Goal: Task Accomplishment & Management: Manage account settings

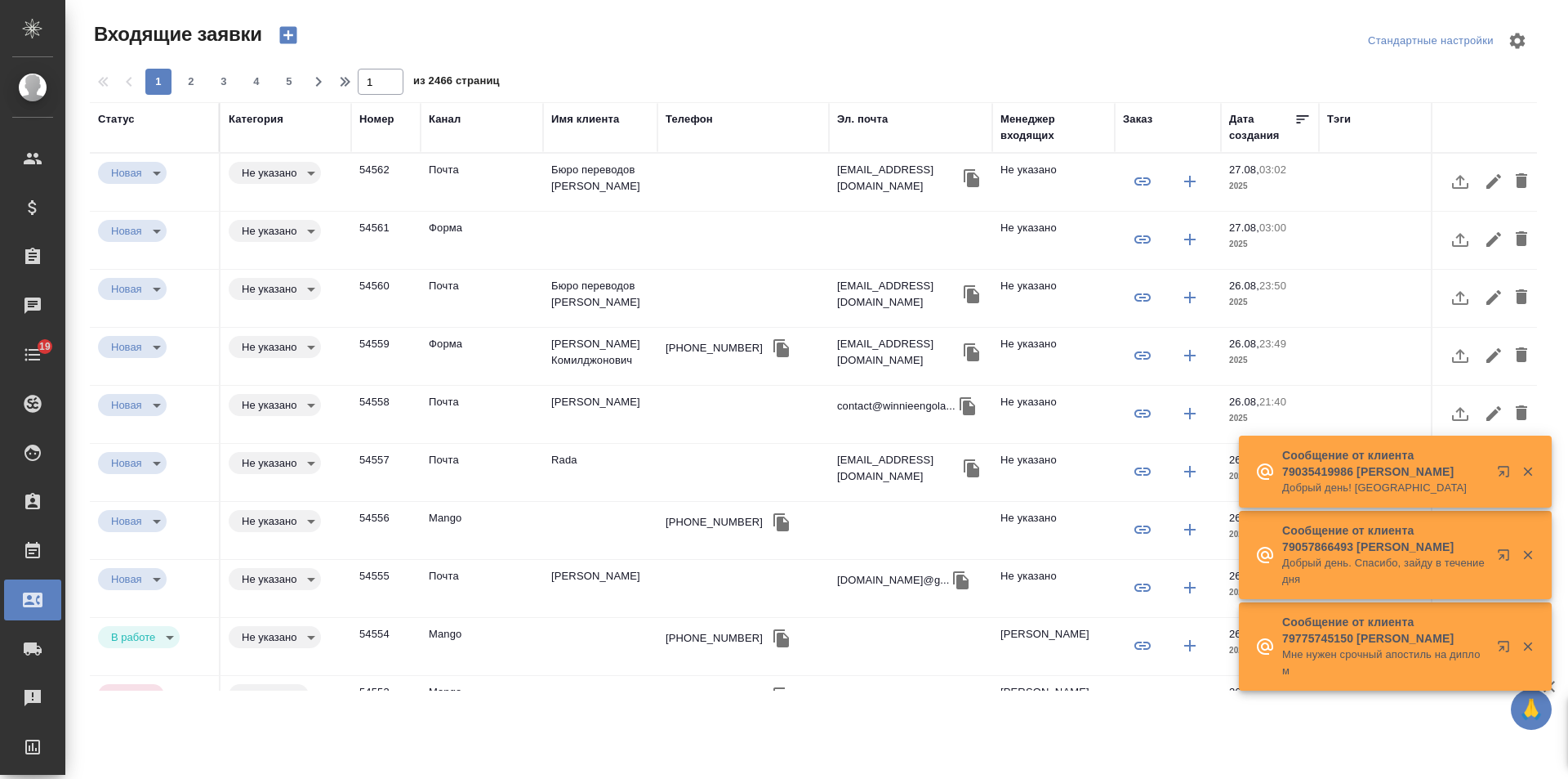
select select "RU"
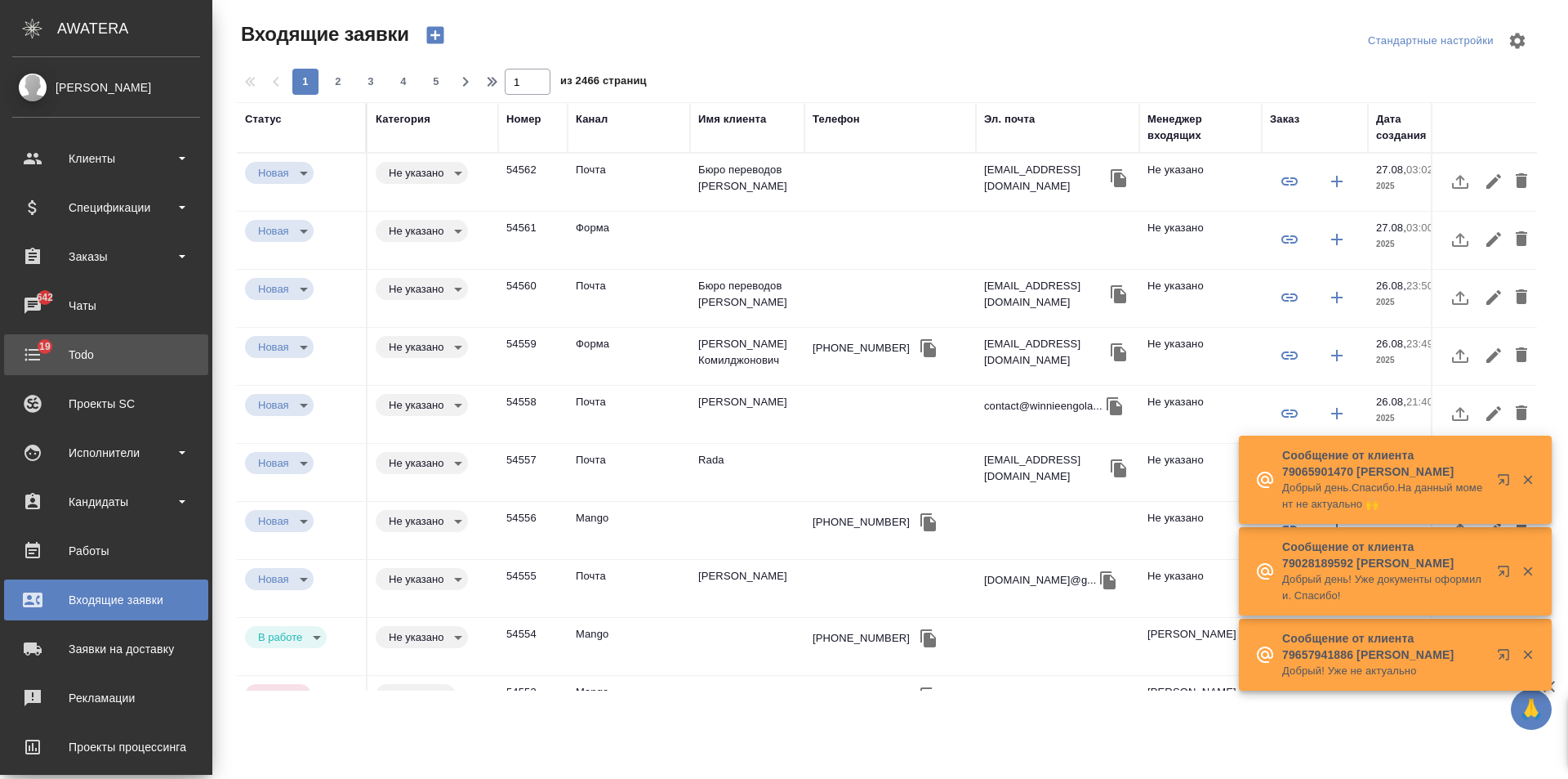
click at [59, 350] on div "Todo" at bounding box center [107, 354] width 188 height 24
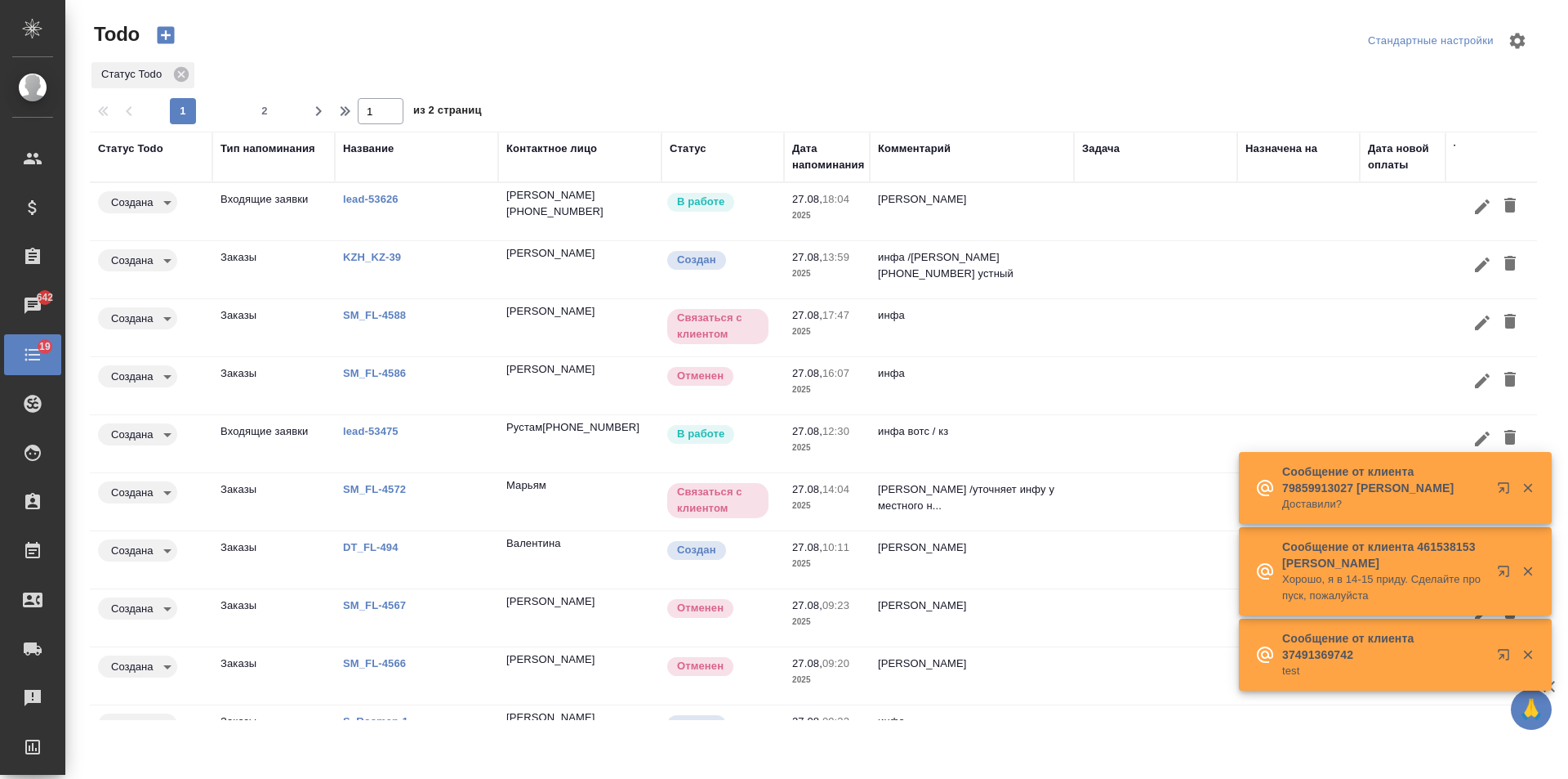
click at [1006, 382] on td "инфа" at bounding box center [972, 385] width 204 height 57
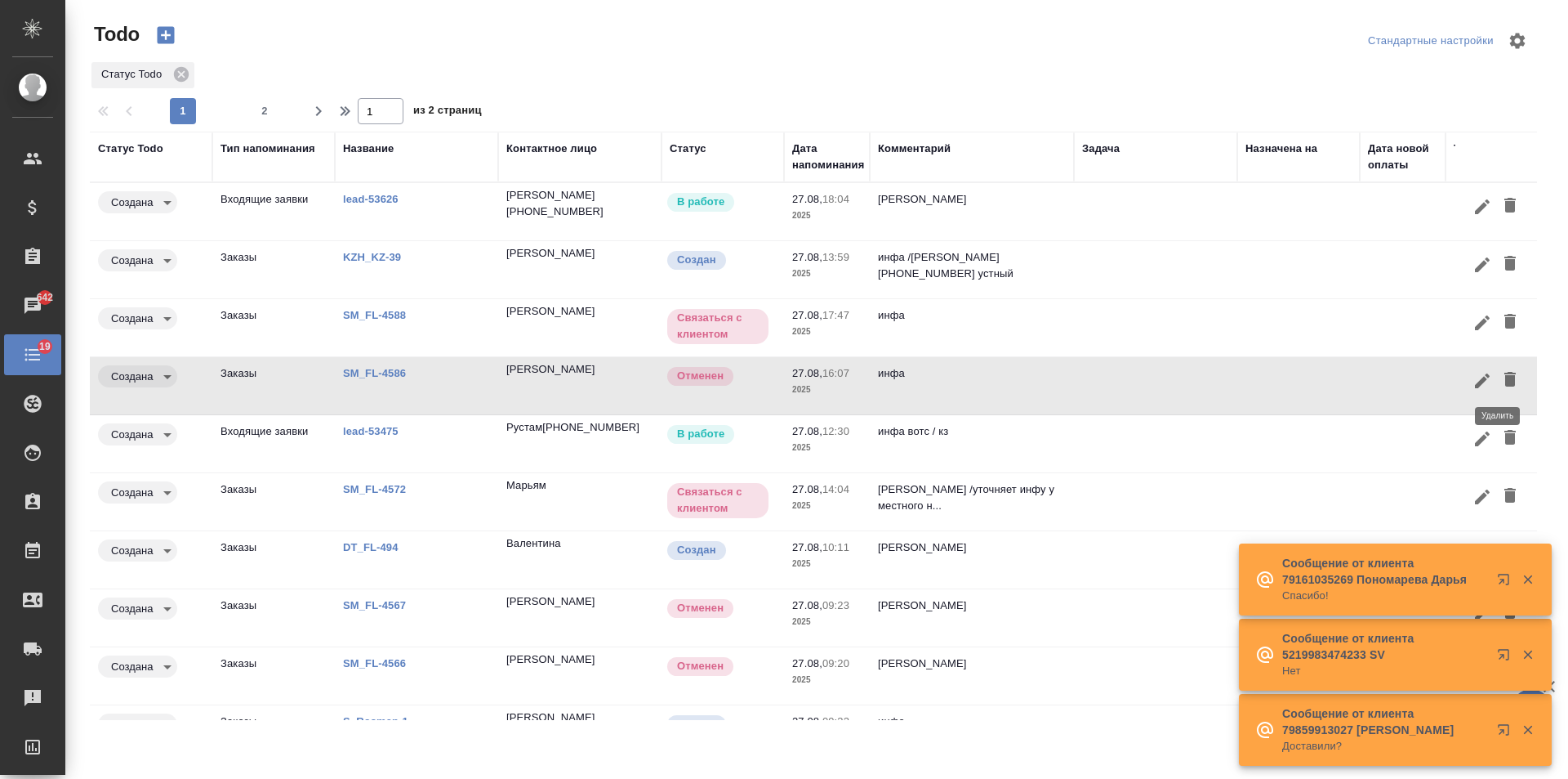
click at [1505, 382] on icon "button" at bounding box center [1510, 379] width 12 height 14
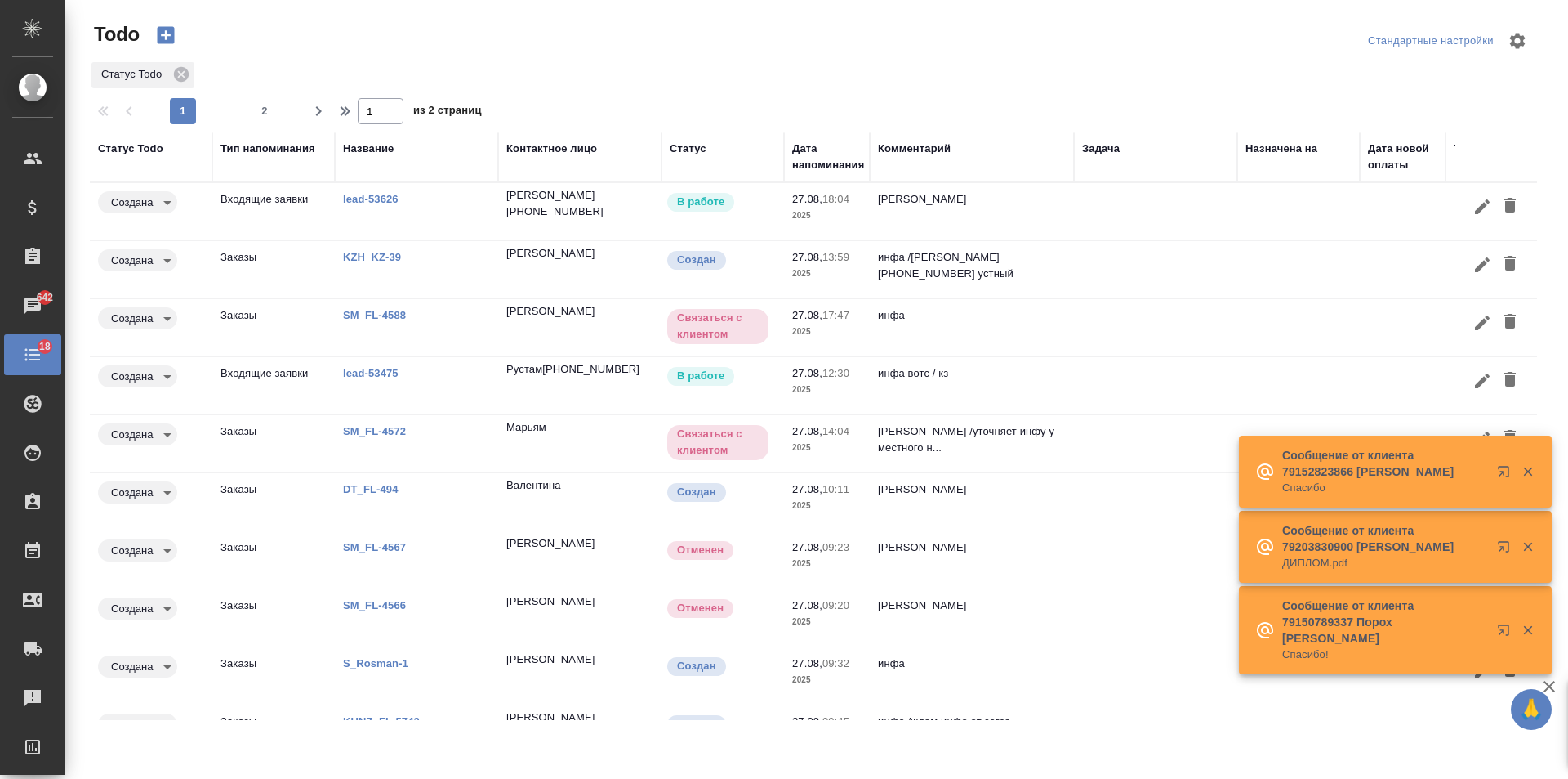
scroll to position [55, 0]
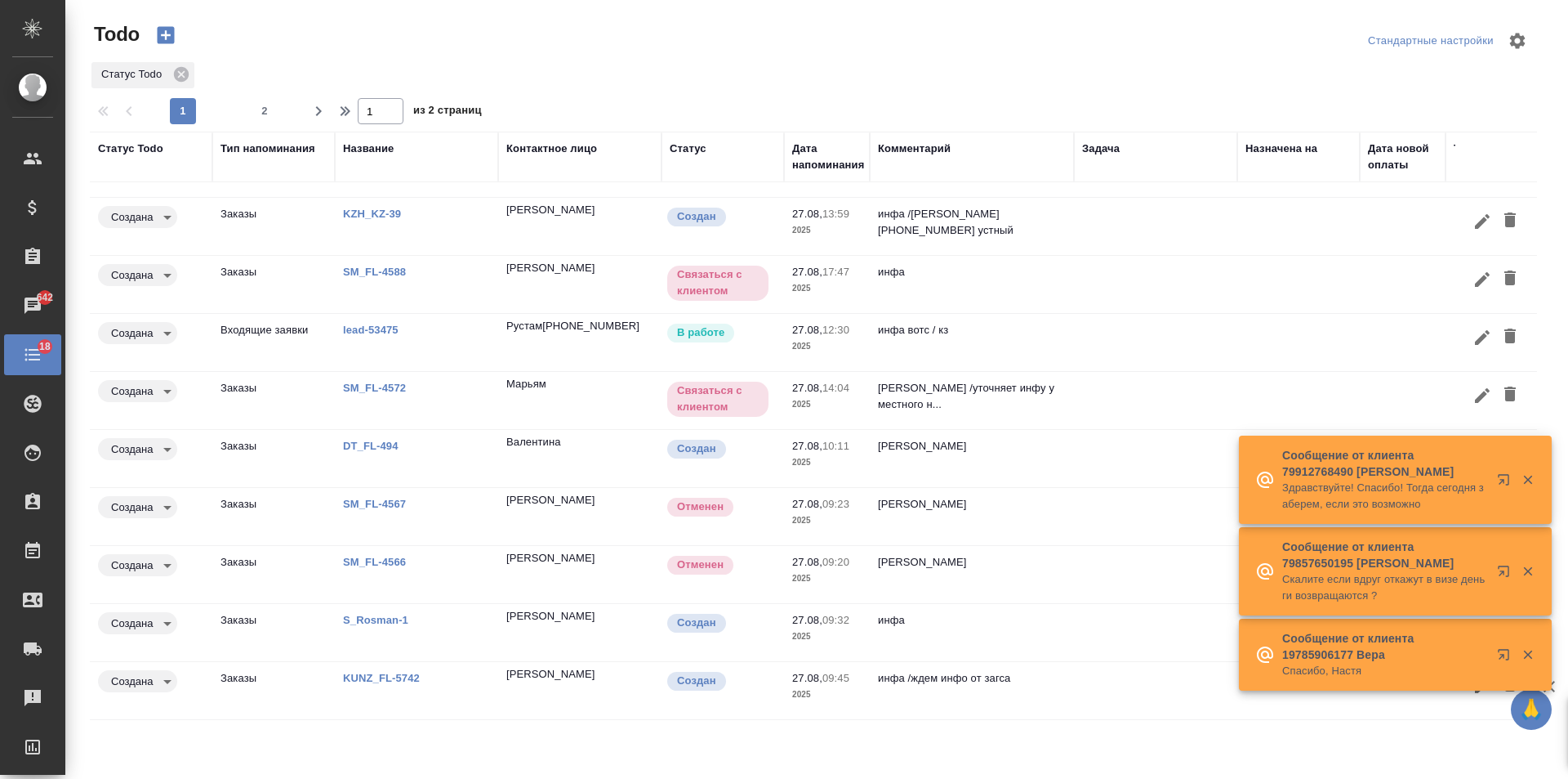
click at [383, 149] on div "Название" at bounding box center [368, 148] width 51 height 16
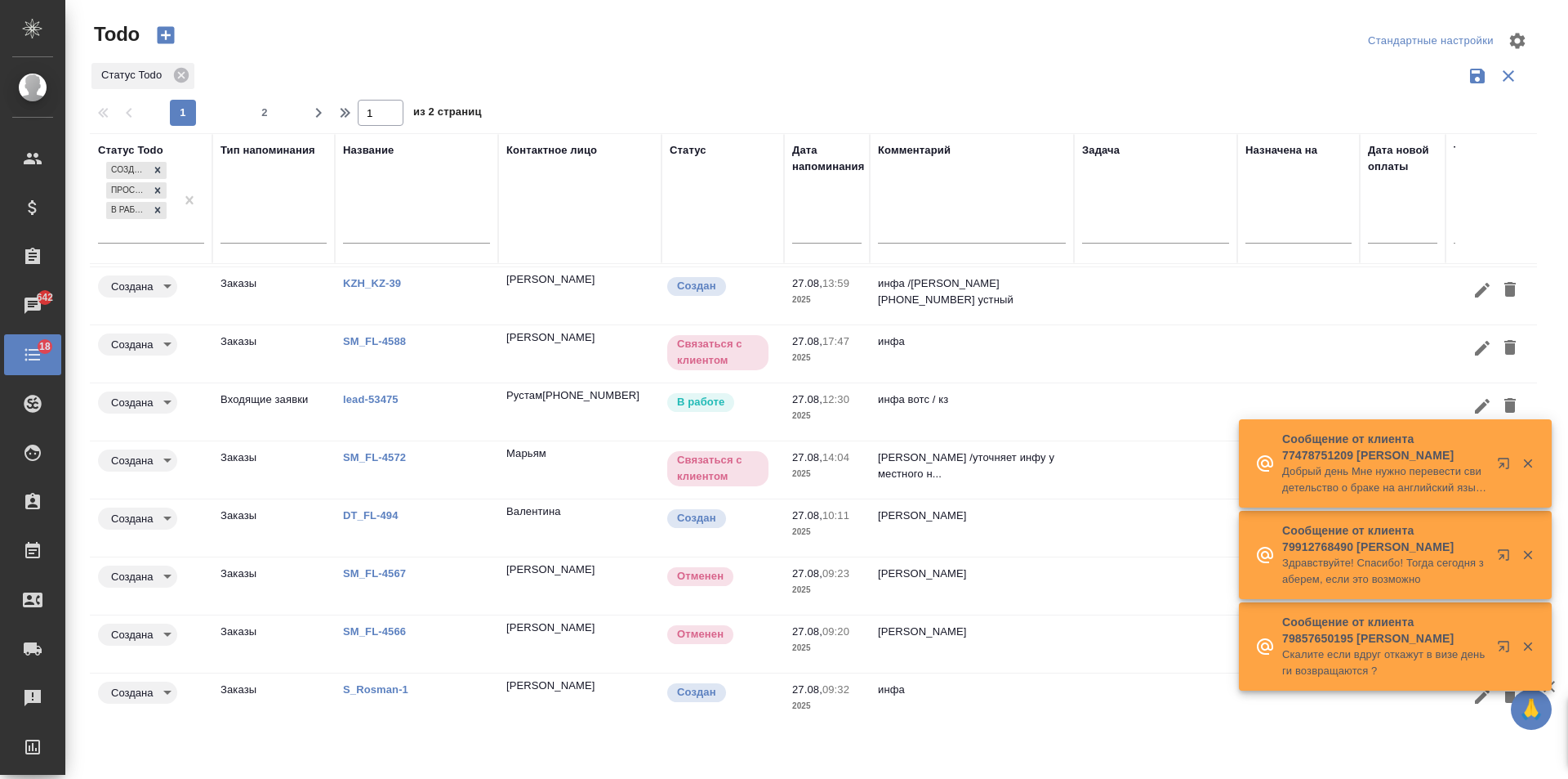
click at [386, 235] on input "text" at bounding box center [416, 233] width 147 height 21
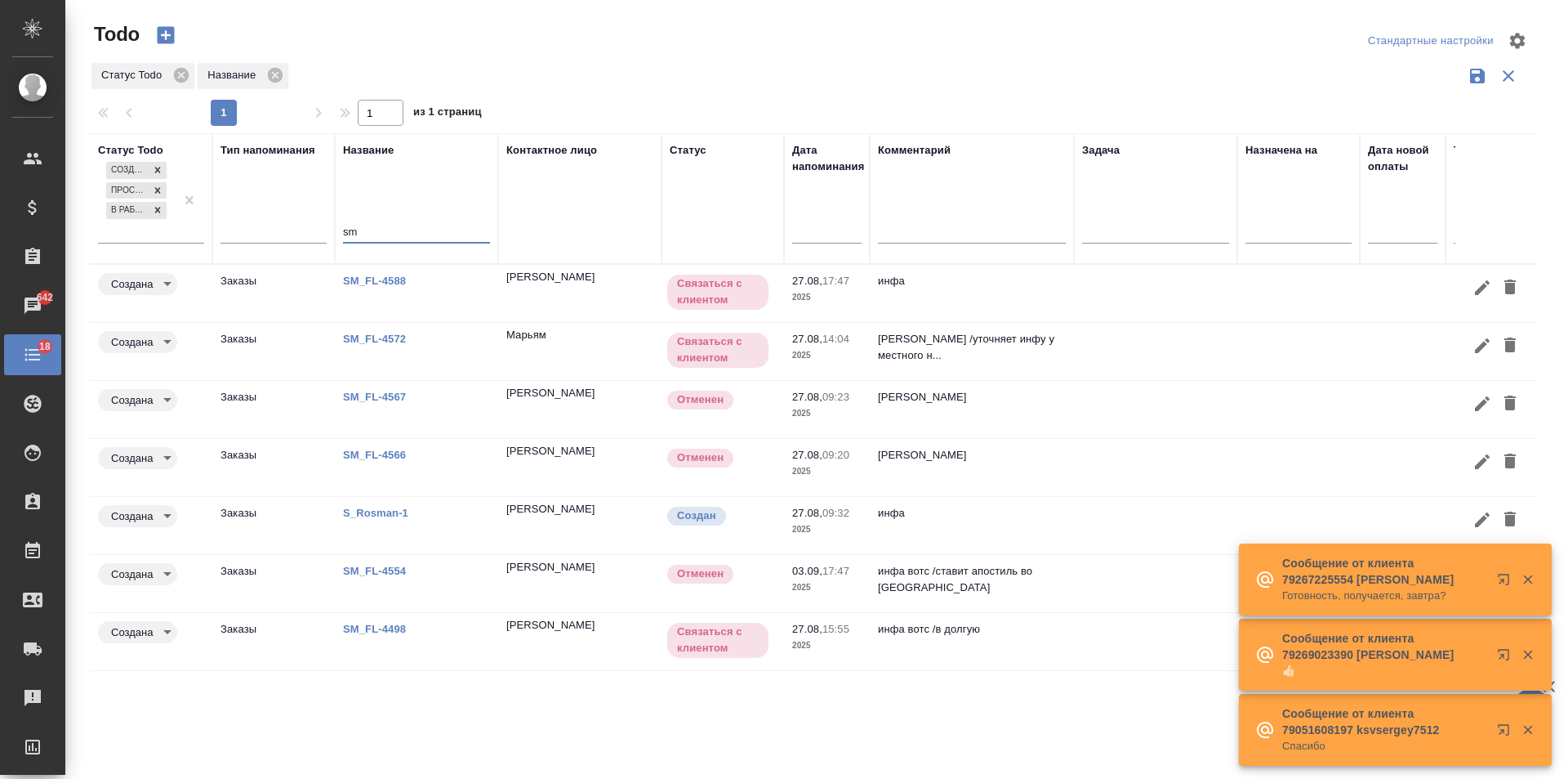
scroll to position [0, 0]
click at [1138, 409] on td at bounding box center [1156, 409] width 164 height 57
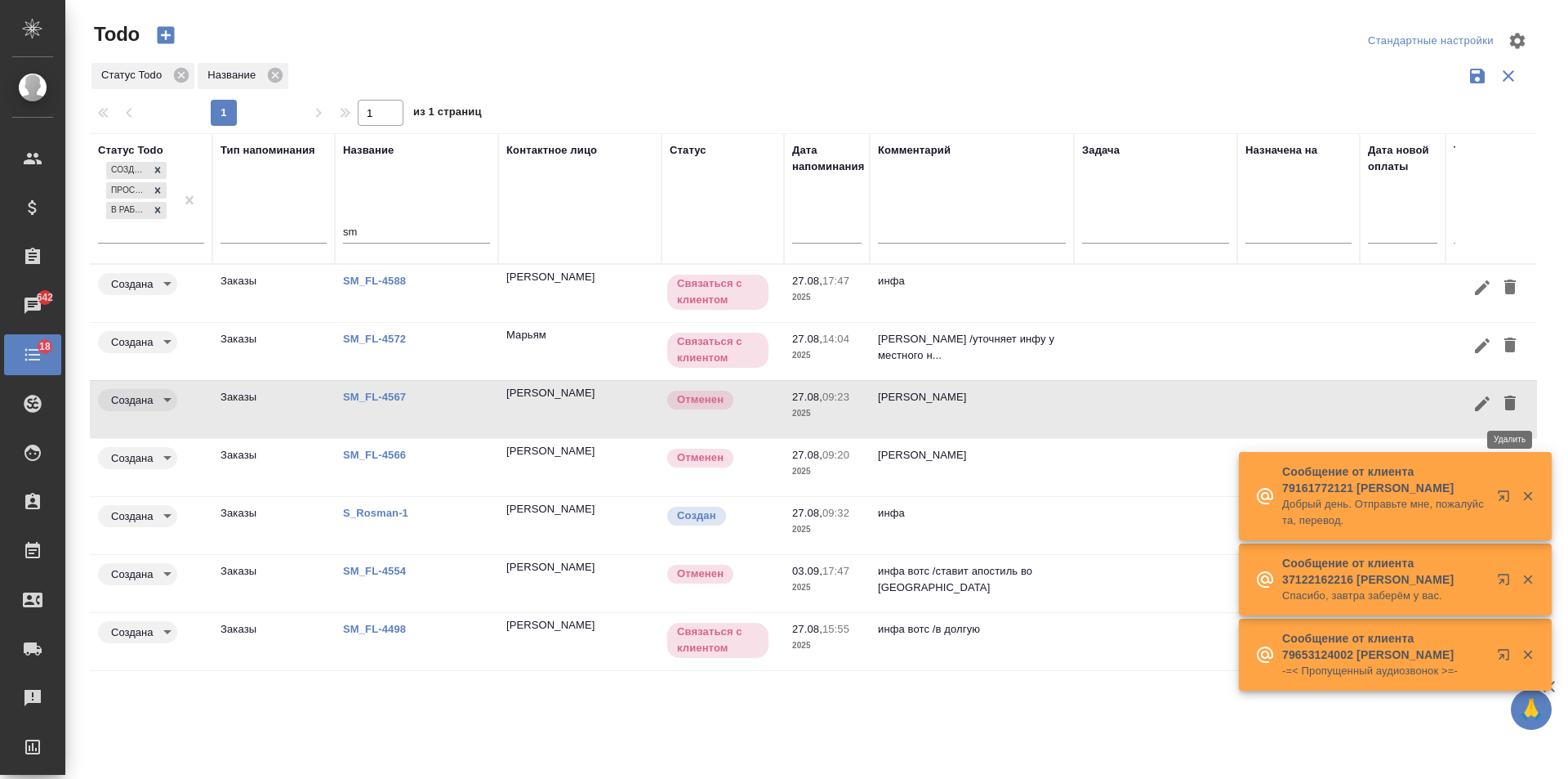
click at [1513, 409] on icon "button" at bounding box center [1510, 403] width 12 height 14
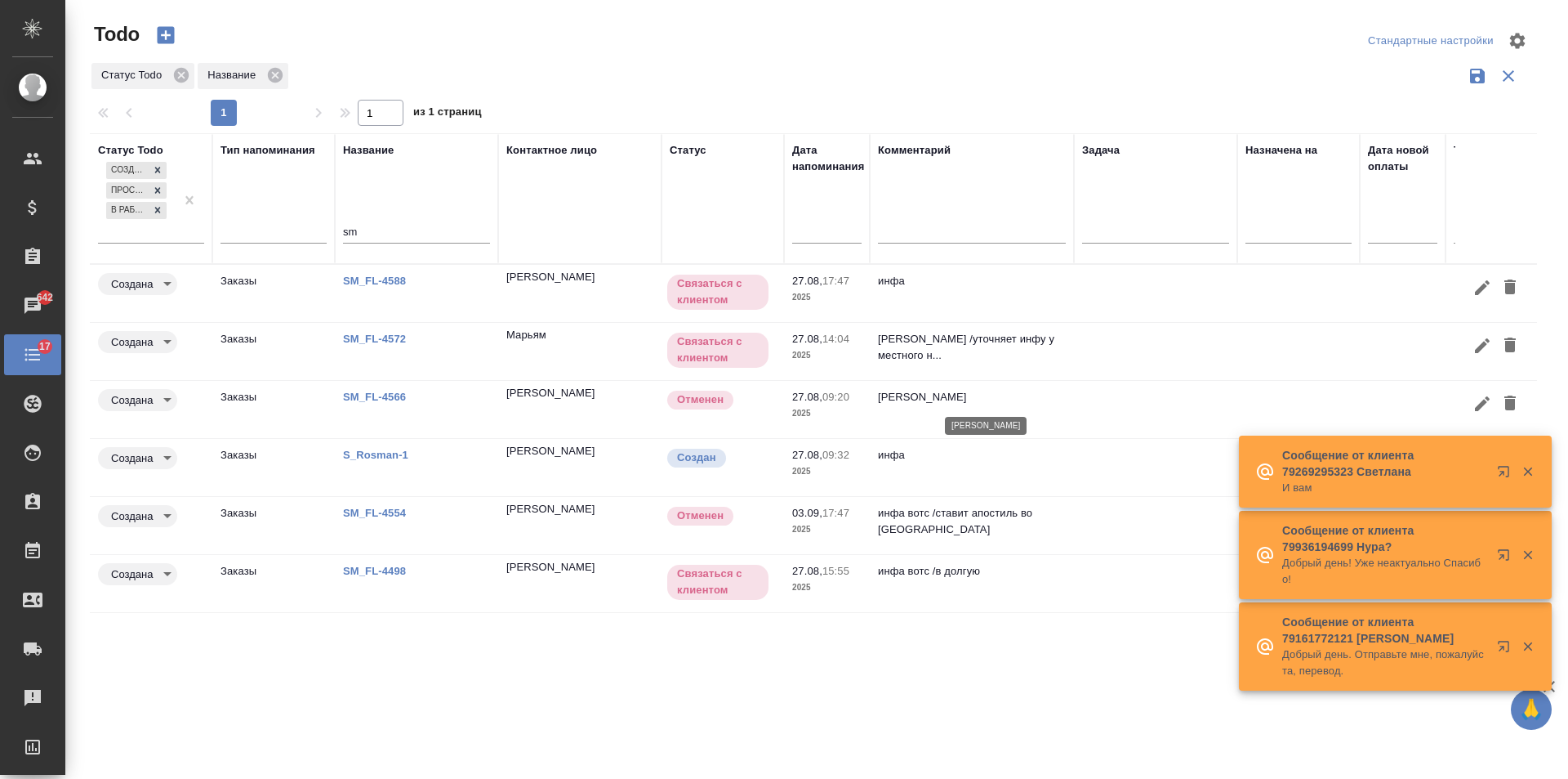
click at [1053, 401] on p "инфа вотс" at bounding box center [972, 397] width 188 height 16
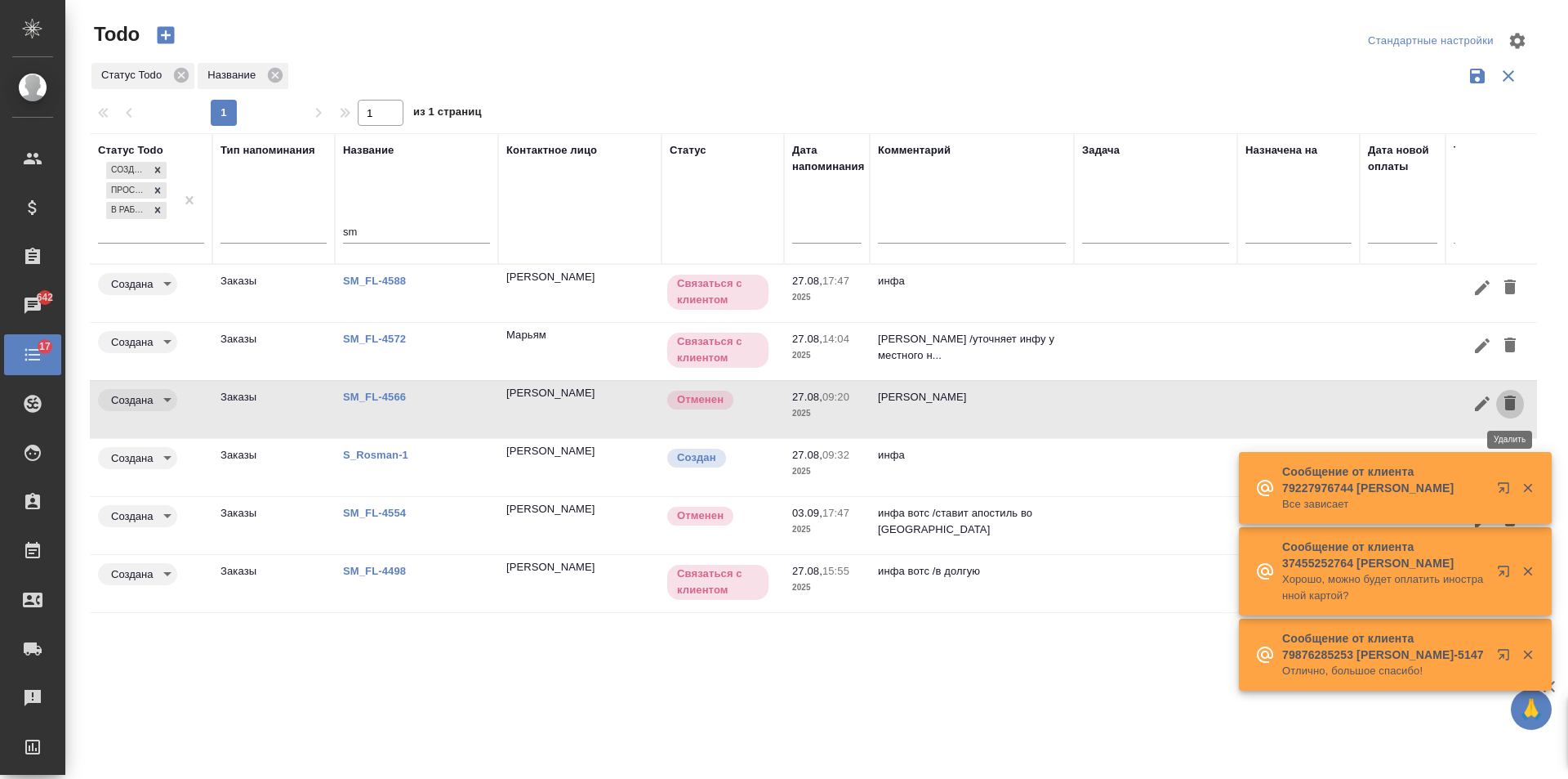
click at [1513, 398] on icon "button" at bounding box center [1510, 403] width 20 height 20
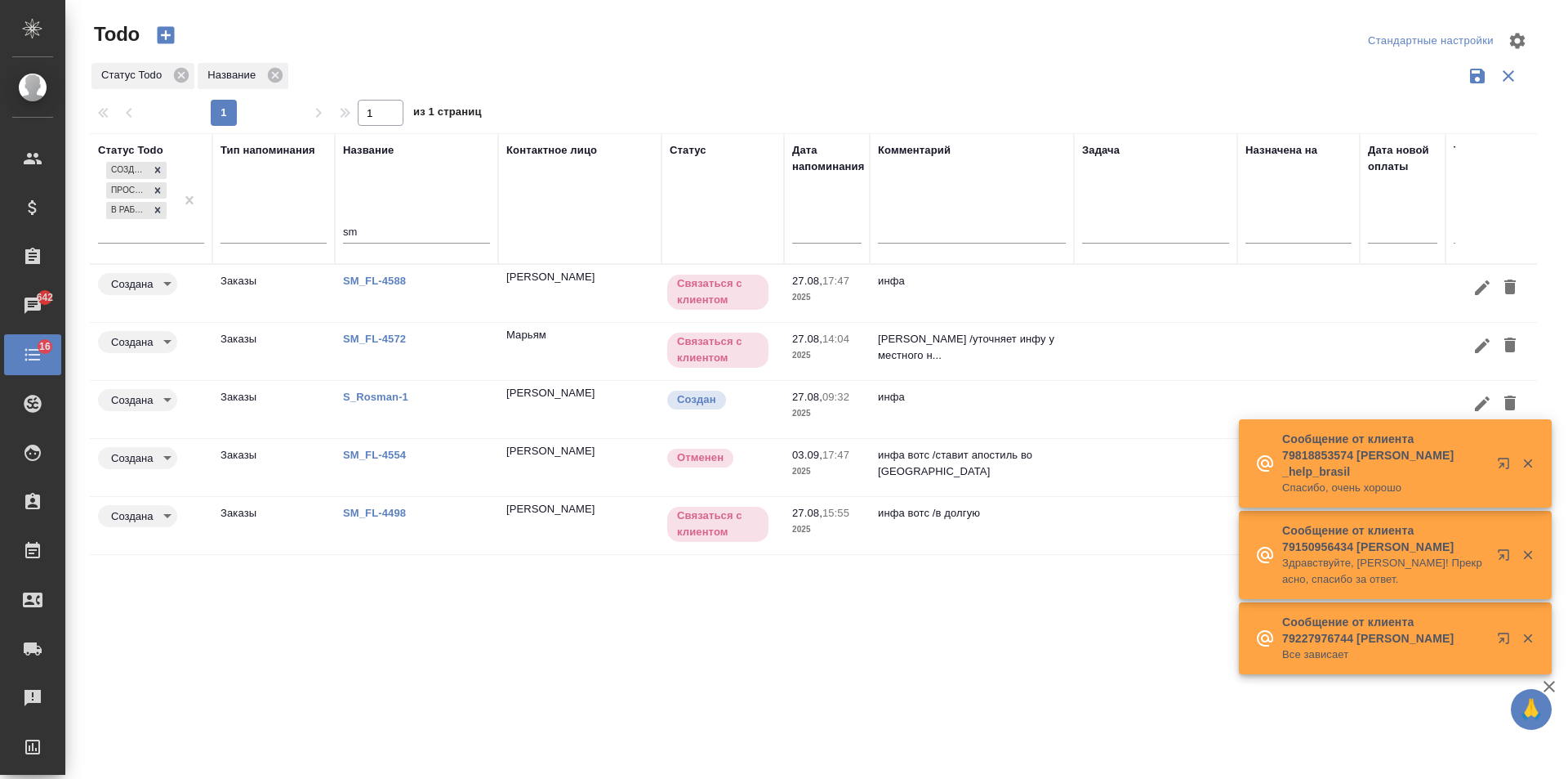
click at [1078, 470] on td at bounding box center [1156, 467] width 164 height 57
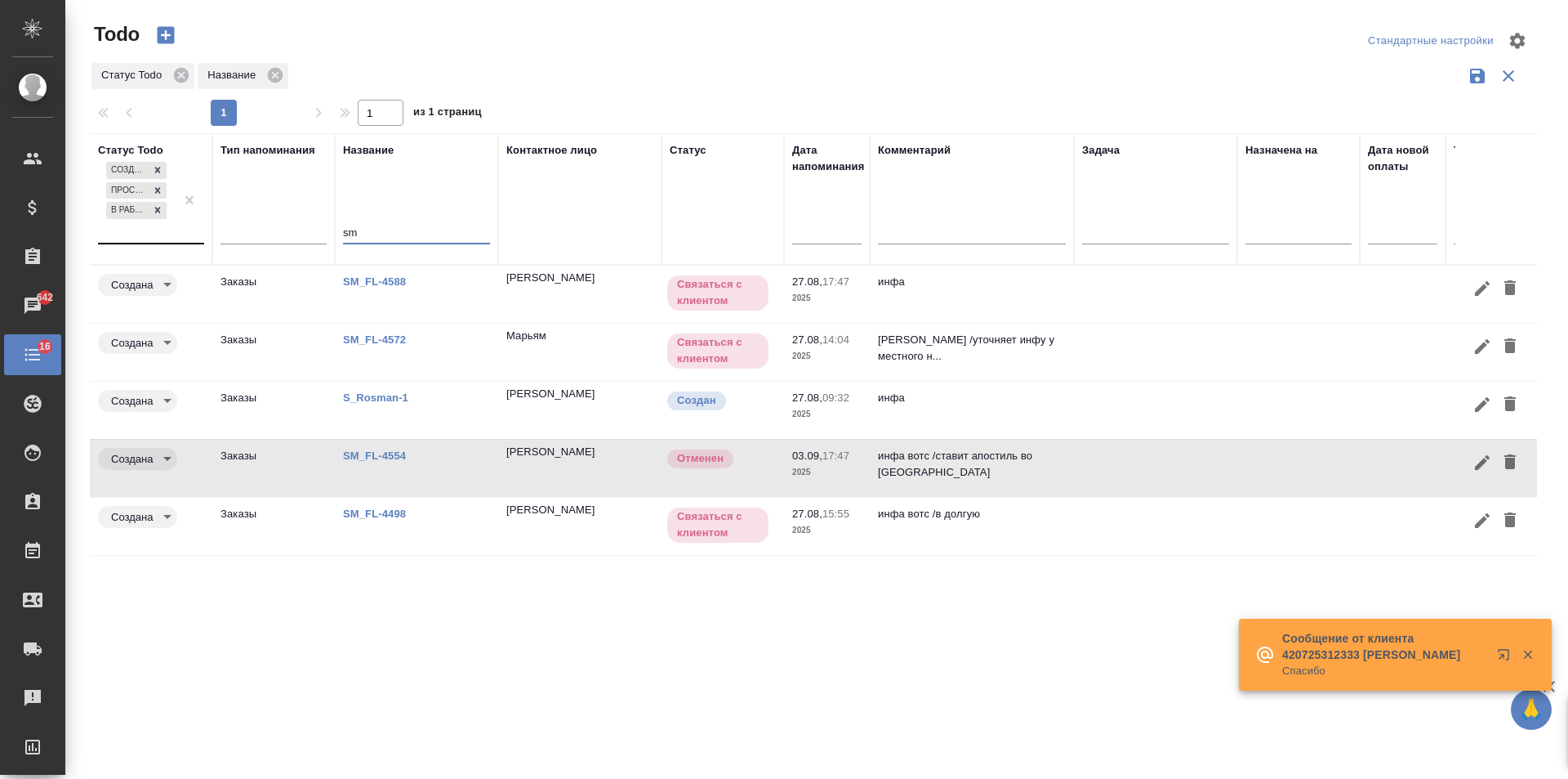
drag, startPoint x: 188, startPoint y: 231, endPoint x: 169, endPoint y: 229, distance: 19.1
click at [169, 229] on tr "Статус Todo Создана Просрочена В работе Тип напоминания Название sm Контактное …" at bounding box center [1012, 198] width 1846 height 131
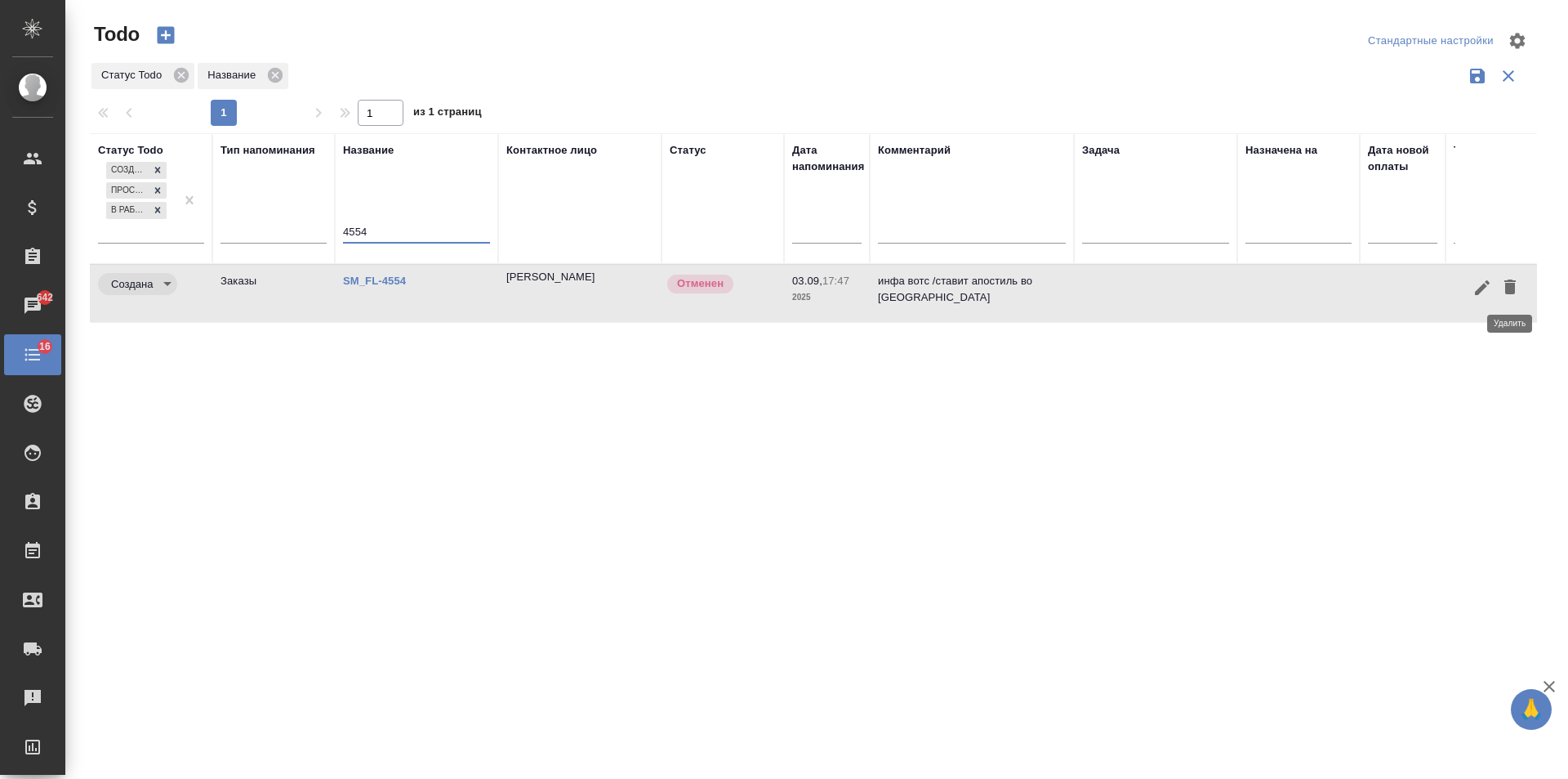
click at [1506, 294] on icon "button" at bounding box center [1510, 287] width 20 height 20
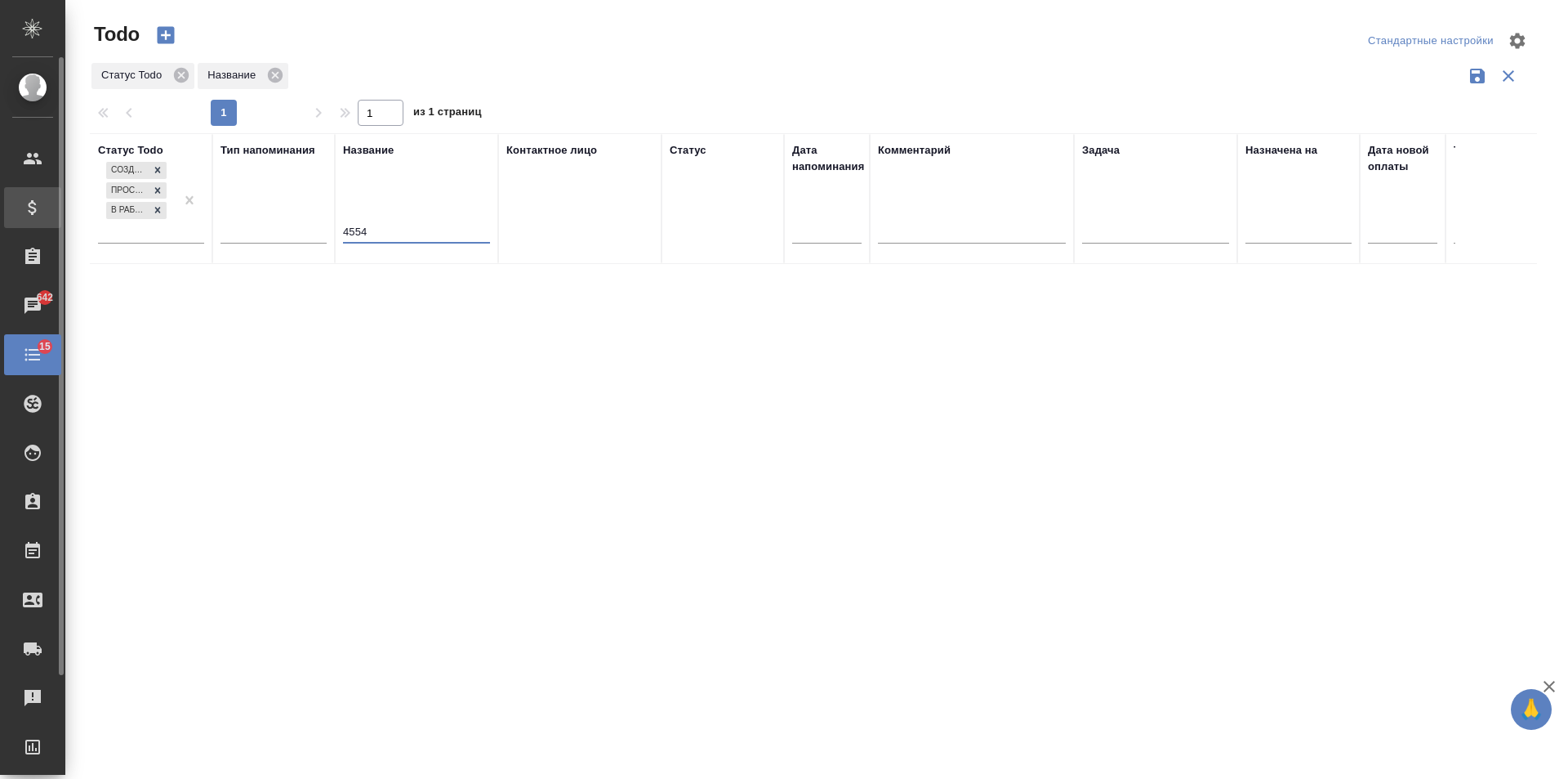
drag, startPoint x: 151, startPoint y: 222, endPoint x: 0, endPoint y: 209, distance: 151.6
click at [0, 209] on div ".cls-1 fill:#fff; AWATERA Gudina Alexandra Клиенты Спецификации Заказы 642 Чаты…" at bounding box center [784, 389] width 1568 height 779
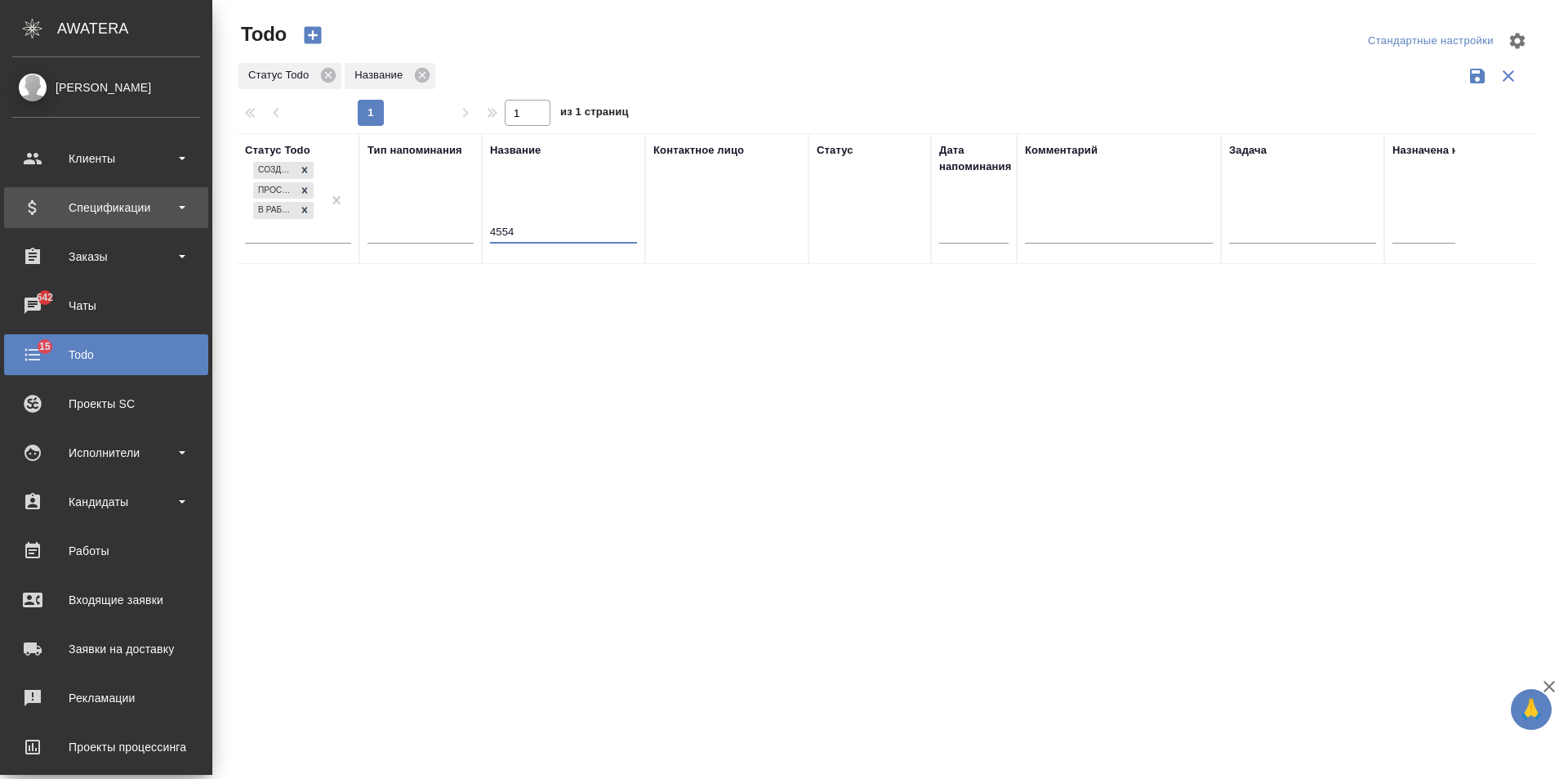
type input "4"
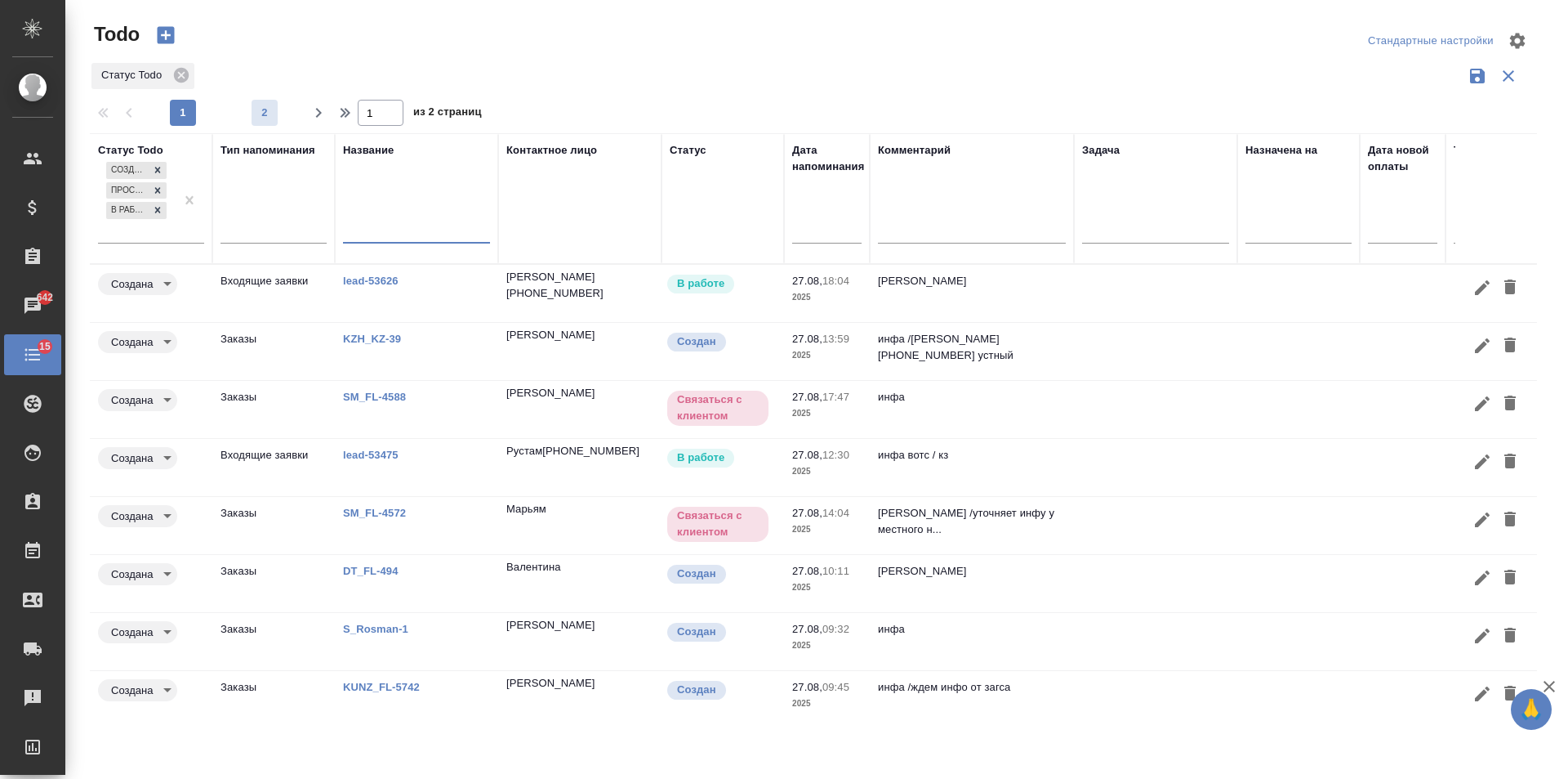
click at [271, 119] on span "2" at bounding box center [264, 113] width 26 height 16
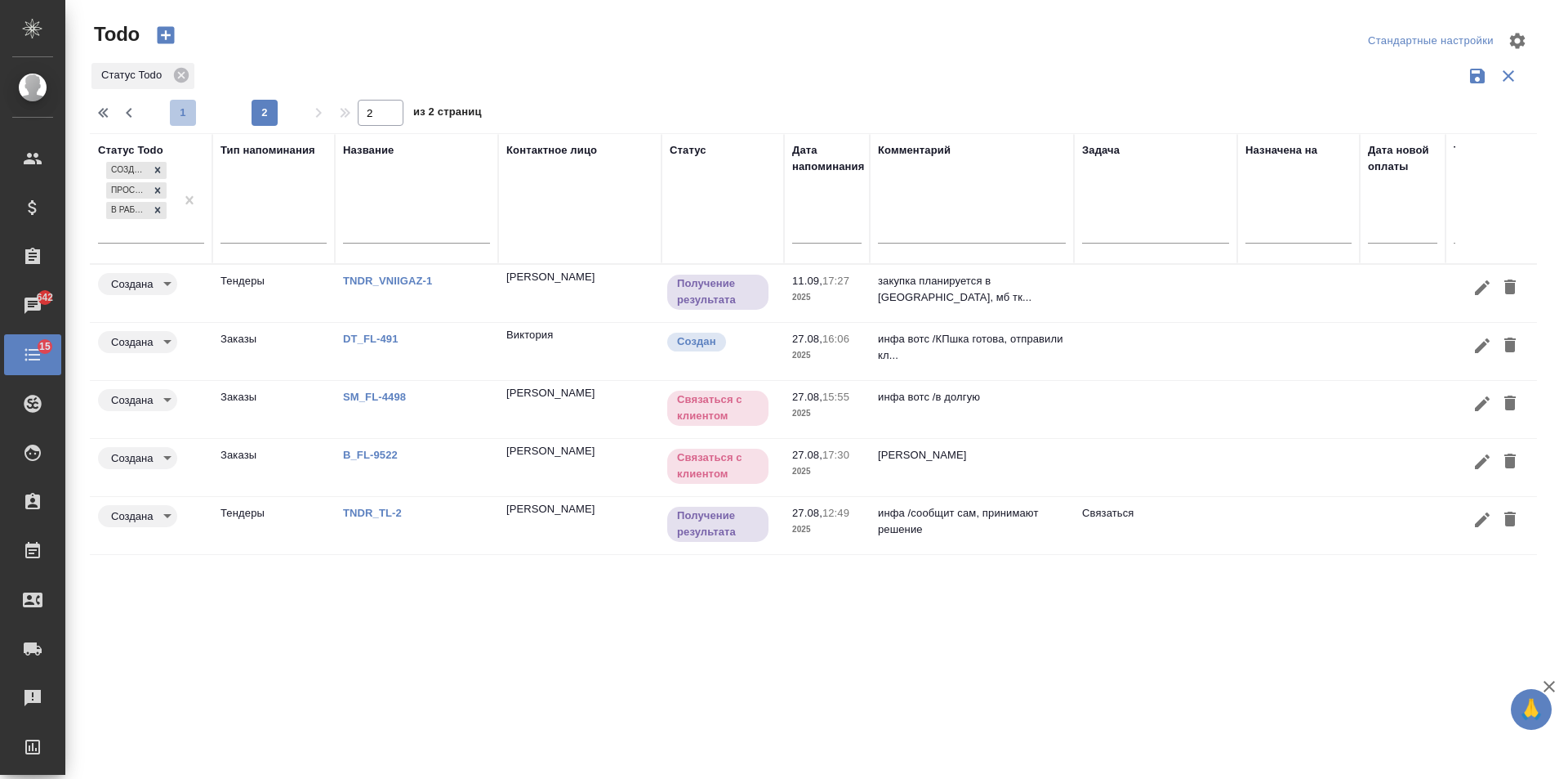
click at [190, 113] on span "1" at bounding box center [183, 113] width 26 height 16
type input "1"
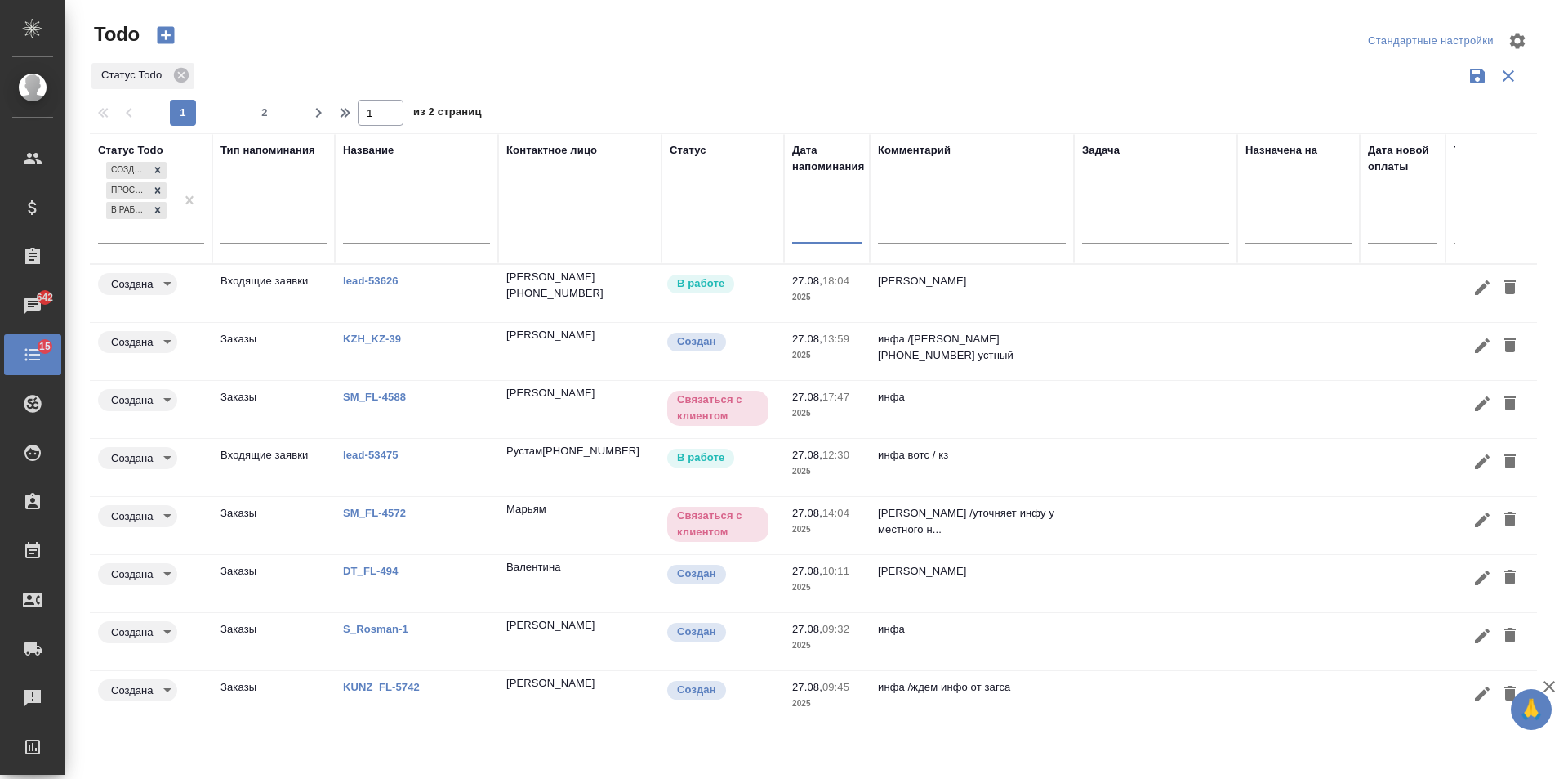
click at [834, 236] on input "text" at bounding box center [832, 229] width 60 height 23
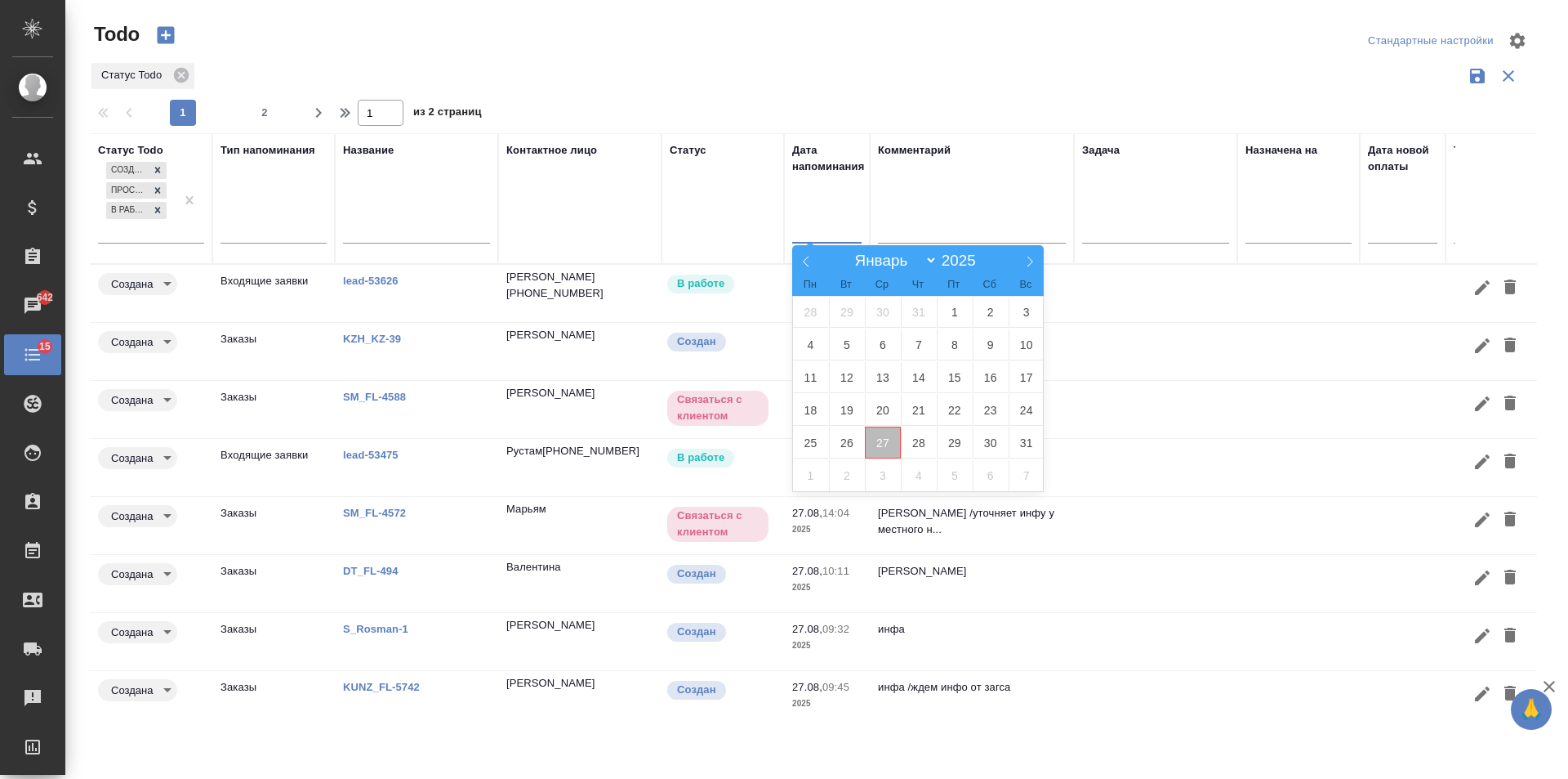
click at [876, 447] on span "27" at bounding box center [883, 442] width 36 height 32
type div "2025-08-26T21:00:00.000Z"
click at [923, 446] on span "28" at bounding box center [919, 442] width 36 height 32
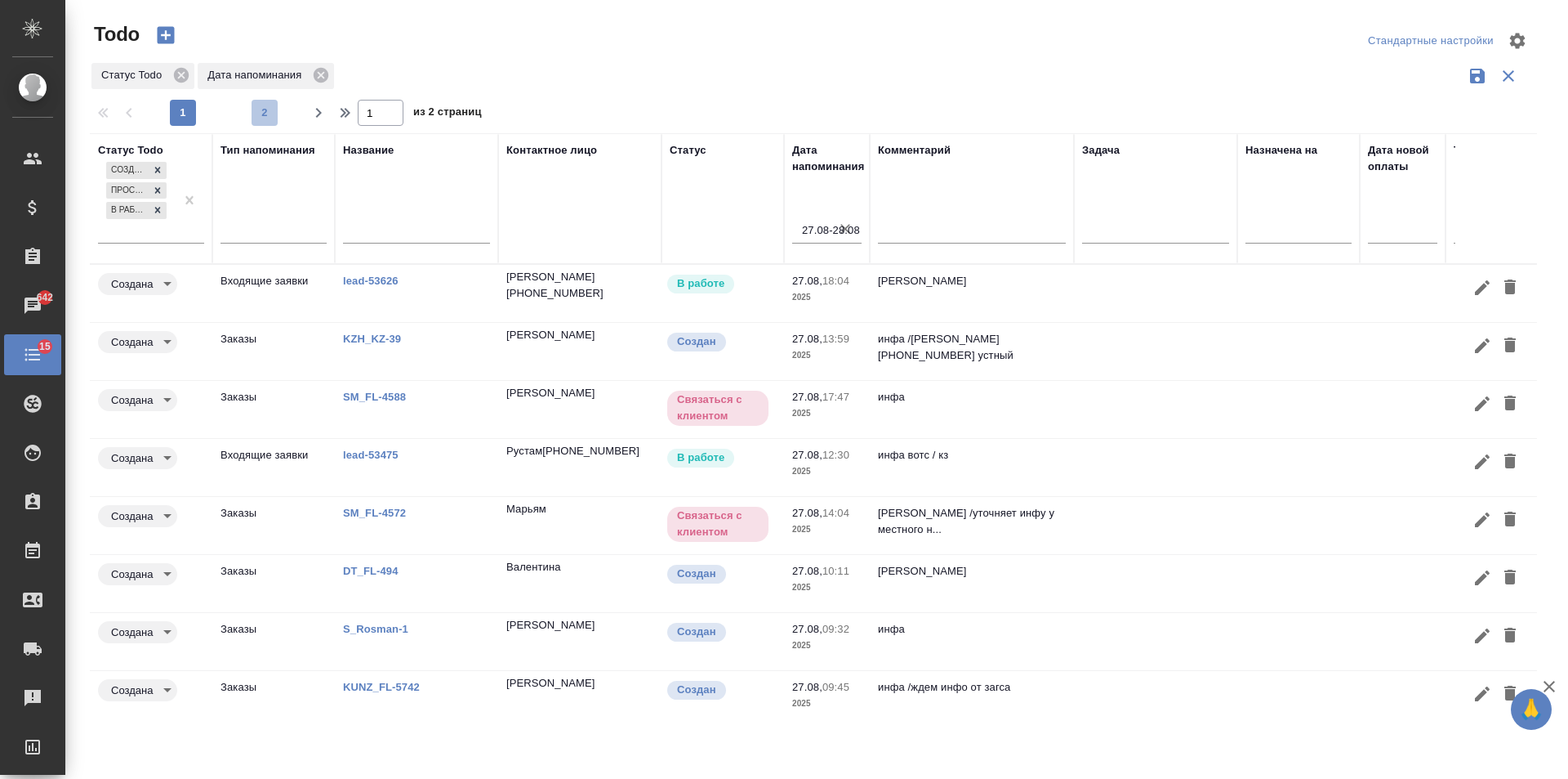
click at [267, 111] on span "2" at bounding box center [264, 113] width 26 height 16
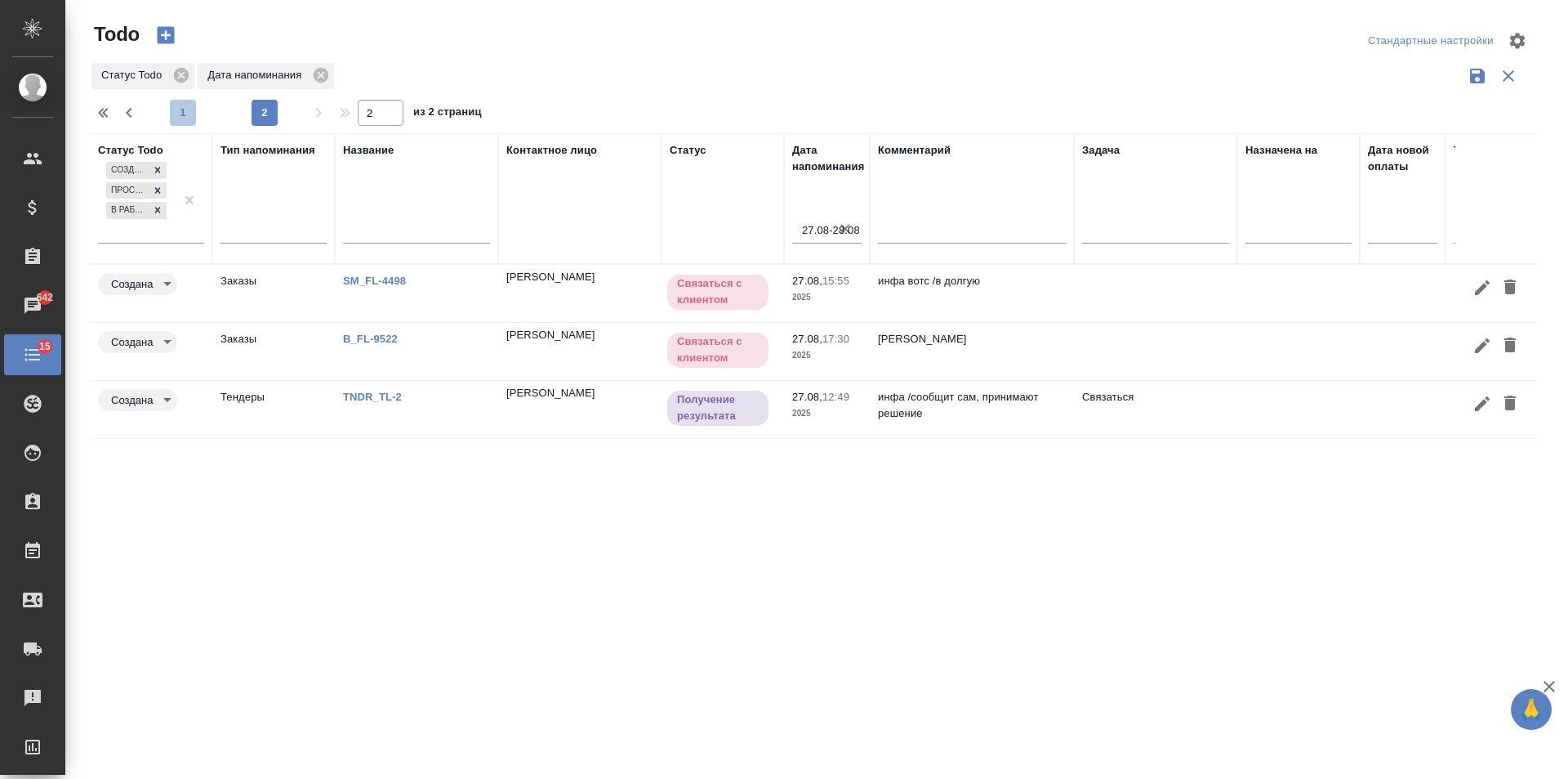
click at [185, 114] on span "1" at bounding box center [183, 113] width 26 height 16
type input "1"
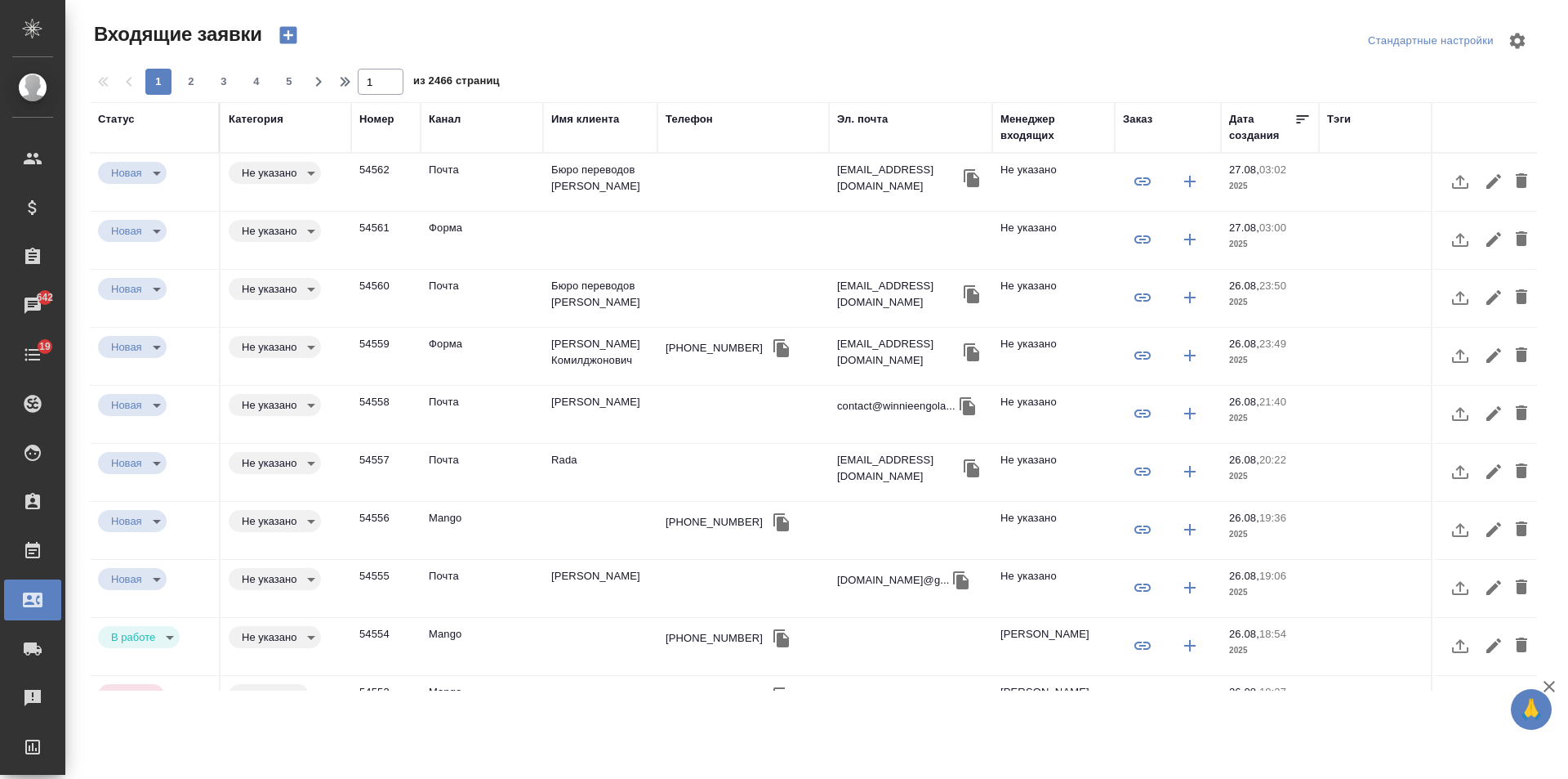
select select "RU"
click at [571, 116] on div "Имя клиента" at bounding box center [585, 119] width 68 height 16
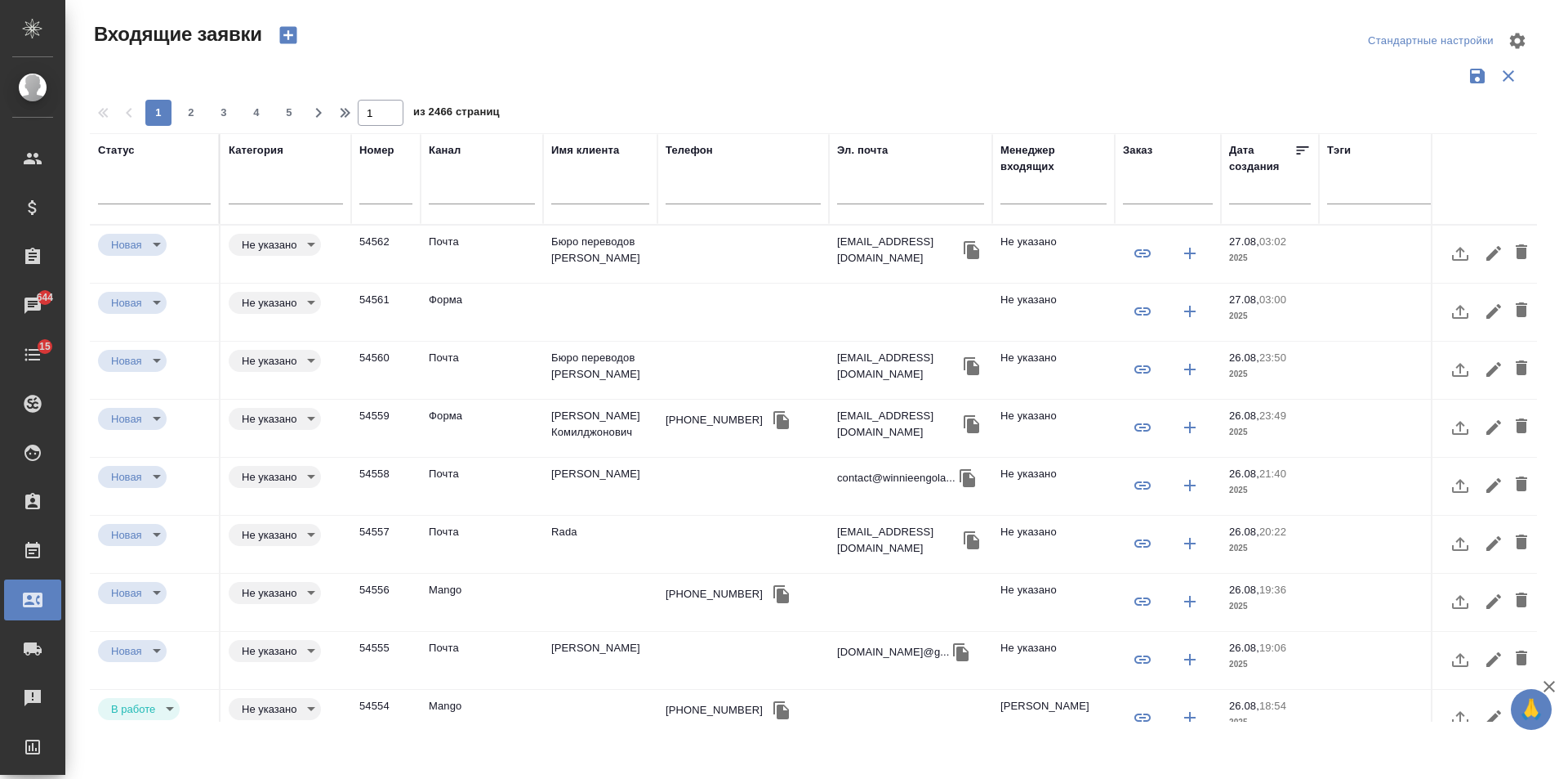
click at [596, 195] on input "text" at bounding box center [600, 193] width 98 height 21
paste input "79916176443"
type input "79916176443"
click at [904, 203] on input "text" at bounding box center [911, 193] width 147 height 21
click at [704, 197] on input "text" at bounding box center [743, 193] width 156 height 21
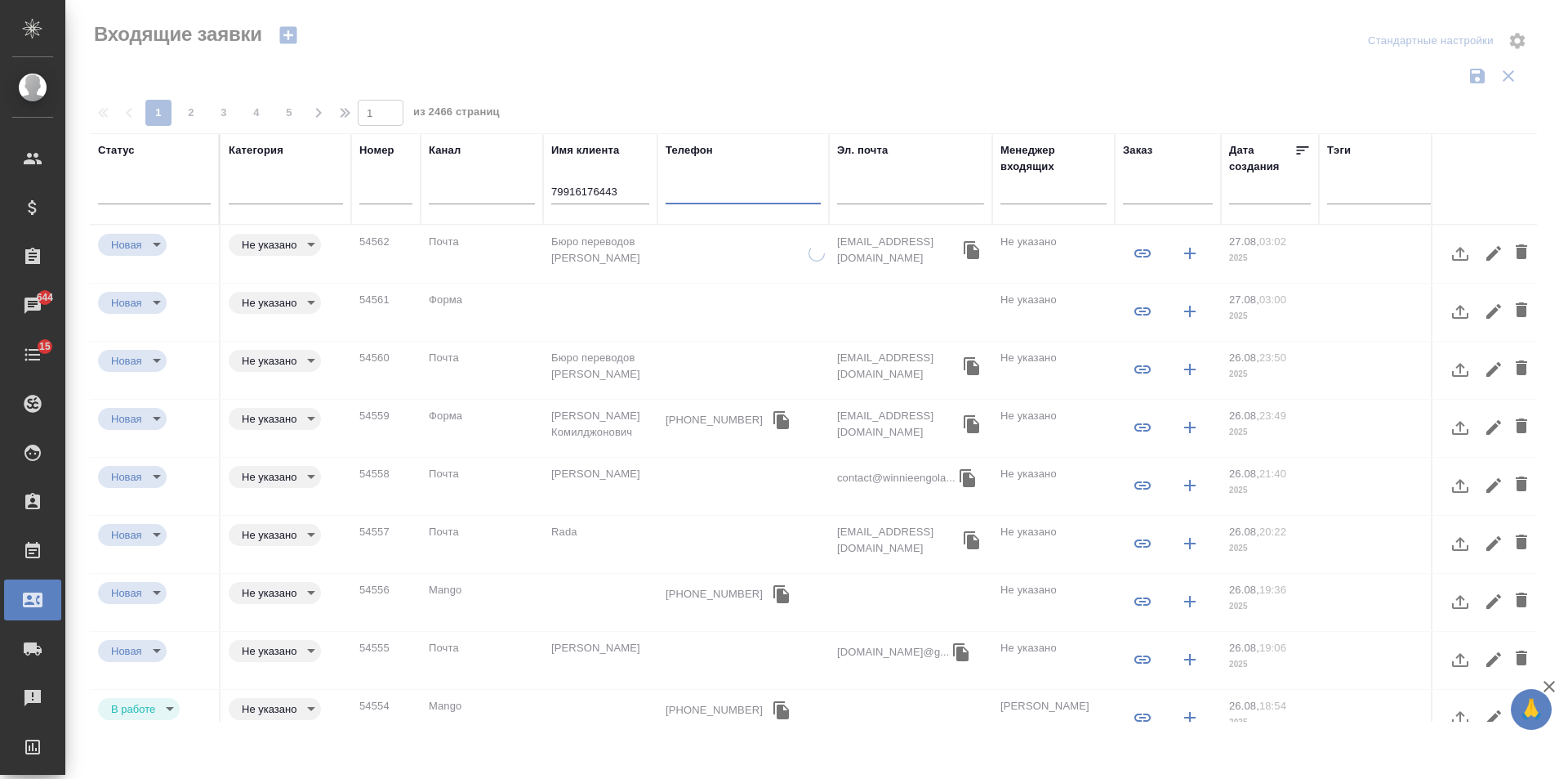
paste input "79916176443"
type input "79916176443"
drag, startPoint x: 377, startPoint y: 195, endPoint x: 324, endPoint y: 195, distance: 53.0
click at [324, 195] on tr "Статус Категория Номер Канал Имя клиента 79916176443 Телефон 79916176443 Эл. по…" at bounding box center [1039, 178] width 1899 height 91
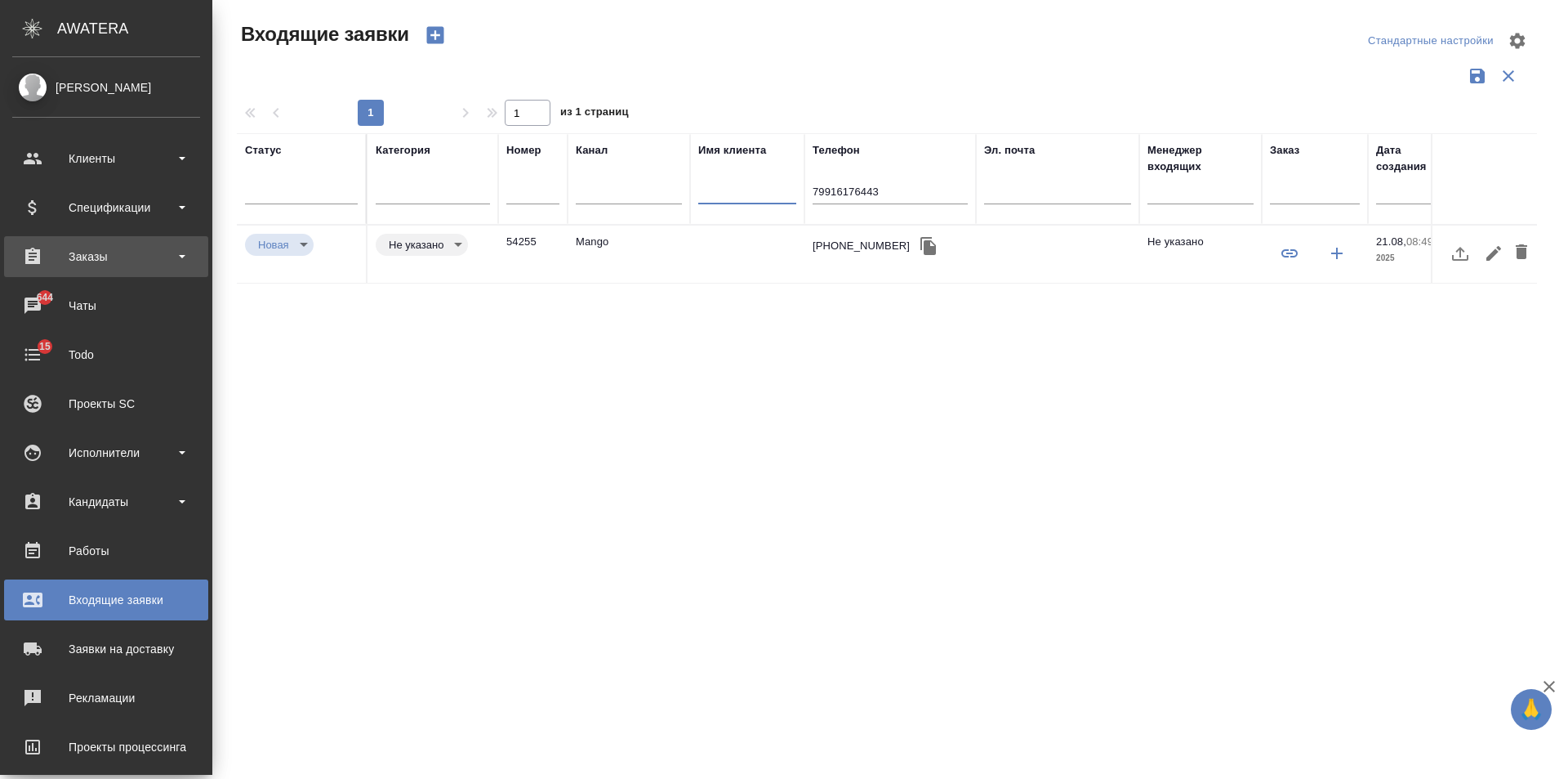
click at [93, 261] on div "Заказы" at bounding box center [107, 256] width 188 height 24
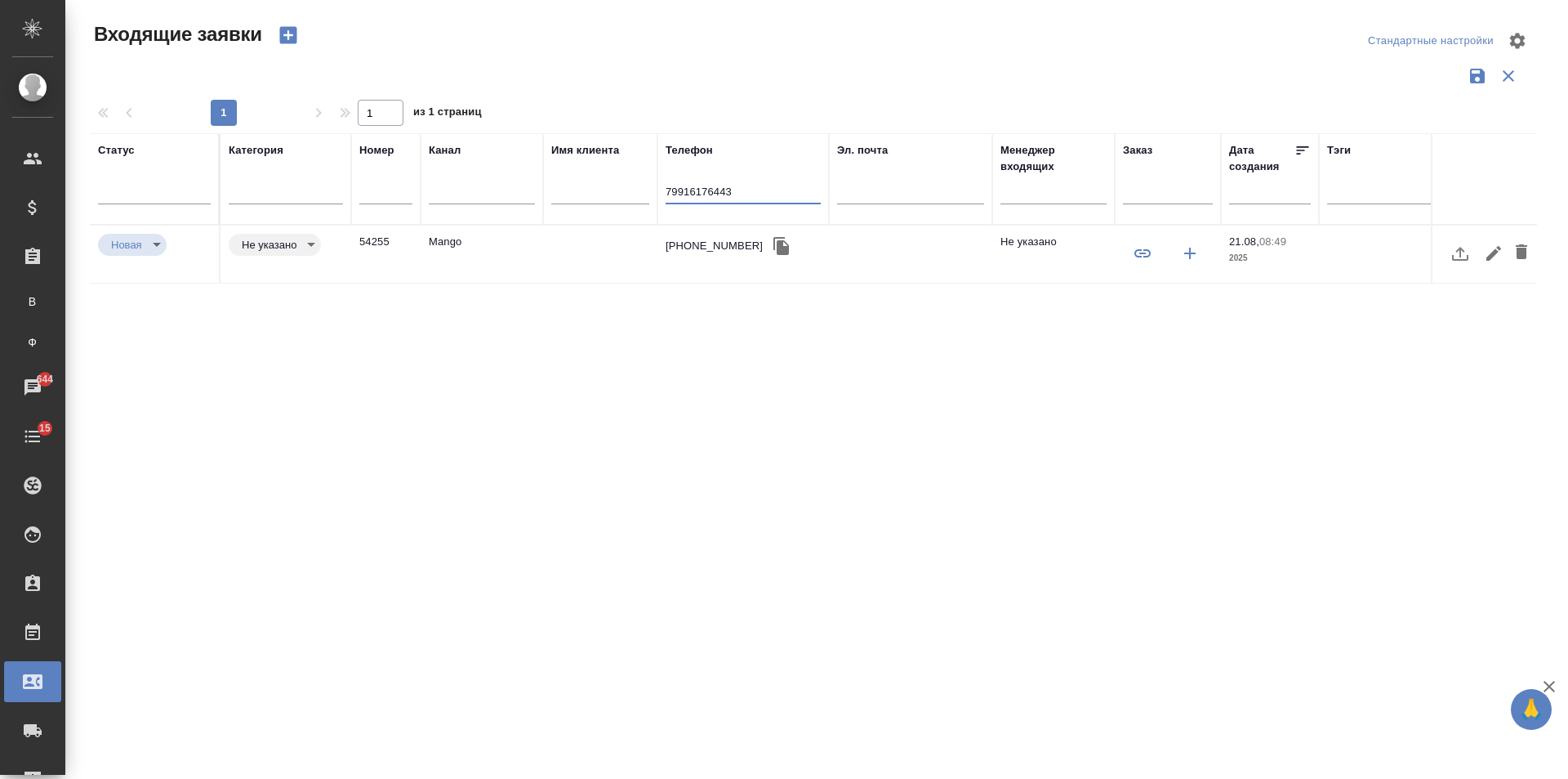
drag, startPoint x: 748, startPoint y: 197, endPoint x: 570, endPoint y: 180, distance: 178.8
click at [570, 180] on tr "Статус Категория Номер Канал Имя клиента Телефон 79916176443 Эл. почта Менеджер…" at bounding box center [1039, 178] width 1899 height 91
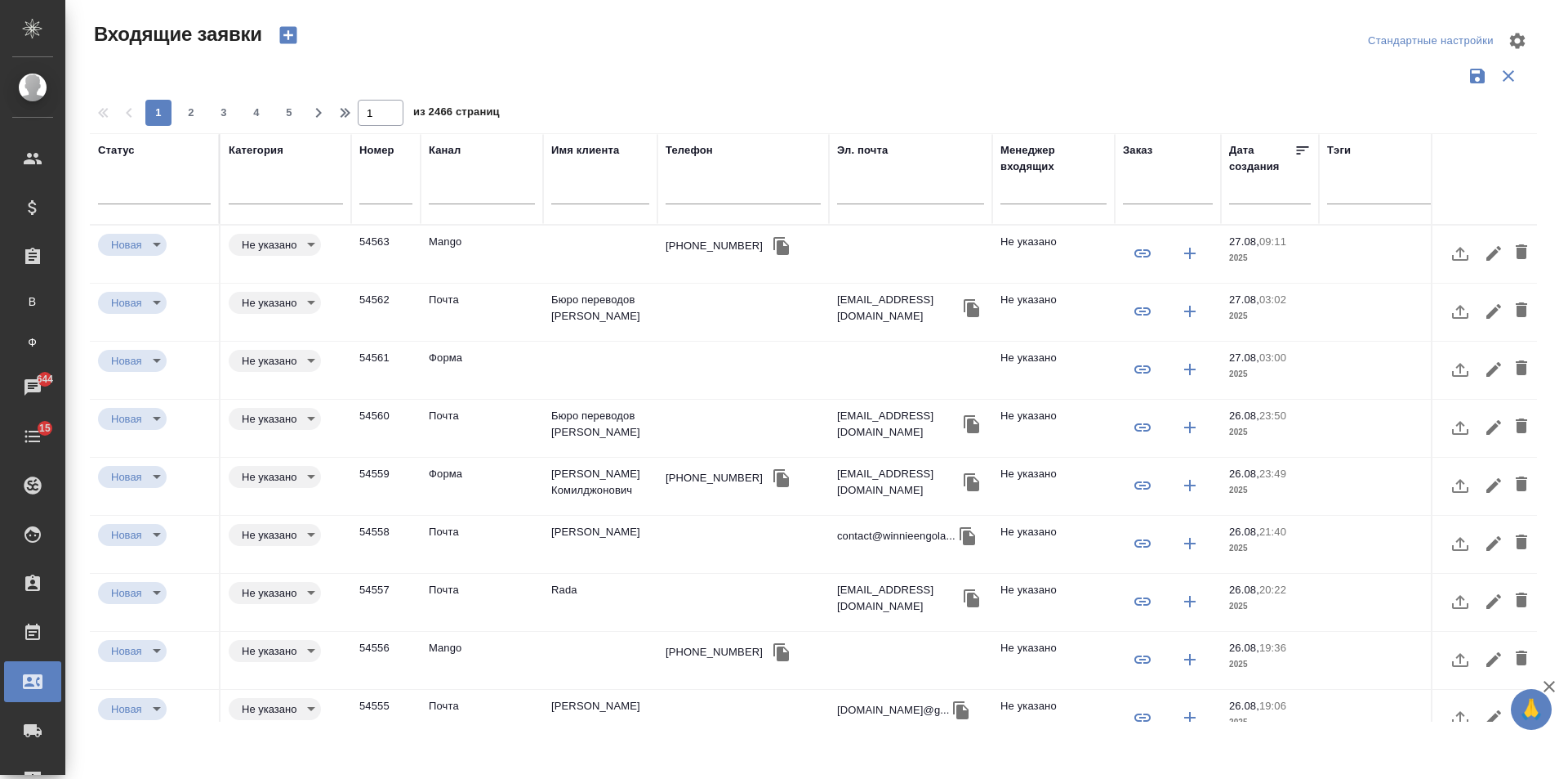
click at [574, 484] on td "Шахриёр Эшбобоев Комилджонович" at bounding box center [600, 486] width 114 height 57
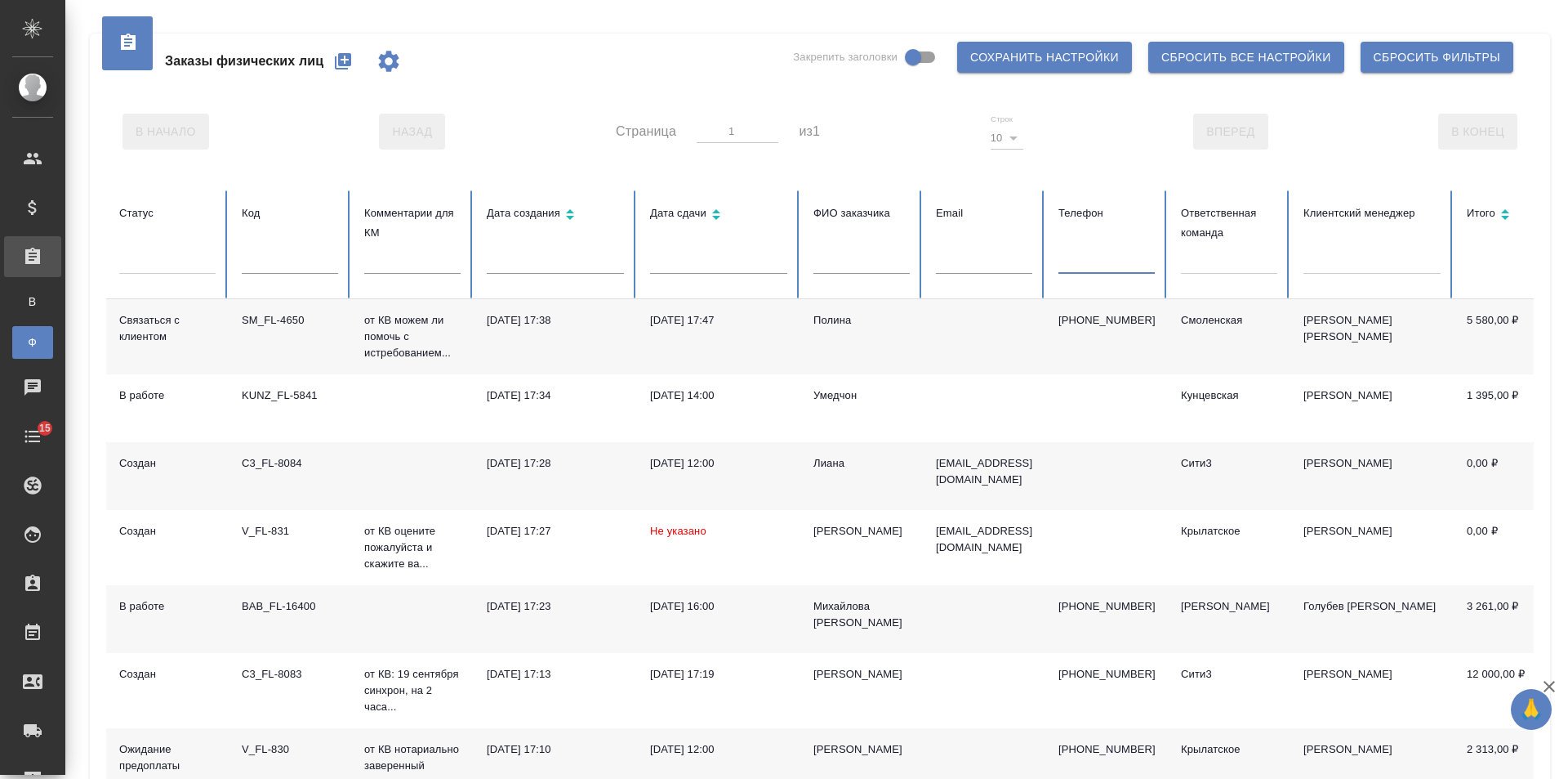
click at [1093, 259] on input "text" at bounding box center [1107, 261] width 97 height 23
paste input "79916176443"
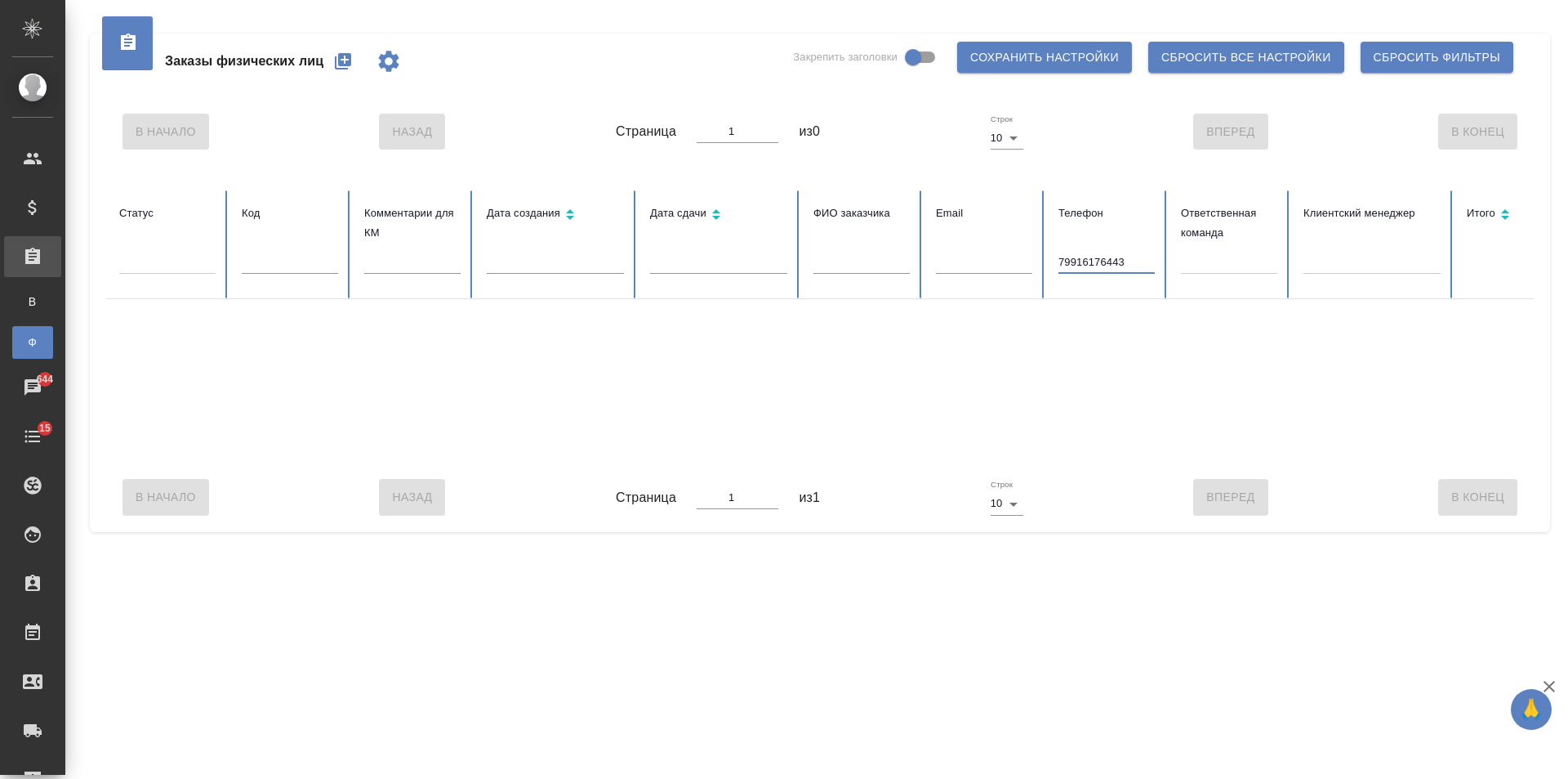
click at [1068, 258] on input "79916176443" at bounding box center [1107, 261] width 97 height 23
click at [1061, 258] on input "79916176443" at bounding box center [1107, 261] width 97 height 23
click at [1065, 262] on input "79916176443" at bounding box center [1107, 261] width 97 height 23
type input "9916176443"
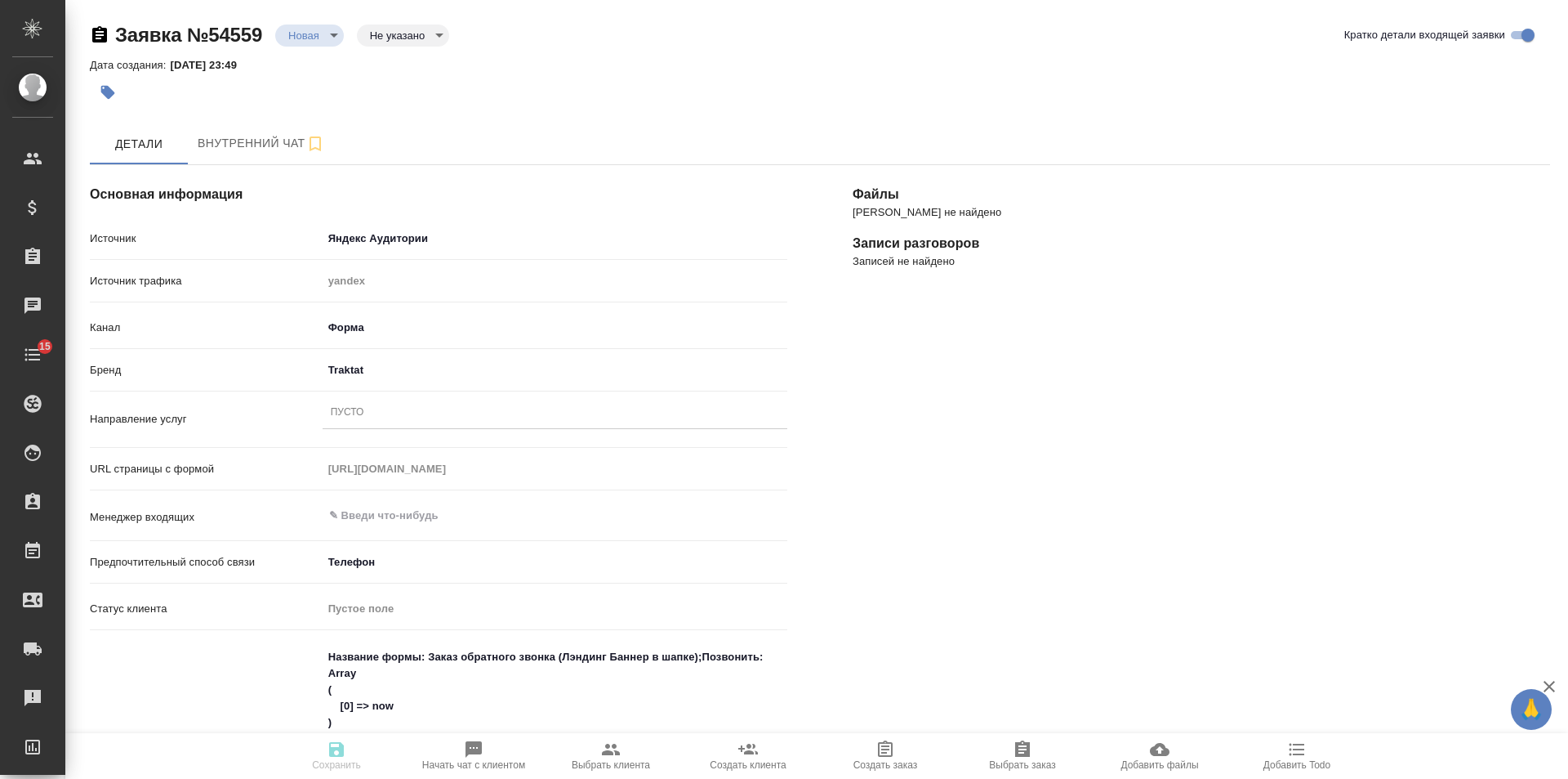
select select "RU"
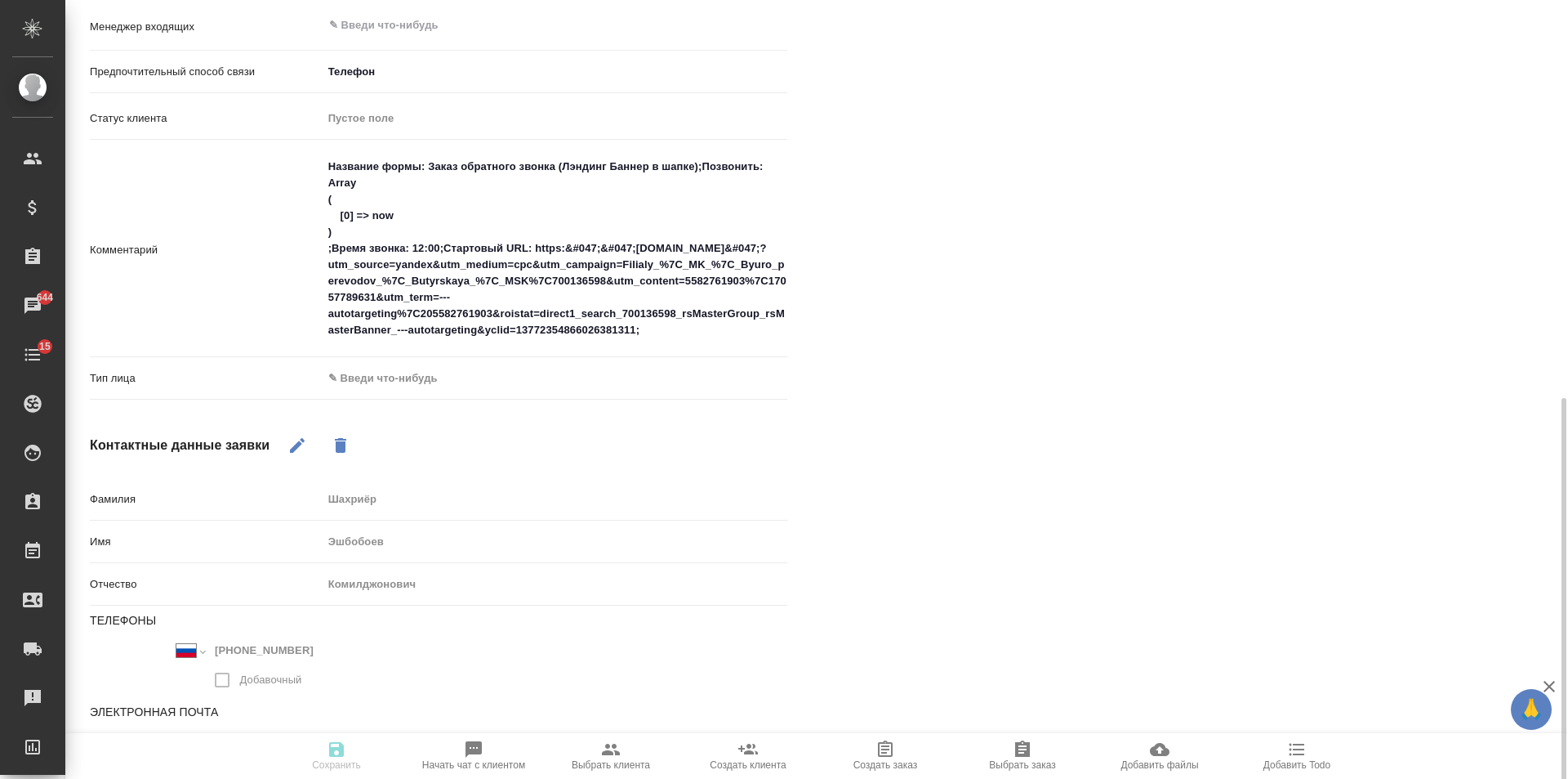
scroll to position [561, 0]
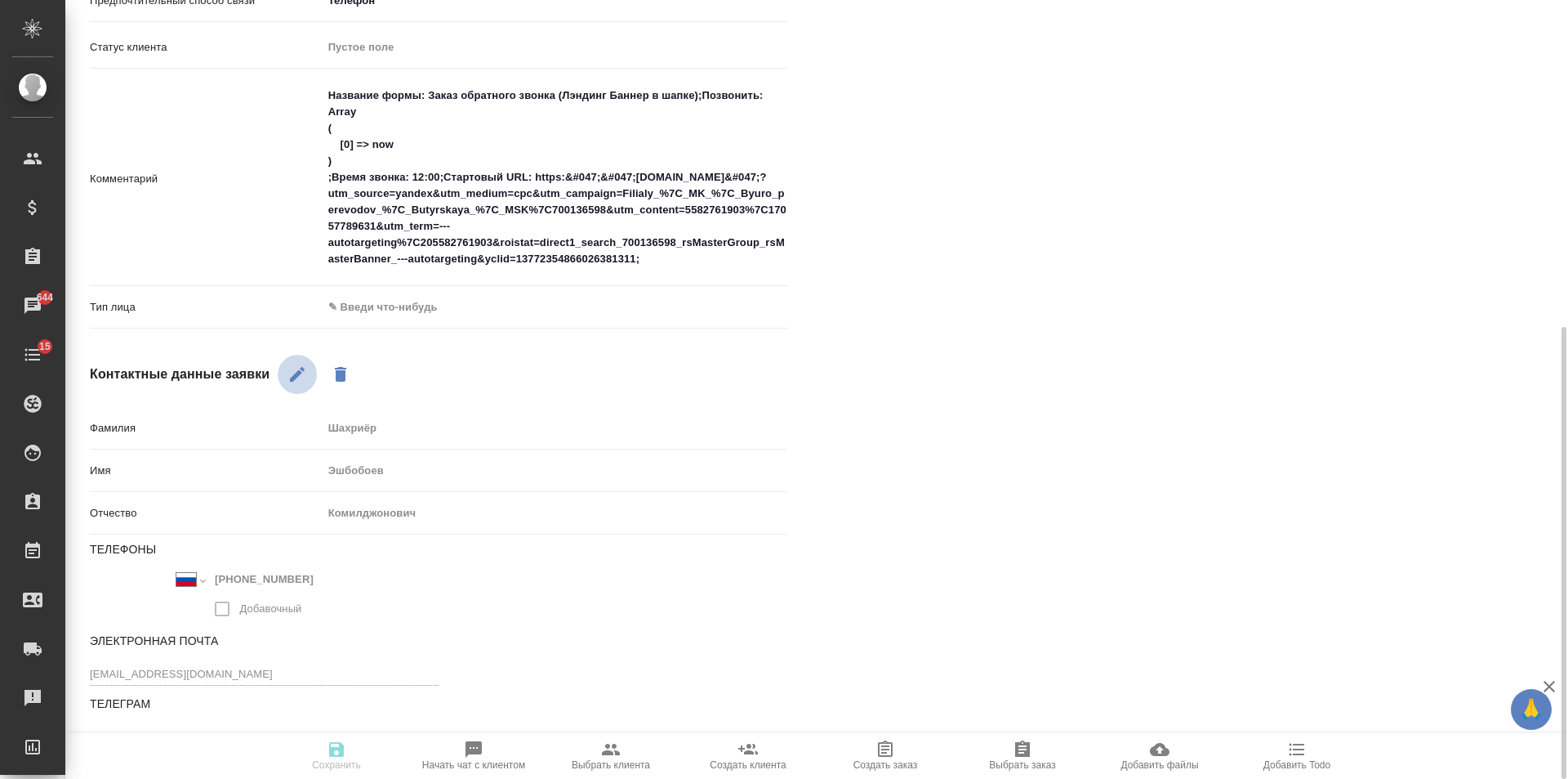
click at [298, 375] on icon "button" at bounding box center [298, 375] width 14 height 14
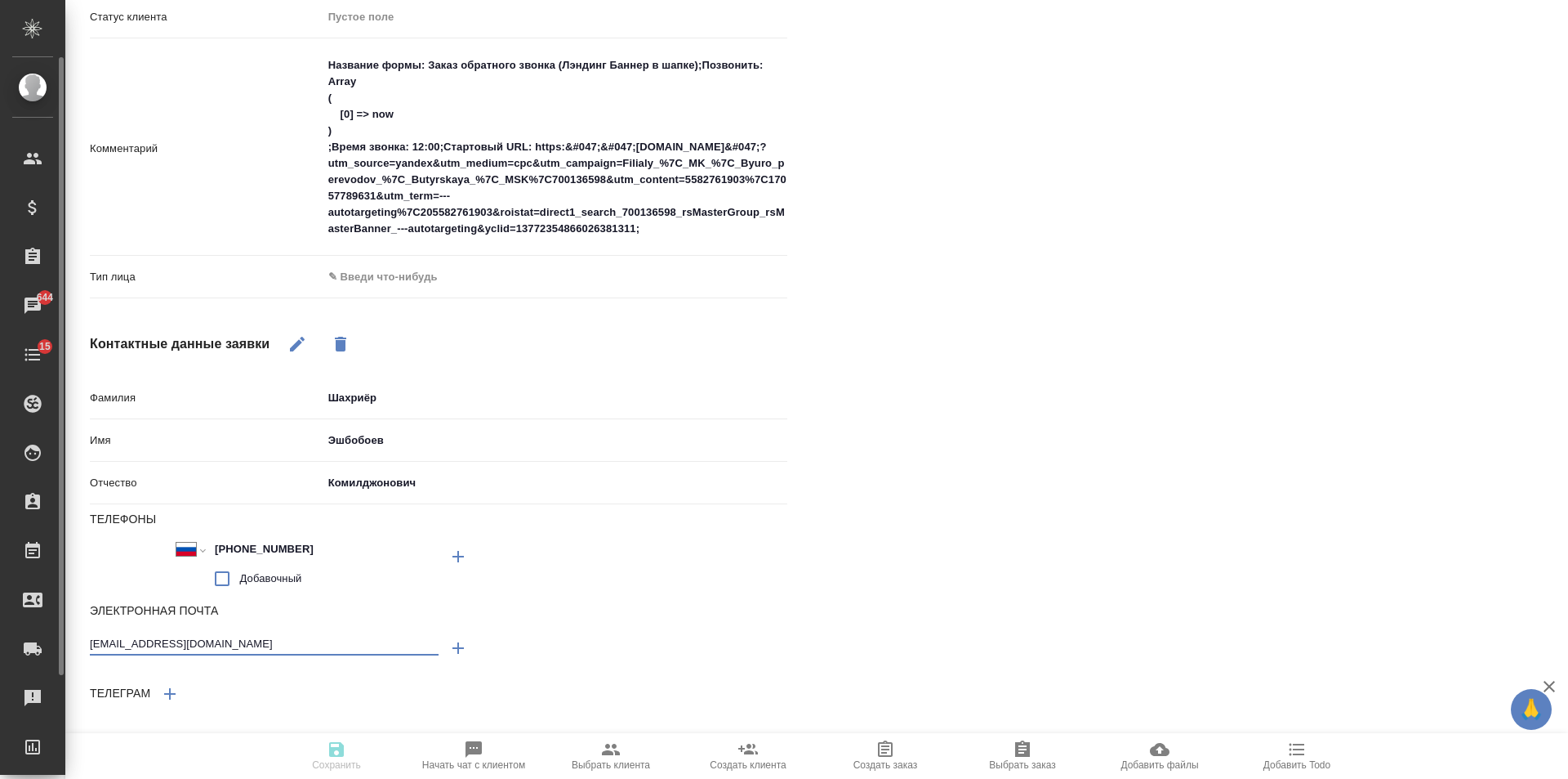
drag, startPoint x: 225, startPoint y: 642, endPoint x: 0, endPoint y: 632, distance: 225.2
click at [0, 632] on div ".cls-1 fill:#fff; AWATERA Gudina Alexandra Клиенты Спецификации Заказы 644 Чаты…" at bounding box center [784, 389] width 1568 height 779
drag, startPoint x: 388, startPoint y: 404, endPoint x: 269, endPoint y: 404, distance: 119.0
click at [269, 404] on div "Фамилия Шахриёр" at bounding box center [438, 398] width 697 height 29
click at [908, 433] on div "Файлы Файлов не найдено Записи разговоров Записей не найдено" at bounding box center [1202, 159] width 763 height 1238
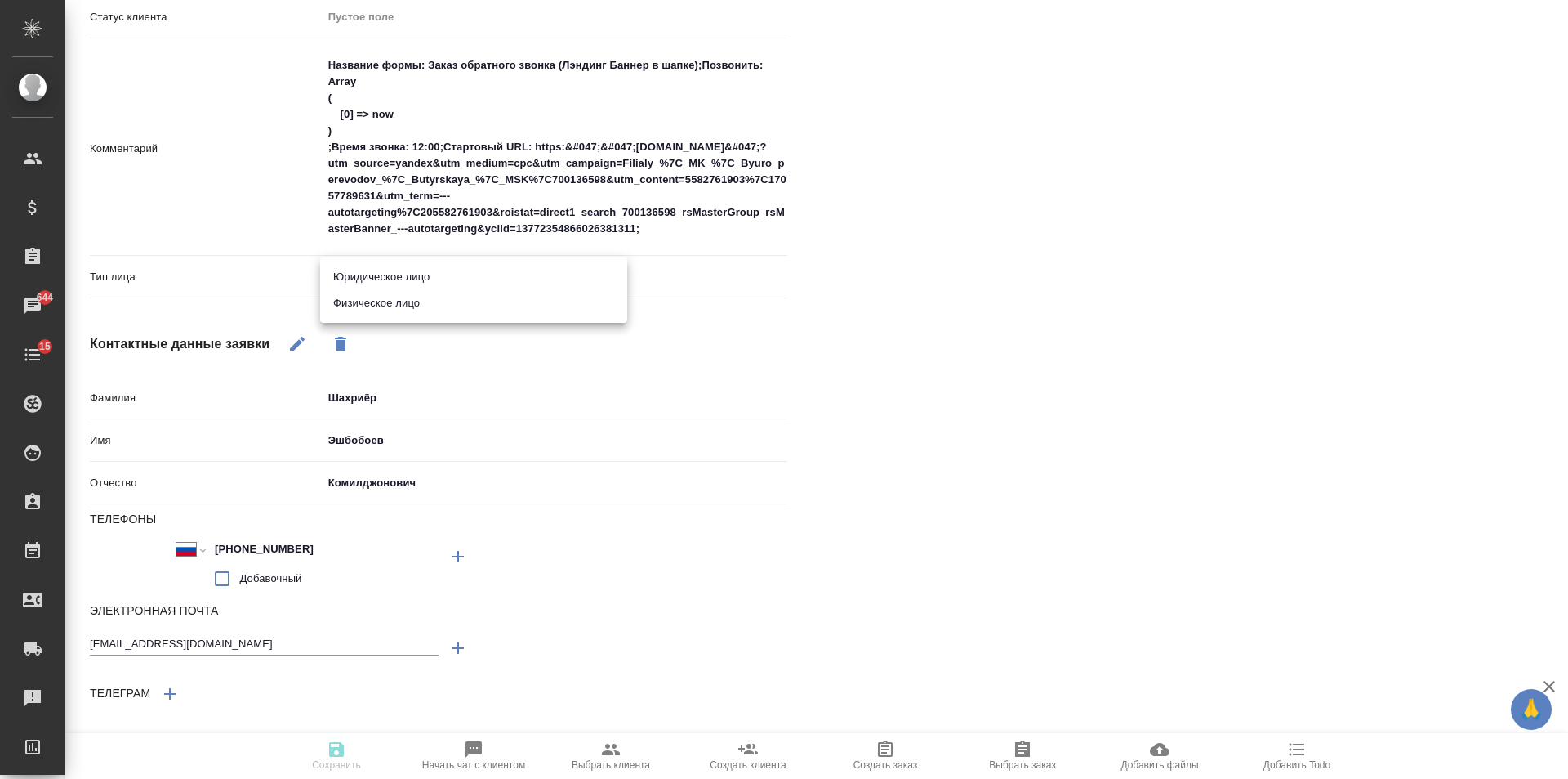
click at [404, 283] on body "🙏 .cls-1 fill:#fff; AWATERA Gudina Alexandra Клиенты Спецификации Заказы 644 Ча…" at bounding box center [784, 389] width 1568 height 779
click at [383, 308] on li "Физическое лицо" at bounding box center [474, 303] width 307 height 26
type input "private"
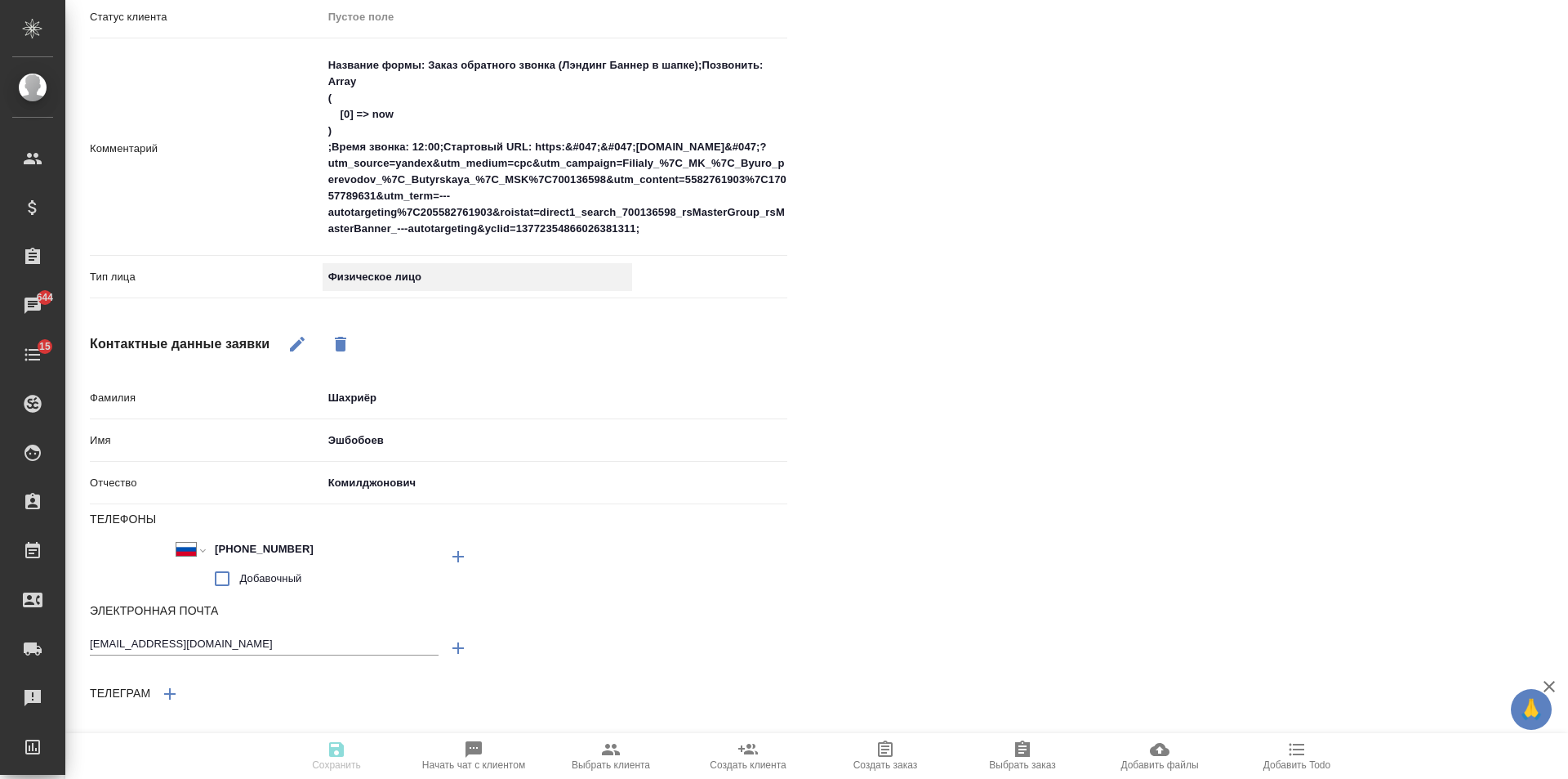
scroll to position [347, 0]
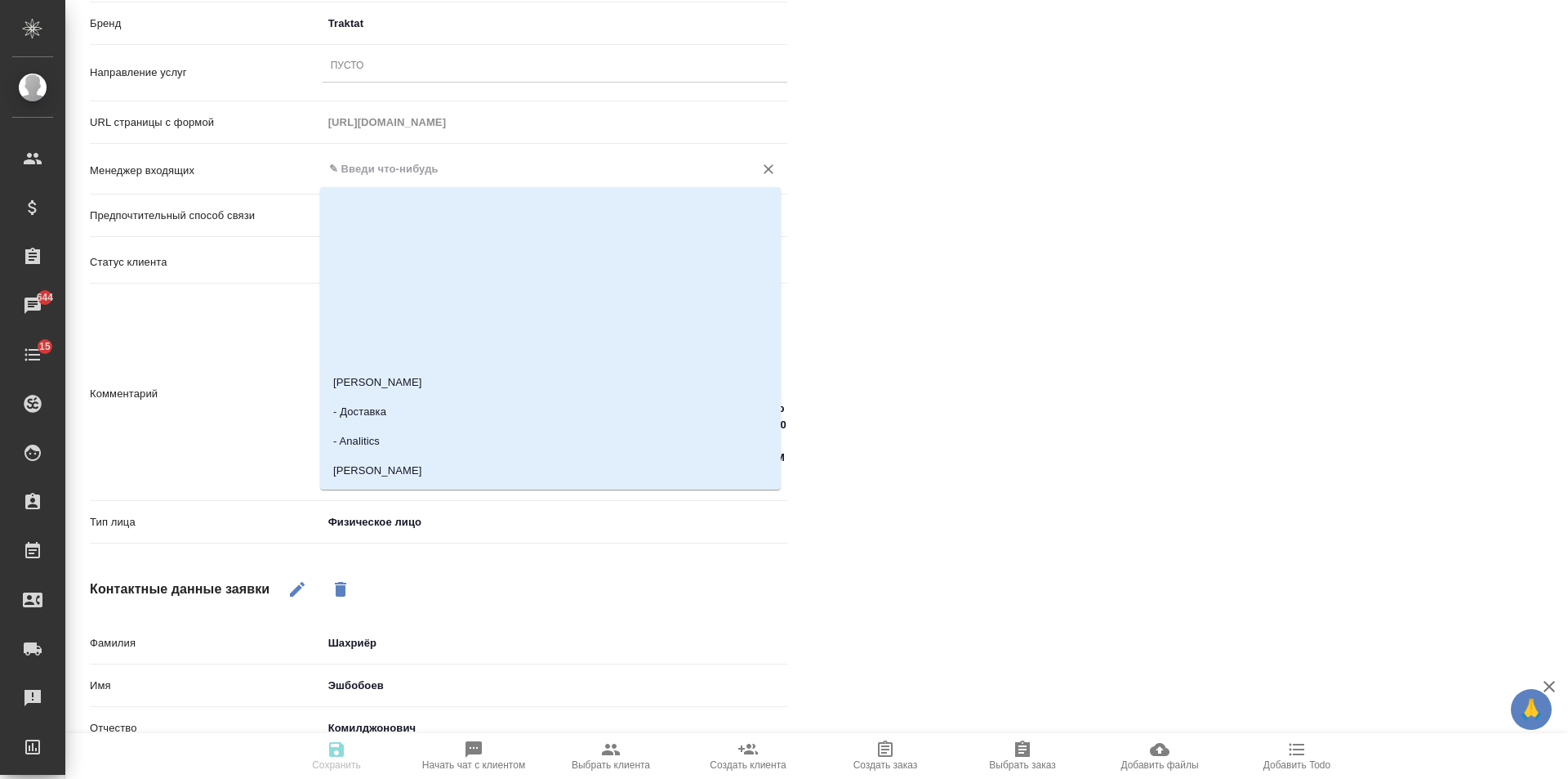
click at [392, 172] on input "text" at bounding box center [527, 169] width 401 height 20
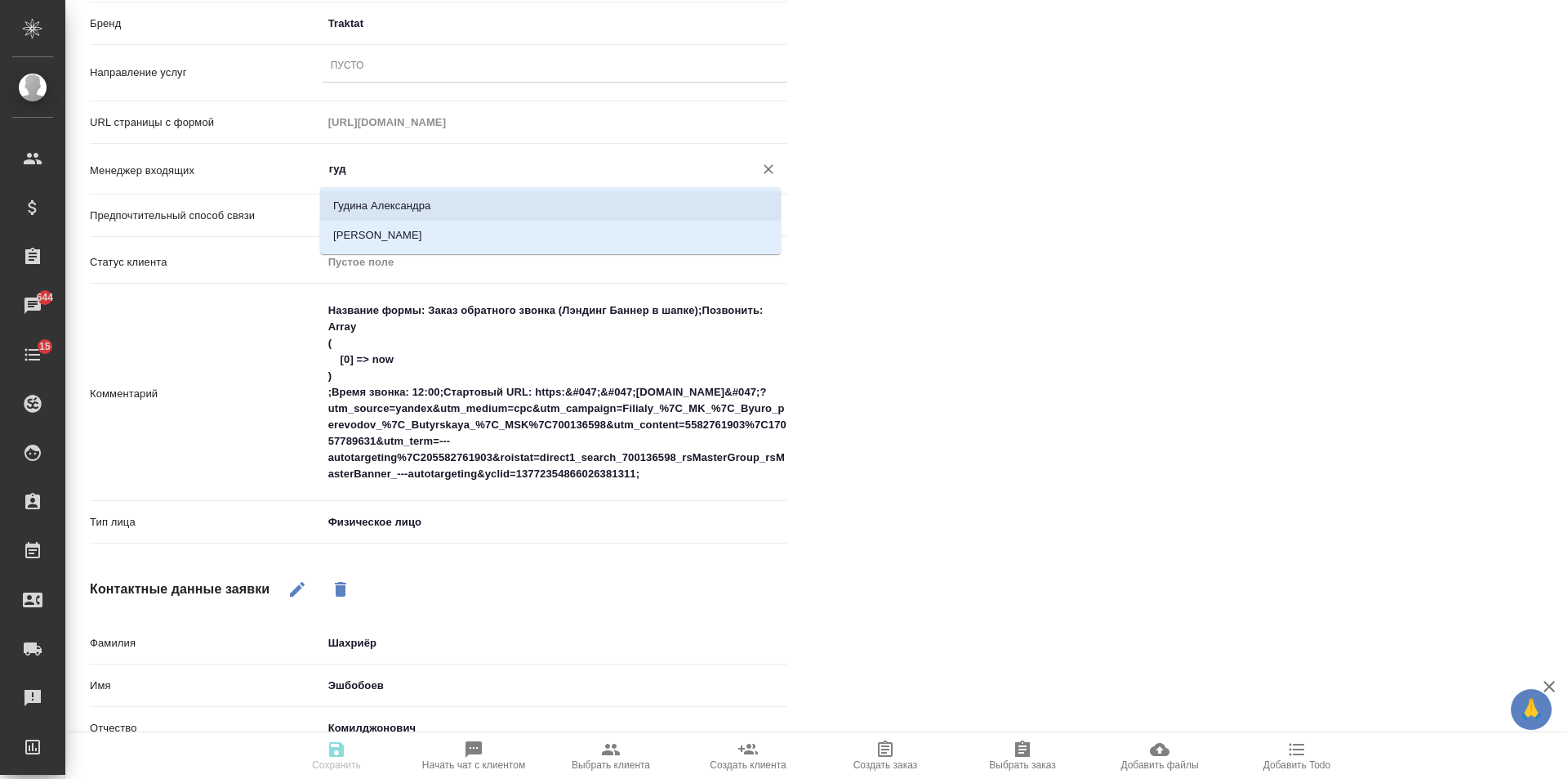
click at [409, 203] on li "Гудина Александра" at bounding box center [550, 205] width 460 height 30
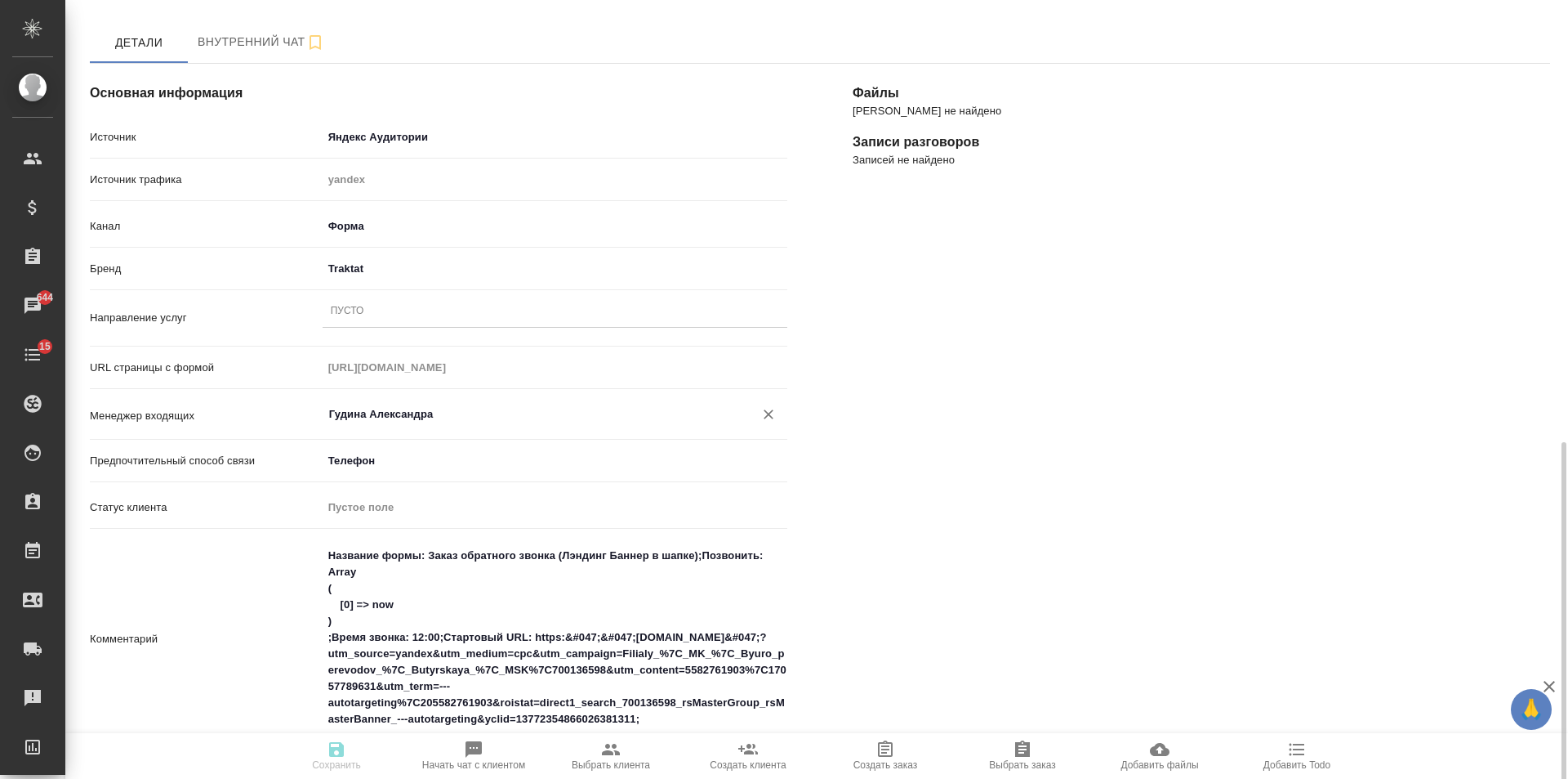
scroll to position [20, 0]
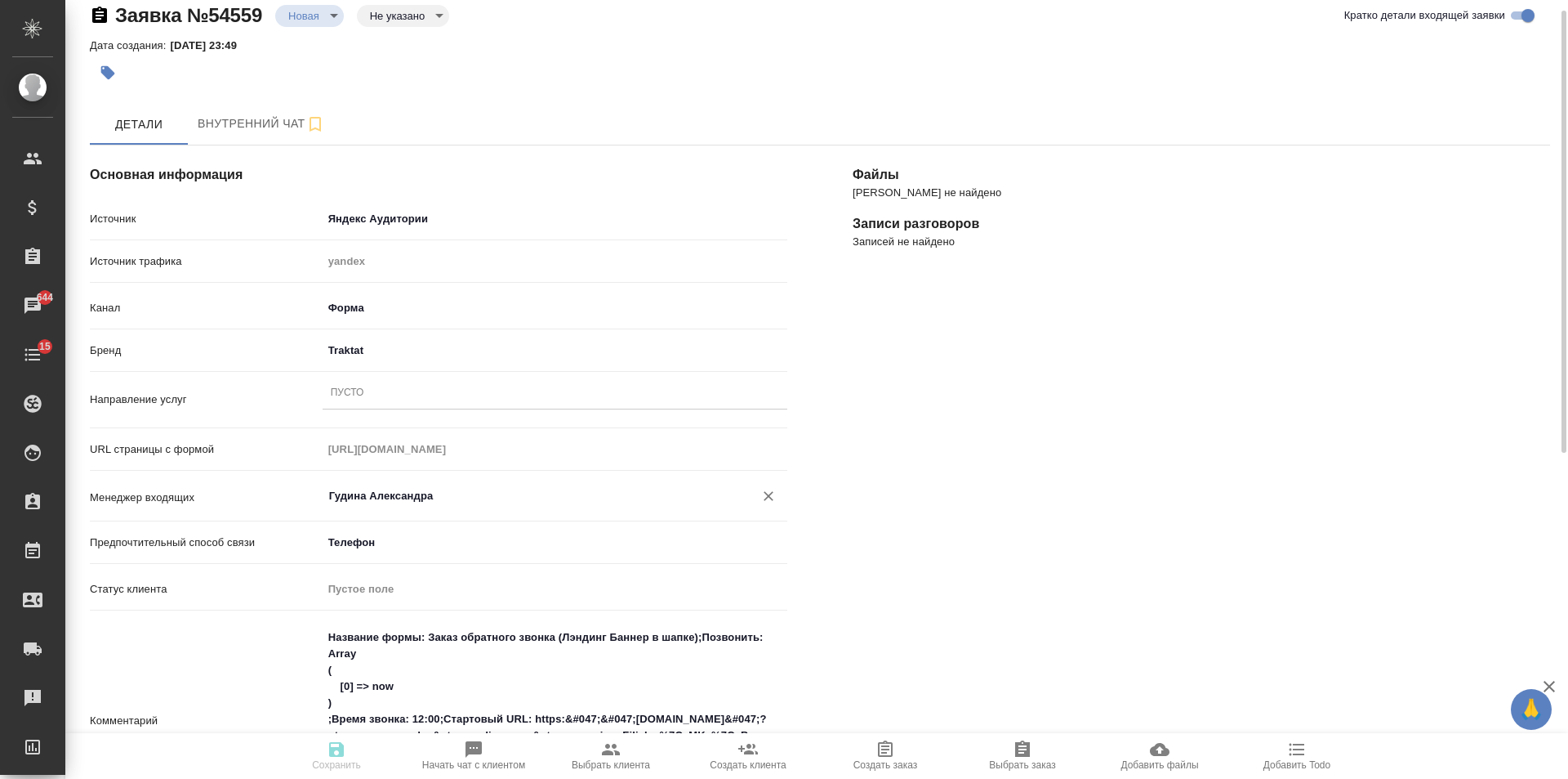
type input "Гудина Александра"
click at [366, 397] on div "Пусто" at bounding box center [555, 394] width 465 height 24
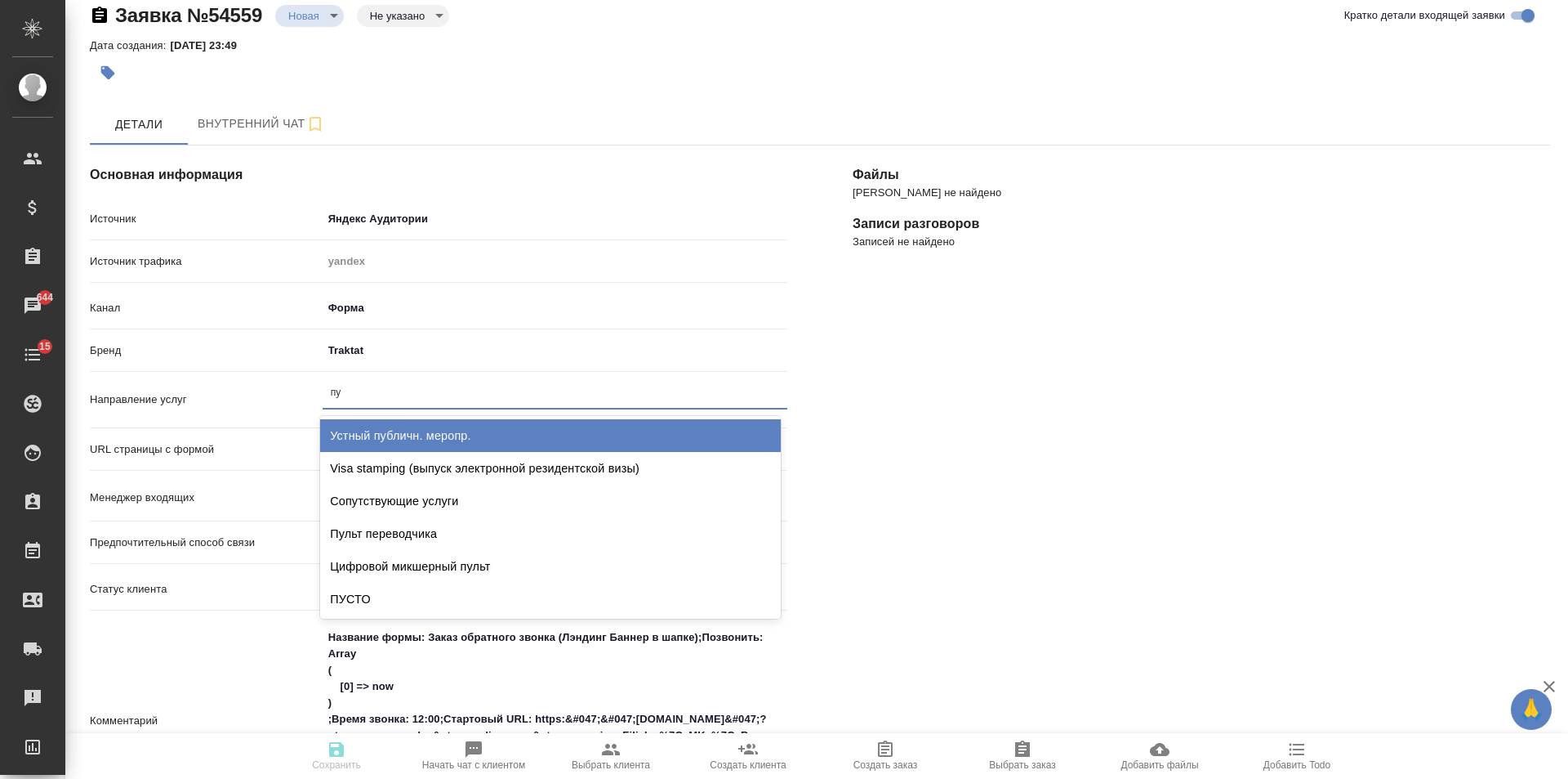
type input "пус"
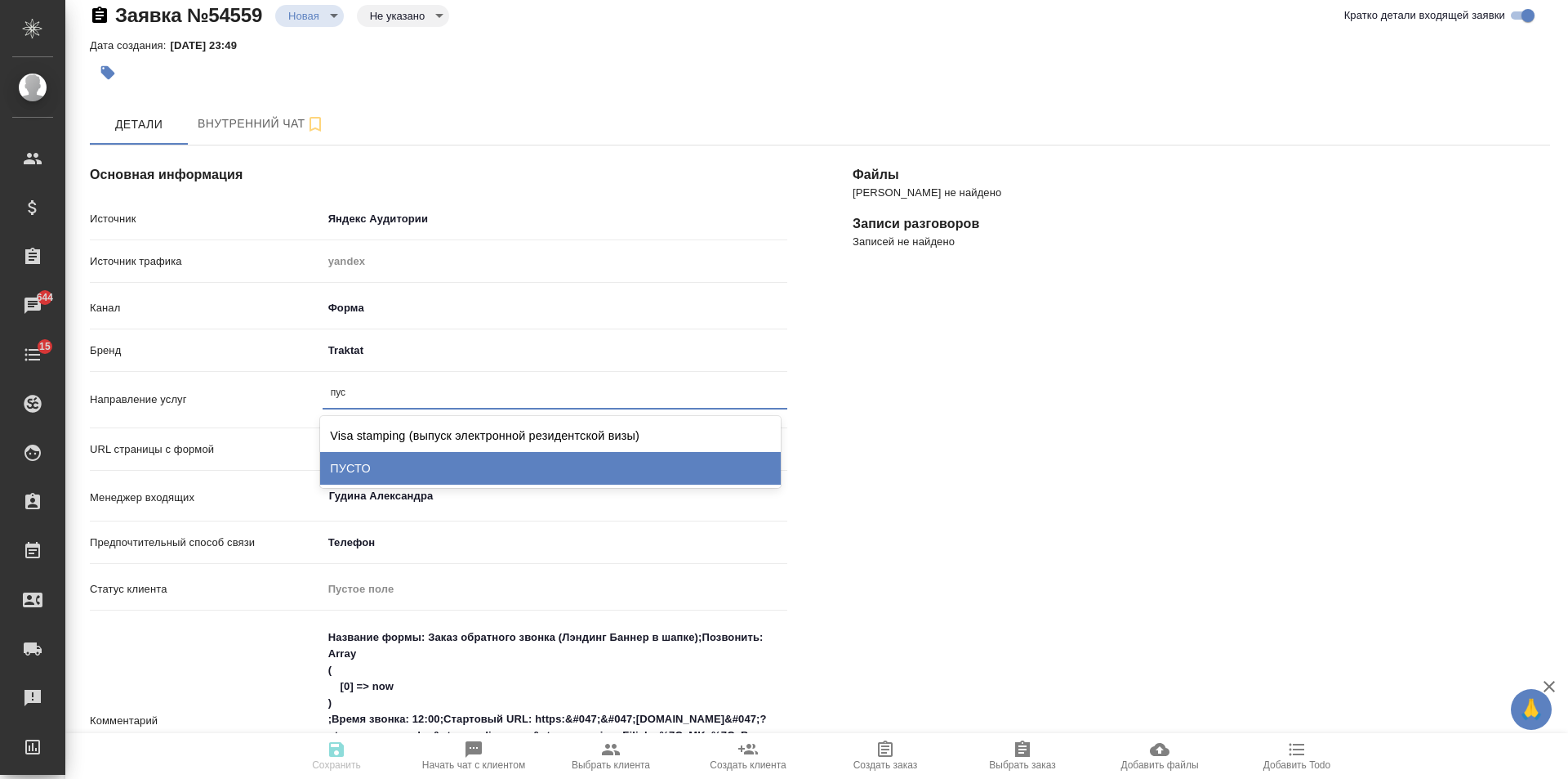
drag, startPoint x: 378, startPoint y: 459, endPoint x: 862, endPoint y: 542, distance: 491.1
click at [379, 459] on div "ПУСТО" at bounding box center [550, 468] width 460 height 33
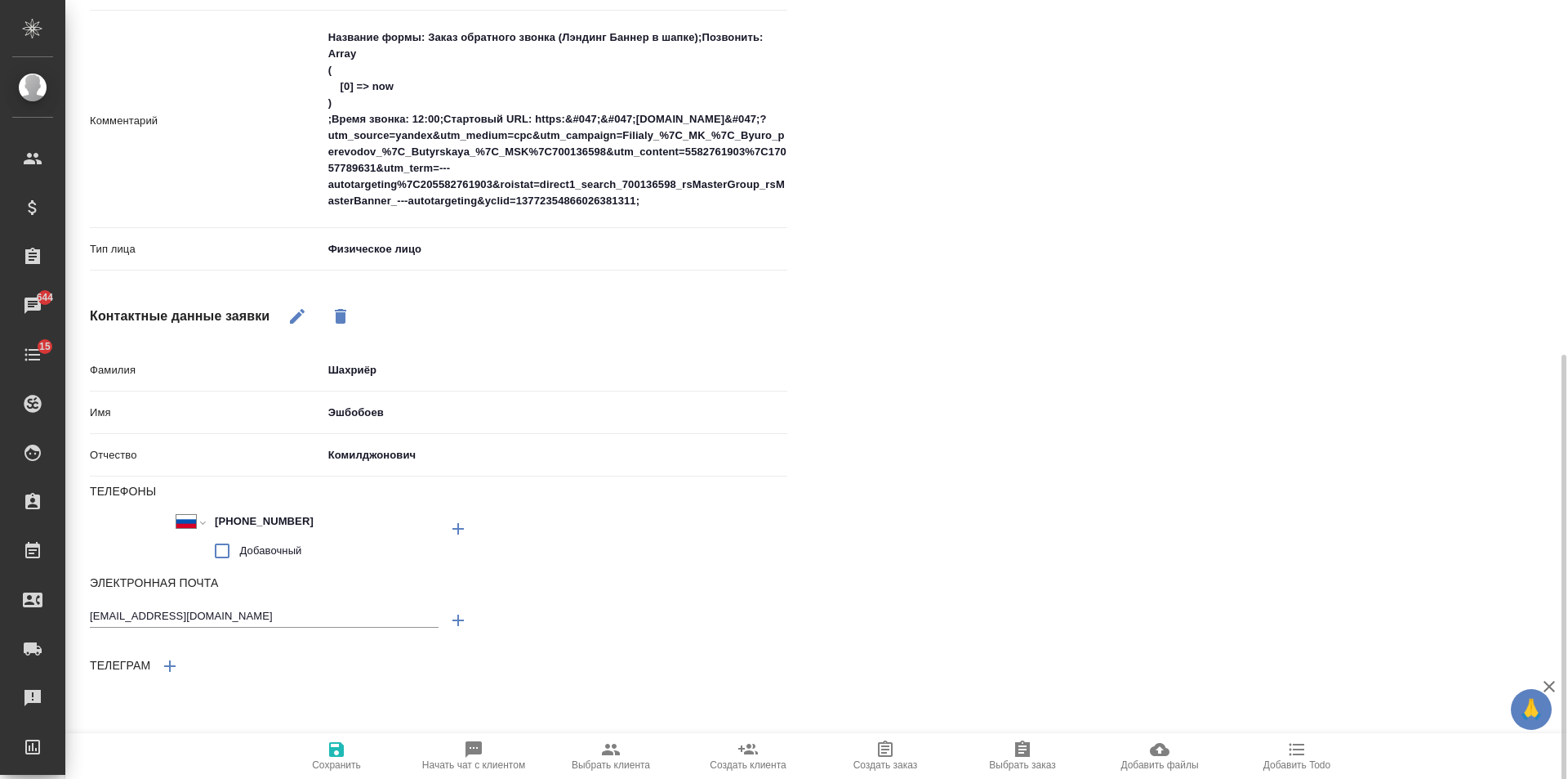
scroll to position [629, 0]
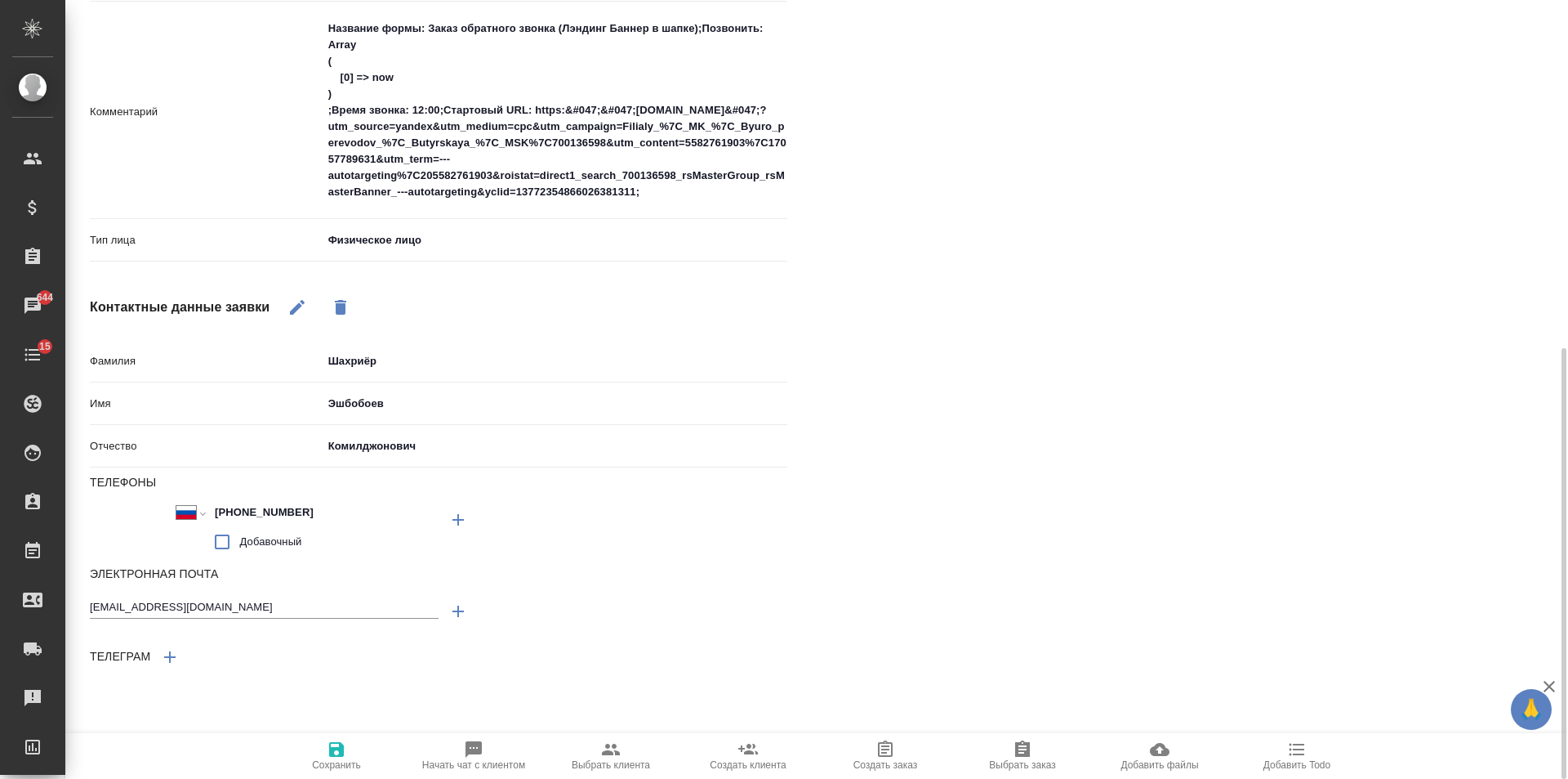
click at [339, 751] on icon "button" at bounding box center [336, 749] width 14 height 14
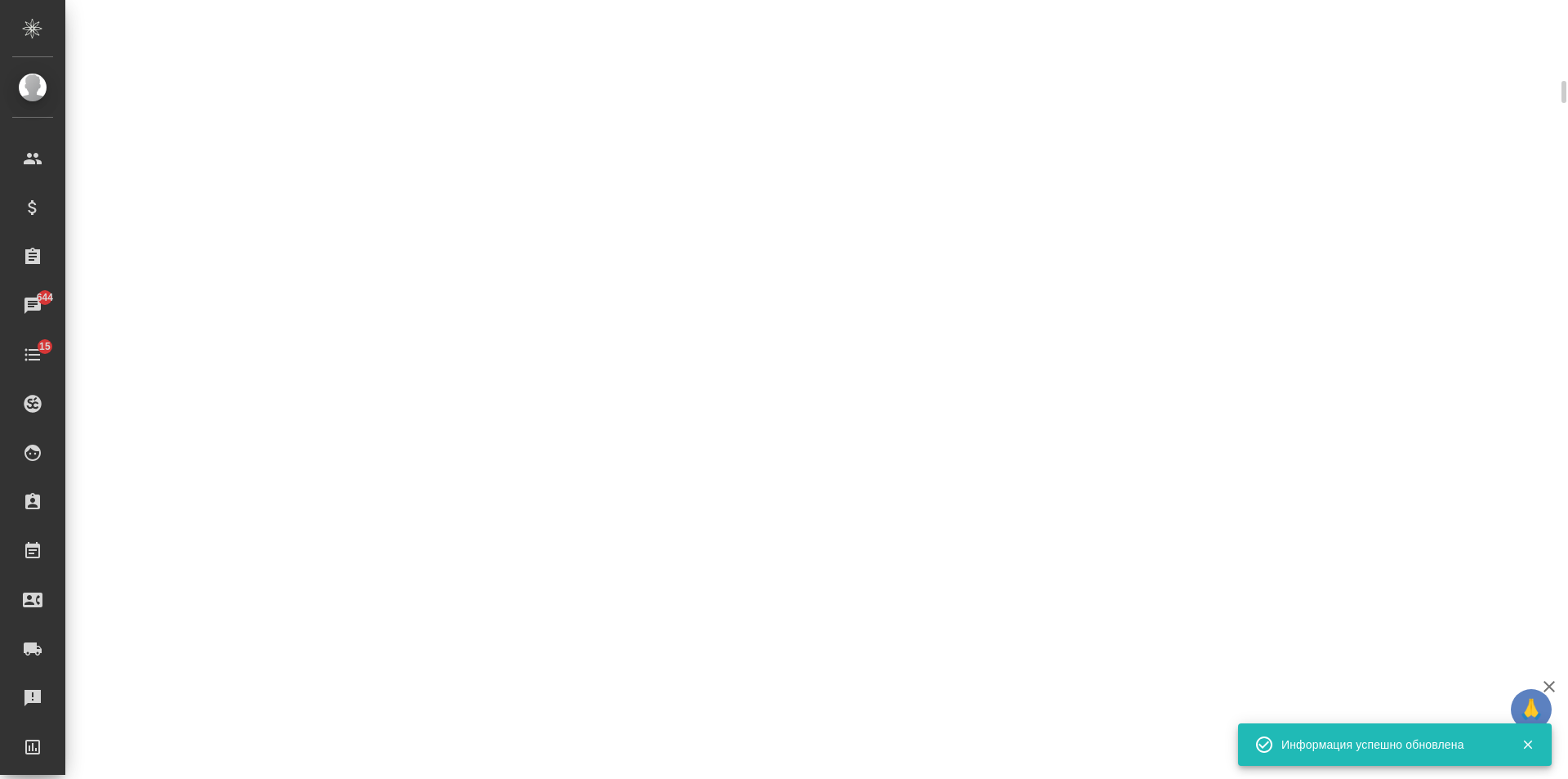
select select "RU"
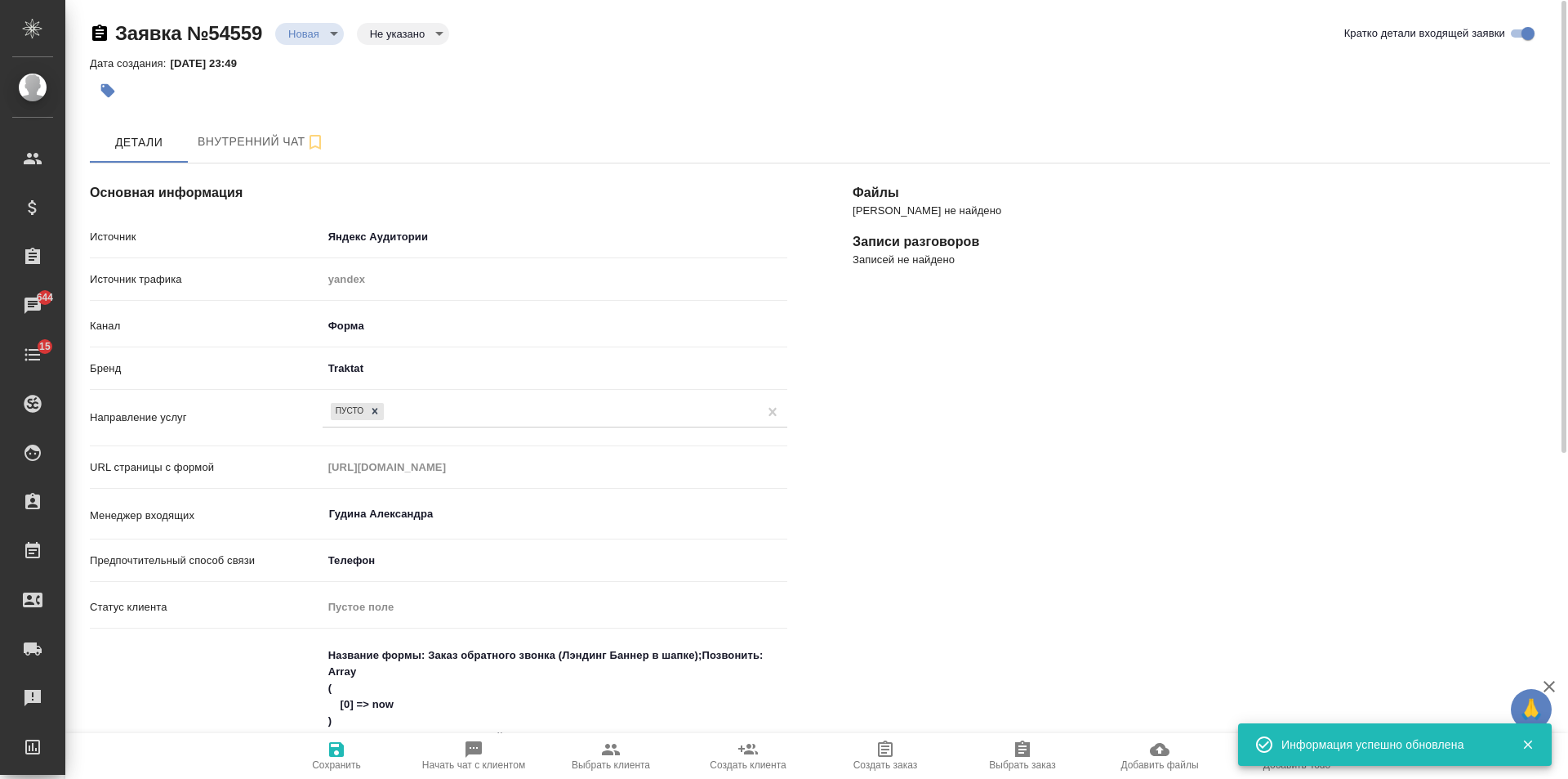
scroll to position [0, 0]
click at [1529, 747] on icon "button" at bounding box center [1527, 745] width 9 height 9
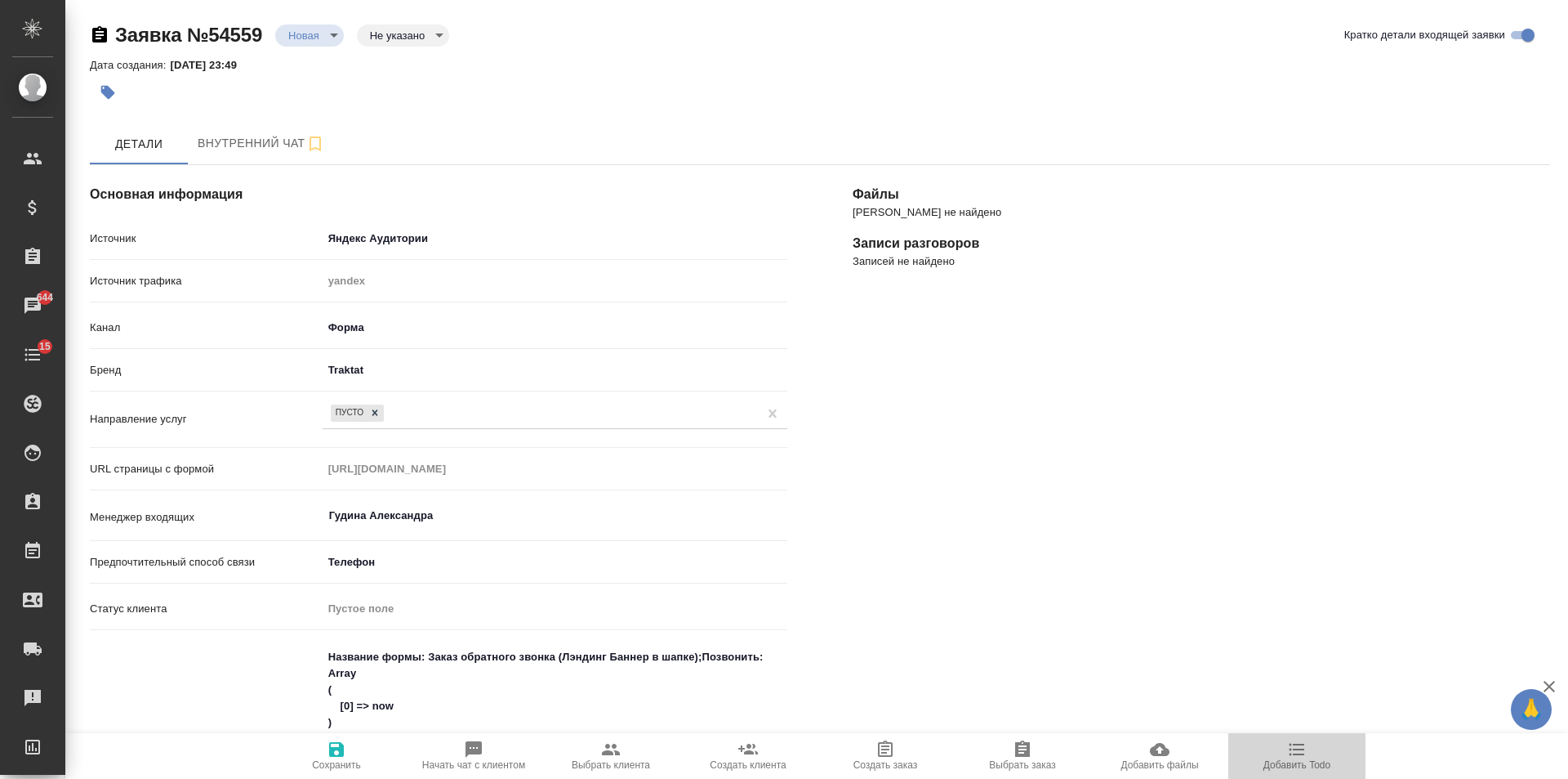
click at [1289, 755] on icon "button" at bounding box center [1297, 750] width 15 height 13
type textarea "x"
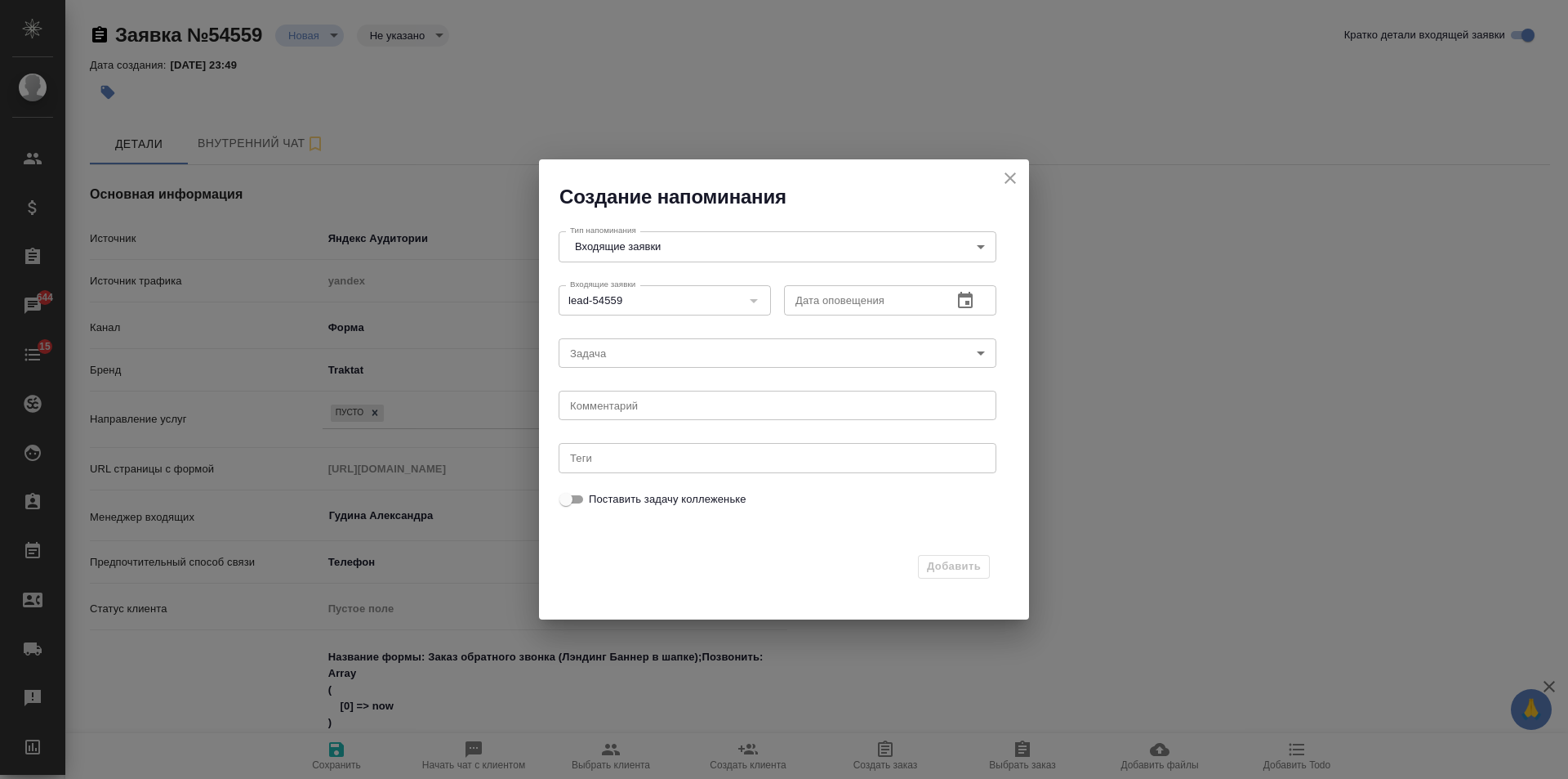
click at [967, 299] on icon "button" at bounding box center [966, 301] width 20 height 20
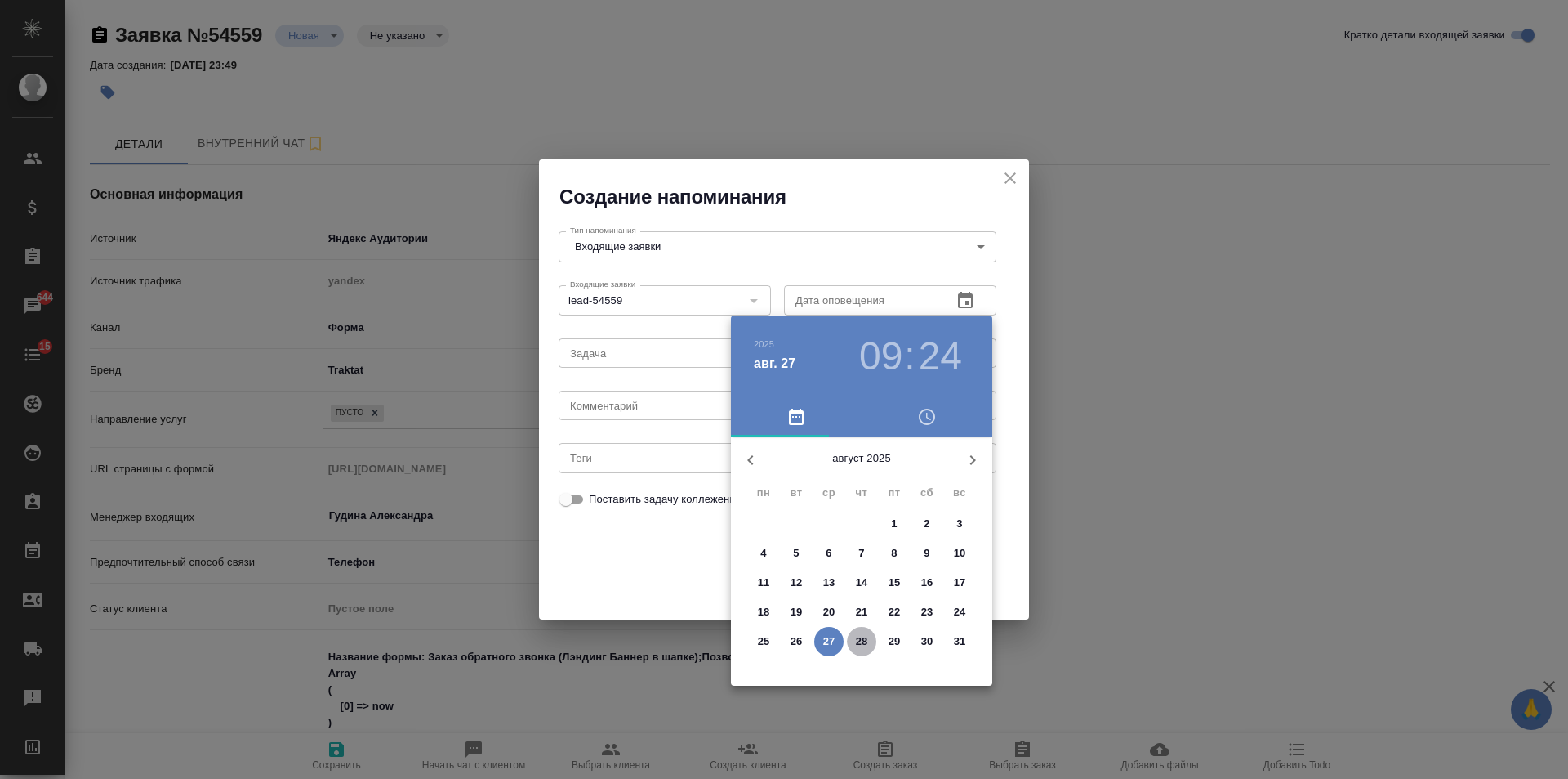
click at [864, 642] on p "28" at bounding box center [863, 641] width 13 height 16
type input "28.08.2025 09:24"
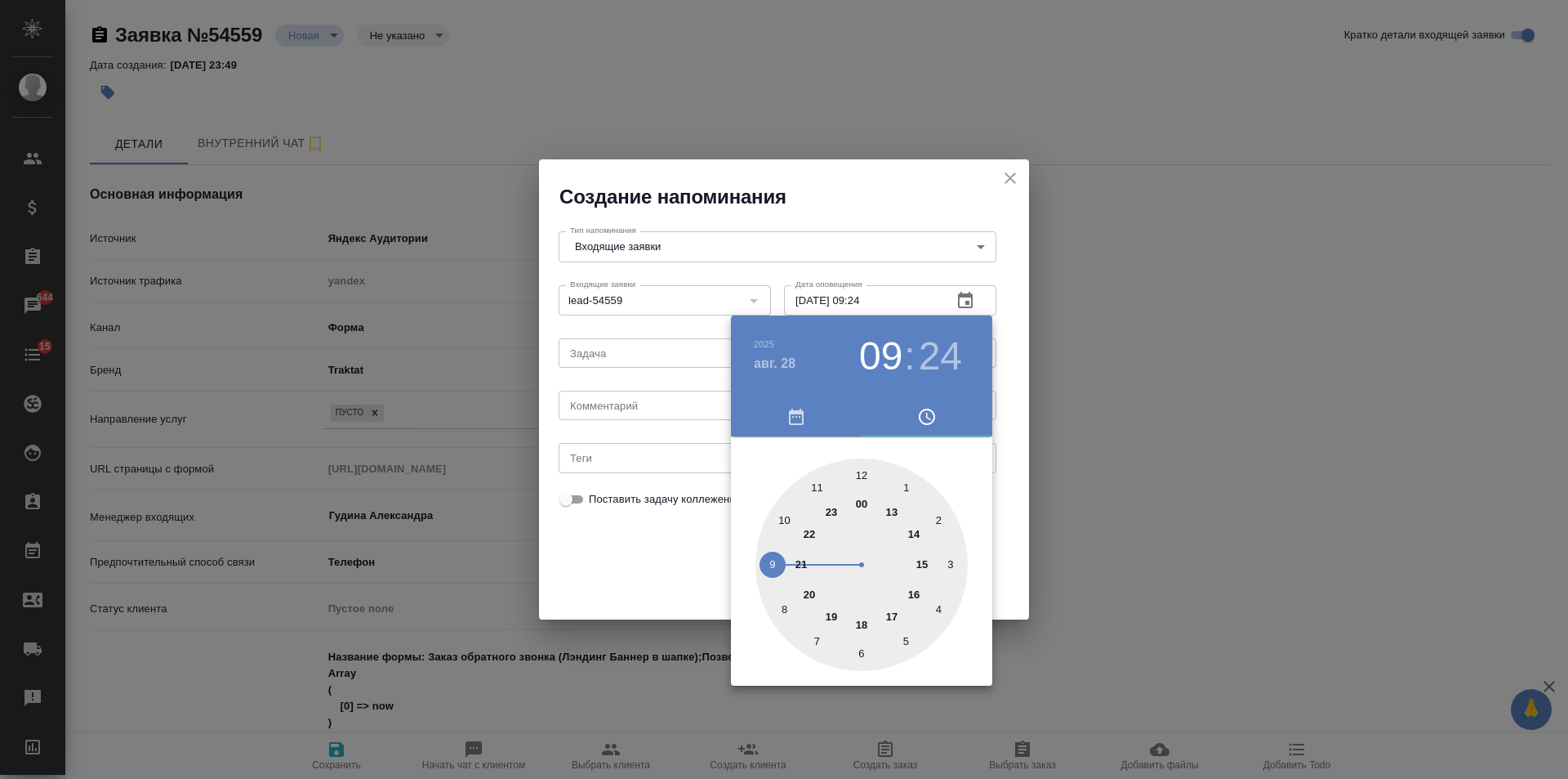
click at [637, 404] on div at bounding box center [784, 389] width 1568 height 779
click at [634, 408] on div "2025 авг. 28 09 : 24 00 1 2 3 4 5 6 7 8 9 10 11 12 13 14 15 16 17 18 19 20 21 2…" at bounding box center [784, 389] width 1568 height 779
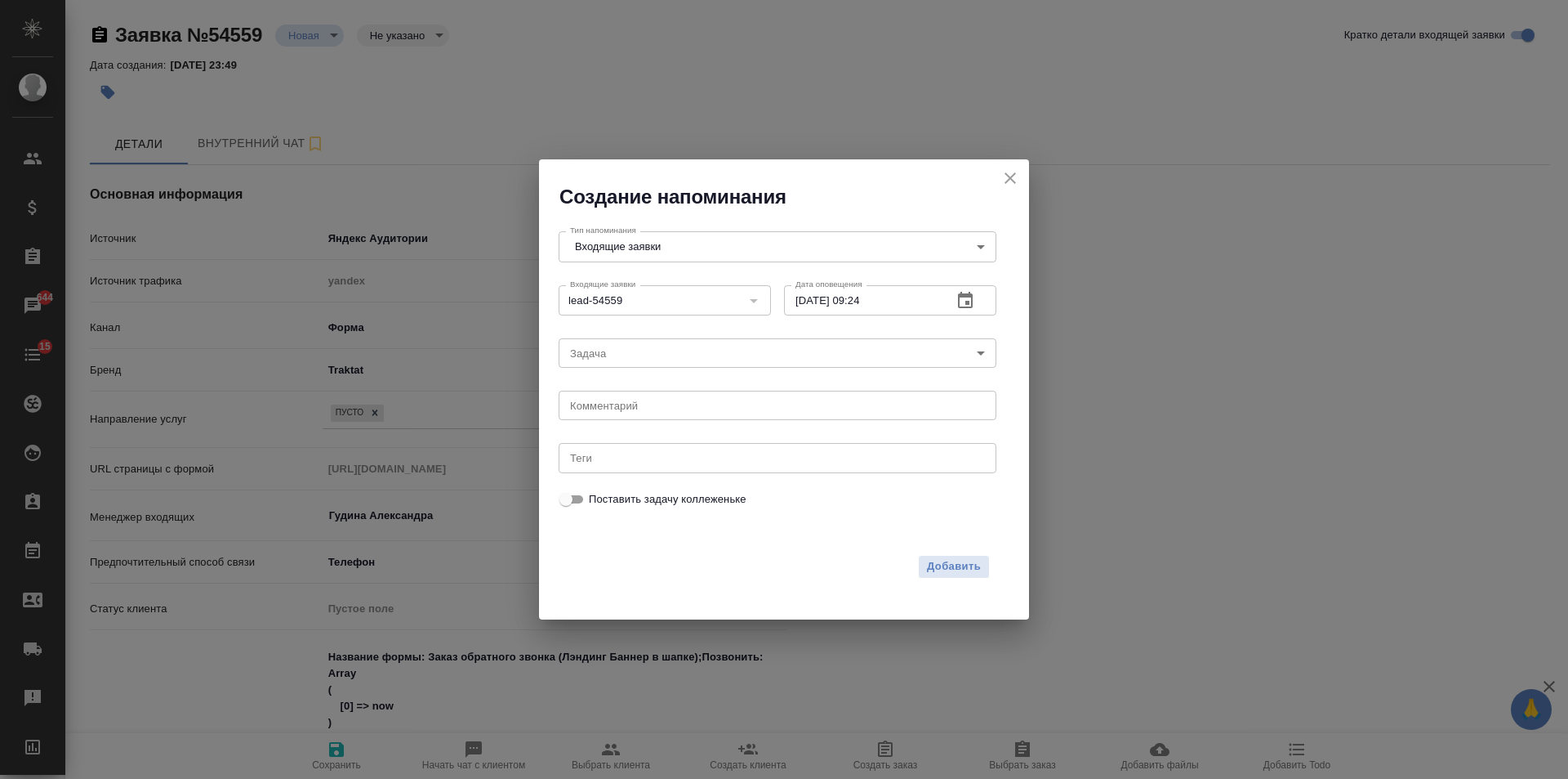
click at [633, 408] on div "2025 авг. 28 09 : 24 00 1 2 3 4 5 6 7 8 9 10 11 12 13 14 15 16 17 18 19 20 21 2…" at bounding box center [784, 389] width 1568 height 779
click at [633, 408] on textarea at bounding box center [777, 406] width 415 height 13
type textarea "ответил на почте?"
click at [941, 565] on span "Добавить" at bounding box center [954, 566] width 54 height 19
type textarea "x"
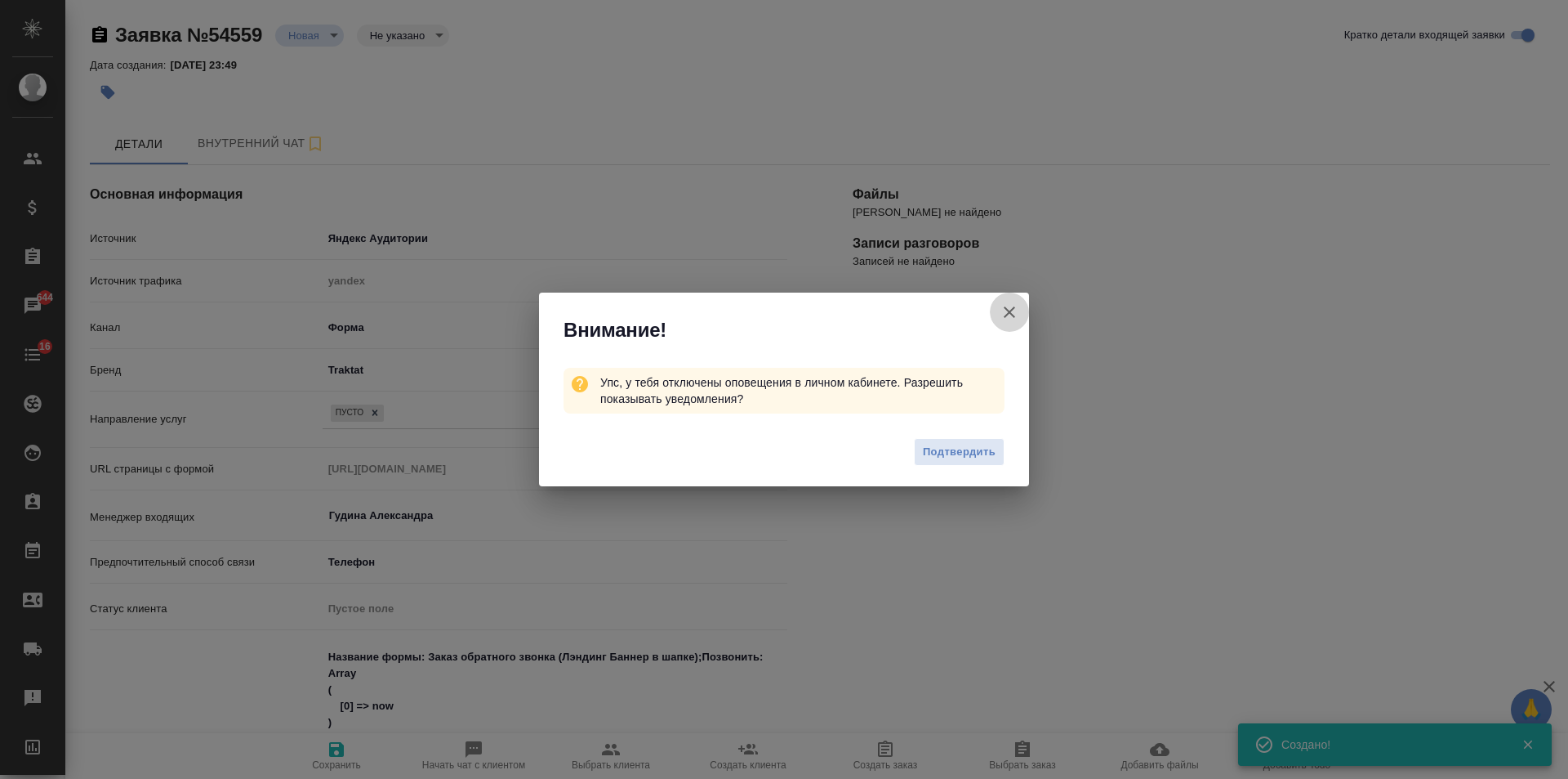
click at [1014, 309] on icon "button" at bounding box center [1009, 312] width 20 height 20
type textarea "x"
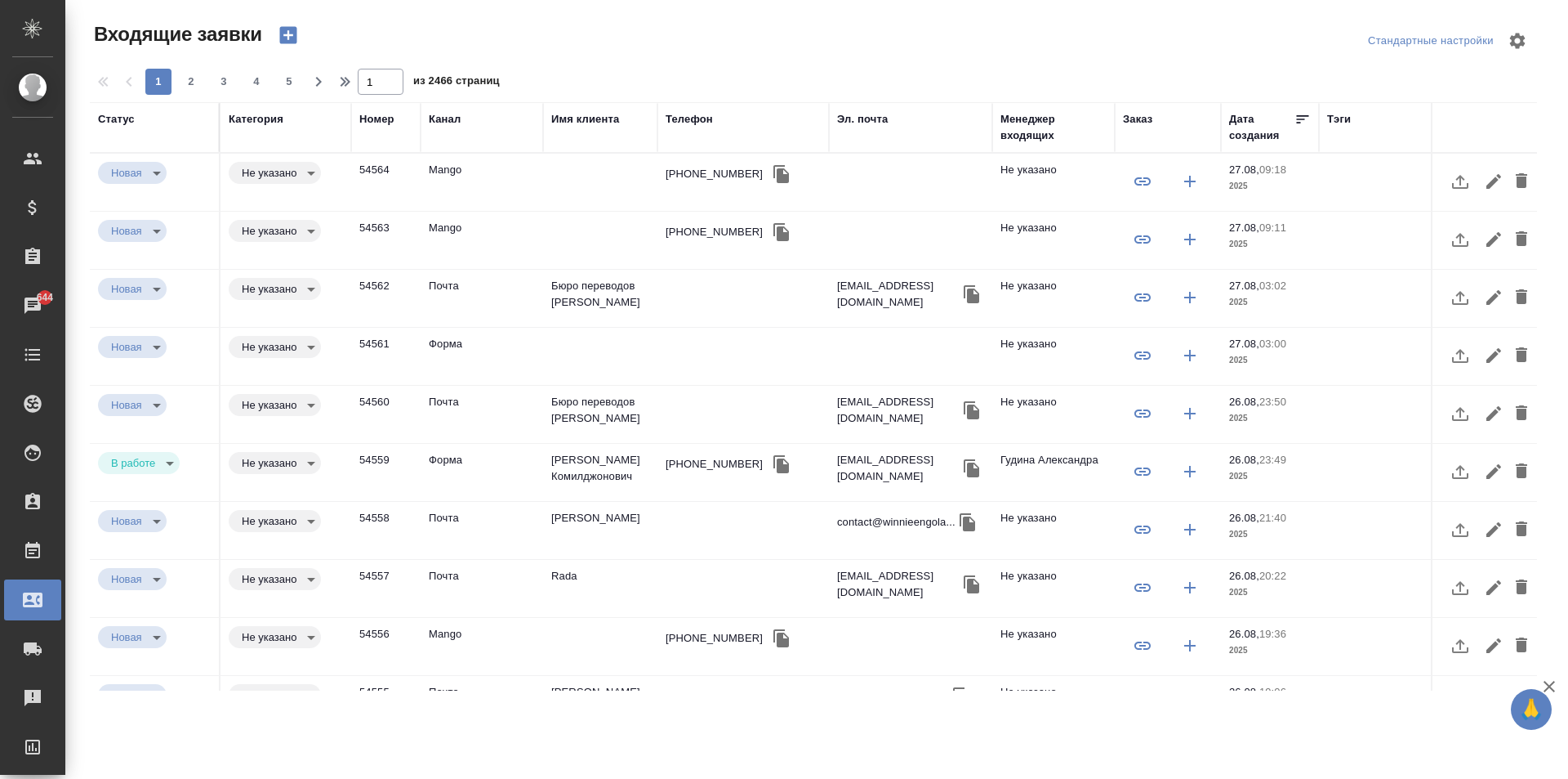
select select "RU"
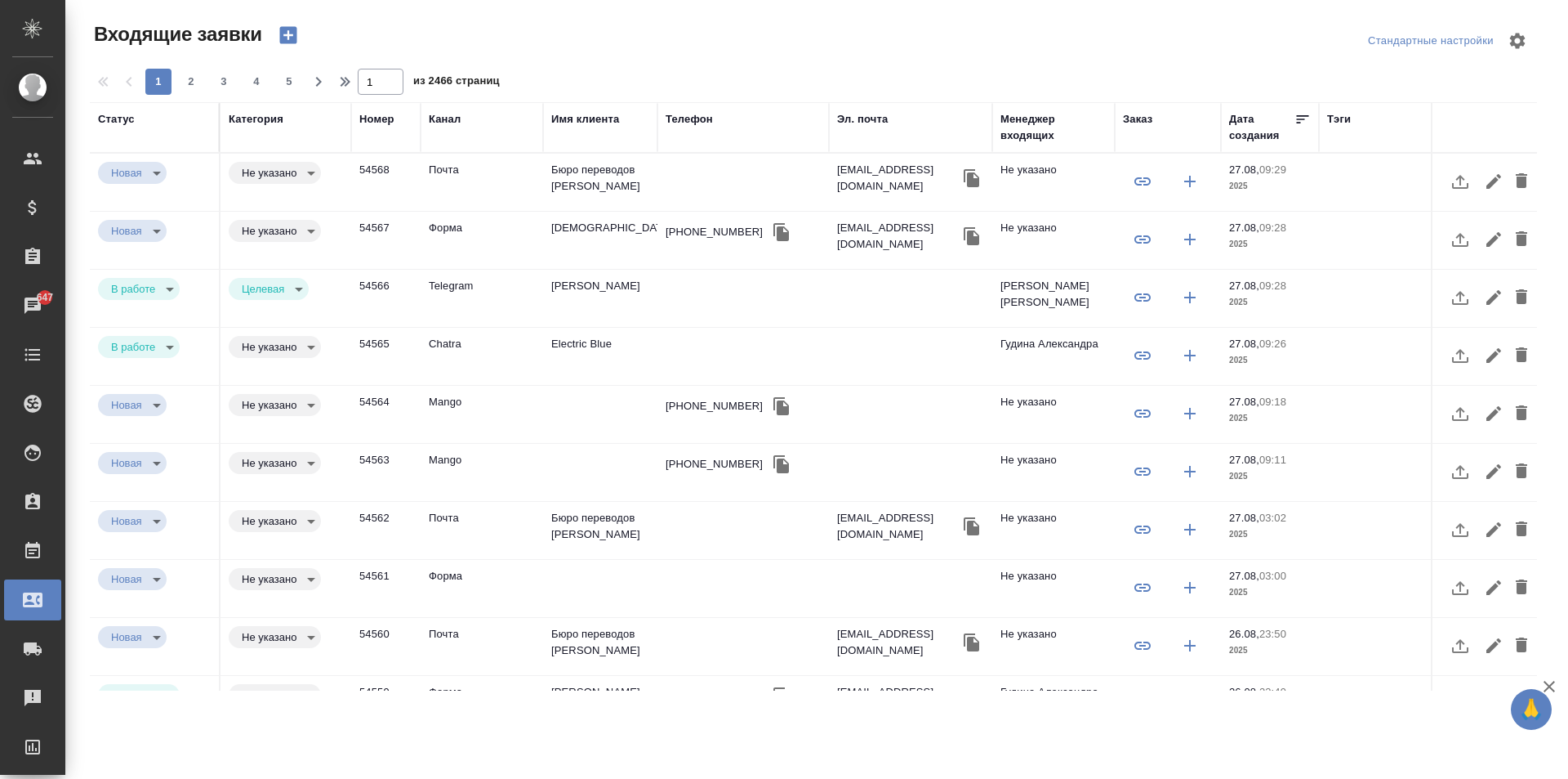
select select "RU"
click at [580, 350] on td "Electric Blue" at bounding box center [600, 356] width 114 height 57
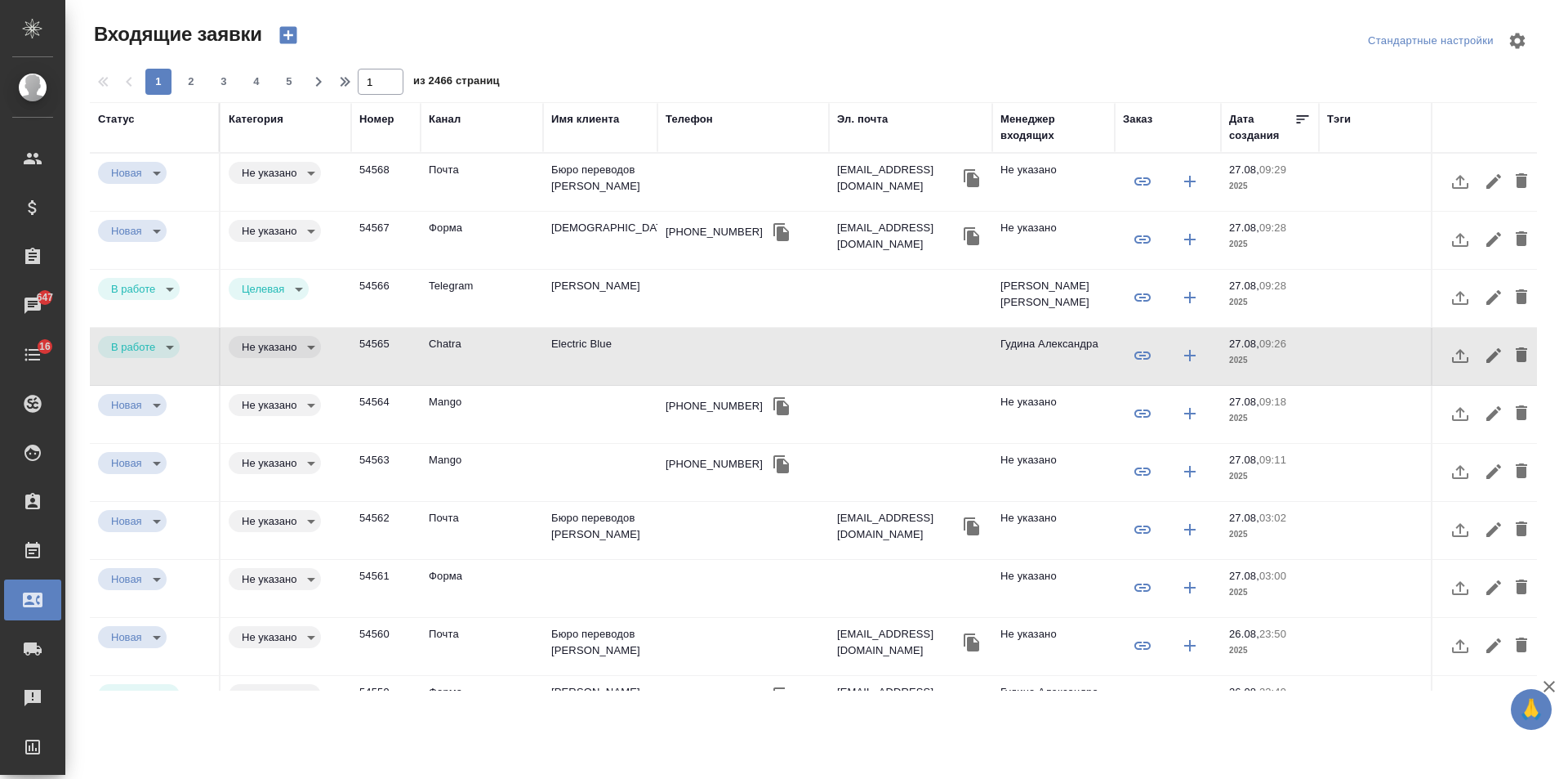
click at [569, 223] on td "[DEMOGRAPHIC_DATA]" at bounding box center [600, 240] width 114 height 57
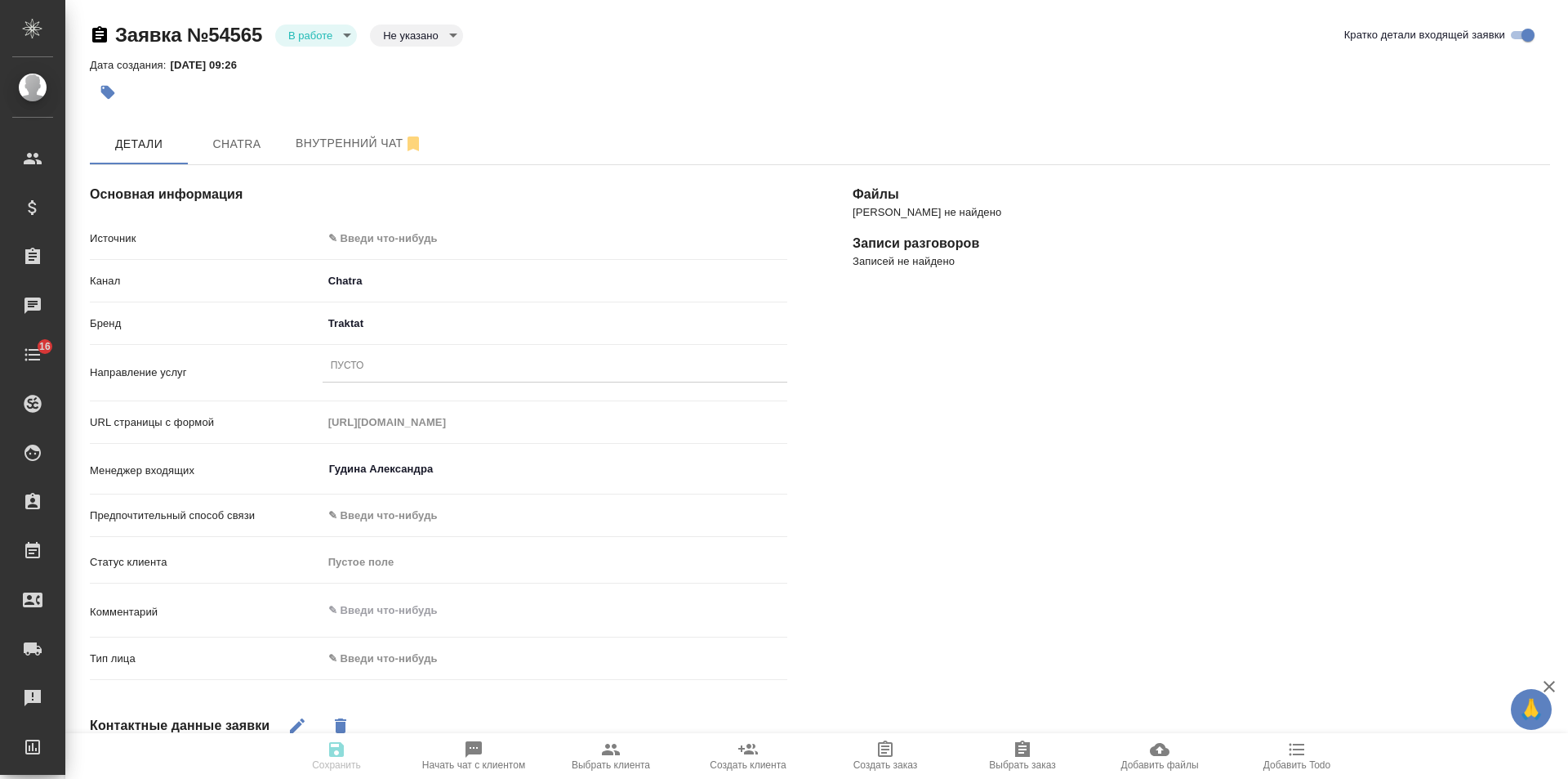
select select "RU"
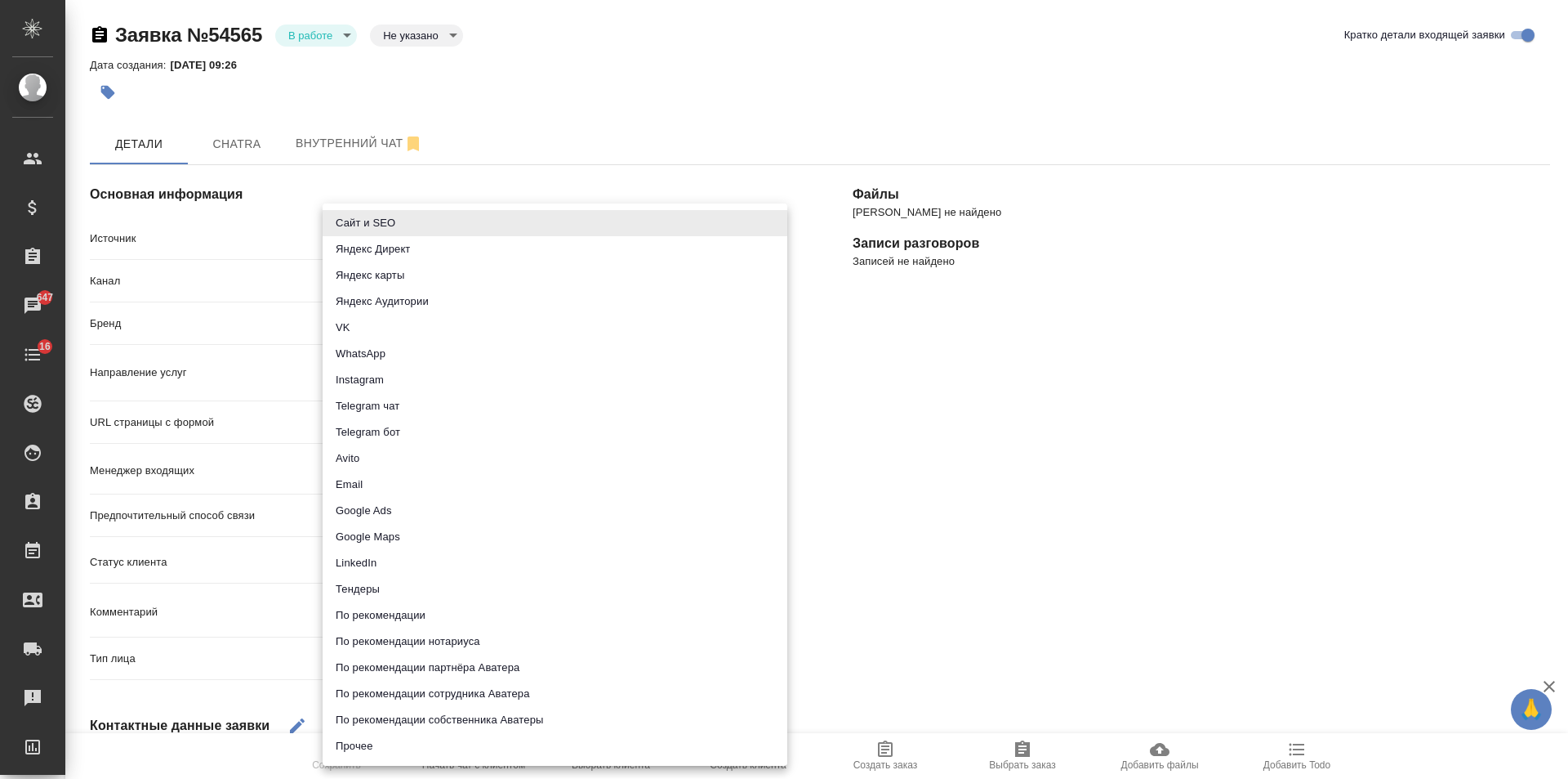
click at [401, 237] on body "🙏 .cls-1 fill:#fff; AWATERA [PERSON_NAME] Спецификации Заказы 647 Чаты 16 Todo …" at bounding box center [784, 389] width 1568 height 779
click at [1152, 452] on div at bounding box center [784, 389] width 1568 height 779
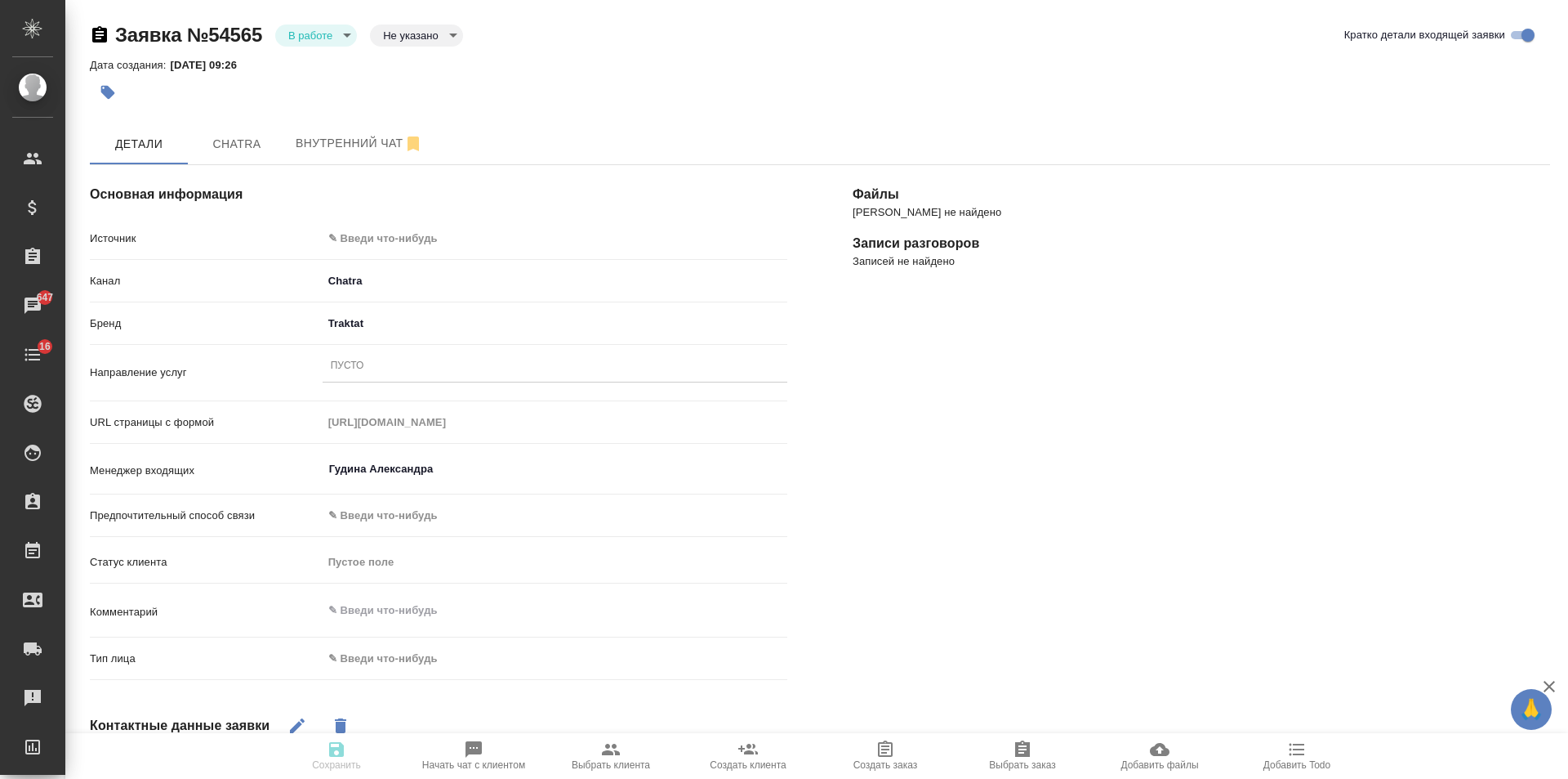
click at [401, 236] on body "🙏 .cls-1 fill:#fff; AWATERA [PERSON_NAME] Спецификации Заказы 647 Чаты 16 Todo …" at bounding box center [784, 389] width 1568 height 779
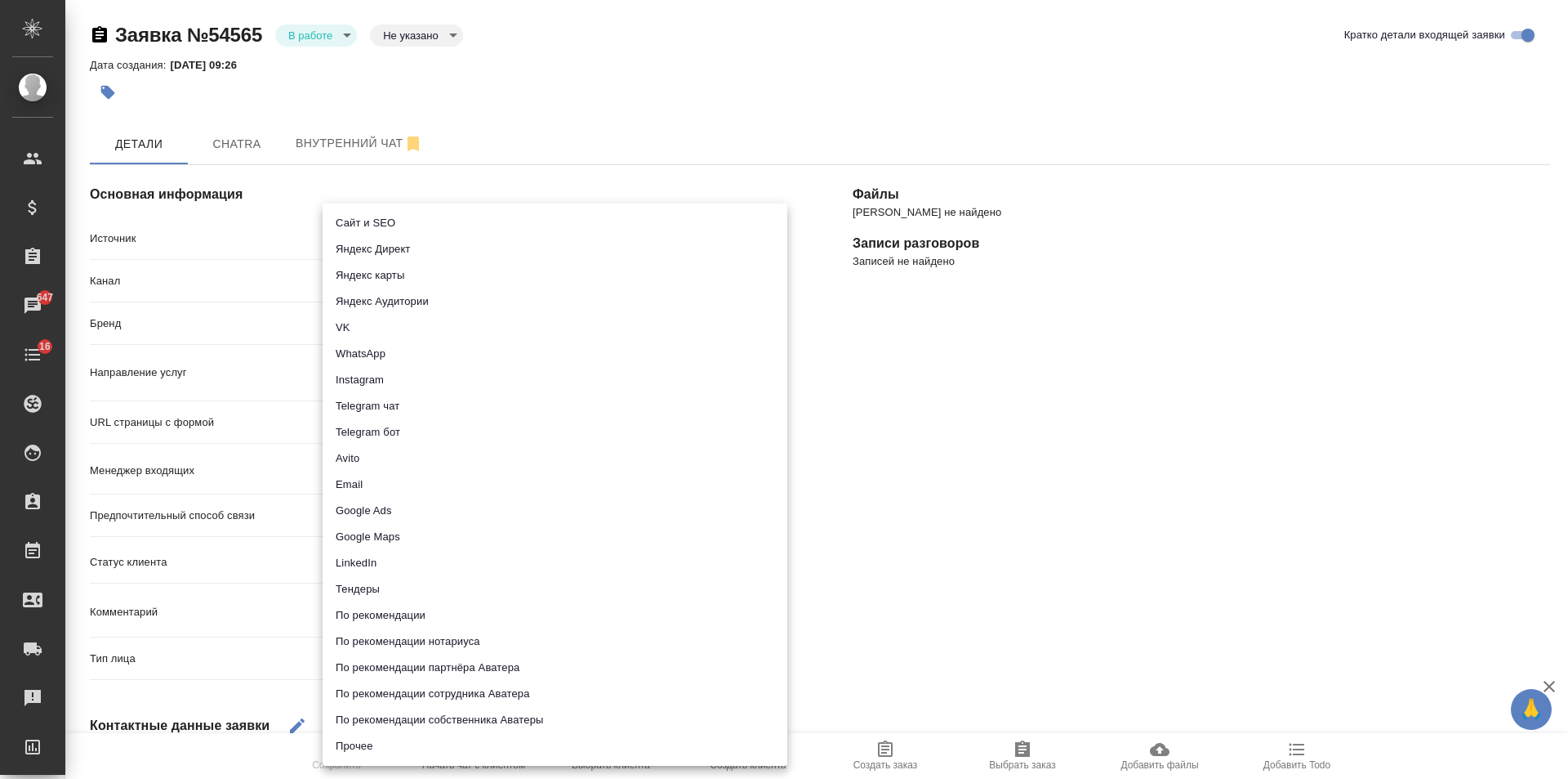
click at [380, 221] on li "Сайт и SEO" at bounding box center [555, 223] width 465 height 26
type input "seo"
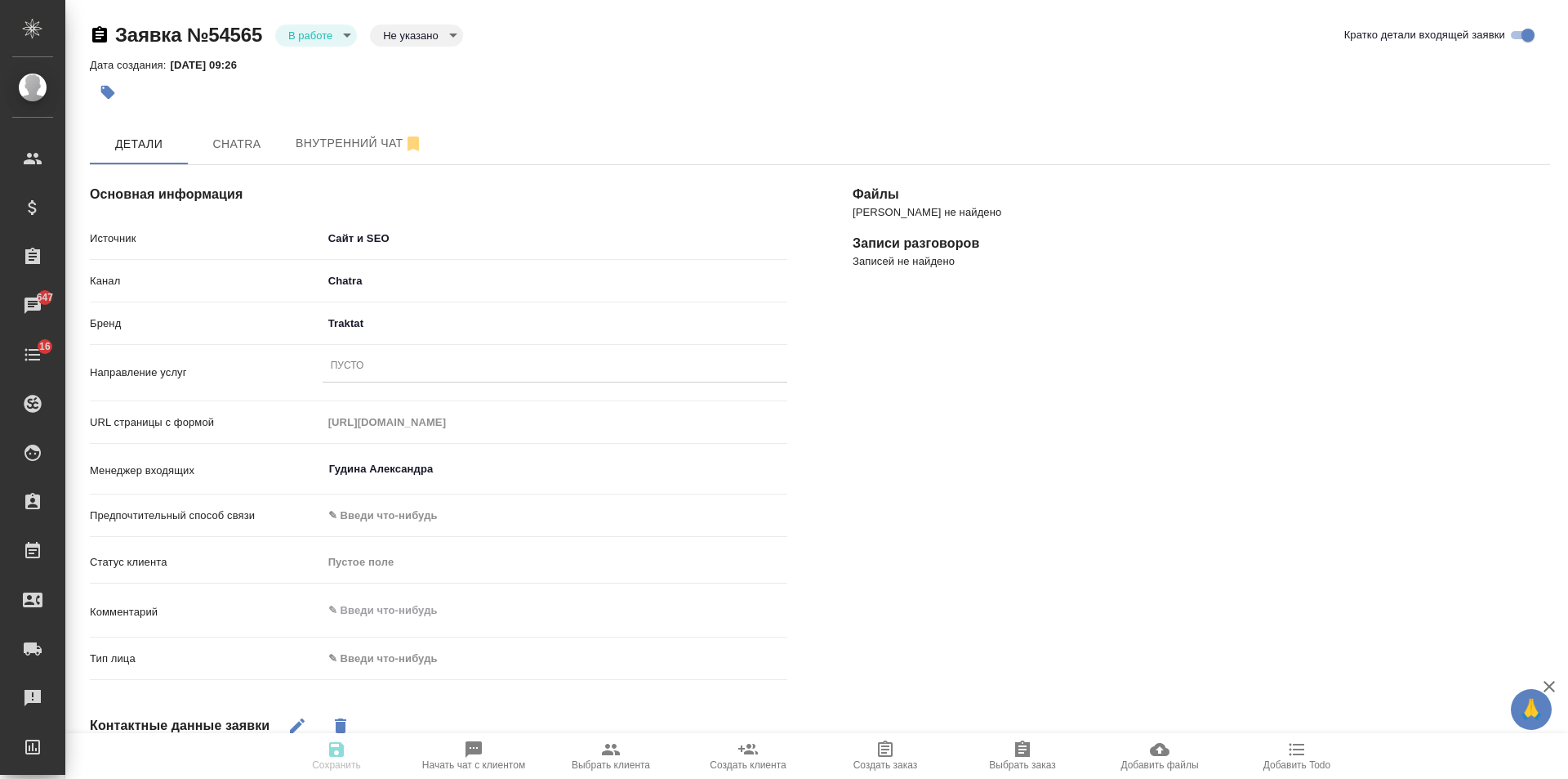
click at [375, 360] on div "Пусто" at bounding box center [555, 366] width 465 height 24
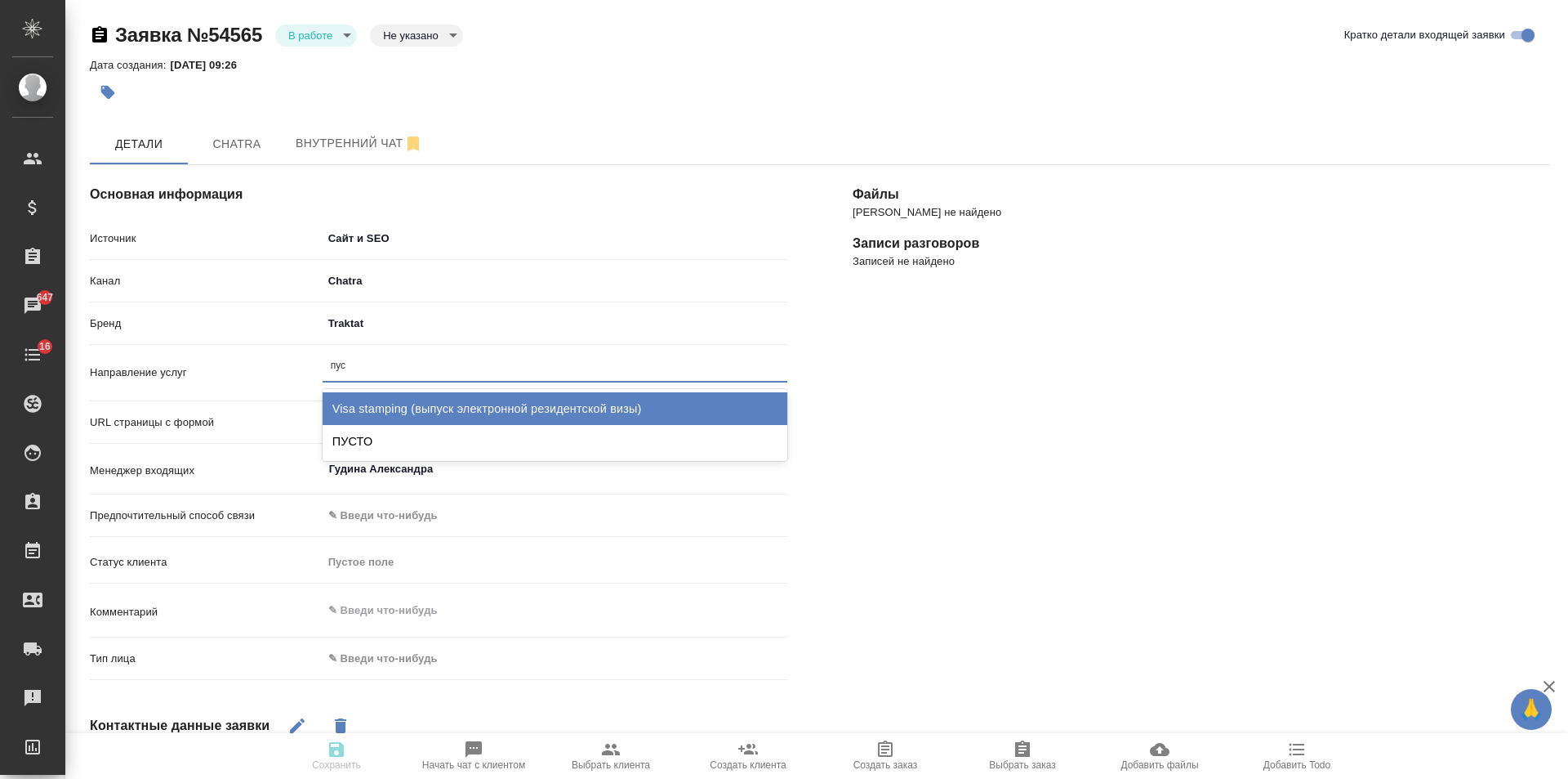
type input "пуст"
click at [390, 402] on div "ПУСТО" at bounding box center [555, 409] width 465 height 33
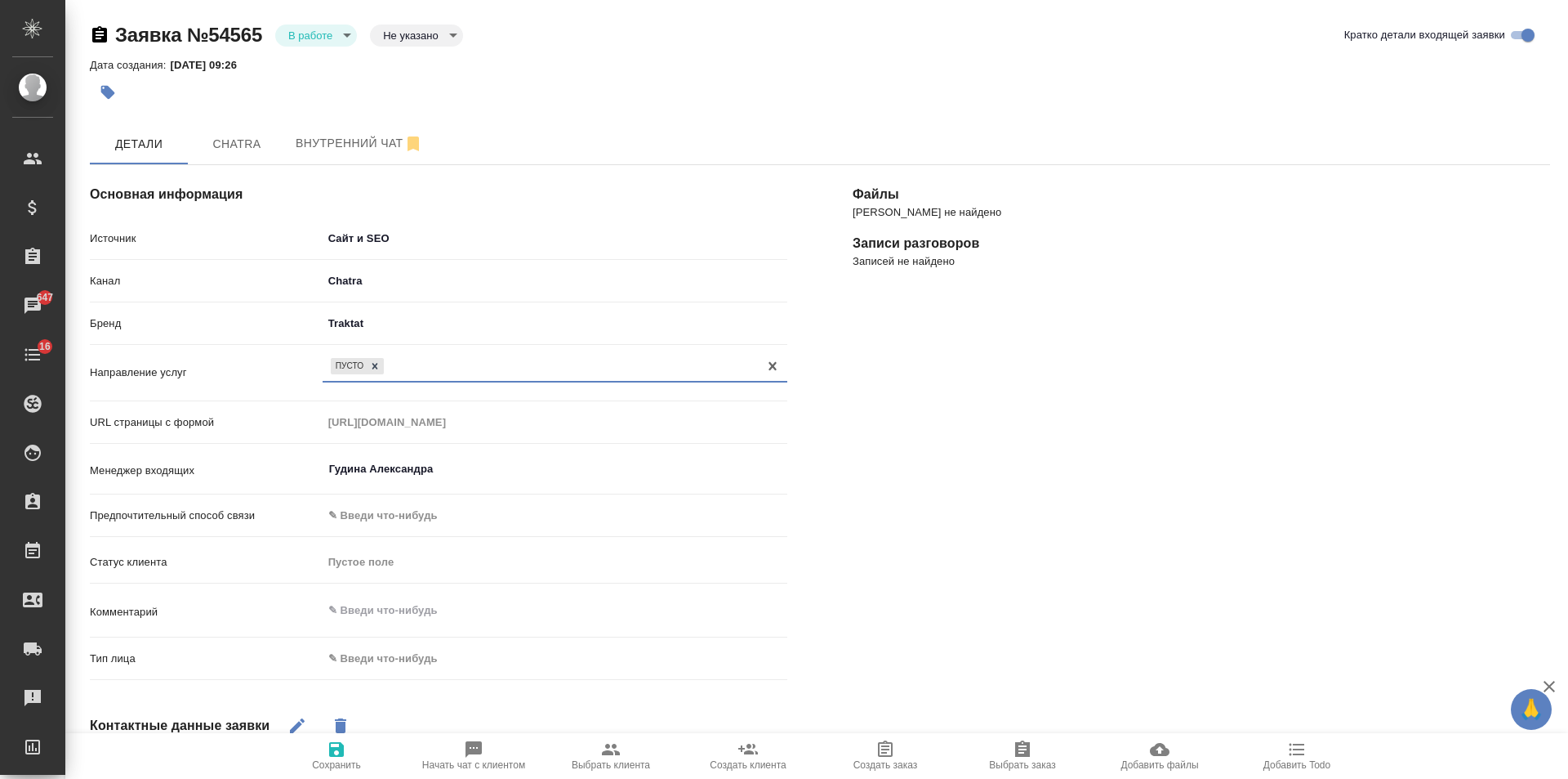
click at [396, 660] on body "🙏 .cls-1 fill:#fff; AWATERA [PERSON_NAME] Спецификации Заказы 647 Чаты 16 Todo …" at bounding box center [784, 389] width 1568 height 779
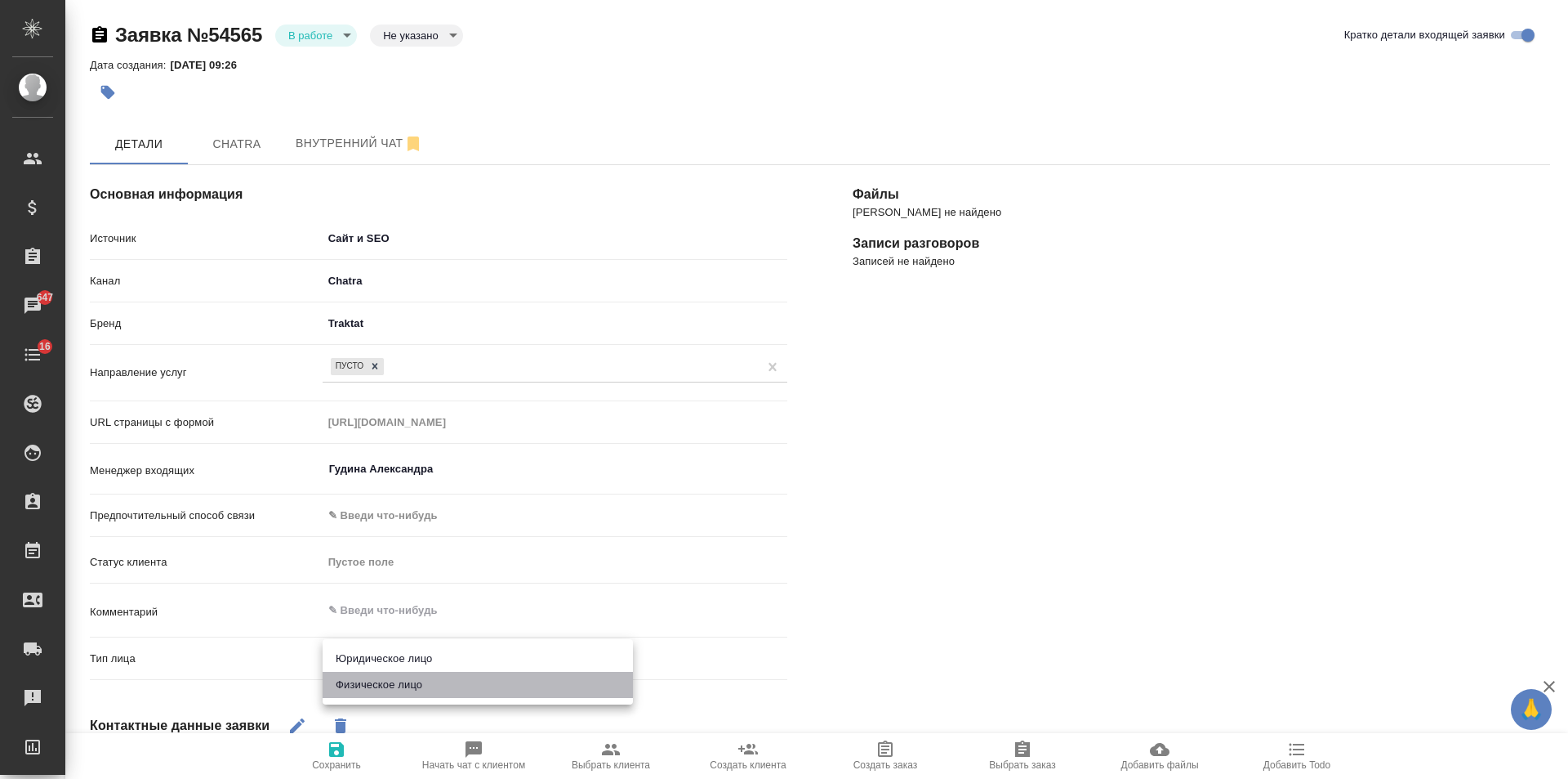
click at [374, 684] on li "Физическое лицо" at bounding box center [477, 684] width 310 height 26
type input "private"
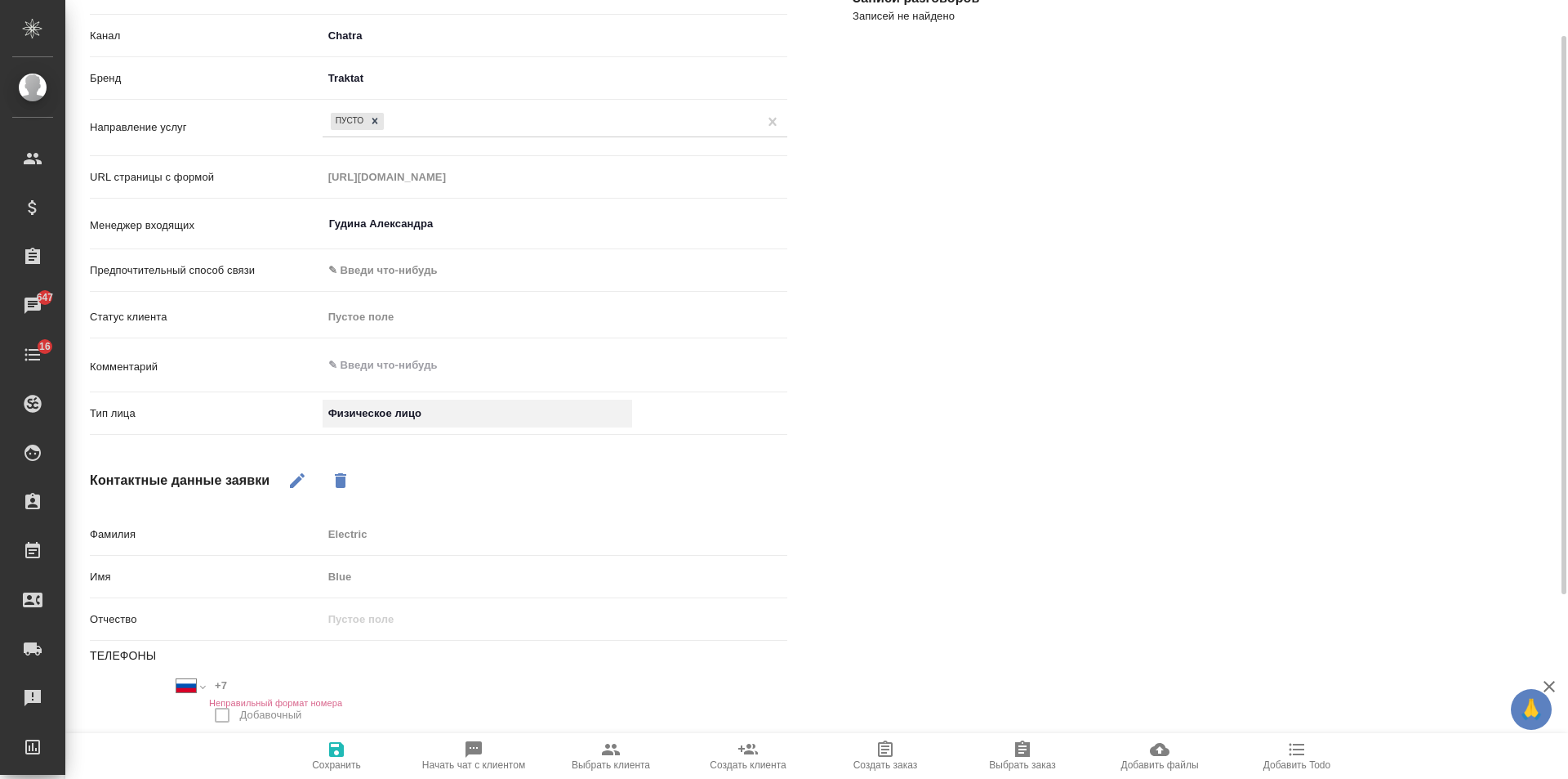
scroll to position [307, 0]
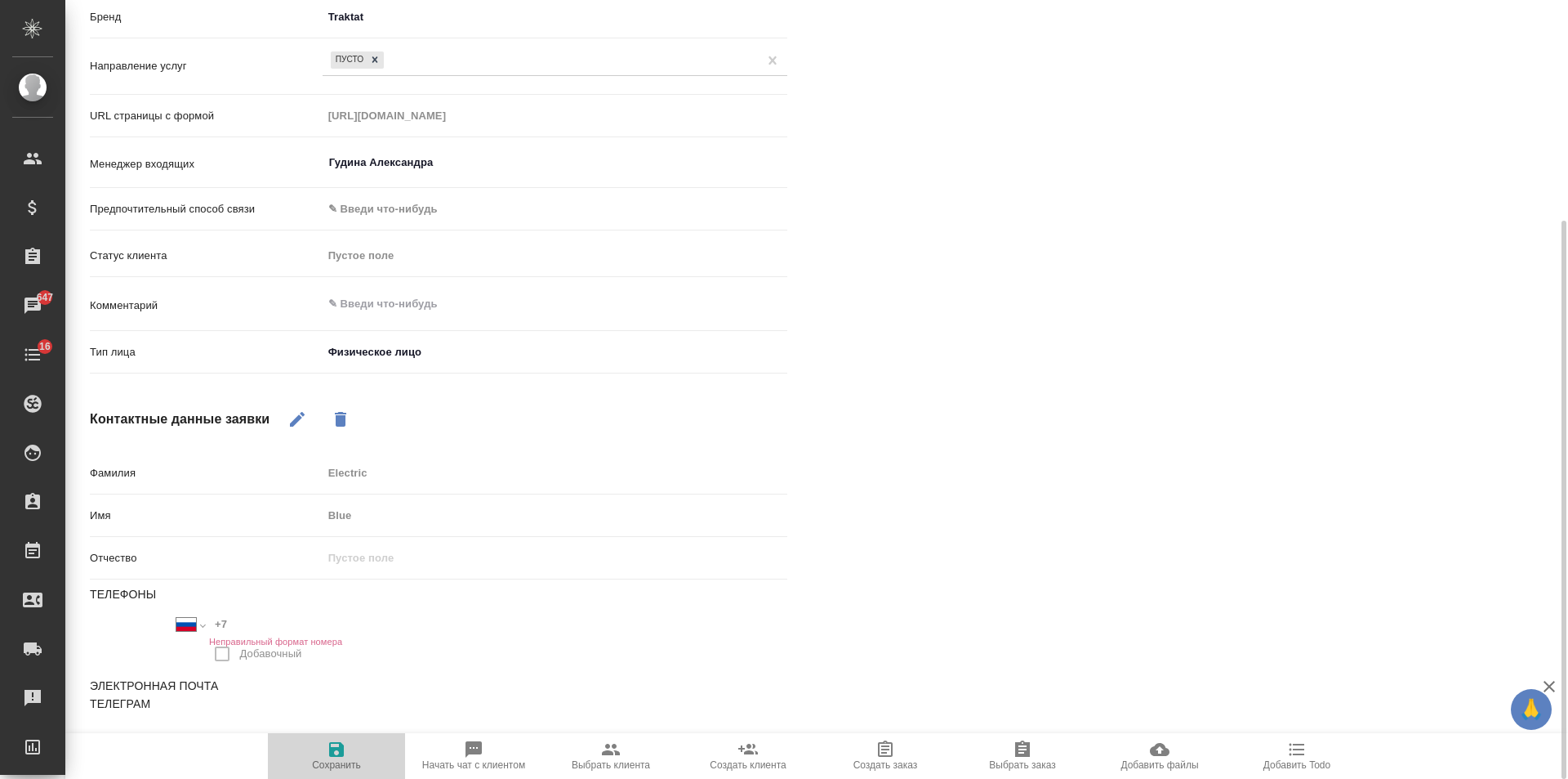
click at [334, 755] on icon "button" at bounding box center [336, 749] width 14 height 14
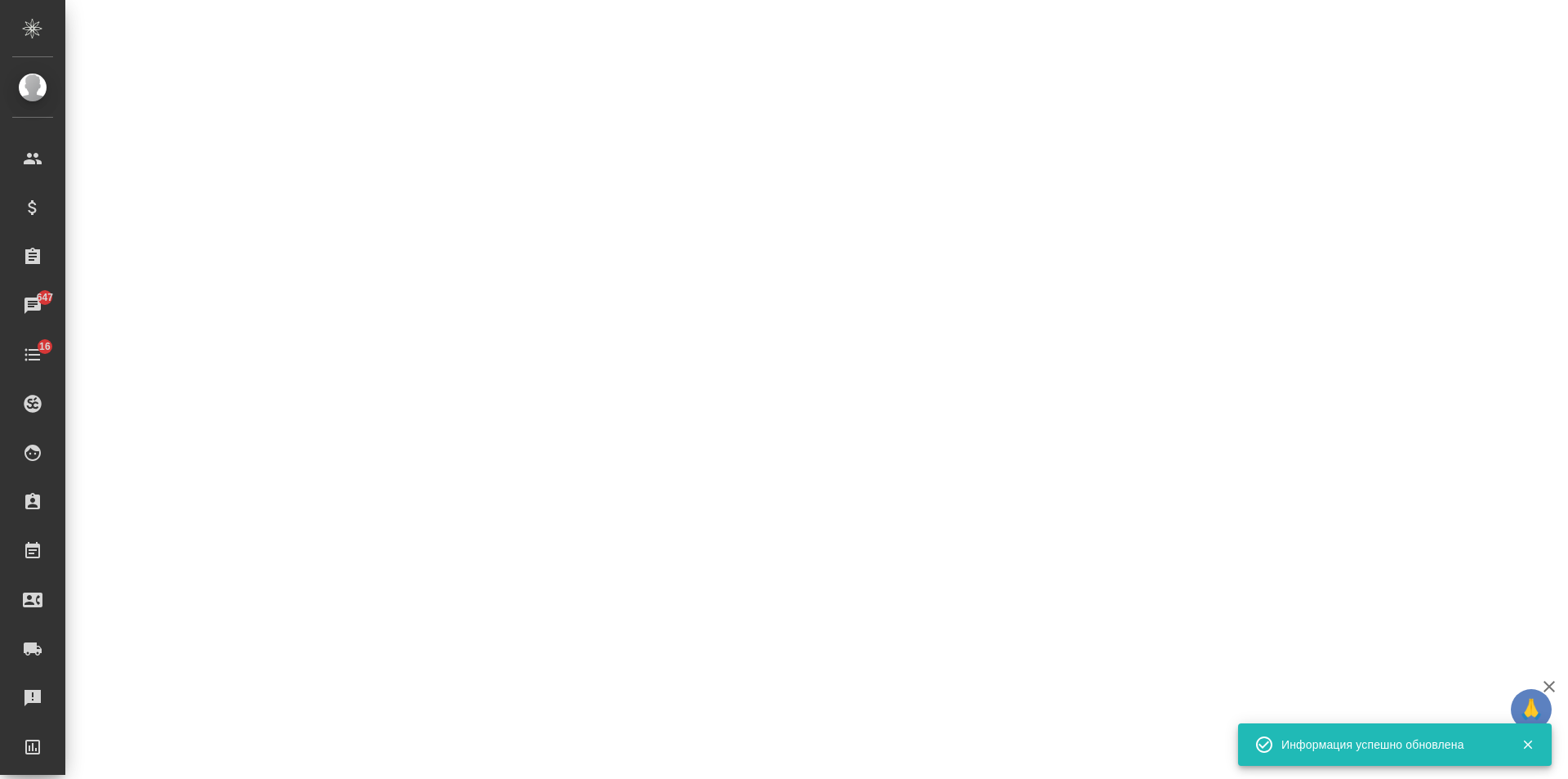
select select "RU"
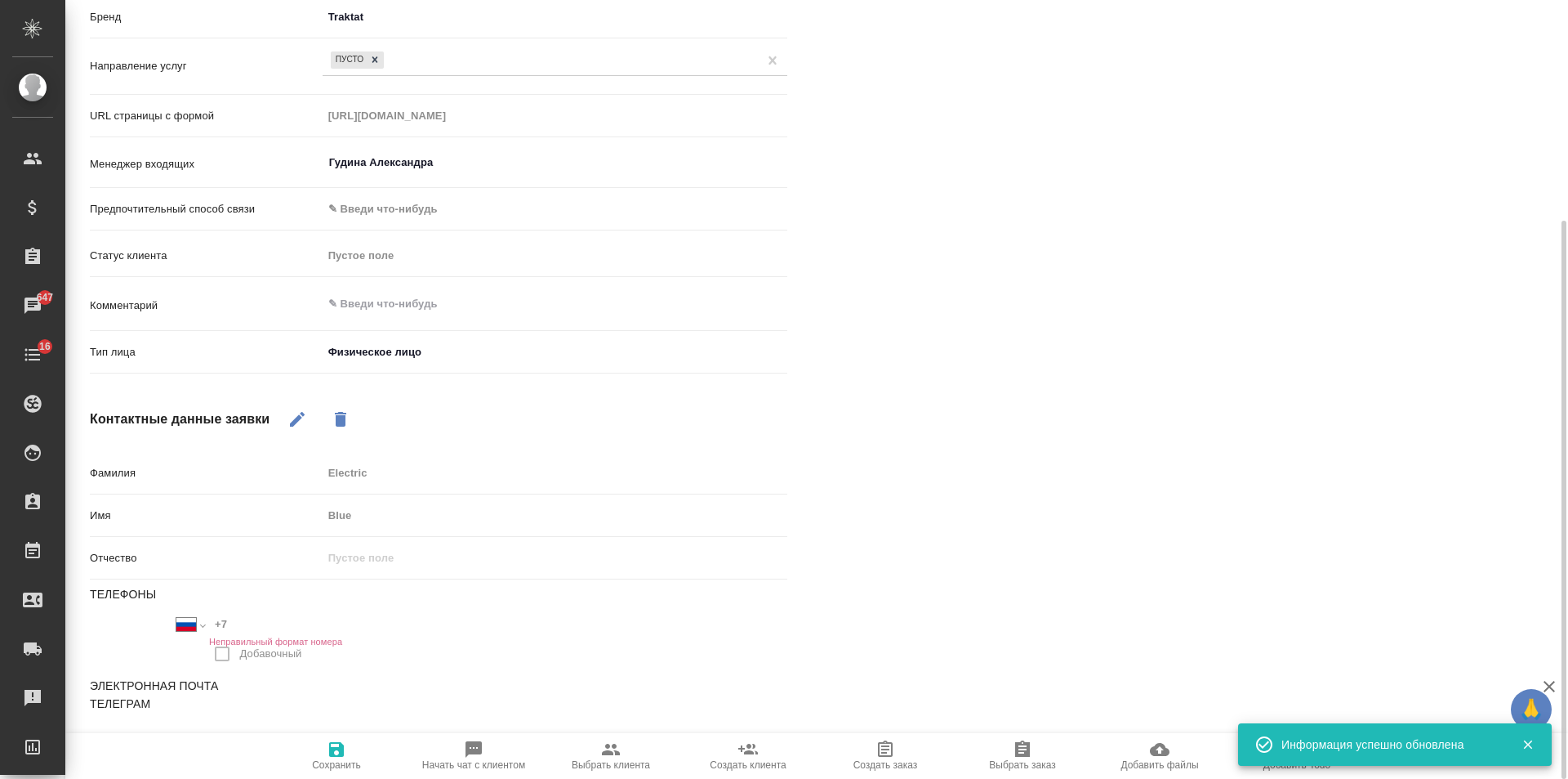
type textarea "x"
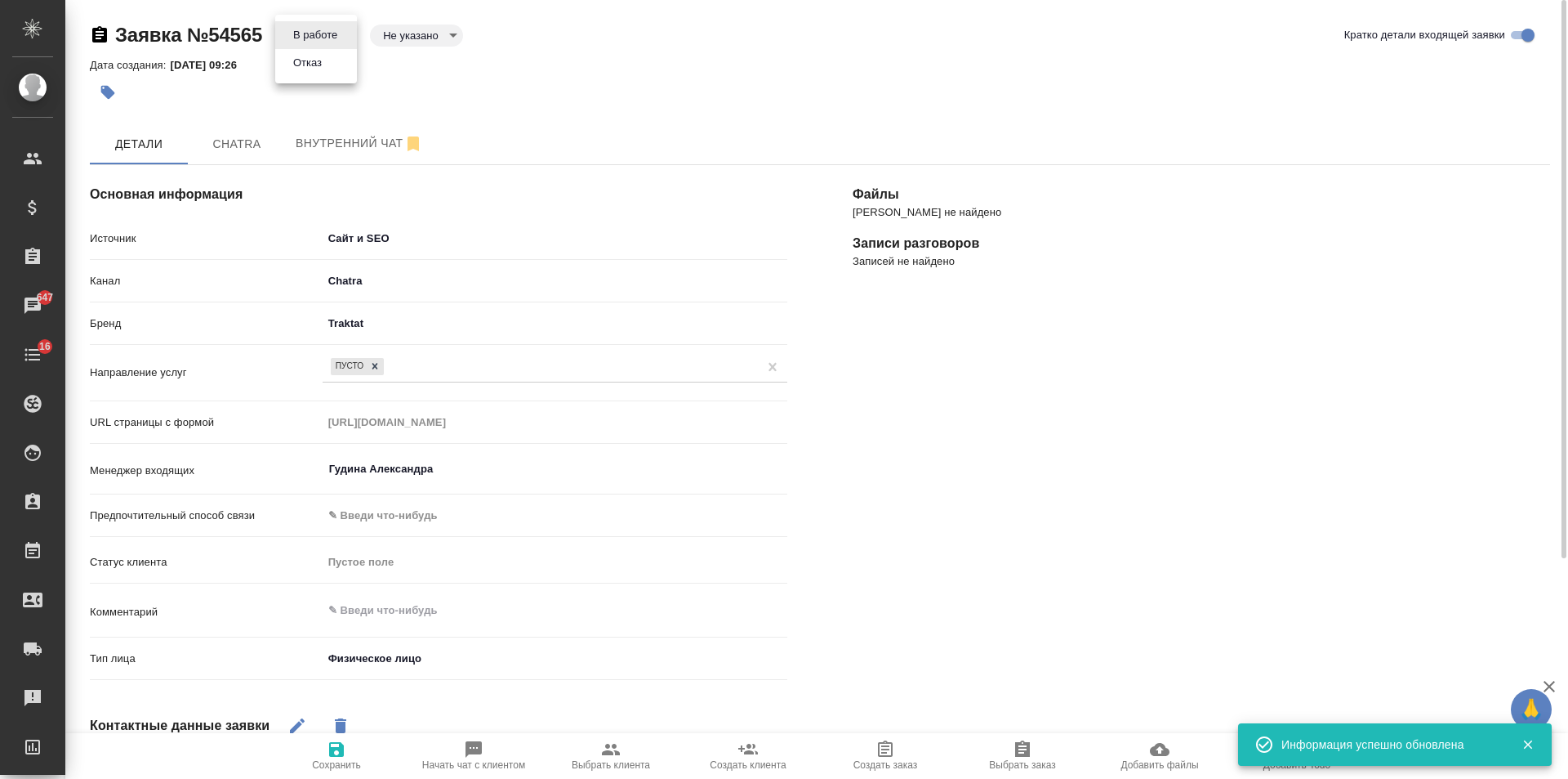
click at [319, 32] on body "🙏 .cls-1 fill:#fff; AWATERA [PERSON_NAME] Спецификации Заказы 647 Чаты 16 Todo …" at bounding box center [784, 389] width 1568 height 779
click at [332, 70] on li "Отказ" at bounding box center [316, 62] width 81 height 28
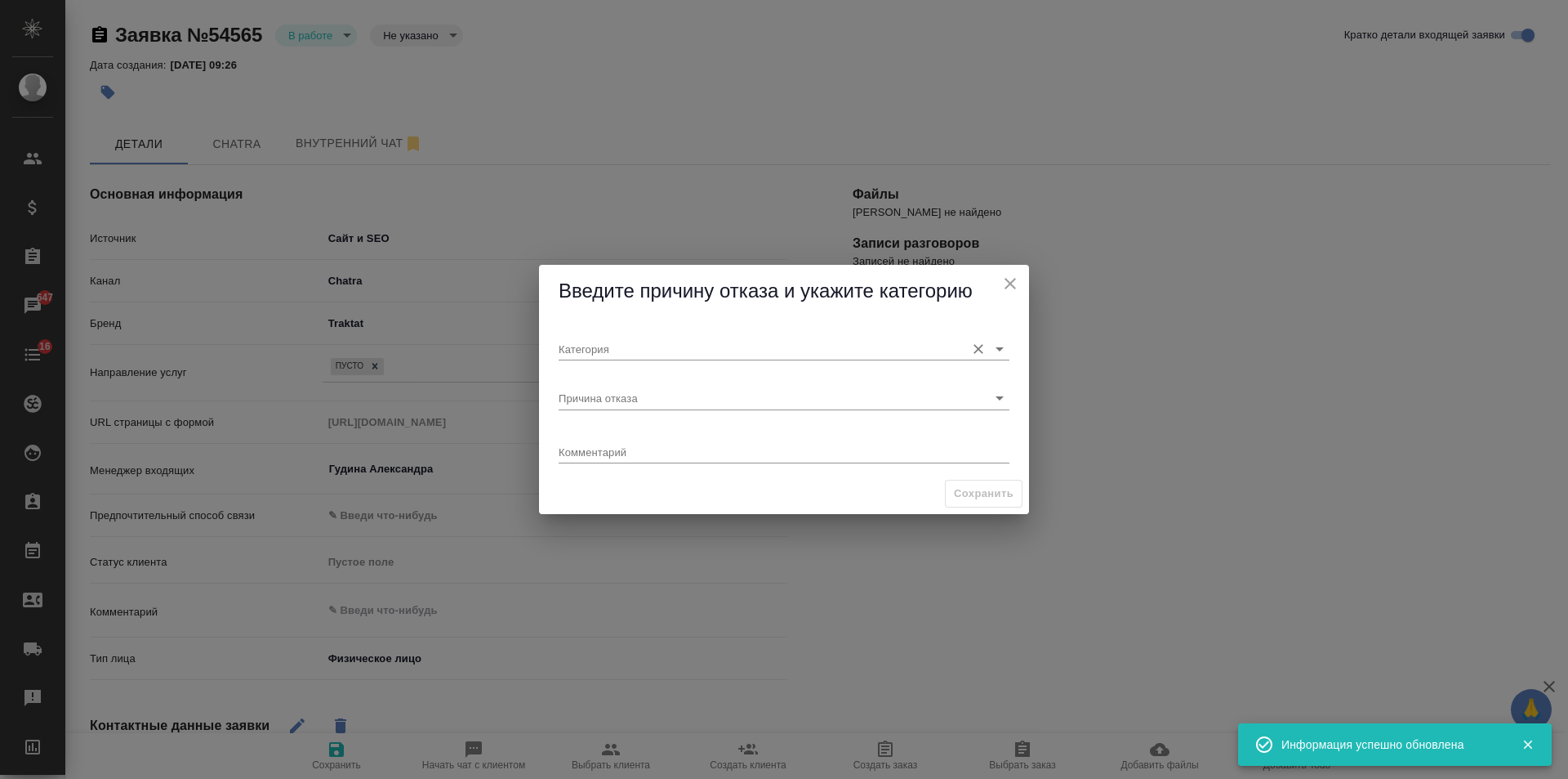
click at [619, 343] on input "Категория" at bounding box center [758, 348] width 399 height 22
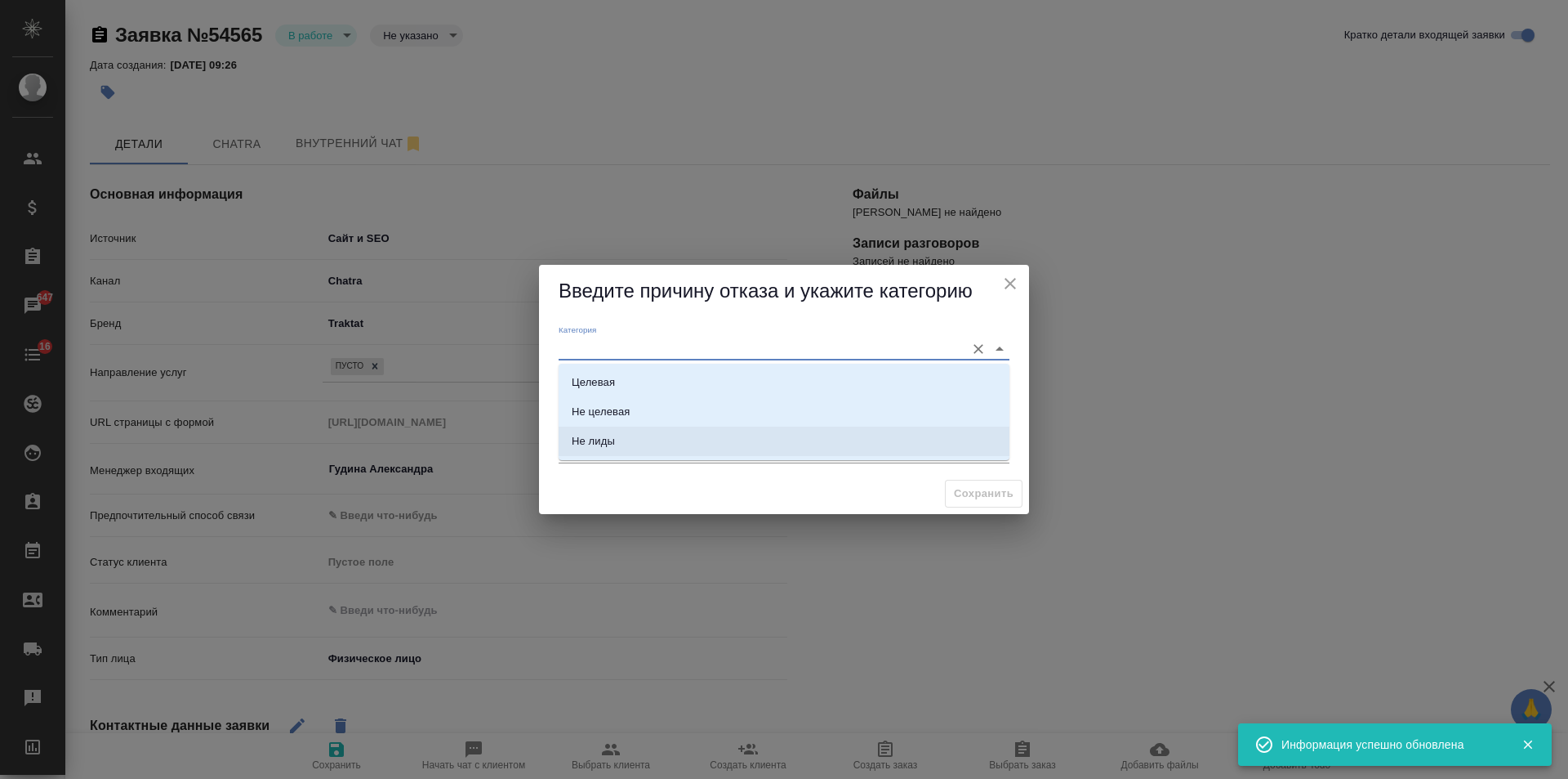
click at [644, 442] on li "Не лиды" at bounding box center [784, 441] width 451 height 30
type input "Не лиды"
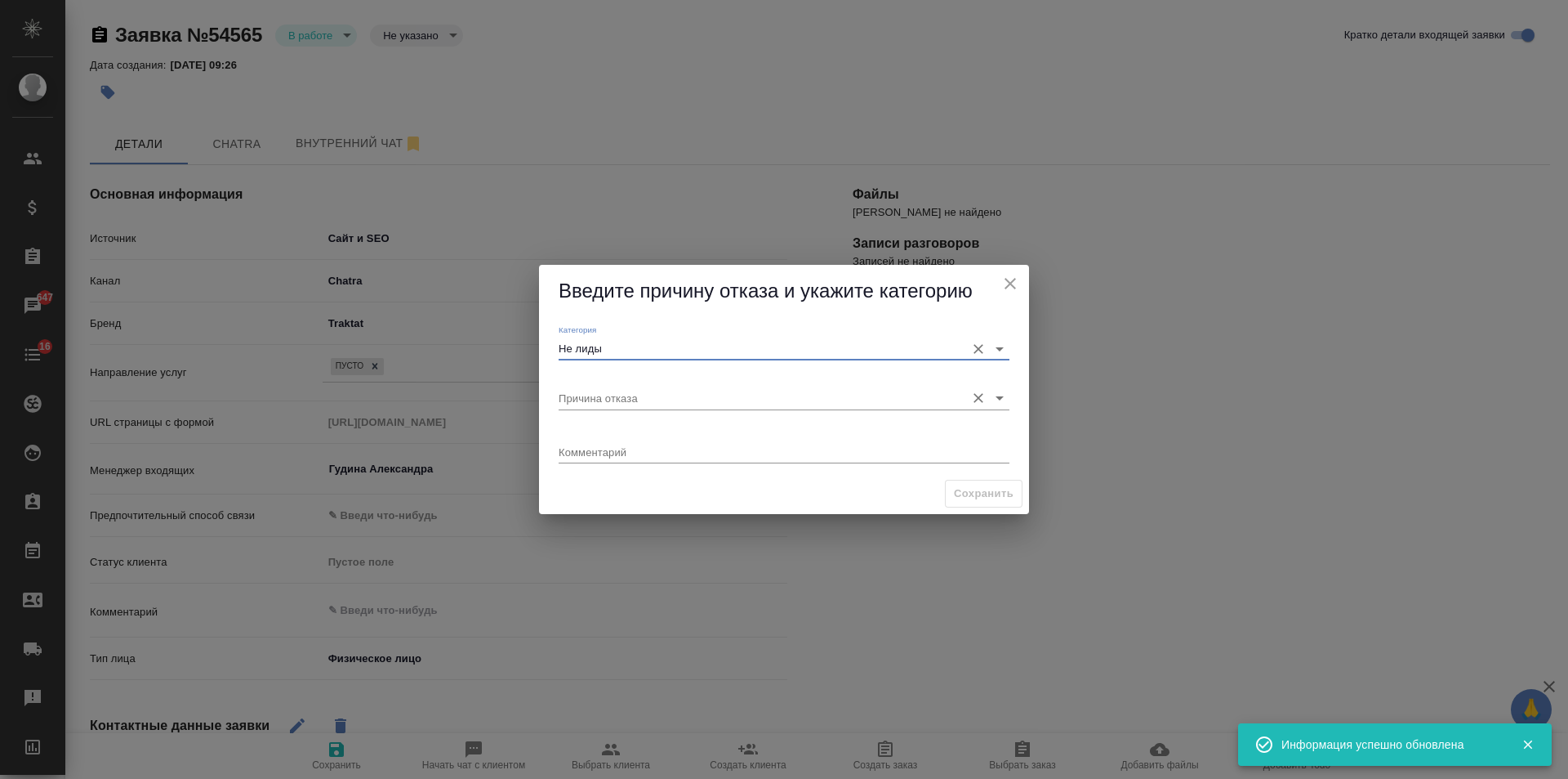
click at [635, 396] on input "Причина отказа" at bounding box center [758, 397] width 399 height 22
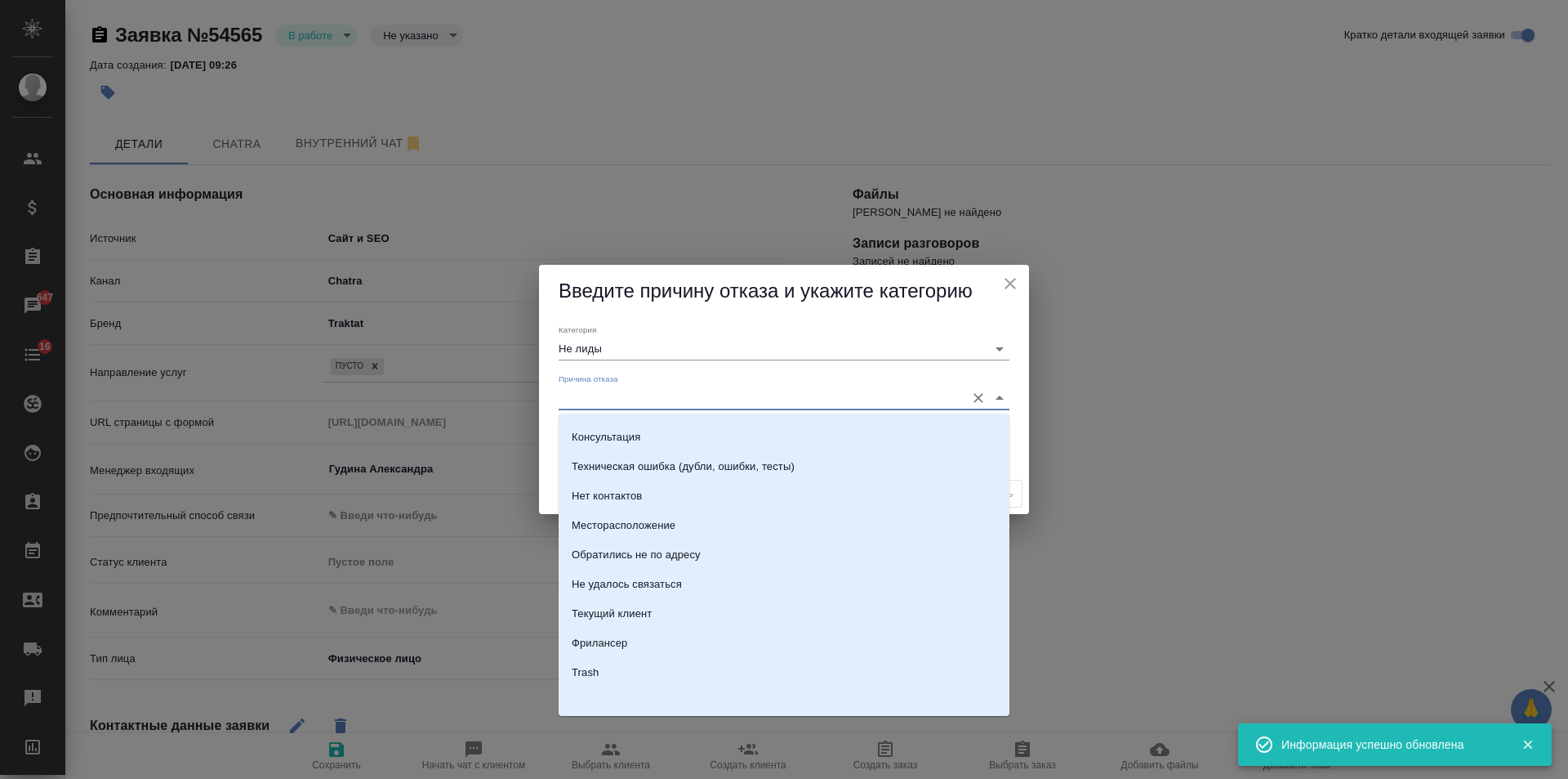
scroll to position [233, 0]
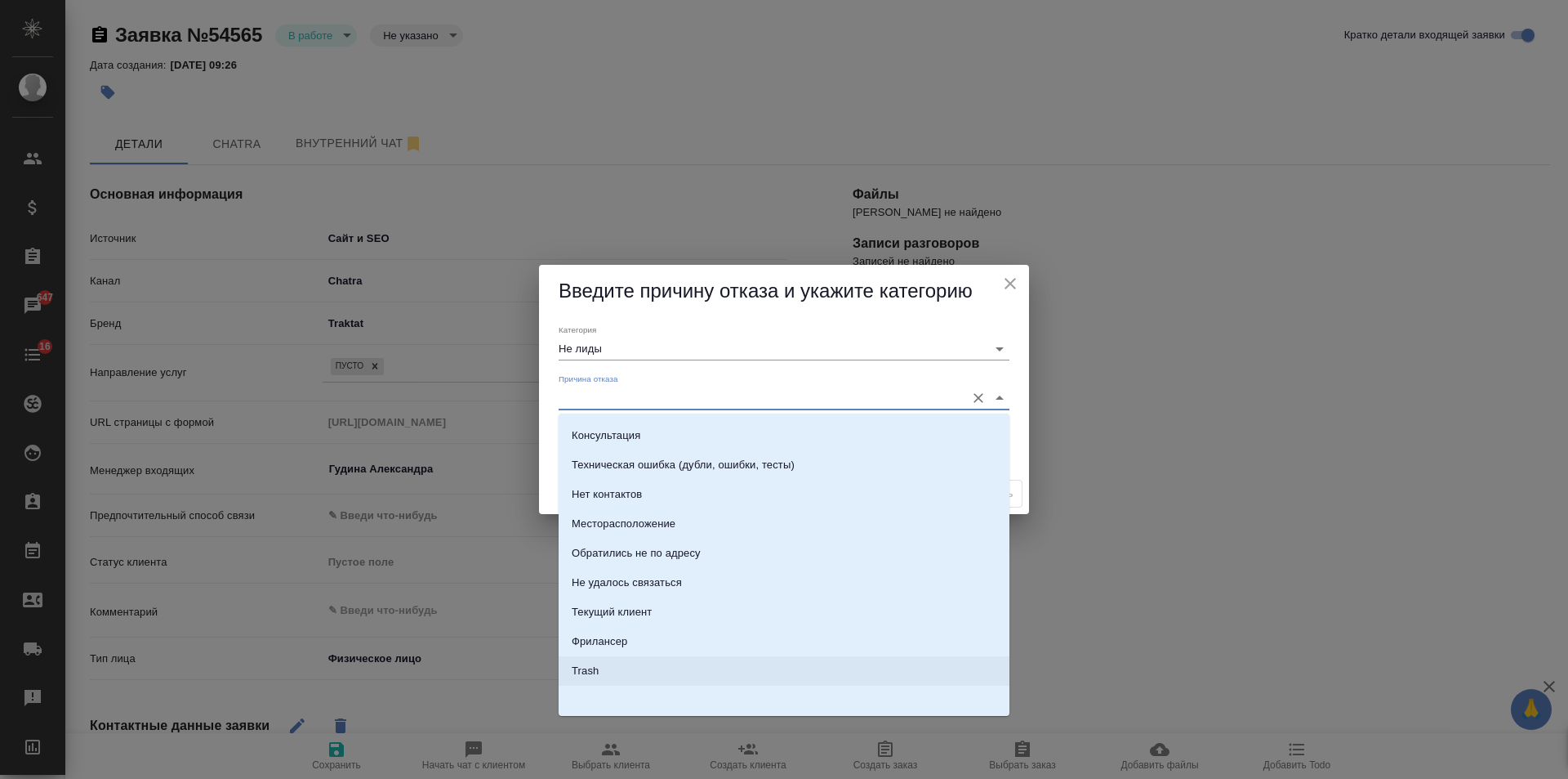
click at [605, 675] on li "Trash" at bounding box center [784, 670] width 451 height 30
type input "Trash"
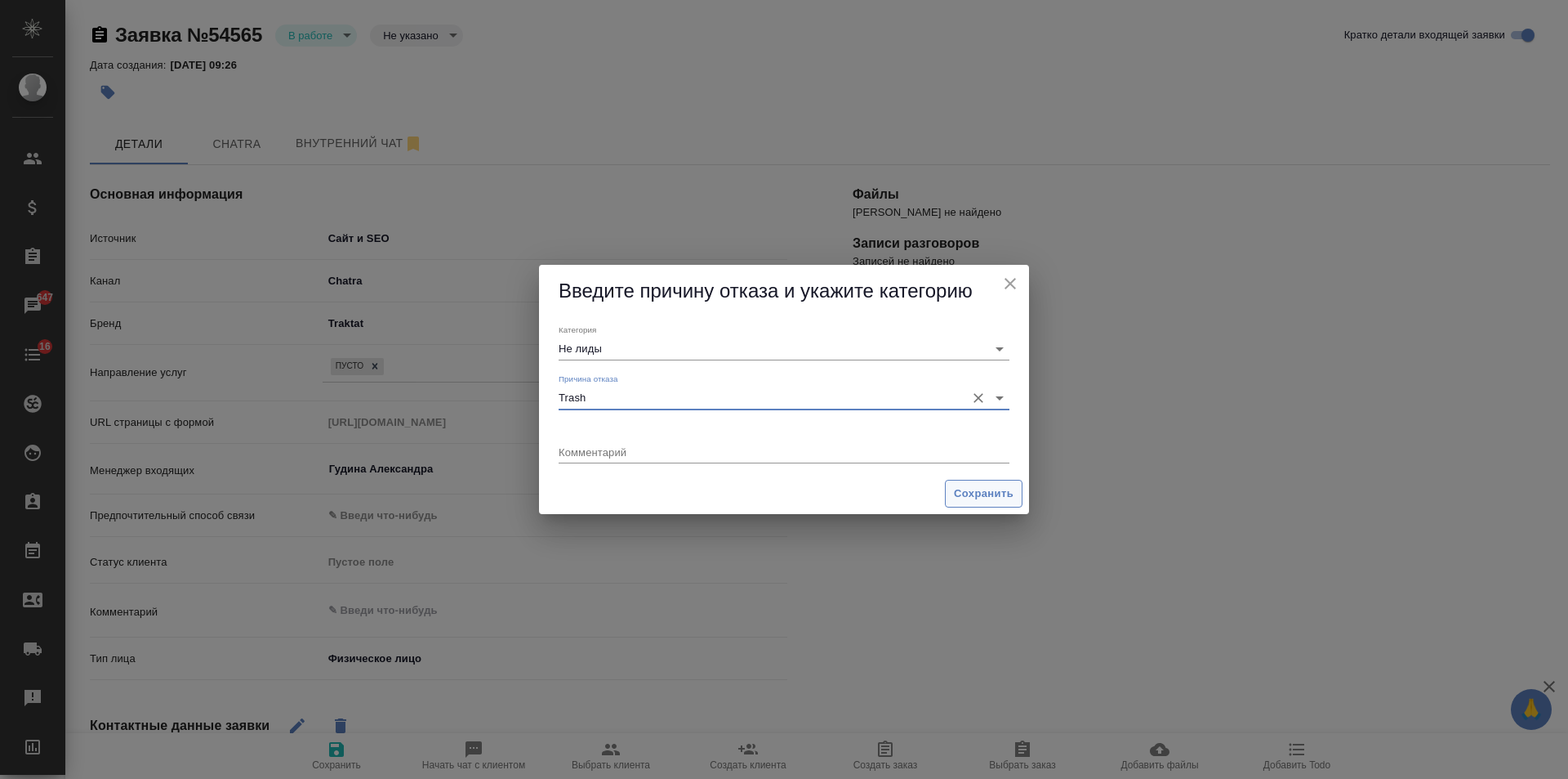
click at [976, 495] on span "Сохранить" at bounding box center [984, 494] width 60 height 19
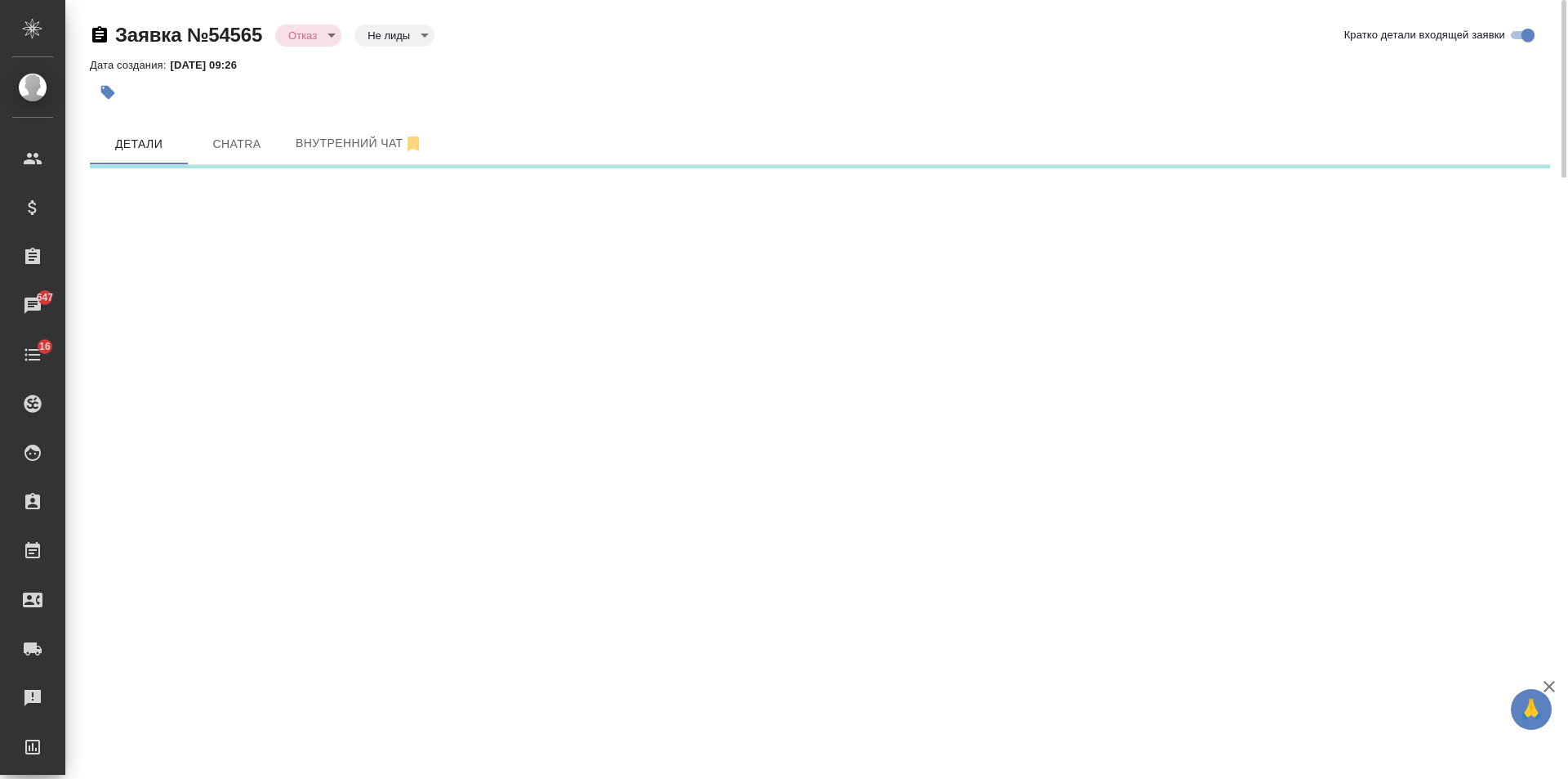
select select "RU"
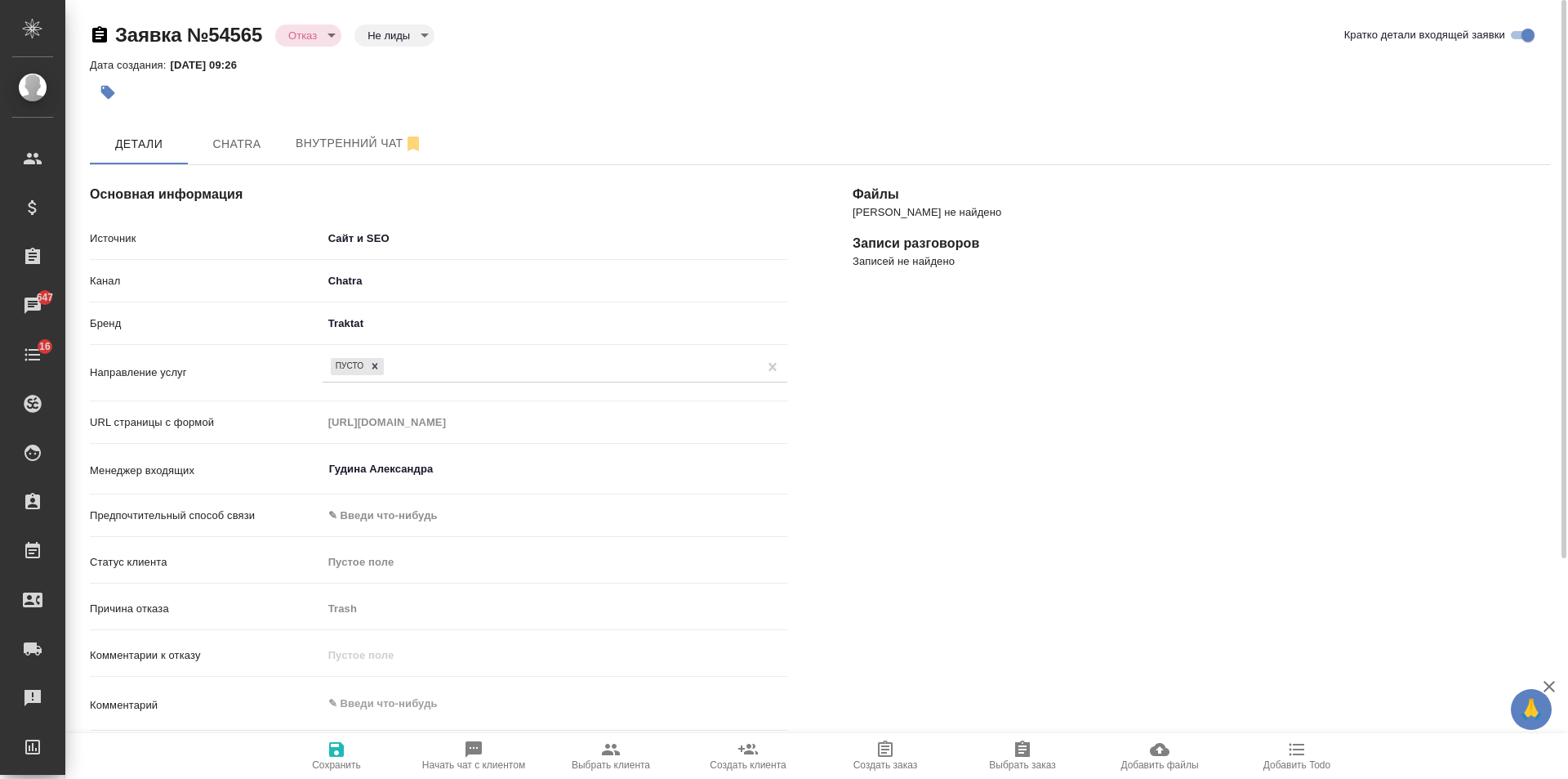
type textarea "x"
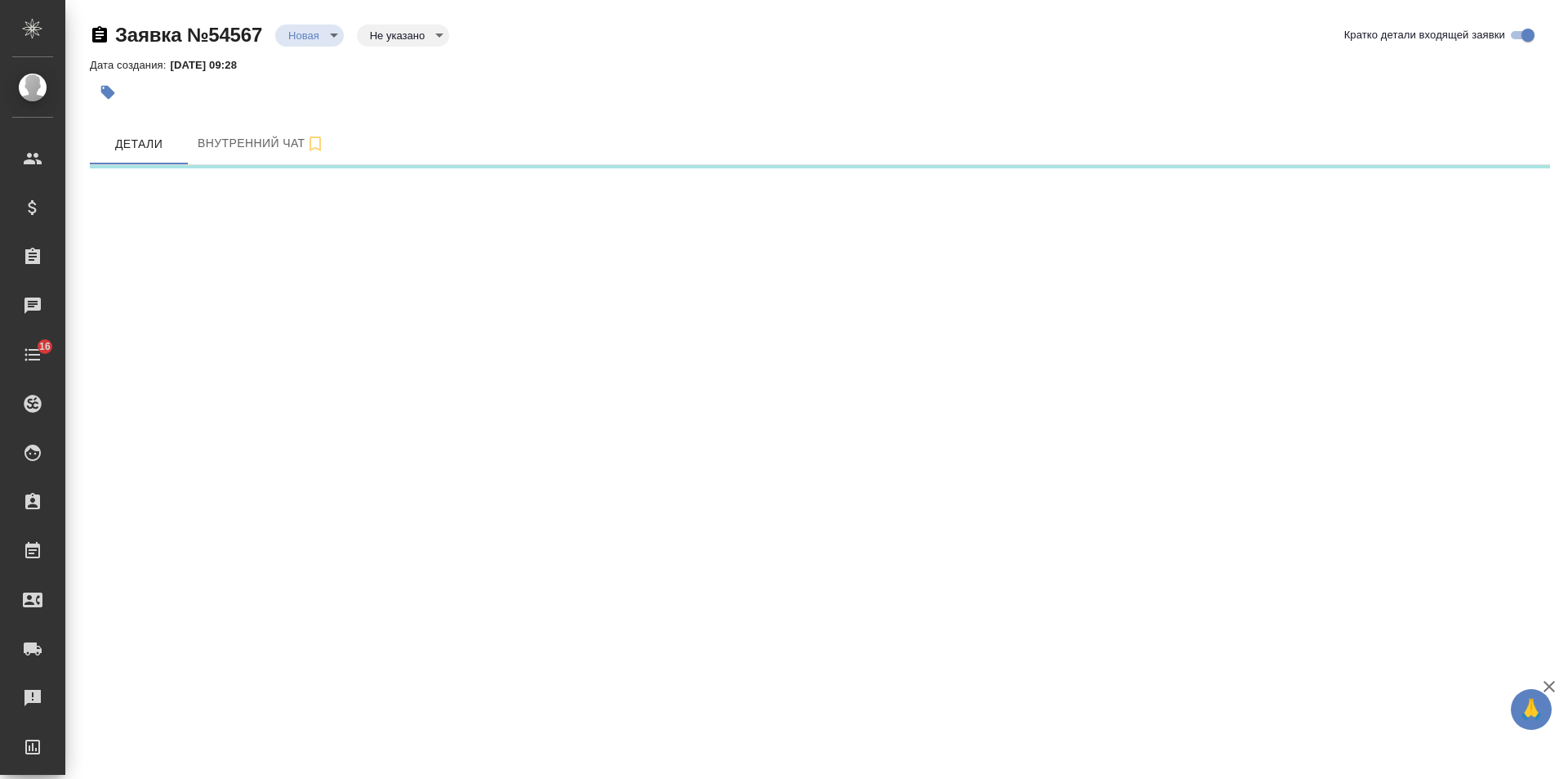
select select "RU"
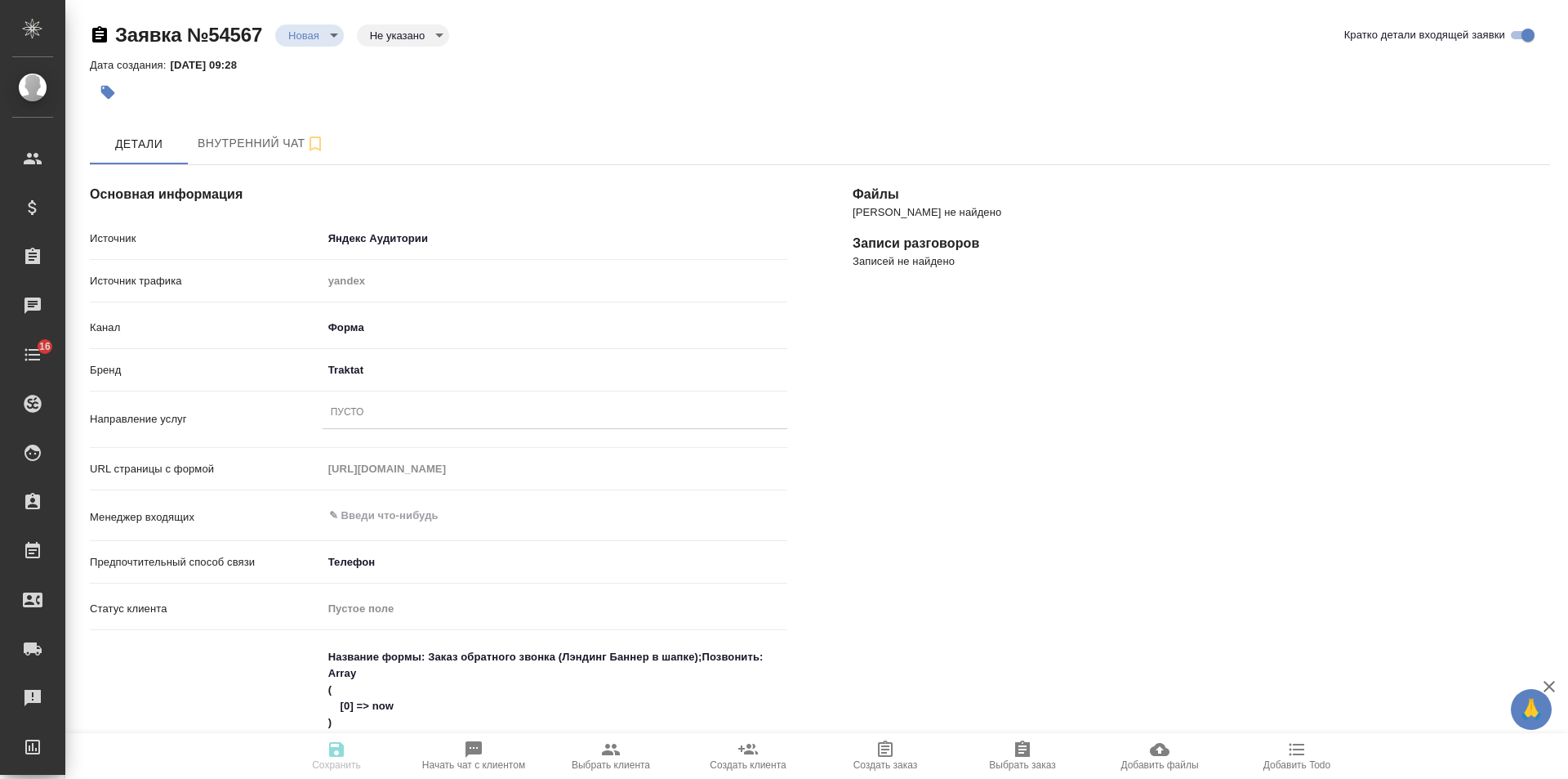
type textarea "x"
click at [387, 412] on div "Пусто" at bounding box center [555, 413] width 465 height 24
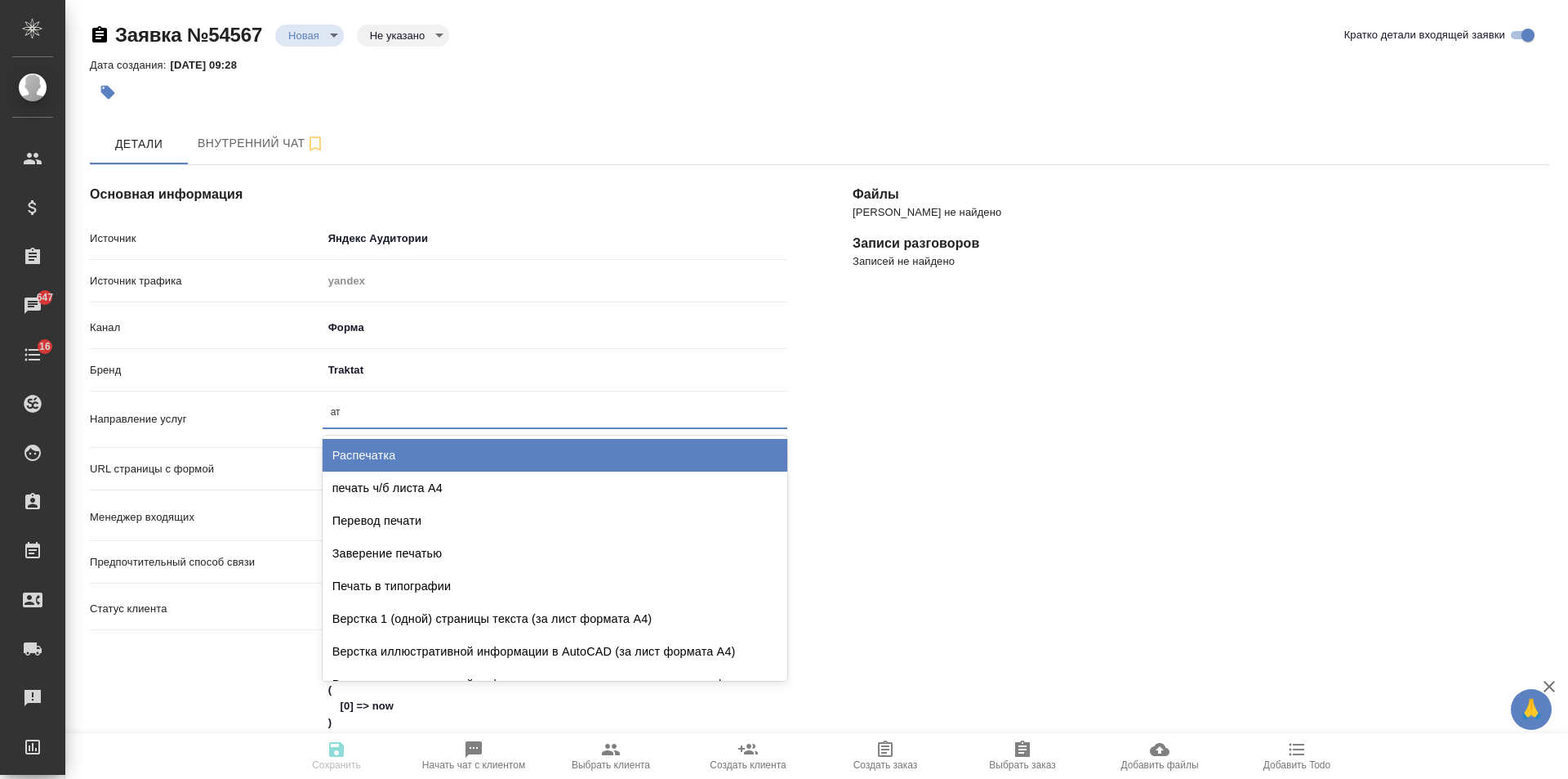
type input "атэ"
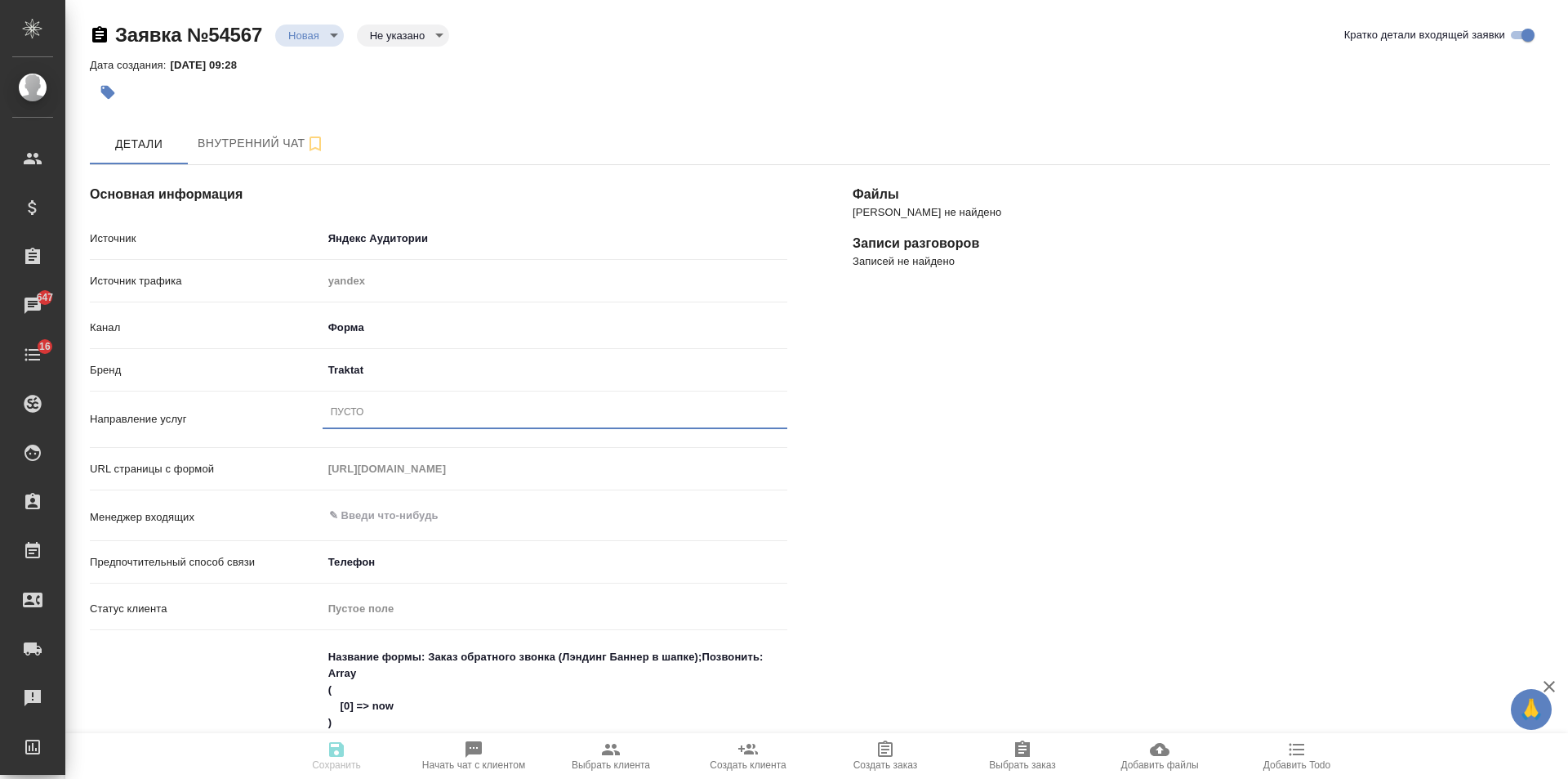
drag, startPoint x: 383, startPoint y: 413, endPoint x: 330, endPoint y: 406, distance: 53.5
click at [330, 406] on div "Пусто" at bounding box center [555, 413] width 465 height 24
click at [384, 407] on div "Пусто" at bounding box center [555, 413] width 465 height 24
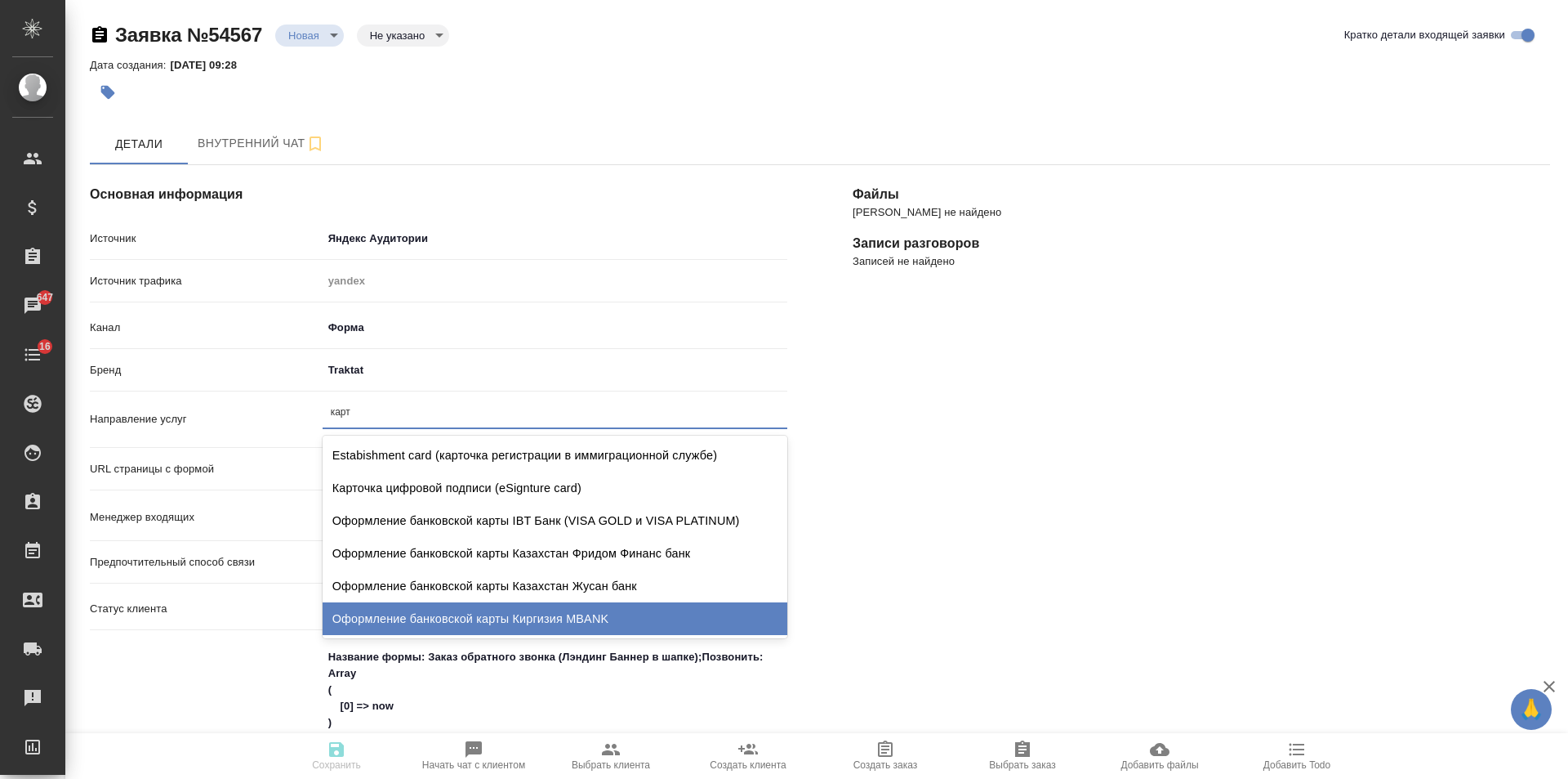
type input "карт"
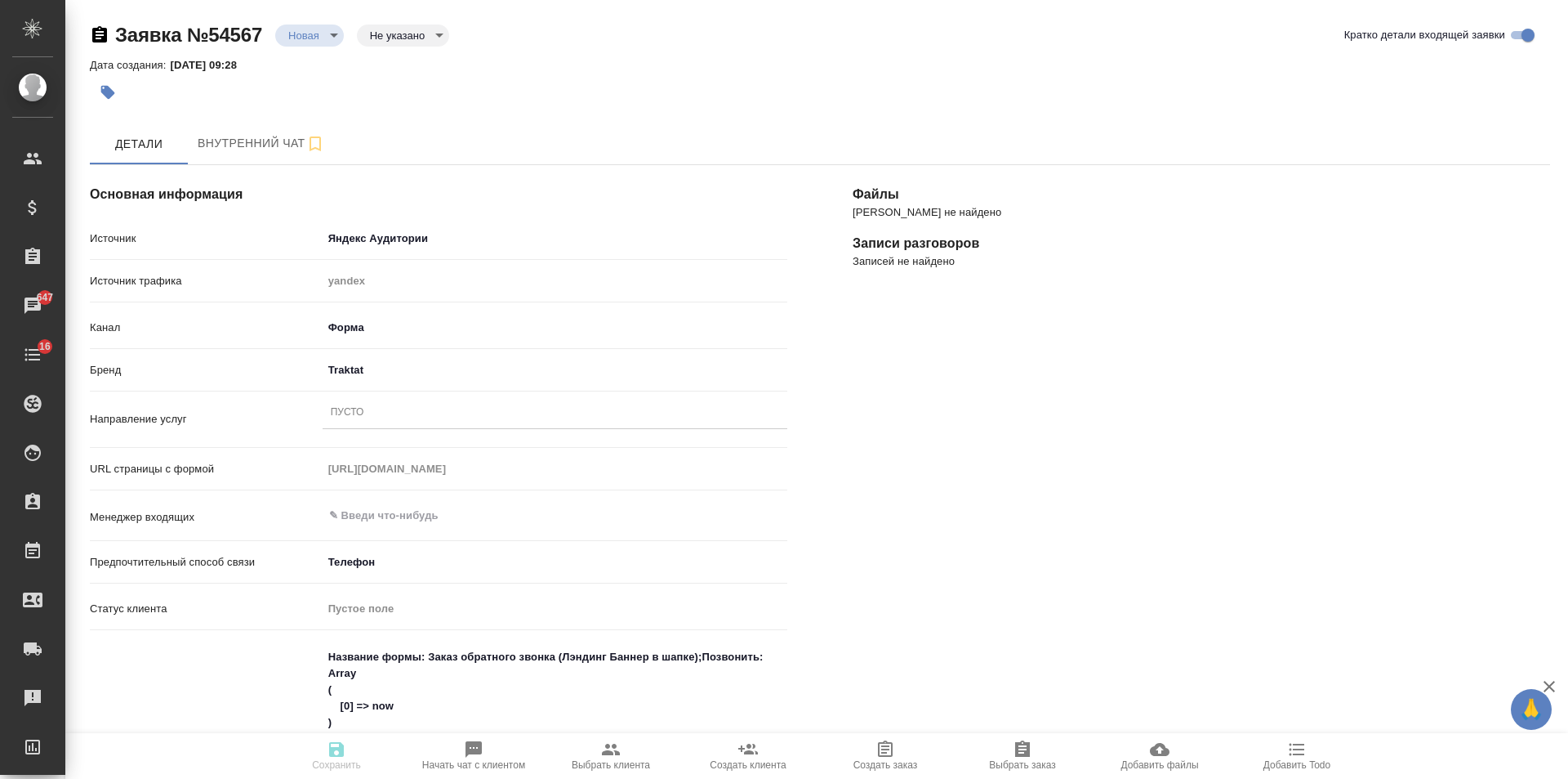
type textarea "x"
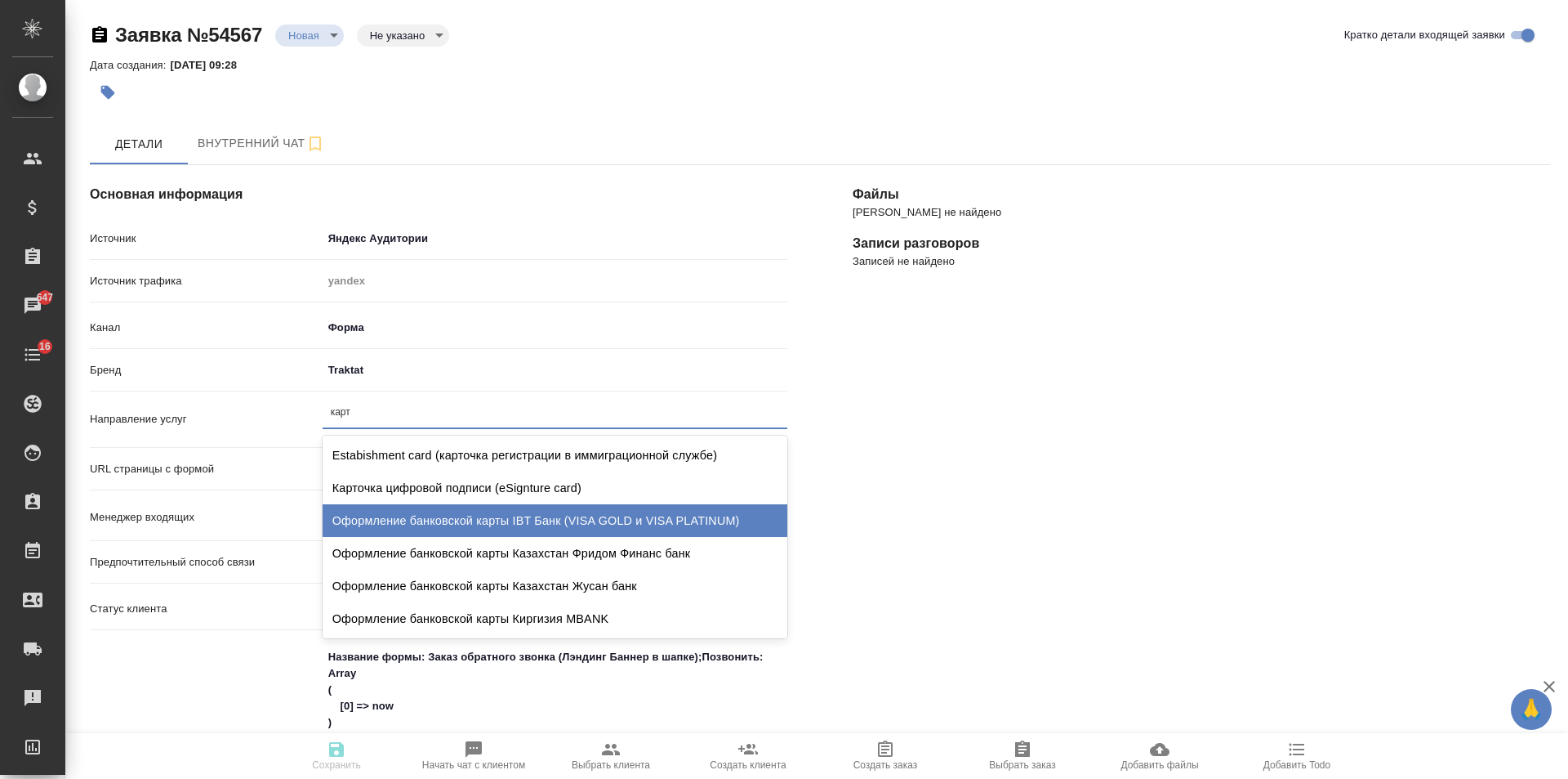
type input "карт"
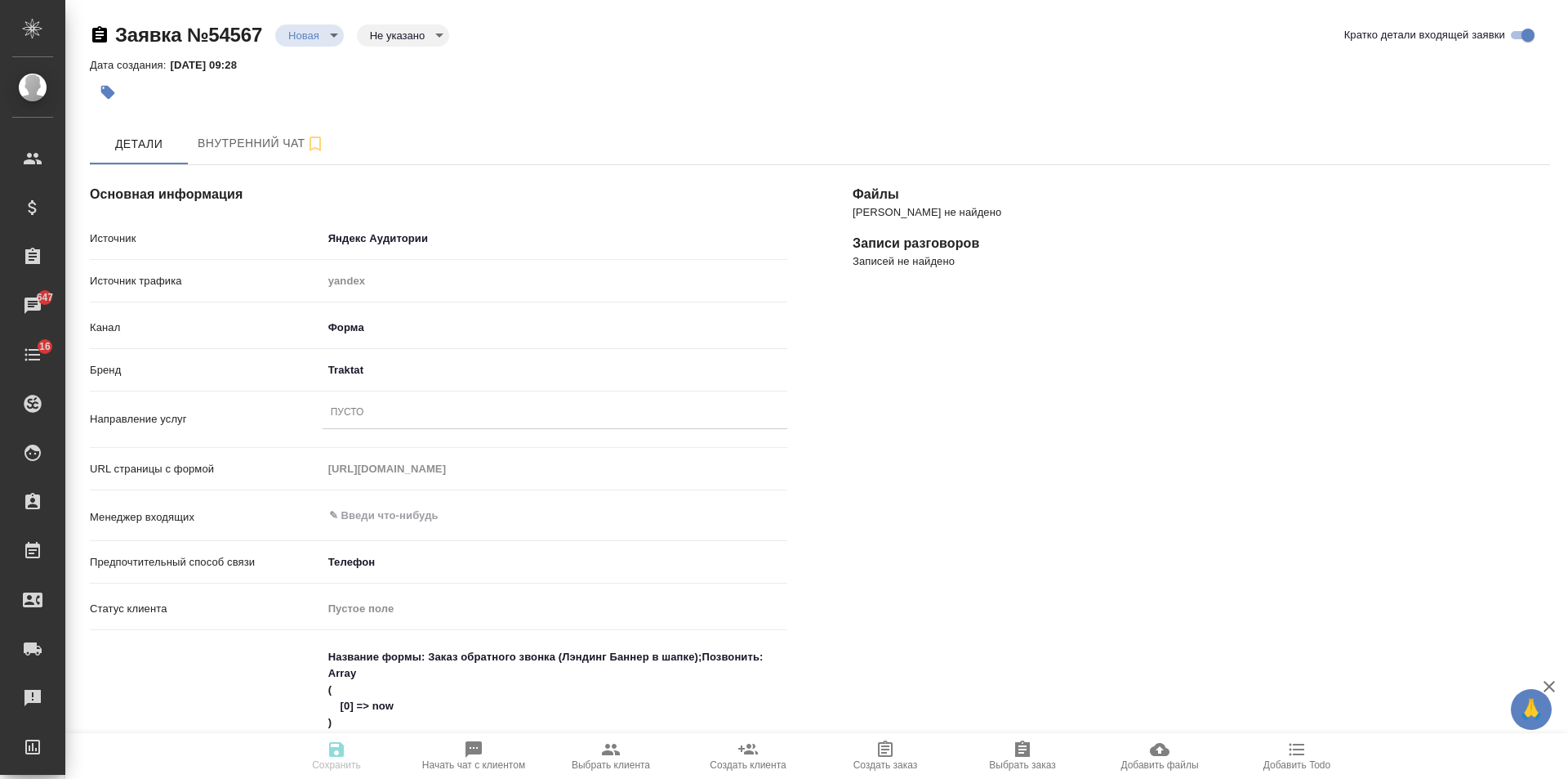
type textarea "x"
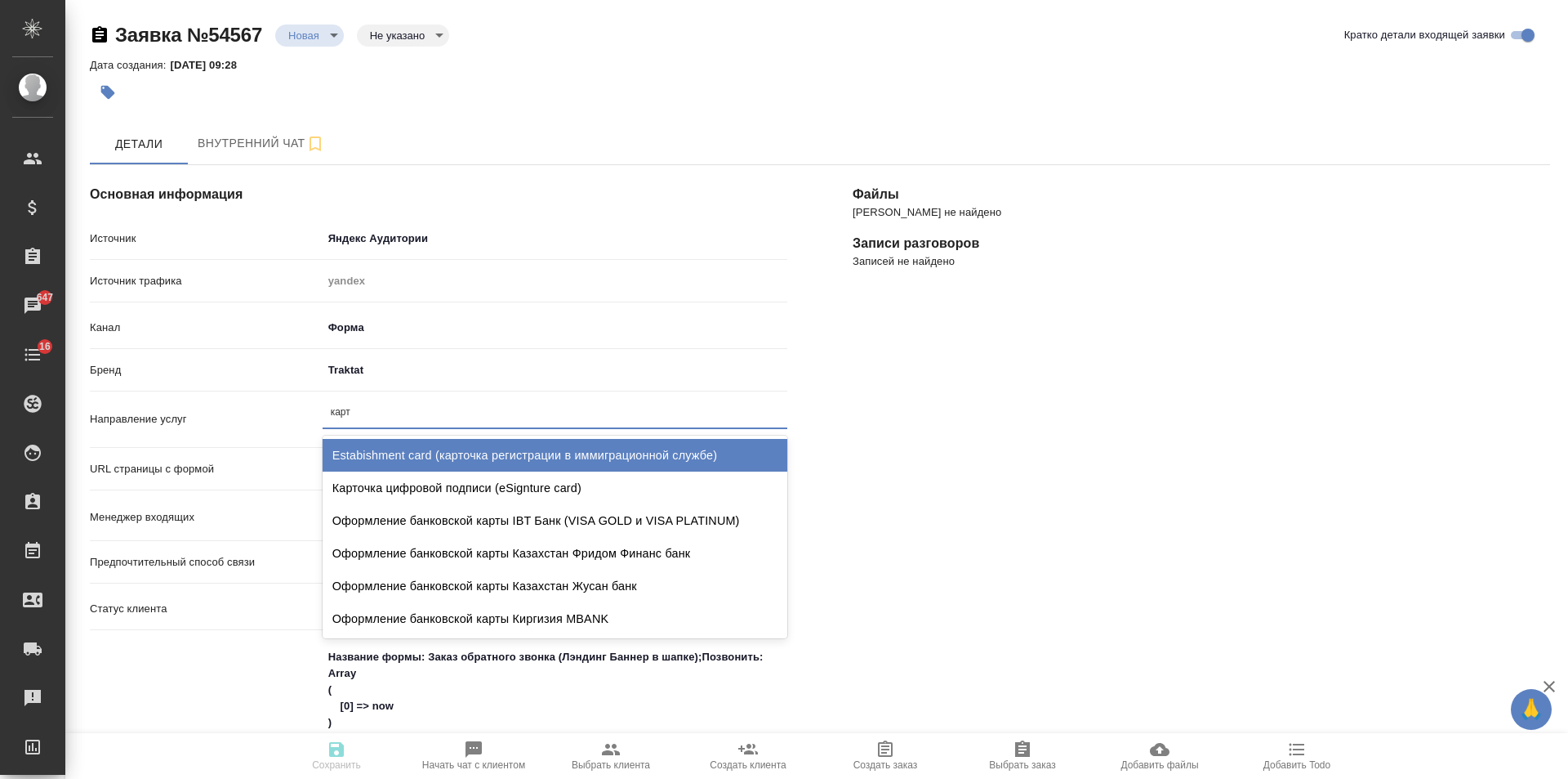
type input "карт"
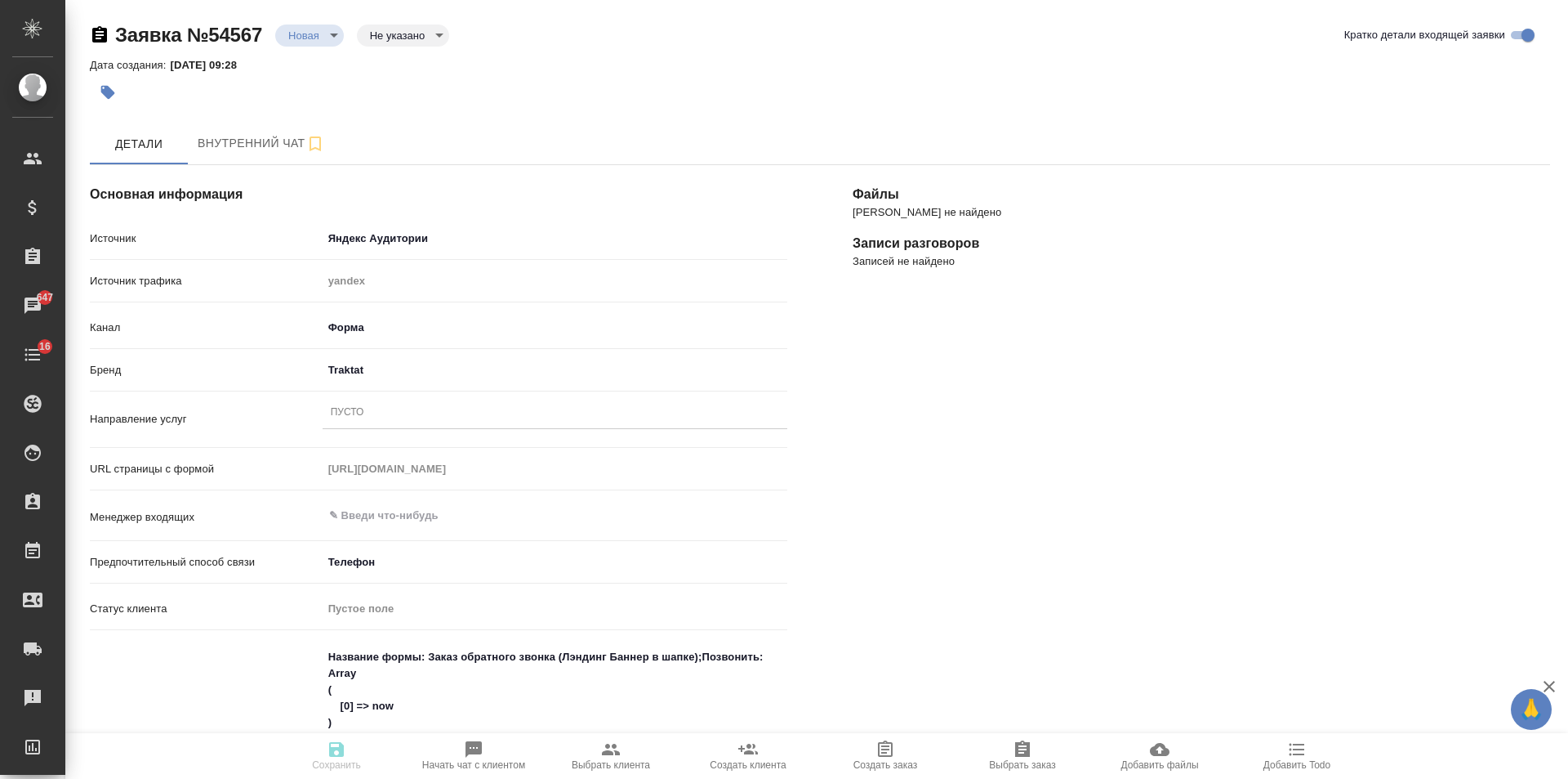
type textarea "x"
click at [398, 408] on div "Пусто" at bounding box center [555, 413] width 465 height 24
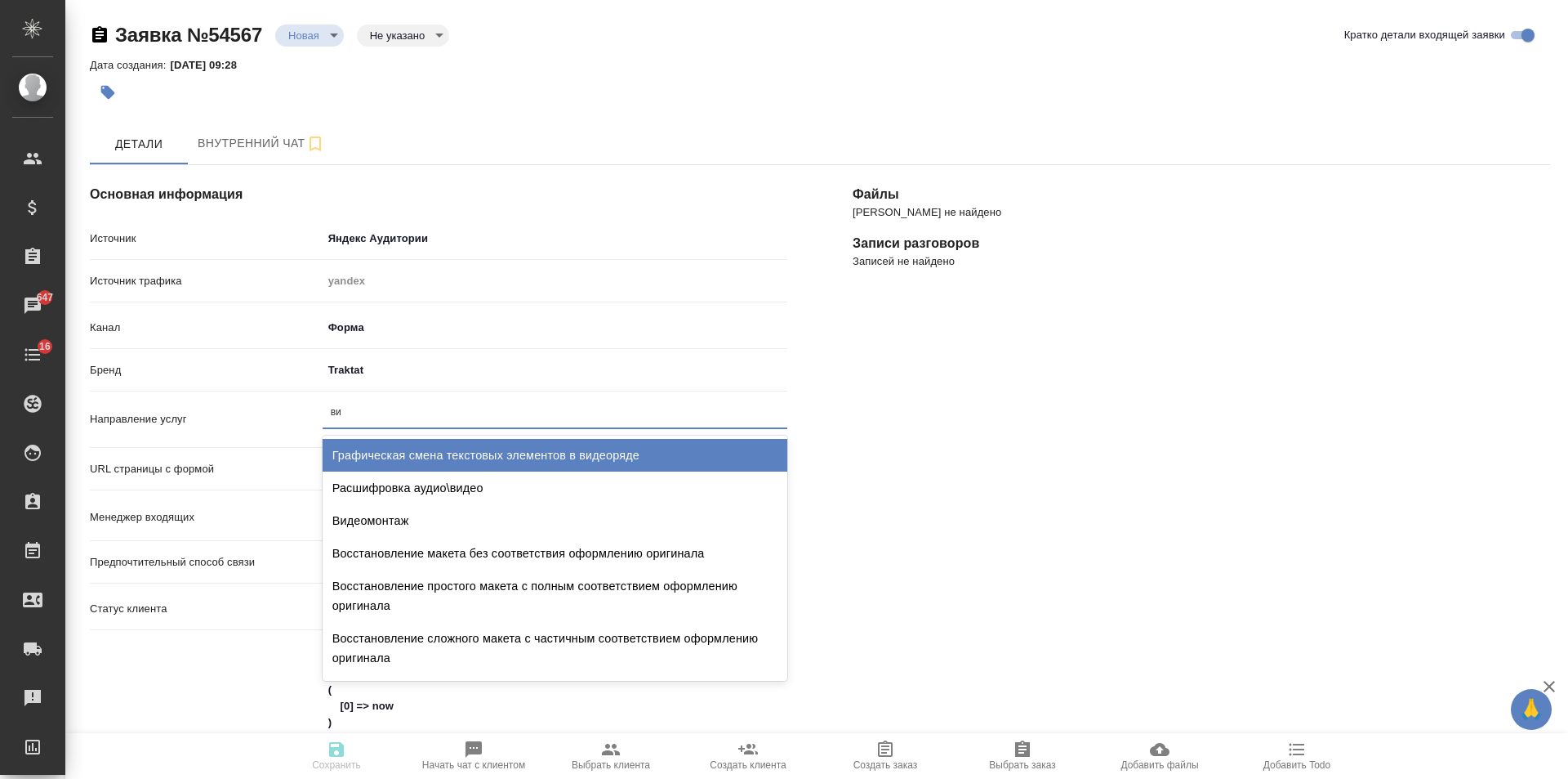
type input "виз"
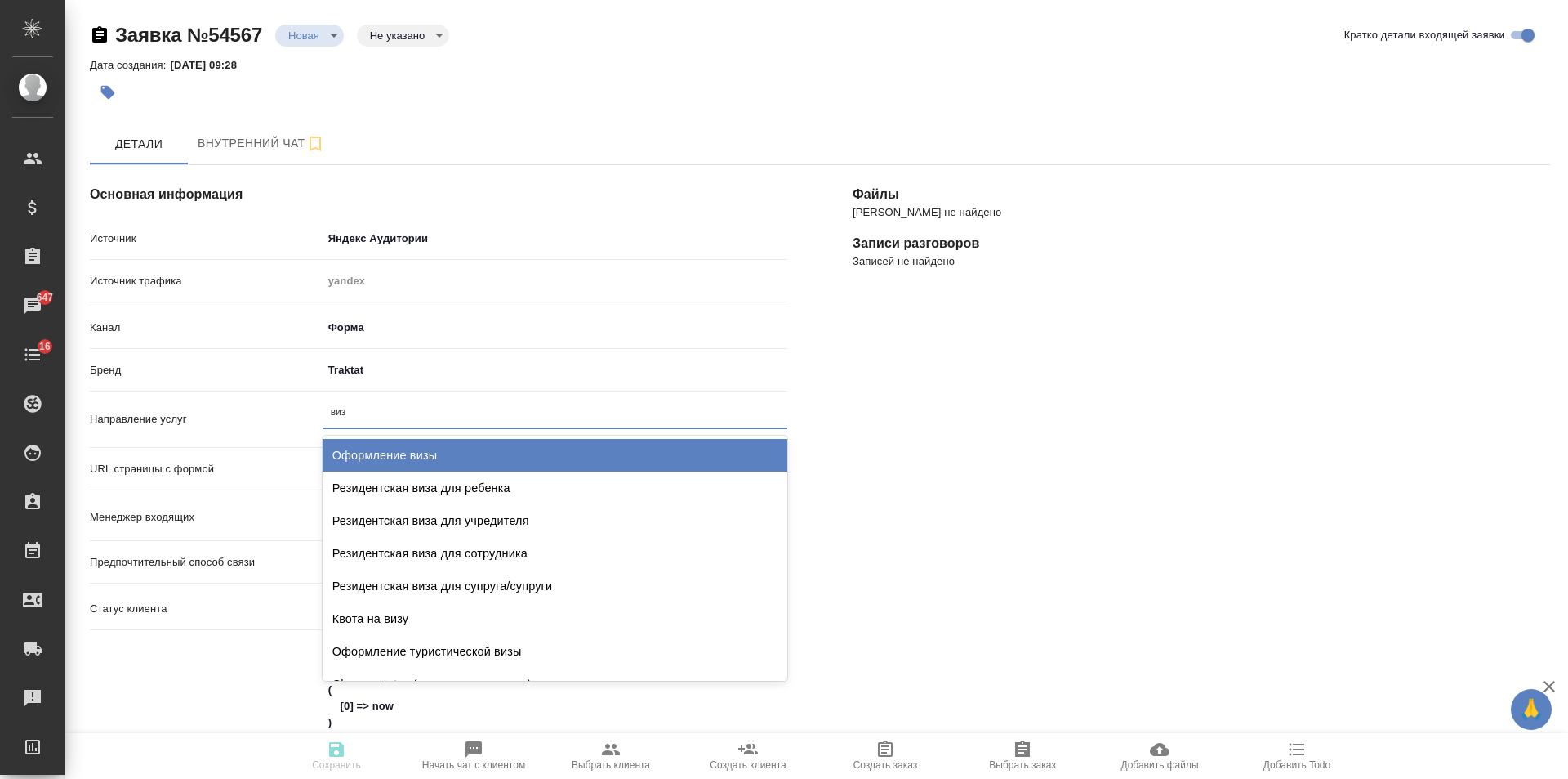
click at [421, 451] on div "Оформление визы" at bounding box center [555, 455] width 465 height 33
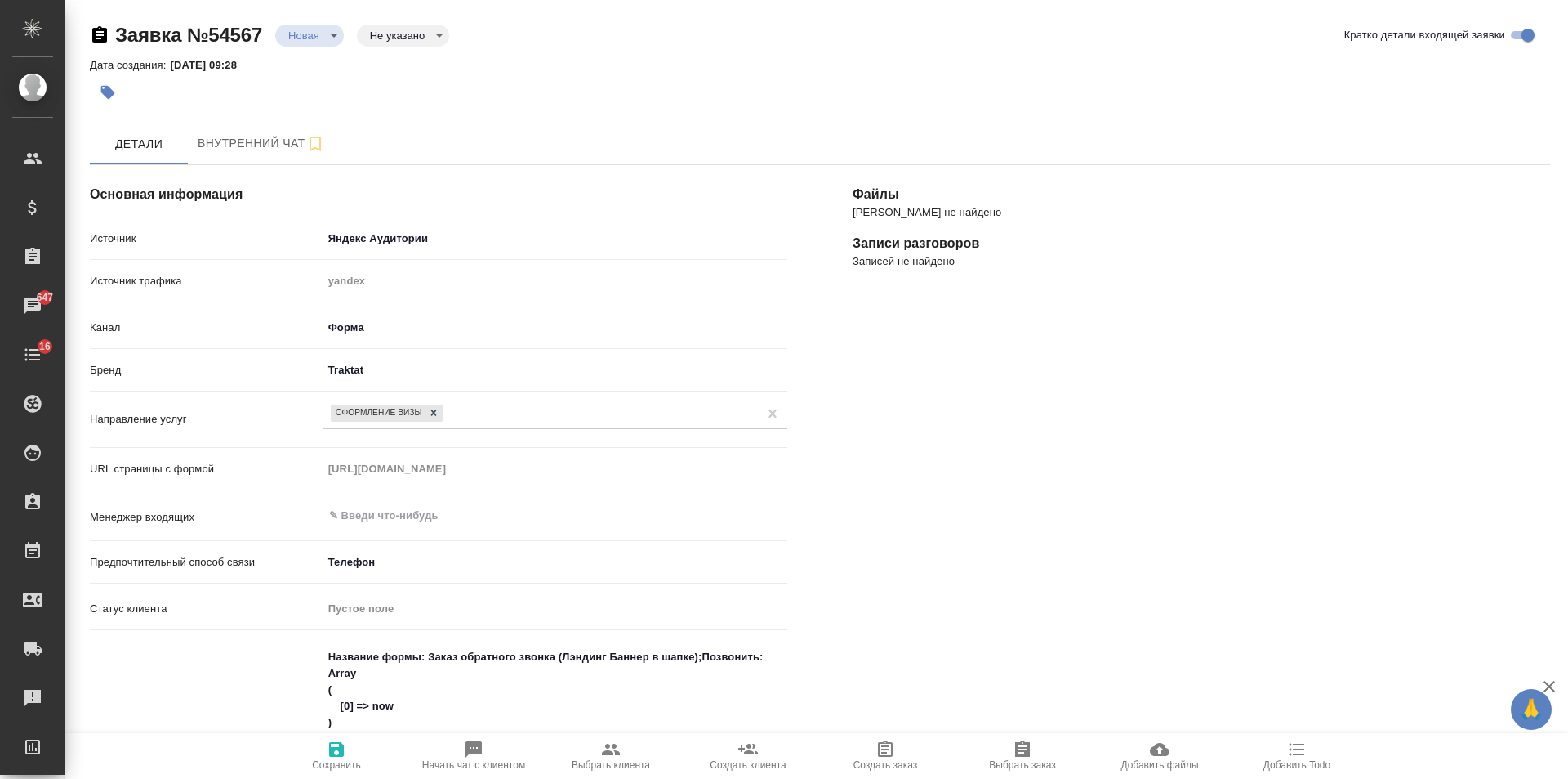
type textarea "x"
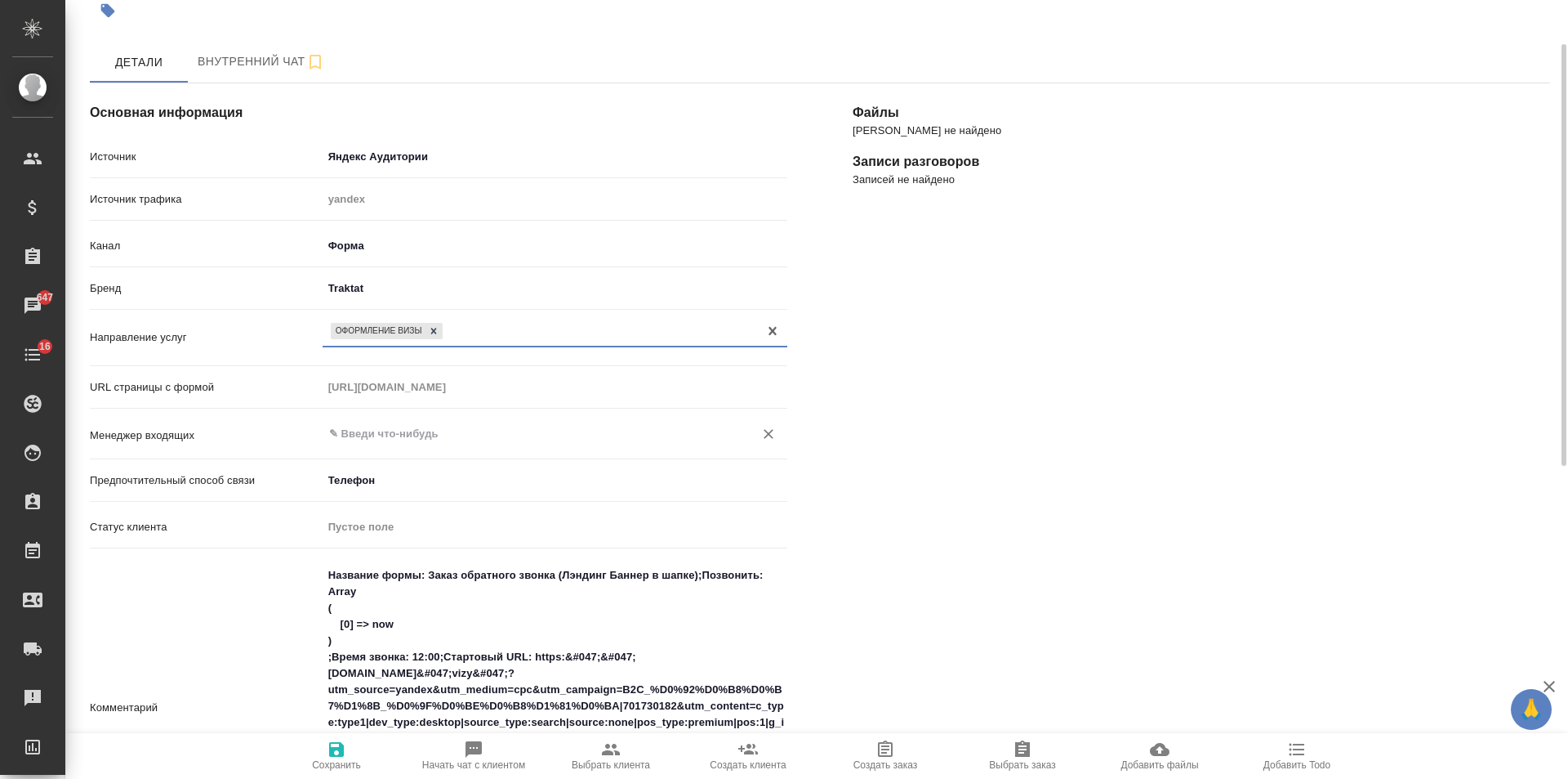
click at [439, 429] on input "text" at bounding box center [527, 434] width 401 height 20
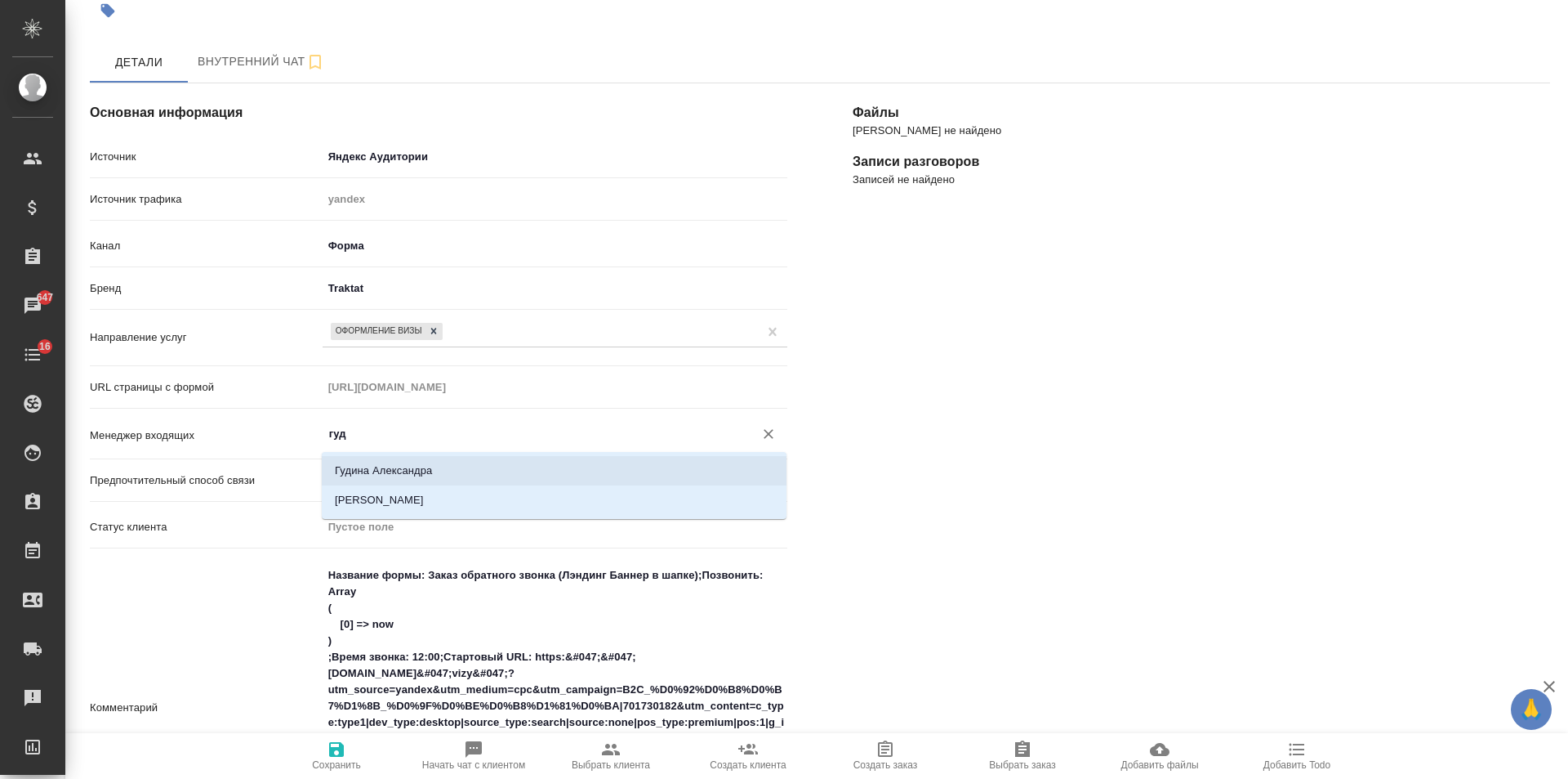
click at [431, 469] on li "Гудина Александра" at bounding box center [554, 470] width 465 height 30
type input "Гудина Александра"
type textarea "x"
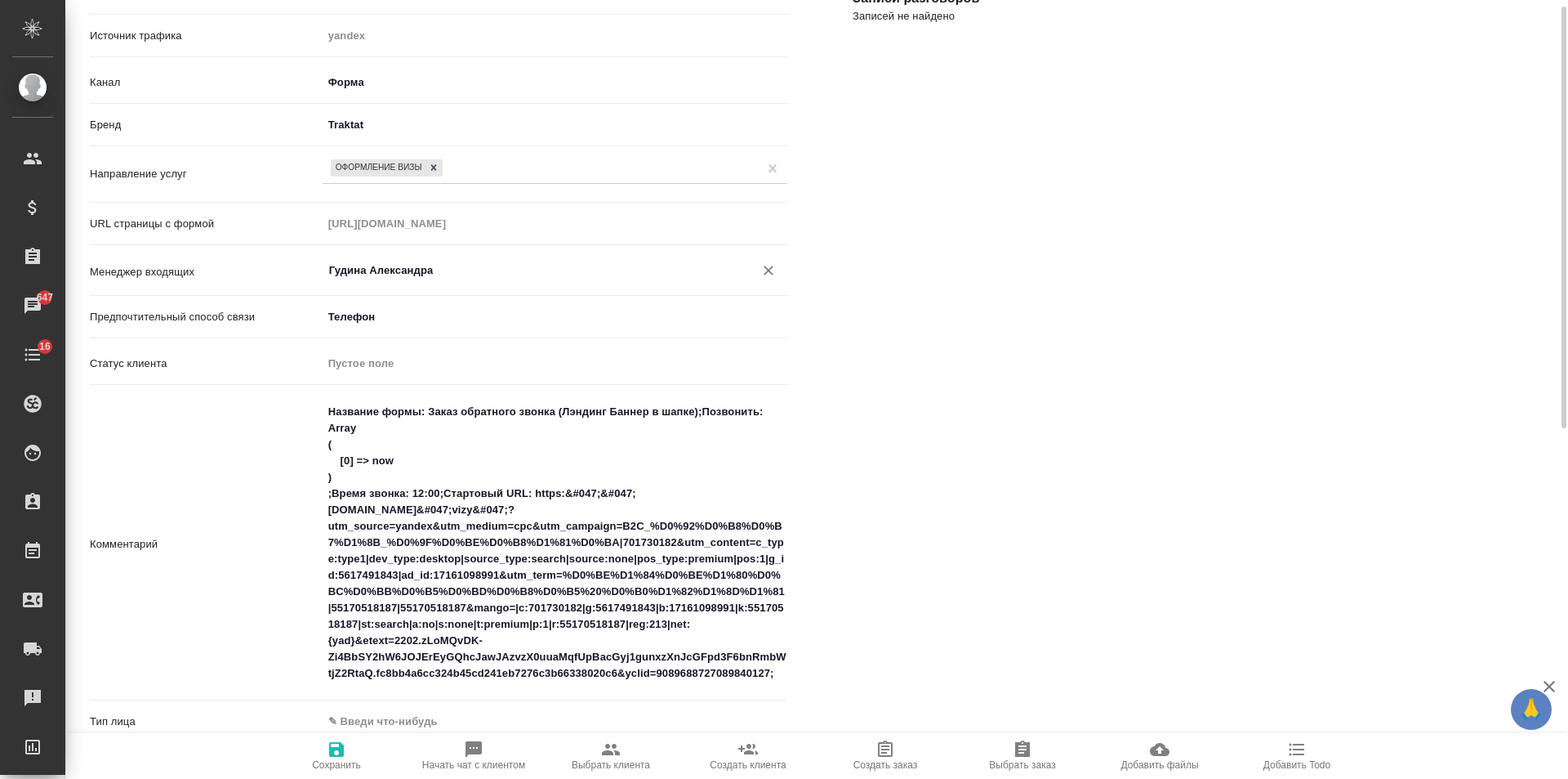
scroll to position [327, 0]
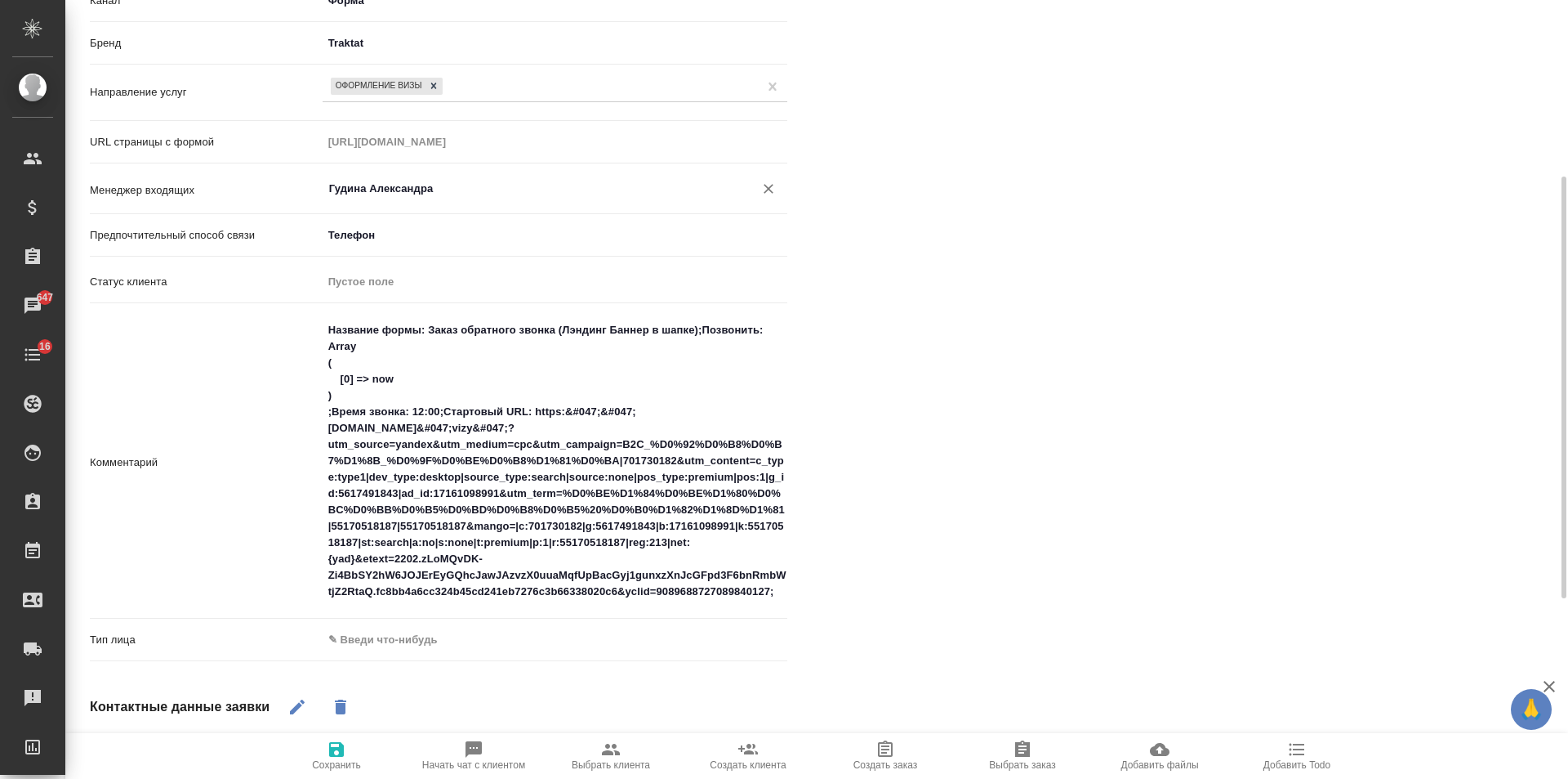
type input "Гудина Александра"
click at [383, 641] on body "🙏 .cls-1 fill:#fff; AWATERA Gudina Alexandra Клиенты Спецификации Заказы 647 Ча…" at bounding box center [784, 389] width 1568 height 779
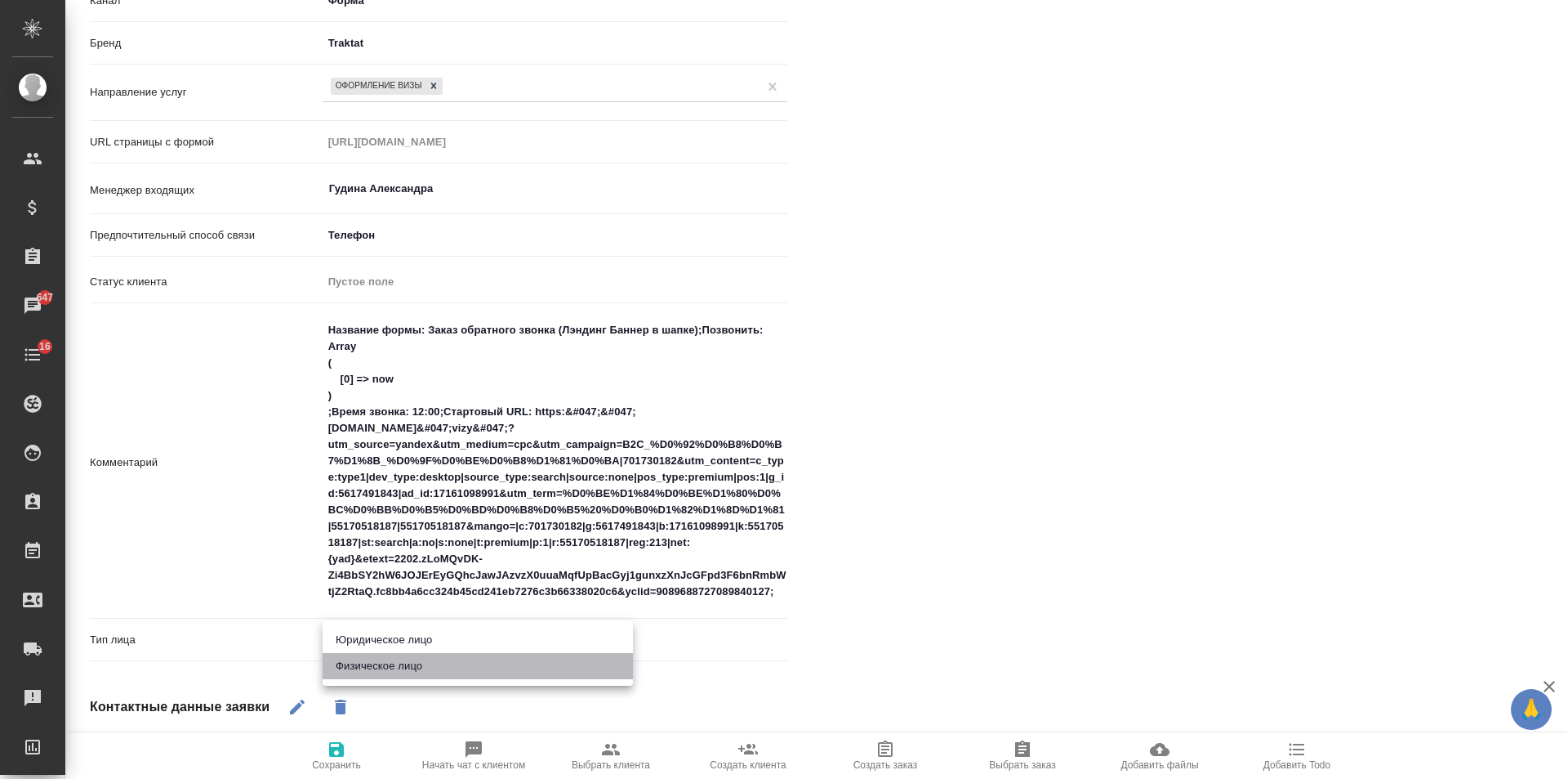
click at [380, 662] on li "Физическое лицо" at bounding box center [477, 666] width 310 height 26
type textarea "x"
type input "private"
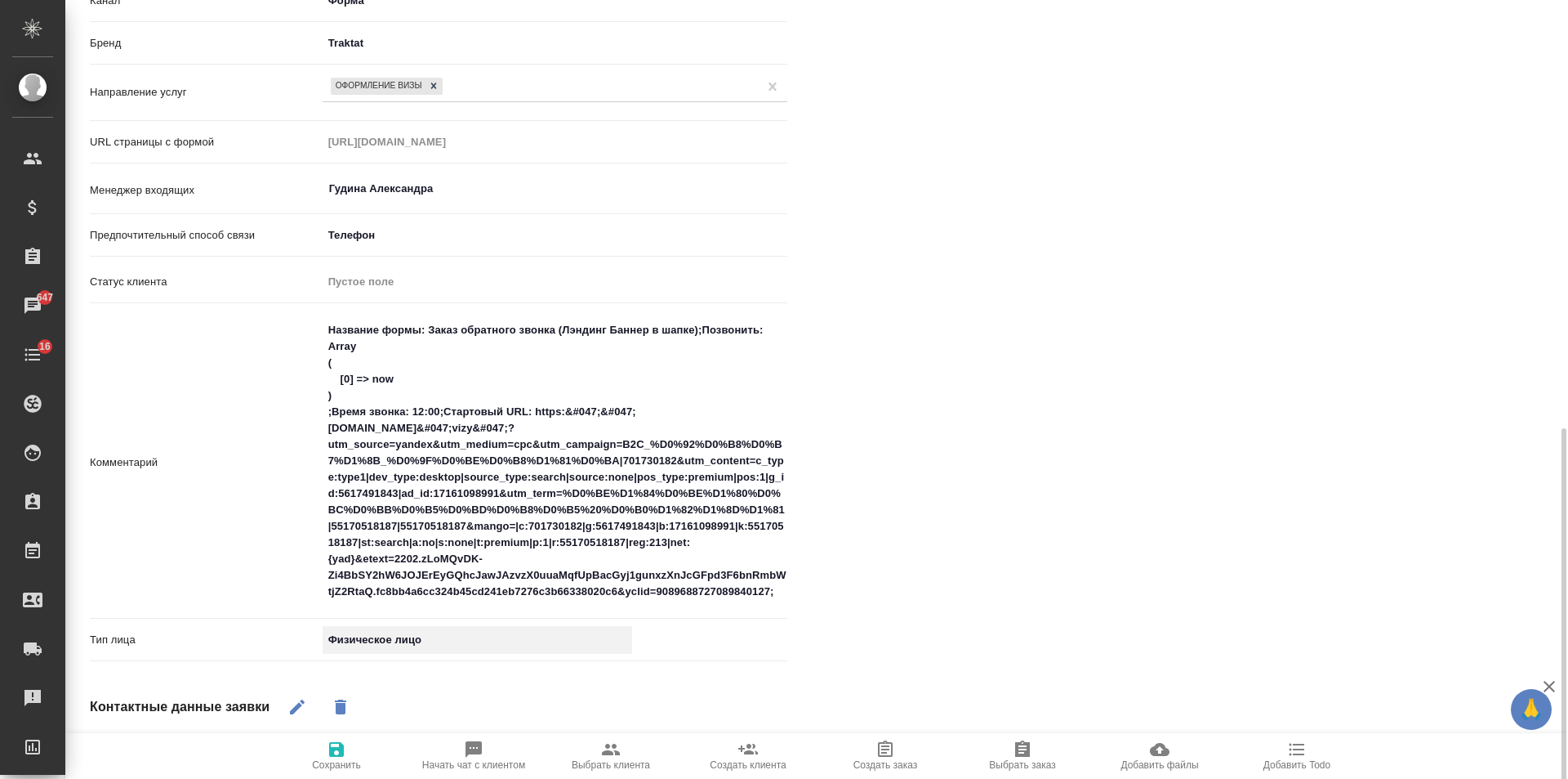
scroll to position [490, 0]
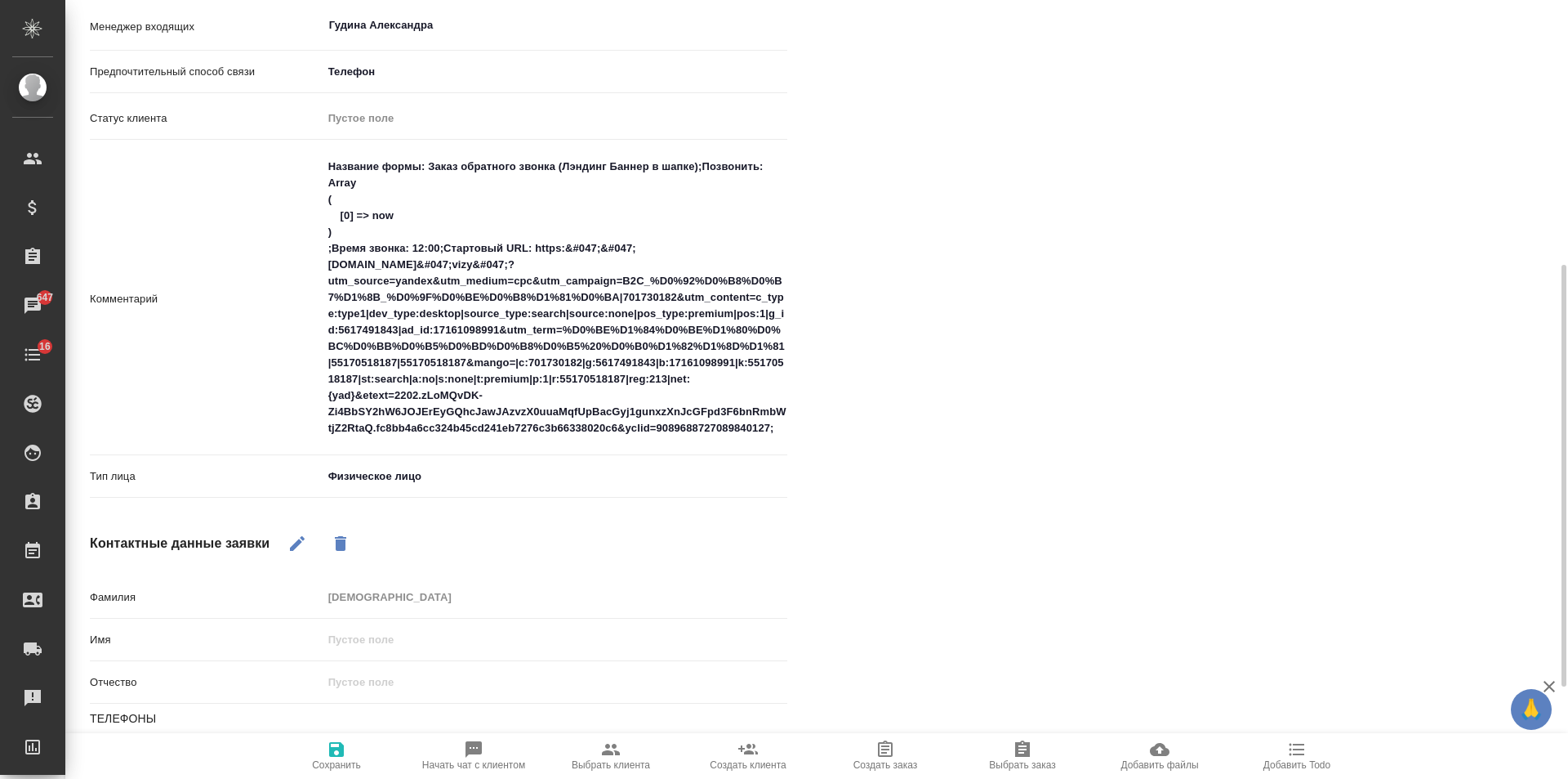
click at [342, 761] on span "Сохранить" at bounding box center [336, 765] width 49 height 12
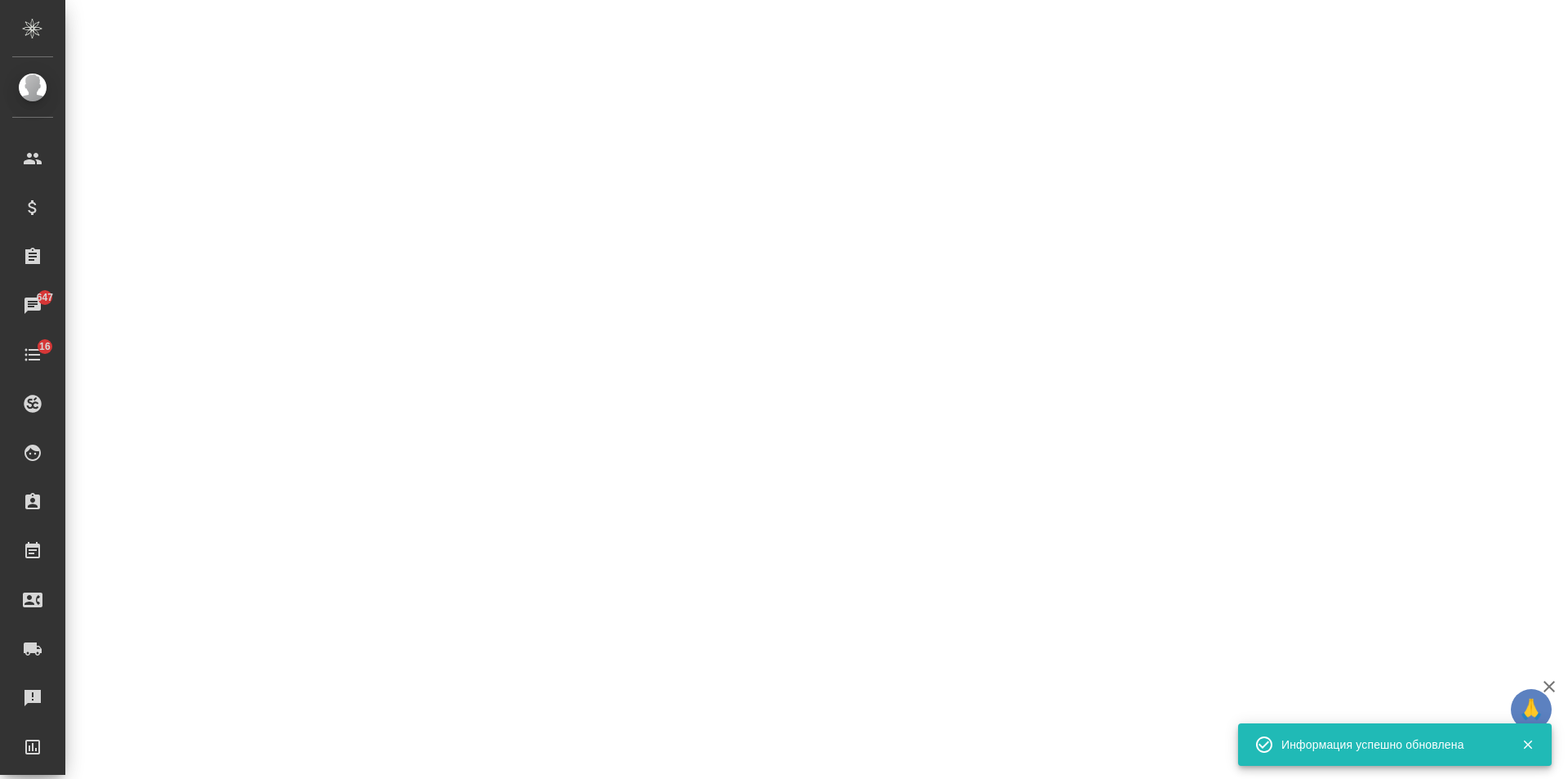
select select "RU"
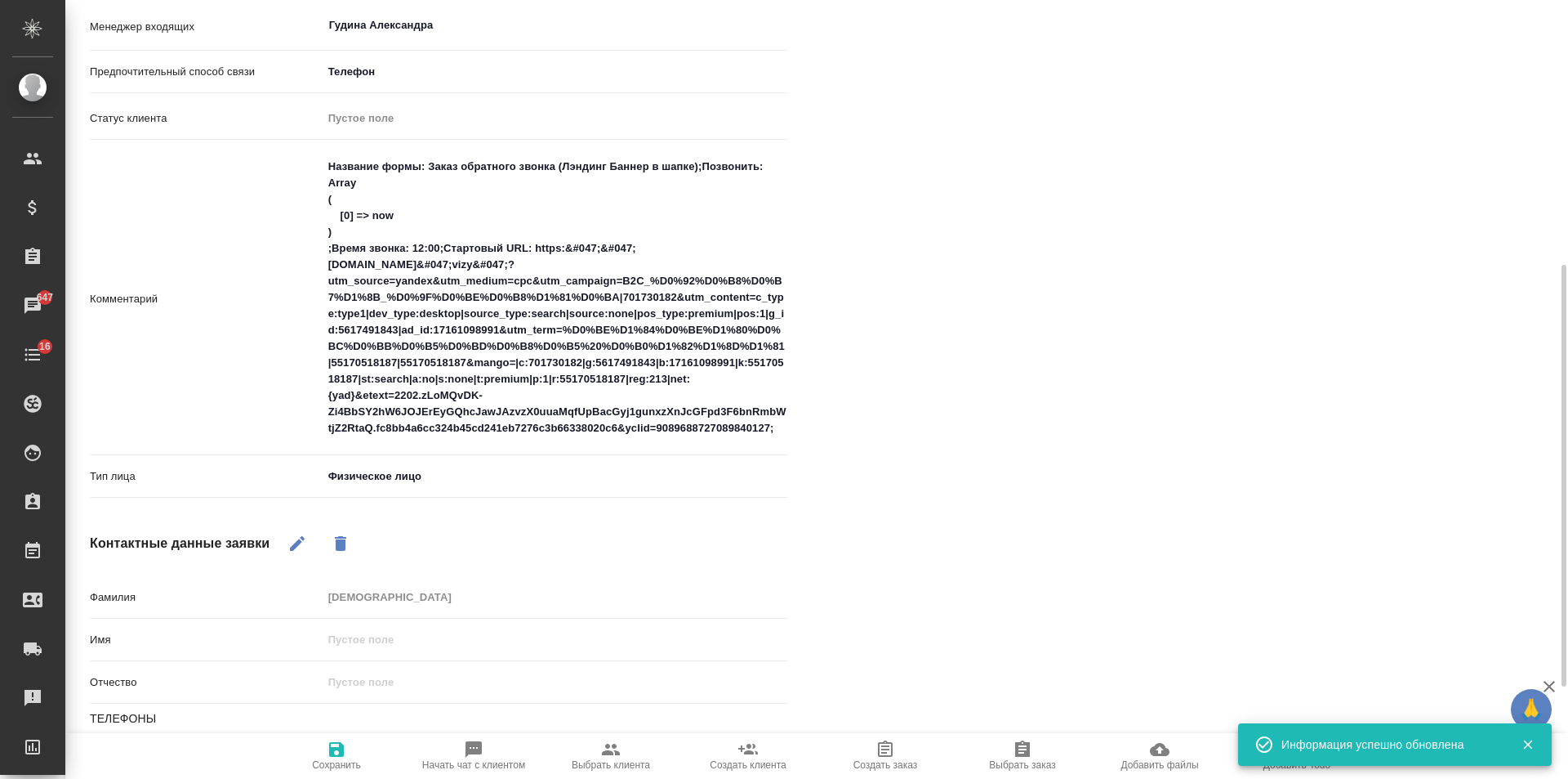
scroll to position [0, 0]
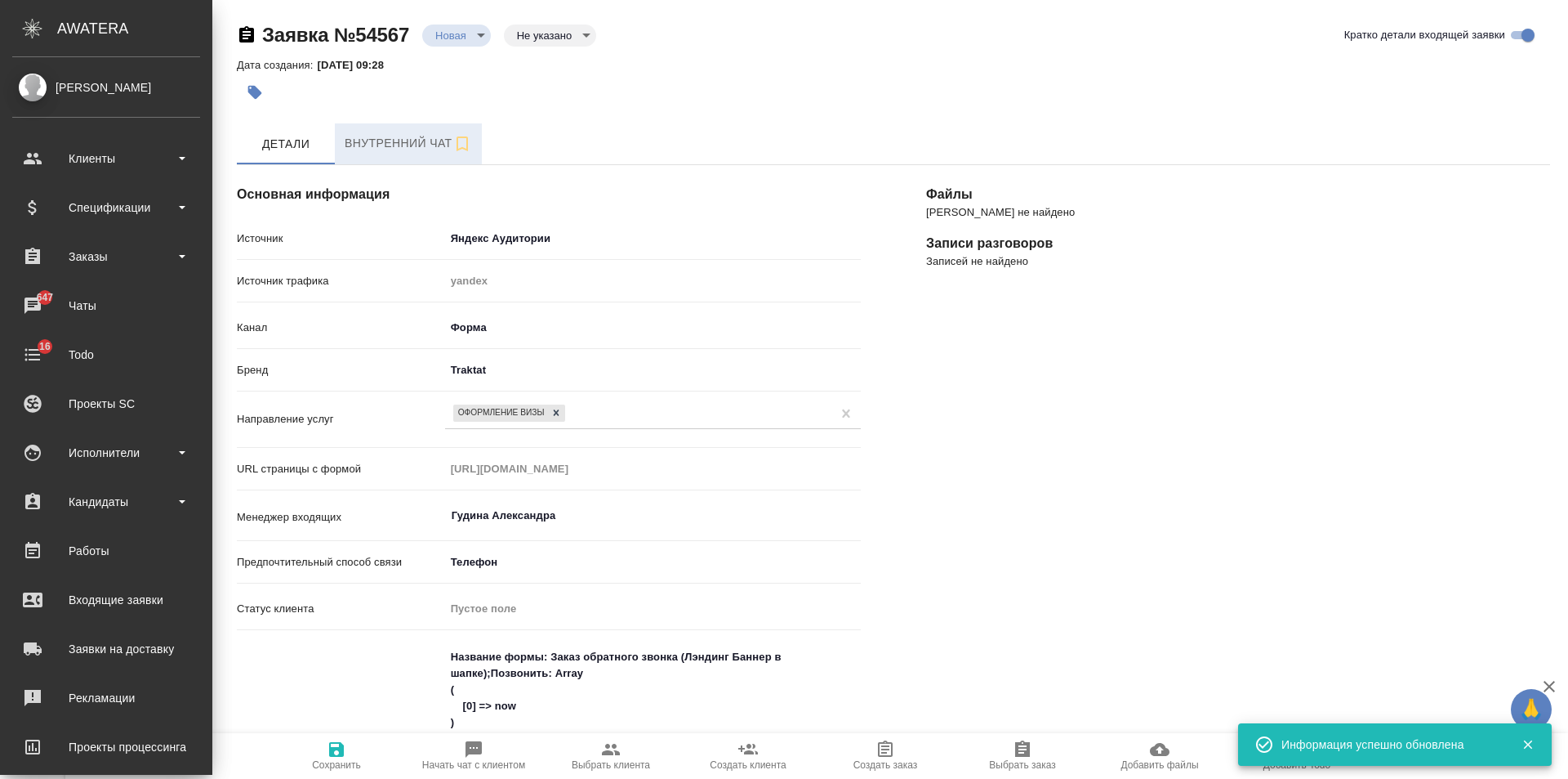
type textarea "x"
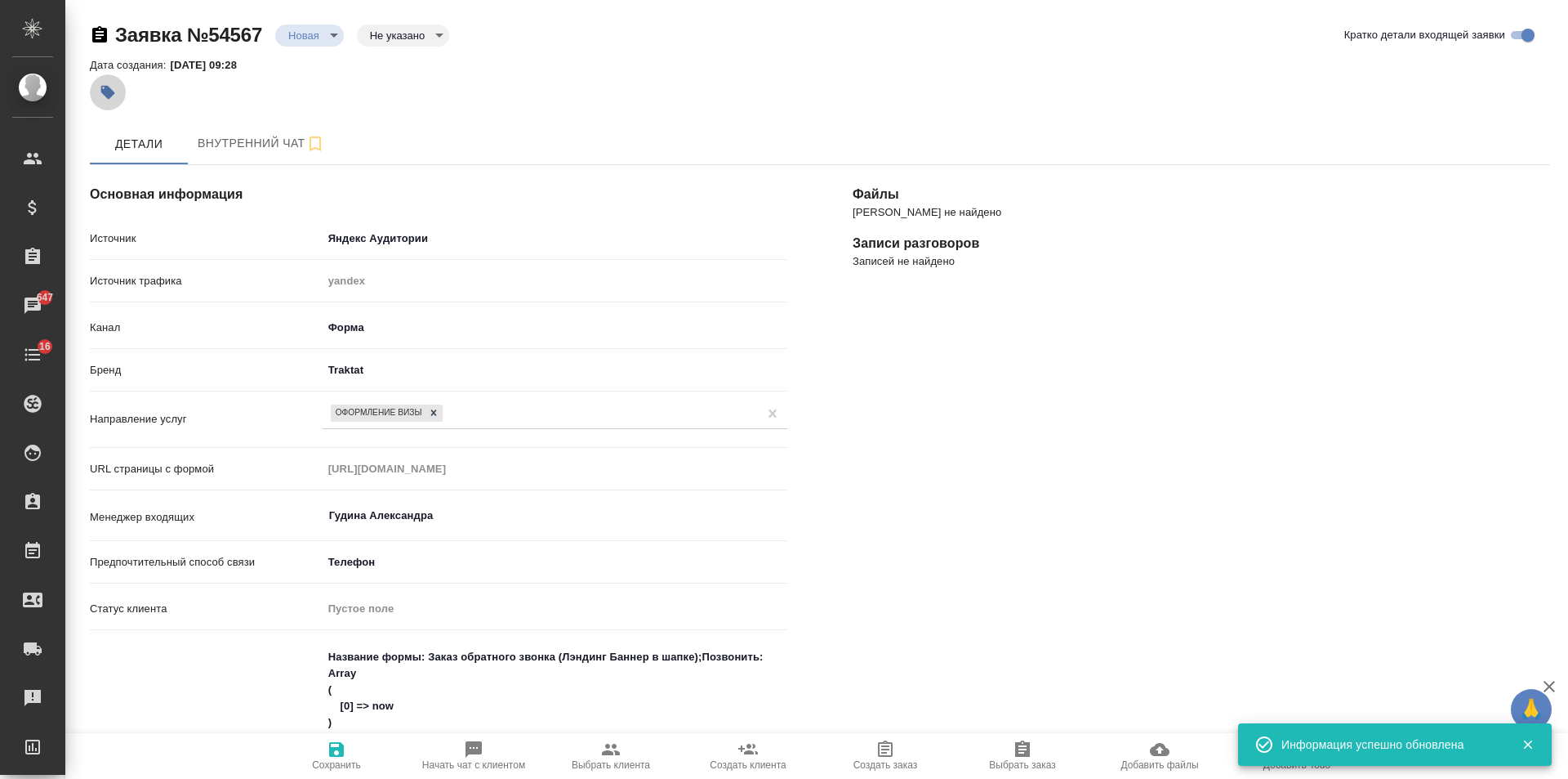
click at [122, 96] on button "button" at bounding box center [108, 92] width 36 height 36
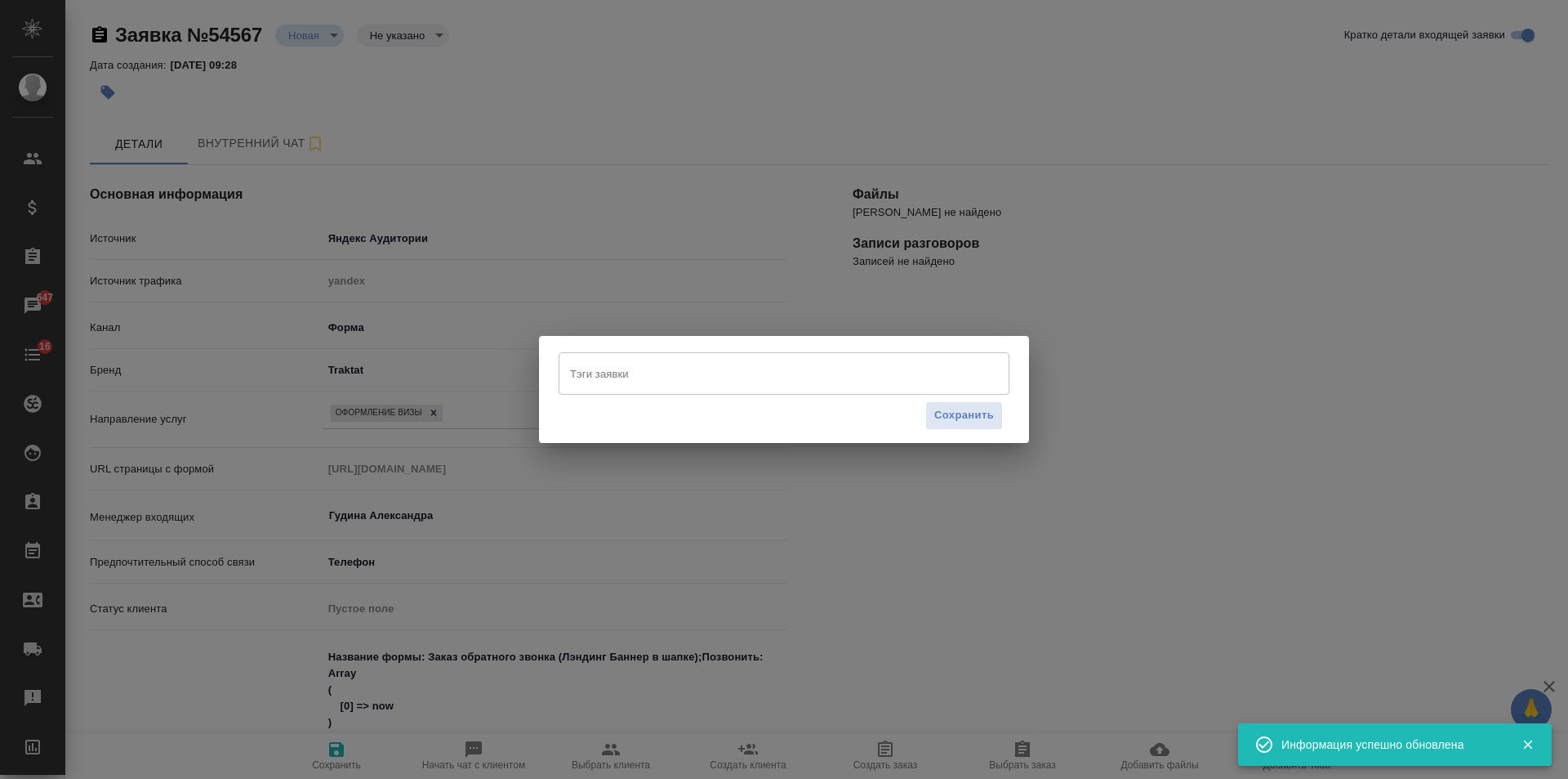
click at [589, 374] on input "Тэги заявки" at bounding box center [769, 373] width 405 height 28
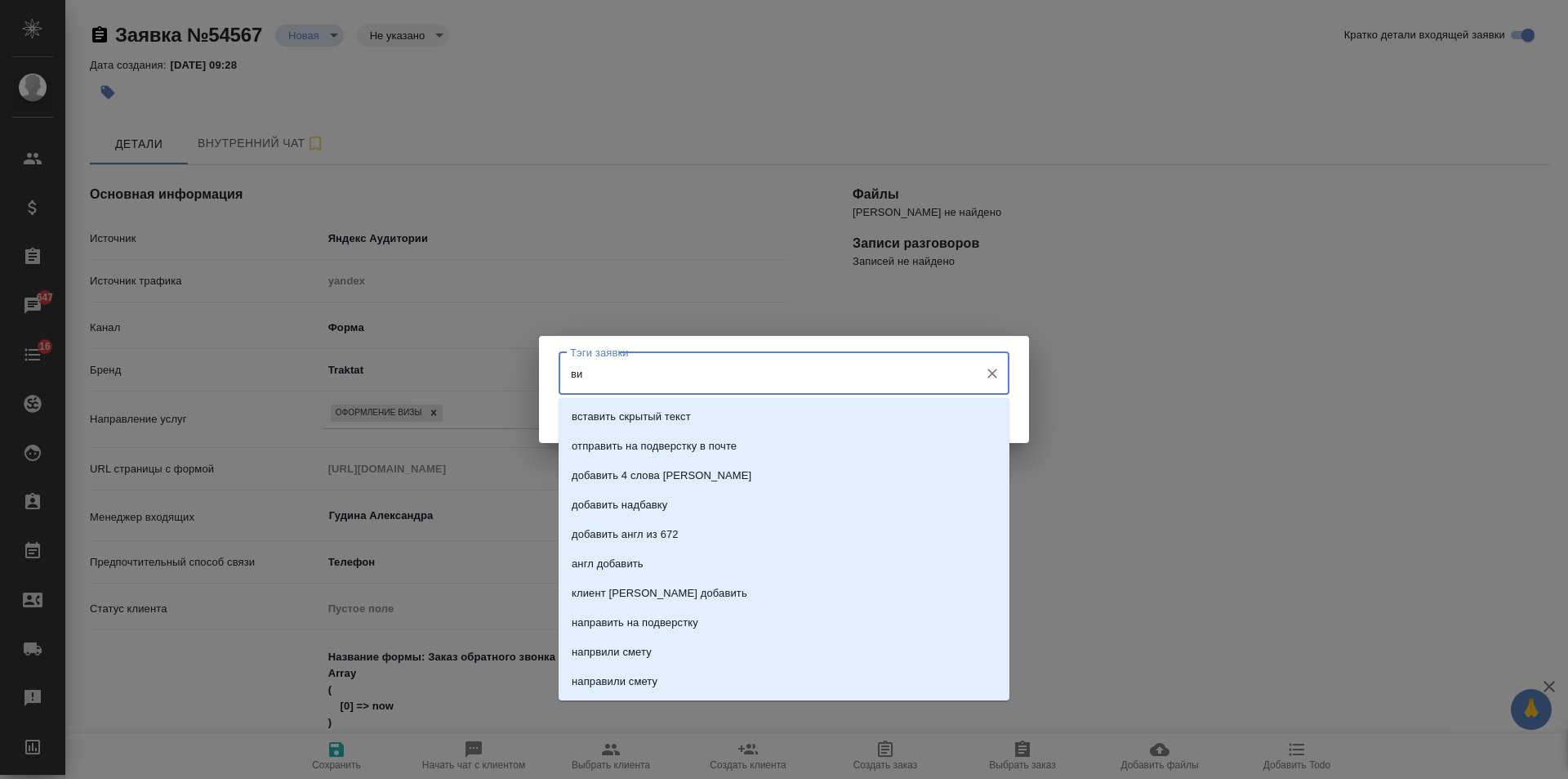
type input "виз"
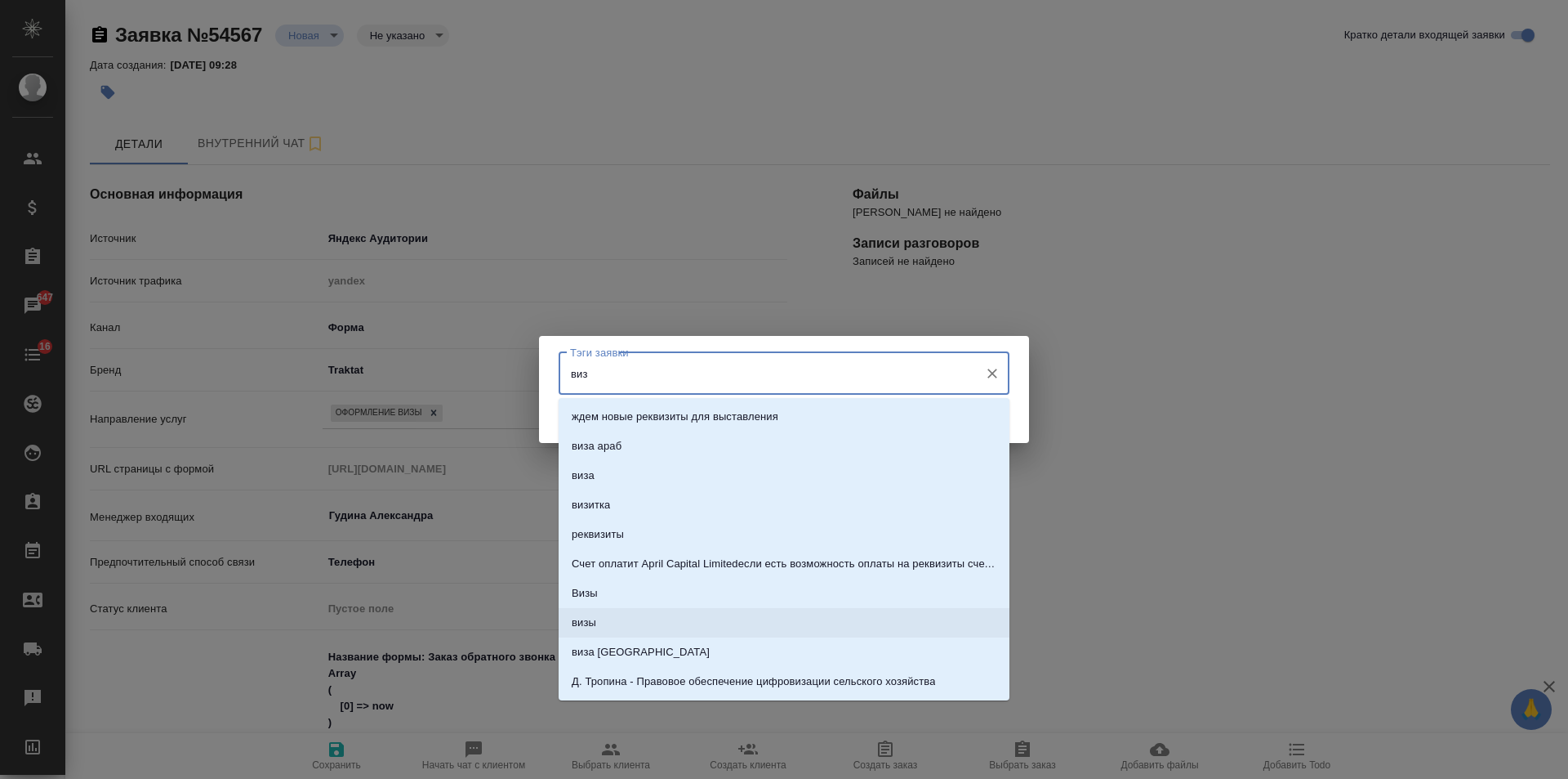
click at [615, 609] on li "визы" at bounding box center [784, 622] width 451 height 30
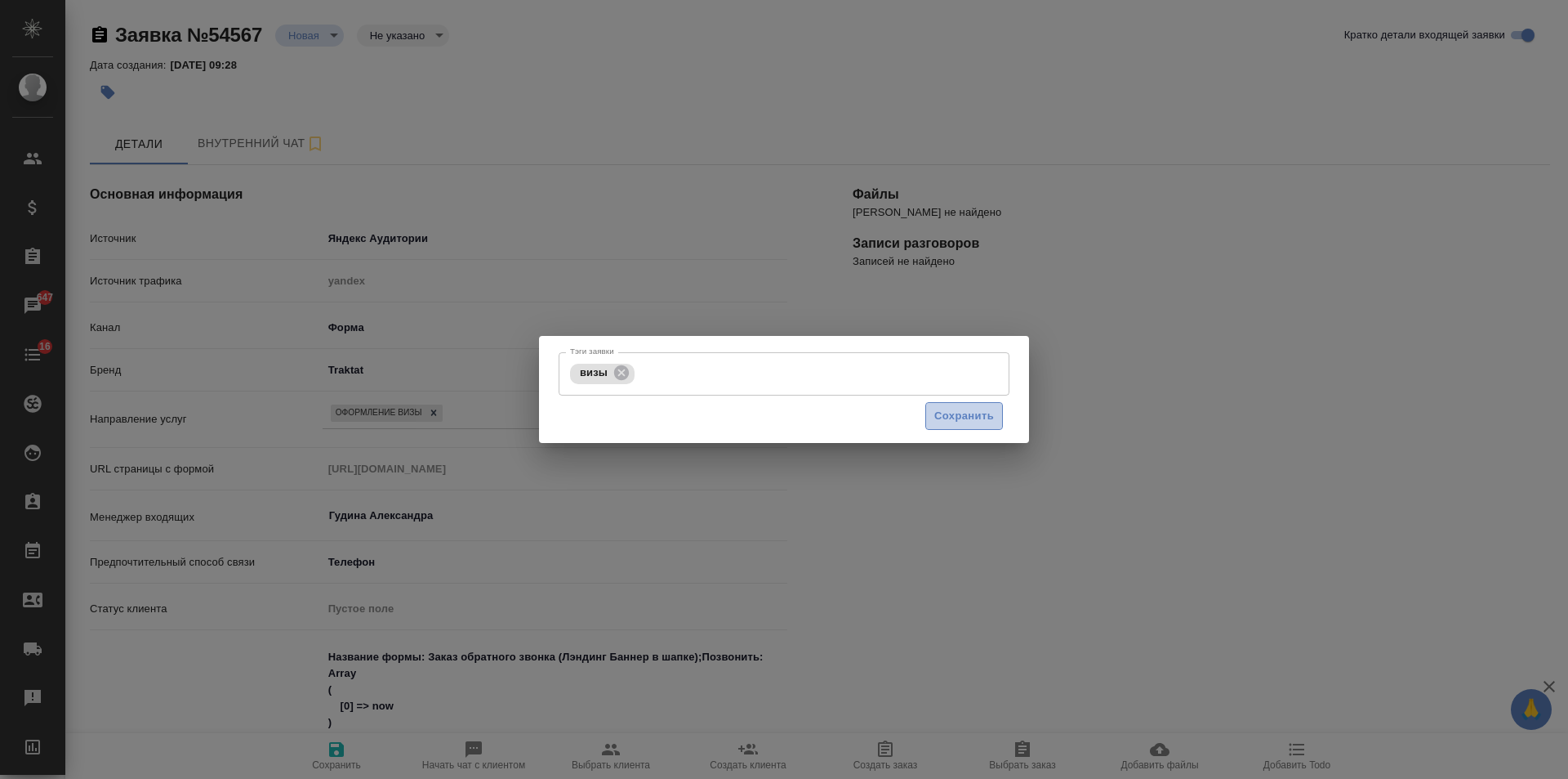
click at [949, 413] on span "Сохранить" at bounding box center [964, 416] width 60 height 19
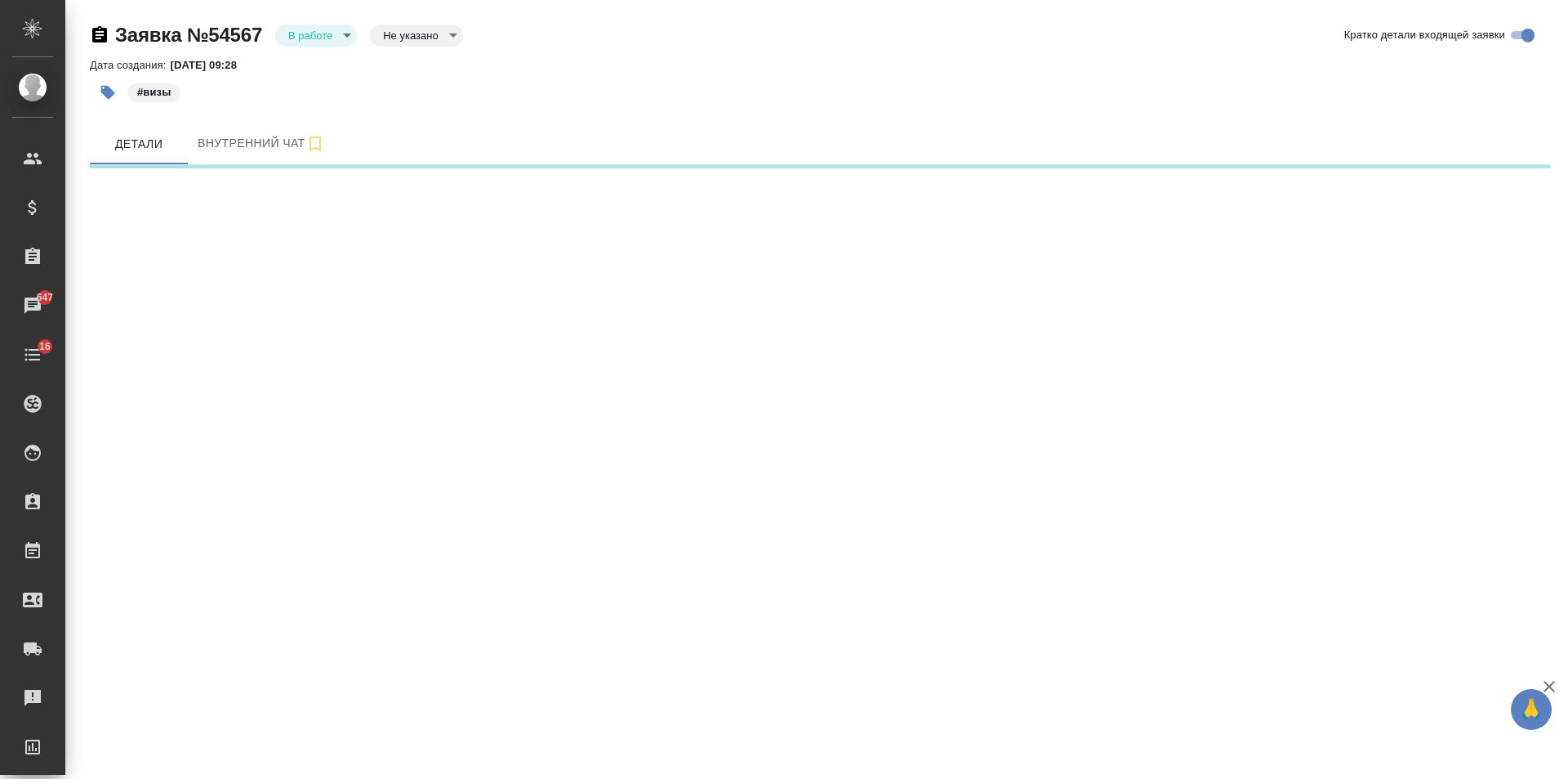
select select "RU"
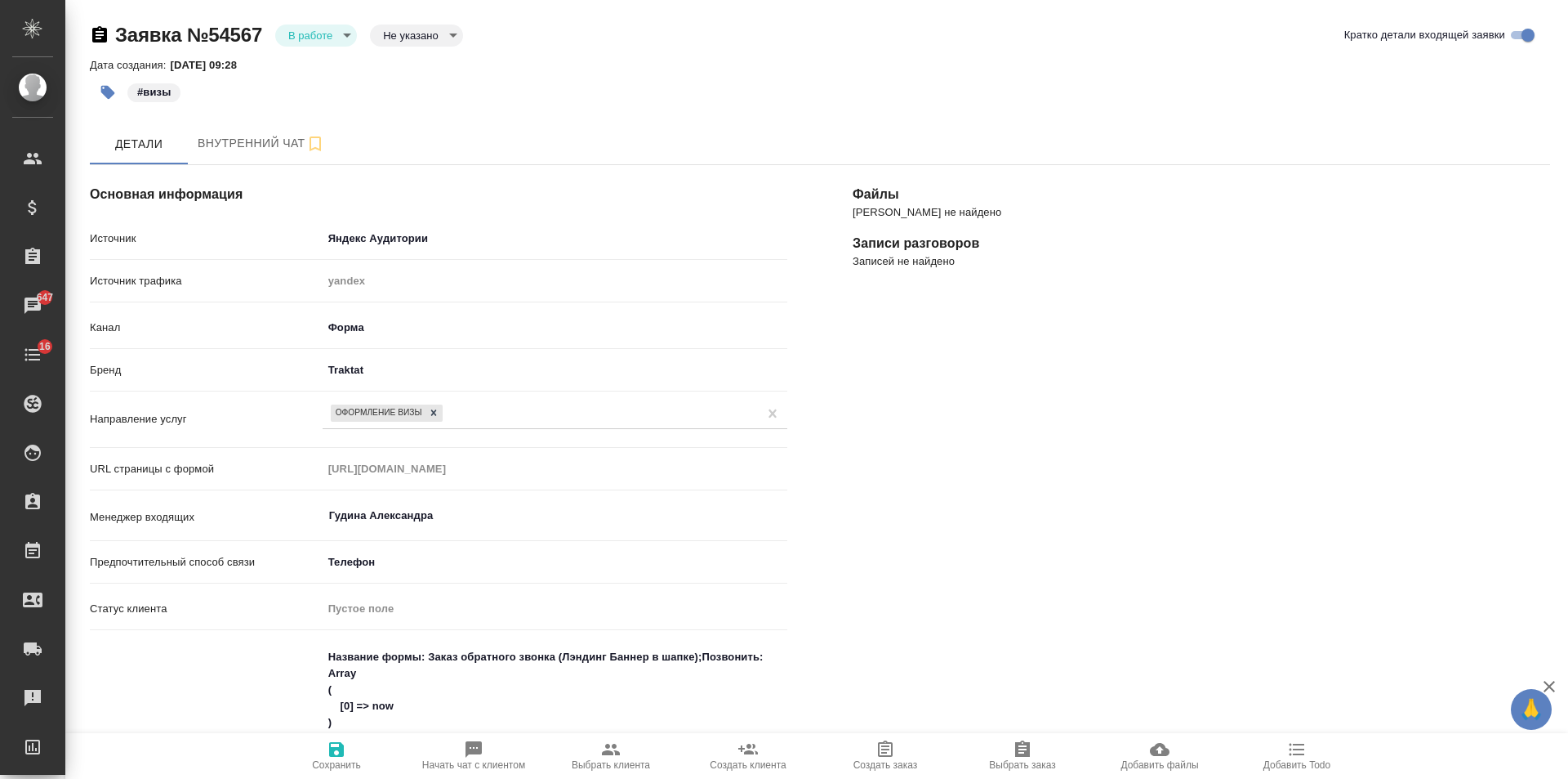
click at [616, 757] on icon "button" at bounding box center [611, 749] width 20 height 20
type textarea "x"
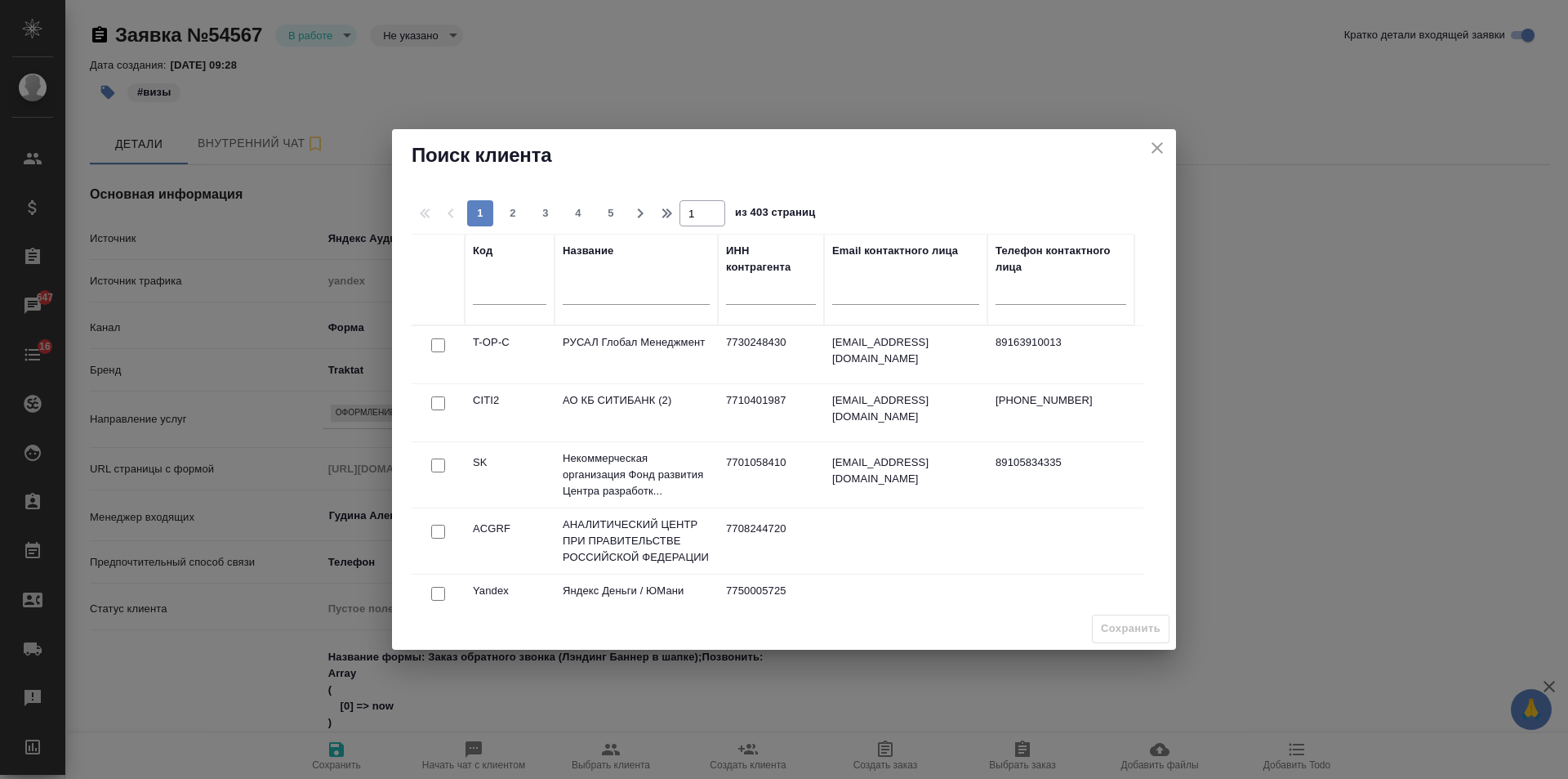
click at [625, 290] on input "text" at bounding box center [636, 293] width 147 height 21
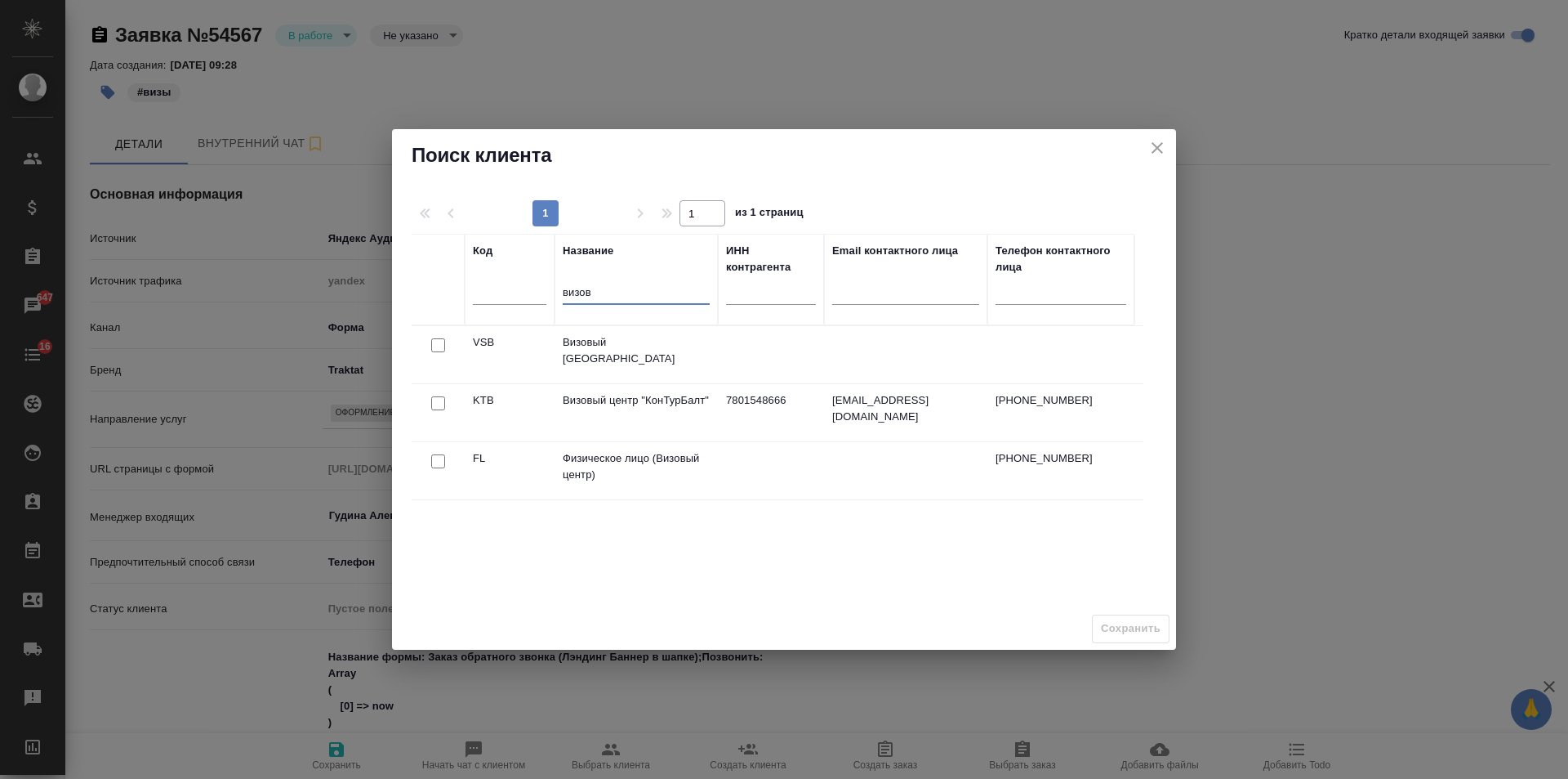
type input "визов"
click at [438, 465] on input "checkbox" at bounding box center [438, 461] width 14 height 14
checkbox input "true"
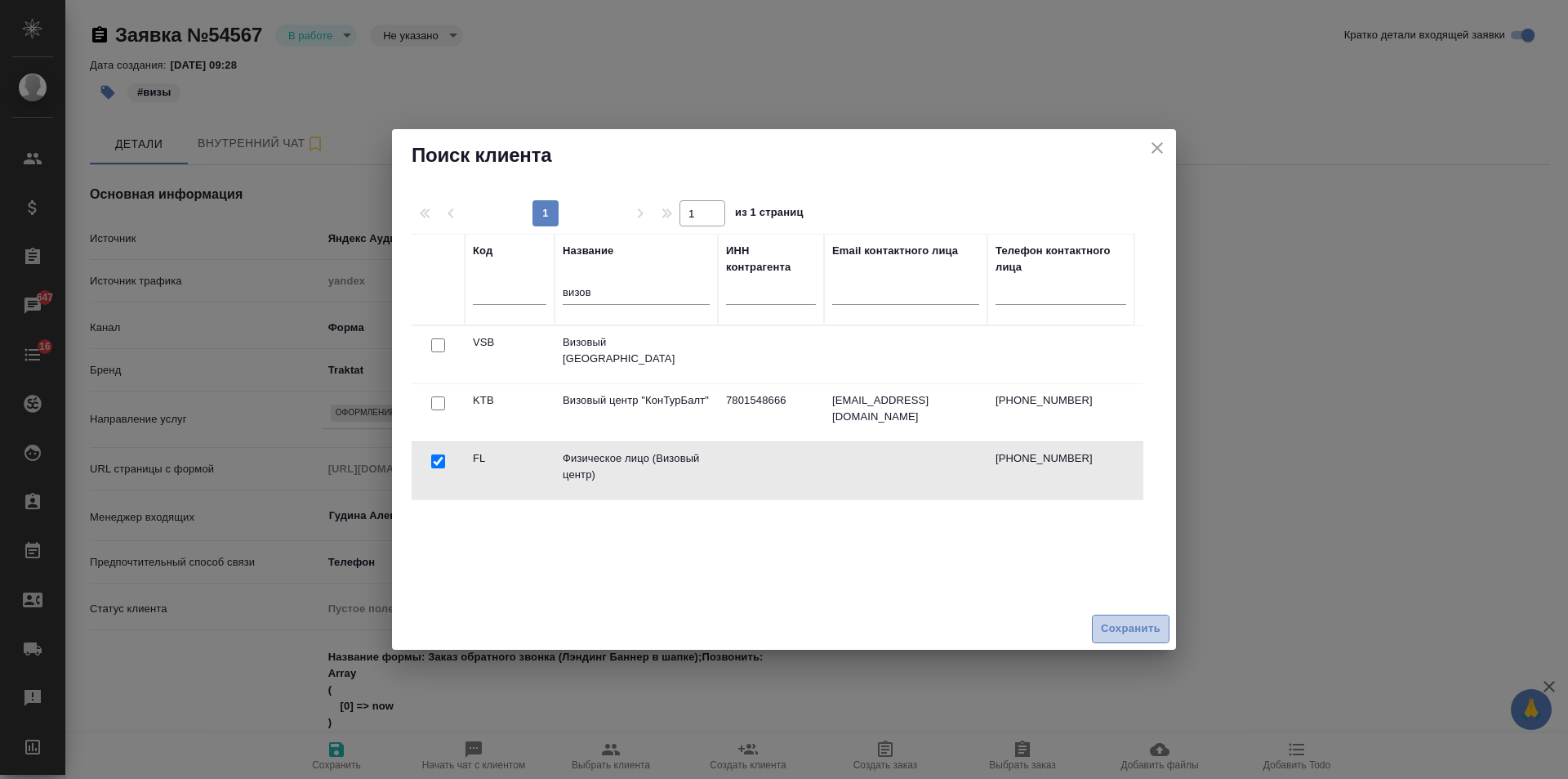
click at [1138, 629] on span "Сохранить" at bounding box center [1130, 629] width 60 height 19
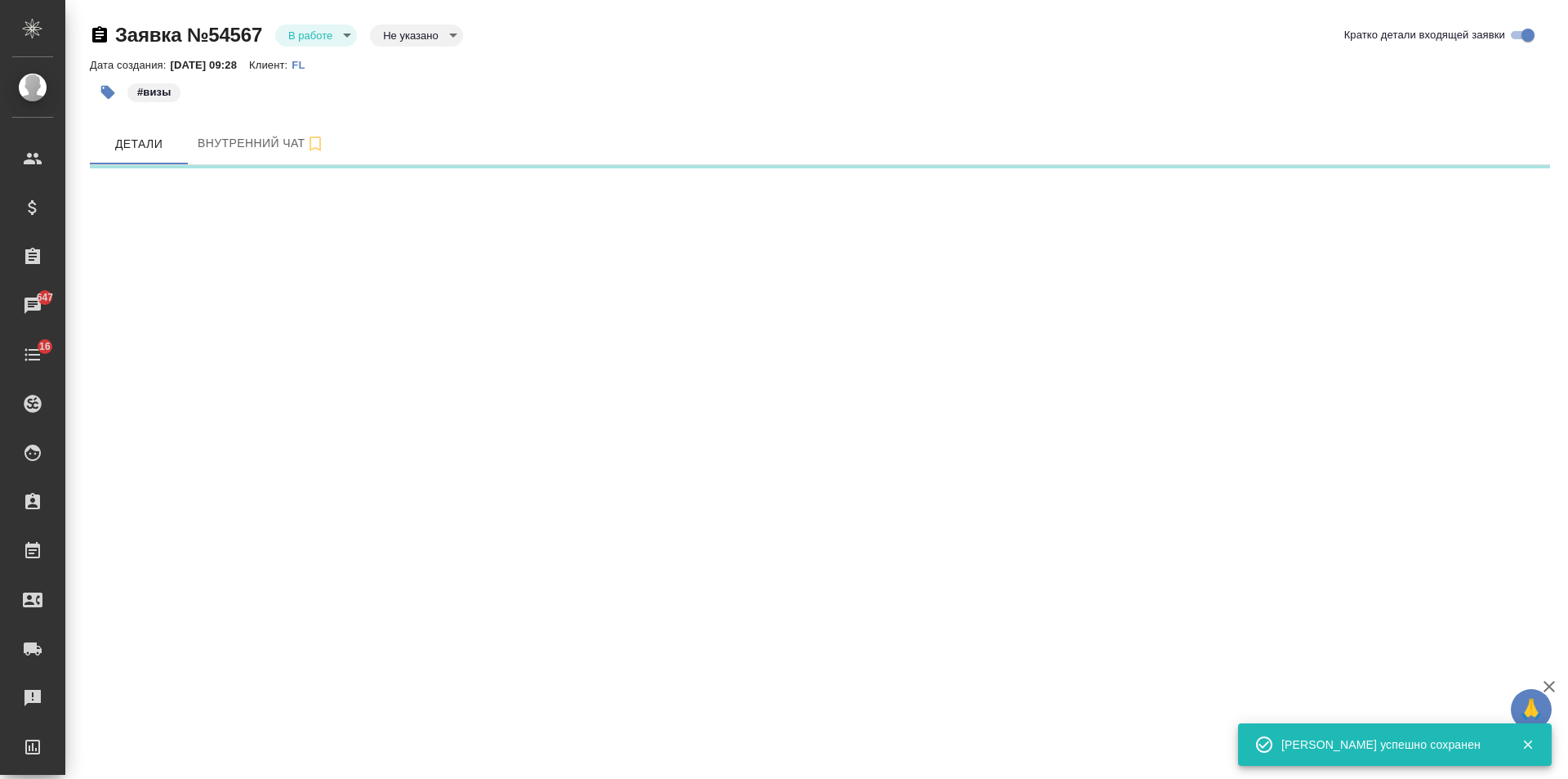
select select "RU"
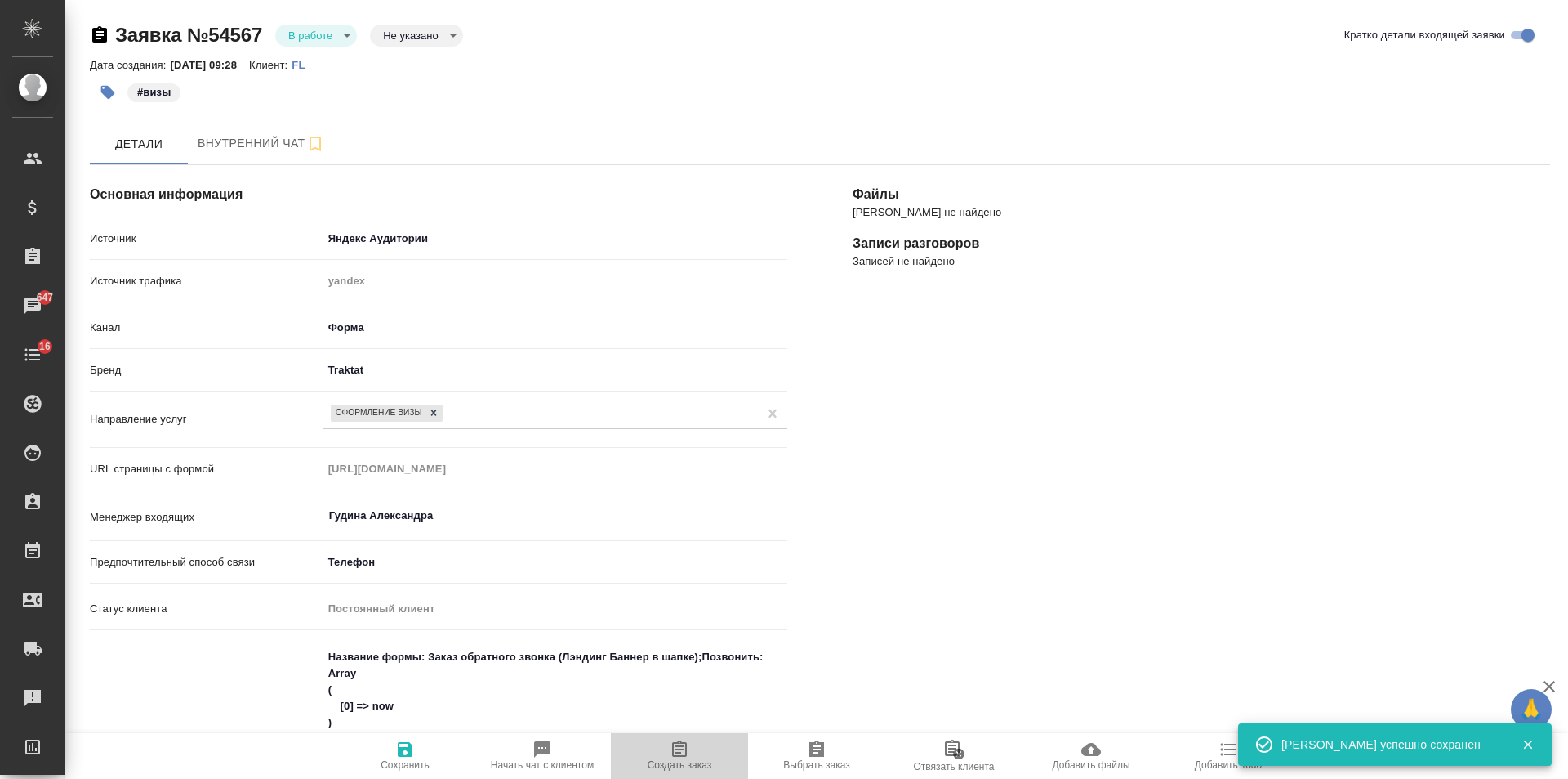
click at [679, 753] on icon "button" at bounding box center [679, 748] width 14 height 16
type textarea "x"
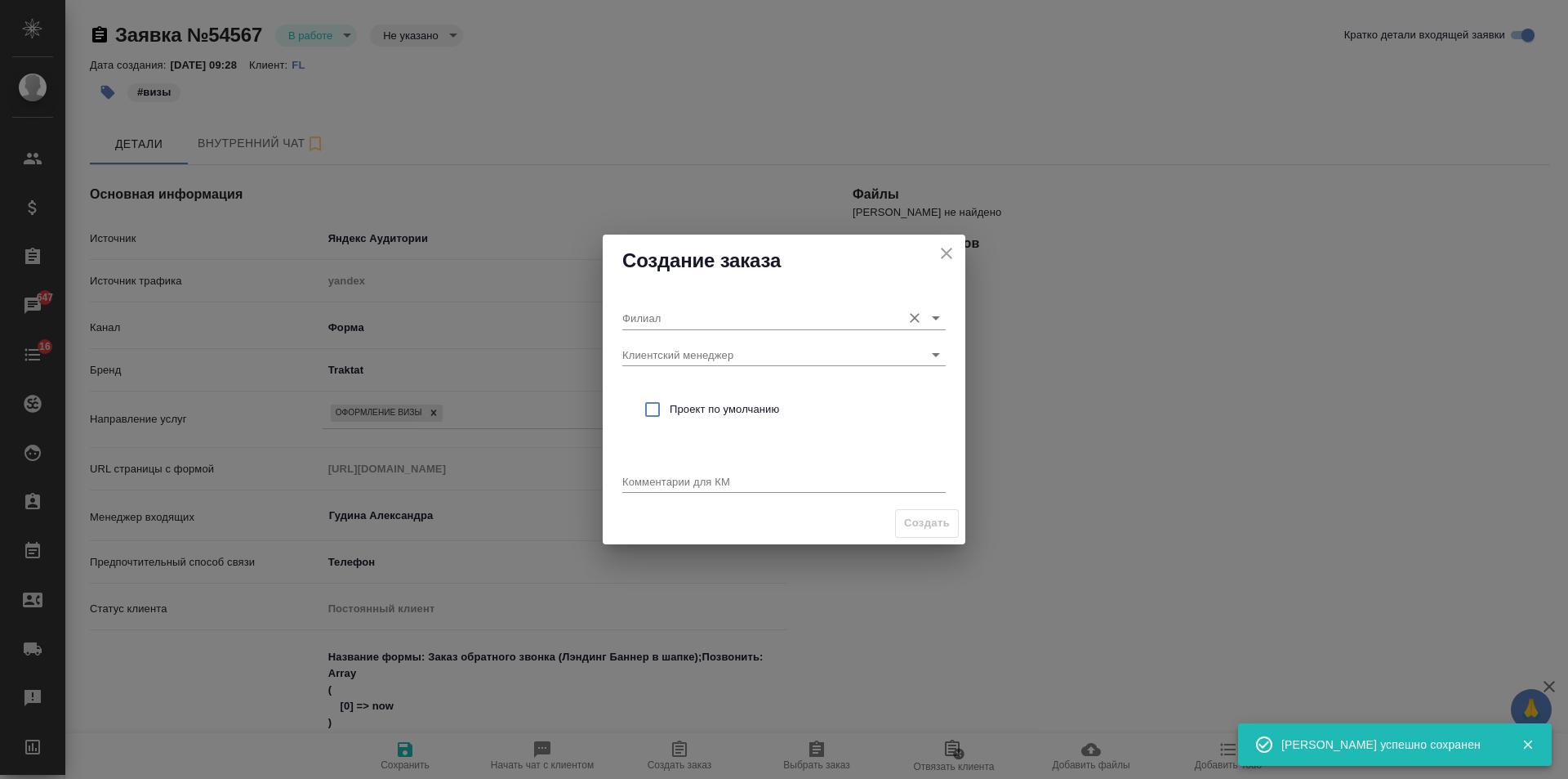
click at [713, 315] on input "Филиал" at bounding box center [758, 318] width 271 height 22
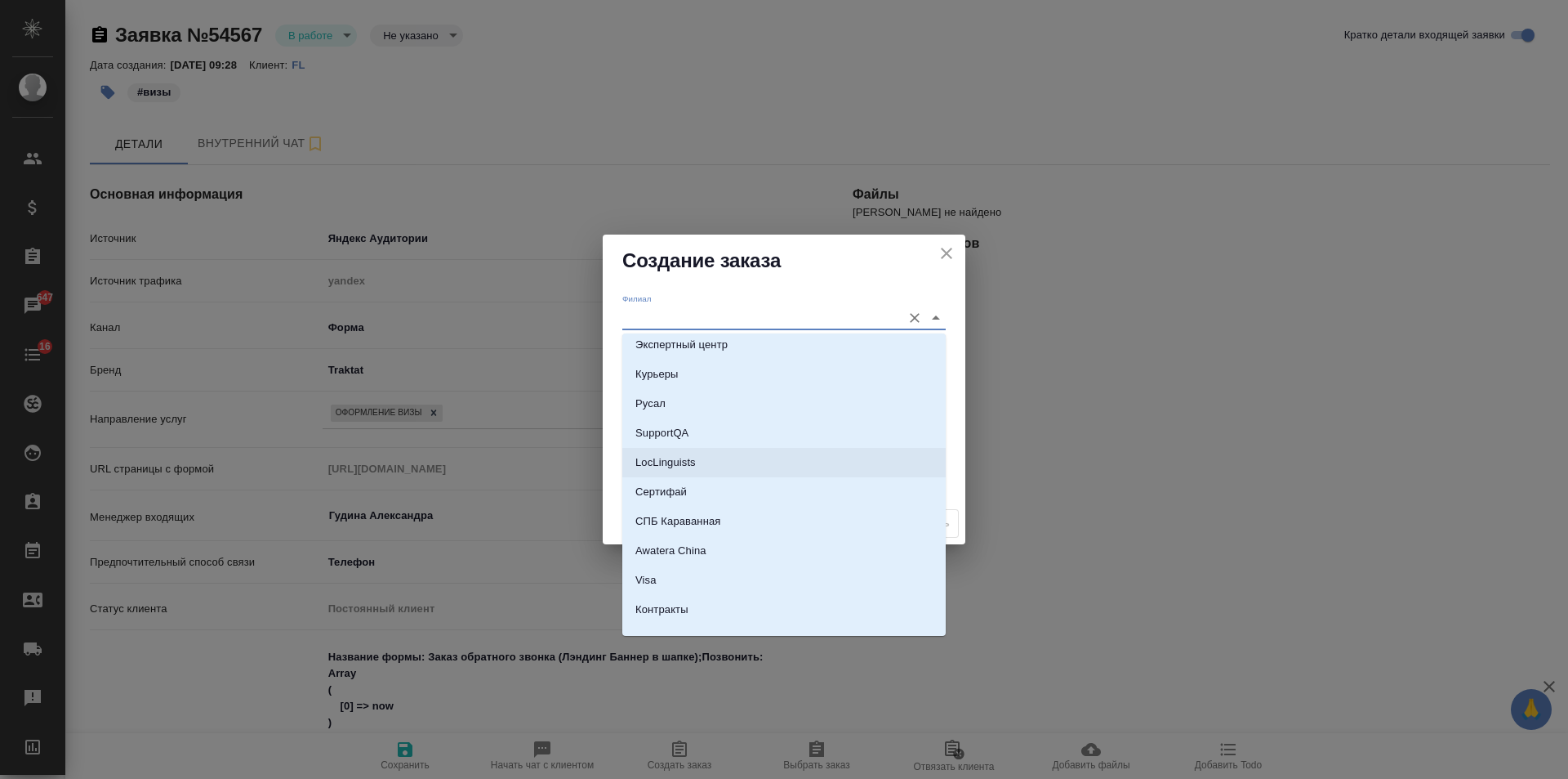
scroll to position [2880, 0]
click at [697, 559] on li "Visa" at bounding box center [784, 561] width 324 height 30
type input "Visa"
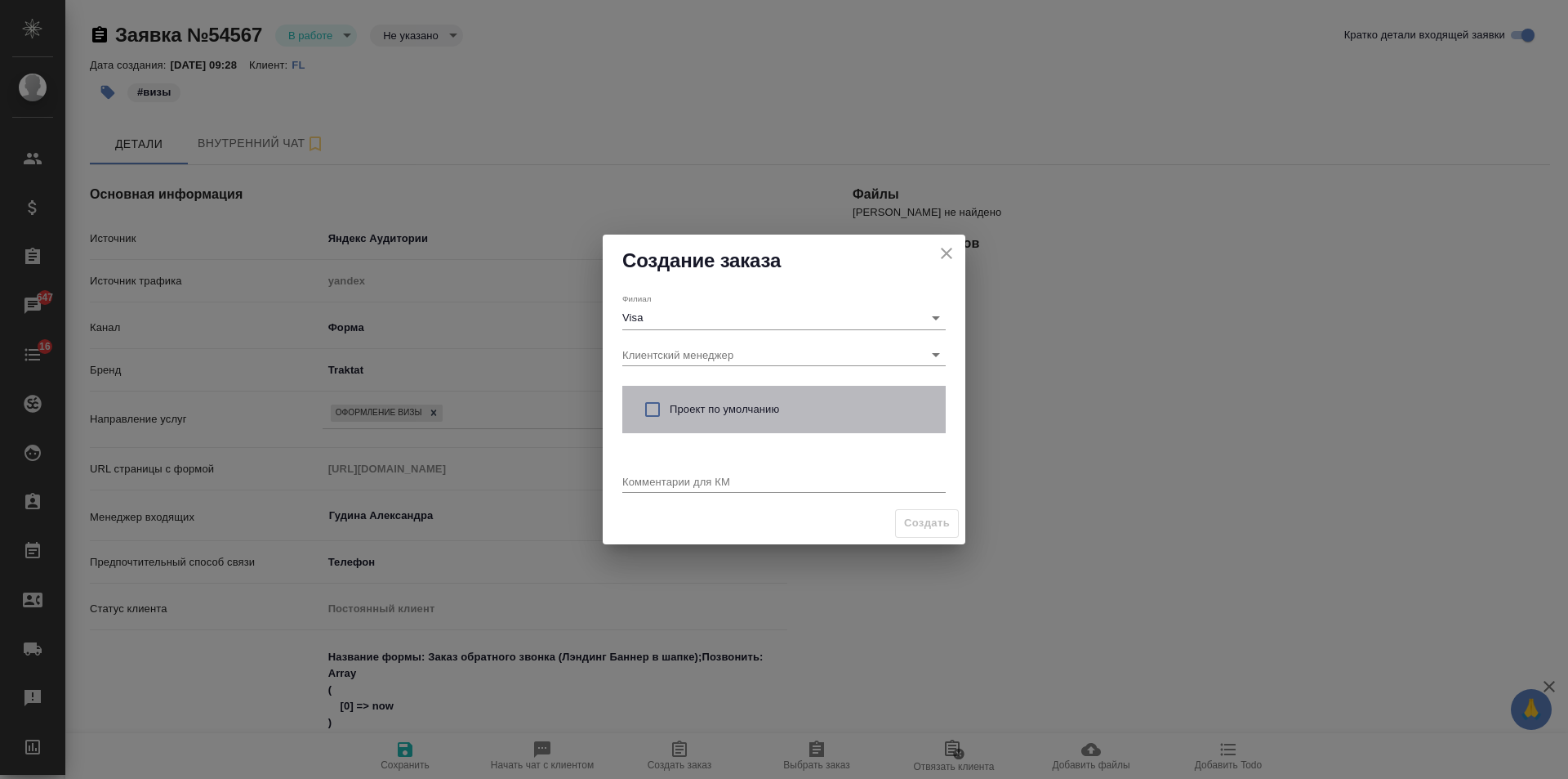
click at [708, 406] on span "Проект по умолчанию" at bounding box center [801, 409] width 263 height 16
checkbox input "true"
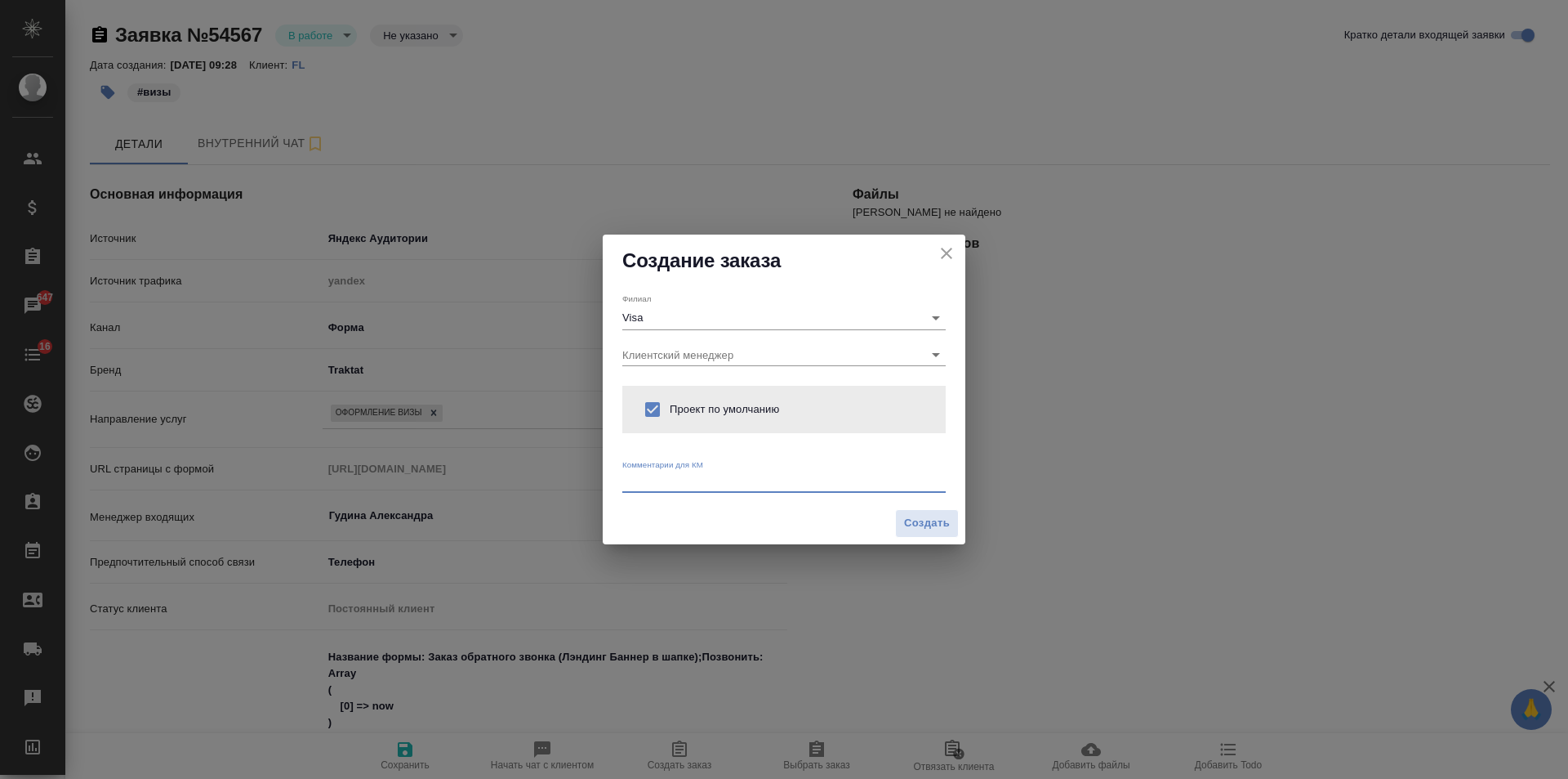
click at [703, 484] on textarea at bounding box center [784, 481] width 324 height 13
type textarea "от КВ: карта АТЭС, в вотсап"
click at [939, 526] on span "Создать" at bounding box center [927, 523] width 46 height 19
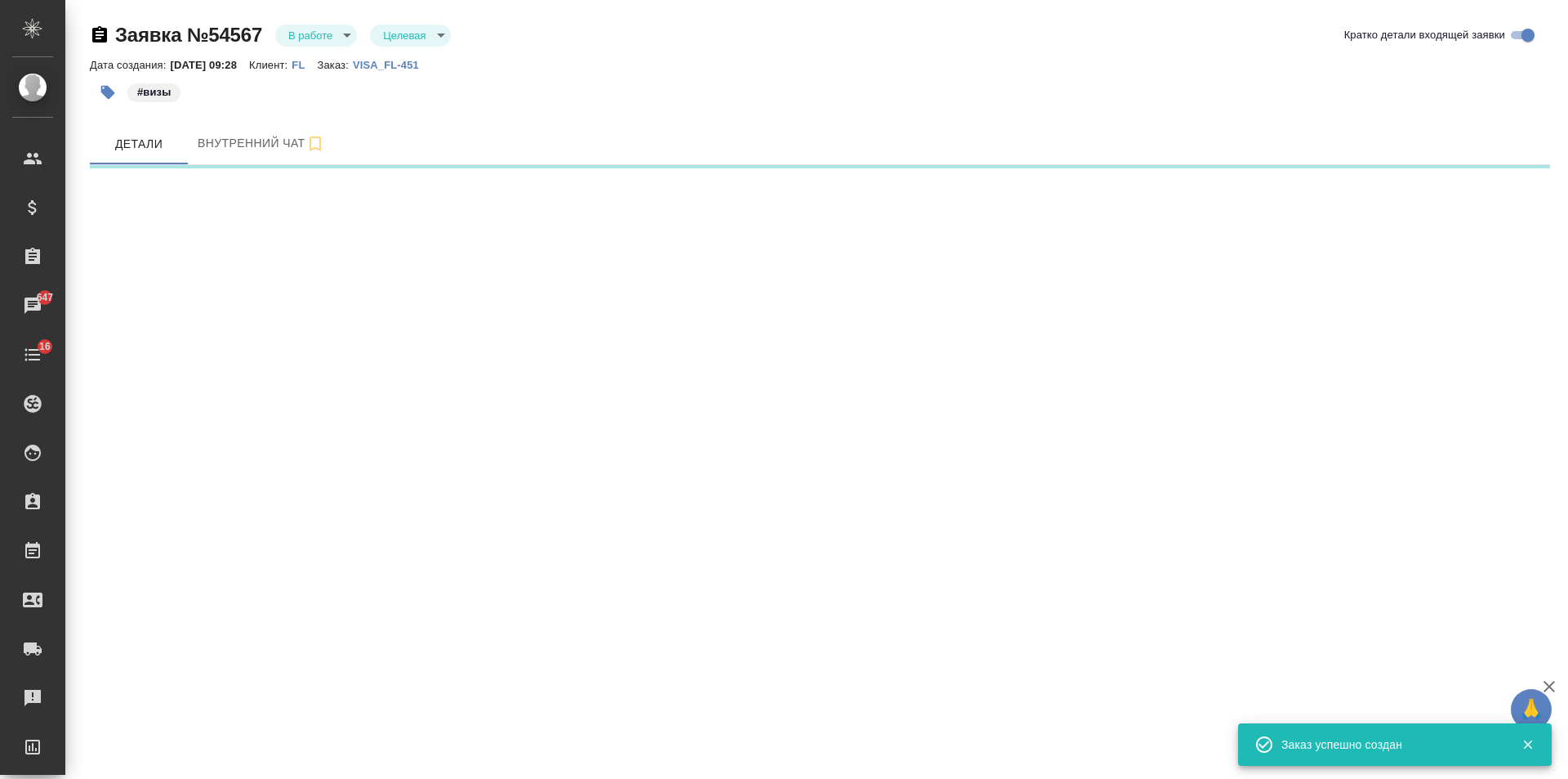
select select "RU"
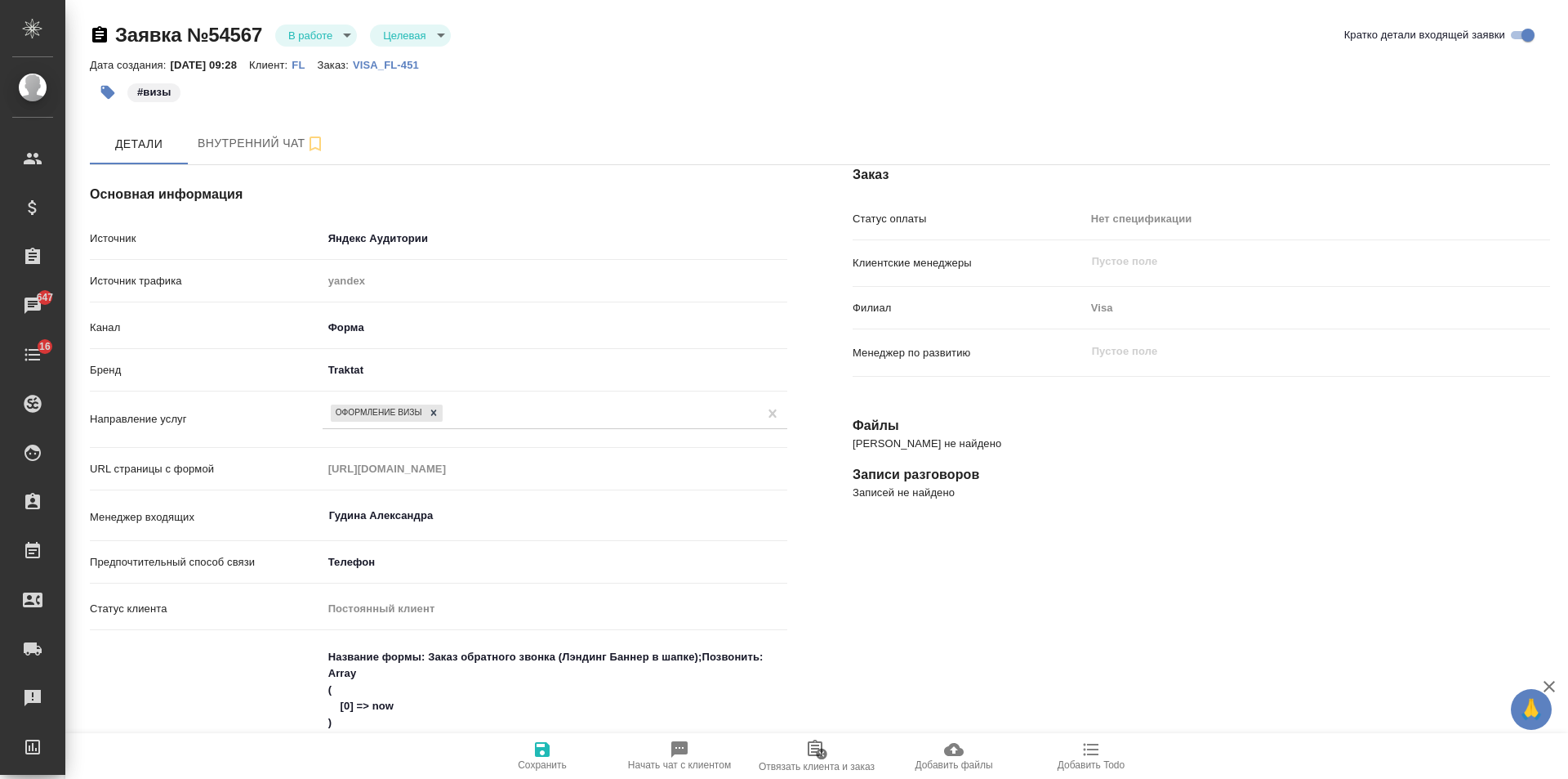
type textarea "x"
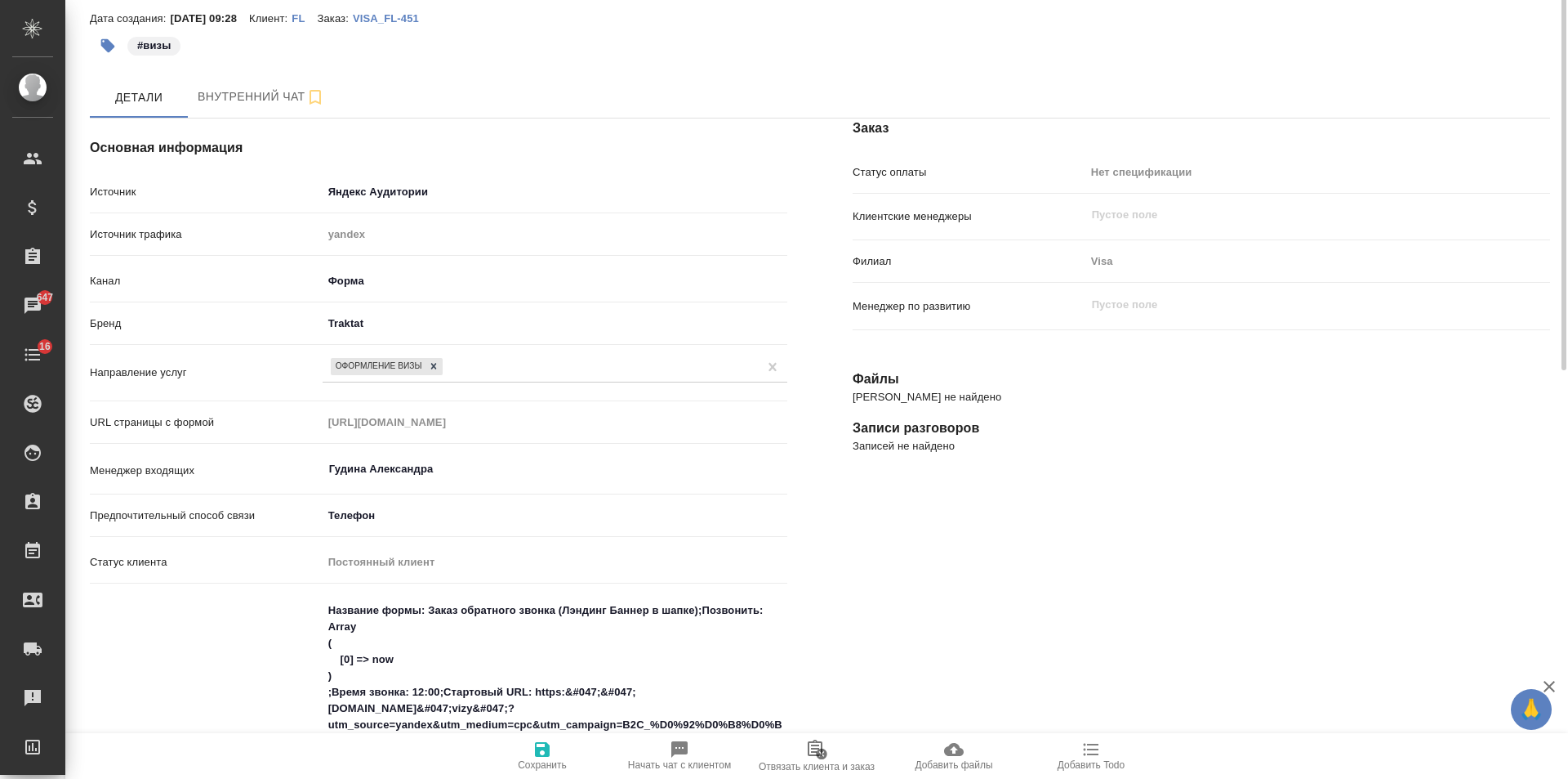
scroll to position [0, 0]
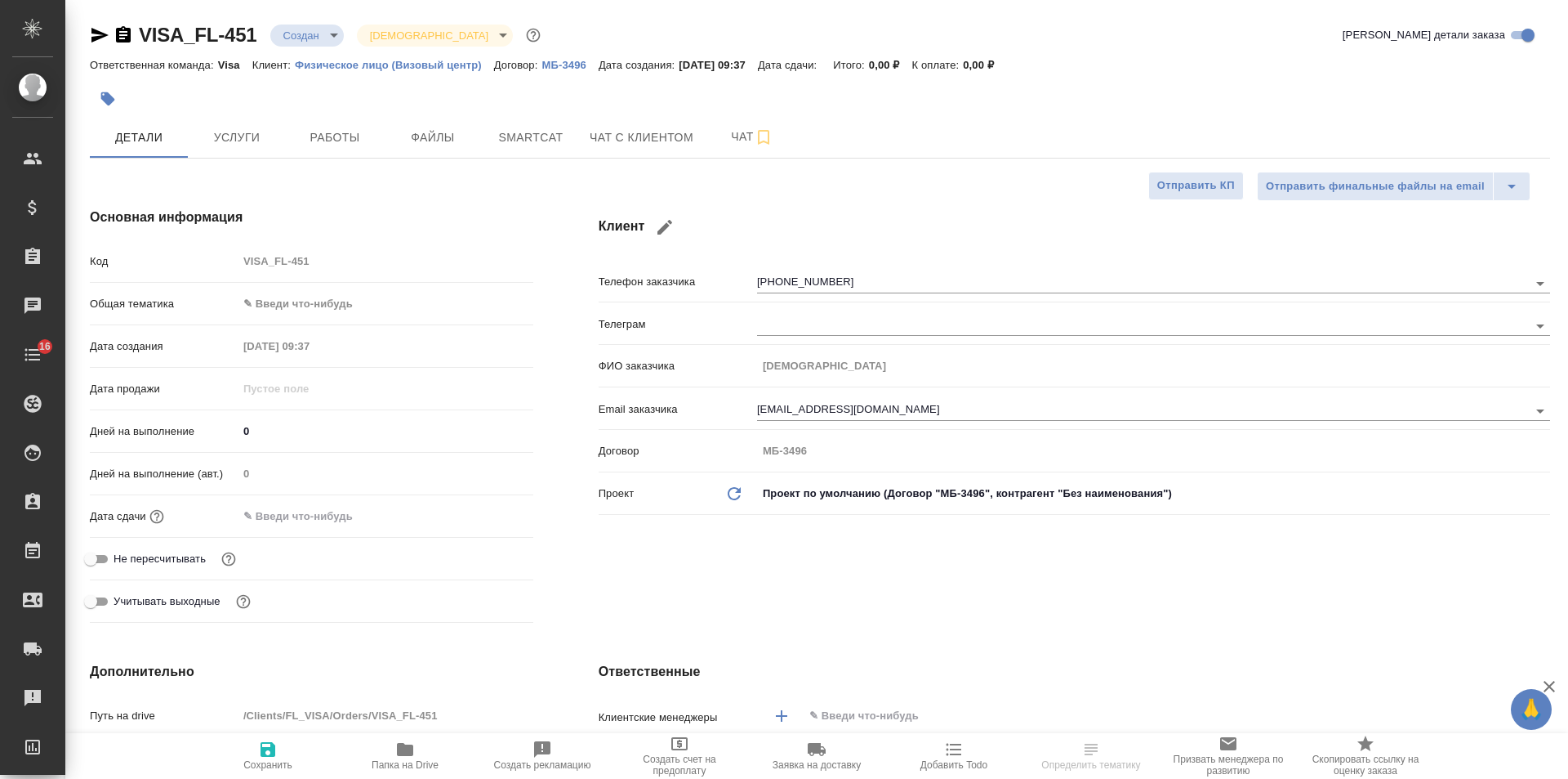
select select "RU"
drag, startPoint x: 97, startPoint y: 38, endPoint x: 145, endPoint y: 18, distance: 52.0
click at [97, 38] on icon "button" at bounding box center [99, 35] width 17 height 14
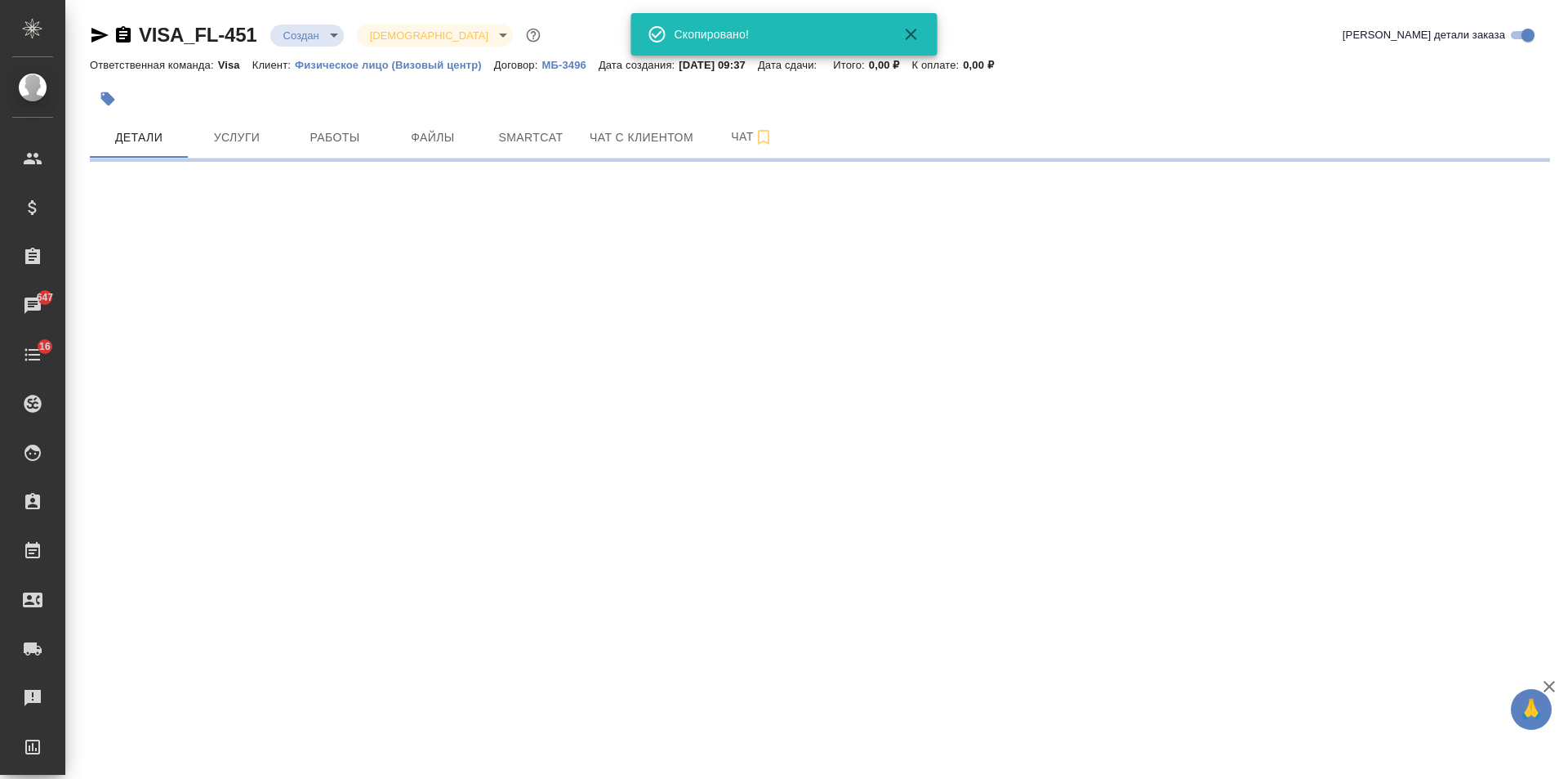
select select "RU"
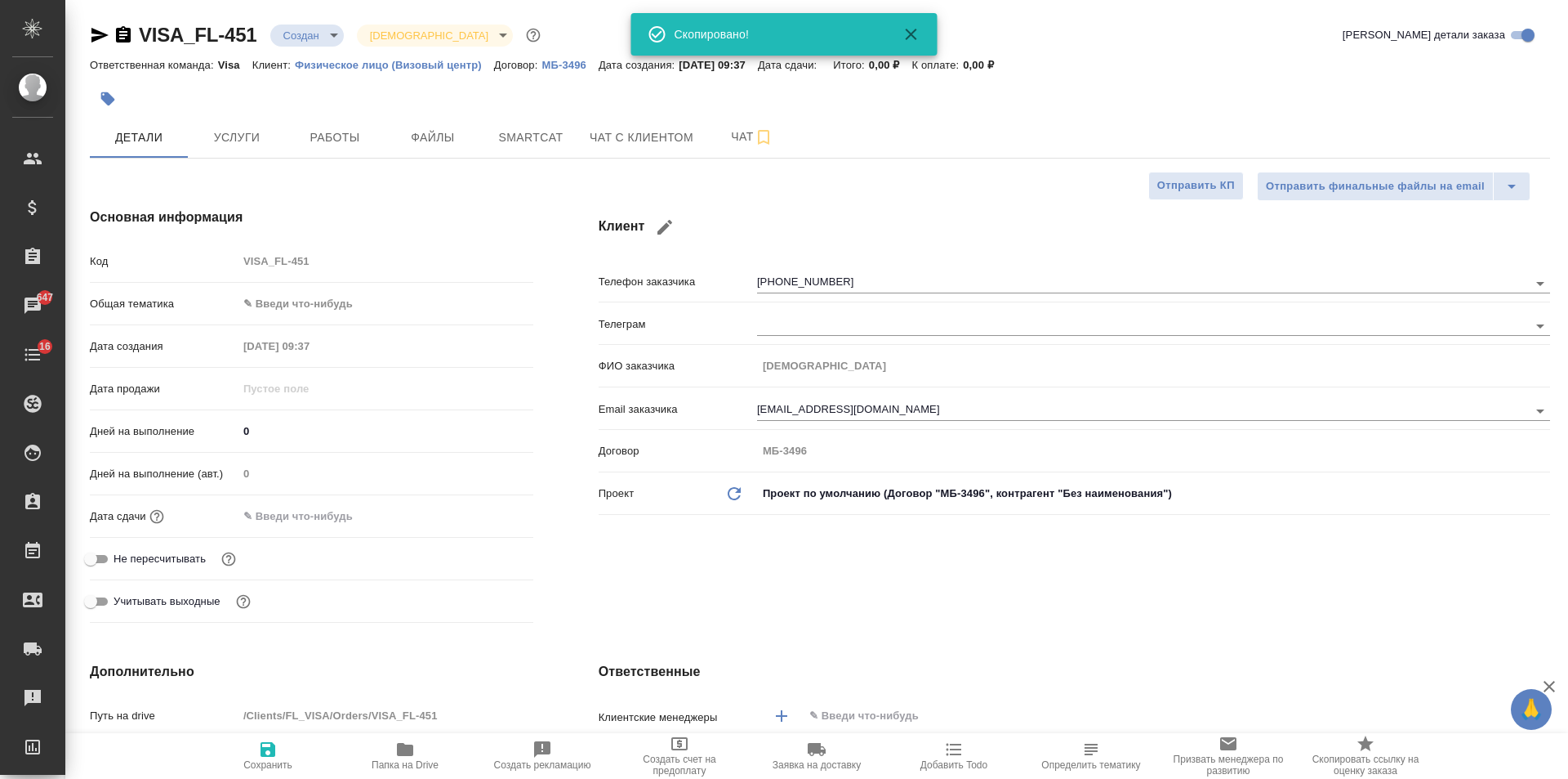
type textarea "x"
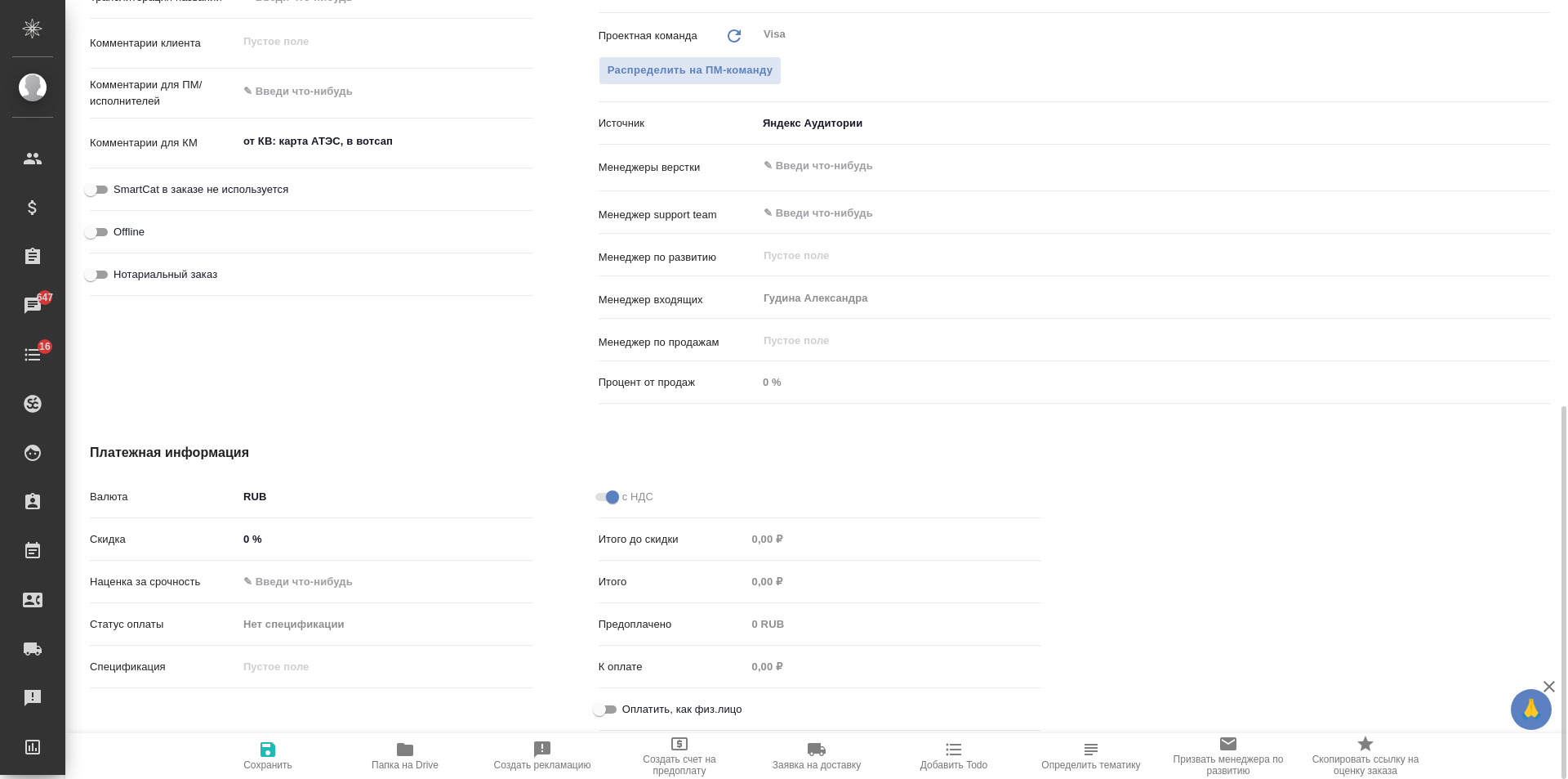
scroll to position [764, 0]
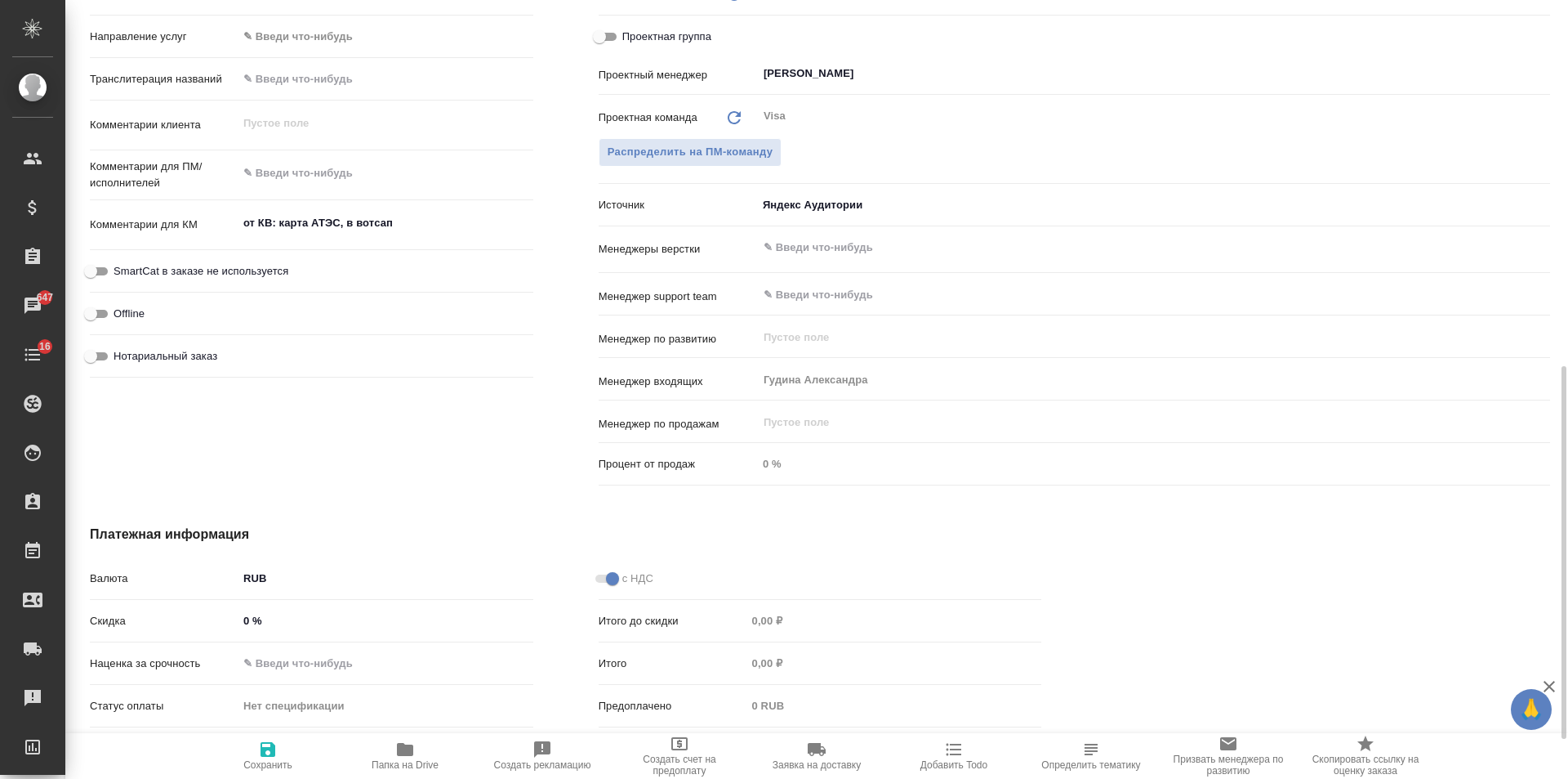
type textarea "x"
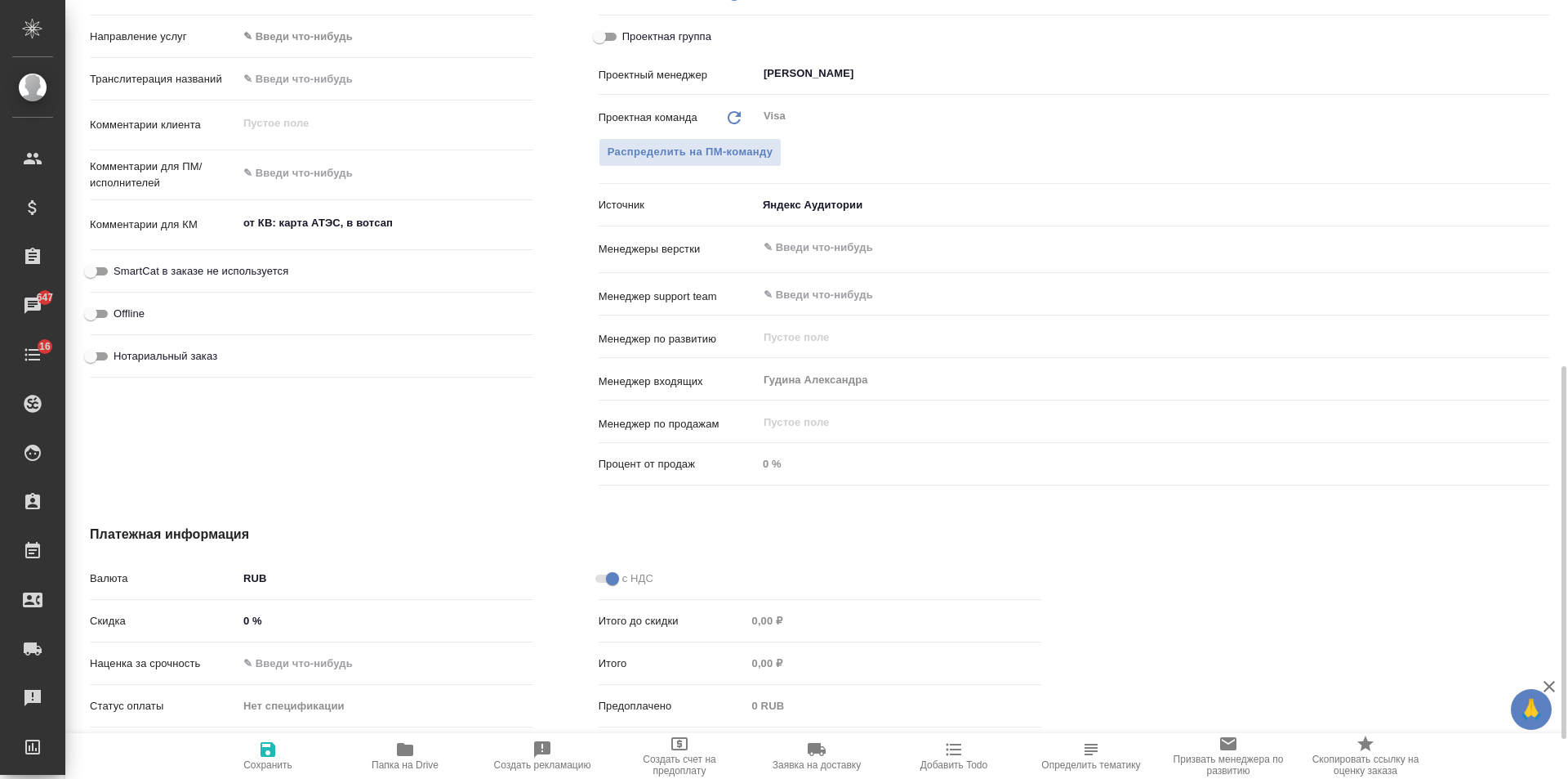
type textarea "x"
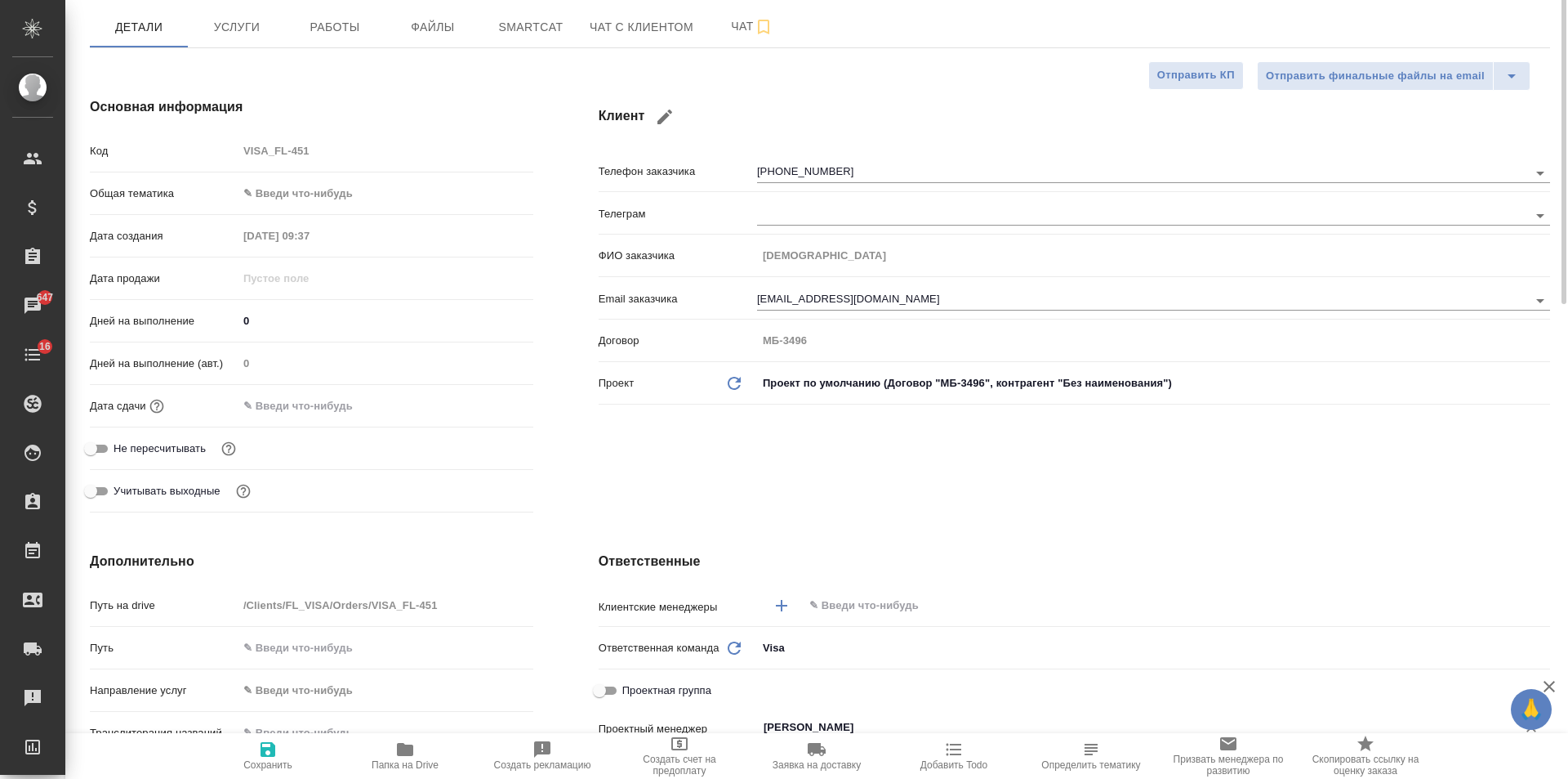
scroll to position [29, 0]
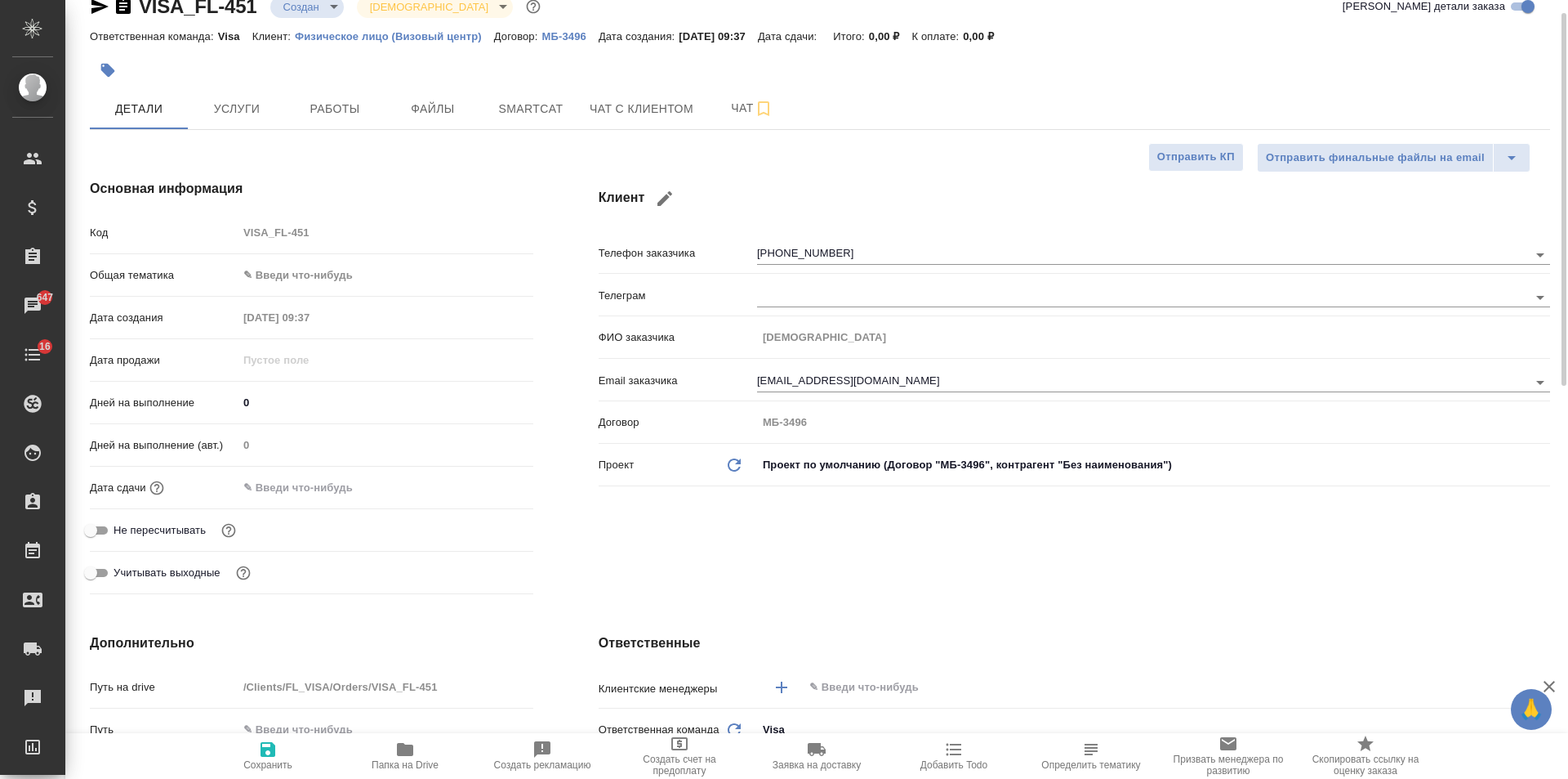
type textarea "x"
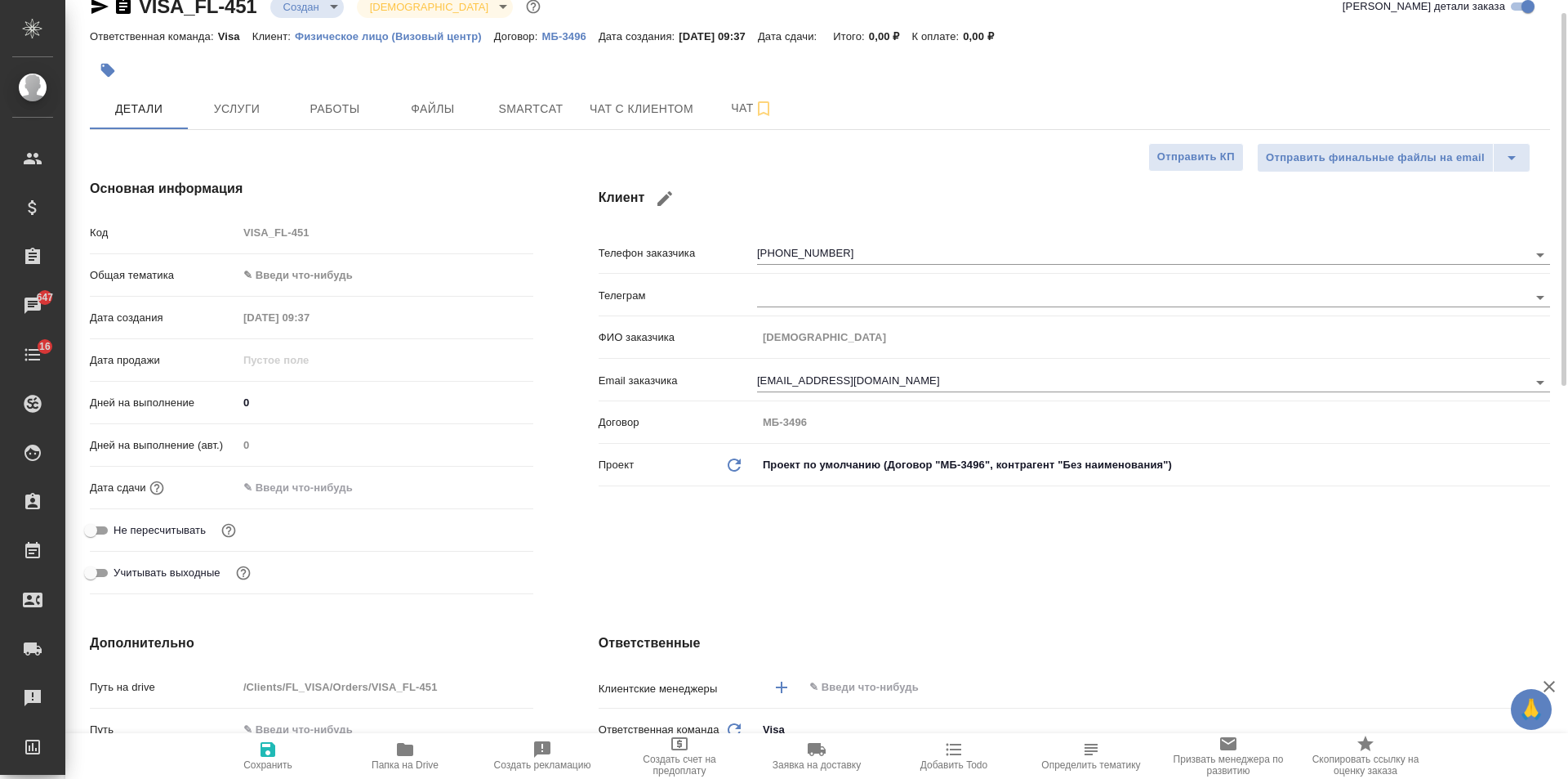
type textarea "x"
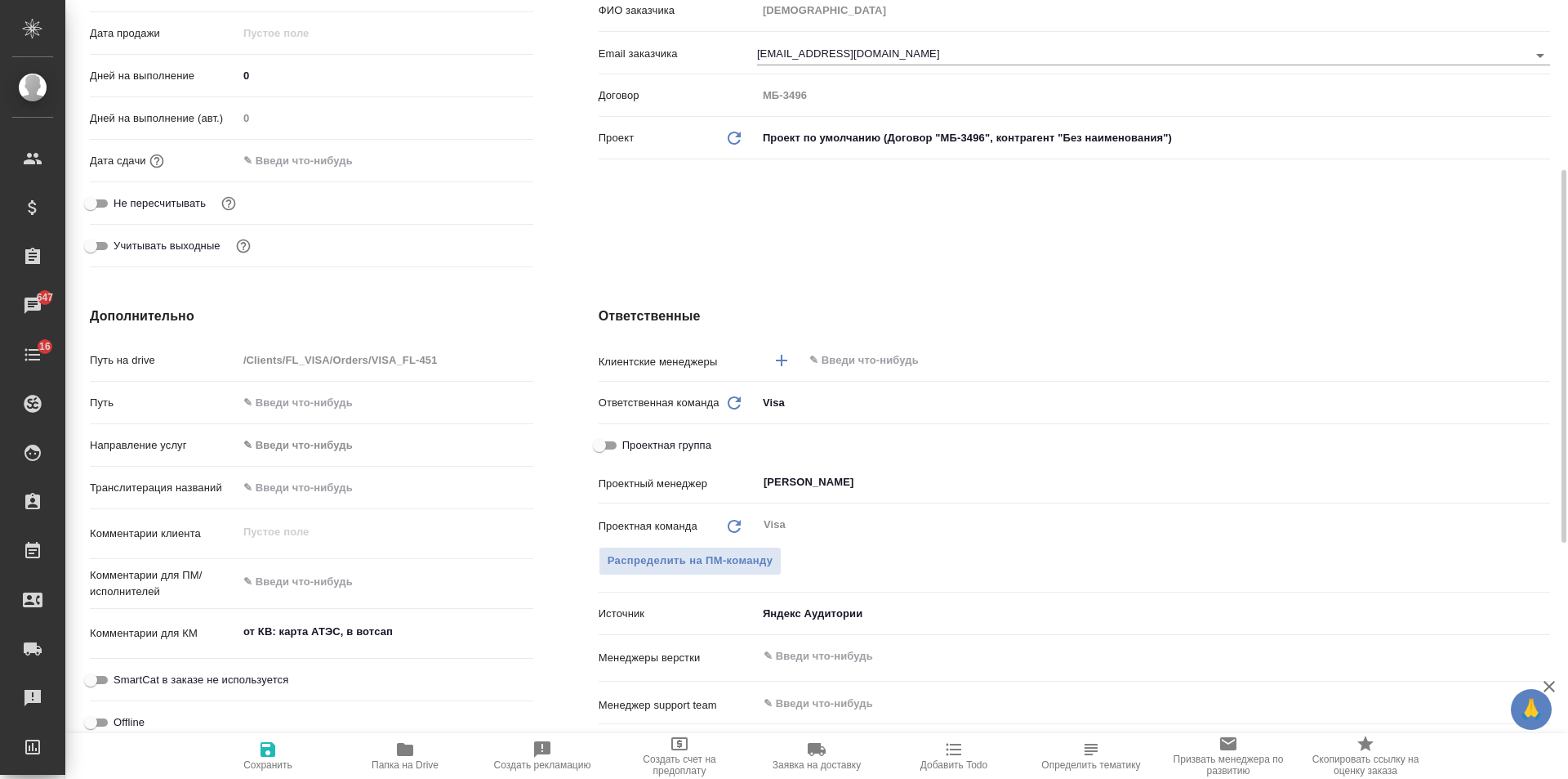
click at [860, 366] on input "text" at bounding box center [1148, 360] width 683 height 20
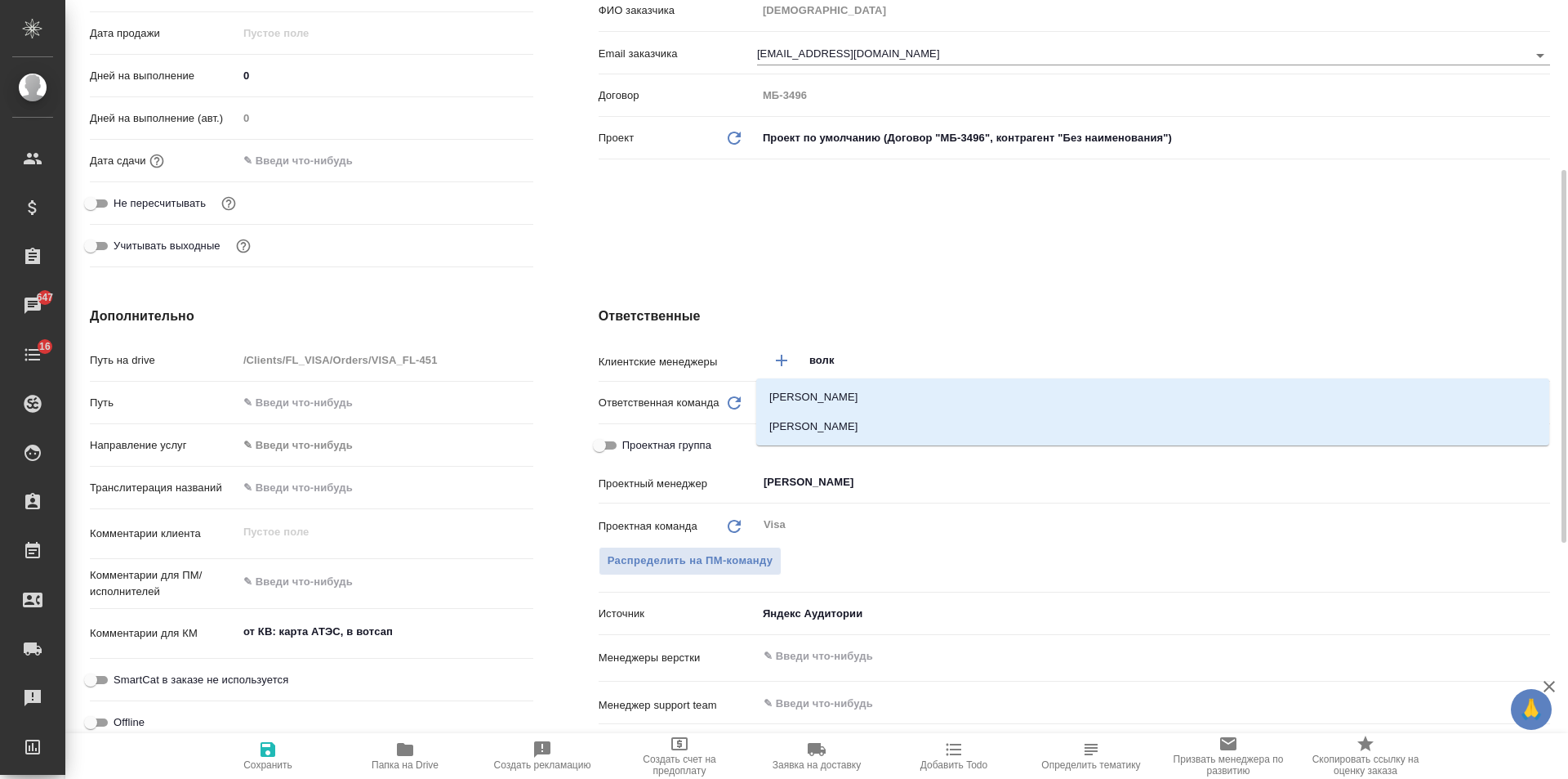
type input "волко"
click at [852, 420] on li "[PERSON_NAME]" at bounding box center [1152, 426] width 793 height 30
type textarea "x"
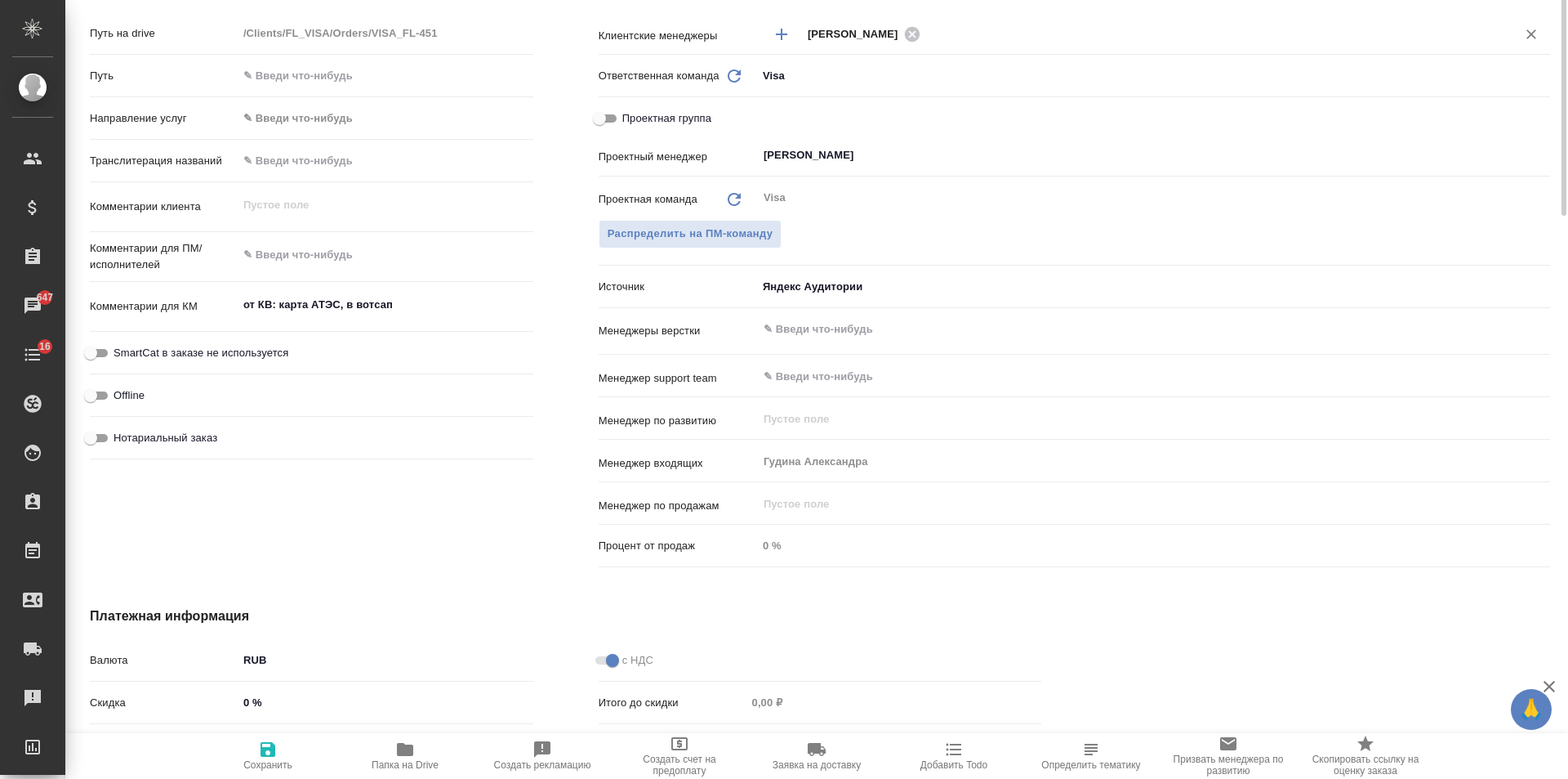
scroll to position [764, 0]
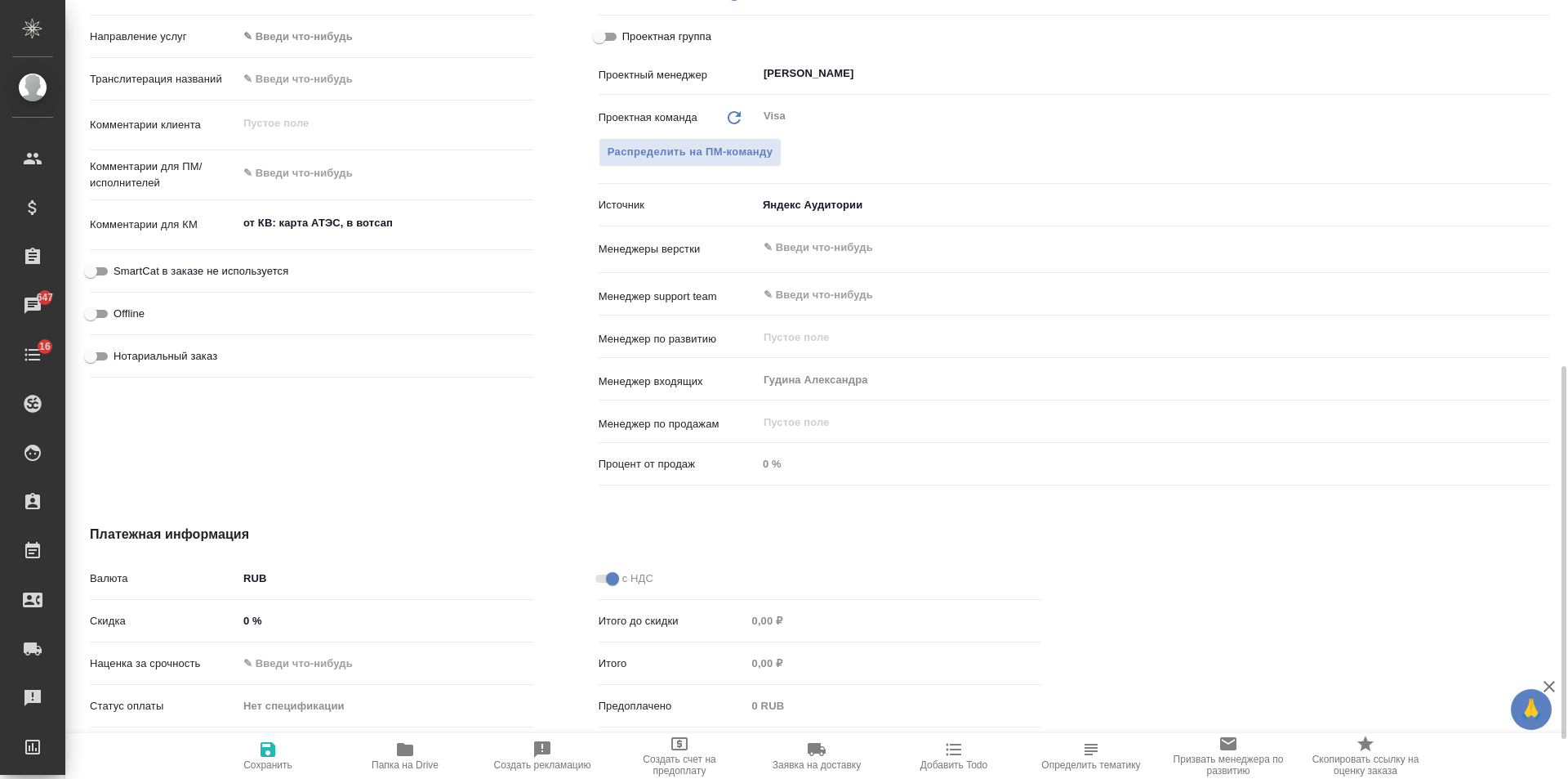
click at [262, 756] on icon "button" at bounding box center [268, 749] width 14 height 14
type textarea "x"
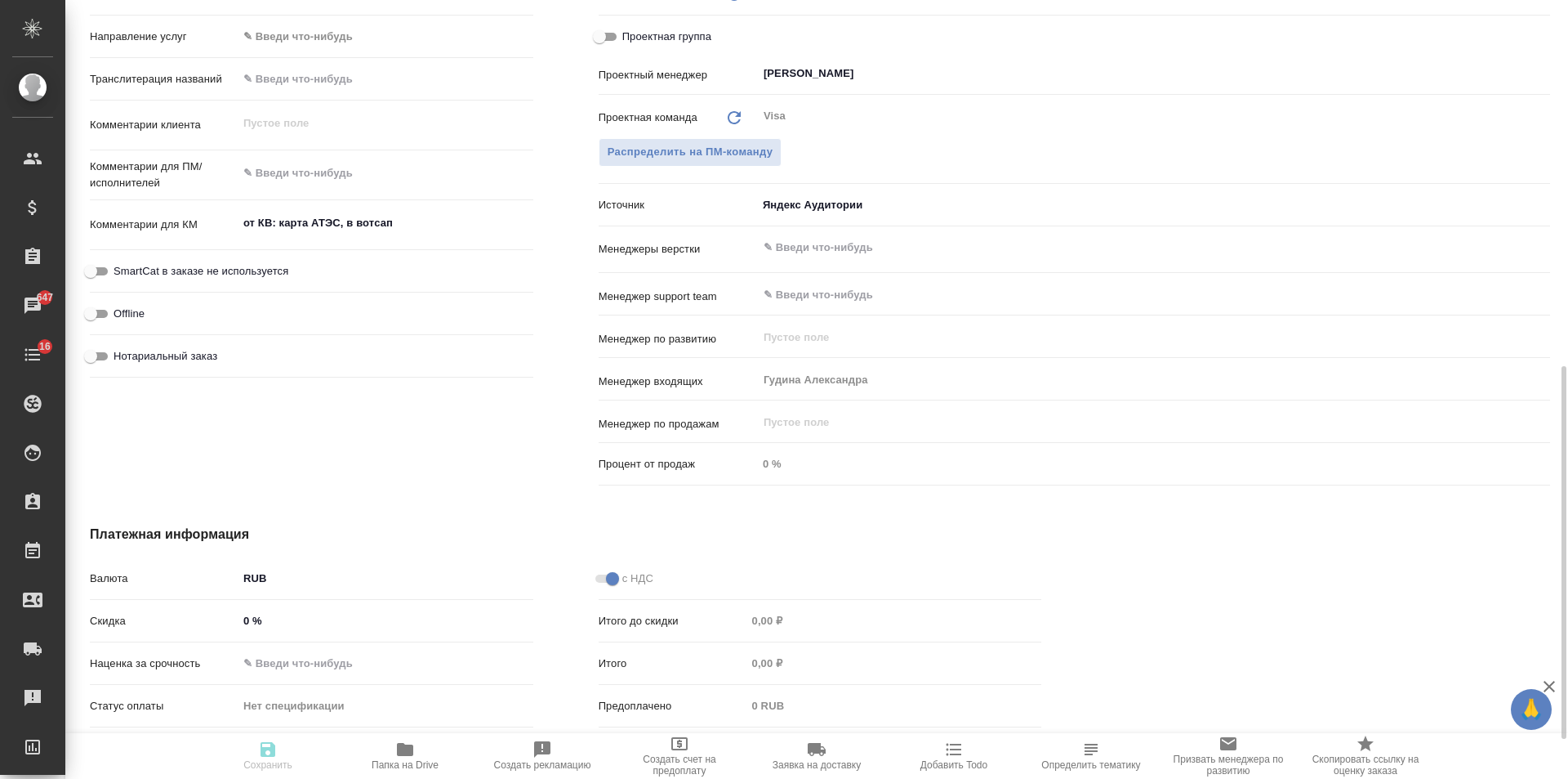
type textarea "x"
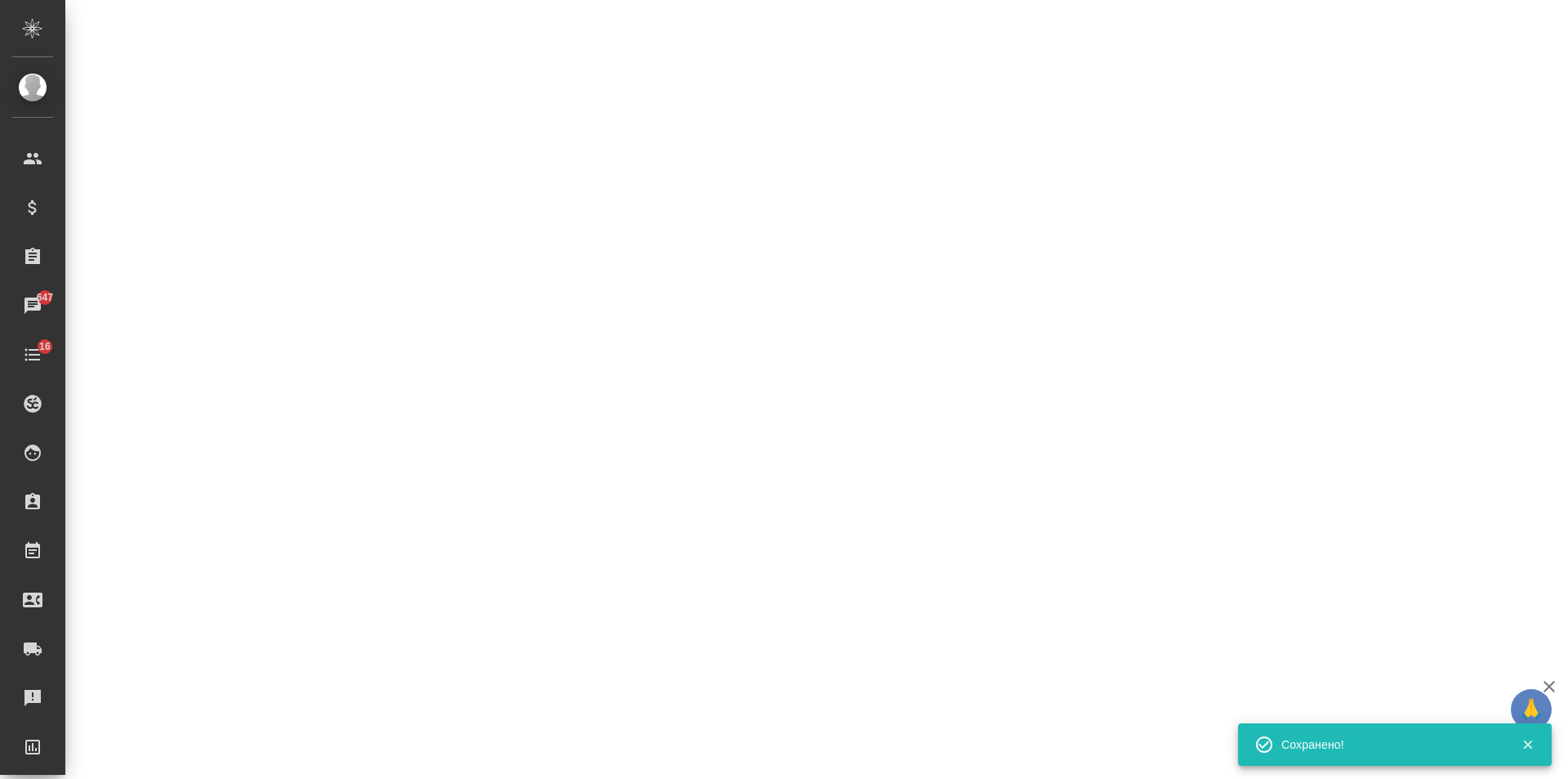
select select "RU"
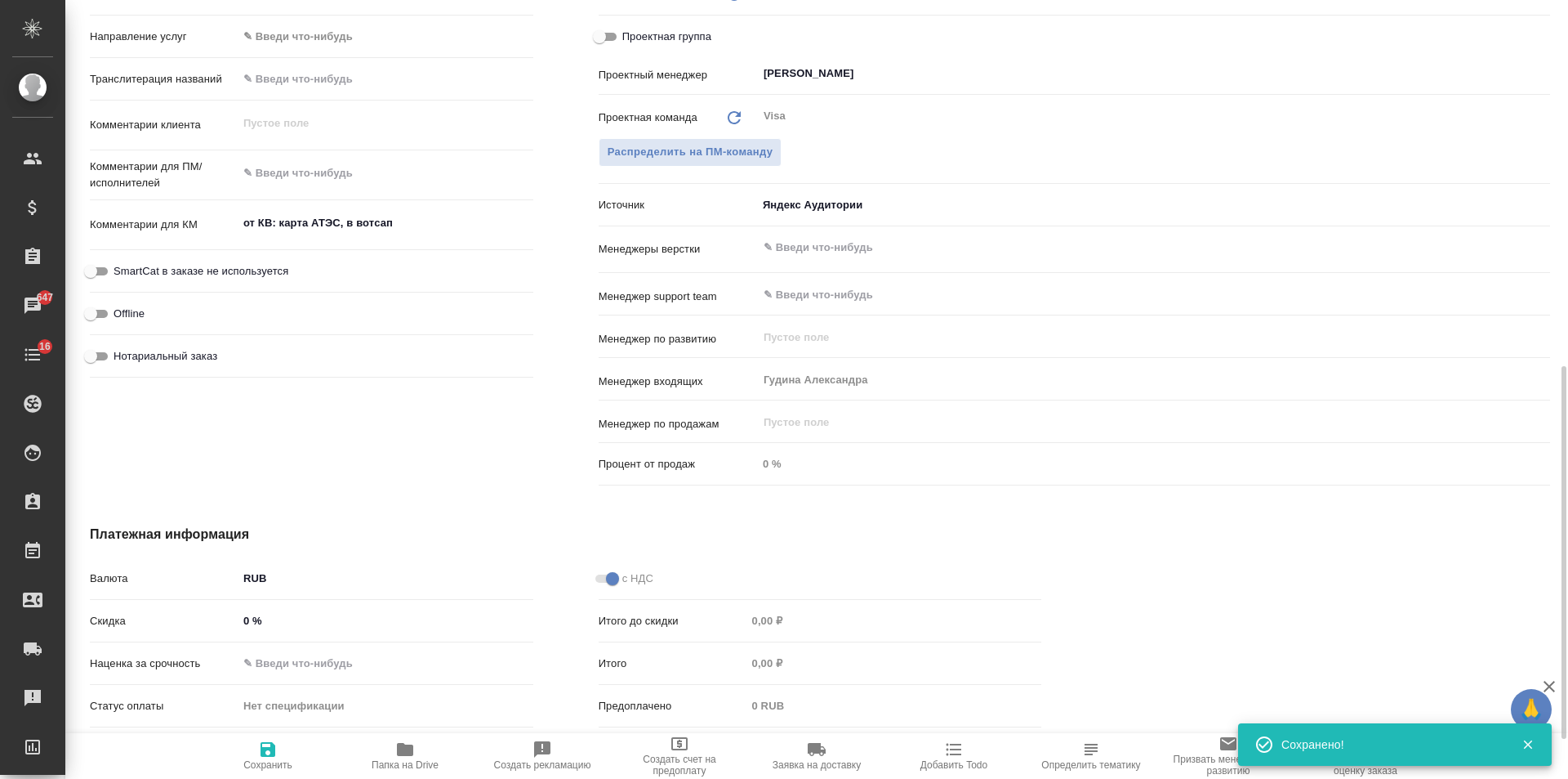
type textarea "x"
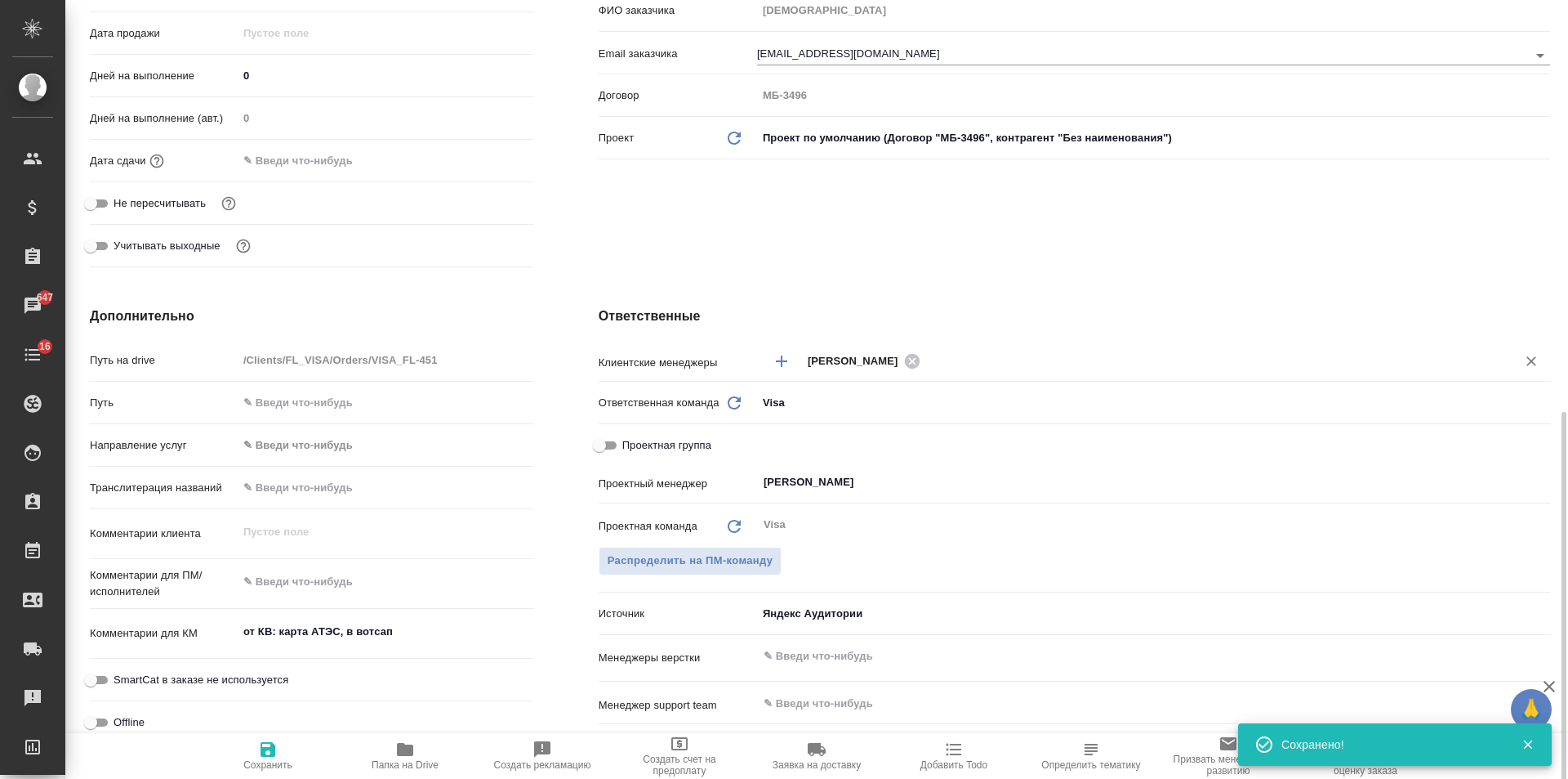
scroll to position [274, 0]
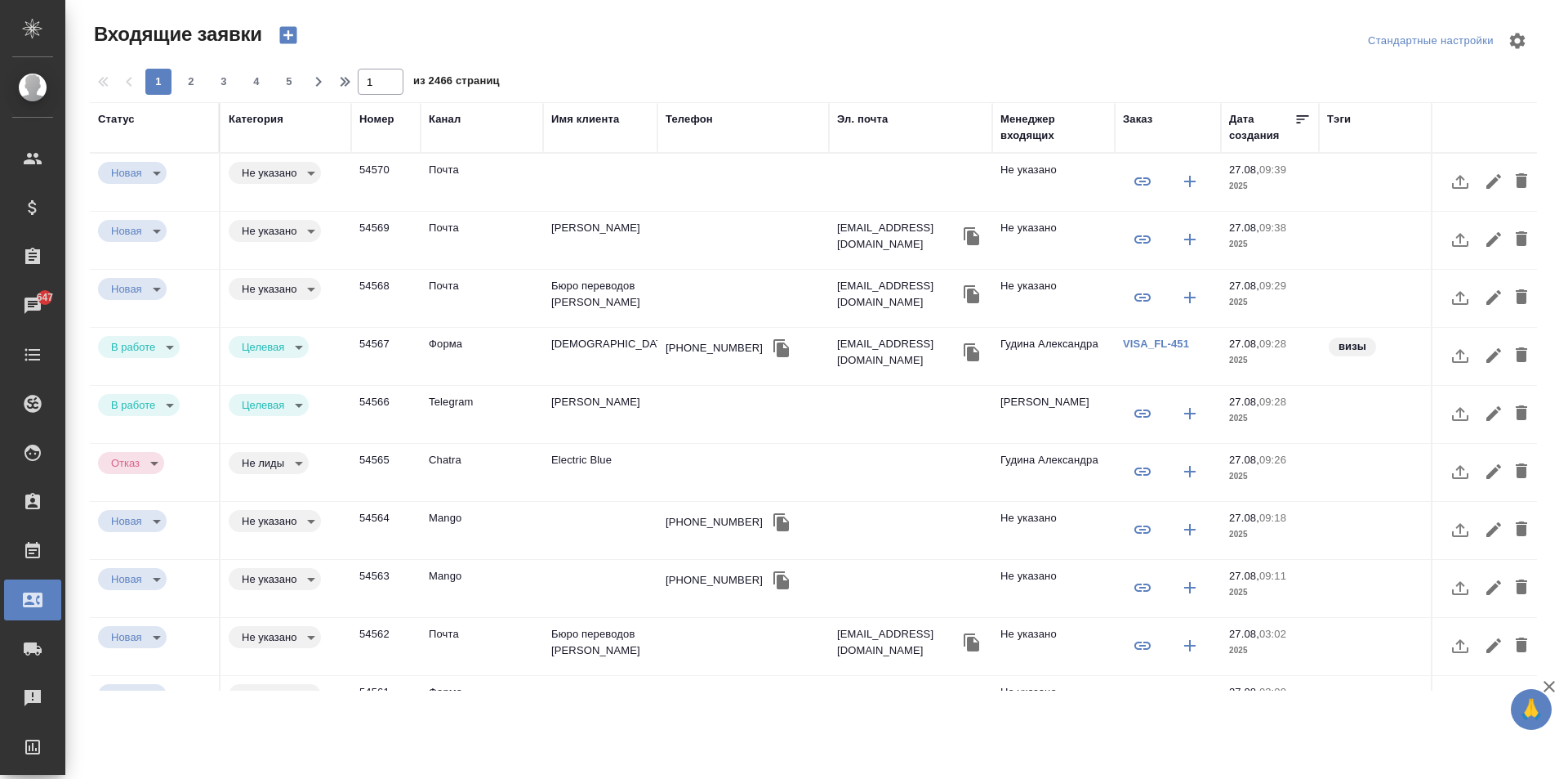
select select "RU"
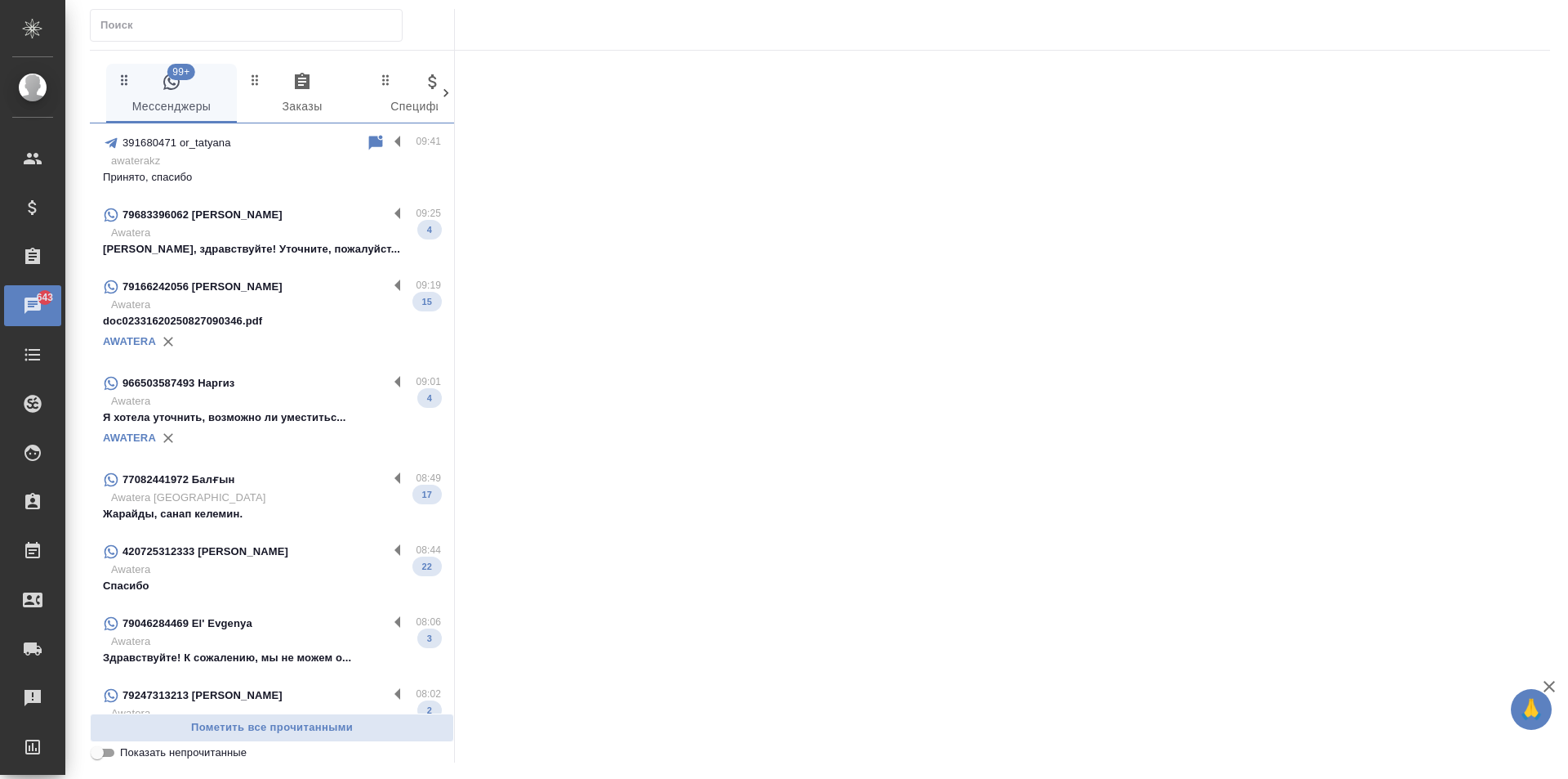
click at [303, 225] on p "Awatera" at bounding box center [276, 233] width 330 height 16
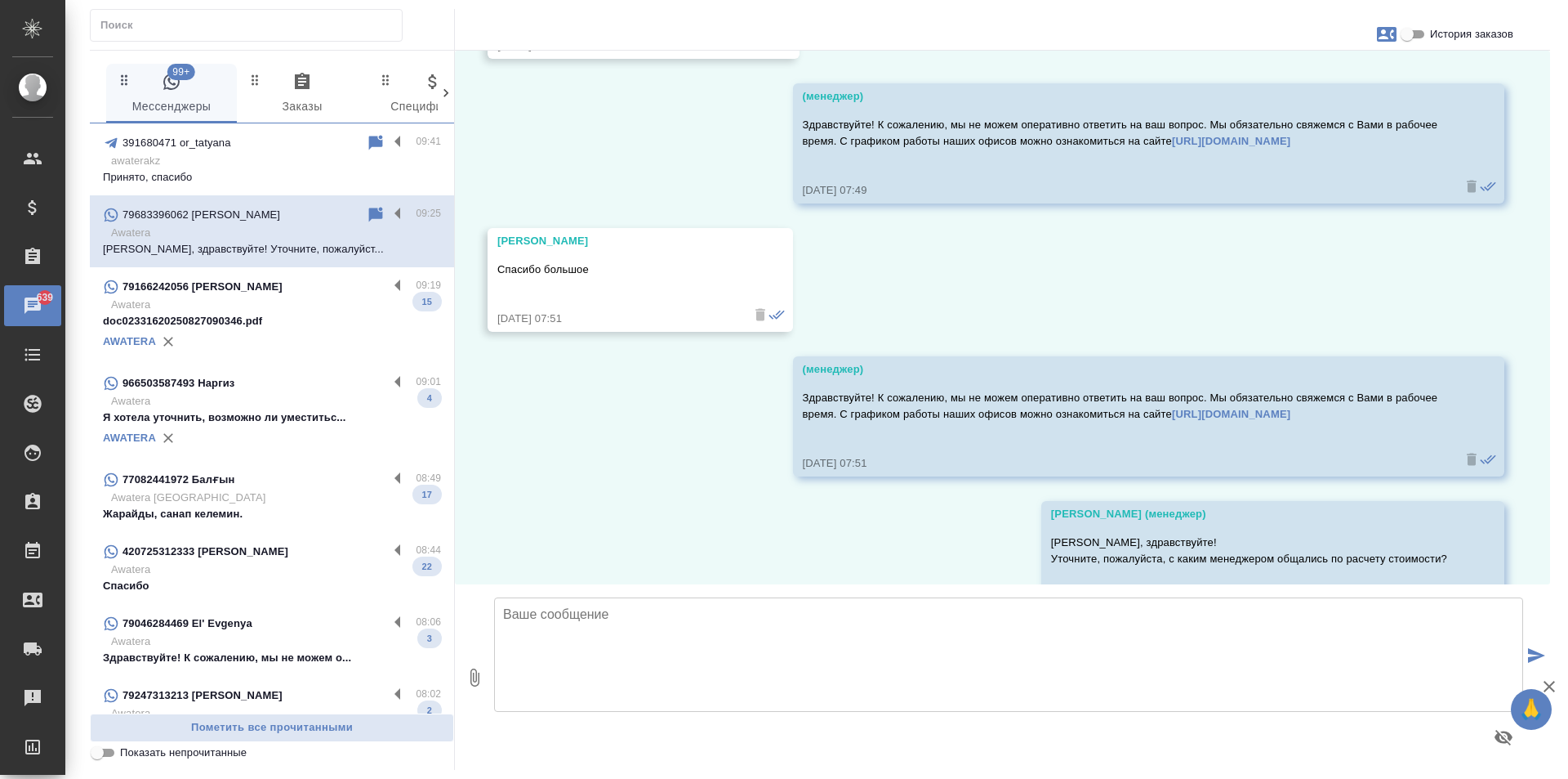
scroll to position [1474, 0]
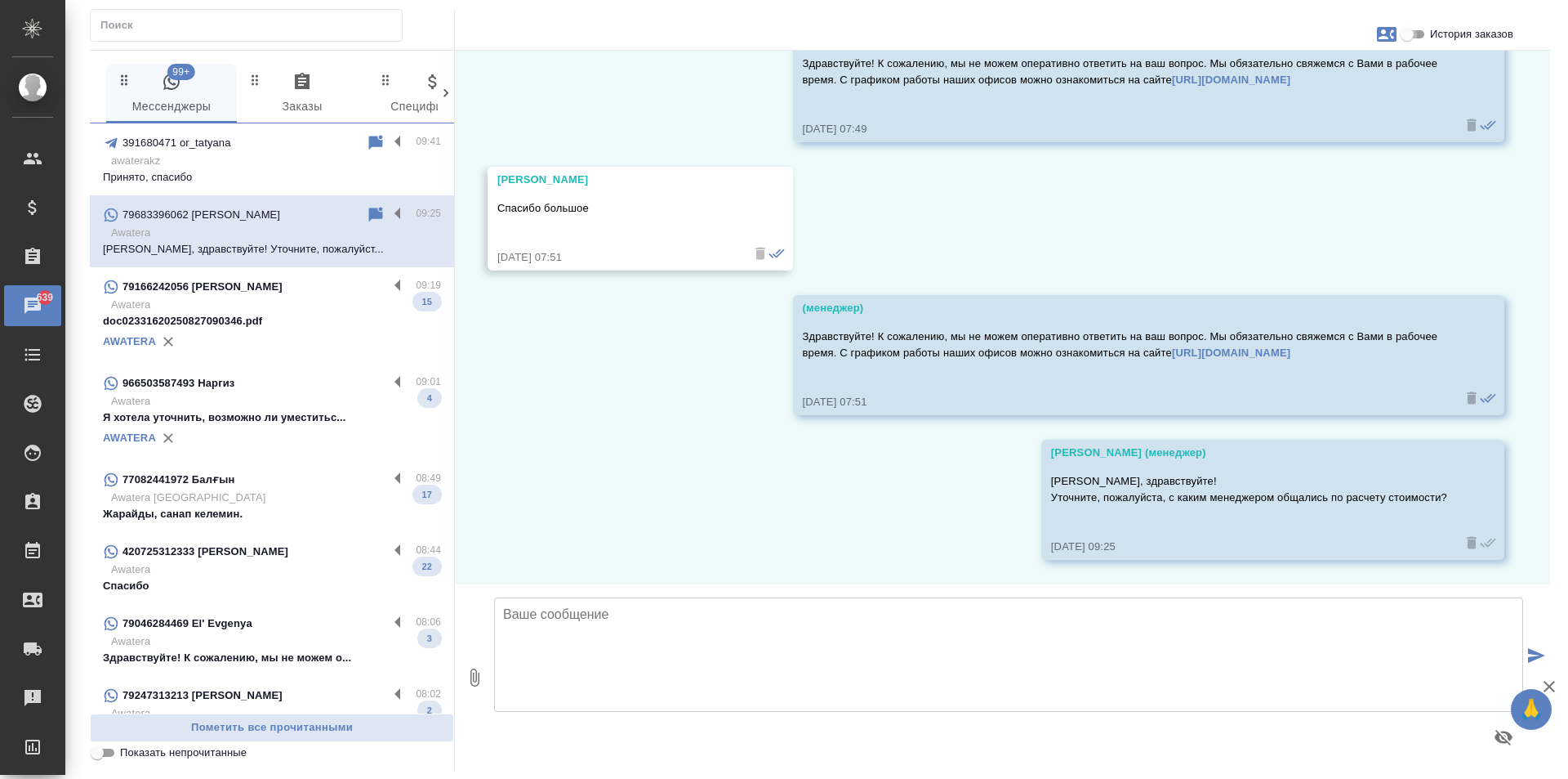
click at [1417, 30] on input "История заказов" at bounding box center [1407, 34] width 59 height 20
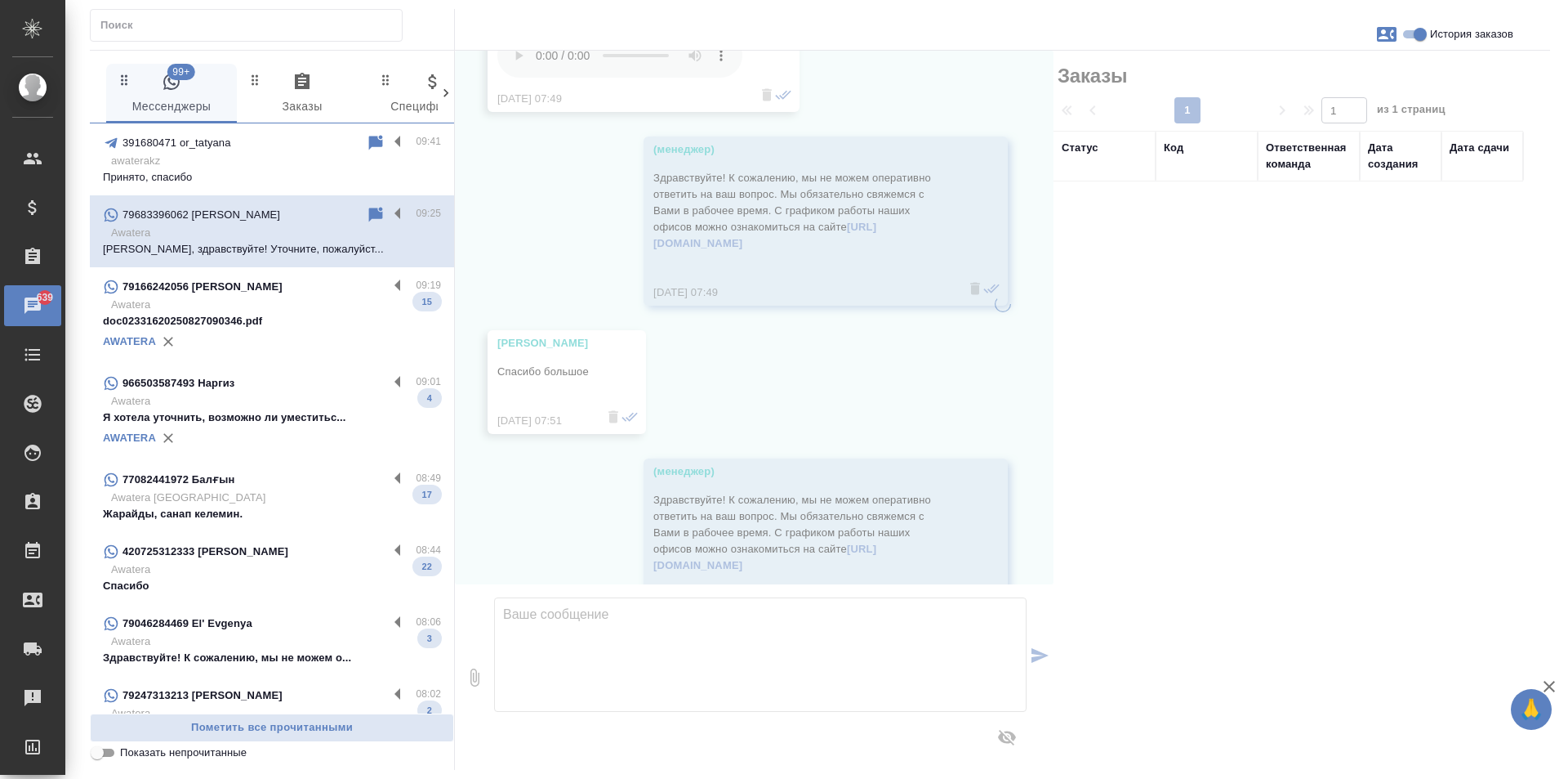
scroll to position [1605, 0]
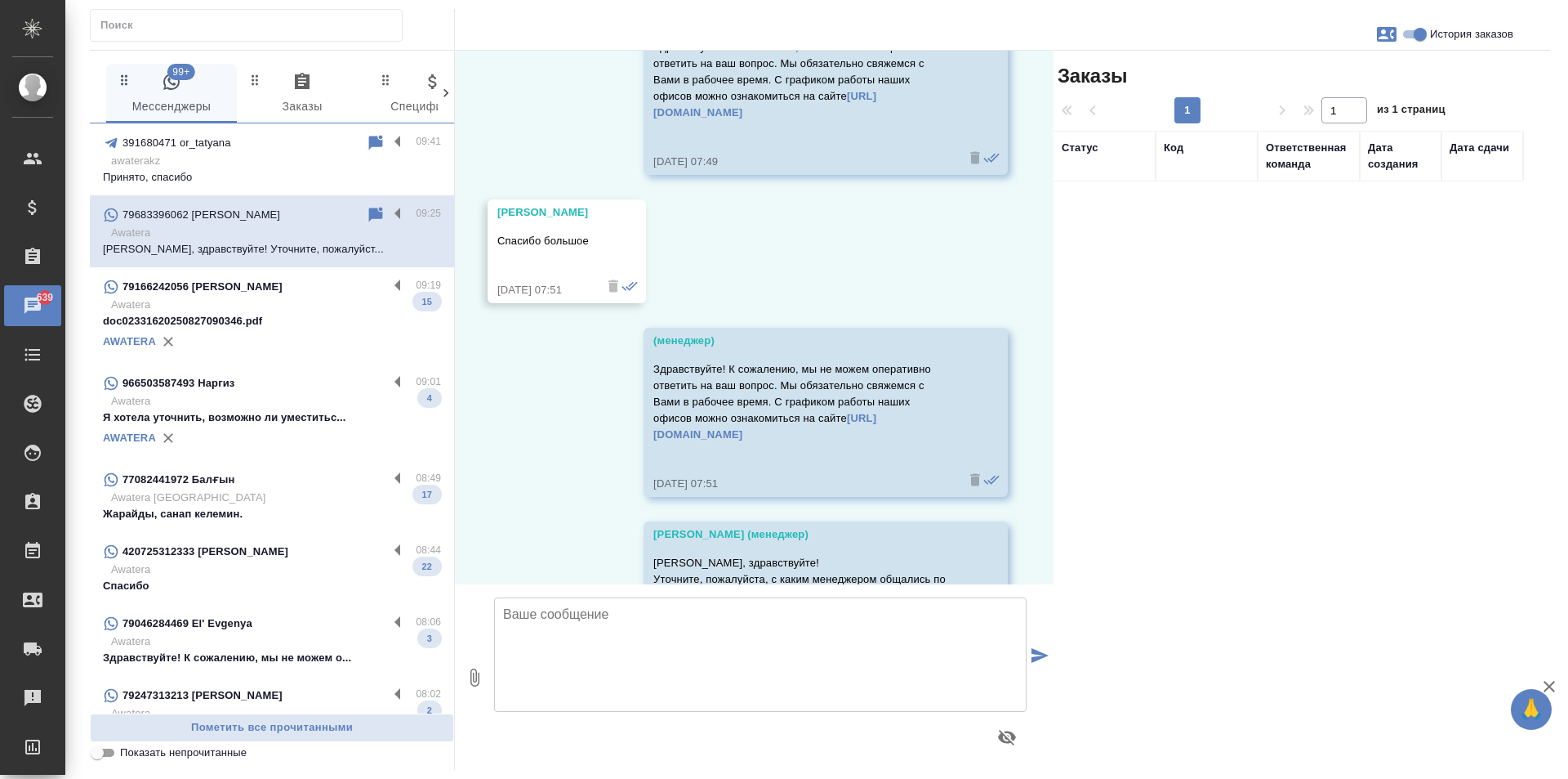
click at [1420, 35] on input "История заказов" at bounding box center [1420, 34] width 59 height 20
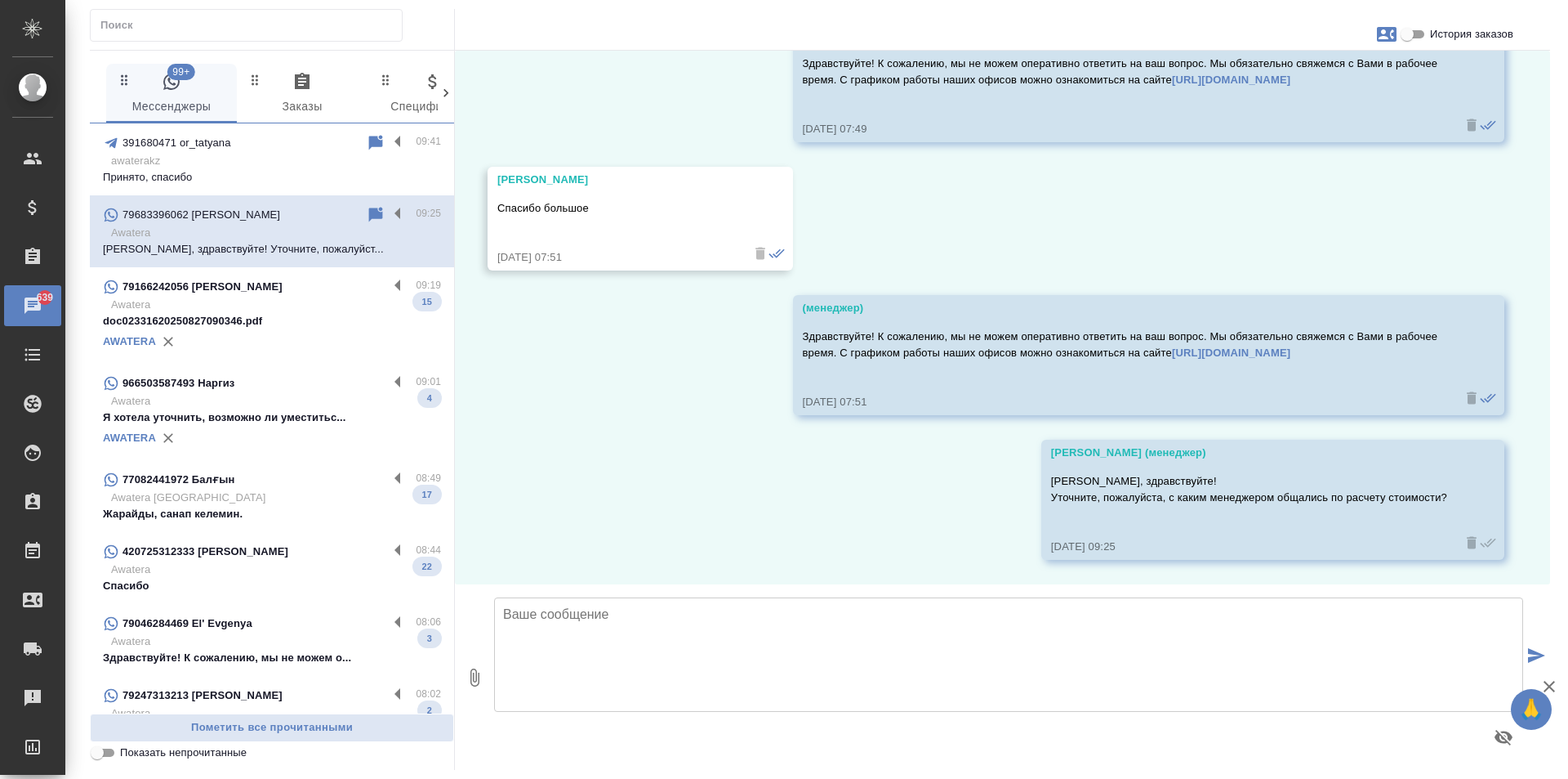
scroll to position [1474, 0]
click at [308, 311] on p "Awatera" at bounding box center [276, 305] width 330 height 16
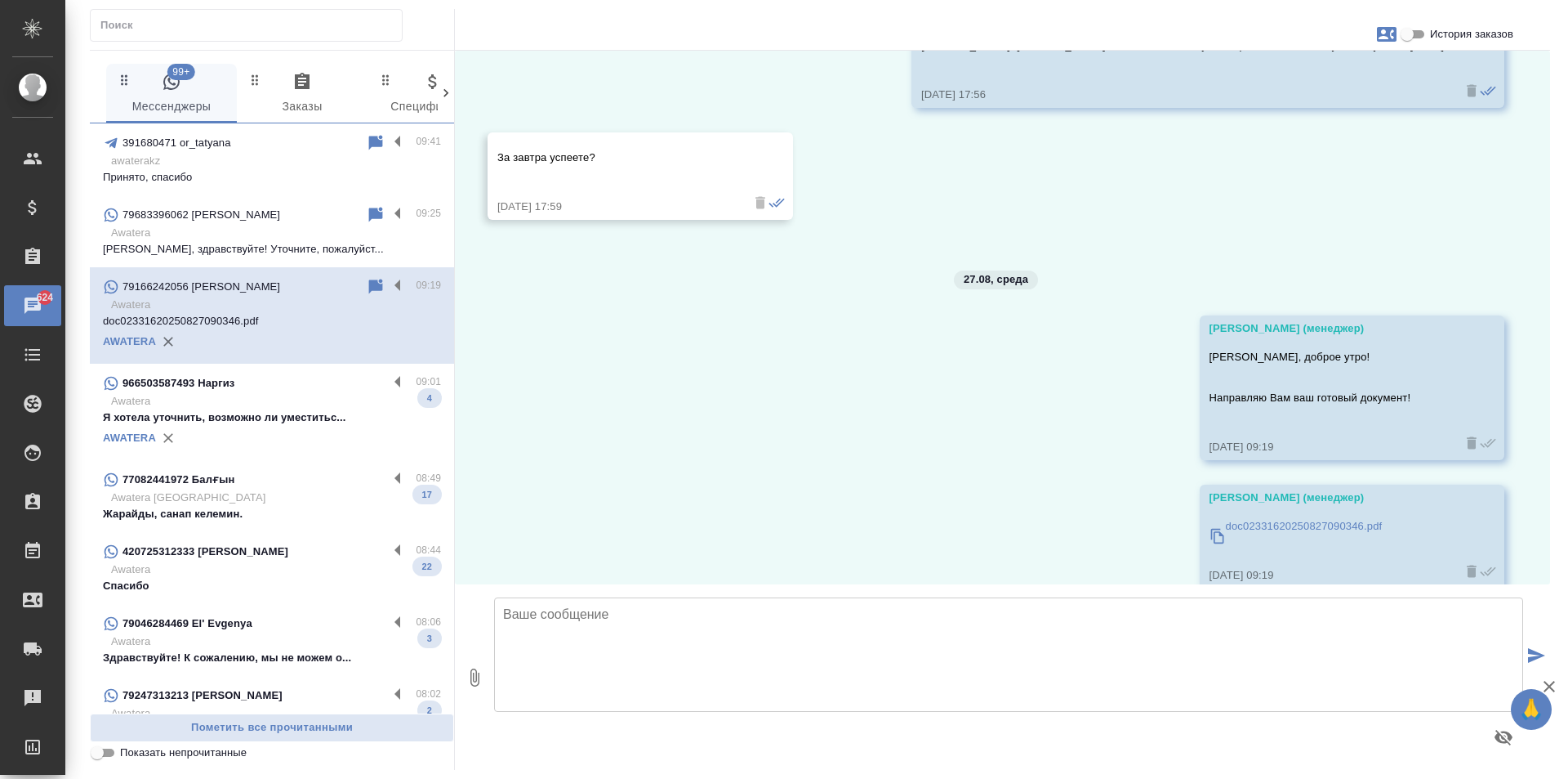
scroll to position [7394, 0]
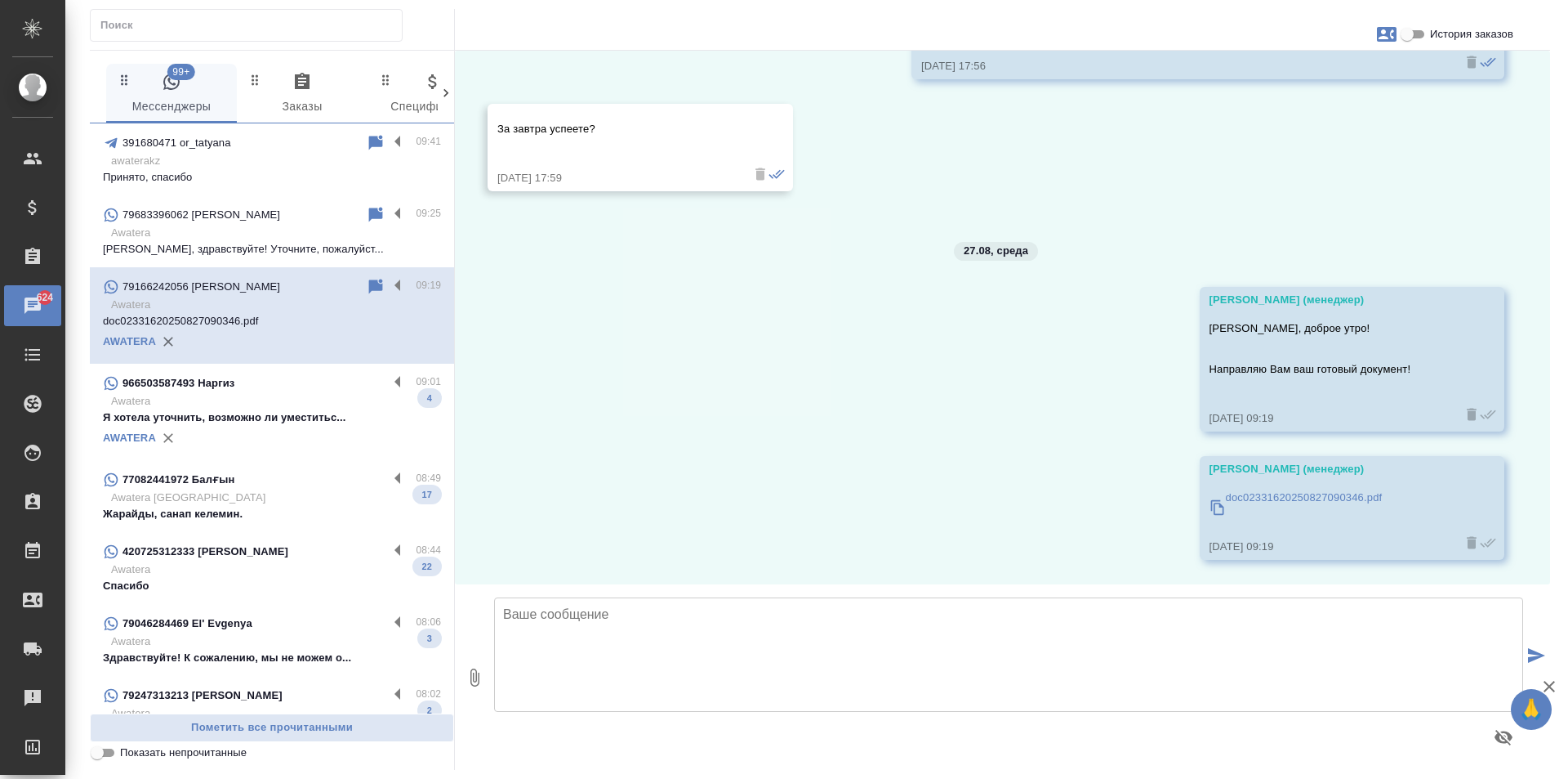
click at [241, 407] on p "Awatera" at bounding box center [276, 401] width 330 height 16
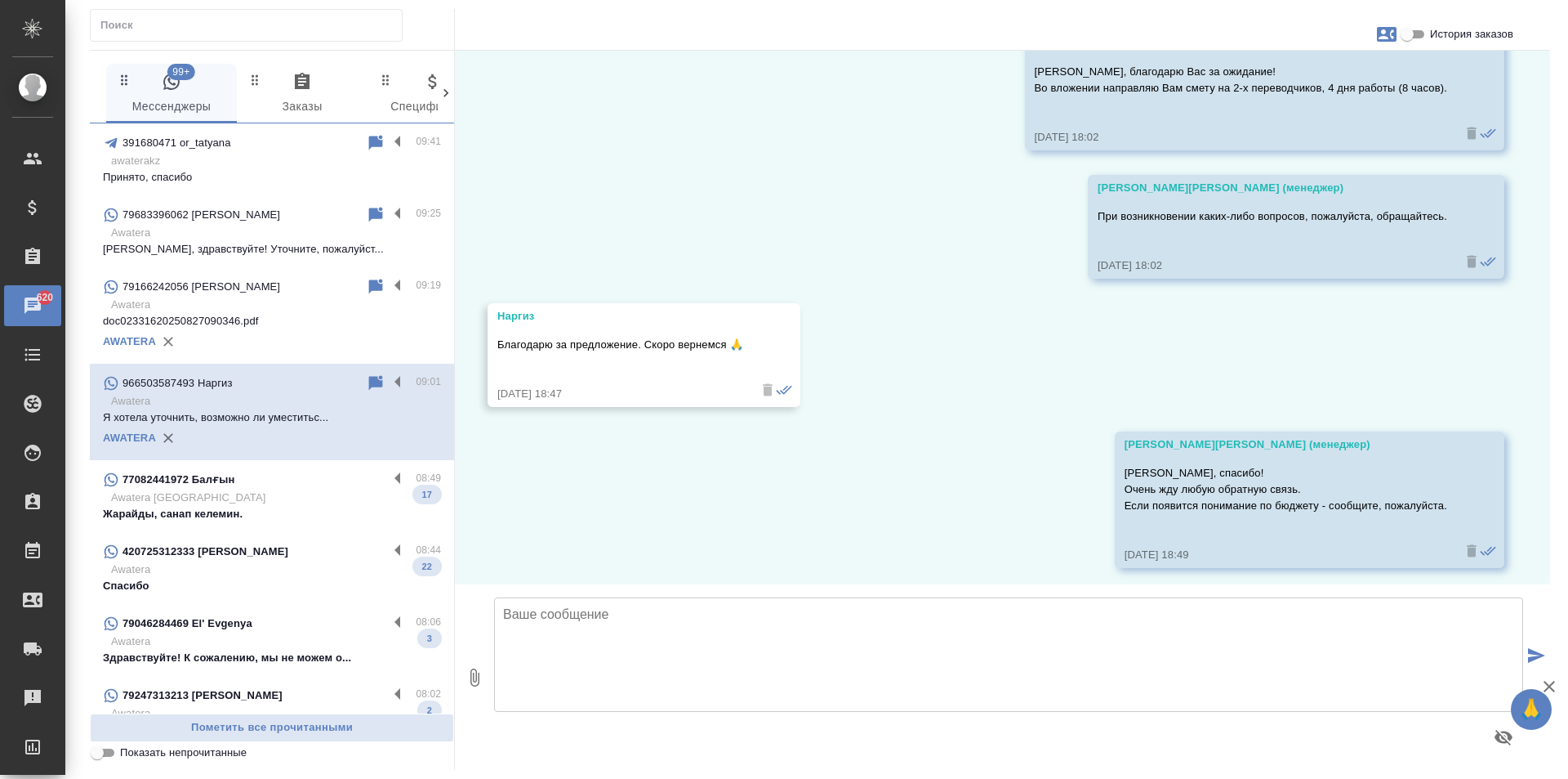
scroll to position [990, 0]
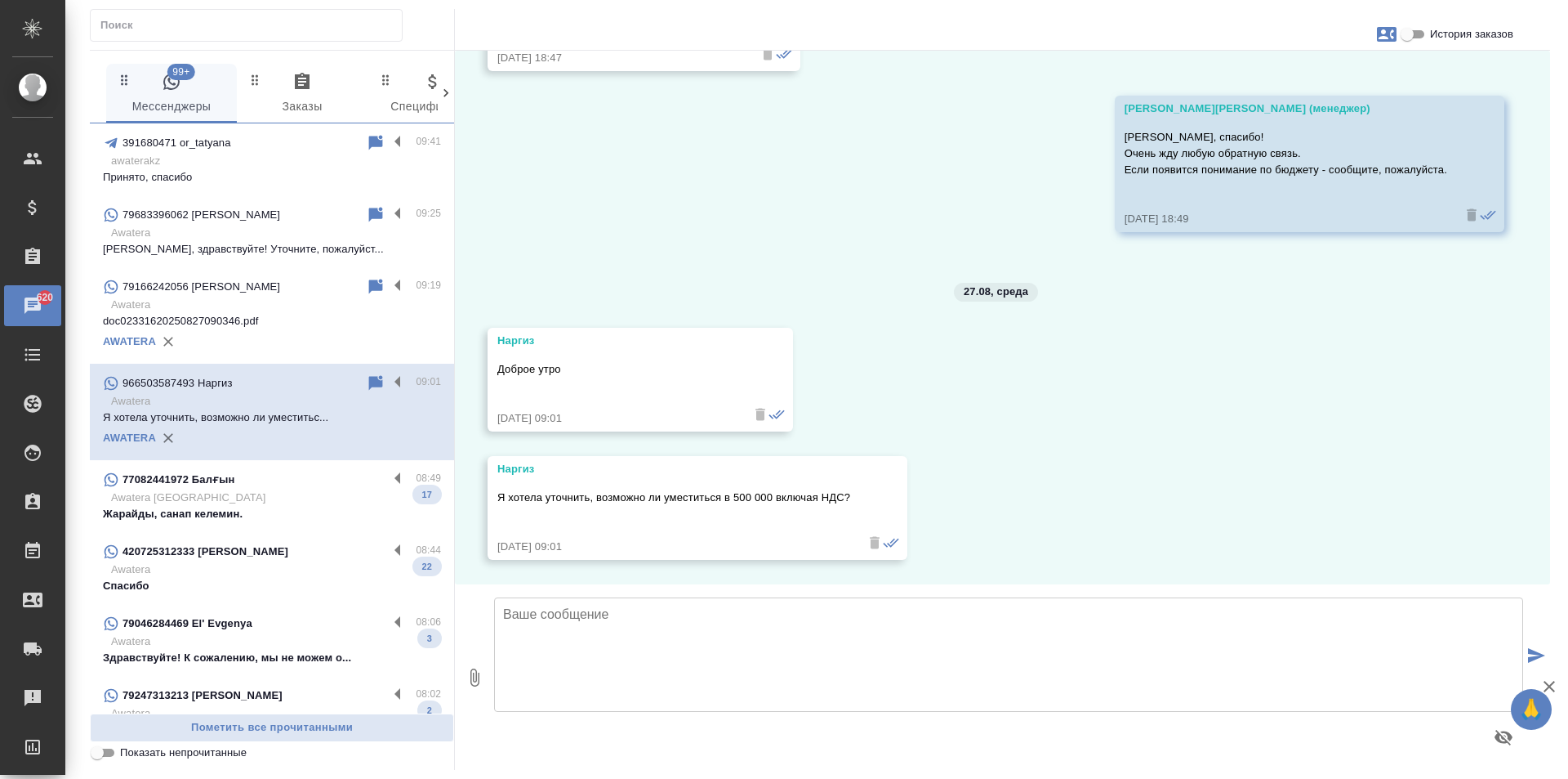
click at [331, 502] on p "Awatera Kazakhstan" at bounding box center [276, 498] width 330 height 16
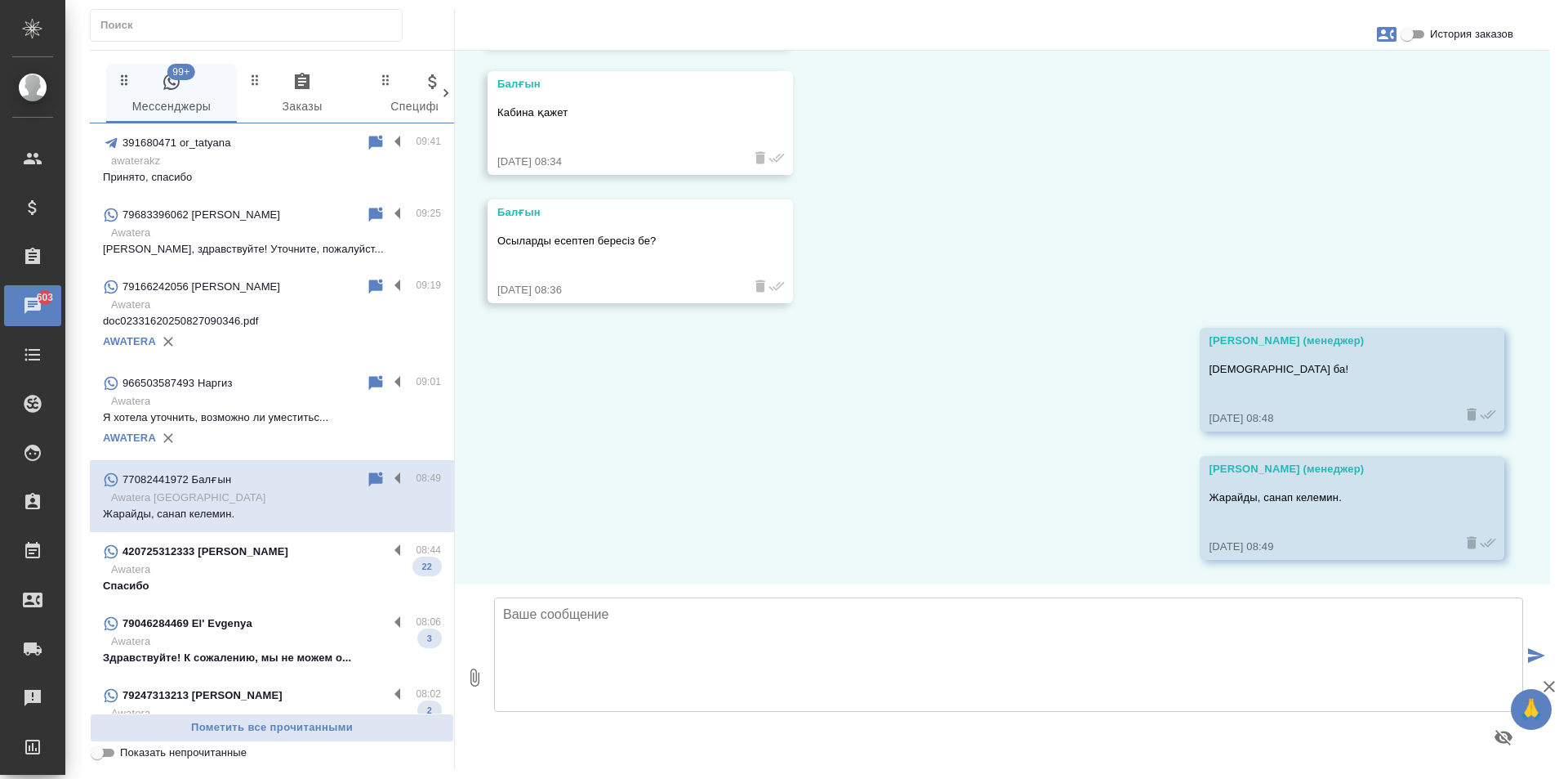
scroll to position [3250, 0]
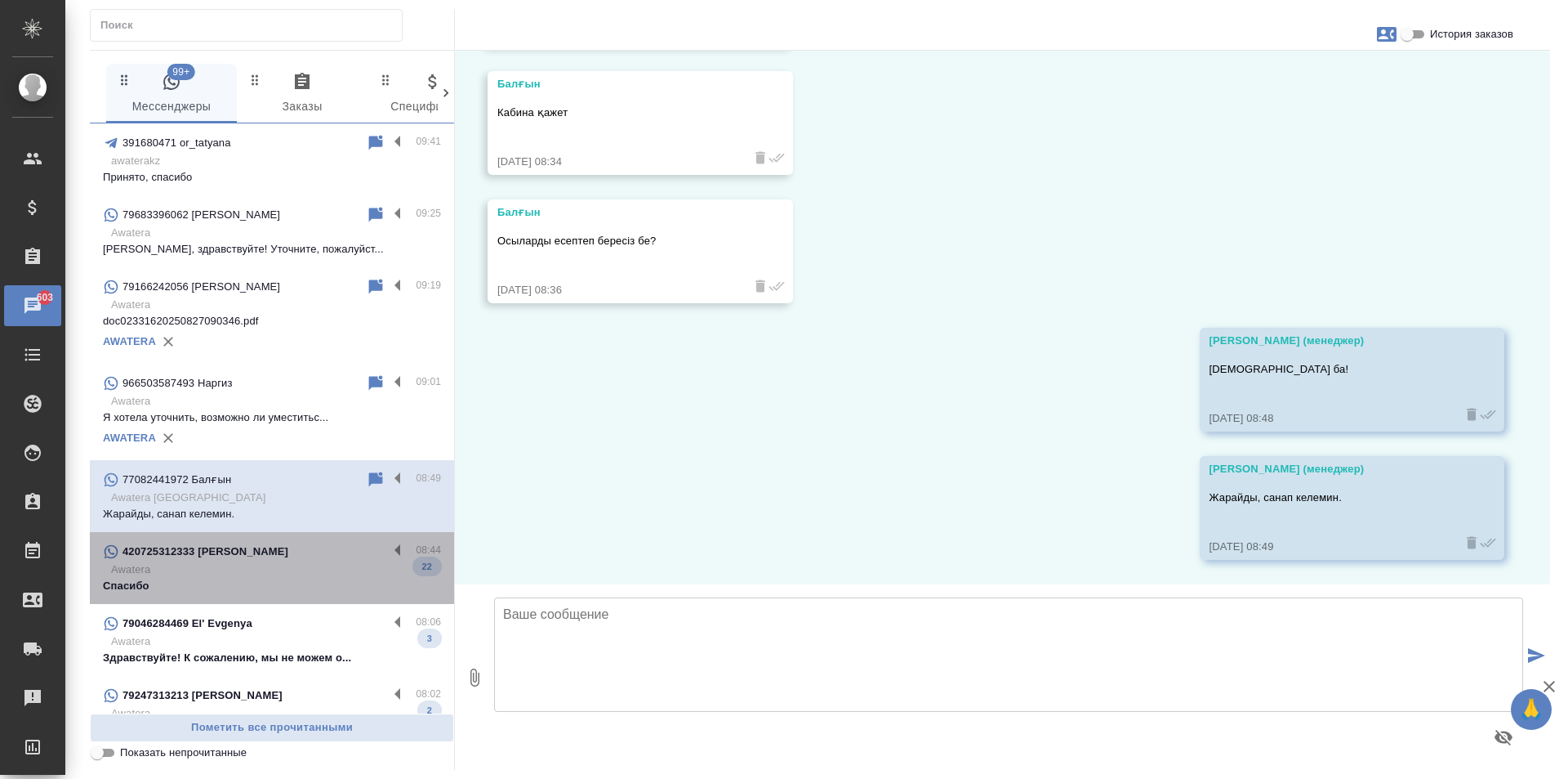
click at [285, 557] on div "420725312333 Евгения" at bounding box center [245, 552] width 285 height 20
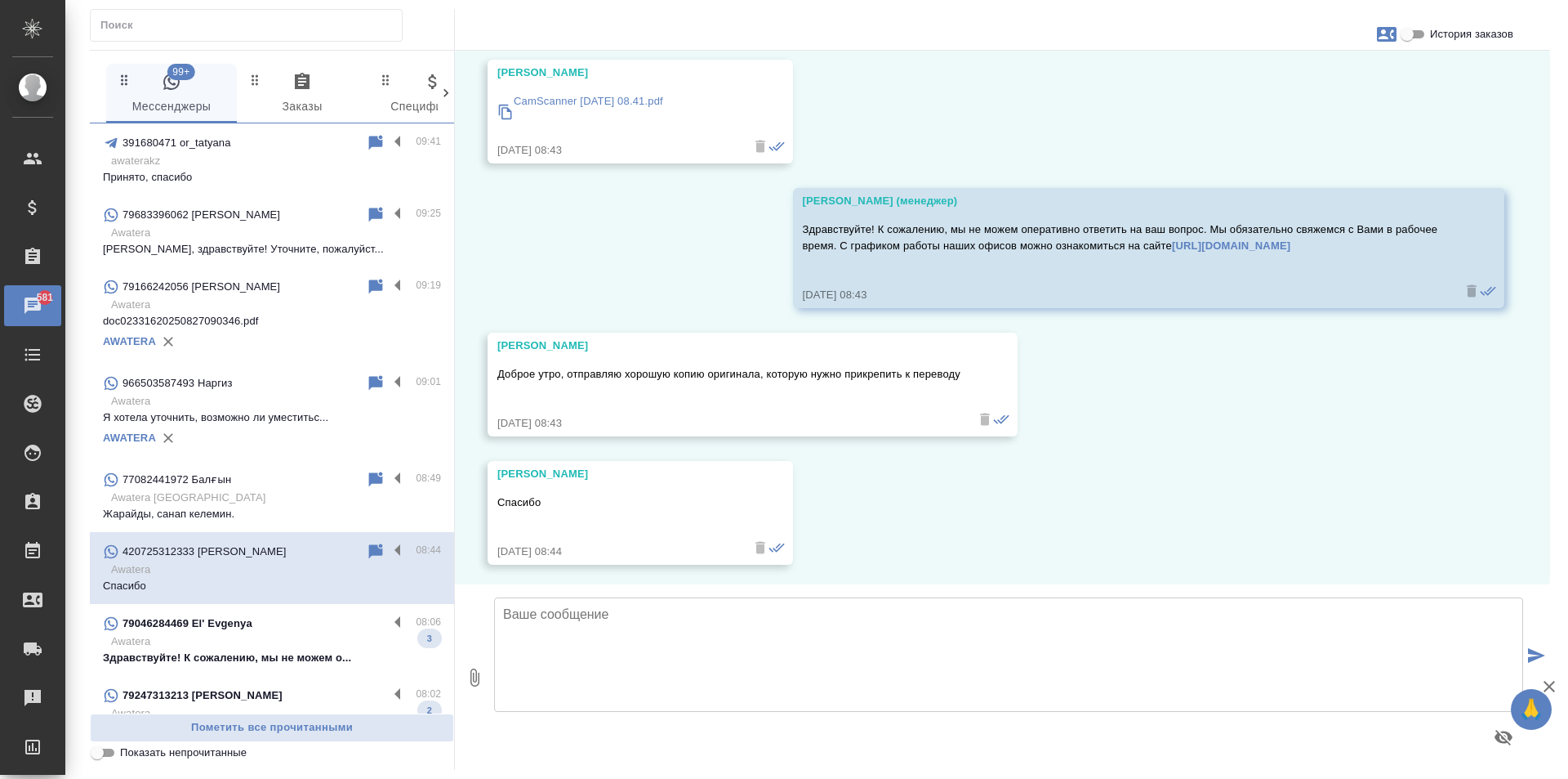
scroll to position [5066, 0]
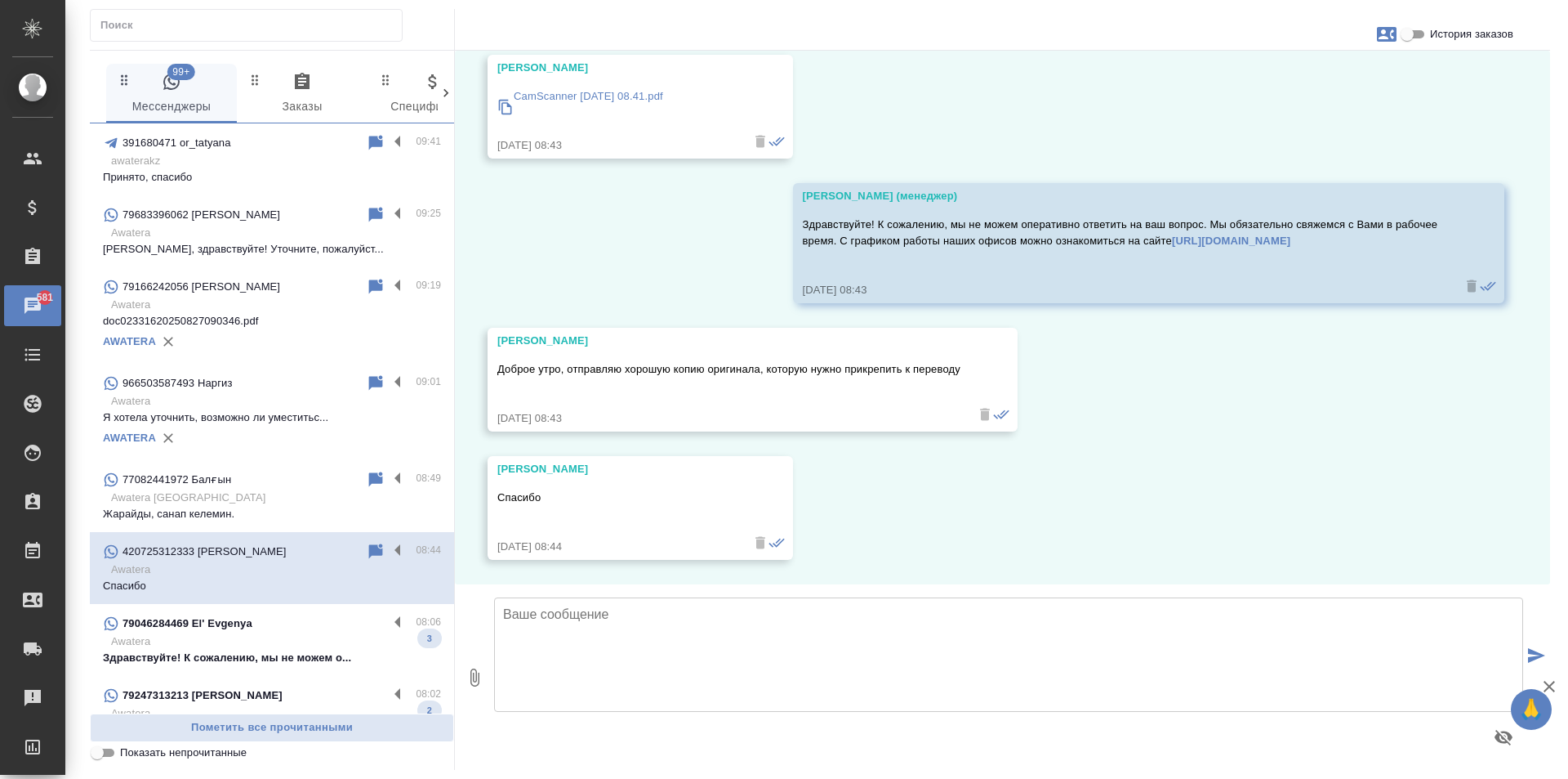
click at [270, 634] on p "Awatera" at bounding box center [276, 641] width 330 height 16
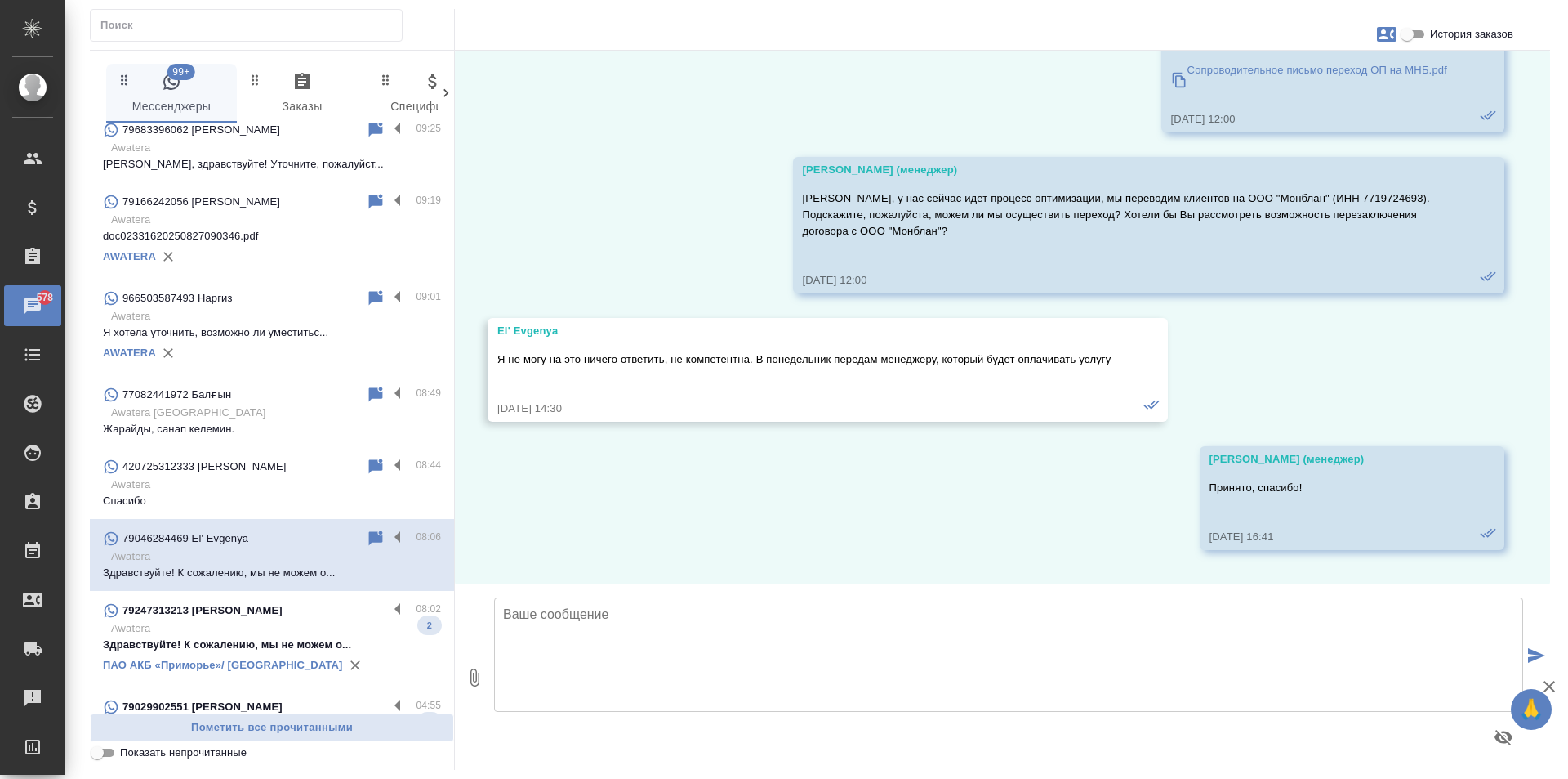
scroll to position [245, 0]
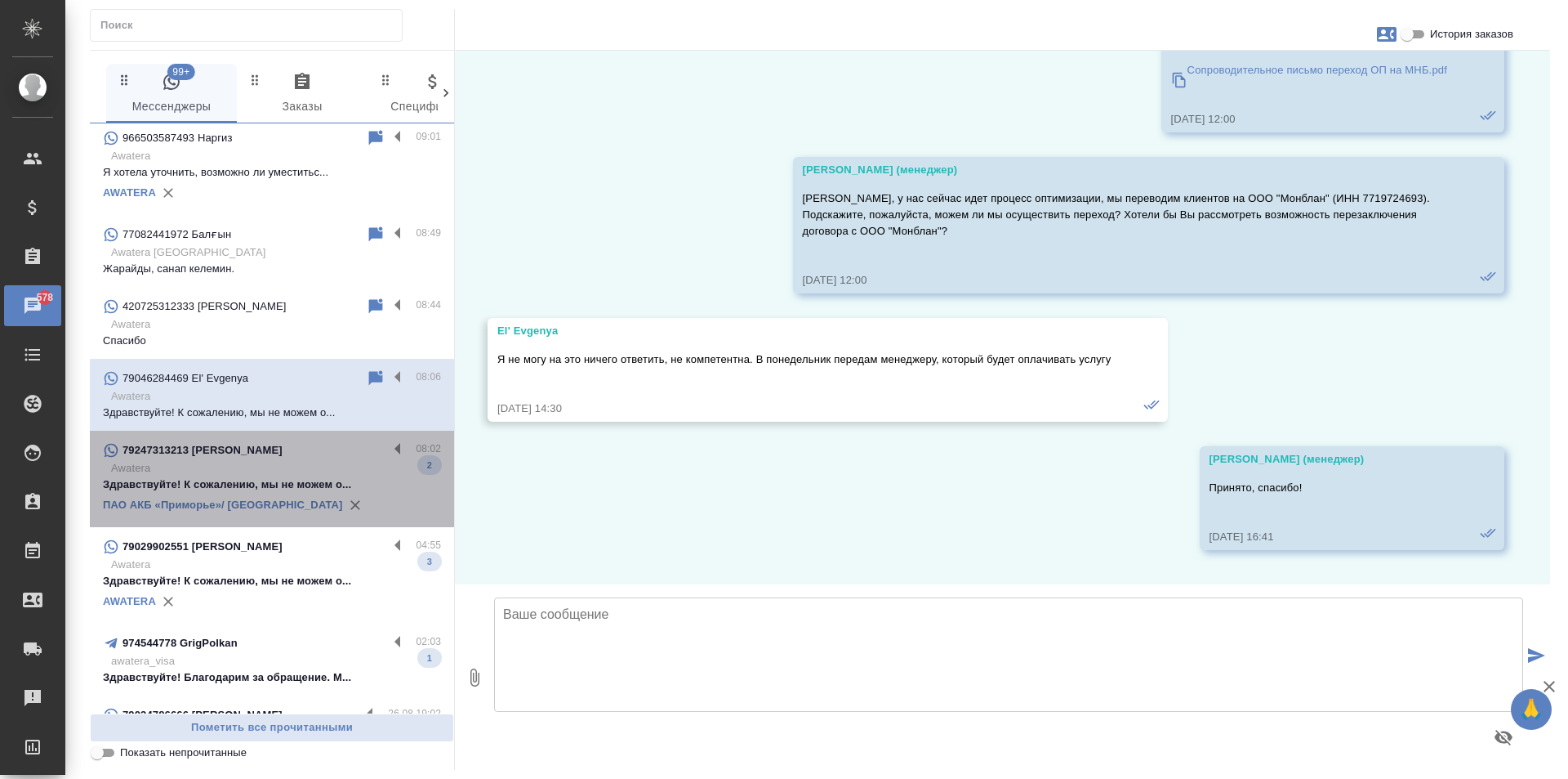
click at [314, 465] on p "Awatera" at bounding box center [276, 468] width 330 height 16
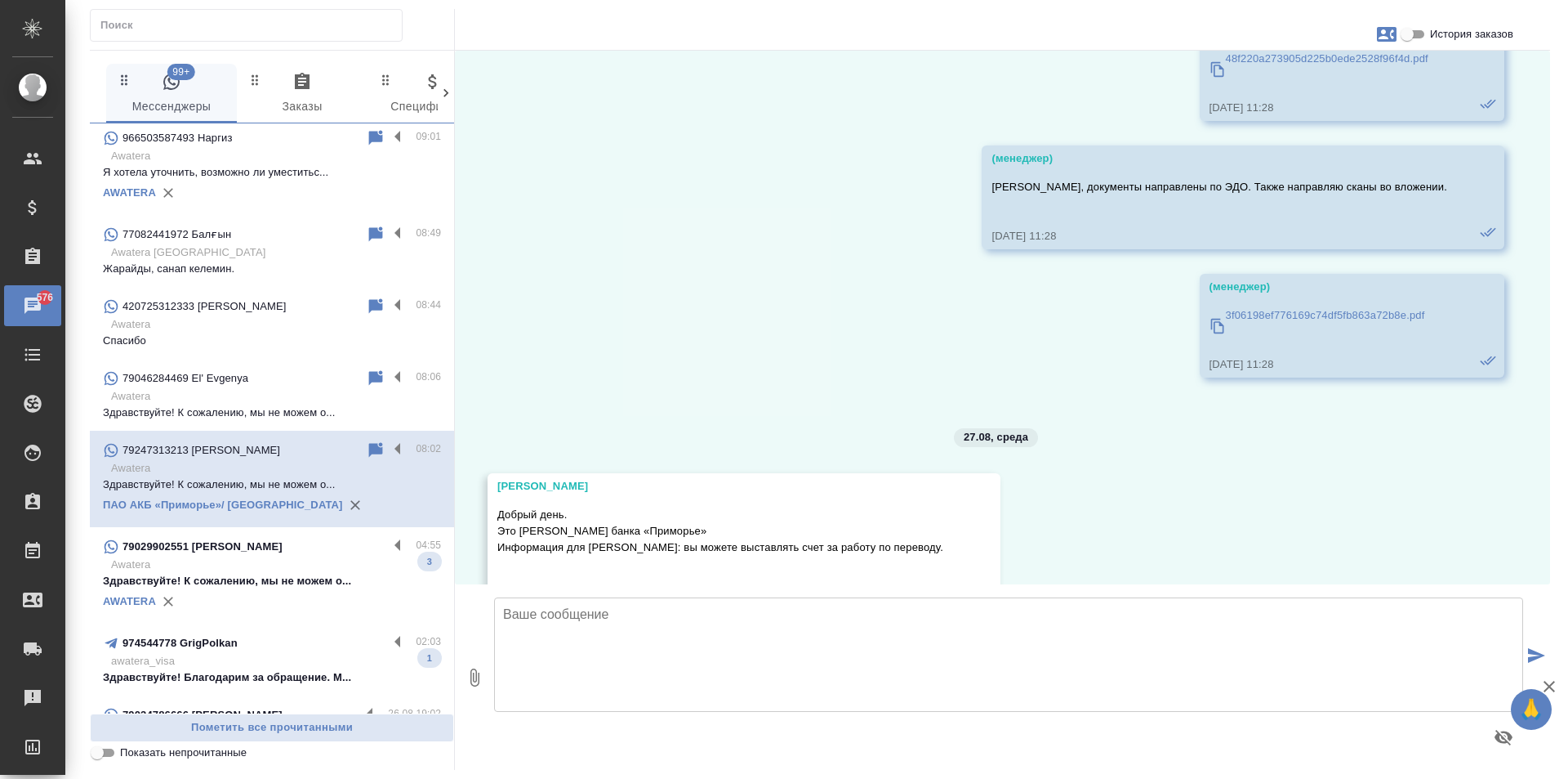
scroll to position [1157, 0]
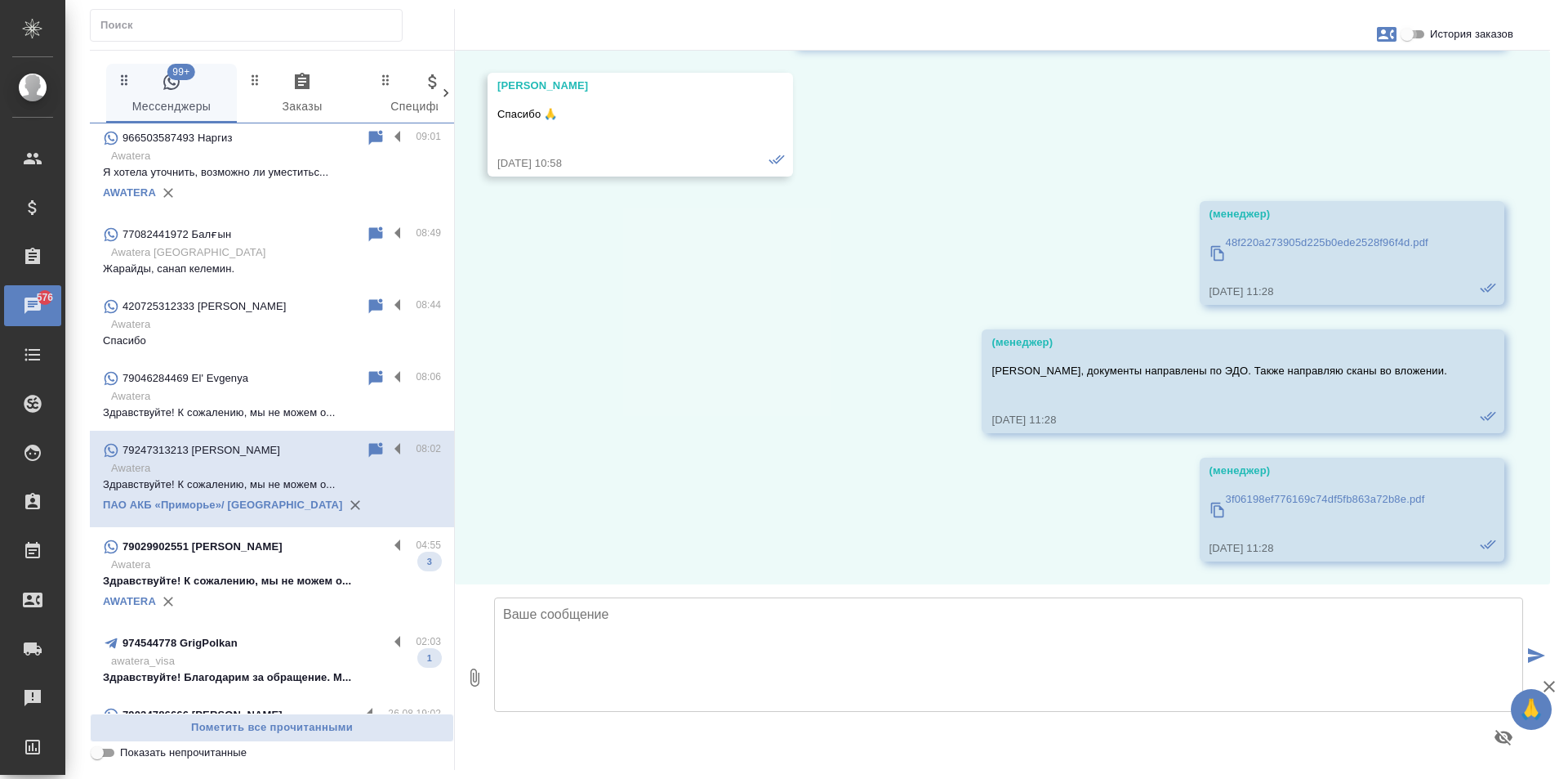
click at [1412, 36] on input "История заказов" at bounding box center [1407, 34] width 59 height 20
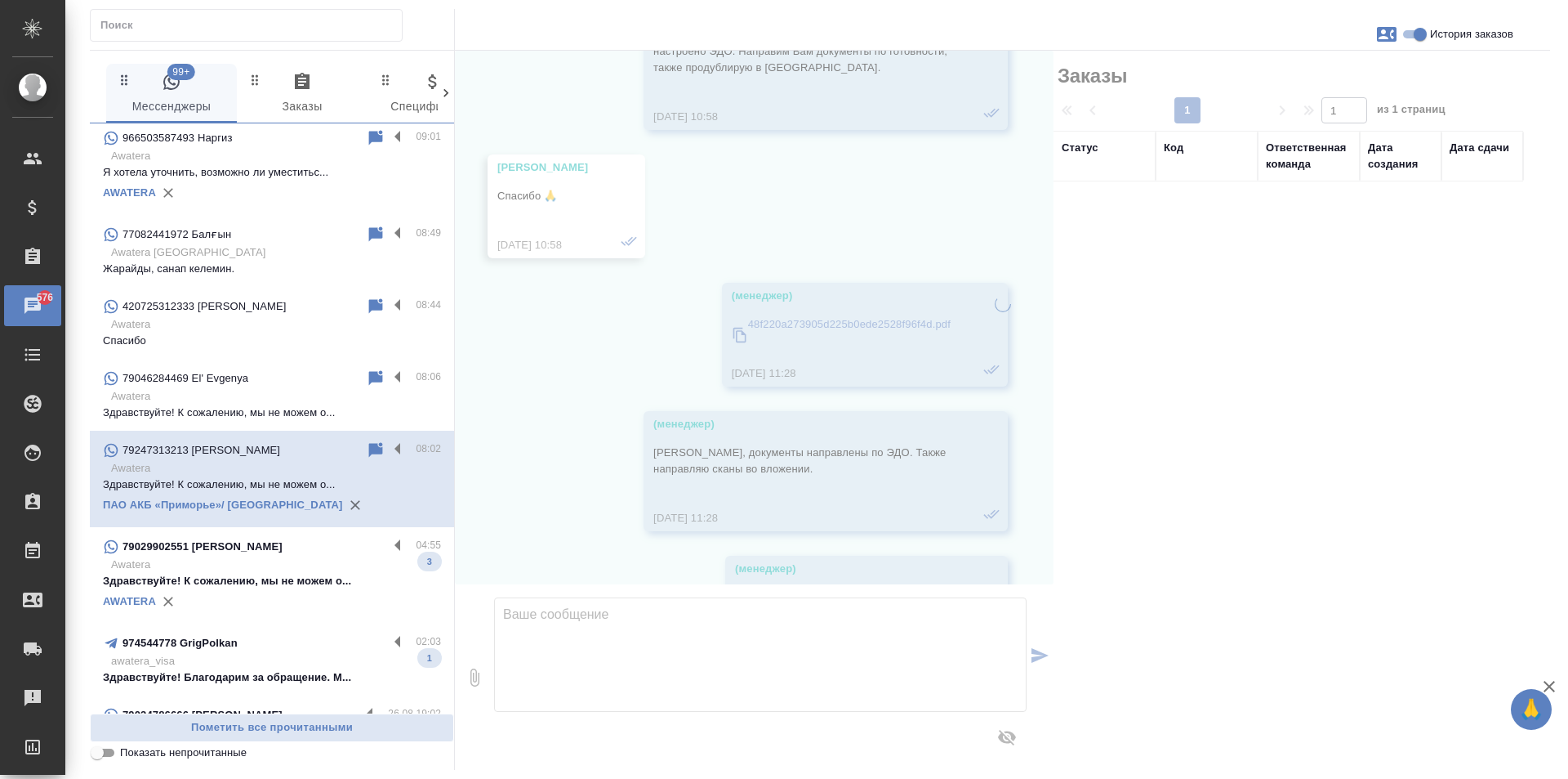
scroll to position [1255, 0]
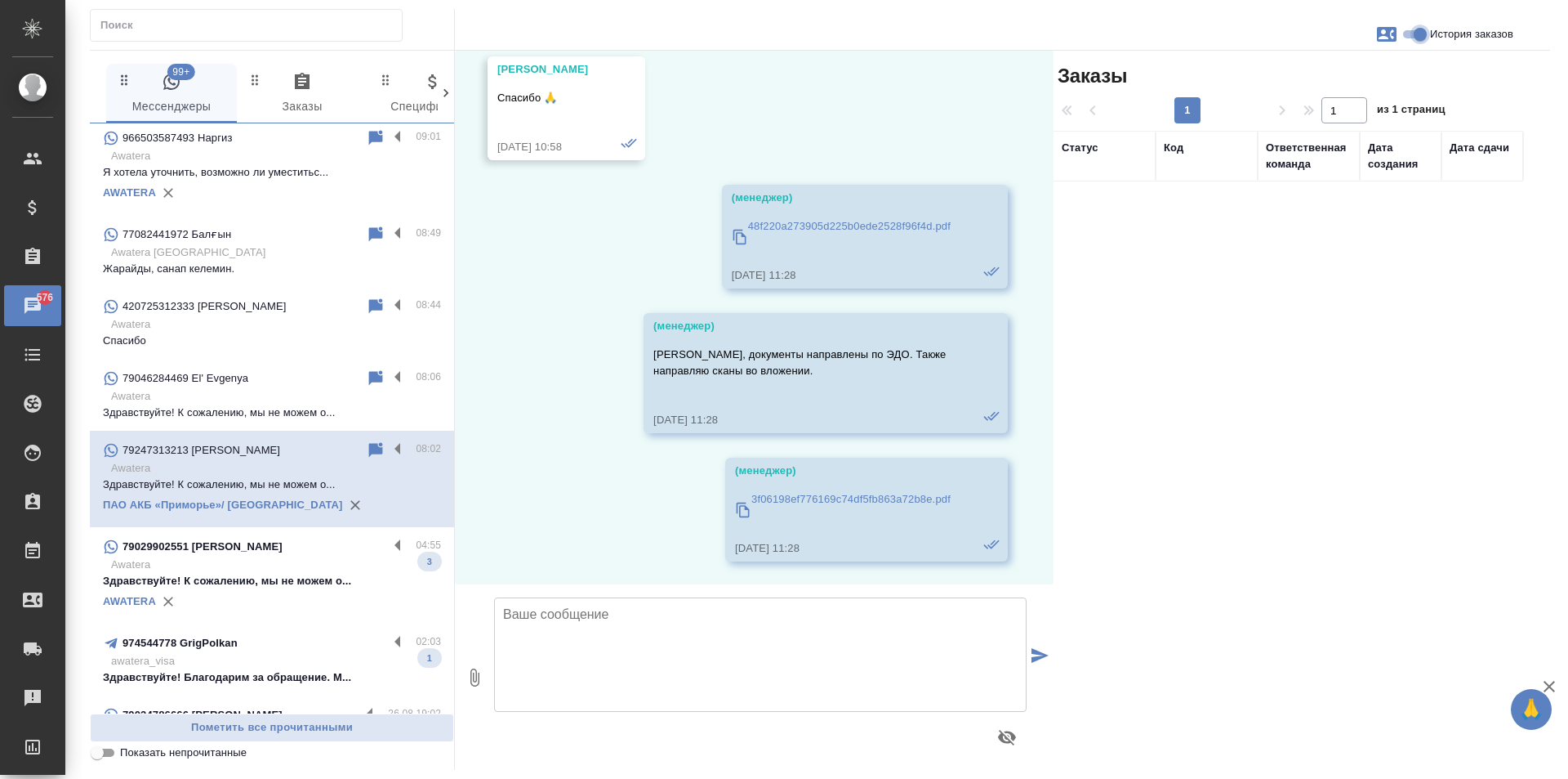
click at [1412, 36] on input "История заказов" at bounding box center [1420, 34] width 59 height 20
checkbox input "false"
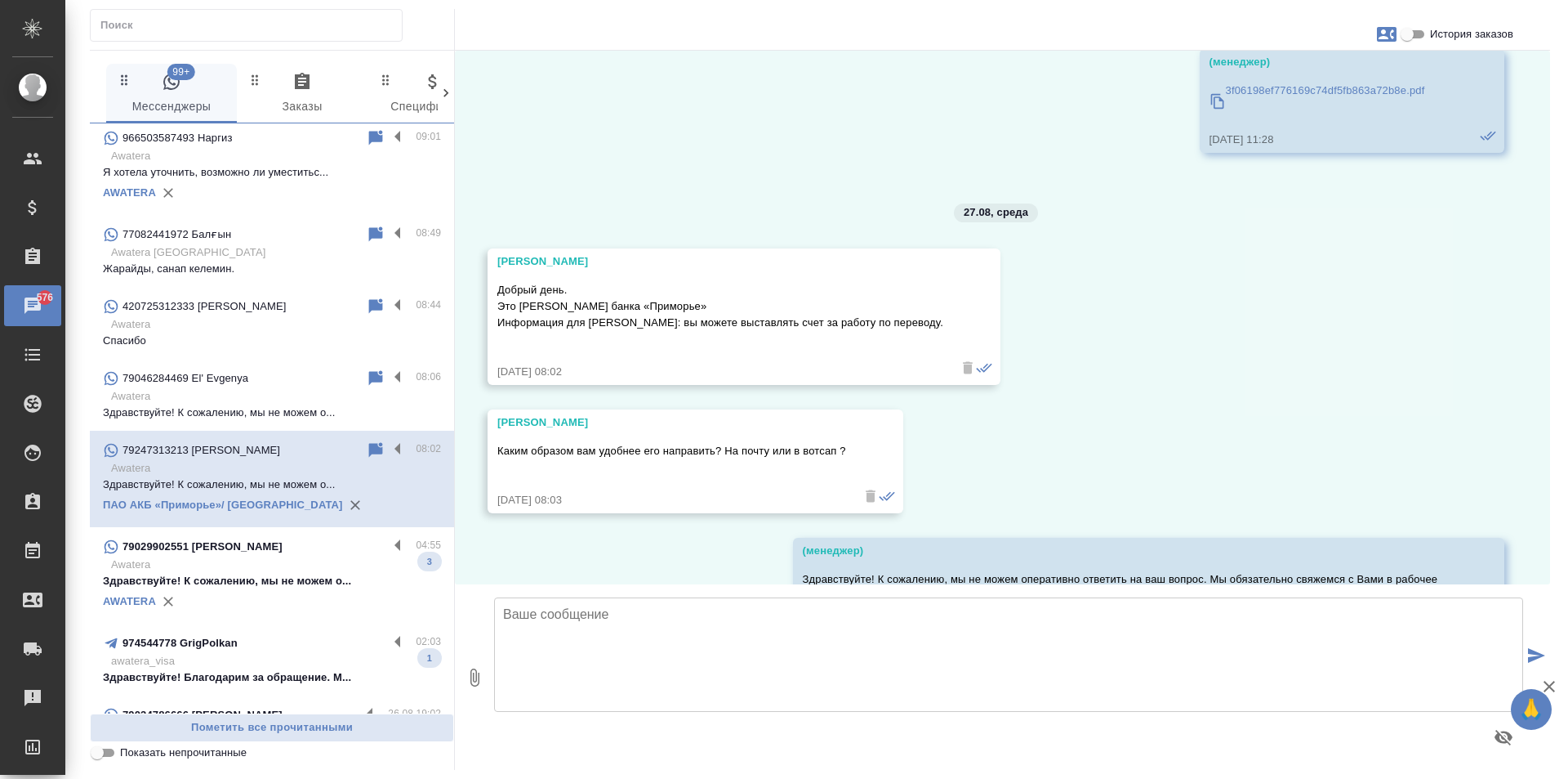
scroll to position [1648, 0]
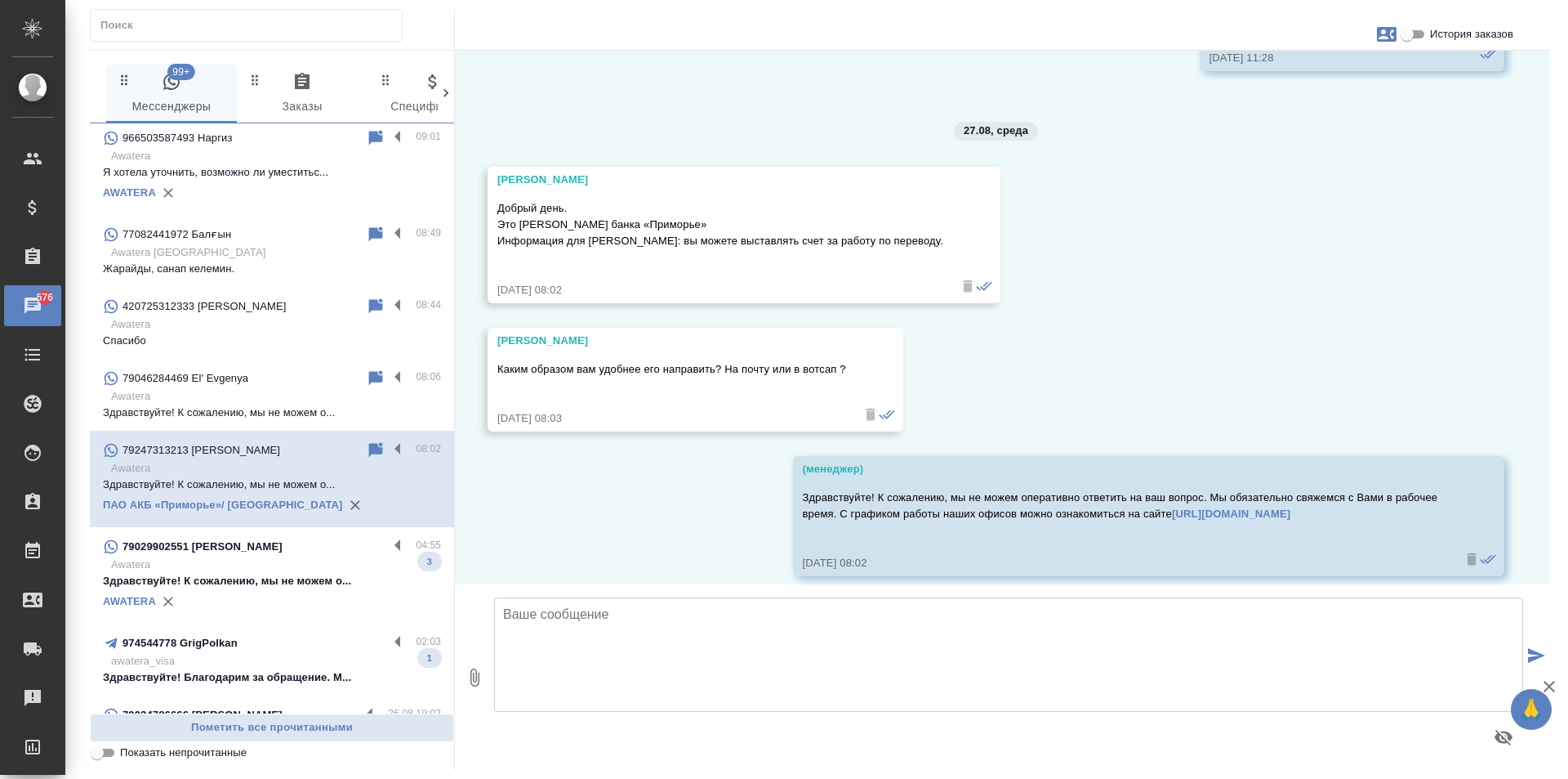
click at [1385, 35] on icon "button" at bounding box center [1387, 34] width 20 height 14
click at [1335, 118] on span "Заявка №39981" at bounding box center [1314, 114] width 80 height 16
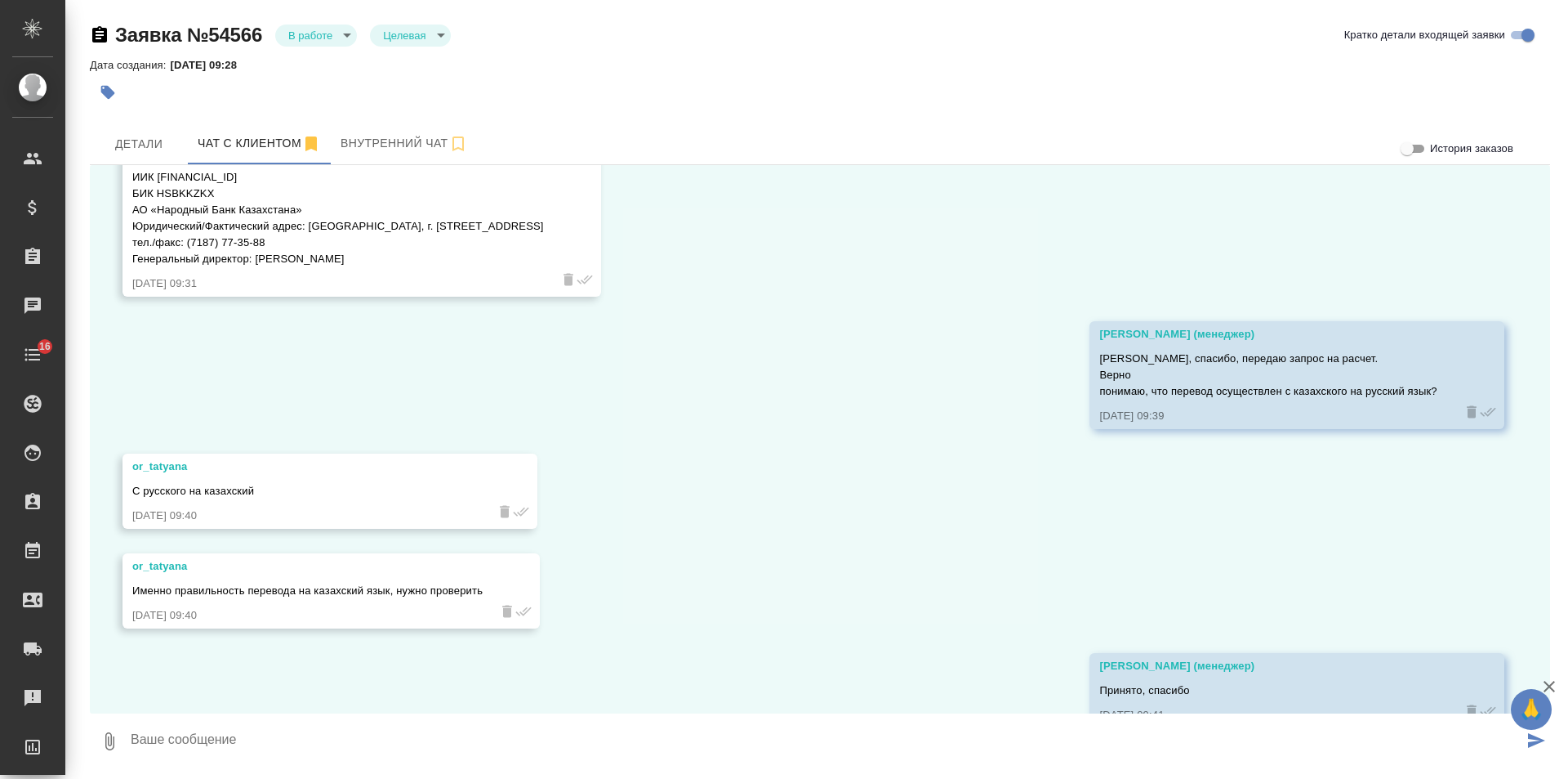
scroll to position [649, 0]
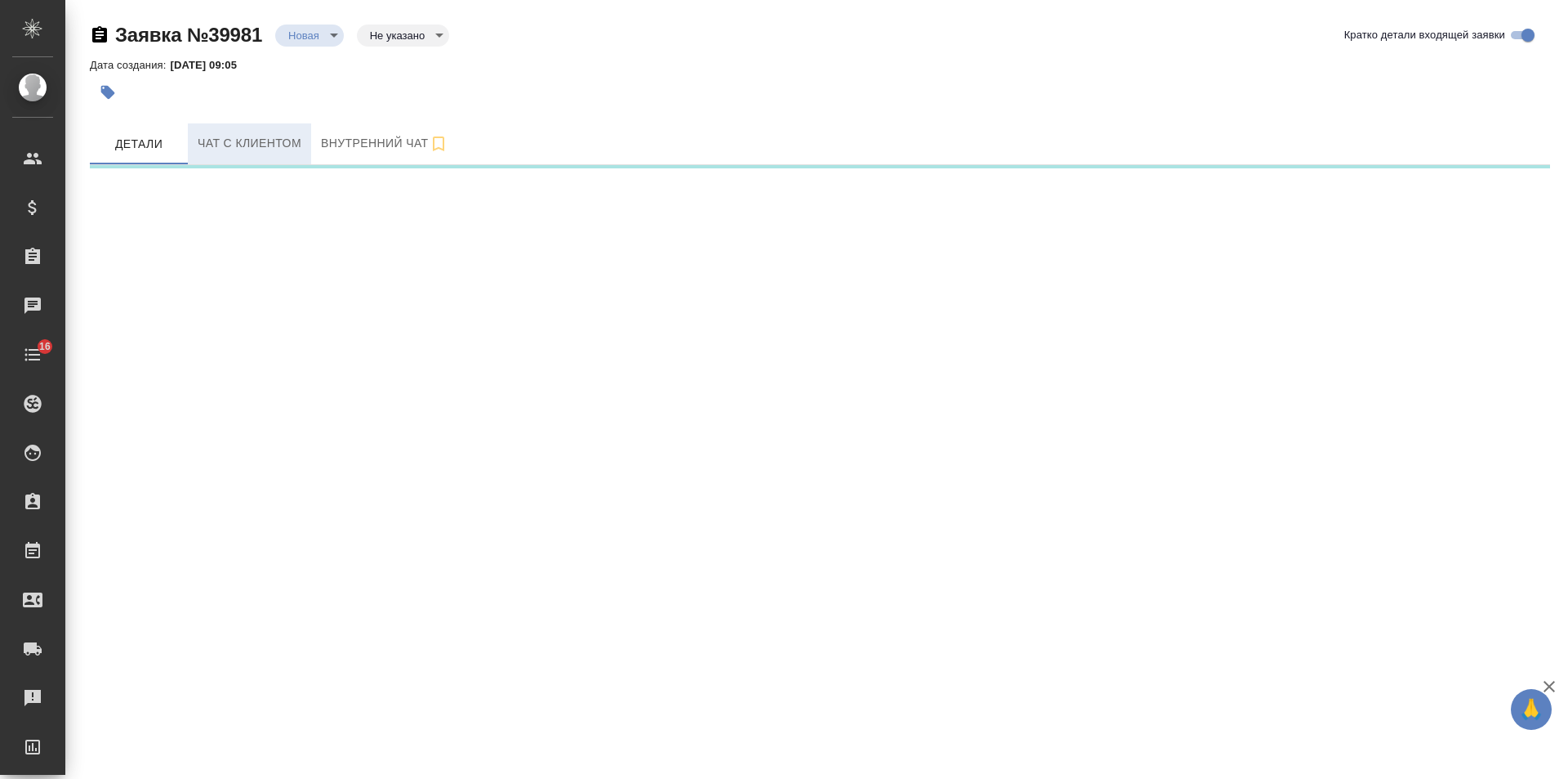
select select "RU"
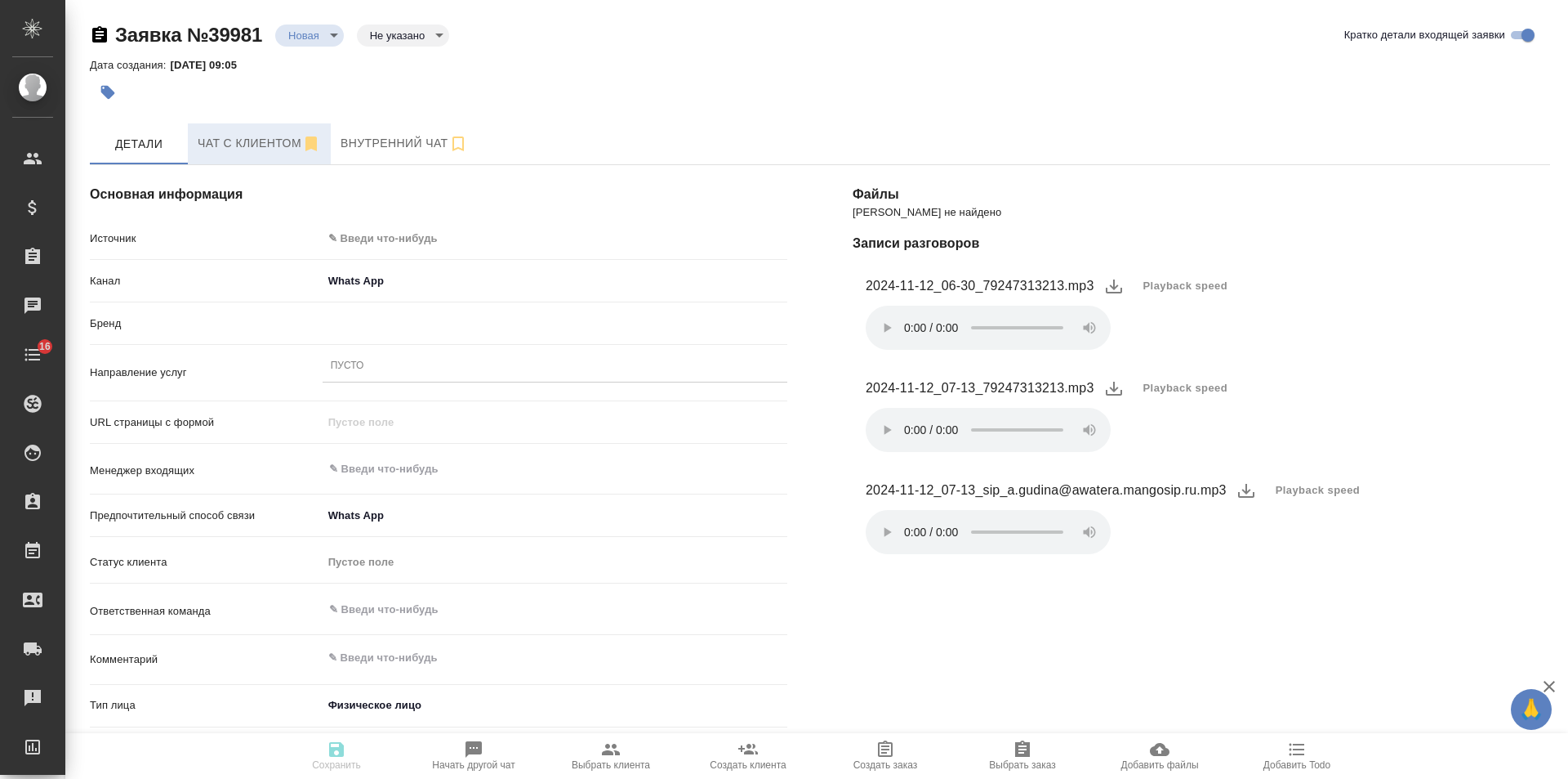
type textarea "x"
click at [283, 147] on span "Чат с клиентом" at bounding box center [260, 143] width 123 height 21
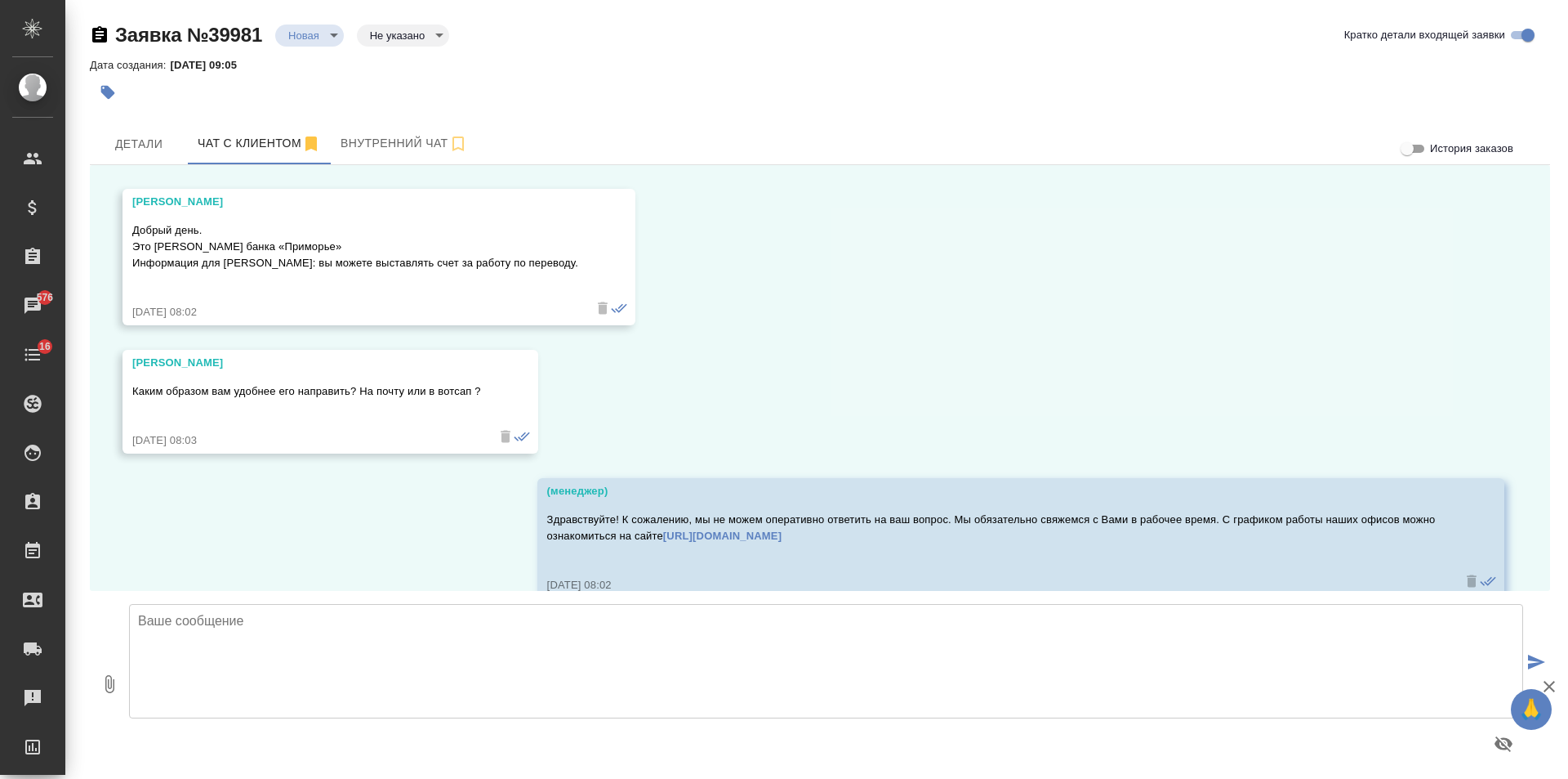
scroll to position [1723, 0]
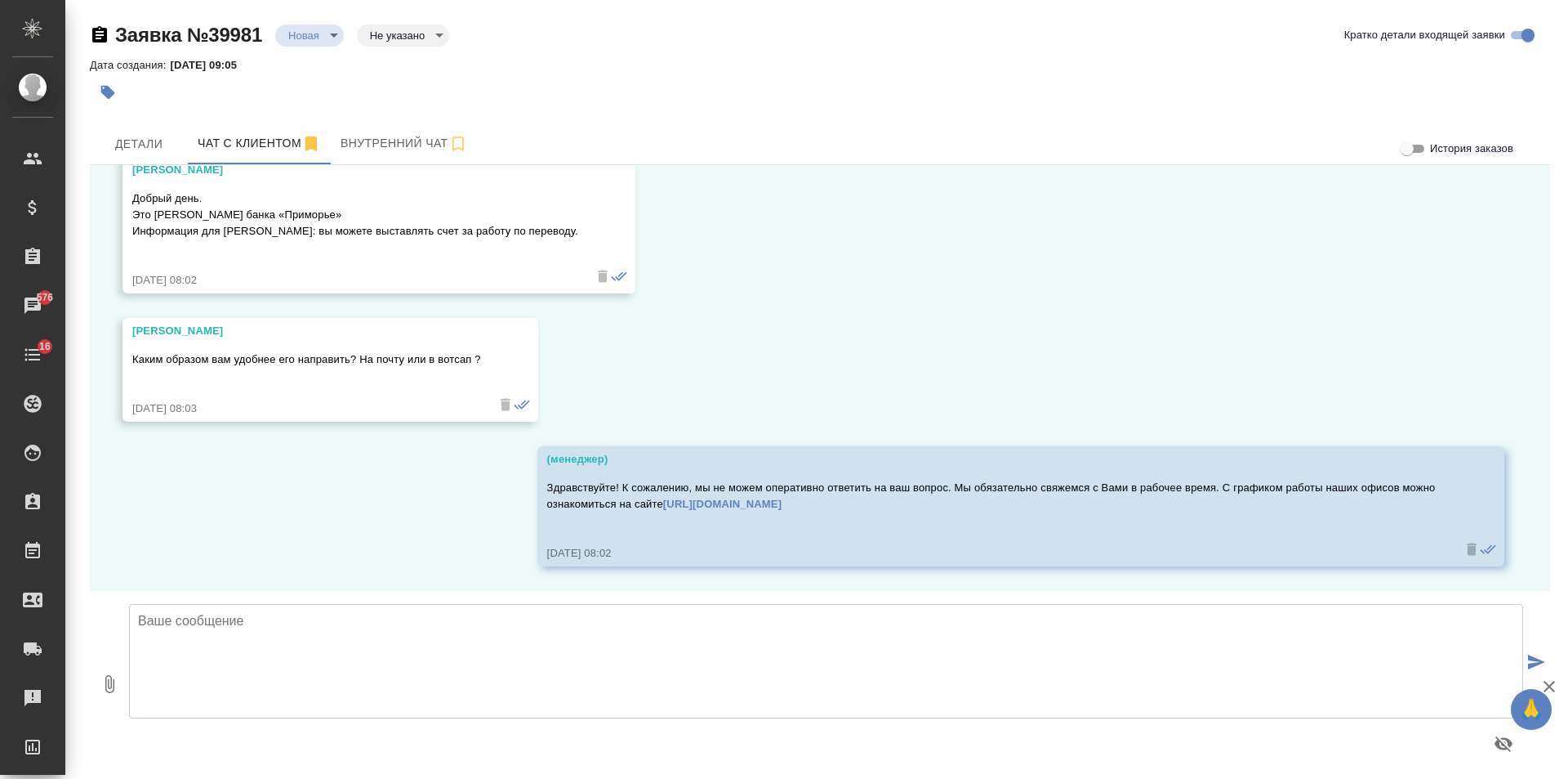
click at [790, 68] on div "Дата создания: [DATE] 09:05" at bounding box center [819, 65] width 1460 height 20
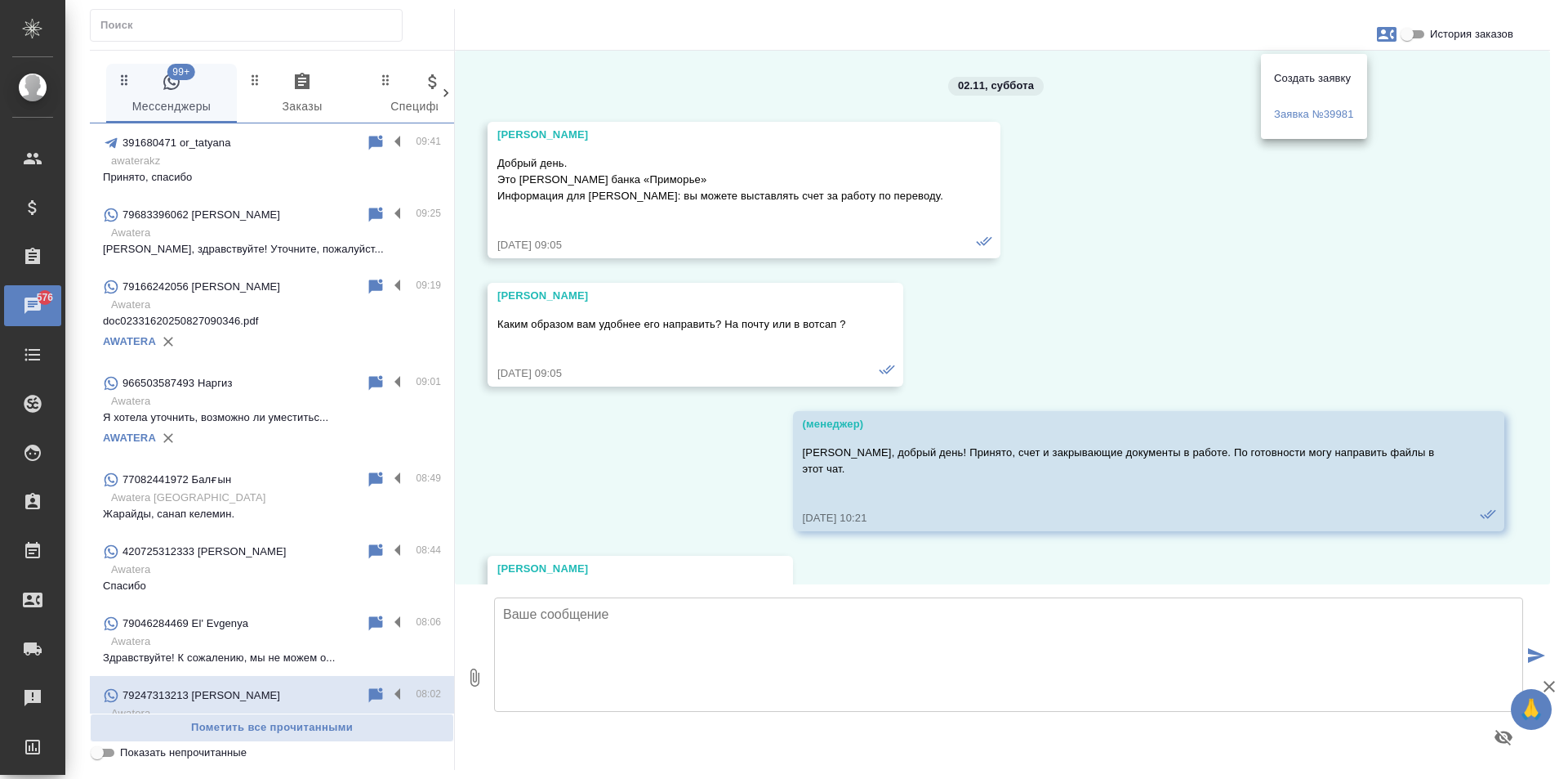
scroll to position [1648, 0]
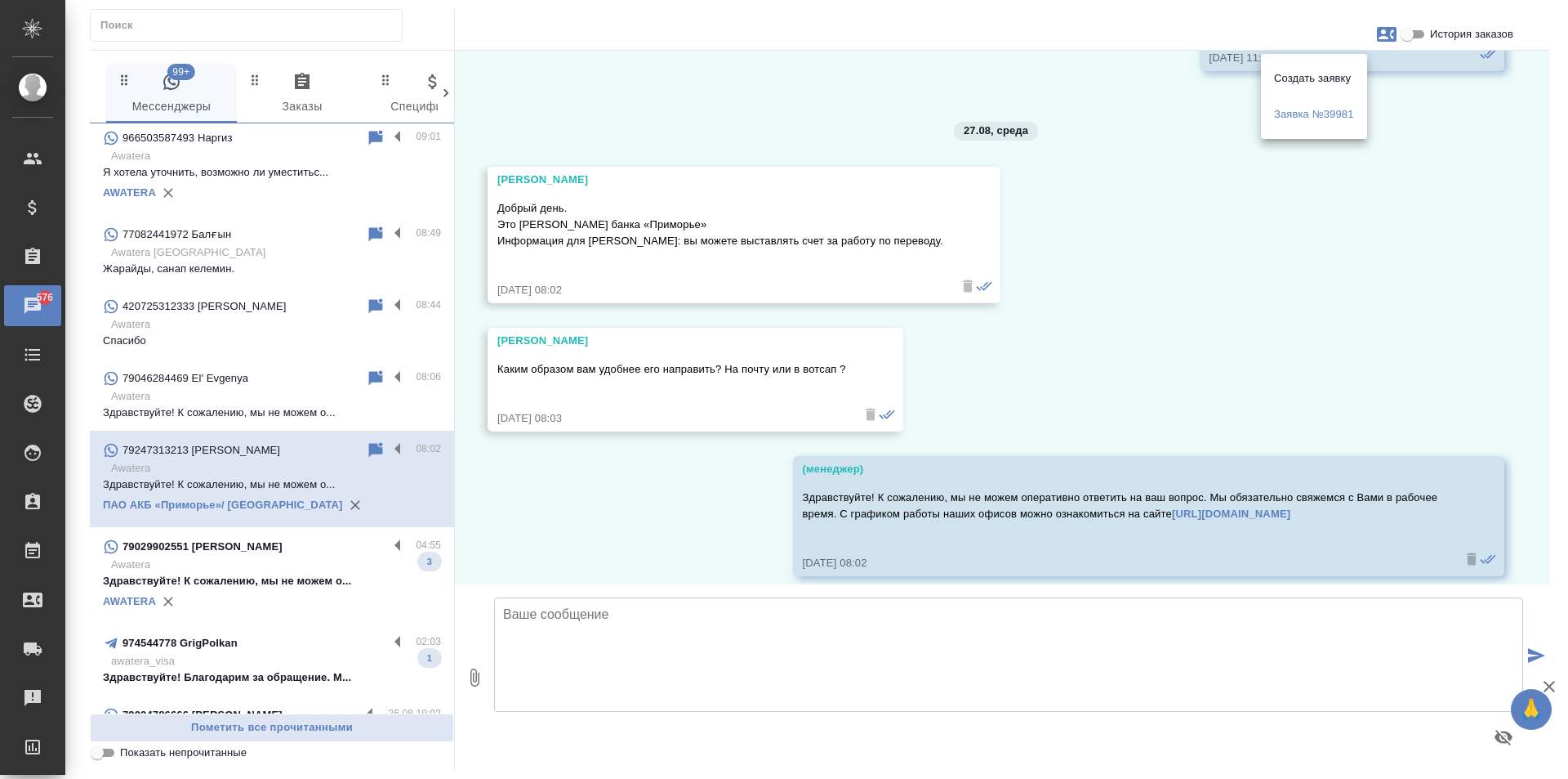
click at [1206, 331] on div at bounding box center [784, 389] width 1568 height 779
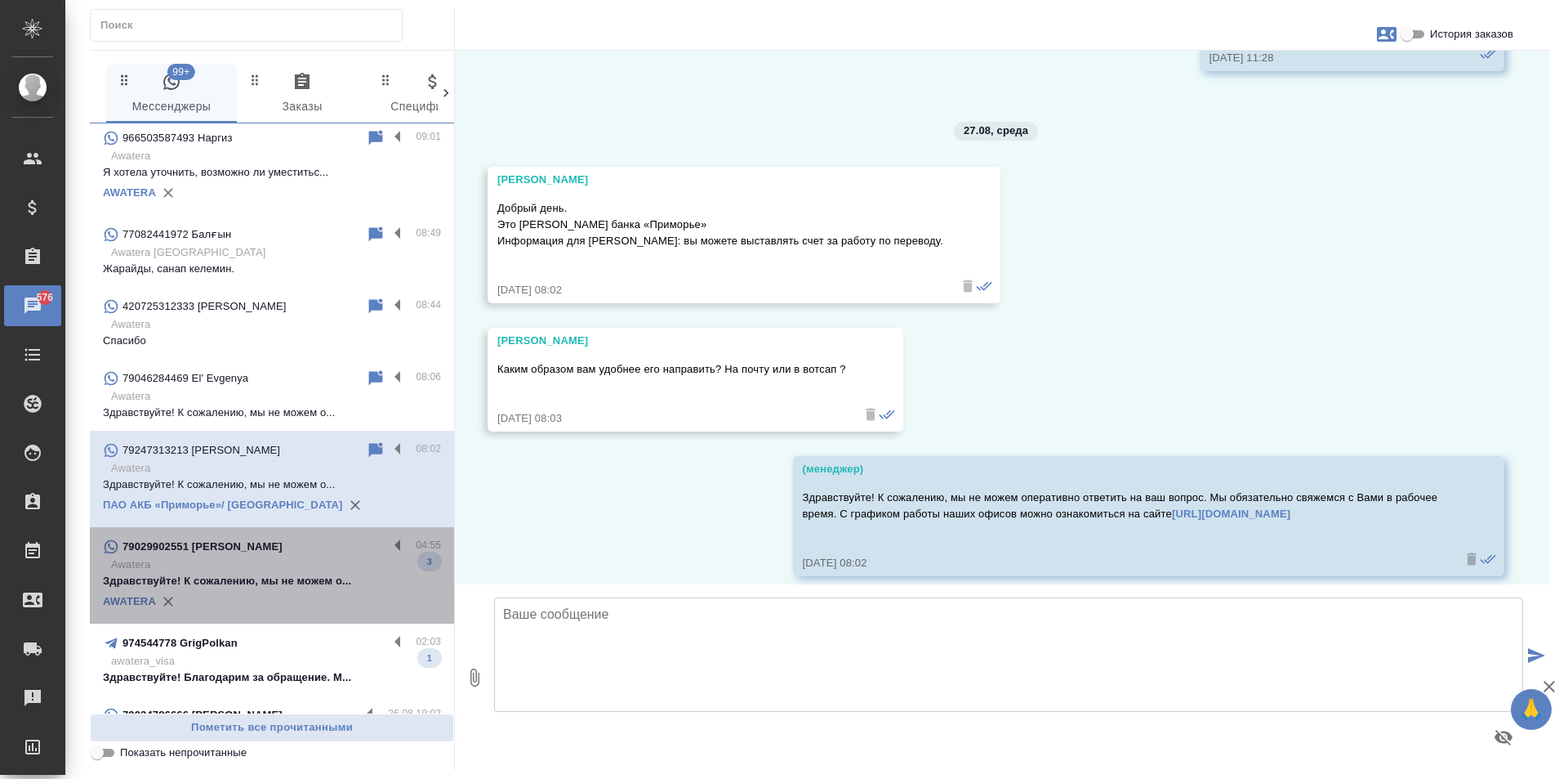
click at [281, 564] on p "Awatera" at bounding box center [276, 565] width 330 height 16
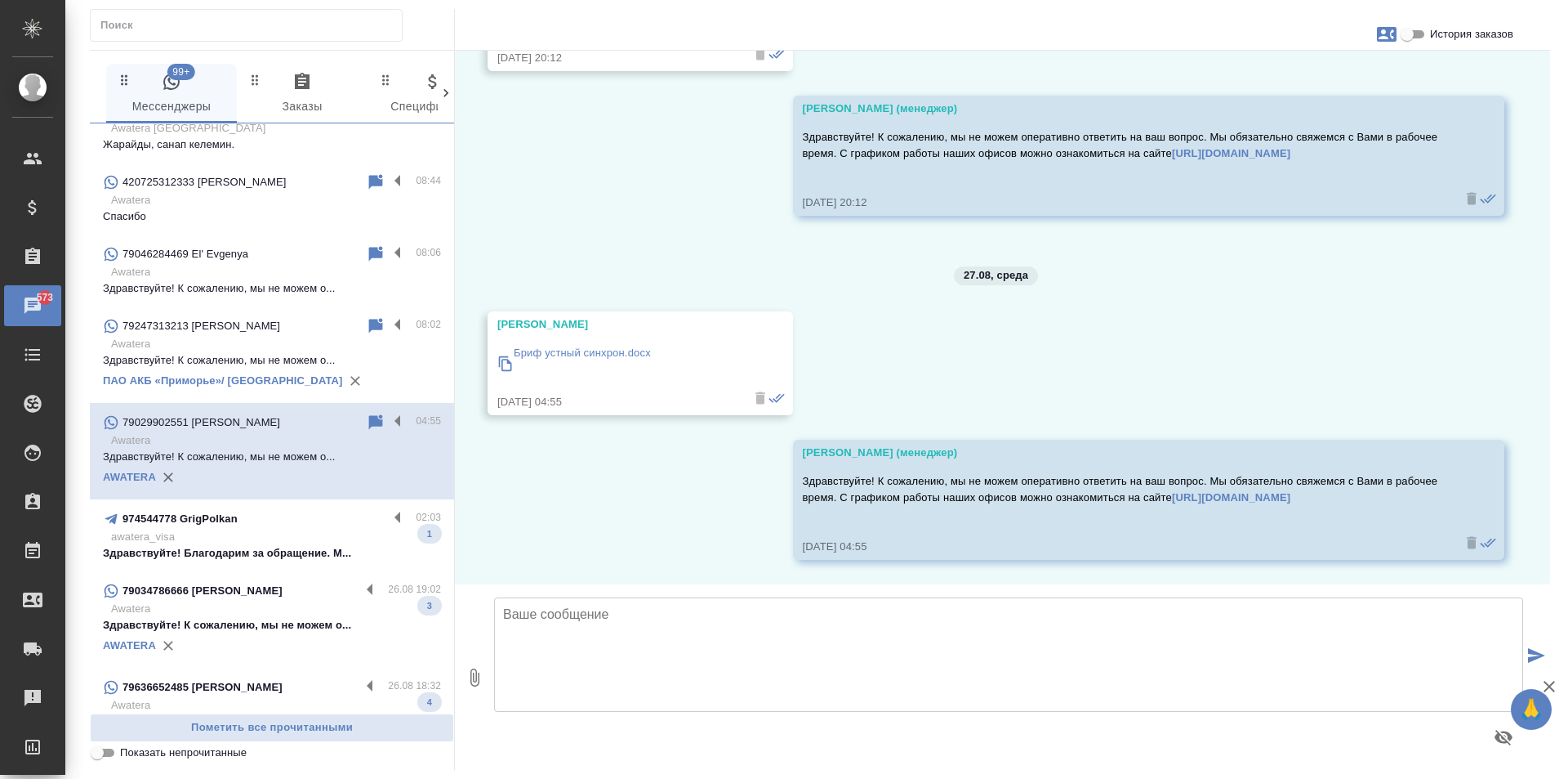
scroll to position [409, 0]
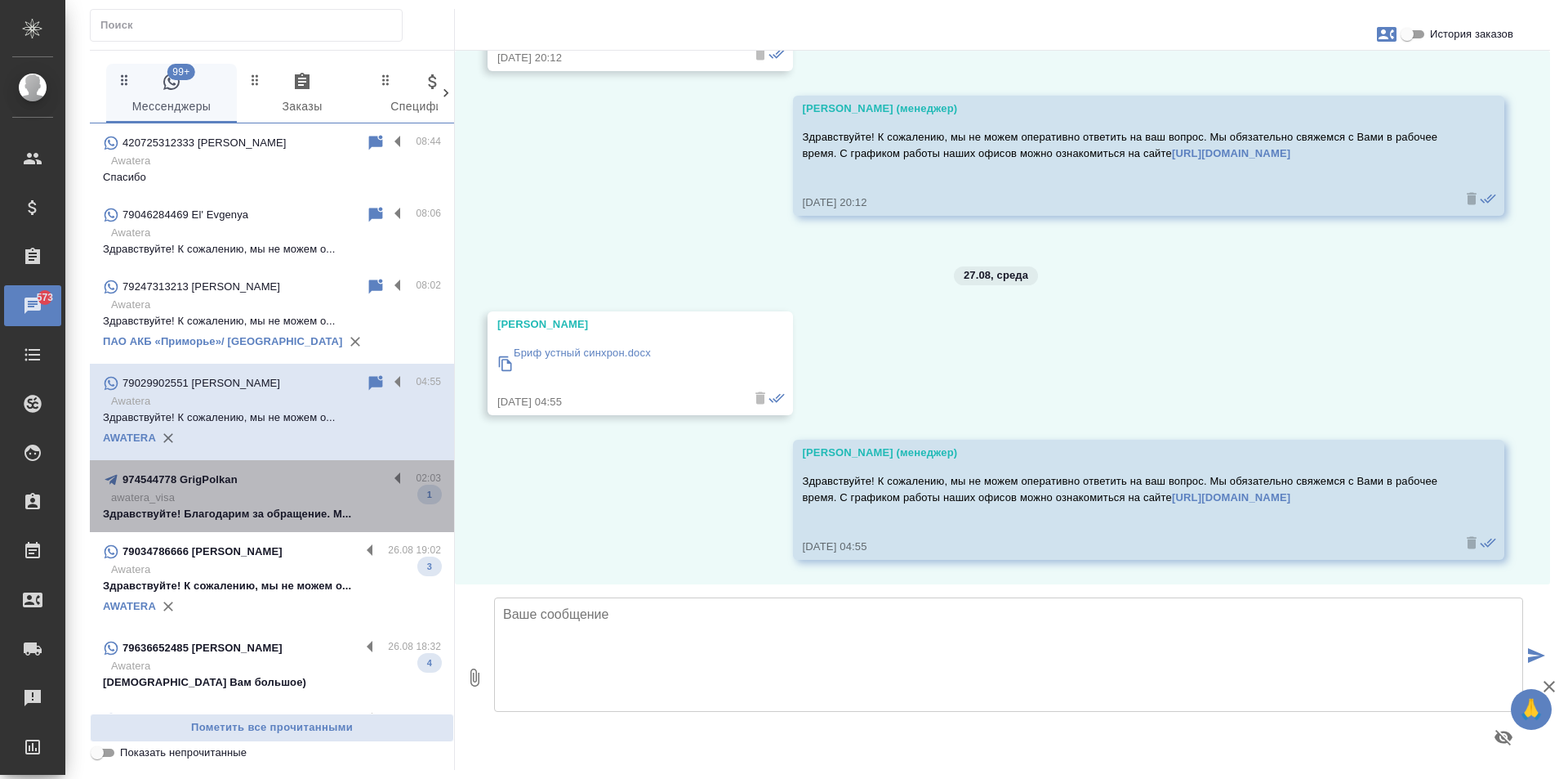
click at [276, 494] on p "awatera_visa" at bounding box center [276, 498] width 330 height 16
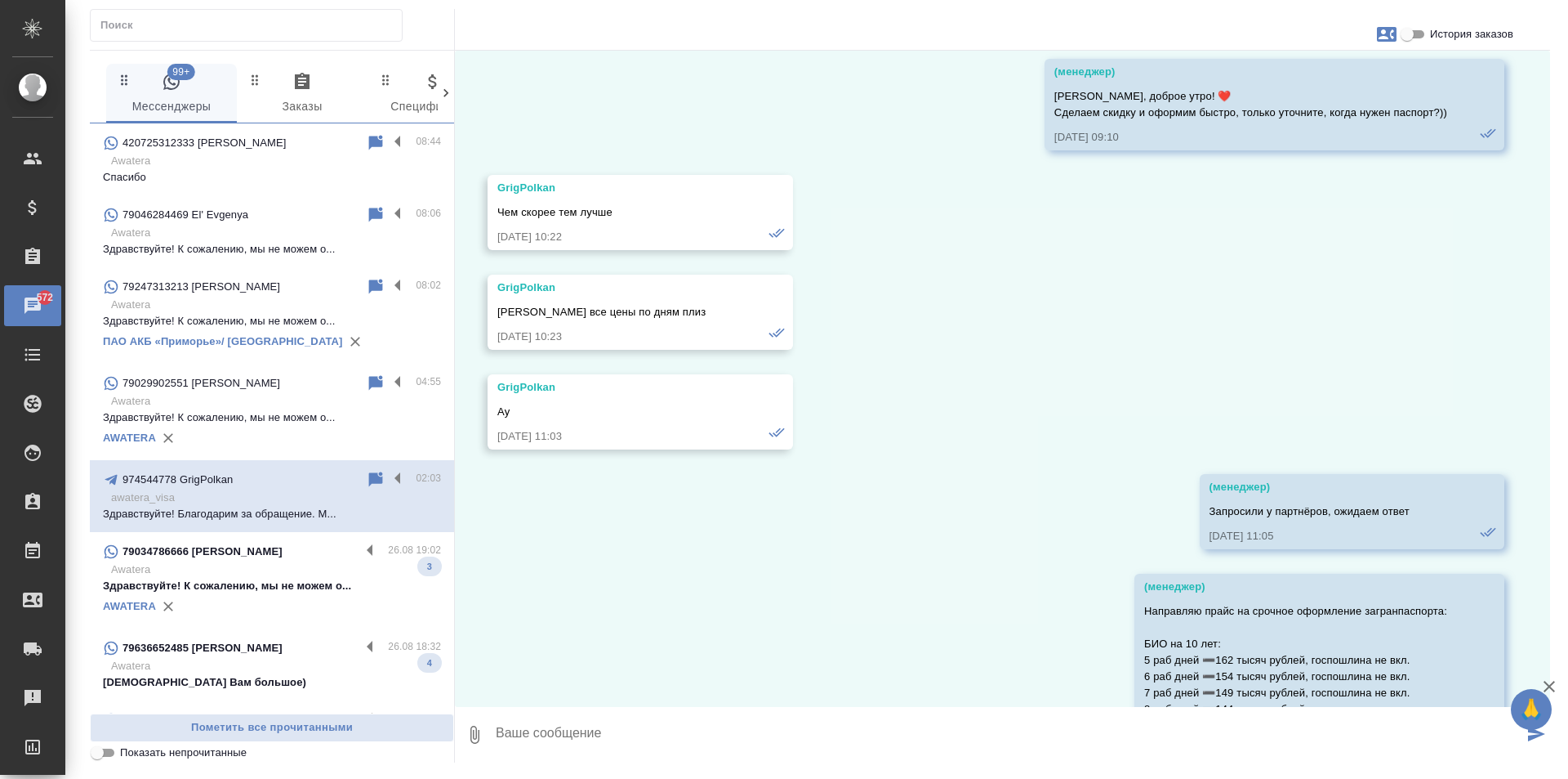
scroll to position [12207, 0]
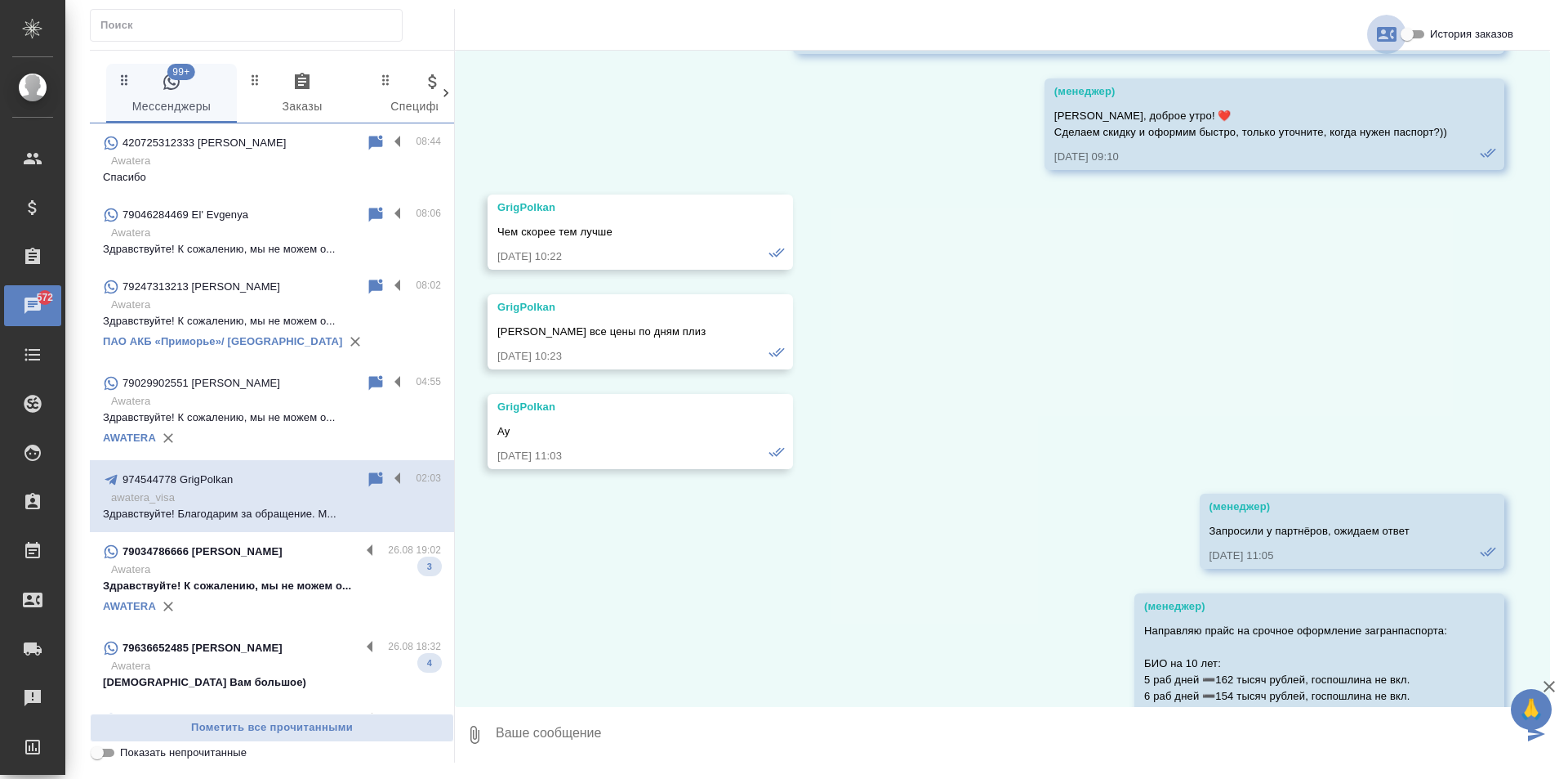
click at [1388, 36] on icon "button" at bounding box center [1387, 34] width 20 height 14
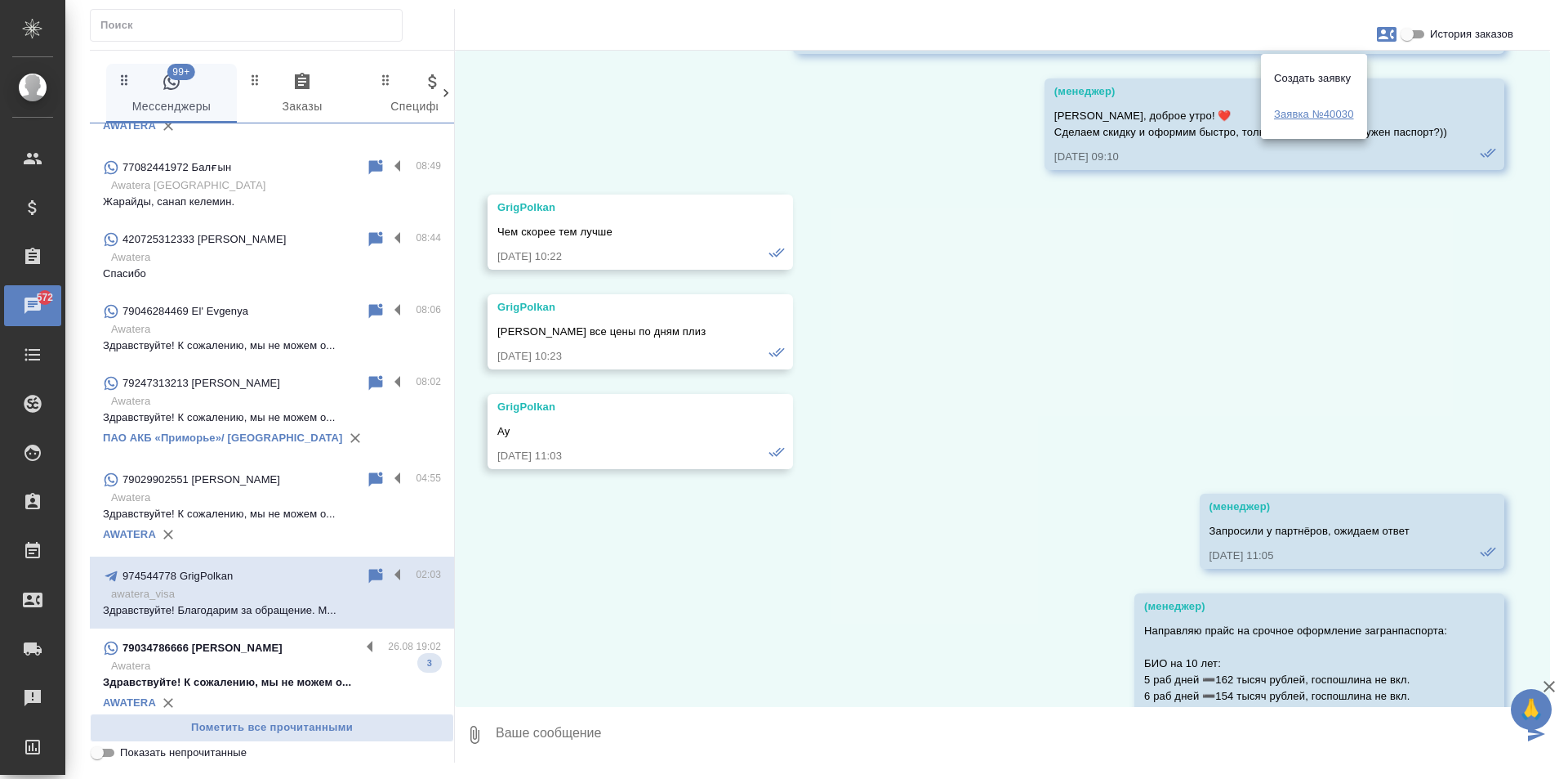
scroll to position [505, 0]
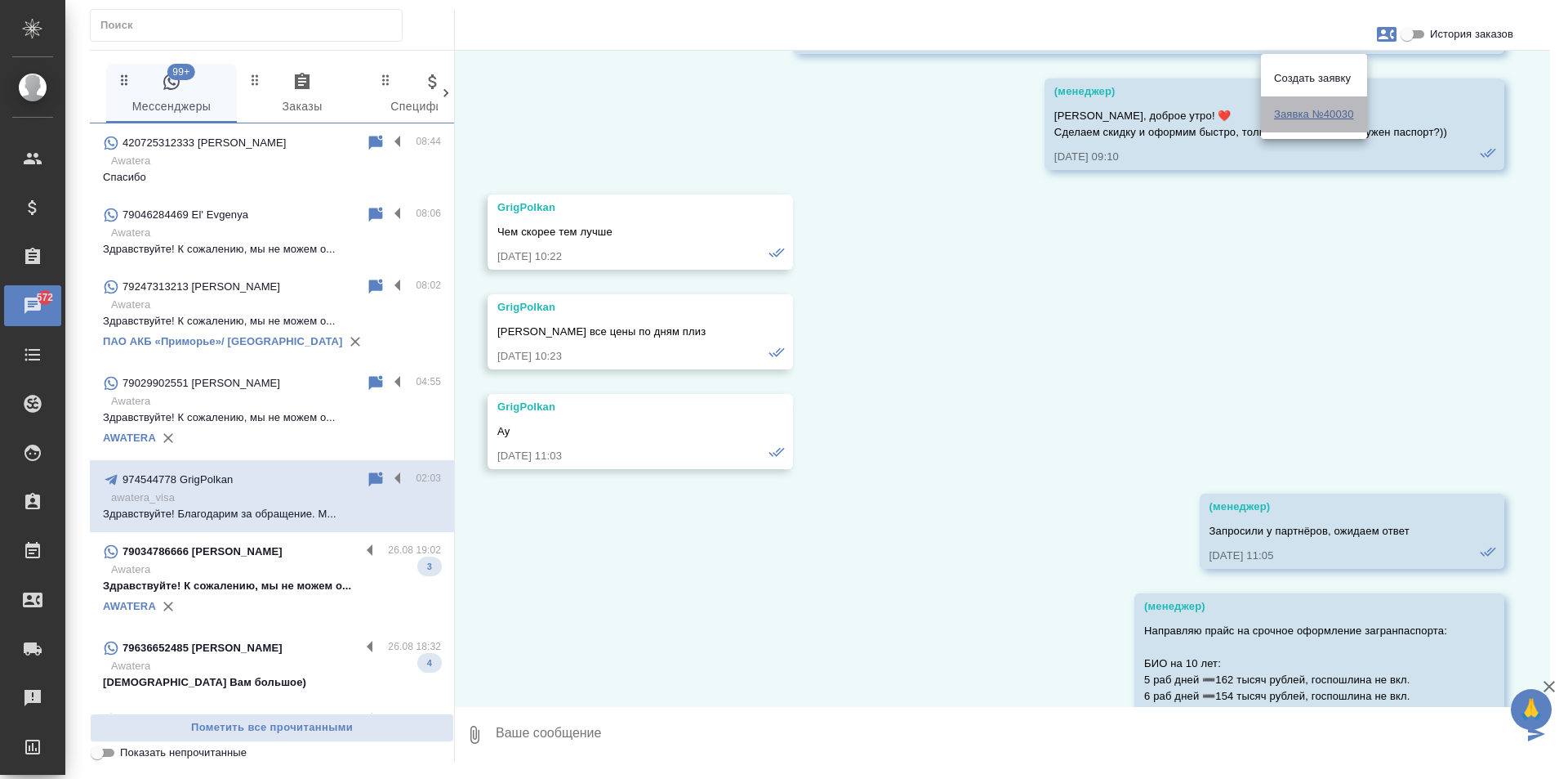
click at [1322, 120] on span "Заявка №40030" at bounding box center [1314, 114] width 80 height 16
click at [1280, 269] on div at bounding box center [784, 389] width 1568 height 779
click at [1405, 38] on div "Создать заявку Заявка №40030" at bounding box center [784, 389] width 1568 height 779
click at [1409, 33] on input "История заказов" at bounding box center [1407, 34] width 59 height 20
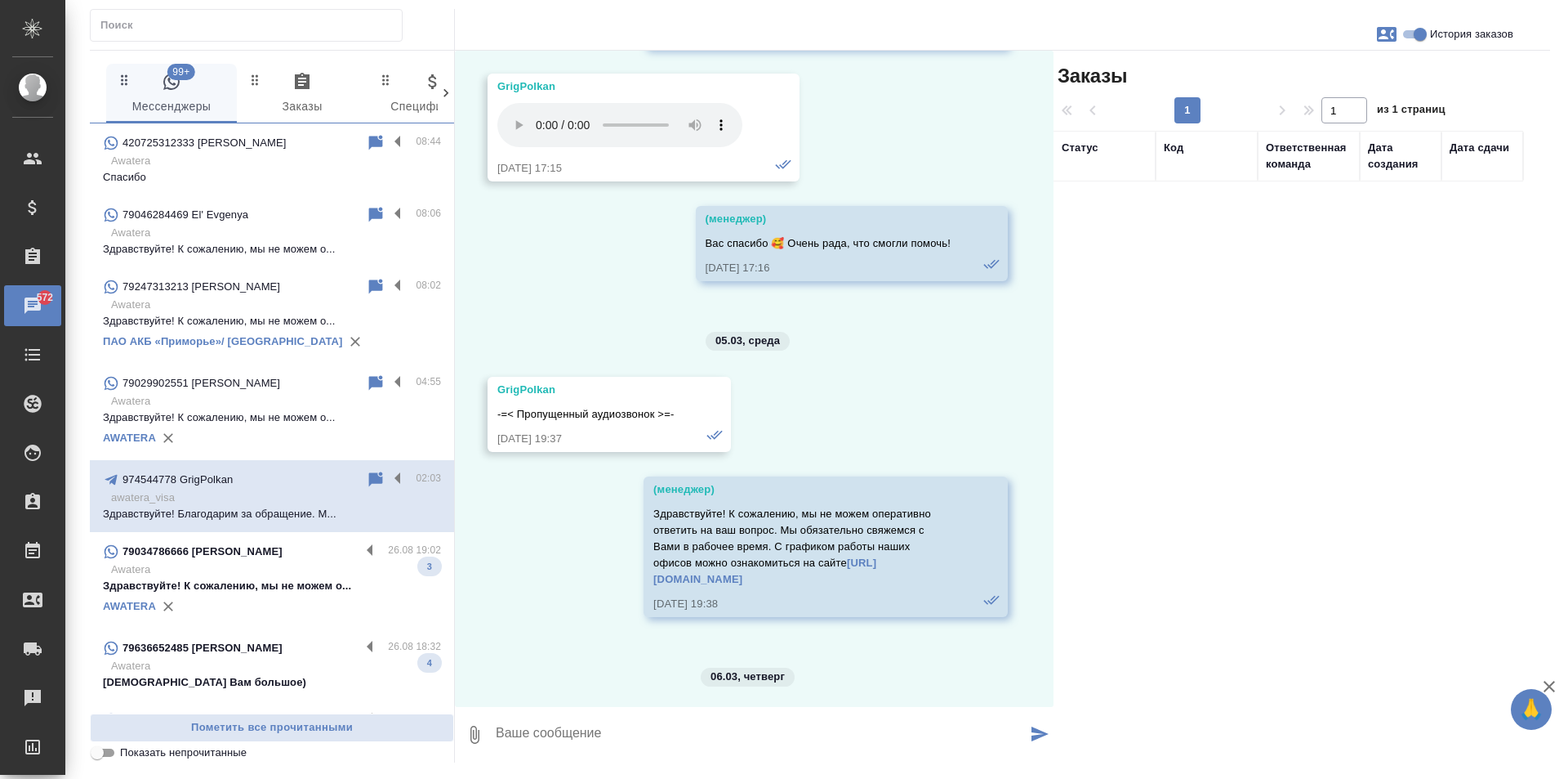
scroll to position [13138, 0]
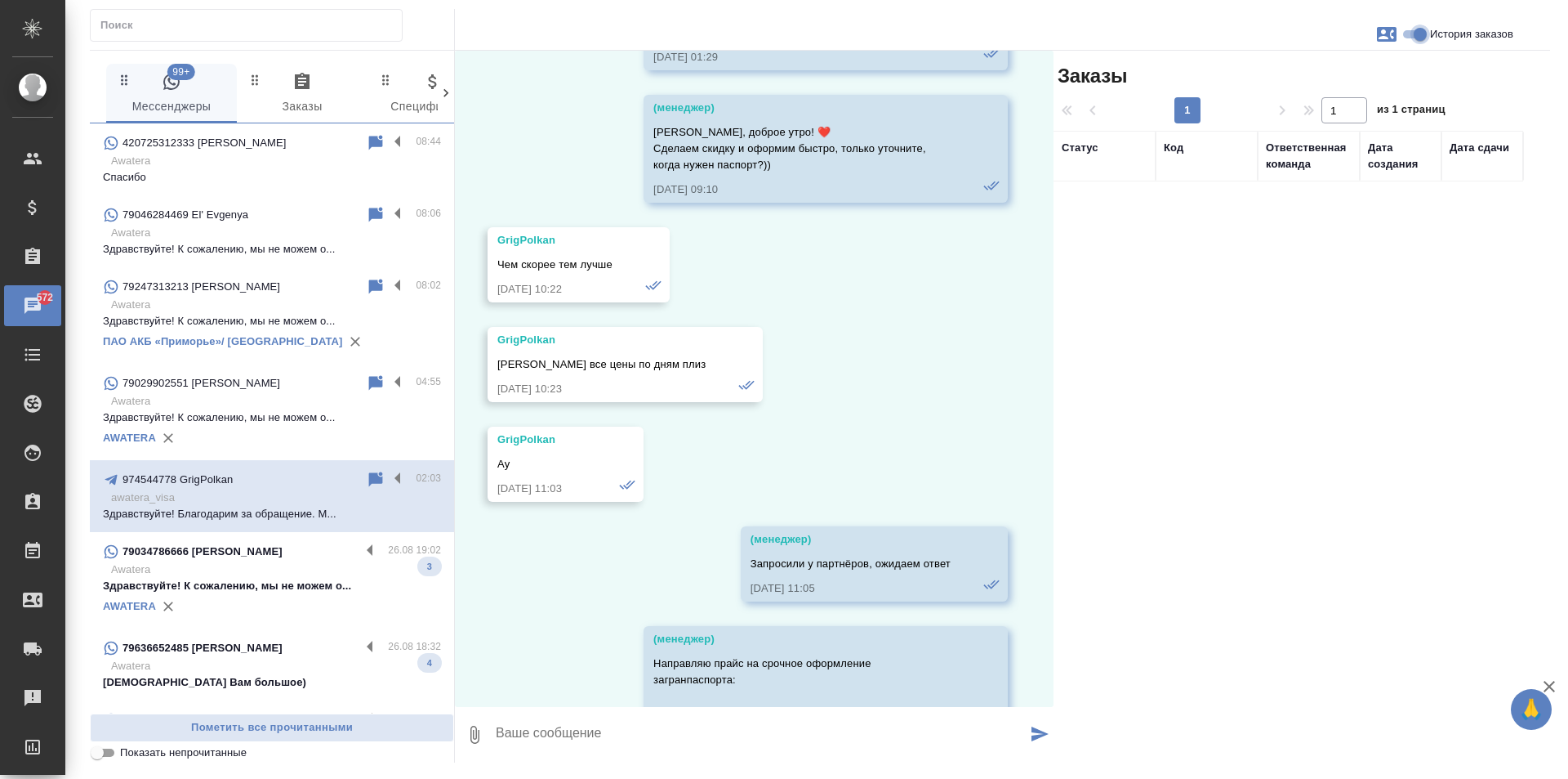
click at [1421, 37] on input "История заказов" at bounding box center [1420, 34] width 59 height 20
checkbox input "false"
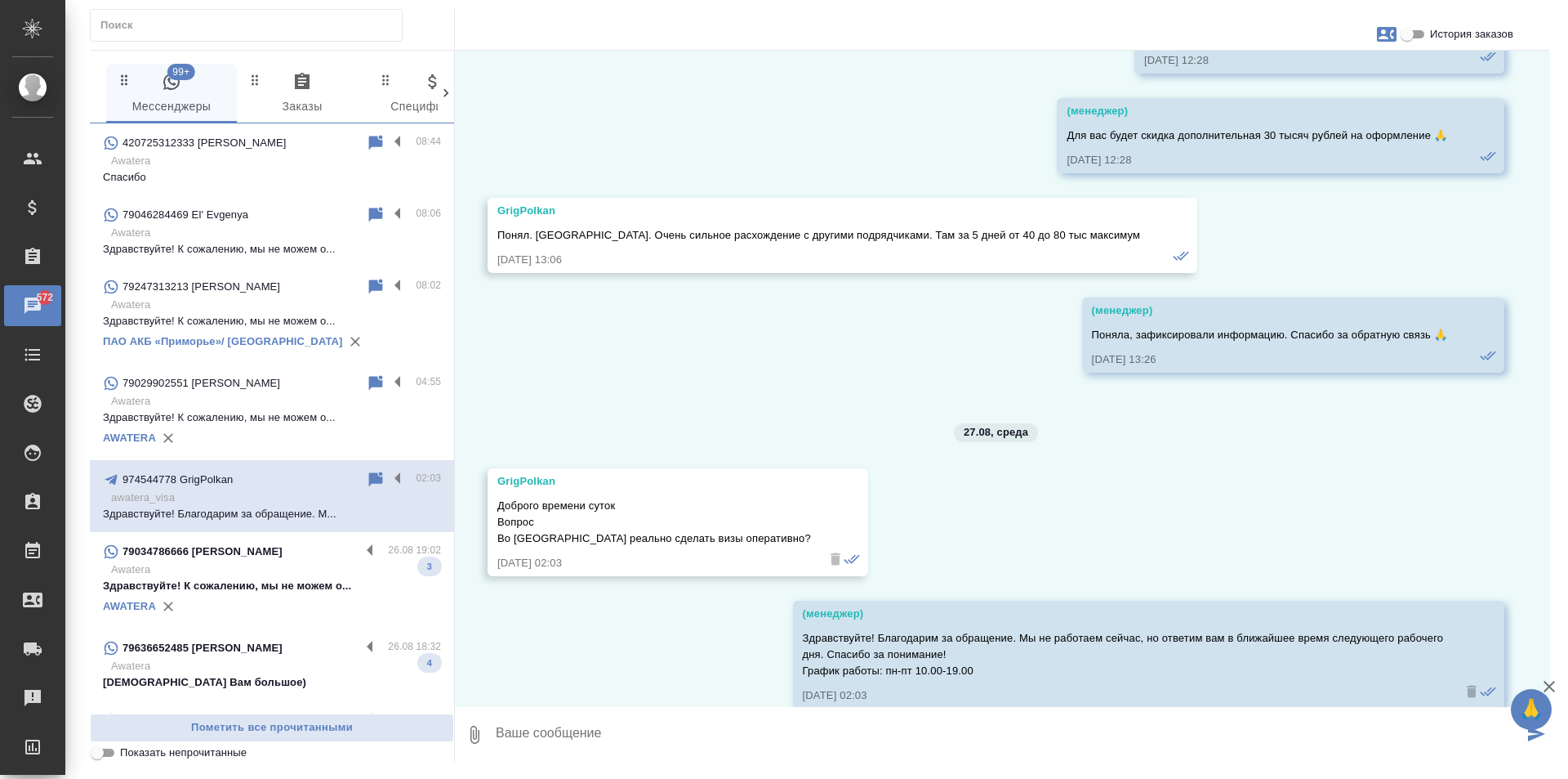
scroll to position [13024, 0]
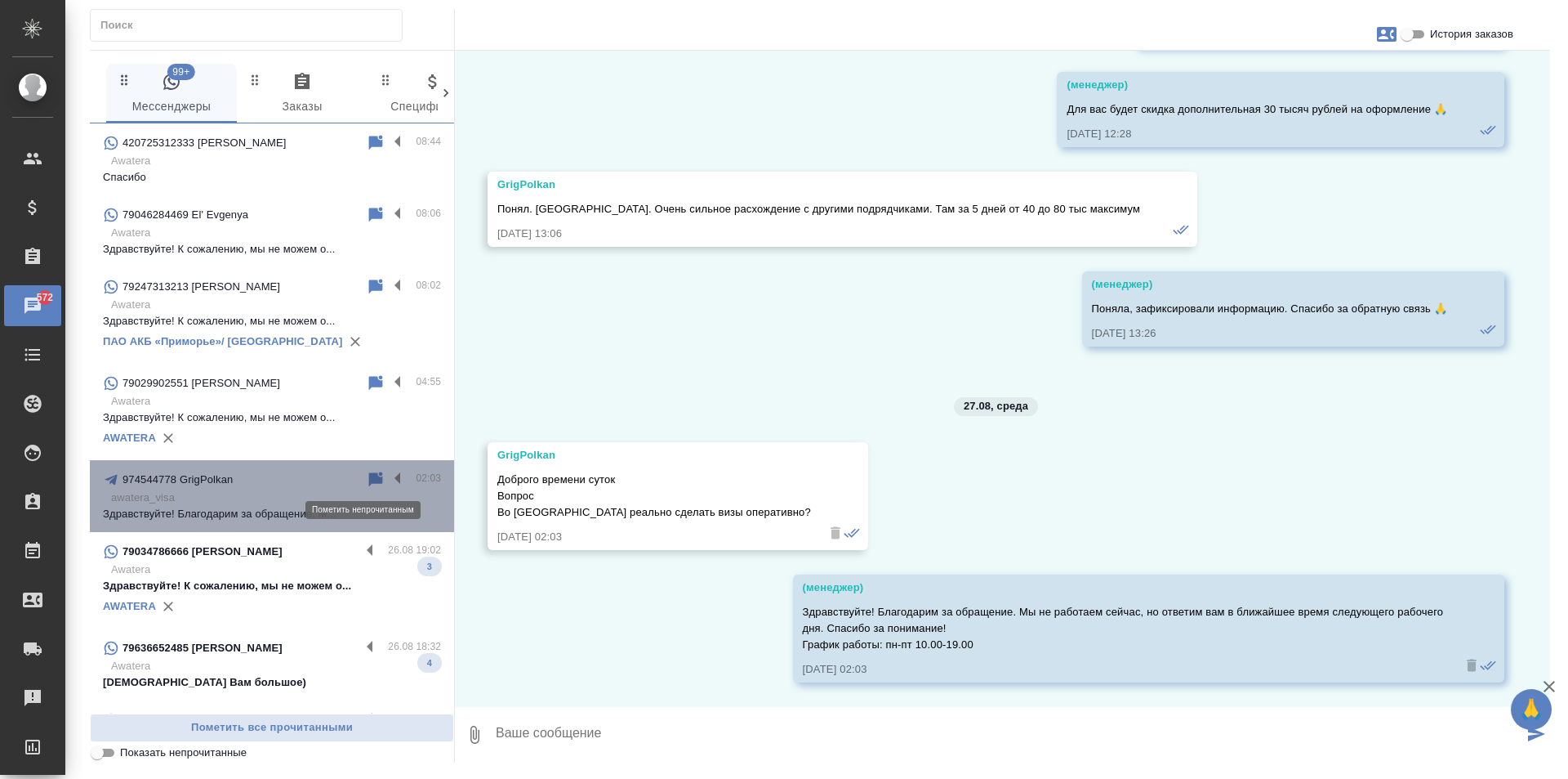
click at [369, 478] on icon at bounding box center [375, 479] width 14 height 14
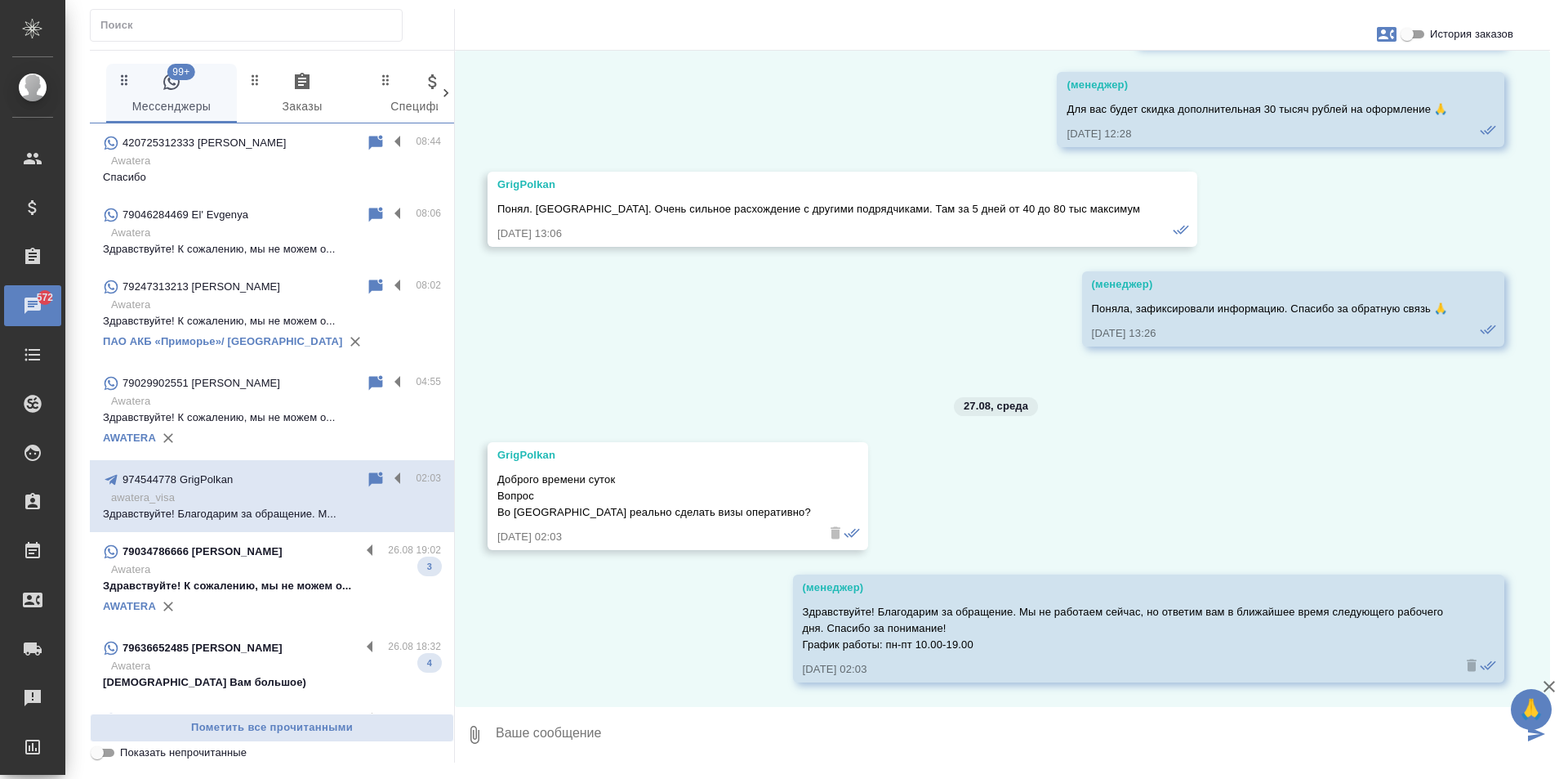
click at [260, 576] on p "Awatera" at bounding box center [276, 569] width 330 height 16
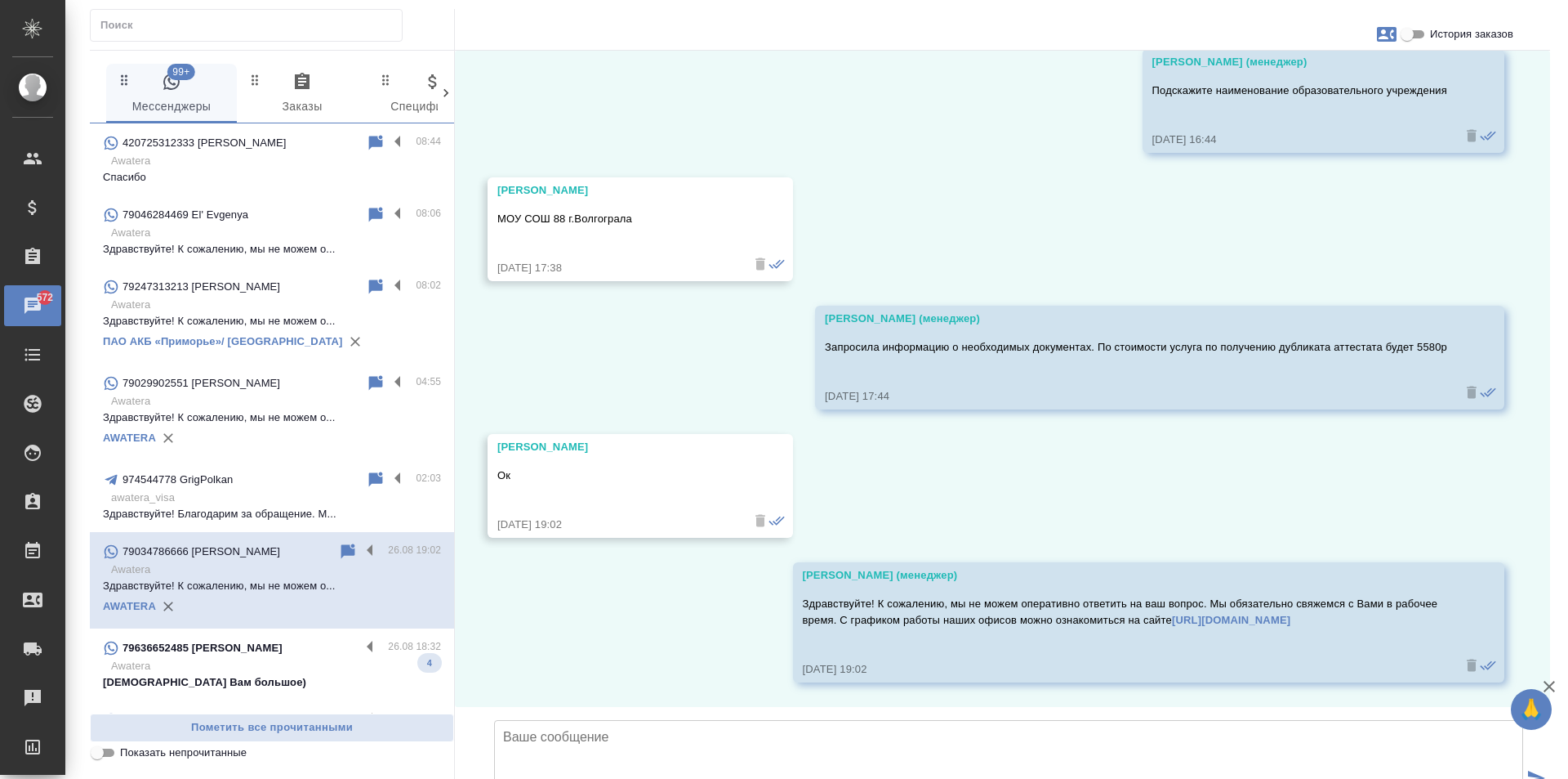
scroll to position [501, 0]
click at [238, 494] on p "awatera_visa" at bounding box center [276, 498] width 330 height 16
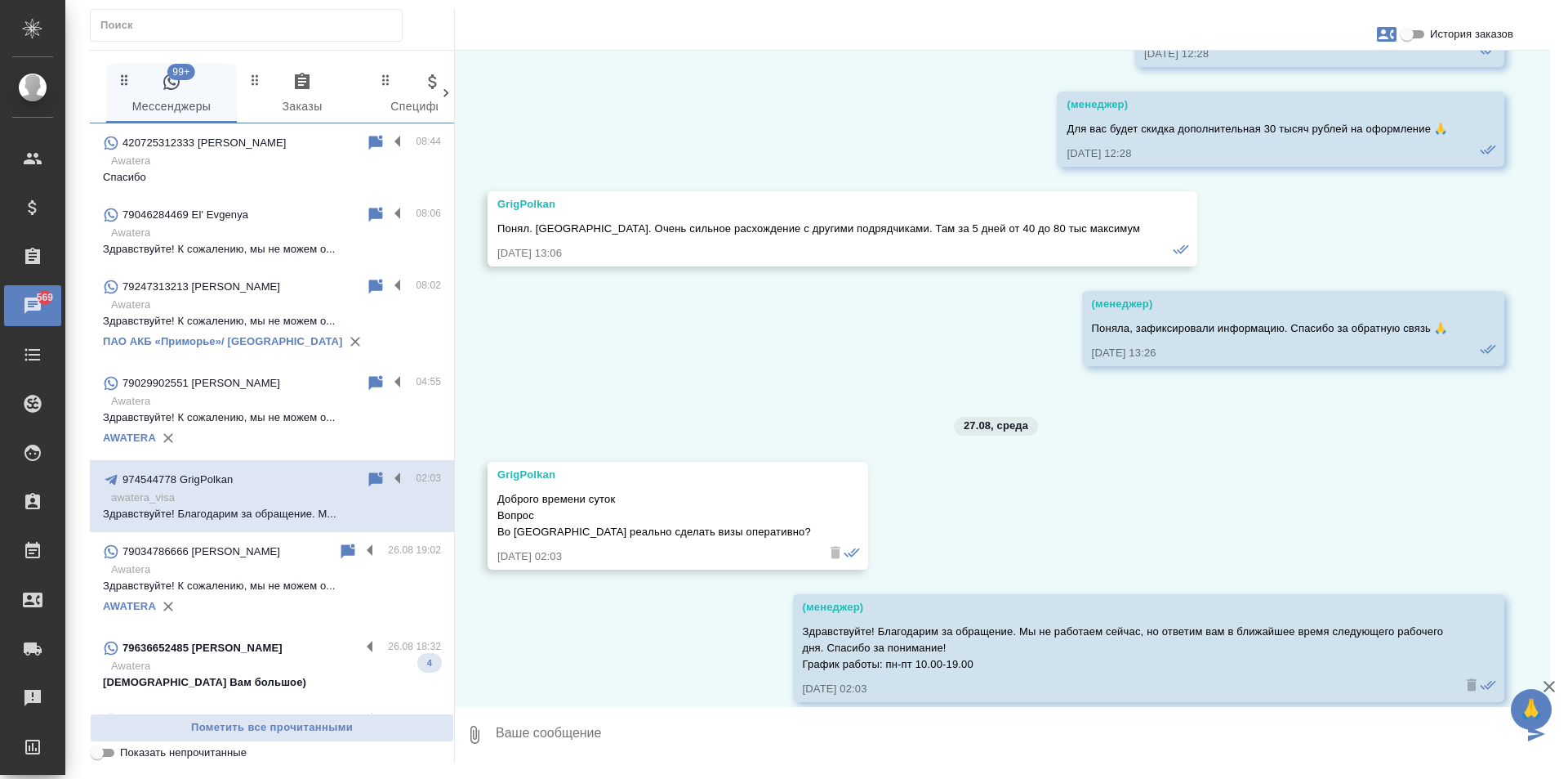
scroll to position [13024, 0]
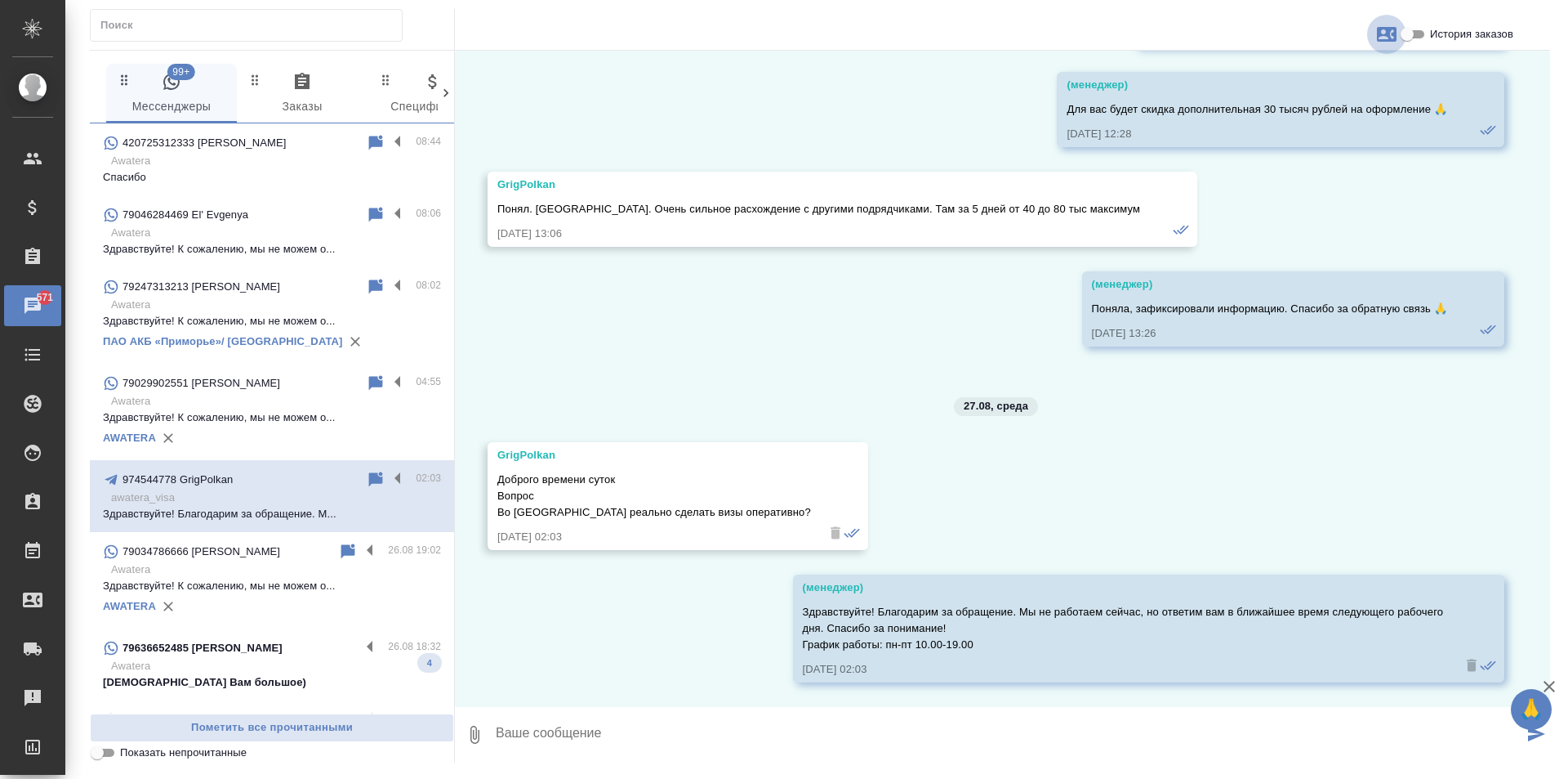
click at [1379, 32] on icon "button" at bounding box center [1387, 34] width 20 height 14
click at [1305, 72] on span "Создать заявку" at bounding box center [1314, 79] width 80 height 16
select select "RU"
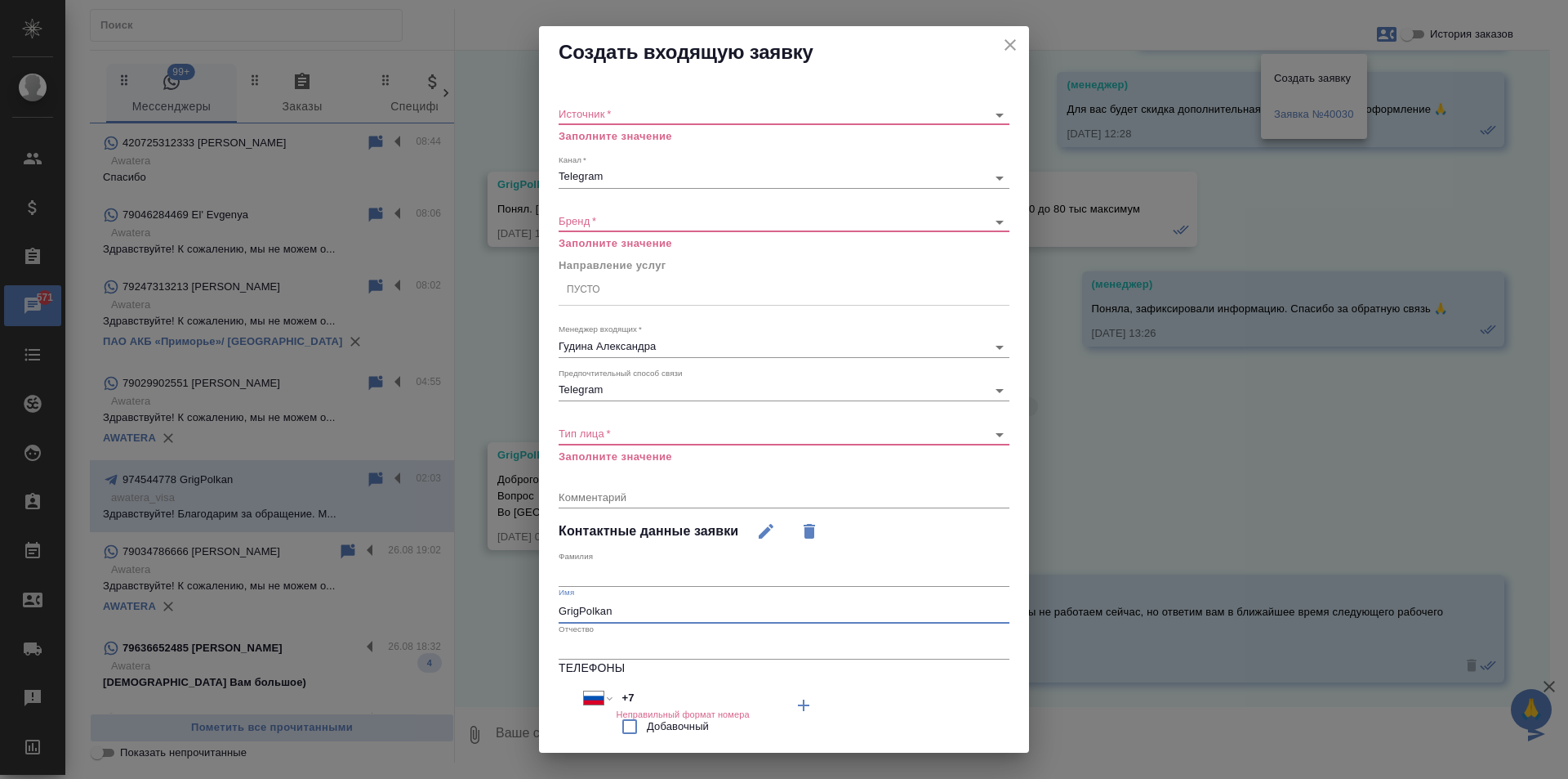
drag, startPoint x: 655, startPoint y: 613, endPoint x: 515, endPoint y: 607, distance: 140.1
click at [515, 607] on div "Создать входящую заявку Источник   * ​ Заполните значение Канал   * Telegram 66…" at bounding box center [784, 389] width 1568 height 779
click at [1000, 43] on icon "close" at bounding box center [1010, 45] width 20 height 20
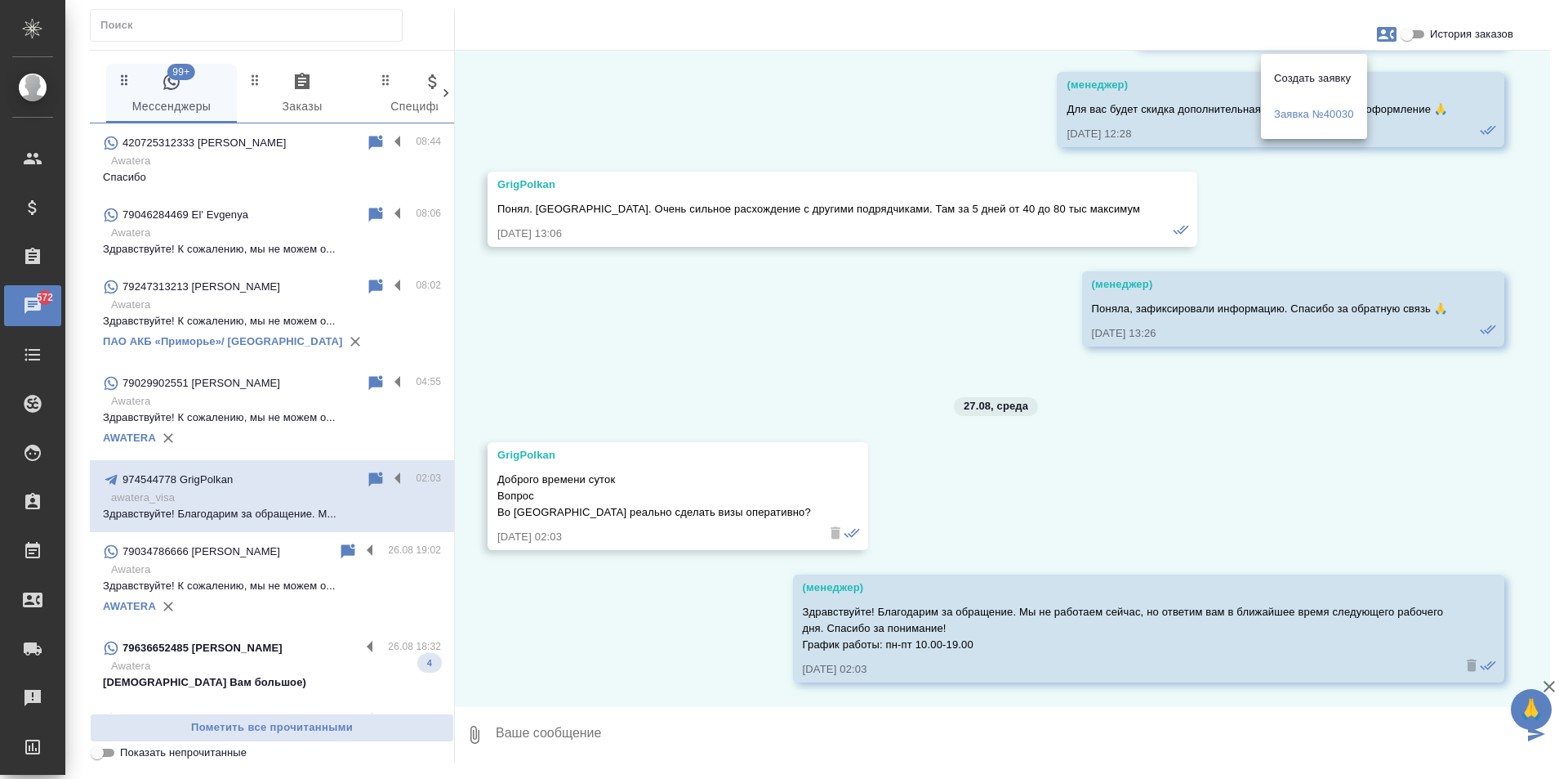
click at [1150, 495] on div at bounding box center [784, 389] width 1568 height 779
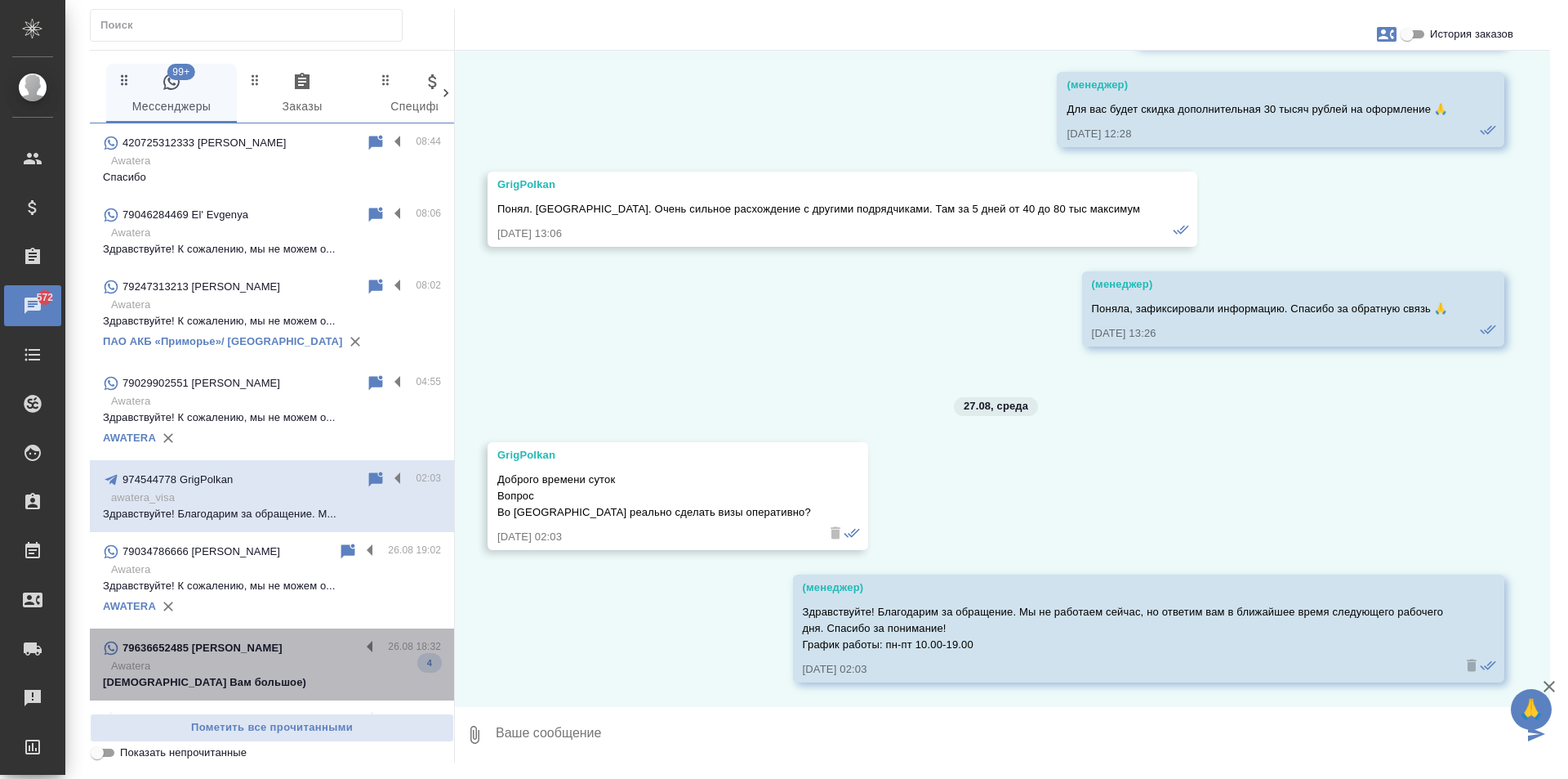
click at [288, 671] on p "Awatera" at bounding box center [276, 666] width 330 height 16
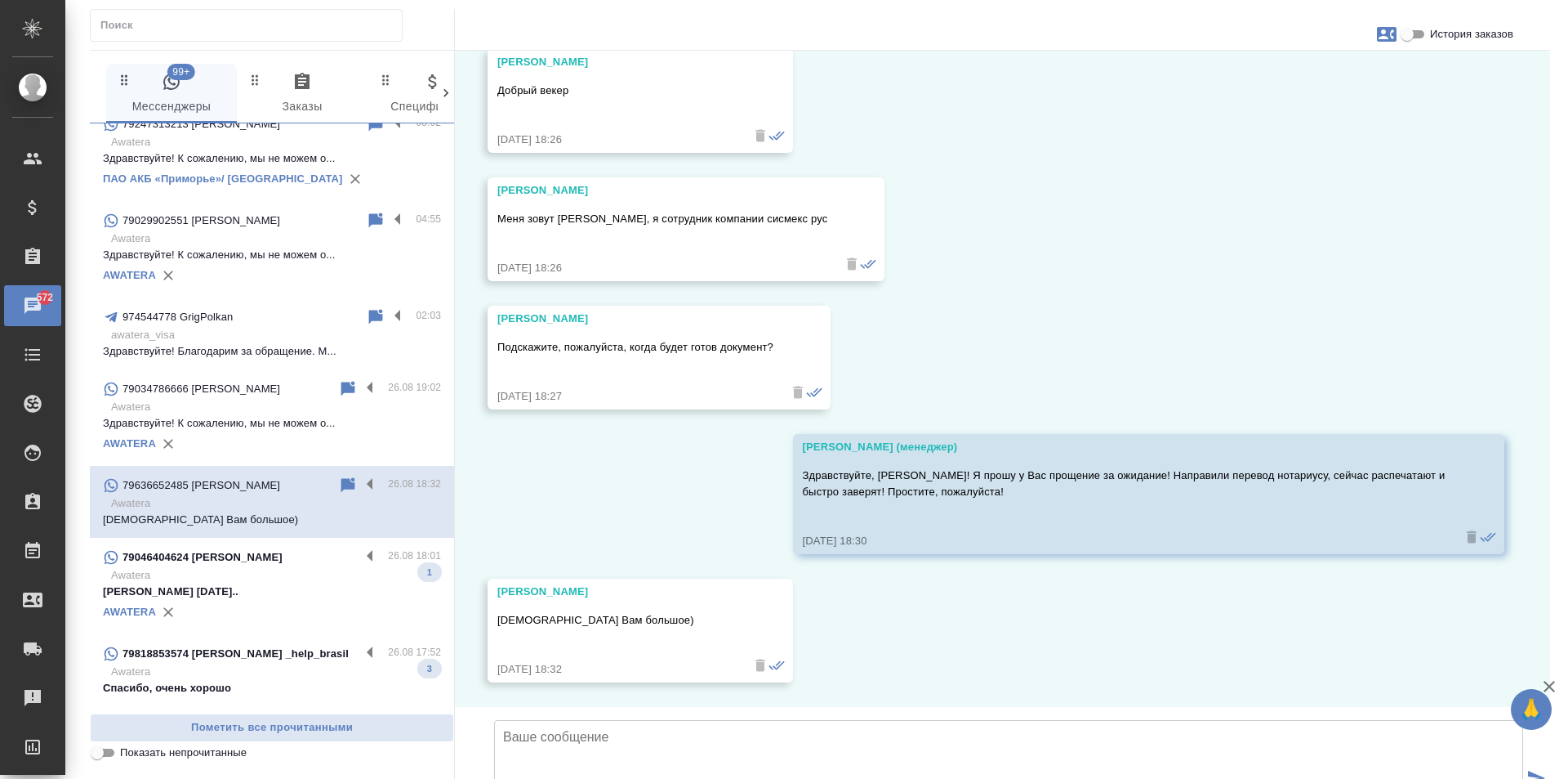
scroll to position [669, 0]
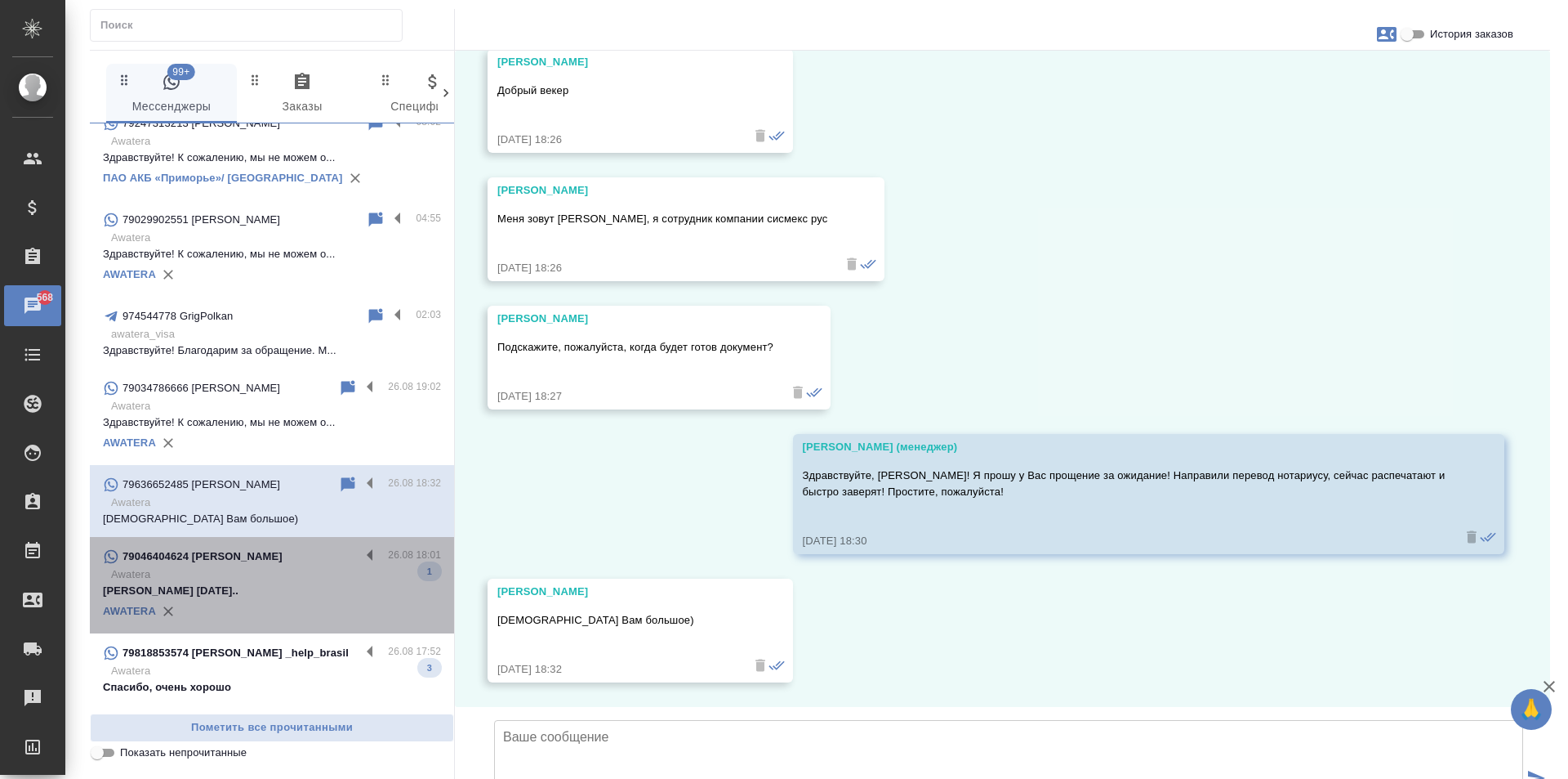
click at [302, 561] on div "79046404624 [PERSON_NAME]" at bounding box center [231, 556] width 258 height 20
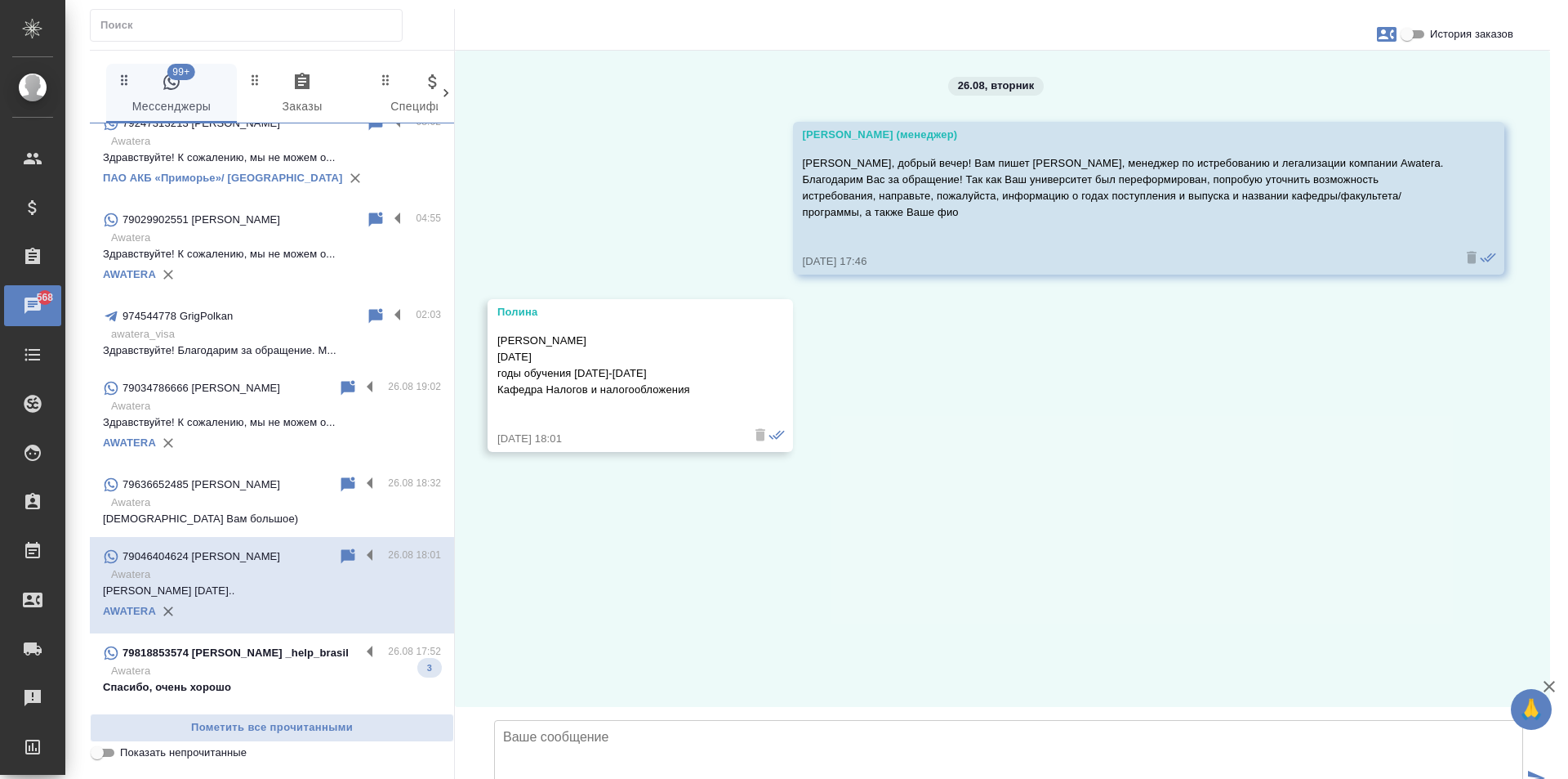
scroll to position [0, 0]
click at [279, 679] on p "Спасибо, очень хорошо" at bounding box center [272, 688] width 338 height 16
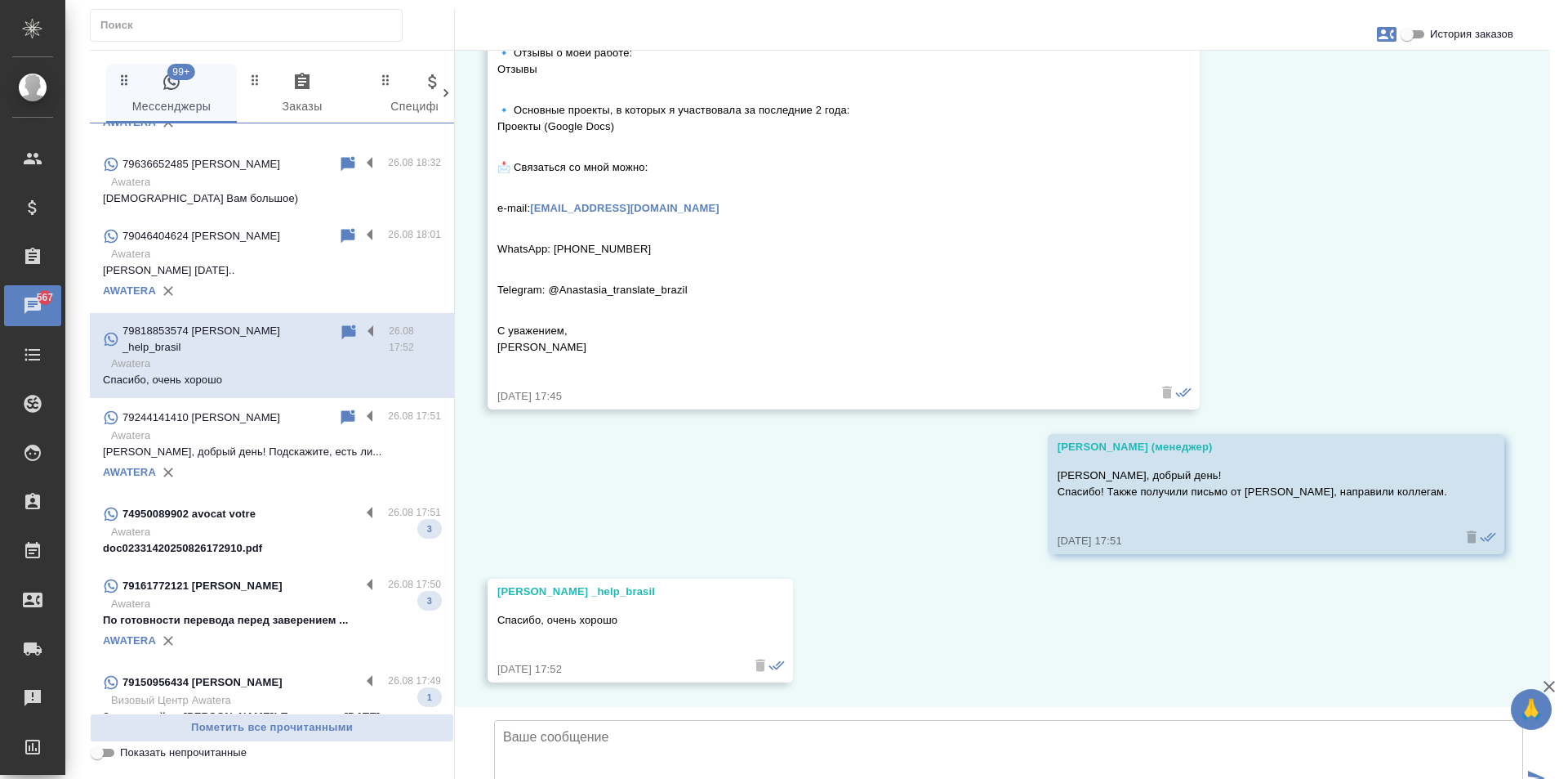
scroll to position [995, 0]
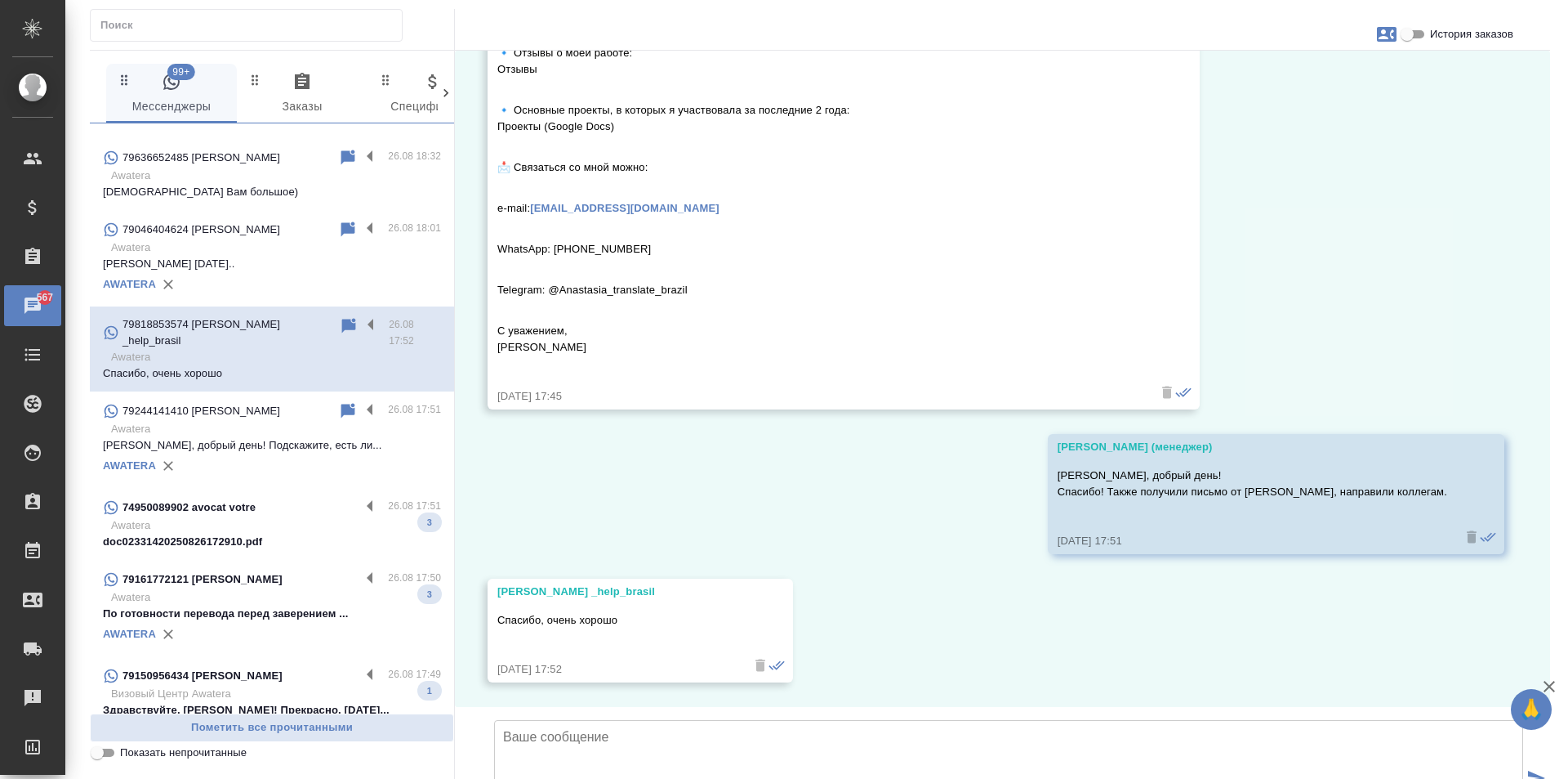
click at [326, 518] on p "Awatera" at bounding box center [276, 526] width 330 height 16
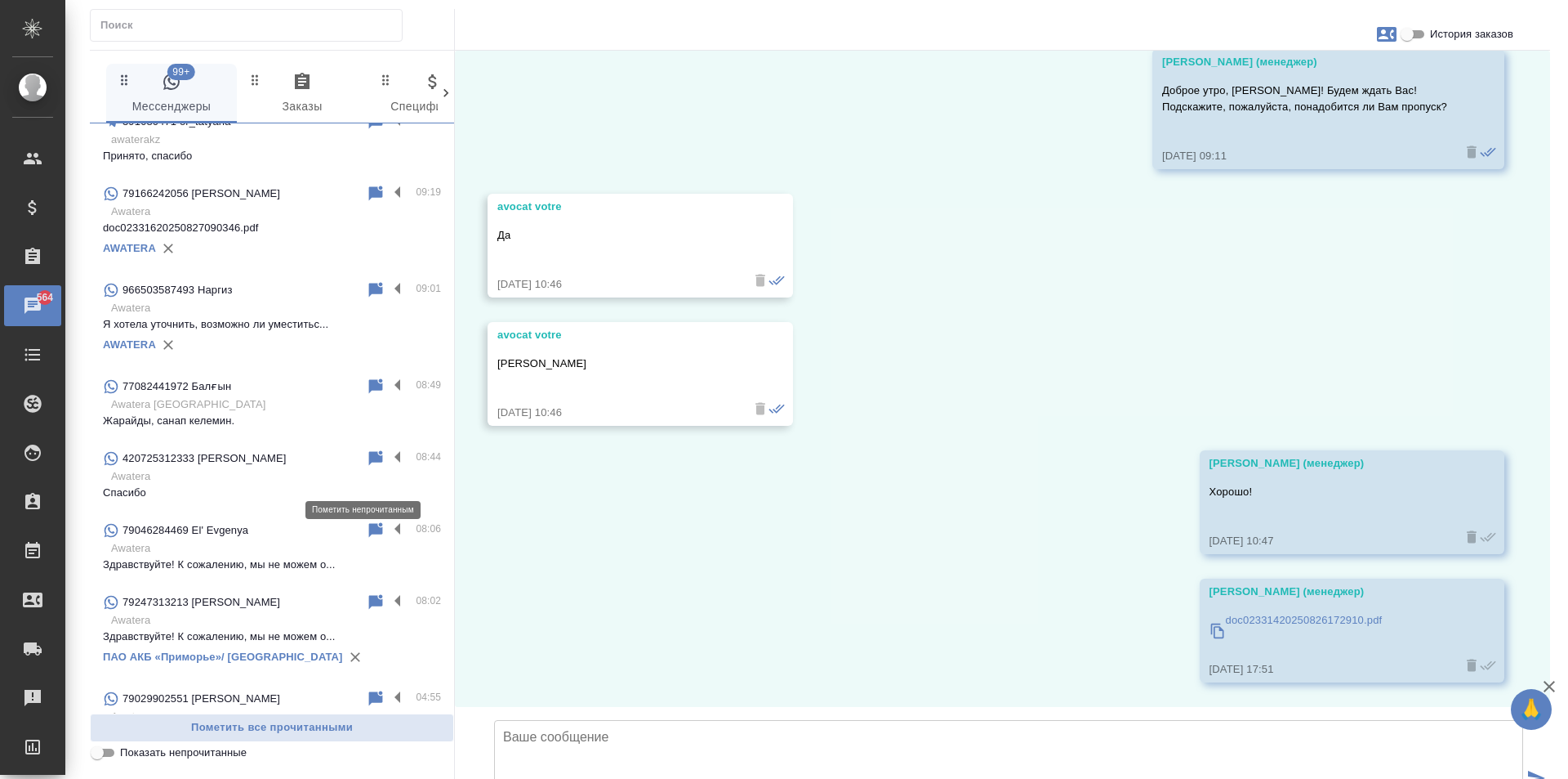
scroll to position [0, 0]
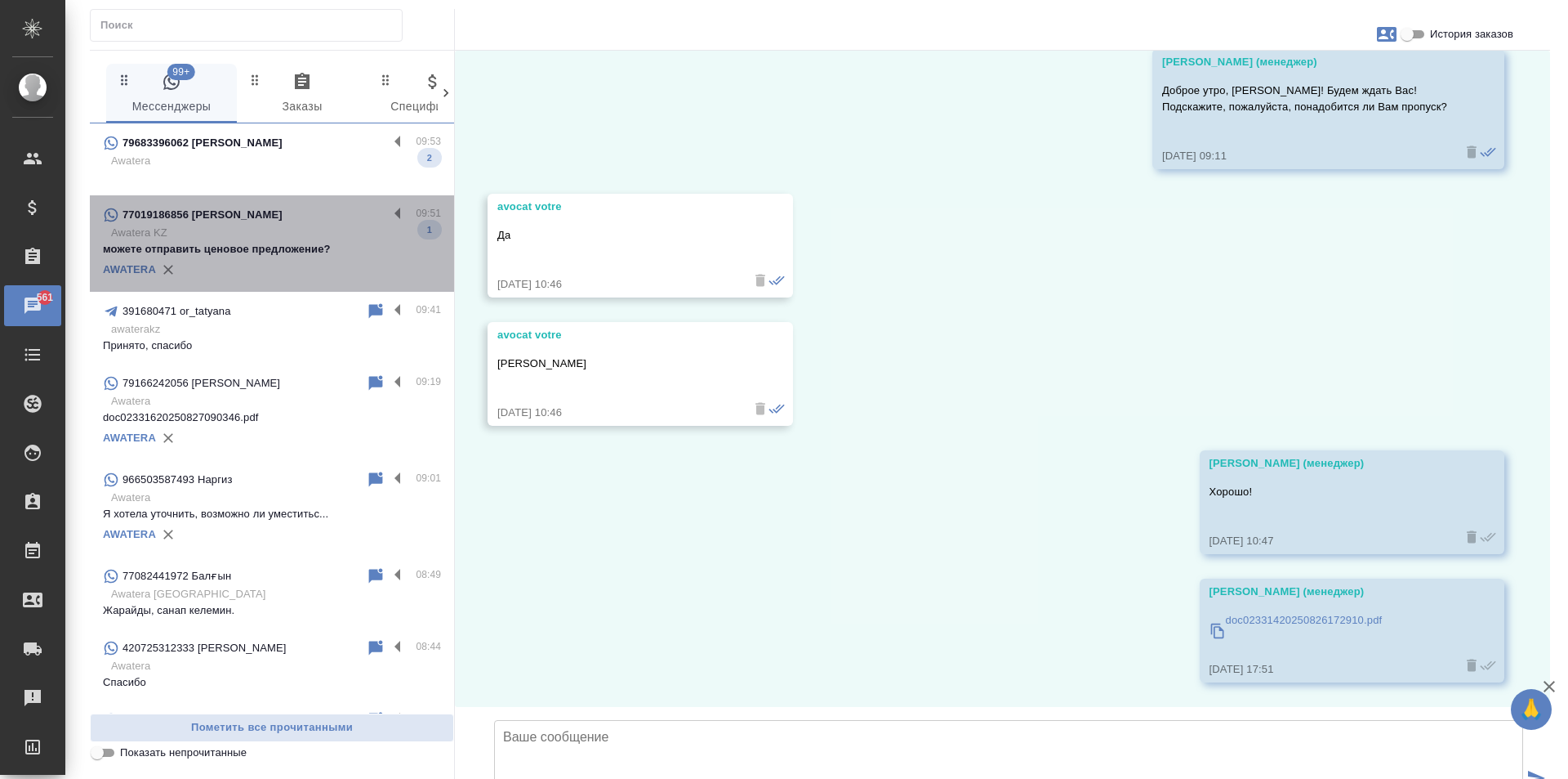
click at [286, 241] on p "можете отправить ценовое предложение?" at bounding box center [272, 249] width 338 height 16
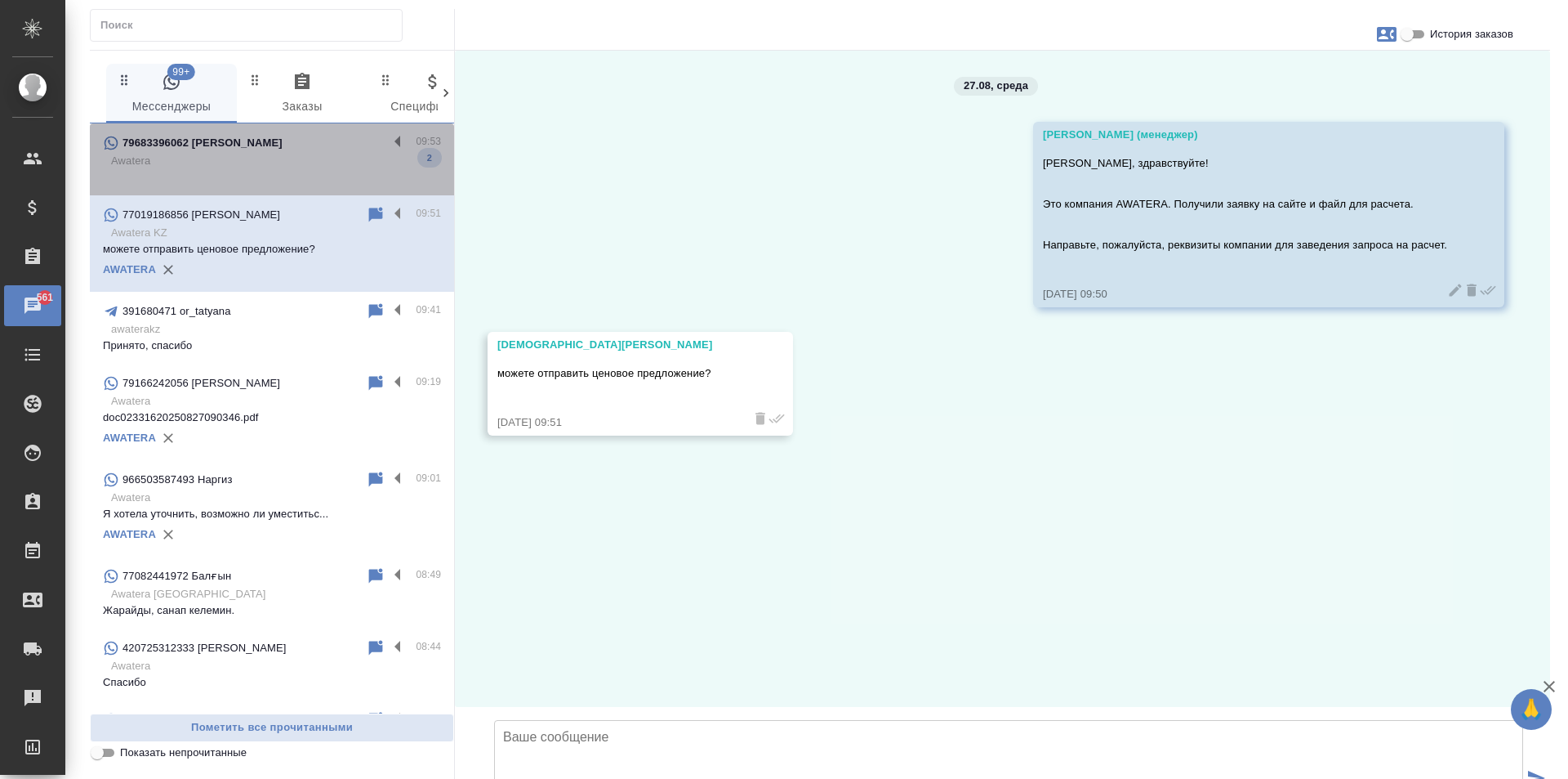
click at [307, 156] on p "Awatera" at bounding box center [276, 161] width 330 height 16
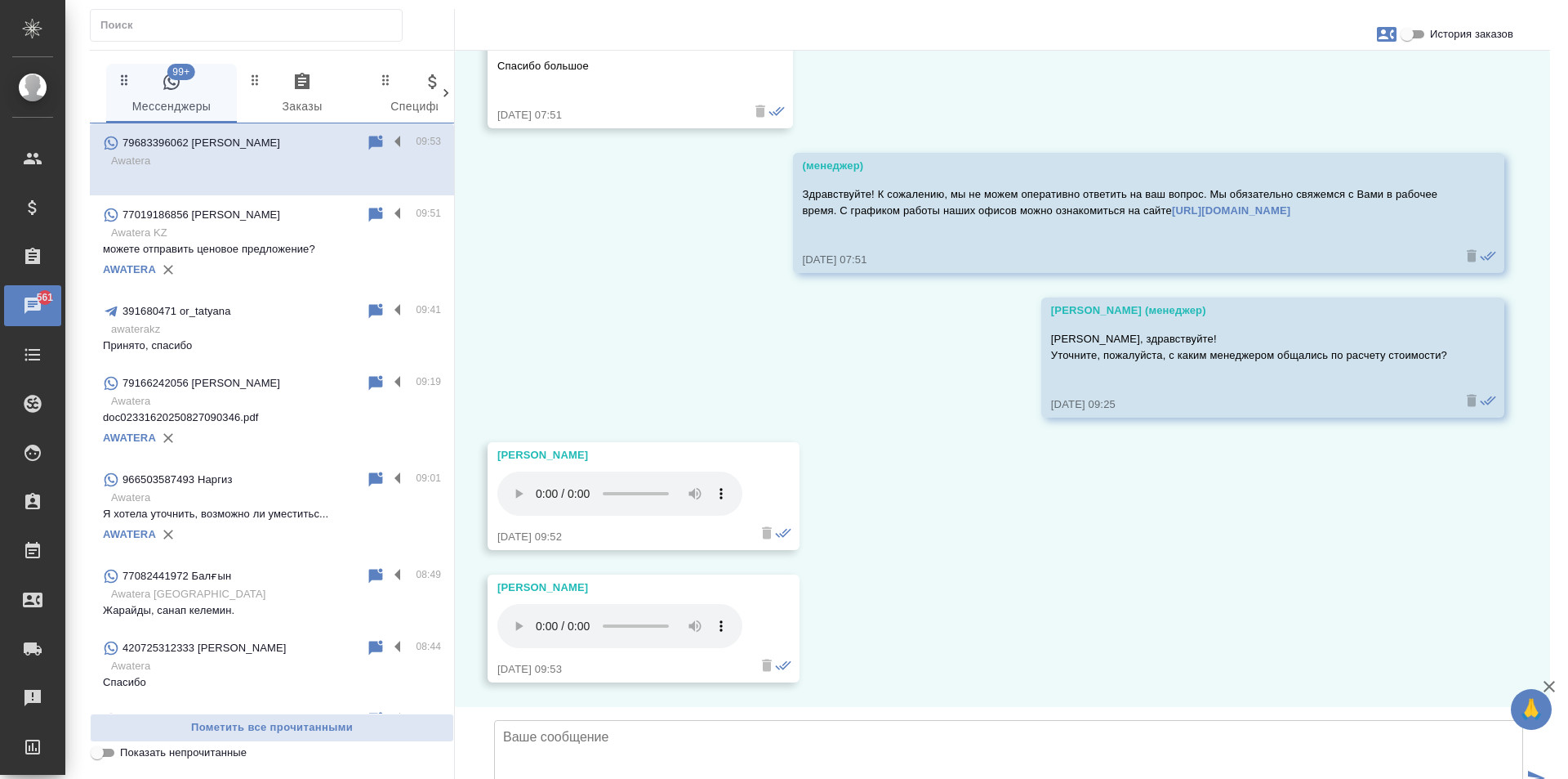
scroll to position [1739, 0]
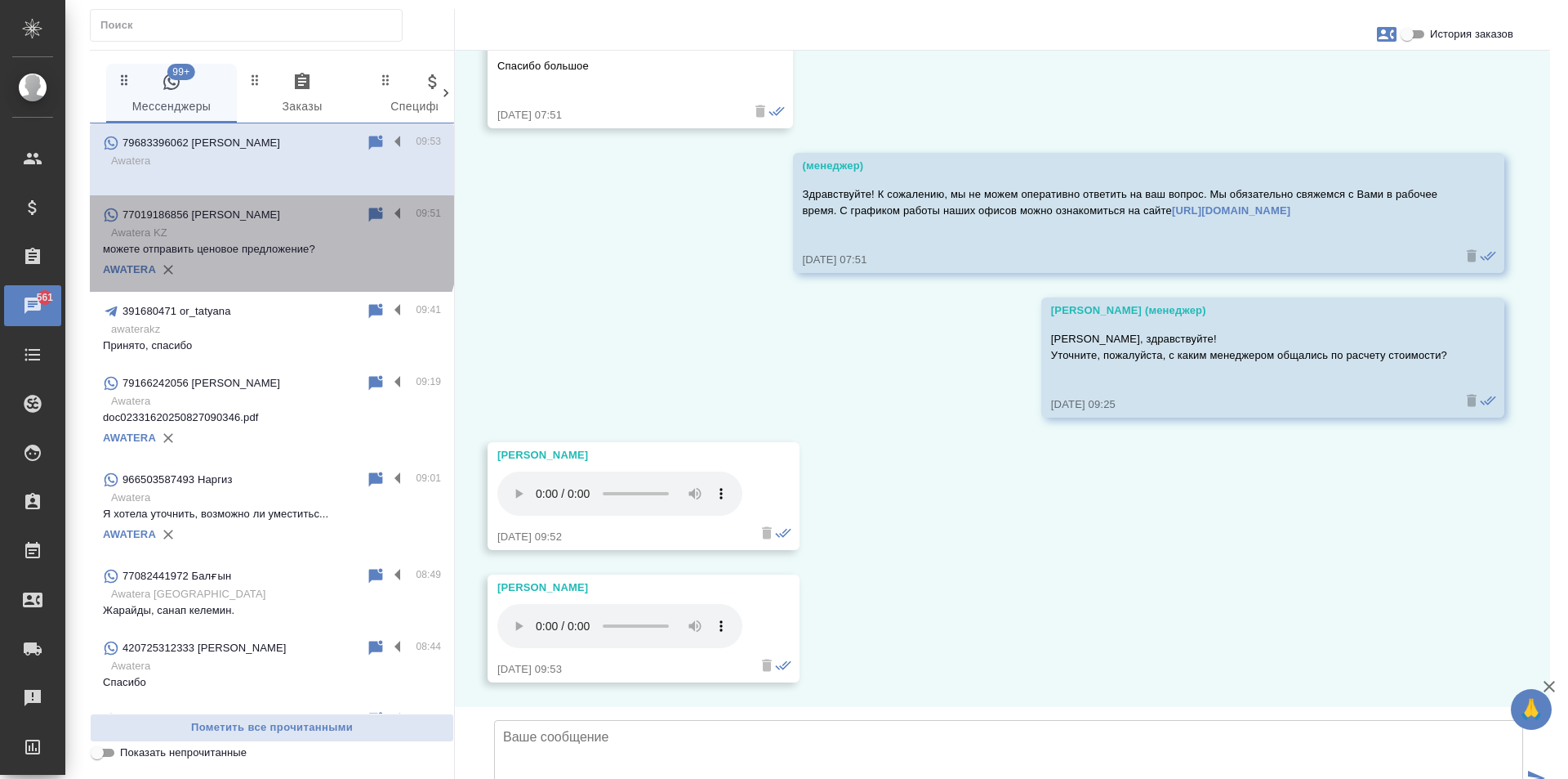
click at [270, 238] on p "Awatera KZ" at bounding box center [276, 233] width 330 height 16
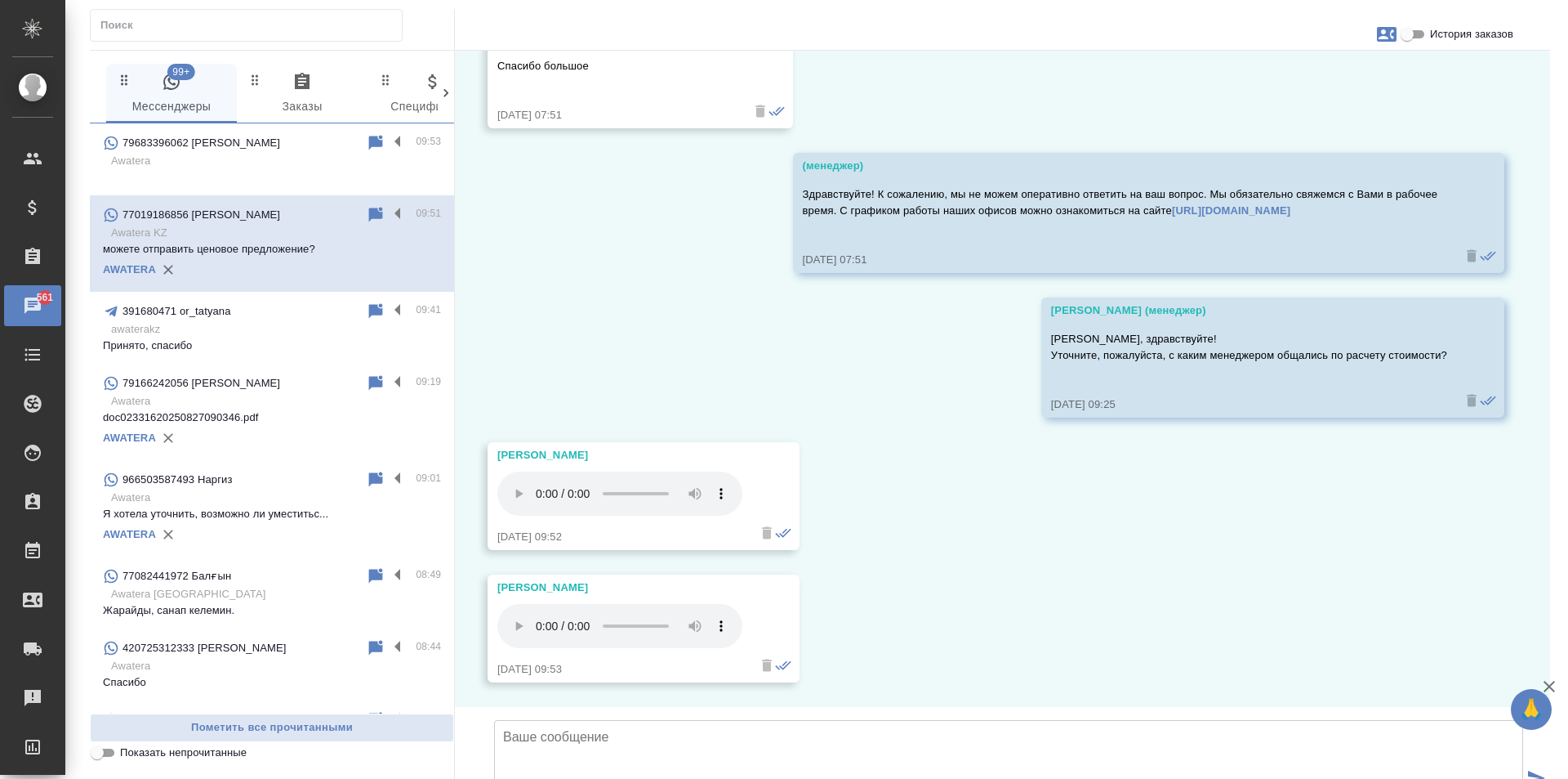
scroll to position [0, 0]
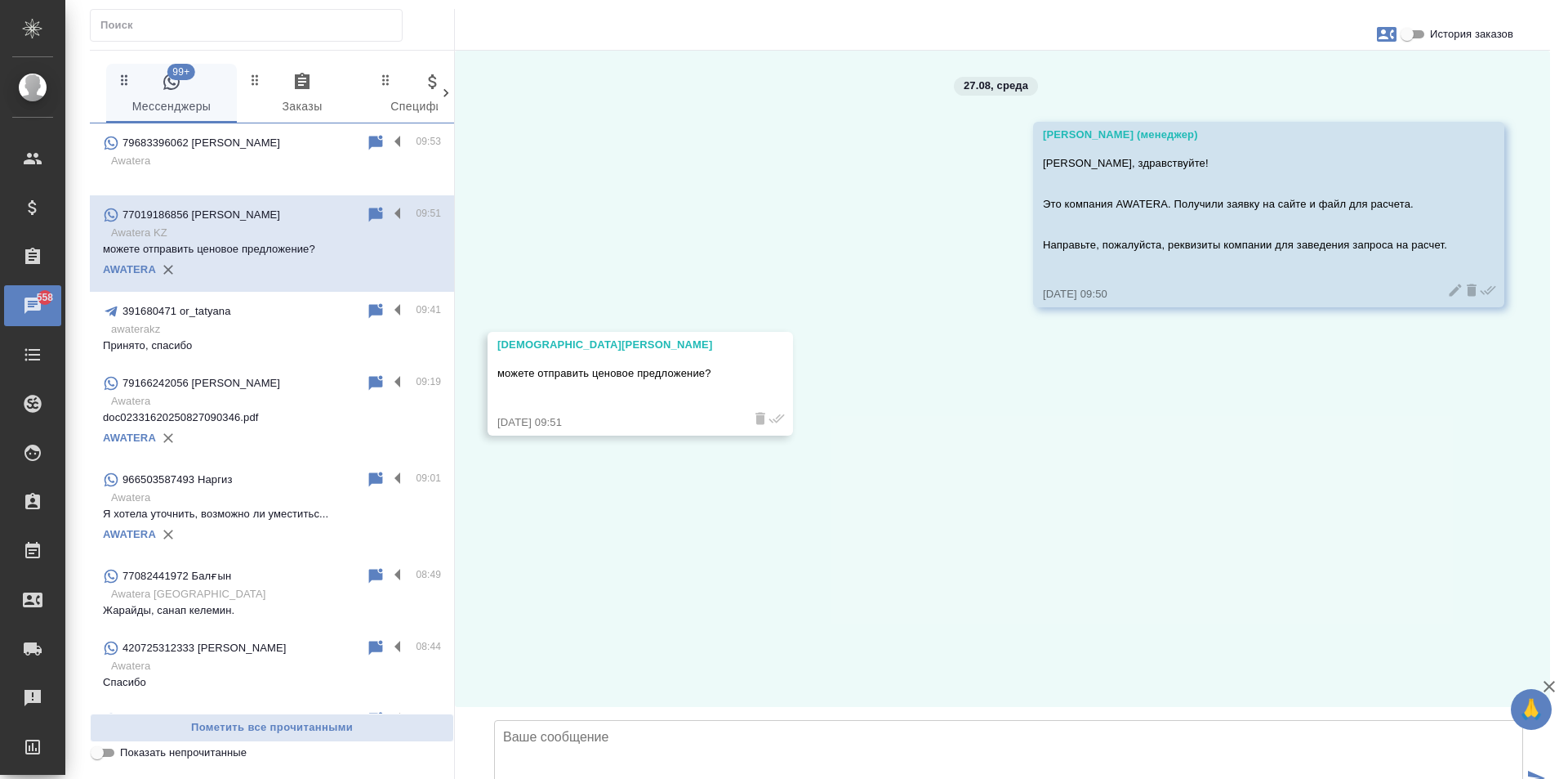
click at [288, 145] on div "79683396062 Ольга Литтл" at bounding box center [234, 143] width 263 height 20
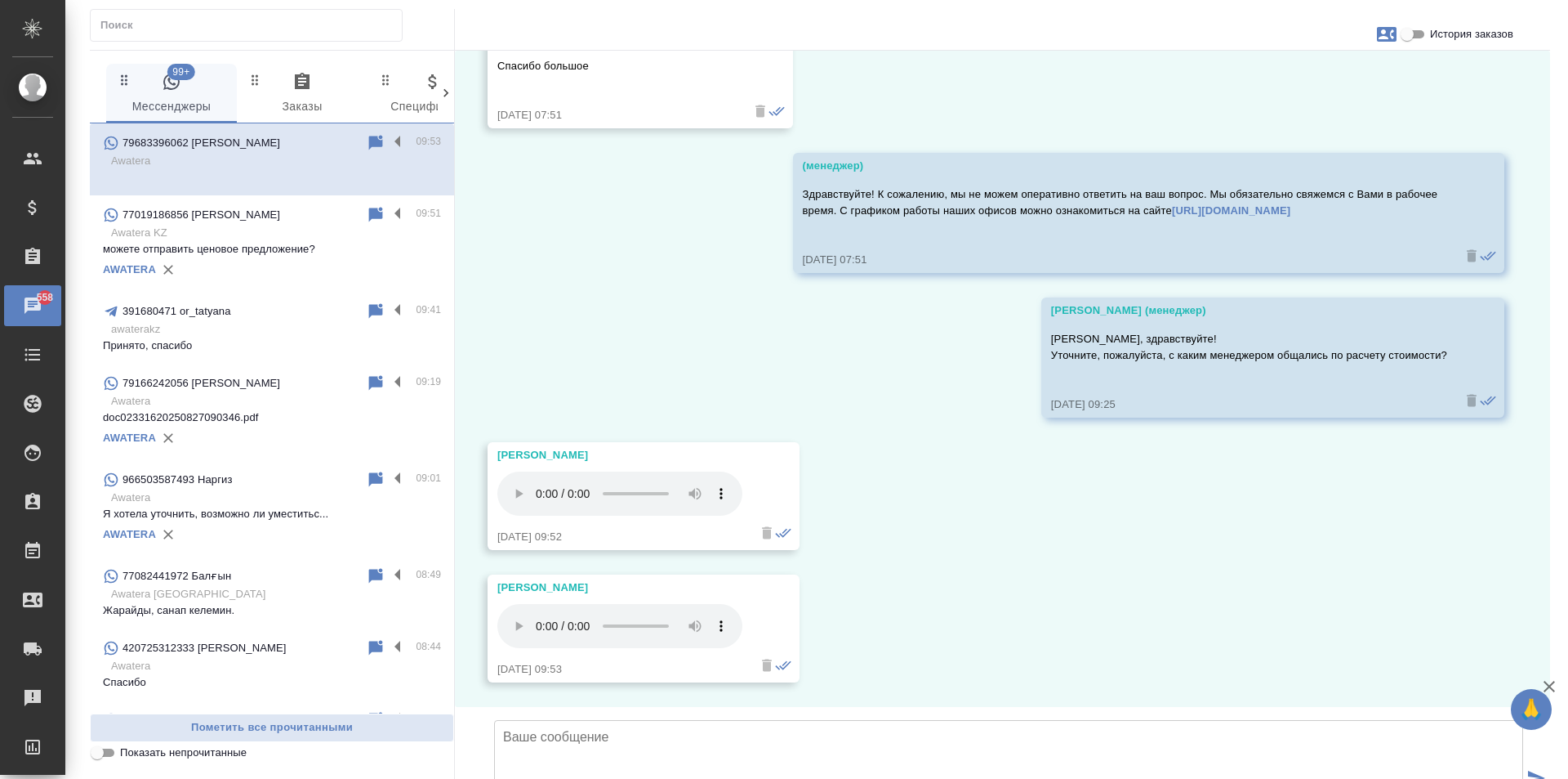
scroll to position [1739, 0]
click at [108, 750] on input "Показать непрочитанные" at bounding box center [97, 753] width 59 height 20
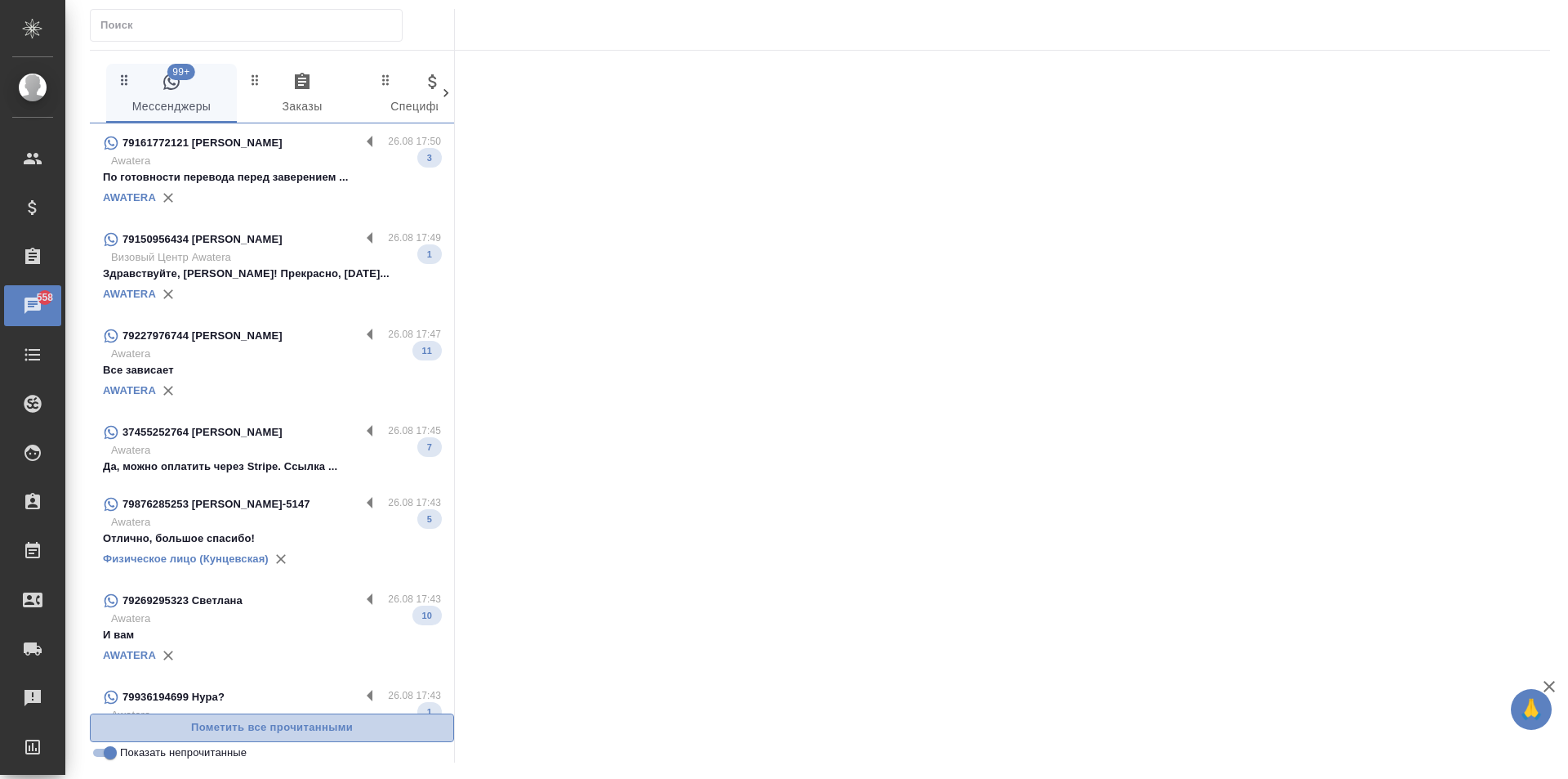
click at [269, 729] on span "Пометить все прочитанными" at bounding box center [271, 727] width 346 height 19
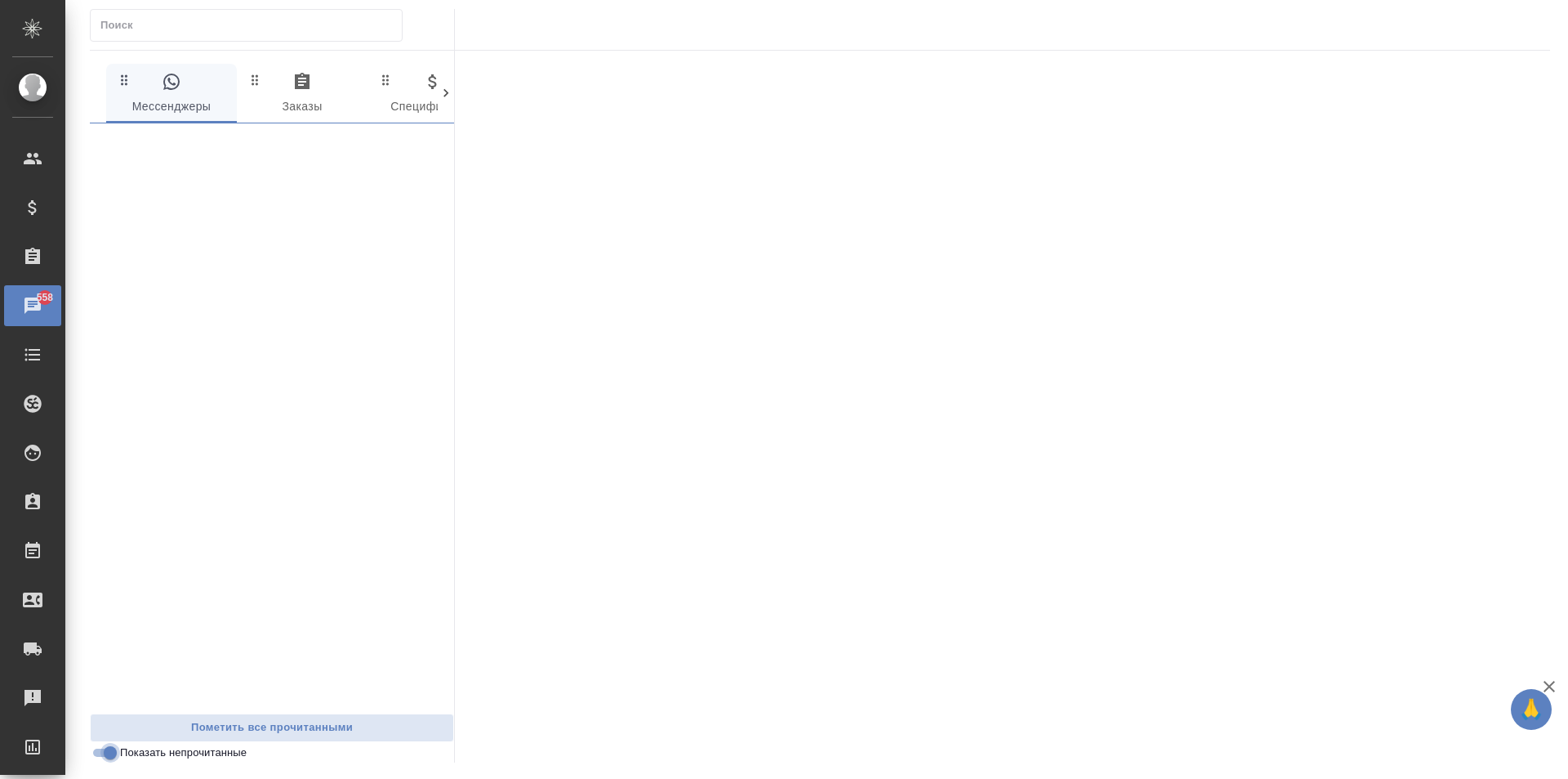
click at [98, 754] on input "Показать непрочитанные" at bounding box center [109, 753] width 59 height 20
checkbox input "false"
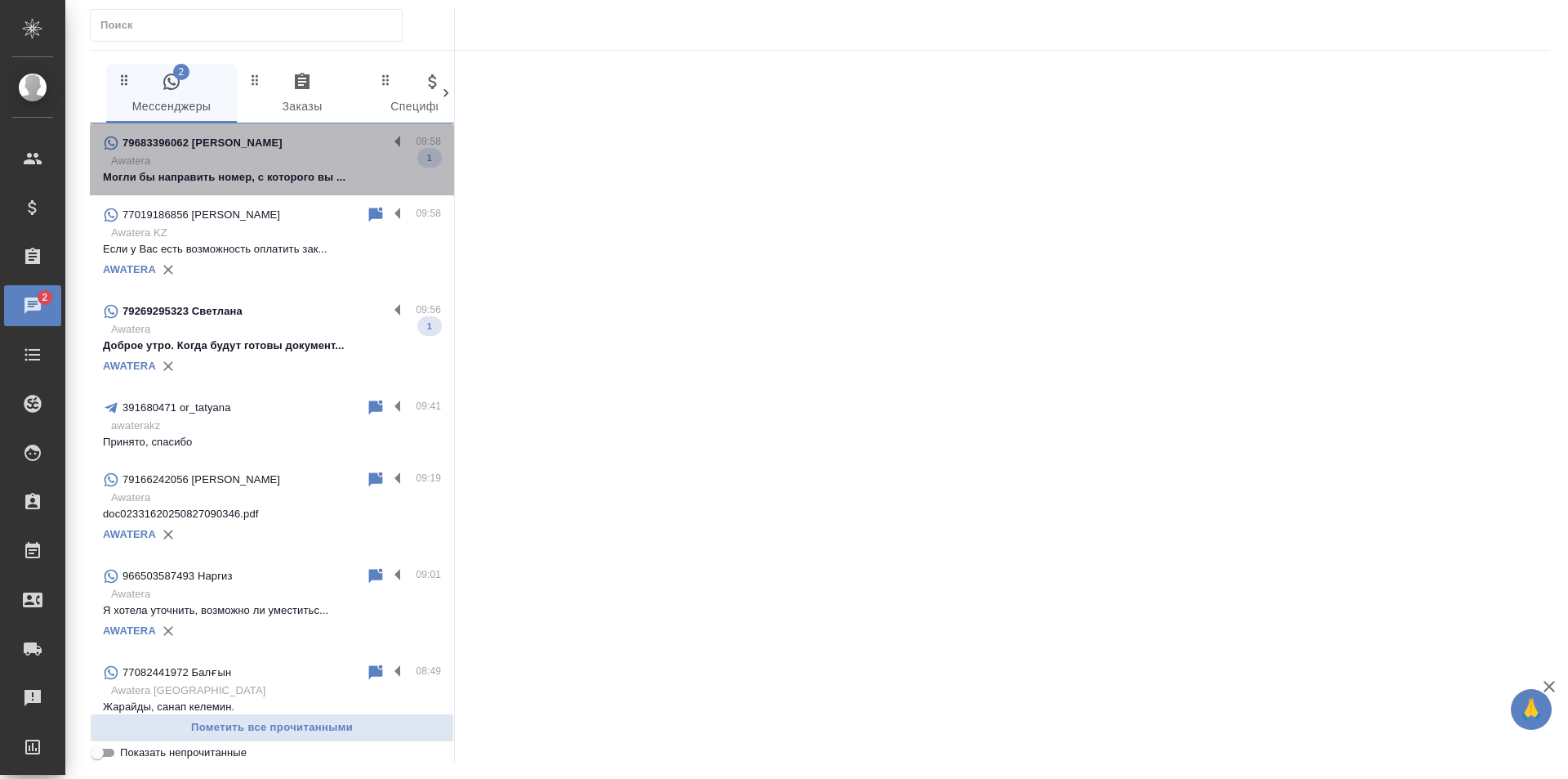
click at [298, 149] on div "79683396062 [PERSON_NAME]" at bounding box center [245, 143] width 285 height 20
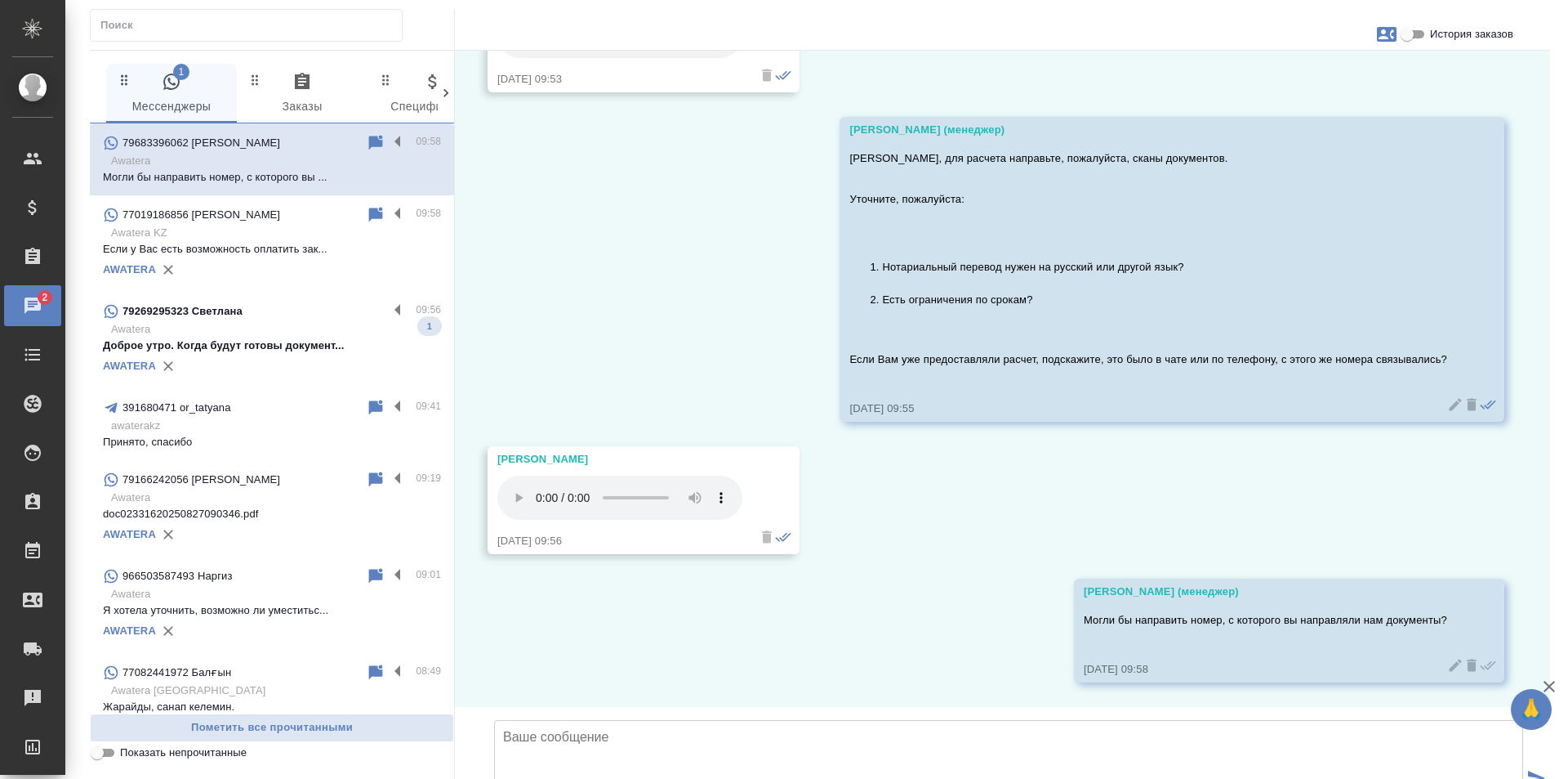
scroll to position [2329, 0]
click at [266, 340] on p "Доброе утро. Когда будут готовы документ..." at bounding box center [272, 346] width 338 height 16
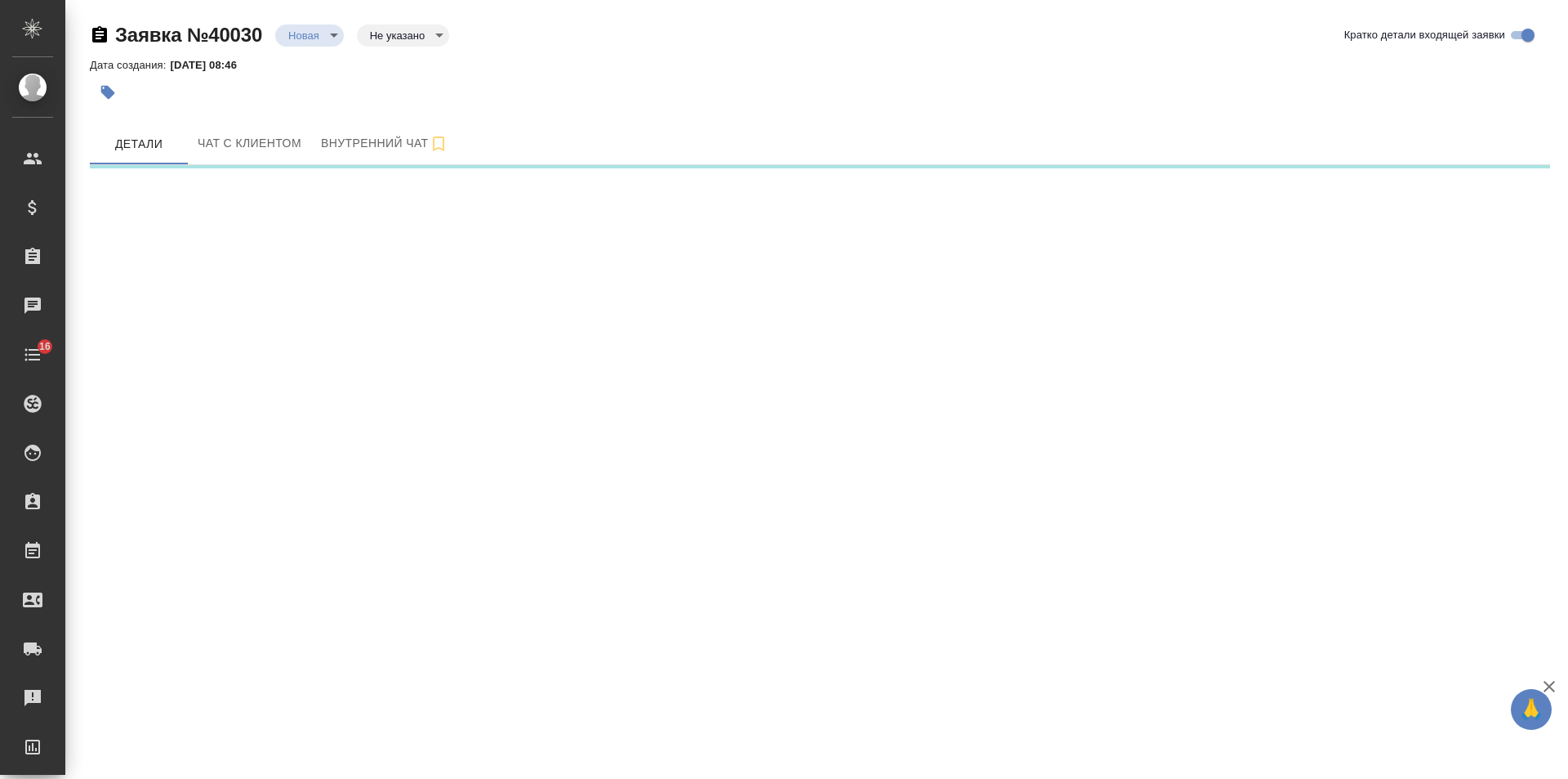
select select "RU"
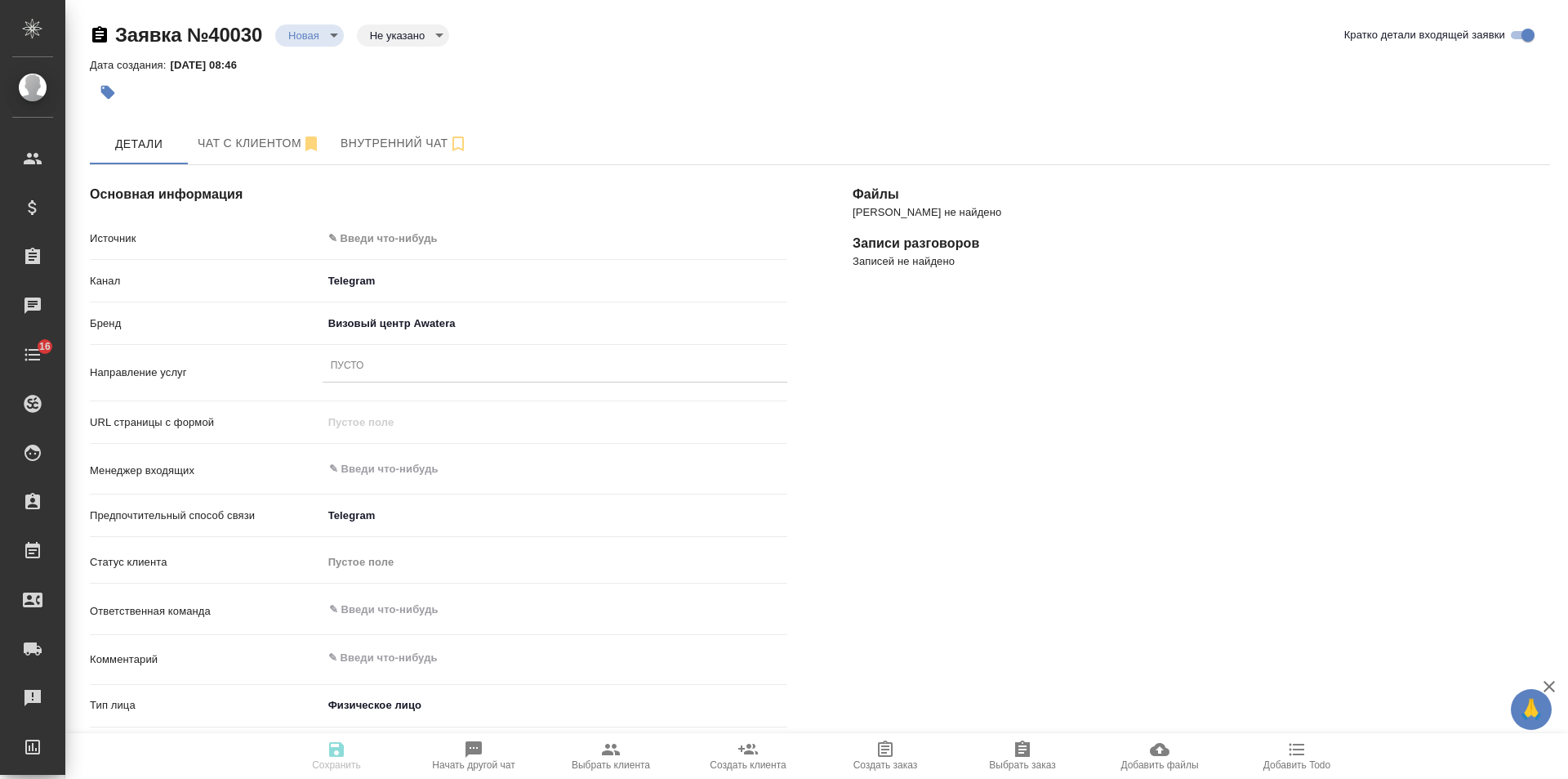
type textarea "x"
click at [241, 139] on span "Чат с клиентом" at bounding box center [260, 143] width 123 height 21
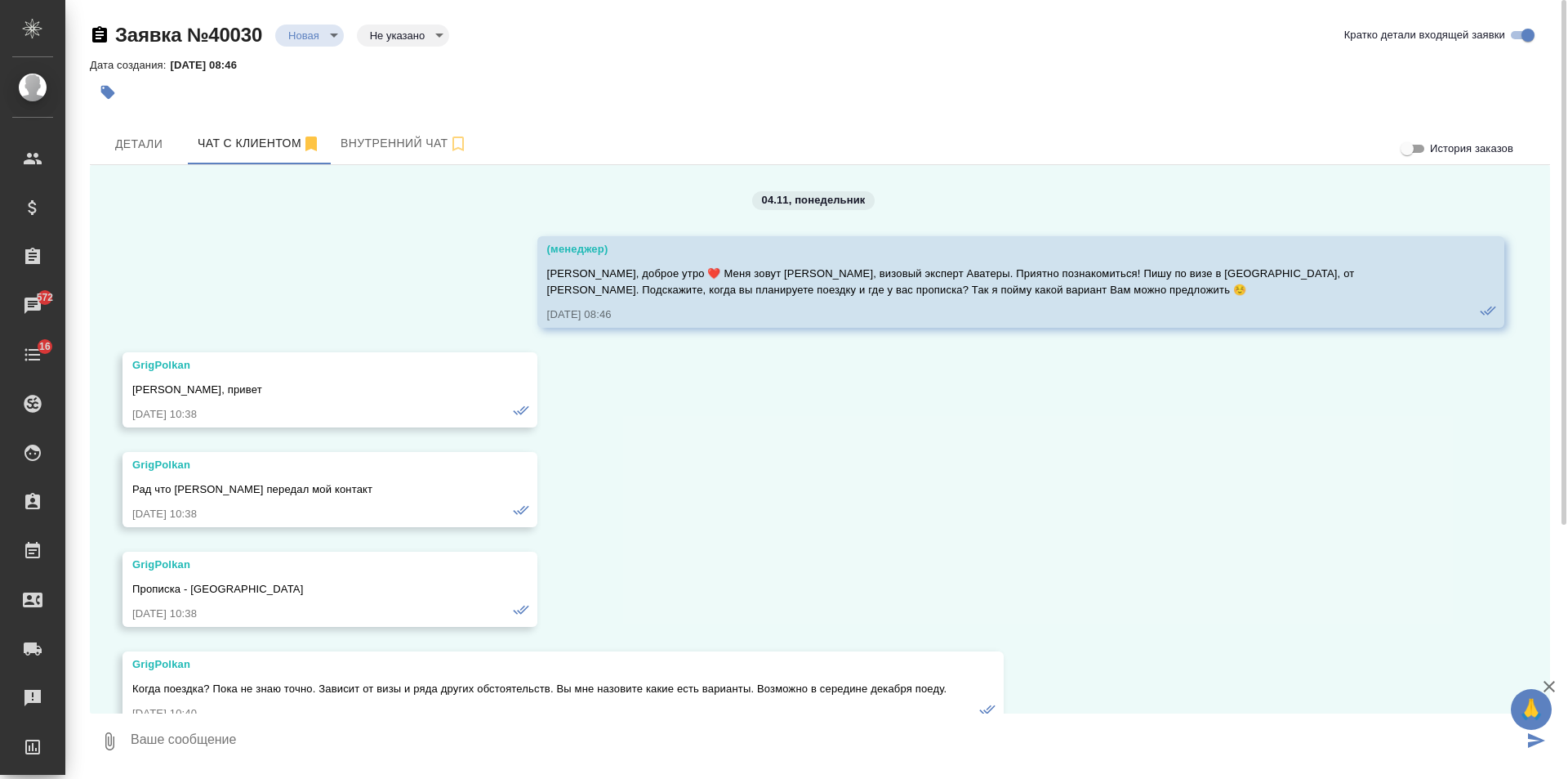
scroll to position [12935, 0]
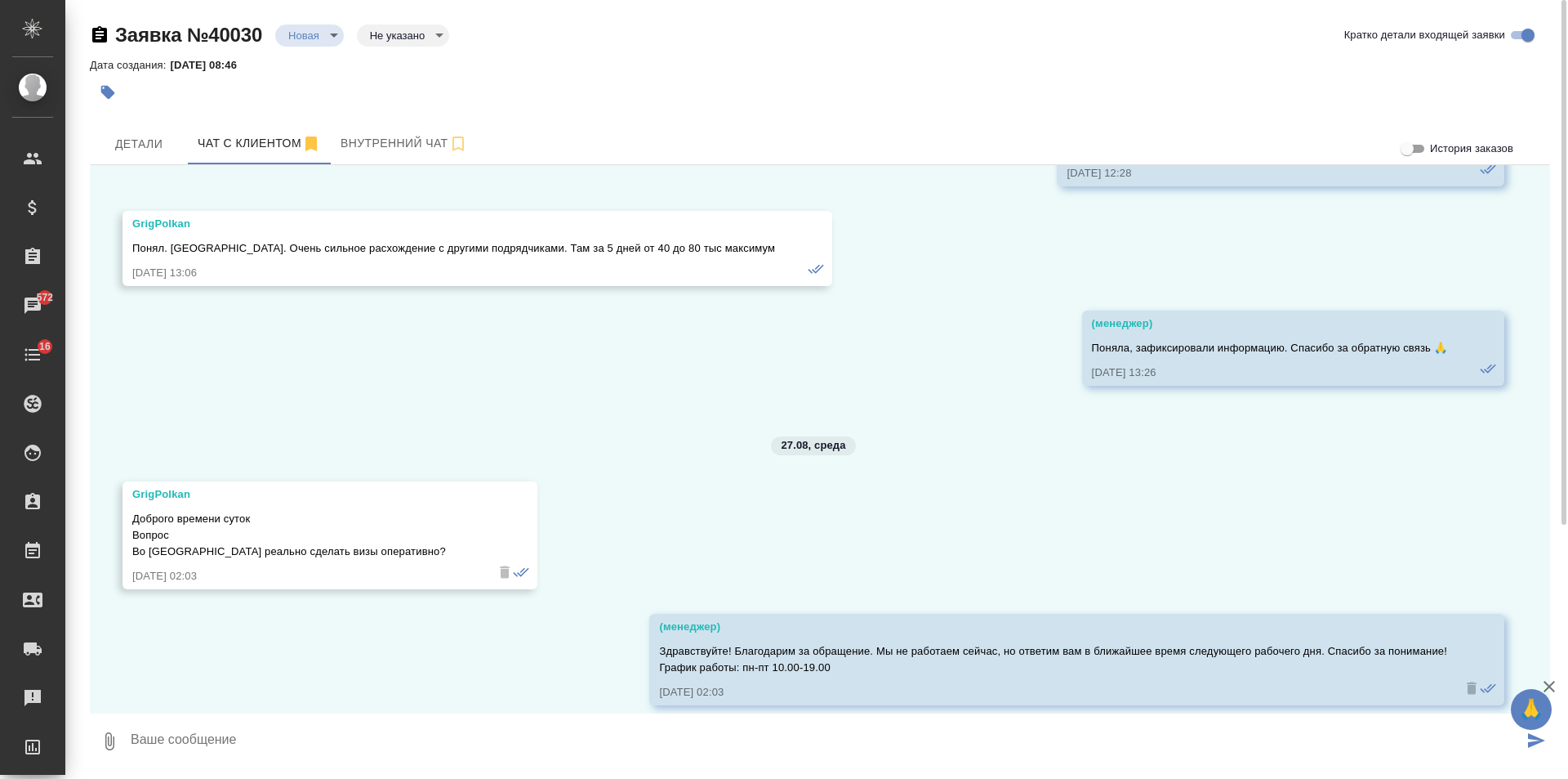
drag, startPoint x: 93, startPoint y: 26, endPoint x: 195, endPoint y: 5, distance: 104.1
click at [93, 26] on icon "button" at bounding box center [99, 35] width 20 height 20
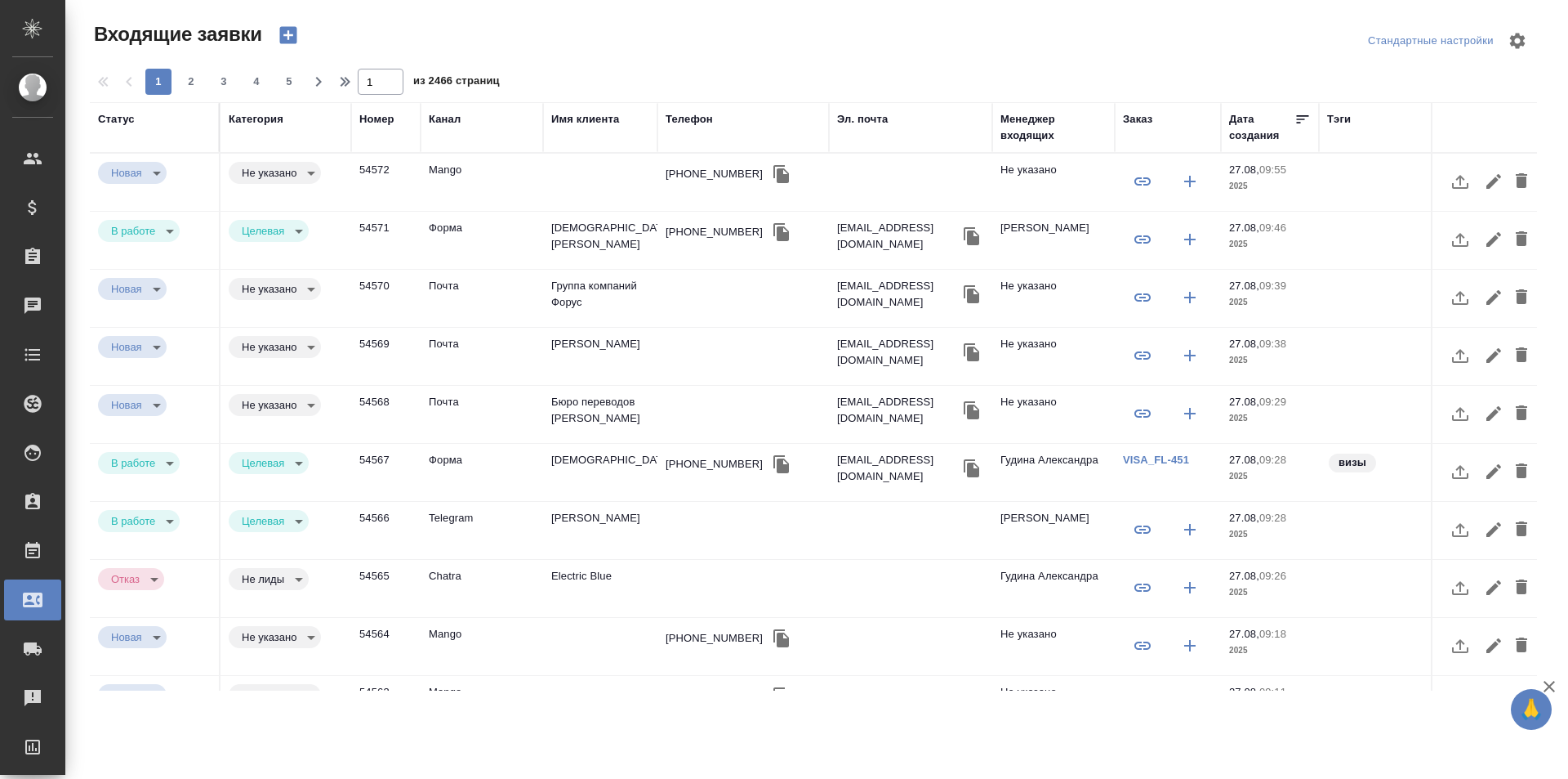
select select "RU"
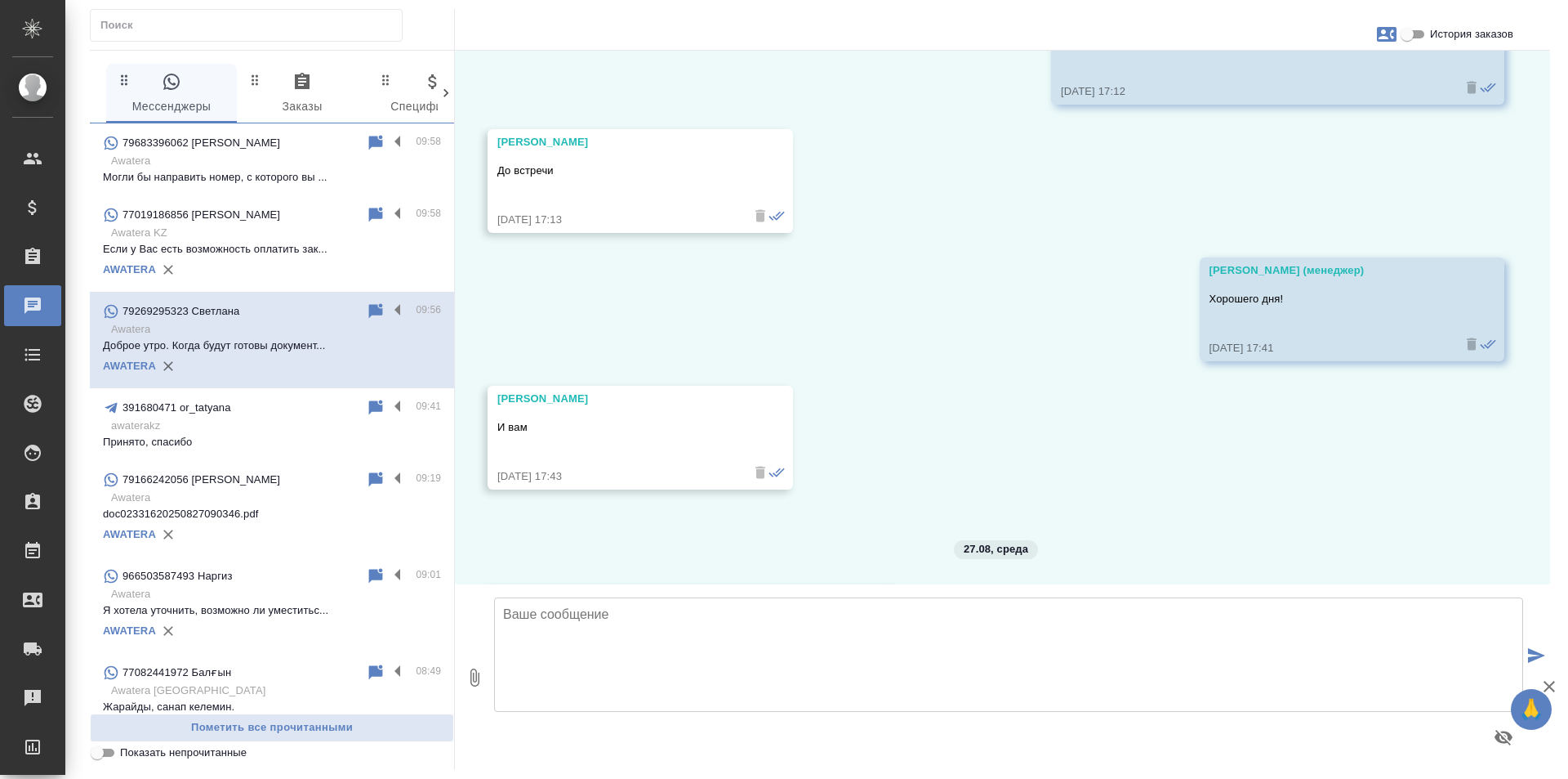
scroll to position [7526, 0]
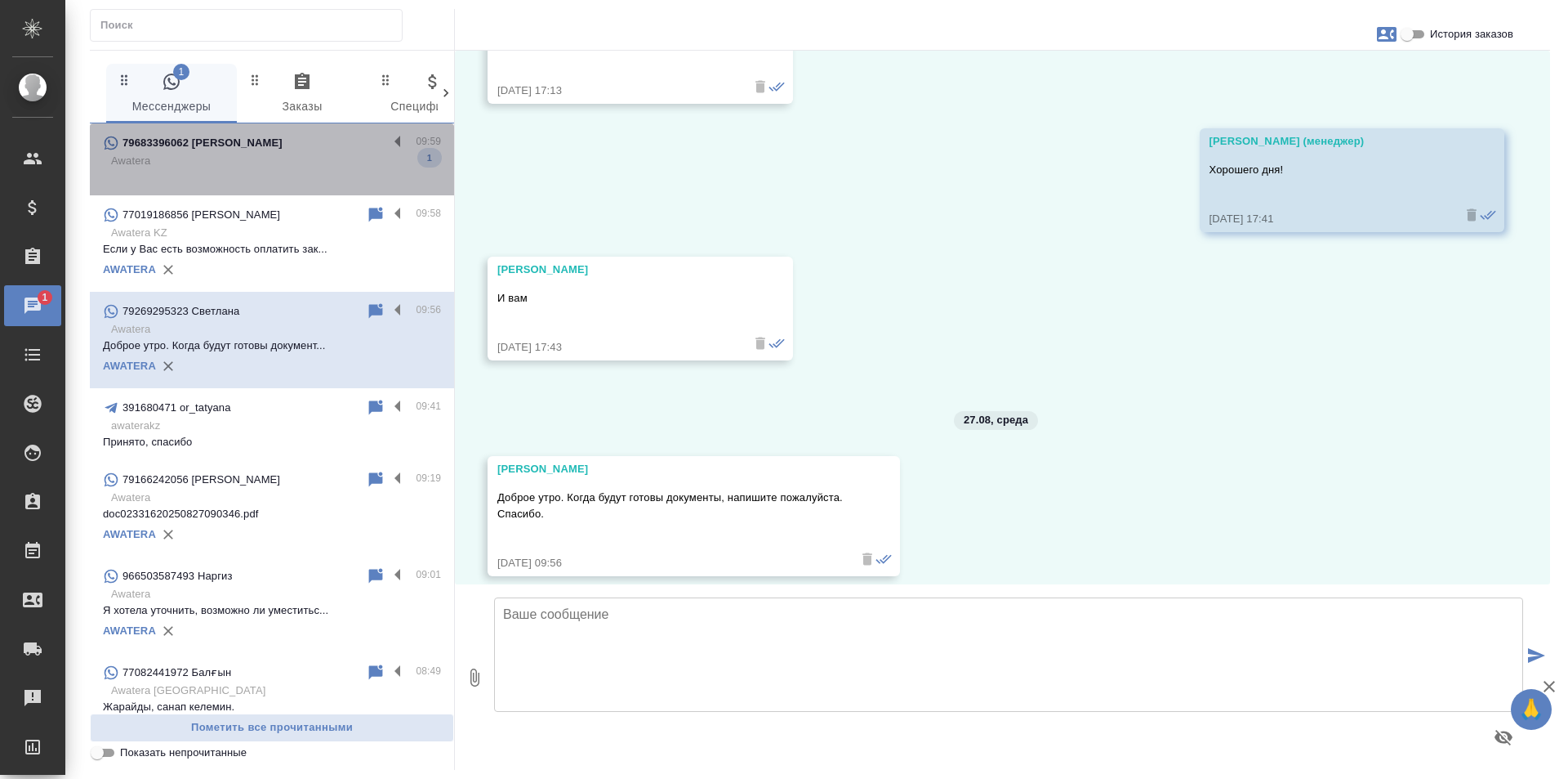
click at [283, 172] on p at bounding box center [272, 177] width 338 height 16
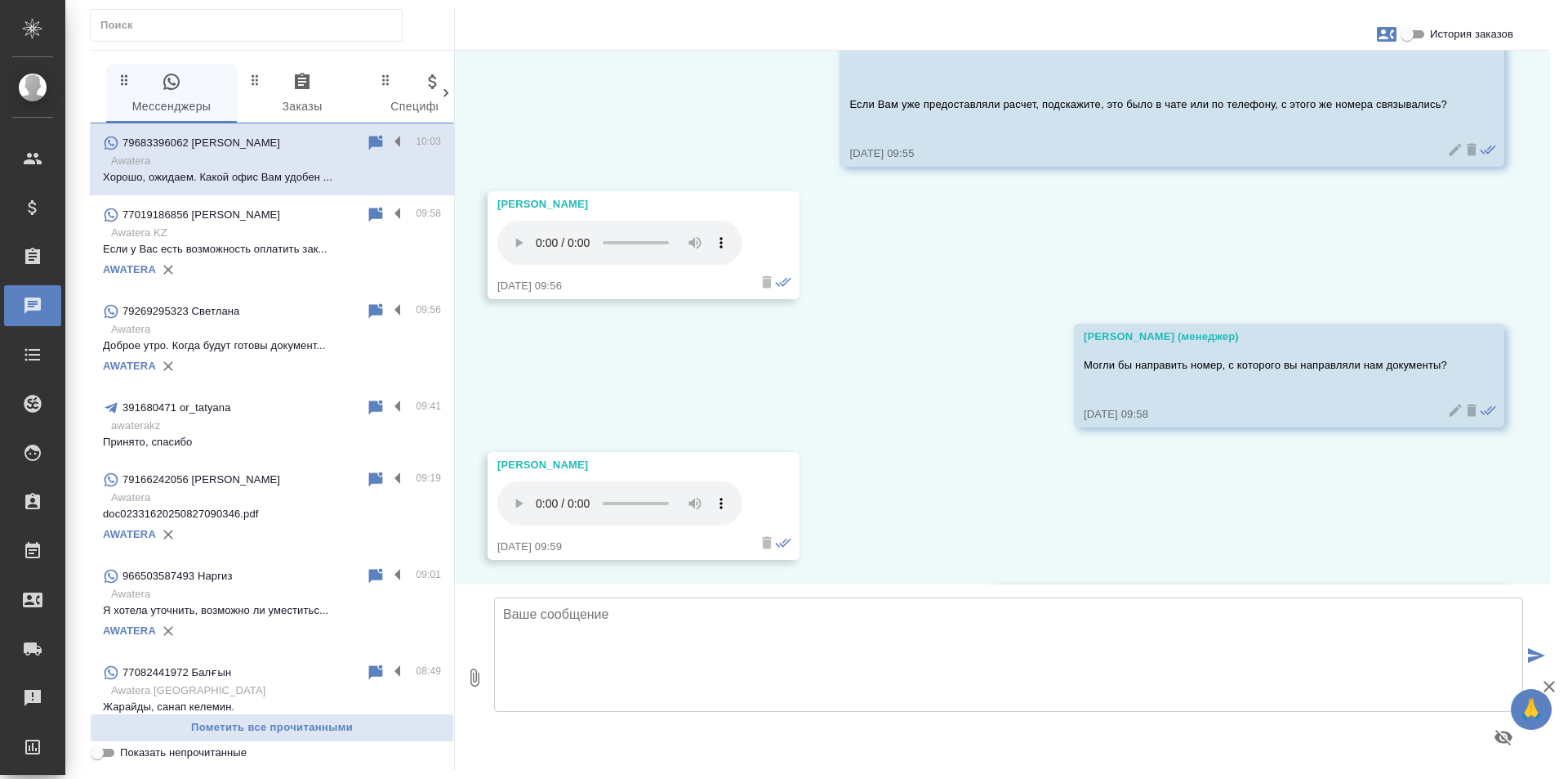
scroll to position [2892, 0]
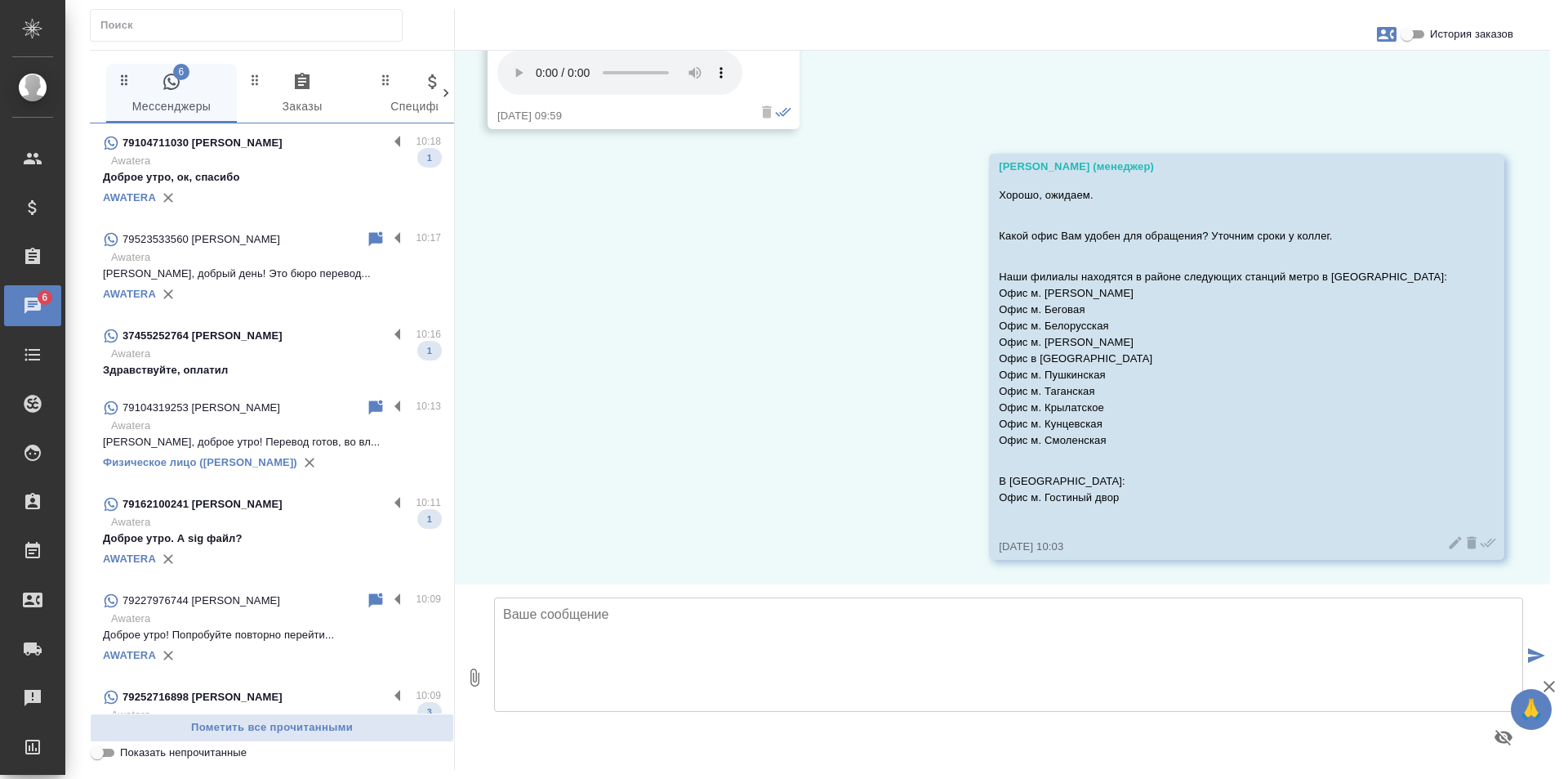
click at [285, 369] on p "Здравствуйте, оплатил" at bounding box center [272, 370] width 338 height 16
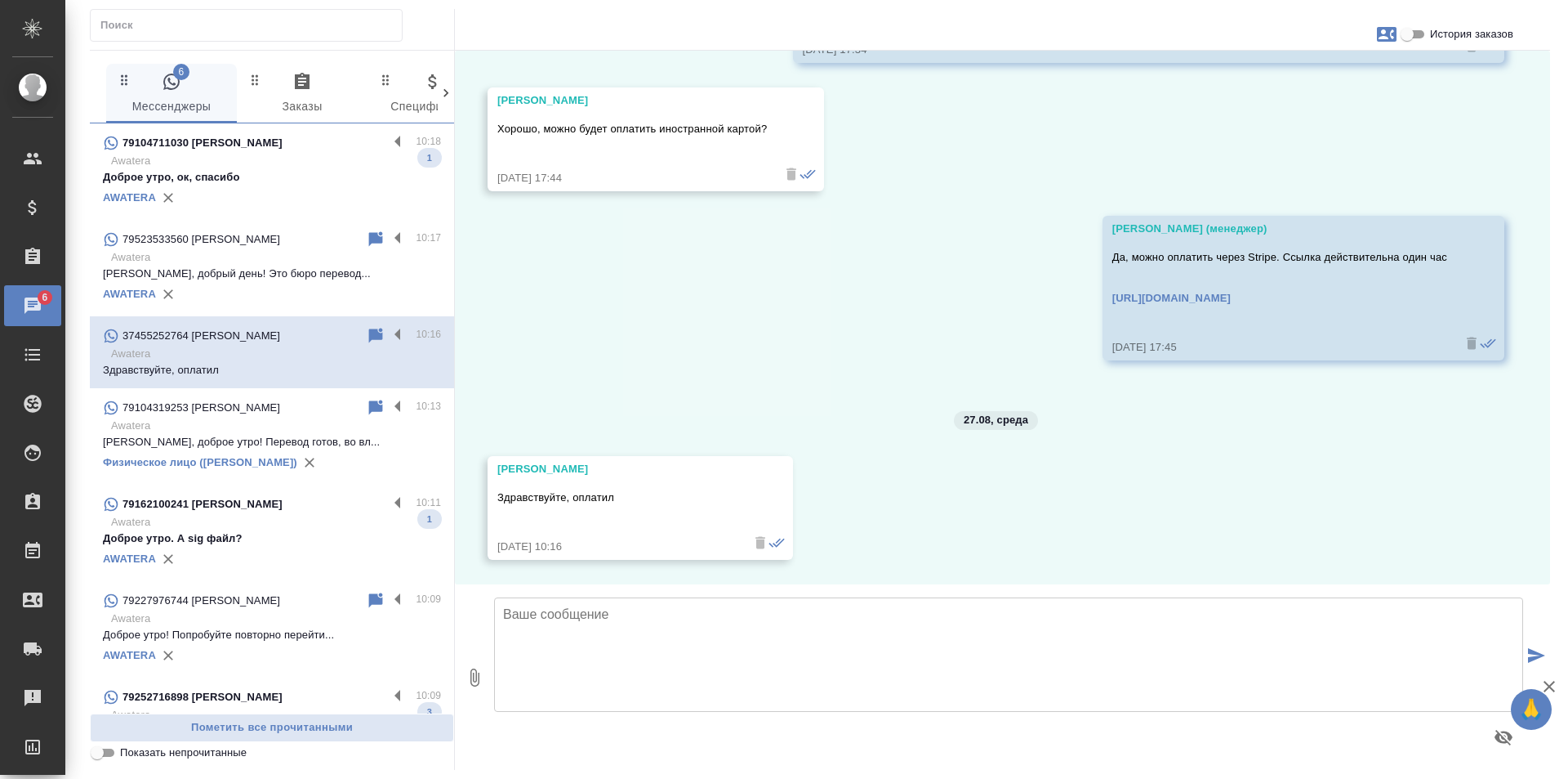
scroll to position [1527, 0]
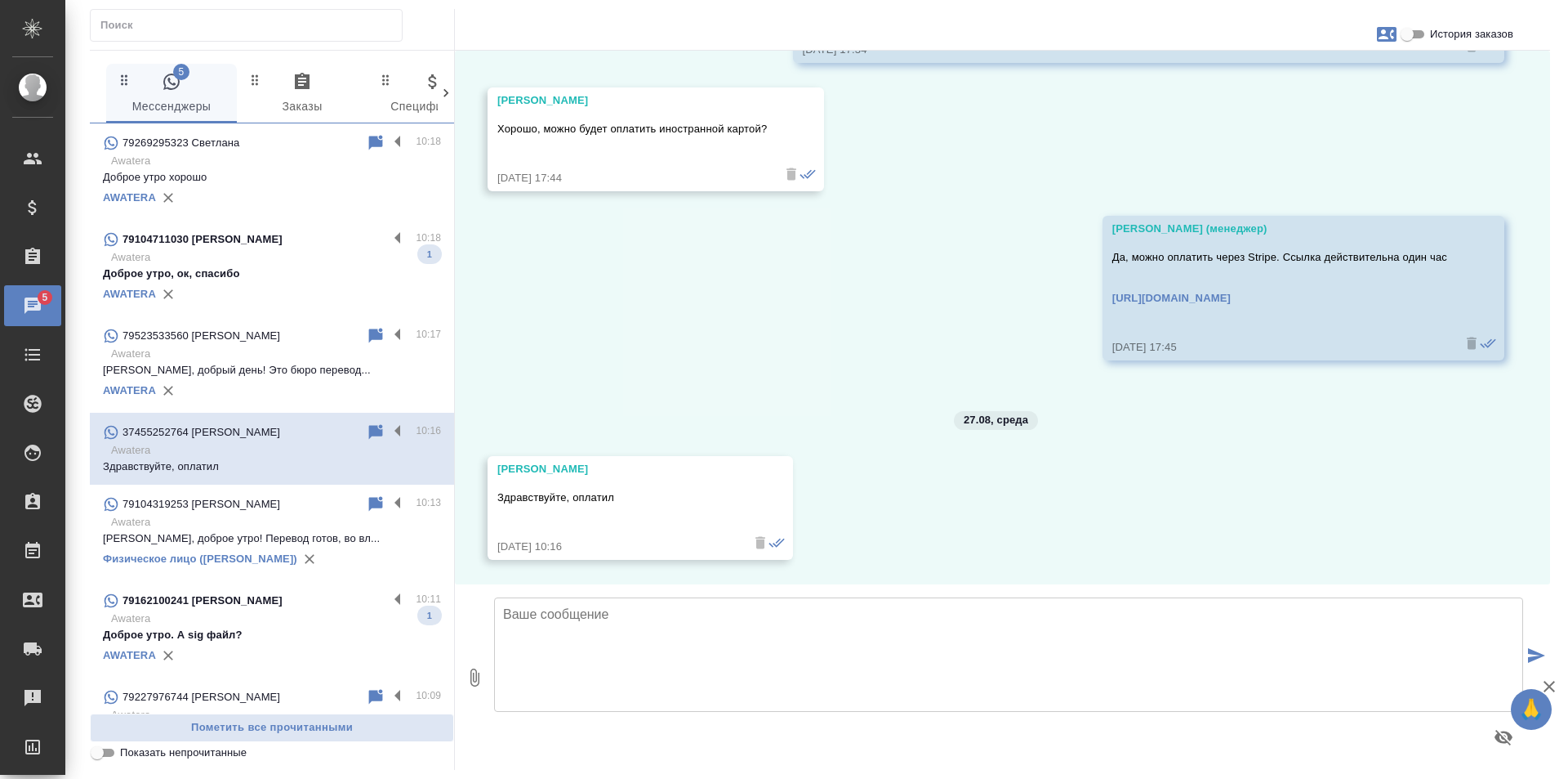
click at [268, 260] on p "Awatera" at bounding box center [276, 257] width 330 height 16
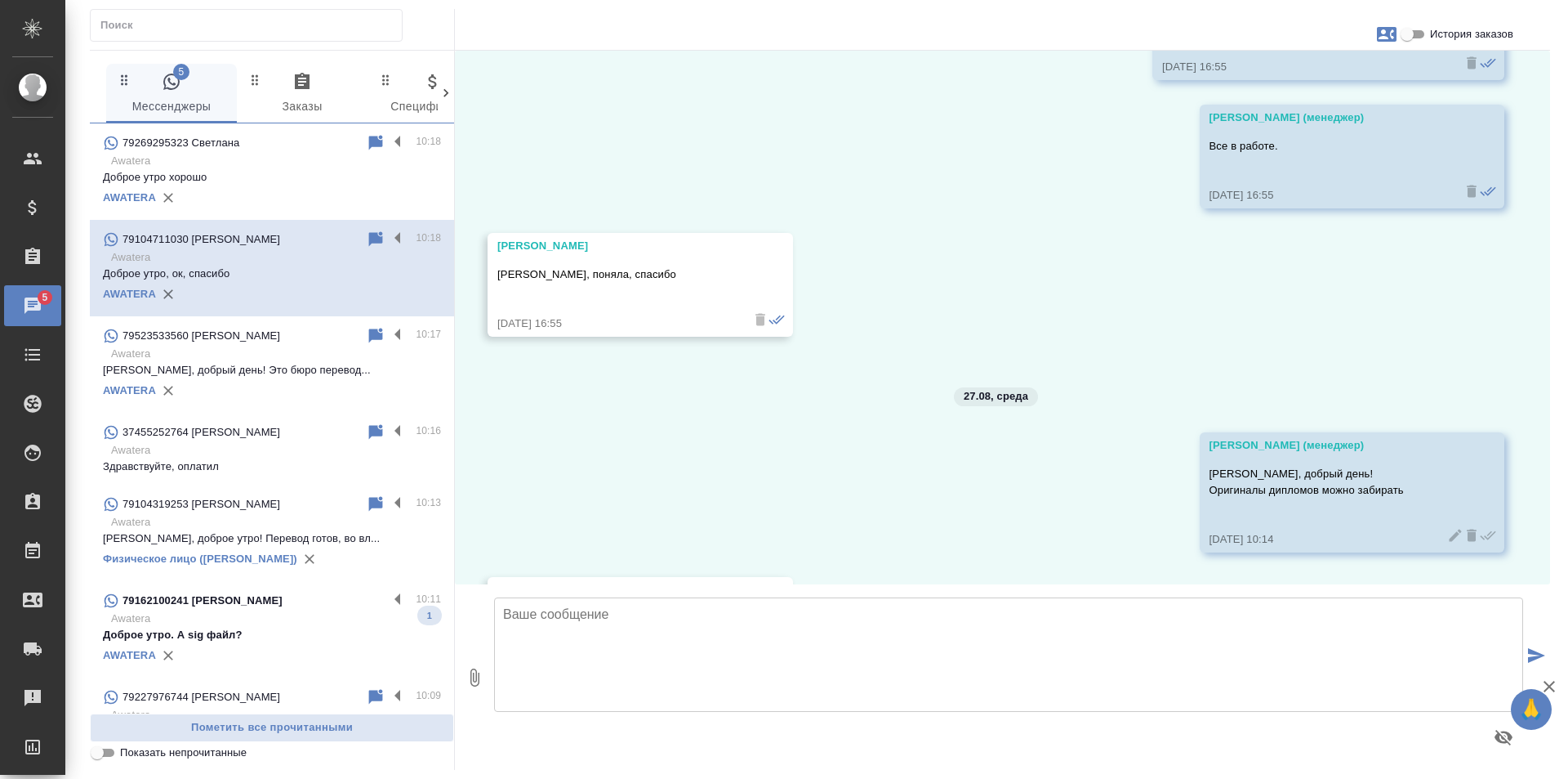
scroll to position [10643, 0]
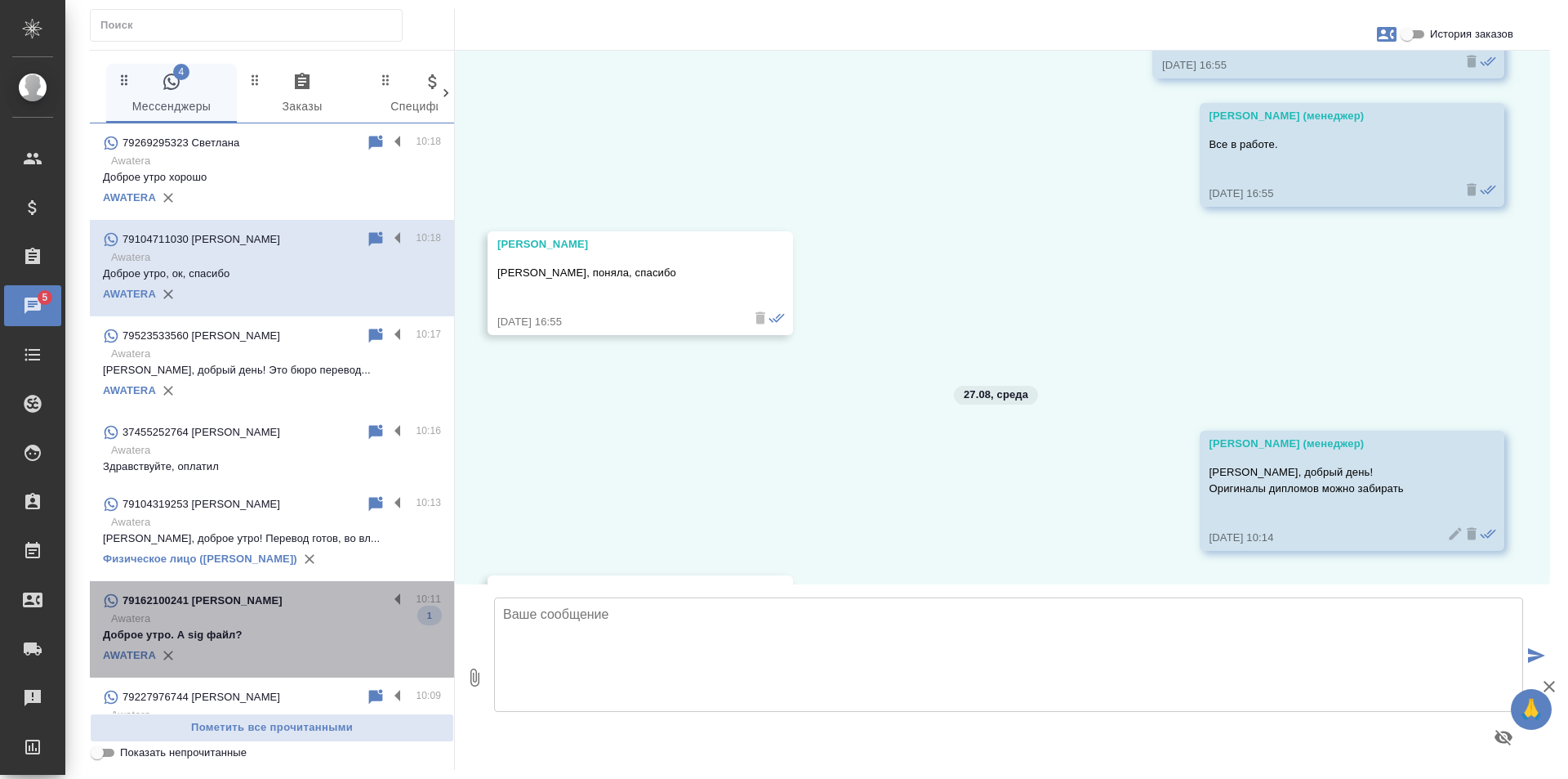
click at [303, 619] on p "Awatera" at bounding box center [276, 619] width 330 height 16
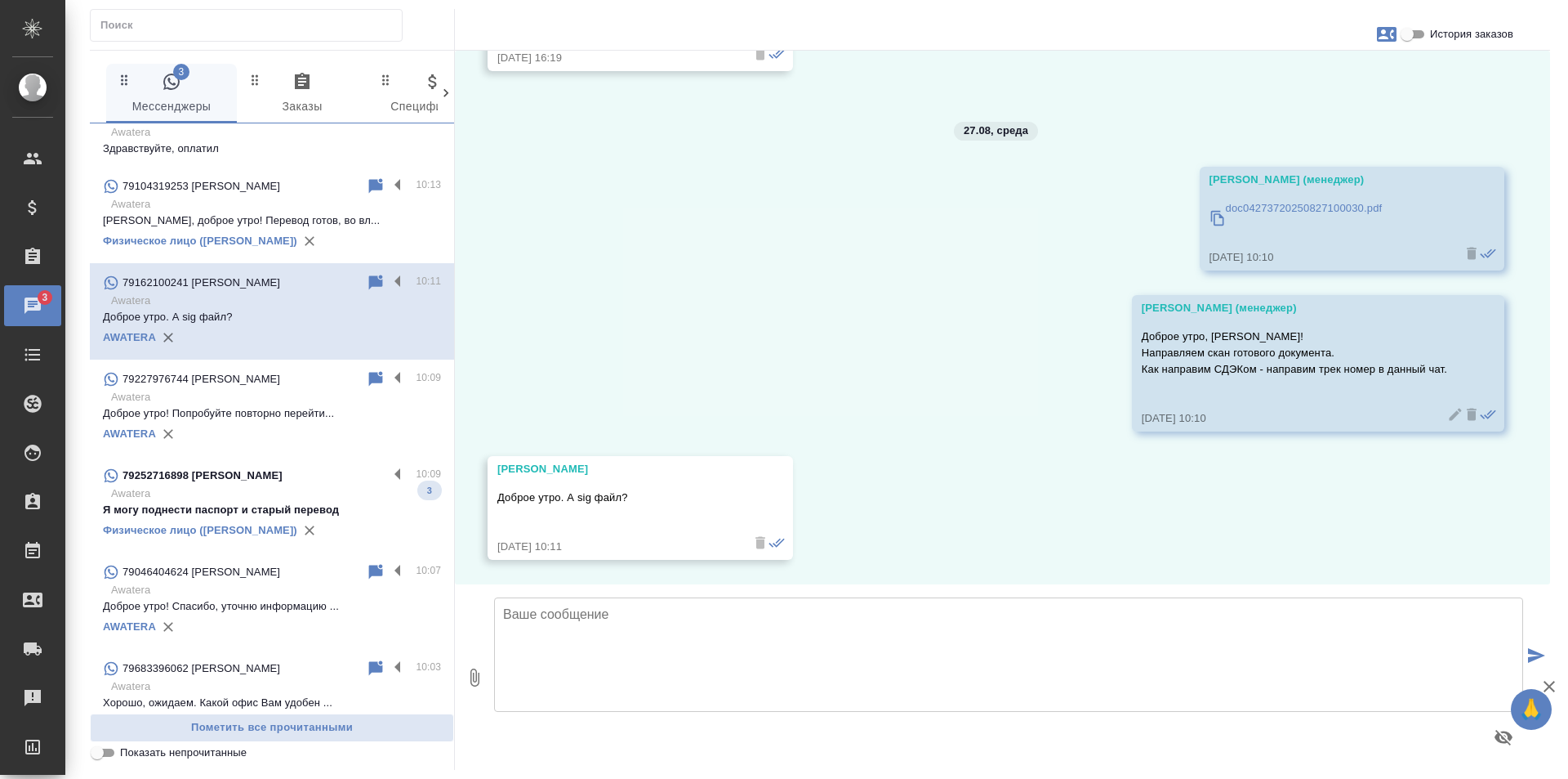
scroll to position [327, 0]
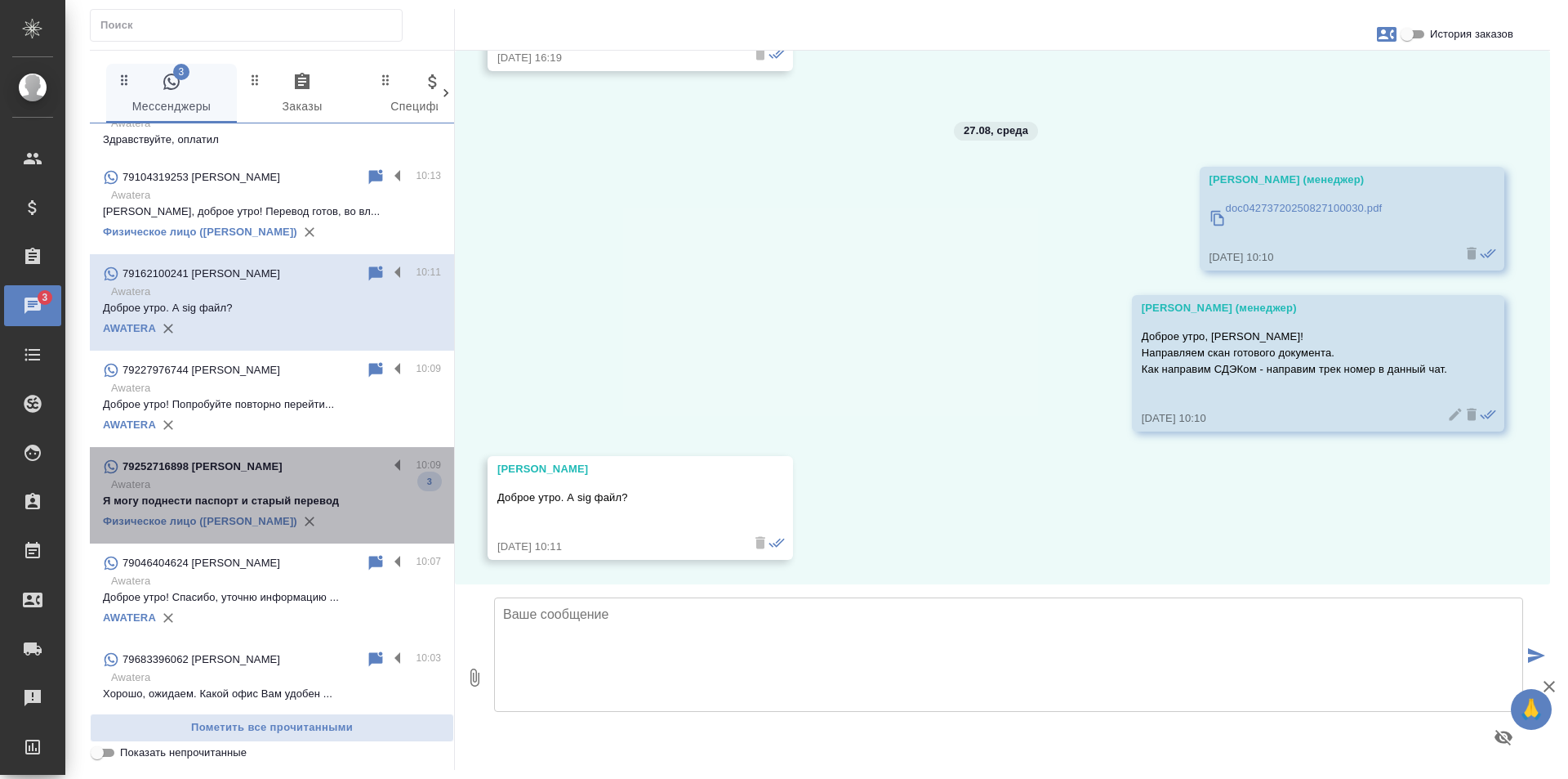
click at [282, 487] on p "Awatera" at bounding box center [276, 485] width 330 height 16
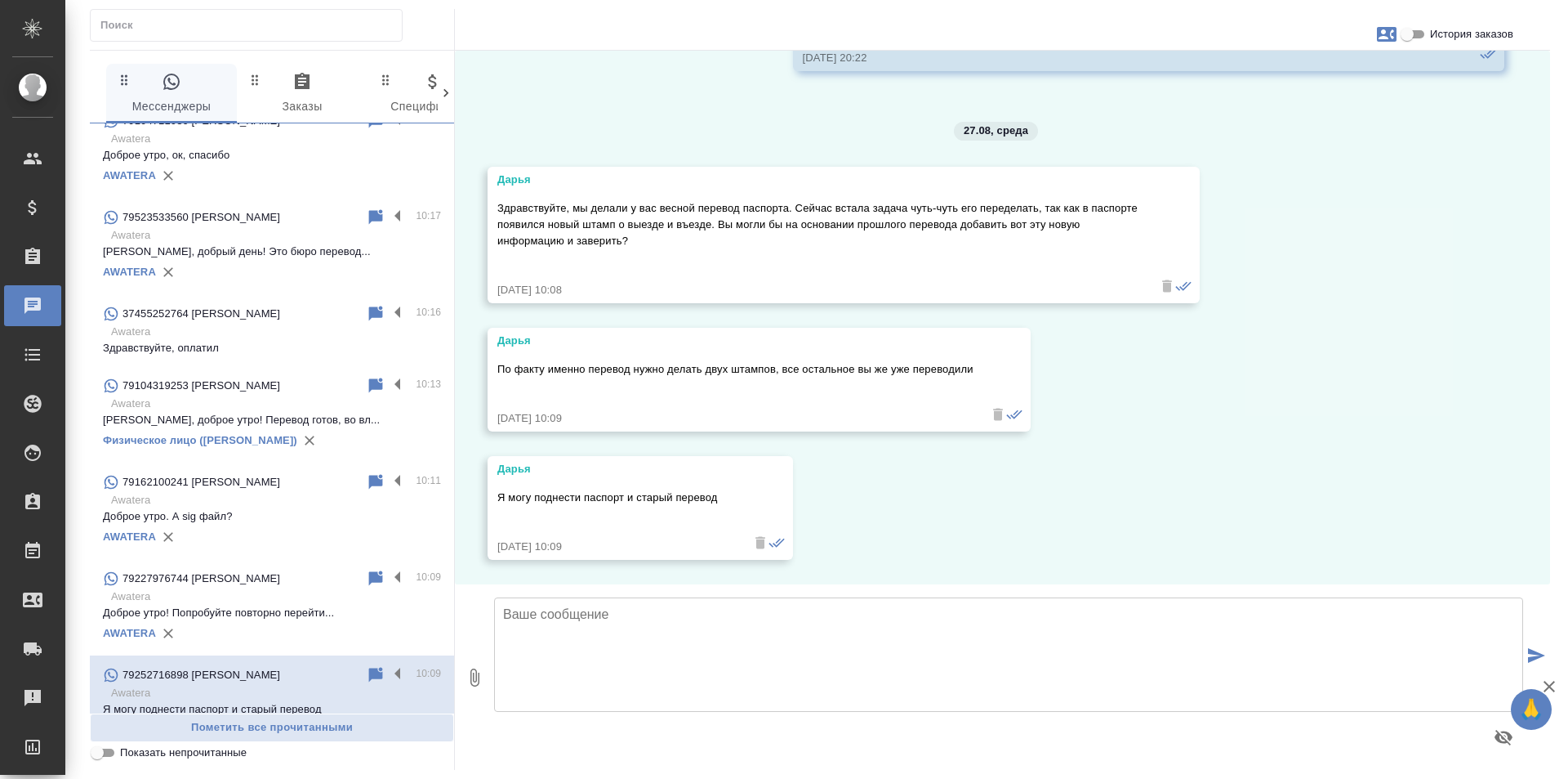
scroll to position [0, 0]
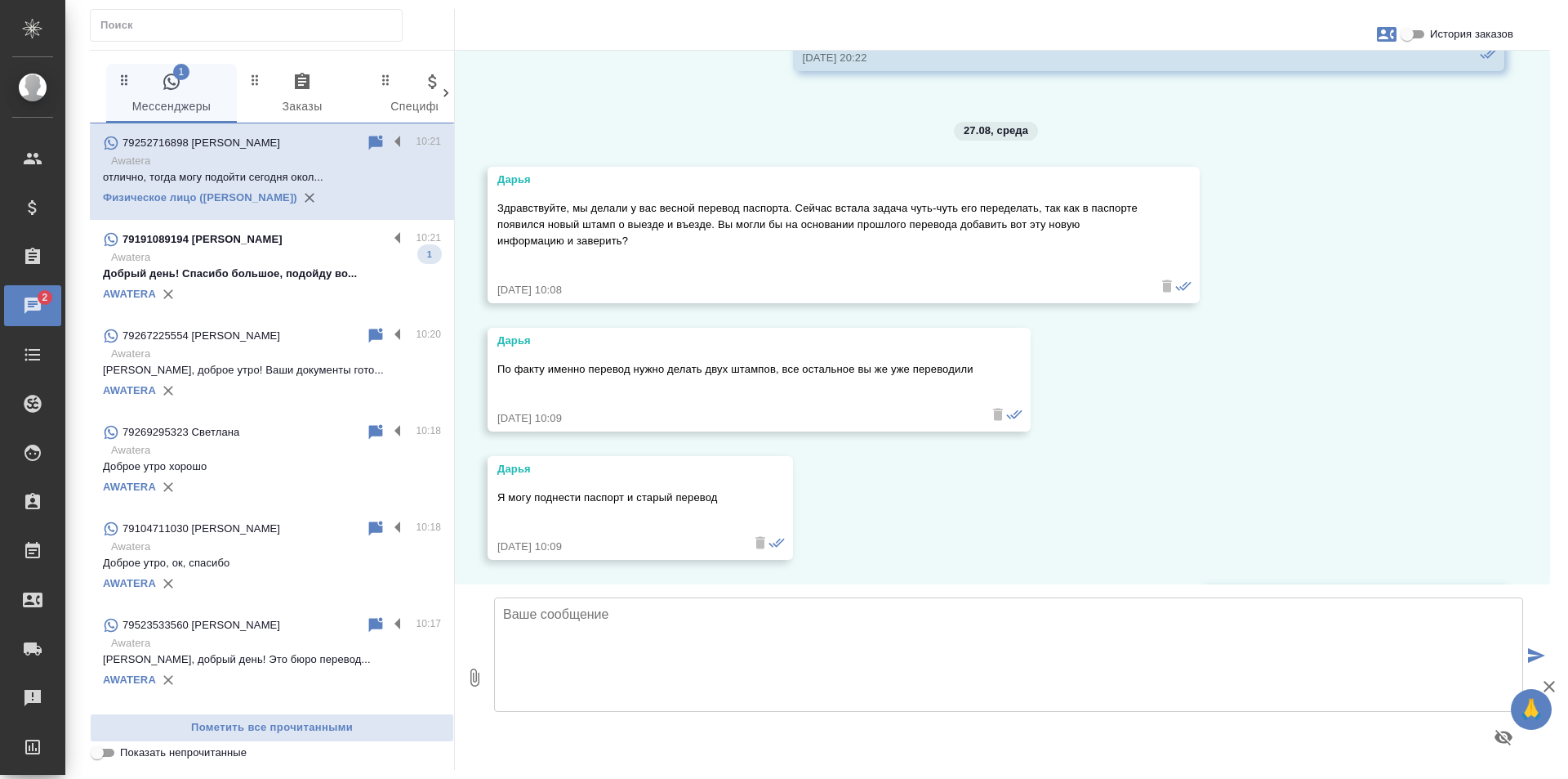
scroll to position [12877, 0]
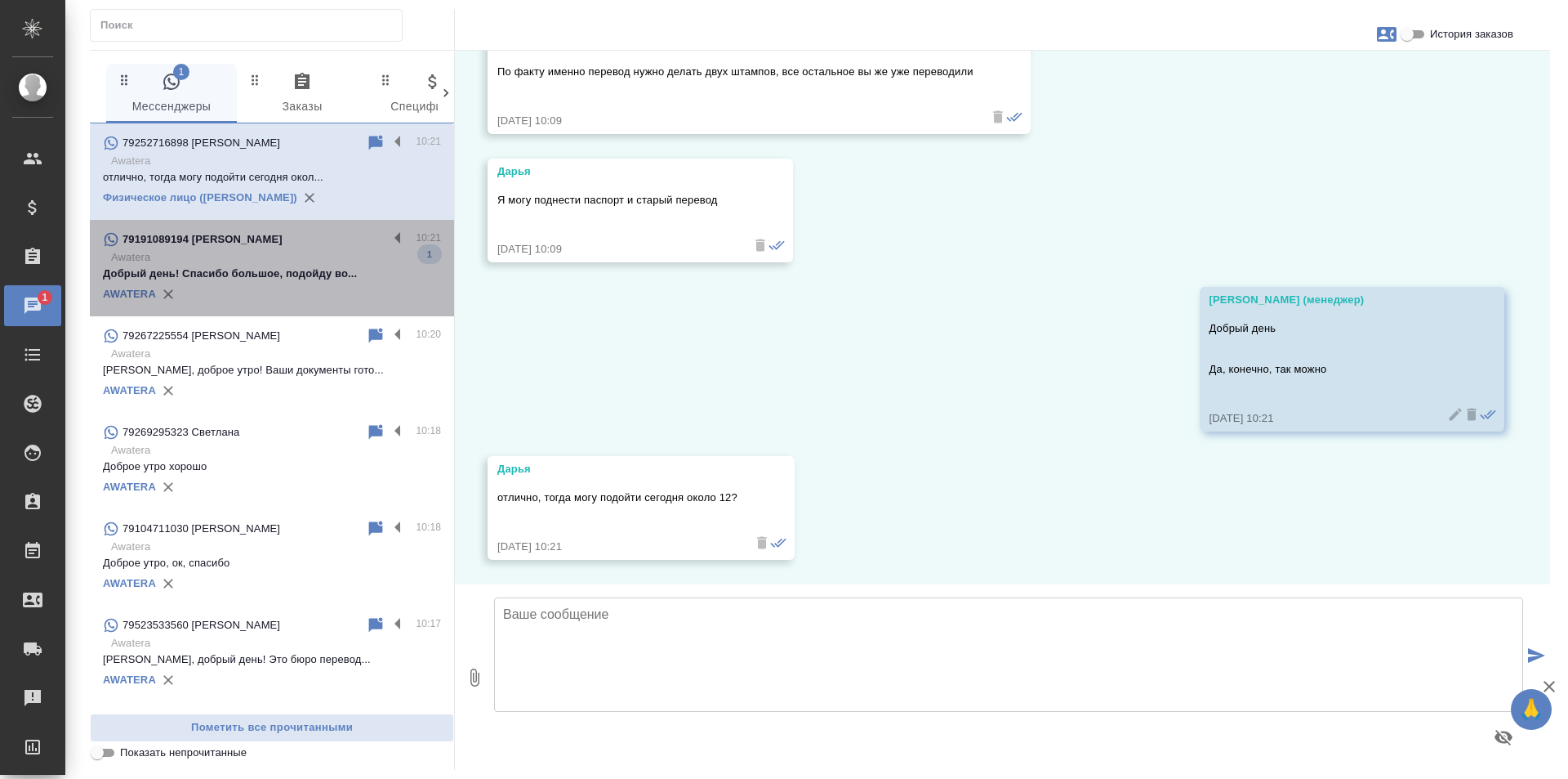
click at [283, 257] on p "Awatera" at bounding box center [276, 257] width 330 height 16
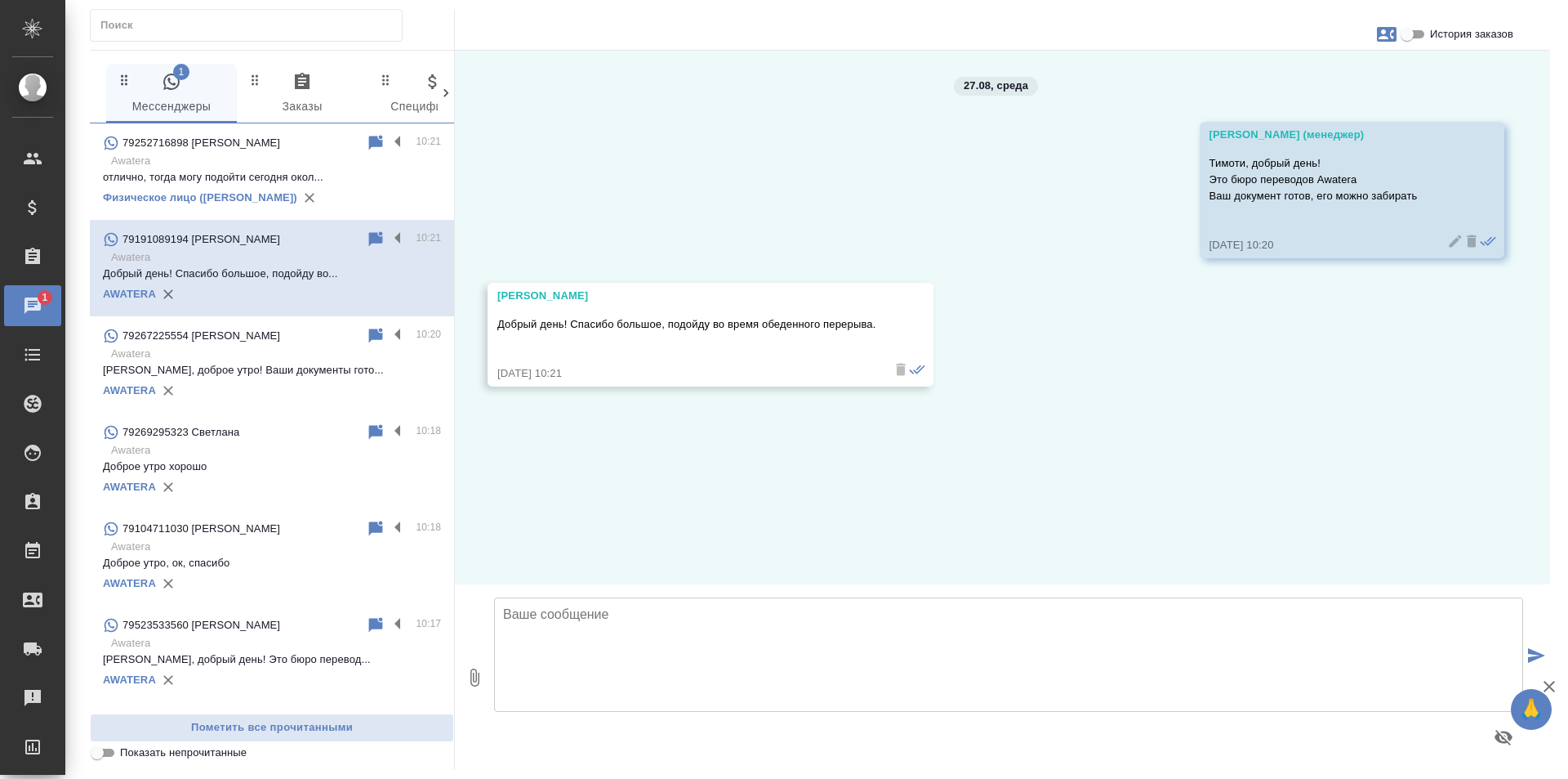
scroll to position [0, 0]
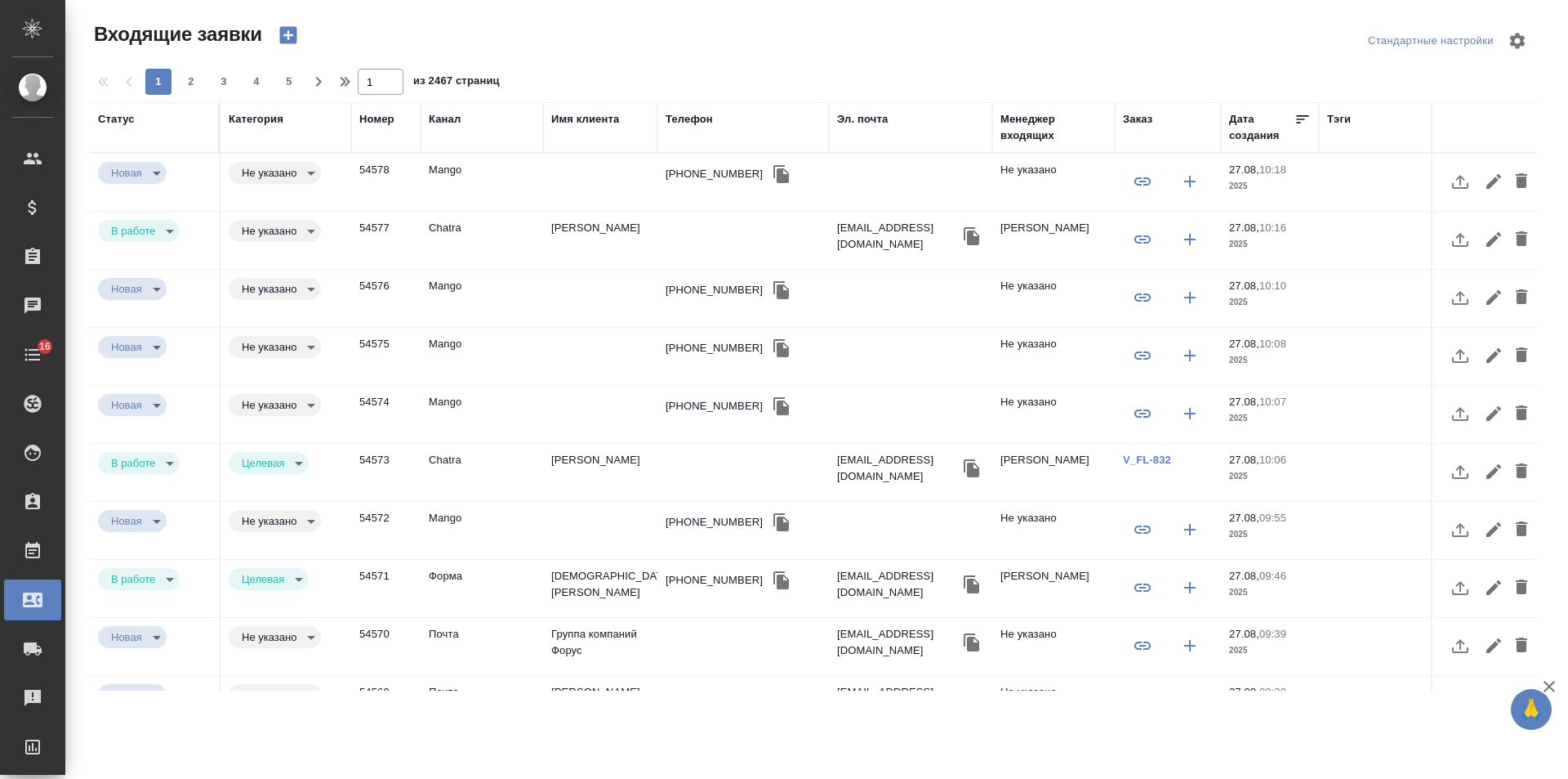
select select "RU"
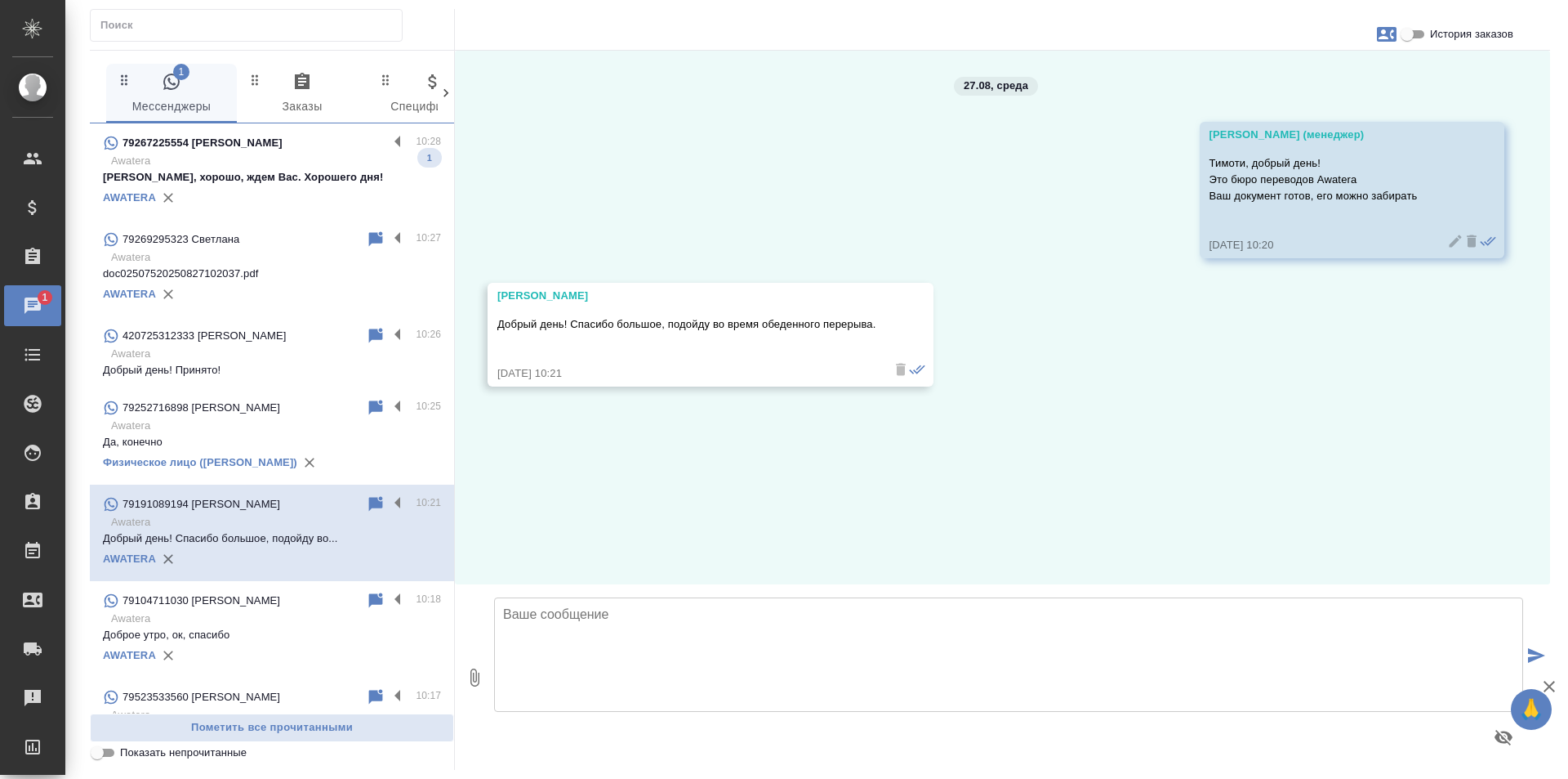
click at [266, 166] on p "Awatera" at bounding box center [276, 161] width 330 height 16
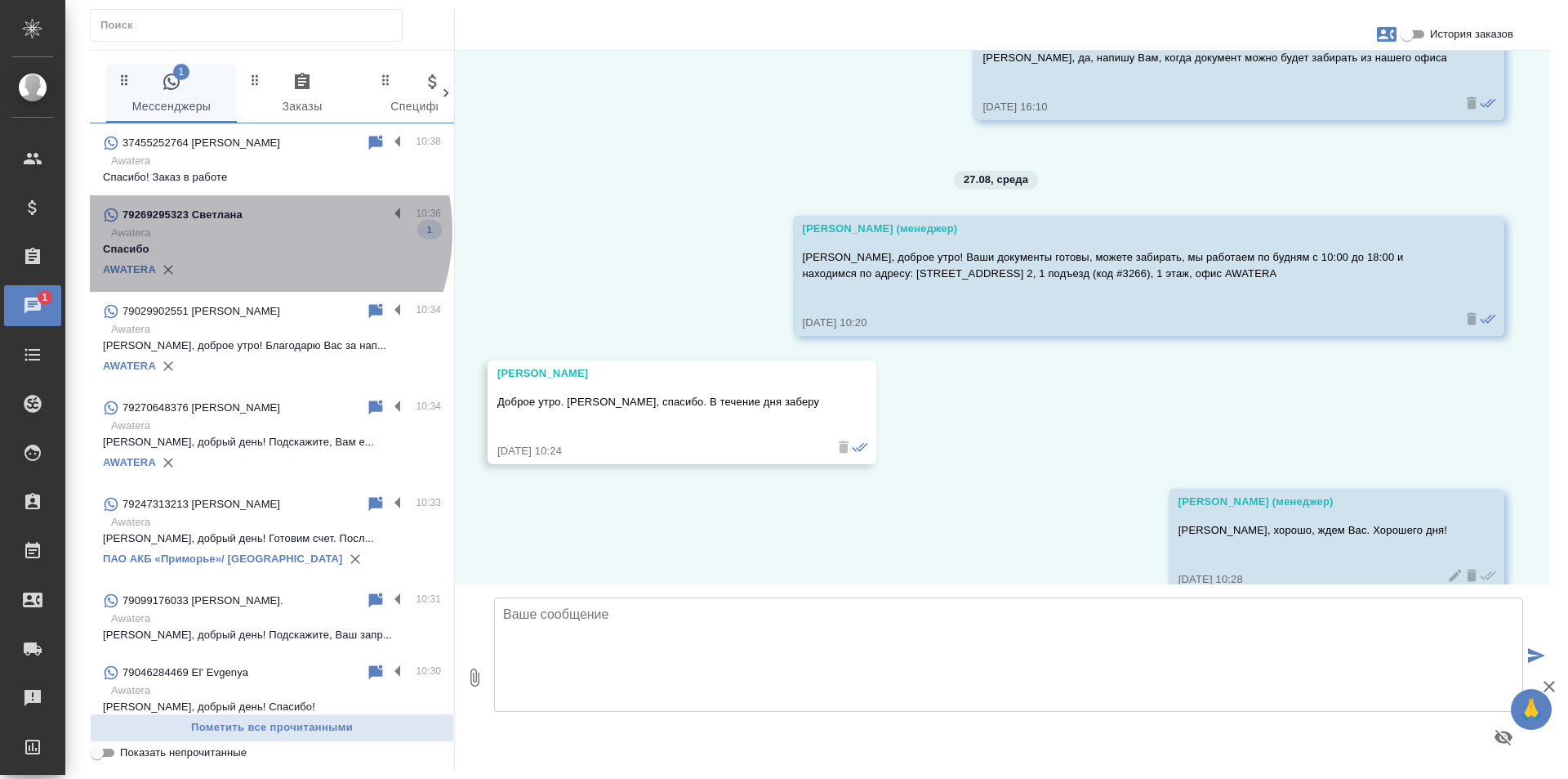
click at [250, 232] on p "Awatera" at bounding box center [276, 233] width 330 height 16
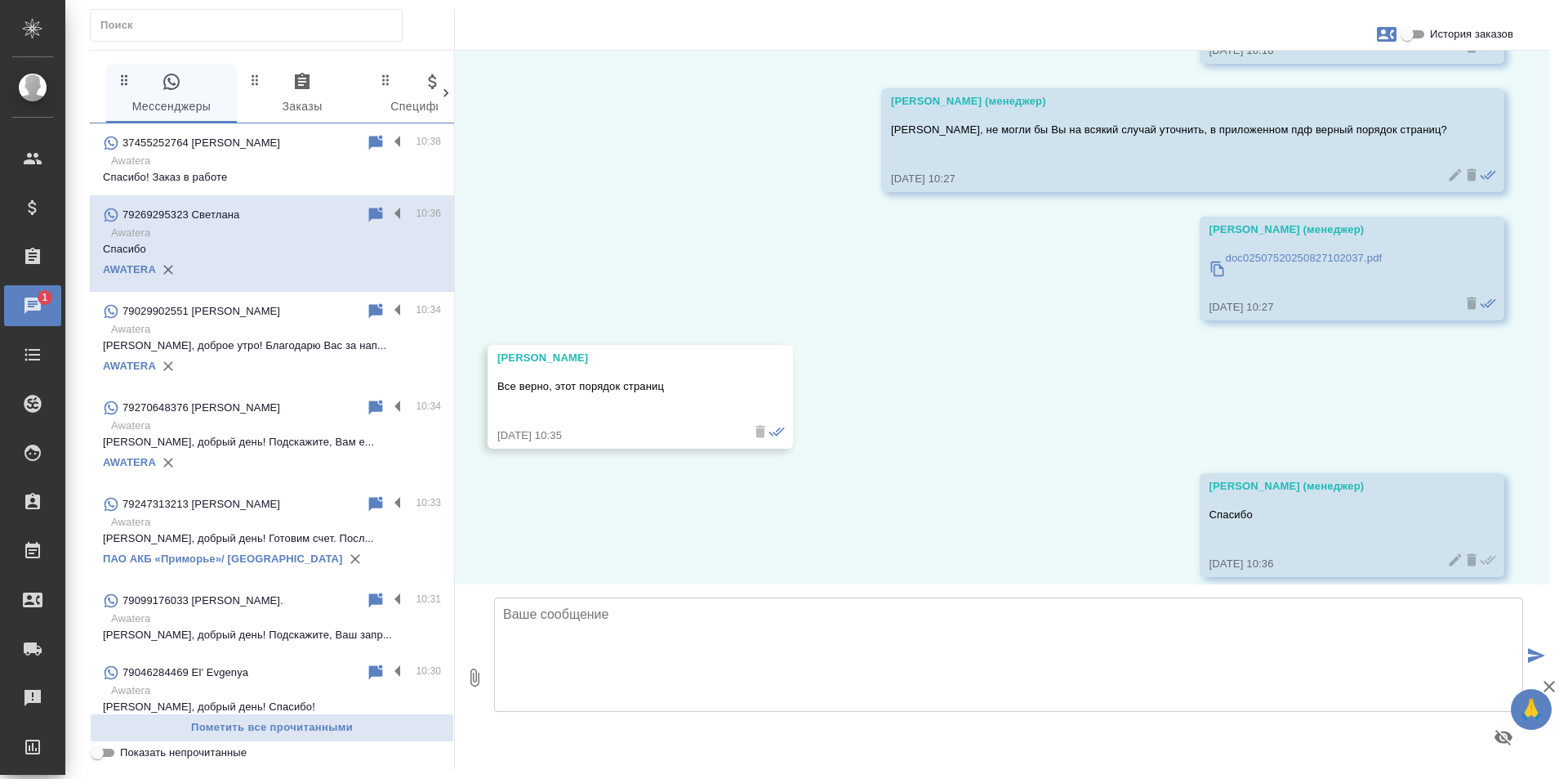
scroll to position [8208, 0]
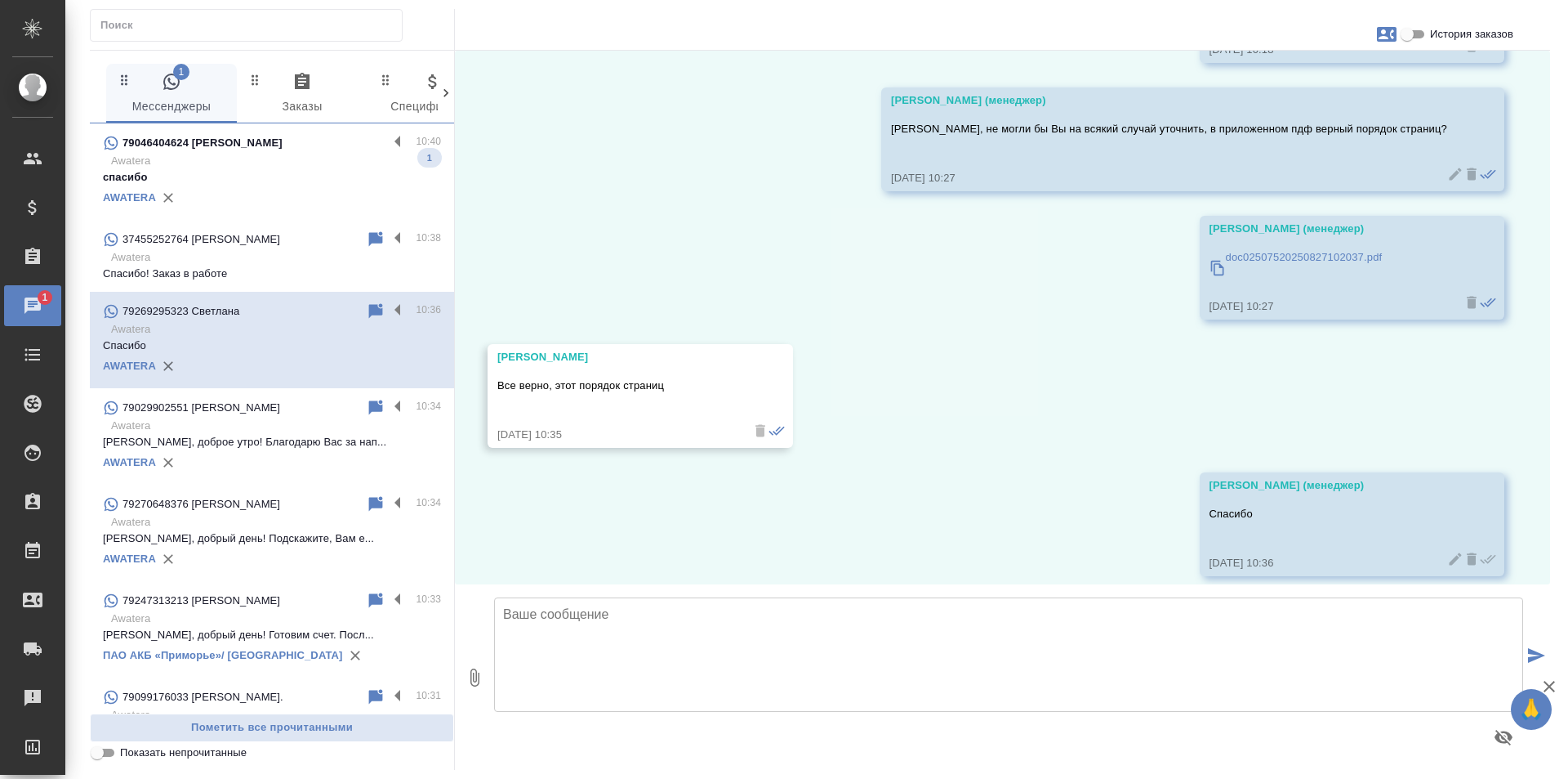
click at [228, 160] on p "Awatera" at bounding box center [276, 161] width 330 height 16
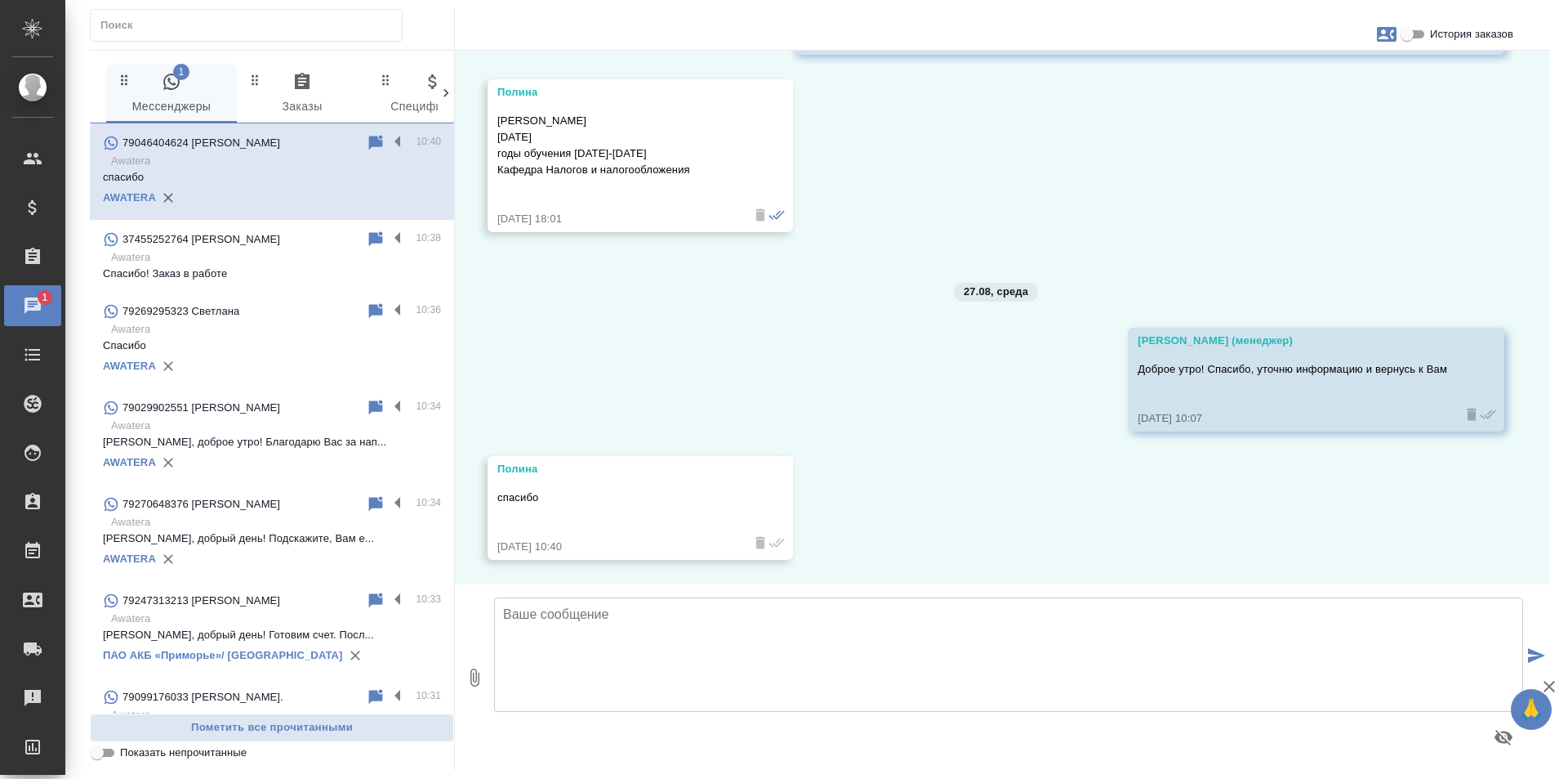
scroll to position [204, 0]
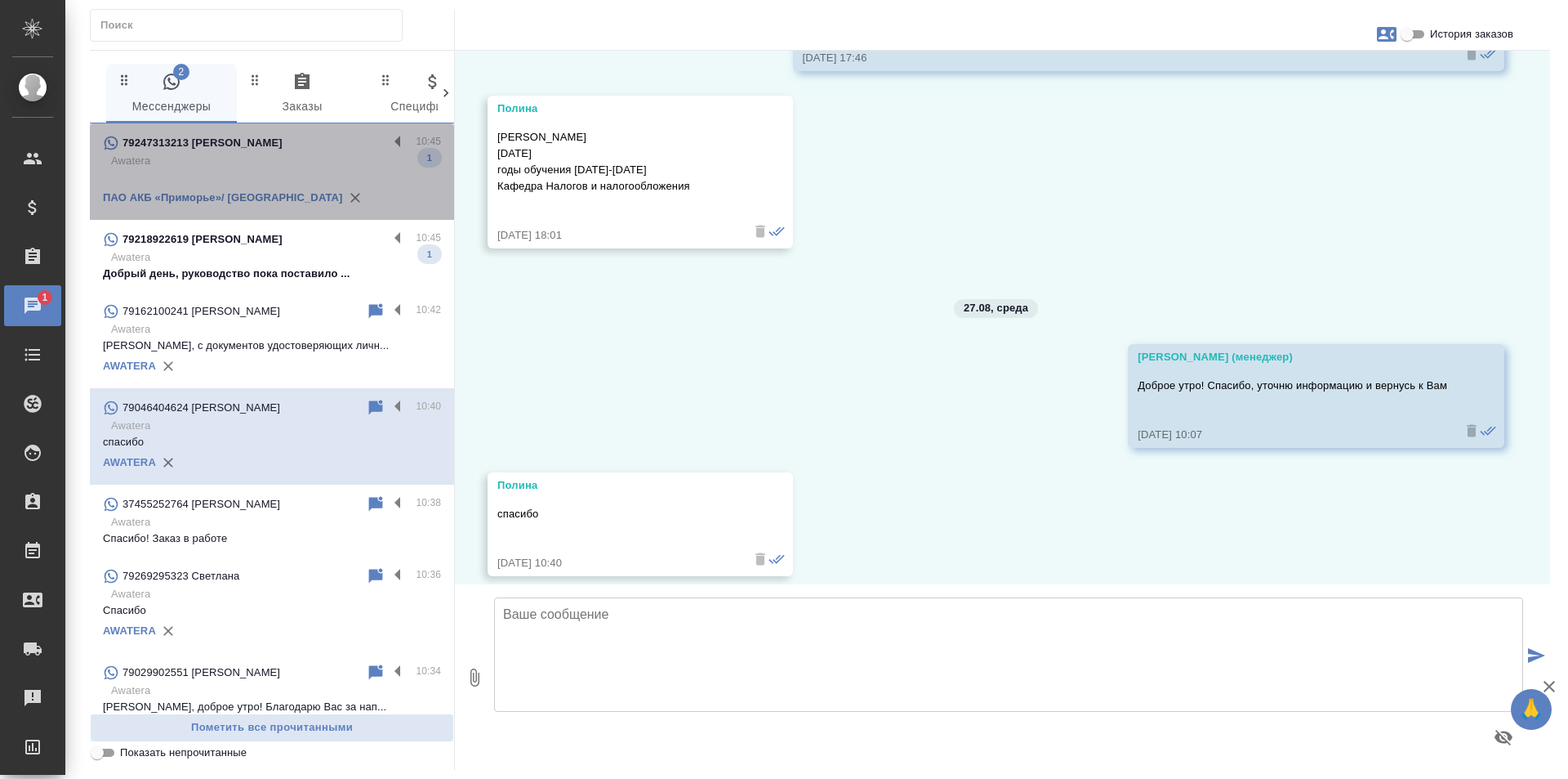
click at [346, 148] on div "79247313213 Татьяна" at bounding box center [245, 143] width 285 height 20
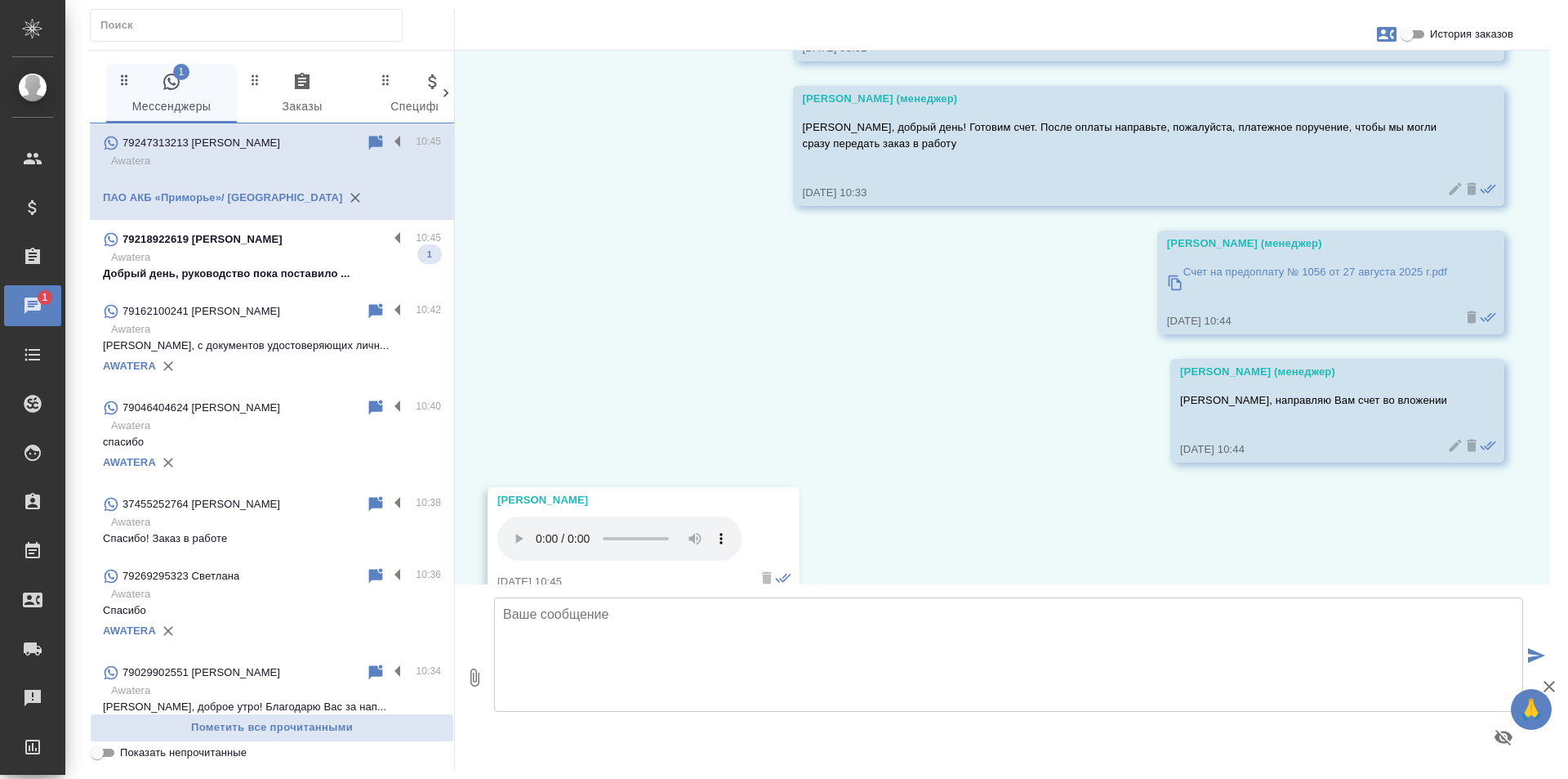
scroll to position [2181, 0]
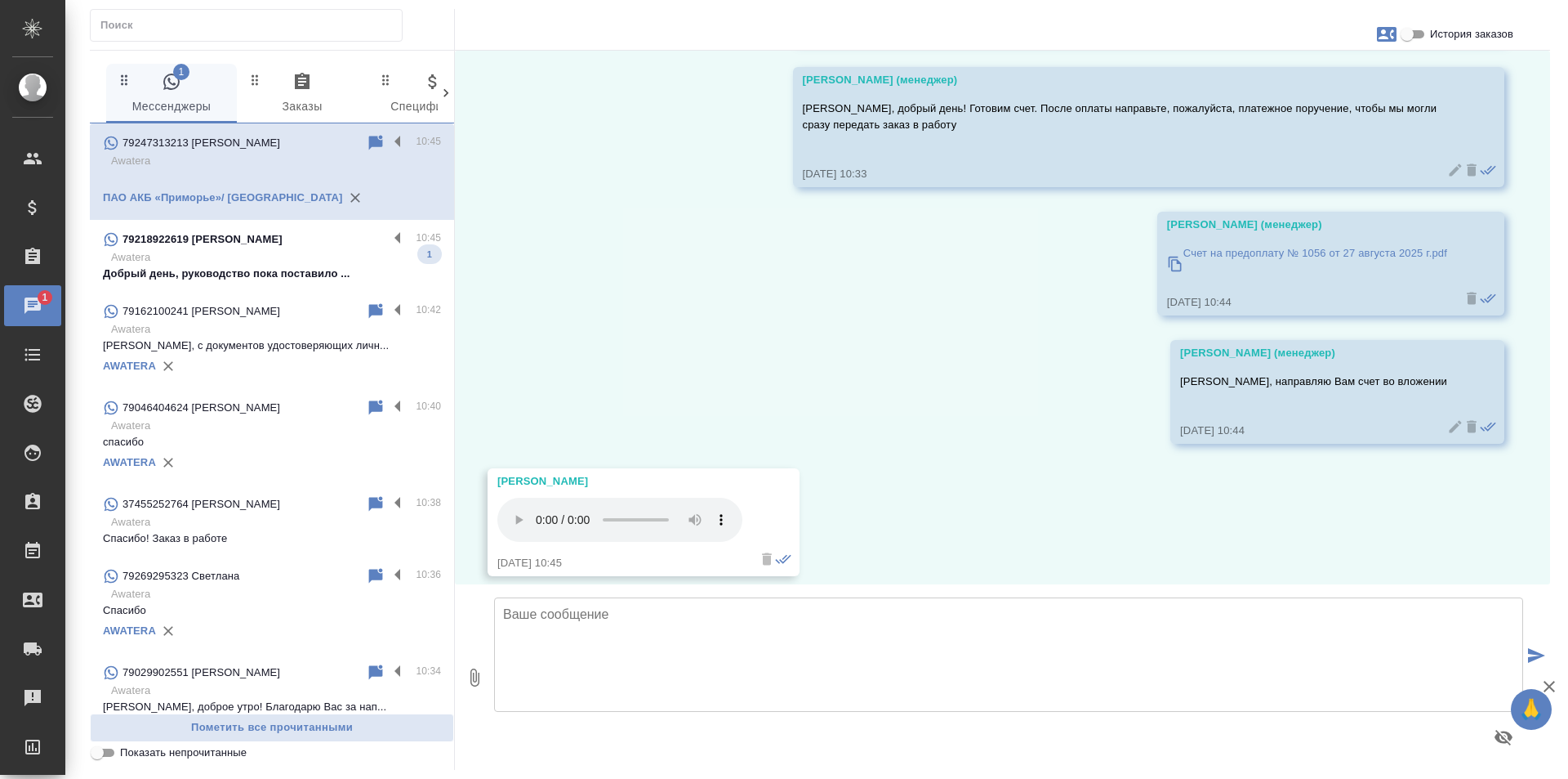
click at [242, 261] on p "Awatera" at bounding box center [276, 257] width 330 height 16
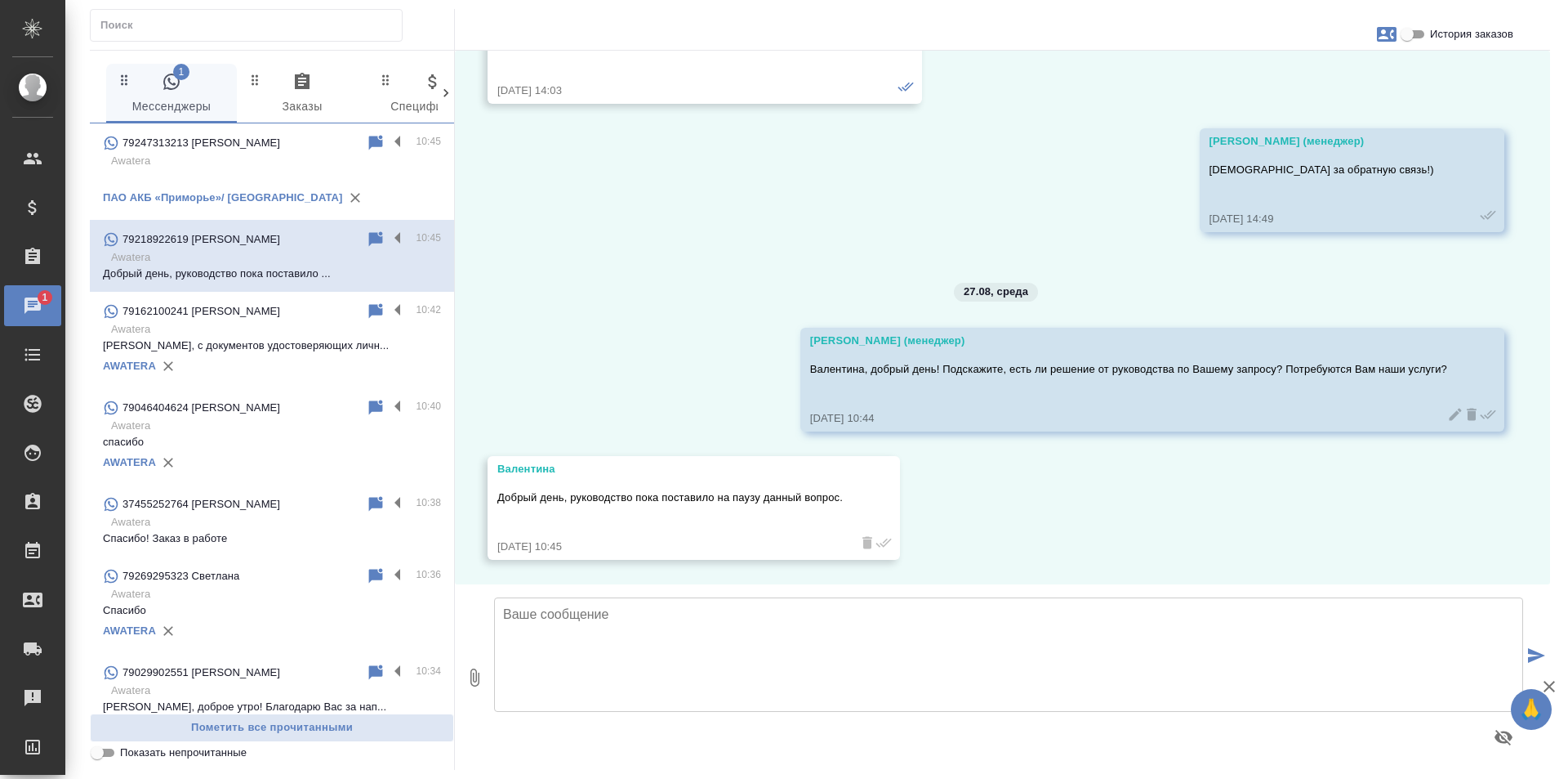
scroll to position [1110, 0]
click at [769, 626] on textarea at bounding box center [1008, 654] width 1029 height 114
type textarea "Спасибо за обратную связь! Если в"
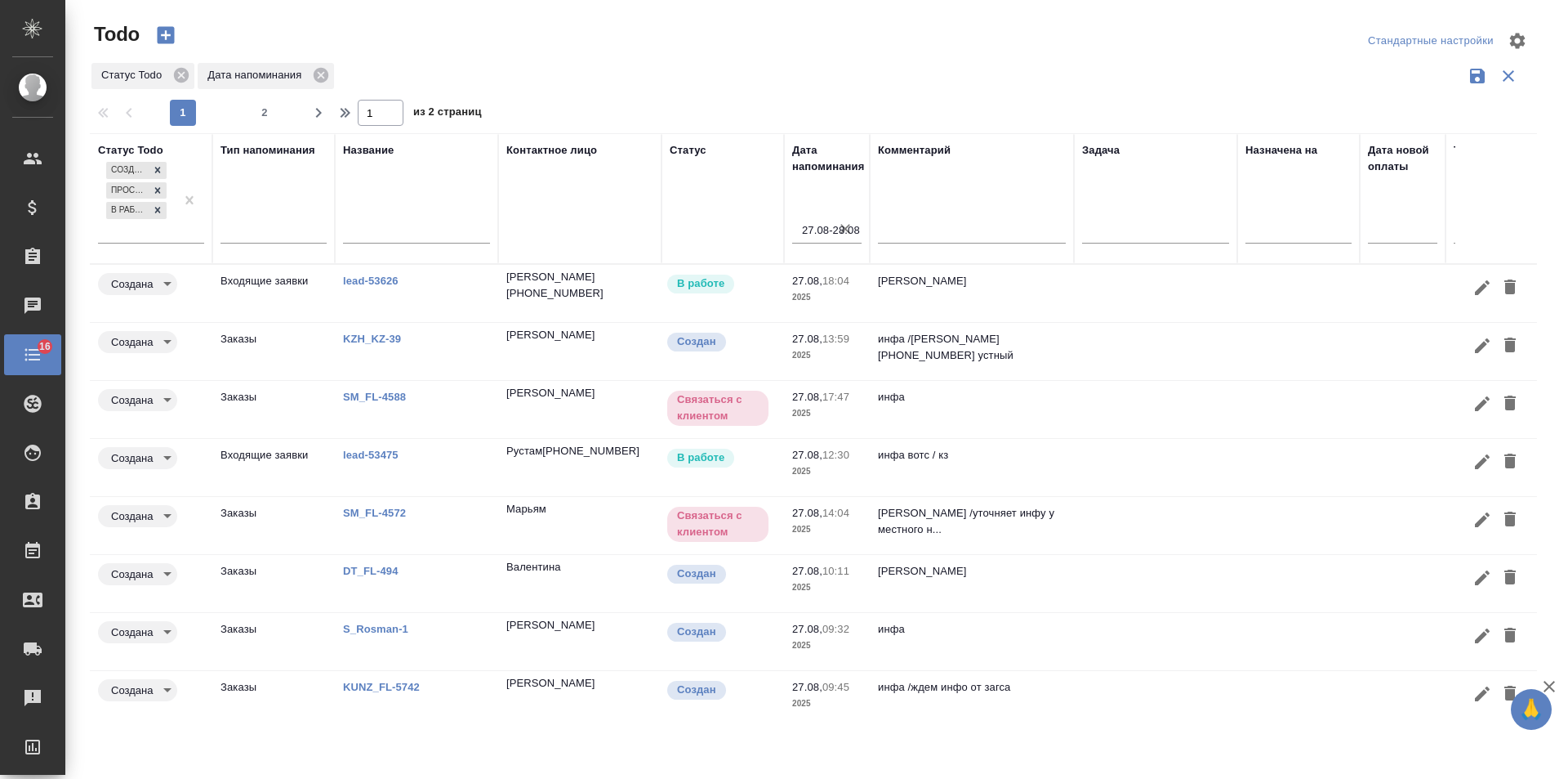
click at [378, 279] on link "lead-53626" at bounding box center [370, 280] width 55 height 13
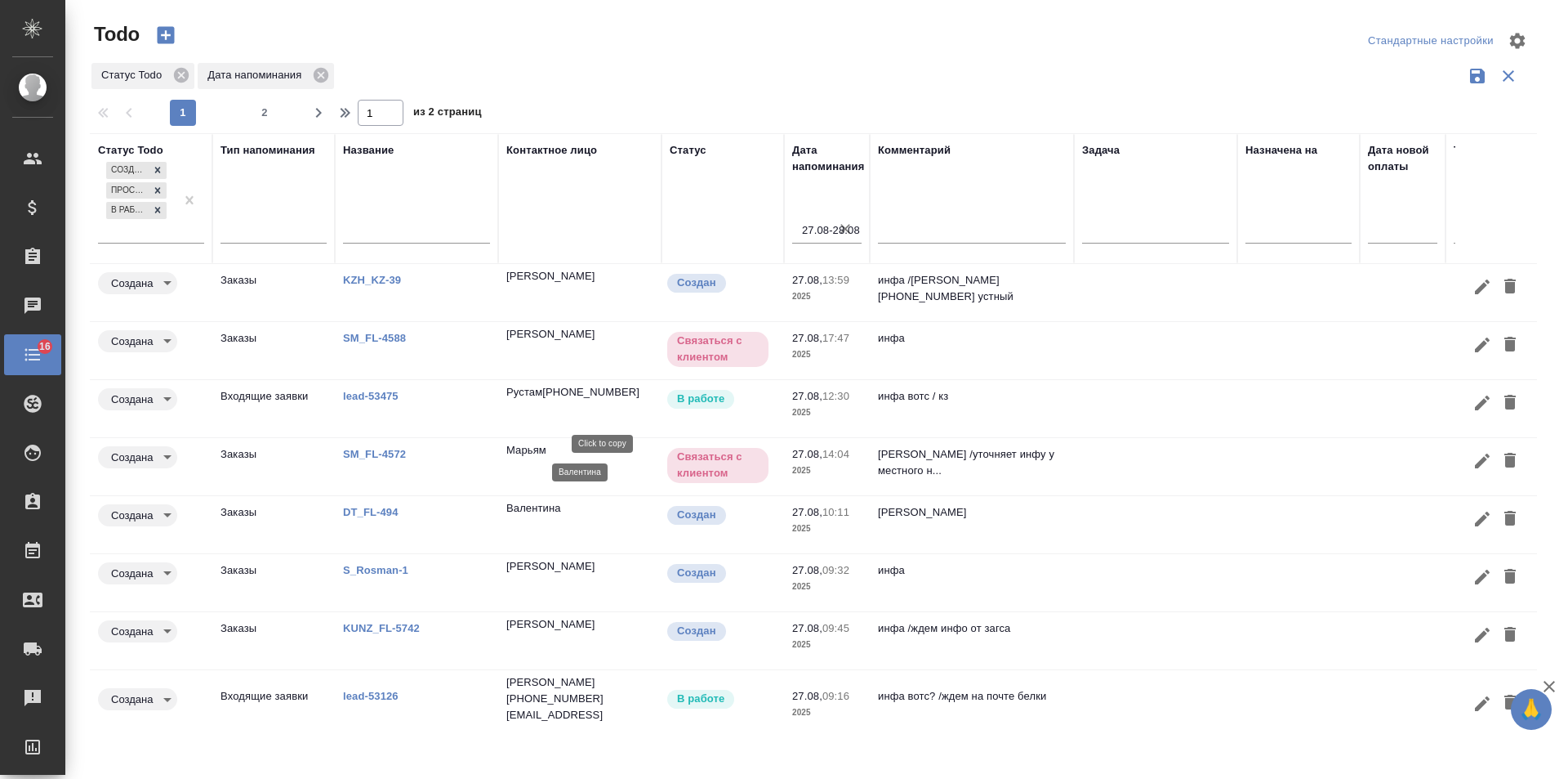
scroll to position [136, 0]
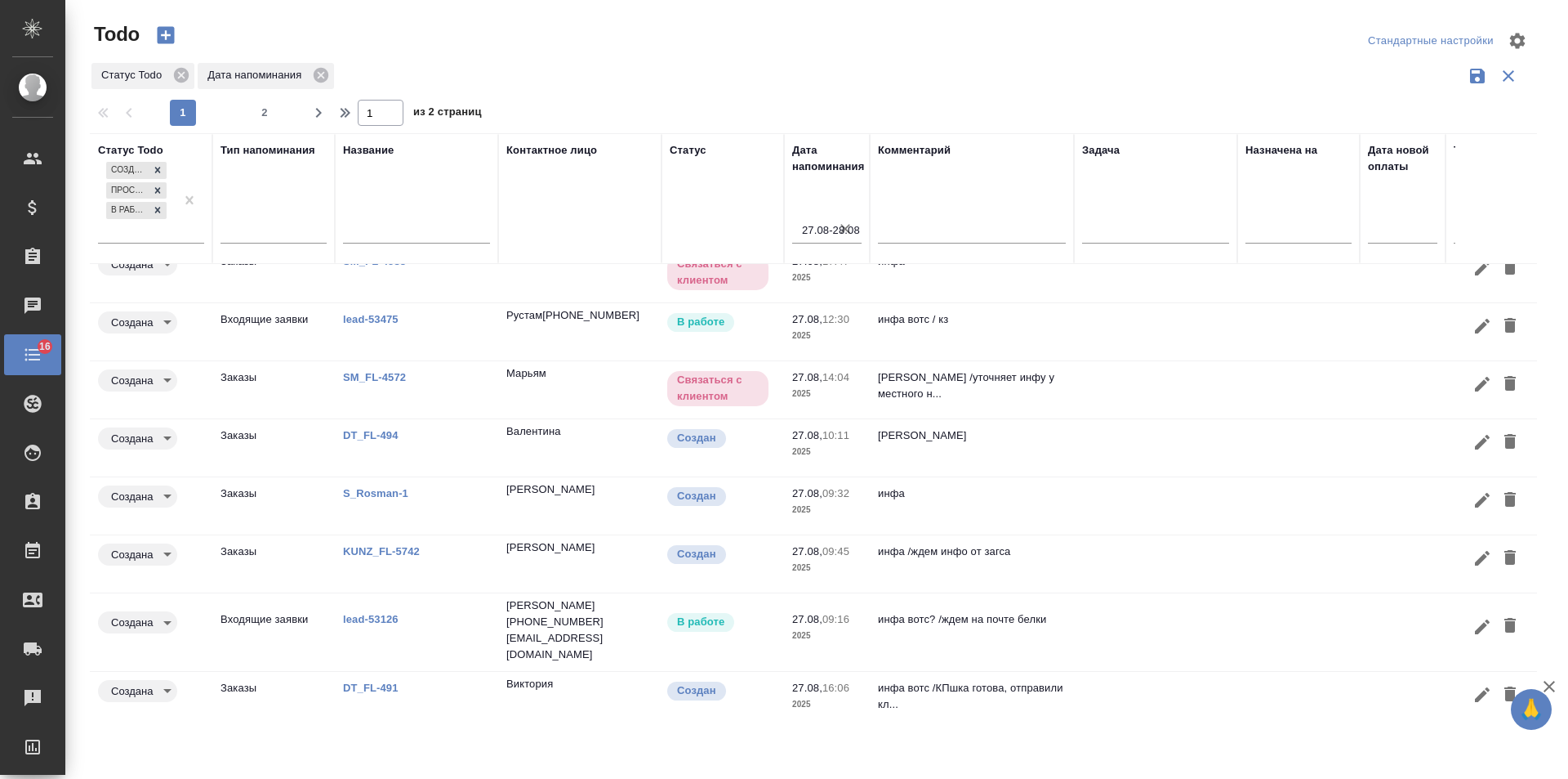
click at [375, 613] on link "lead-53126" at bounding box center [370, 619] width 55 height 13
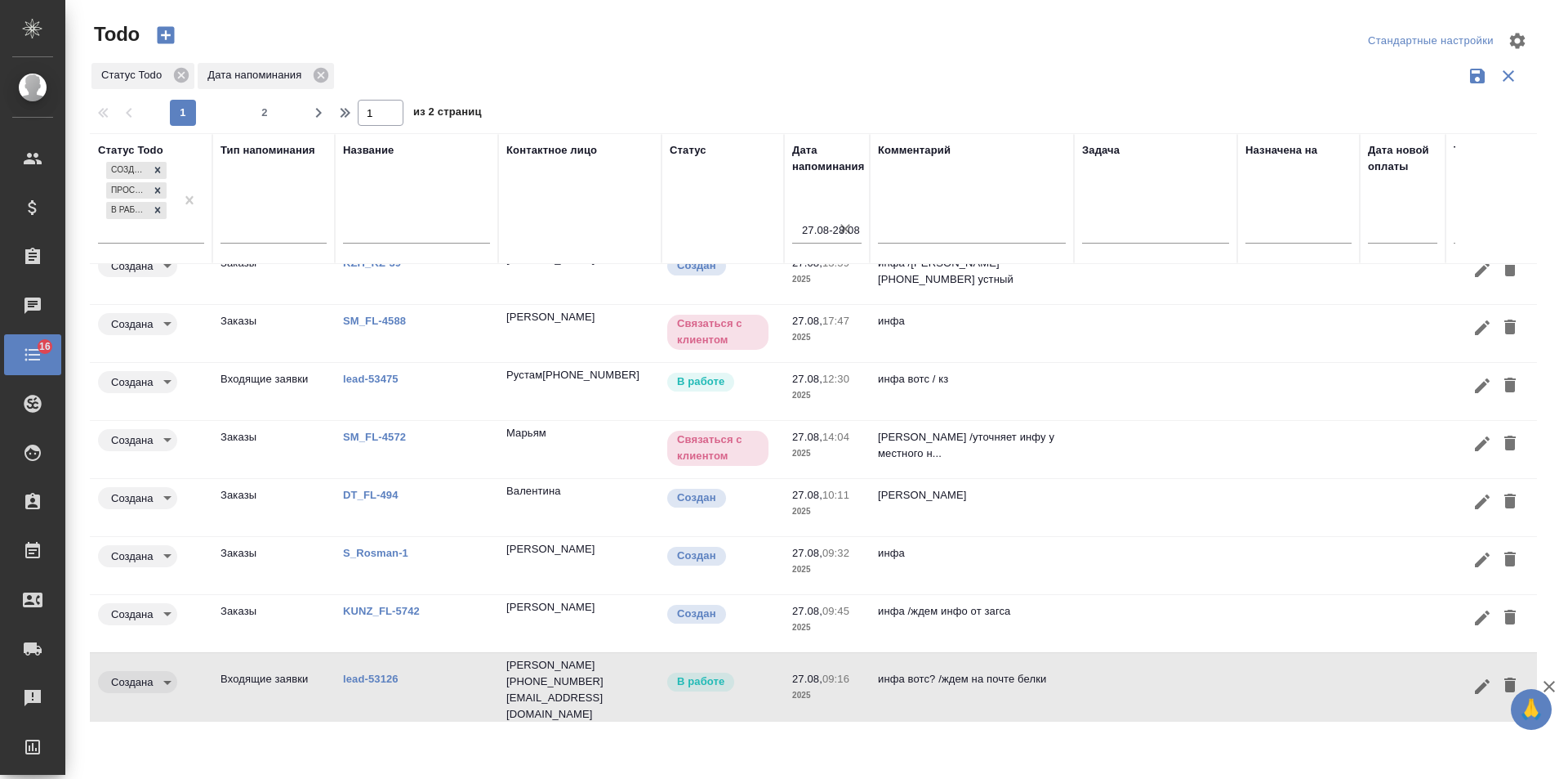
scroll to position [0, 0]
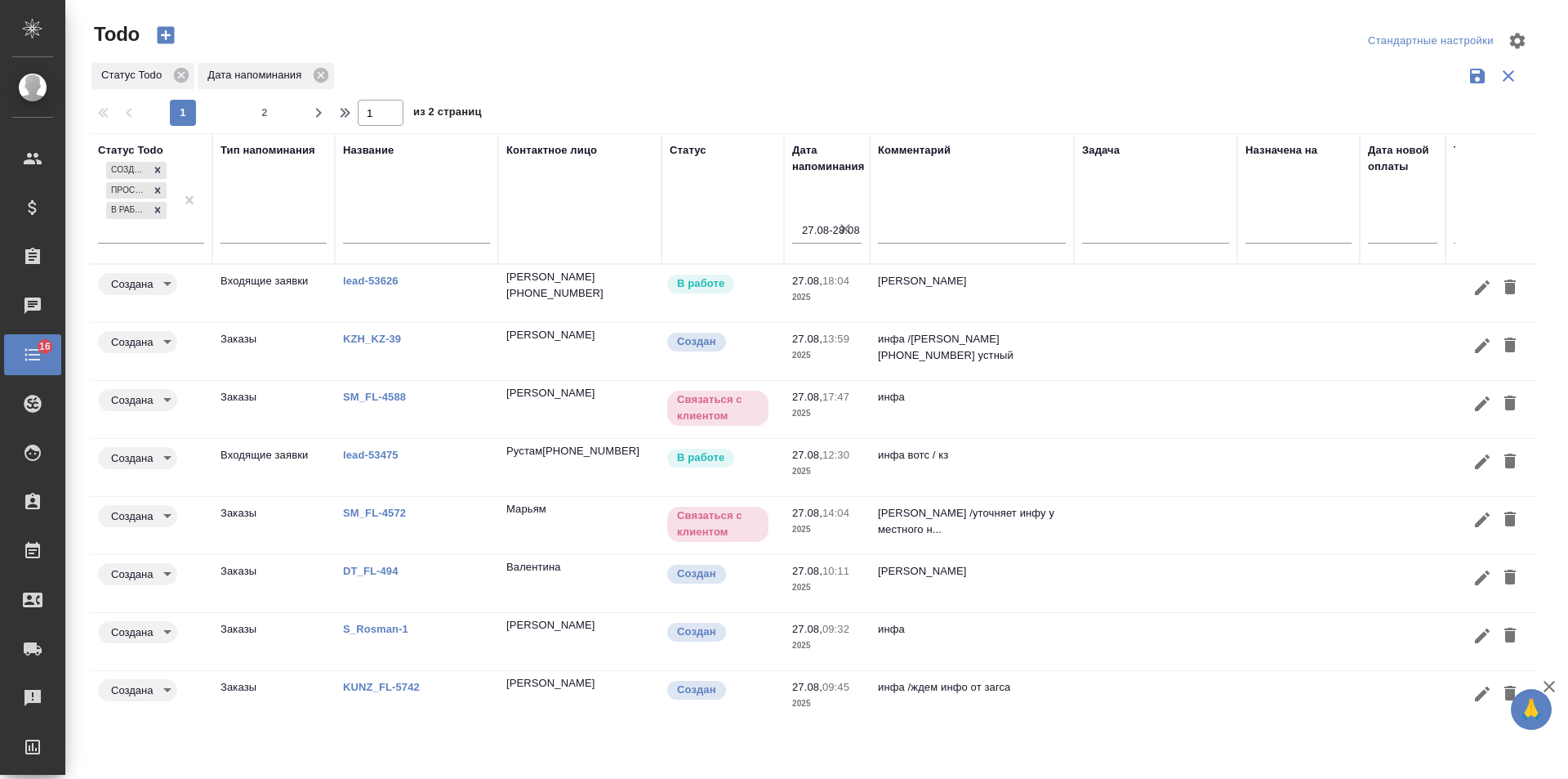
click at [374, 342] on link "KZH_KZ-39" at bounding box center [372, 339] width 58 height 13
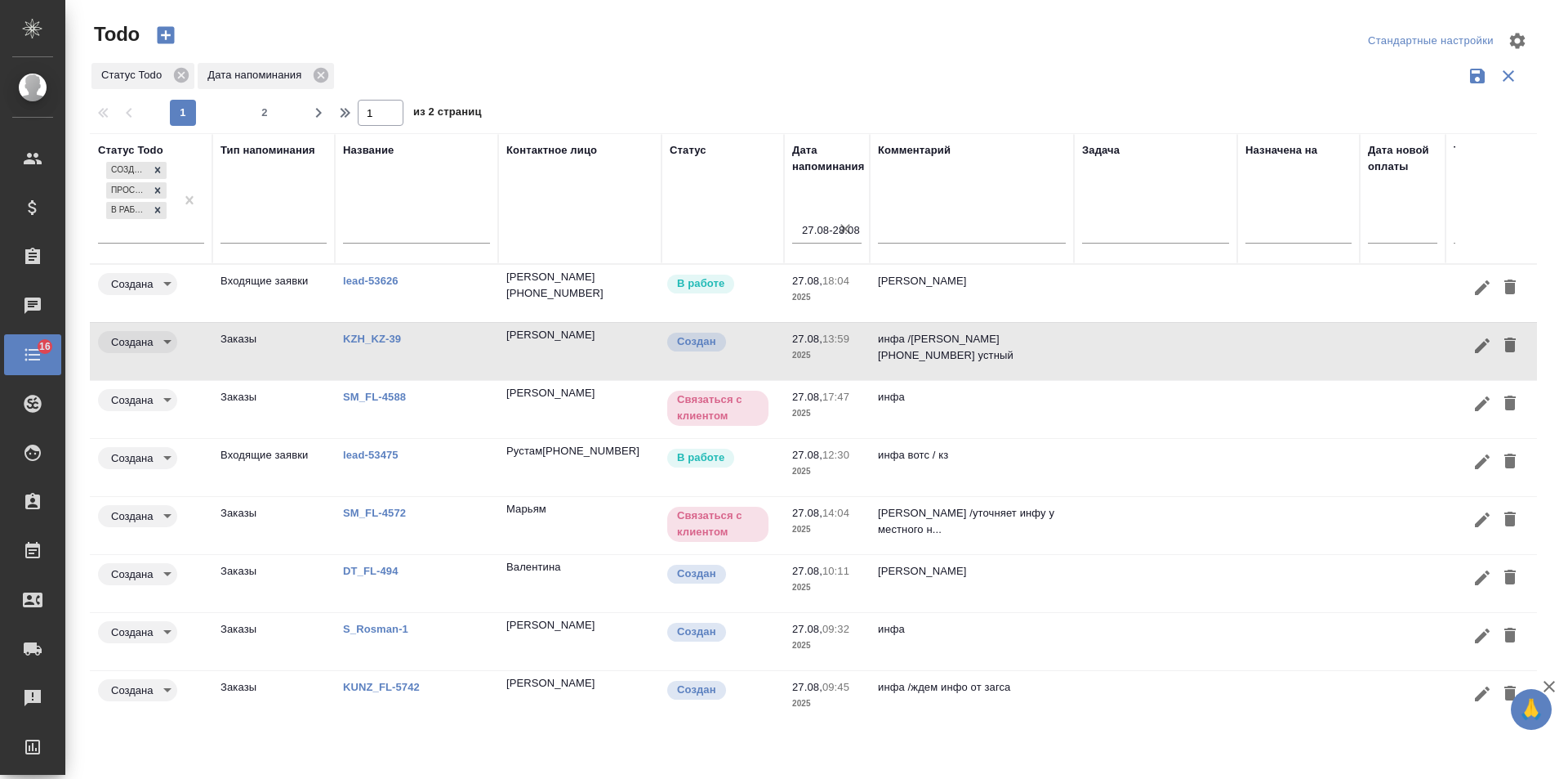
click at [383, 333] on link "KZH_KZ-39" at bounding box center [372, 339] width 58 height 13
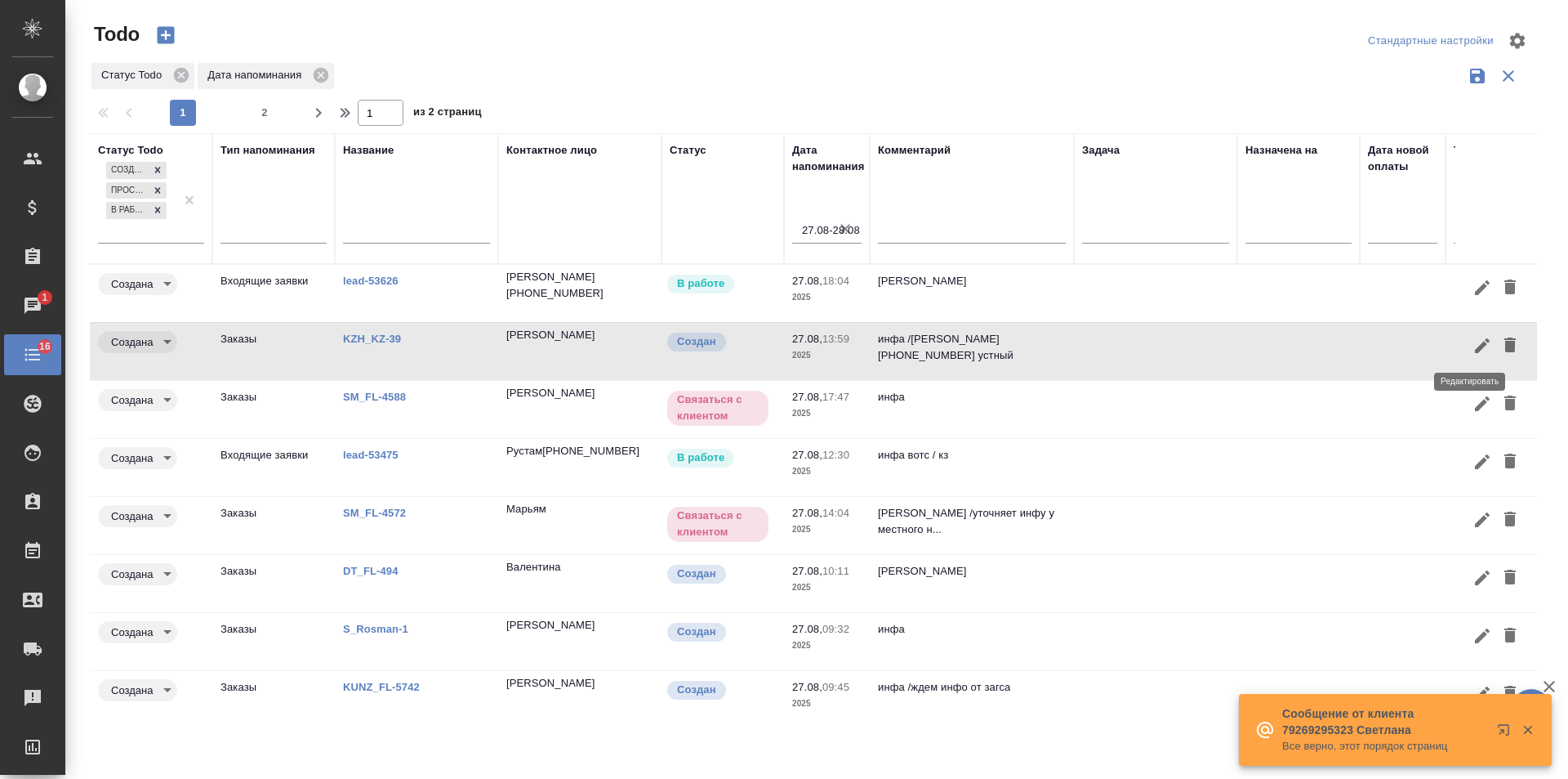
click at [1472, 347] on icon "button" at bounding box center [1482, 346] width 20 height 20
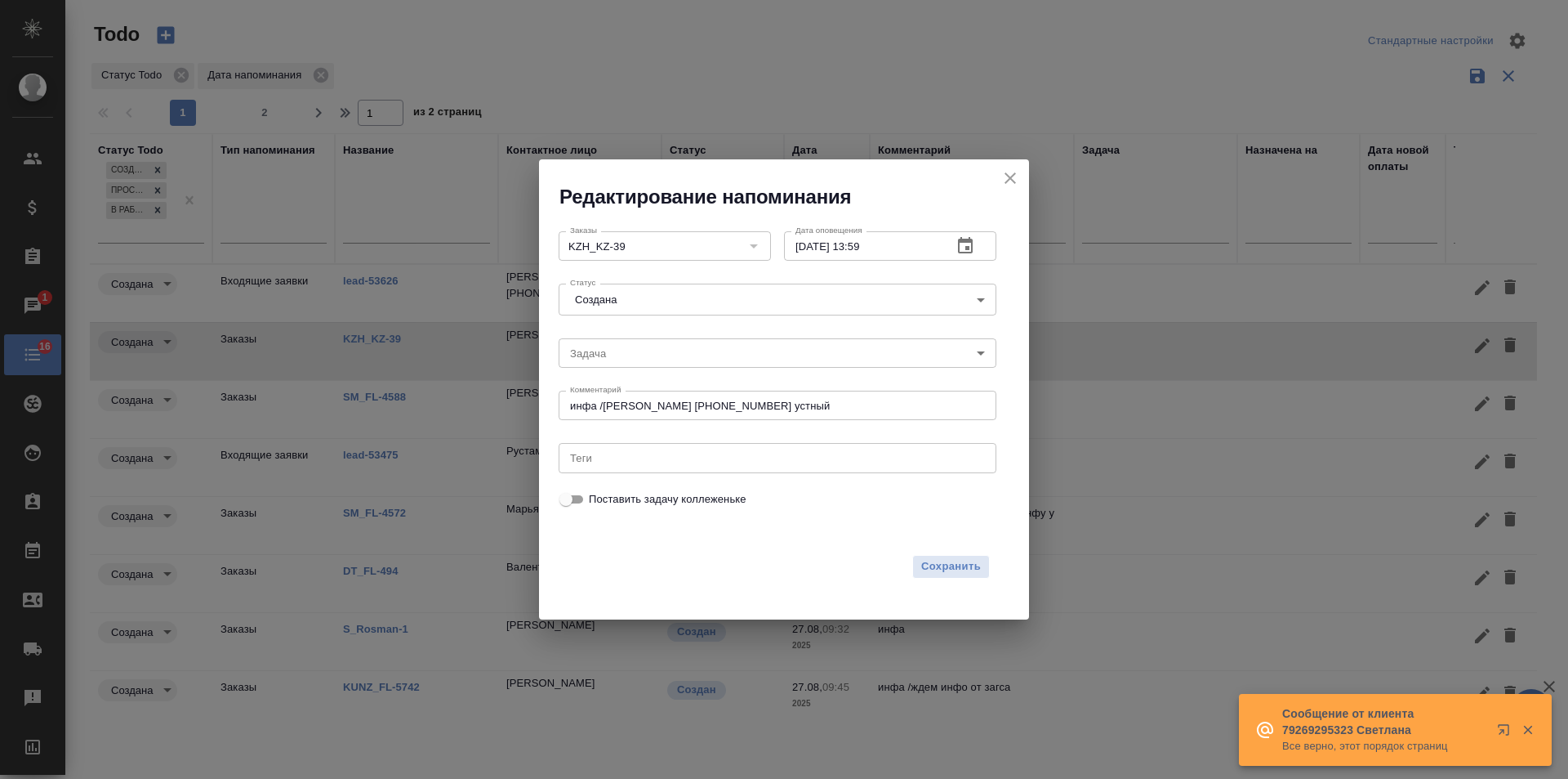
click at [965, 241] on icon "button" at bounding box center [965, 245] width 14 height 16
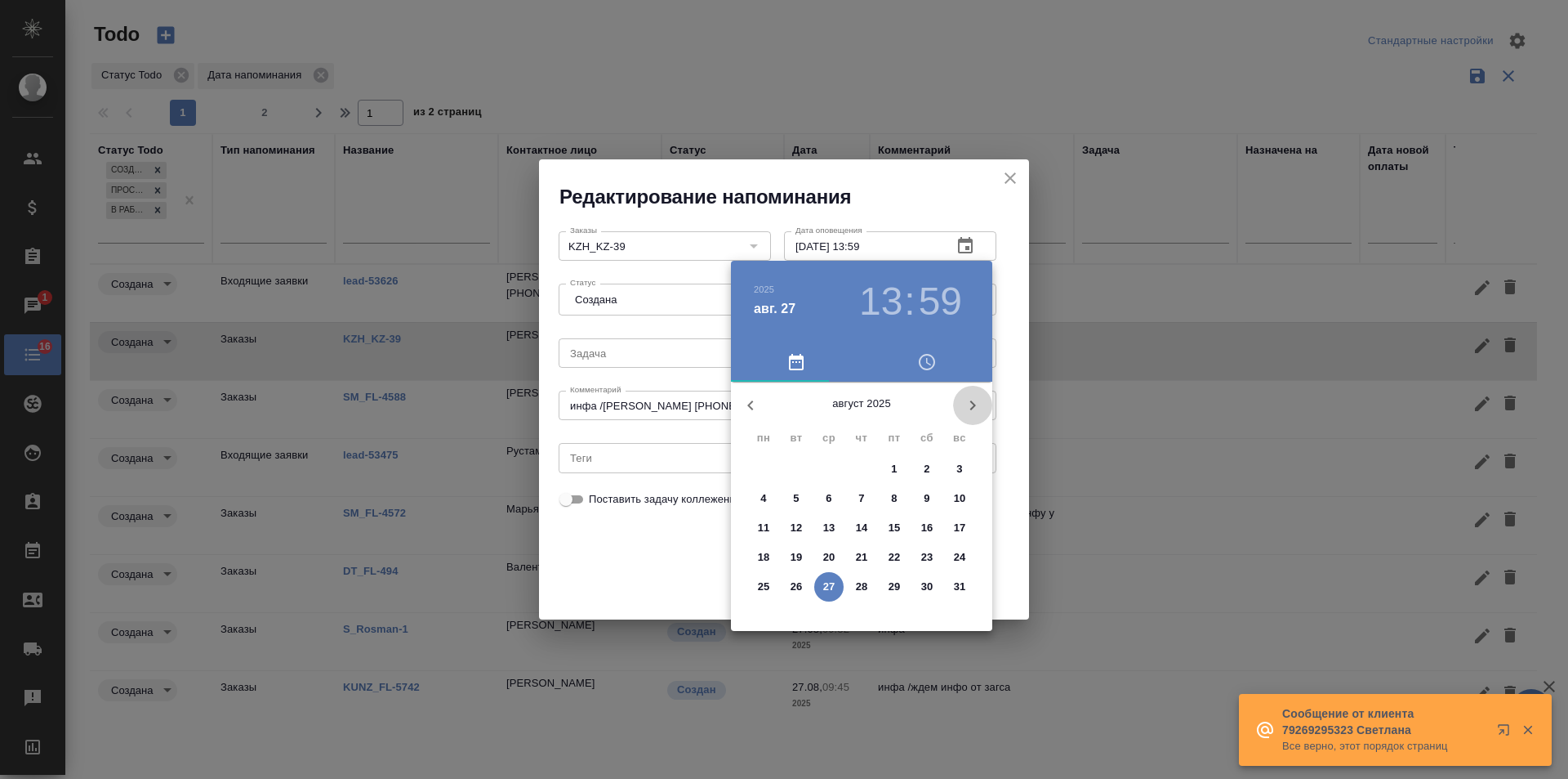
click at [977, 401] on icon "button" at bounding box center [973, 405] width 20 height 20
click at [800, 470] on span "2" at bounding box center [796, 469] width 30 height 16
type input "[DATE] 13:59"
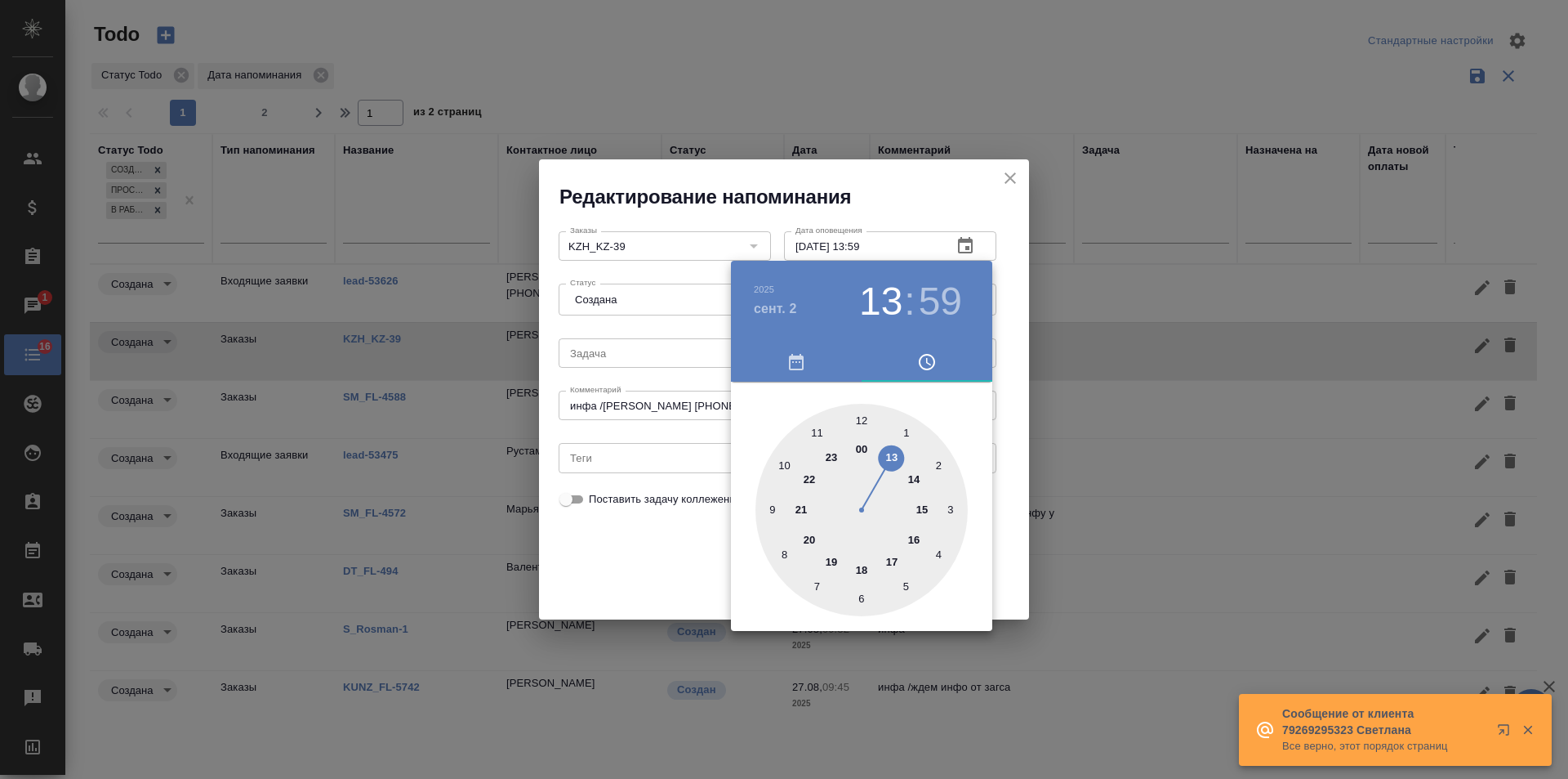
click at [662, 545] on div at bounding box center [784, 389] width 1568 height 779
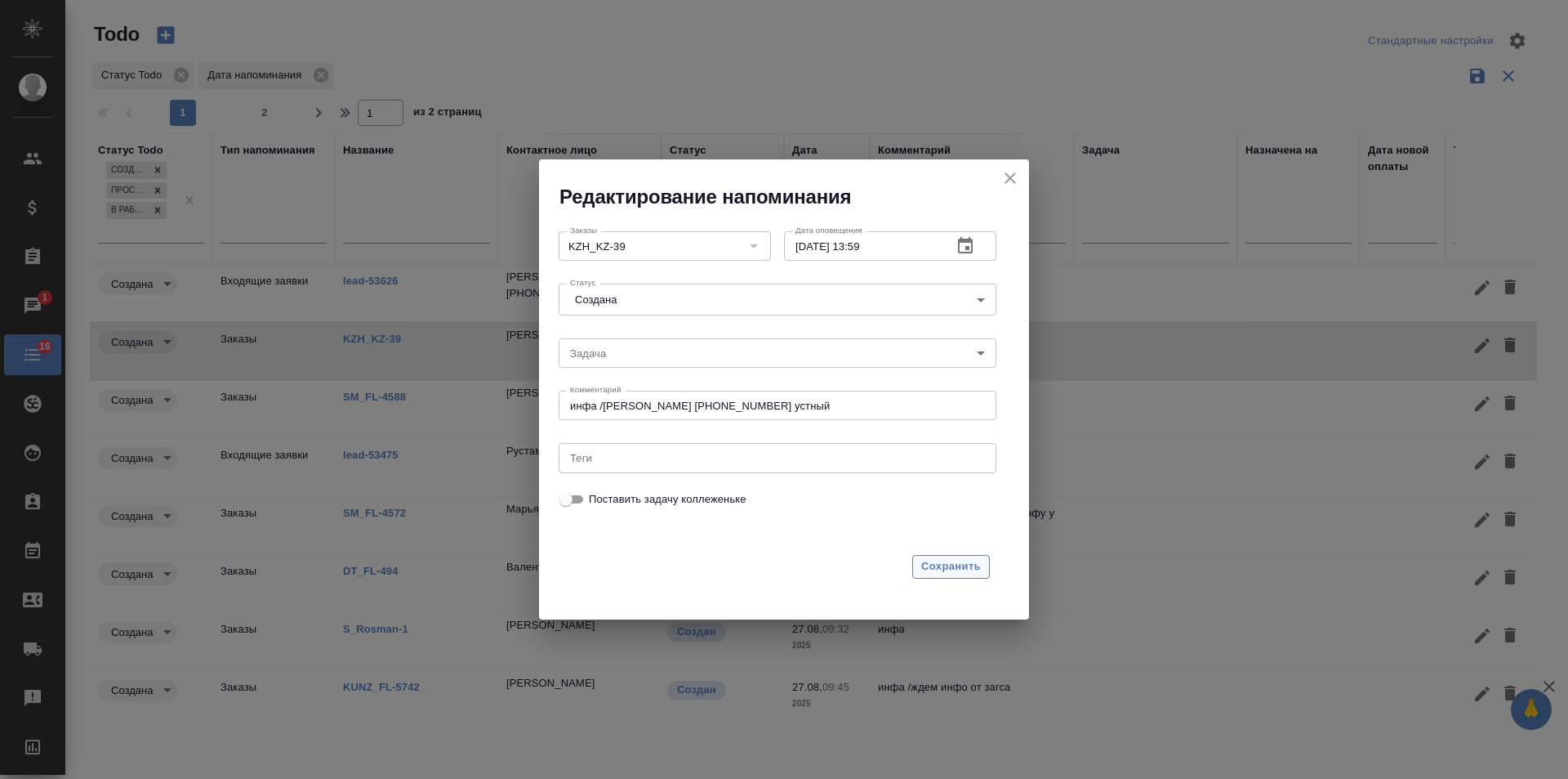
click at [958, 561] on span "Сохранить" at bounding box center [951, 566] width 60 height 19
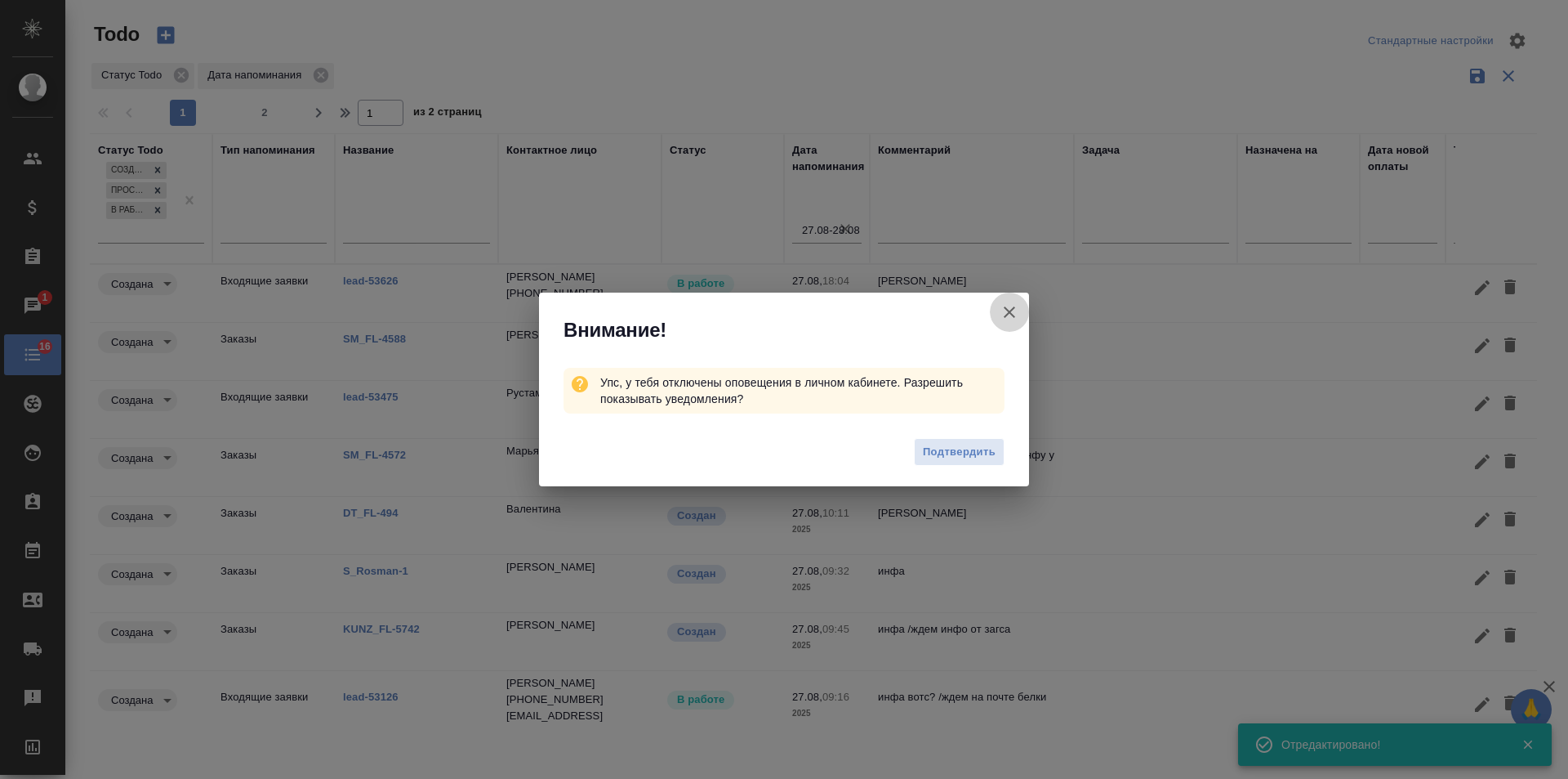
click at [1008, 310] on icon "button" at bounding box center [1009, 312] width 12 height 12
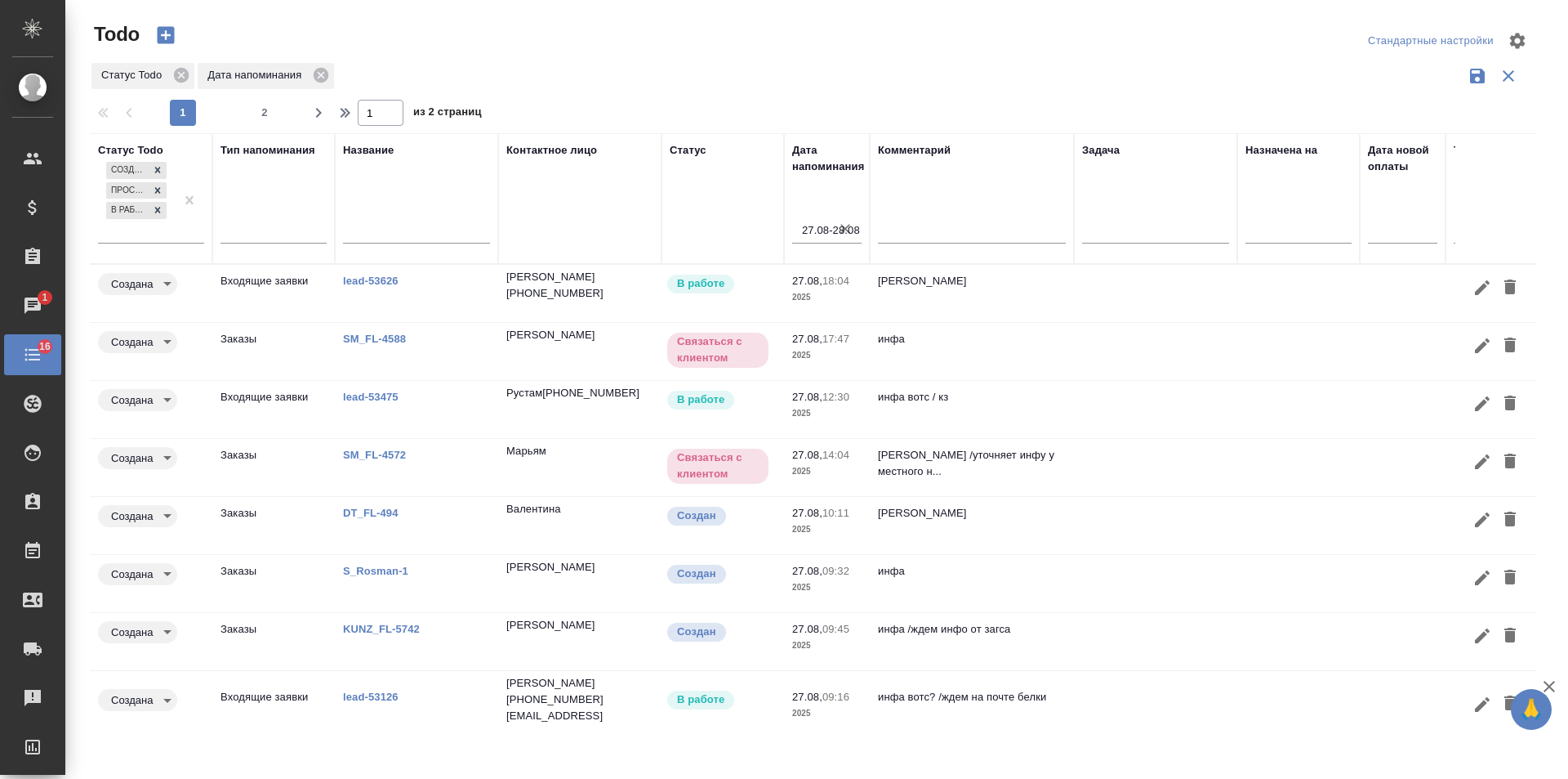
click at [383, 393] on link "lead-53475" at bounding box center [370, 397] width 55 height 13
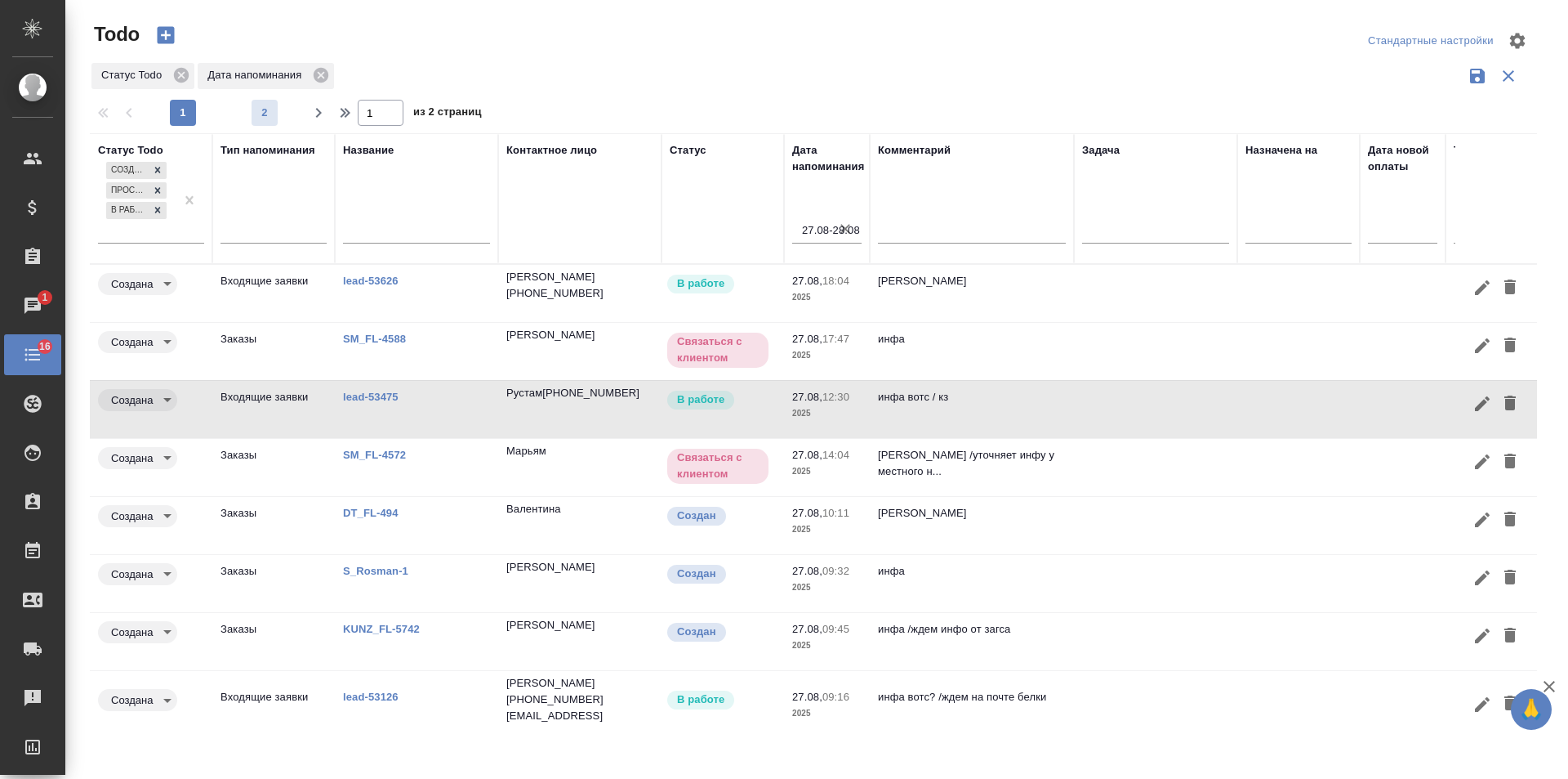
click at [263, 118] on span "2" at bounding box center [264, 113] width 26 height 16
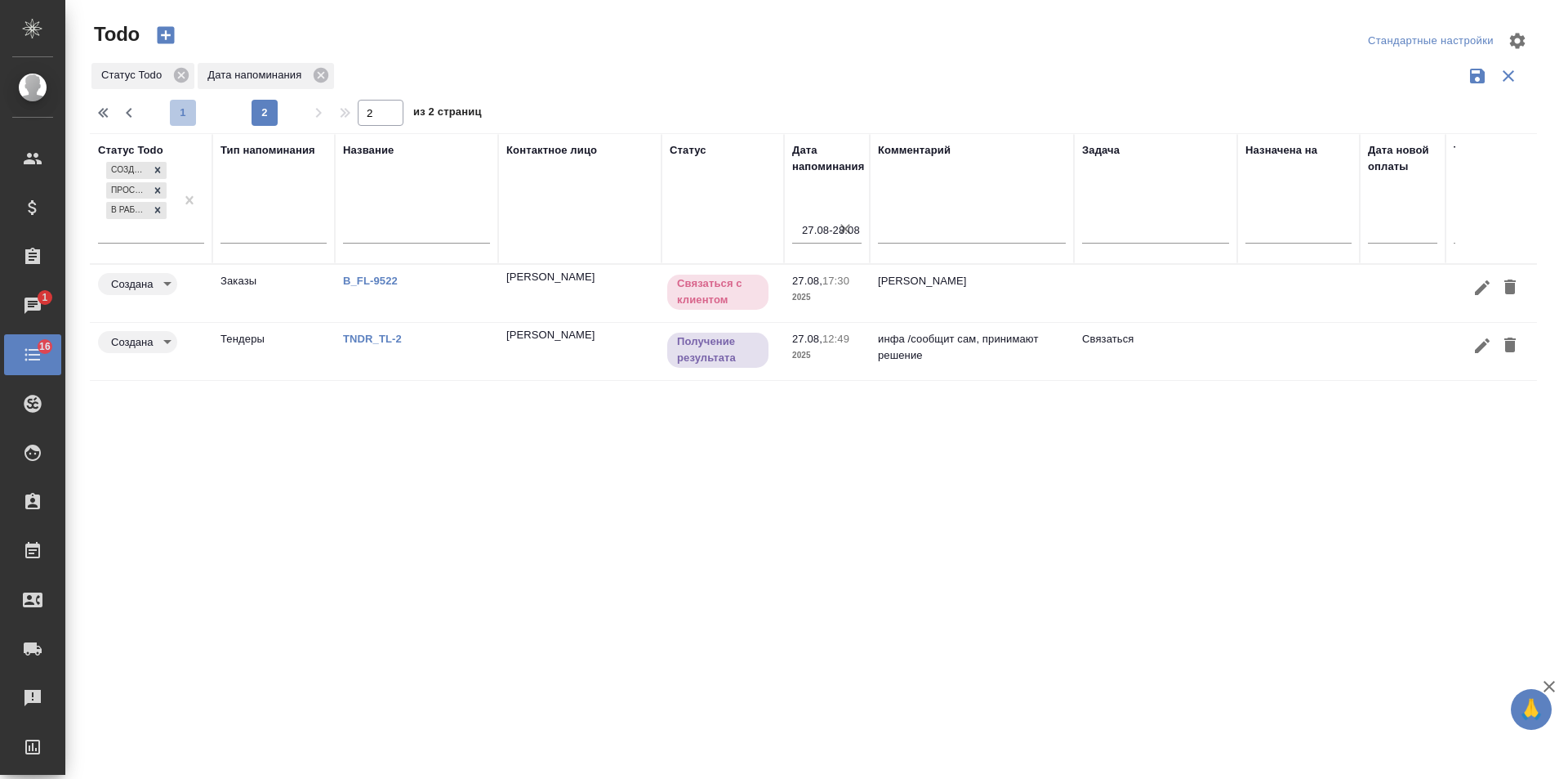
click at [188, 111] on span "1" at bounding box center [183, 113] width 26 height 16
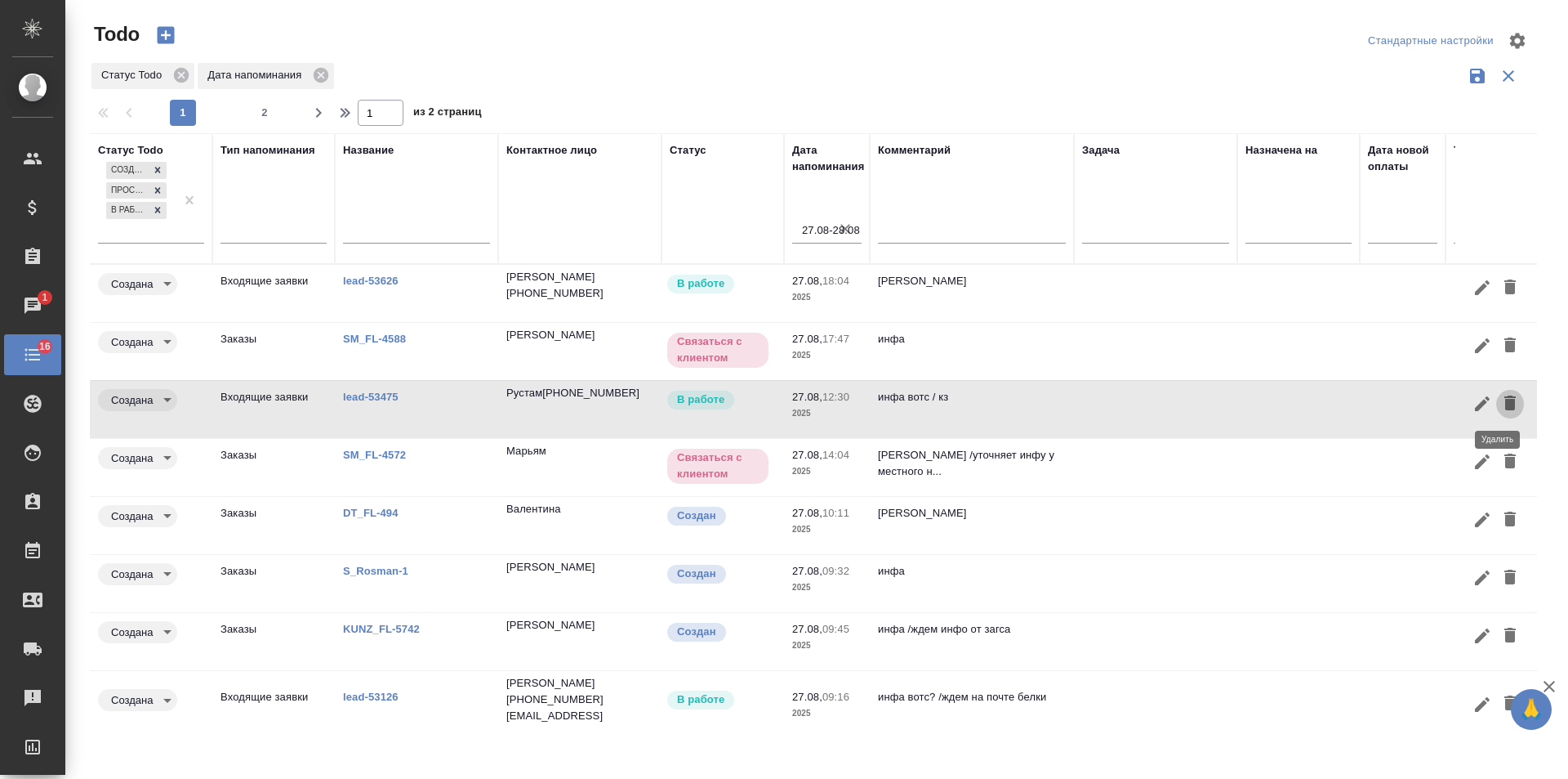
click at [1505, 403] on icon "button" at bounding box center [1510, 403] width 12 height 14
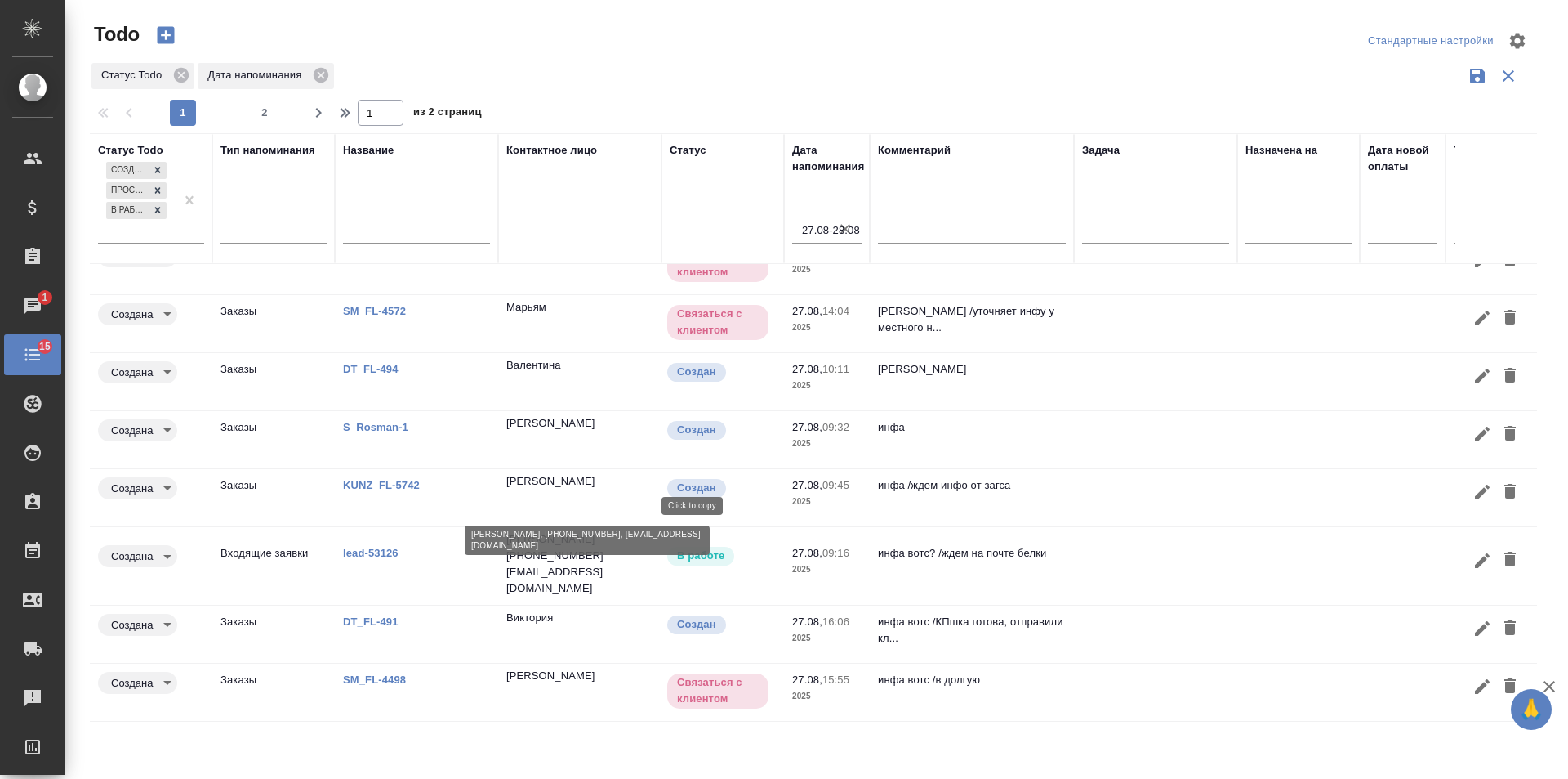
scroll to position [136, 0]
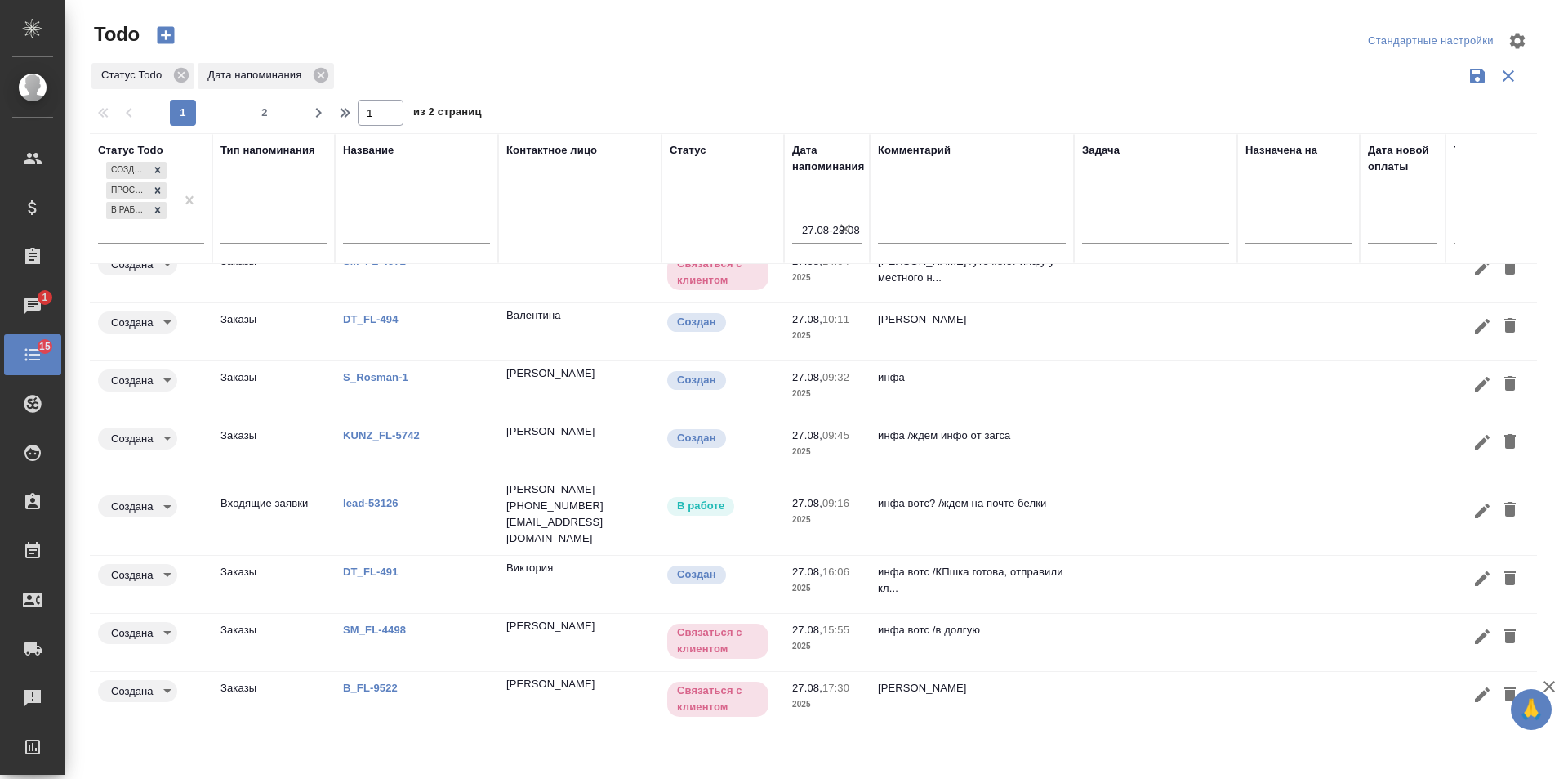
click at [383, 565] on link "DT_FL-491" at bounding box center [370, 572] width 55 height 13
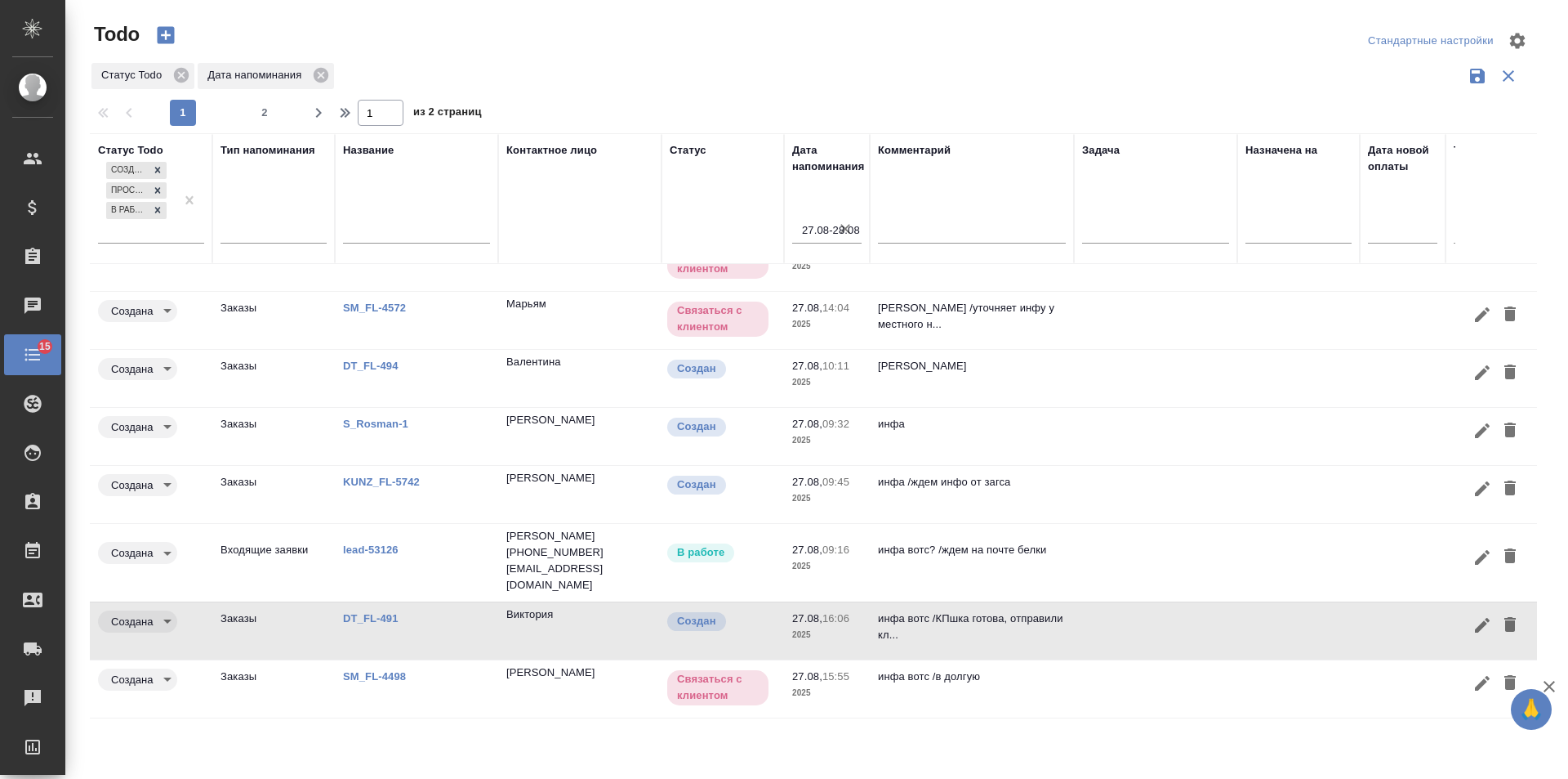
scroll to position [0, 0]
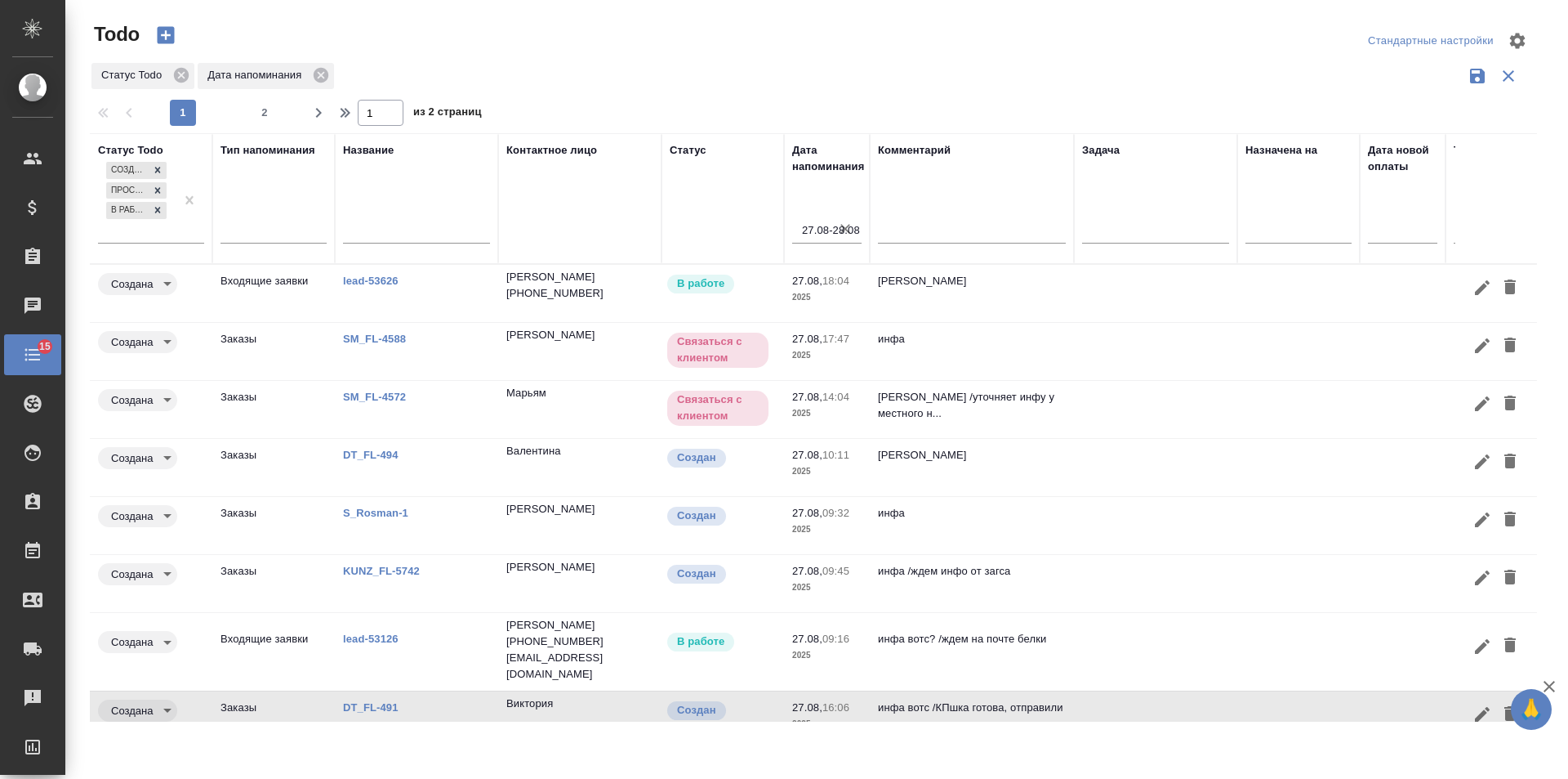
click at [367, 449] on link "DT_FL-494" at bounding box center [370, 455] width 55 height 13
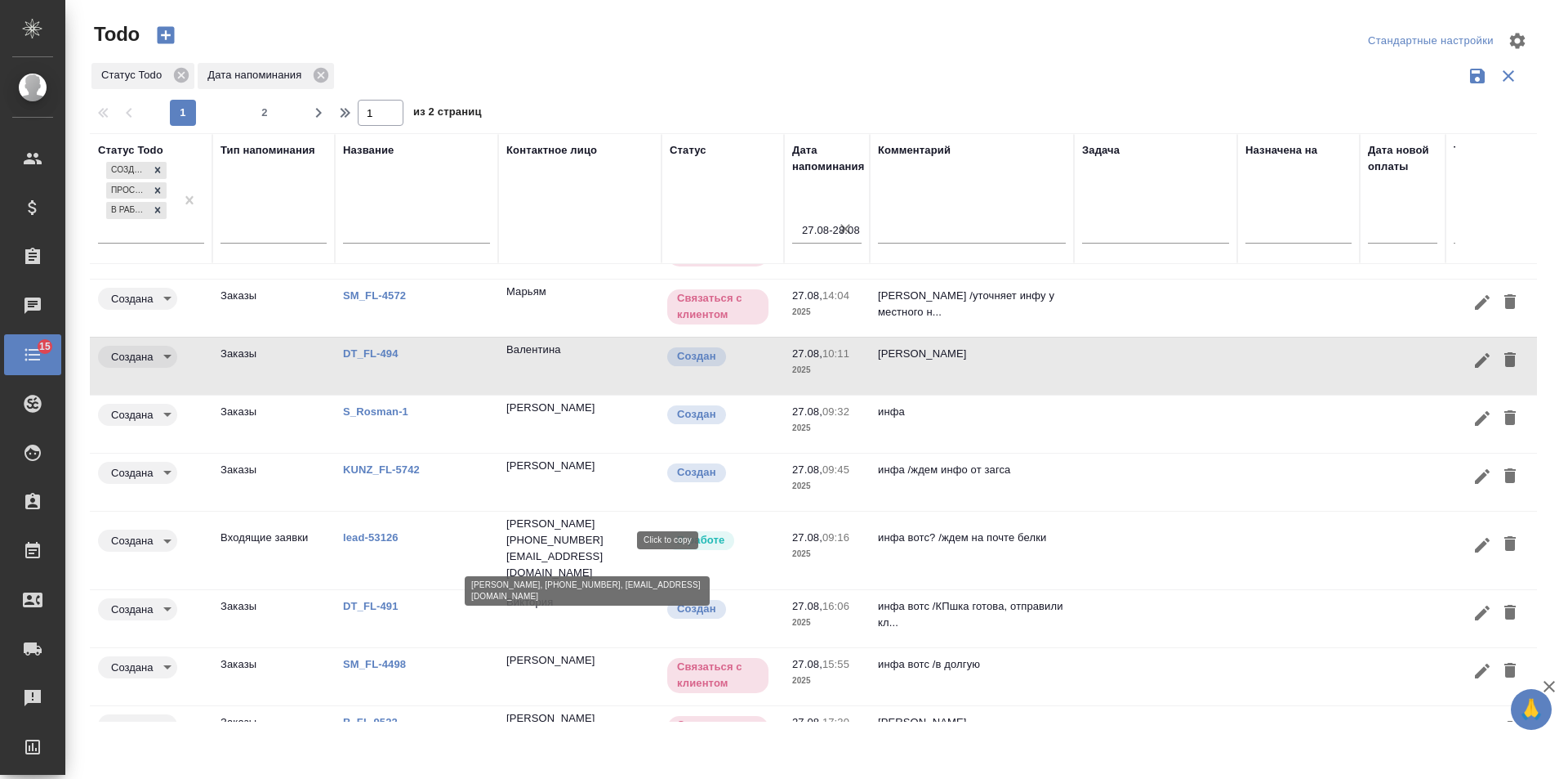
scroll to position [136, 0]
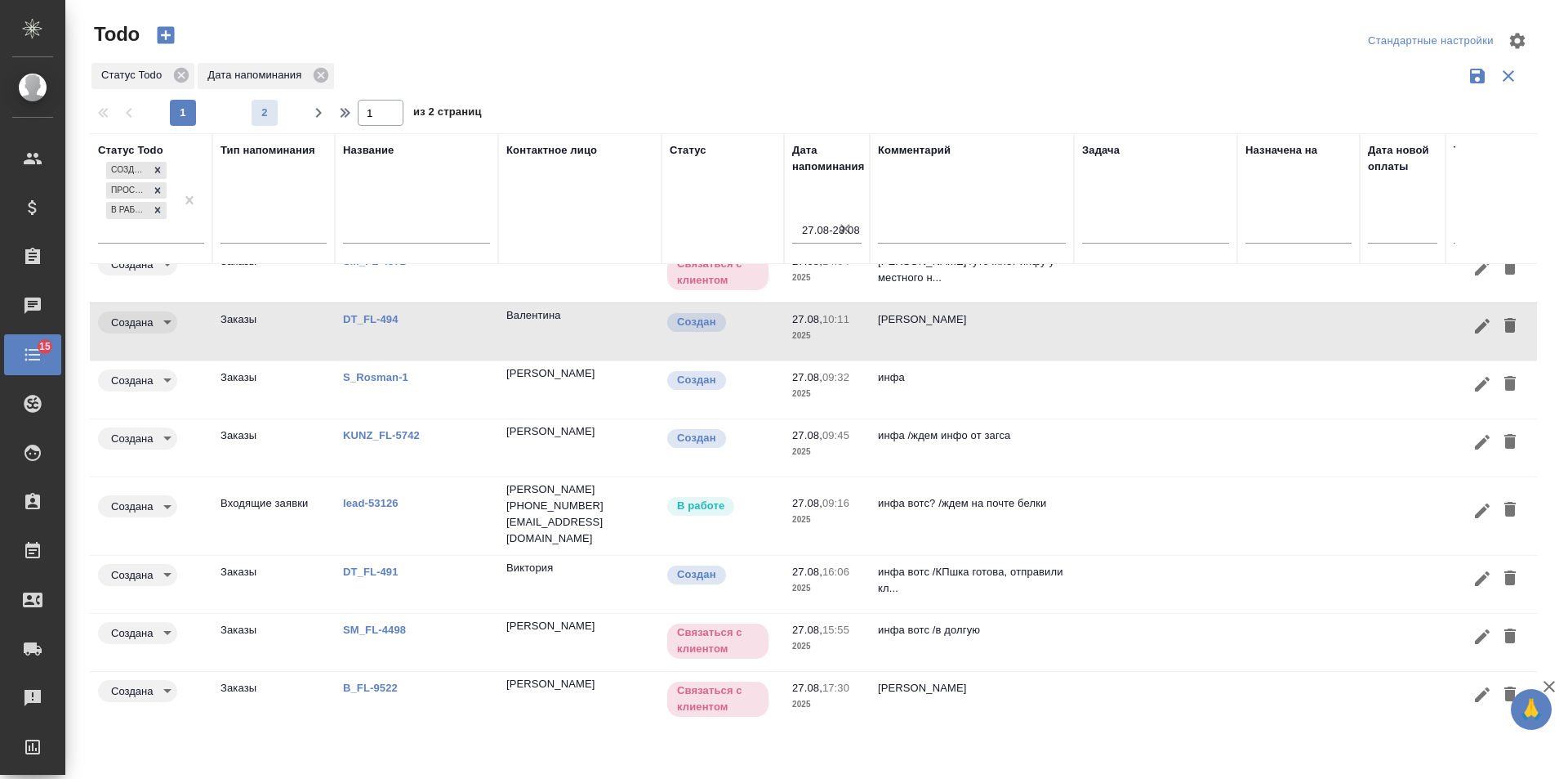
click at [275, 114] on span "2" at bounding box center [264, 113] width 26 height 16
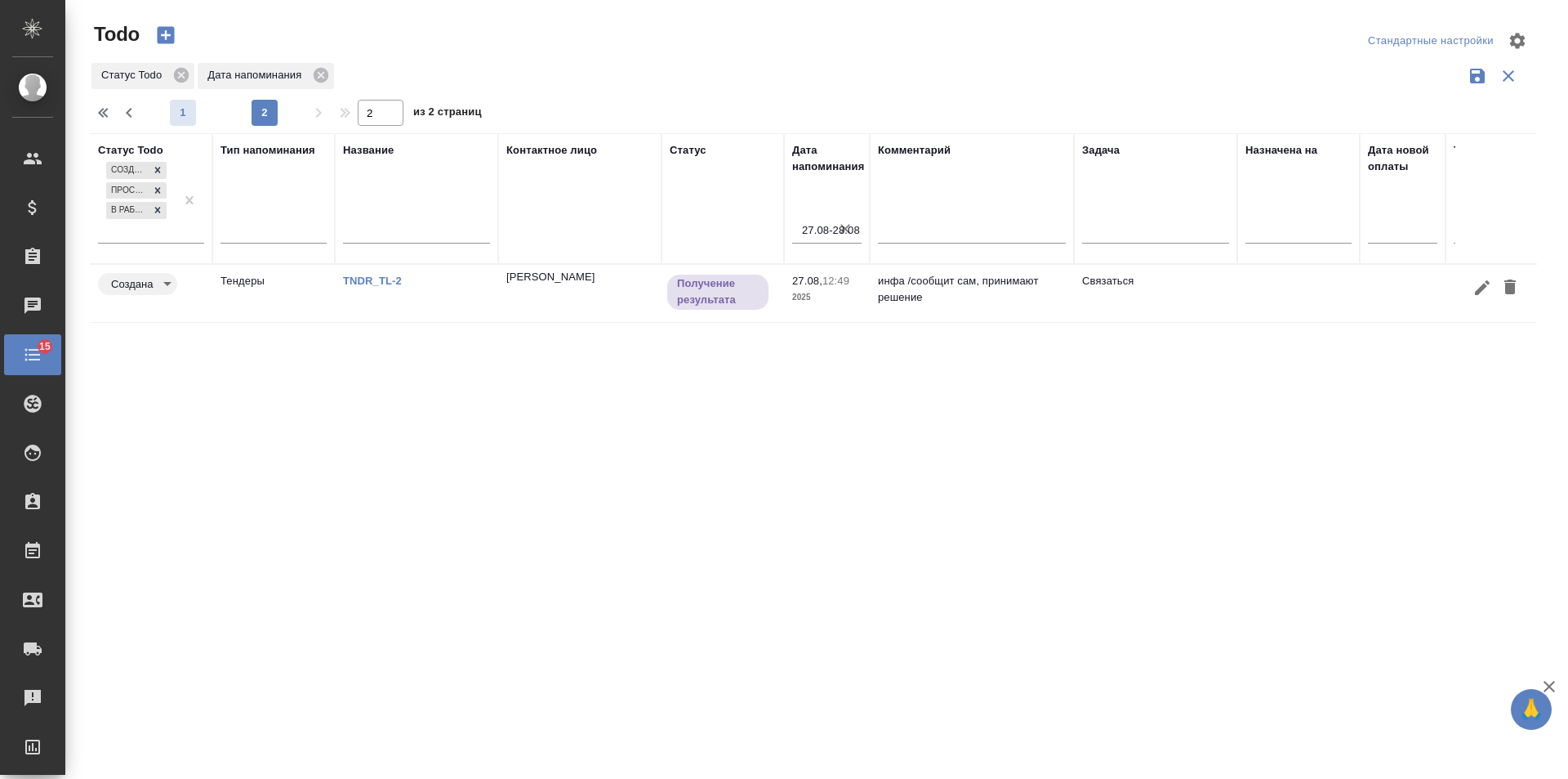
scroll to position [0, 0]
click at [179, 115] on span "1" at bounding box center [183, 113] width 26 height 16
type input "1"
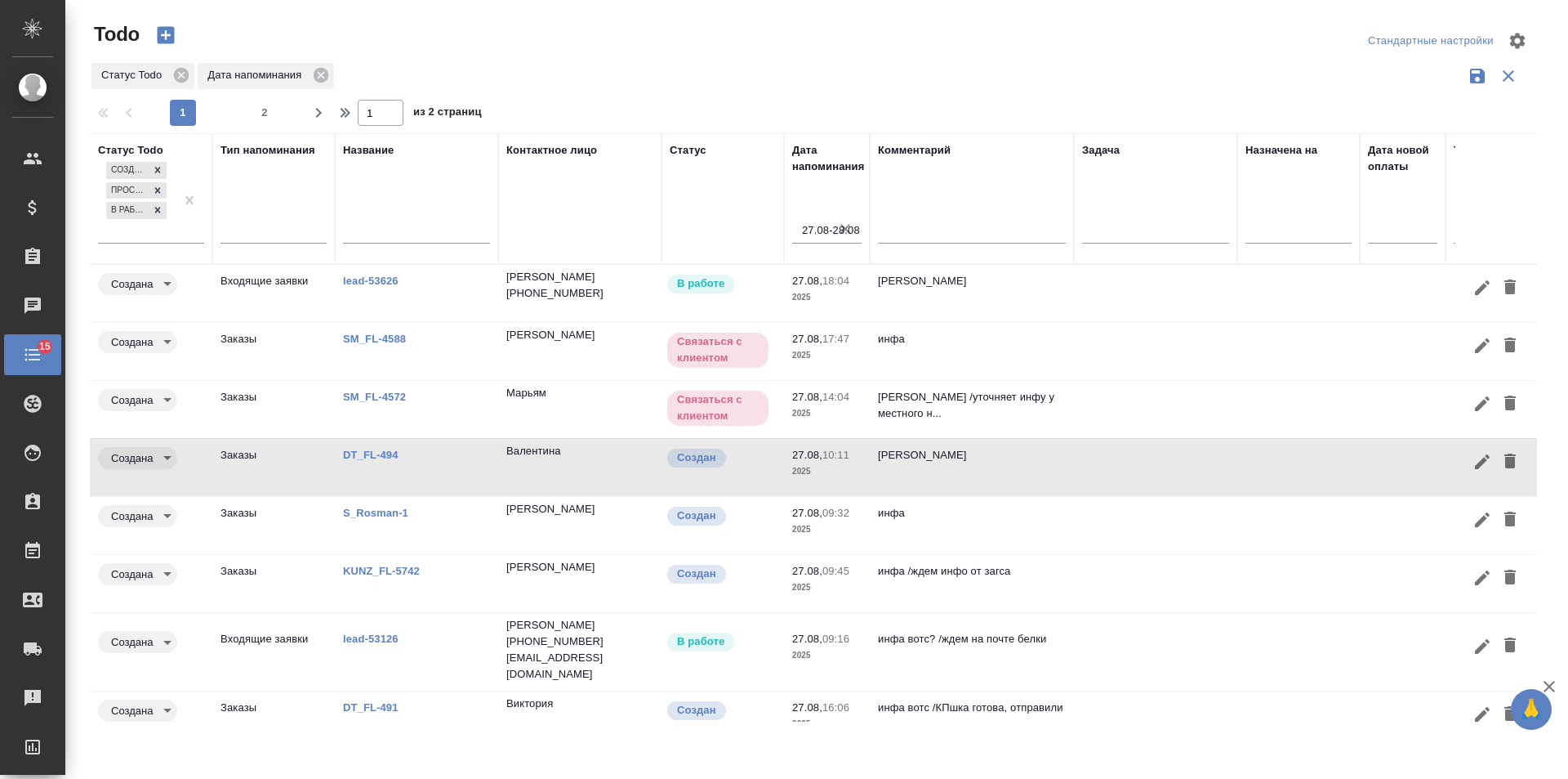
scroll to position [136, 0]
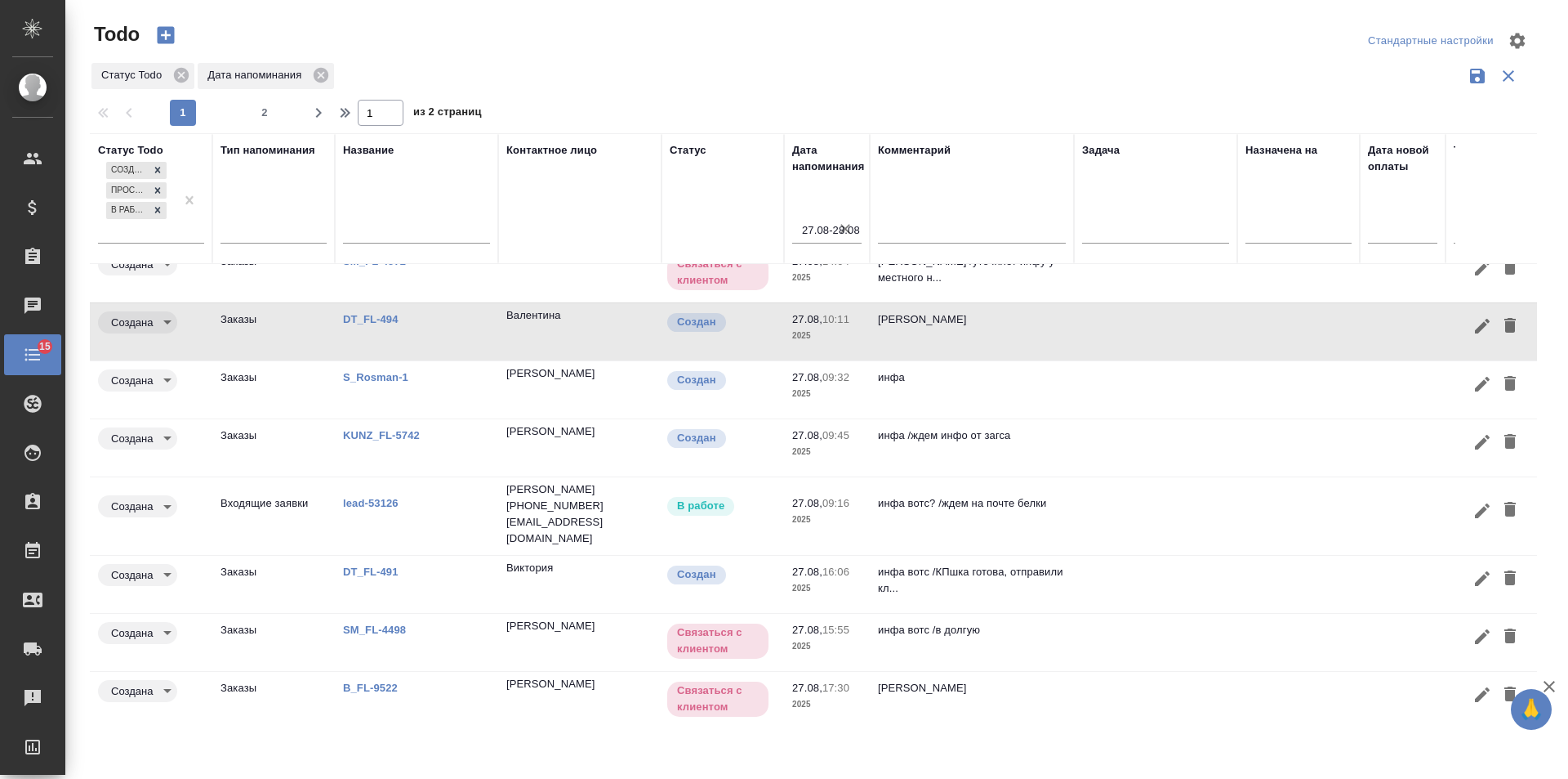
click at [370, 681] on link "B_FL-9522" at bounding box center [370, 688] width 55 height 13
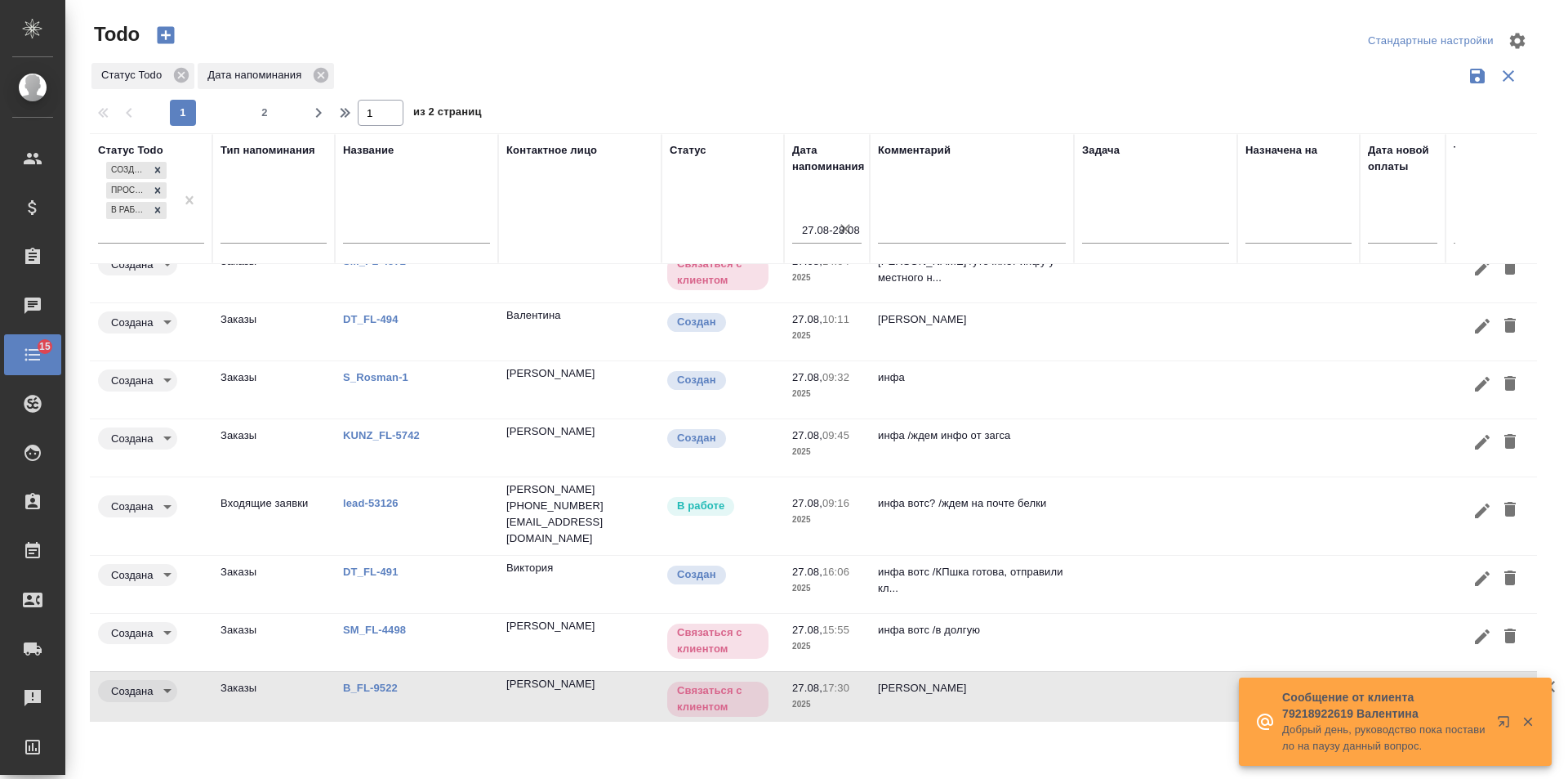
click at [1466, 681] on div "Сообщение от клиента 79218922619 Валентина Добрый день, руководство пока постав…" at bounding box center [1395, 722] width 313 height 89
click at [1472, 685] on icon "button" at bounding box center [1482, 695] width 20 height 20
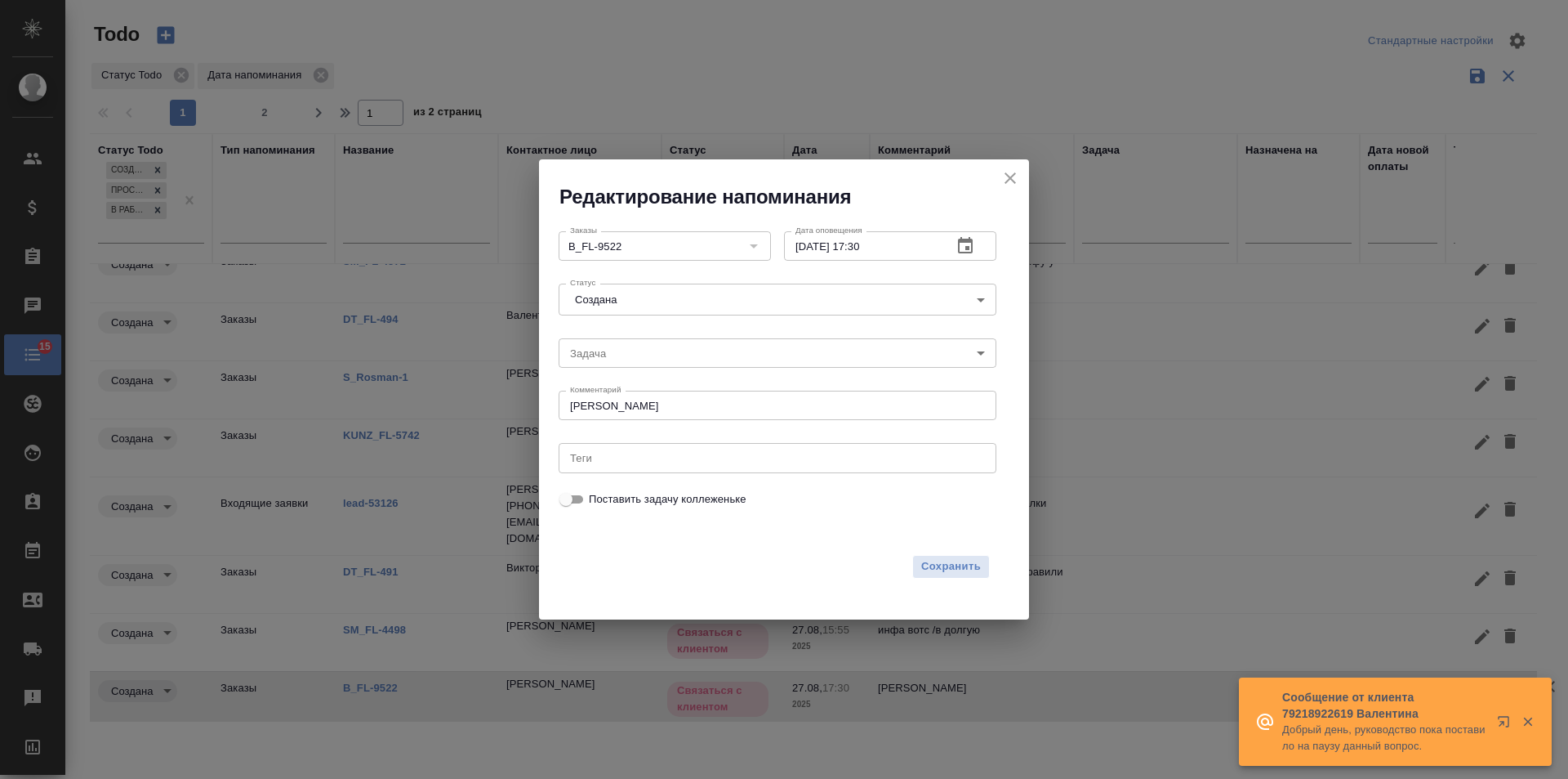
click at [968, 248] on icon "button" at bounding box center [965, 245] width 14 height 16
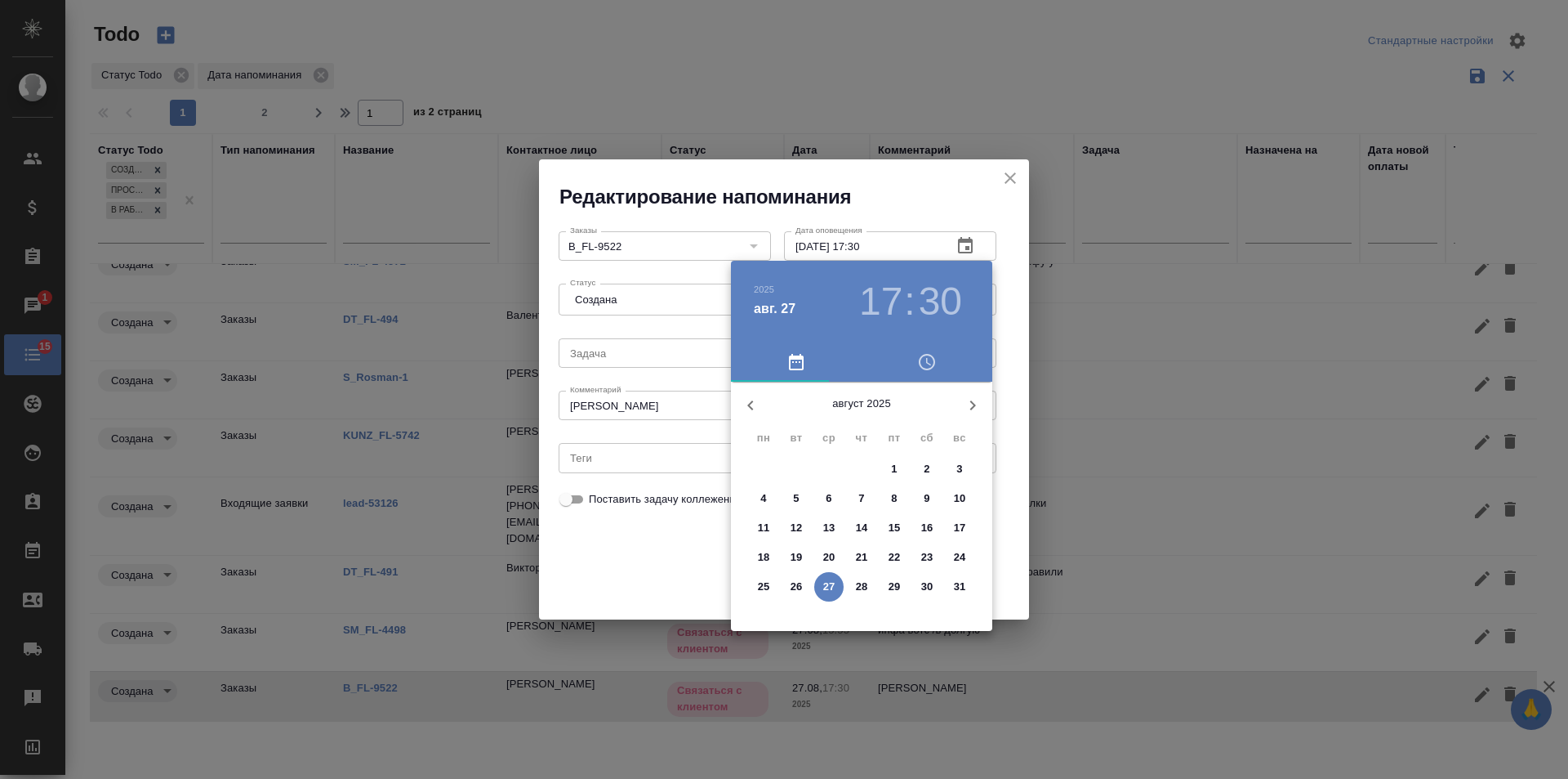
click at [972, 404] on icon "button" at bounding box center [973, 405] width 20 height 20
click at [864, 463] on p "4" at bounding box center [861, 469] width 5 height 16
type input "04.09.2025 17:30"
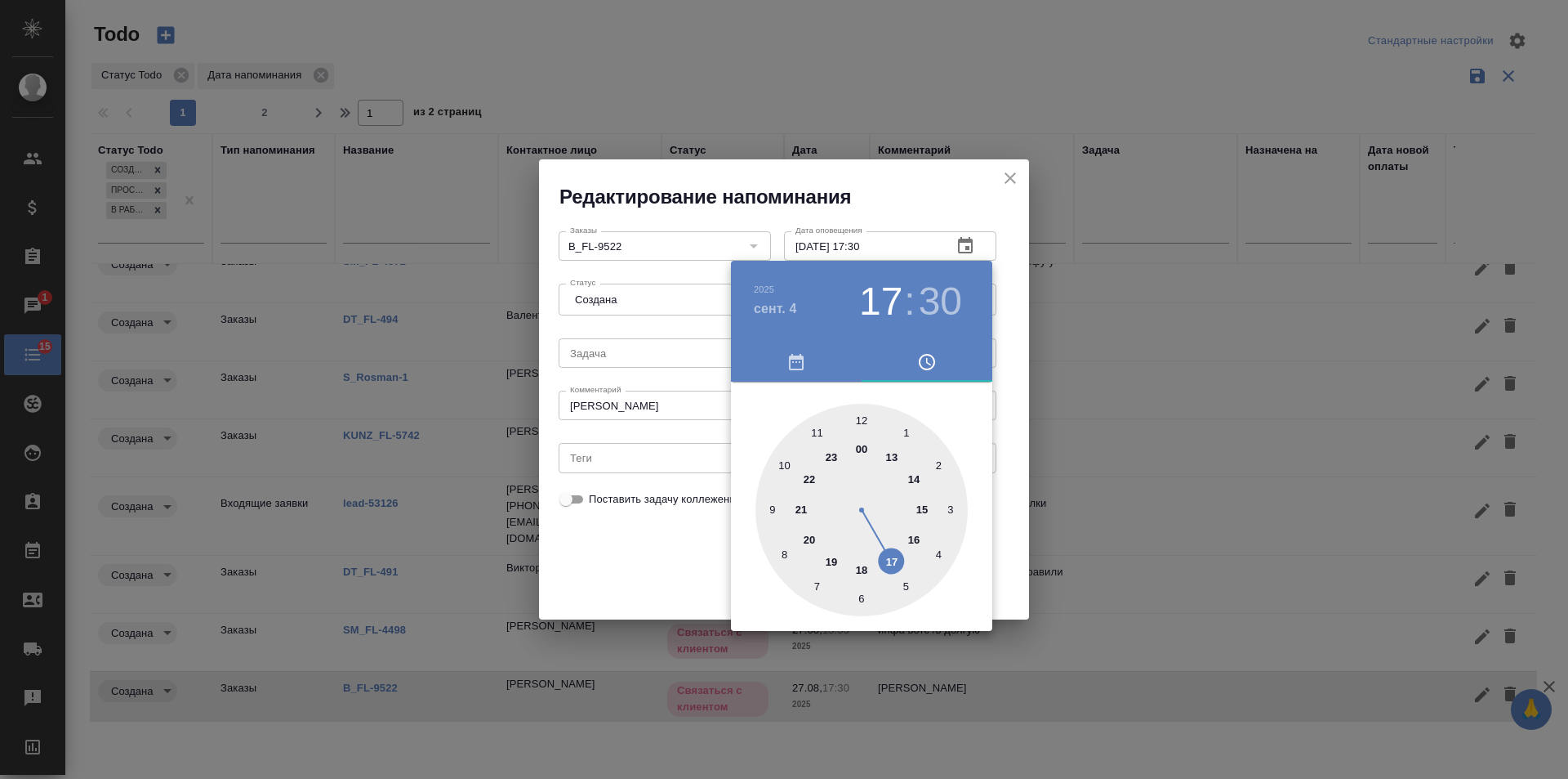
click at [631, 567] on div at bounding box center [784, 389] width 1568 height 779
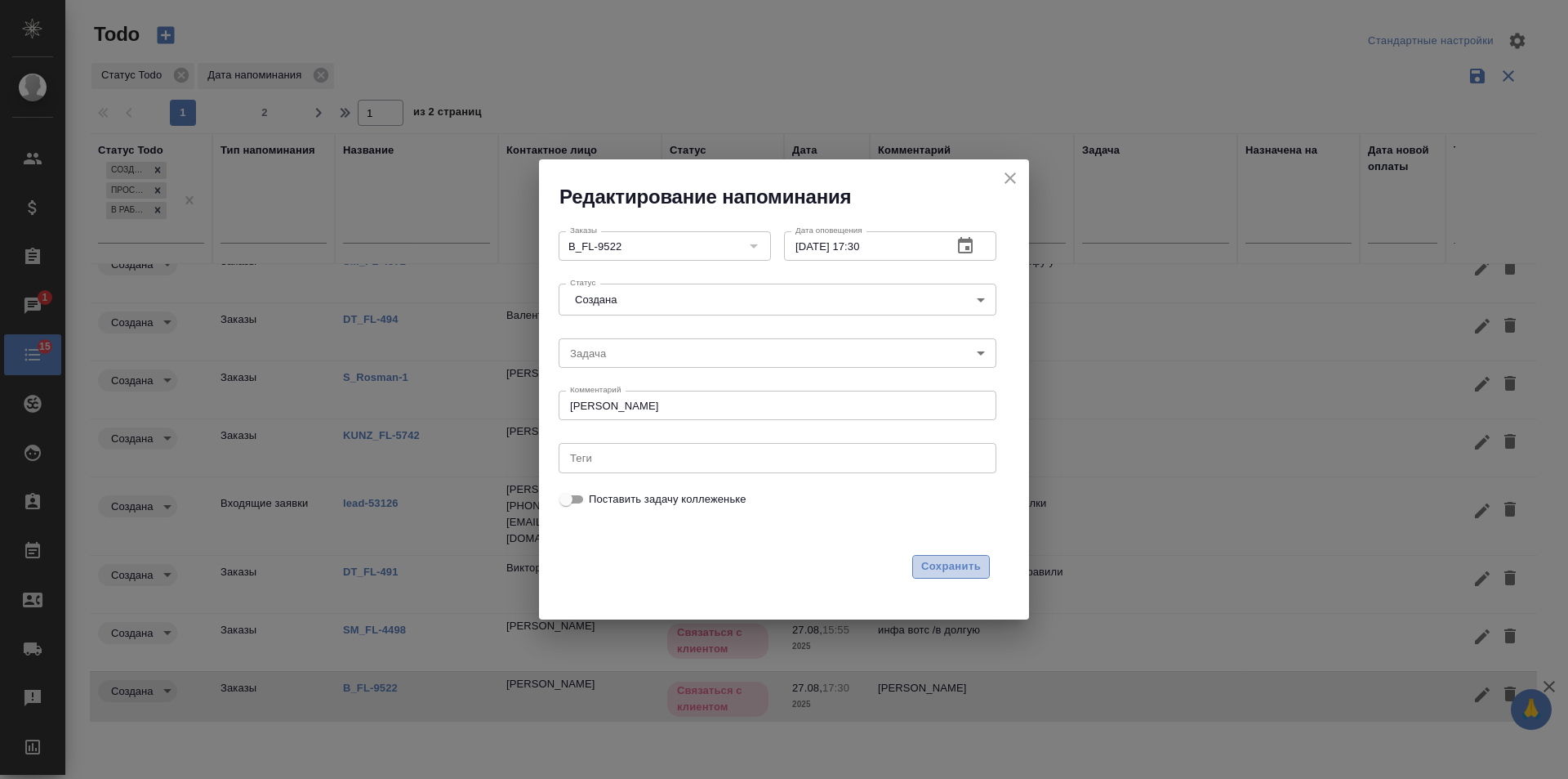
click at [959, 572] on span "Сохранить" at bounding box center [951, 566] width 60 height 19
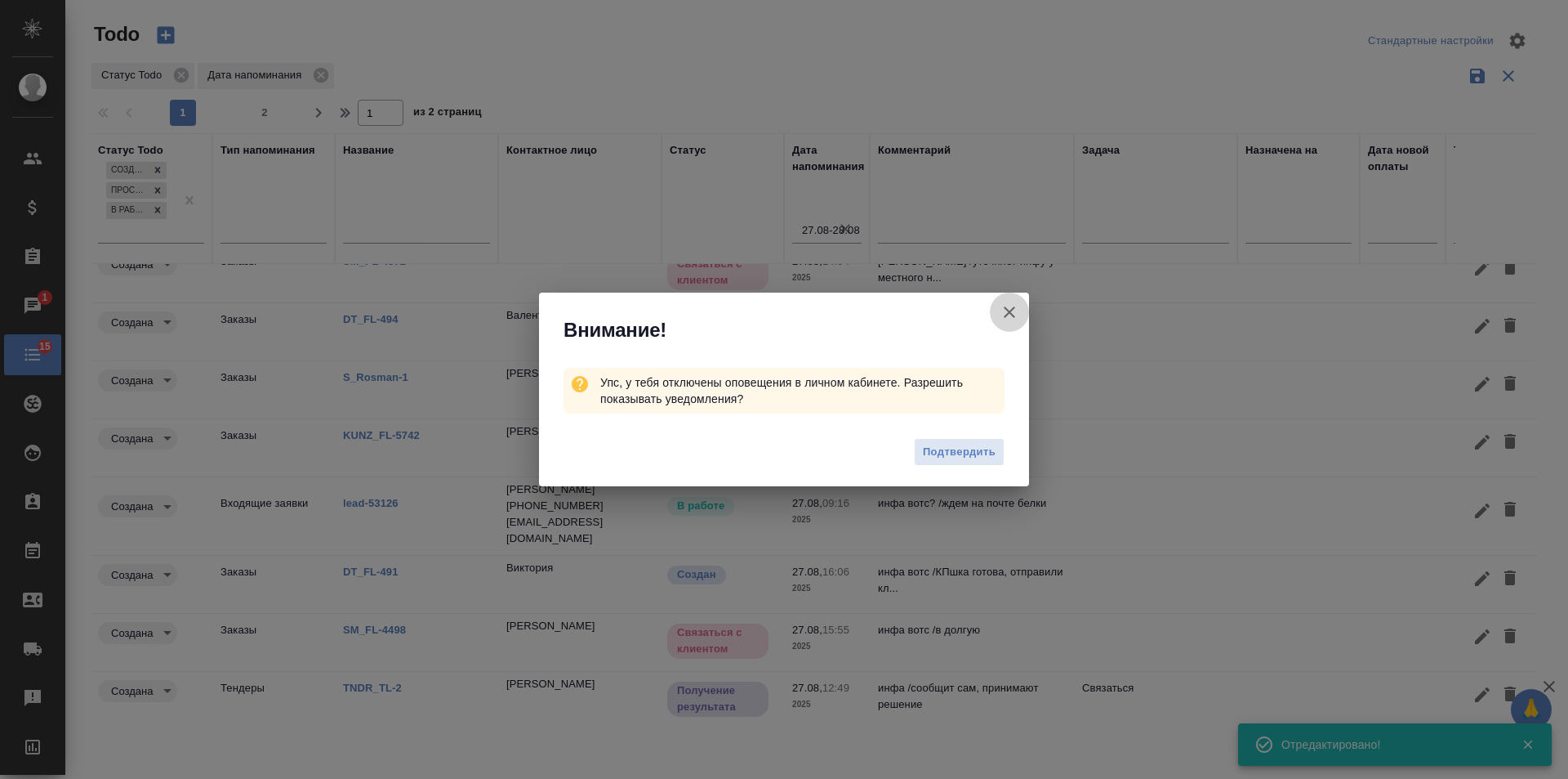
click at [1013, 312] on icon "button" at bounding box center [1009, 312] width 20 height 20
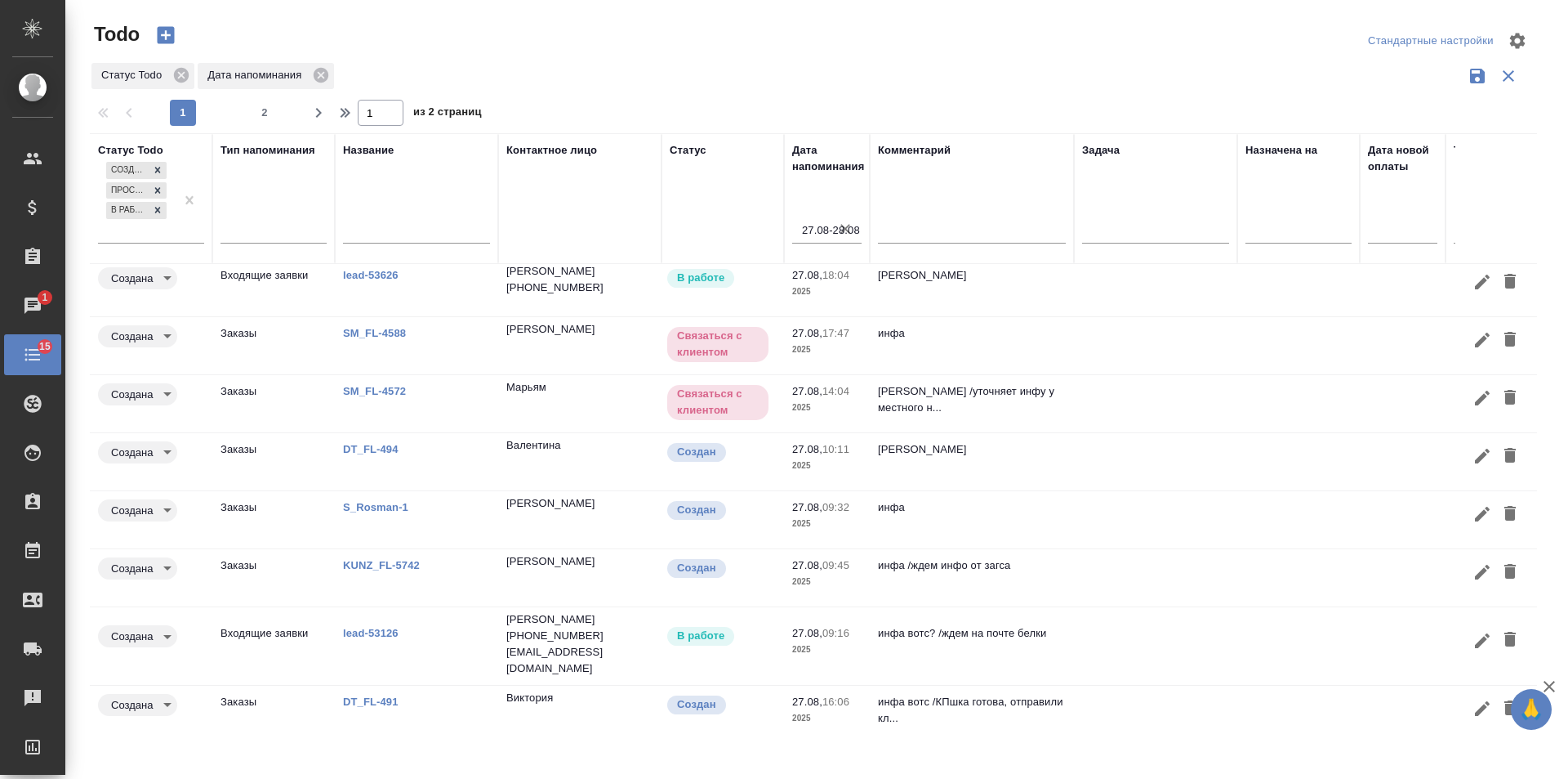
scroll to position [0, 0]
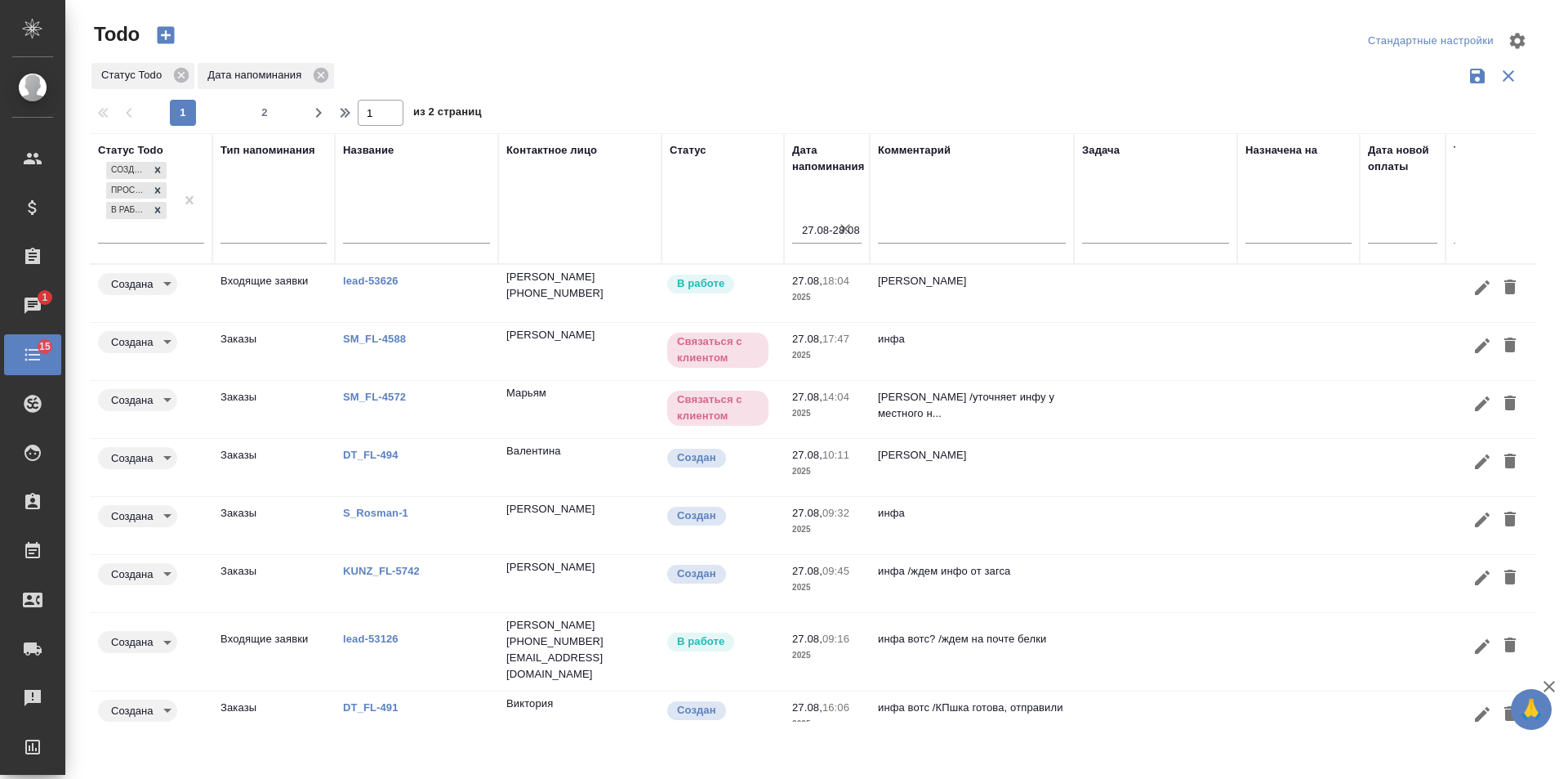
click at [376, 451] on link "DT_FL-494" at bounding box center [370, 455] width 55 height 13
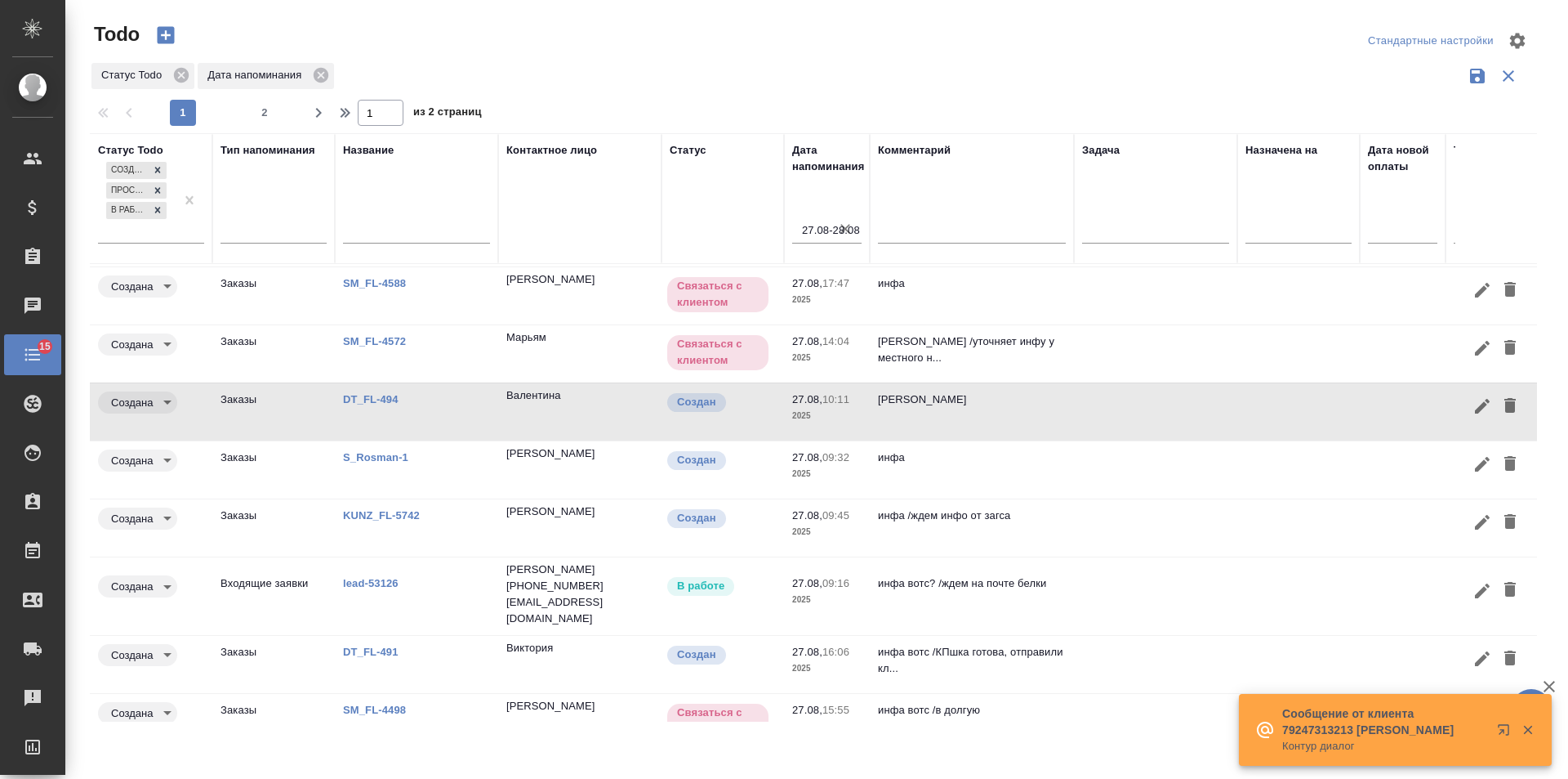
scroll to position [136, 0]
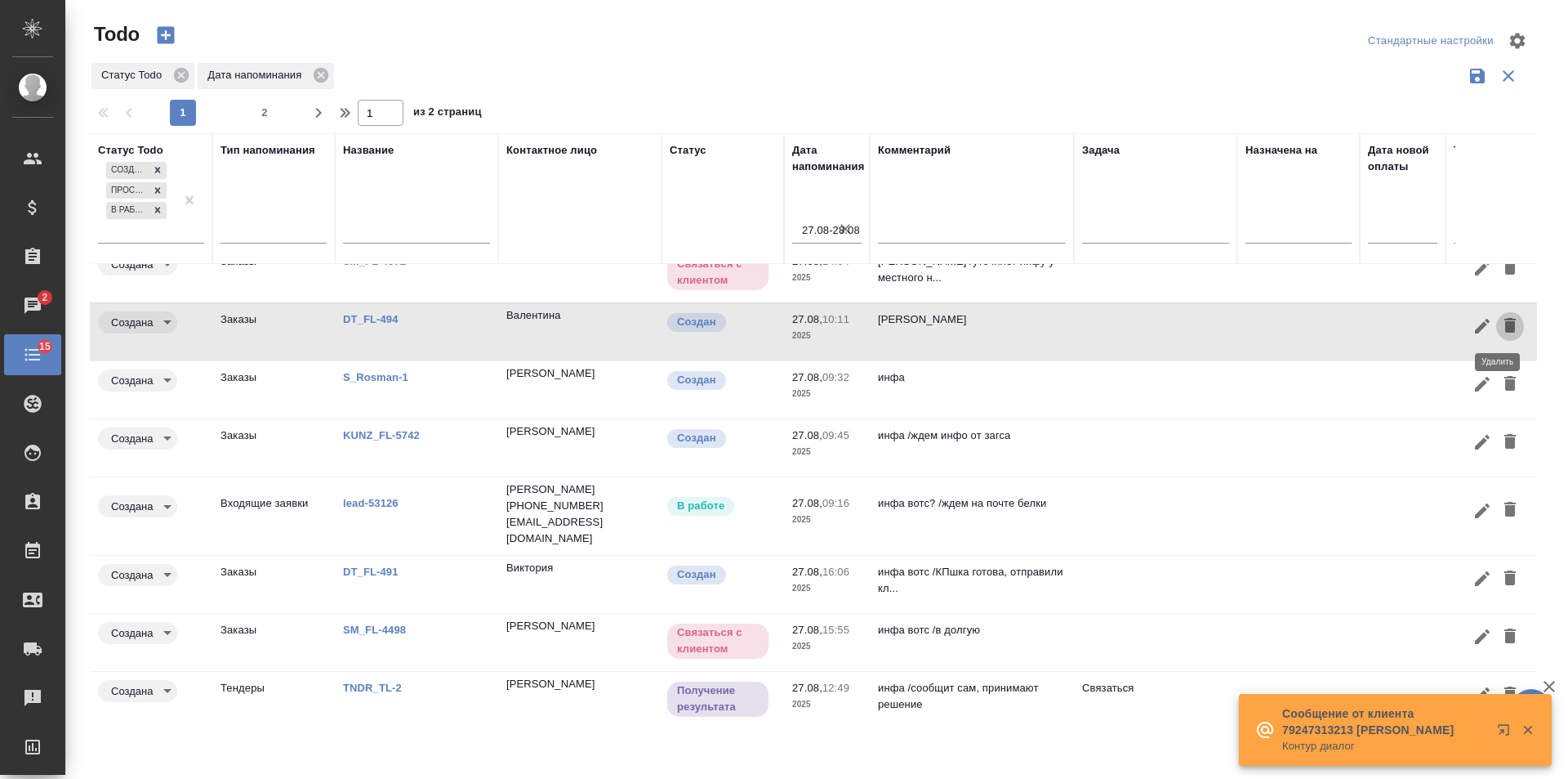
click at [1505, 327] on icon "button" at bounding box center [1510, 325] width 12 height 14
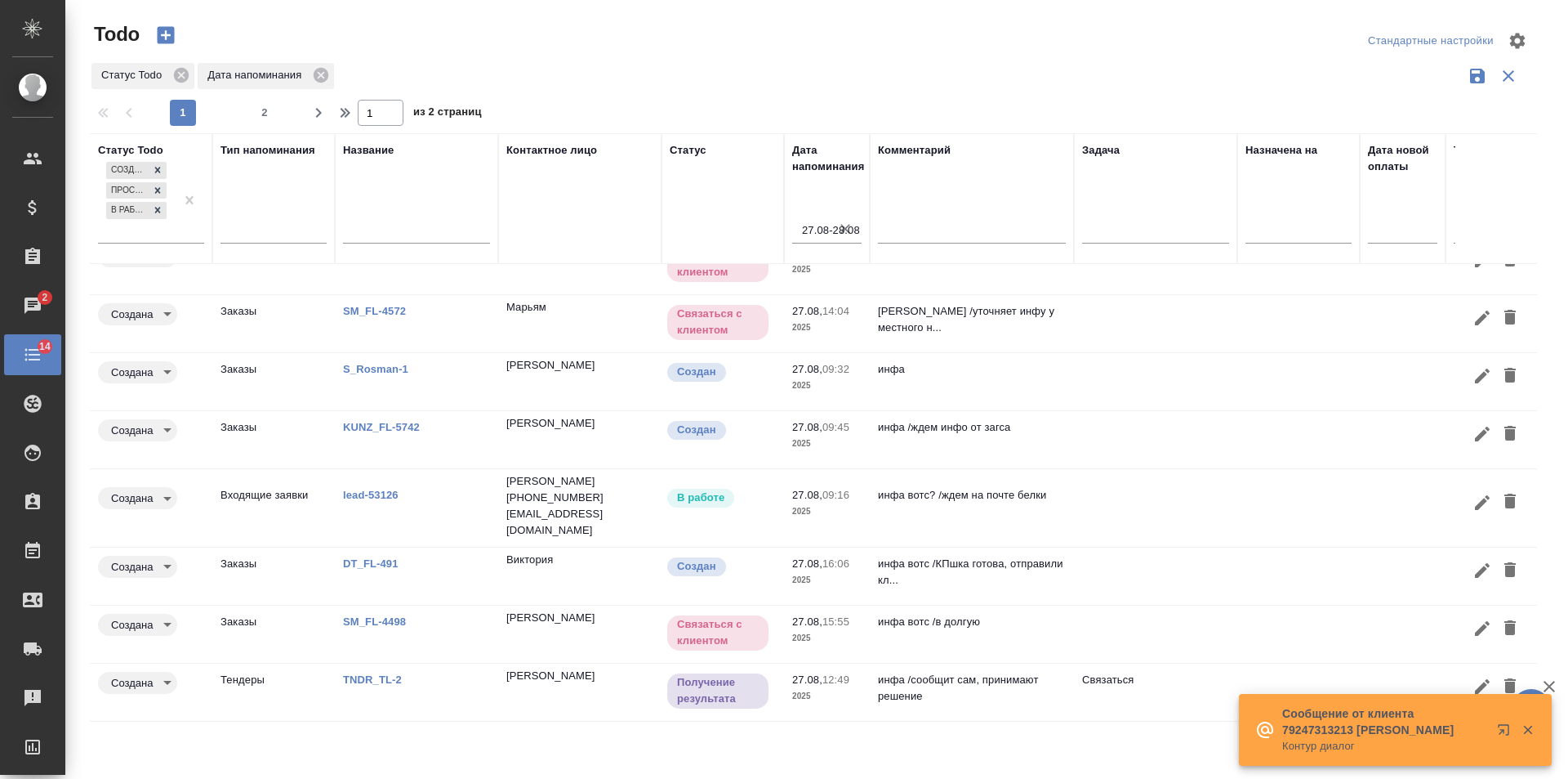
scroll to position [78, 0]
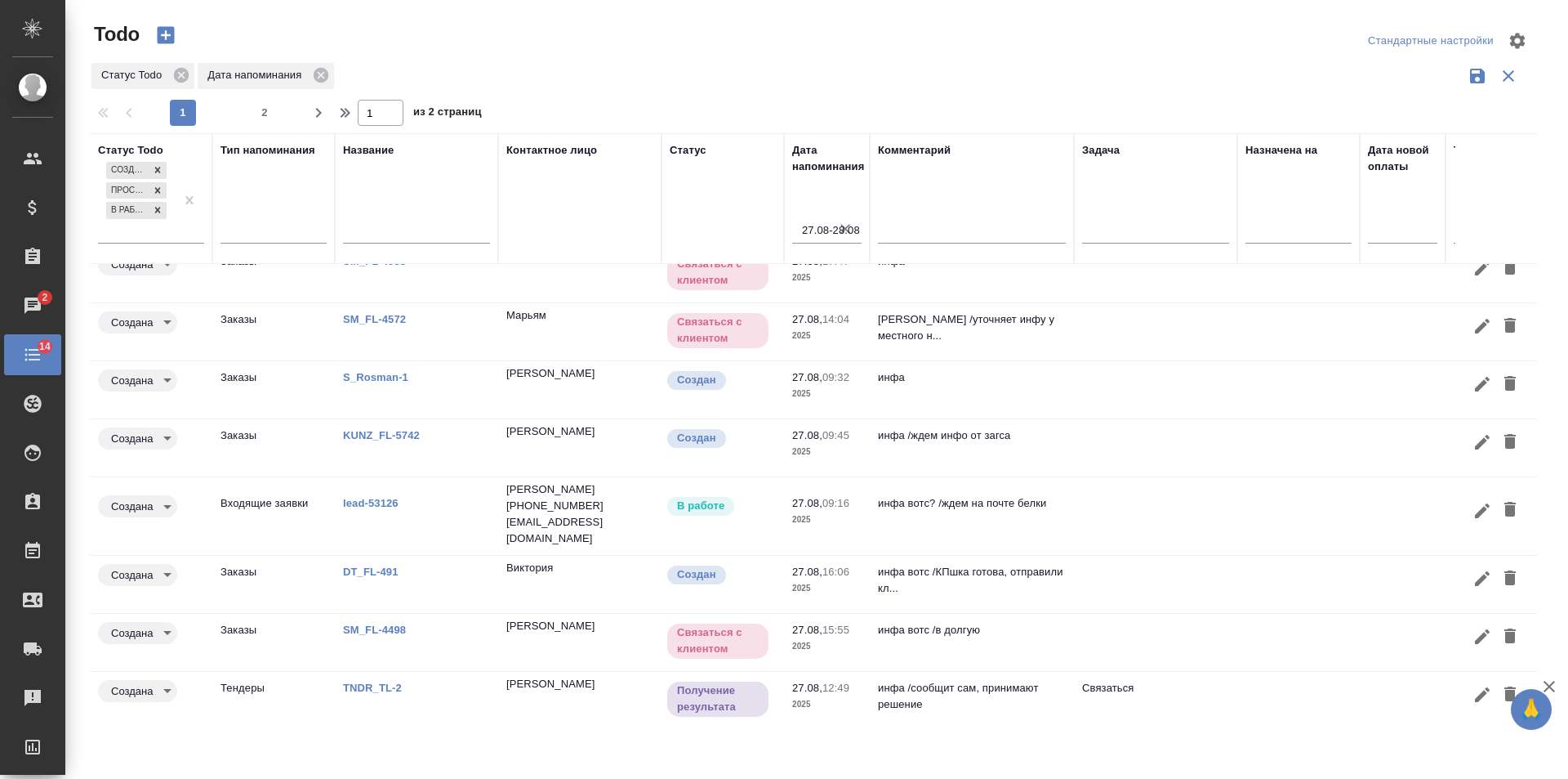
click at [1146, 556] on td at bounding box center [1156, 584] width 164 height 57
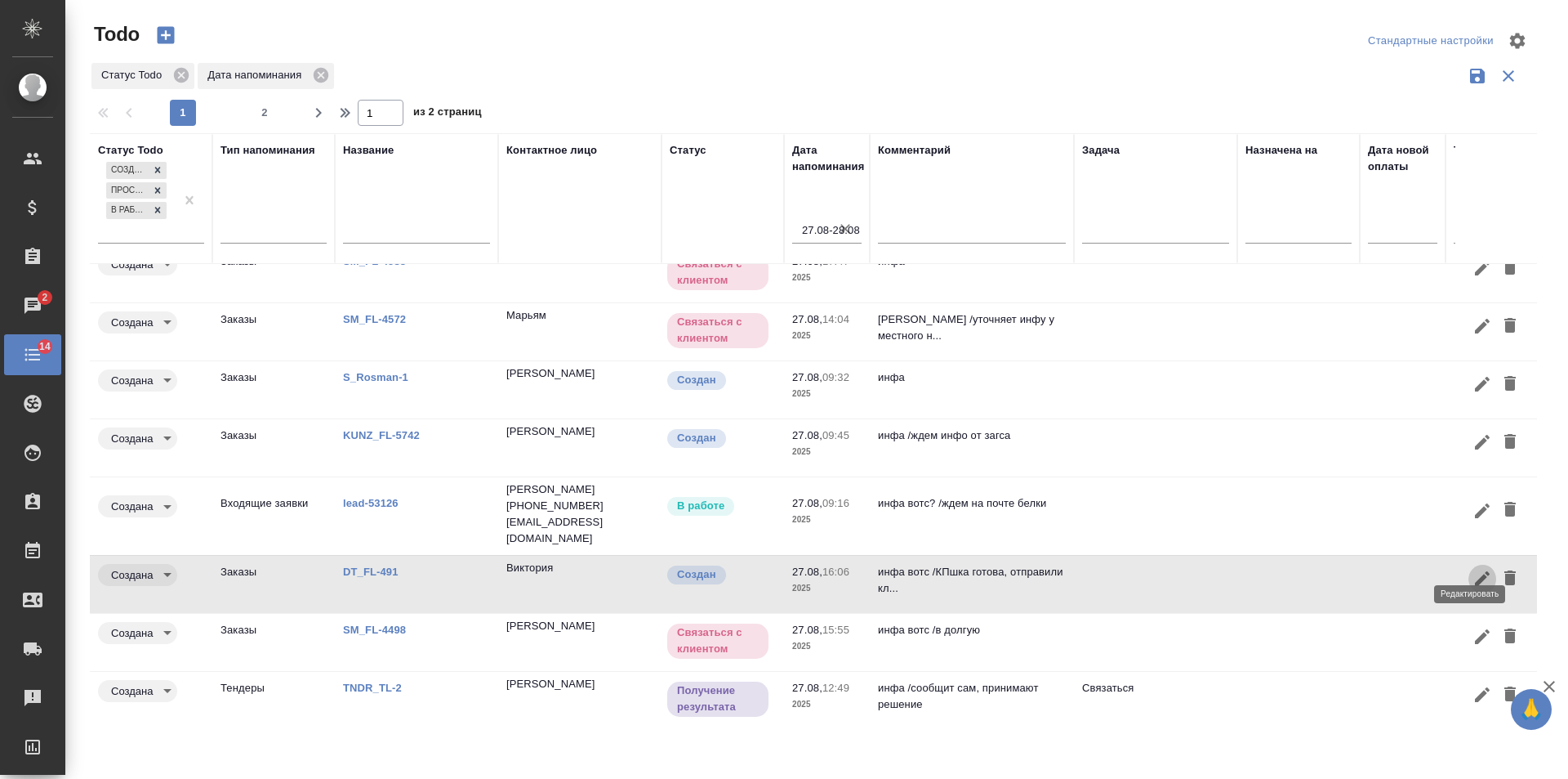
click at [1472, 569] on icon "button" at bounding box center [1482, 579] width 20 height 20
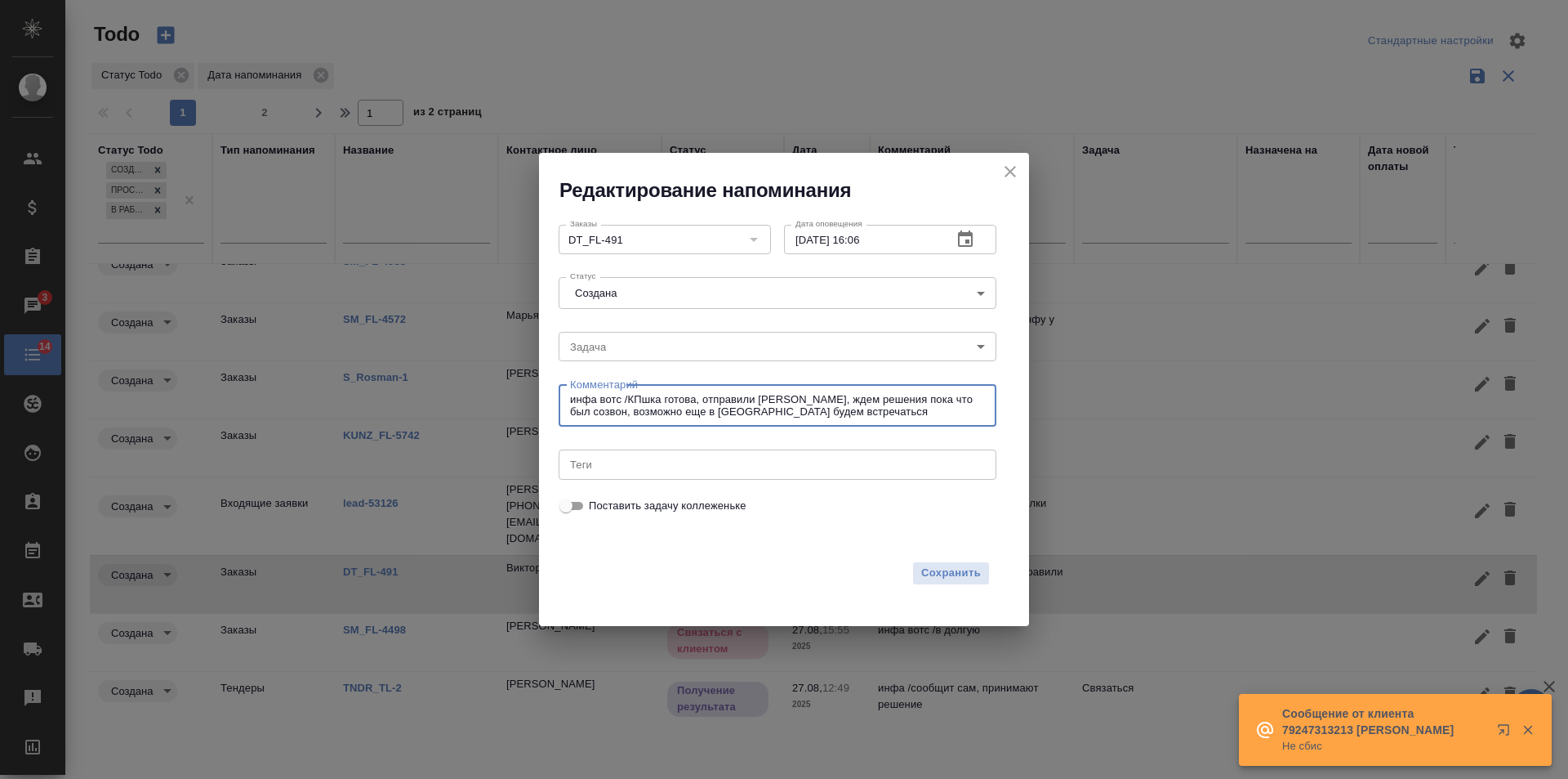
drag, startPoint x: 798, startPoint y: 411, endPoint x: 628, endPoint y: 401, distance: 170.3
click at [628, 401] on textarea "инфа вотс /КПшка готова, отправили клиенту, ждем решения пока что был созвон, в…" at bounding box center [777, 405] width 415 height 25
paste textarea "лиент все подтвердил, остался этап подписания договора и передачи денег, очень …"
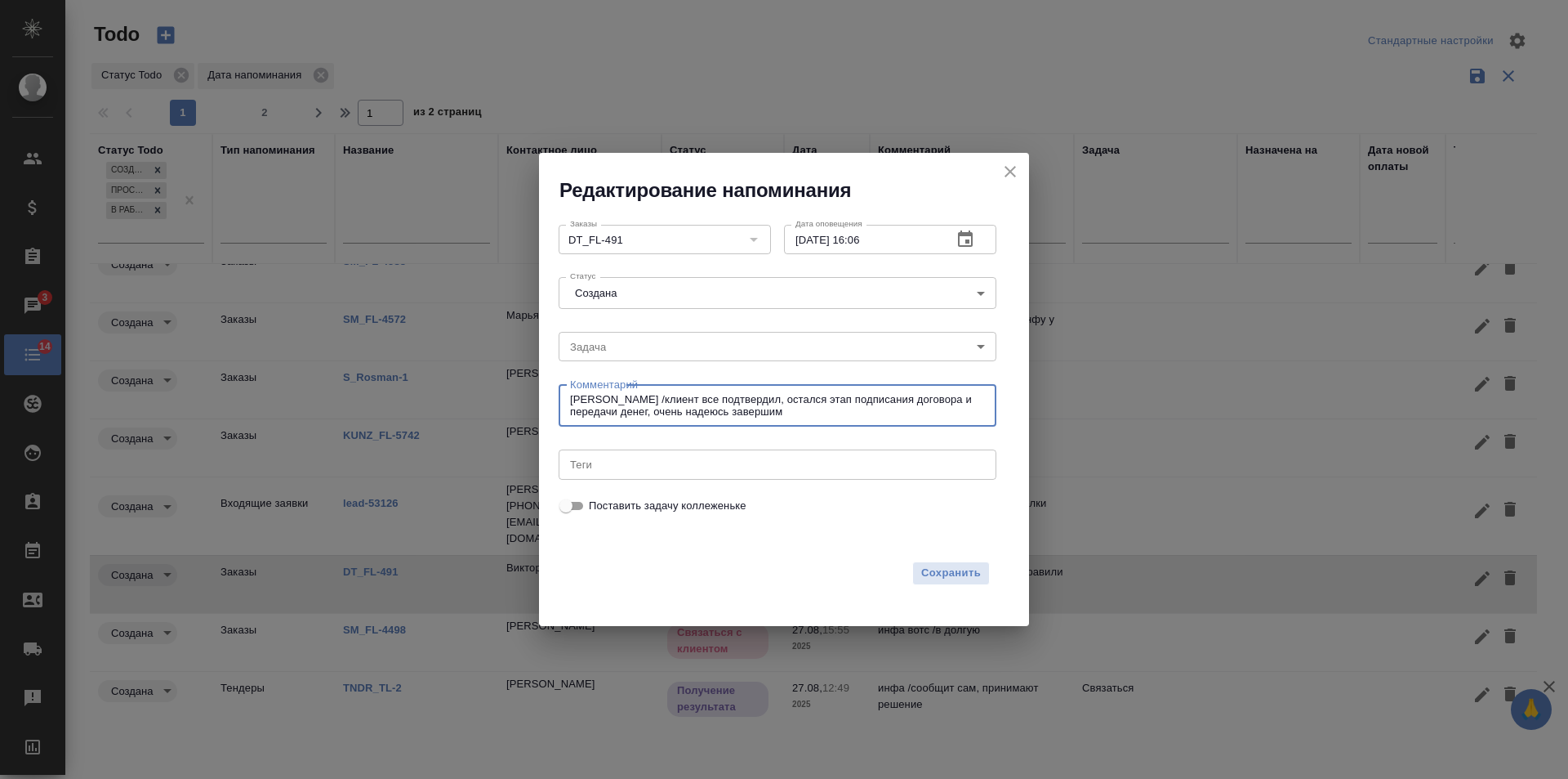
type textarea "инфа вотс /клиент все подтвердил, остался этап подписания договора и передачи д…"
click at [970, 244] on icon "button" at bounding box center [966, 240] width 20 height 20
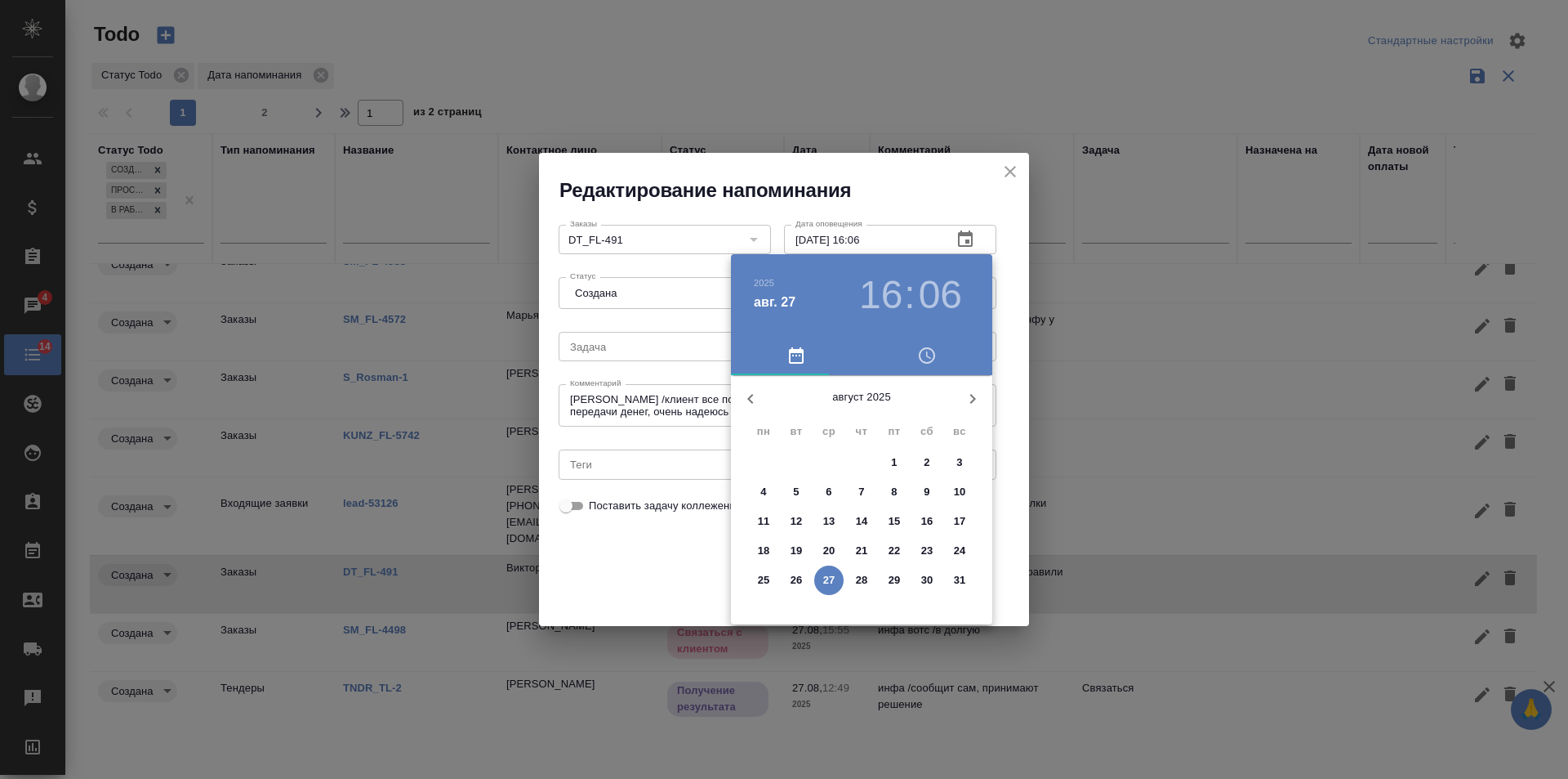
click at [974, 391] on icon "button" at bounding box center [973, 399] width 20 height 20
click at [891, 462] on p "5" at bounding box center [893, 462] width 5 height 16
type input "05.09.2025 16:06"
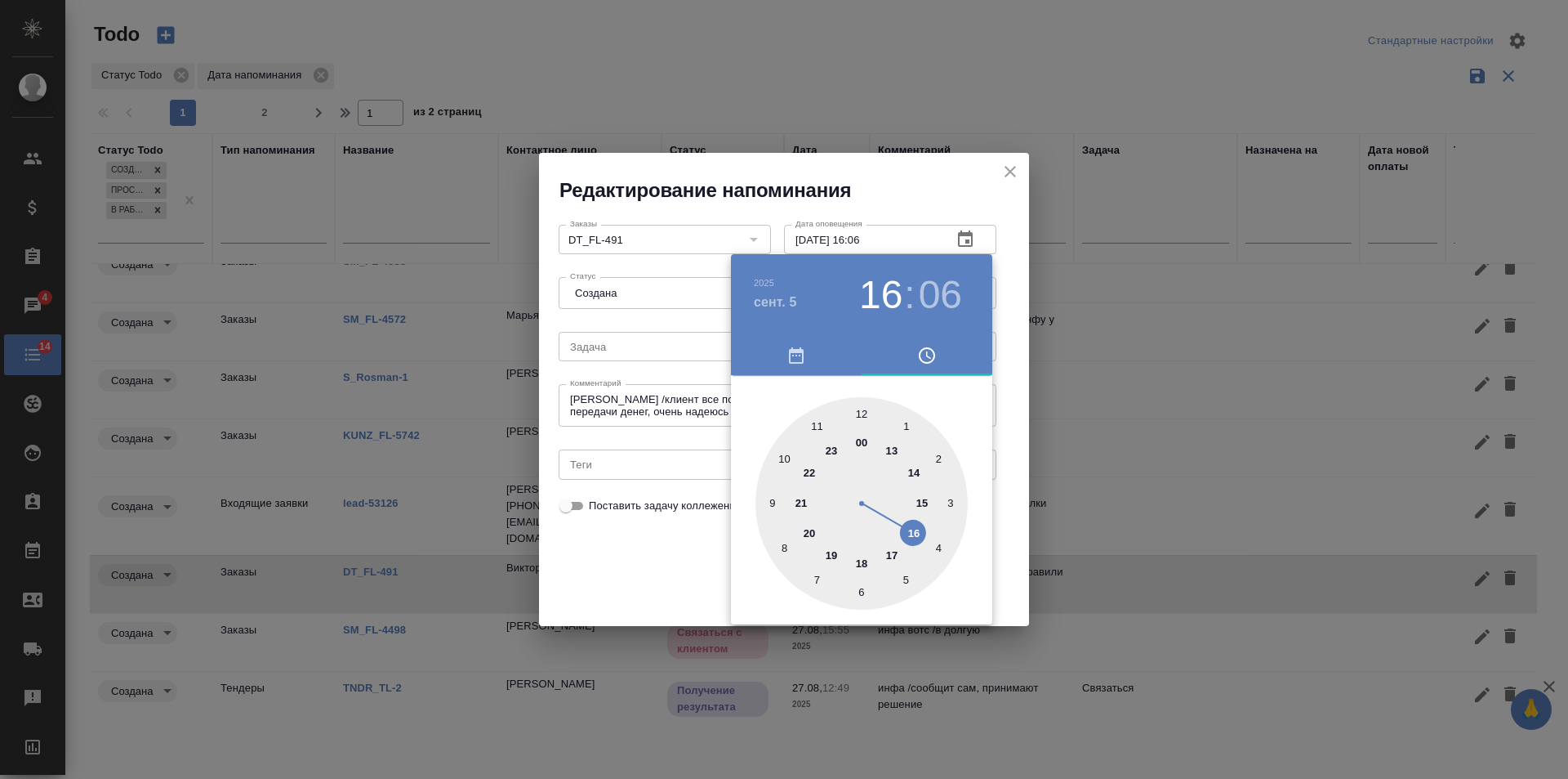
click at [661, 577] on div at bounding box center [784, 389] width 1568 height 779
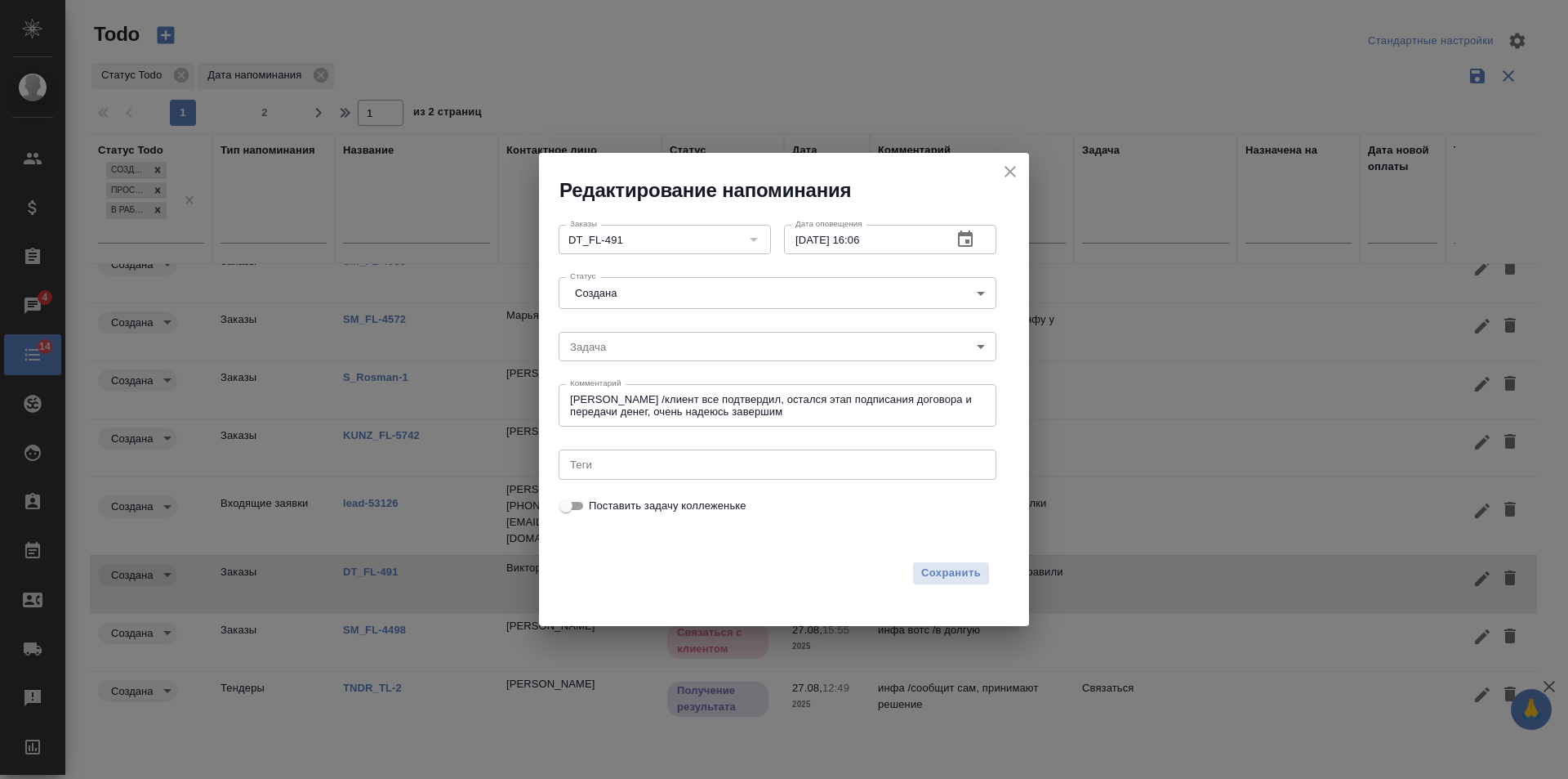
click at [976, 240] on button "button" at bounding box center [965, 239] width 39 height 39
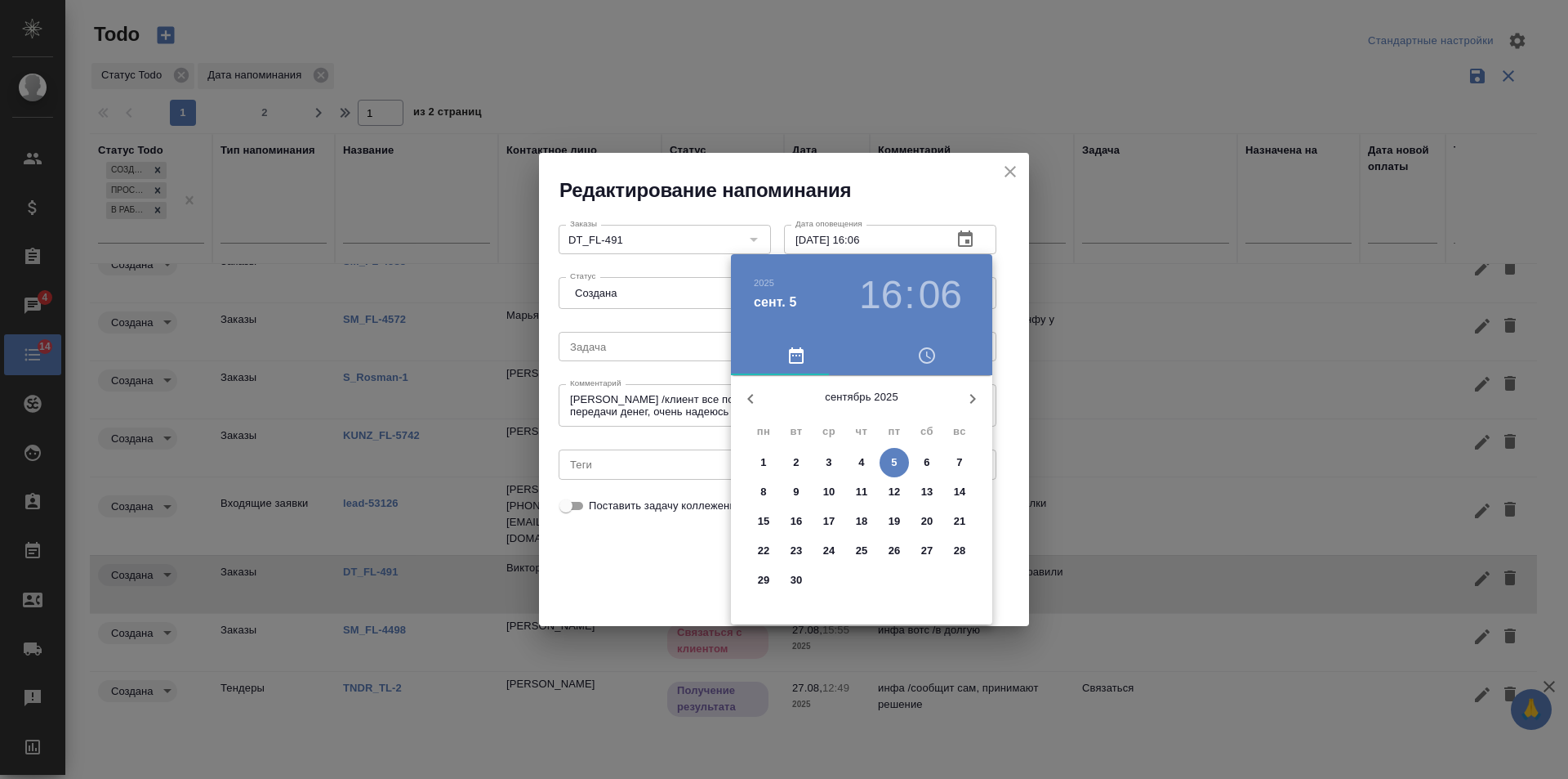
click at [703, 560] on div at bounding box center [784, 389] width 1568 height 779
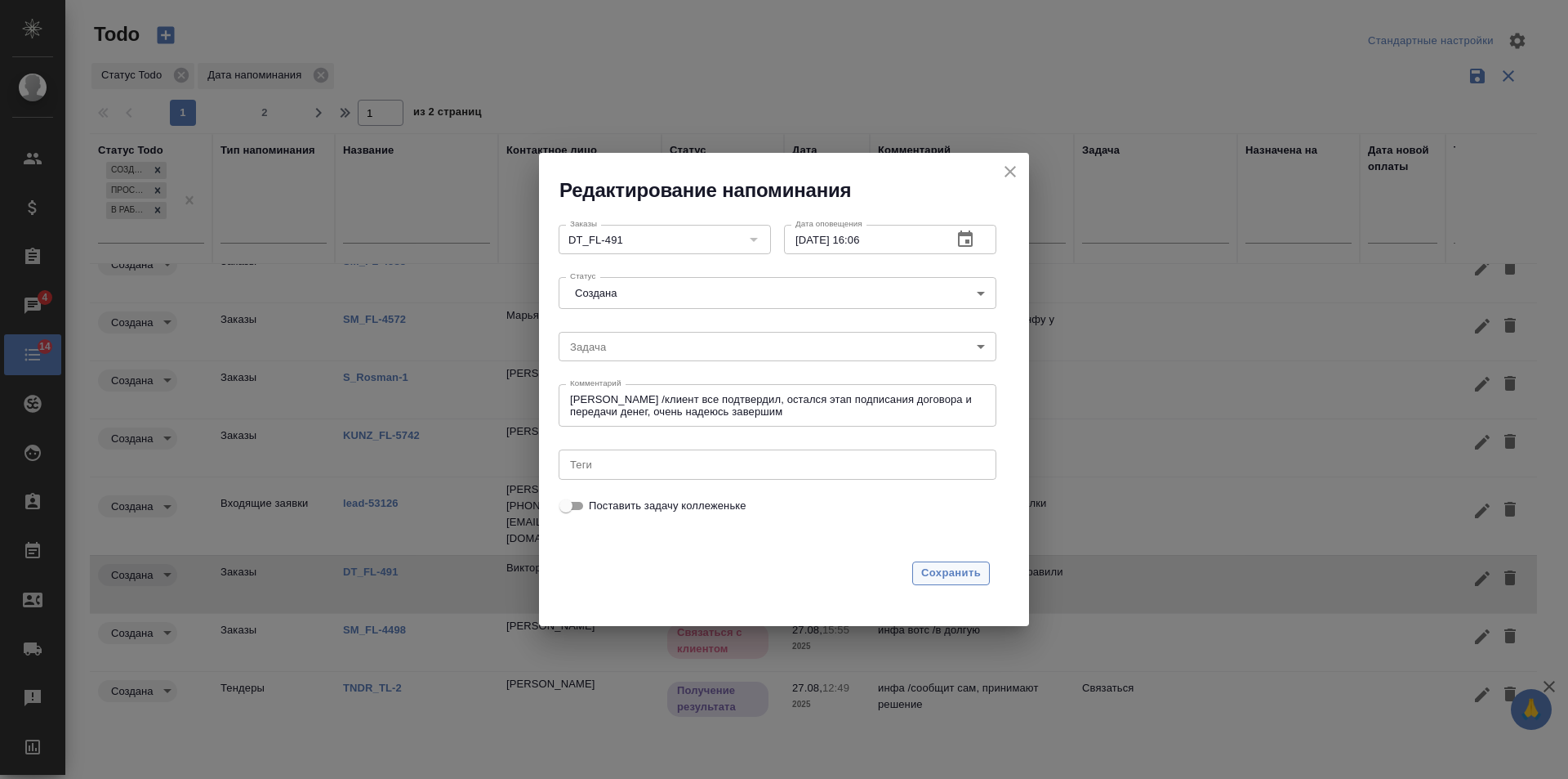
click at [970, 575] on span "Сохранить" at bounding box center [951, 573] width 60 height 19
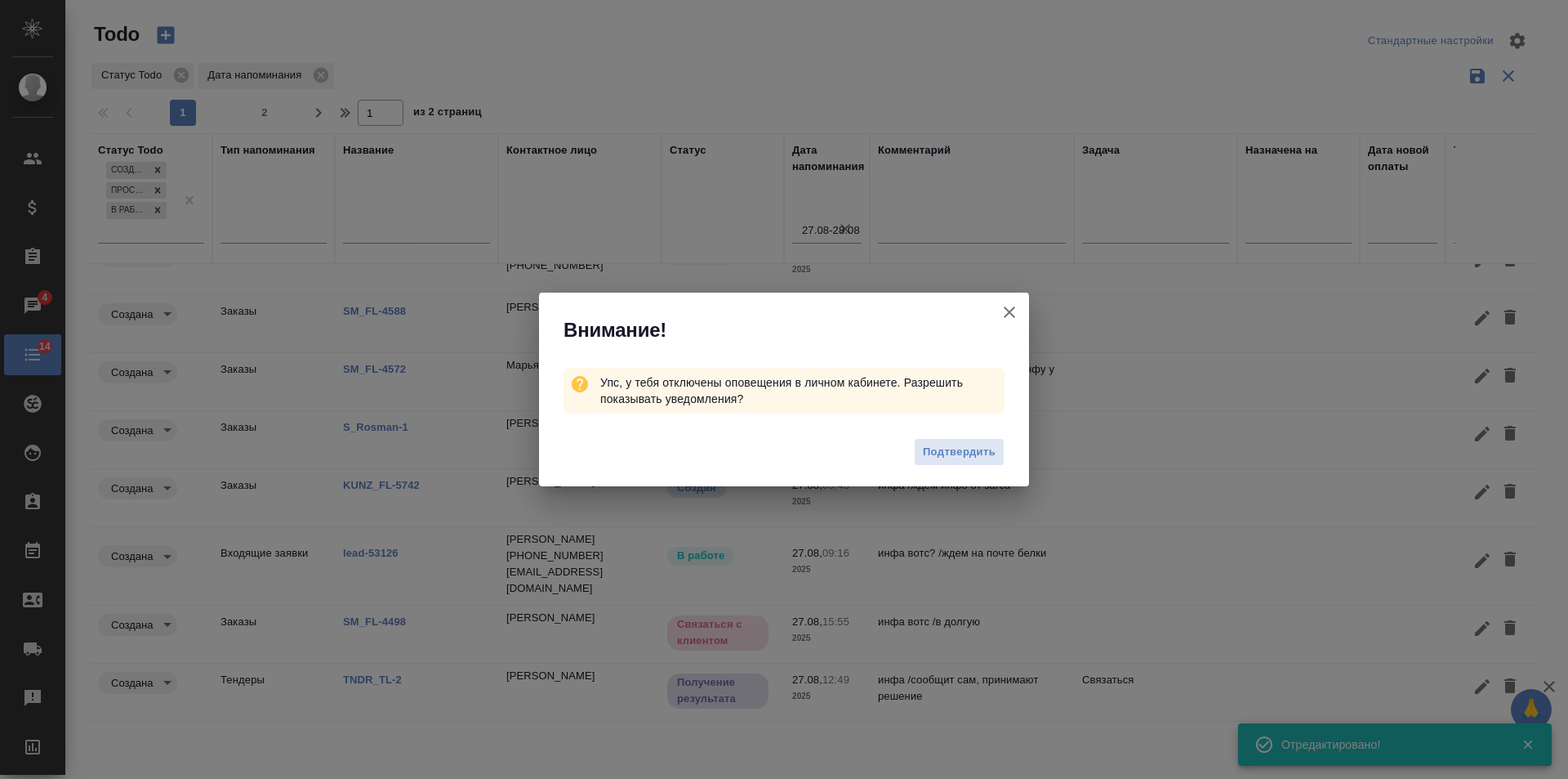
scroll to position [20, 0]
click at [1009, 316] on icon "button" at bounding box center [1009, 312] width 20 height 20
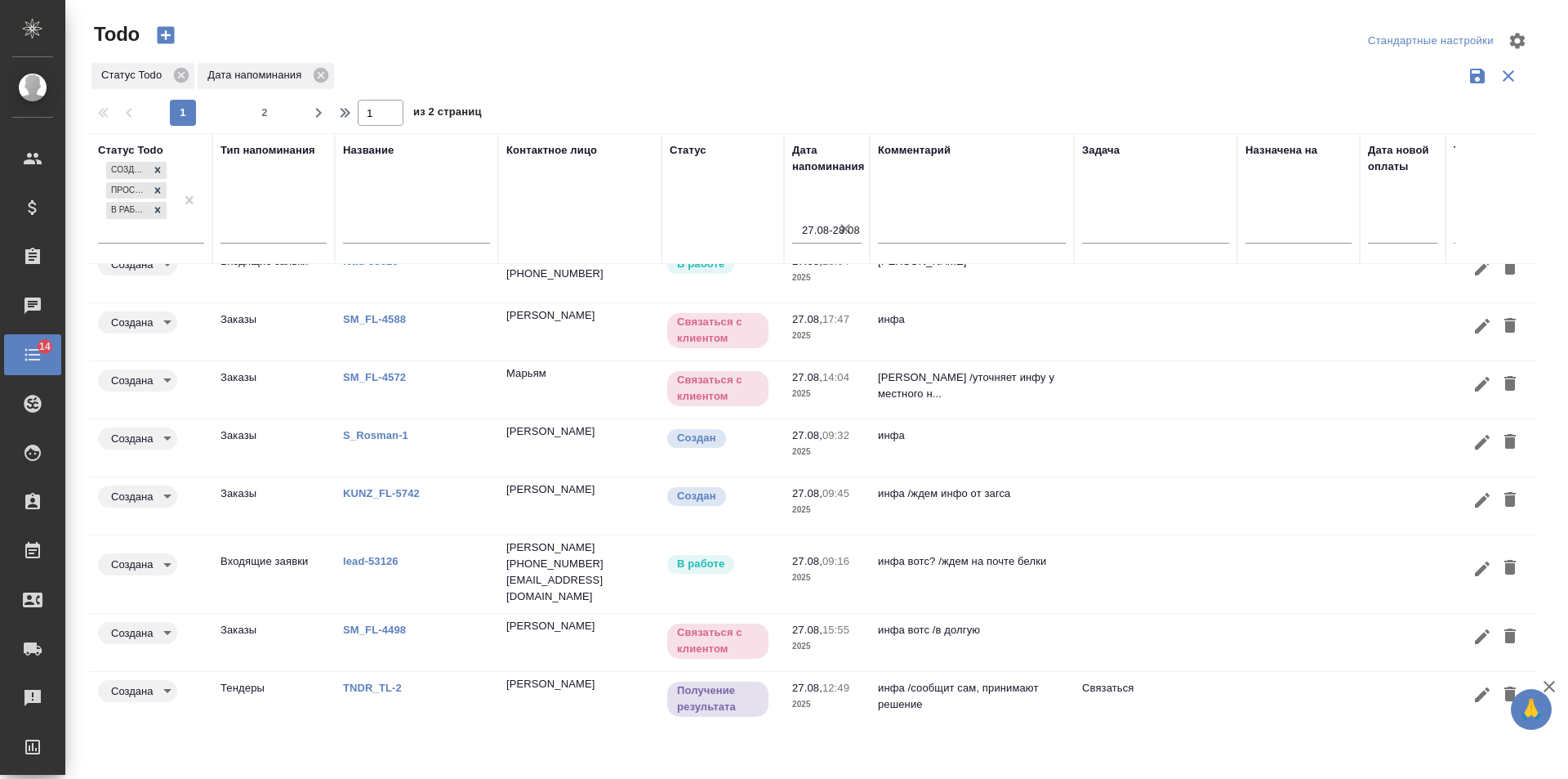
click at [373, 623] on link "SM_FL-4498" at bounding box center [374, 630] width 63 height 13
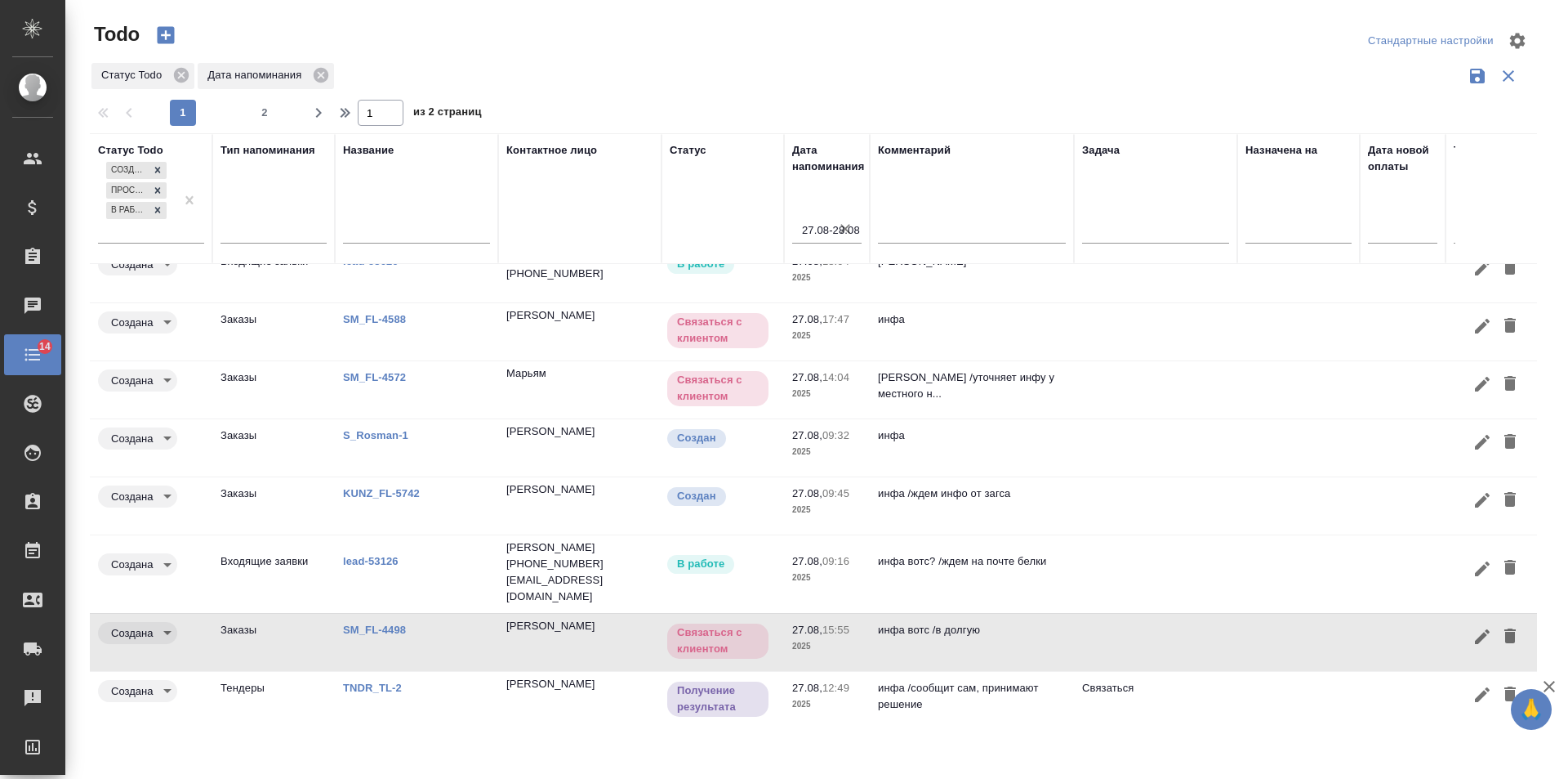
click at [1475, 629] on icon "button" at bounding box center [1482, 636] width 14 height 14
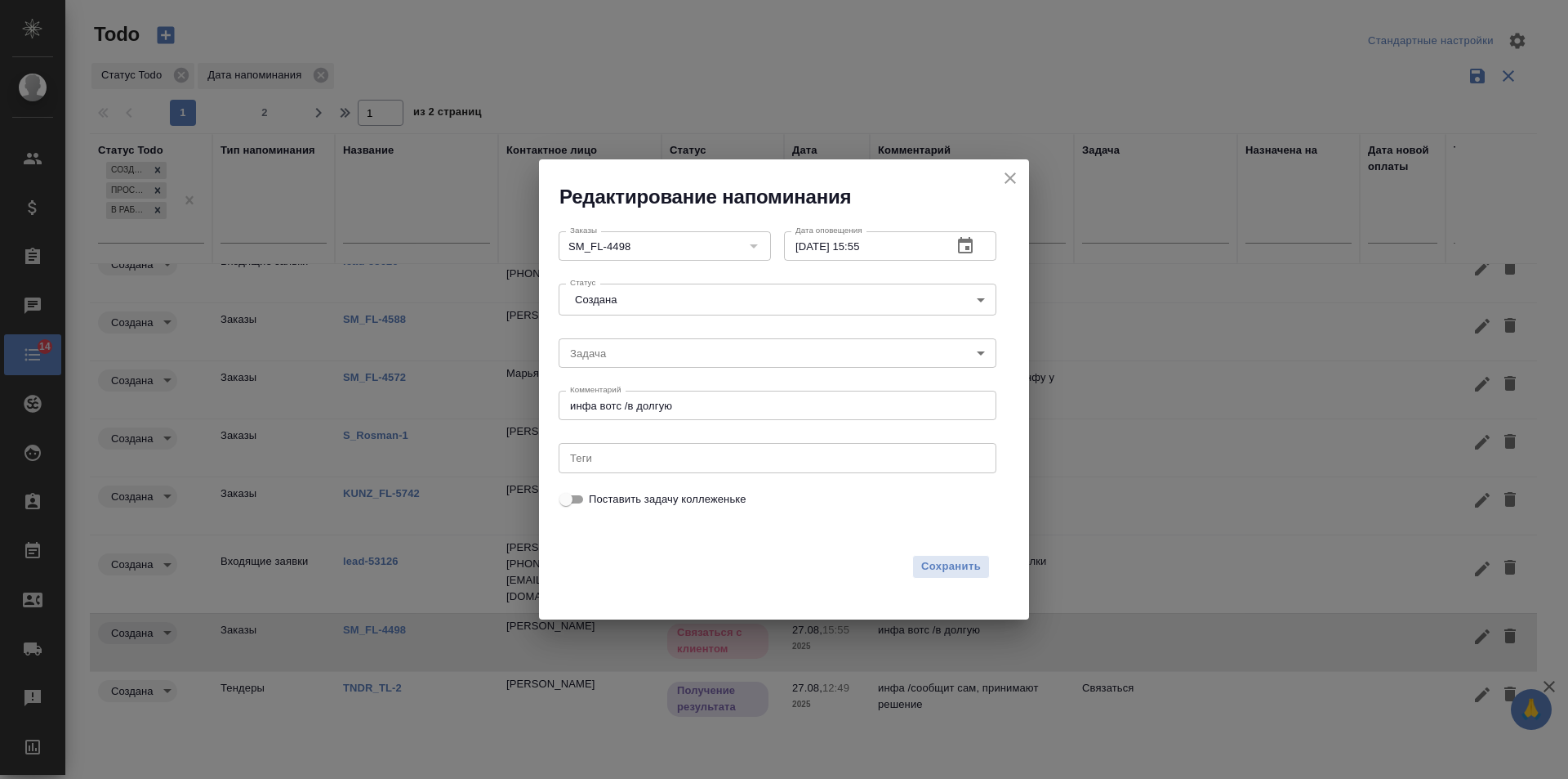
click at [953, 242] on button "button" at bounding box center [965, 245] width 39 height 39
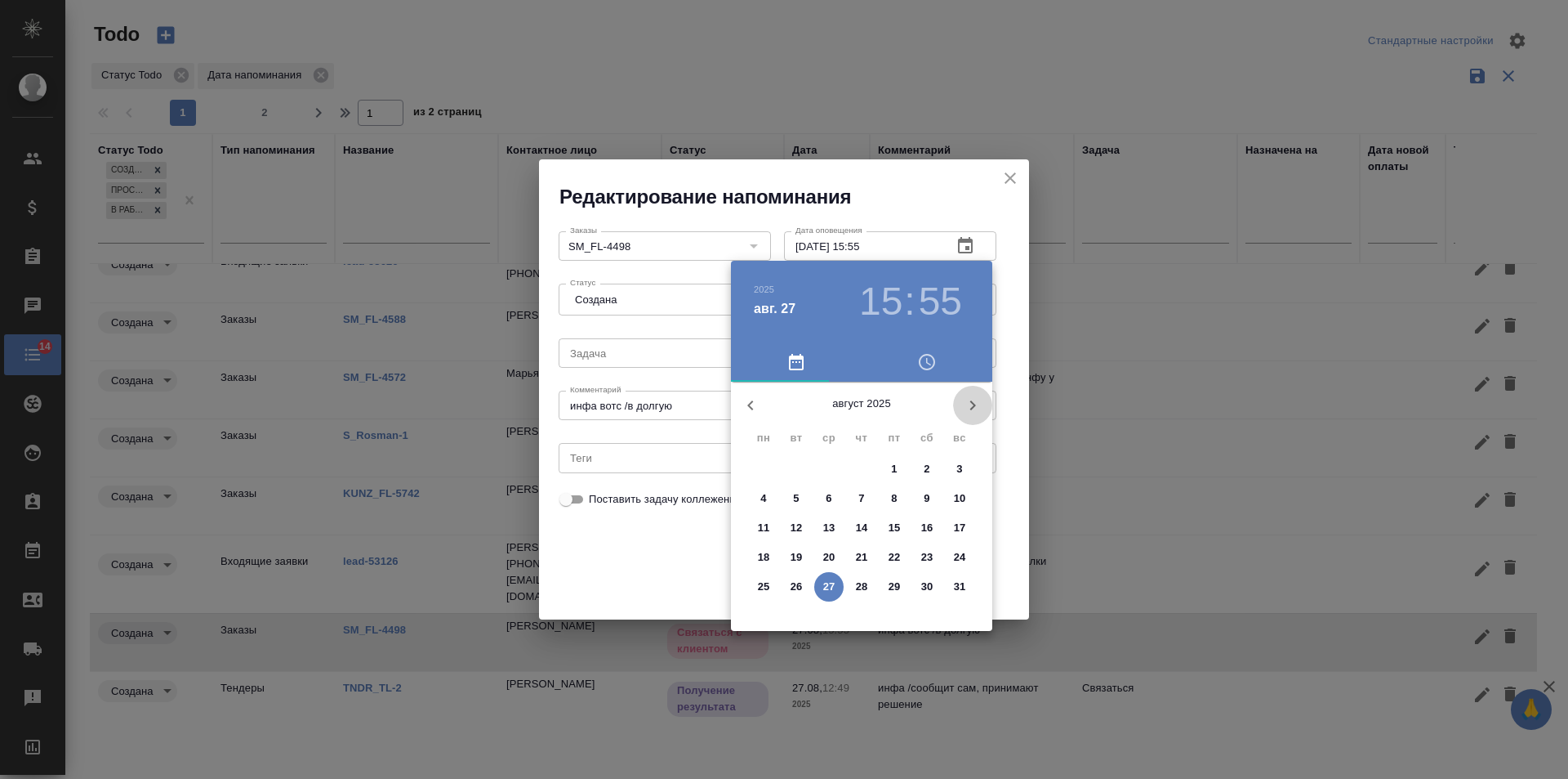
click at [974, 400] on icon "button" at bounding box center [973, 405] width 20 height 20
click at [893, 527] on p "19" at bounding box center [895, 527] width 13 height 16
type input "19.09.2025 15:55"
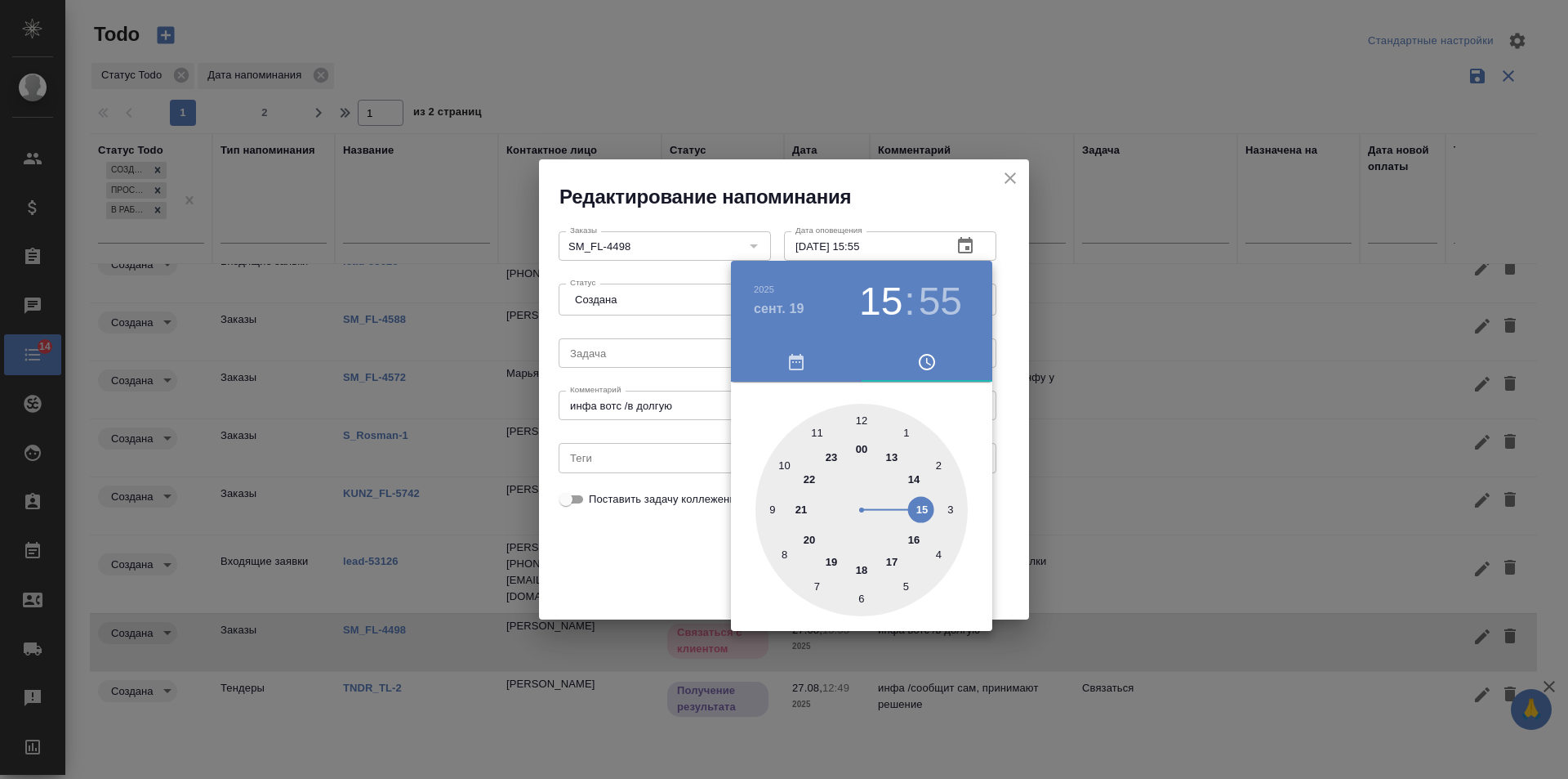
click at [627, 547] on div at bounding box center [784, 389] width 1568 height 779
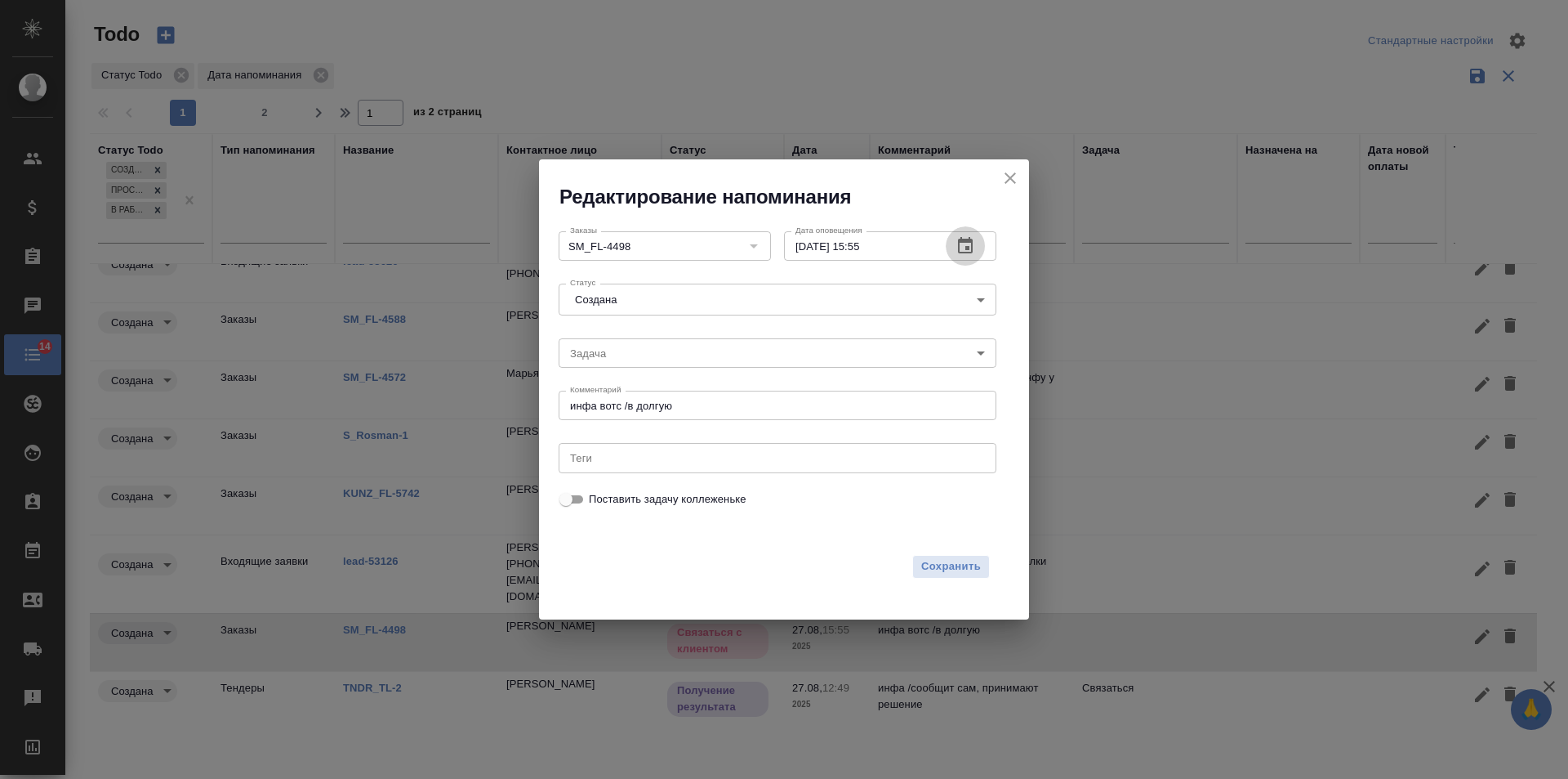
click at [972, 249] on icon "button" at bounding box center [965, 245] width 14 height 16
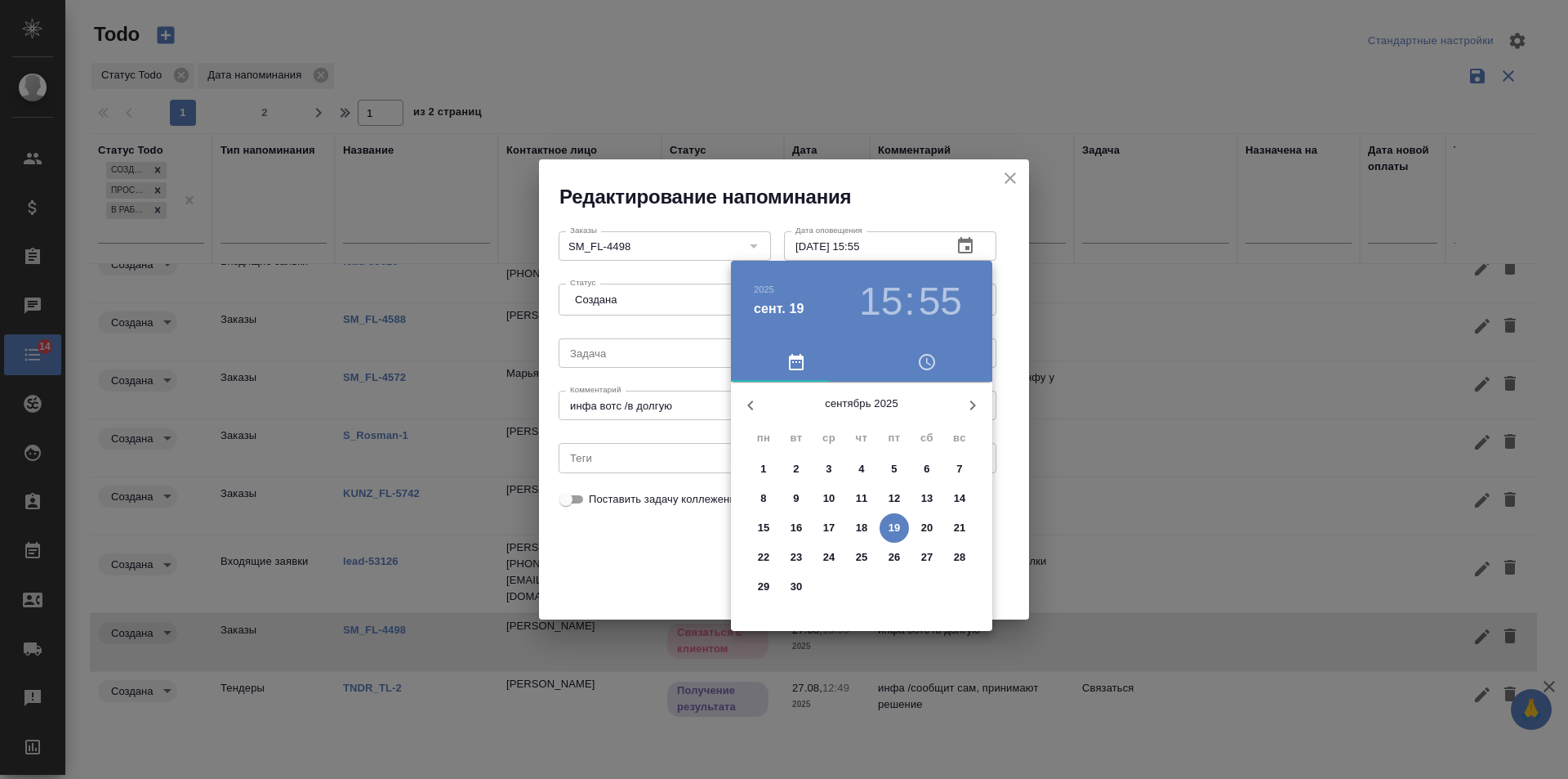
click at [666, 549] on div at bounding box center [784, 389] width 1568 height 779
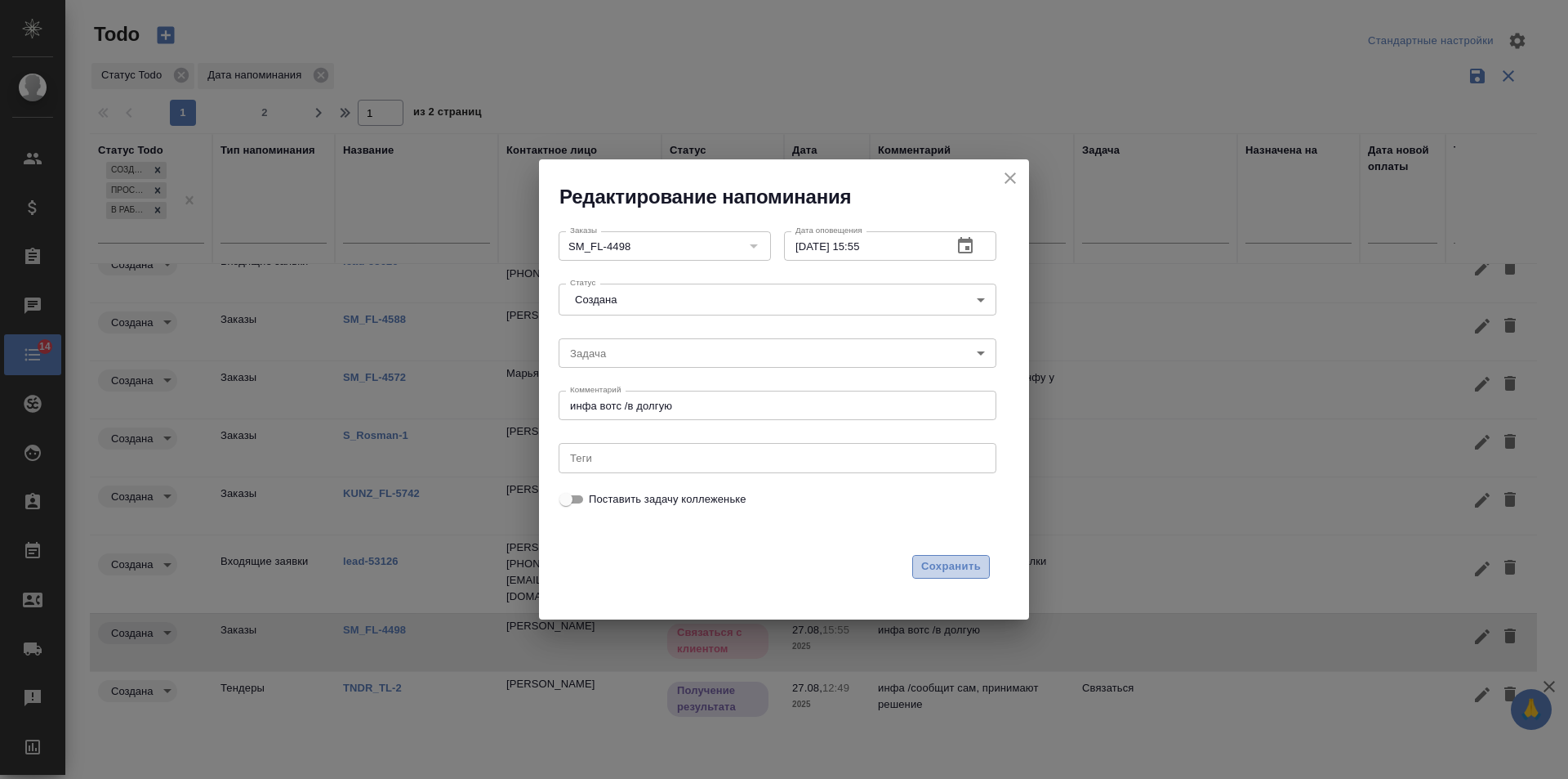
click at [967, 568] on span "Сохранить" at bounding box center [951, 566] width 60 height 19
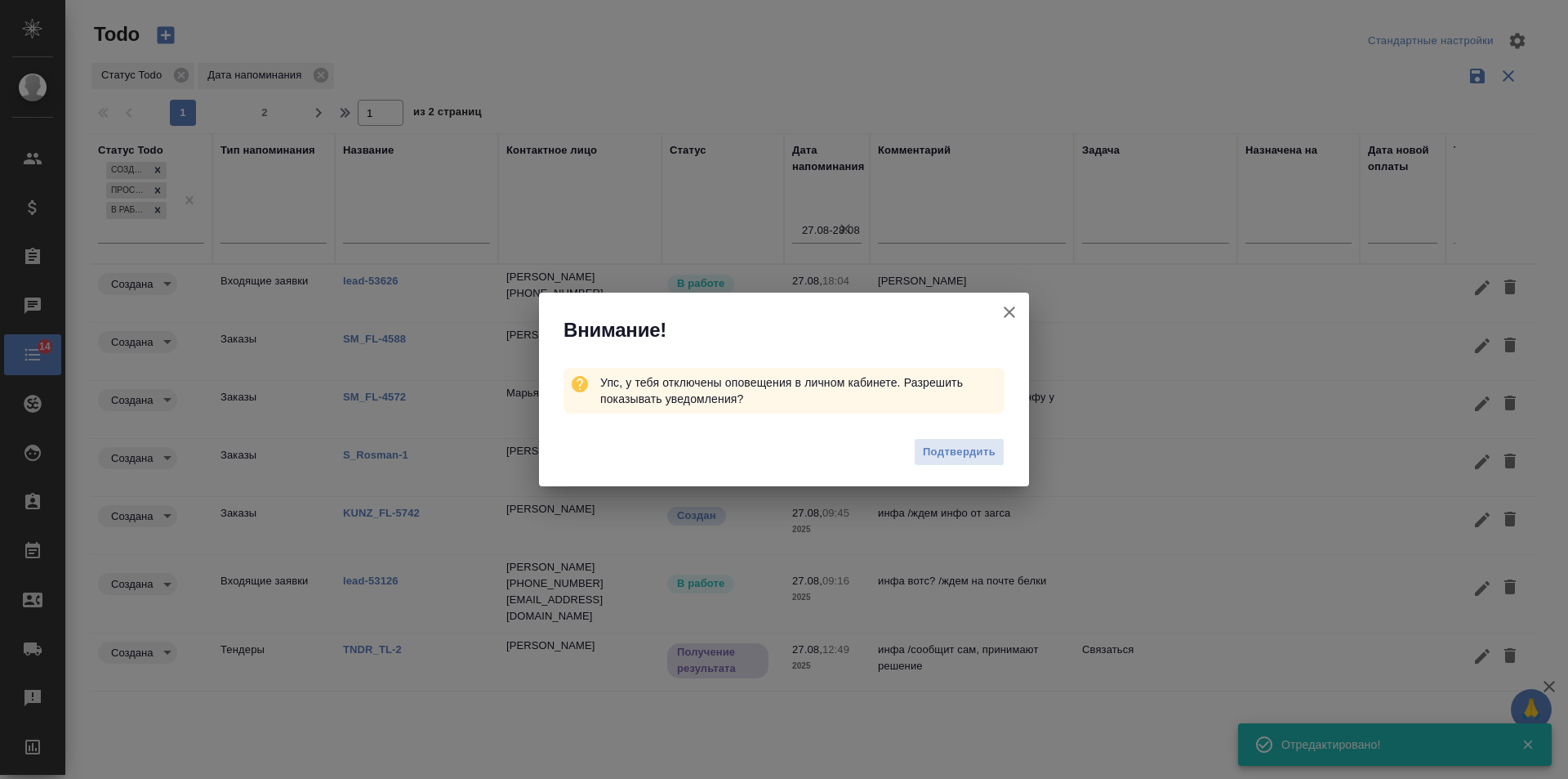
scroll to position [0, 0]
click at [1009, 312] on icon "button" at bounding box center [1009, 312] width 12 height 12
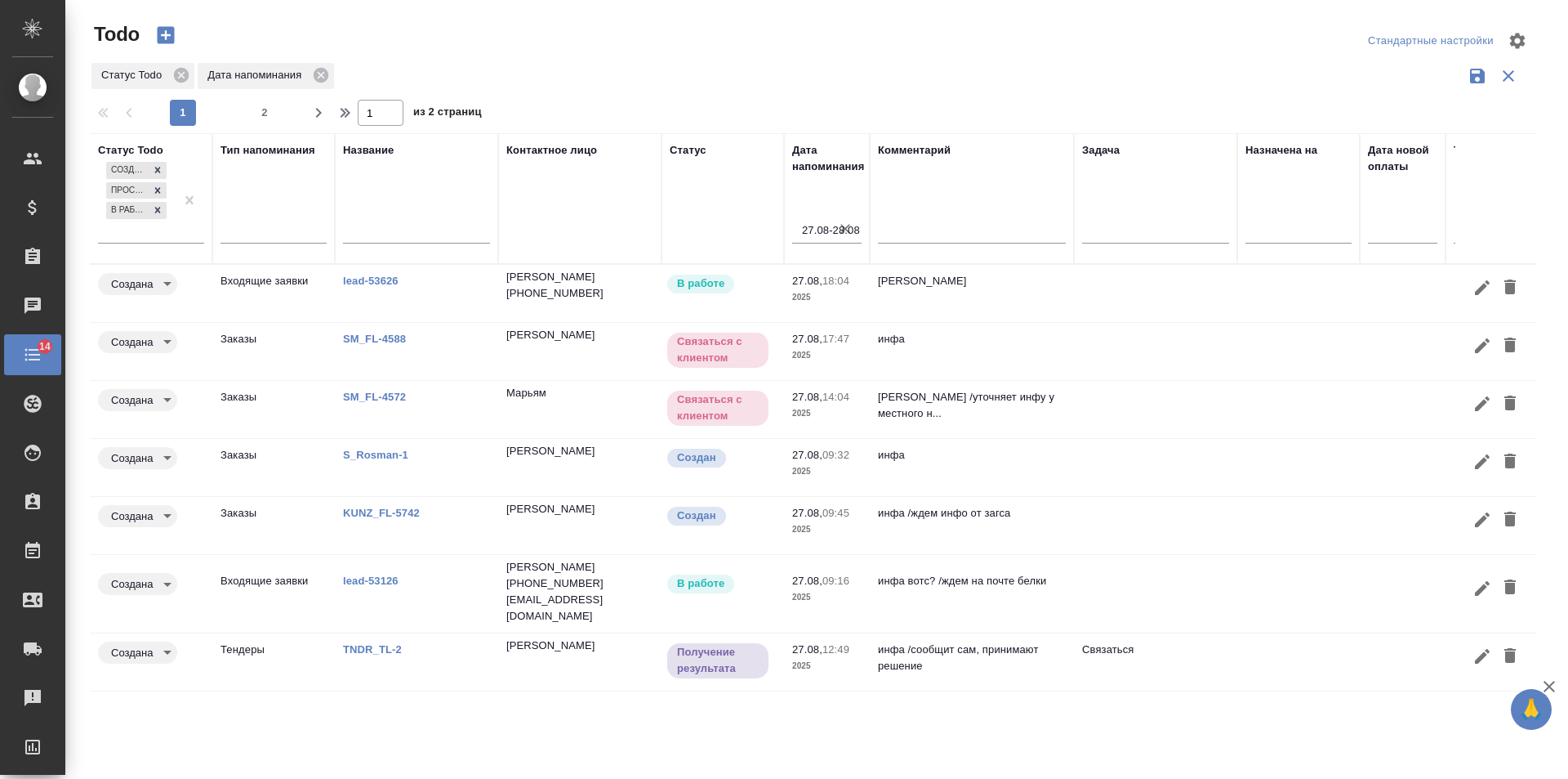
click at [375, 508] on link "KUNZ_FL-5742" at bounding box center [381, 513] width 77 height 13
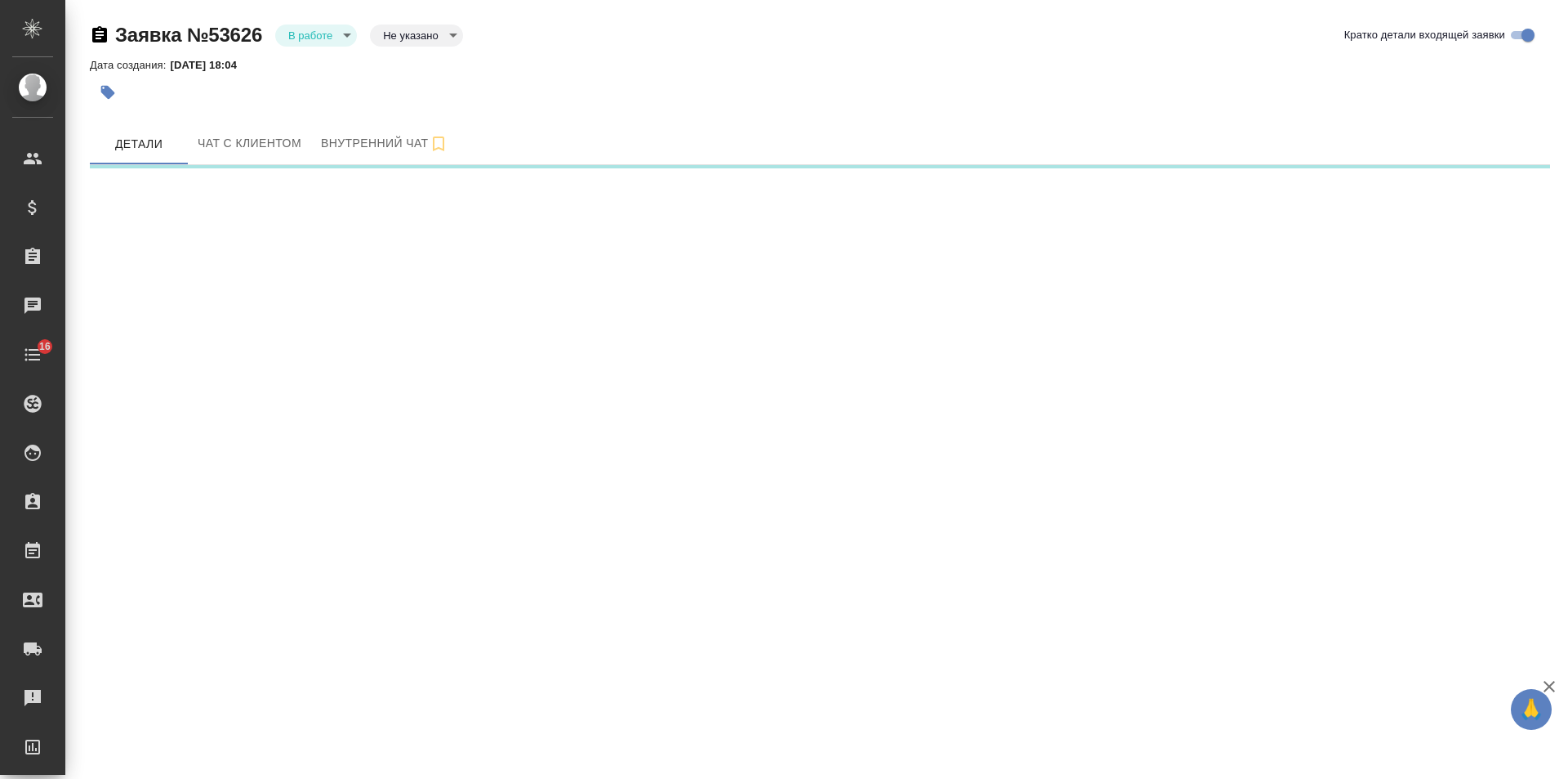
select select "RU"
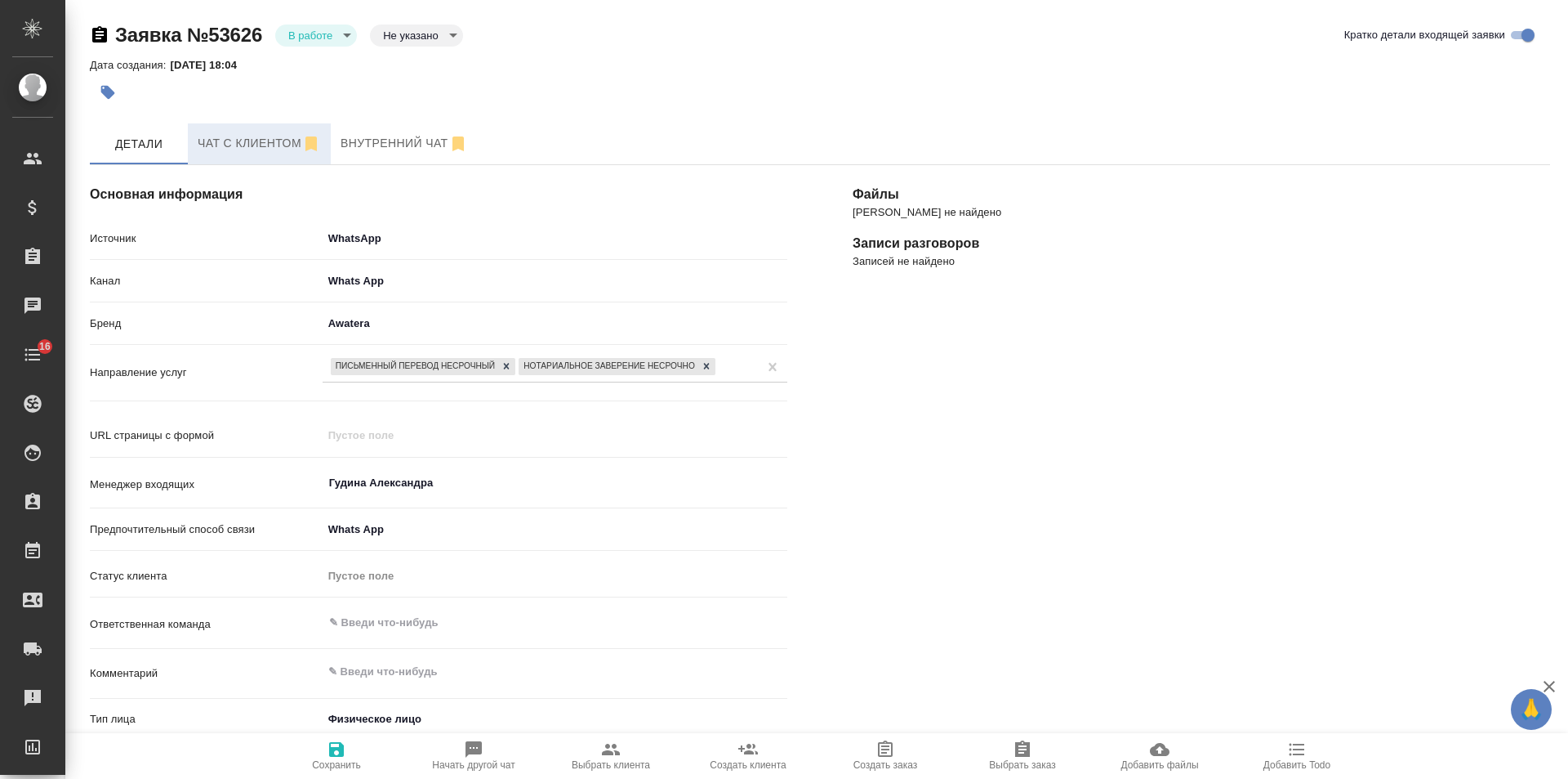
click at [248, 141] on span "Чат с клиентом" at bounding box center [260, 143] width 123 height 21
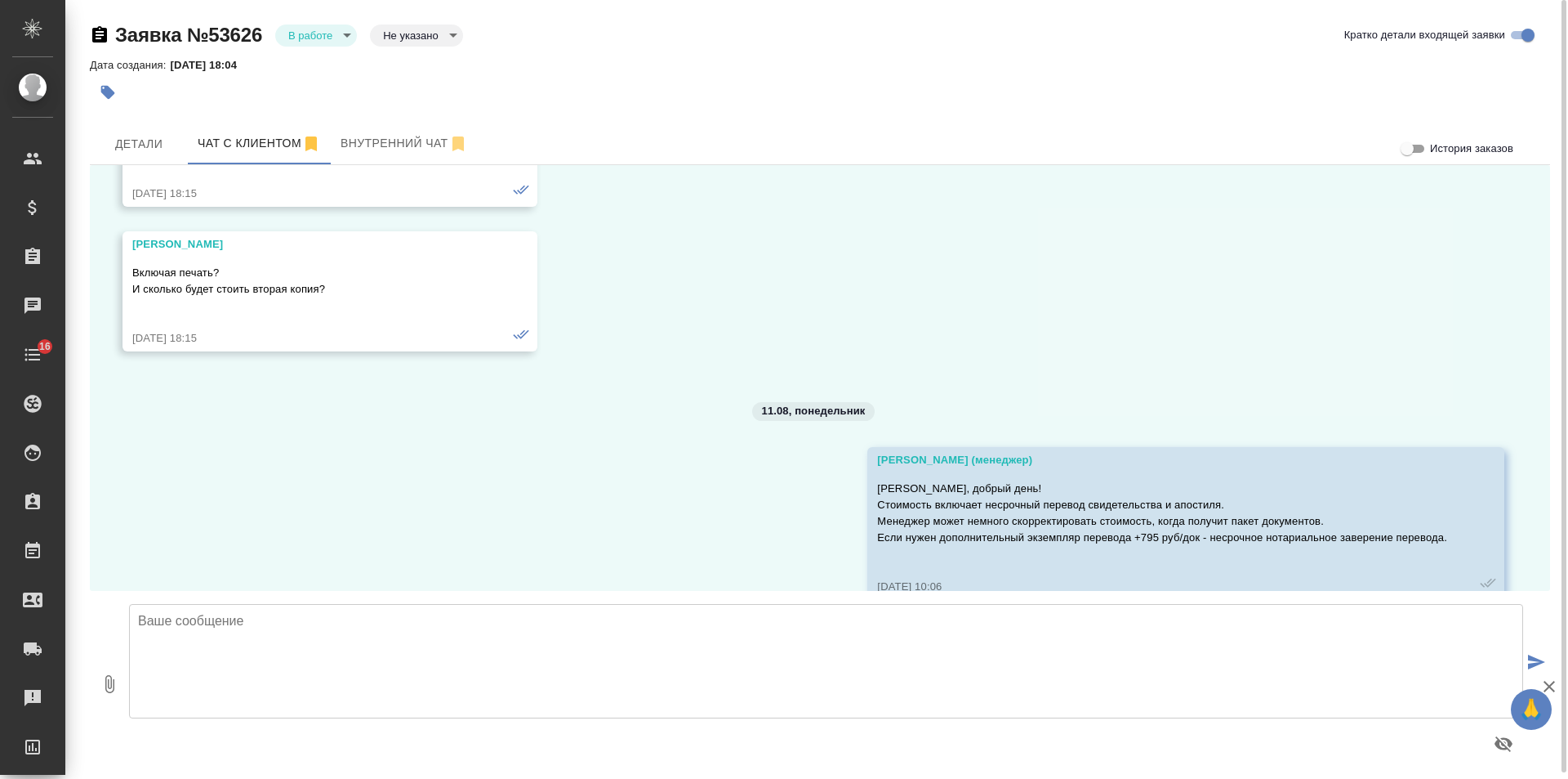
scroll to position [1085, 0]
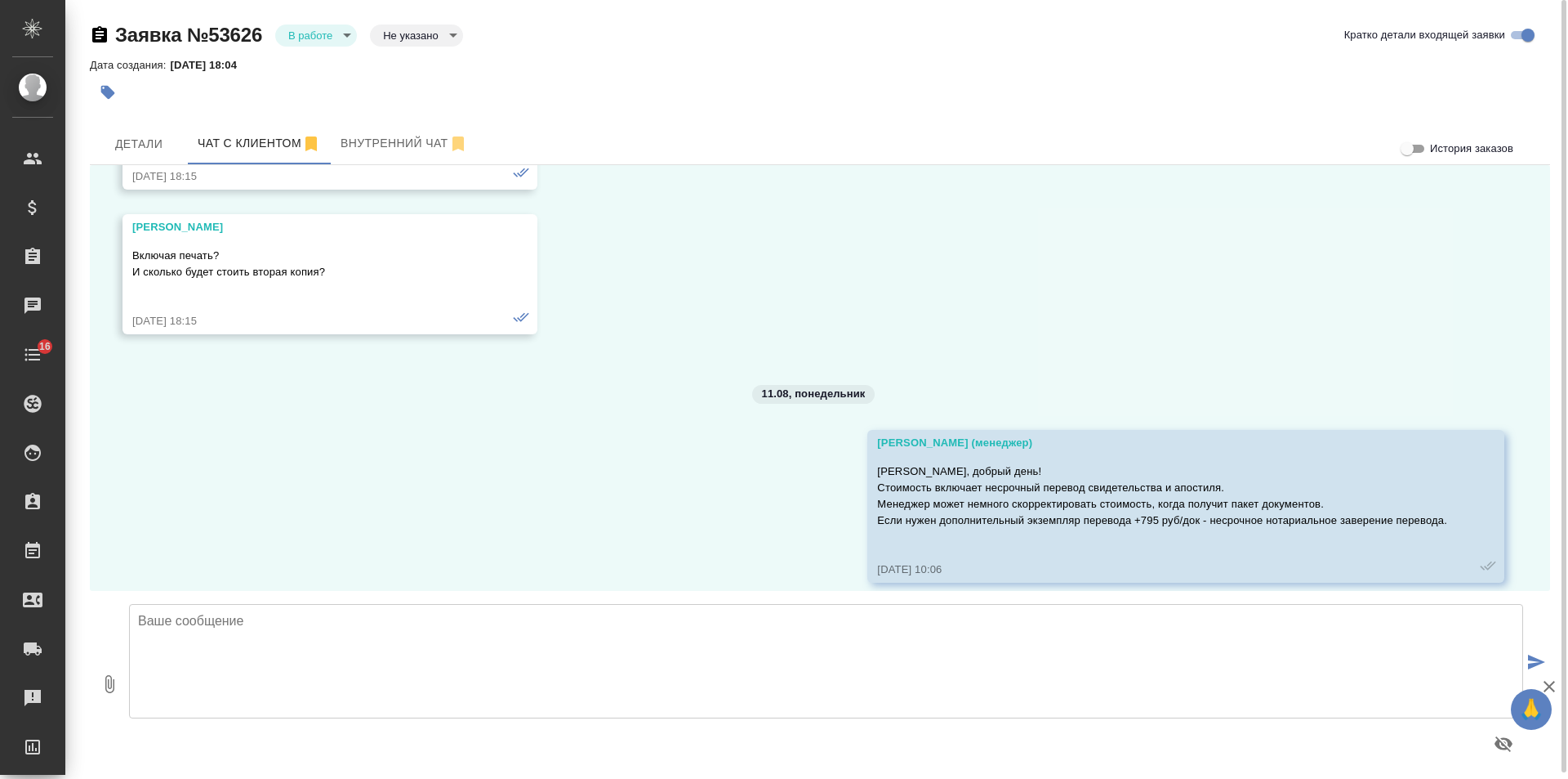
click at [1418, 150] on input "История заказов" at bounding box center [1407, 149] width 59 height 20
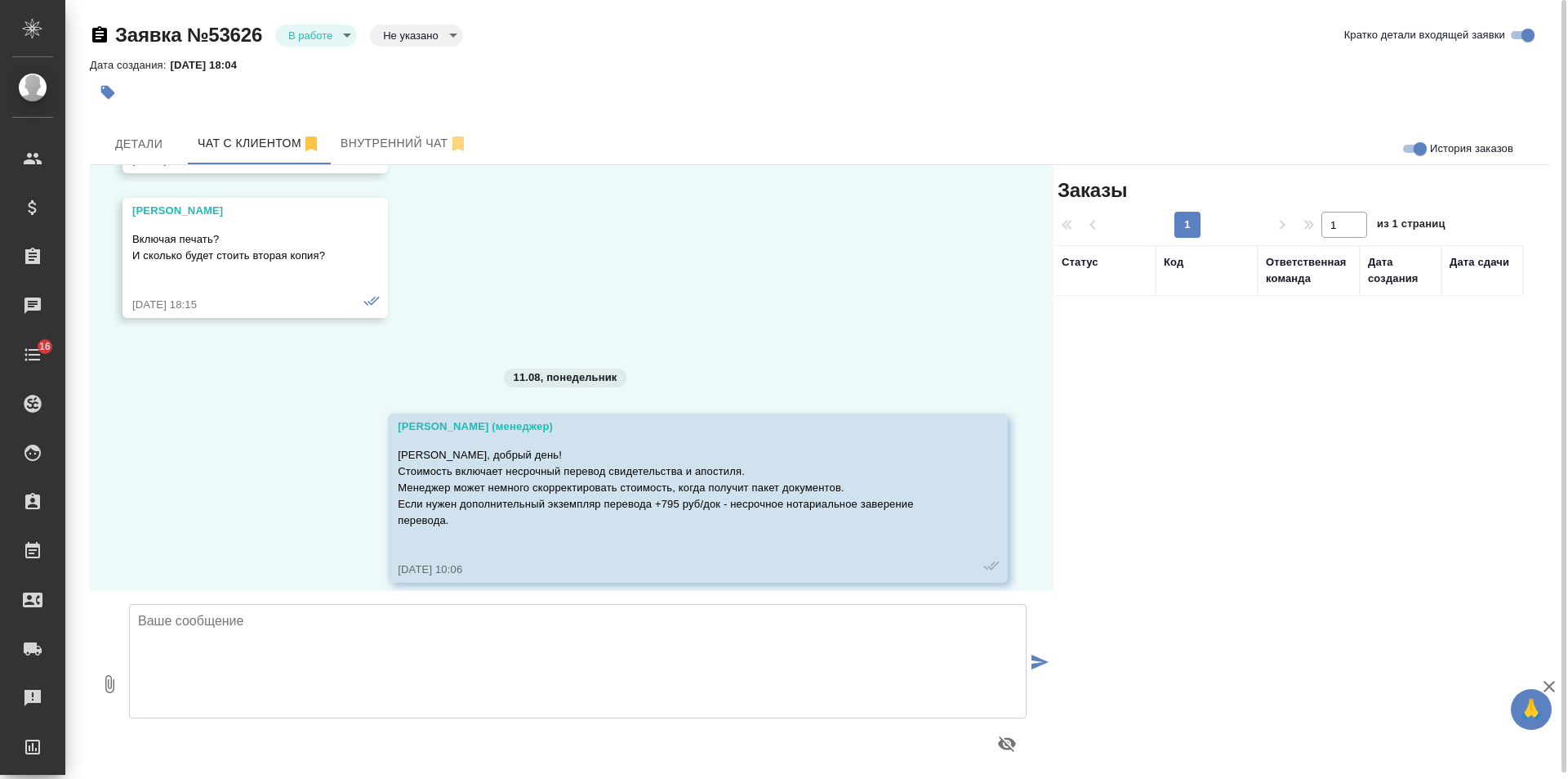
click at [1416, 149] on input "История заказов" at bounding box center [1420, 149] width 59 height 20
checkbox input "false"
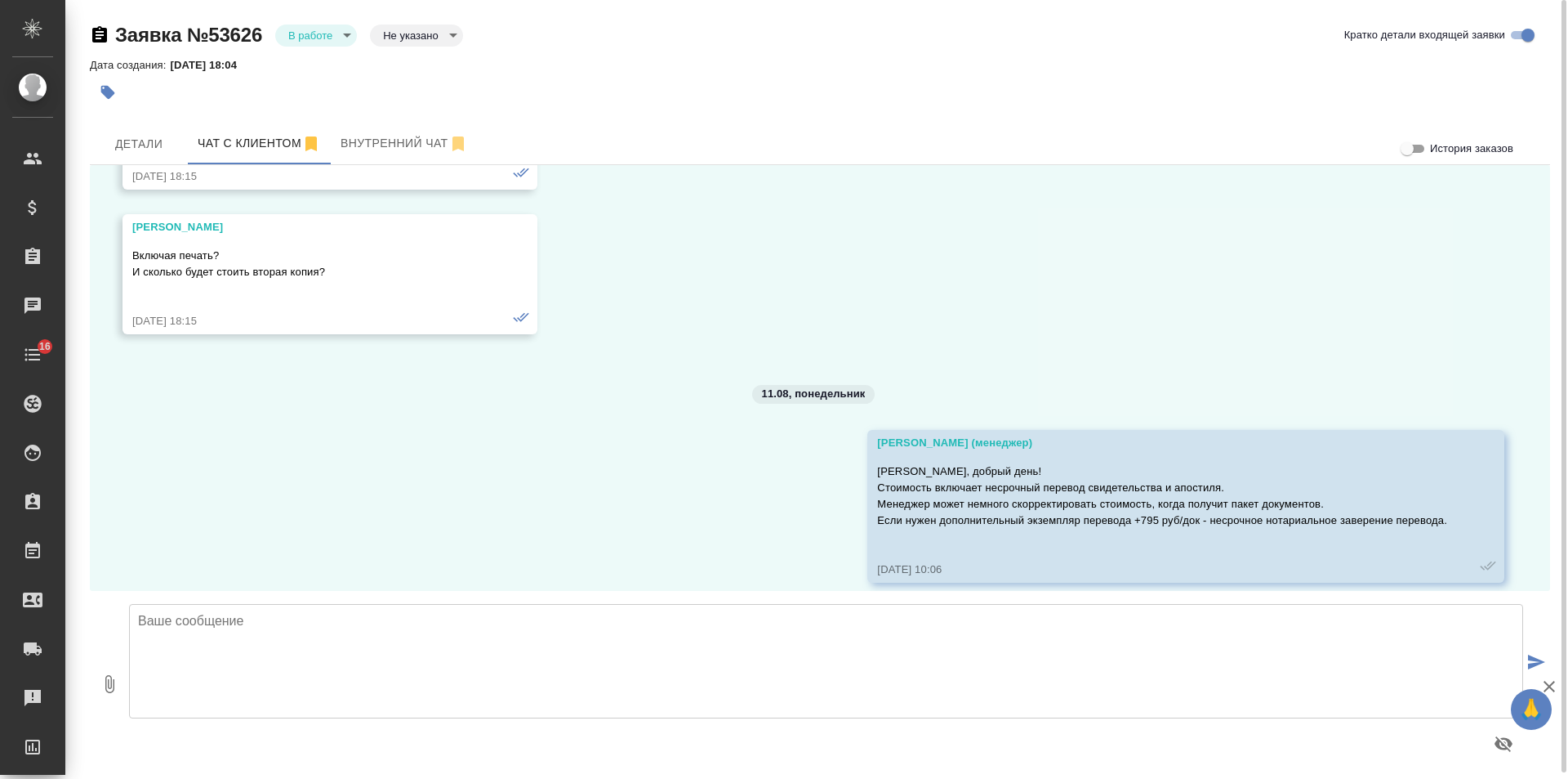
click at [386, 644] on textarea at bounding box center [827, 660] width 1394 height 114
type textarea "[PERSON_NAME], добрый день! Подскажите, Ваш запрос еще актуален? Потребуется пе…"
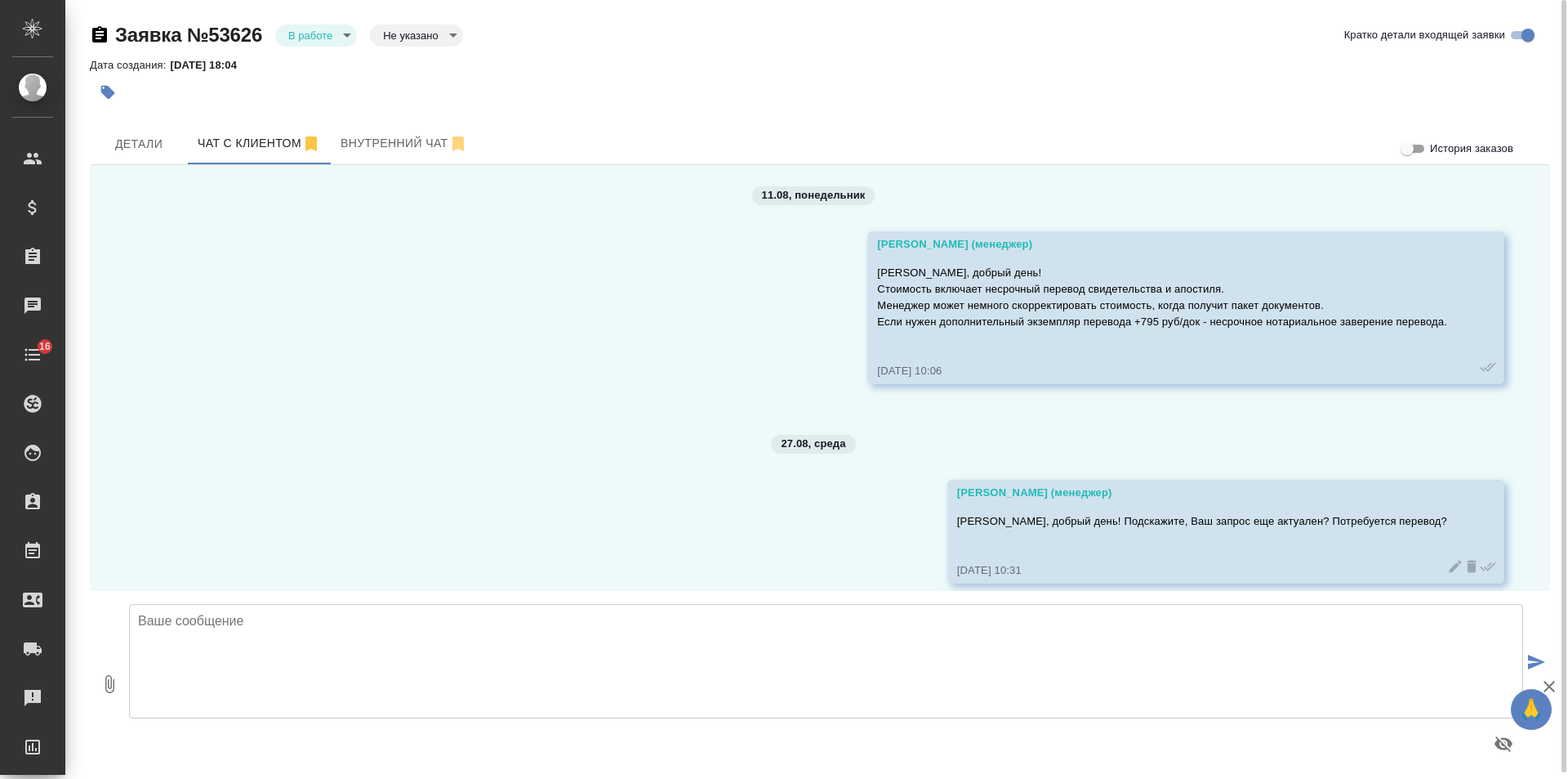
scroll to position [1284, 0]
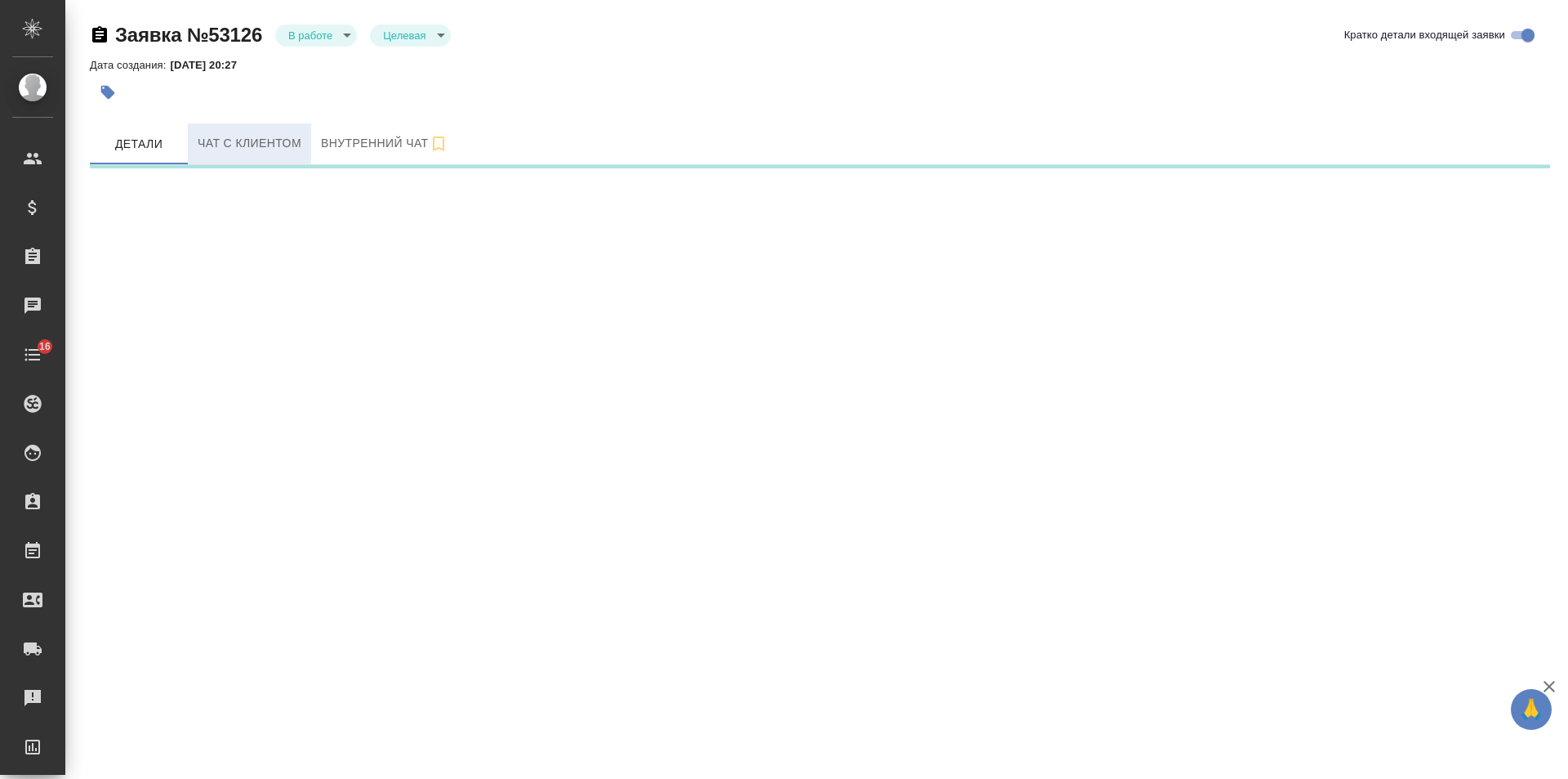
select select "RU"
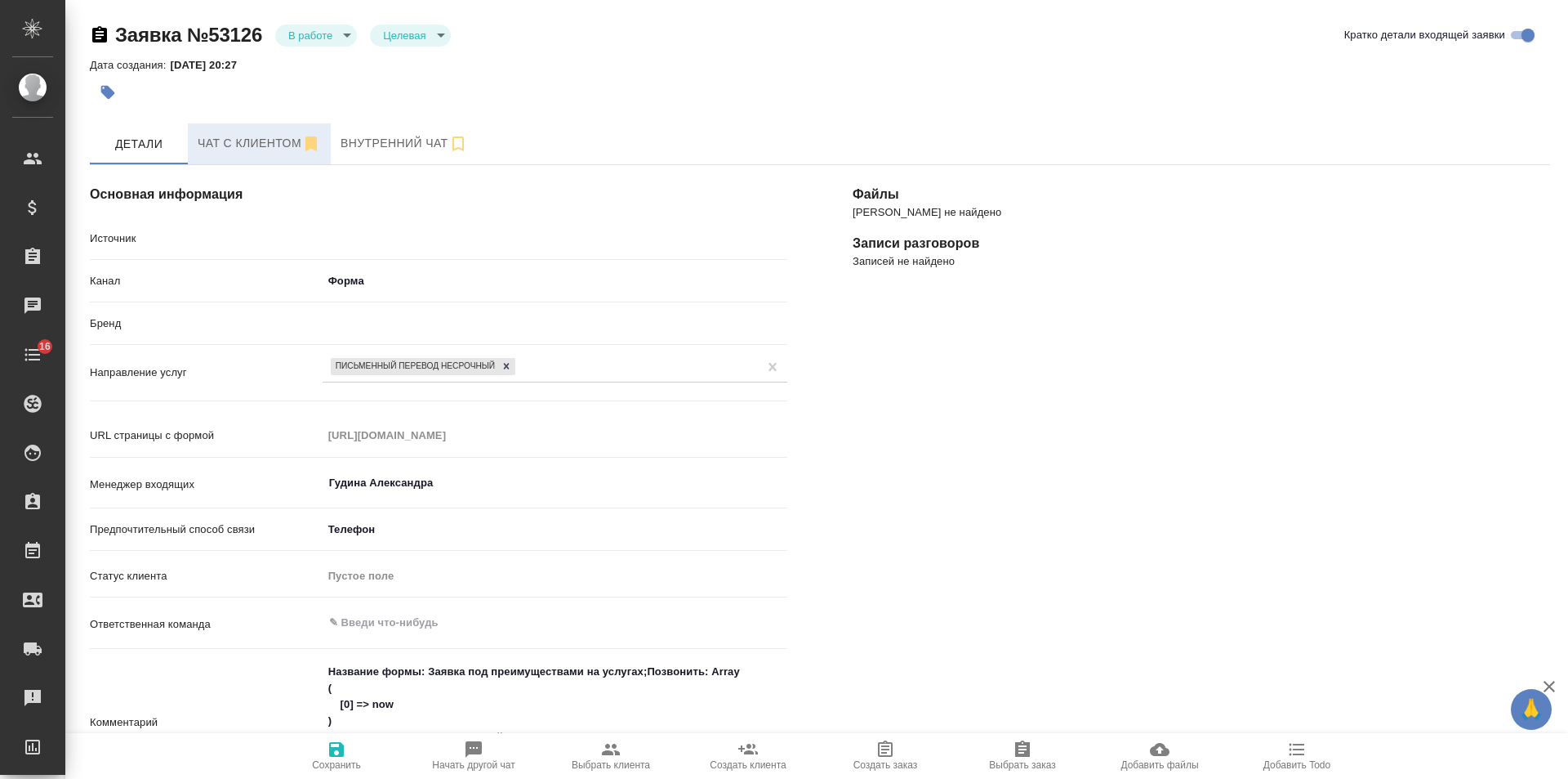
type textarea "x"
click at [244, 145] on span "Чат с клиентом" at bounding box center [260, 143] width 123 height 21
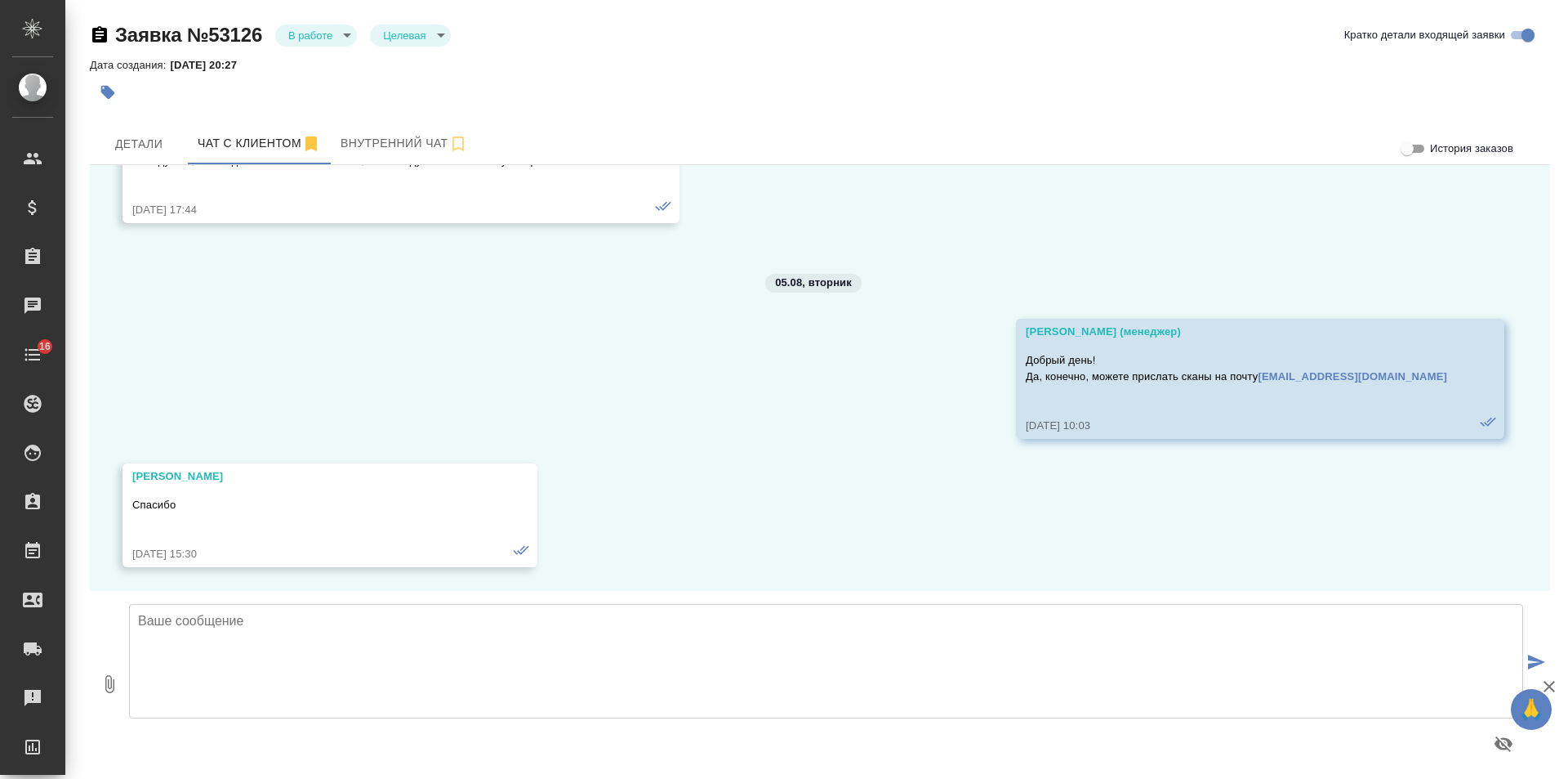
scroll to position [1553, 0]
click at [1452, 153] on span "История заказов" at bounding box center [1471, 148] width 83 height 16
click at [1437, 153] on input "История заказов" at bounding box center [1407, 149] width 59 height 20
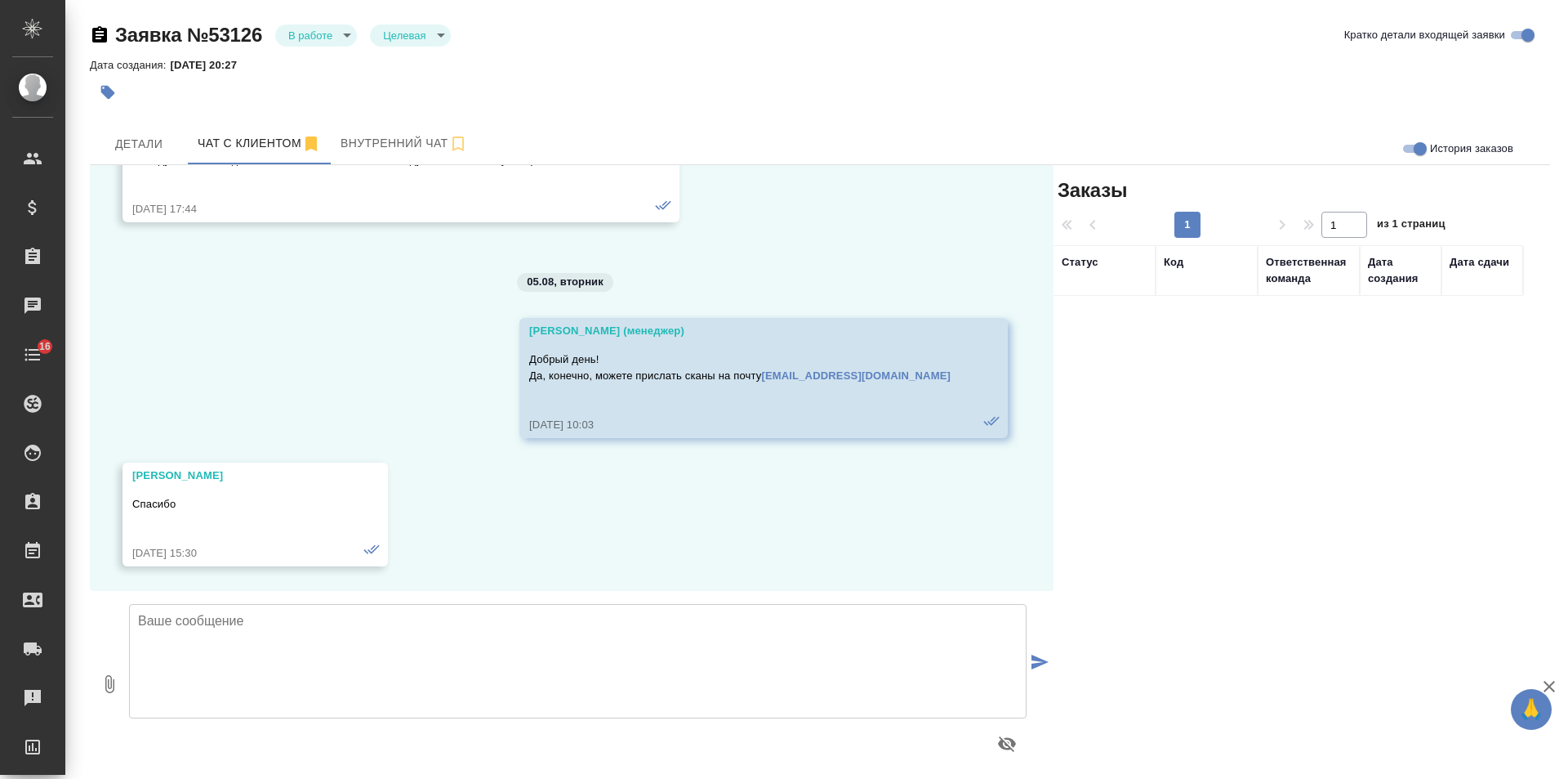
click at [1410, 147] on input "История заказов" at bounding box center [1420, 149] width 59 height 20
checkbox input "false"
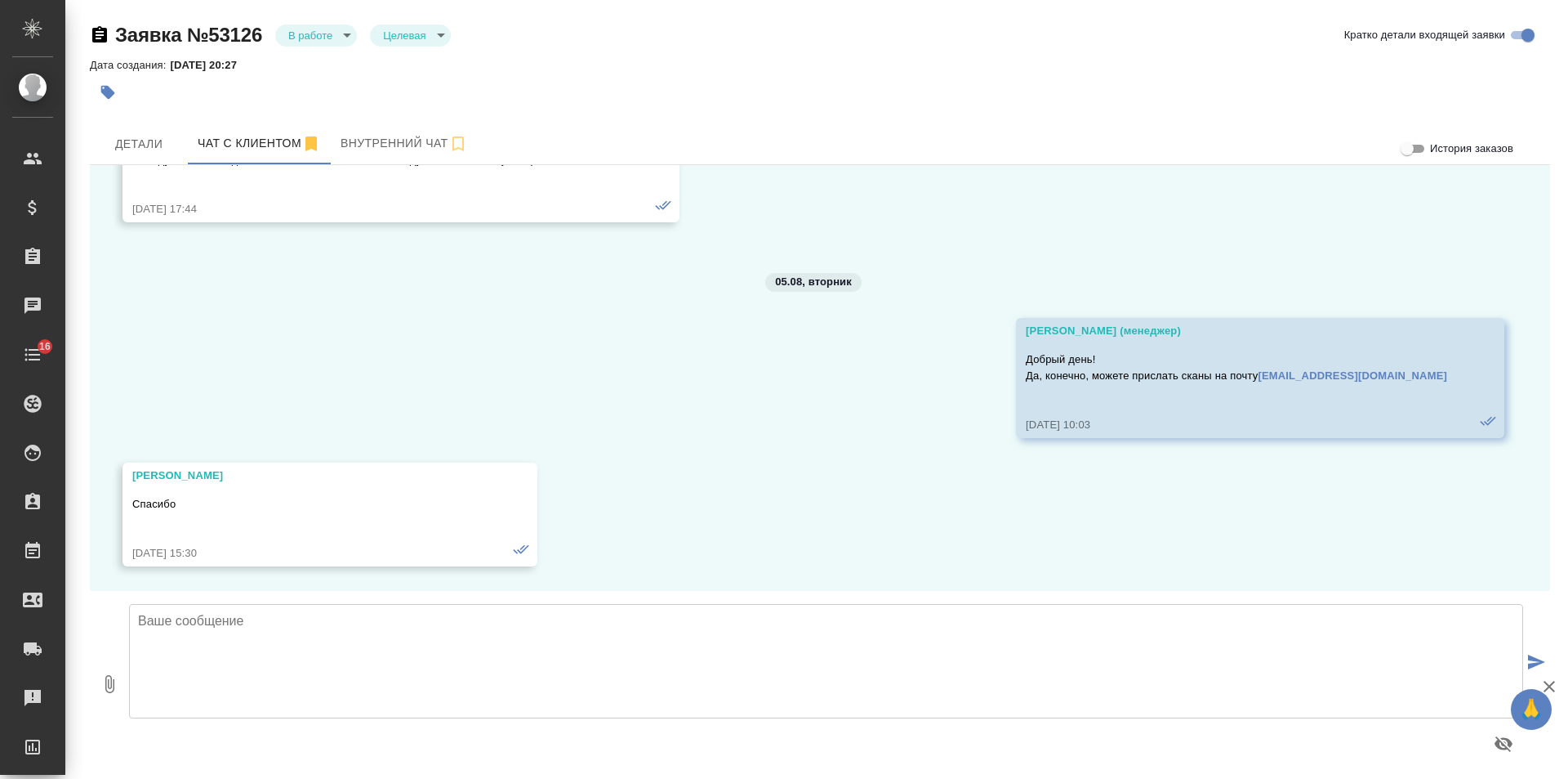
scroll to position [1553, 0]
click at [135, 143] on span "Детали" at bounding box center [138, 144] width 79 height 21
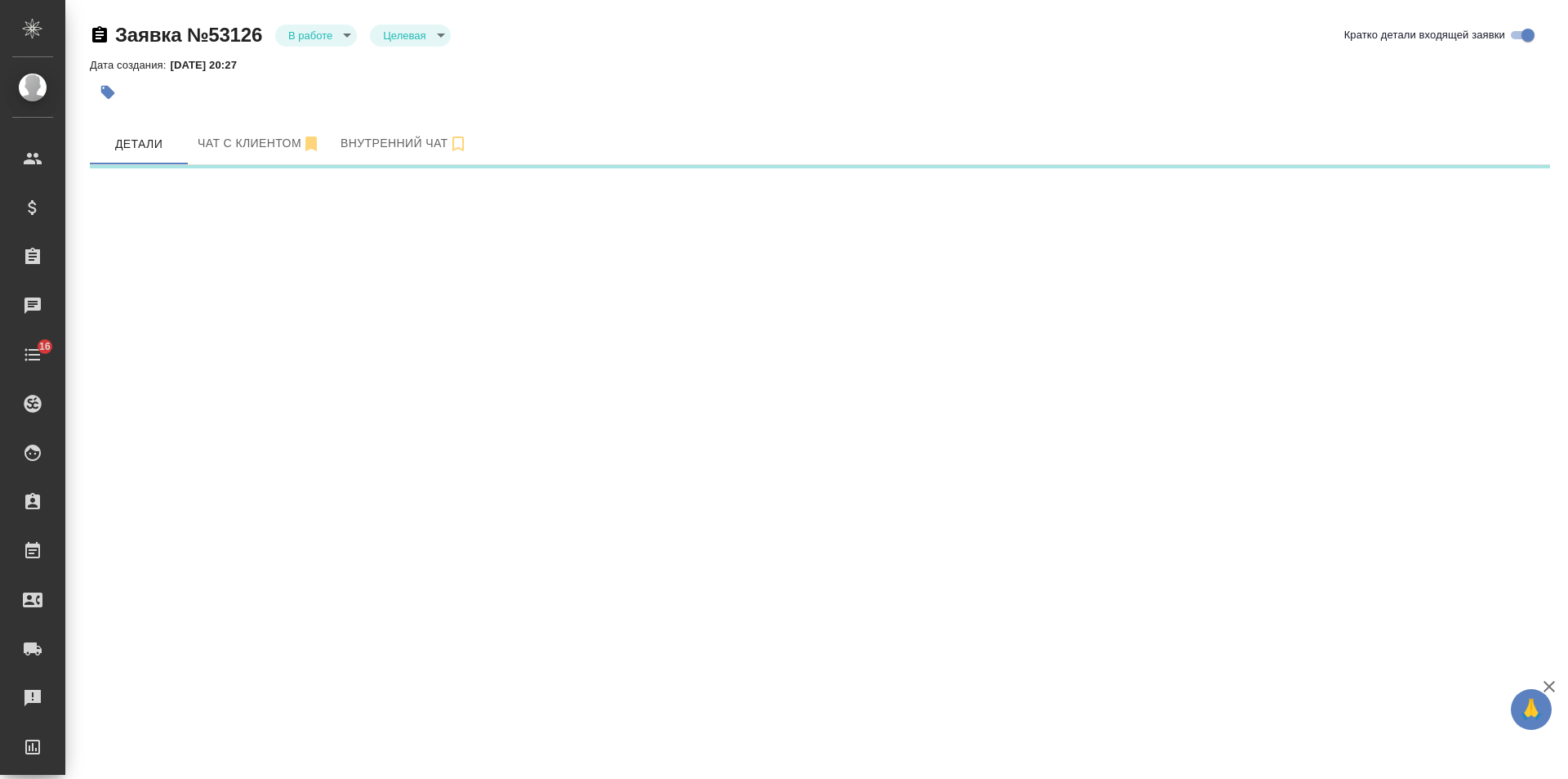
select select "RU"
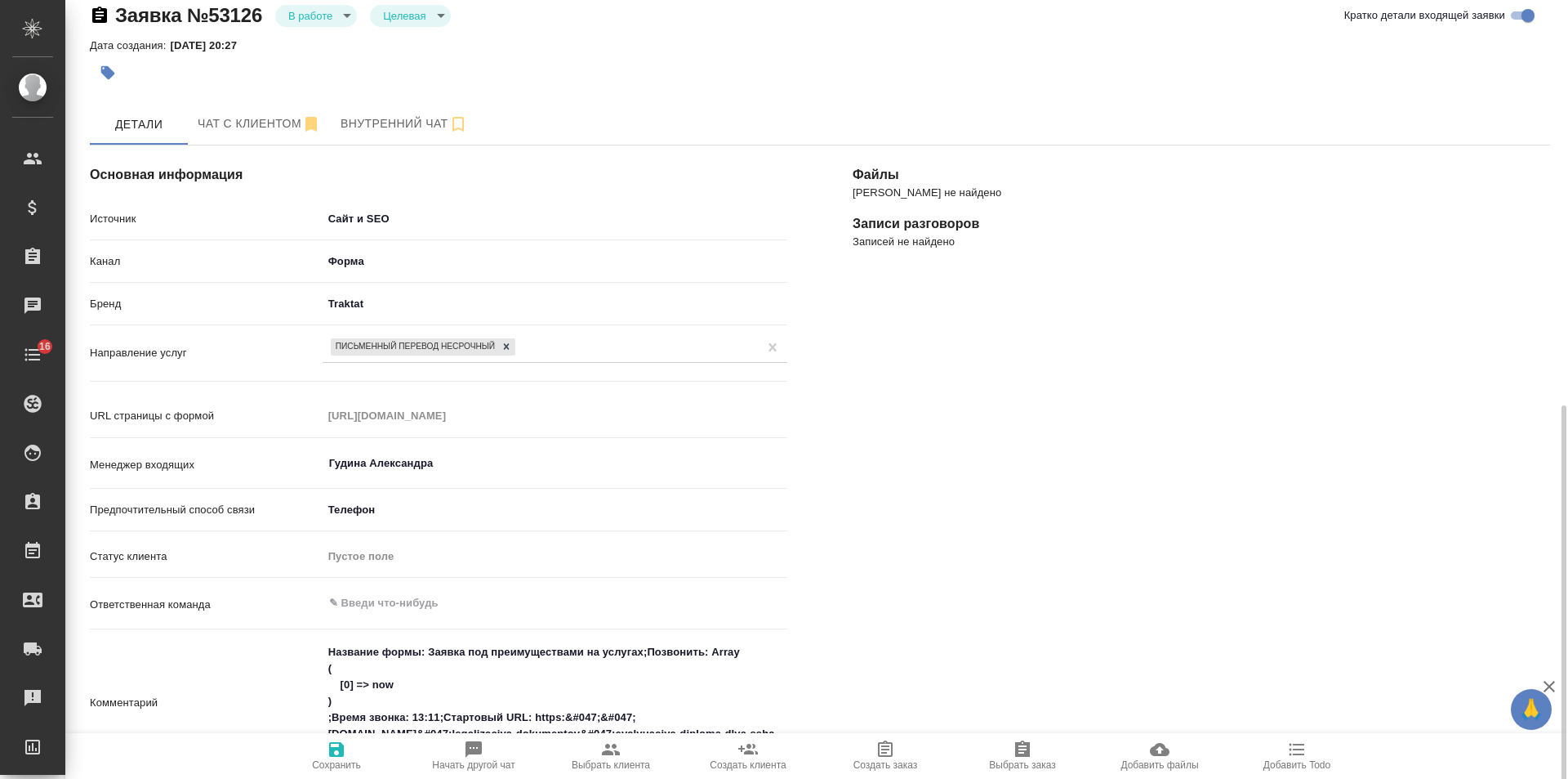
scroll to position [510, 0]
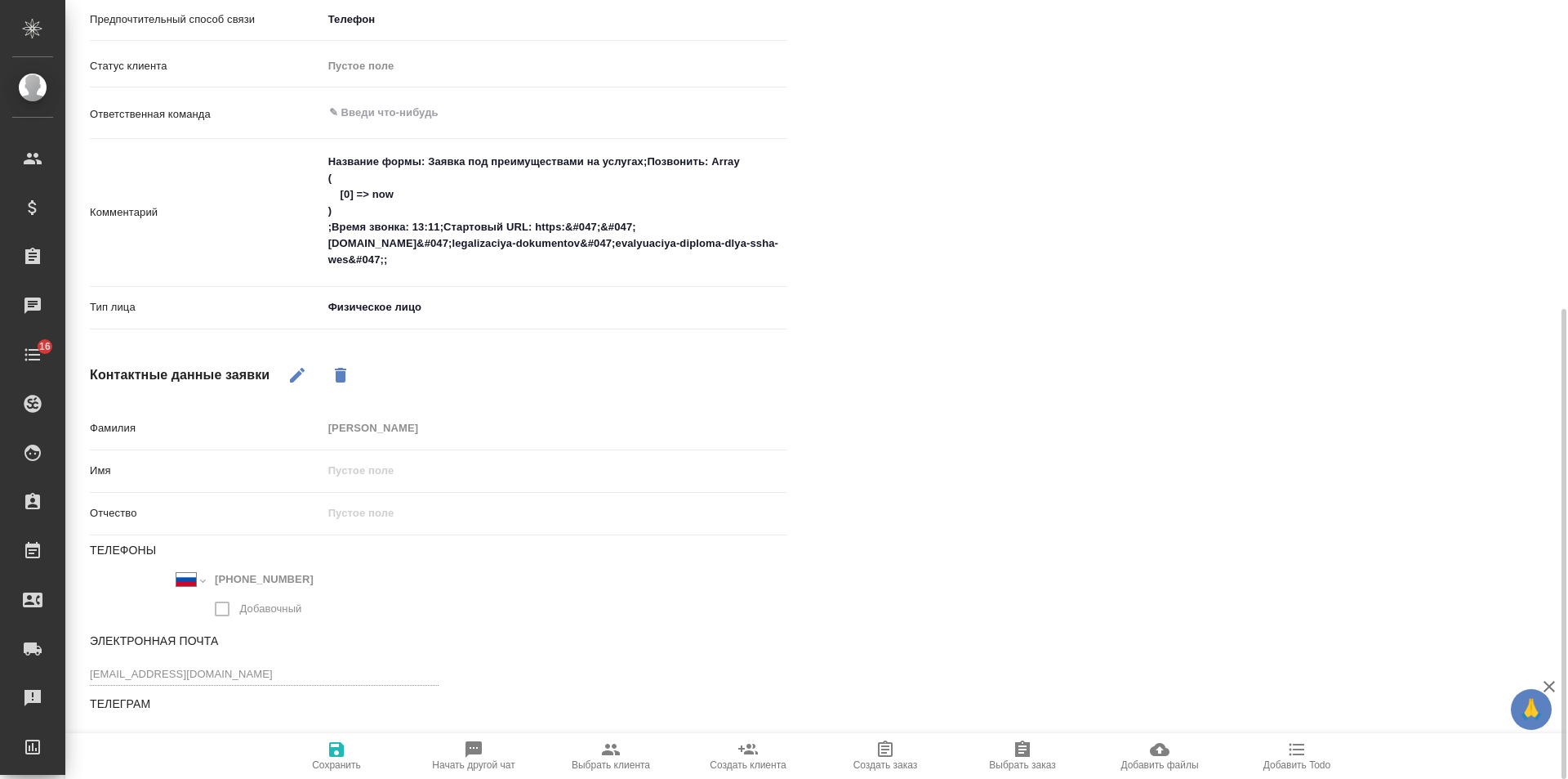
click at [296, 375] on icon "button" at bounding box center [298, 375] width 14 height 14
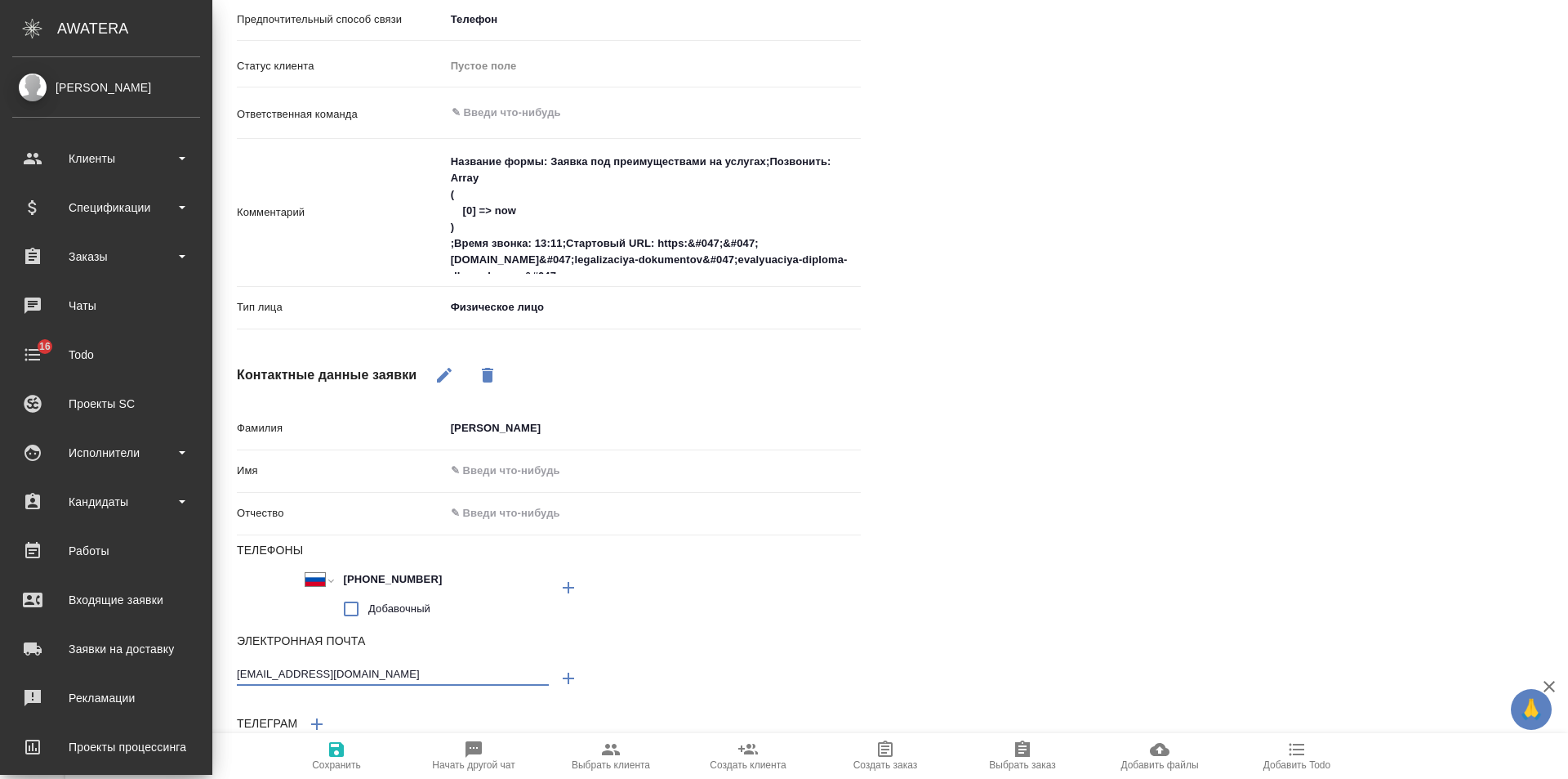
drag, startPoint x: 261, startPoint y: 677, endPoint x: 48, endPoint y: 677, distance: 213.0
click at [48, 677] on div ".cls-1 fill:#fff; AWATERA [PERSON_NAME] Спецификации Заказы 0 Чаты 16 Todo Прое…" at bounding box center [784, 389] width 1568 height 779
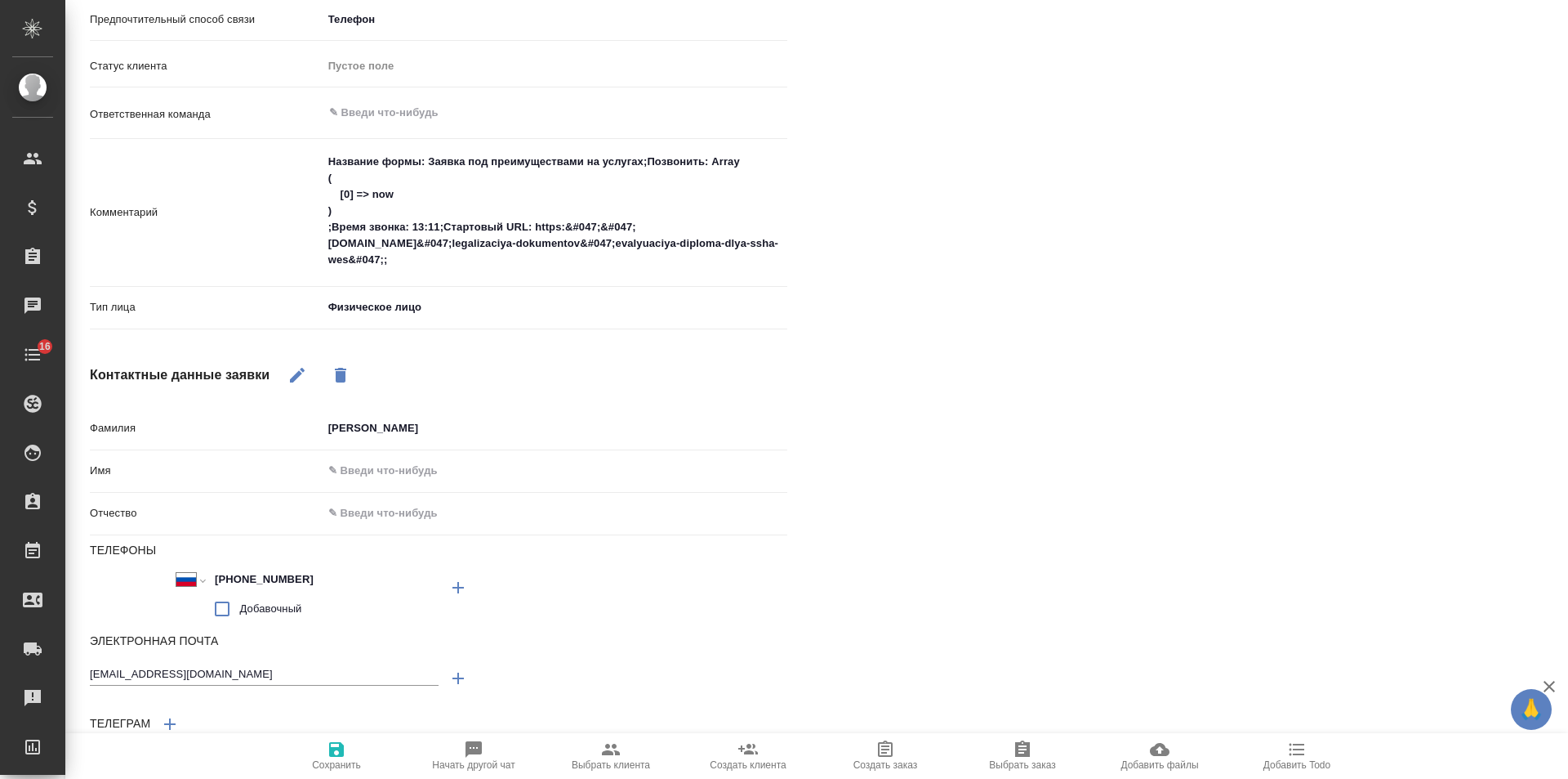
type textarea "x"
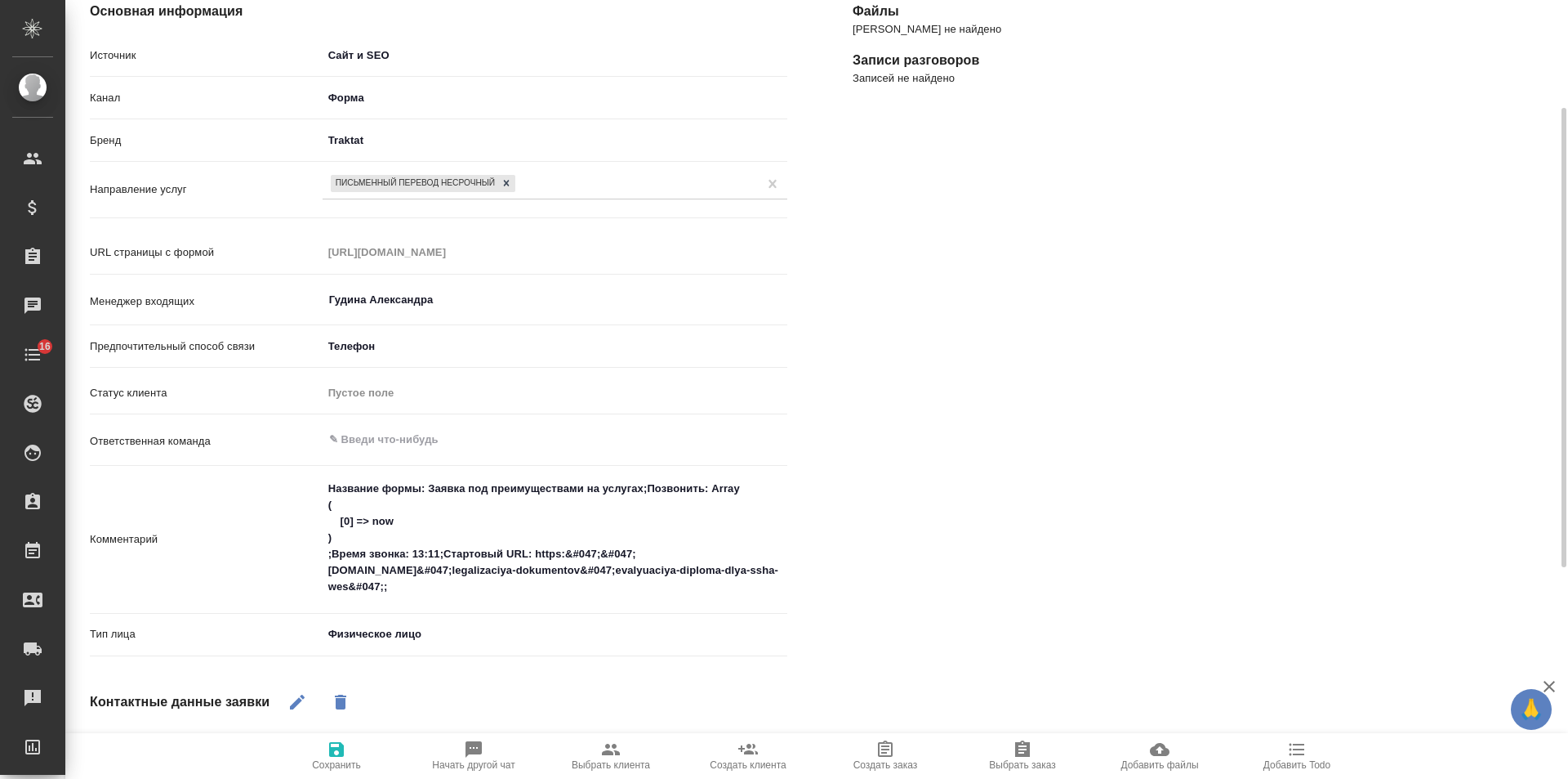
scroll to position [0, 0]
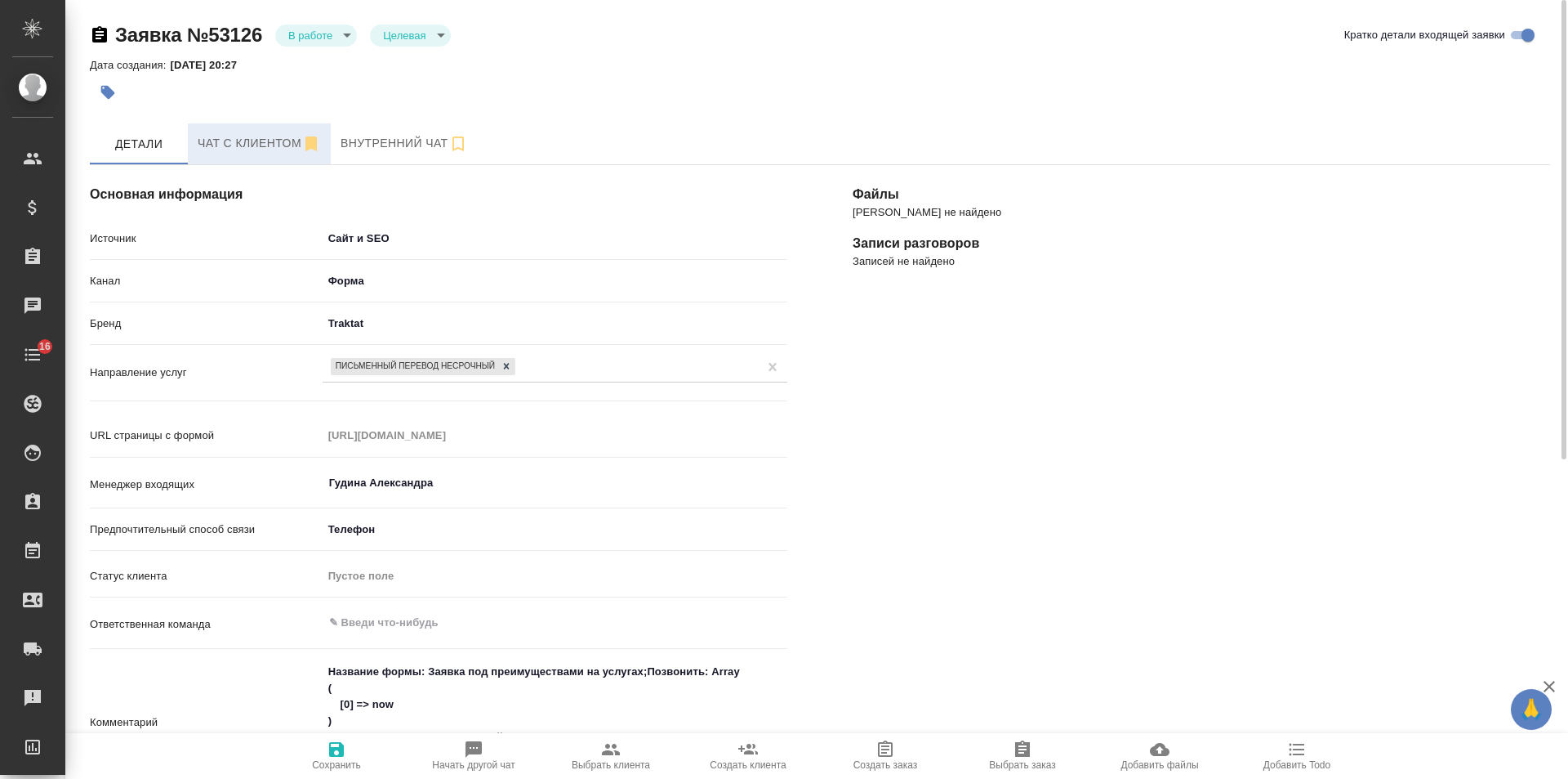
click at [248, 138] on span "Чат с клиентом" at bounding box center [260, 143] width 123 height 21
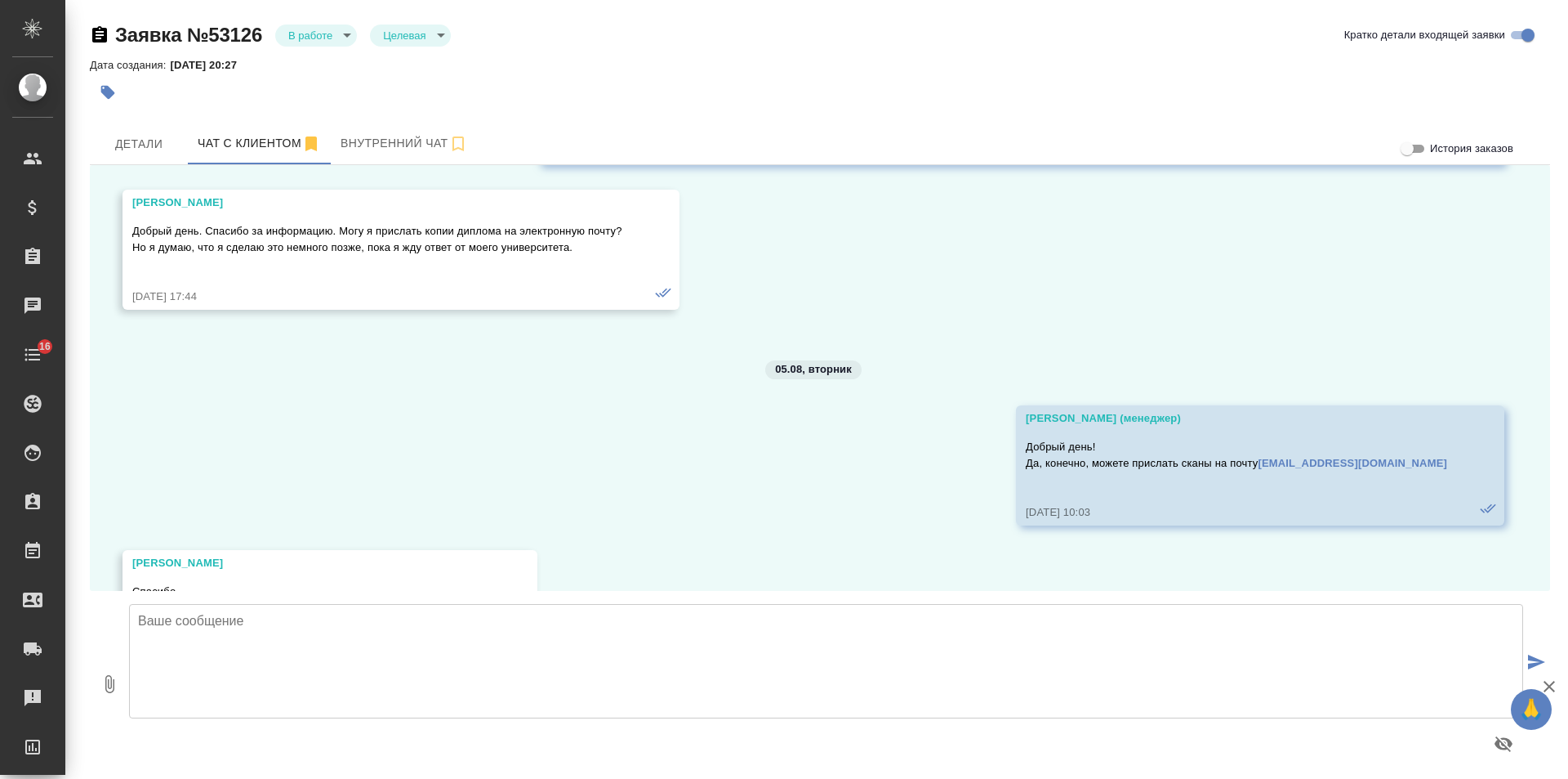
scroll to position [1390, 0]
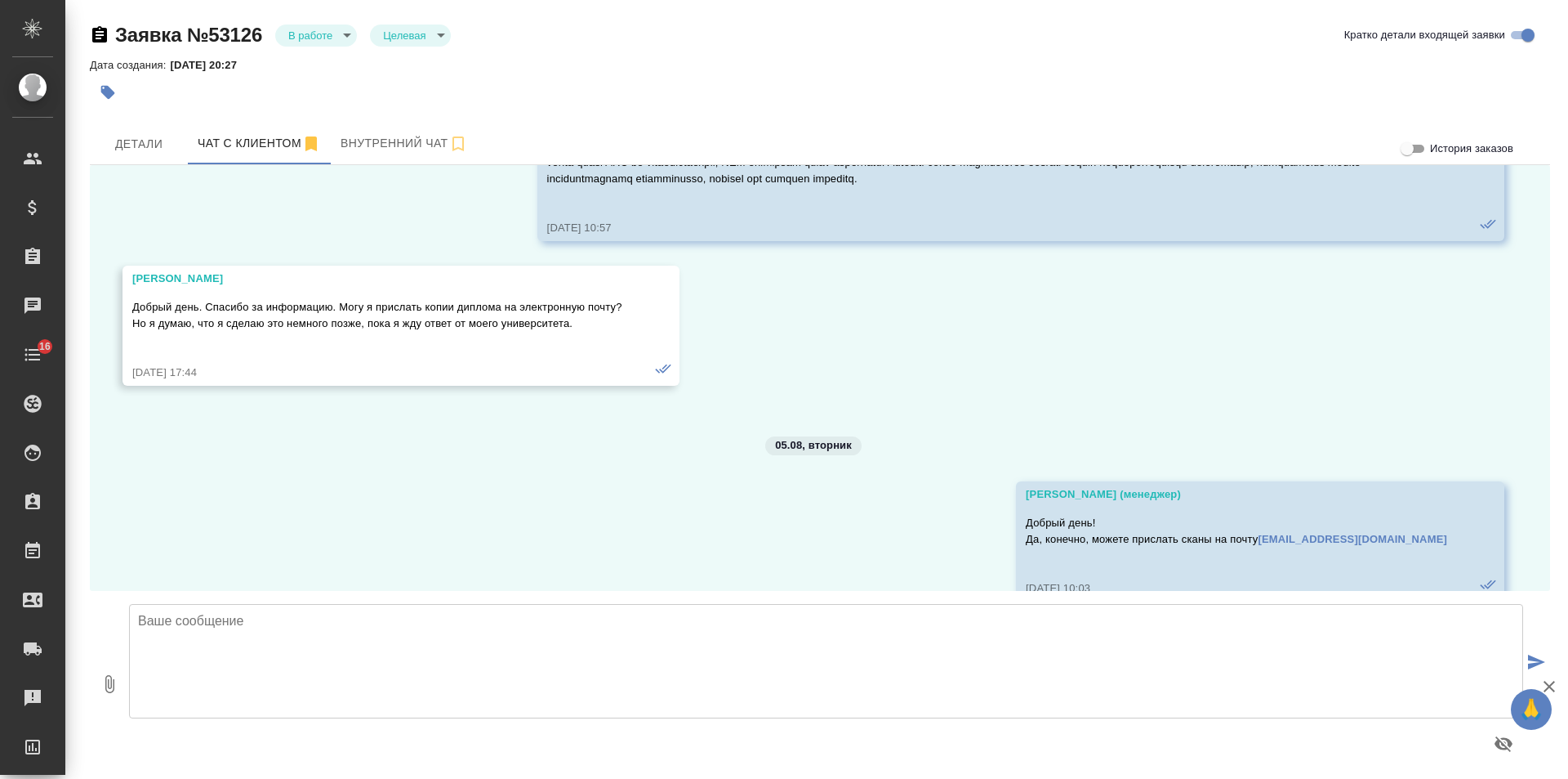
click at [462, 646] on textarea at bounding box center [827, 660] width 1394 height 114
type textarea "[PERSON_NAME], добрый день! Подскажите, Вам еще актульно? Ожидаем от Вас докуме…"
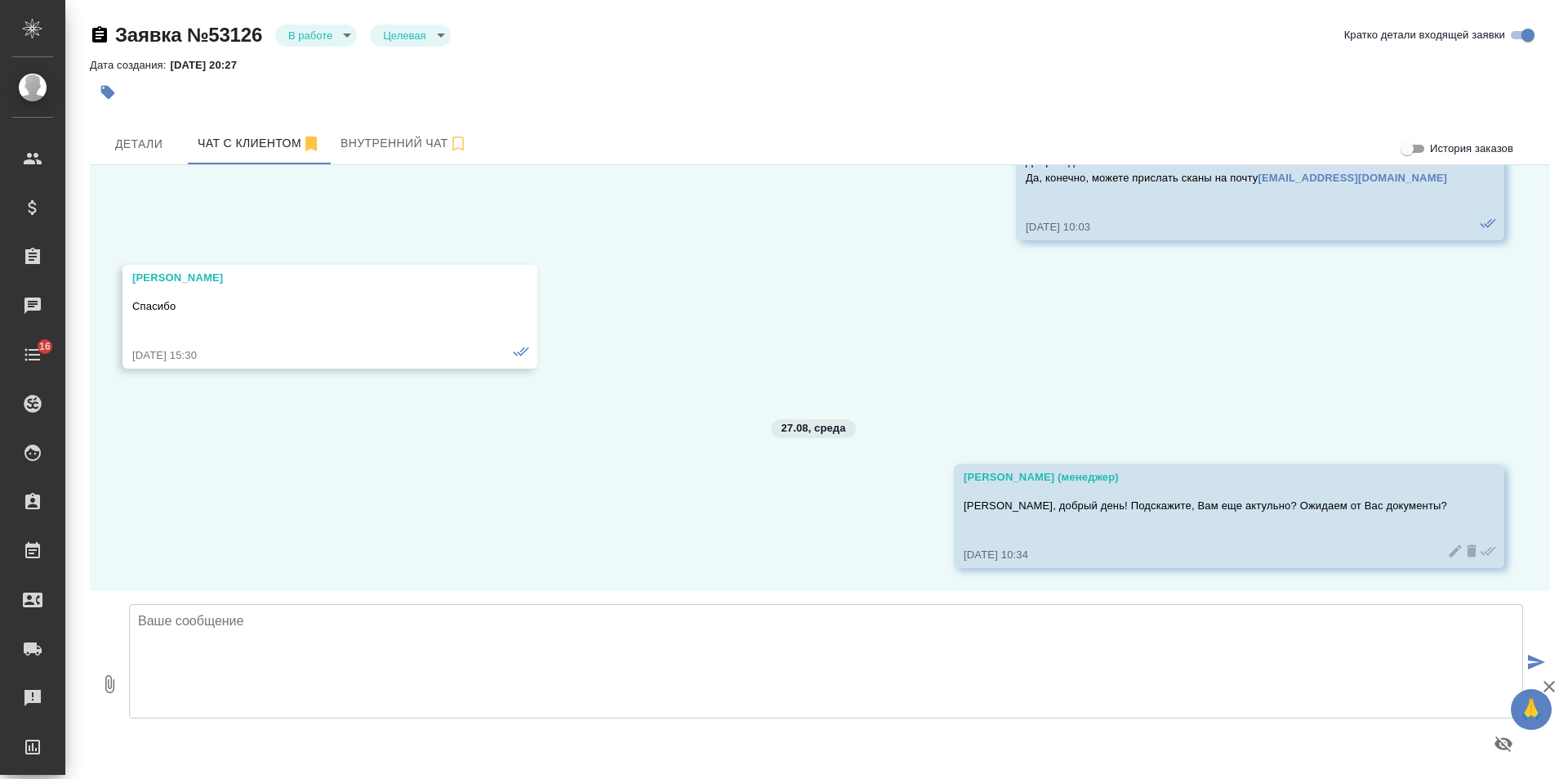
scroll to position [1753, 0]
click at [1450, 549] on icon at bounding box center [1456, 549] width 13 height 13
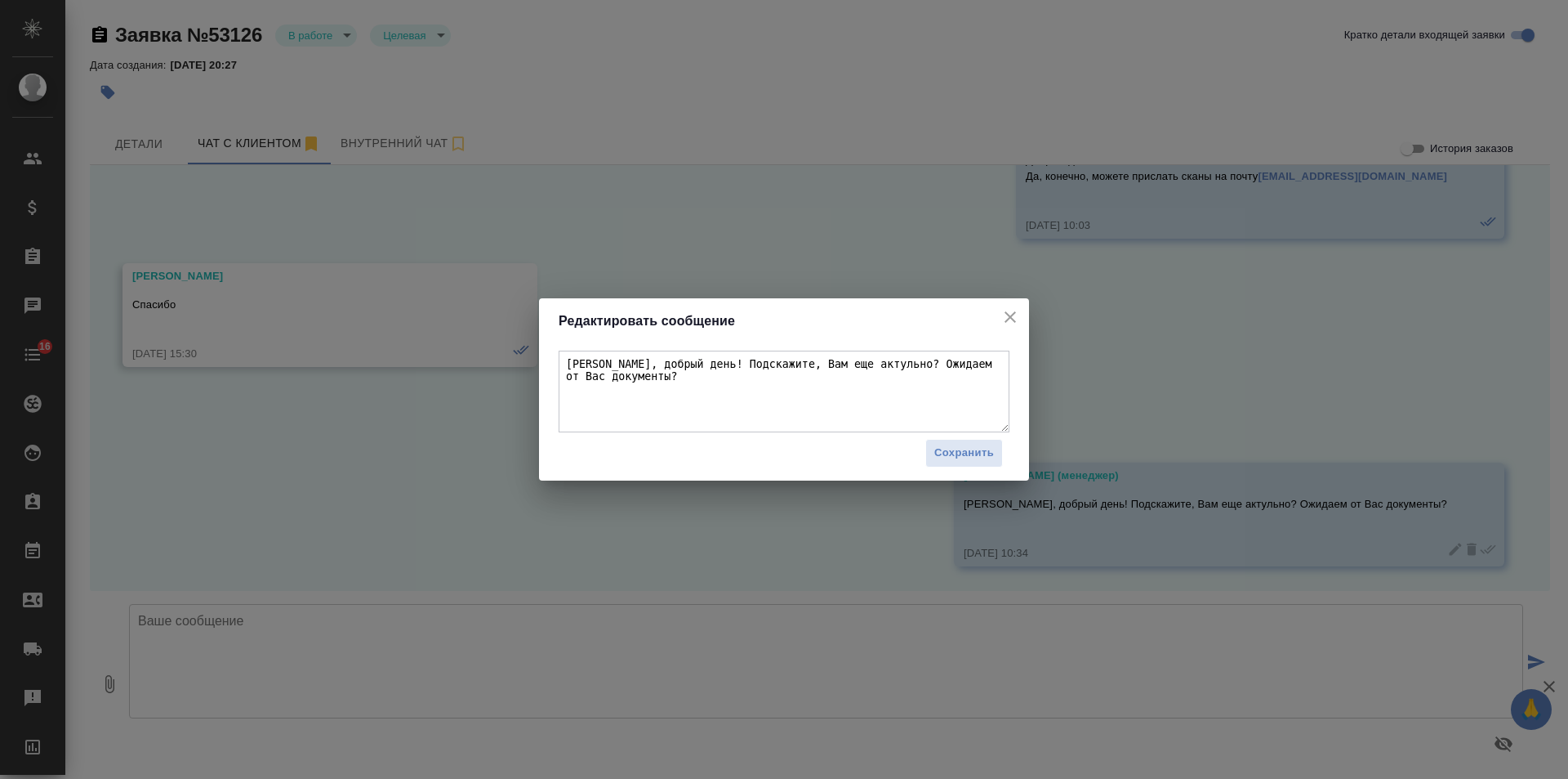
click at [848, 368] on textarea "[PERSON_NAME], добрый день! Подскажите, Вам еще актульно? Ожидаем от Вас докуме…" at bounding box center [784, 391] width 451 height 81
type textarea "[PERSON_NAME], добрый день! Подскажите, Вам еще актуально? Ожидаем от Вас докум…"
click at [989, 450] on span "Сохранить" at bounding box center [964, 452] width 60 height 19
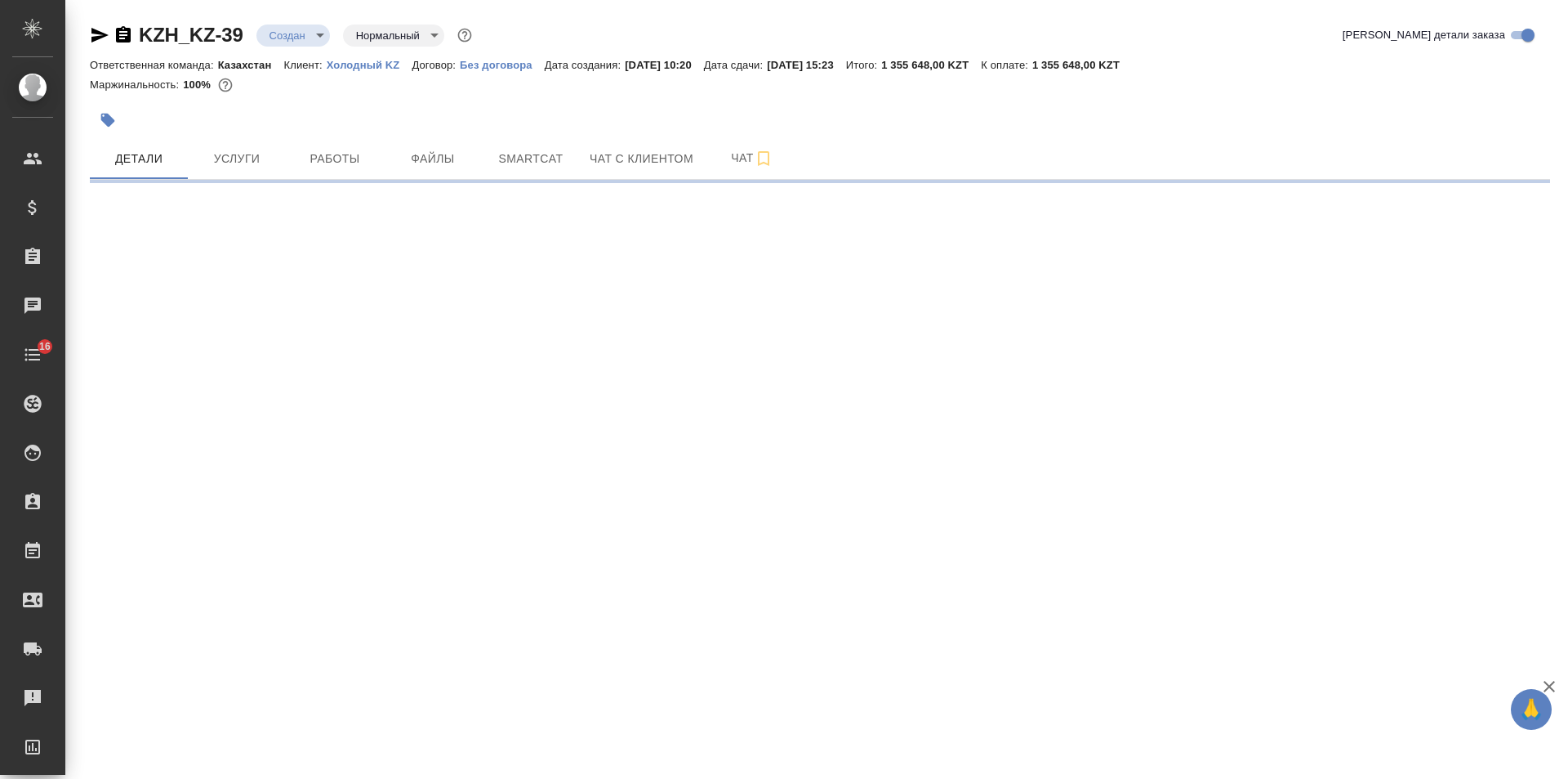
select select "RU"
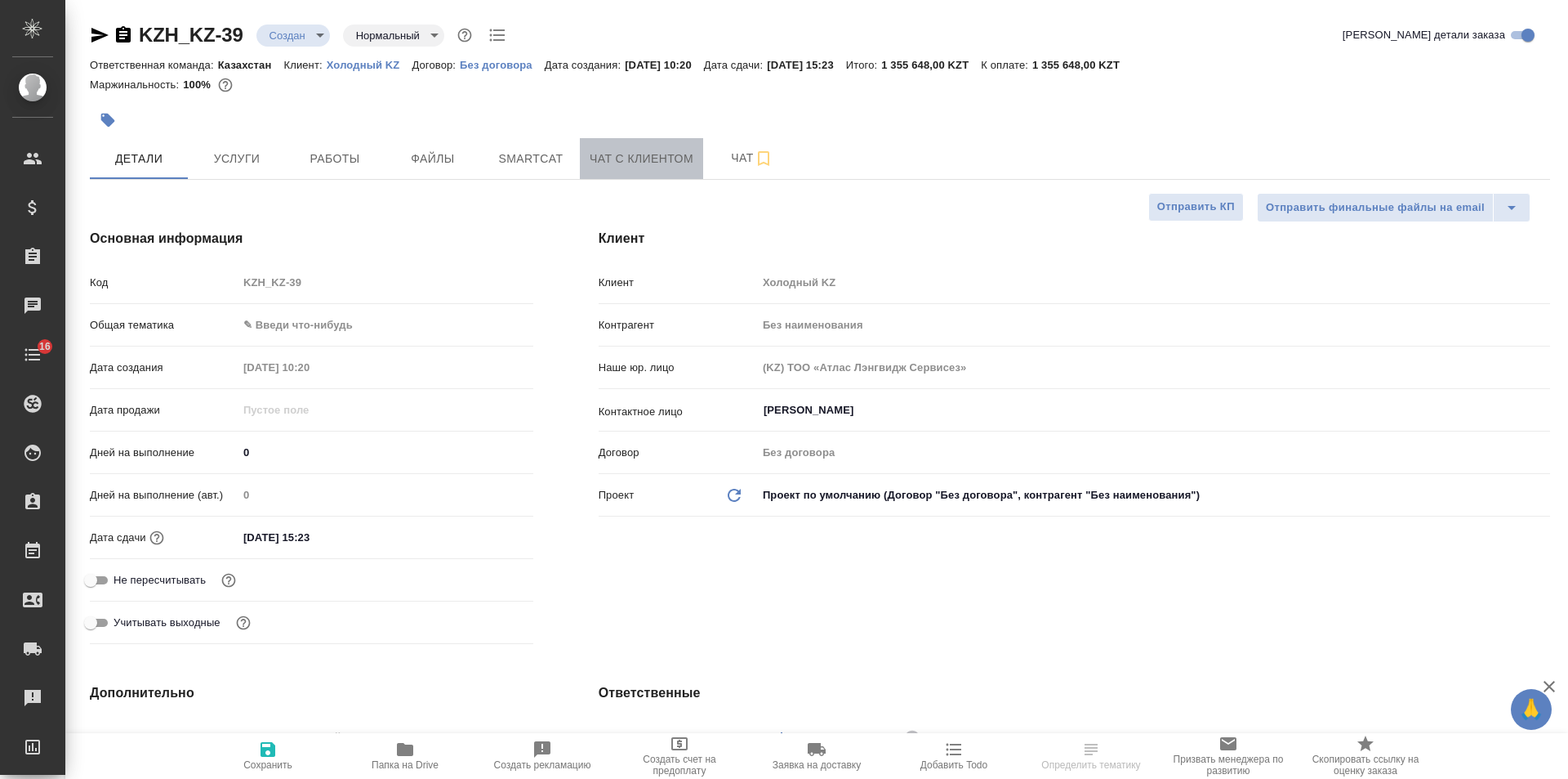
click at [666, 166] on span "Чат с клиентом" at bounding box center [641, 158] width 104 height 21
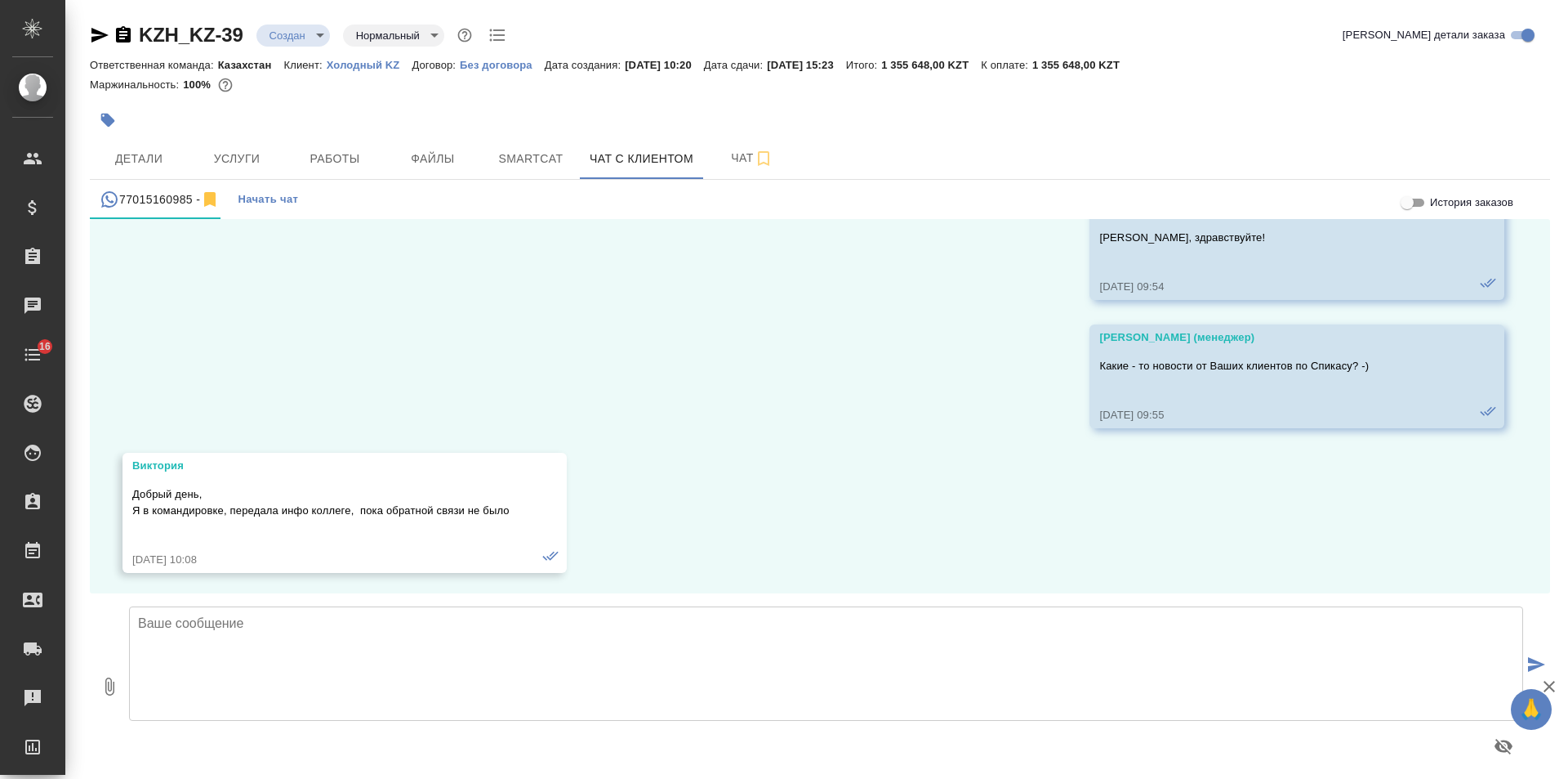
scroll to position [4000, 0]
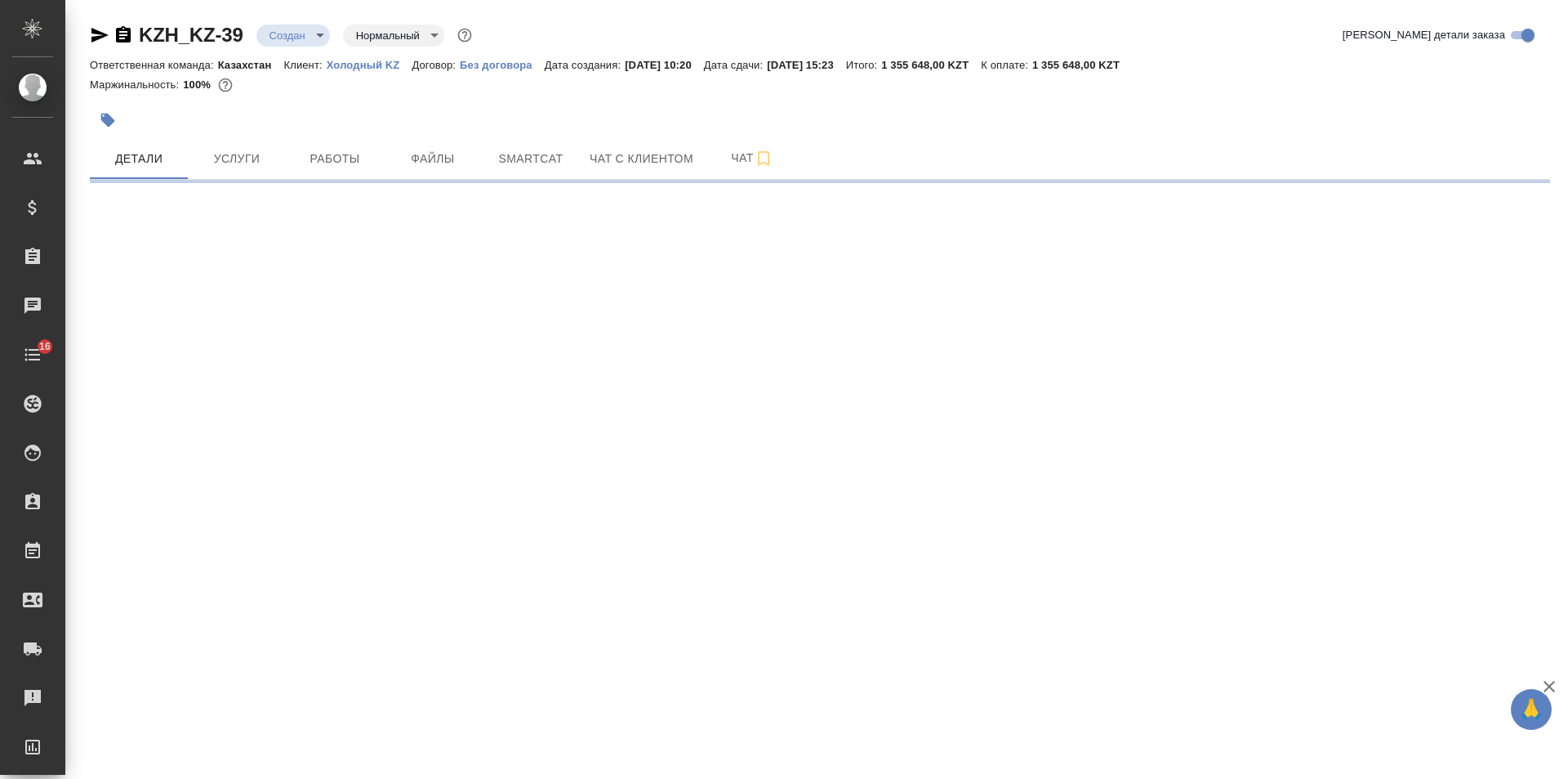
select select "RU"
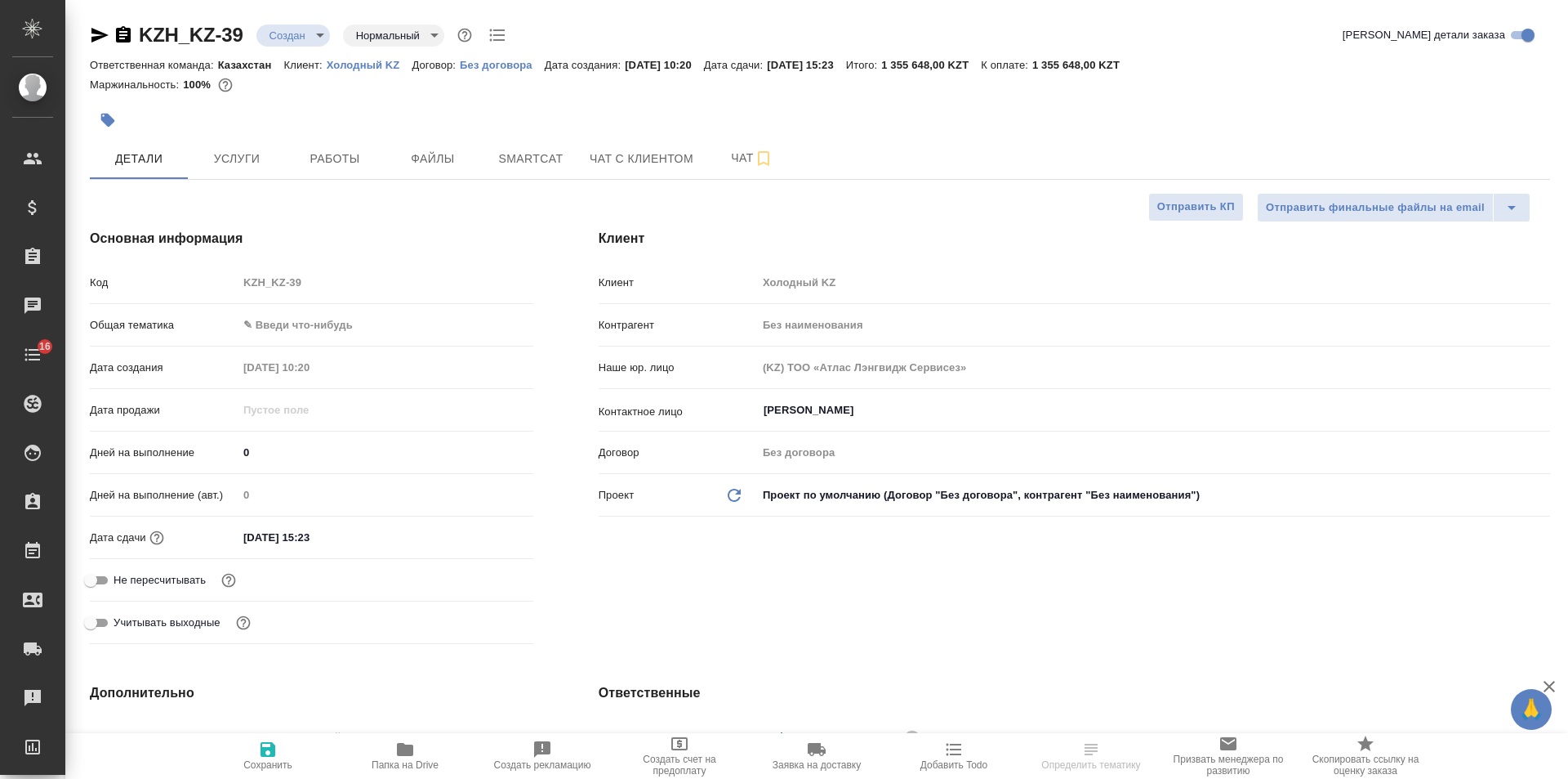
type textarea "x"
click at [638, 162] on span "Чат с клиентом" at bounding box center [641, 158] width 104 height 21
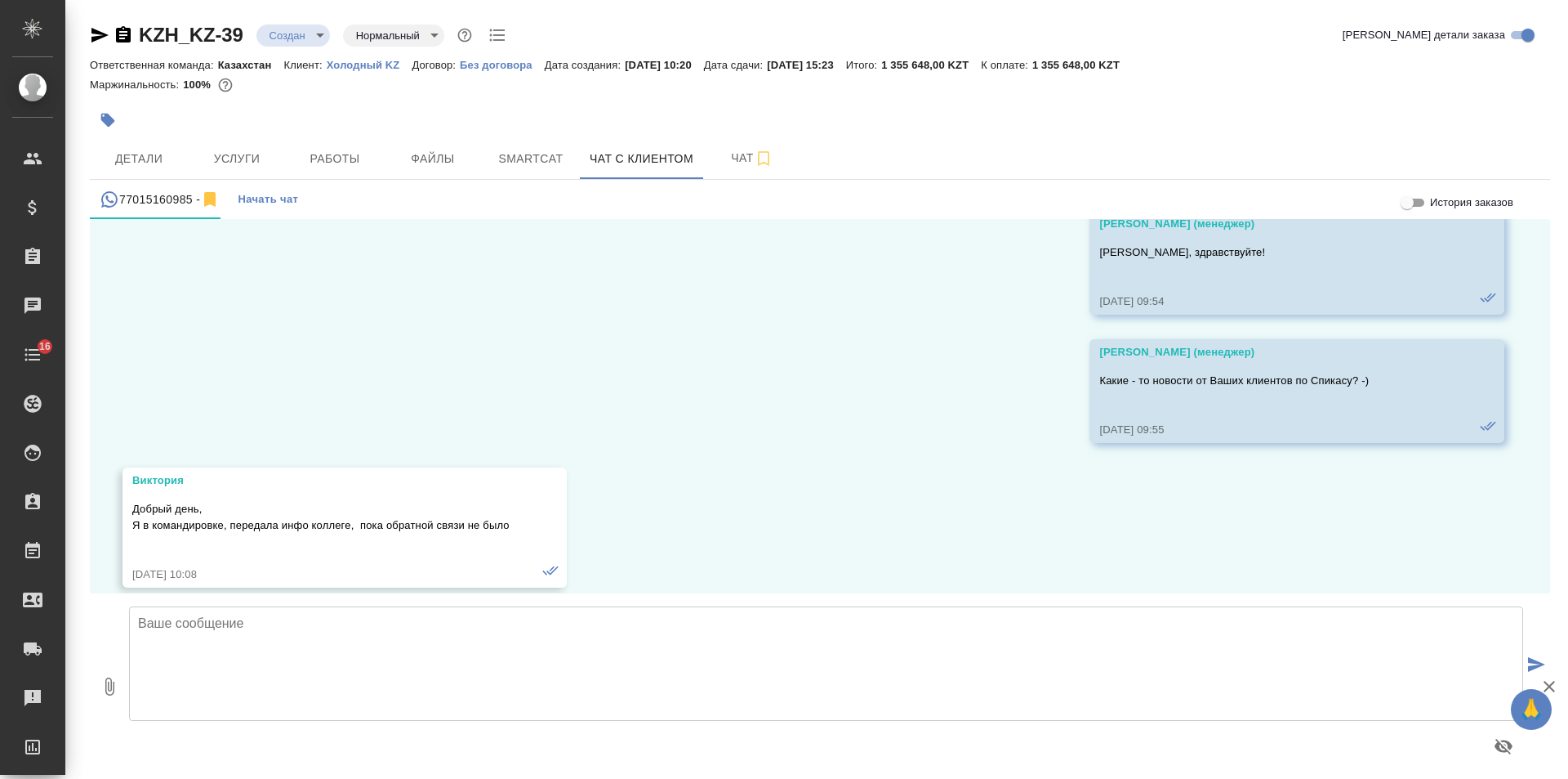
scroll to position [4000, 0]
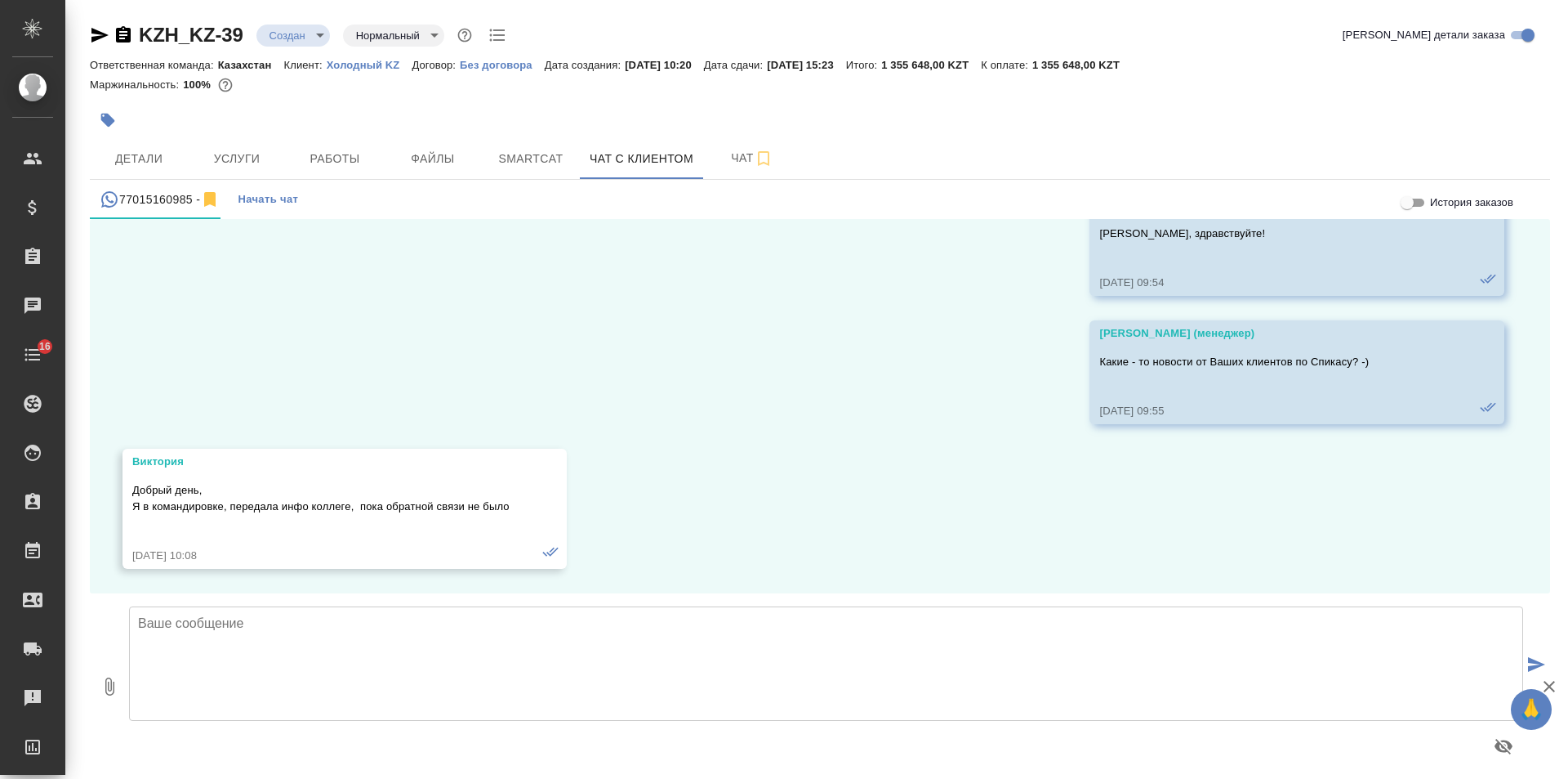
click at [98, 37] on icon "button" at bounding box center [99, 35] width 17 height 14
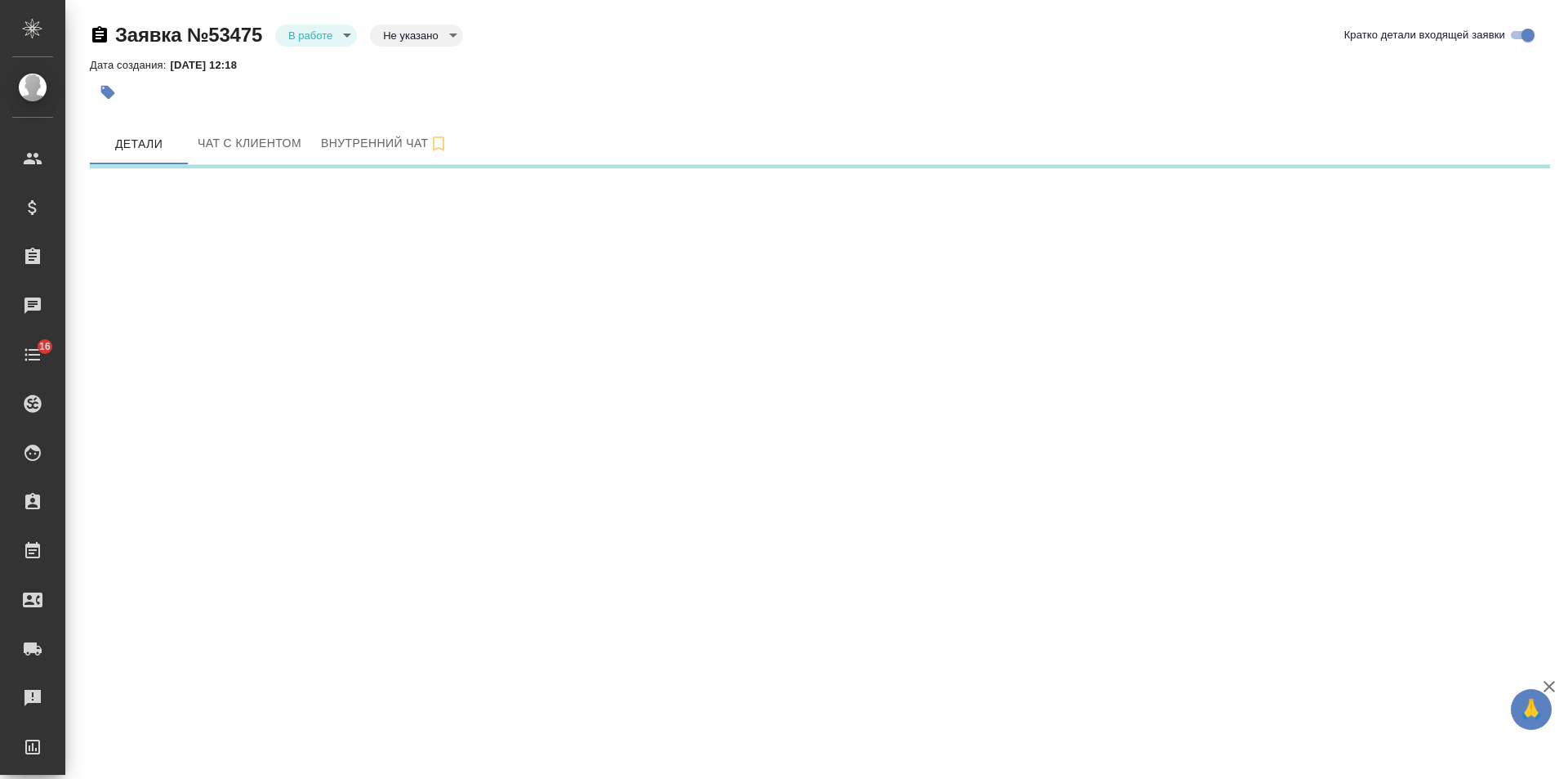
select select "RU"
select select "KZ"
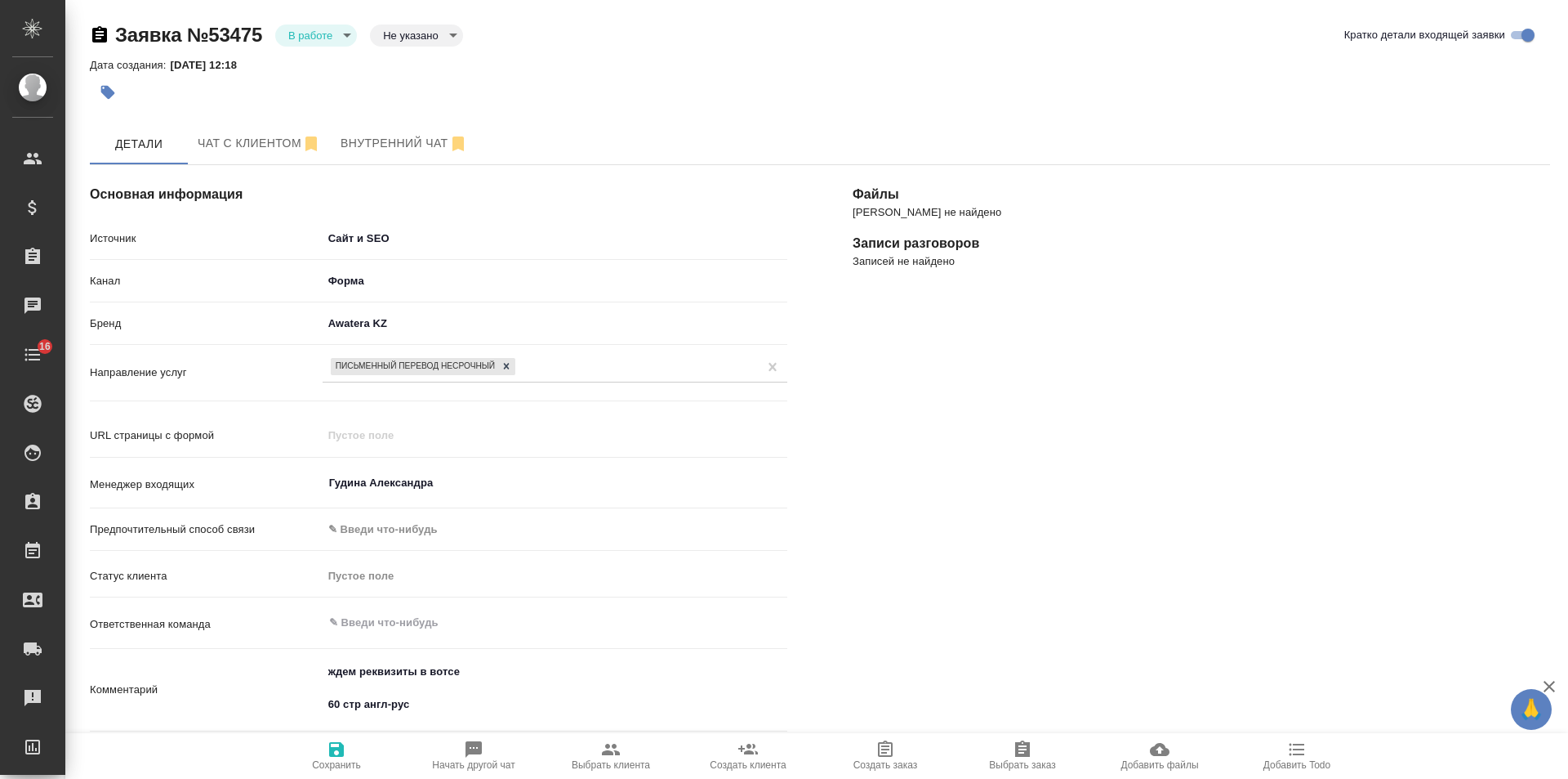
type textarea "x"
click at [236, 138] on span "Чат с клиентом" at bounding box center [260, 143] width 123 height 21
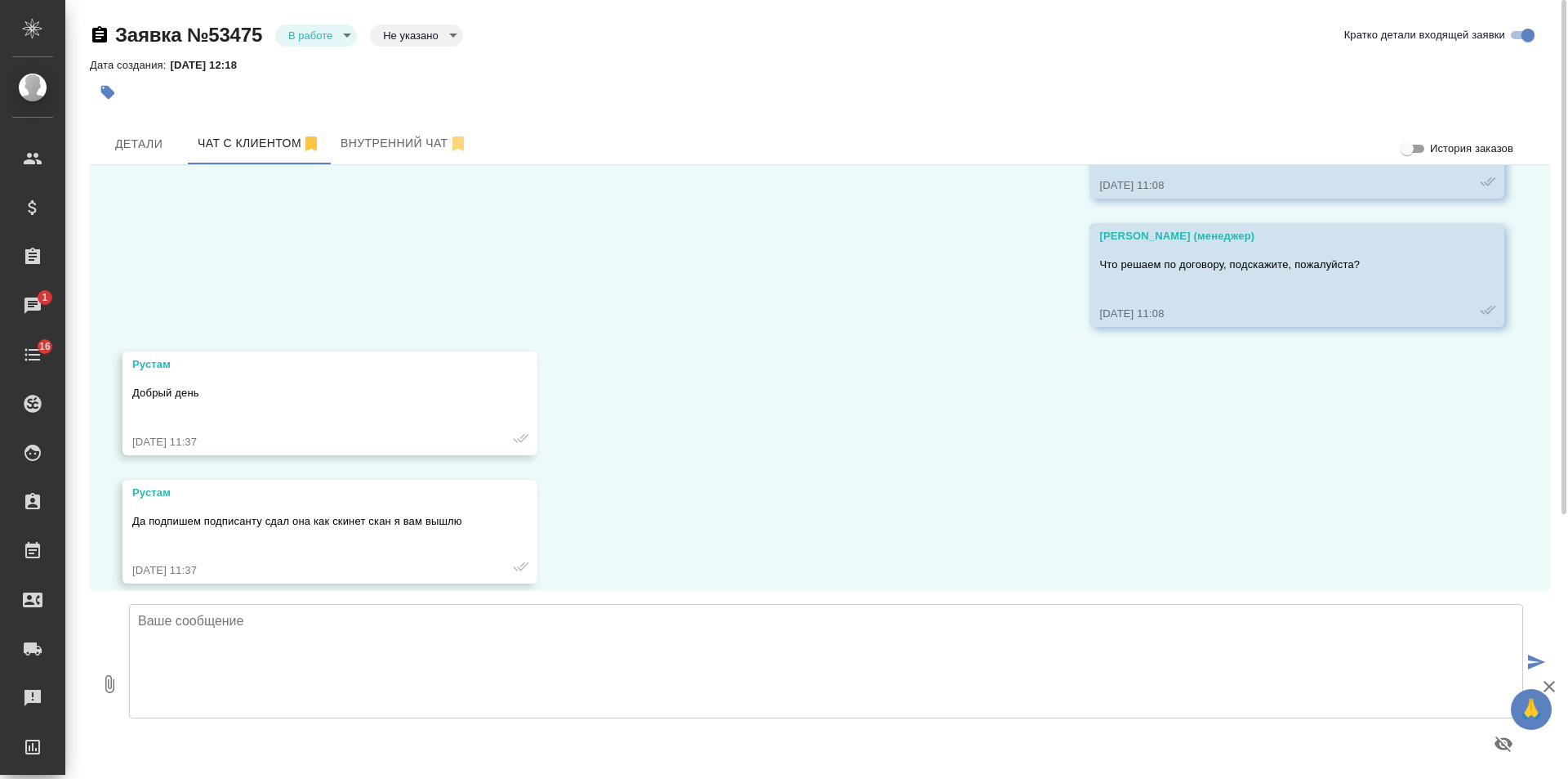
scroll to position [11842, 0]
click at [1135, 434] on div "07.08, четверг Гудина Александра (менеджер) Рустам, добрый день! В продолжение …" at bounding box center [819, 377] width 1460 height 426
click at [150, 138] on span "Детали" at bounding box center [138, 144] width 79 height 21
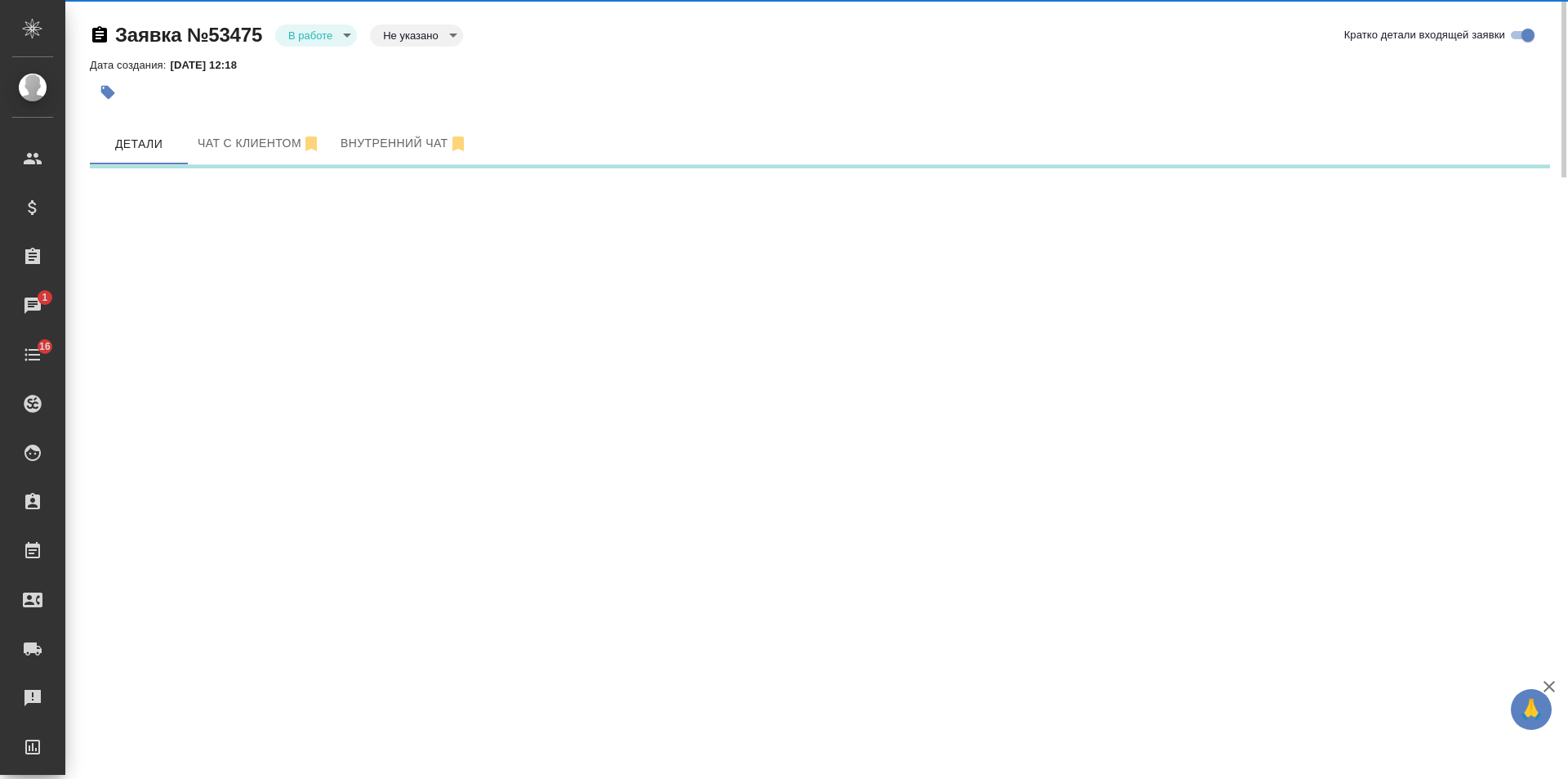
select select "RU"
select select "KZ"
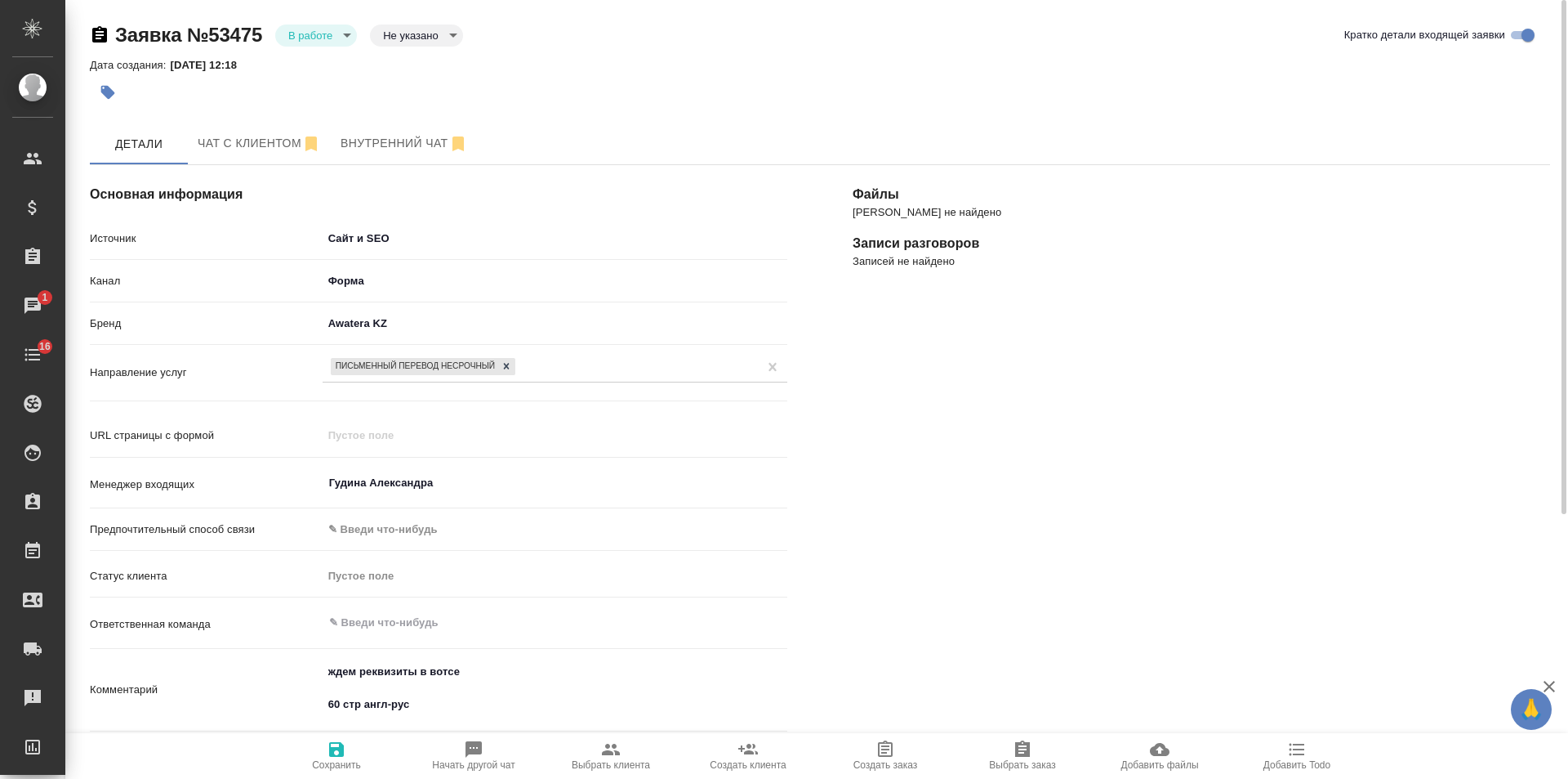
type textarea "x"
click at [316, 38] on body "🙏 .cls-1 fill:#fff; AWATERA Gudina Alexandra Клиенты Спецификации Заказы 1 Чаты…" at bounding box center [784, 389] width 1568 height 779
click at [316, 67] on button "Отказ" at bounding box center [307, 63] width 38 height 18
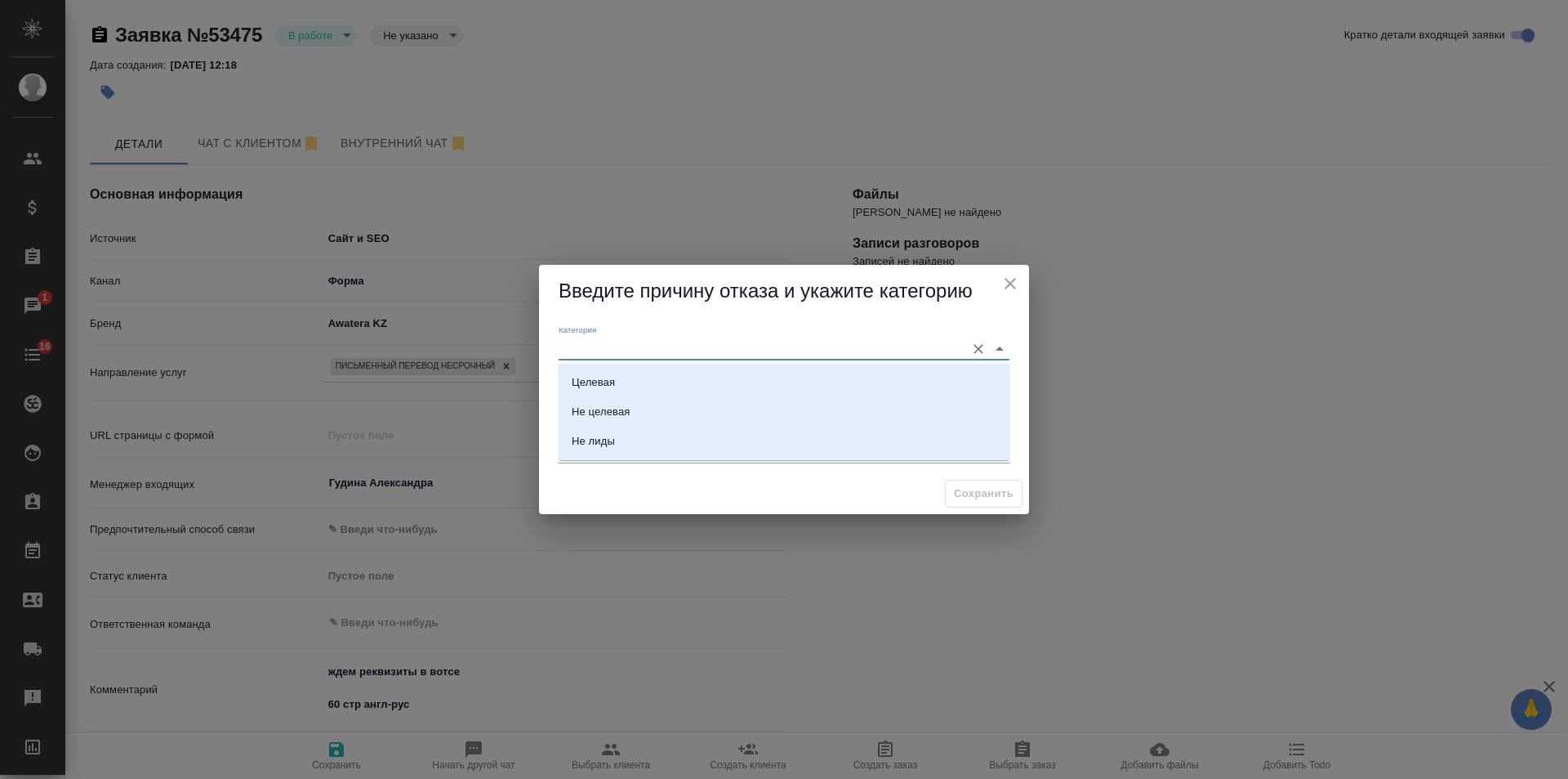
click at [632, 348] on input "Категория" at bounding box center [758, 348] width 399 height 22
click at [620, 379] on li "Целевая" at bounding box center [784, 382] width 451 height 30
type input "Целевая"
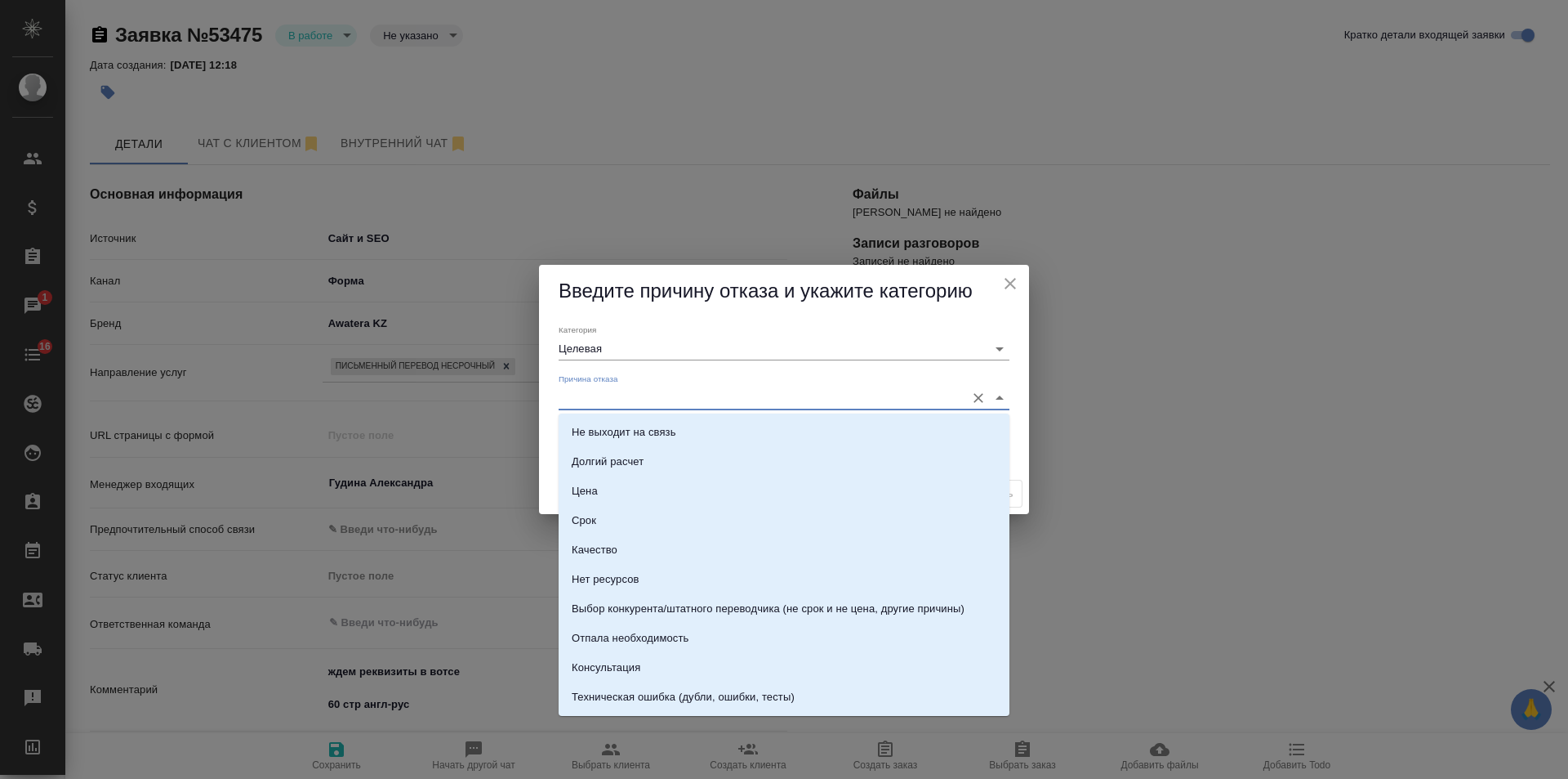
click at [610, 392] on input "Причина отказа" at bounding box center [758, 397] width 399 height 22
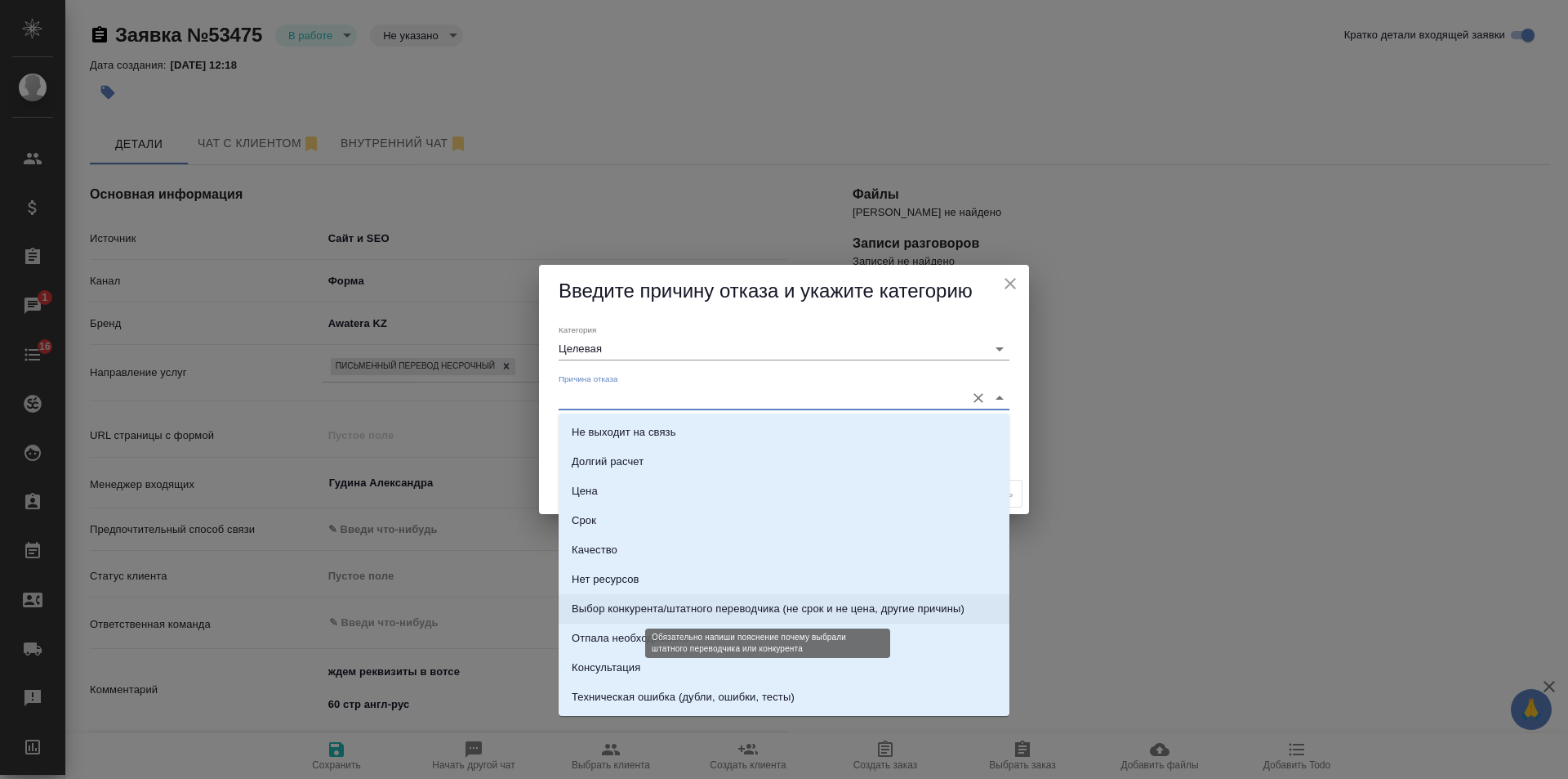
click at [728, 605] on div "Выбор конкурента/штатного переводчика (не срок и не цена, другие причины)" at bounding box center [768, 609] width 392 height 16
type input "Выбор конкурента/штатного переводчика (не срок и не цена, другие причины)"
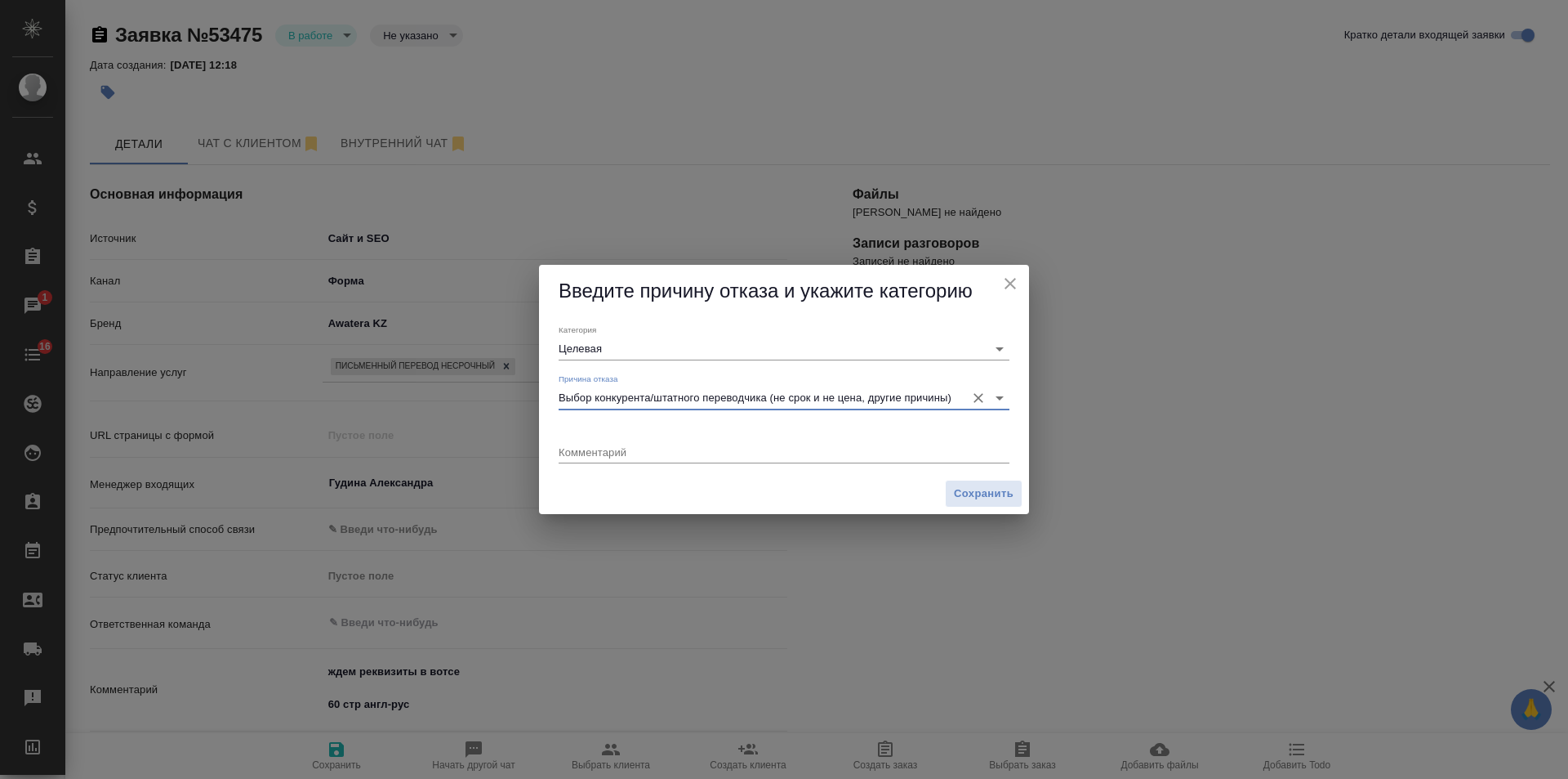
click at [675, 456] on textarea at bounding box center [784, 451] width 451 height 13
type textarea "клиент перевел сам"
click at [997, 500] on span "Сохранить" at bounding box center [984, 494] width 60 height 19
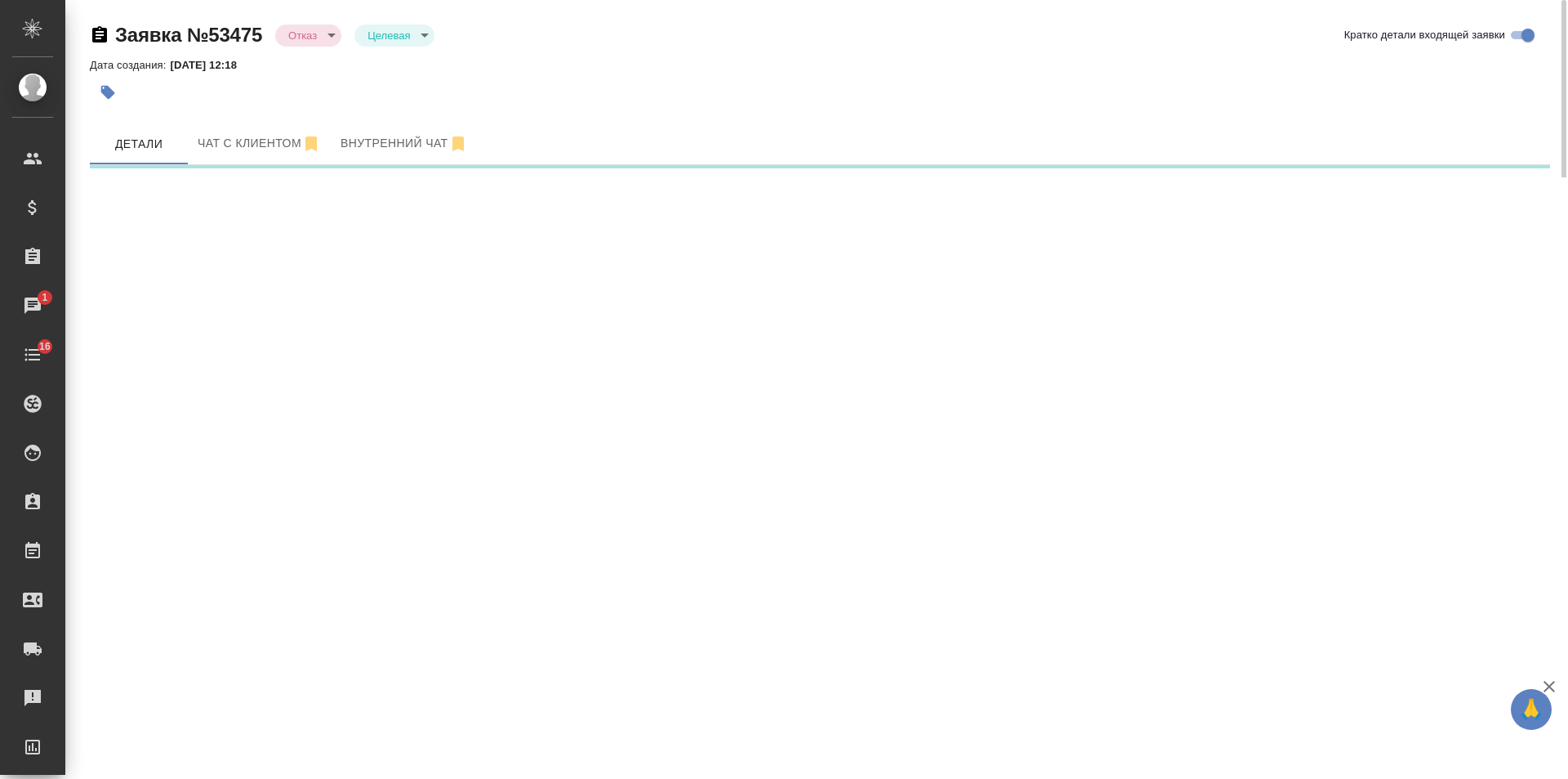
select select "RU"
select select "KZ"
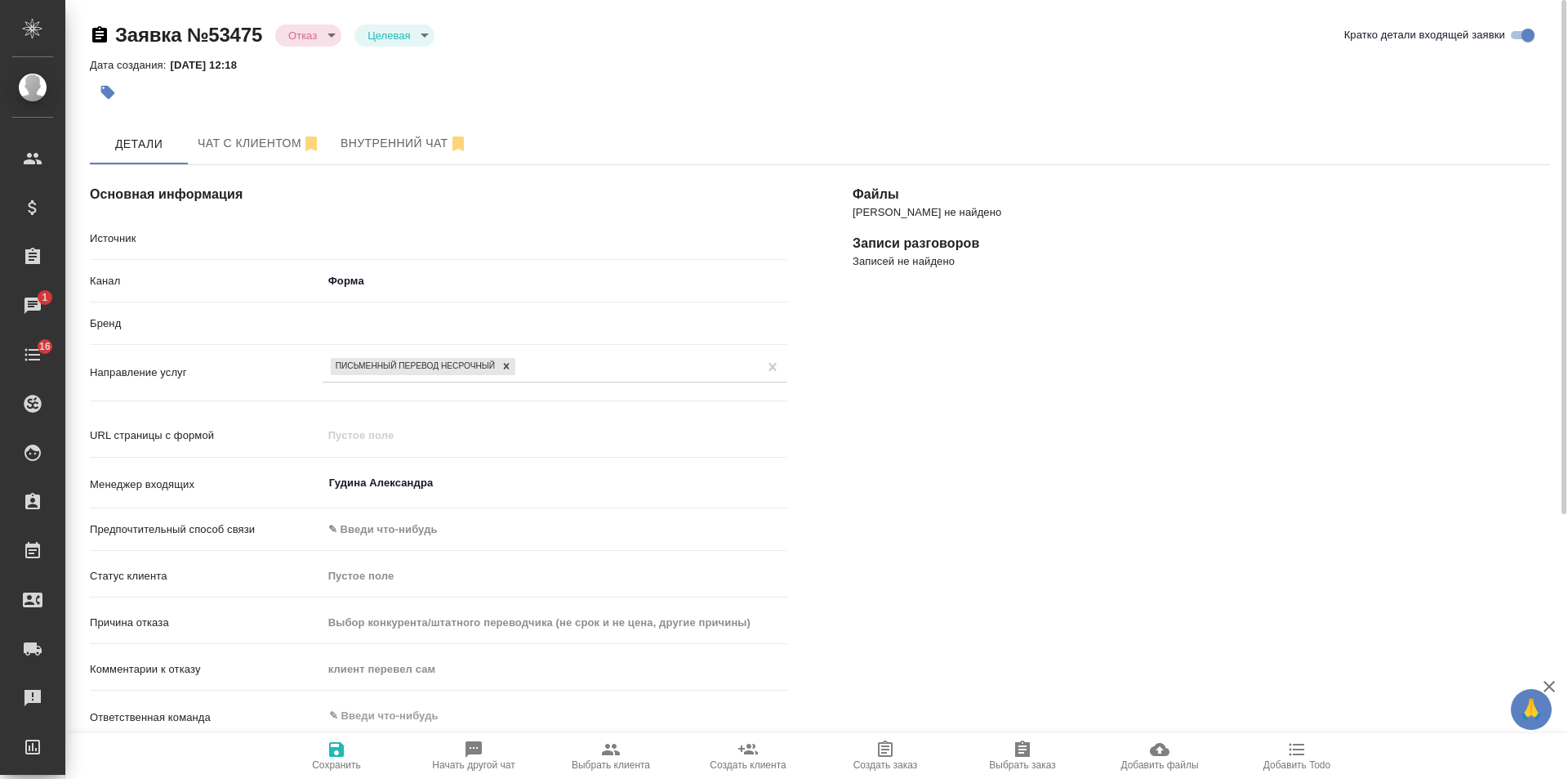
type textarea "x"
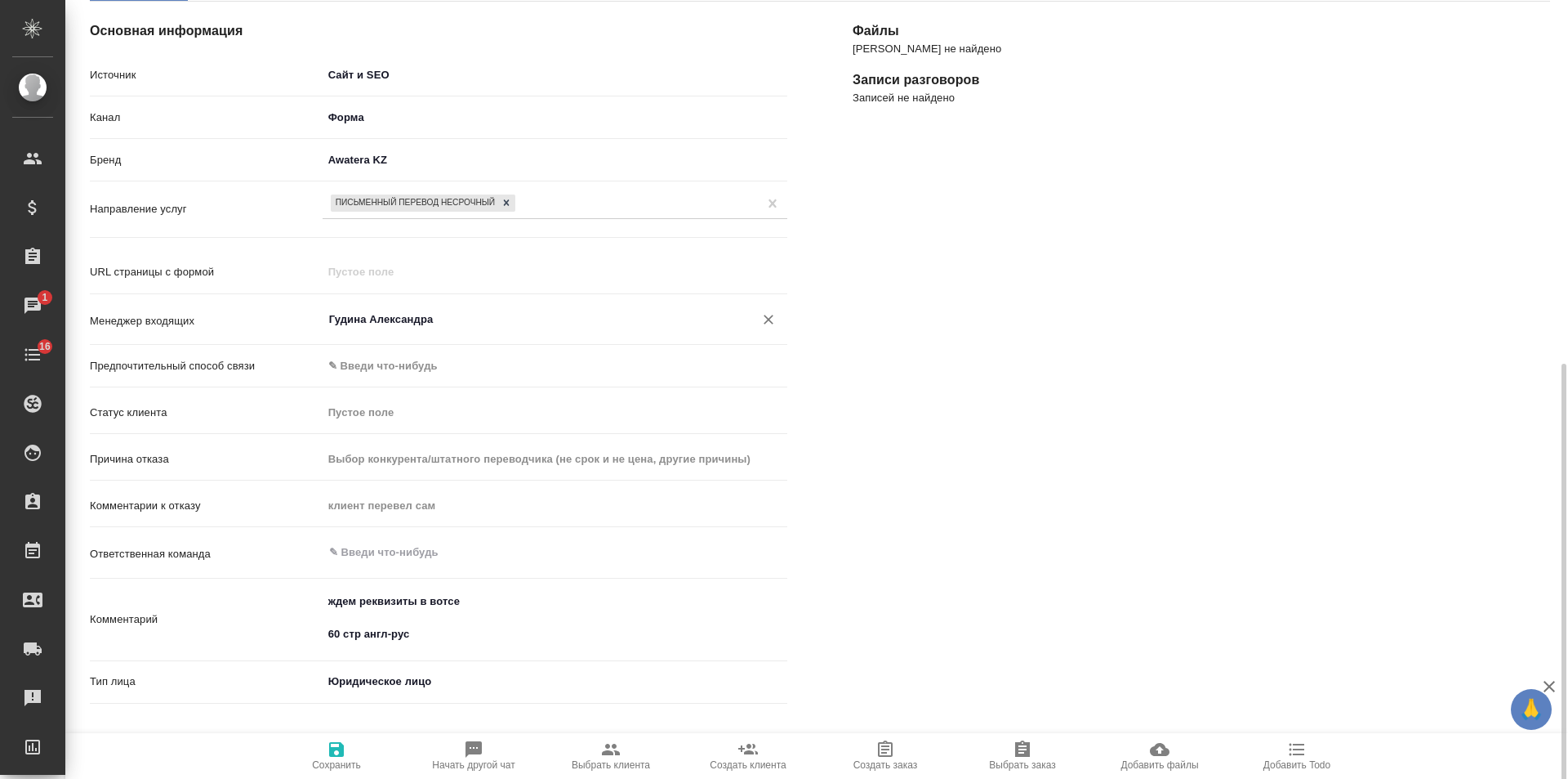
scroll to position [409, 0]
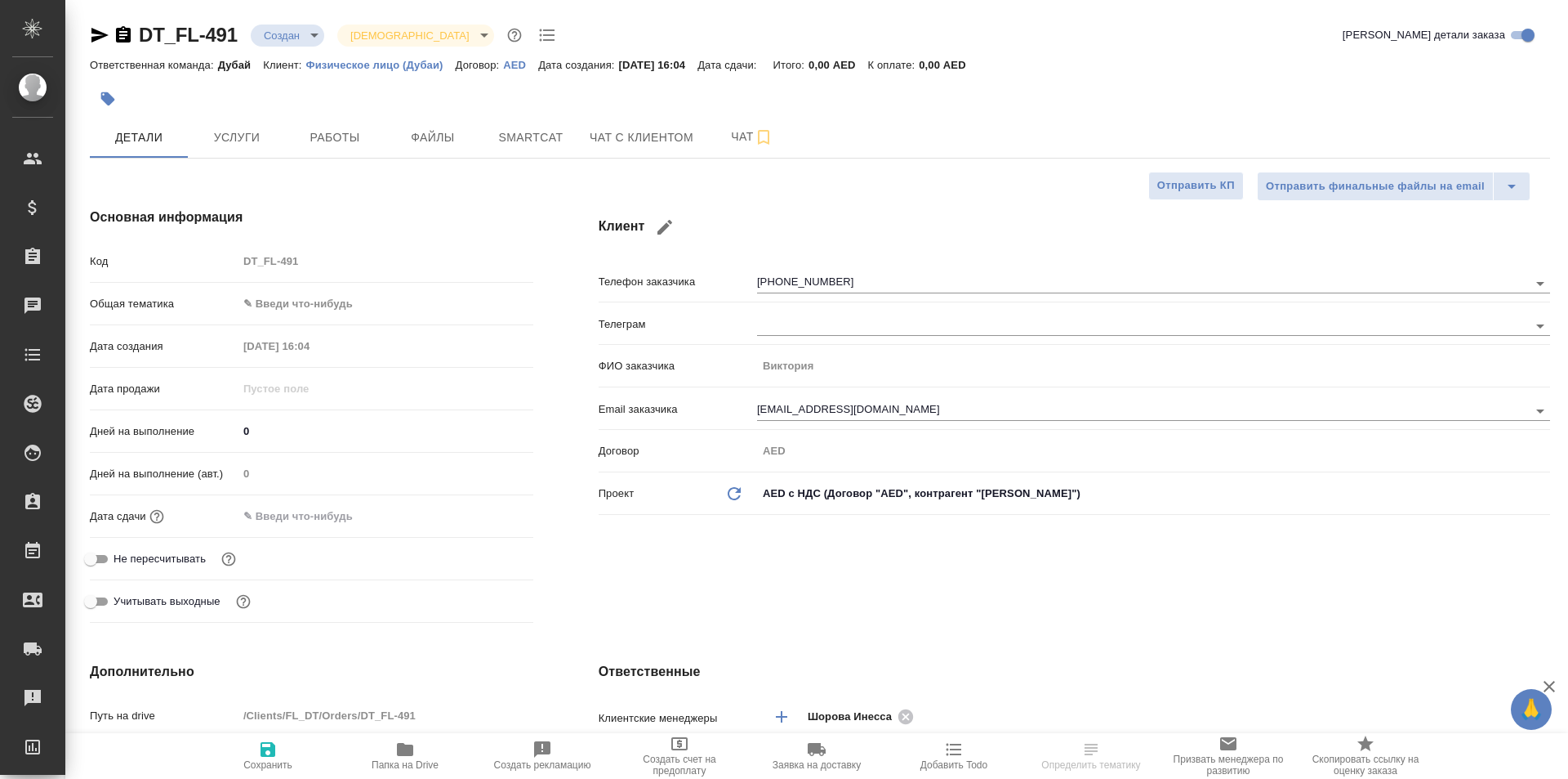
select select "RU"
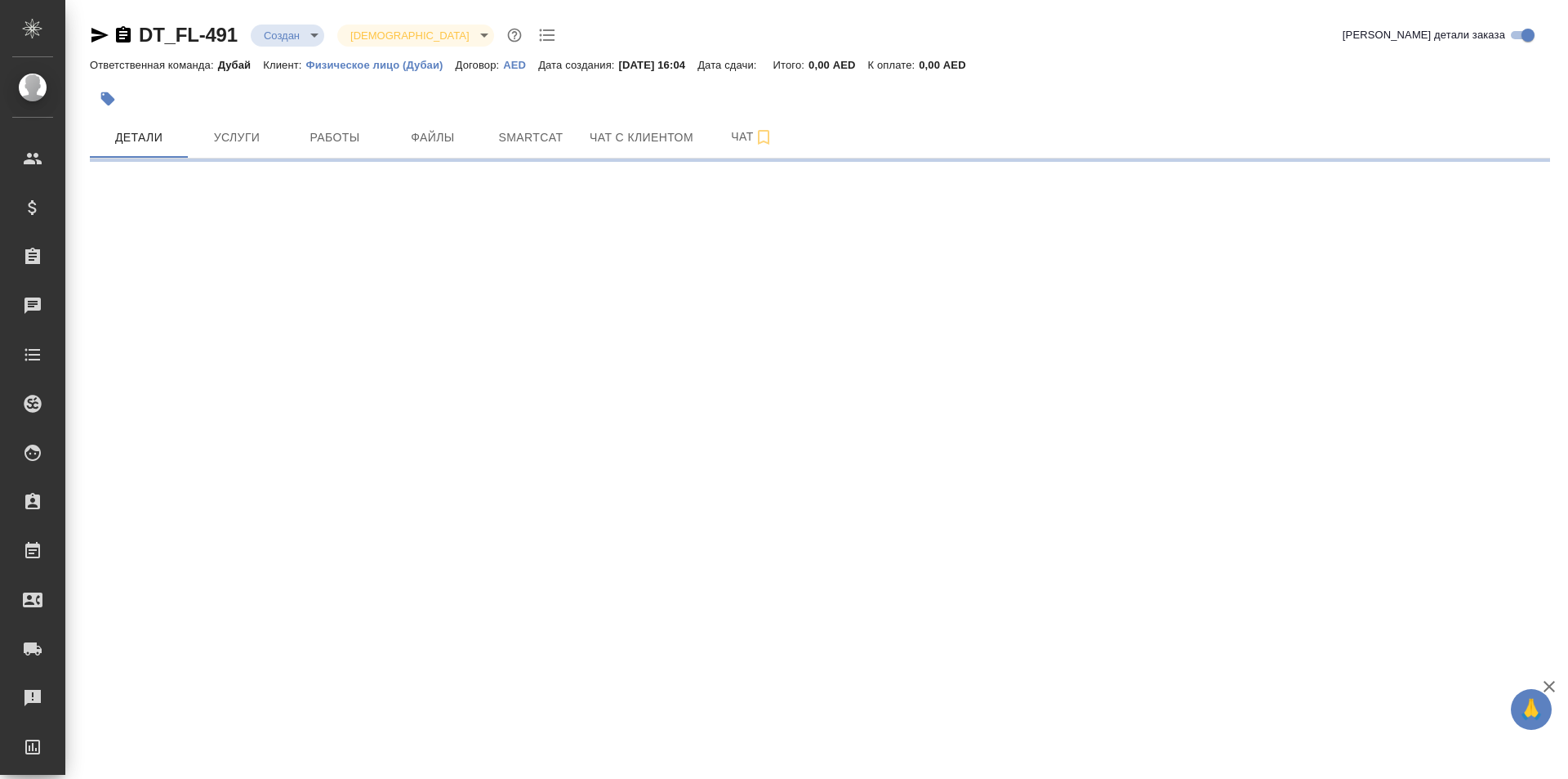
select select "RU"
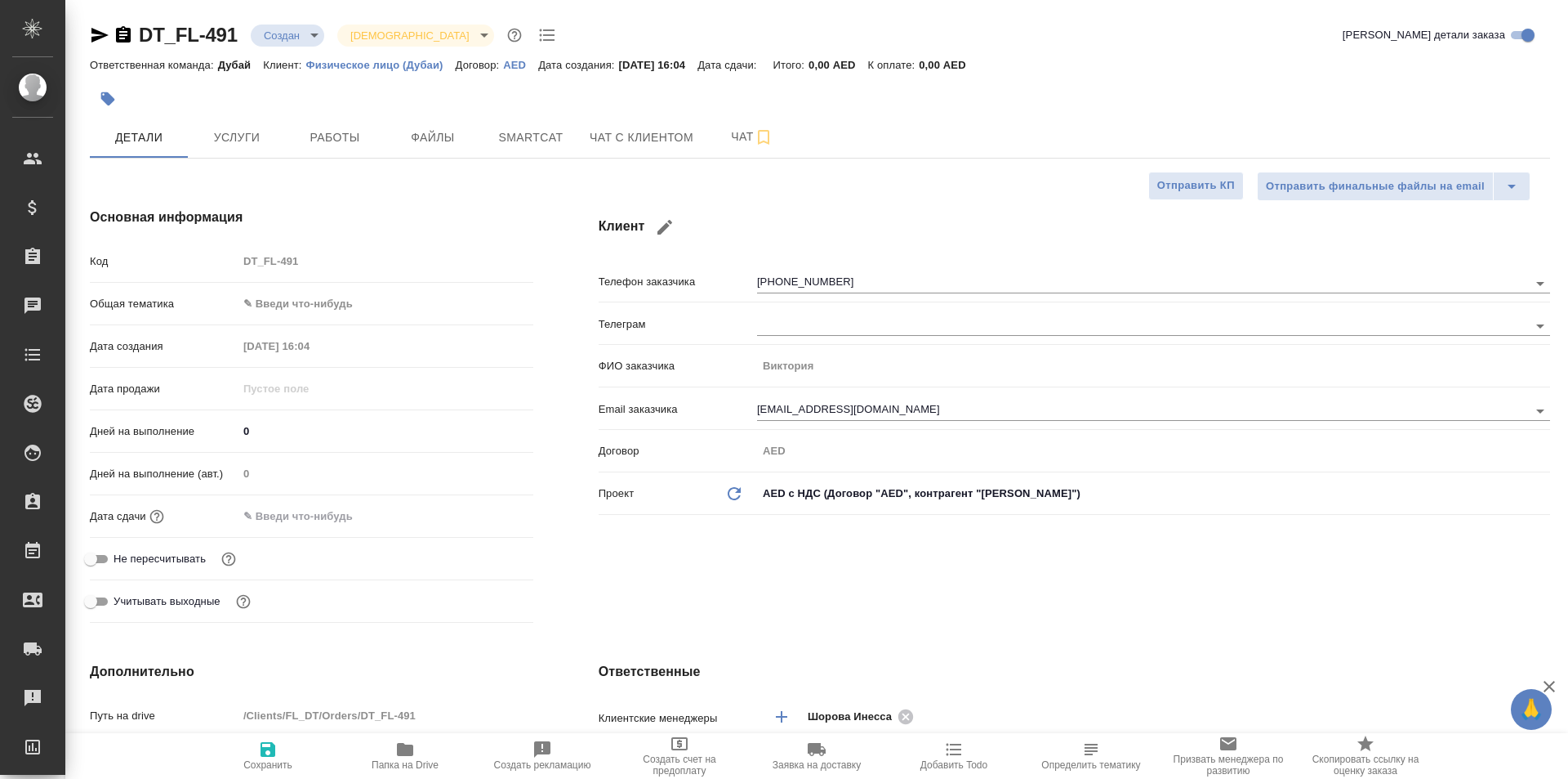
type textarea "x"
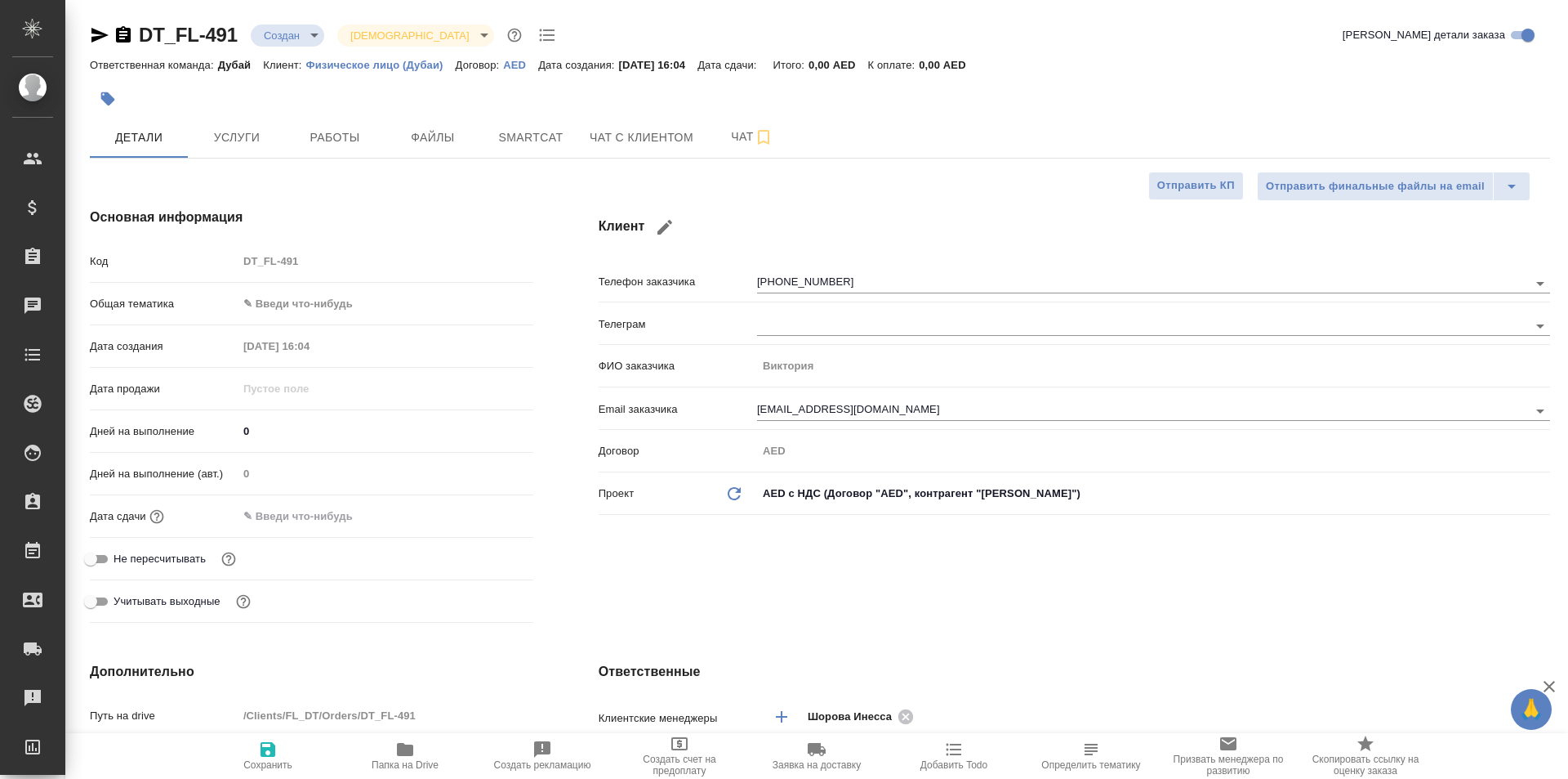
type textarea "x"
click at [639, 141] on span "Чат с клиентом" at bounding box center [641, 138] width 104 height 21
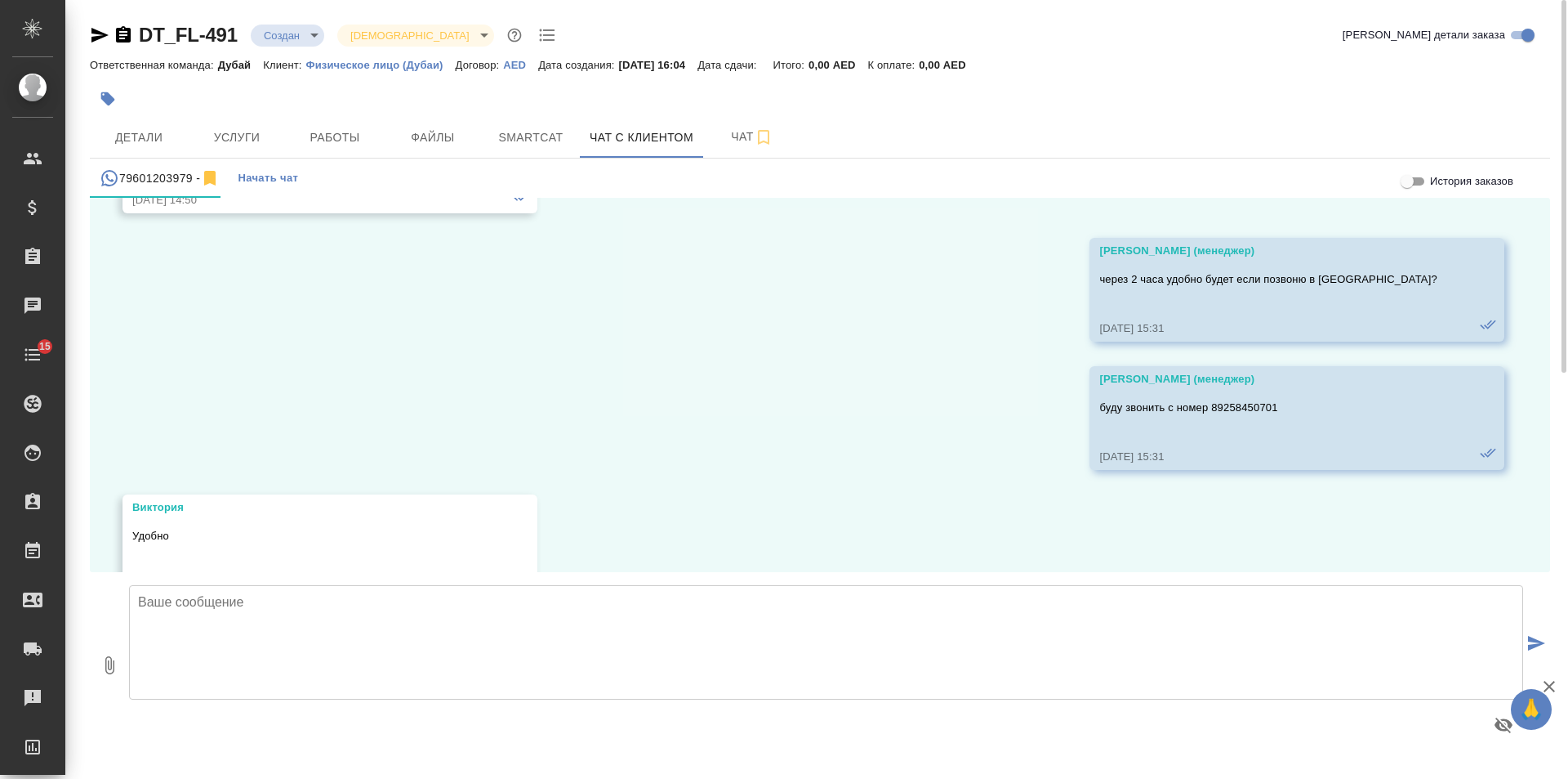
scroll to position [1108, 0]
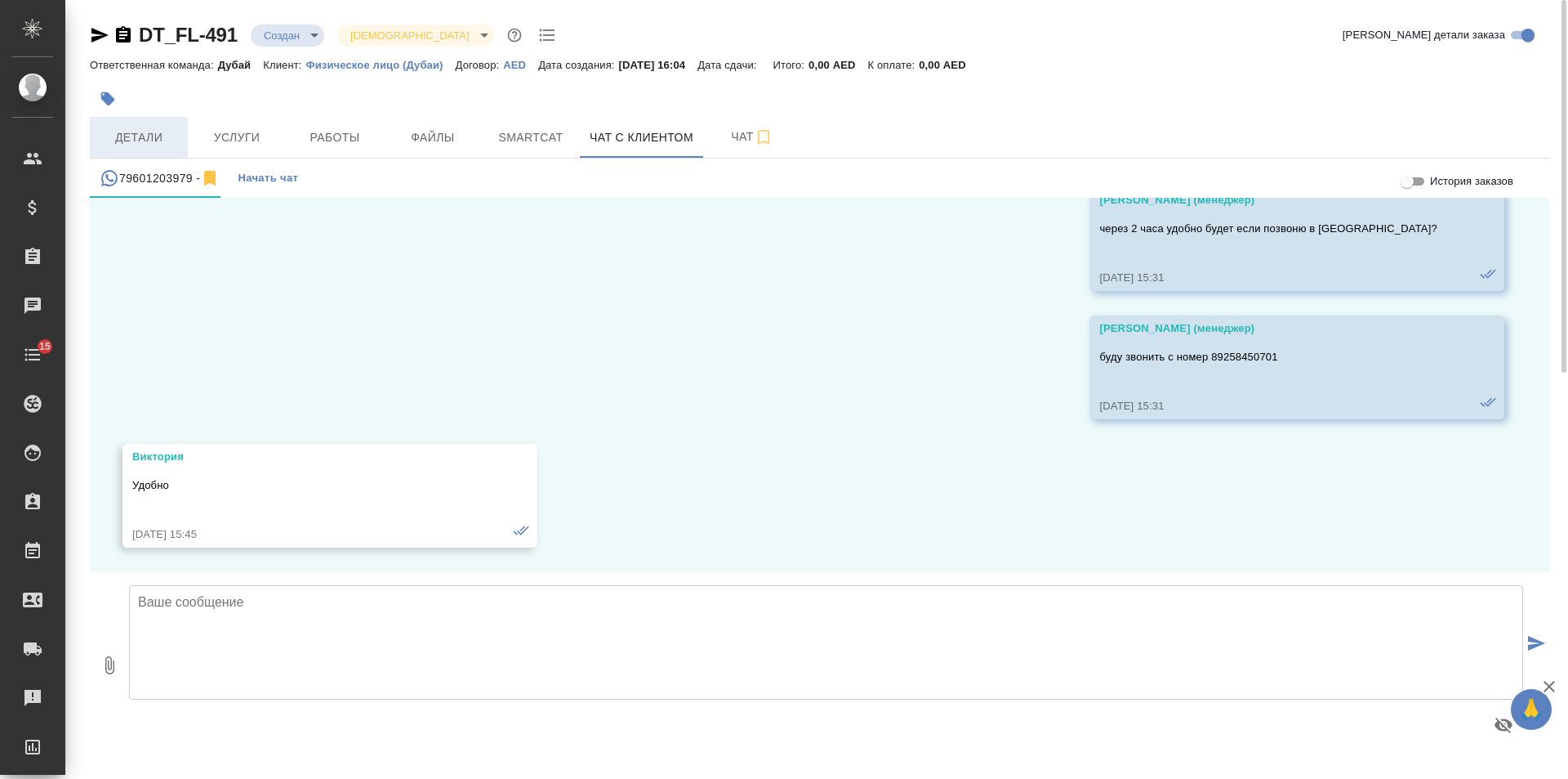
click at [155, 143] on span "Детали" at bounding box center [138, 138] width 79 height 21
click at [123, 40] on icon "button" at bounding box center [123, 34] width 14 height 16
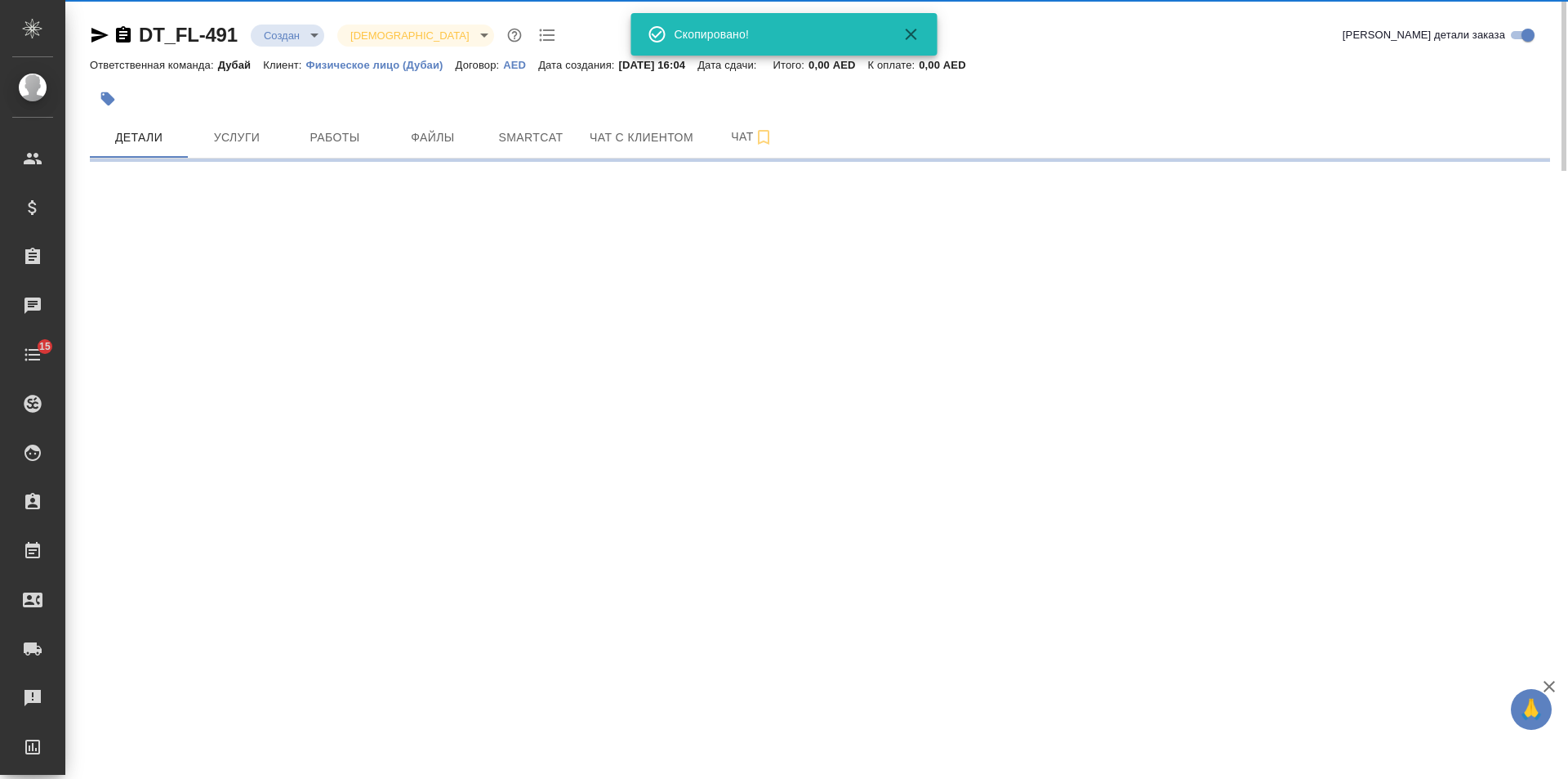
select select "RU"
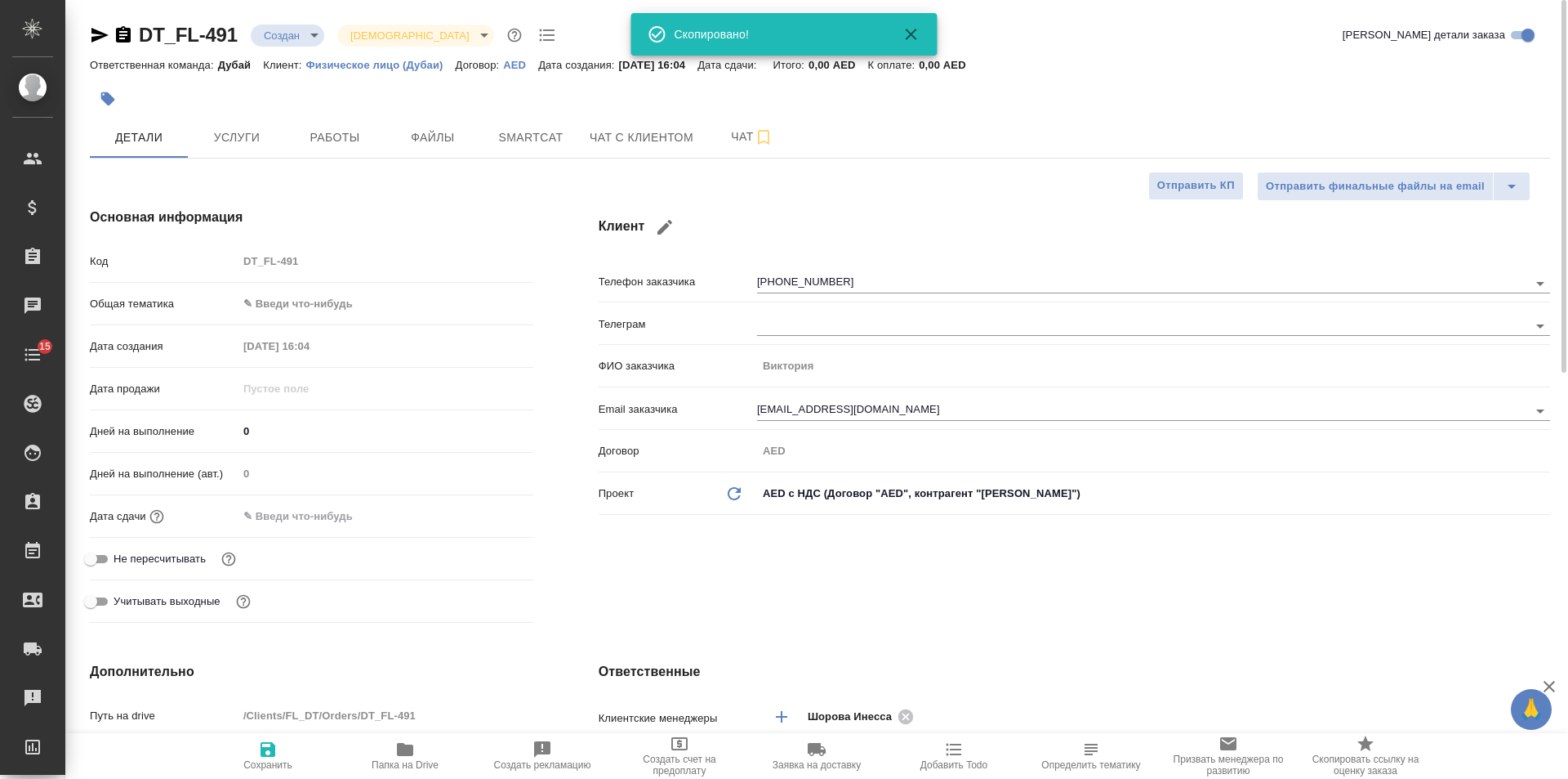
type textarea "x"
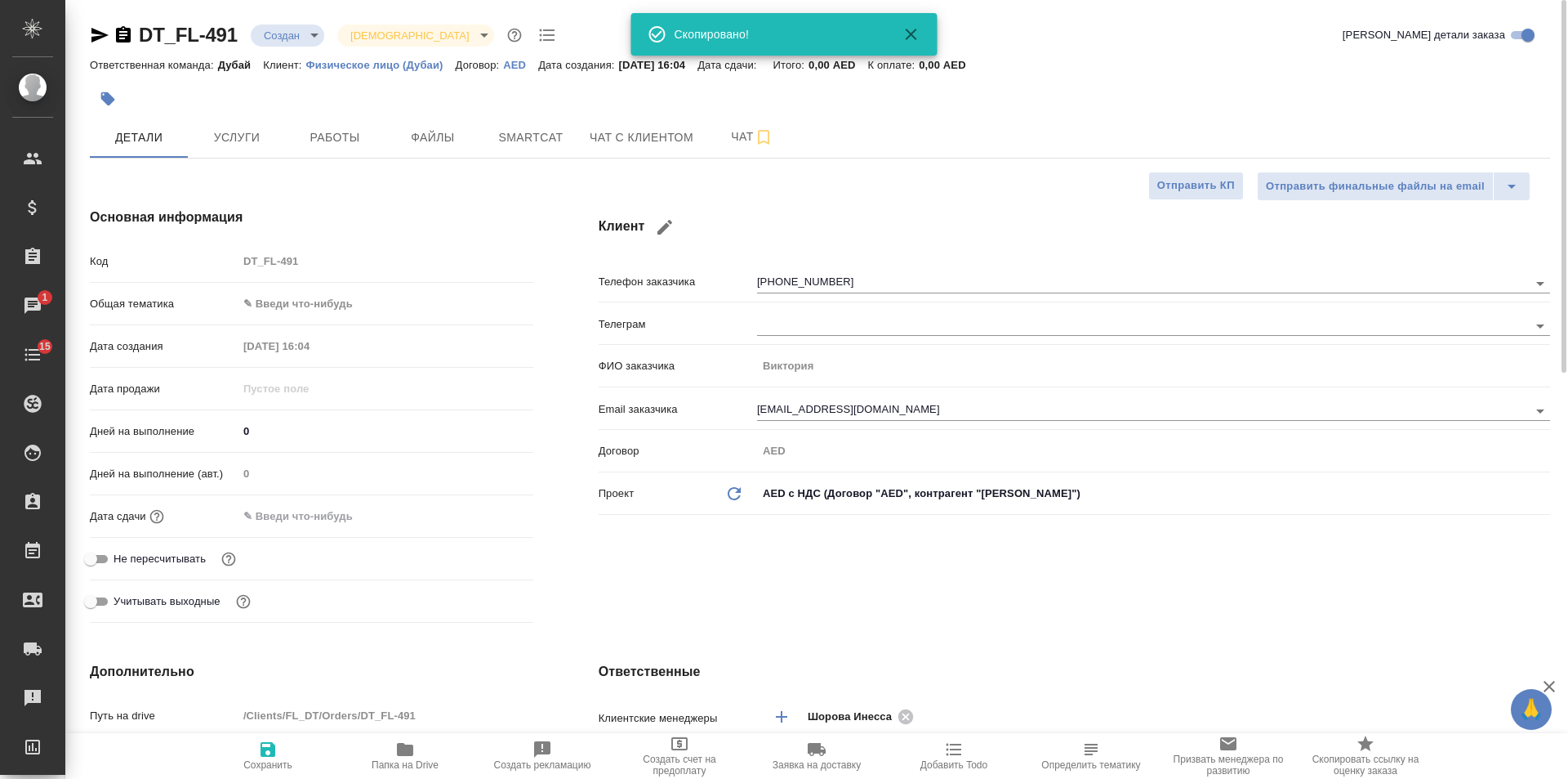
type textarea "x"
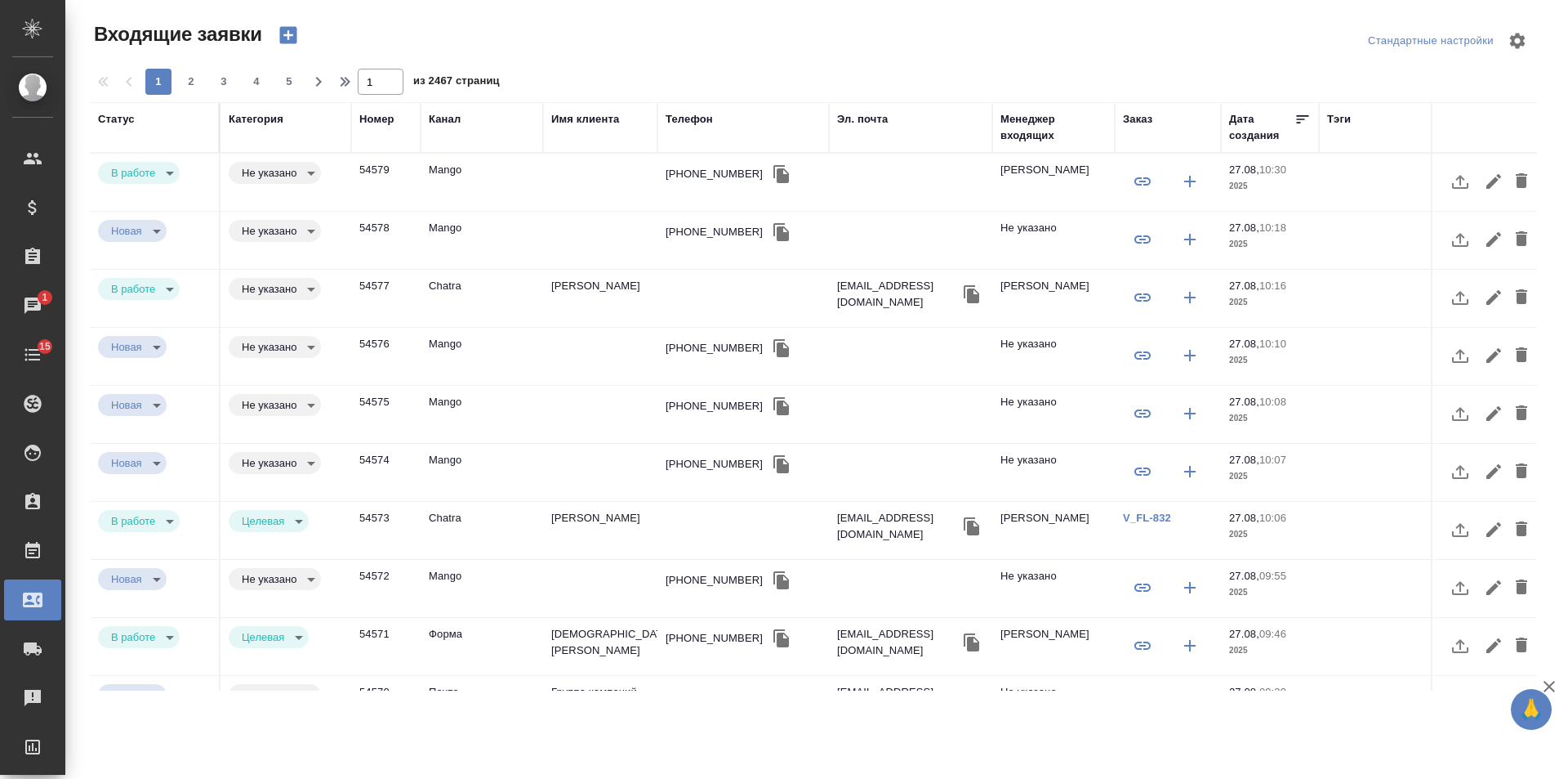
select select "RU"
click at [855, 118] on div "Эл. почта" at bounding box center [863, 119] width 51 height 16
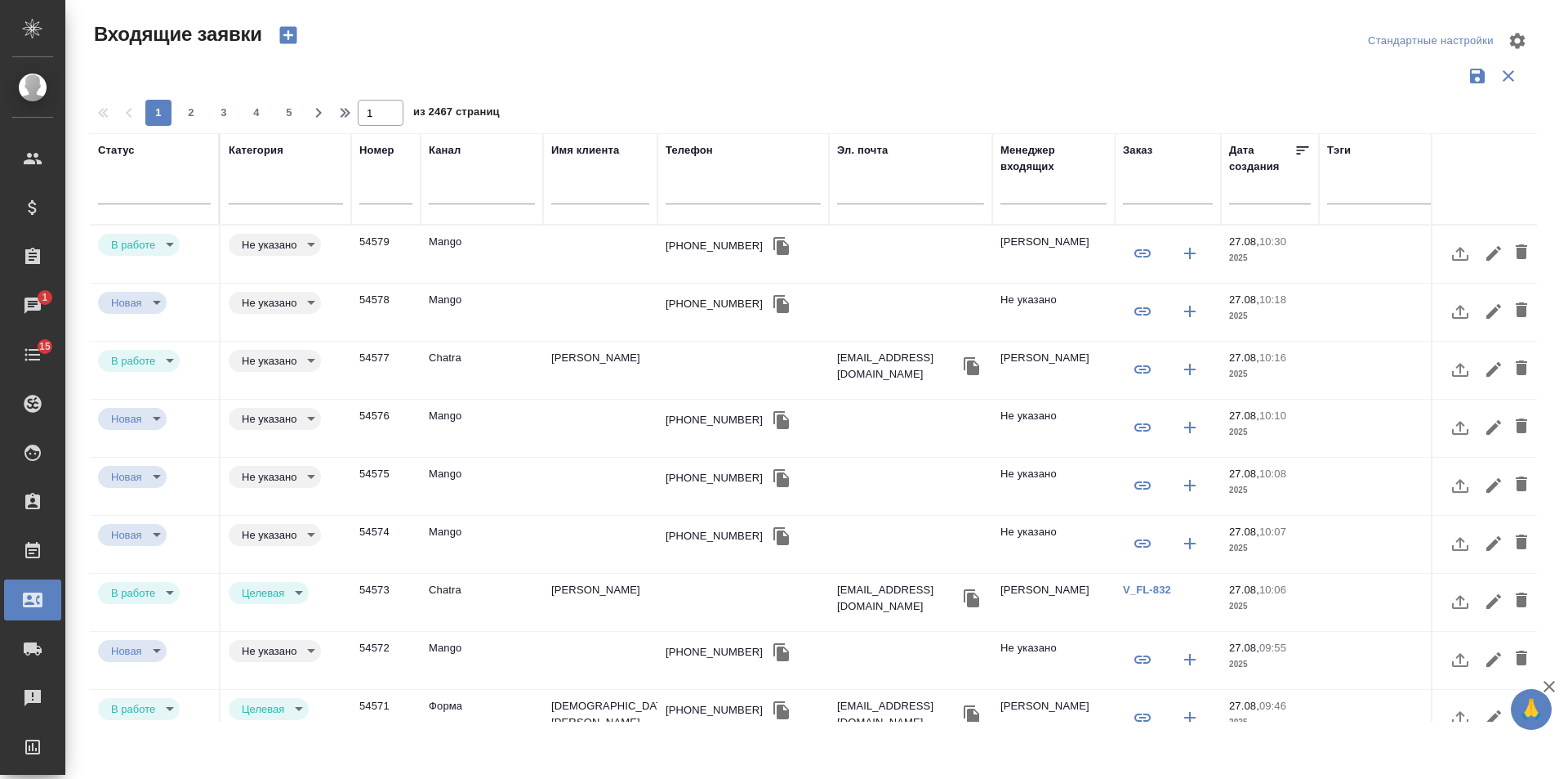
click at [1160, 195] on input "text" at bounding box center [1167, 193] width 90 height 21
paste input "DT_FL-494"
type input "DT_FL-494"
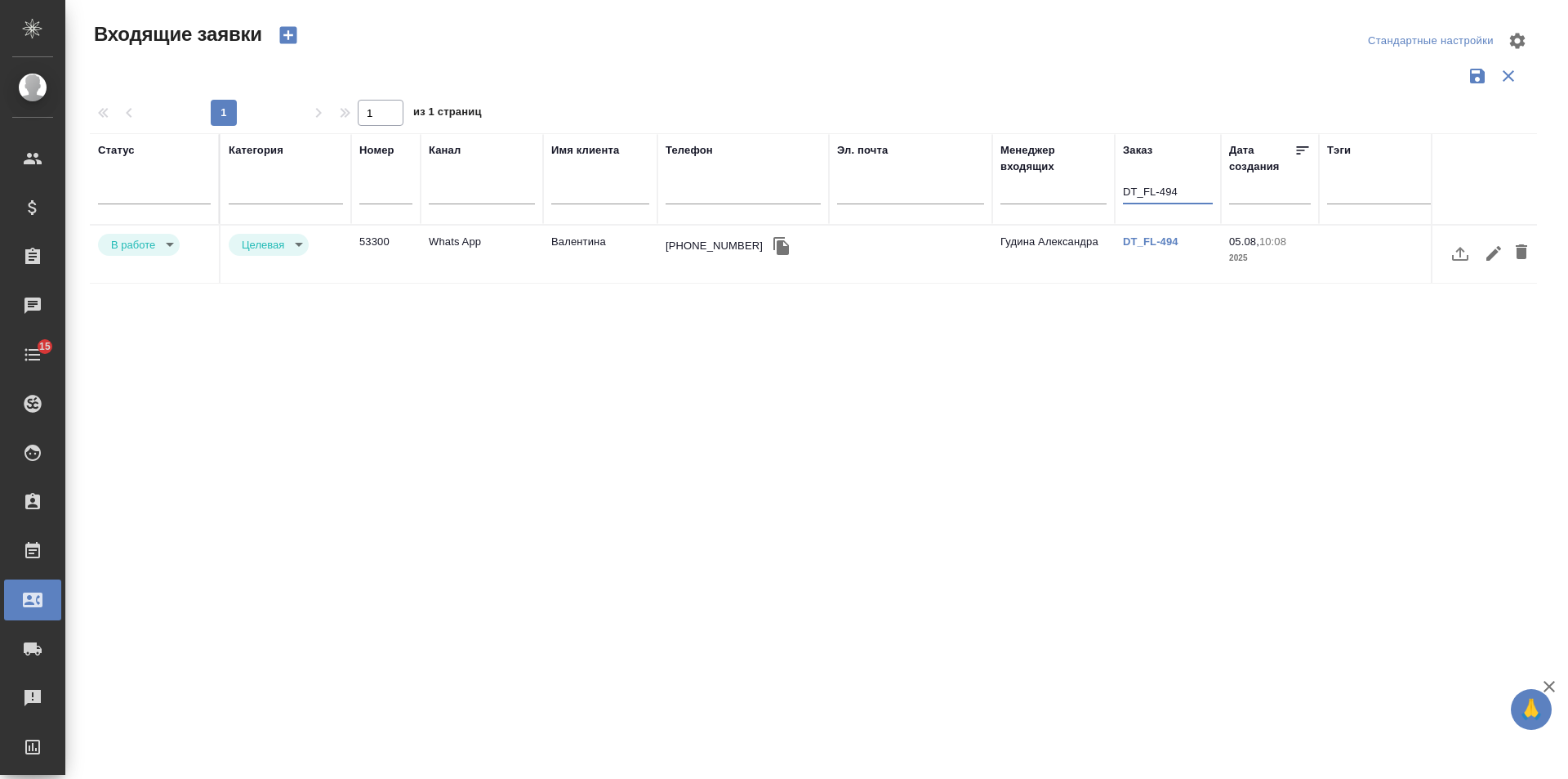
click at [136, 243] on body "🙏 .cls-1 fill:#fff; AWATERA [PERSON_NAME] Спецификации Заказы 0 Чаты 15 Todo Пр…" at bounding box center [784, 389] width 1568 height 779
click at [138, 249] on button "Отказ" at bounding box center [130, 244] width 38 height 18
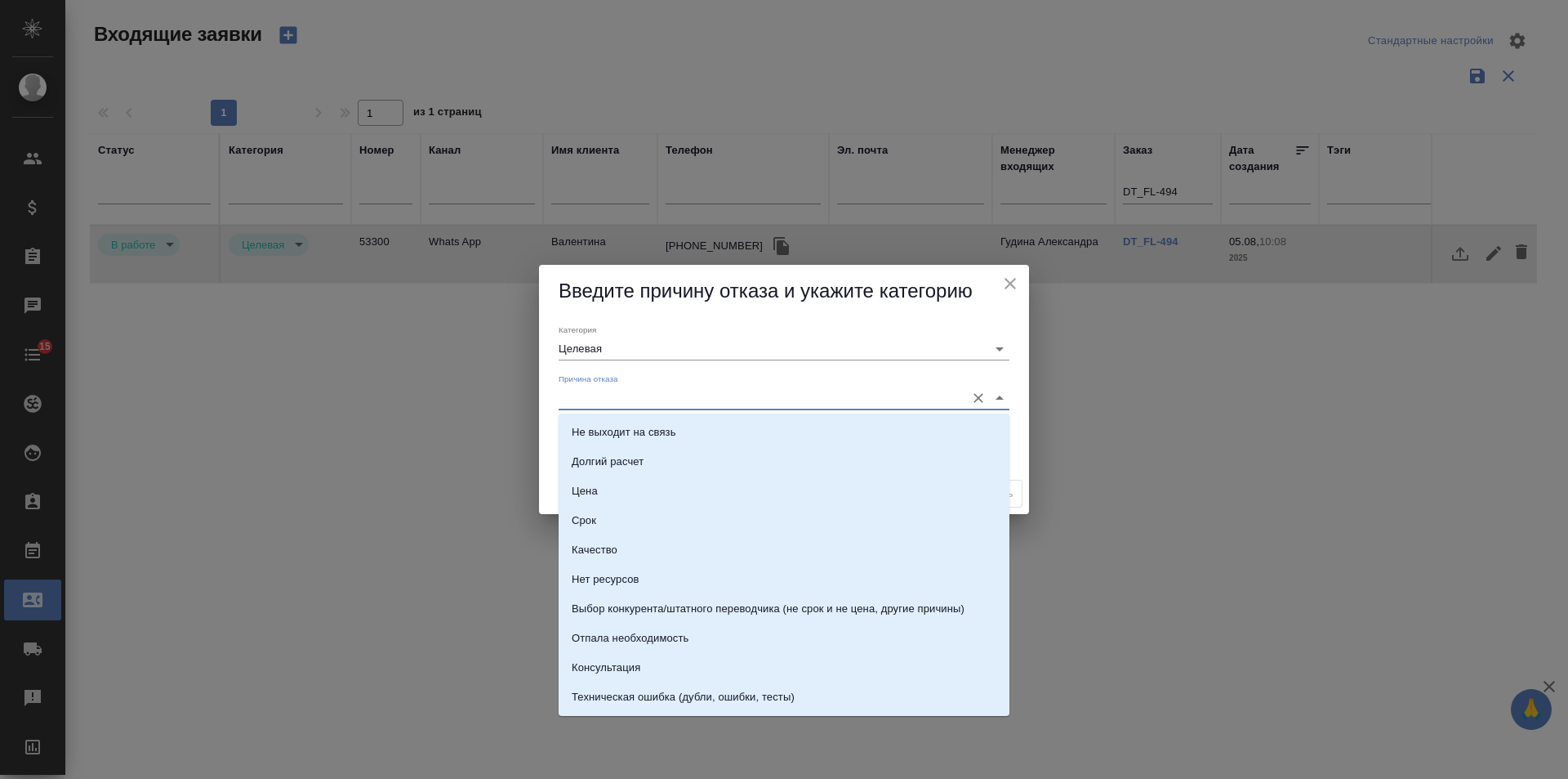
click at [671, 397] on input "Причина отказа" at bounding box center [758, 397] width 399 height 22
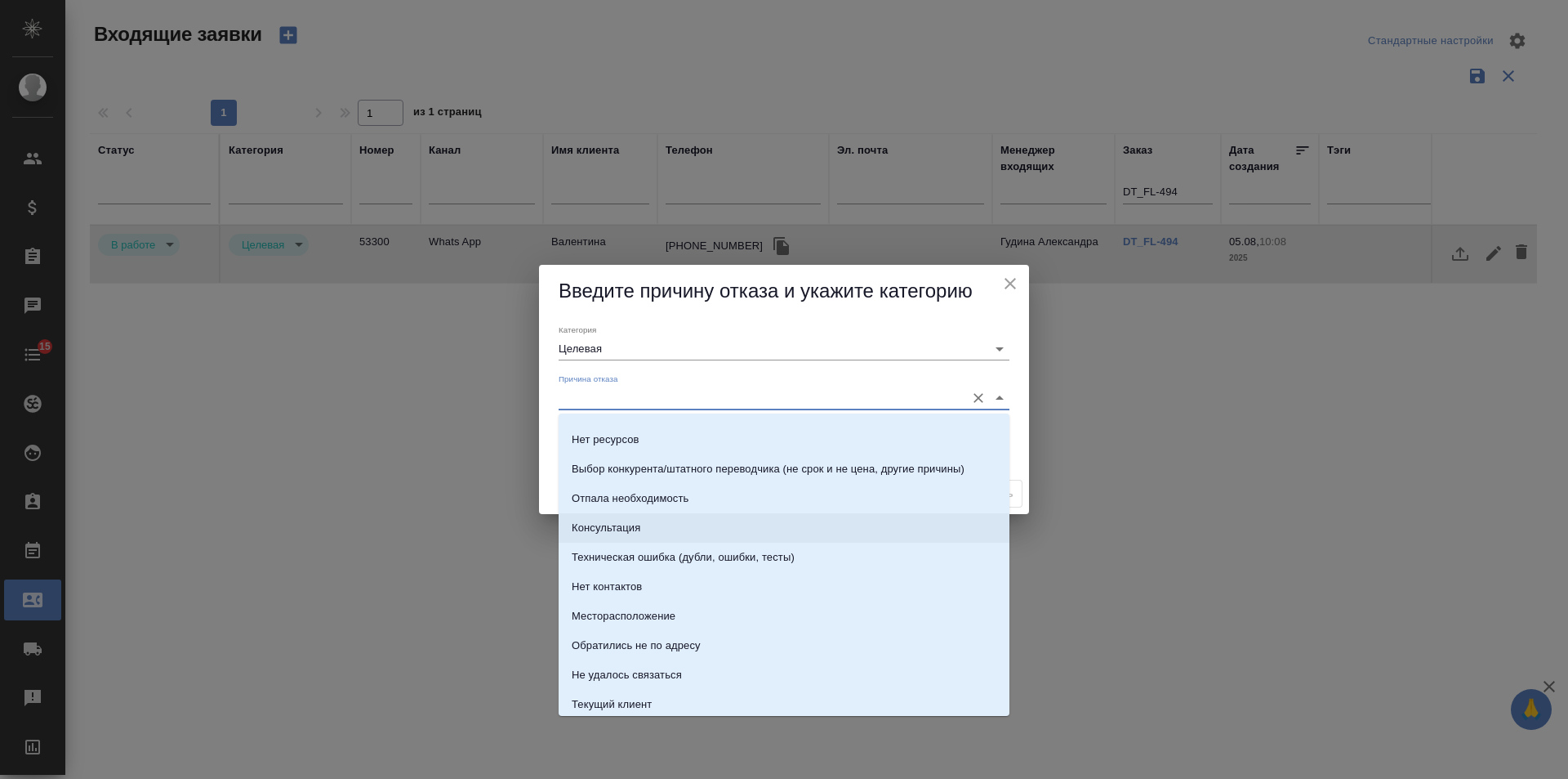
scroll to position [164, 0]
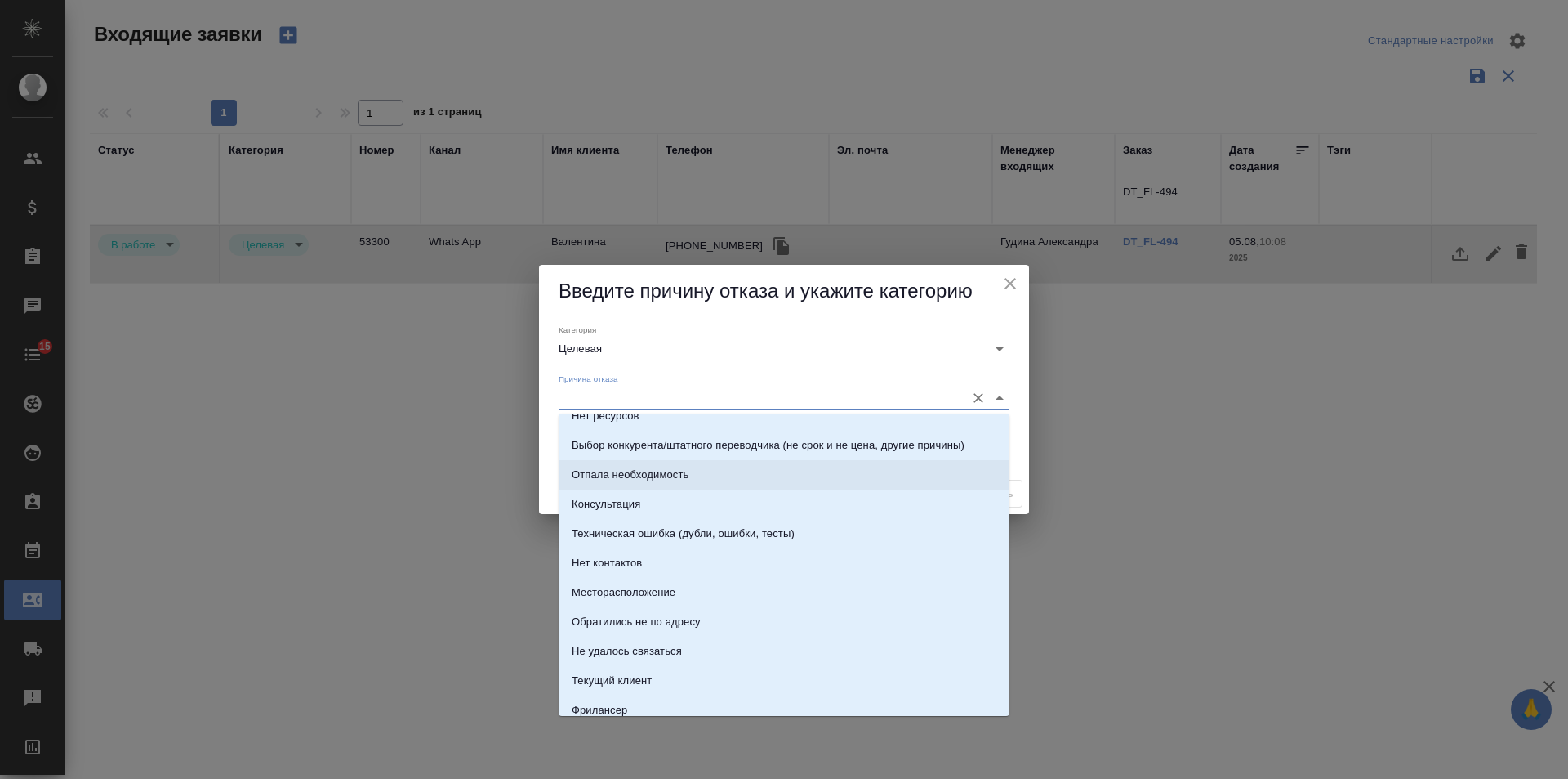
click at [673, 462] on li "Отпала необходимость" at bounding box center [784, 474] width 451 height 30
type input "Отпала необходимость"
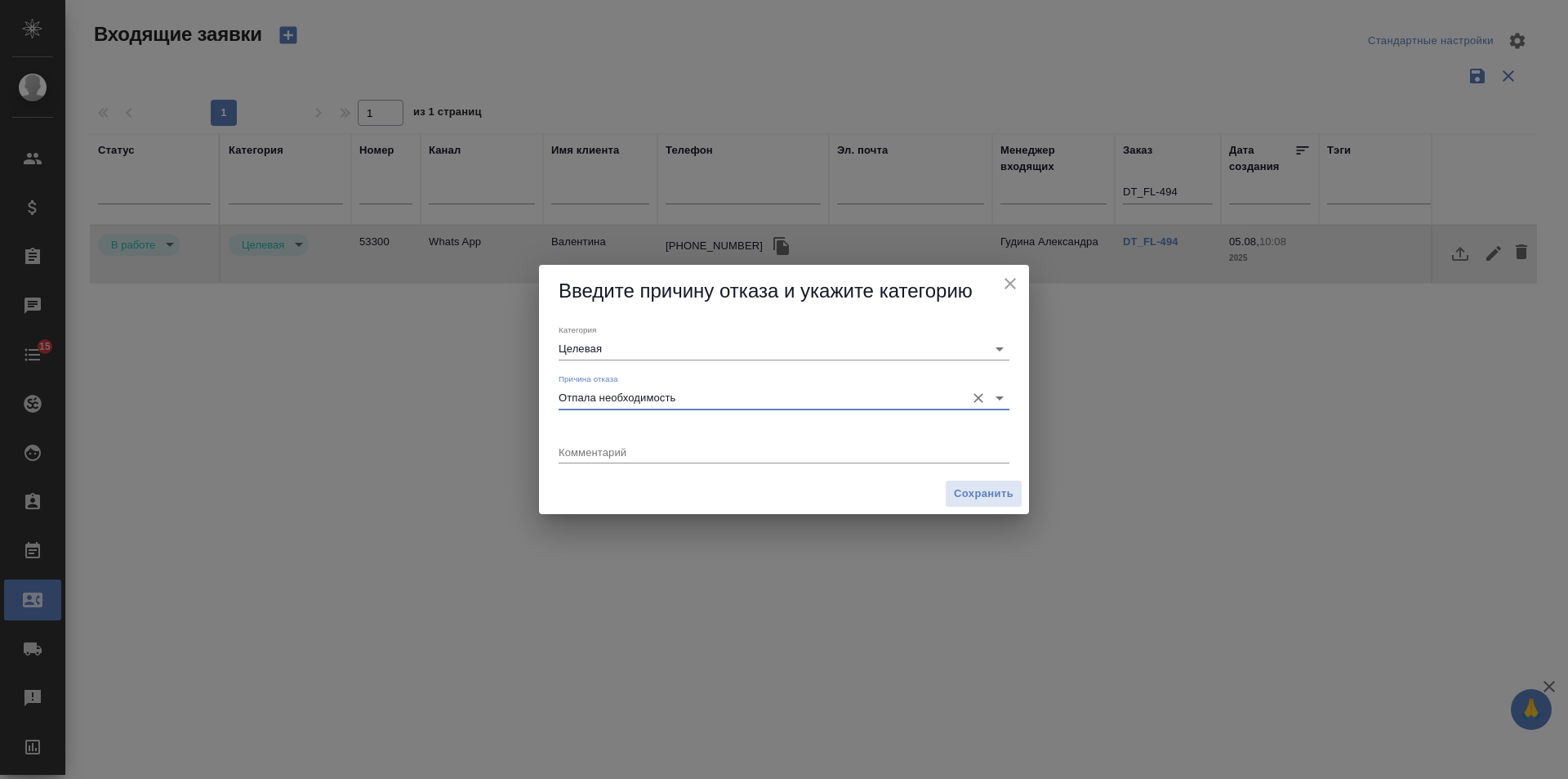
click at [646, 458] on div "x" at bounding box center [784, 453] width 451 height 21
type textarea "н"
click at [1001, 493] on span "Сохранить" at bounding box center [984, 494] width 60 height 19
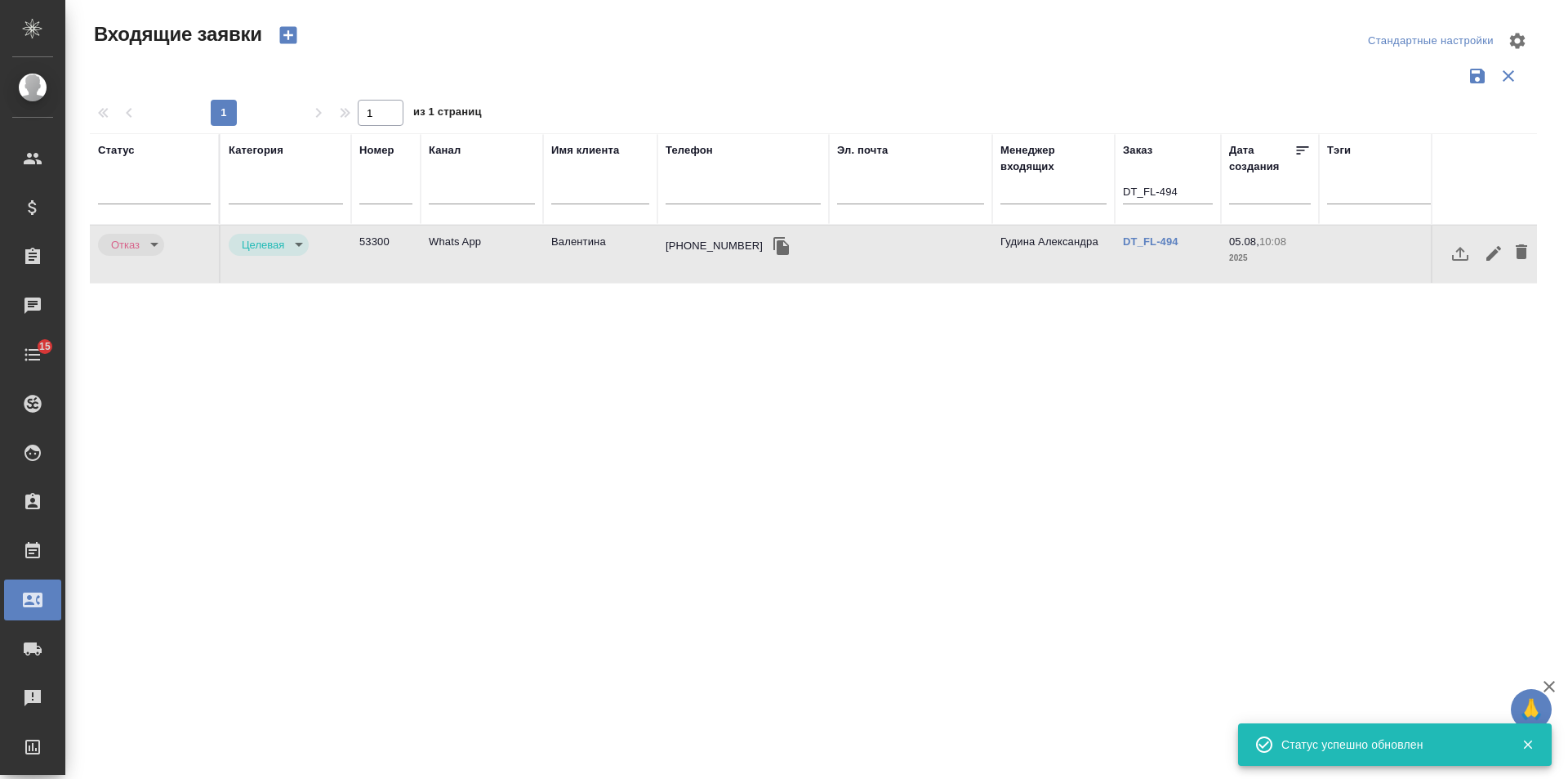
type input "rejection"
click at [580, 247] on td "Валентина" at bounding box center [600, 253] width 114 height 57
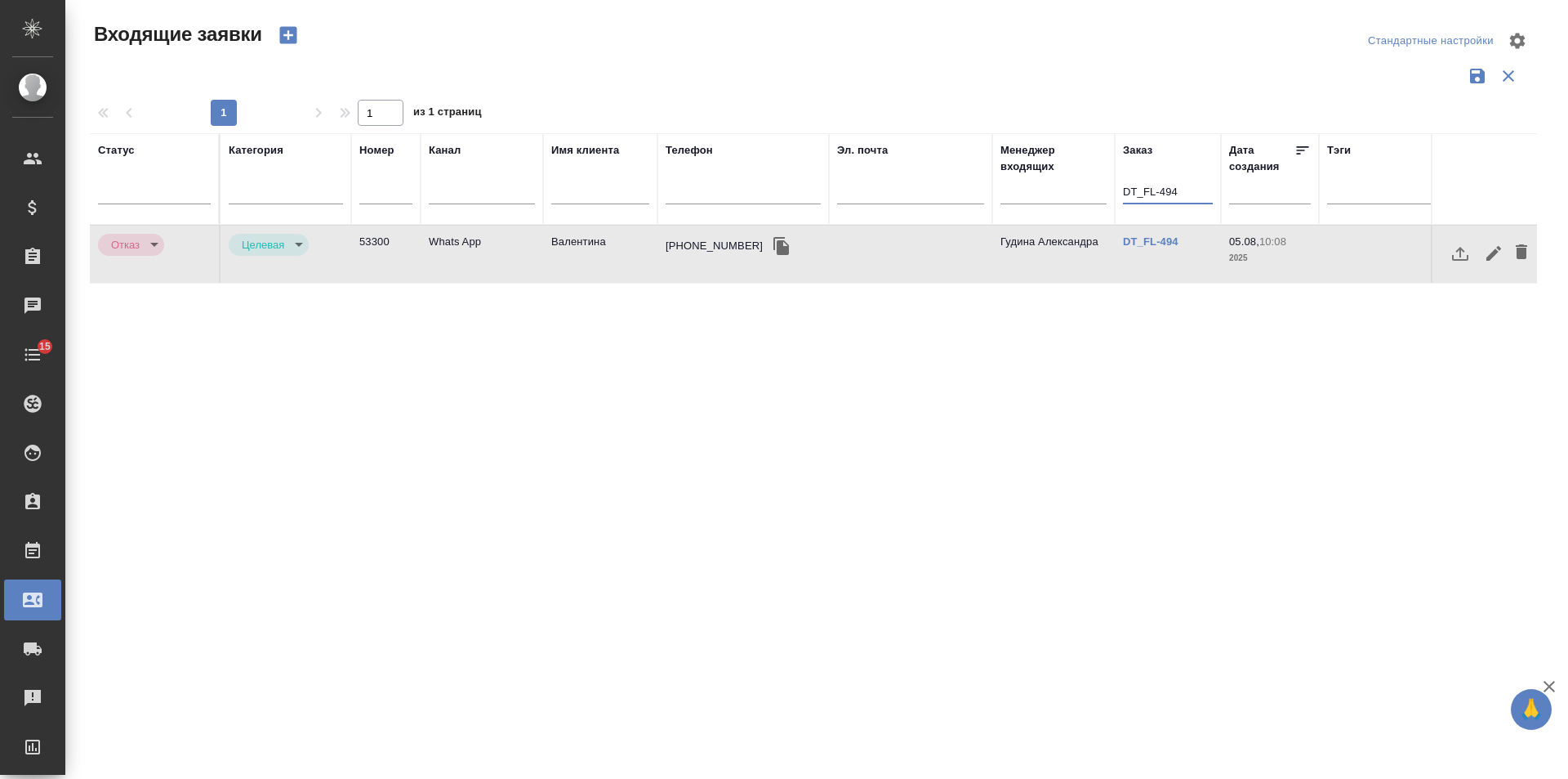
drag, startPoint x: 1191, startPoint y: 198, endPoint x: 840, endPoint y: 195, distance: 351.0
click at [840, 195] on tr "Статус Категория Номер Канал Имя клиента Телефон Эл. почта Менеджер входящих За…" at bounding box center [1039, 178] width 1899 height 91
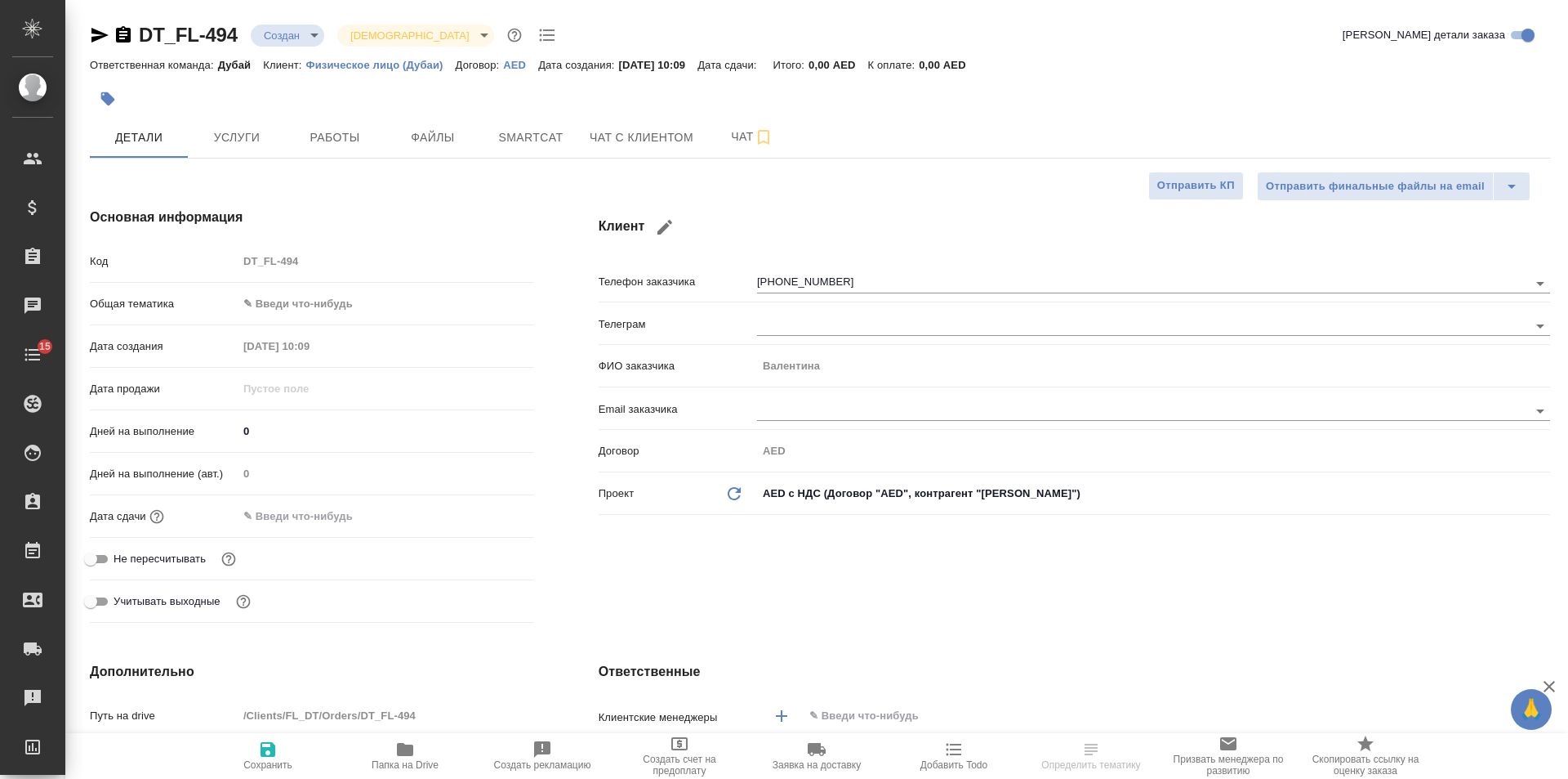
select select "RU"
type textarea "x"
click at [650, 128] on span "Чат с клиентом" at bounding box center [641, 138] width 104 height 21
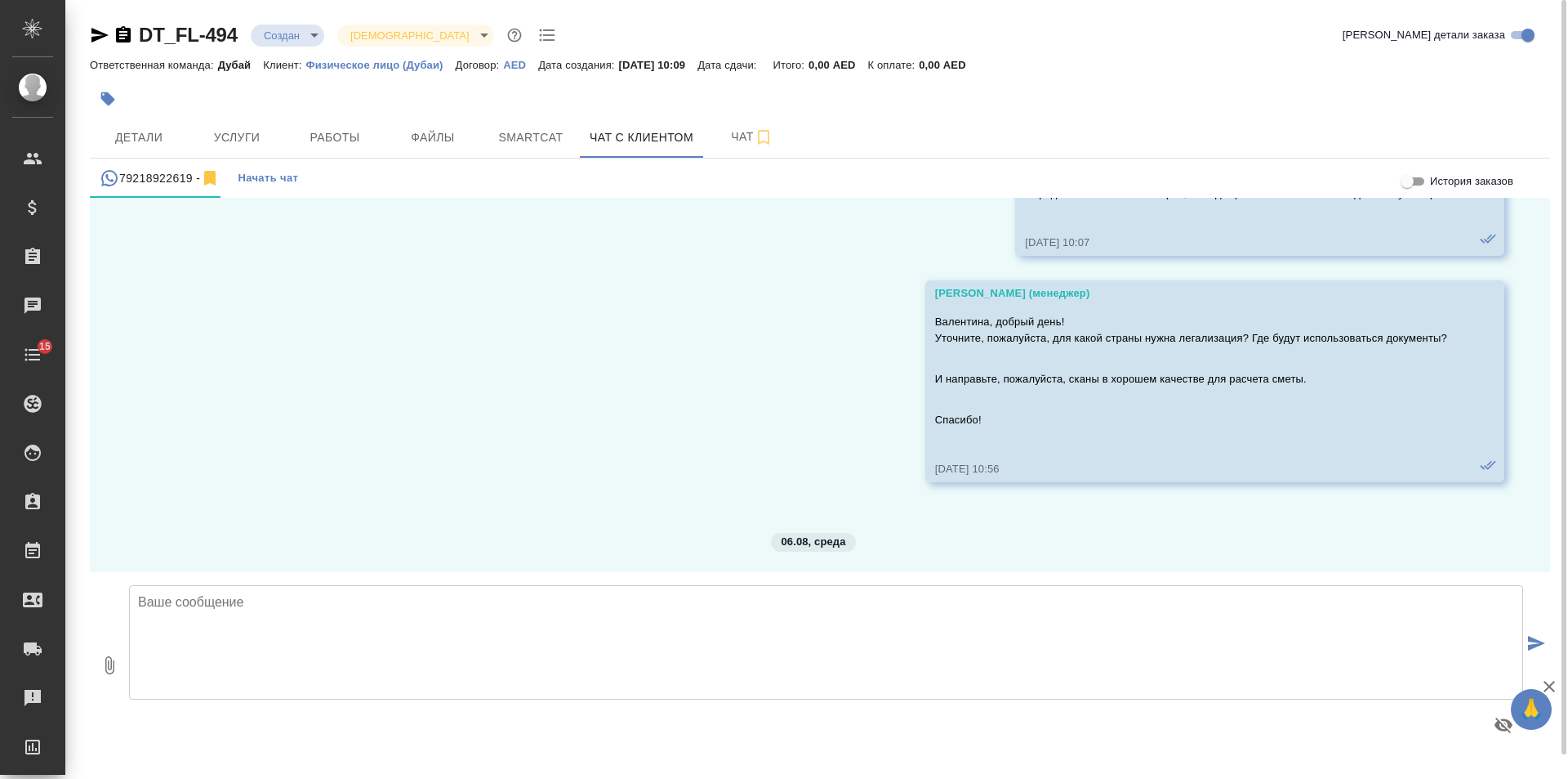
scroll to position [517, 0]
click at [127, 38] on icon "button" at bounding box center [123, 34] width 14 height 16
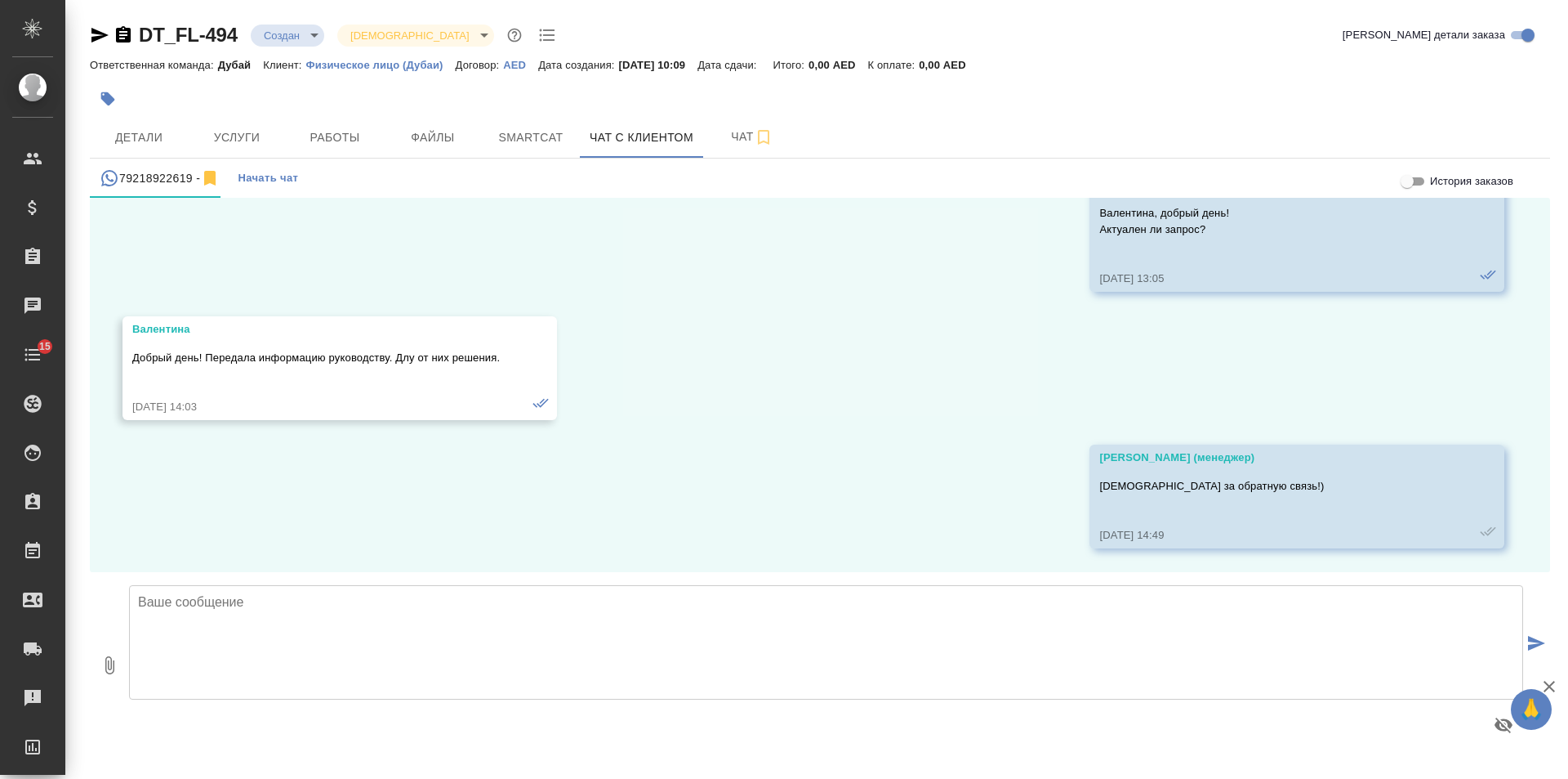
scroll to position [925, 0]
click at [440, 607] on textarea at bounding box center [827, 642] width 1394 height 114
drag, startPoint x: 526, startPoint y: 596, endPoint x: 378, endPoint y: 591, distance: 148.1
click at [378, 591] on textarea "Валентина, добрый день! Подскажите, Вам еще актуально?" at bounding box center [827, 642] width 1394 height 114
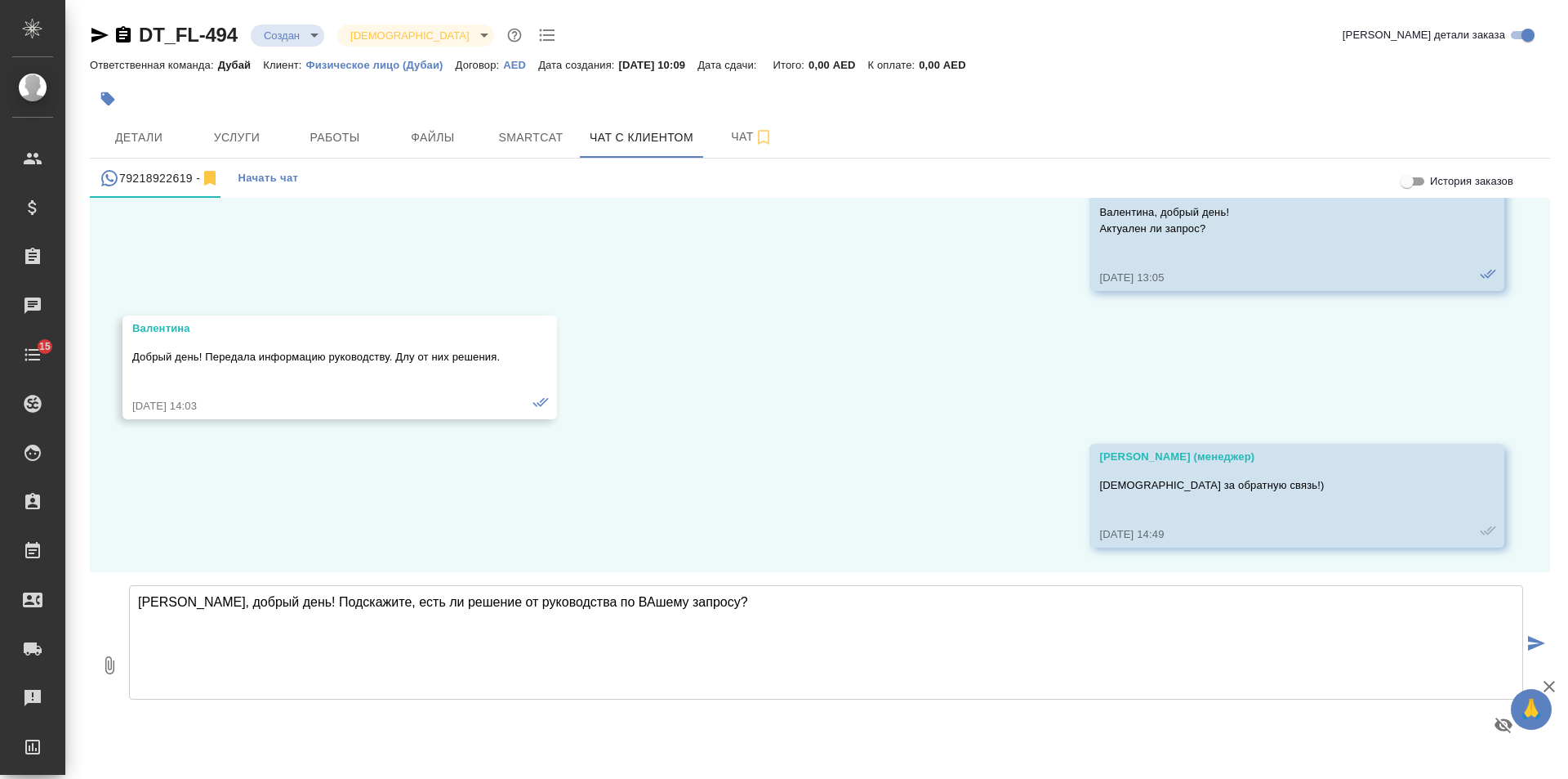
click at [603, 600] on textarea "Валентина, добрый день! Подскажите, есть ли решение от руководства по ВАшему за…" at bounding box center [827, 642] width 1394 height 114
click at [723, 600] on textarea "Валентина, добрый день! Подскажите, есть ли решение от руководства по Вашему за…" at bounding box center [827, 642] width 1394 height 114
click at [791, 603] on textarea "Валентина, добрый день! Подскажите, есть ли решение от руководства по Вашему за…" at bounding box center [827, 642] width 1394 height 114
click at [930, 600] on textarea "Валентина, добрый день! Подскажите, есть ли решение от руководства по Вашему за…" at bounding box center [827, 642] width 1394 height 114
type textarea "Валентина, добрый день! Подскажите, есть ли решение от руководства по Вашему за…"
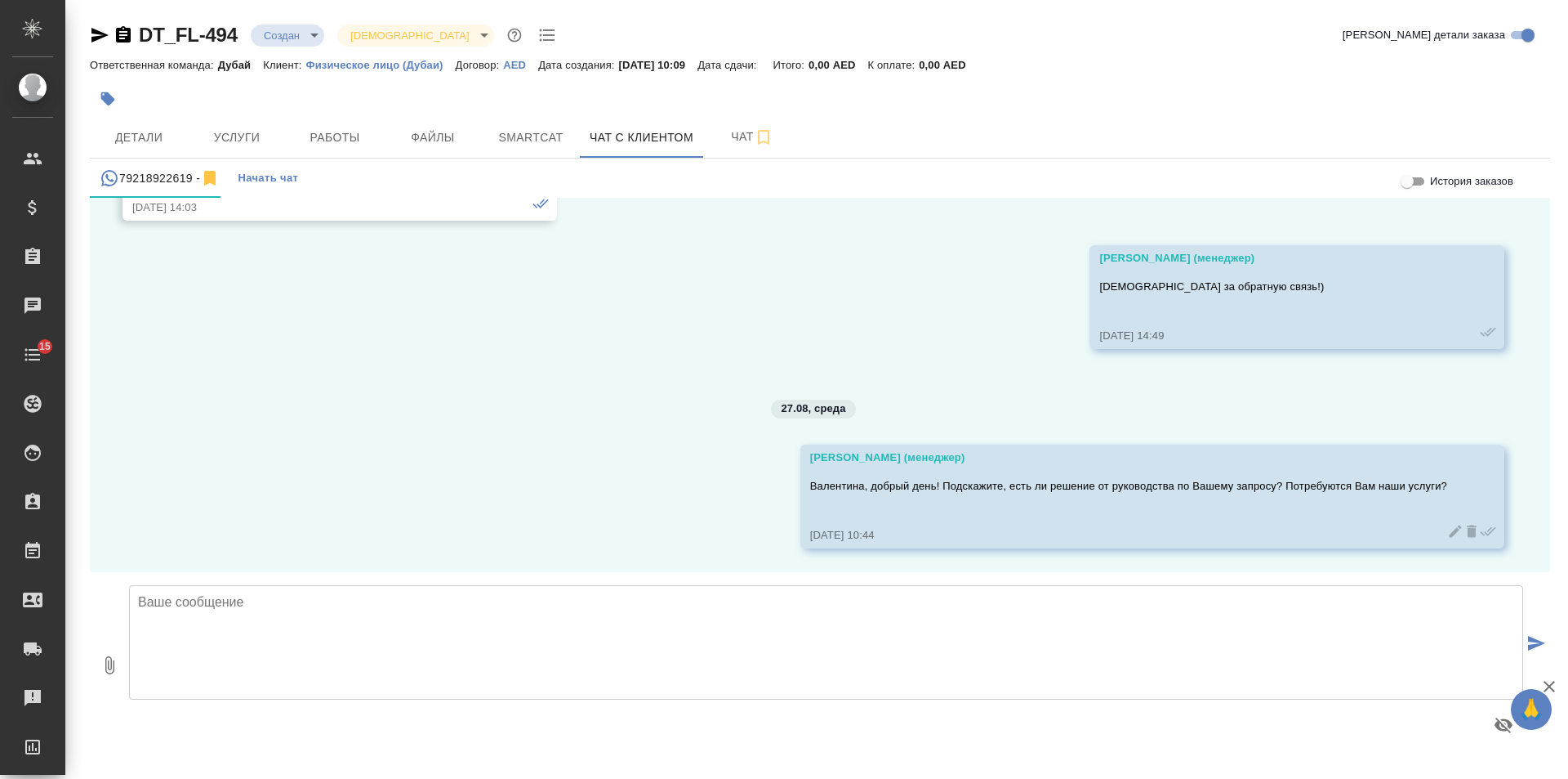
scroll to position [1125, 0]
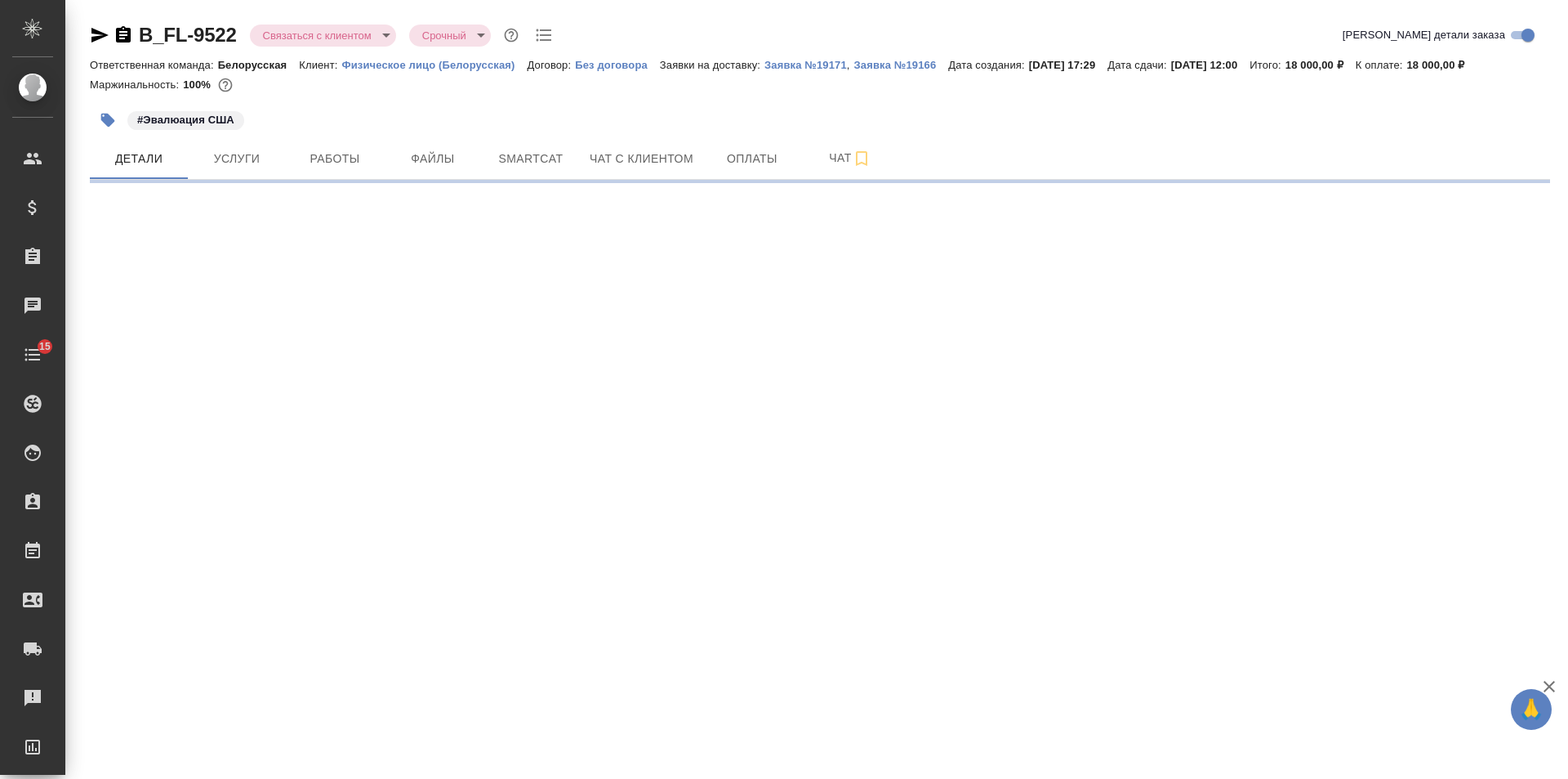
select select "RU"
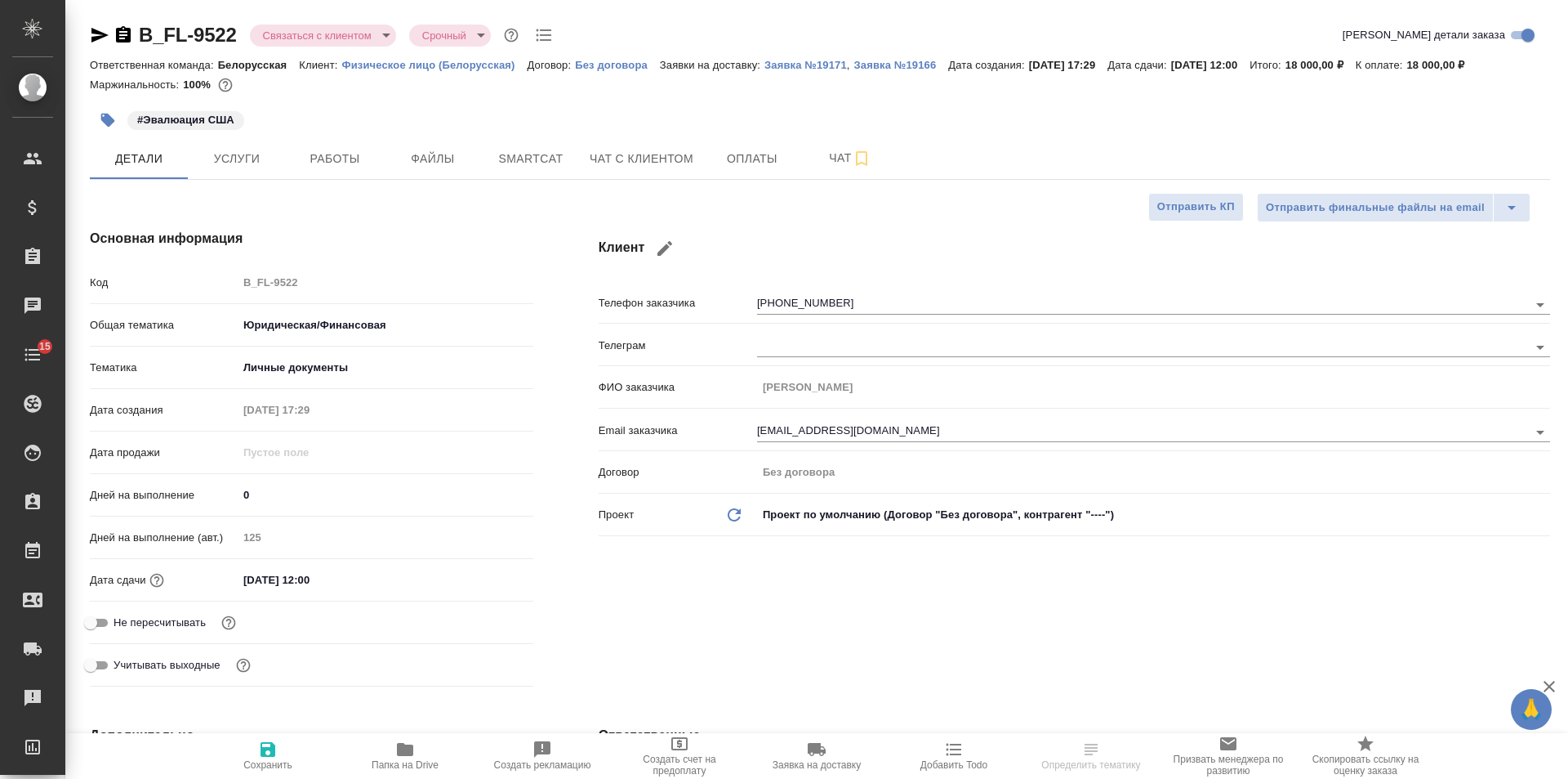
type textarea "x"
click at [663, 166] on span "Чат с клиентом" at bounding box center [641, 158] width 104 height 21
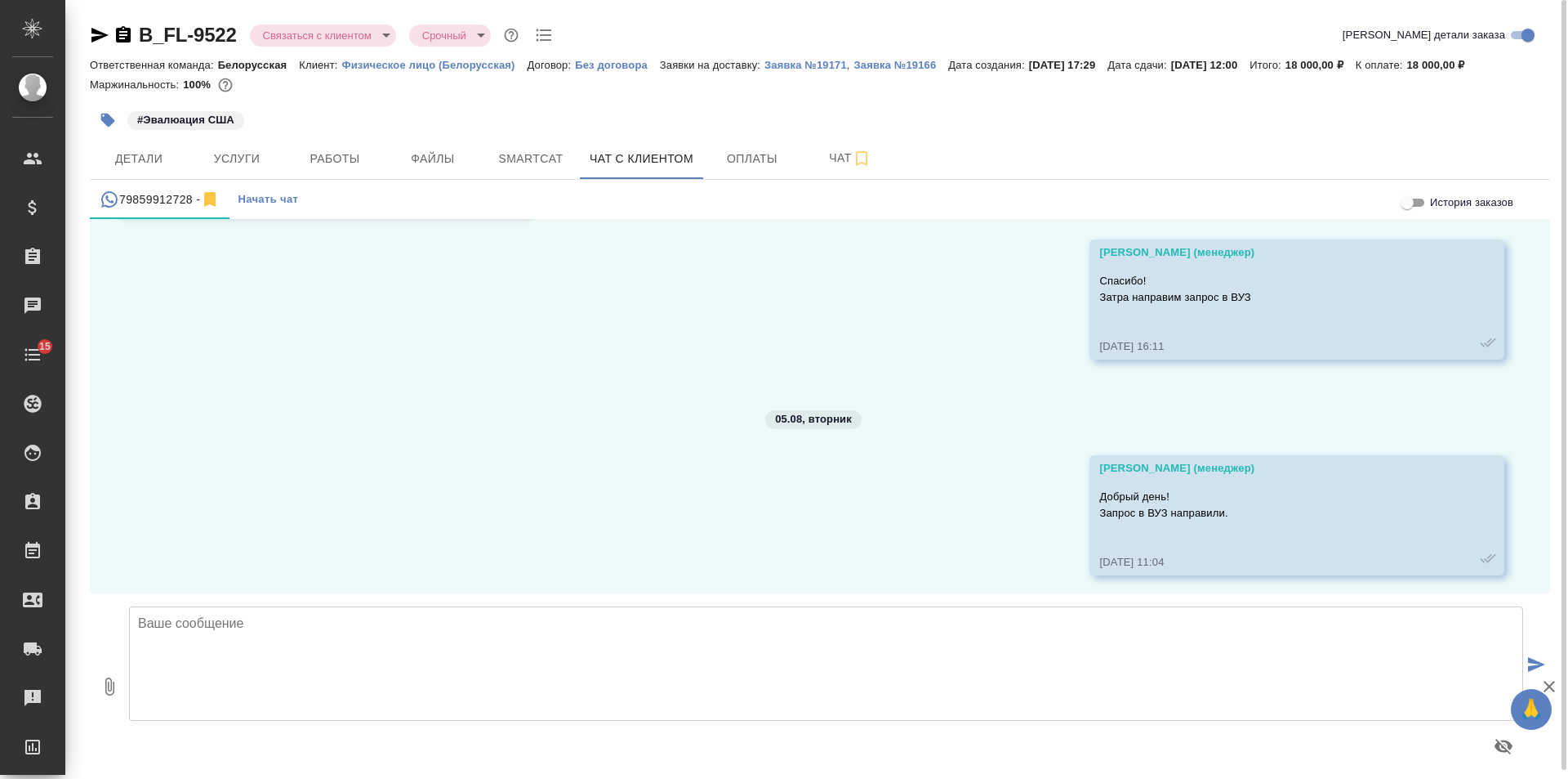
scroll to position [6997, 0]
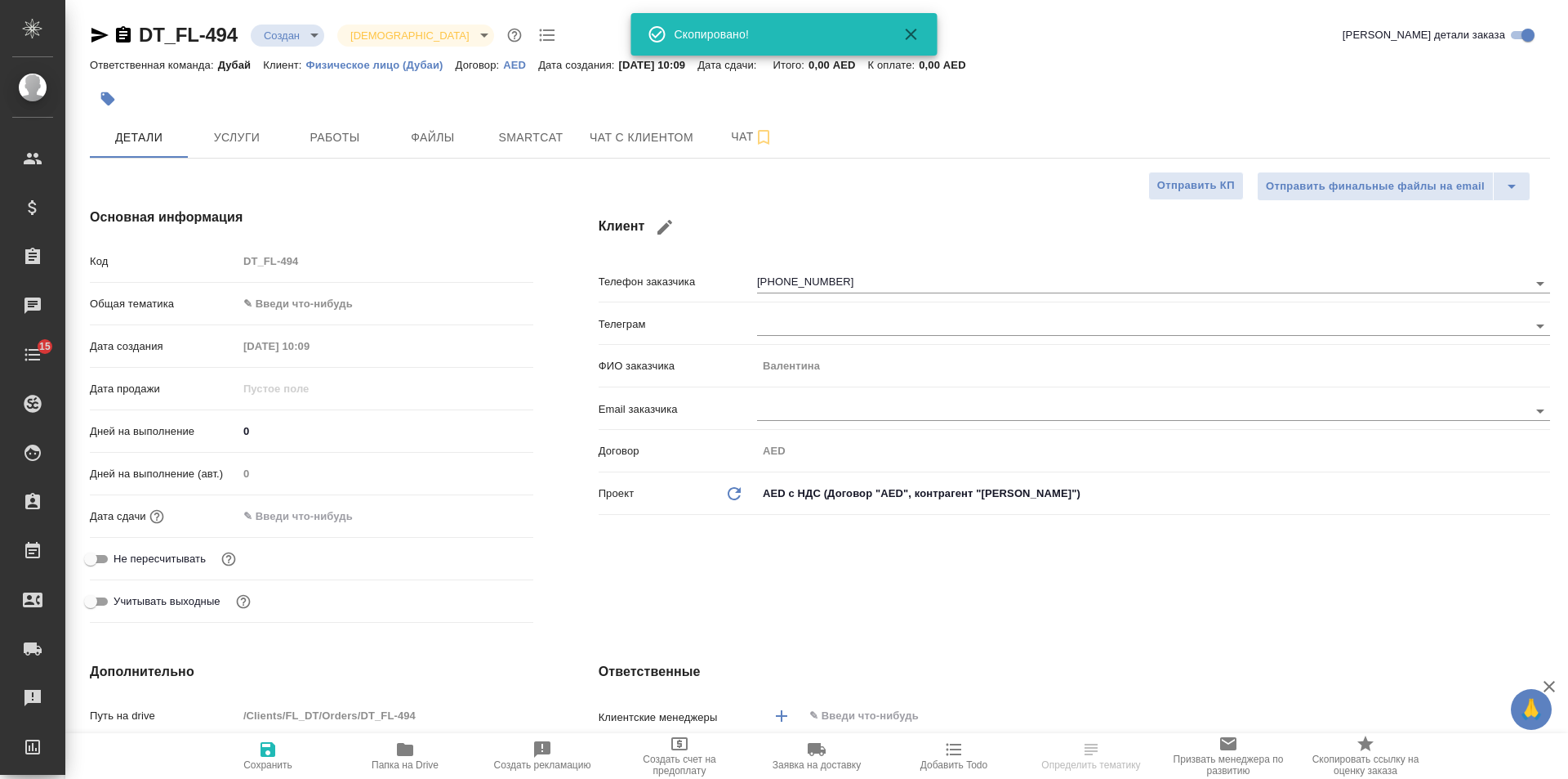
select select "RU"
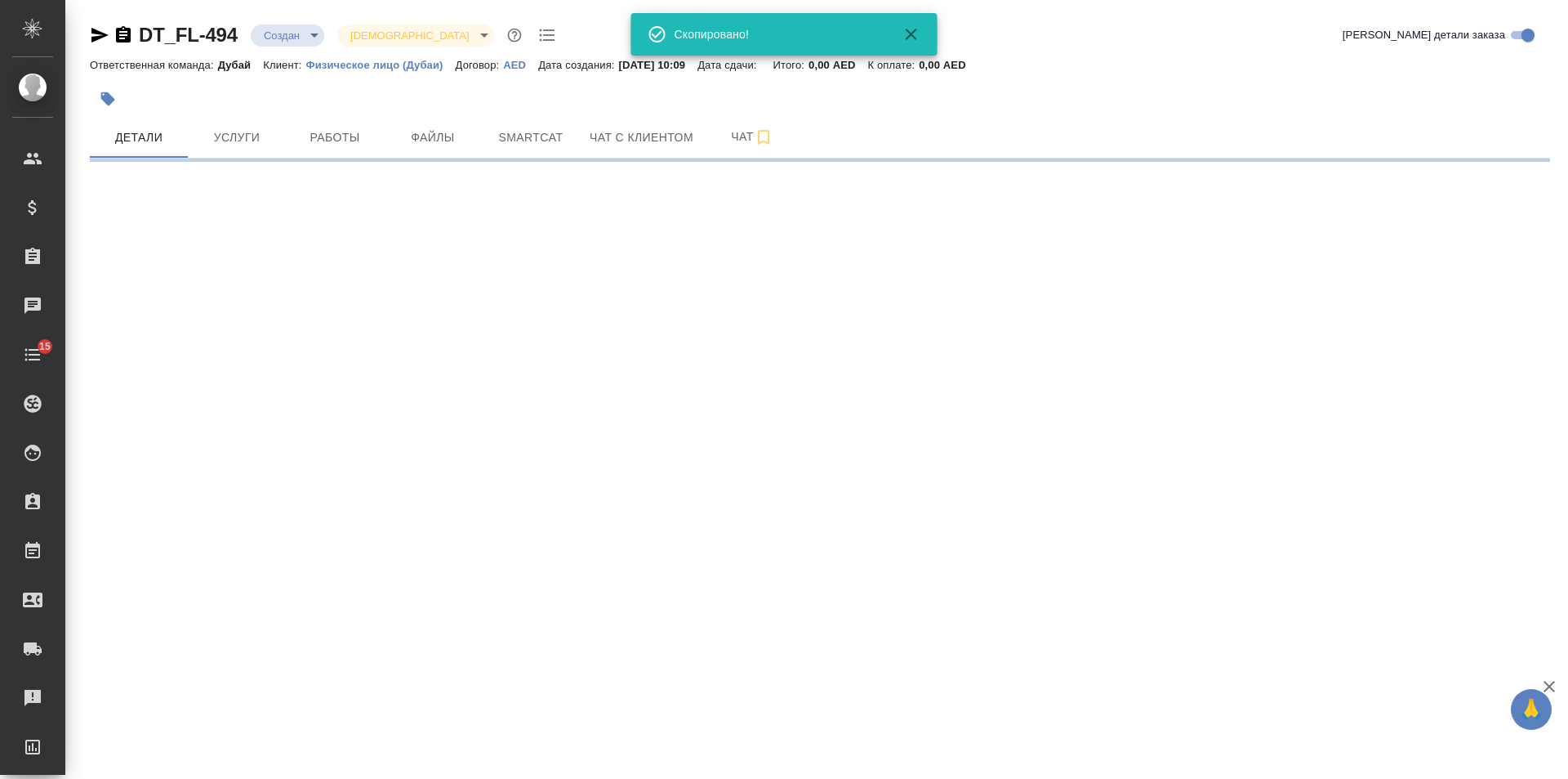
select select "RU"
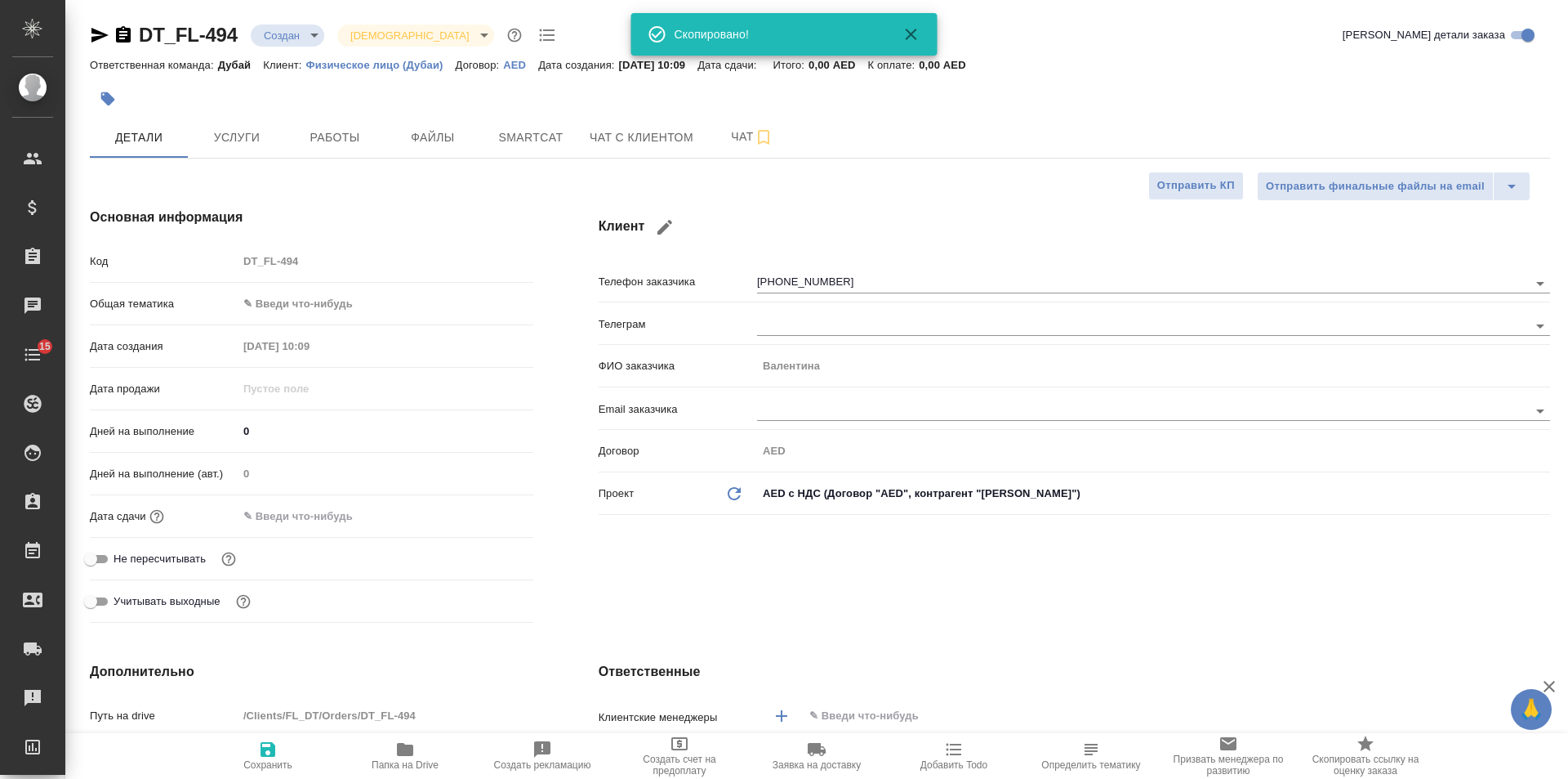
type textarea "x"
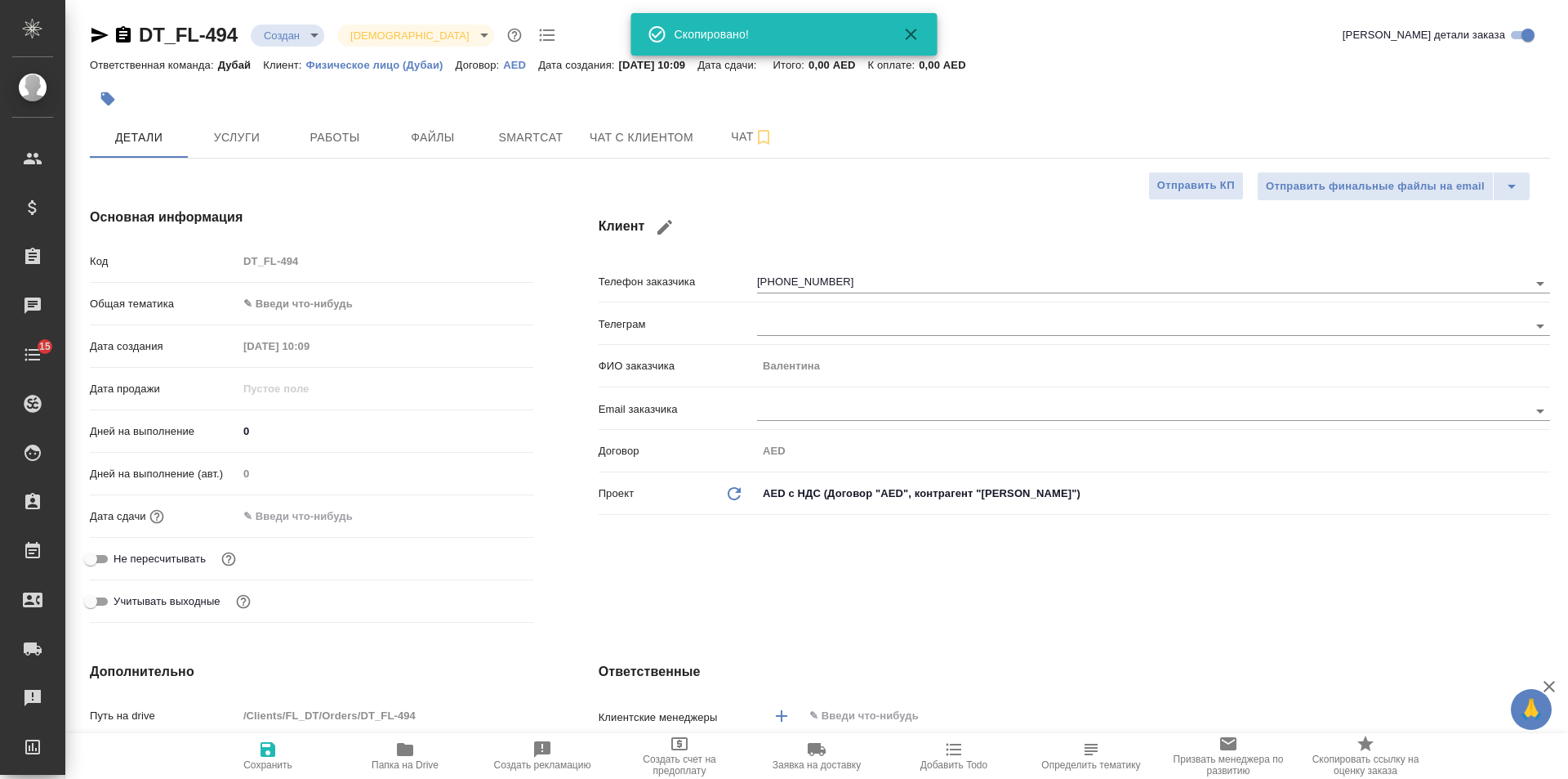
type textarea "x"
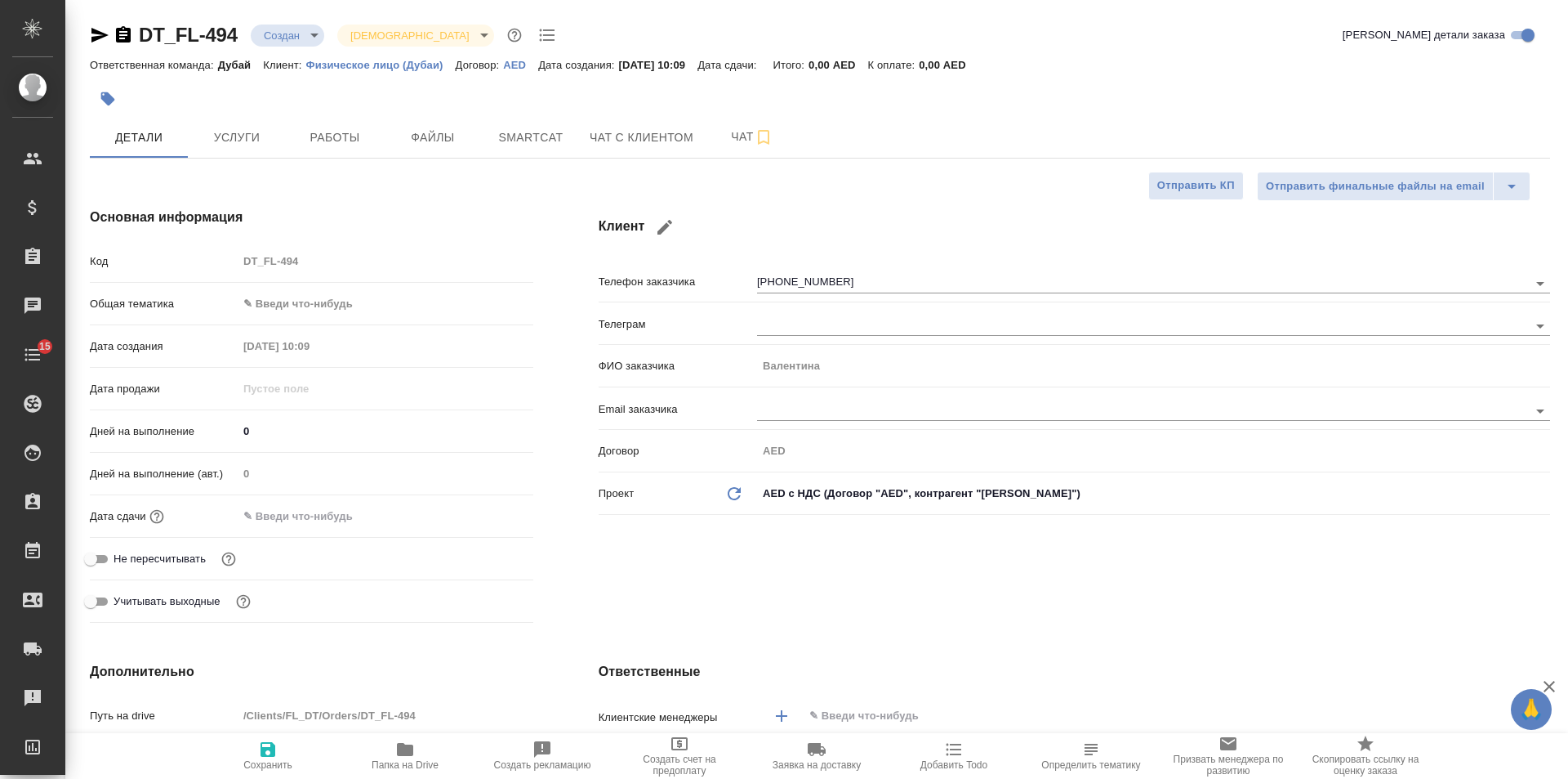
type textarea "x"
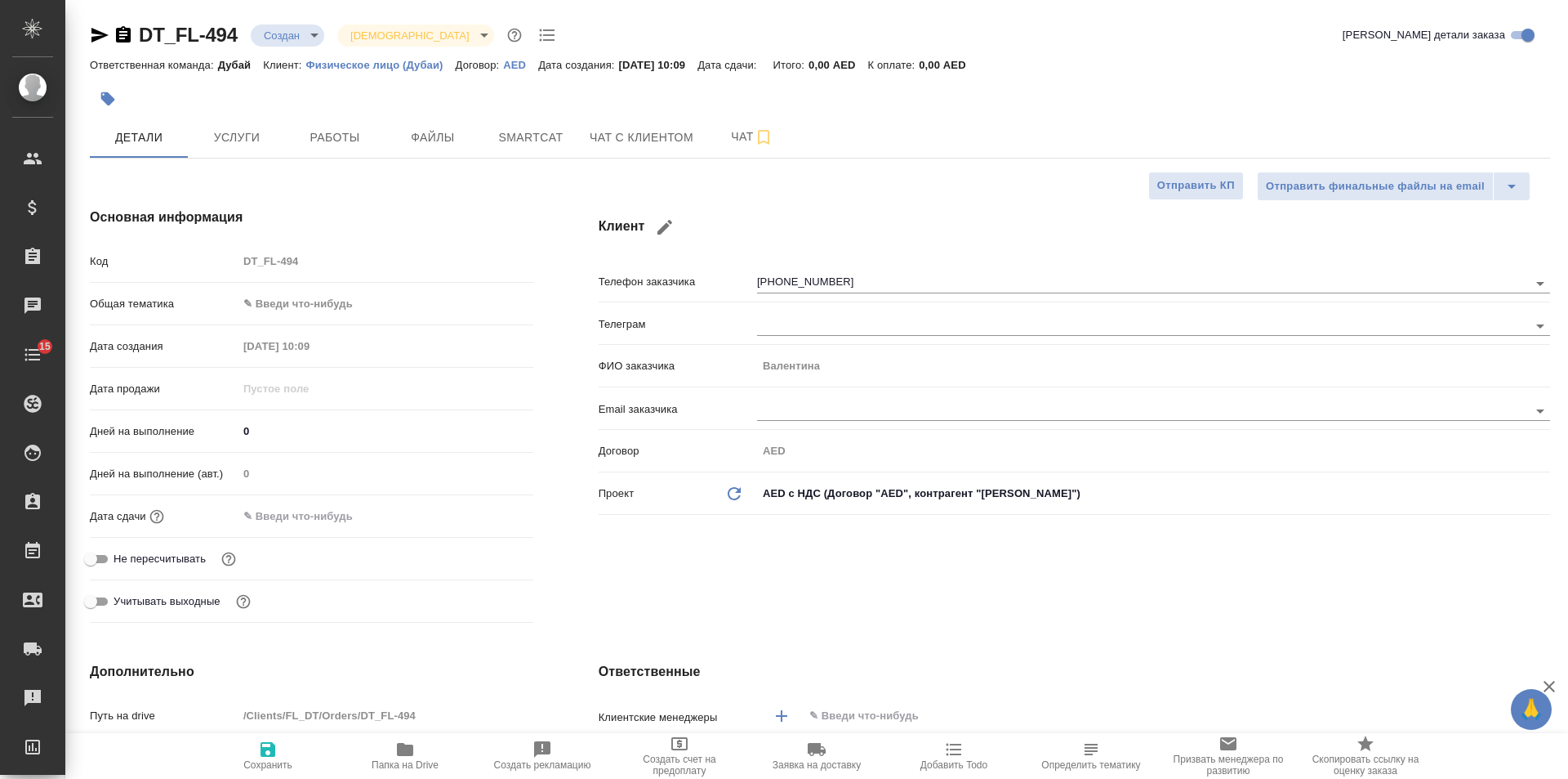
type textarea "x"
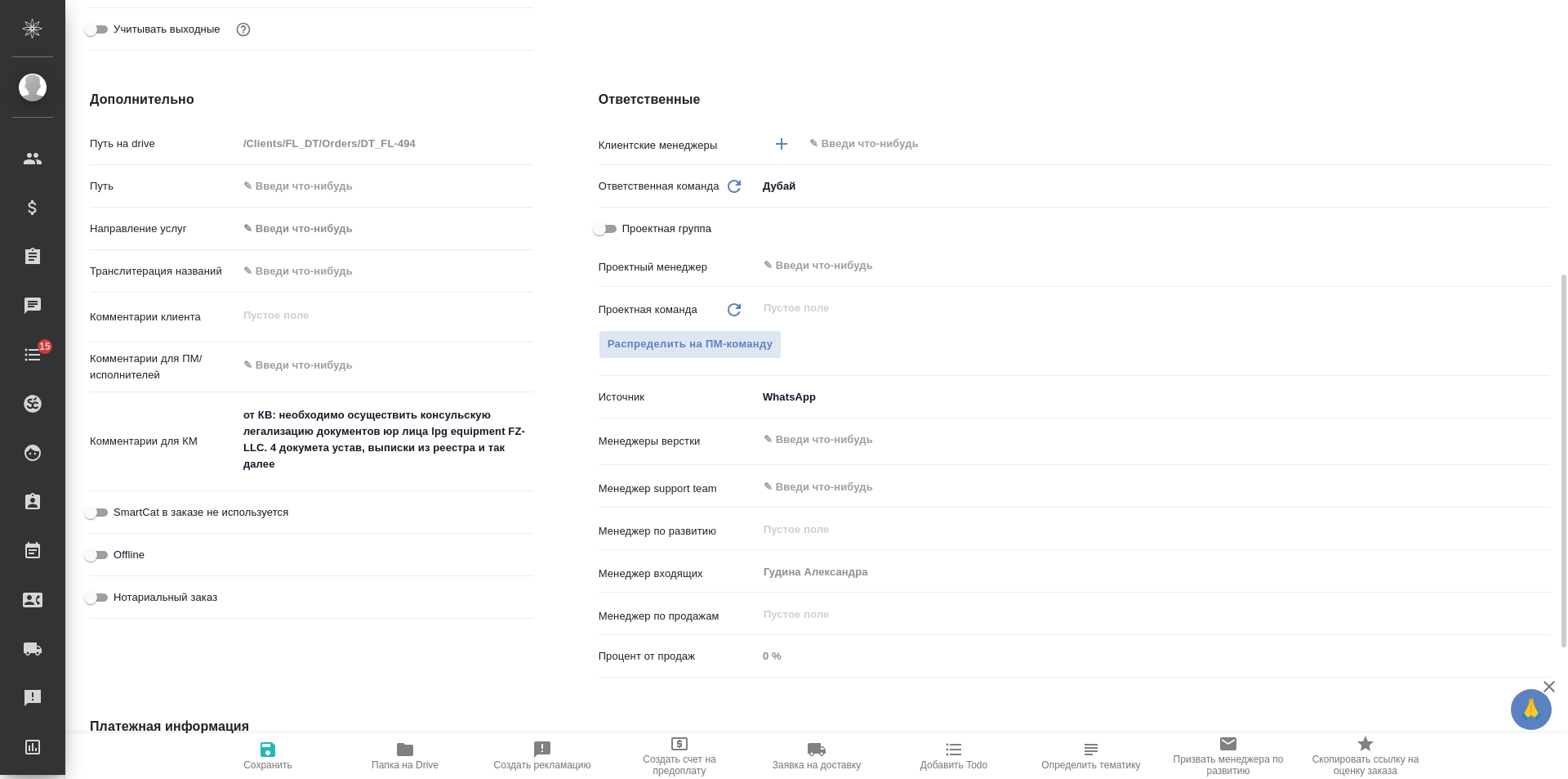
type textarea "x"
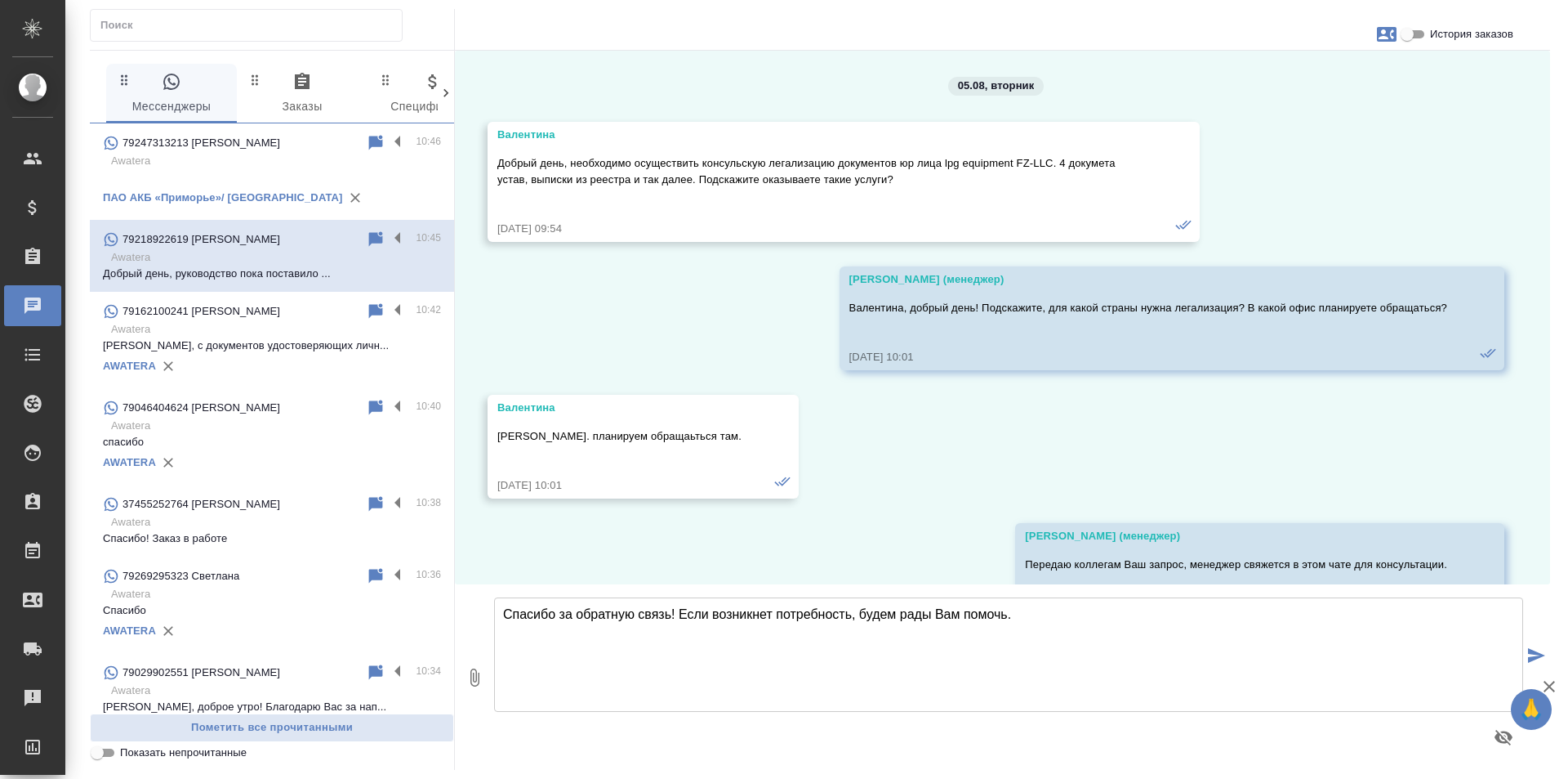
click at [850, 622] on textarea "Спасибо за обратную связь! Если возникнет потребность, будем рады Вам помочь." at bounding box center [1008, 654] width 1029 height 114
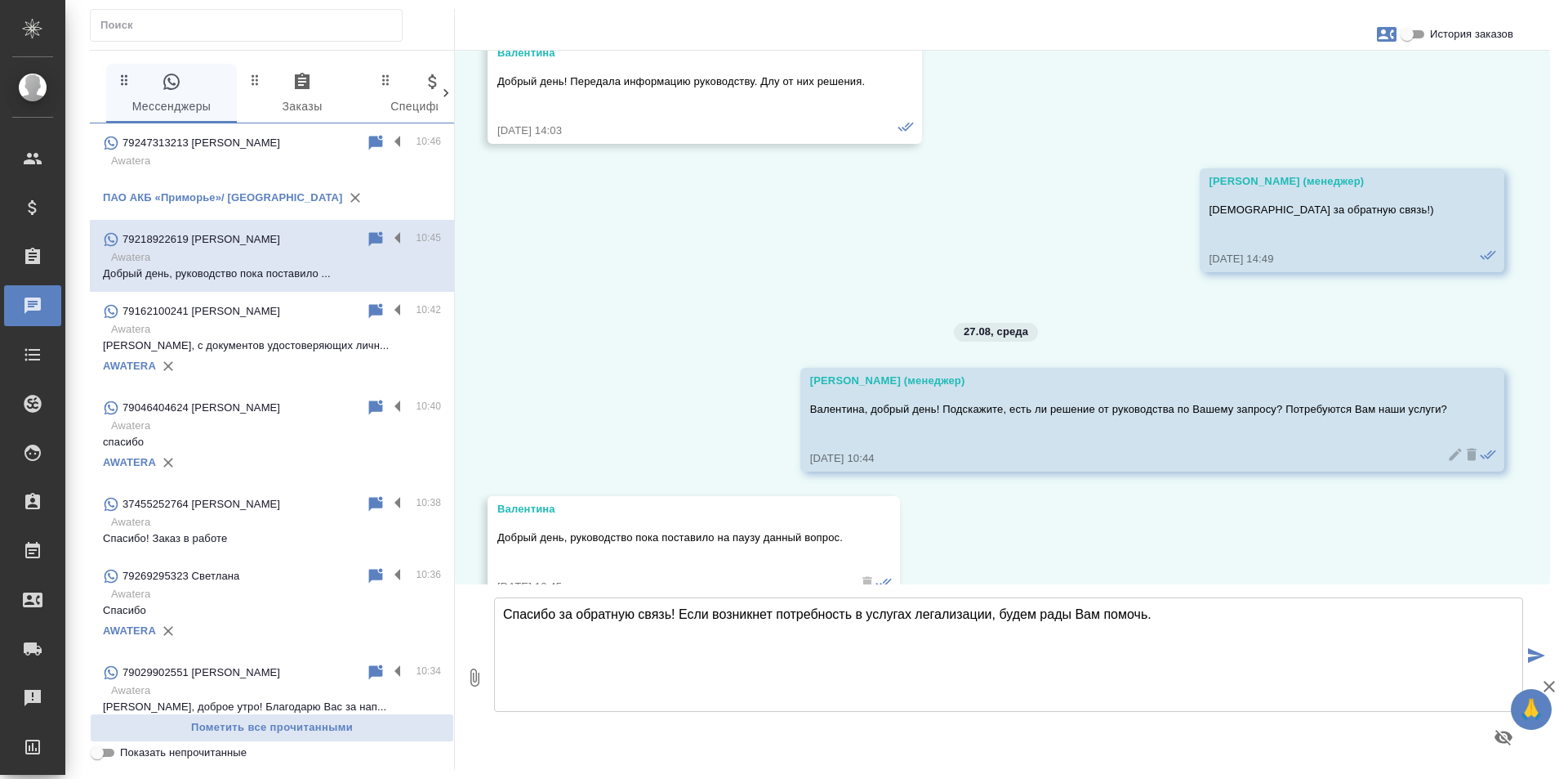
scroll to position [1110, 0]
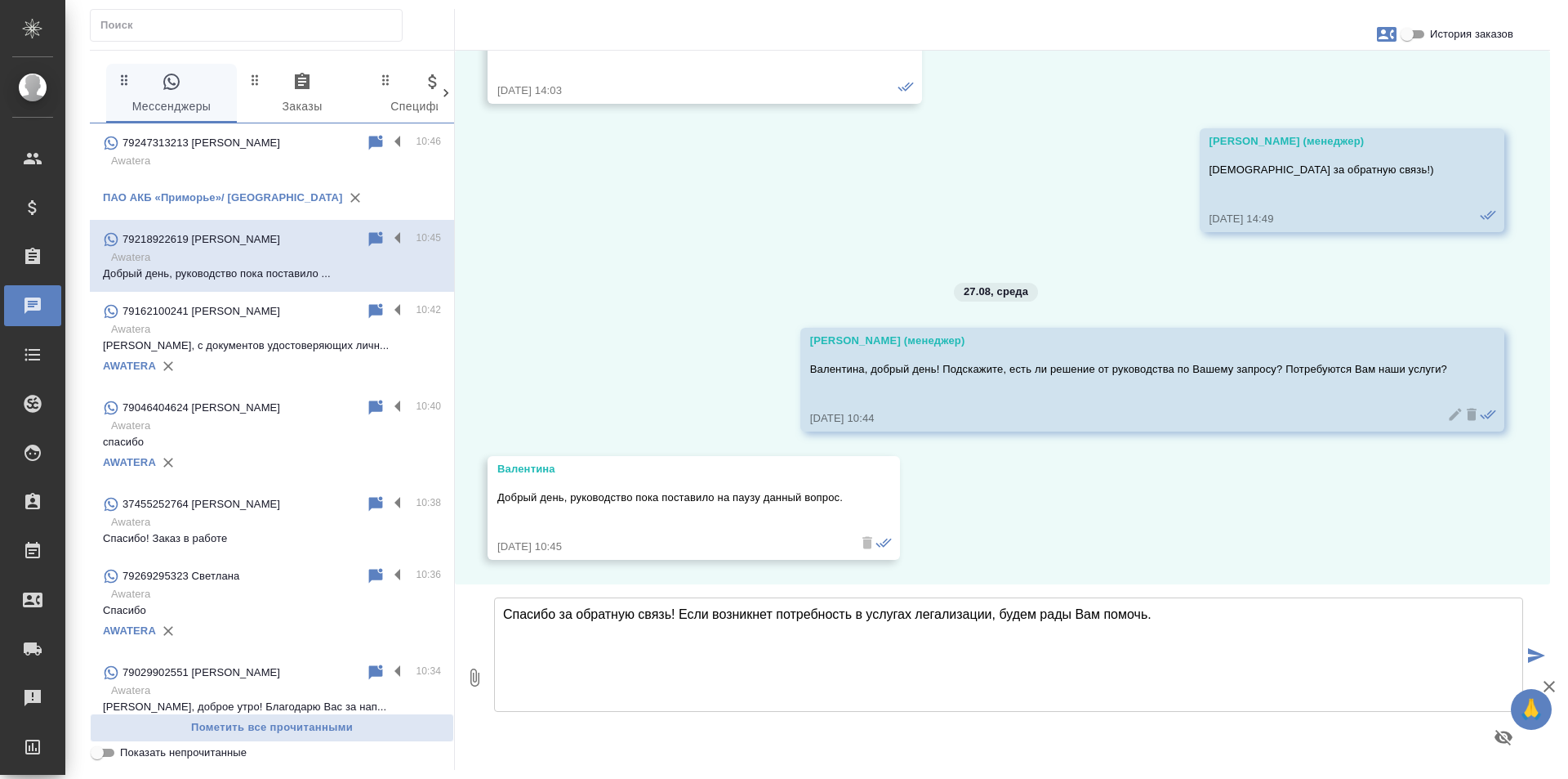
drag, startPoint x: 880, startPoint y: 613, endPoint x: 914, endPoint y: 612, distance: 34.0
click at [914, 612] on textarea "Спасибо за обратную связь! Если возникнет потребность в услугах легализации, бу…" at bounding box center [1008, 654] width 1029 height 114
drag, startPoint x: 855, startPoint y: 616, endPoint x: 941, endPoint y: 612, distance: 86.1
click at [941, 612] on textarea "Спасибо за обратную связь! Если возникнет потребность в легализации, будем рады…" at bounding box center [1008, 654] width 1029 height 114
click at [1020, 612] on textarea "Спасибо за обратную связь! Если возникнет потребность, будем рады Вам помочь." at bounding box center [1008, 654] width 1029 height 114
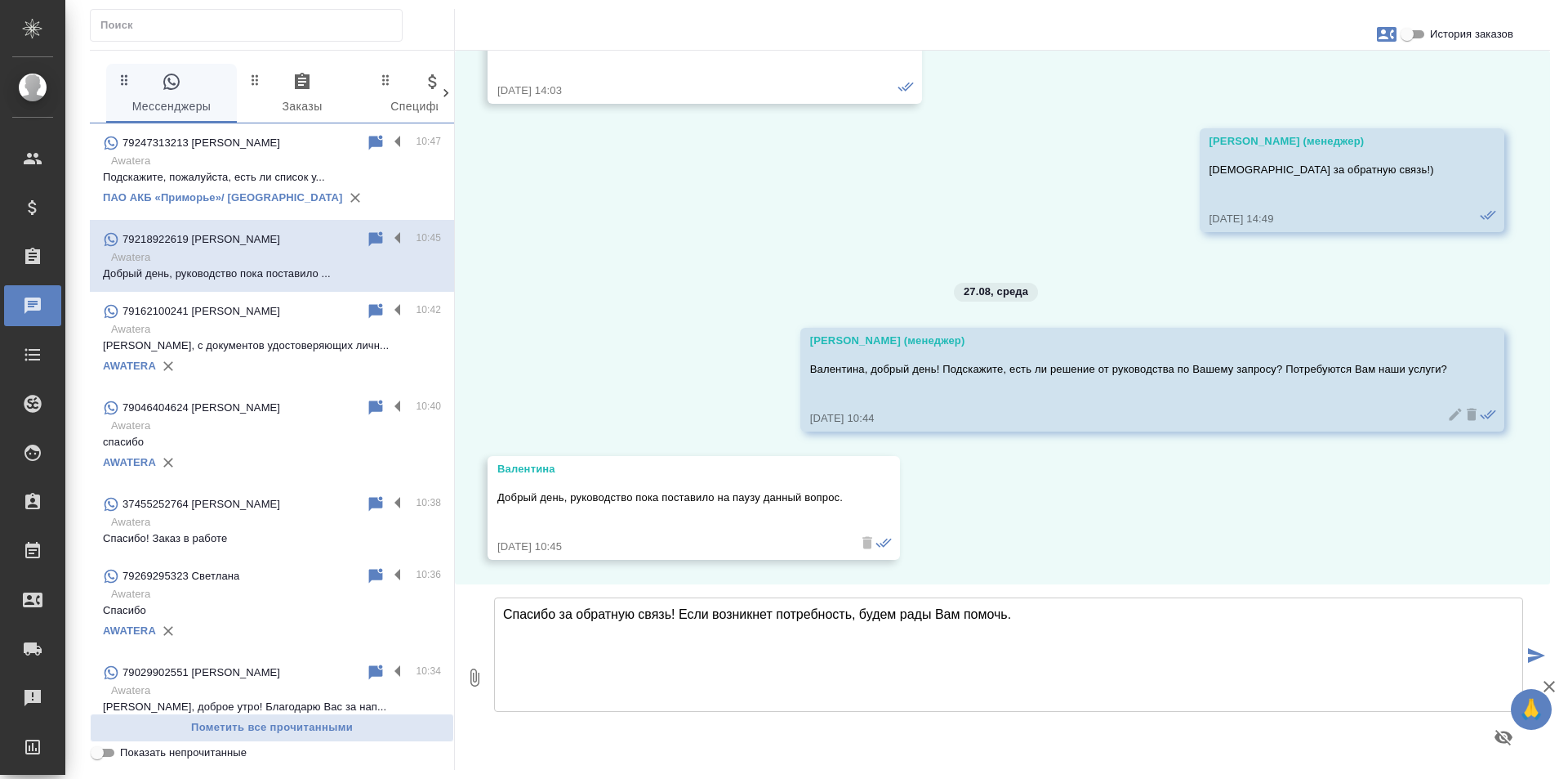
type textarea "Спасибо за обратную связь! Если возникнет потребность, будем рады Вам помочь."
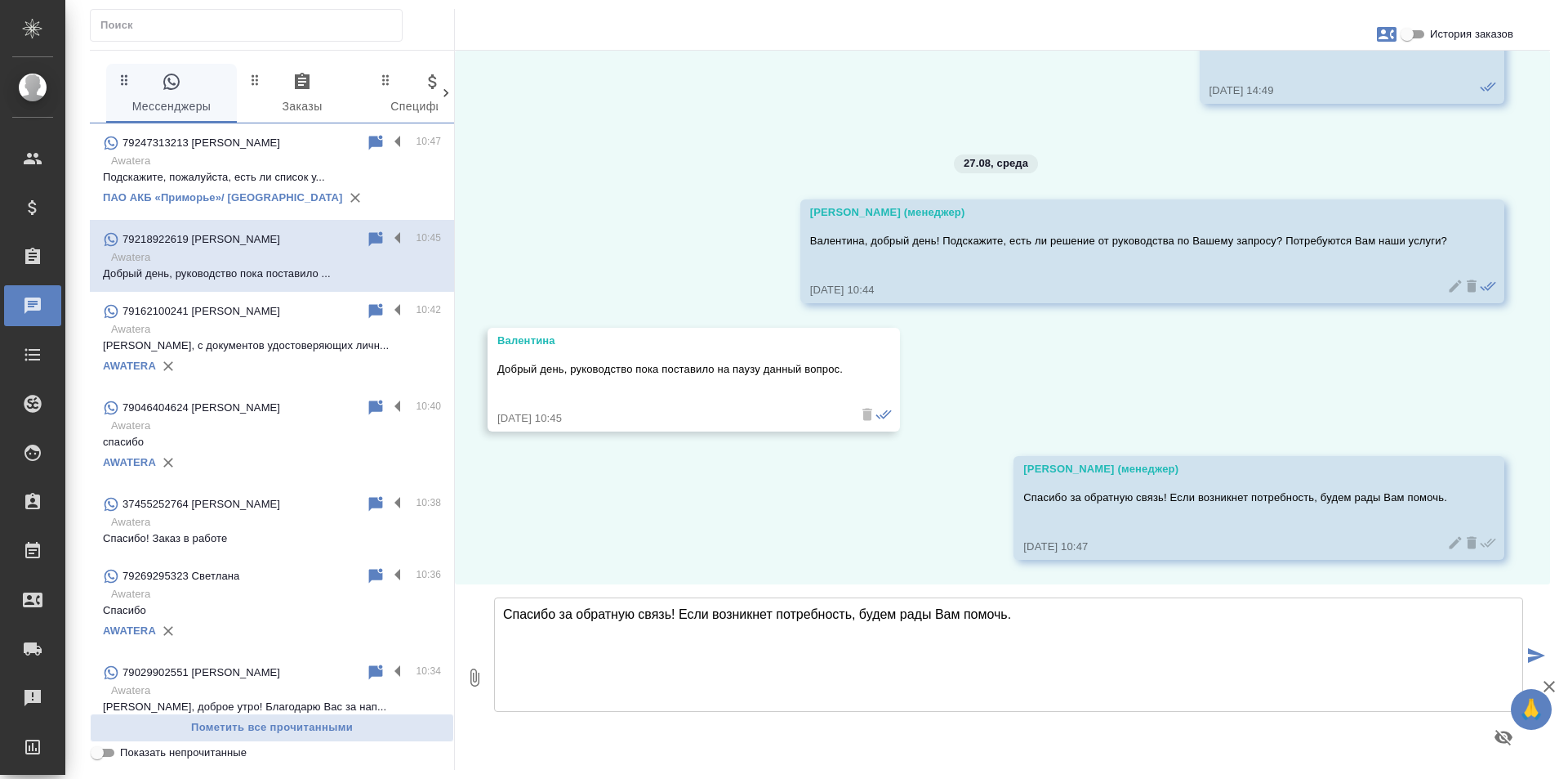
scroll to position [1238, 0]
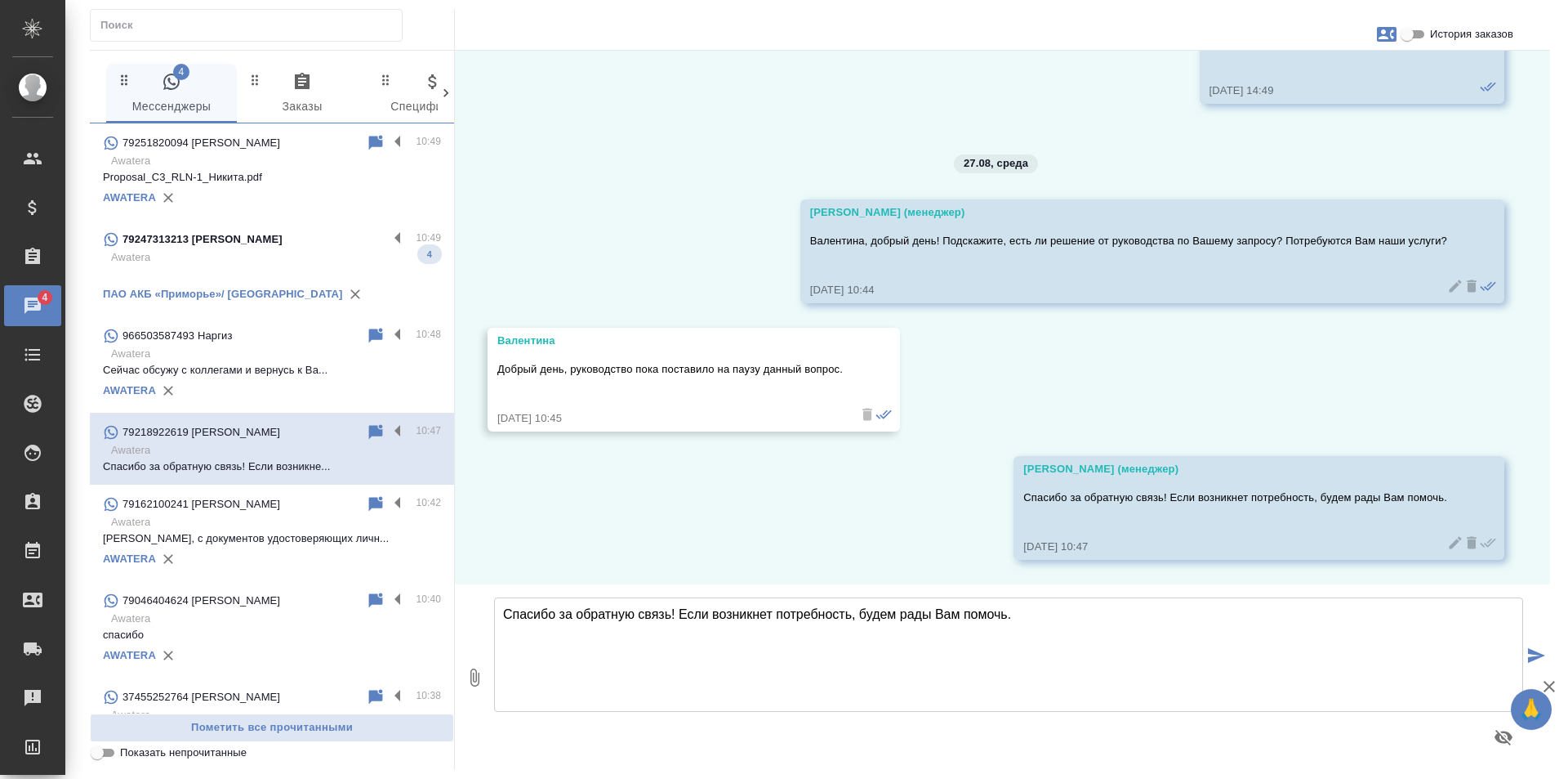
click at [235, 239] on div "79247313213 Татьяна" at bounding box center [245, 240] width 285 height 20
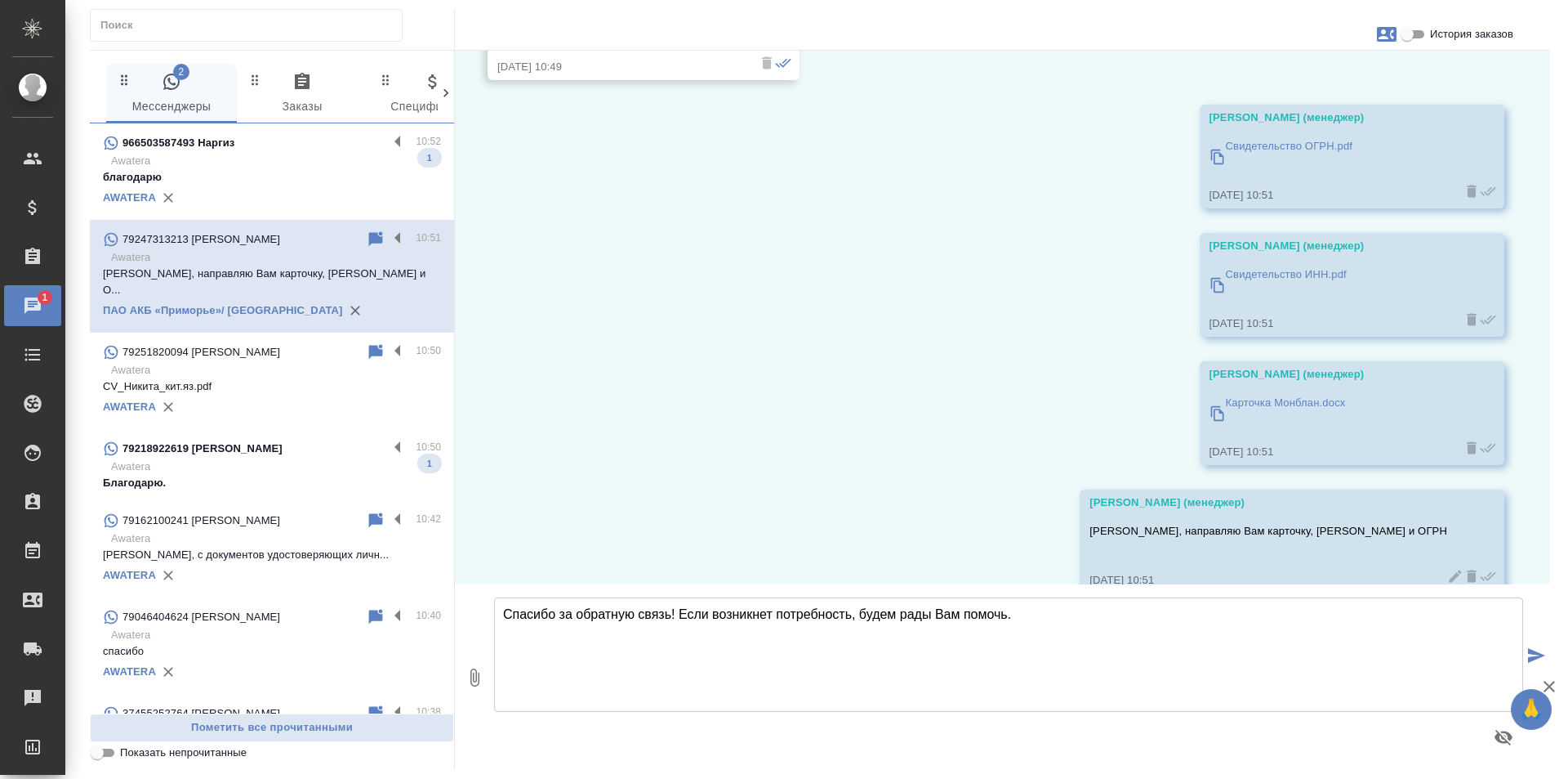
scroll to position [3745, 0]
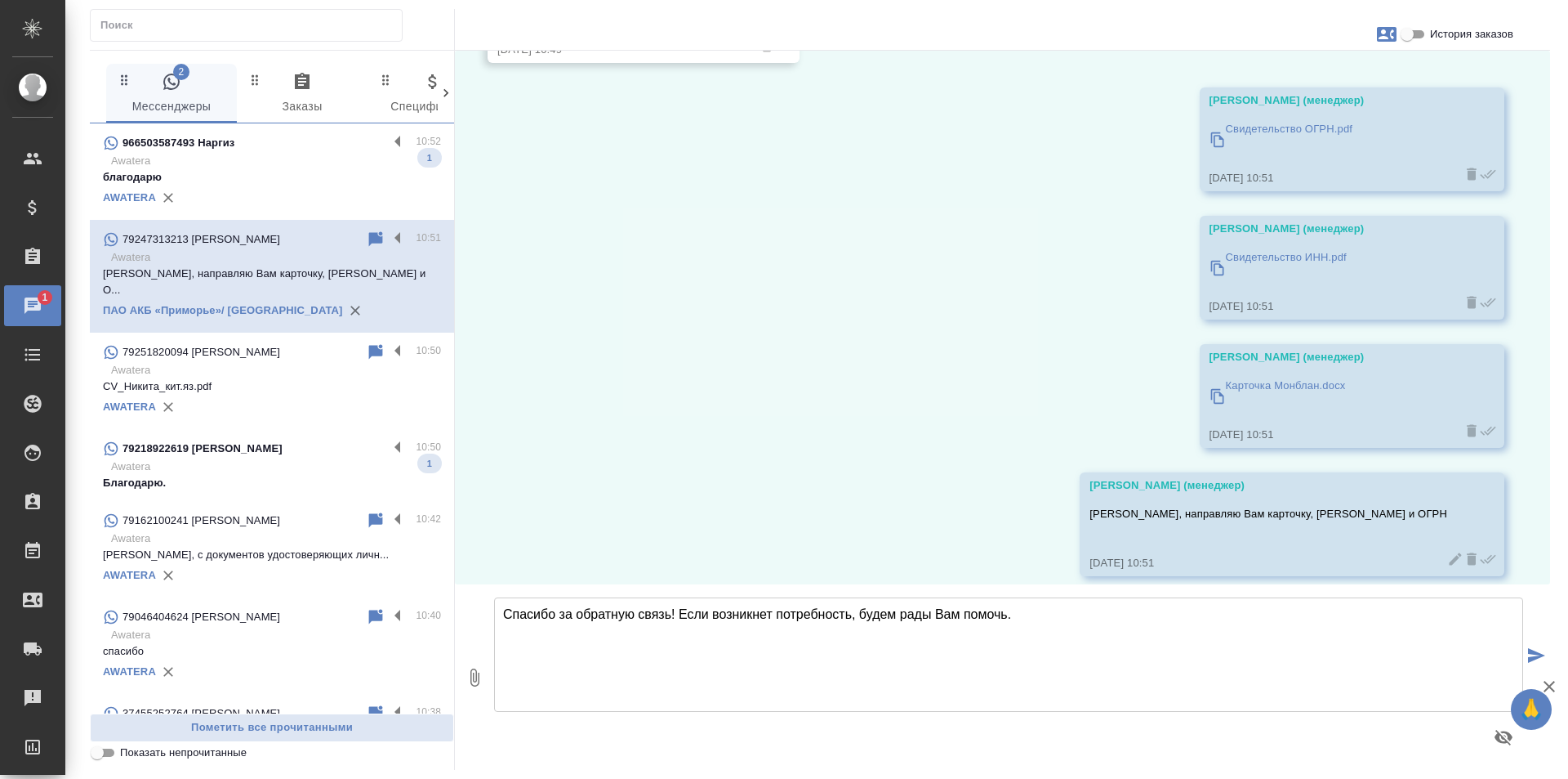
click at [288, 158] on p "Awatera" at bounding box center [276, 161] width 330 height 16
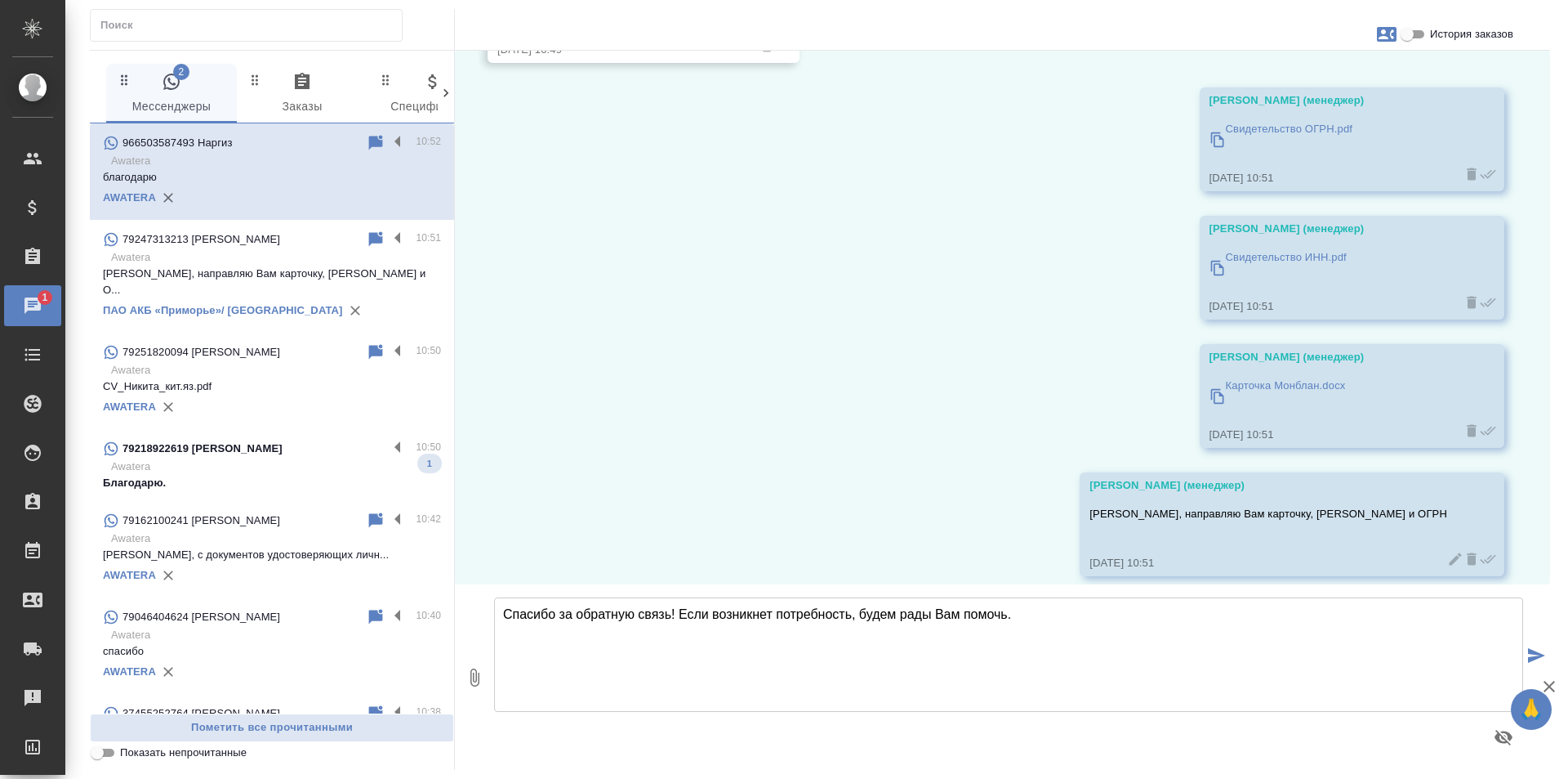
scroll to position [1374, 0]
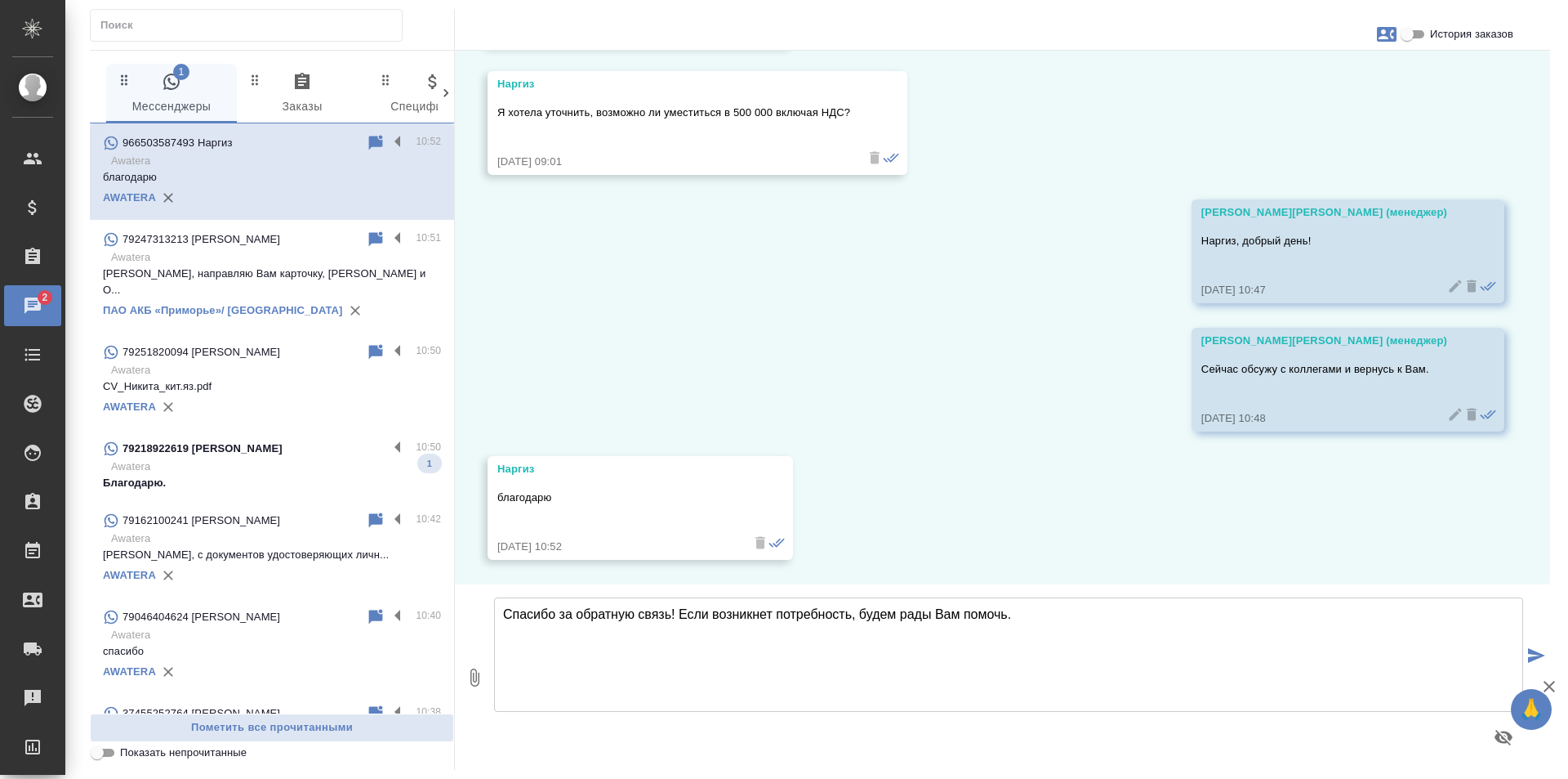
drag, startPoint x: 277, startPoint y: 439, endPoint x: 267, endPoint y: 436, distance: 10.4
click at [274, 439] on div "79218922619 Валентина" at bounding box center [245, 449] width 285 height 20
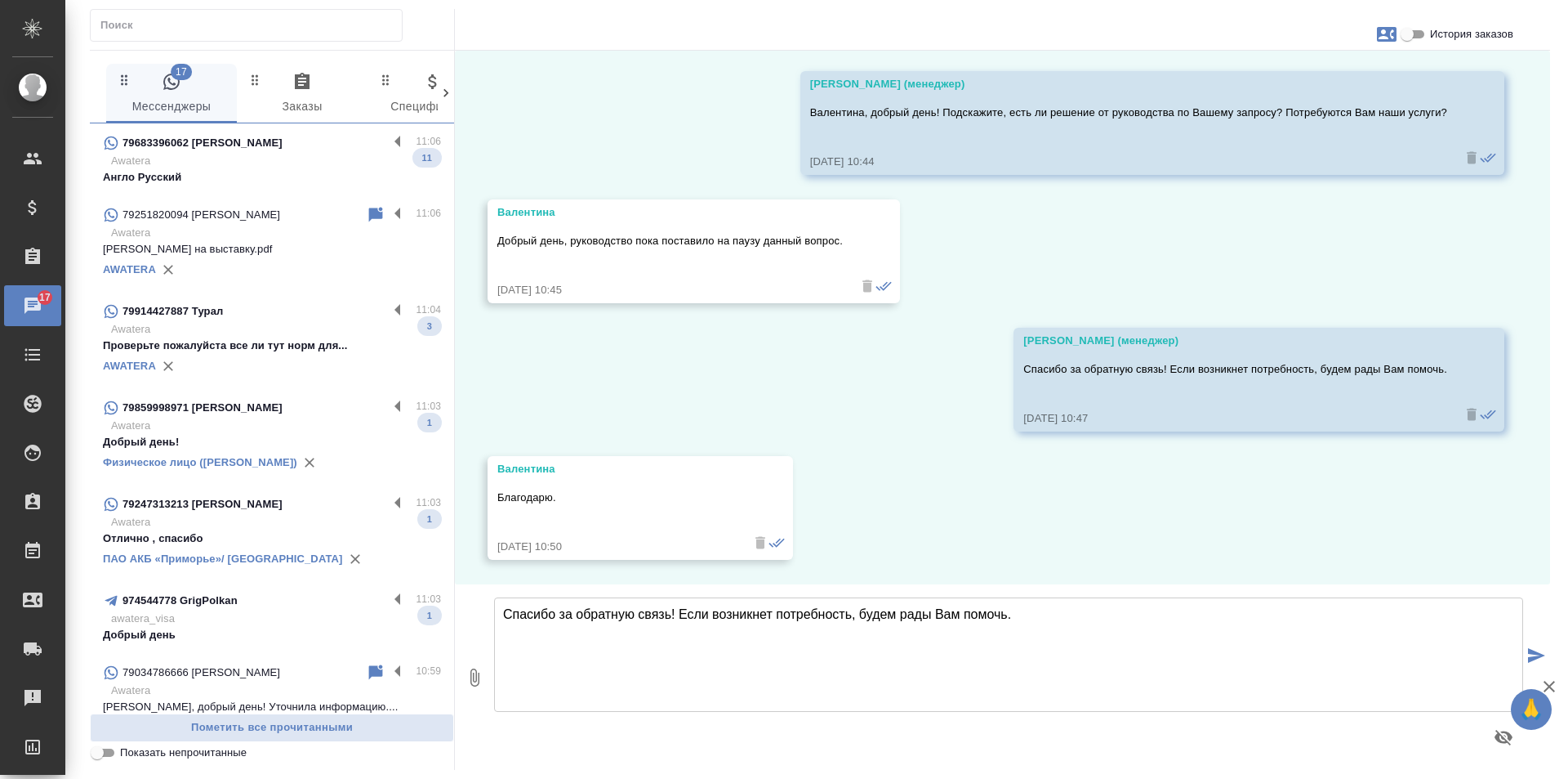
scroll to position [81, 0]
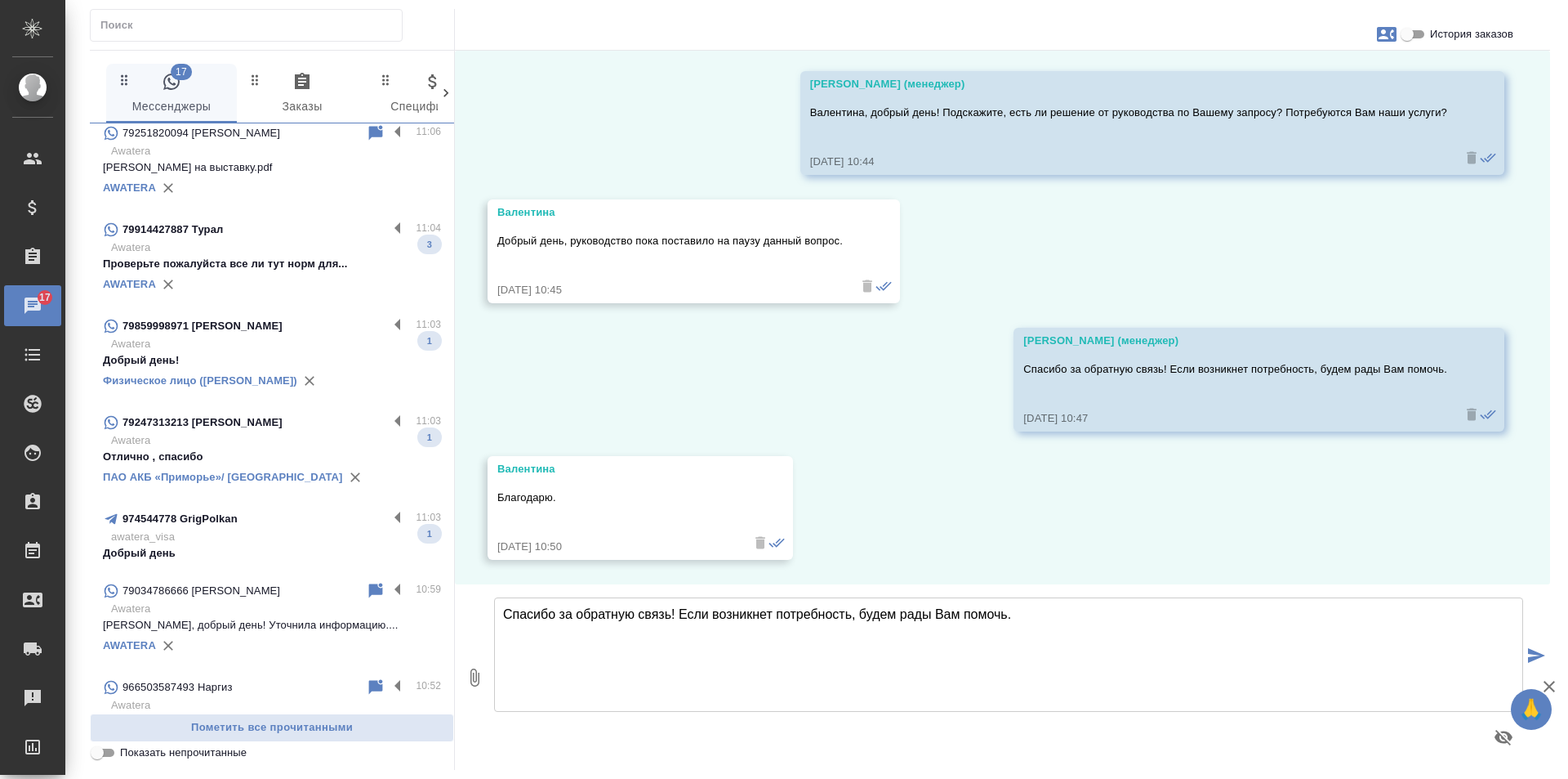
click at [316, 522] on div "974544778 GrigPolkan" at bounding box center [245, 519] width 285 height 20
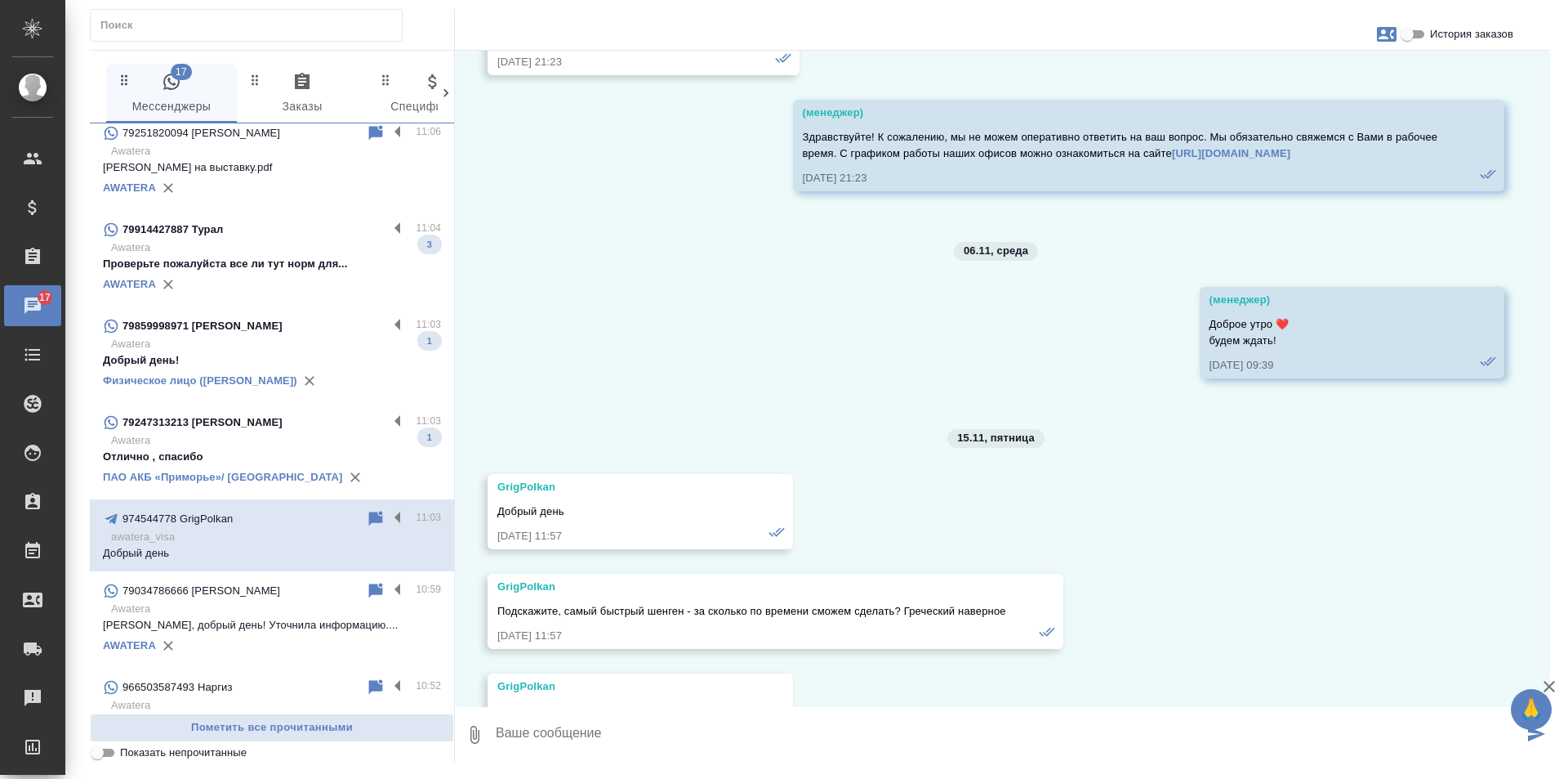
scroll to position [13124, 0]
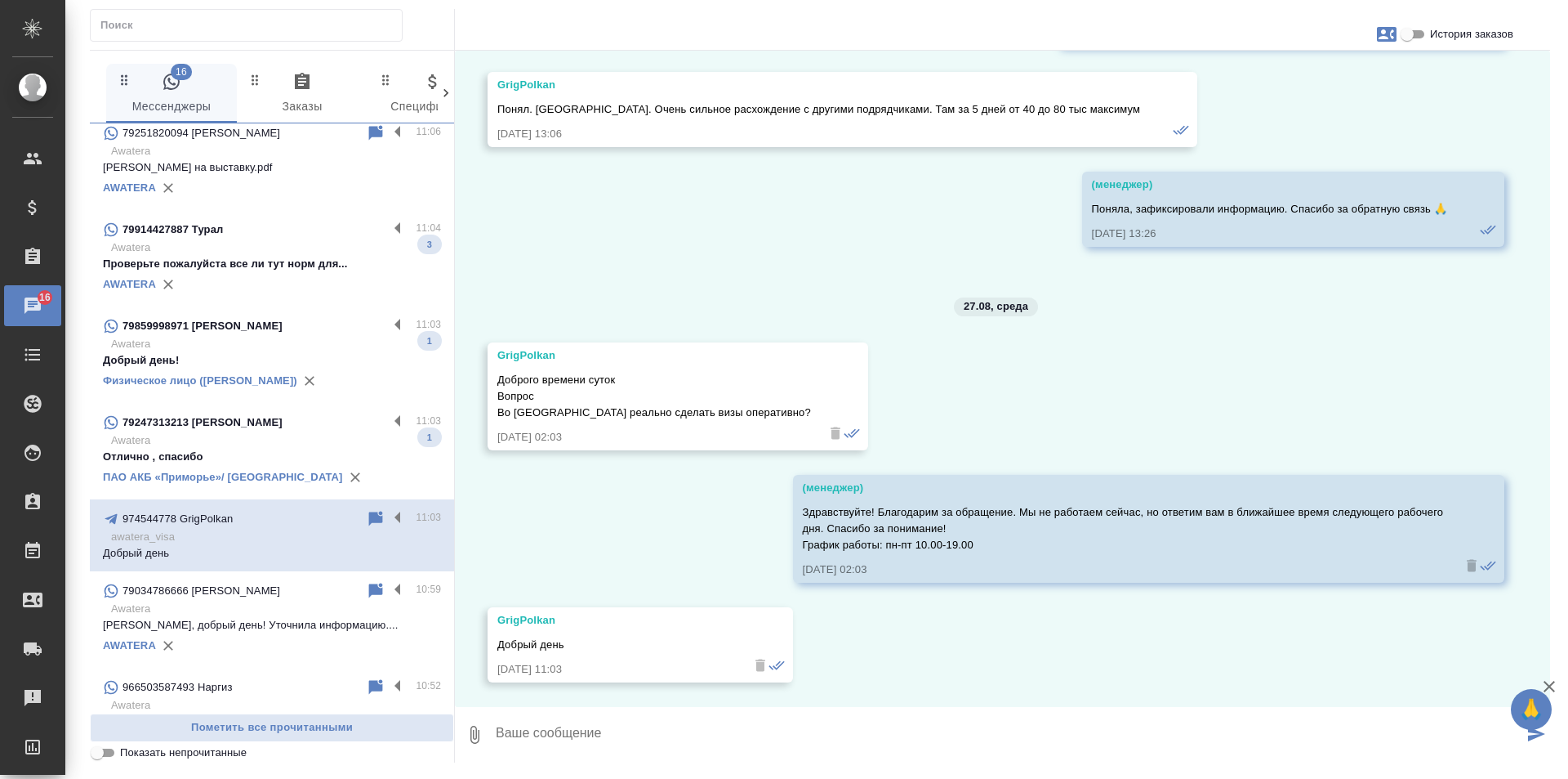
click at [260, 414] on div "79247313213 [PERSON_NAME]" at bounding box center [245, 423] width 285 height 20
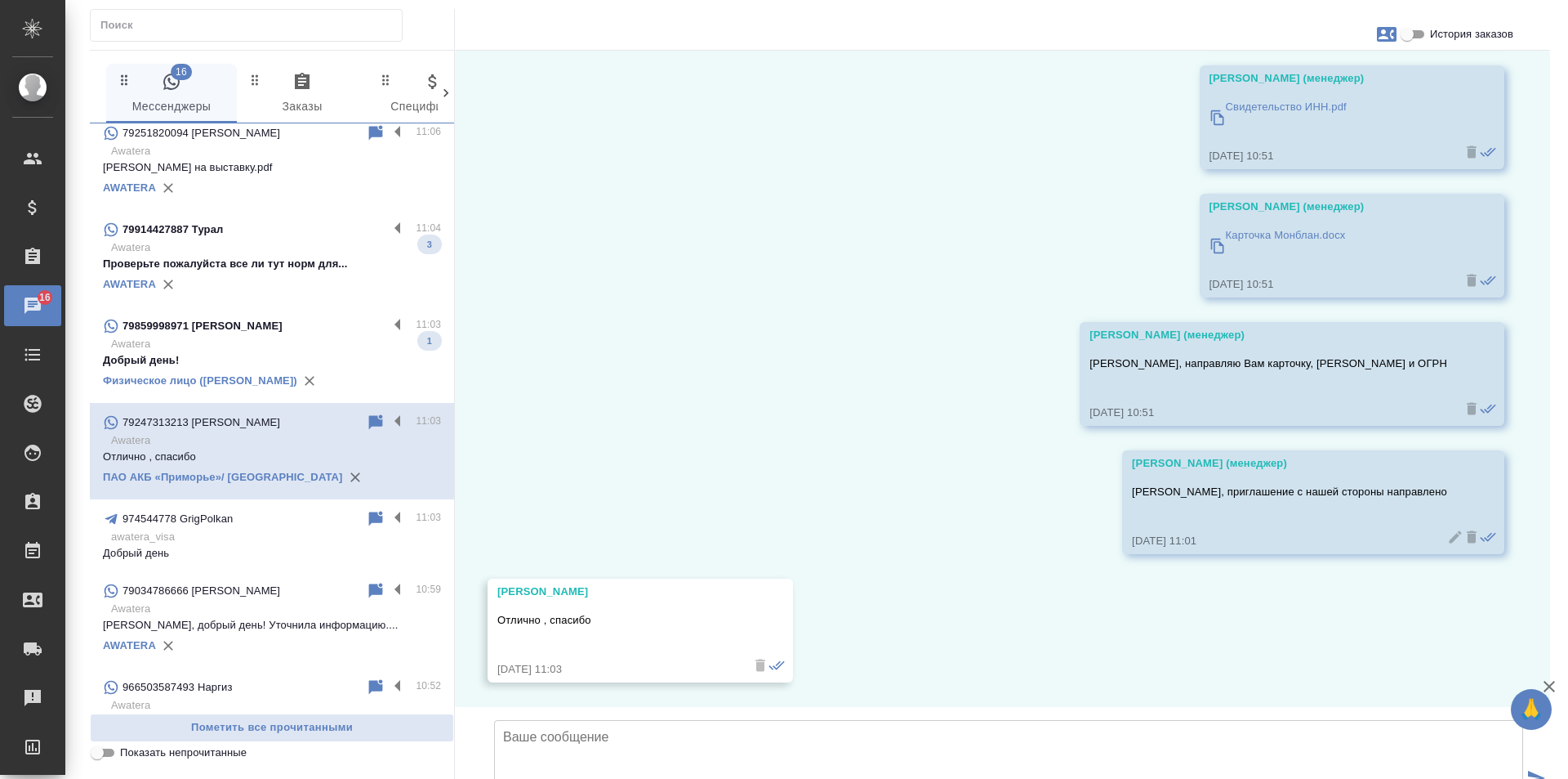
scroll to position [4002, 0]
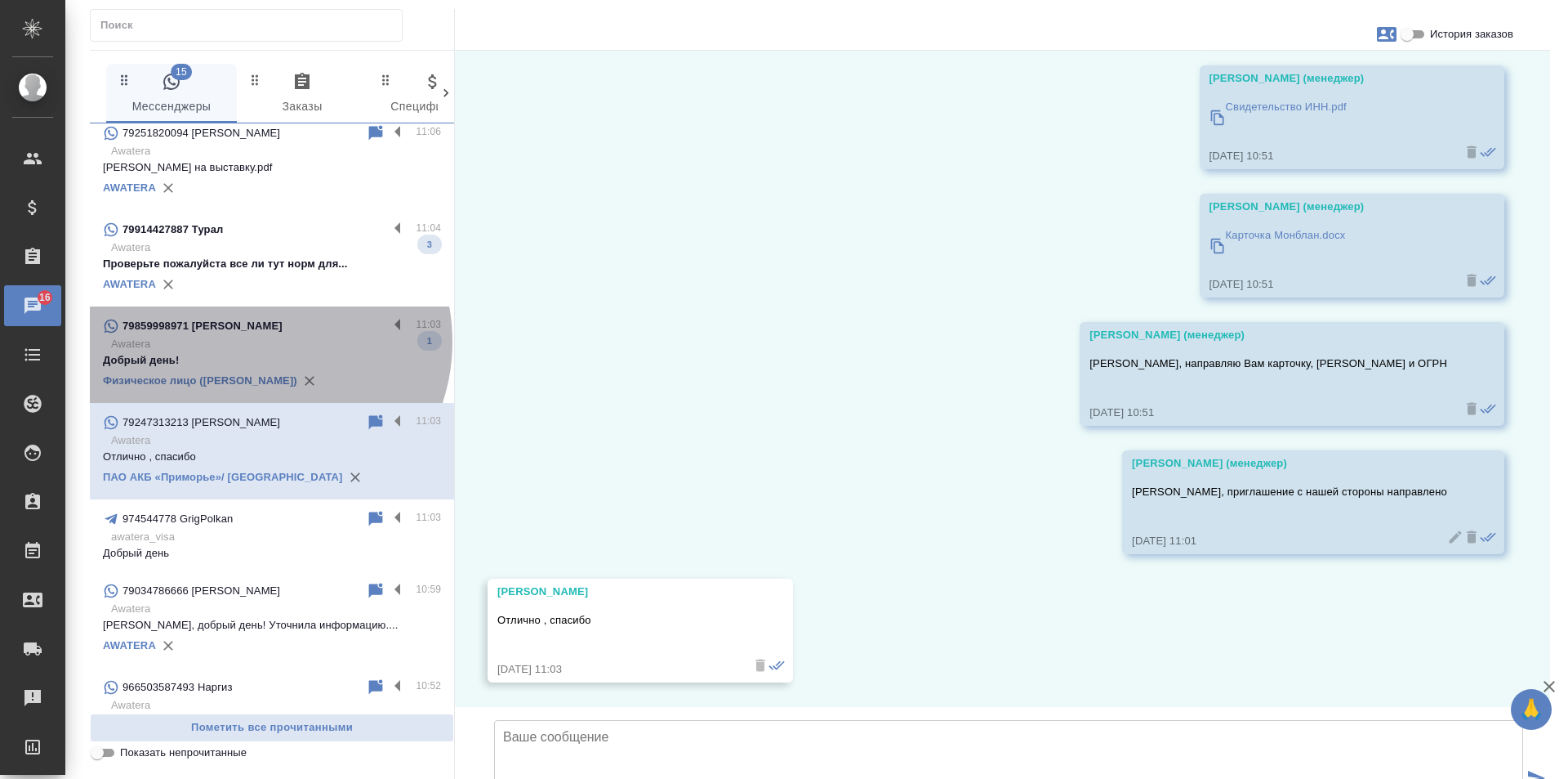
click at [258, 342] on p "Awatera" at bounding box center [276, 344] width 330 height 16
type textarea "М"
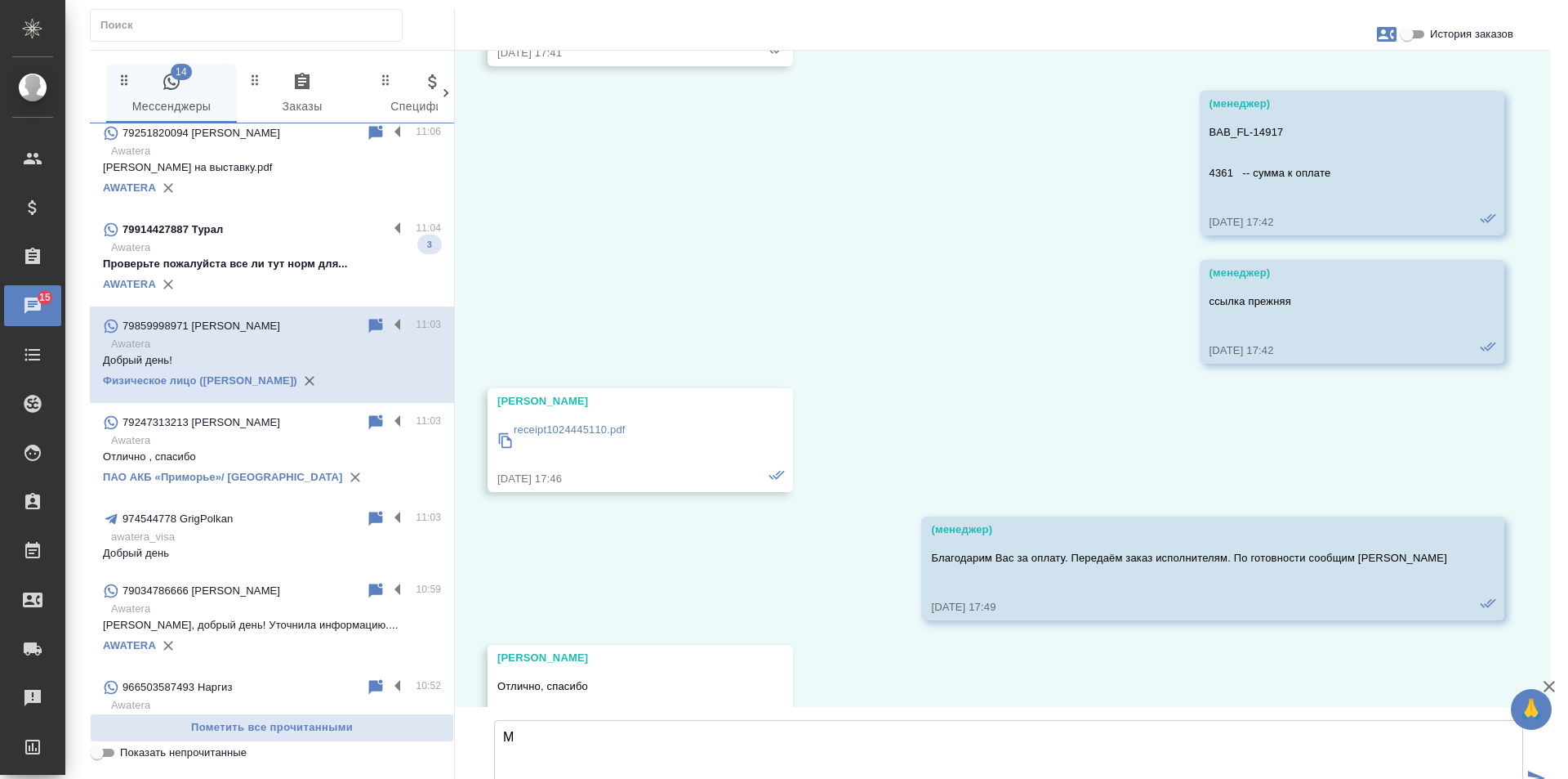
scroll to position [72900, 0]
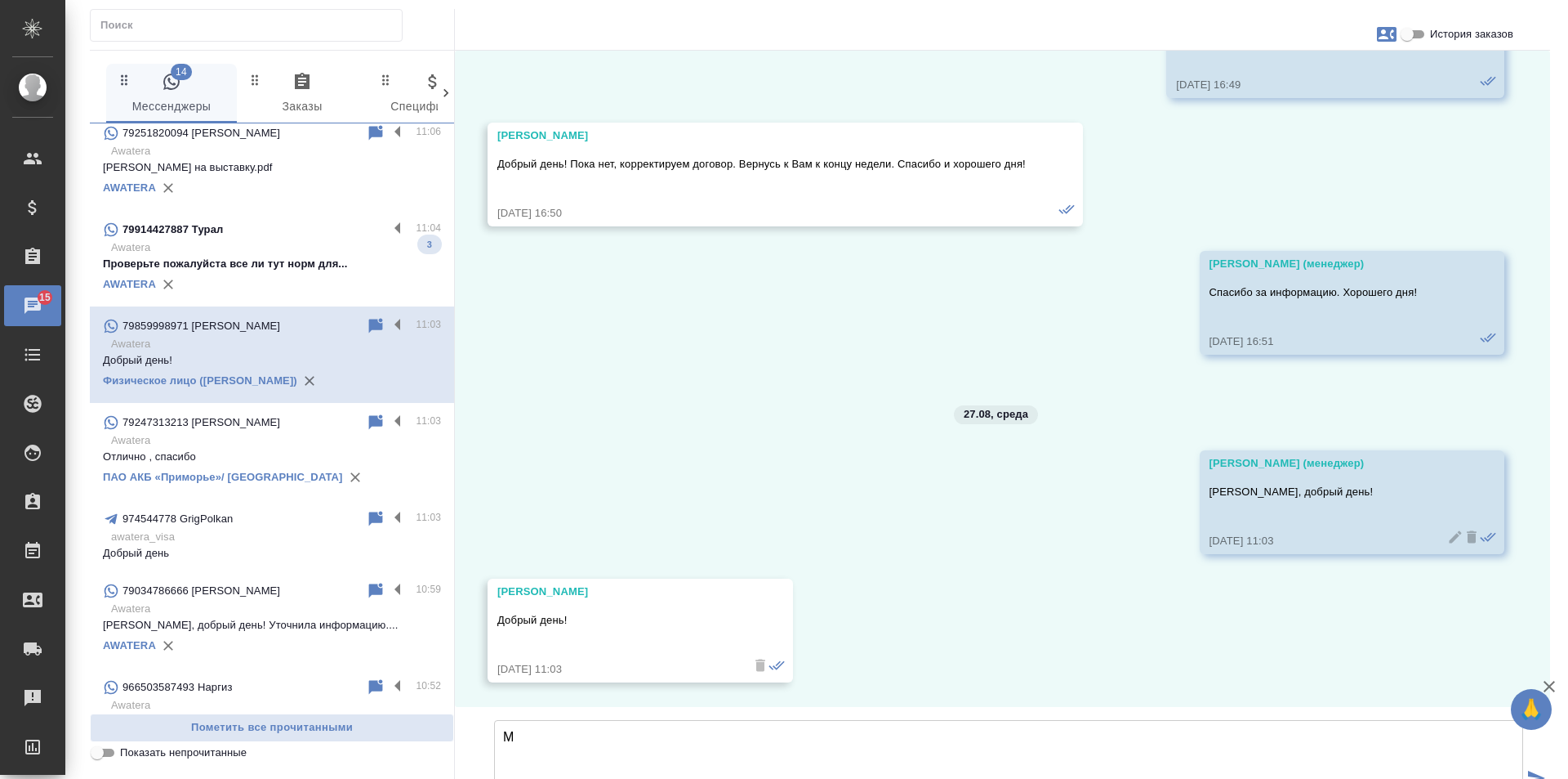
click at [222, 252] on p "Awatera" at bounding box center [276, 248] width 330 height 16
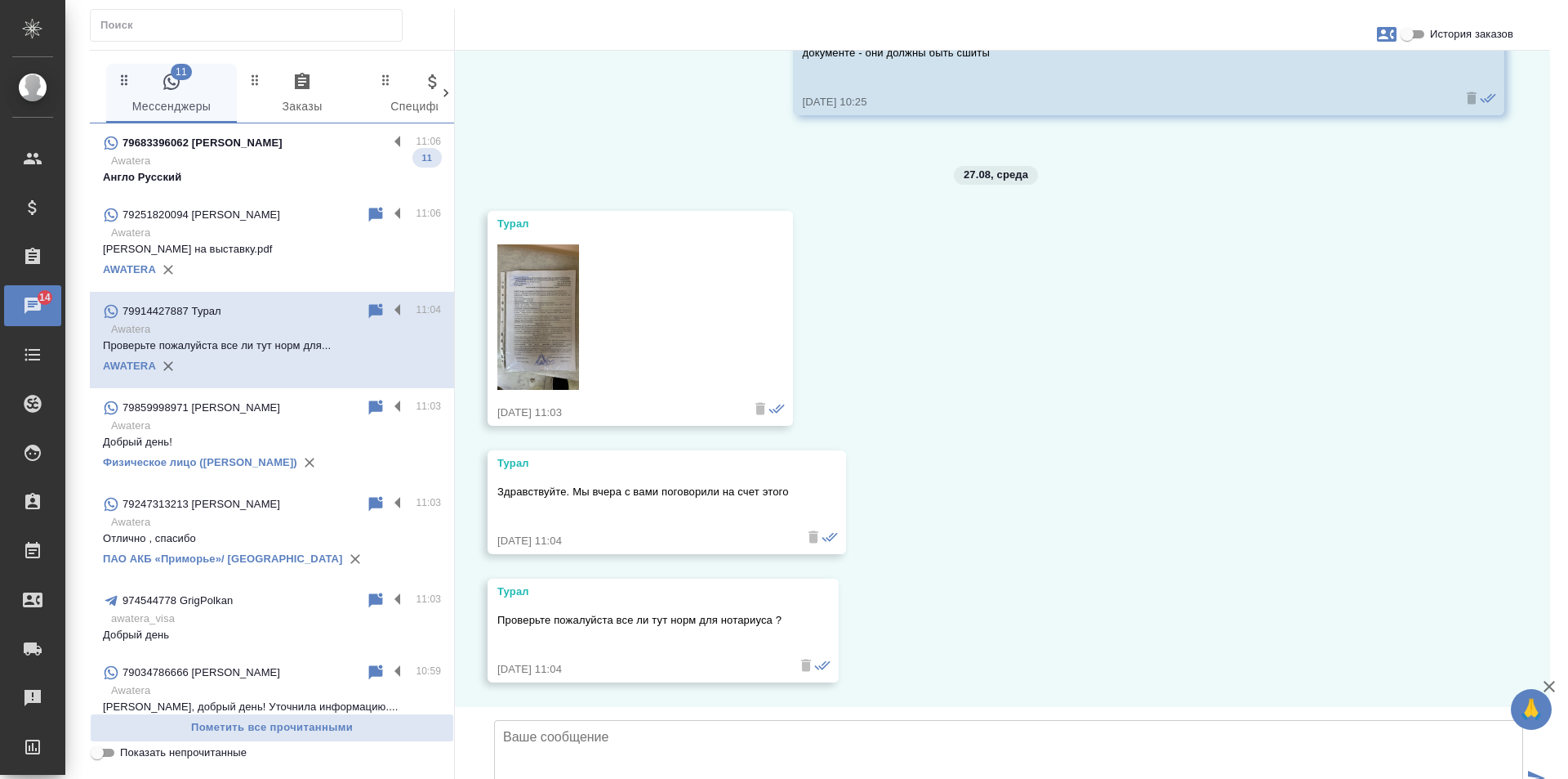
scroll to position [331, 0]
click at [313, 151] on div "79683396062 Ольга Литтл" at bounding box center [245, 143] width 285 height 20
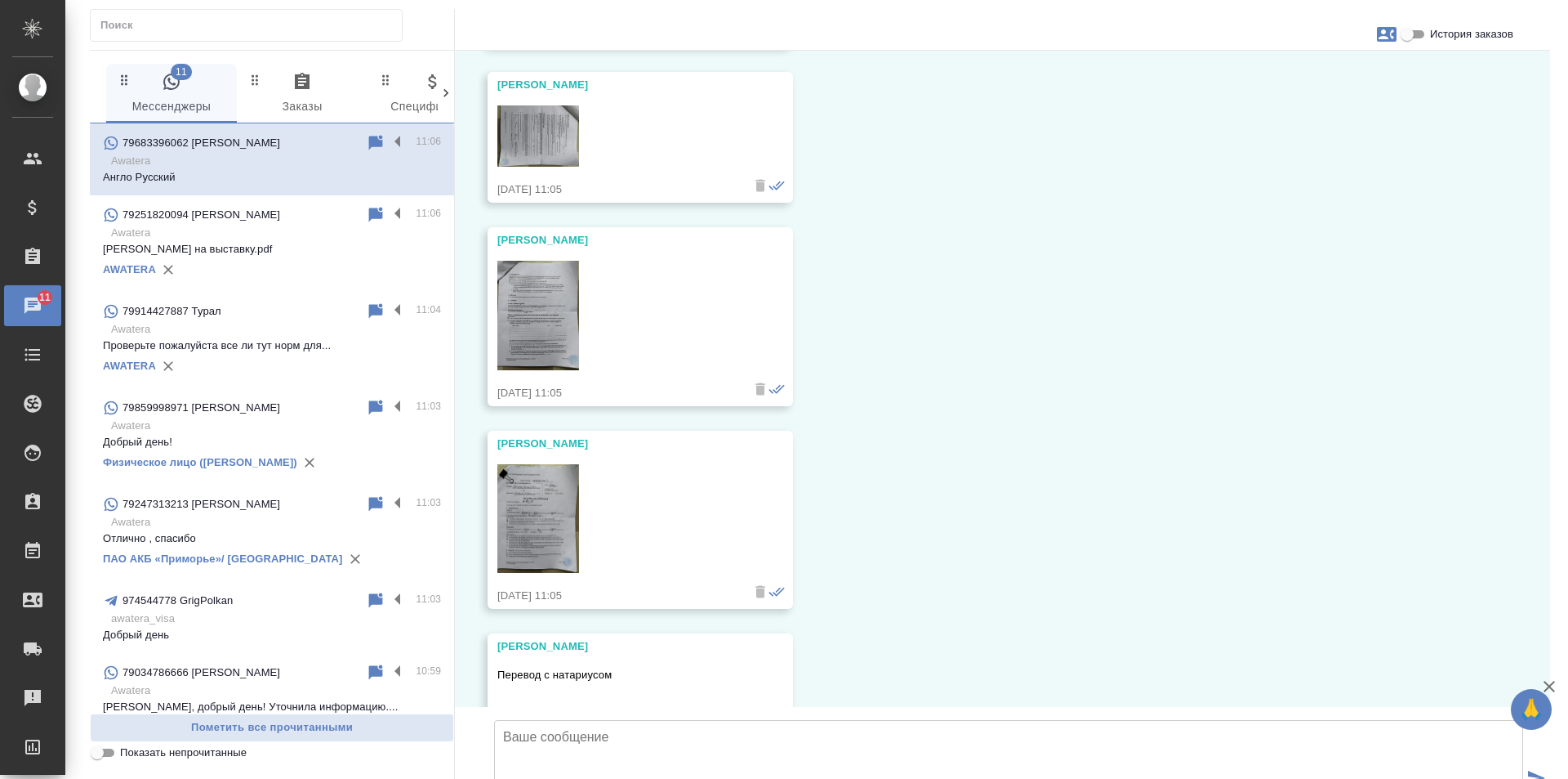
scroll to position [4614, 0]
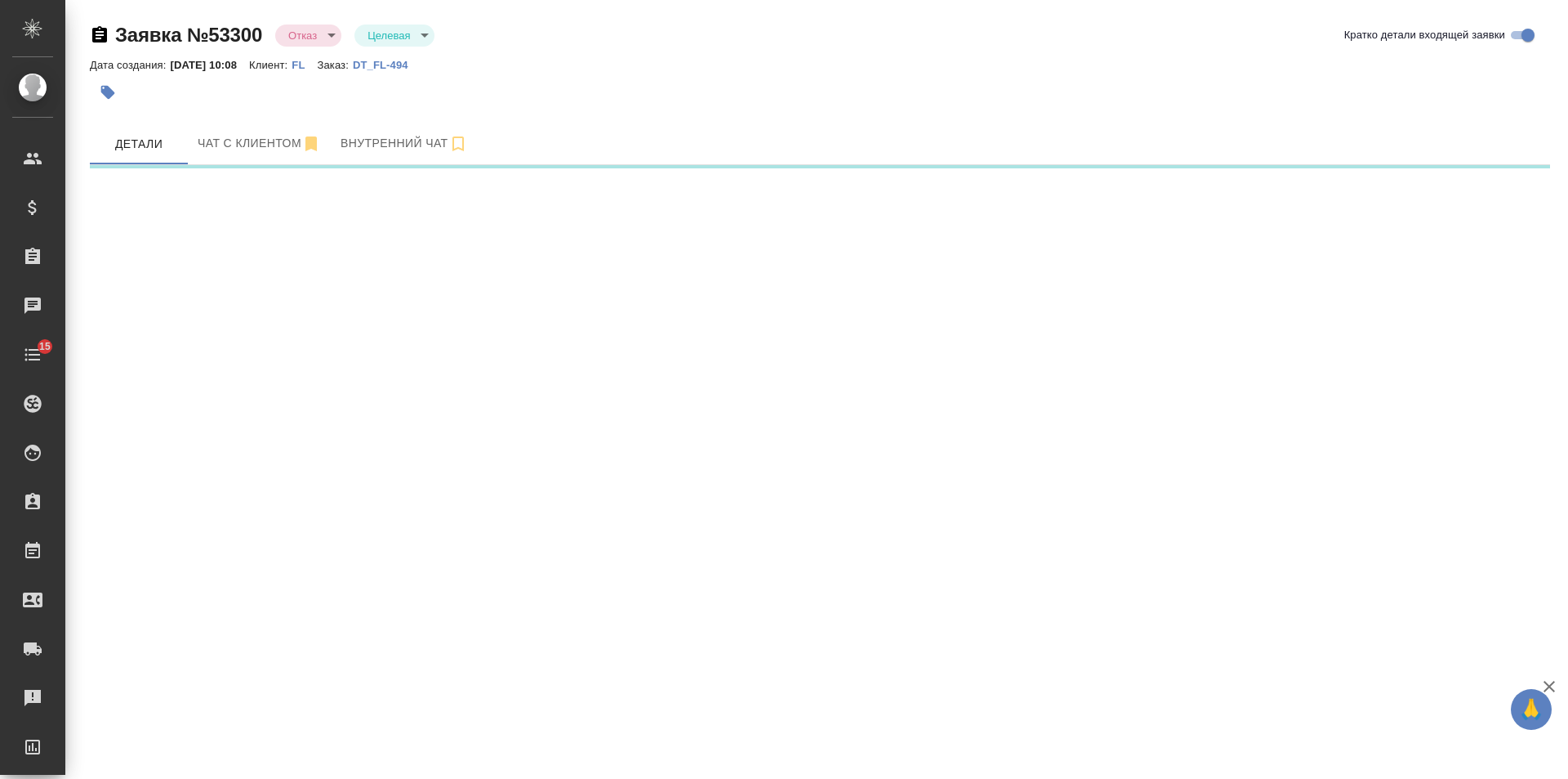
select select "RU"
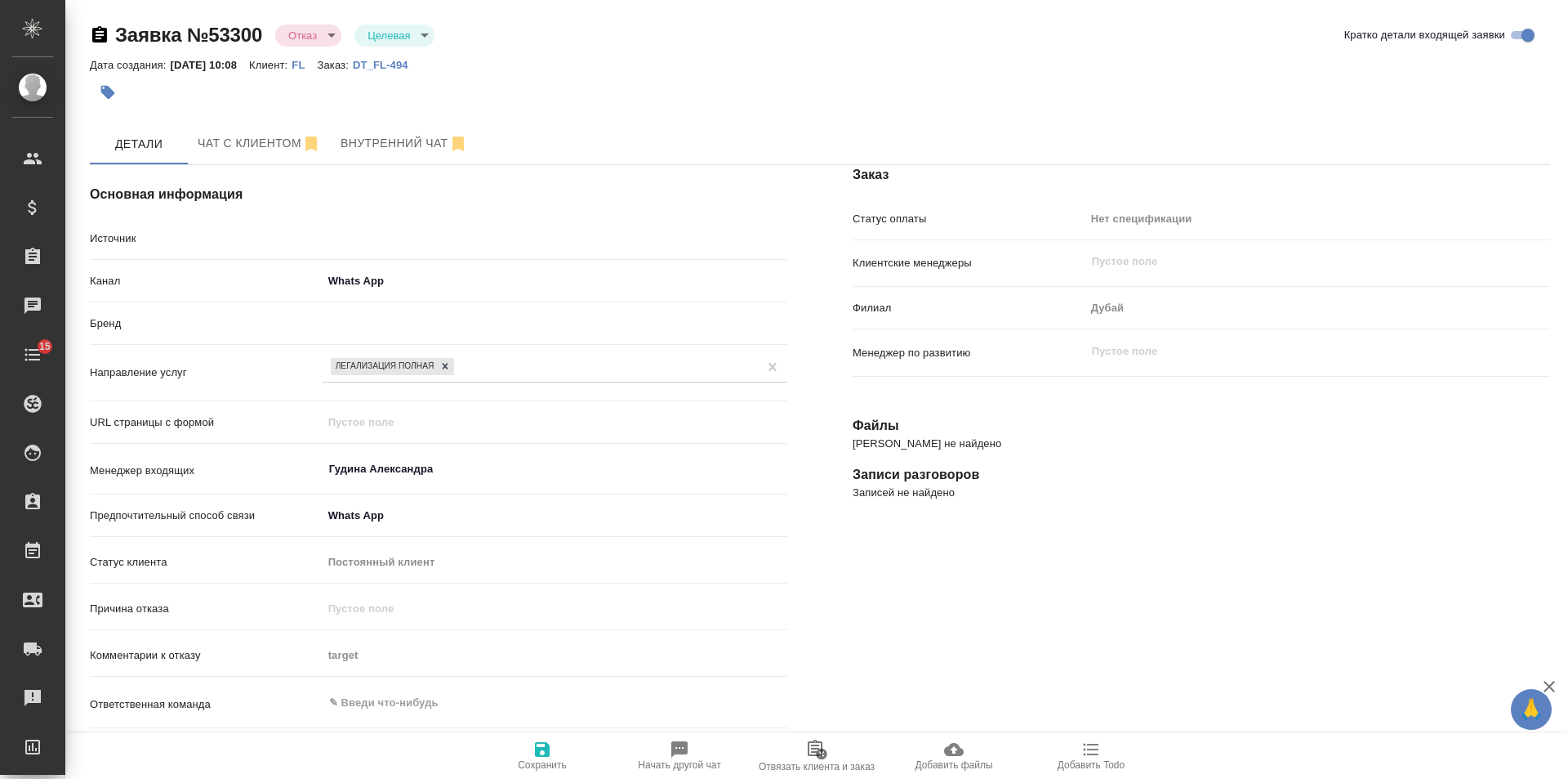
type textarea "x"
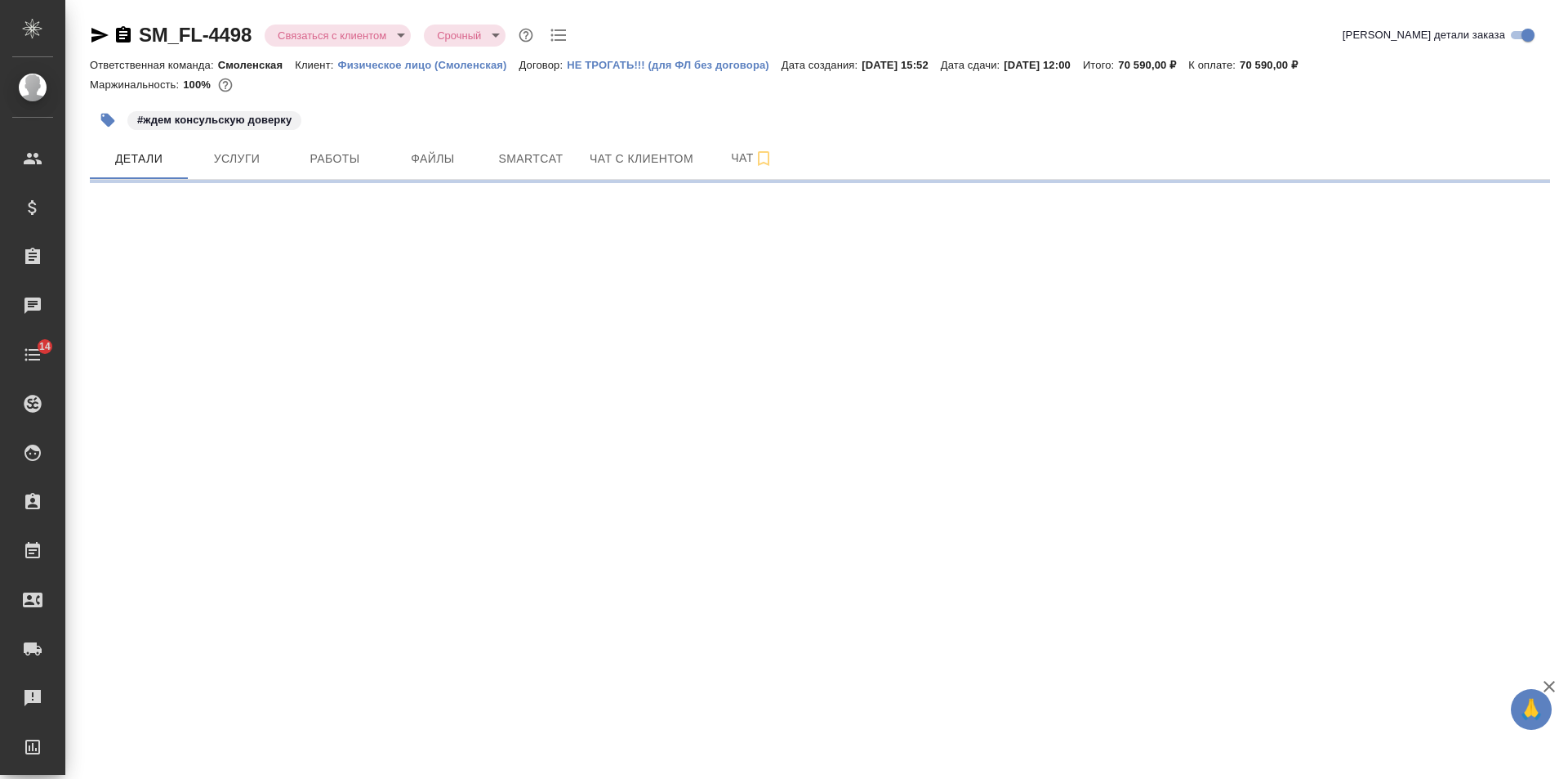
select select "RU"
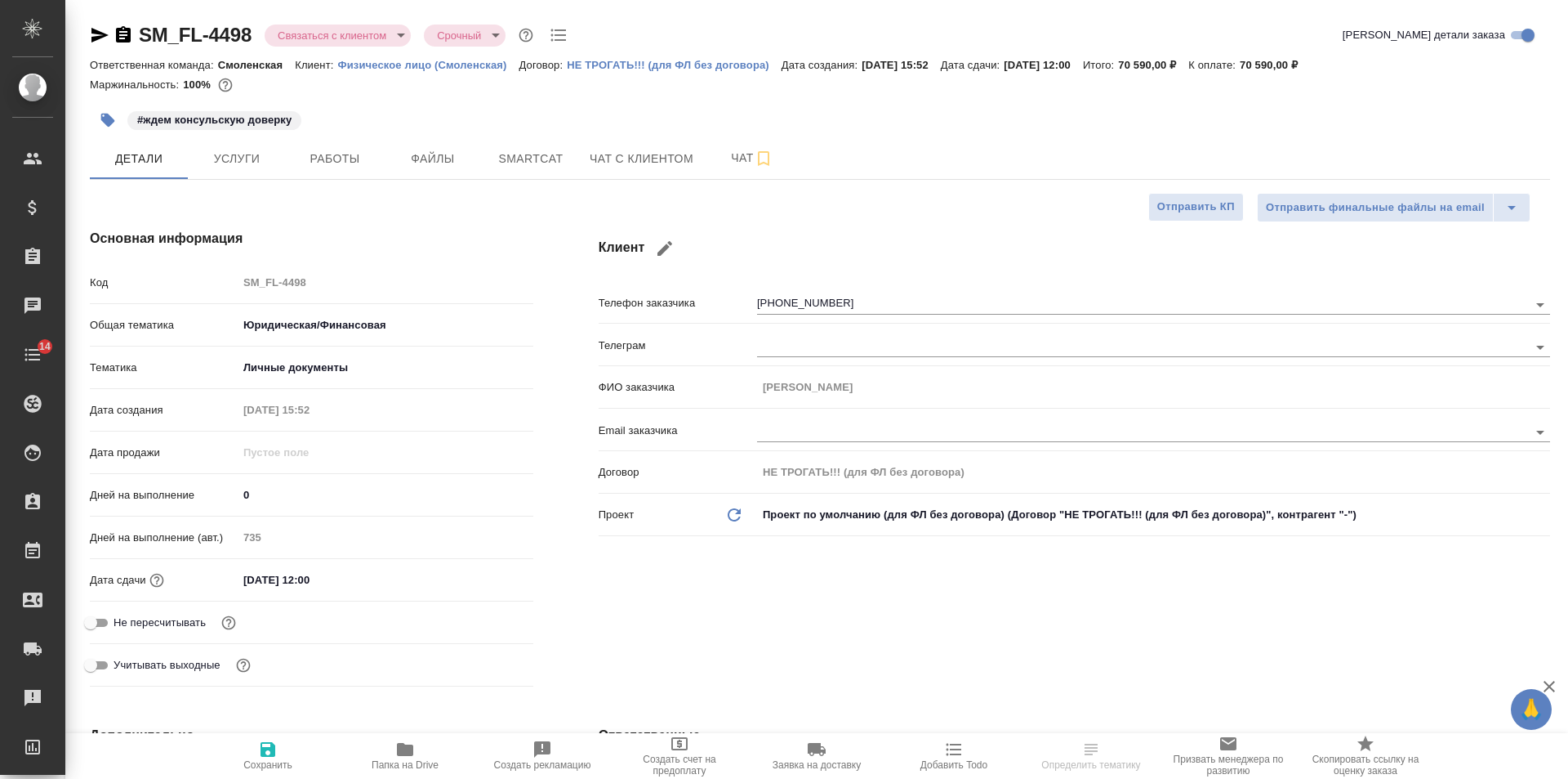
type textarea "x"
click at [638, 158] on span "Чат с клиентом" at bounding box center [641, 158] width 104 height 21
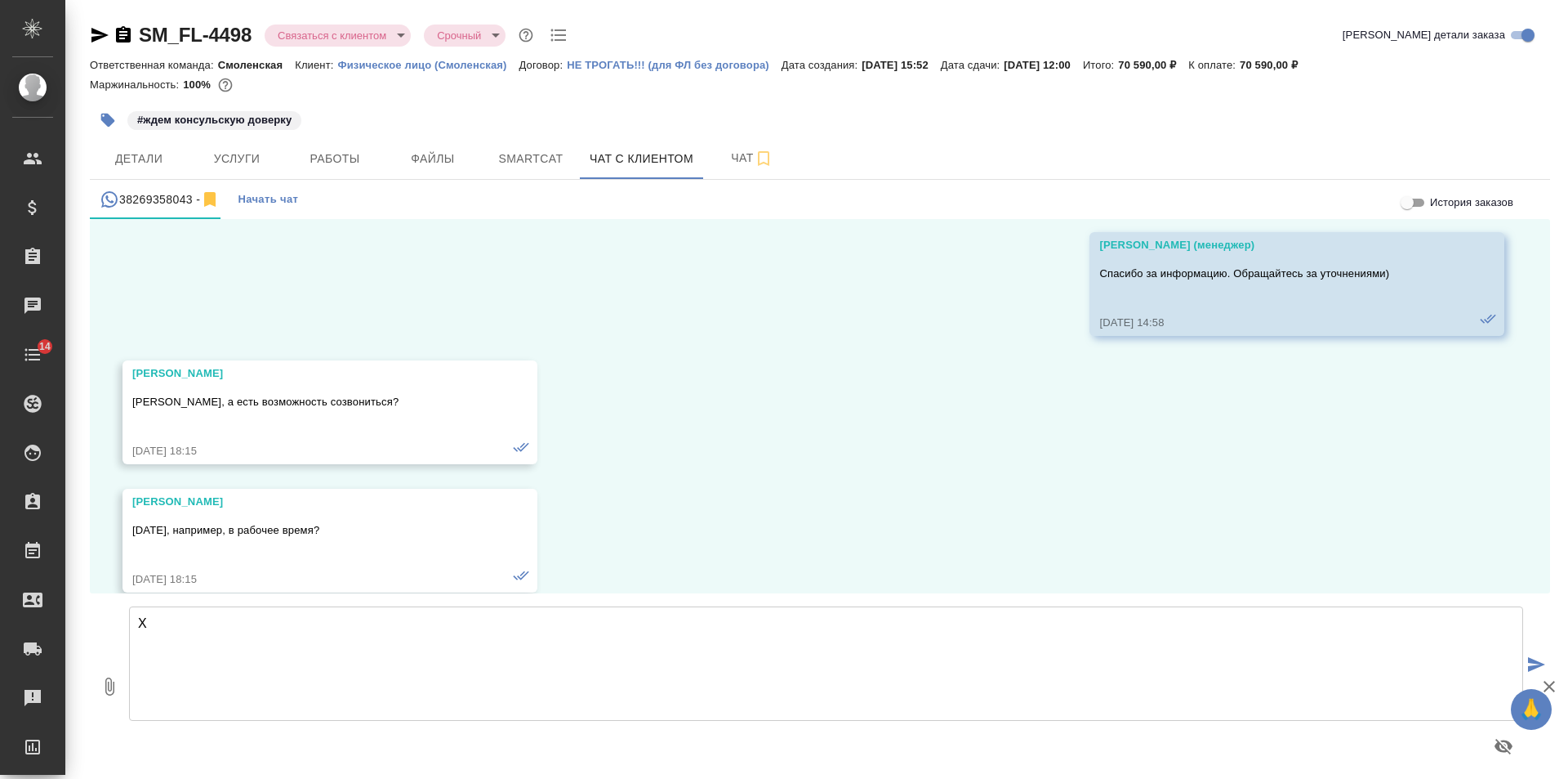
scroll to position [10866, 0]
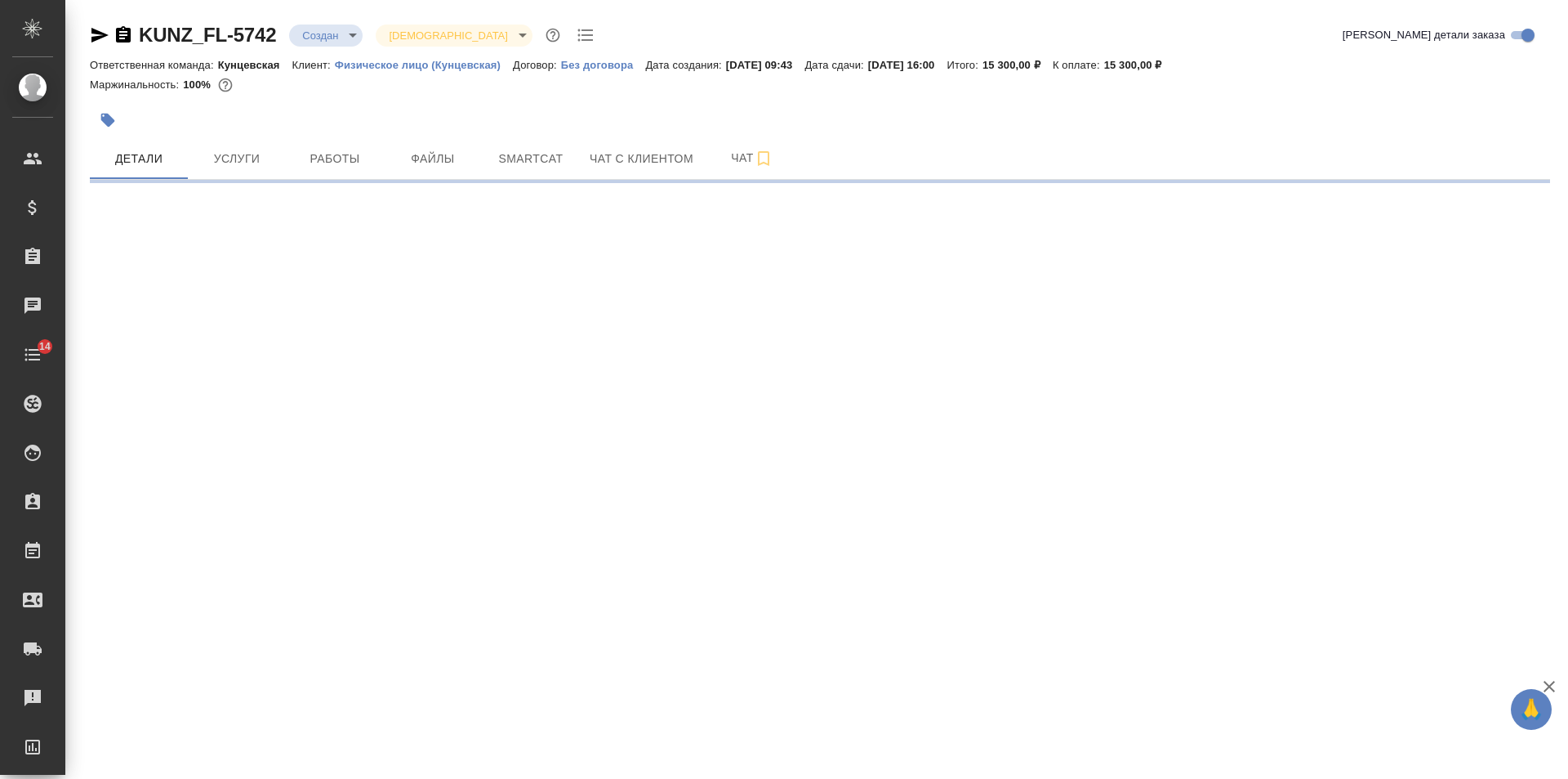
select select "RU"
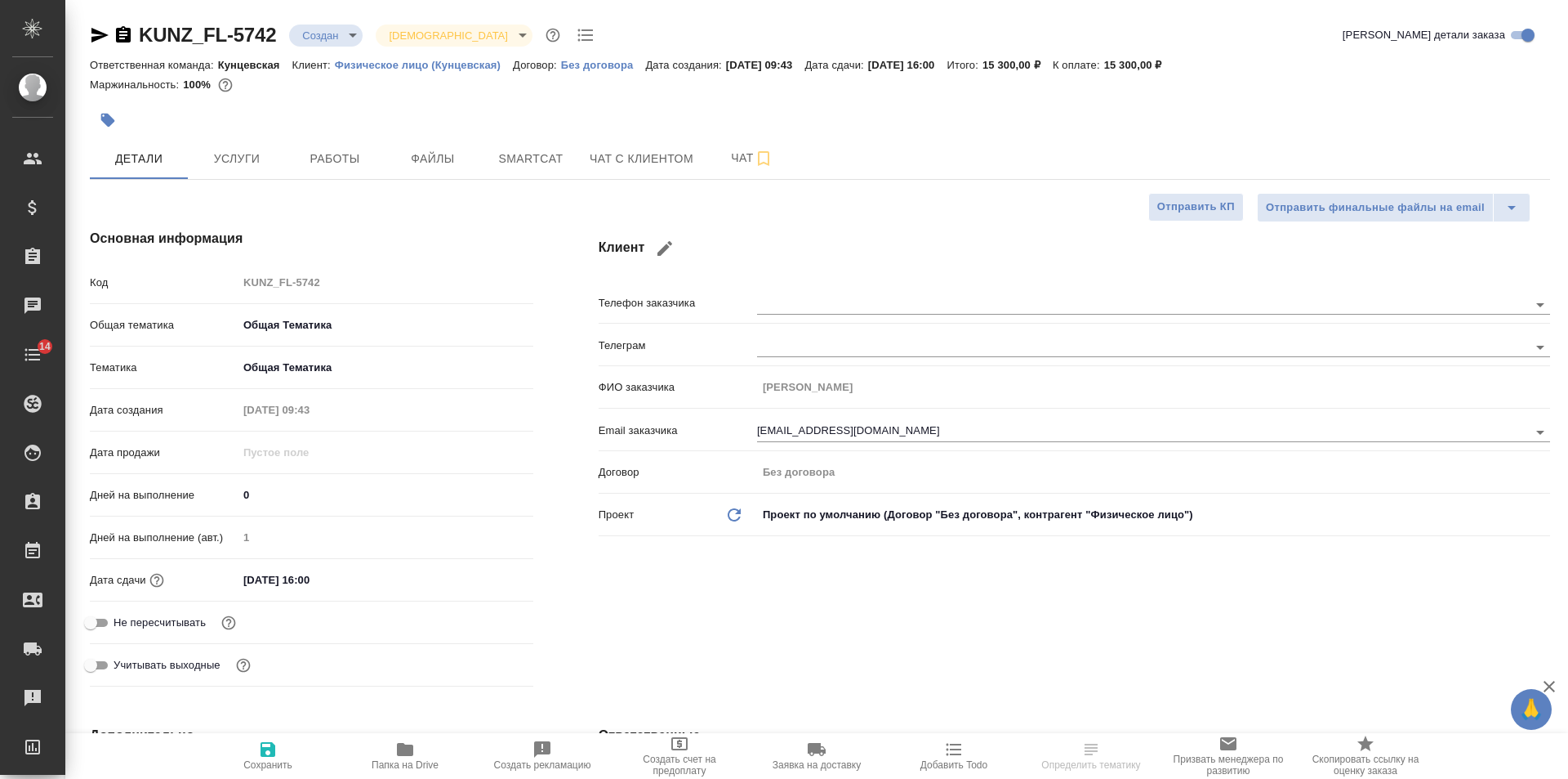
type textarea "x"
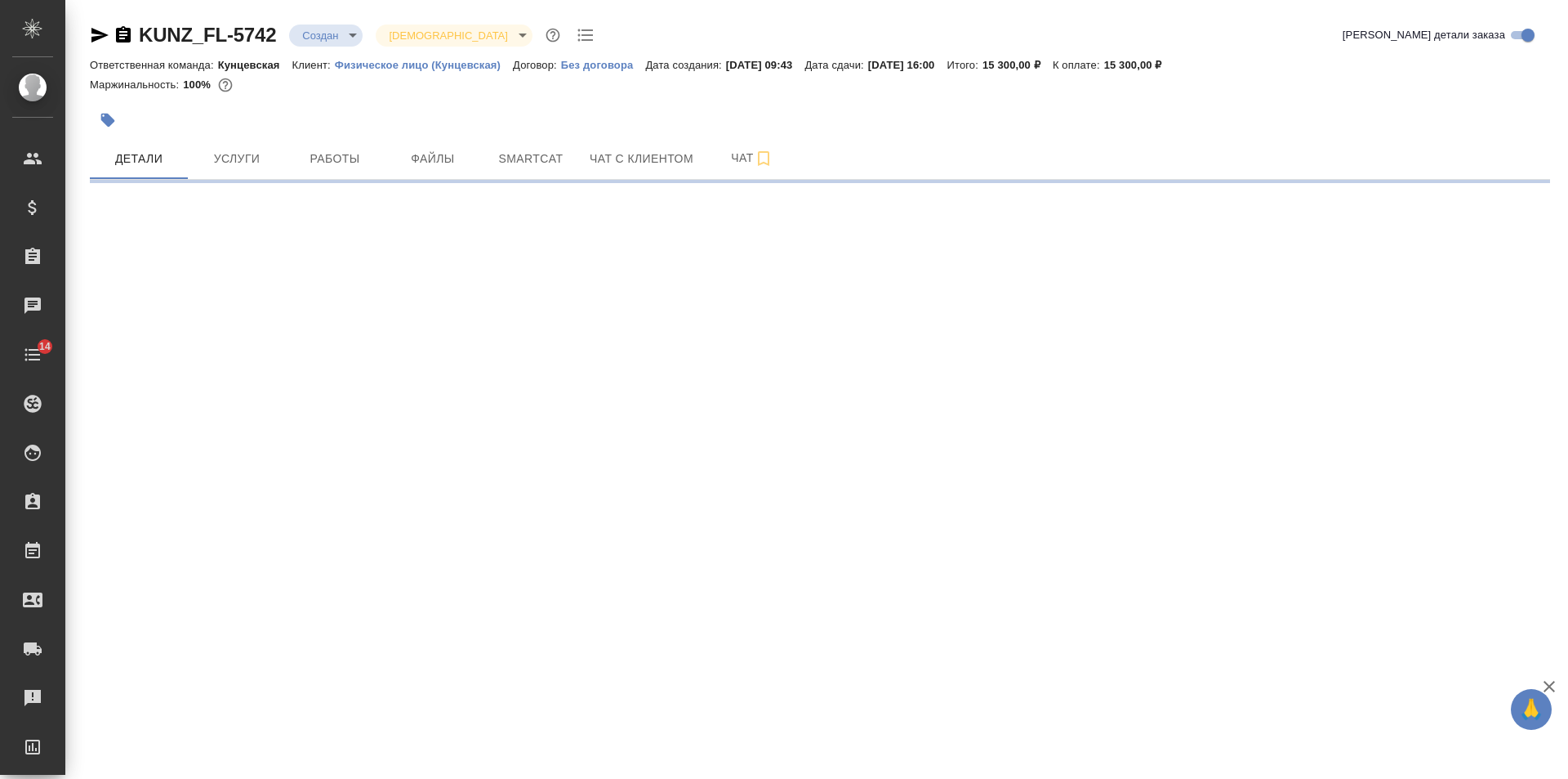
select select "RU"
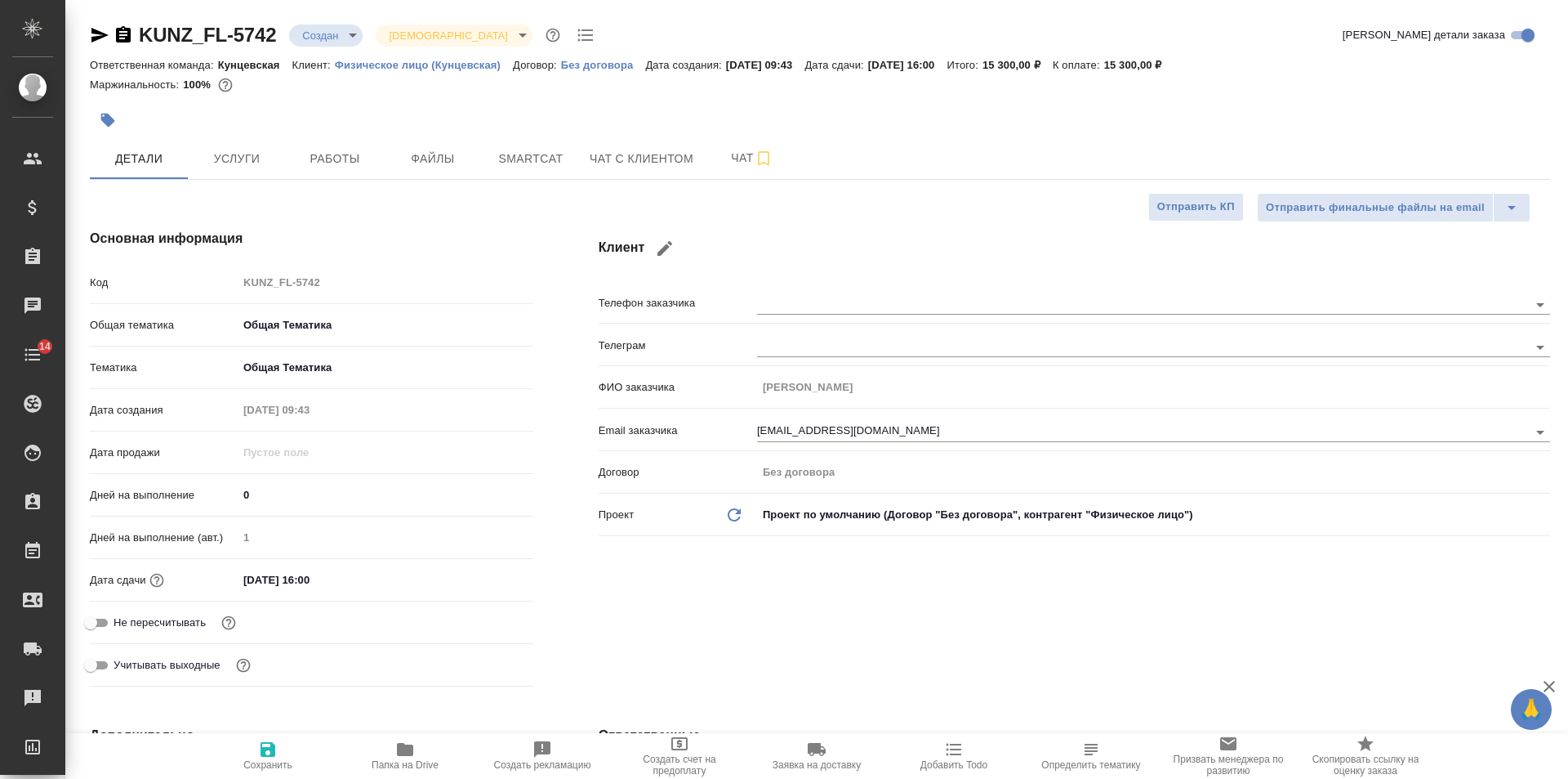
type textarea "x"
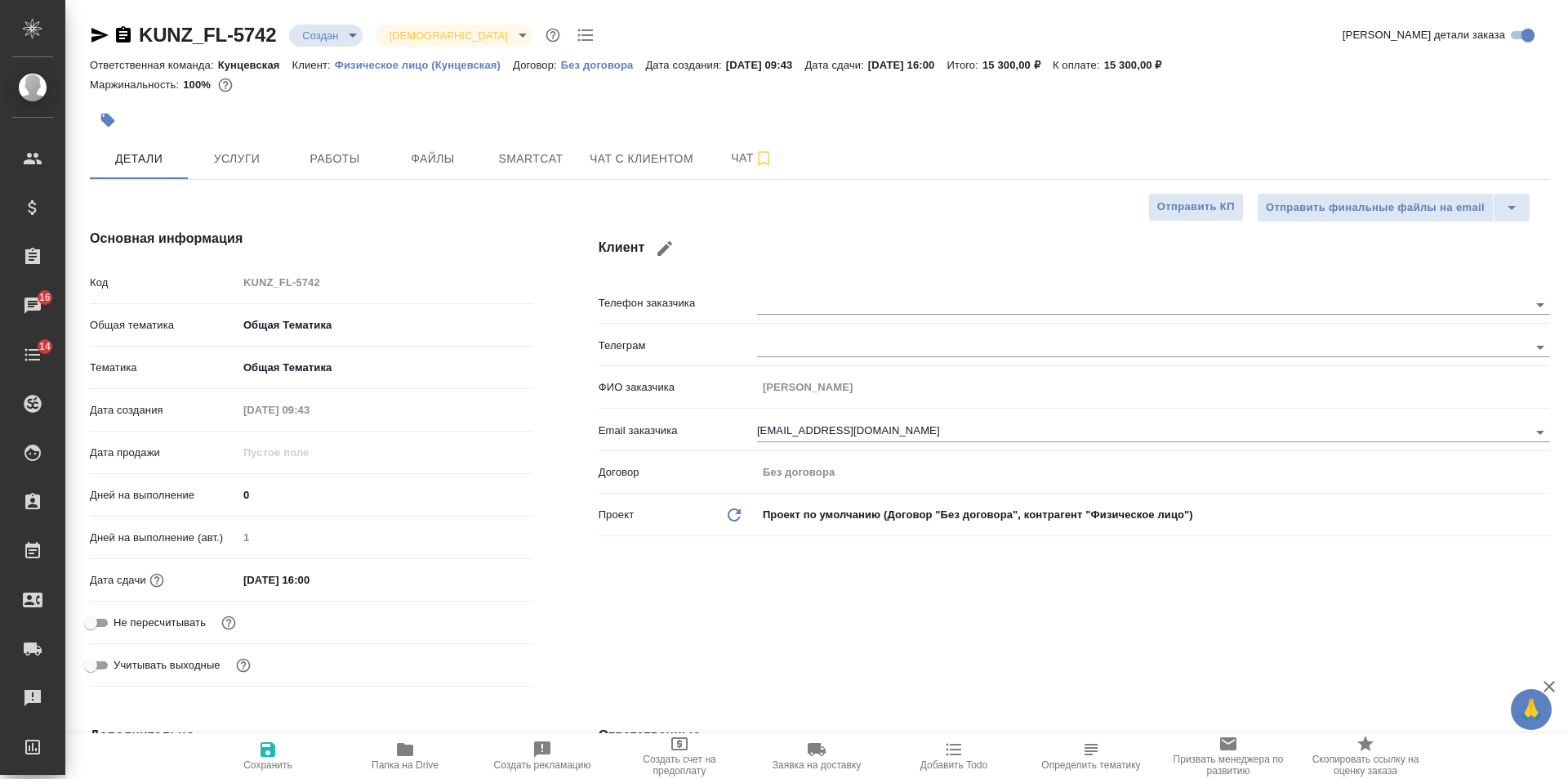
type textarea "x"
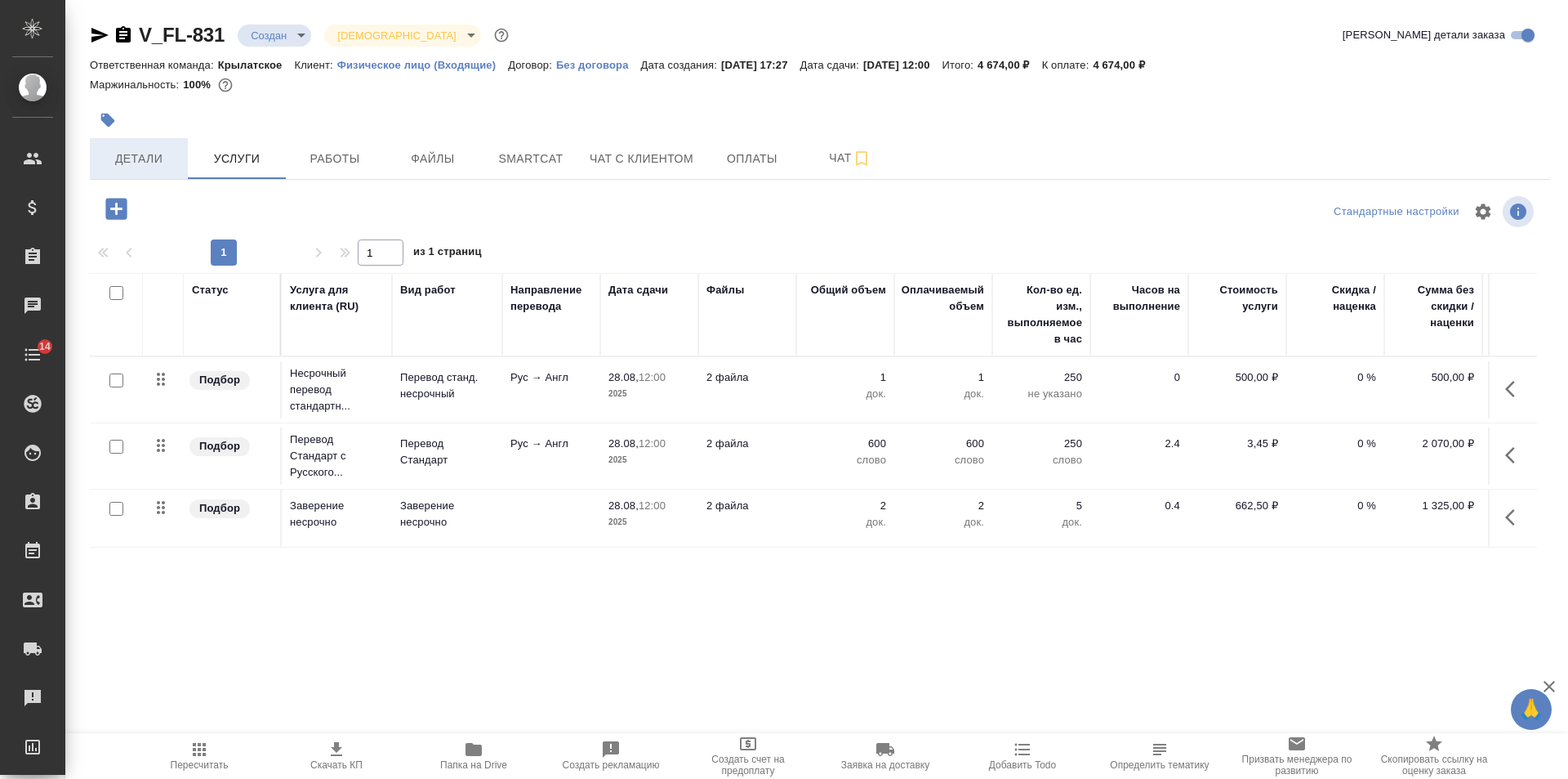
click at [137, 153] on span "Детали" at bounding box center [138, 158] width 79 height 21
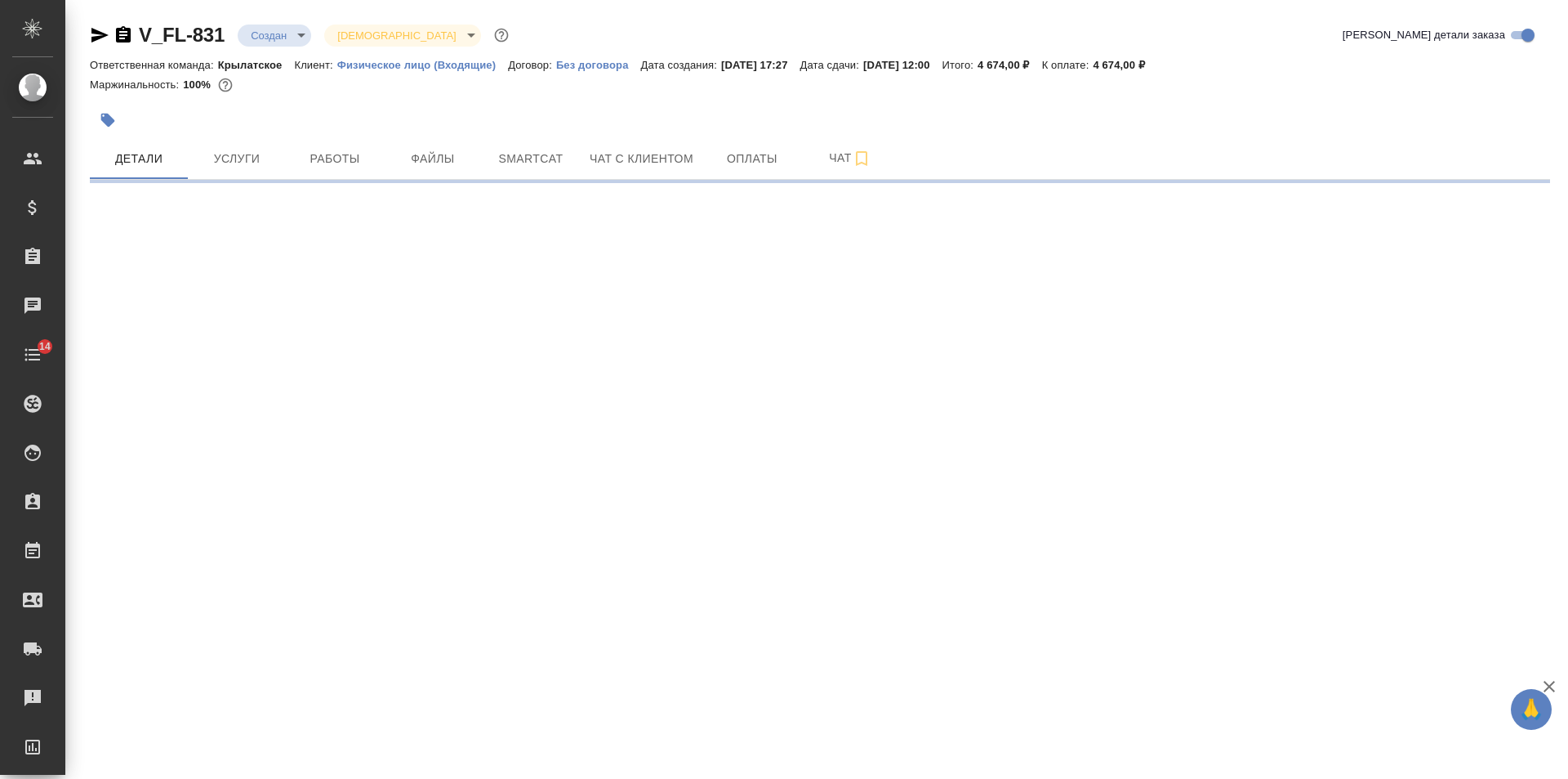
select select "RU"
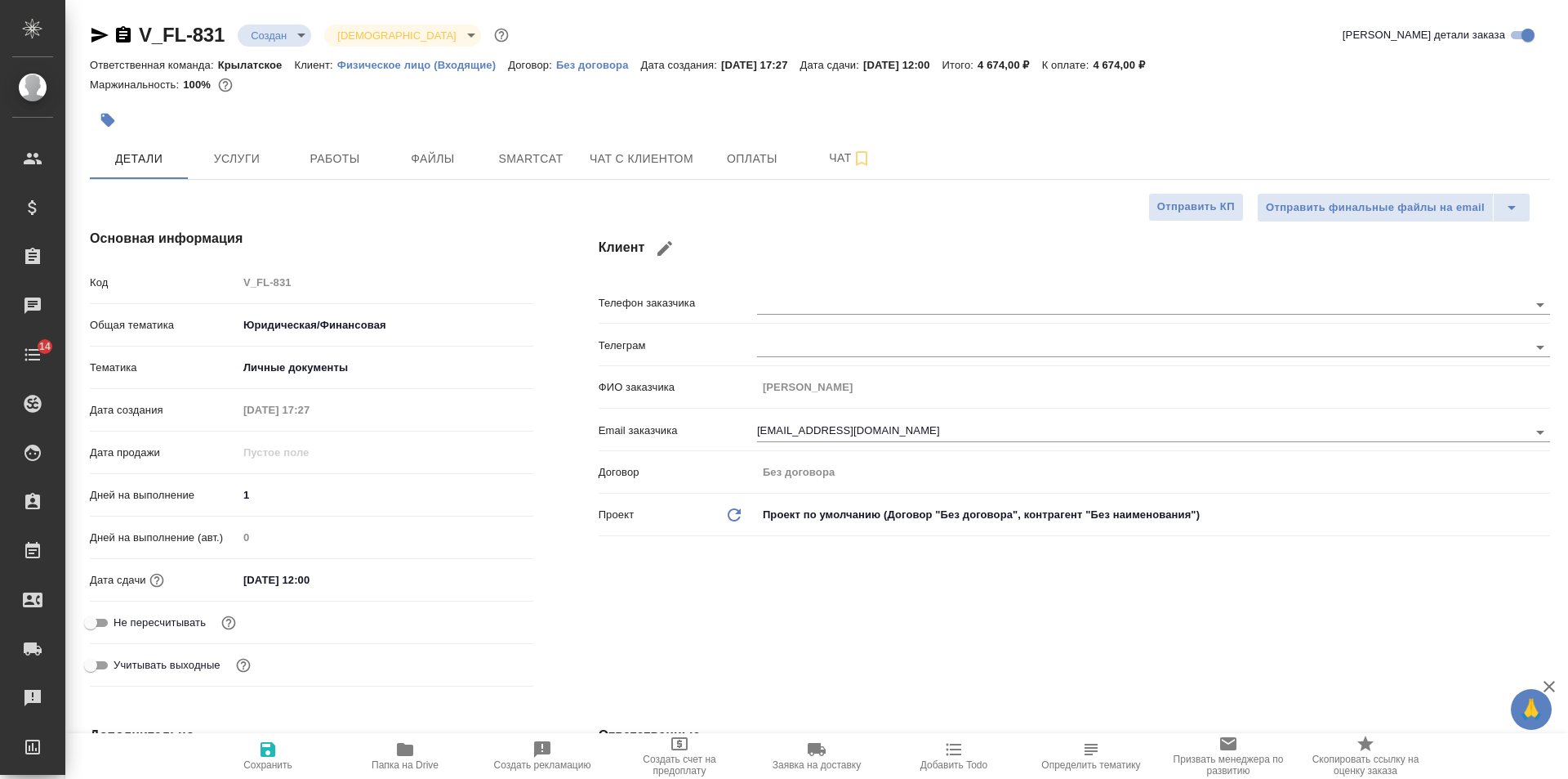
type textarea "x"
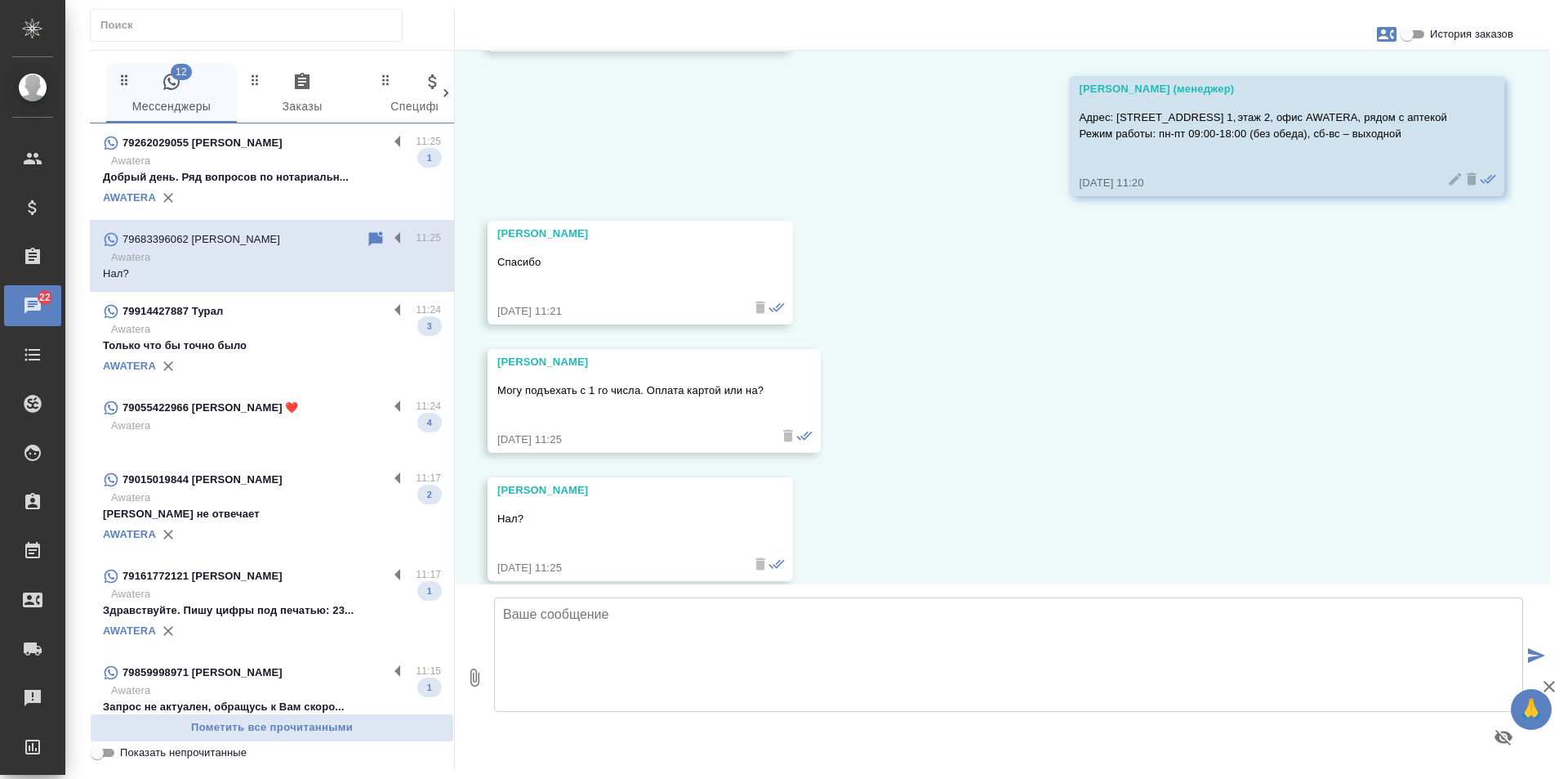
scroll to position [6686, 0]
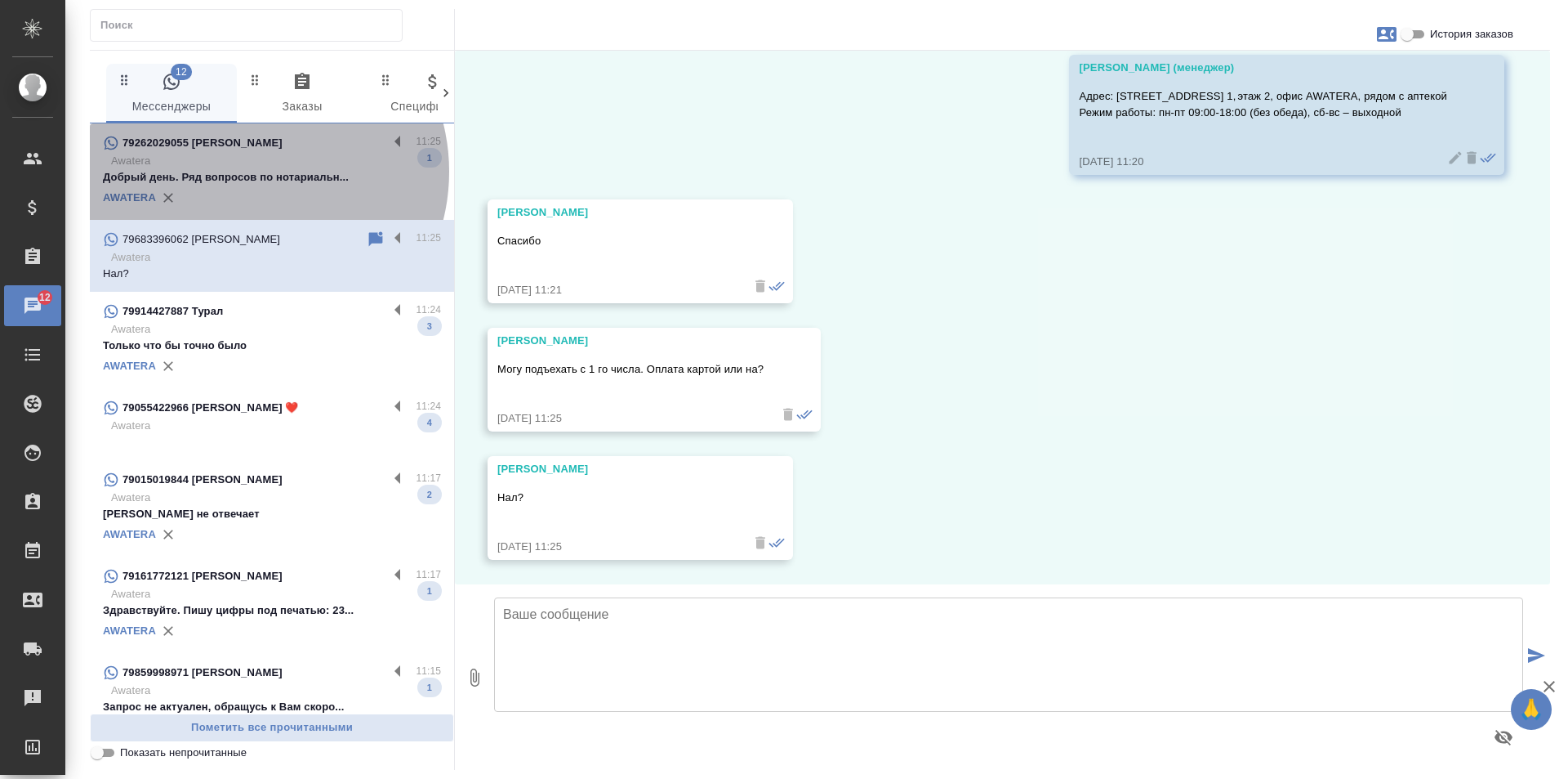
click at [251, 172] on p "Добрый день. Ряд вопросов по нотариальн..." at bounding box center [272, 177] width 338 height 16
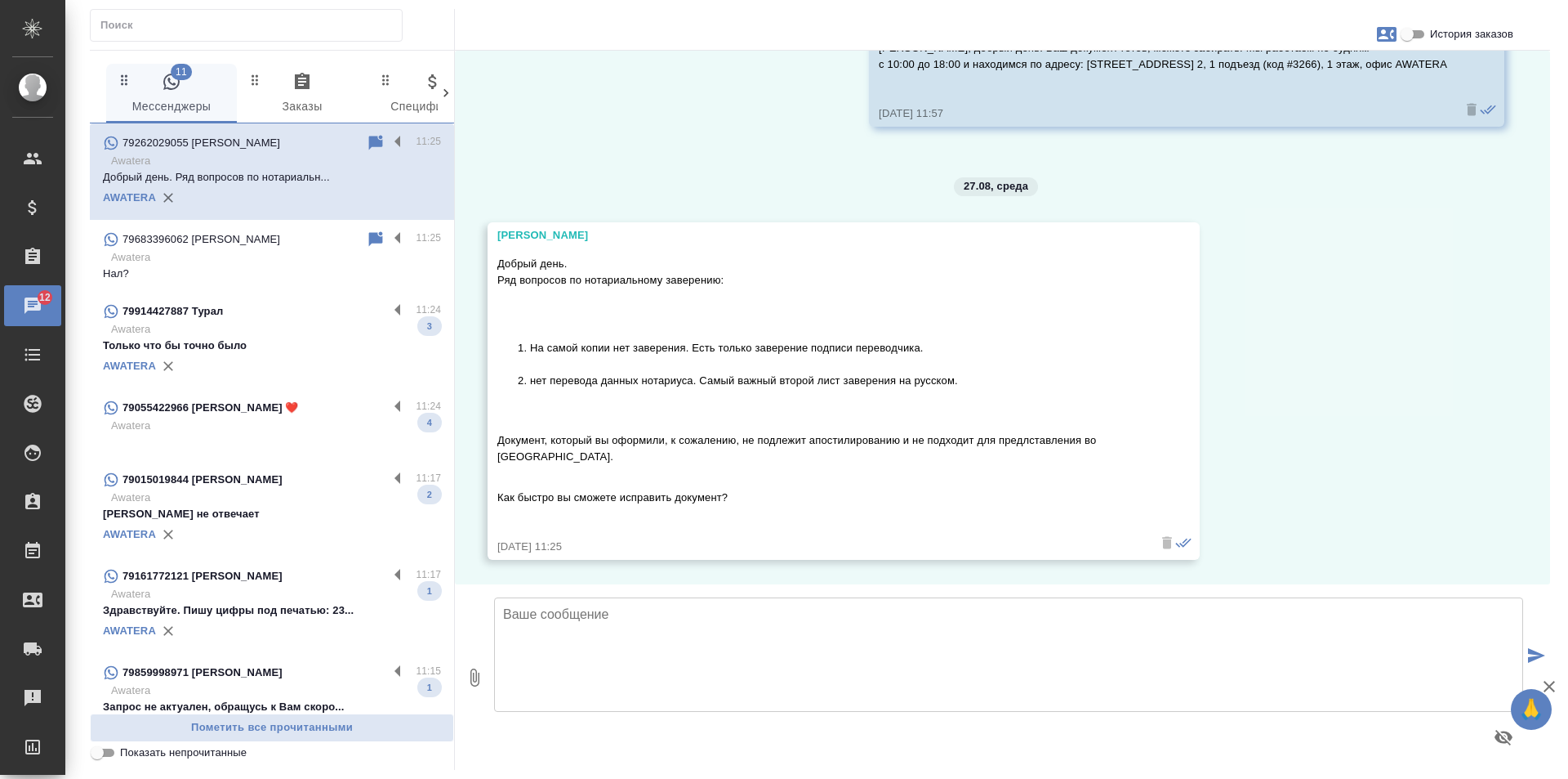
scroll to position [3818, 0]
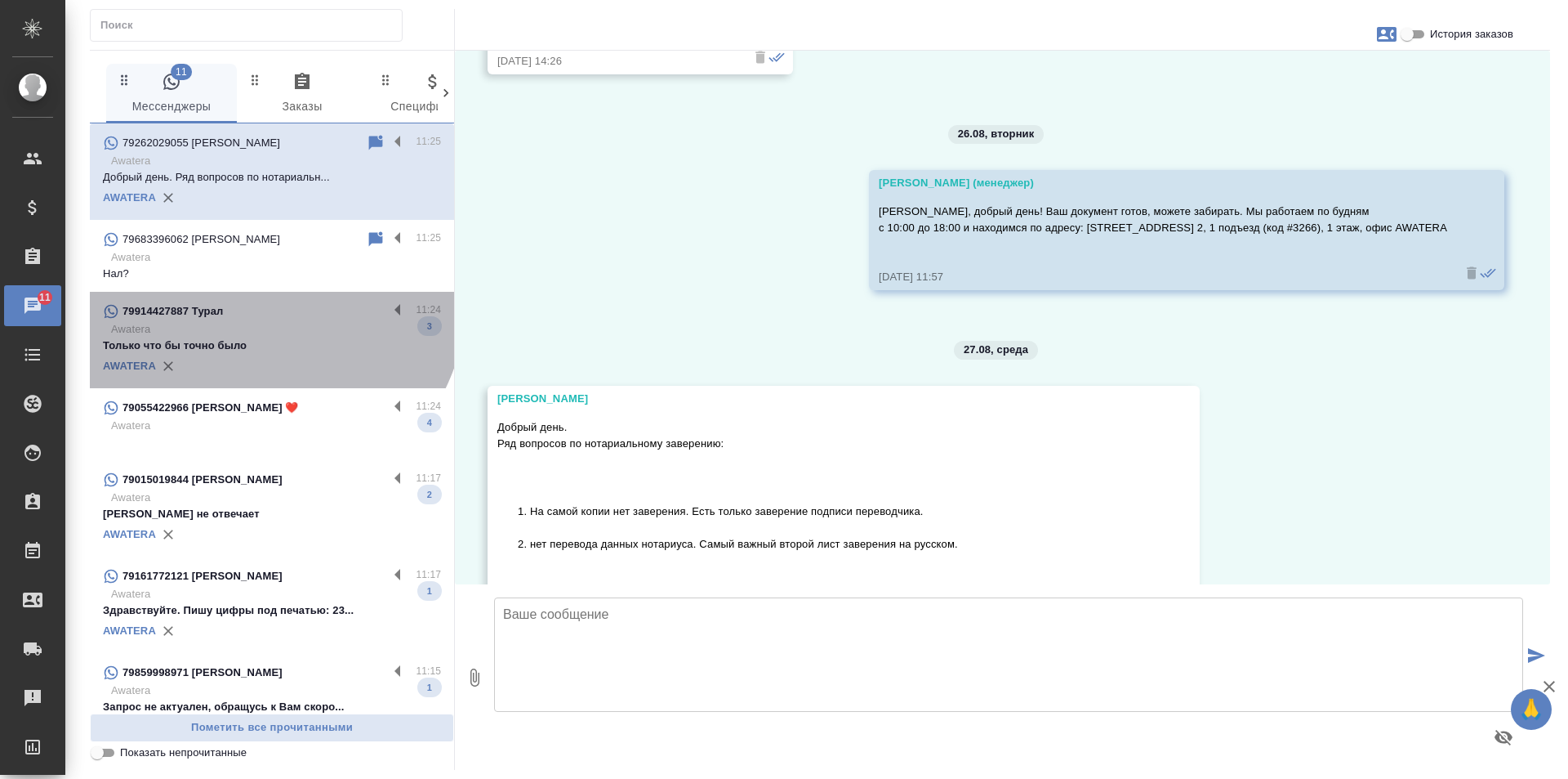
click at [267, 301] on div "79914427887 Турал" at bounding box center [245, 311] width 285 height 20
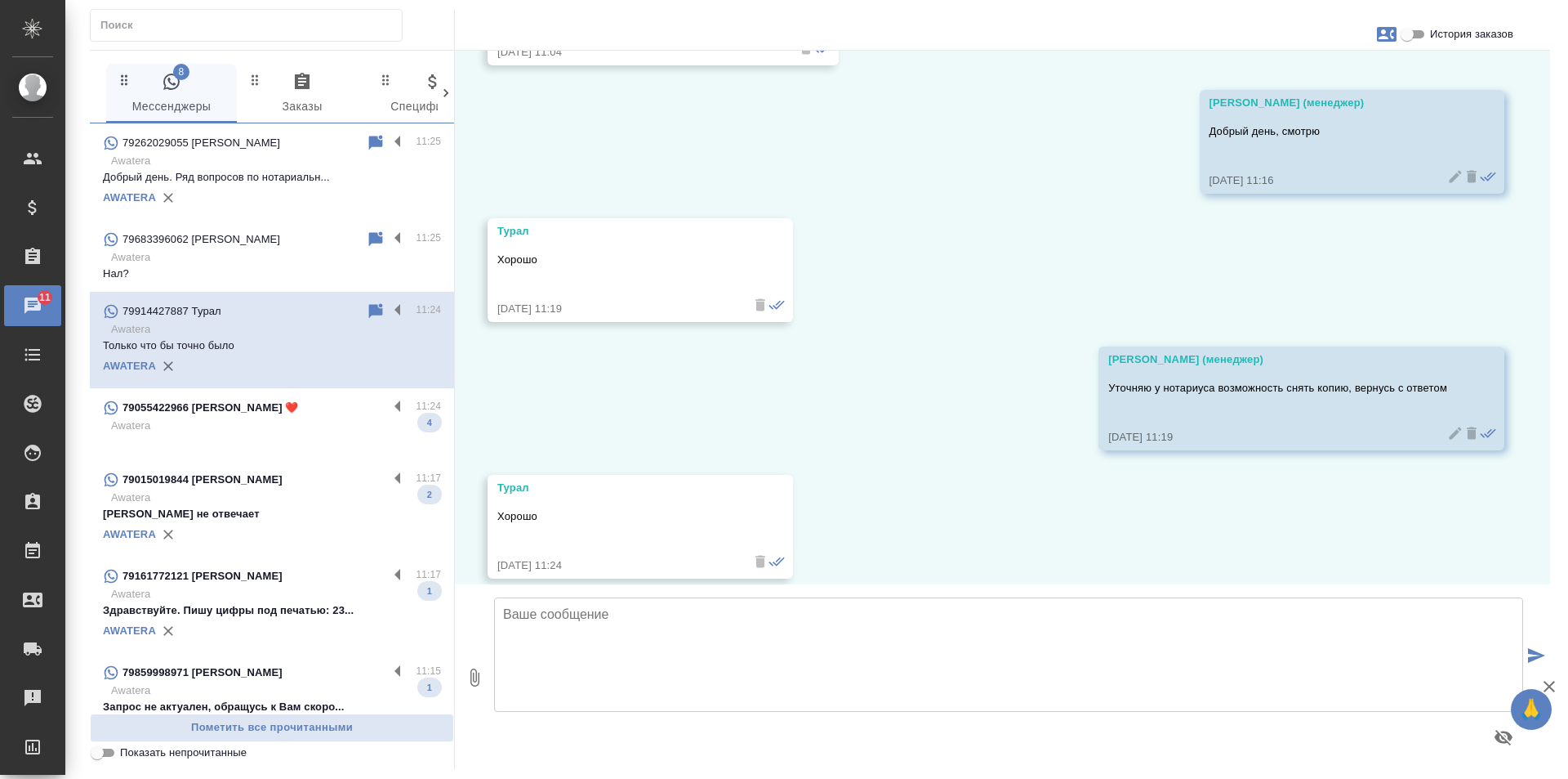
scroll to position [837, 0]
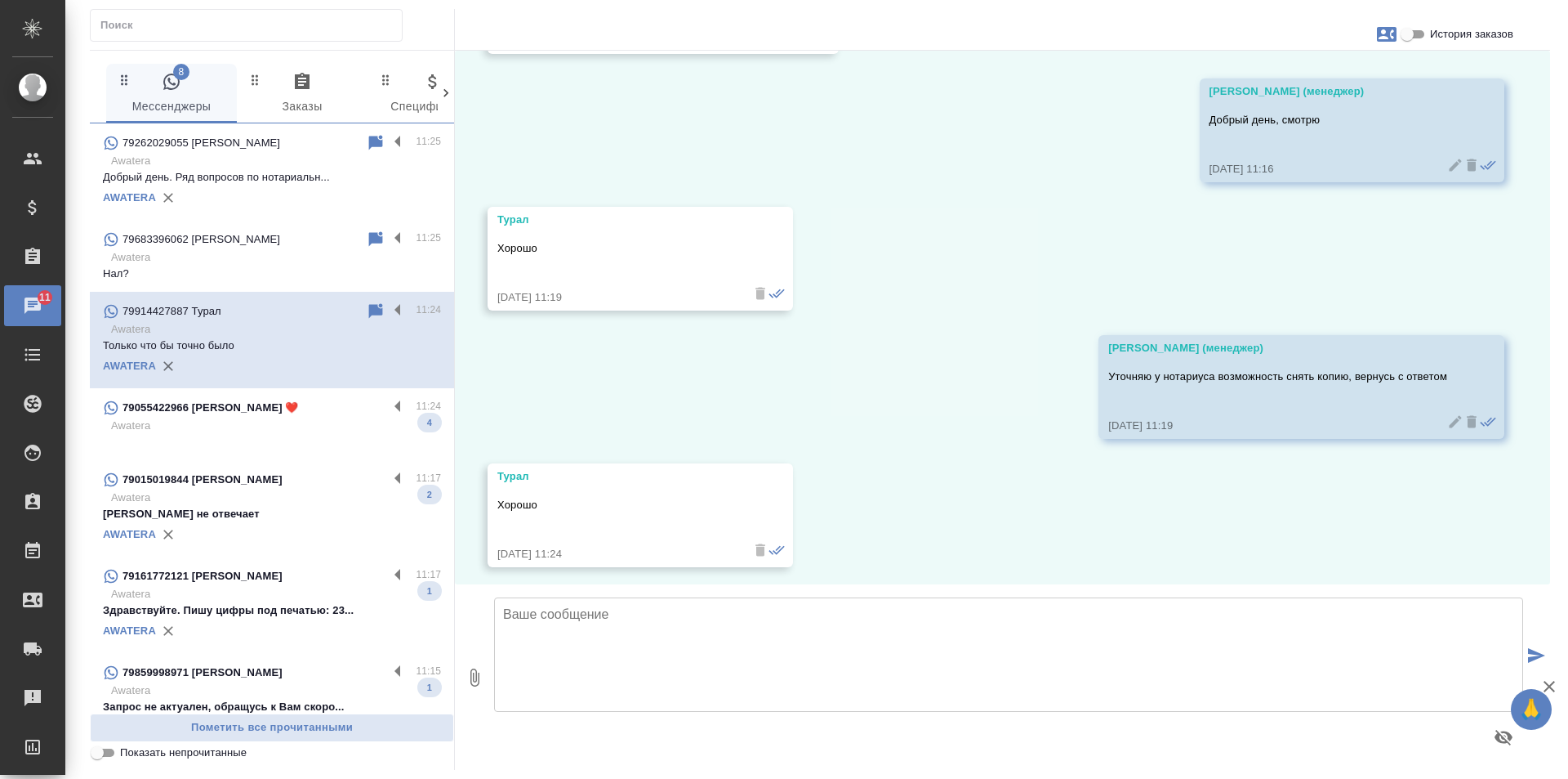
click at [275, 411] on p "79055422966 Natalia Kuznetsova ❤️" at bounding box center [210, 408] width 176 height 16
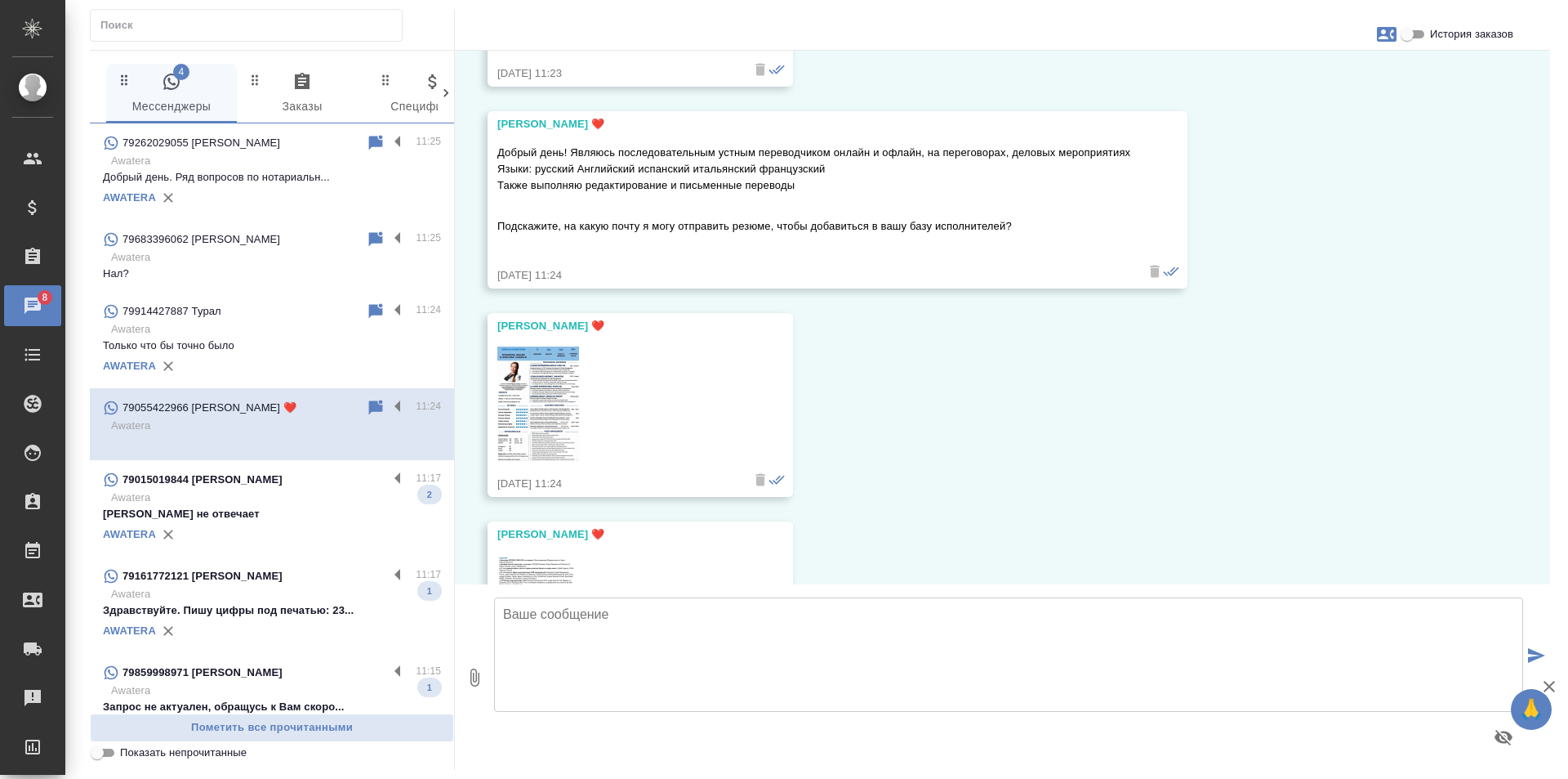
scroll to position [0, 0]
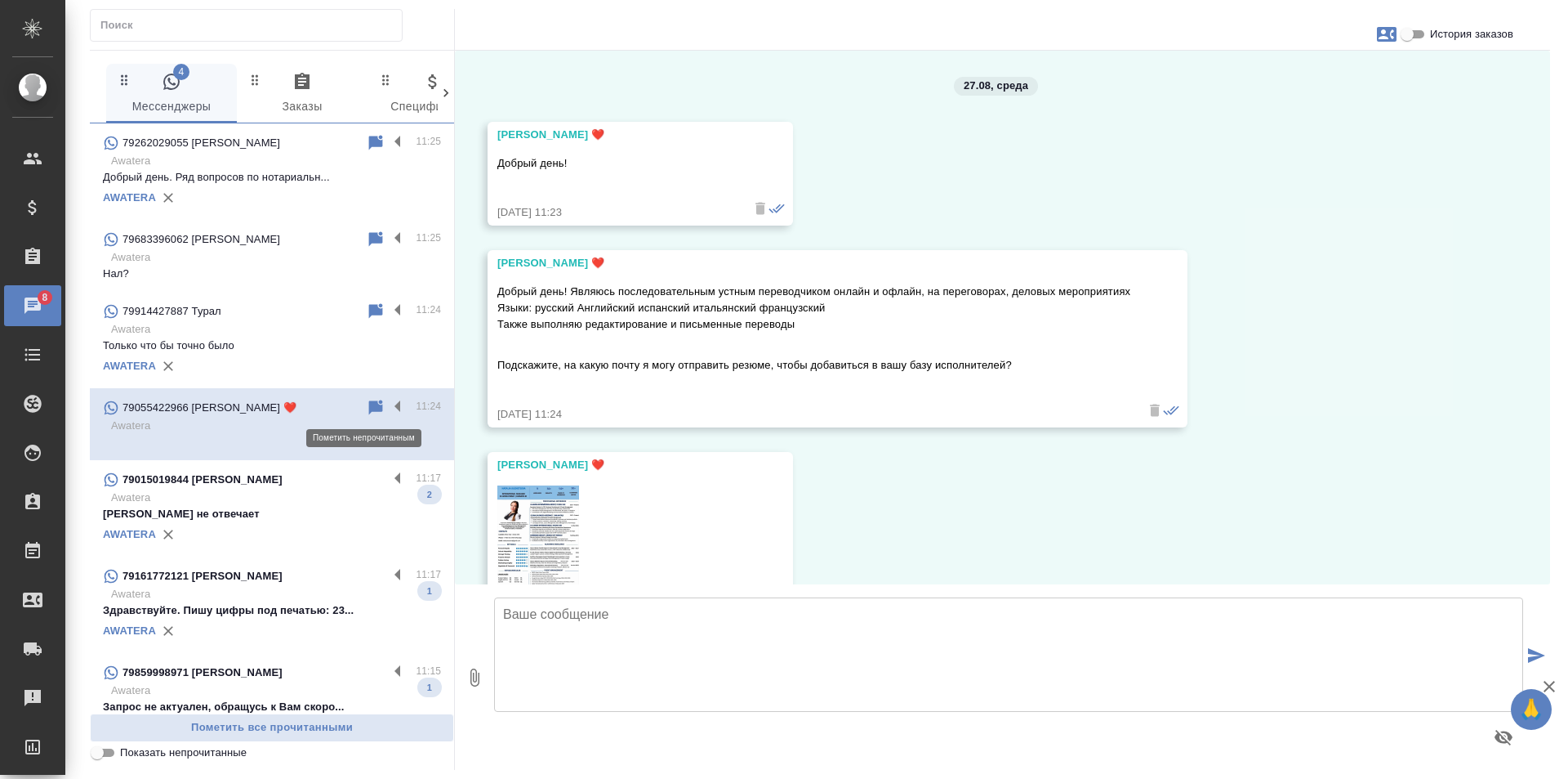
click at [369, 405] on icon at bounding box center [375, 407] width 14 height 14
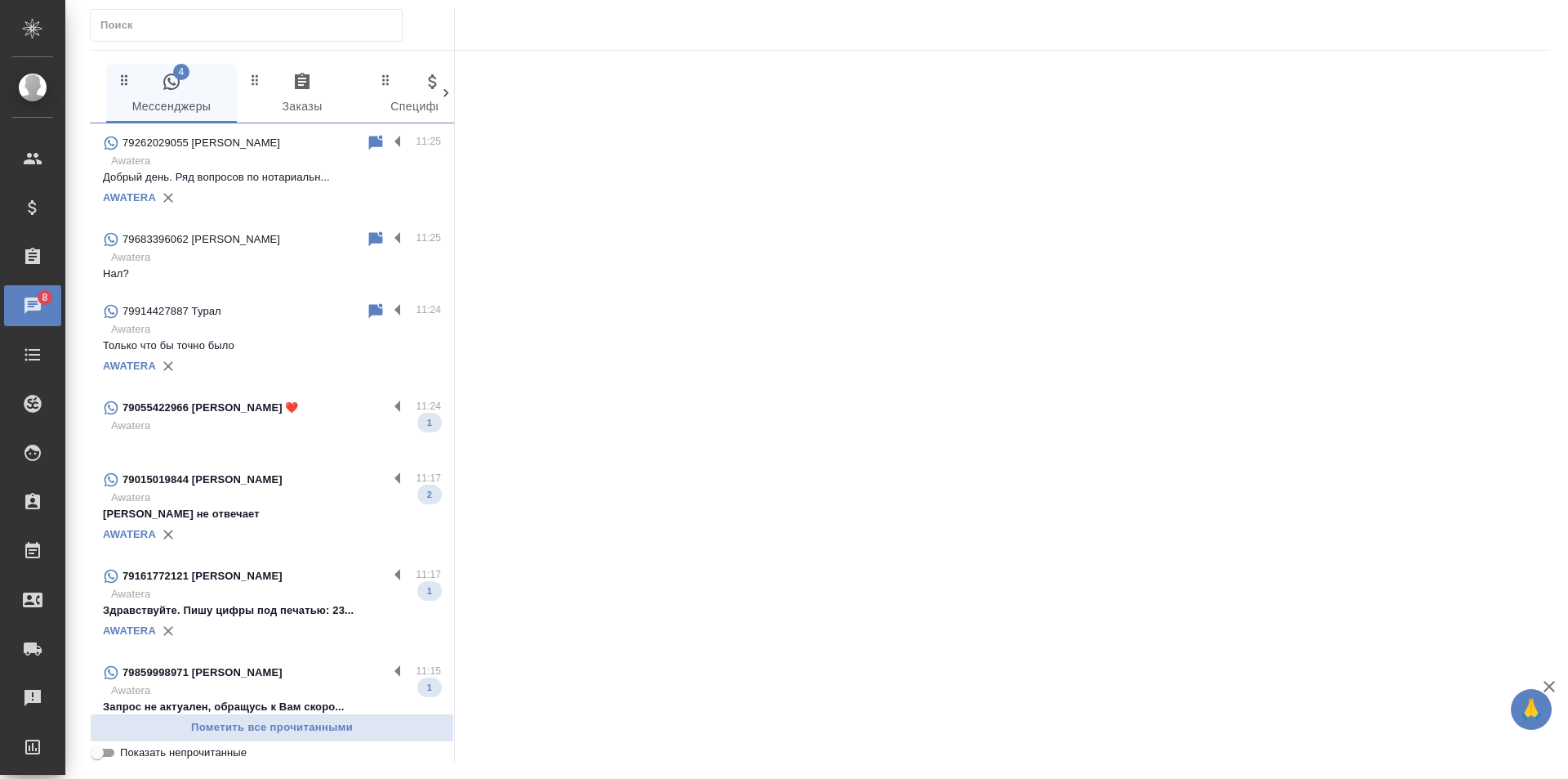
click at [313, 507] on p "Клиент не отвечает" at bounding box center [272, 514] width 338 height 16
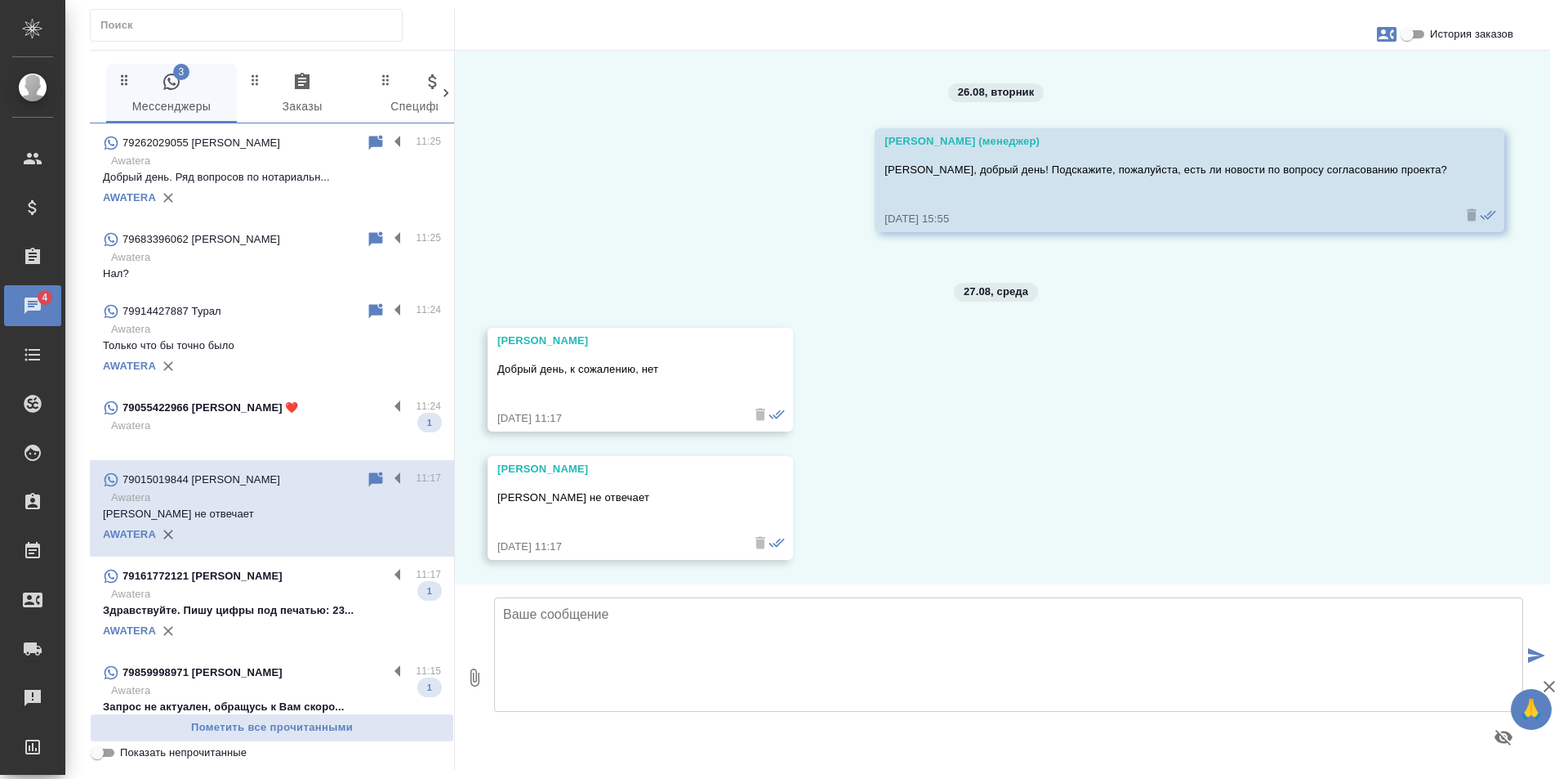
scroll to position [4135, 0]
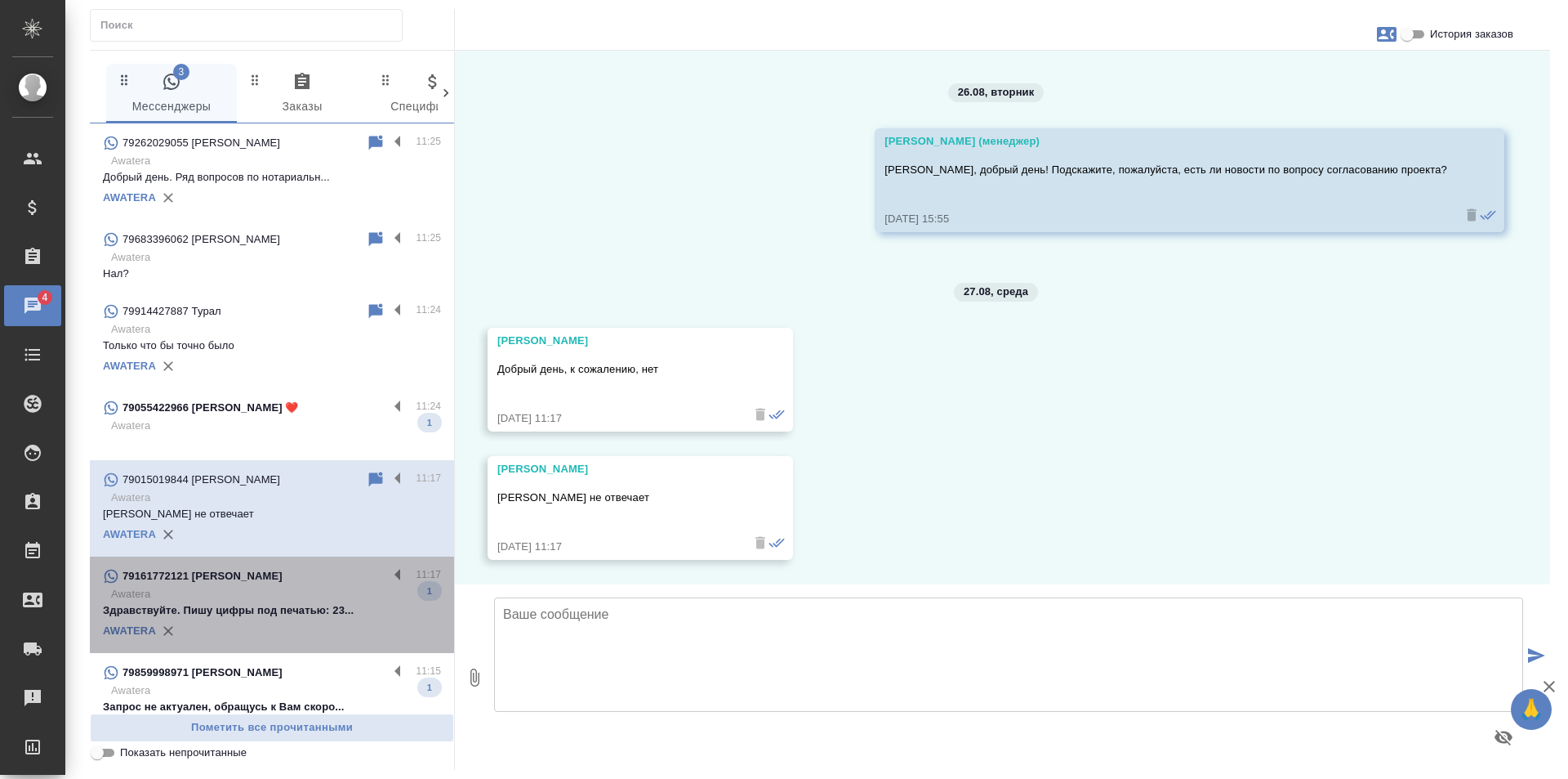
click at [301, 594] on p "Awatera" at bounding box center [276, 594] width 330 height 16
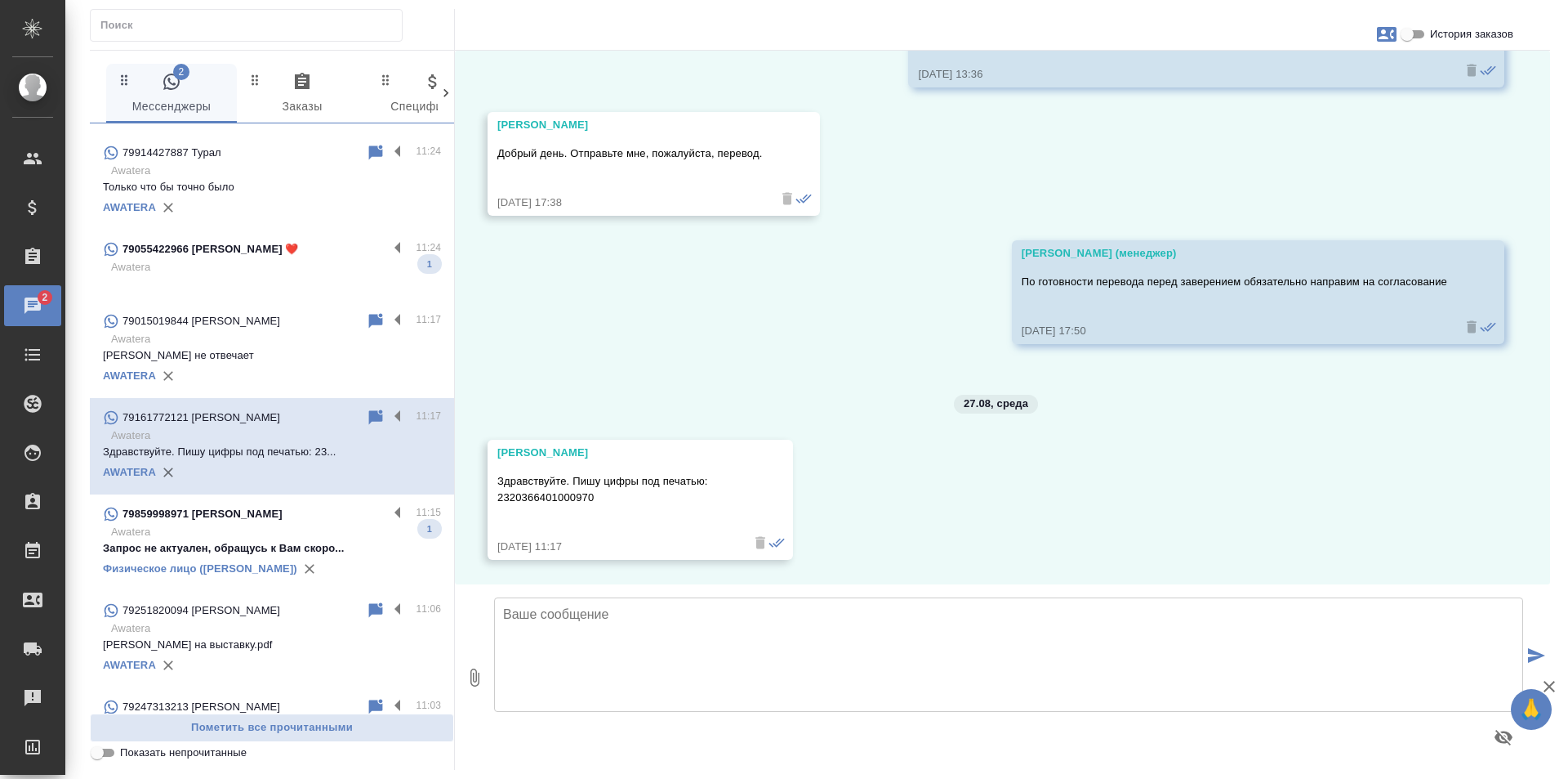
scroll to position [164, 0]
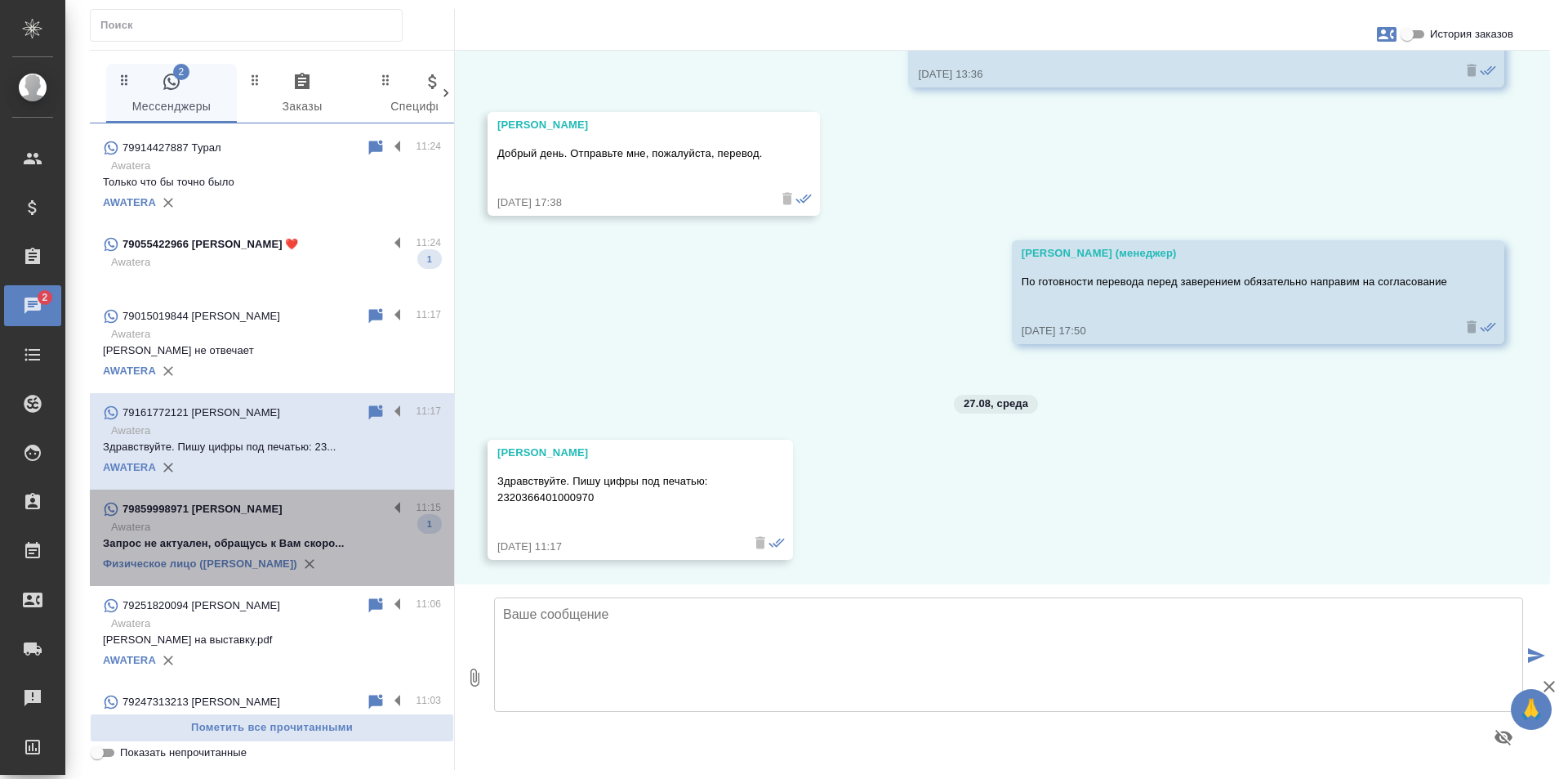
click at [289, 517] on div "79859998971 Елена" at bounding box center [245, 509] width 285 height 20
type textarea "М"
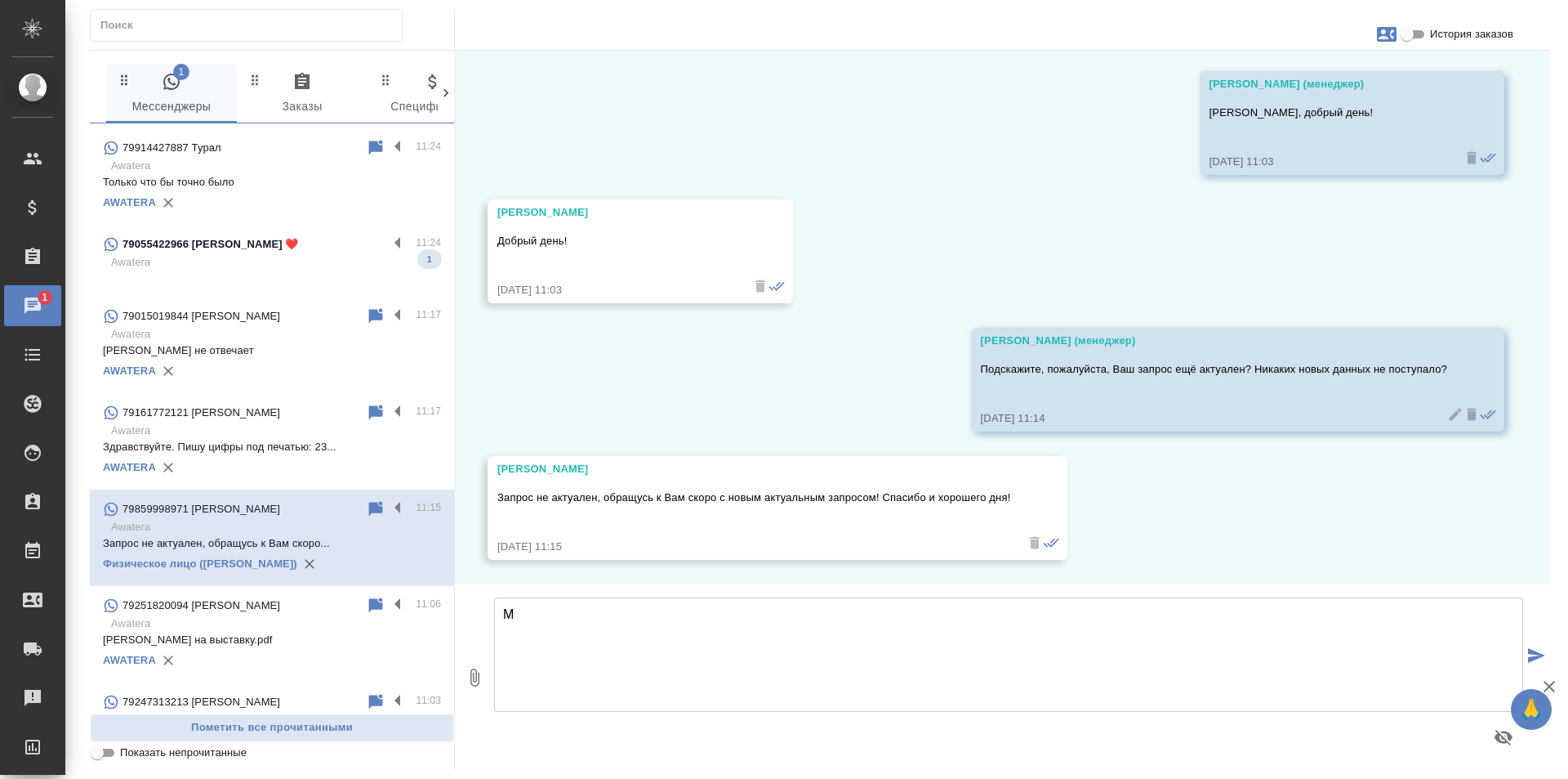
scroll to position [0, 0]
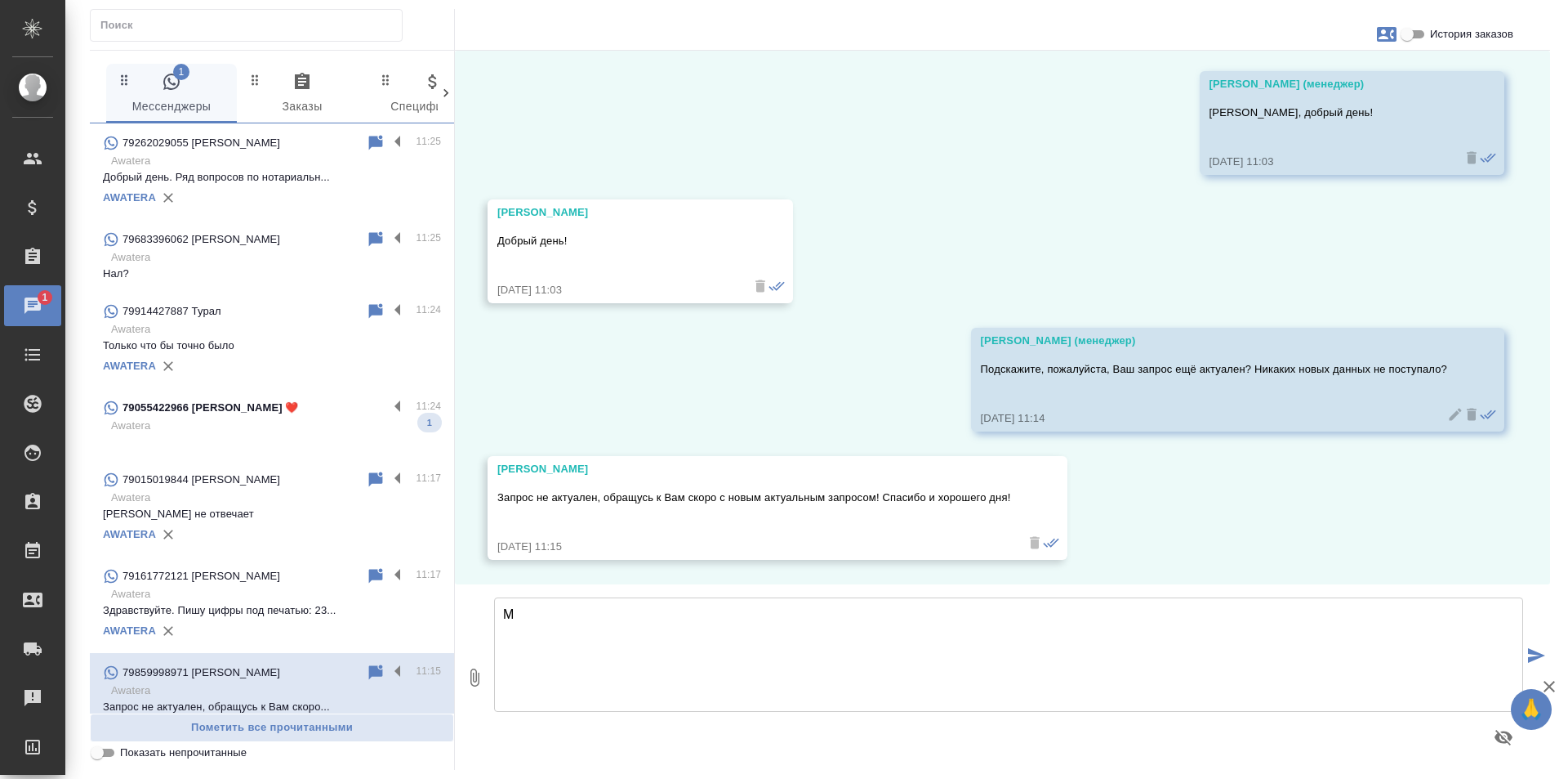
click at [266, 416] on div "79055422966 [PERSON_NAME] ❤️" at bounding box center [245, 408] width 285 height 20
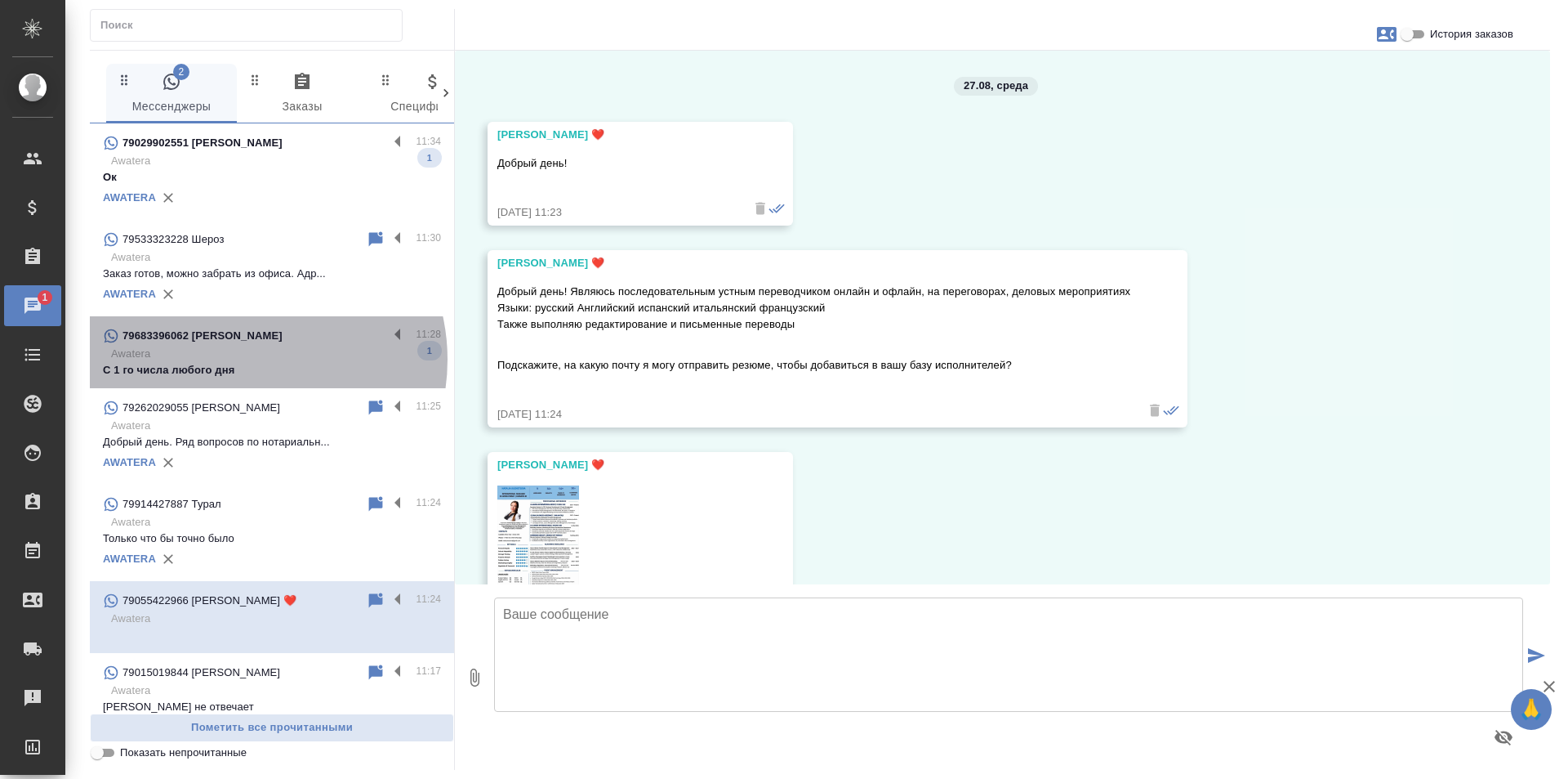
click at [243, 359] on p "Awatera" at bounding box center [276, 354] width 330 height 16
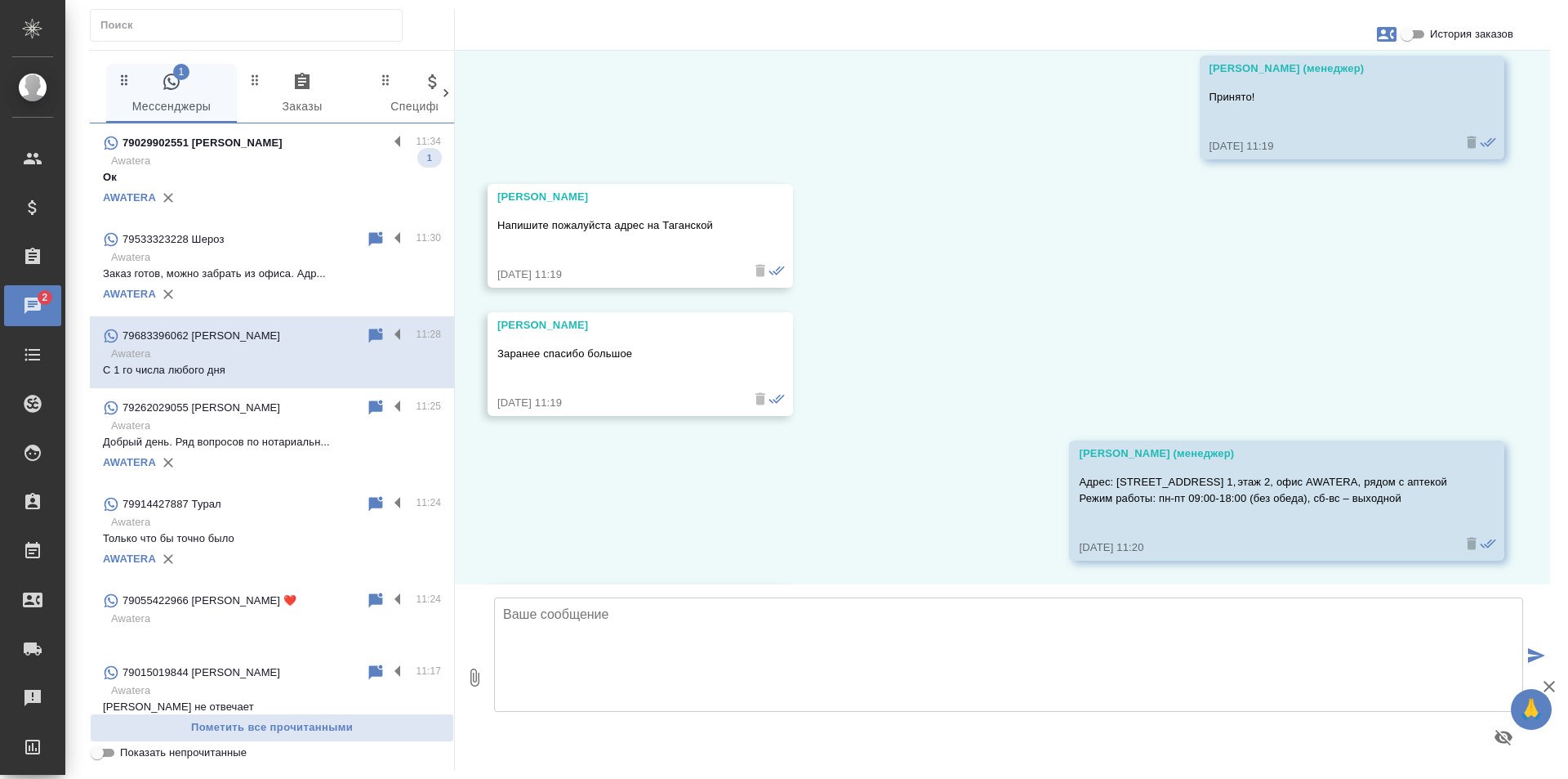
scroll to position [6307, 0]
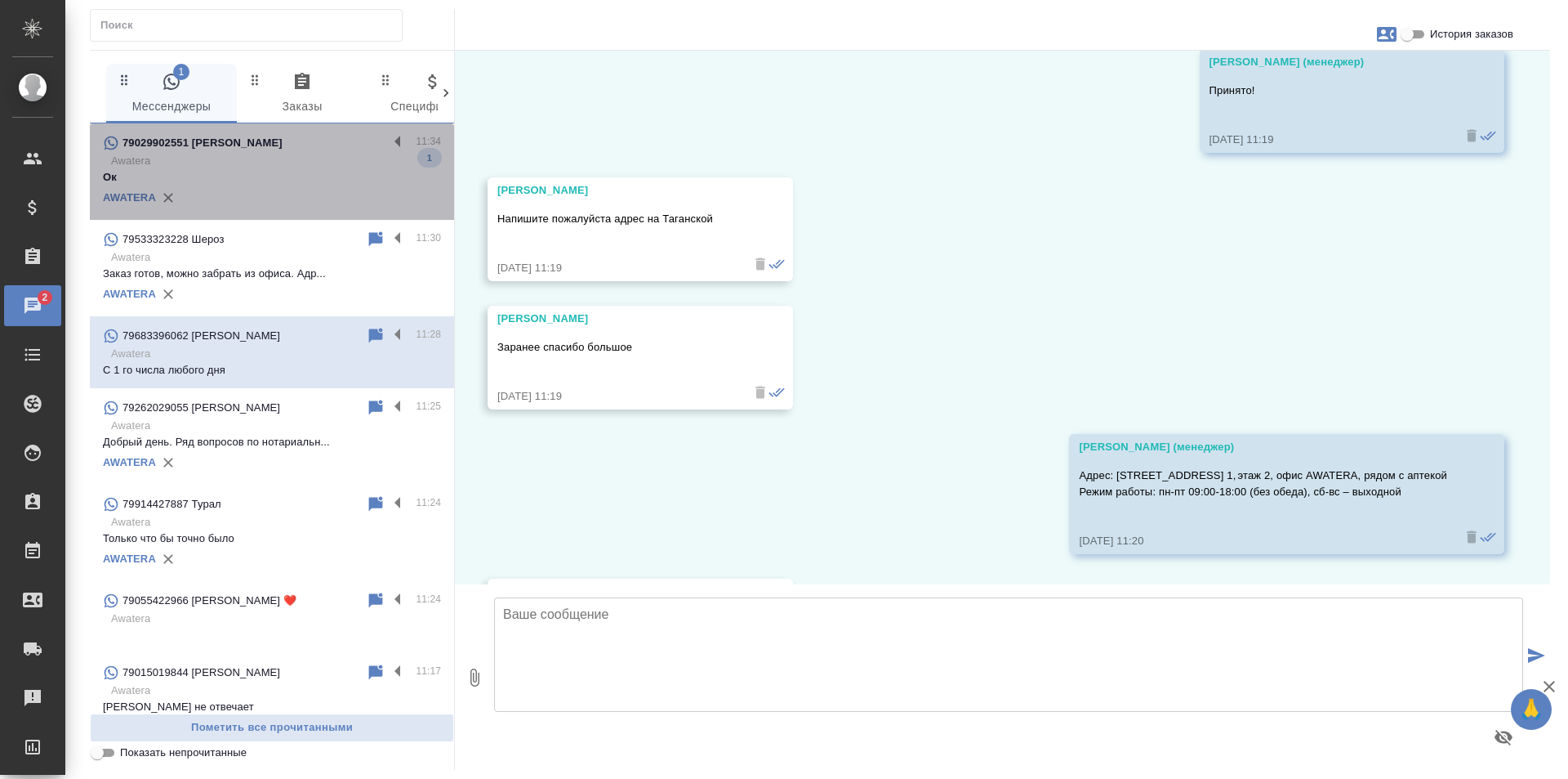
click at [298, 155] on p "Awatera" at bounding box center [276, 161] width 330 height 16
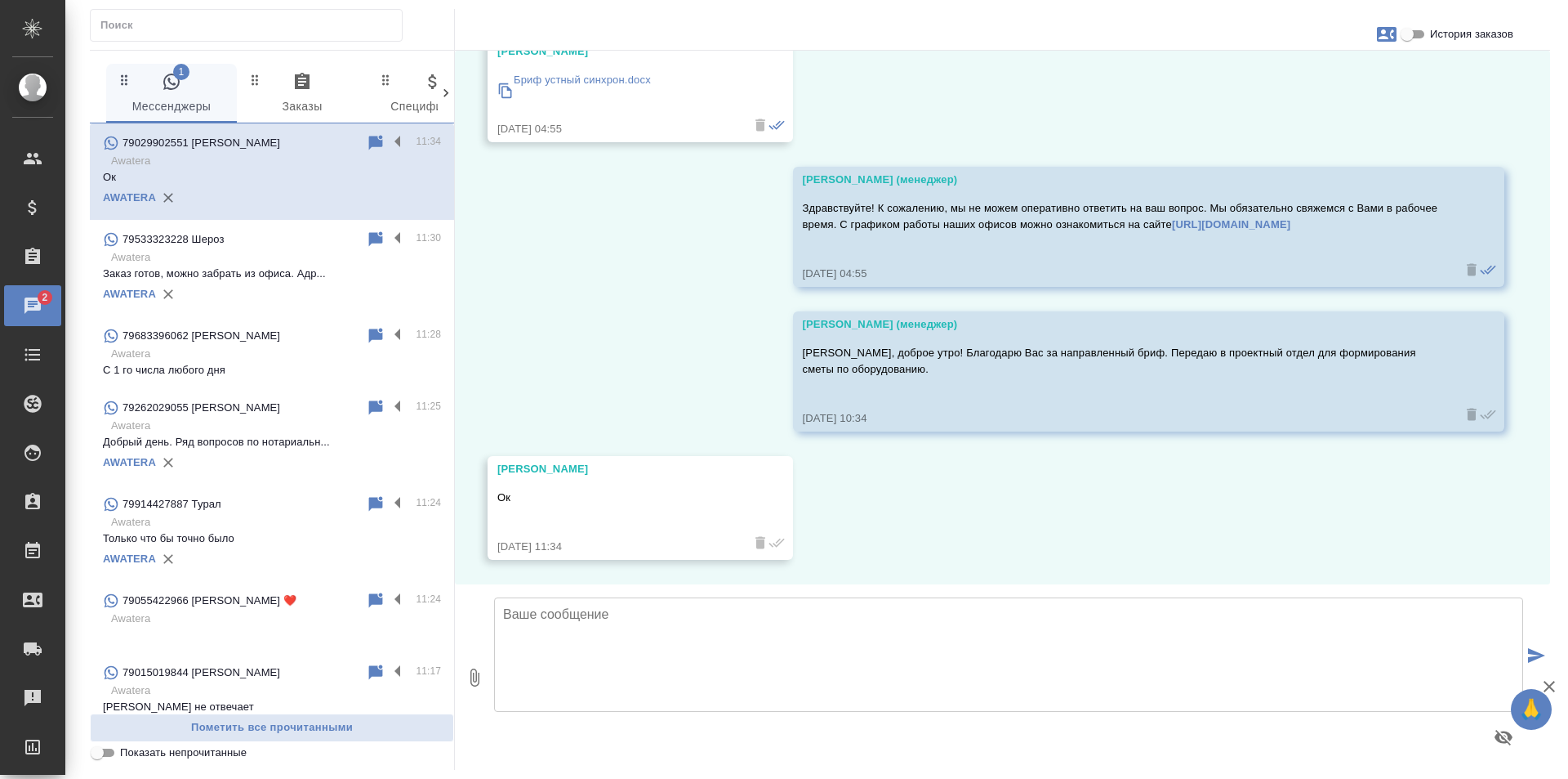
scroll to position [1354, 0]
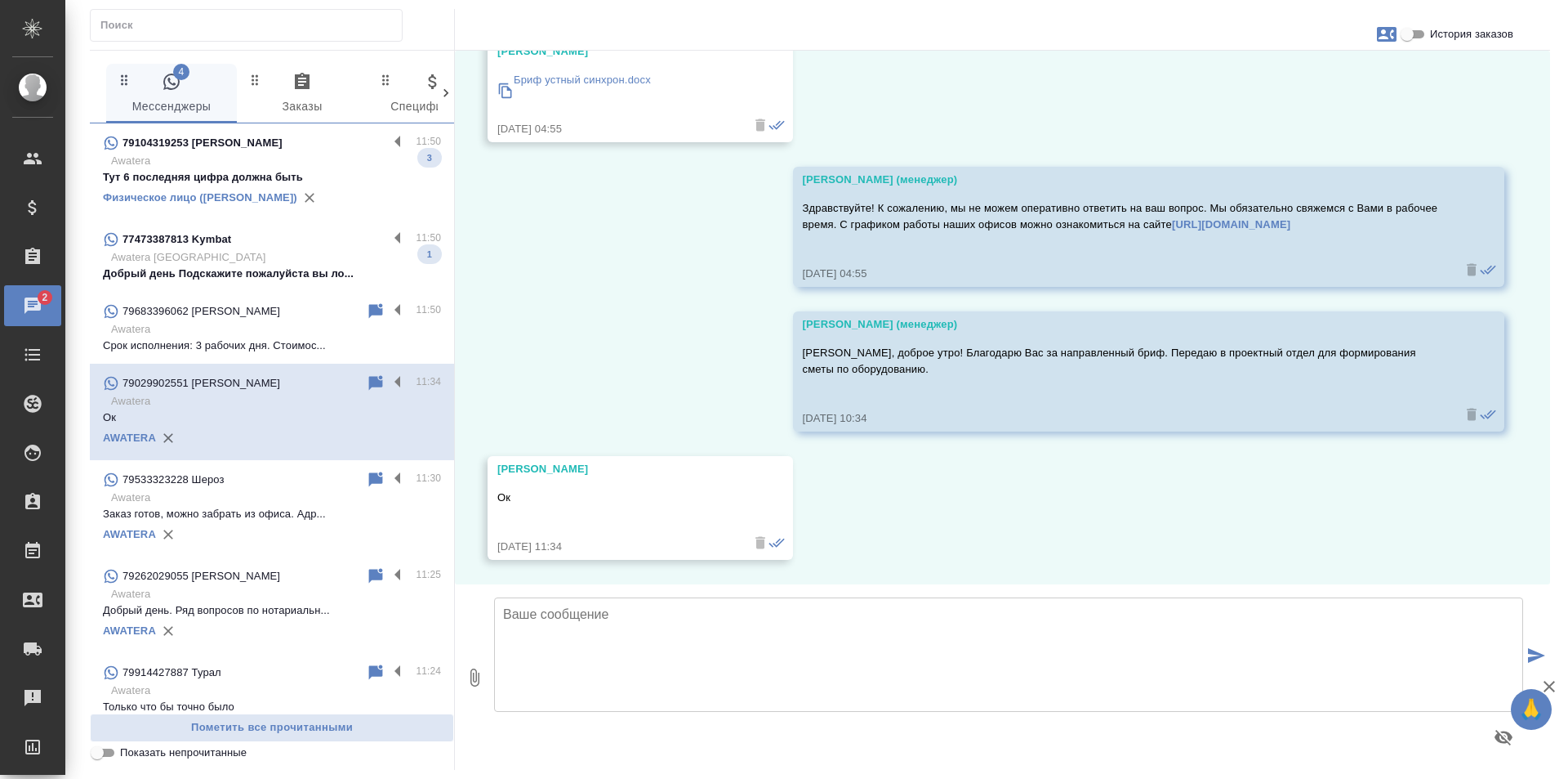
click at [308, 148] on div "79104319253 [PERSON_NAME]" at bounding box center [245, 143] width 285 height 20
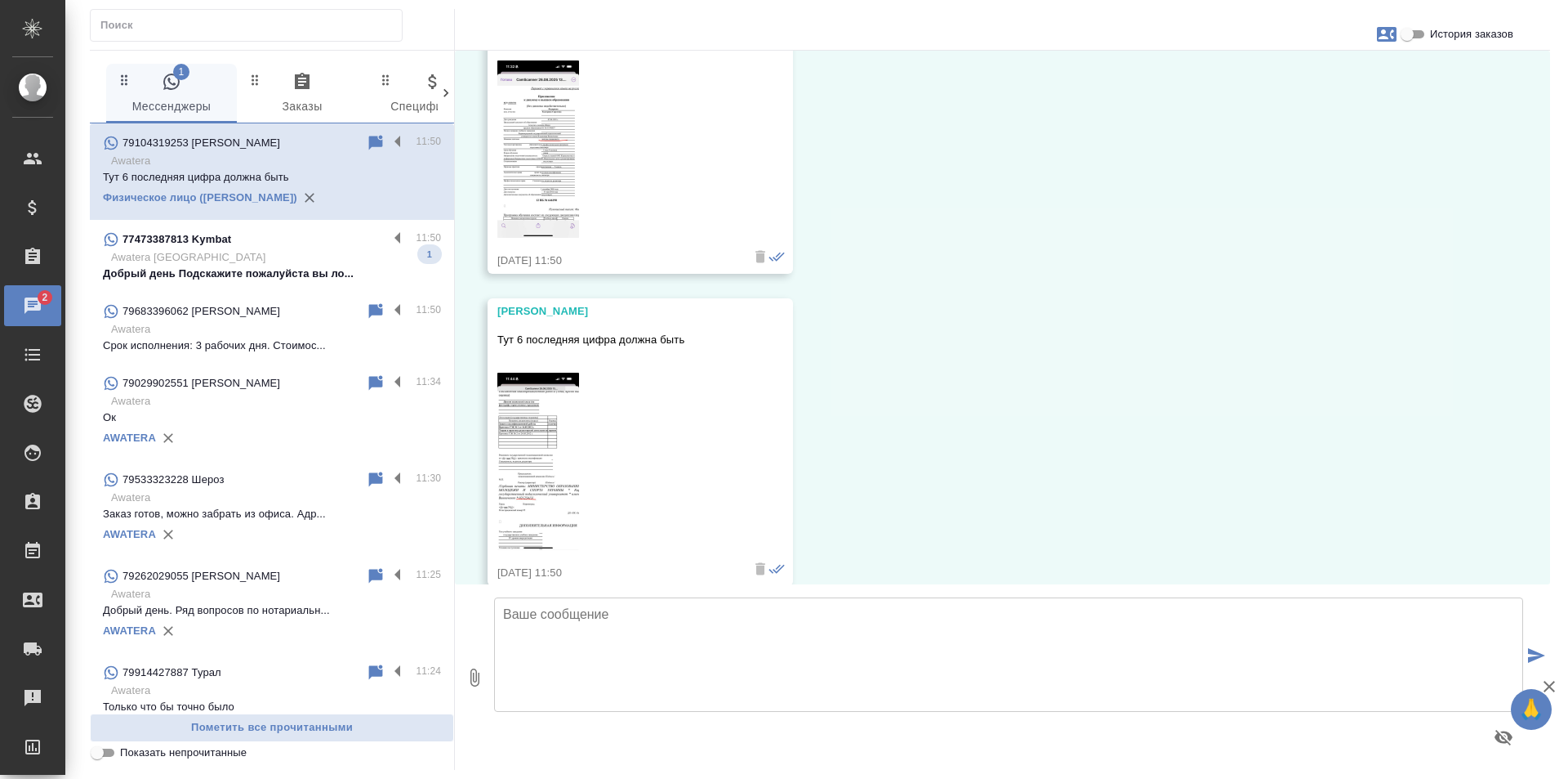
scroll to position [13238, 0]
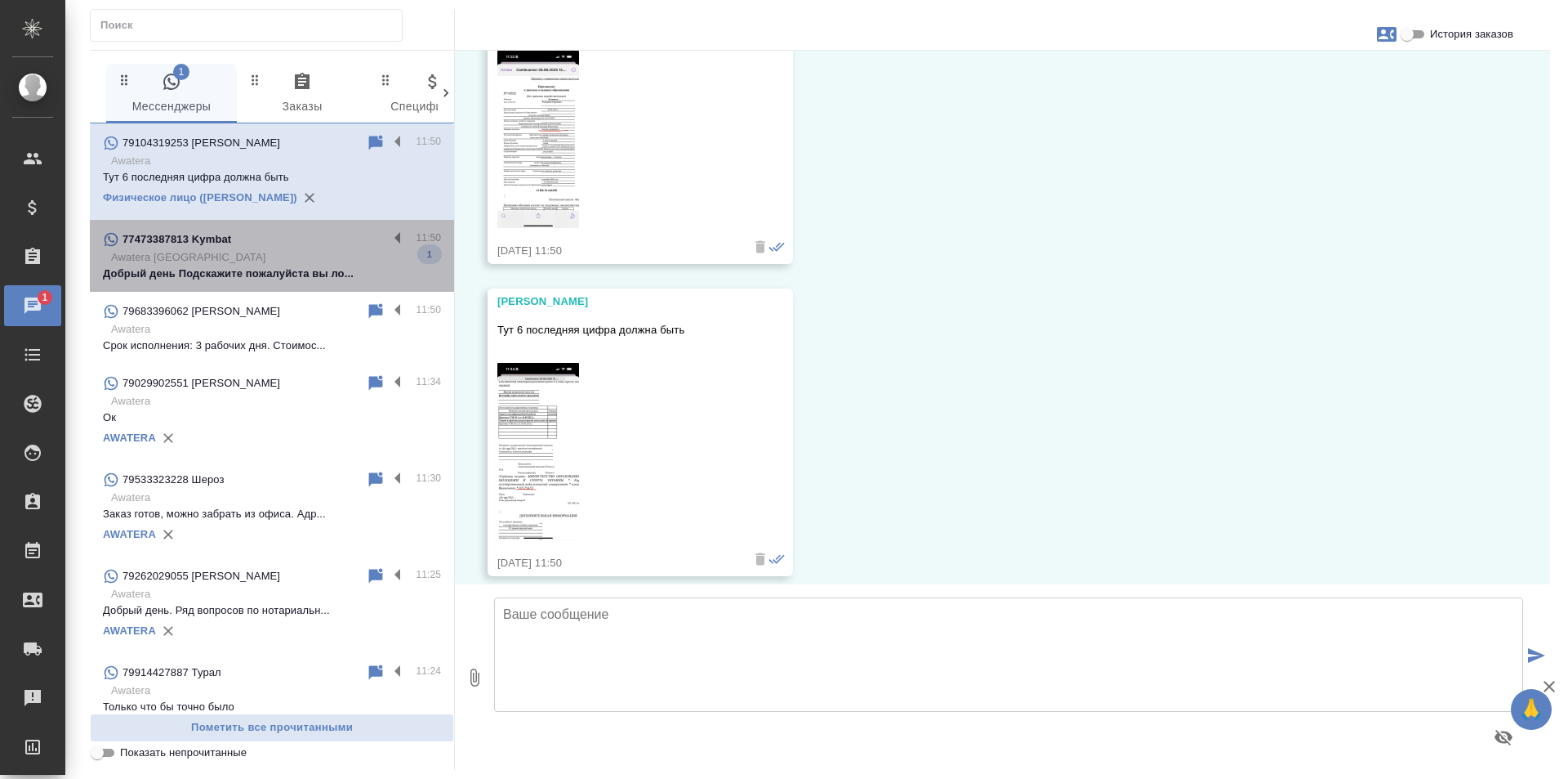
click at [283, 247] on div "77473387813 Kymbat" at bounding box center [245, 240] width 285 height 20
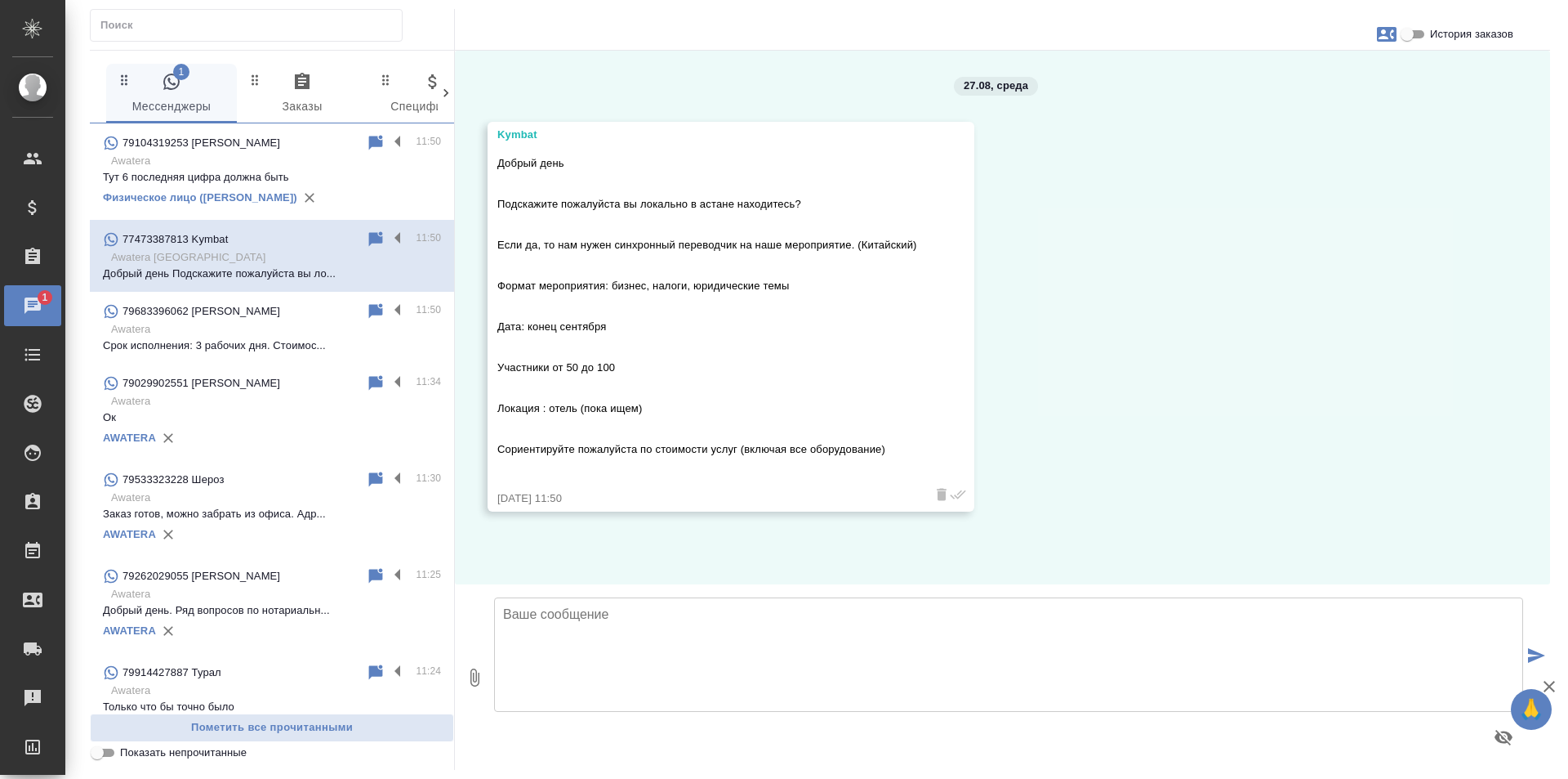
scroll to position [0, 0]
click at [369, 234] on icon at bounding box center [375, 239] width 14 height 14
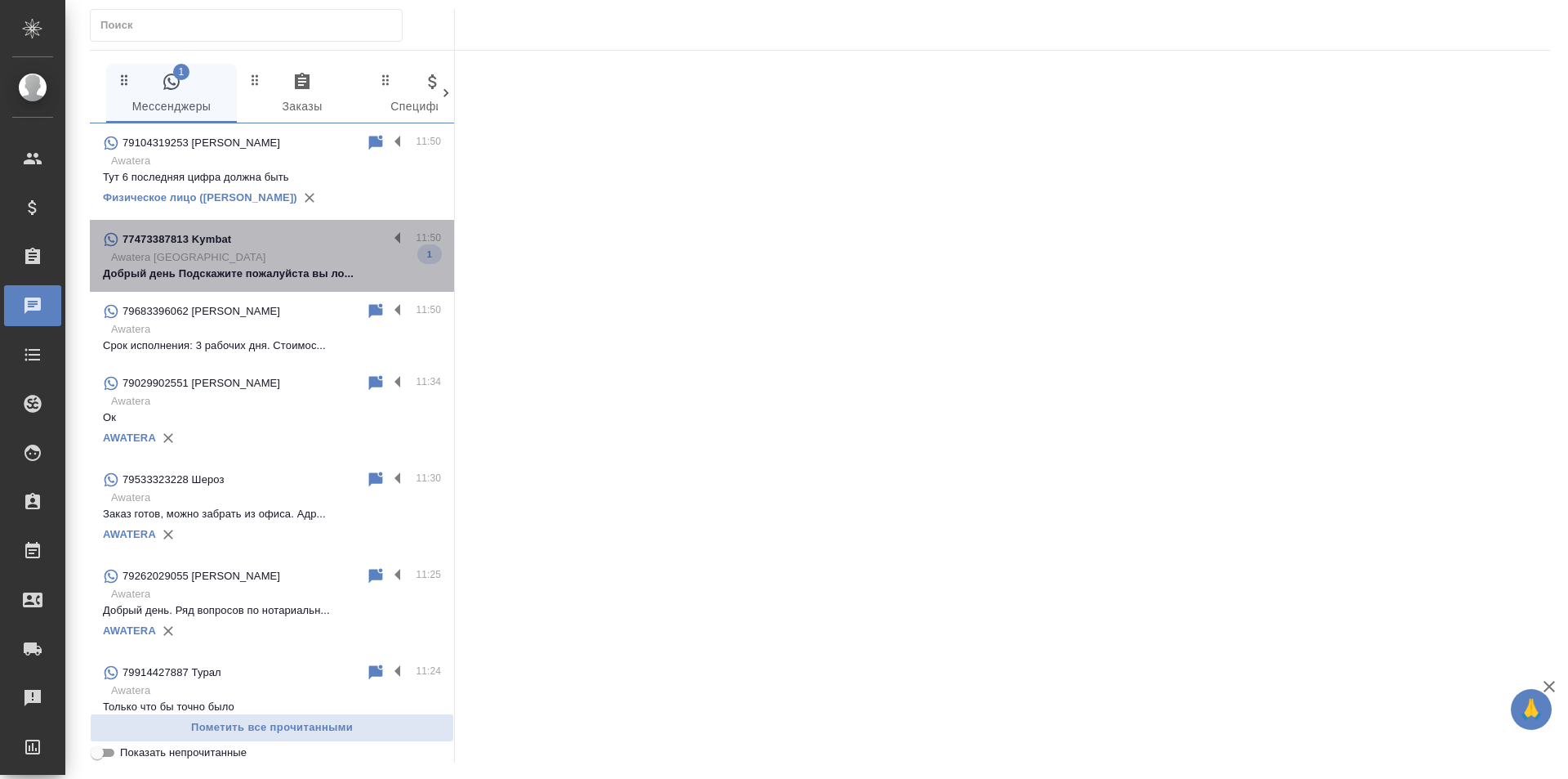
click at [317, 246] on div "77473387813 Kymbat" at bounding box center [245, 240] width 285 height 20
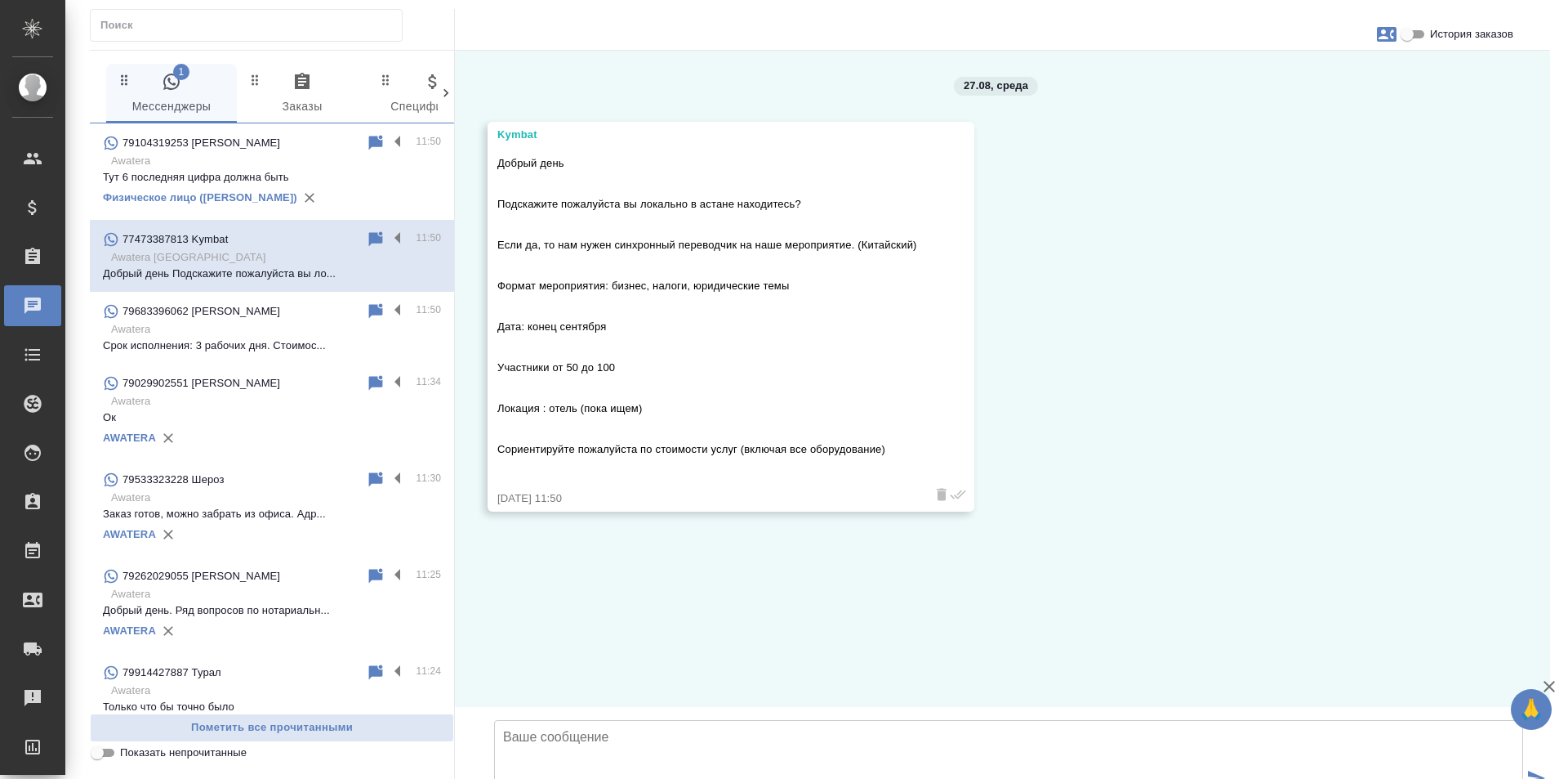
click at [1383, 30] on icon "button" at bounding box center [1387, 34] width 20 height 20
click at [1303, 87] on div "Создать заявку" at bounding box center [1316, 79] width 103 height 36
select select "KZ"
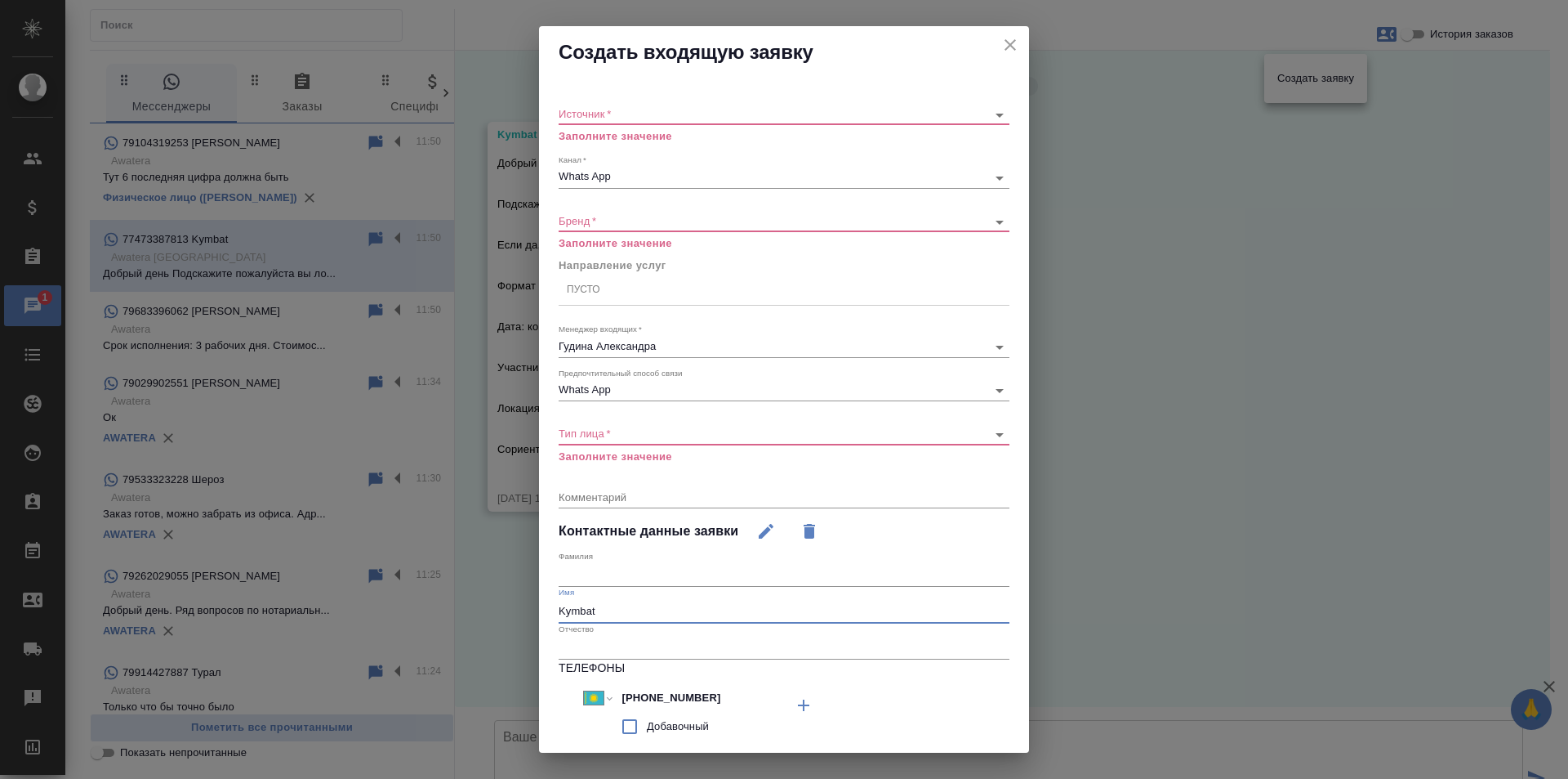
drag, startPoint x: 638, startPoint y: 600, endPoint x: 419, endPoint y: 581, distance: 219.8
click at [419, 581] on div "Создать входящую заявку Источник   * ​ Заполните значение Канал   * Whats App 6…" at bounding box center [784, 389] width 1568 height 779
drag, startPoint x: 701, startPoint y: 694, endPoint x: 497, endPoint y: 662, distance: 206.5
click at [497, 662] on div "Создать входящую заявку Источник   * ​ Заполните значение Канал   * Whats App 6…" at bounding box center [784, 389] width 1568 height 779
click at [1000, 41] on icon "close" at bounding box center [1010, 45] width 20 height 20
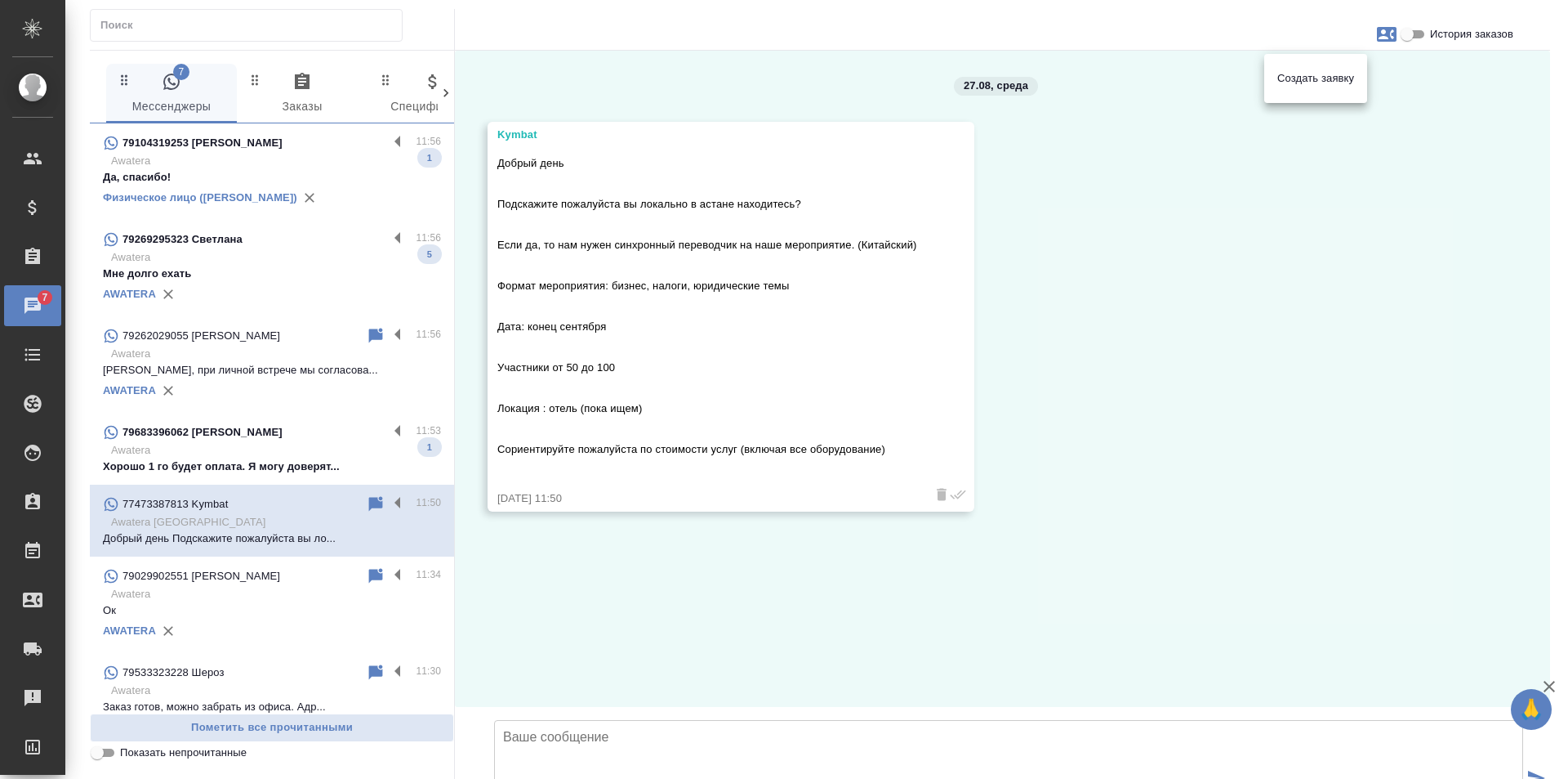
click at [1160, 421] on div at bounding box center [784, 389] width 1568 height 779
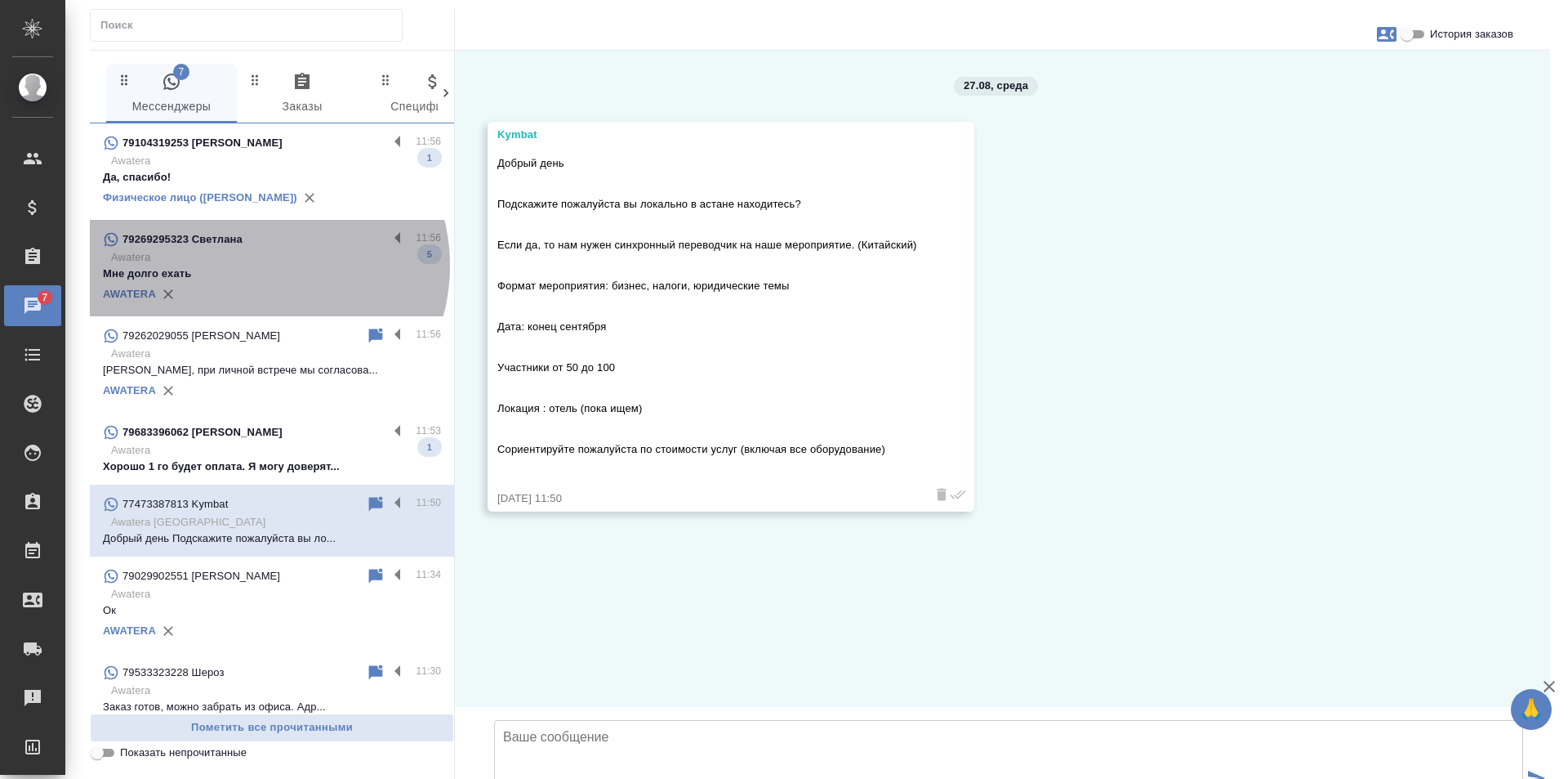
click at [260, 266] on p "Мне долго ехать" at bounding box center [272, 274] width 338 height 16
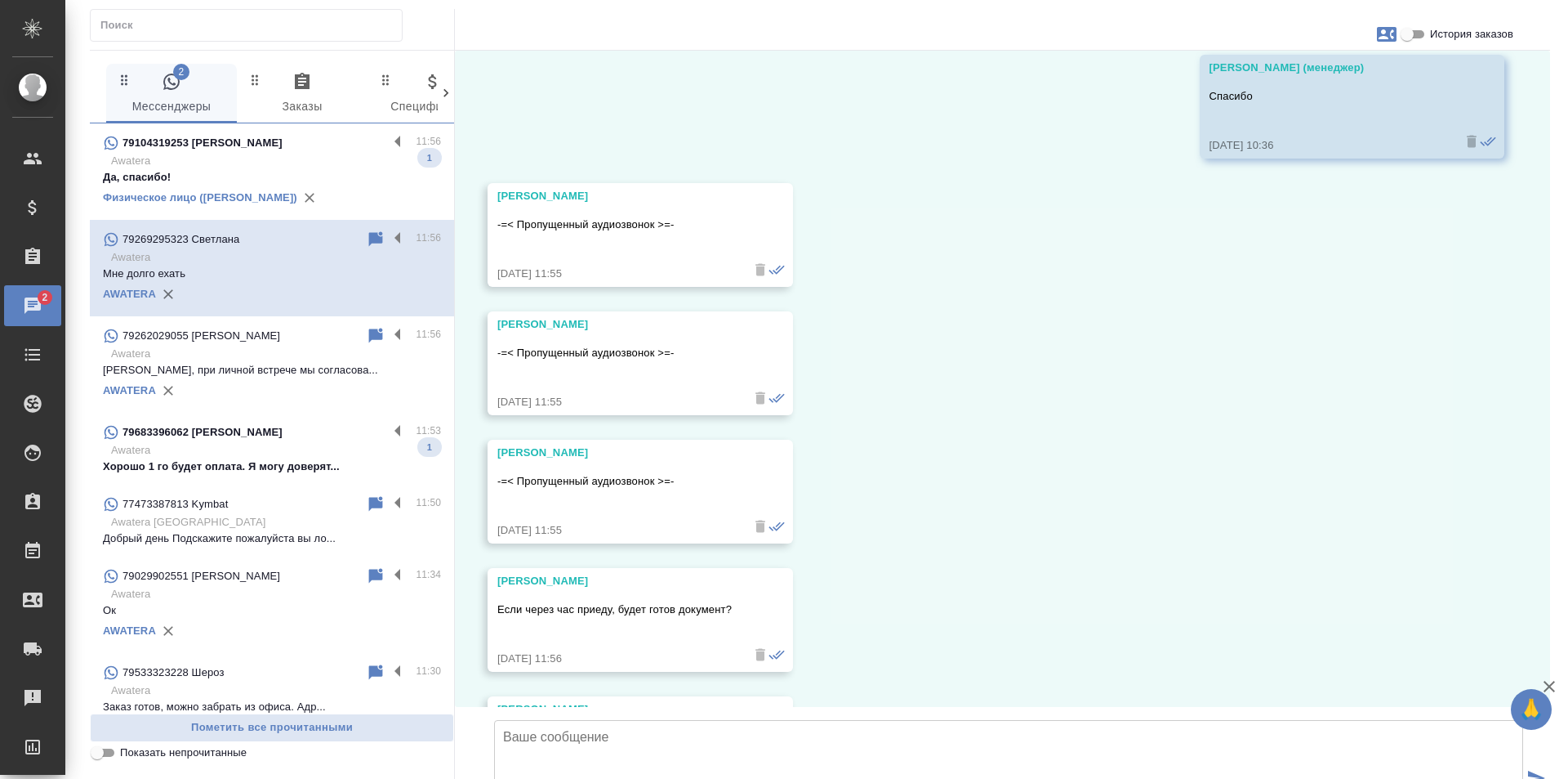
scroll to position [8604, 0]
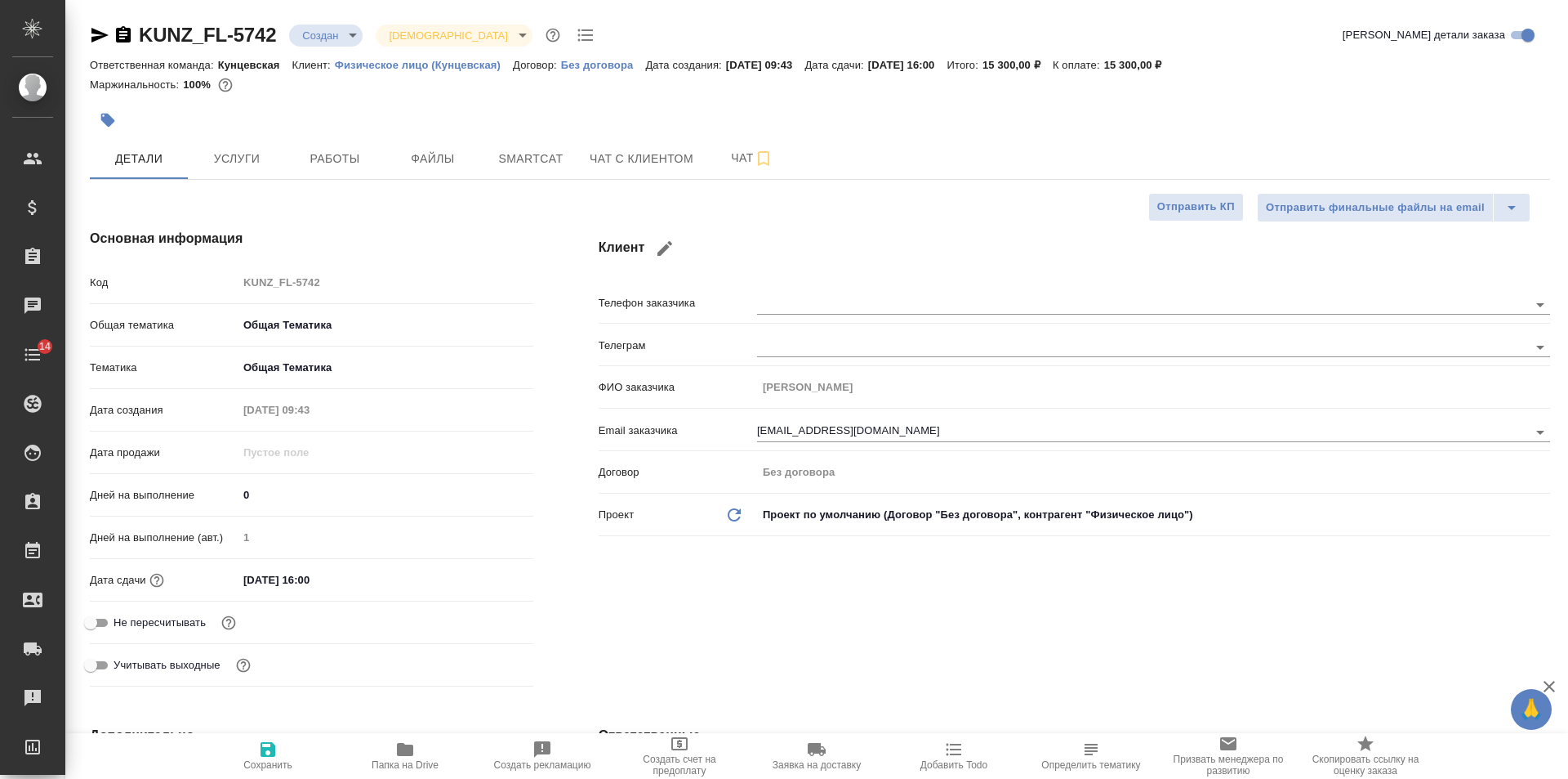
select select "RU"
click at [127, 36] on icon "button" at bounding box center [123, 34] width 14 height 16
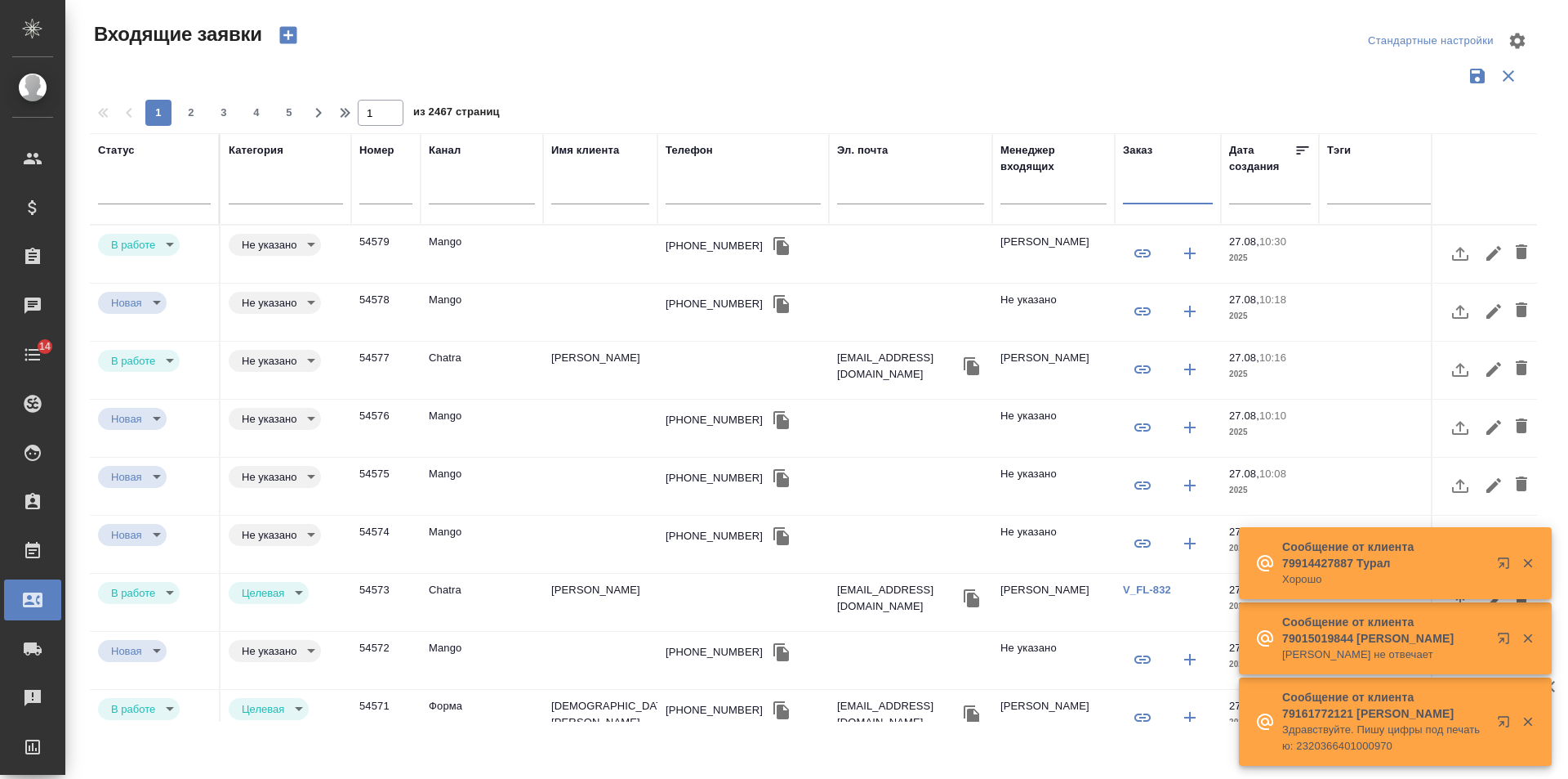
select select "RU"
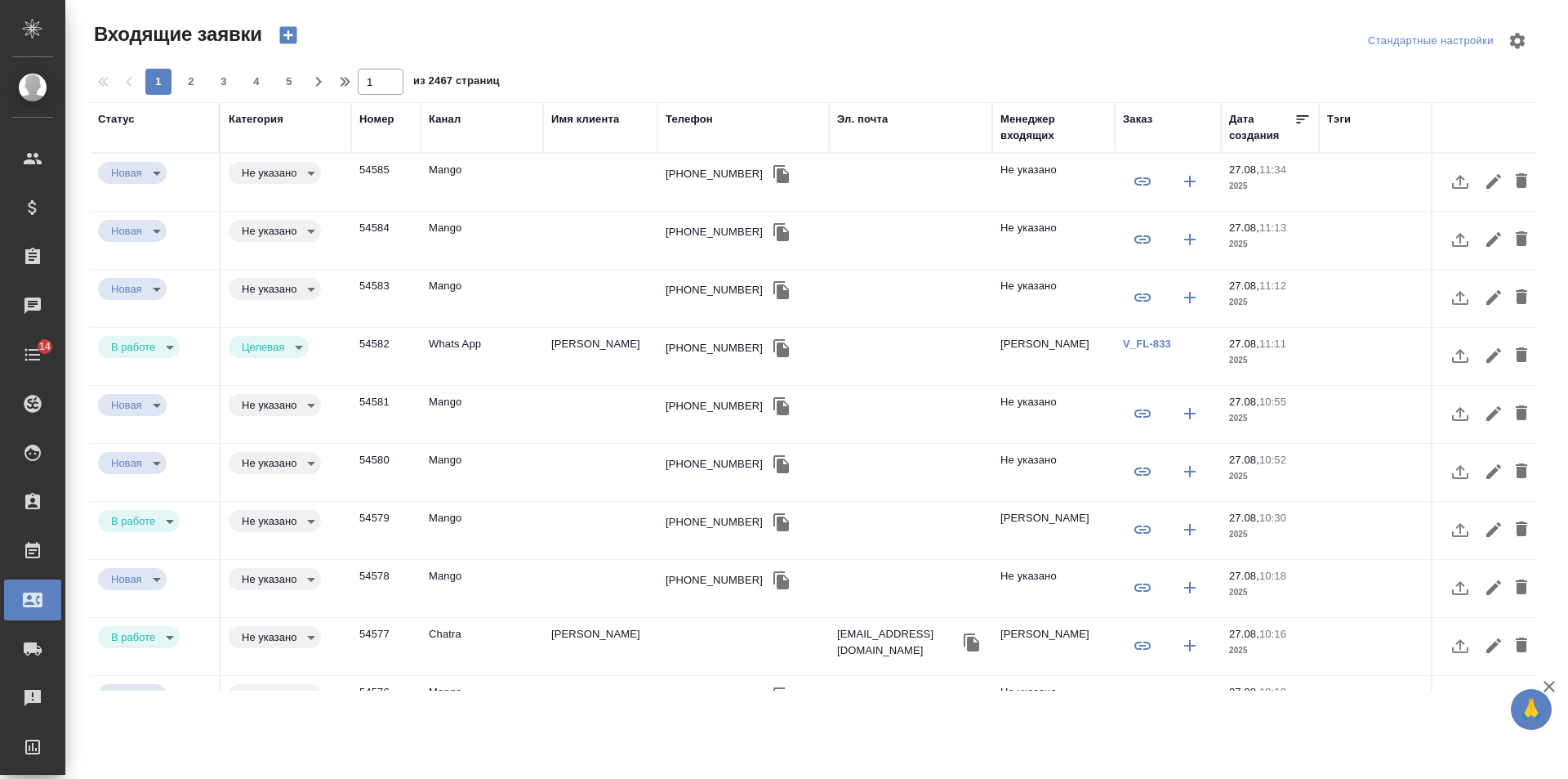
select select "RU"
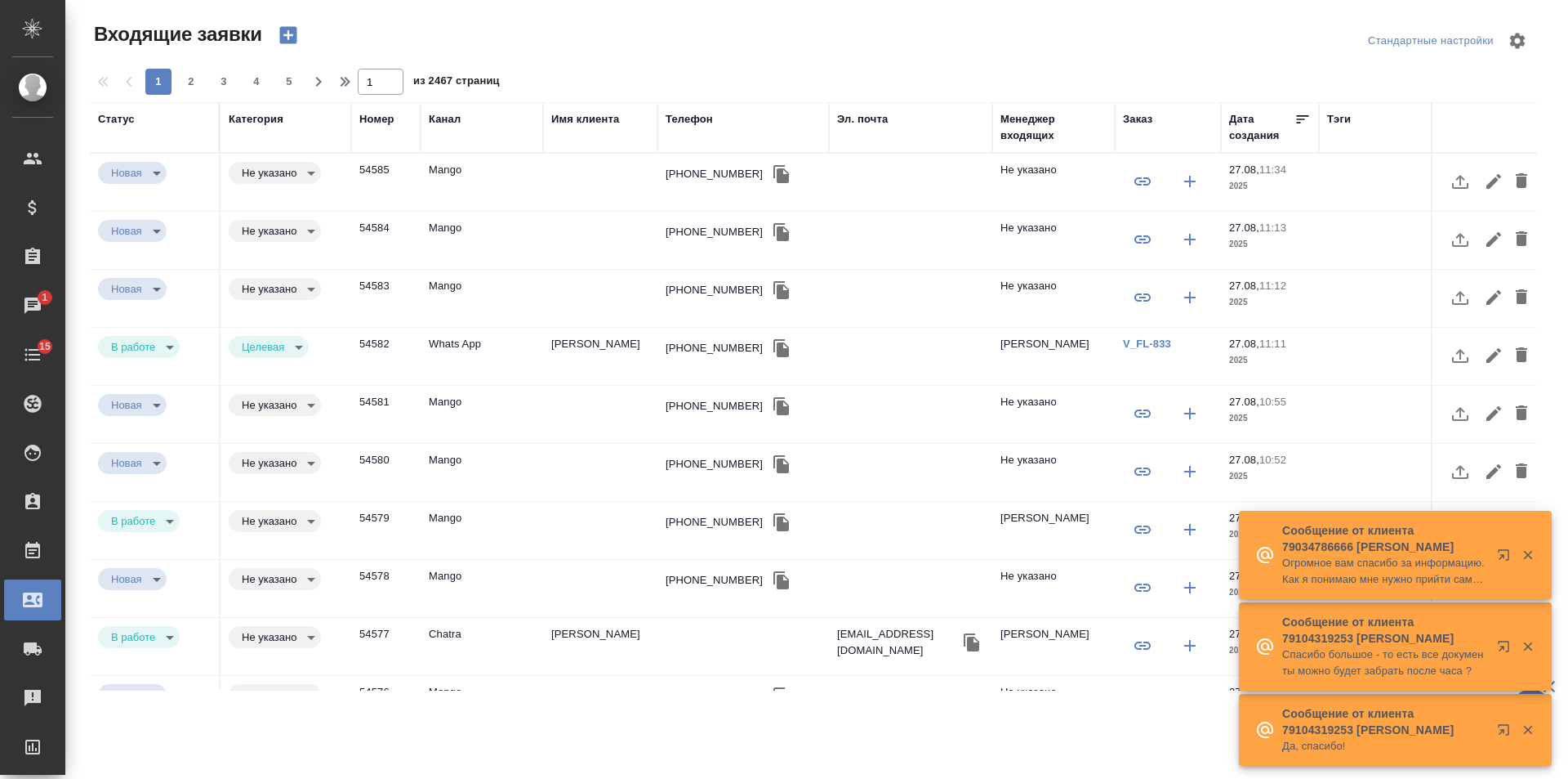
click at [586, 122] on div "Имя клиента" at bounding box center [585, 119] width 68 height 16
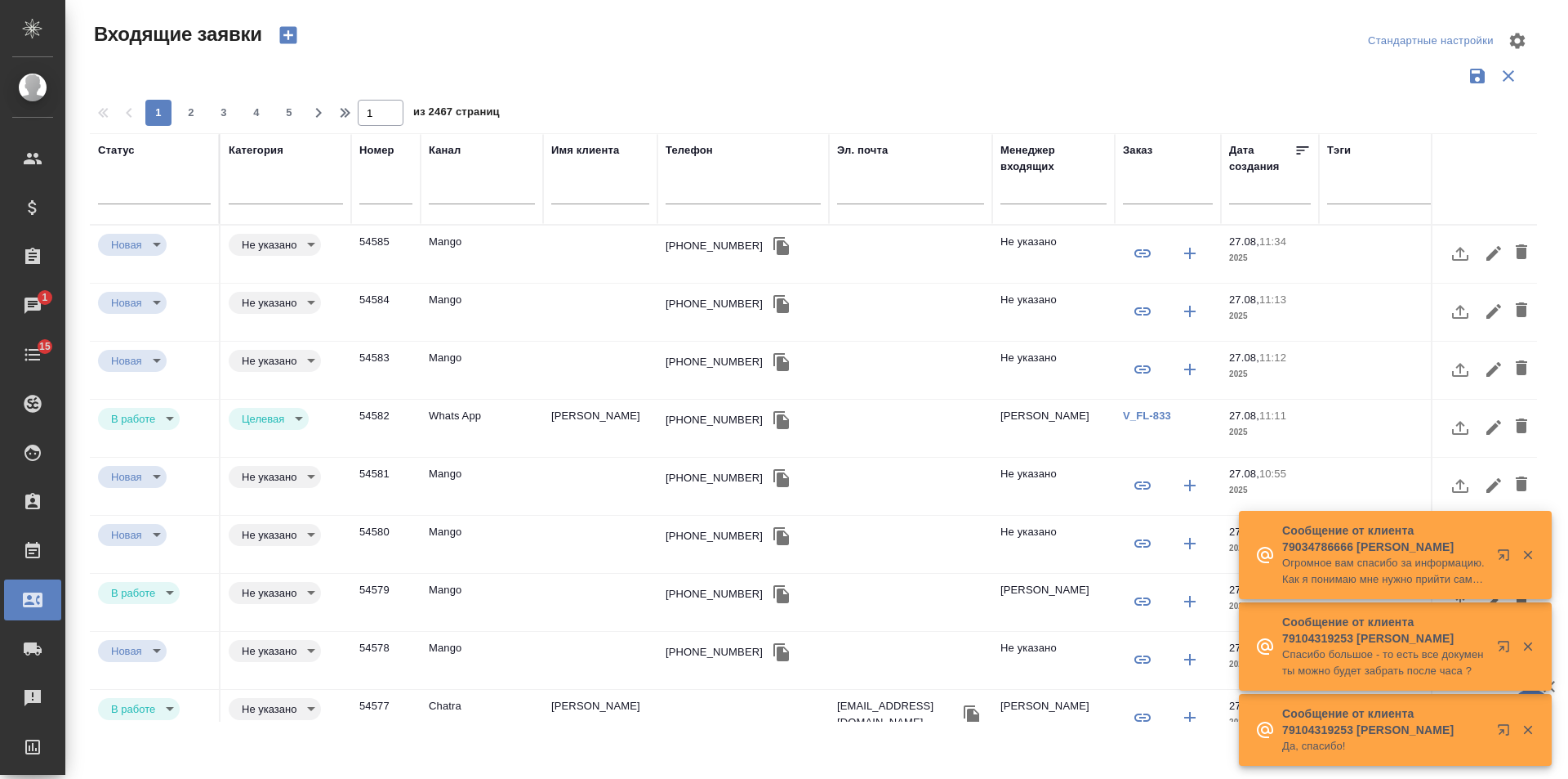
click at [591, 186] on input "text" at bounding box center [600, 193] width 98 height 21
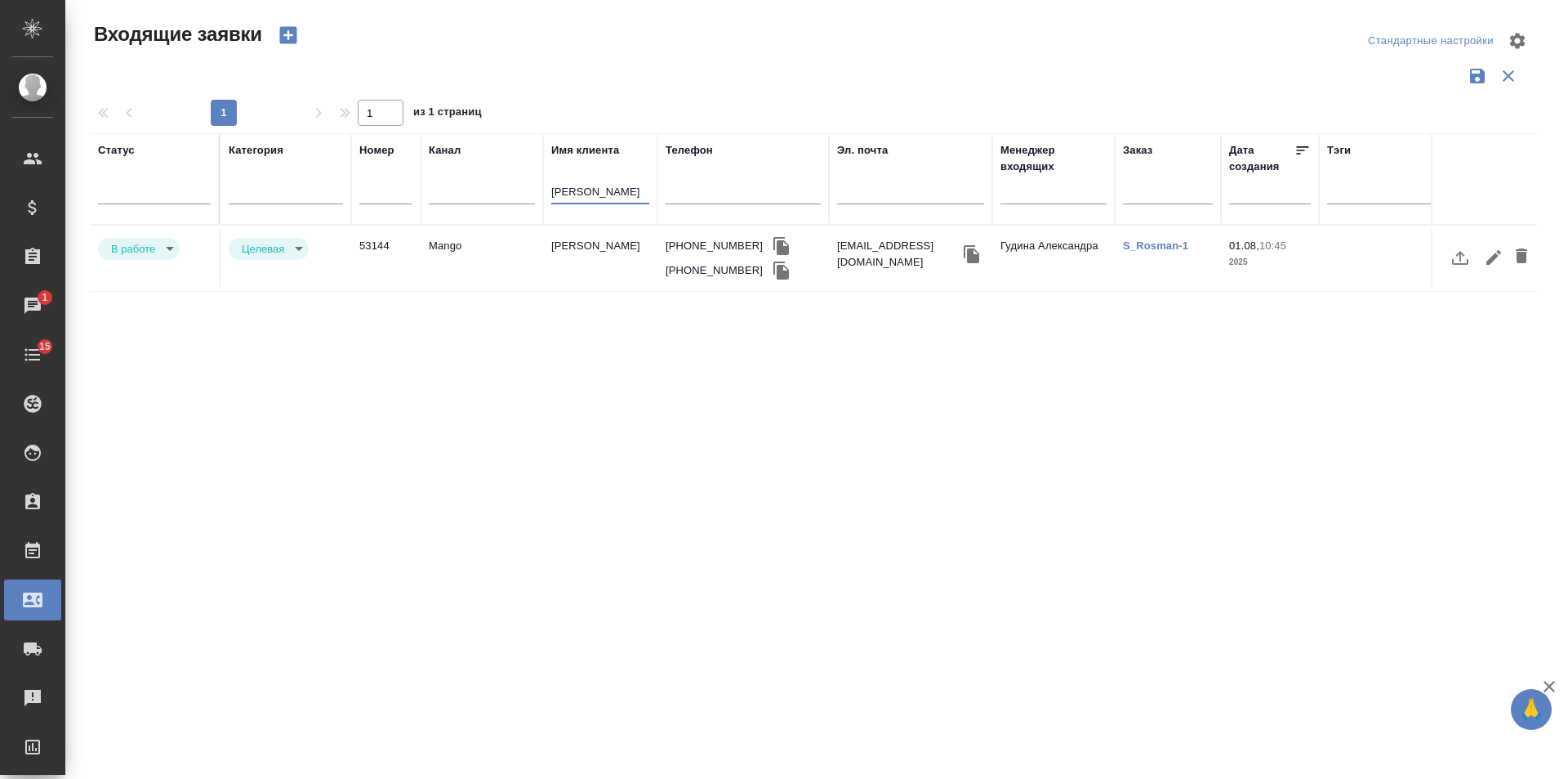
type input "[PERSON_NAME]"
click at [127, 249] on body "🙏 .cls-1 fill:#fff; AWATERA [PERSON_NAME] Спецификации Заказы 1 Чаты 15 Todo Пр…" at bounding box center [784, 389] width 1568 height 779
click at [133, 248] on button "Отказ" at bounding box center [130, 249] width 38 height 18
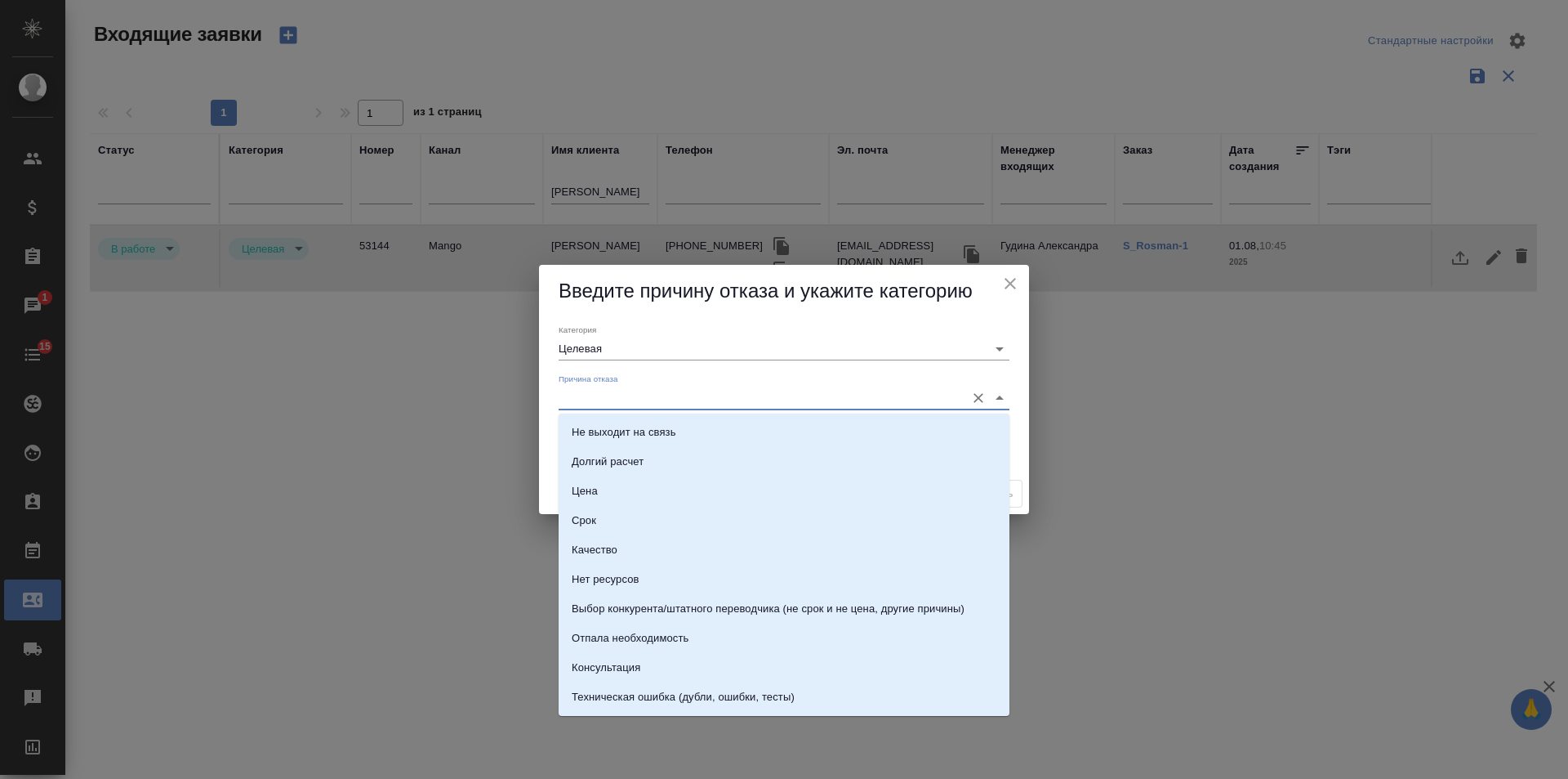
click at [652, 393] on input "Причина отказа" at bounding box center [758, 397] width 399 height 22
click at [629, 482] on li "Цена" at bounding box center [784, 491] width 451 height 30
type input "Цена"
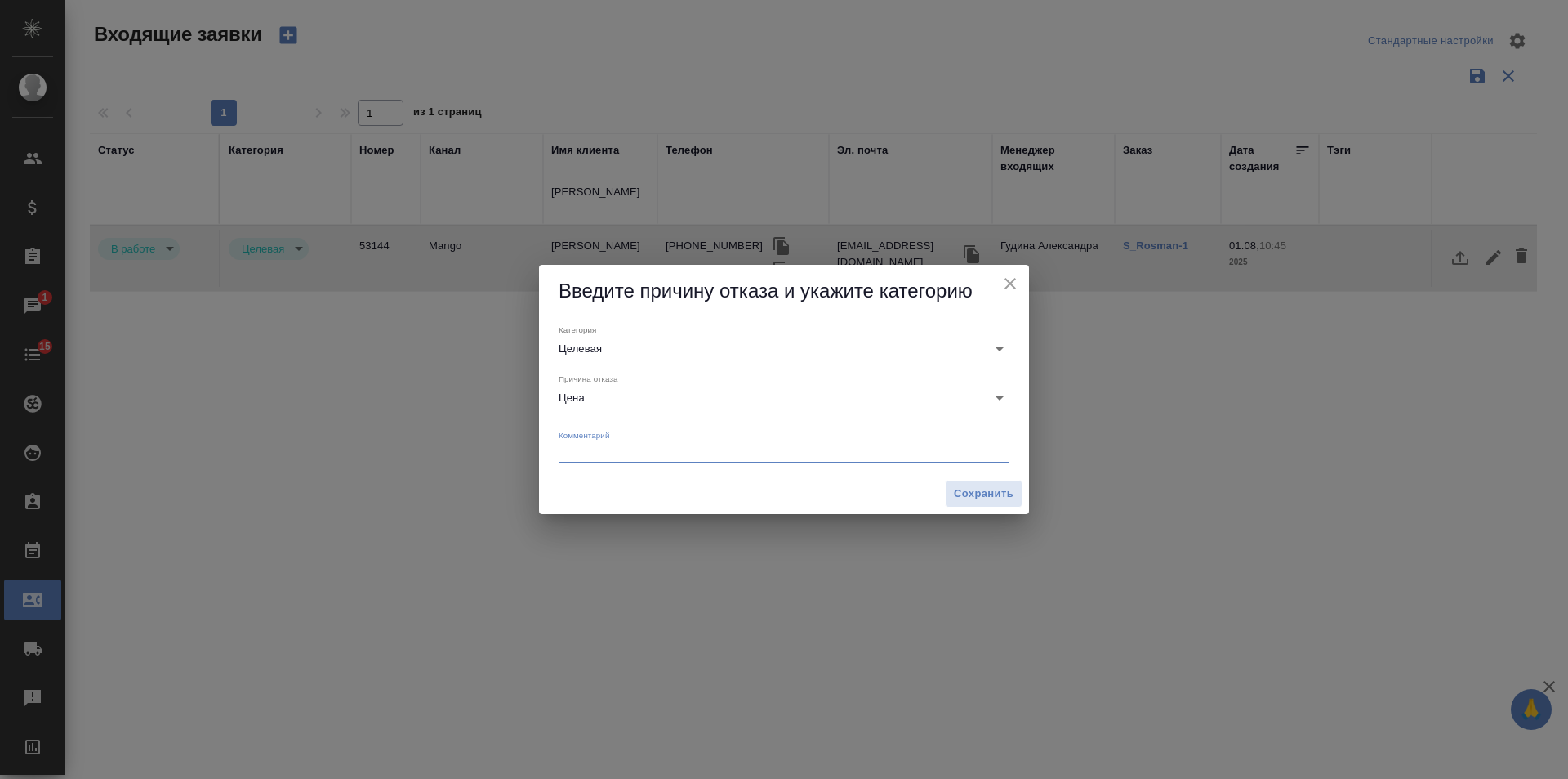
click at [584, 449] on textarea at bounding box center [784, 451] width 451 height 13
paste textarea "Выбрали других по цене в три раза меньшей."
type textarea "Выбрали других по цене в три раза меньшей."
click at [991, 495] on span "Сохранить" at bounding box center [984, 494] width 60 height 19
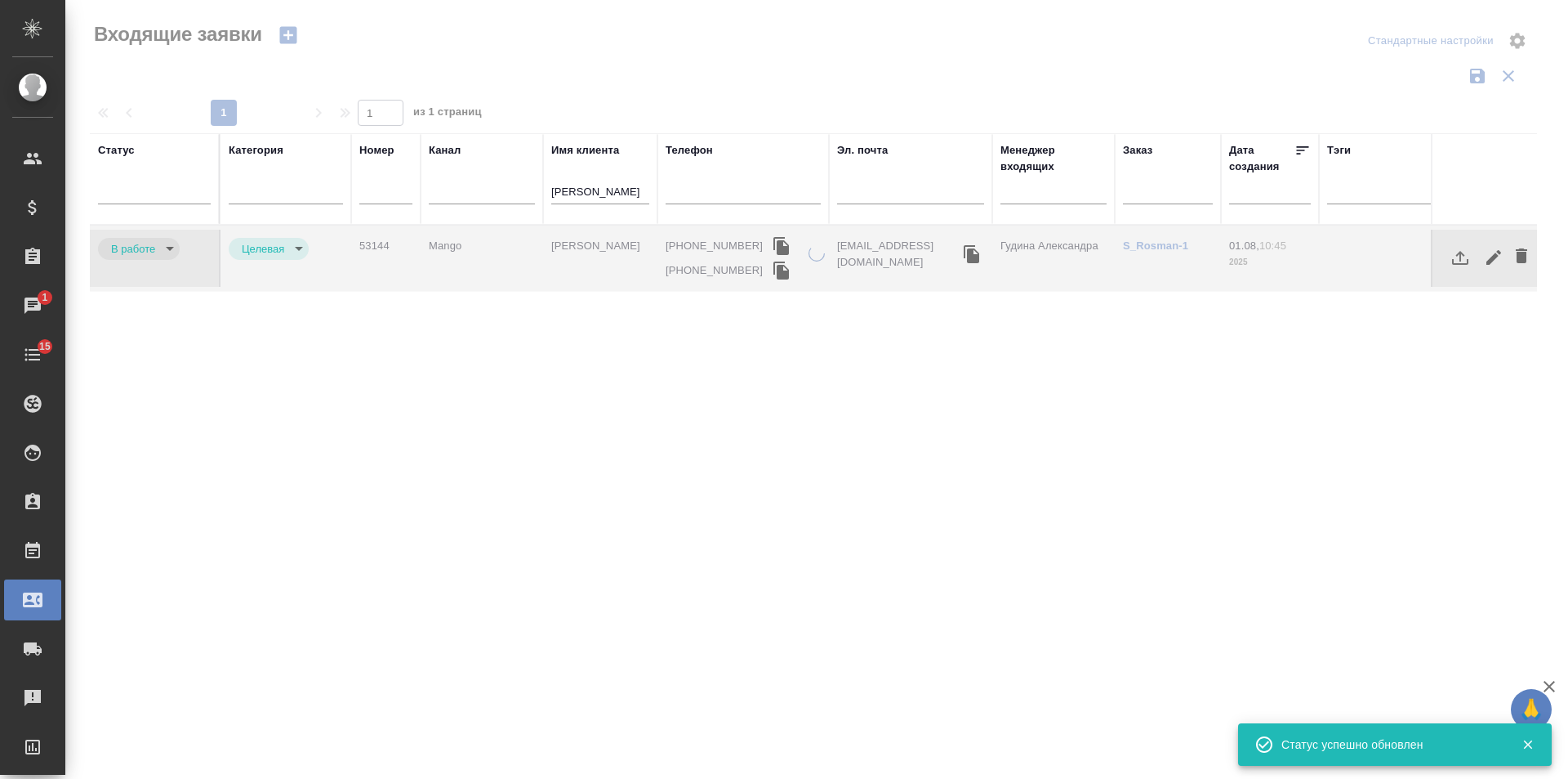
type input "rejection"
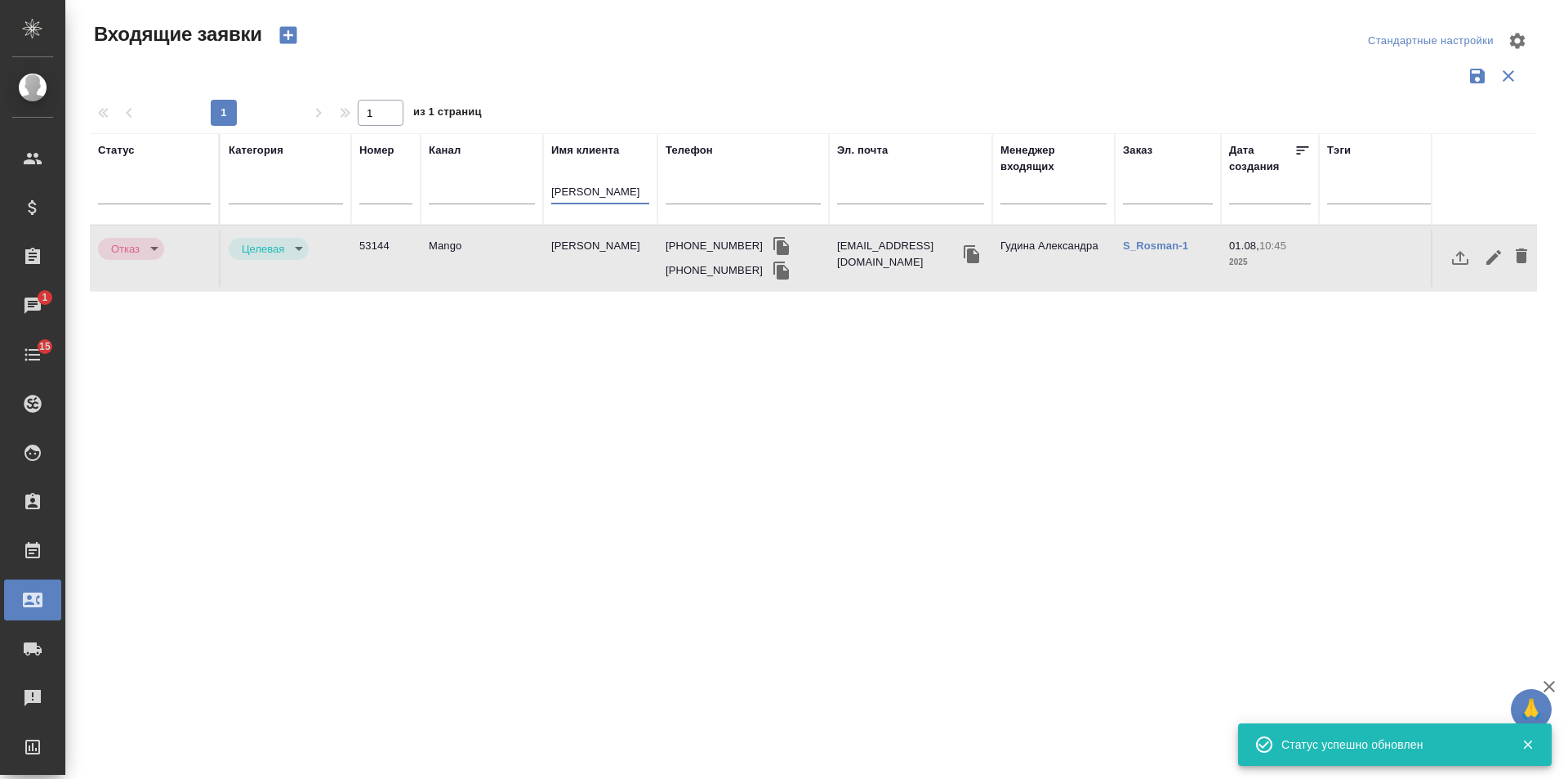
drag, startPoint x: 609, startPoint y: 189, endPoint x: 418, endPoint y: 190, distance: 191.0
click at [418, 190] on tr "Статус [PERSON_NAME] Имя клиента [PERSON_NAME] Телефон Эл. почта Менеджер входя…" at bounding box center [1039, 178] width 1899 height 91
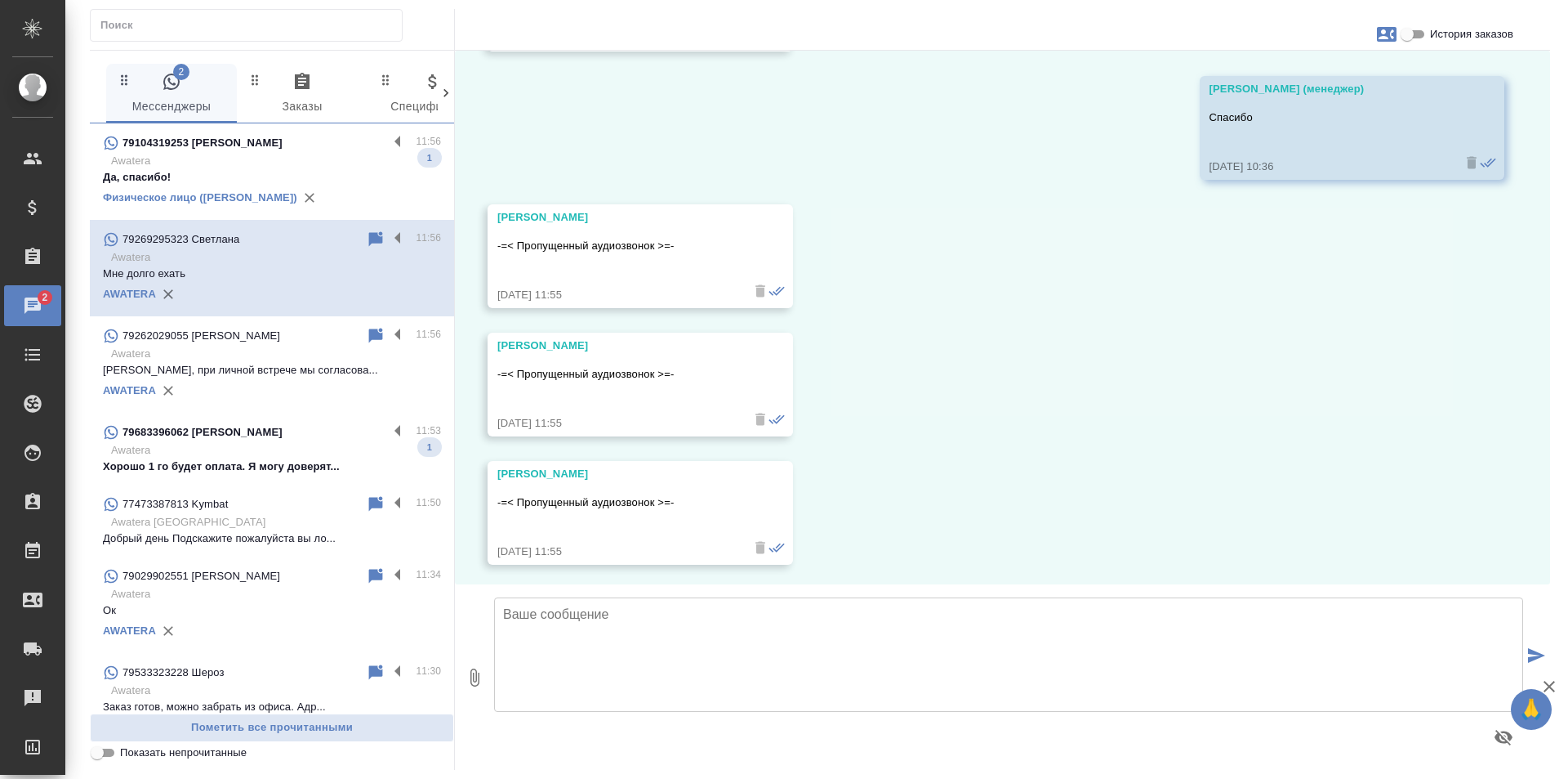
scroll to position [8849, 0]
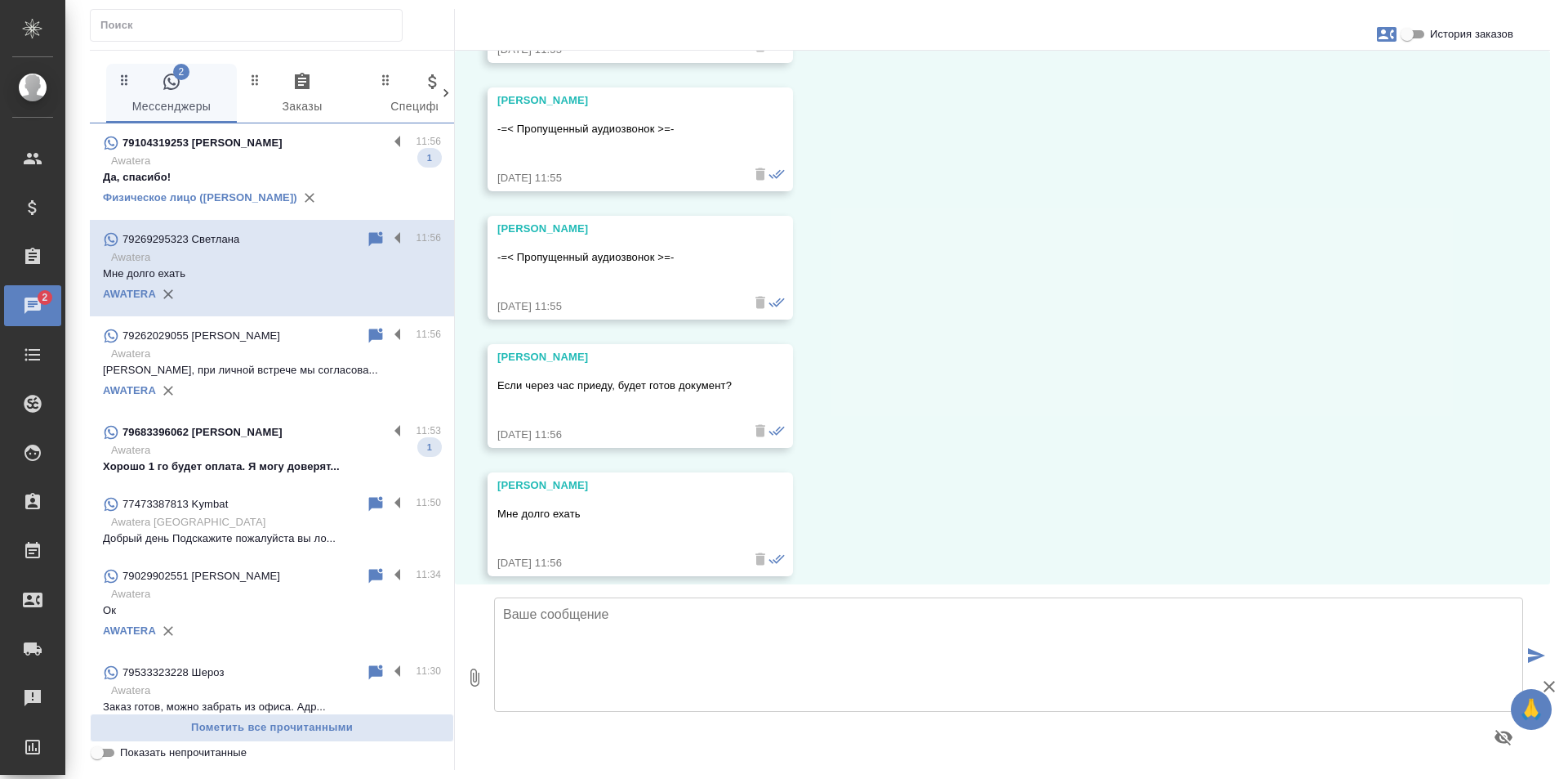
click at [298, 147] on div "79104319253 [PERSON_NAME]" at bounding box center [245, 143] width 285 height 20
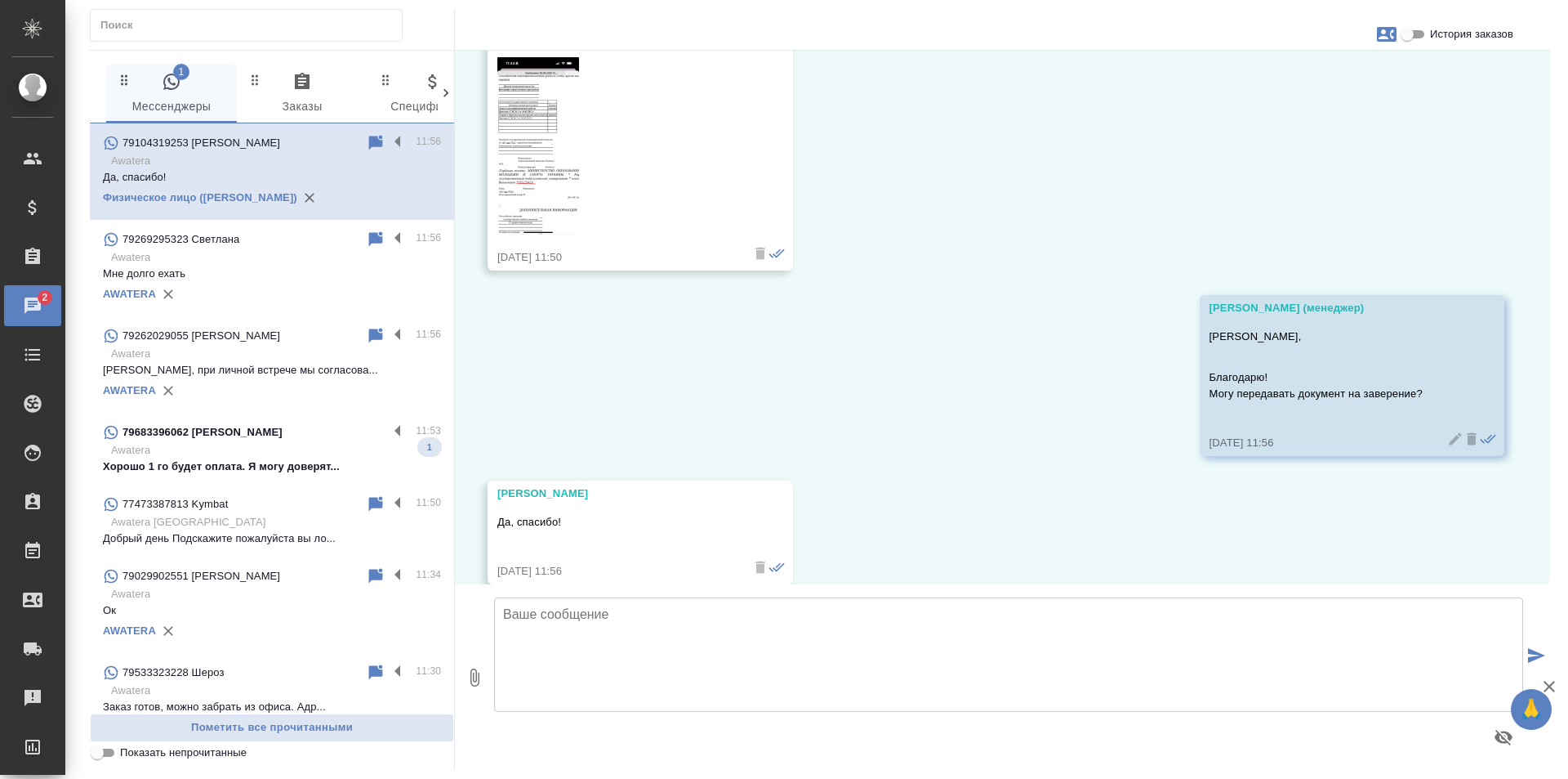
scroll to position [13552, 0]
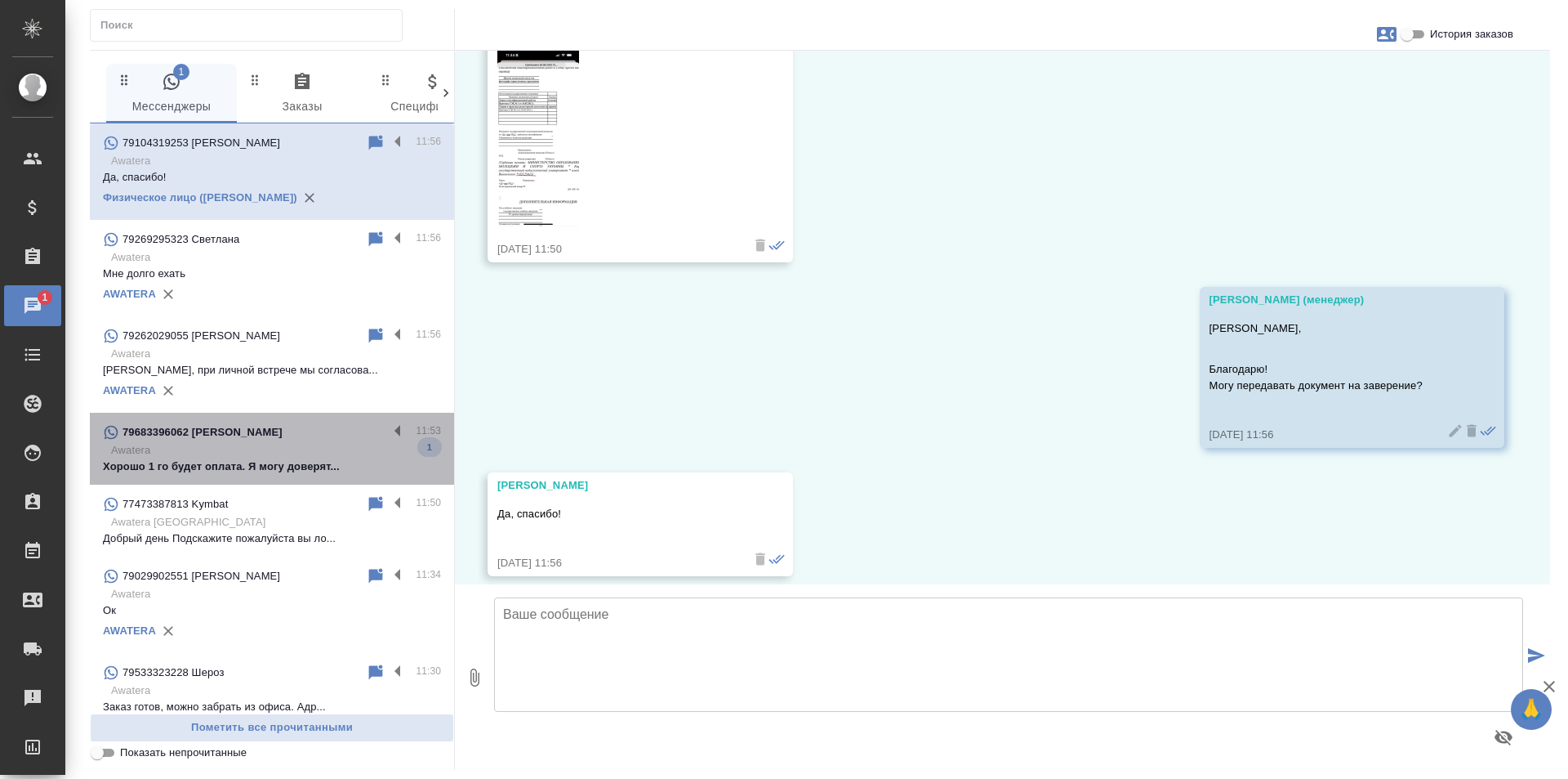
click at [308, 447] on p "Awatera" at bounding box center [276, 451] width 330 height 16
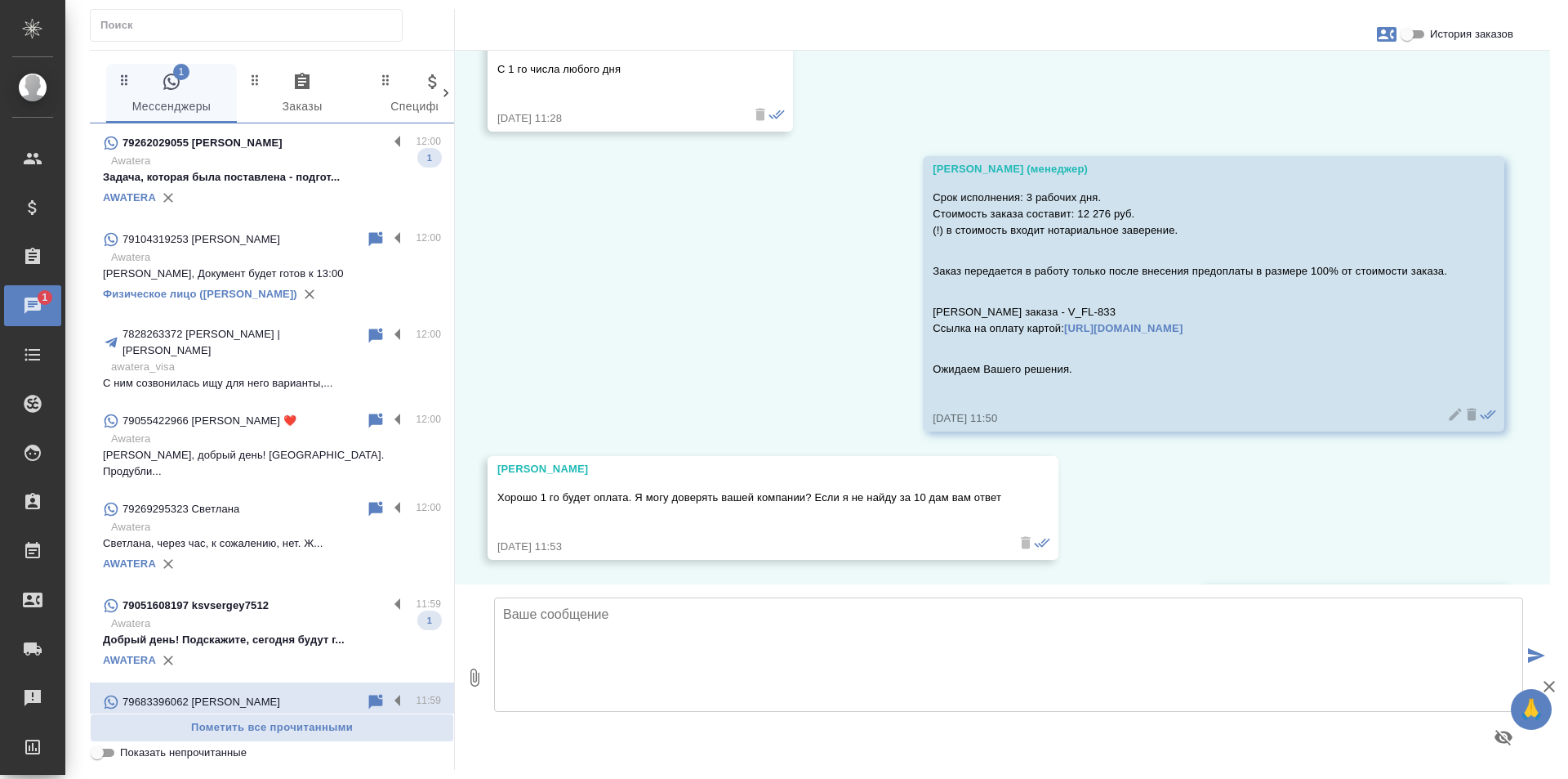
scroll to position [7387, 0]
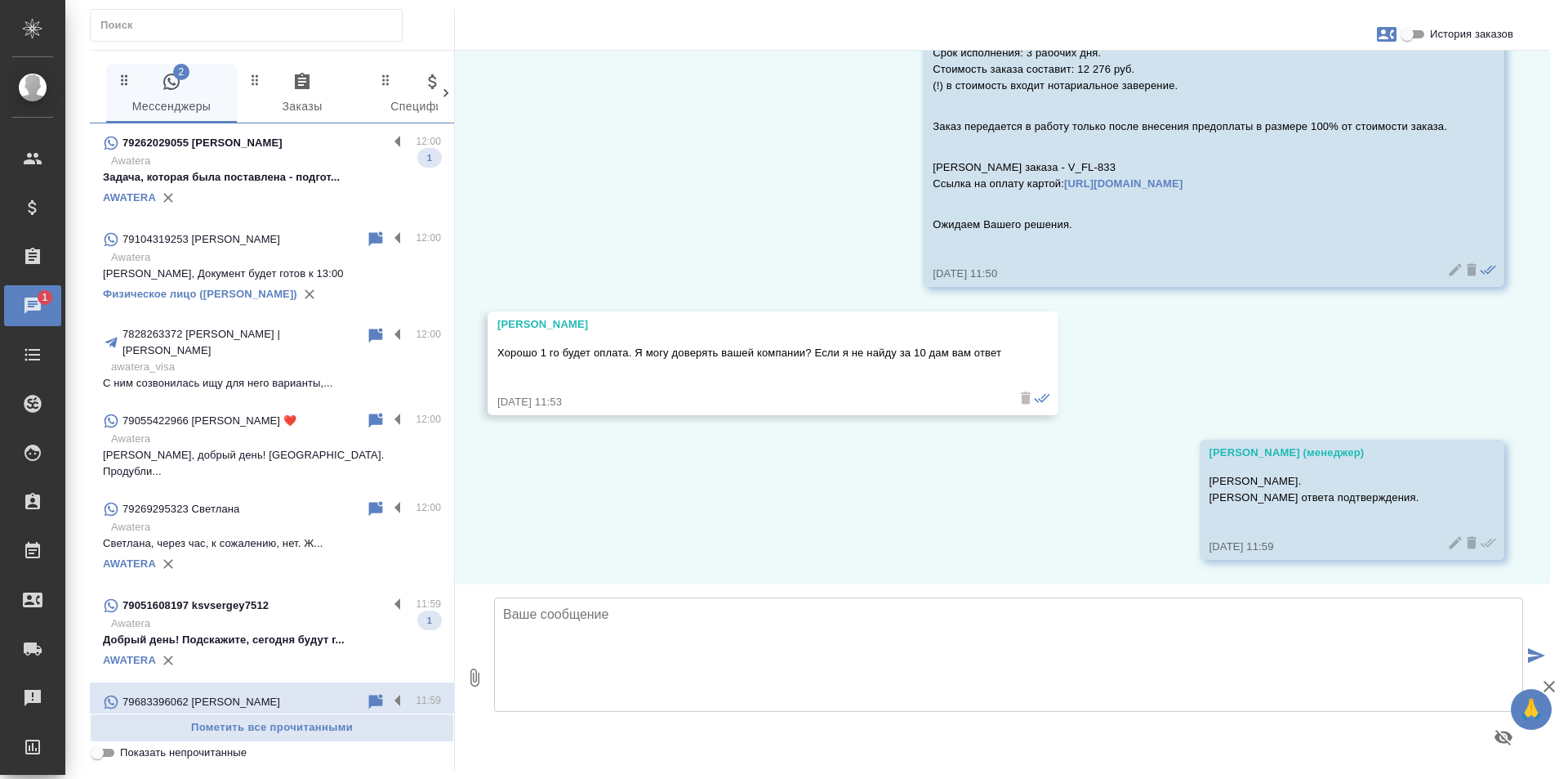
click at [292, 172] on p "Задача, которая была поставлена - подгот..." at bounding box center [272, 177] width 338 height 16
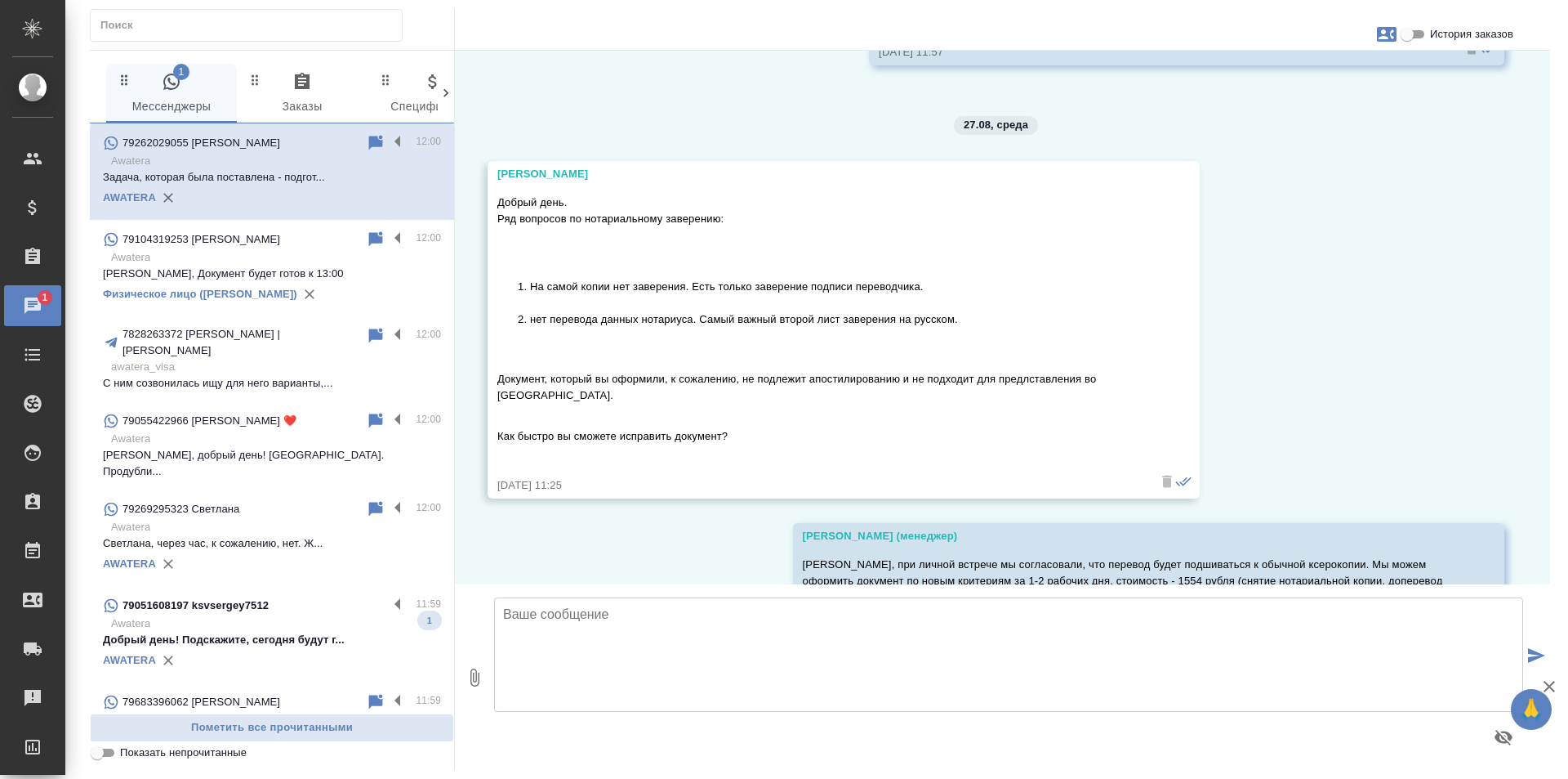
scroll to position [4319, 0]
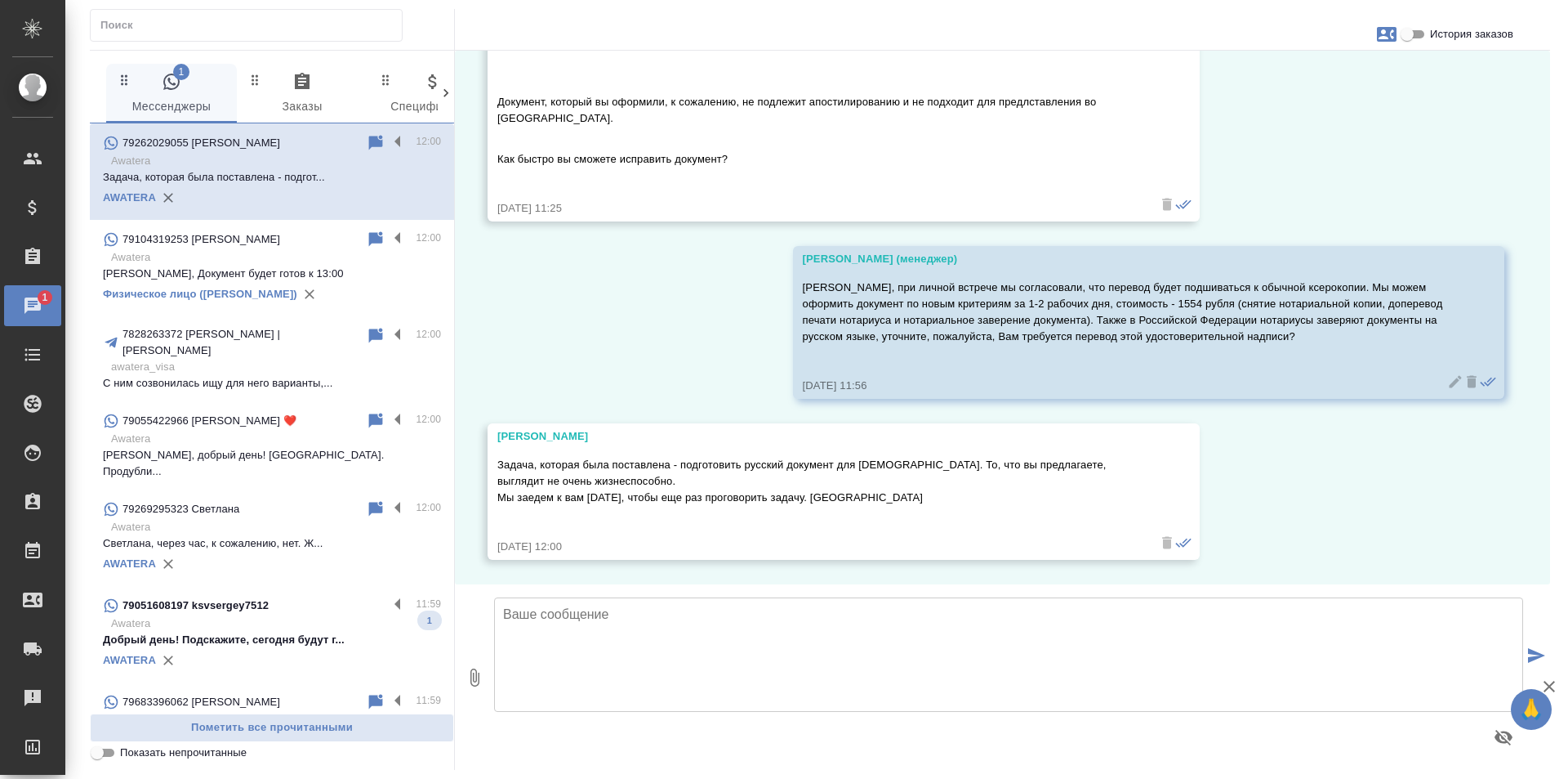
click at [287, 632] on p "Добрый день! Подскажите, сегодня будут г..." at bounding box center [272, 640] width 338 height 16
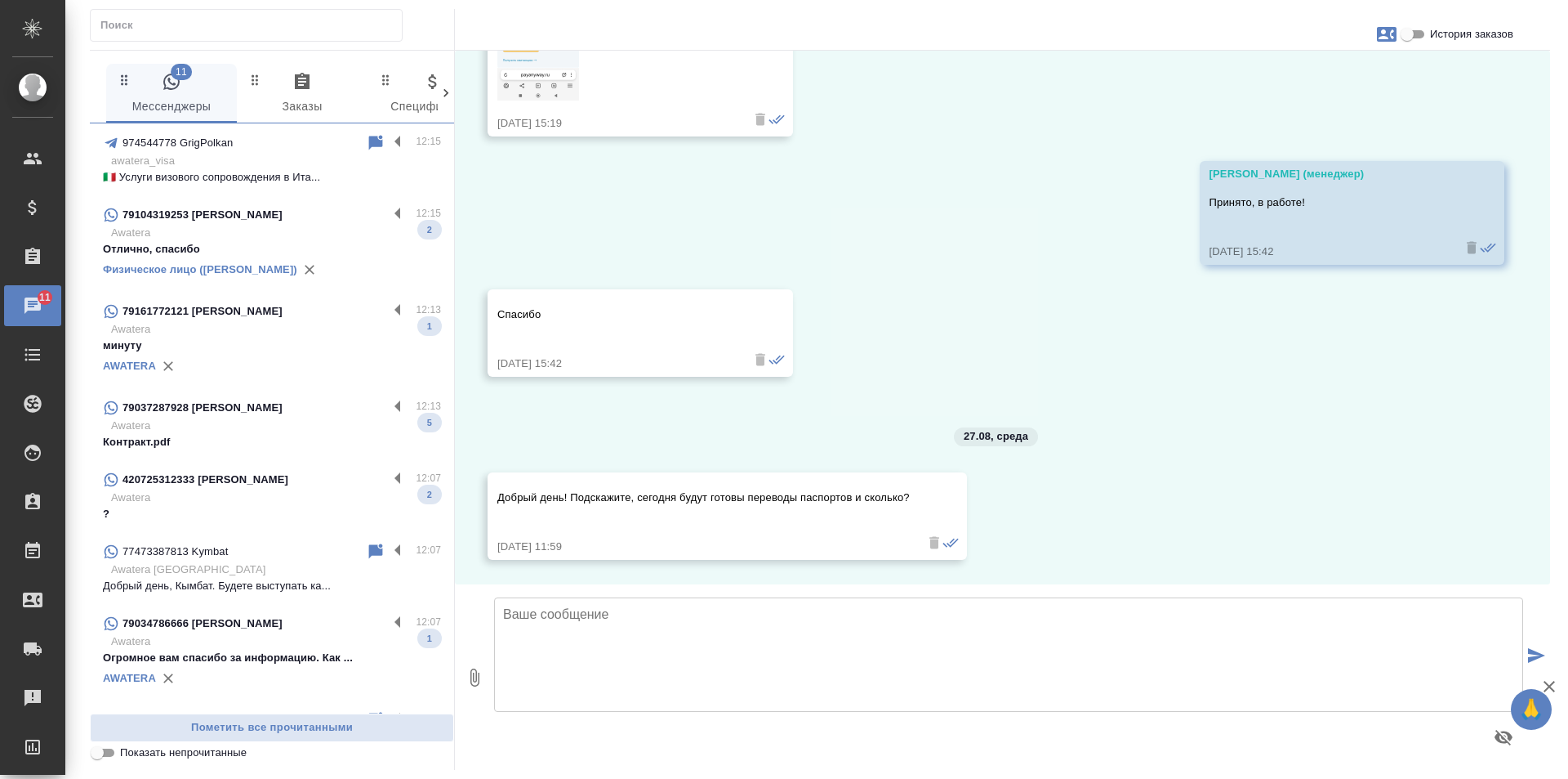
scroll to position [0, 0]
click at [270, 215] on div "79104319253 [PERSON_NAME]" at bounding box center [245, 215] width 285 height 20
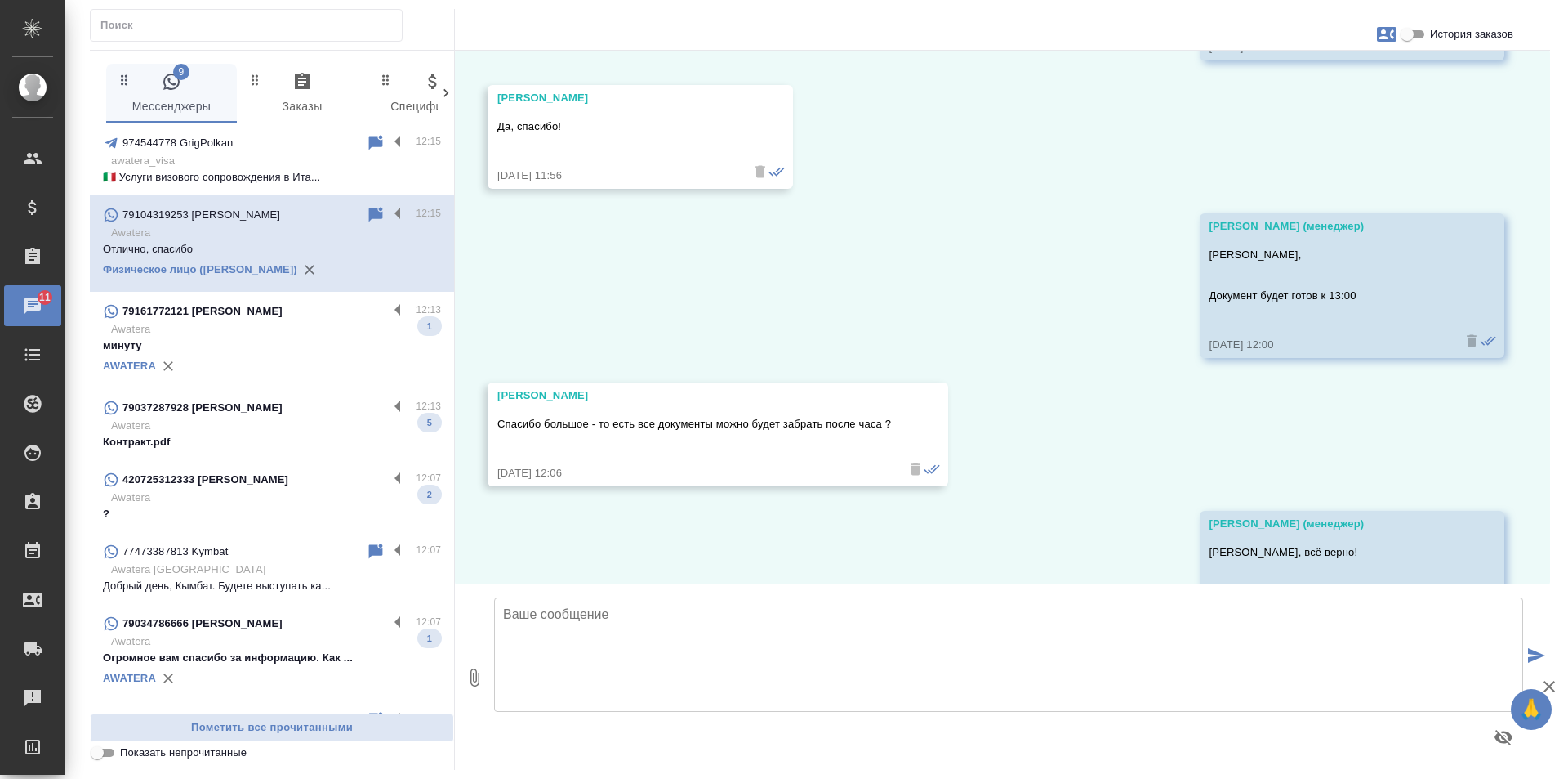
scroll to position [14106, 0]
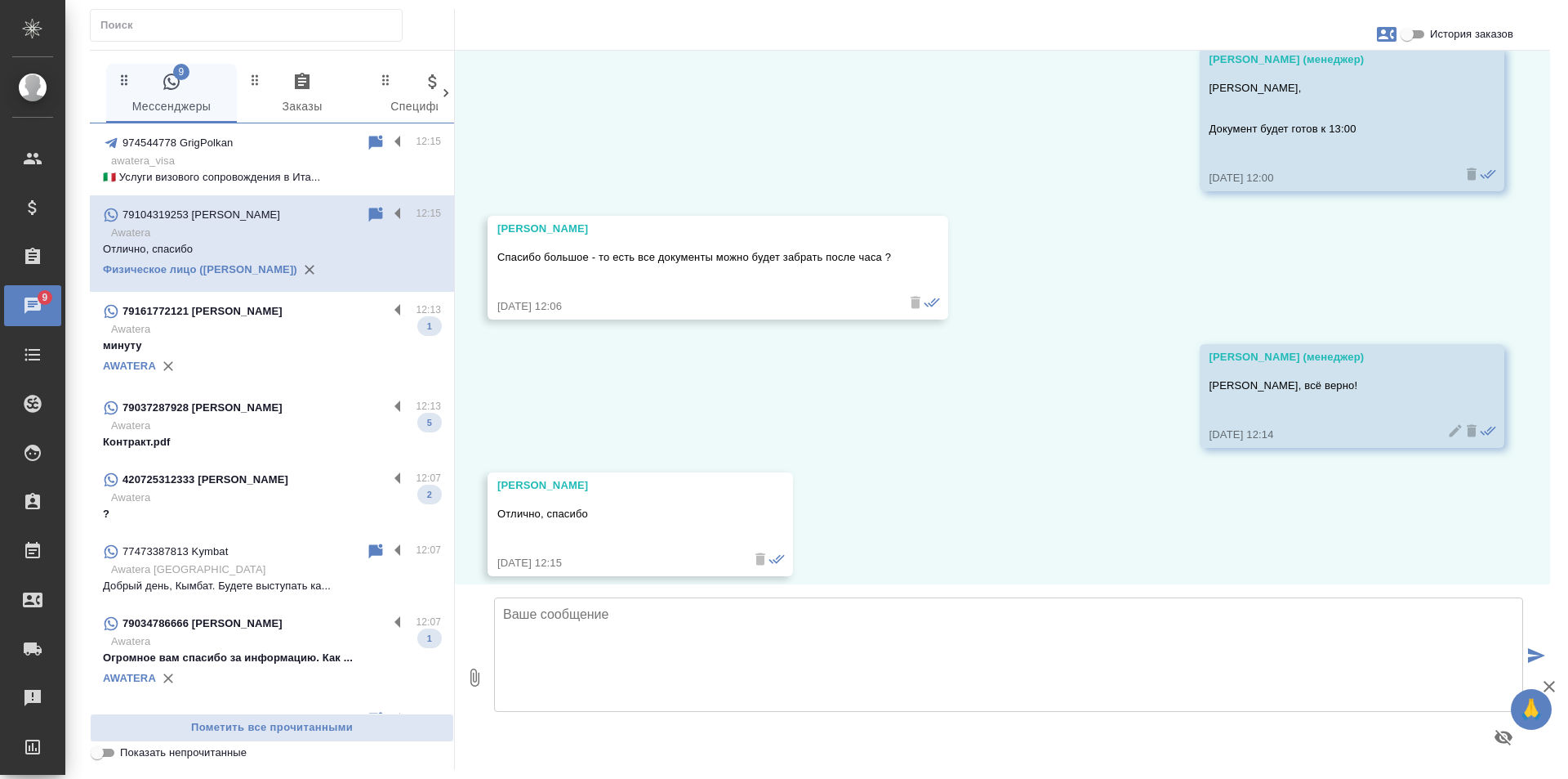
click at [227, 333] on p "Awatera" at bounding box center [276, 329] width 330 height 16
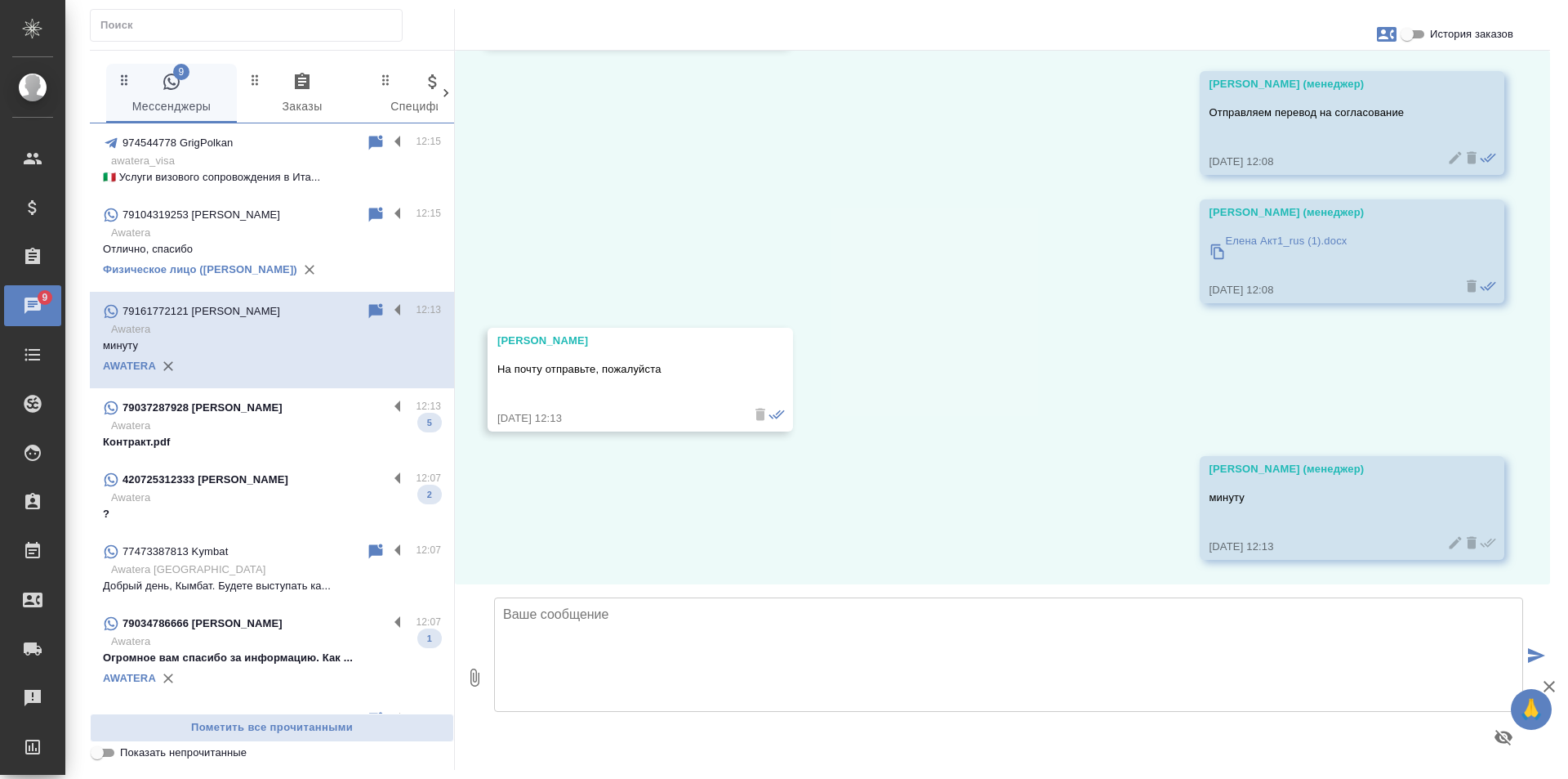
scroll to position [1792, 0]
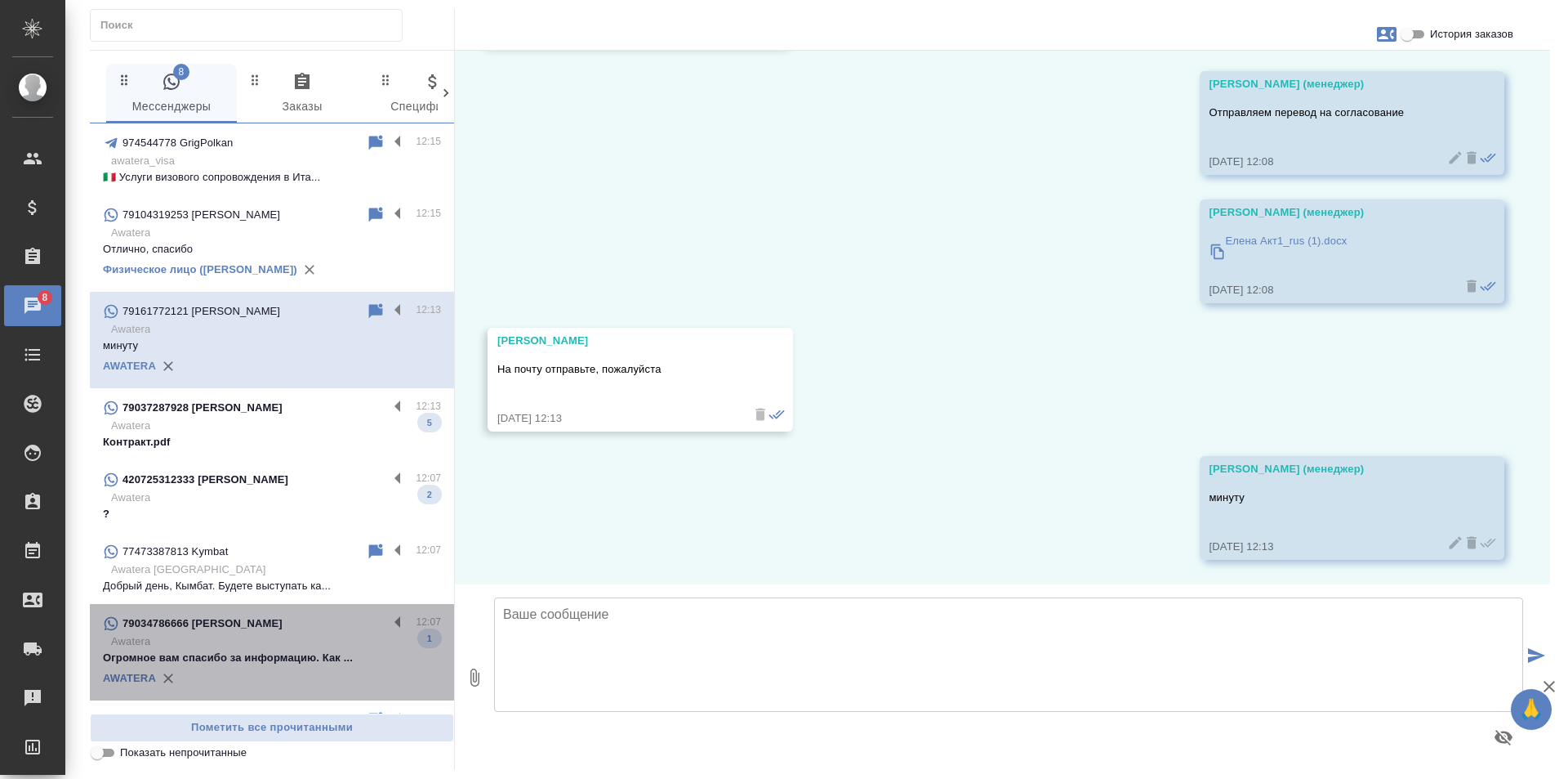
click at [308, 640] on p "Awatera" at bounding box center [276, 641] width 330 height 16
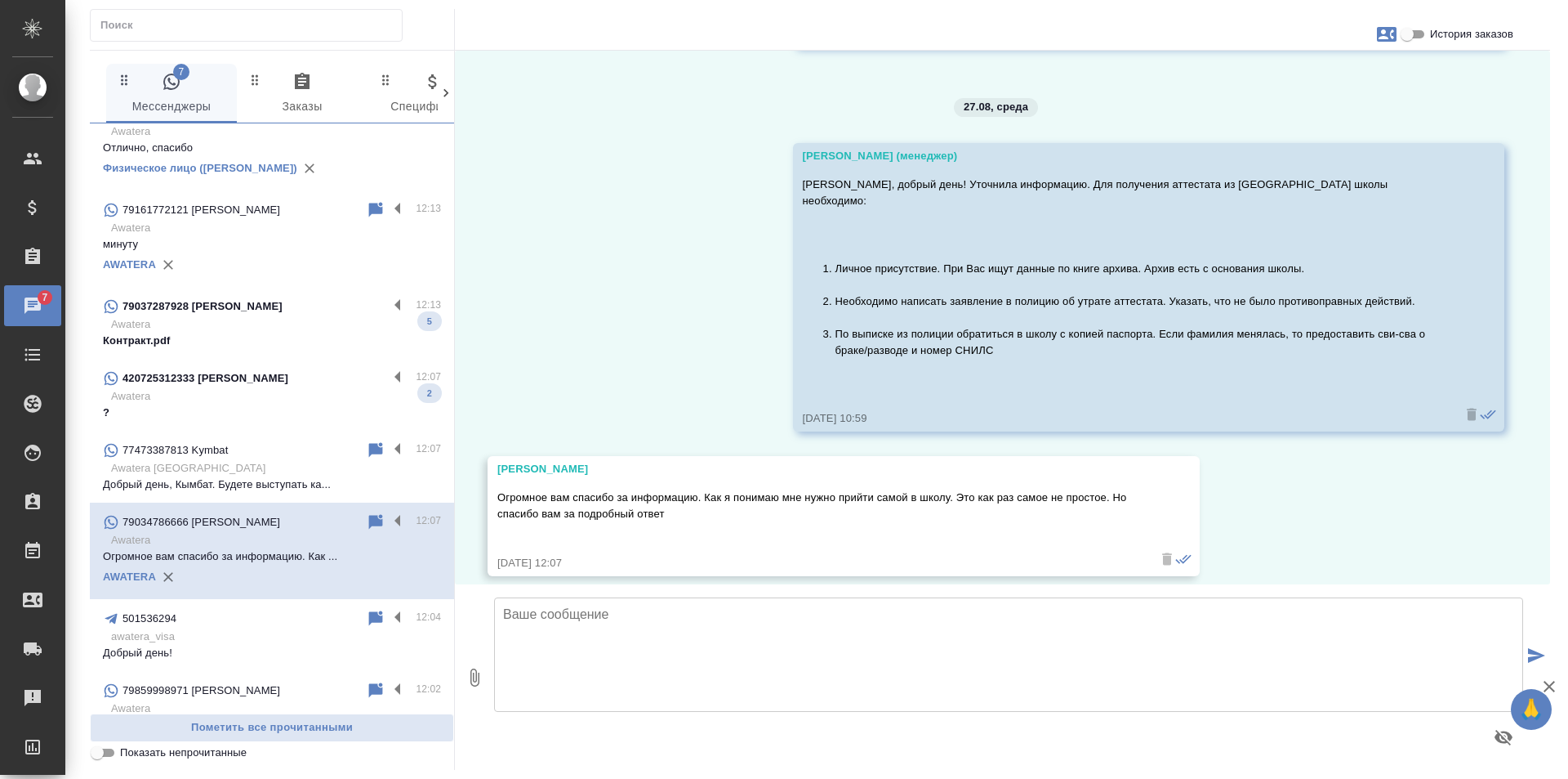
scroll to position [81, 0]
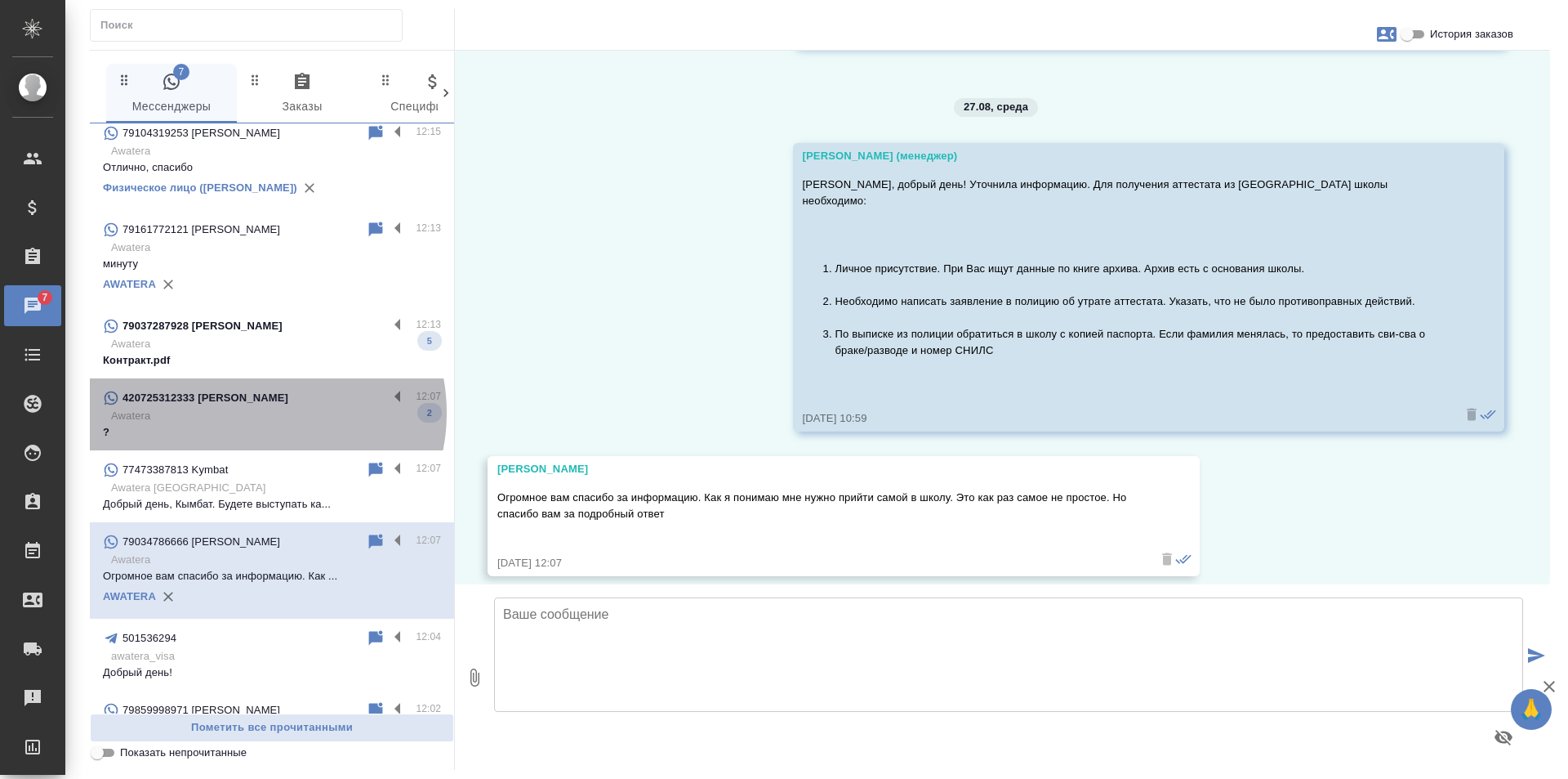
click at [256, 413] on p "Awatera" at bounding box center [276, 416] width 330 height 16
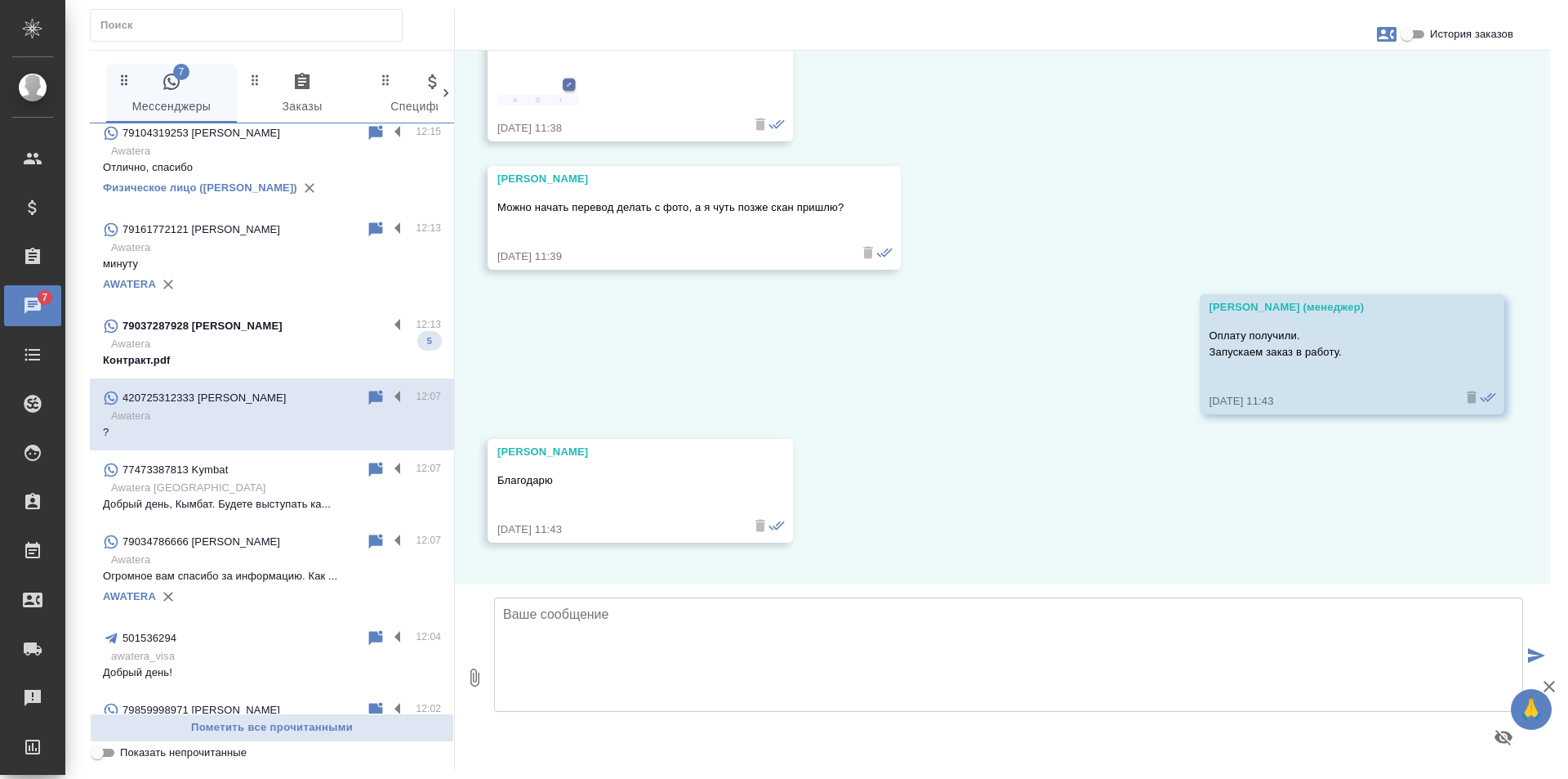
scroll to position [4483, 0]
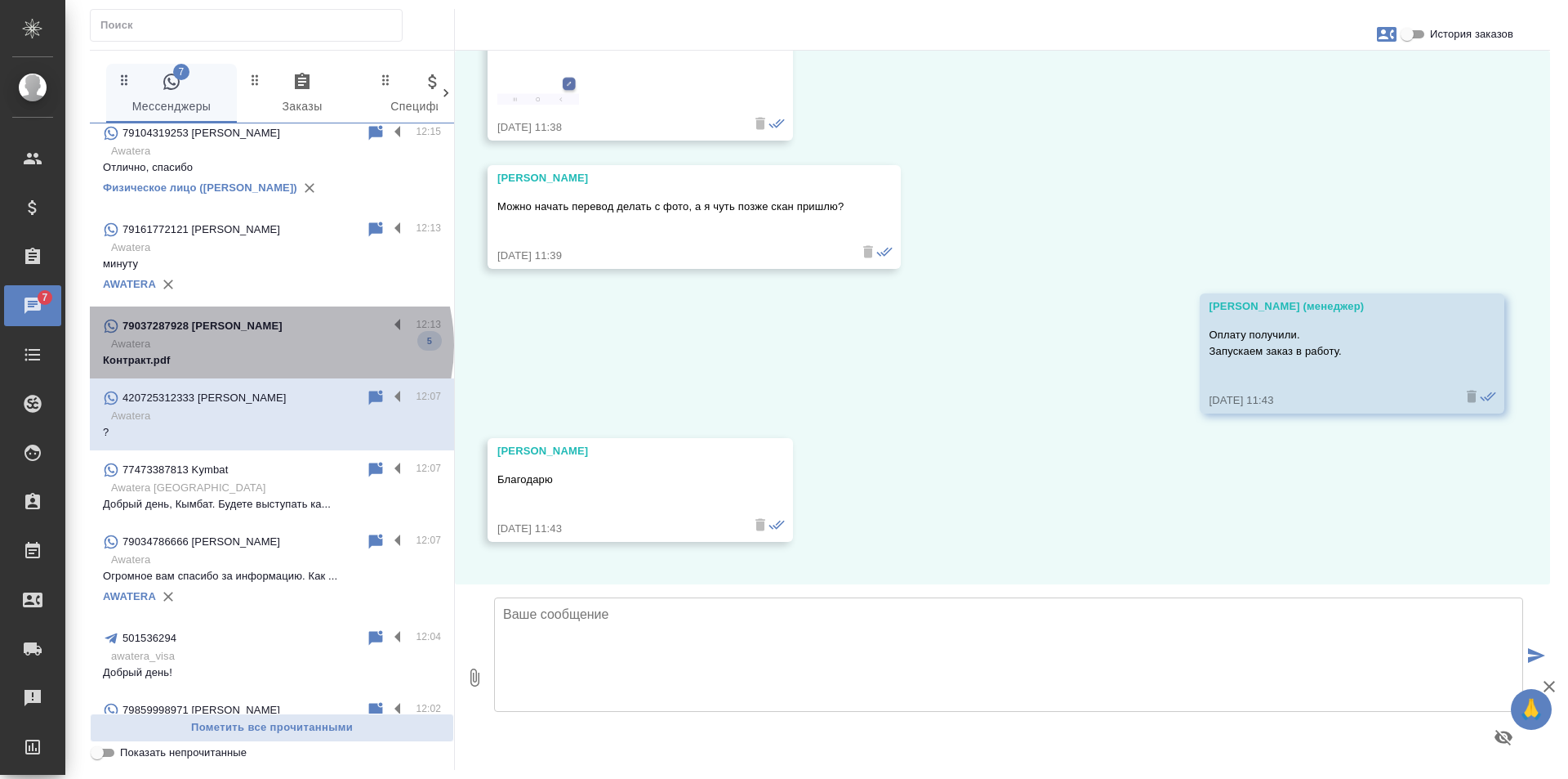
click at [269, 346] on p "Awatera" at bounding box center [276, 344] width 330 height 16
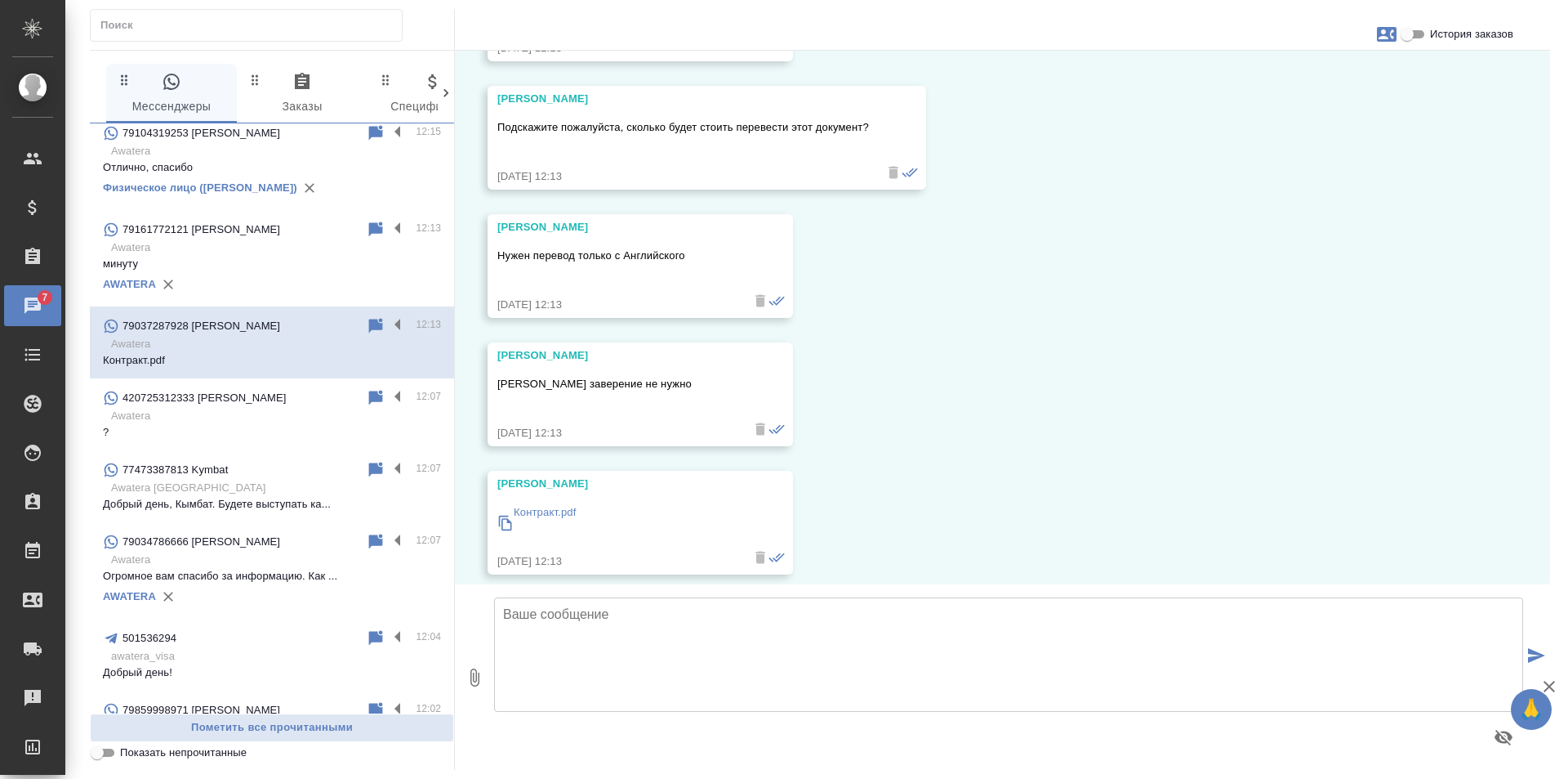
scroll to position [179, 0]
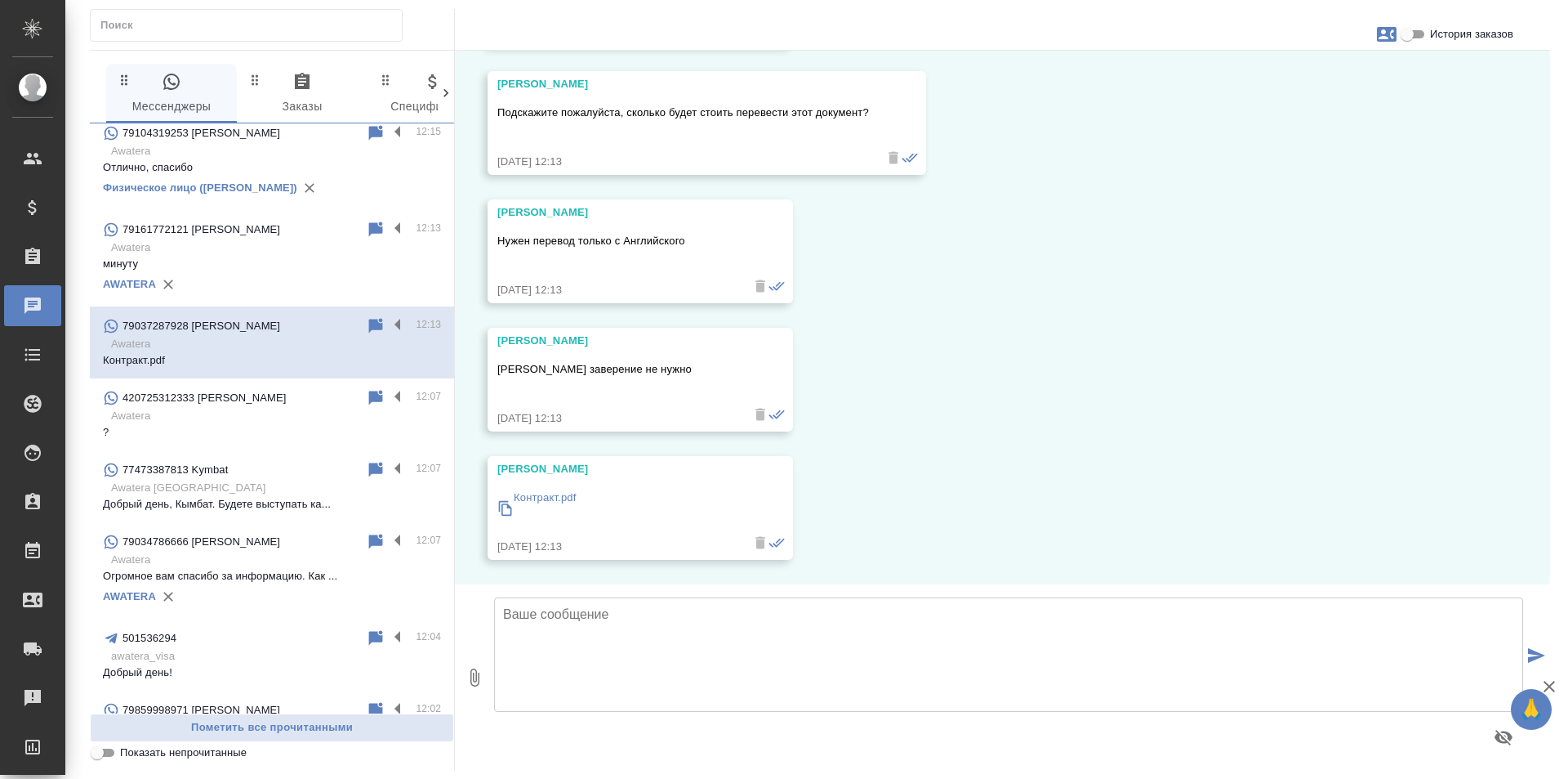
click at [553, 498] on p "Контракт.pdf" at bounding box center [544, 498] width 62 height 16
click at [570, 625] on textarea at bounding box center [1008, 654] width 1029 height 114
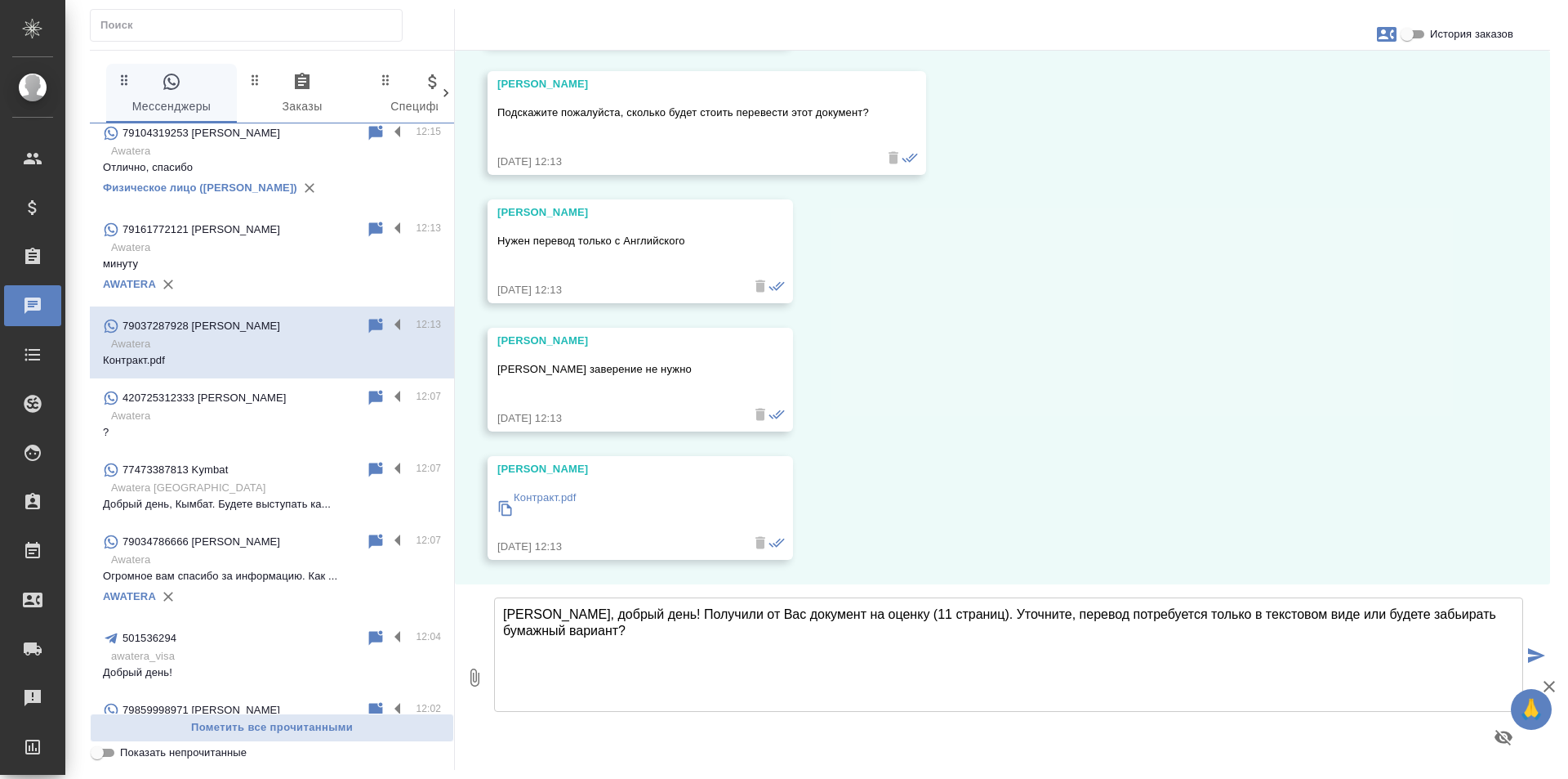
click at [1396, 608] on textarea "[PERSON_NAME], добрый день! Получили от Вас документ на оценку (11 страниц). Ут…" at bounding box center [1008, 654] width 1029 height 114
click at [954, 610] on textarea "[PERSON_NAME], добрый день! Получили от Вас документ на оценку (11 страниц). Ут…" at bounding box center [1008, 654] width 1029 height 114
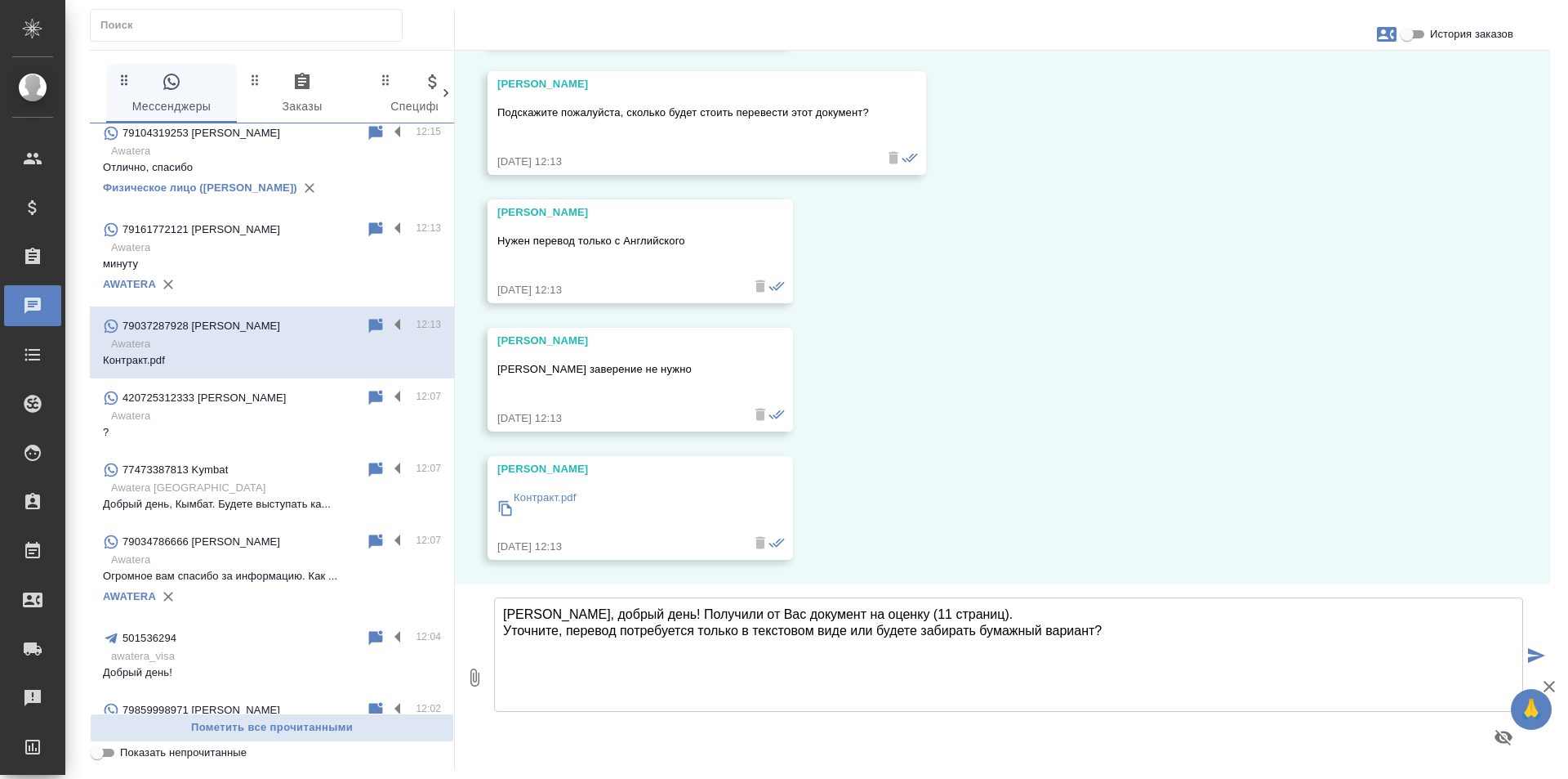
click at [1125, 630] on textarea "[PERSON_NAME], добрый день! Получили от Вас документ на оценку (11 страниц). Ут…" at bounding box center [1008, 654] width 1029 height 114
type textarea "[PERSON_NAME], добрый день! Получили от Вас документ на оценку (11 страниц). Ут…"
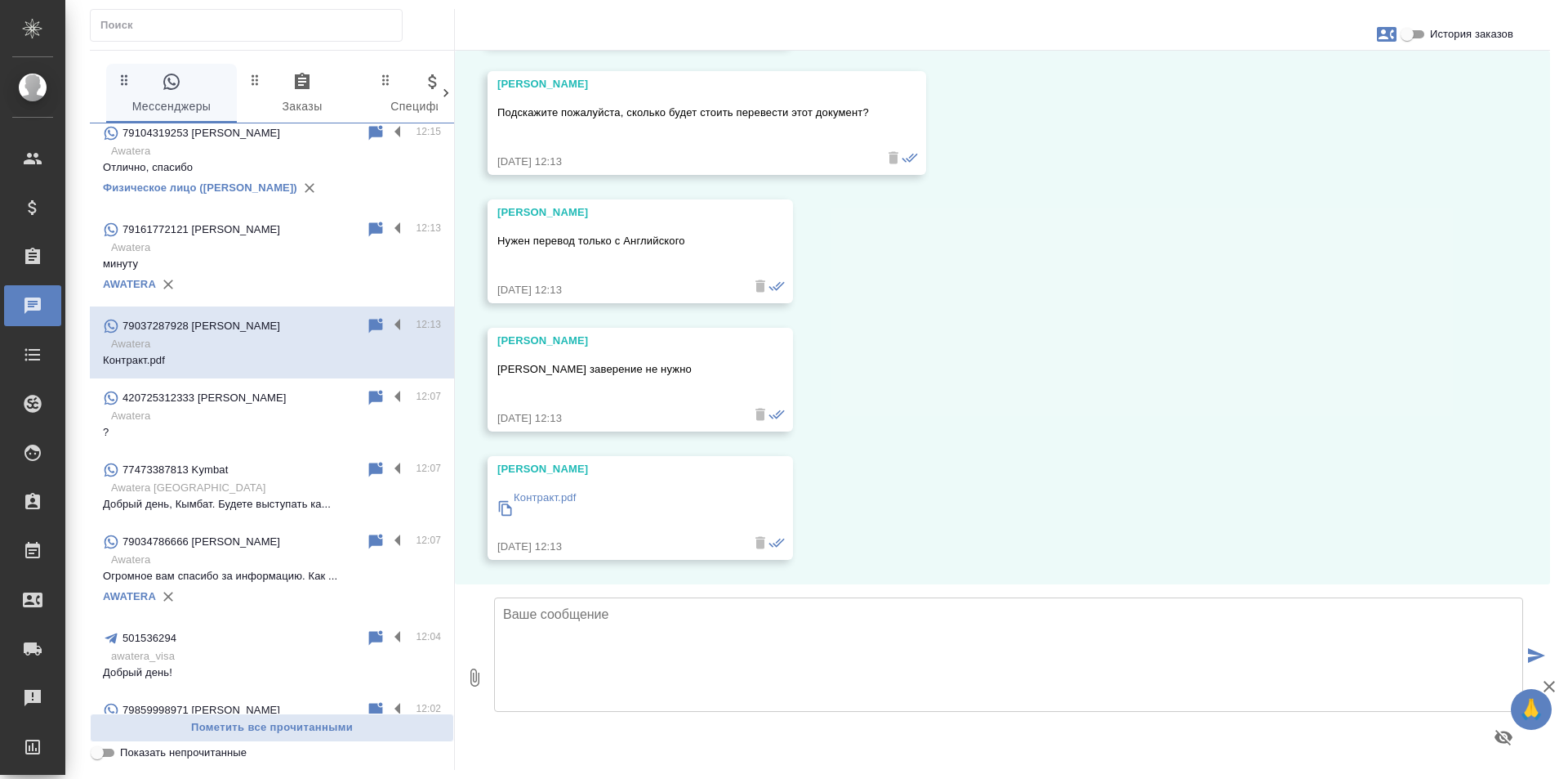
type textarea "Г"
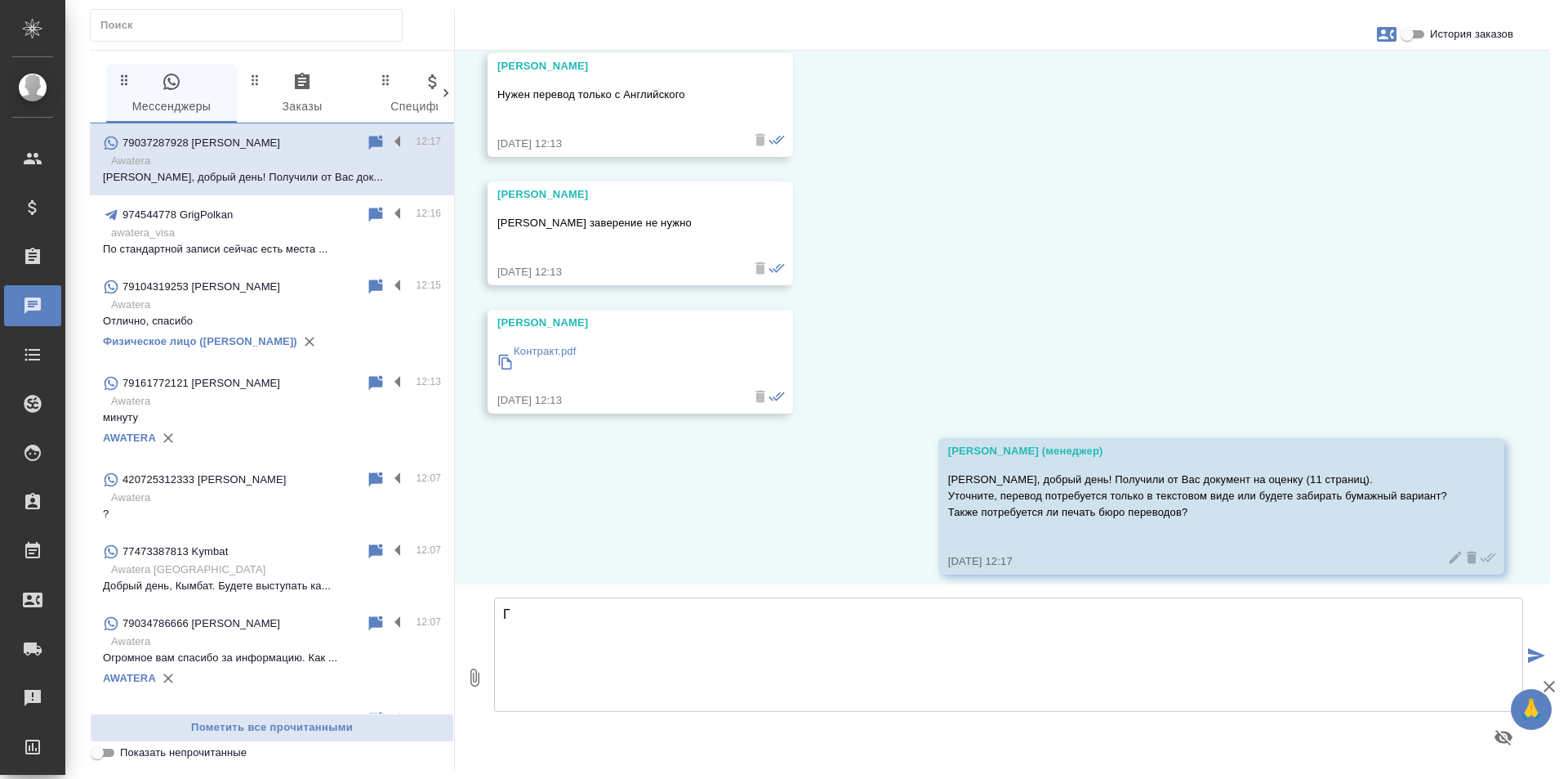
scroll to position [340, 0]
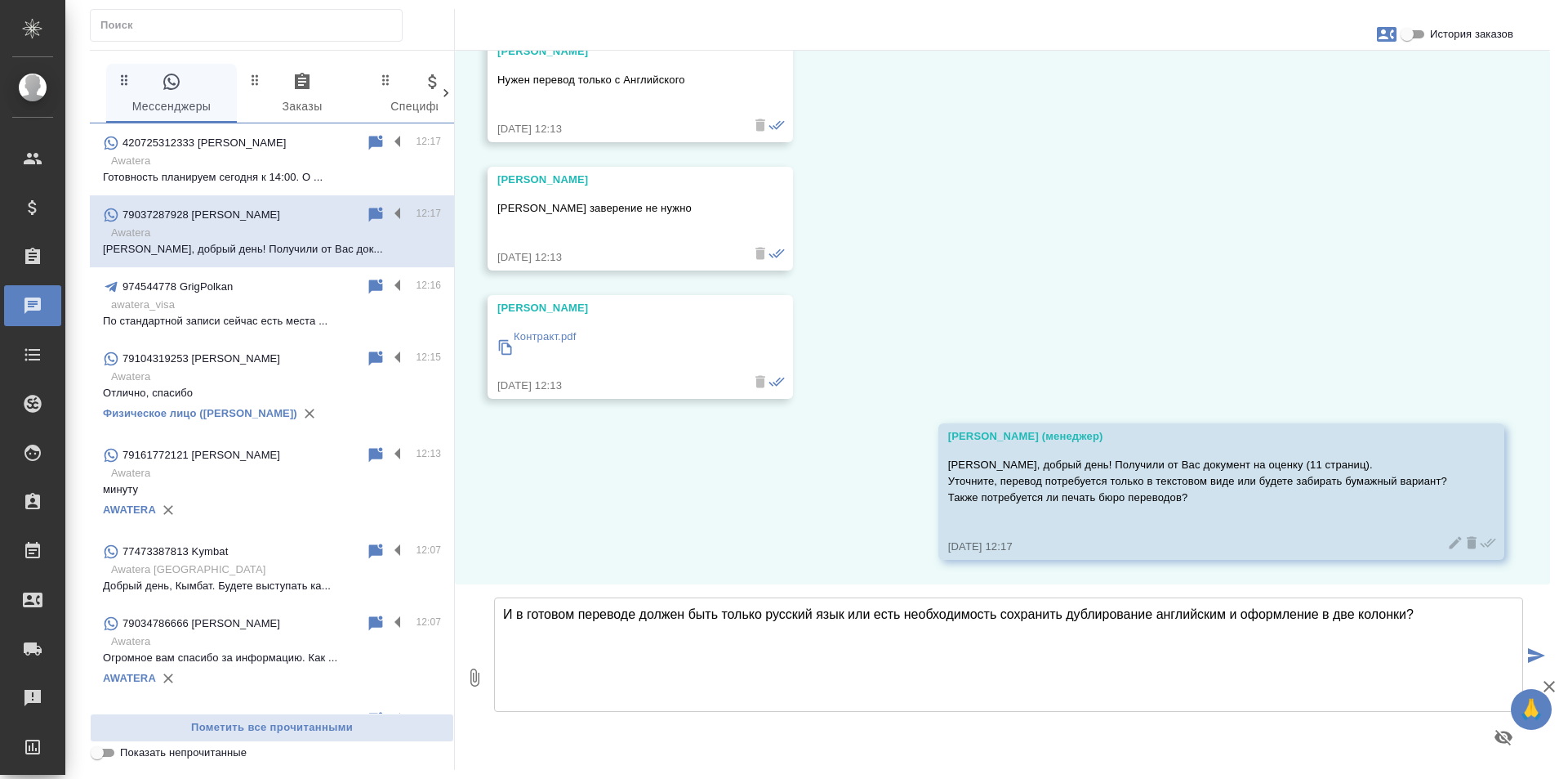
type textarea "И в готовом переводе должен быть только русский язык или есть необходимость сох…"
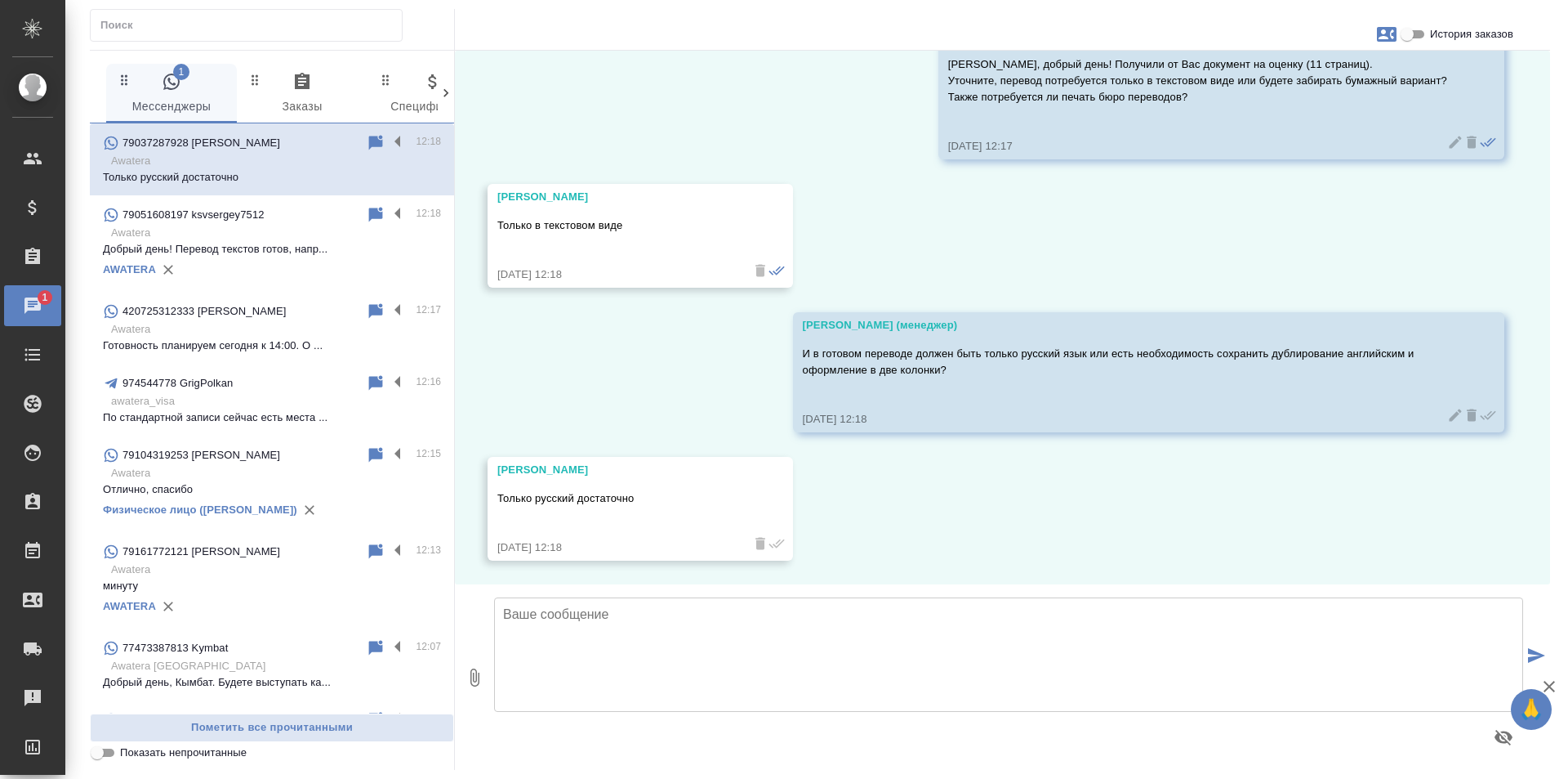
scroll to position [741, 0]
click at [785, 624] on textarea at bounding box center [1008, 654] width 1029 height 114
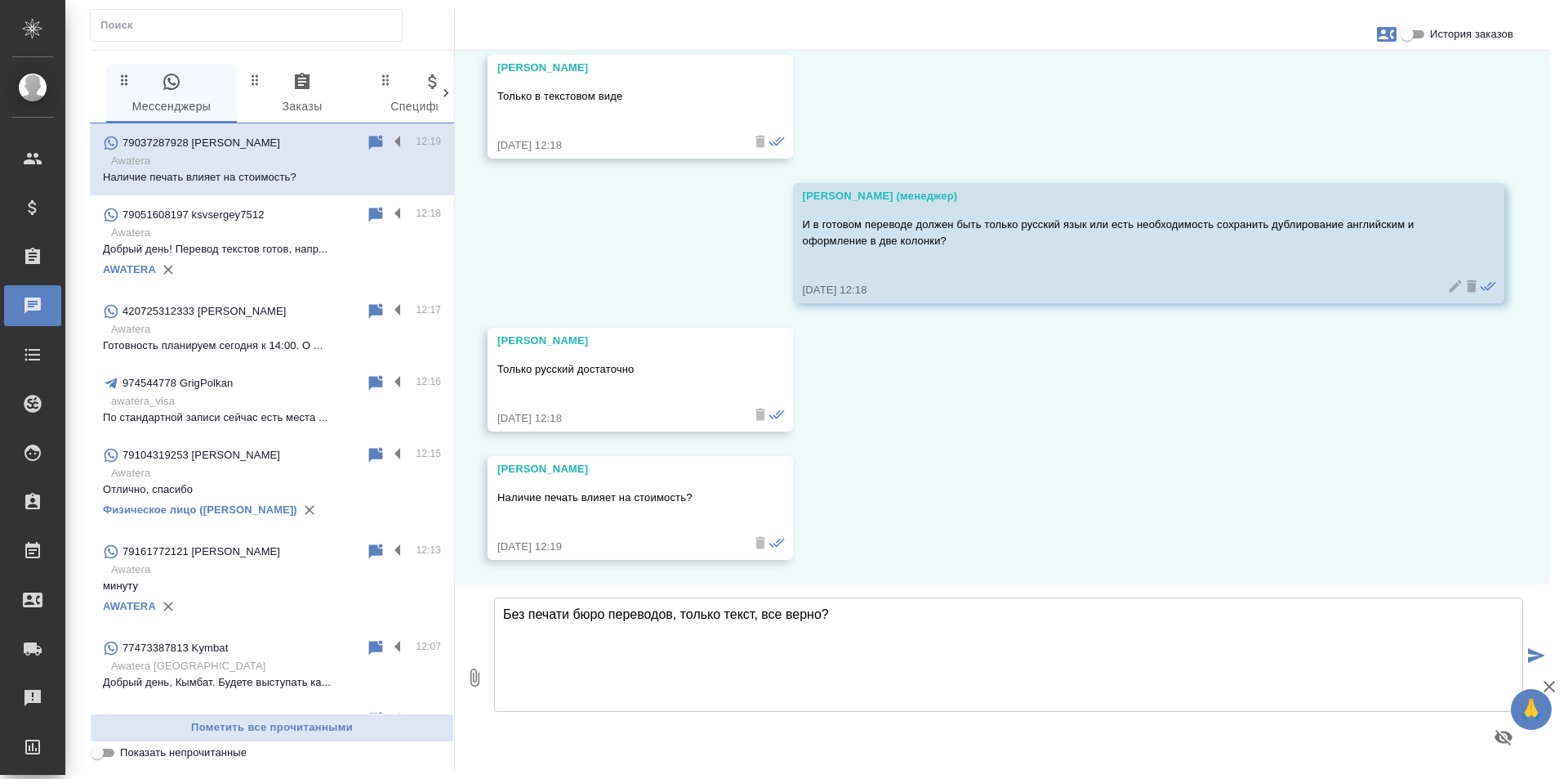
drag, startPoint x: 848, startPoint y: 612, endPoint x: 488, endPoint y: 613, distance: 360.0
click at [488, 613] on div "0 Без печати бюро переводов, только текст, все верно? Без печати бюро переводов…" at bounding box center [1002, 677] width 1095 height 185
type textarea "Да, стоимость заверения печатью 240 рублей, на срок выпонения не влияет."
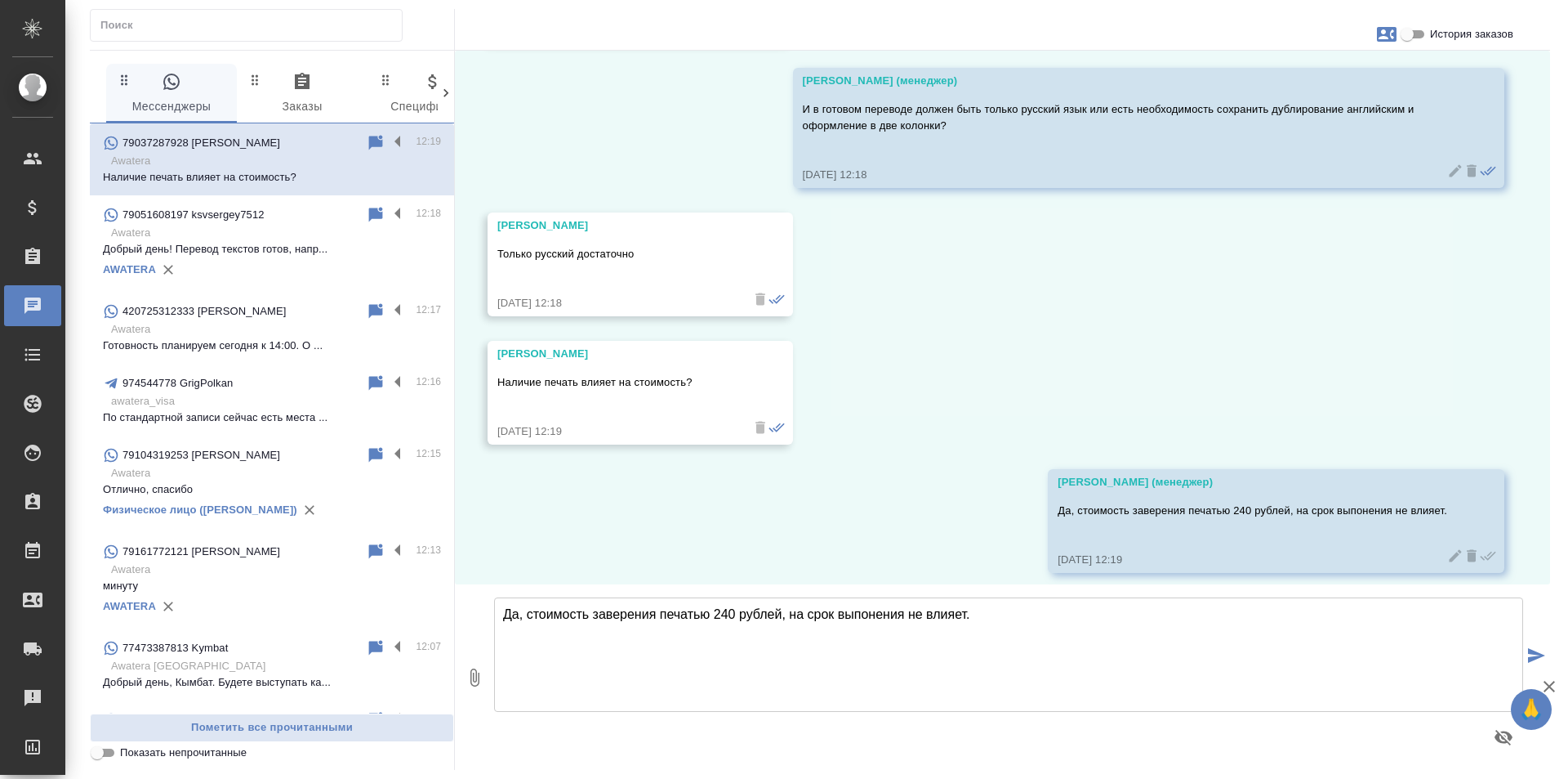
scroll to position [998, 0]
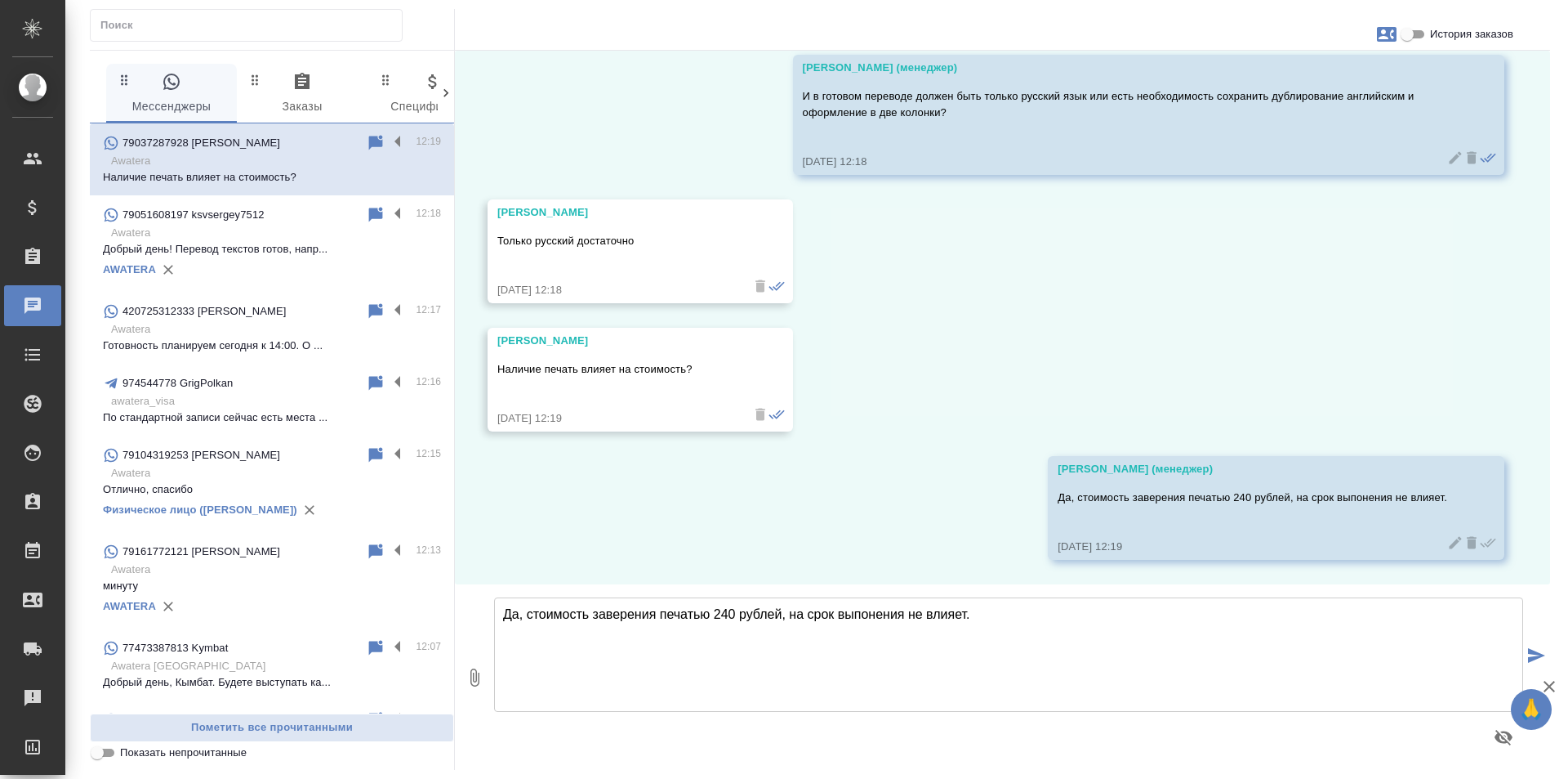
click at [1386, 35] on icon "button" at bounding box center [1387, 34] width 20 height 14
click at [1340, 84] on span "Создать заявку" at bounding box center [1316, 79] width 77 height 16
select select "RU"
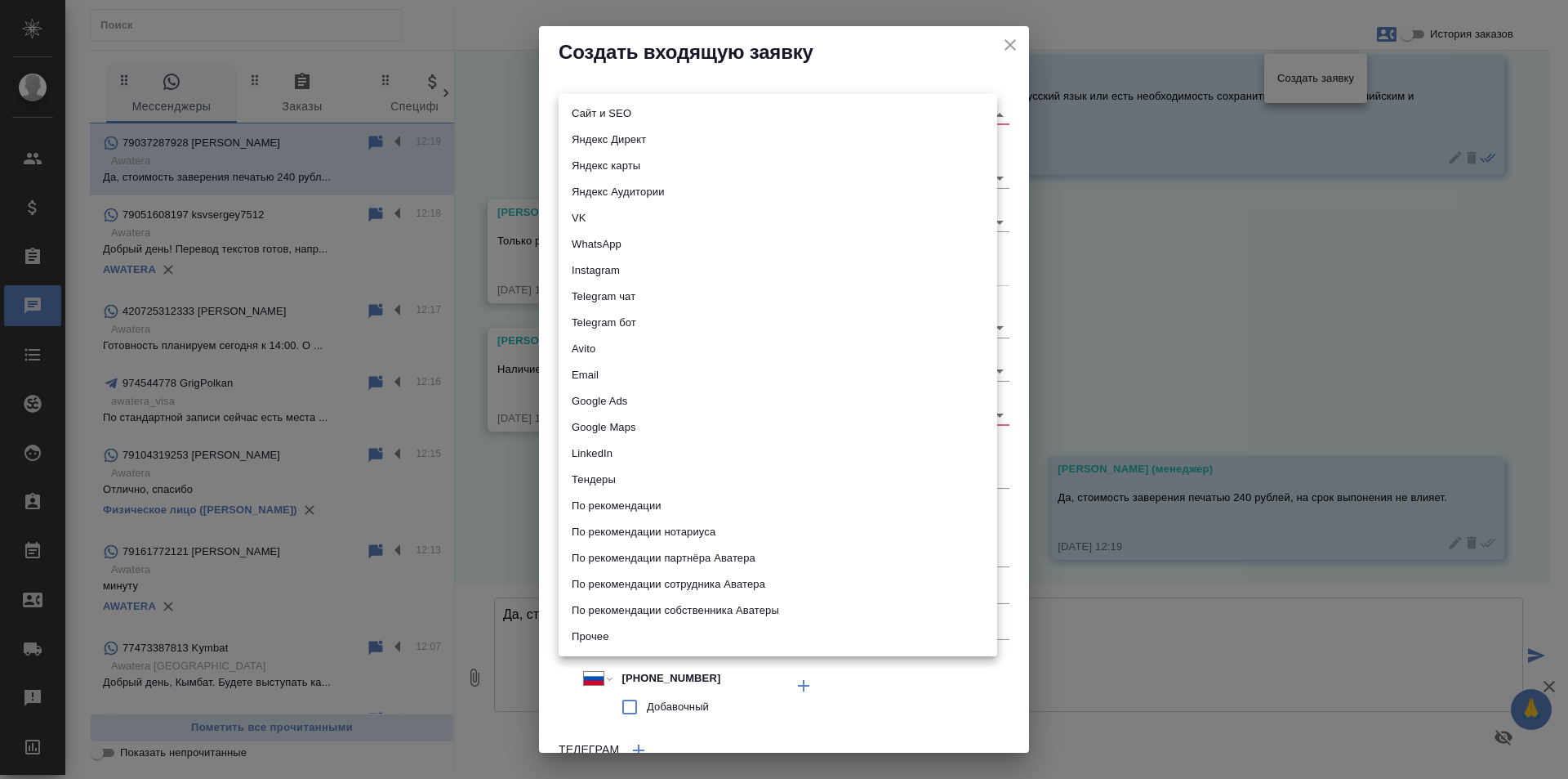
click at [646, 109] on body "🙏 .cls-1 fill:#fff; AWATERA [PERSON_NAME] Спецификации Заказы 0 Чаты Todo Проек…" at bounding box center [784, 389] width 1568 height 779
click at [620, 244] on li "WhatsApp" at bounding box center [778, 244] width 439 height 26
type input "whatsapp"
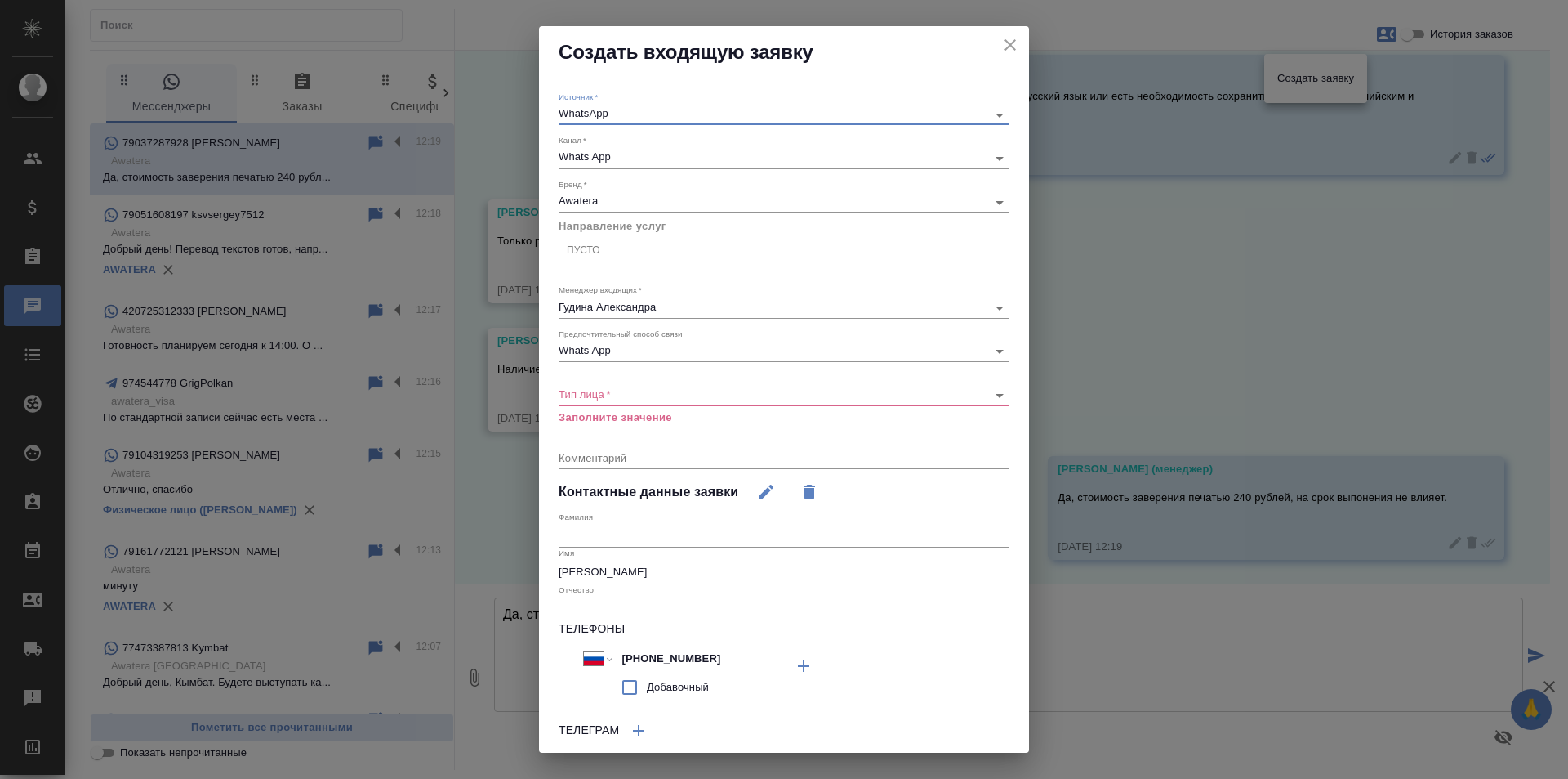
click at [608, 250] on div "Пусто" at bounding box center [784, 251] width 451 height 24
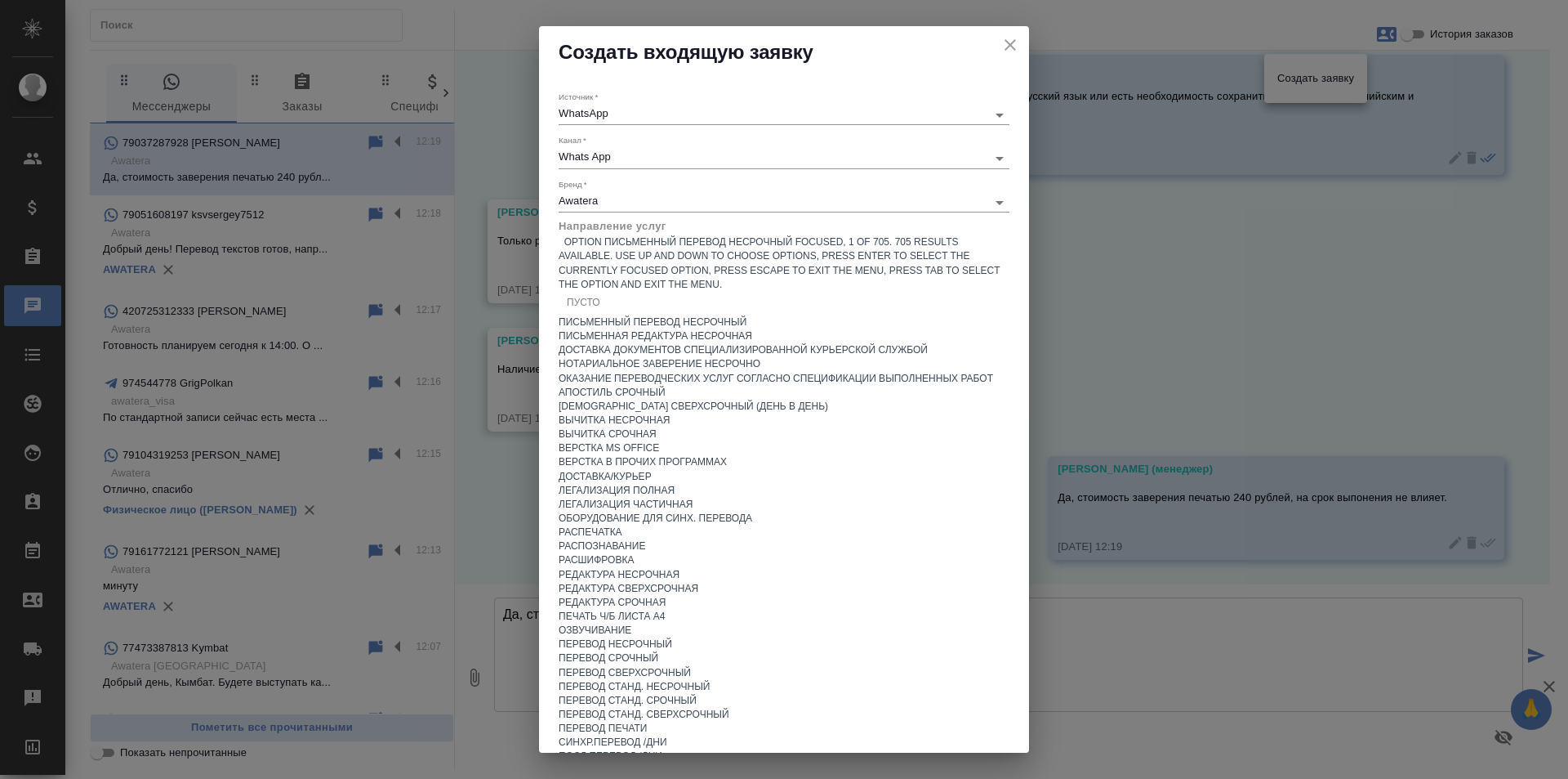
click at [628, 316] on div "Письменный перевод несрочный" at bounding box center [784, 322] width 451 height 14
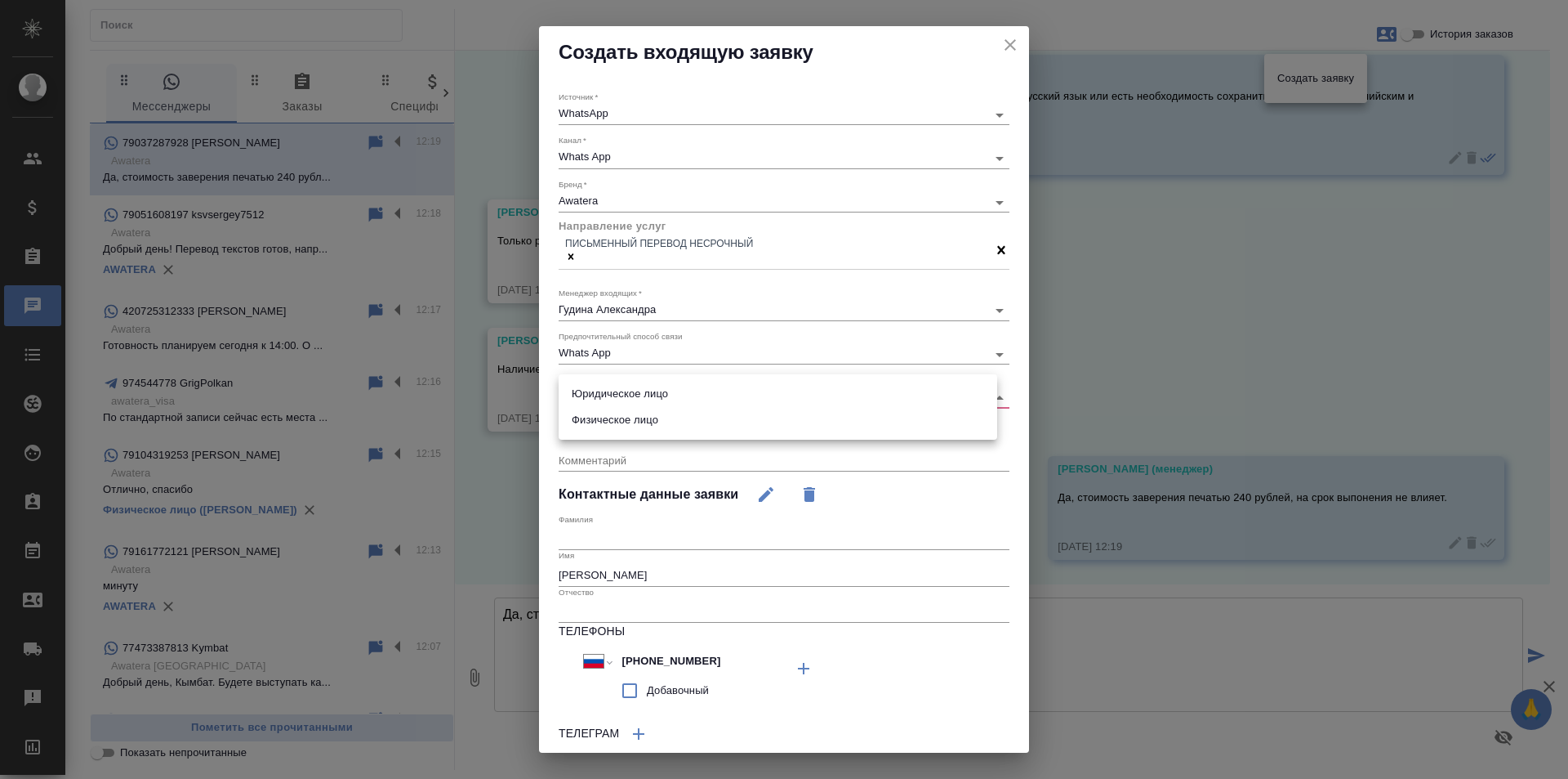
click at [627, 394] on body "🙏 .cls-1 fill:#fff; AWATERA [PERSON_NAME] Спецификации Заказы 0 Чаты Todo Проек…" at bounding box center [784, 389] width 1568 height 779
click at [619, 419] on li "Физическое лицо" at bounding box center [778, 420] width 439 height 26
type input "private"
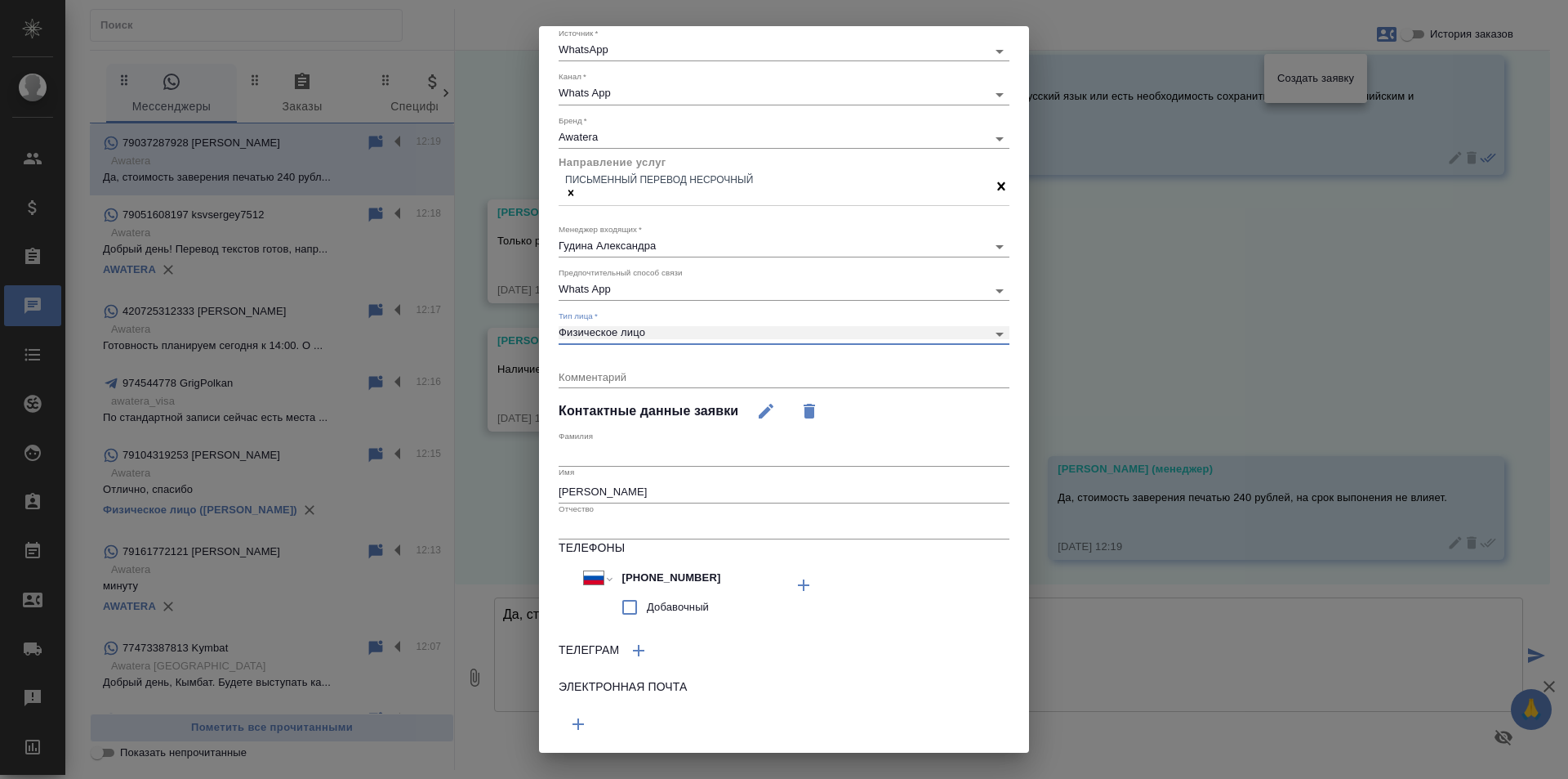
scroll to position [106, 0]
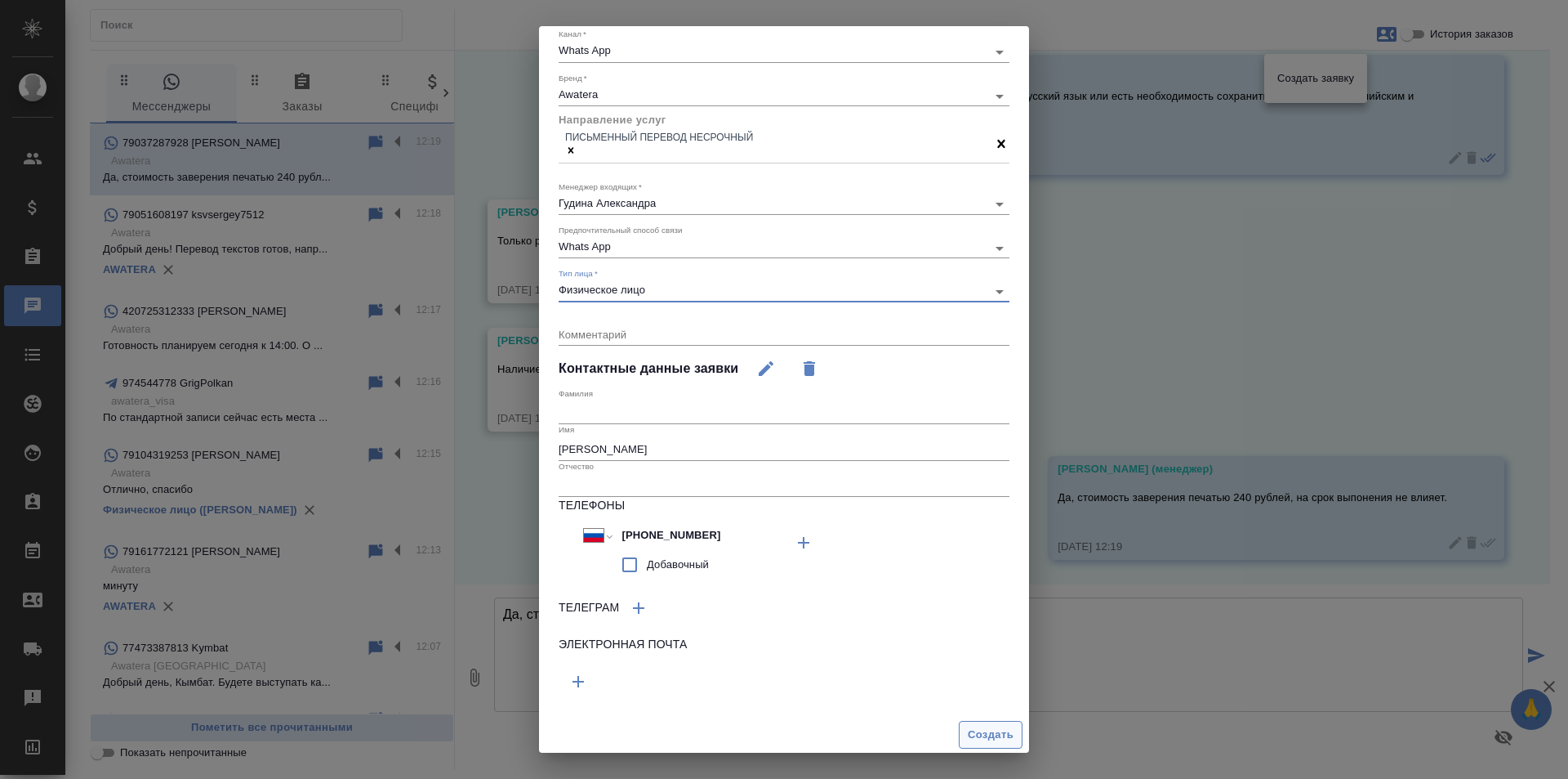
click at [974, 732] on span "Создать" at bounding box center [990, 735] width 46 height 19
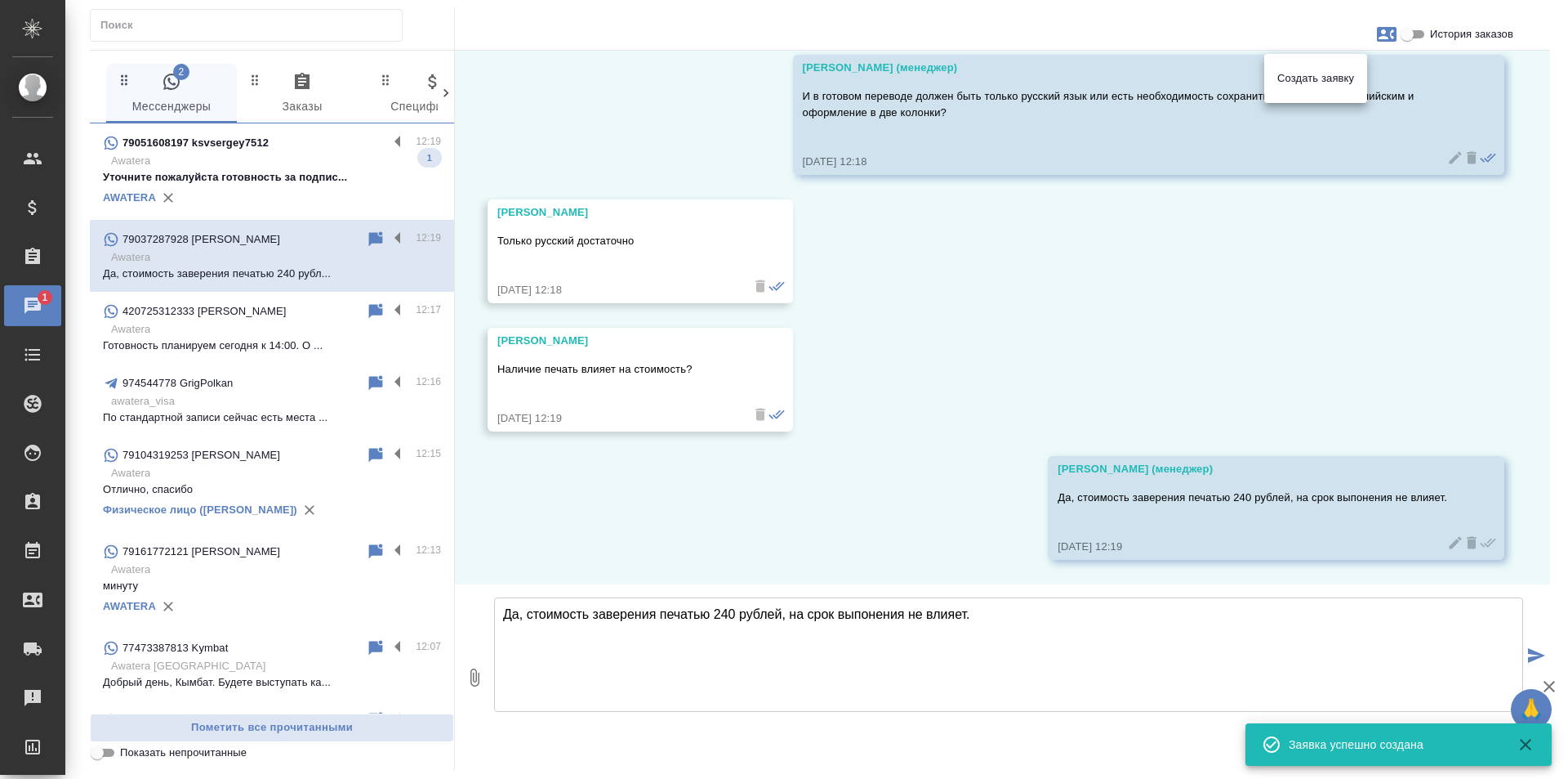
scroll to position [1126, 0]
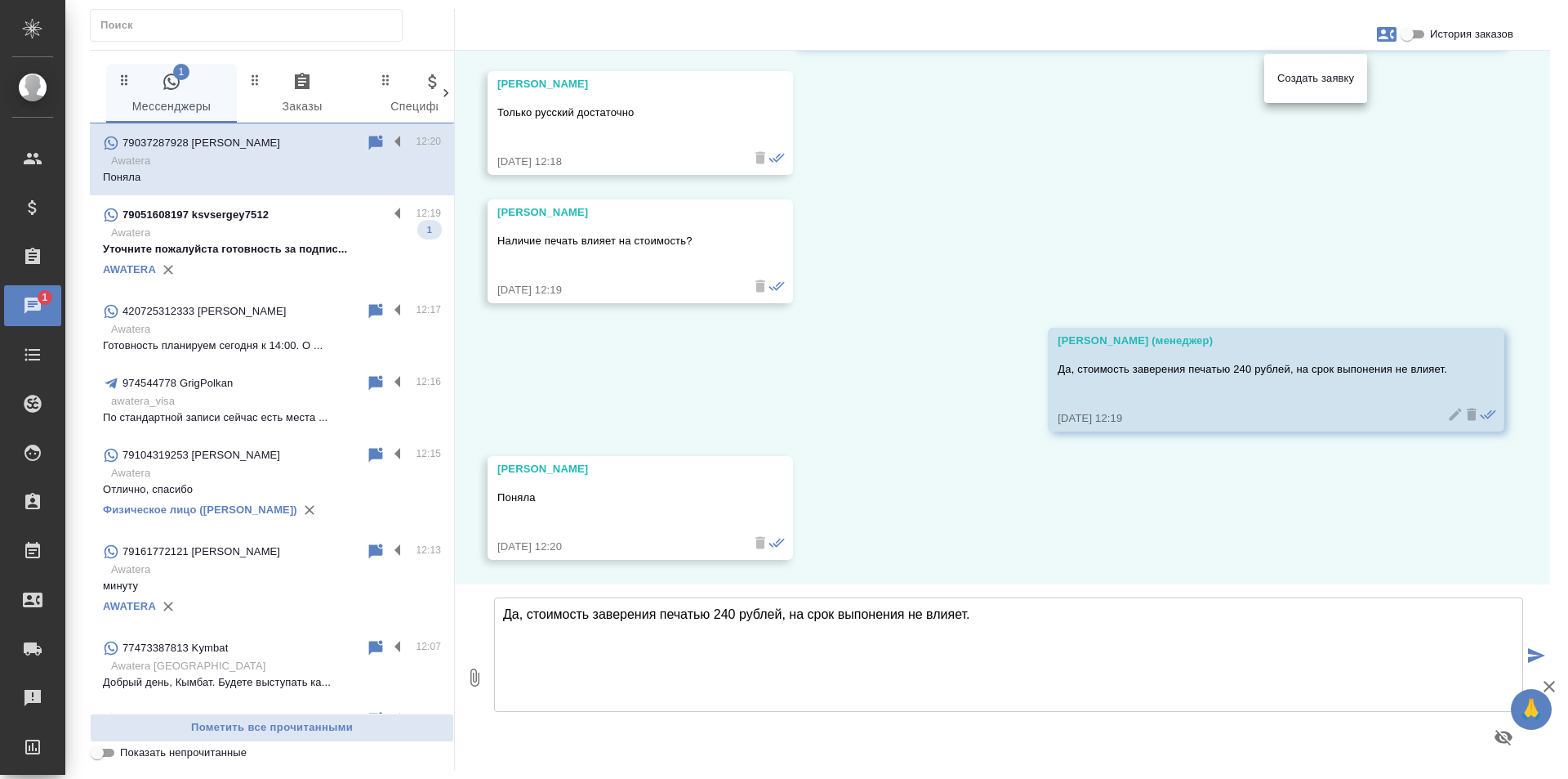
click at [984, 463] on div at bounding box center [784, 389] width 1568 height 779
drag, startPoint x: 670, startPoint y: 670, endPoint x: 687, endPoint y: 652, distance: 24.8
click at [670, 670] on textarea "Да, стоимость заверения печатью 240 рублей, на срок выпонения не влияет." at bounding box center [1008, 654] width 1029 height 114
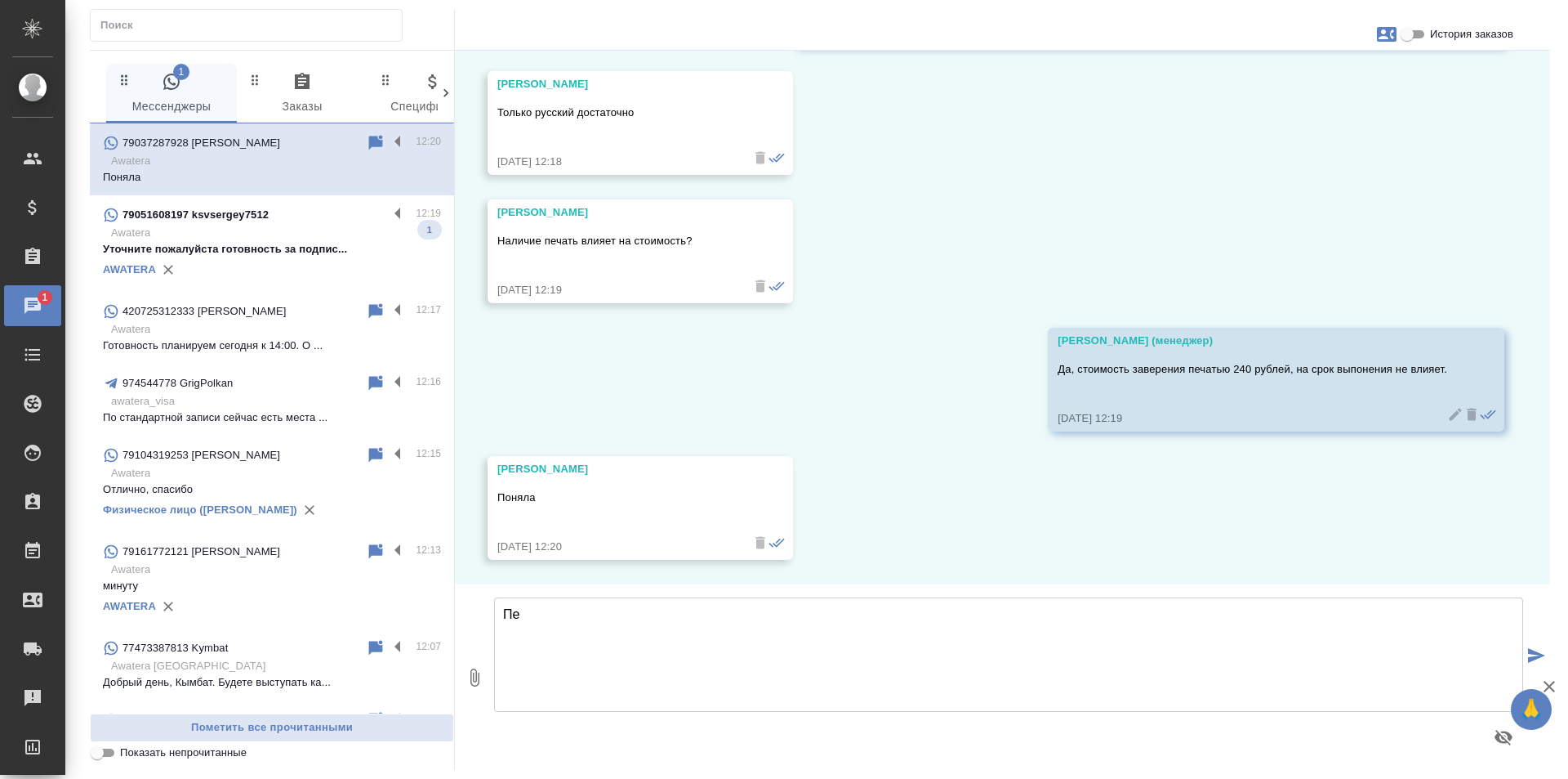
type textarea "П"
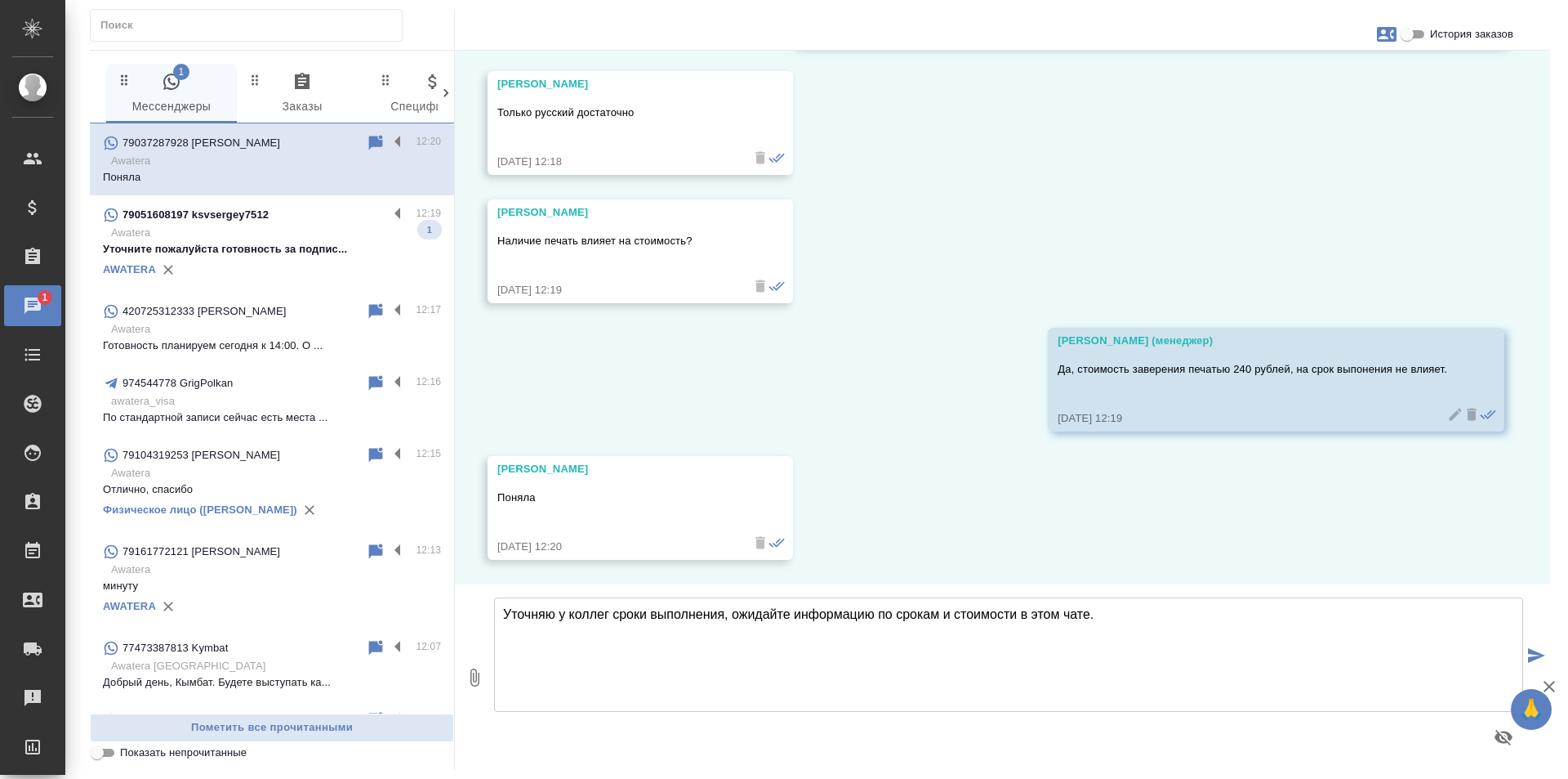
type textarea "Уточняю у коллег сроки выполнения, ожидайте информацию по срокам и стоимости в …"
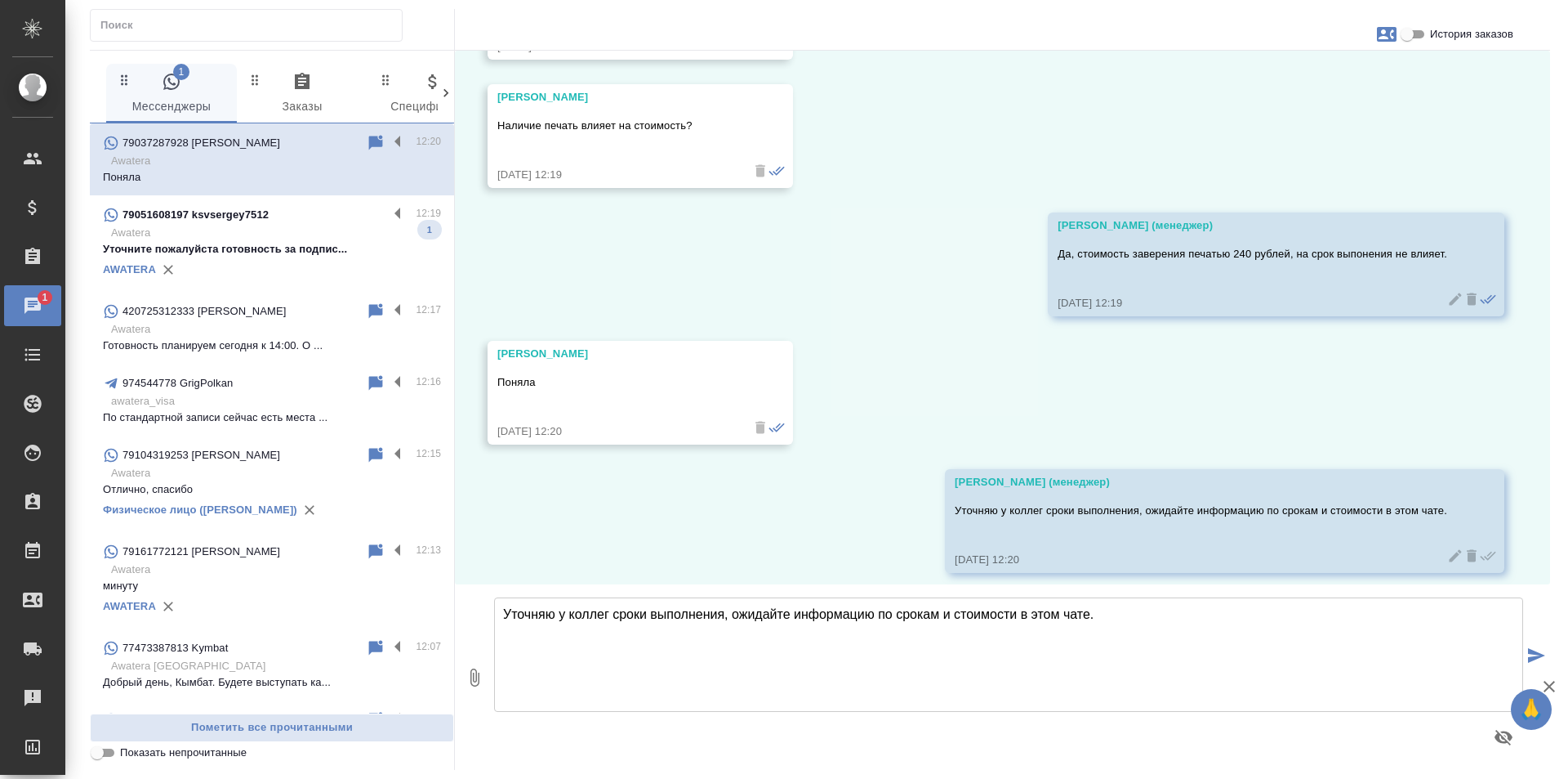
scroll to position [1254, 0]
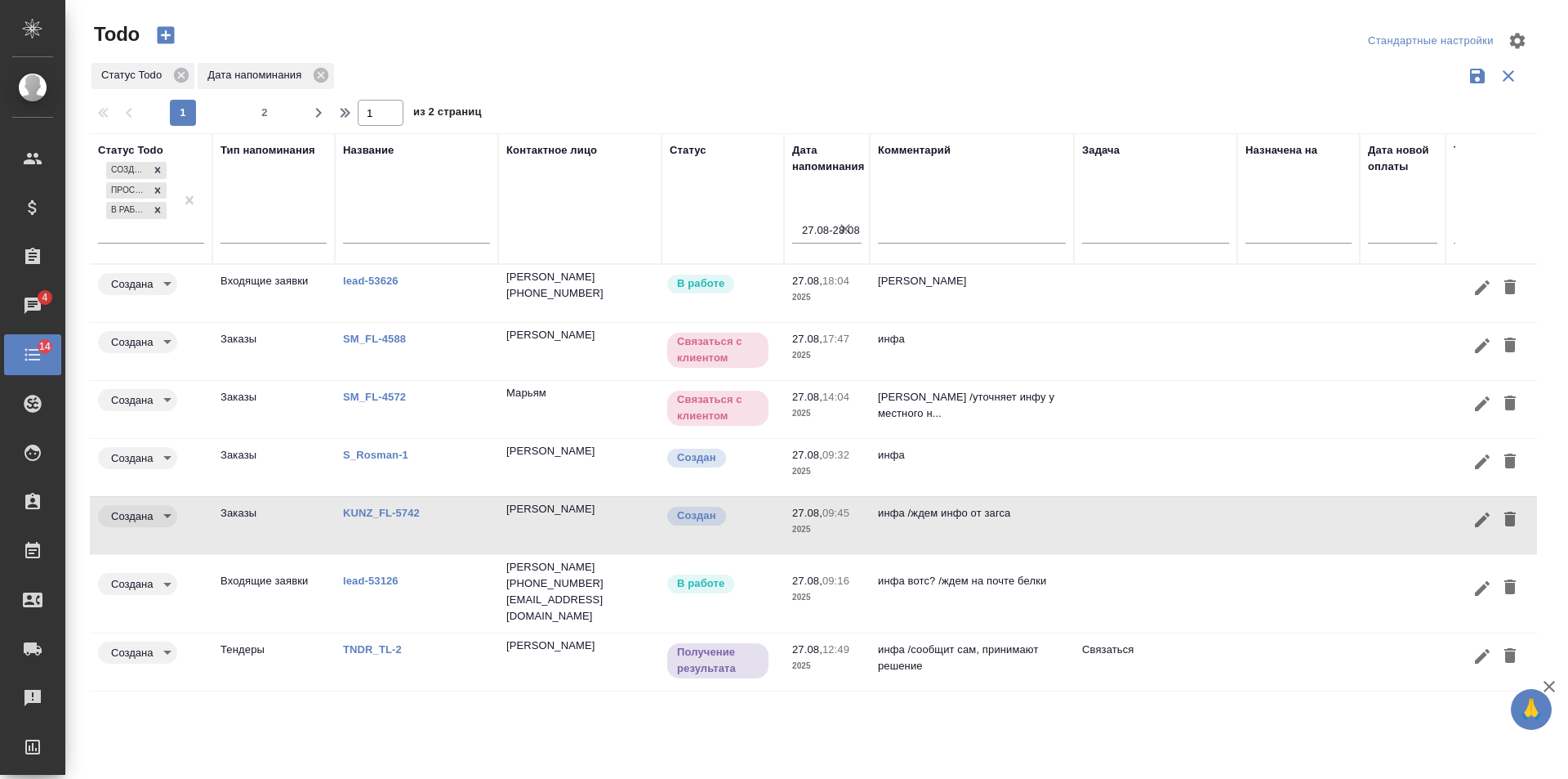
click at [358, 451] on link "S_Rosman-1" at bounding box center [375, 455] width 65 height 13
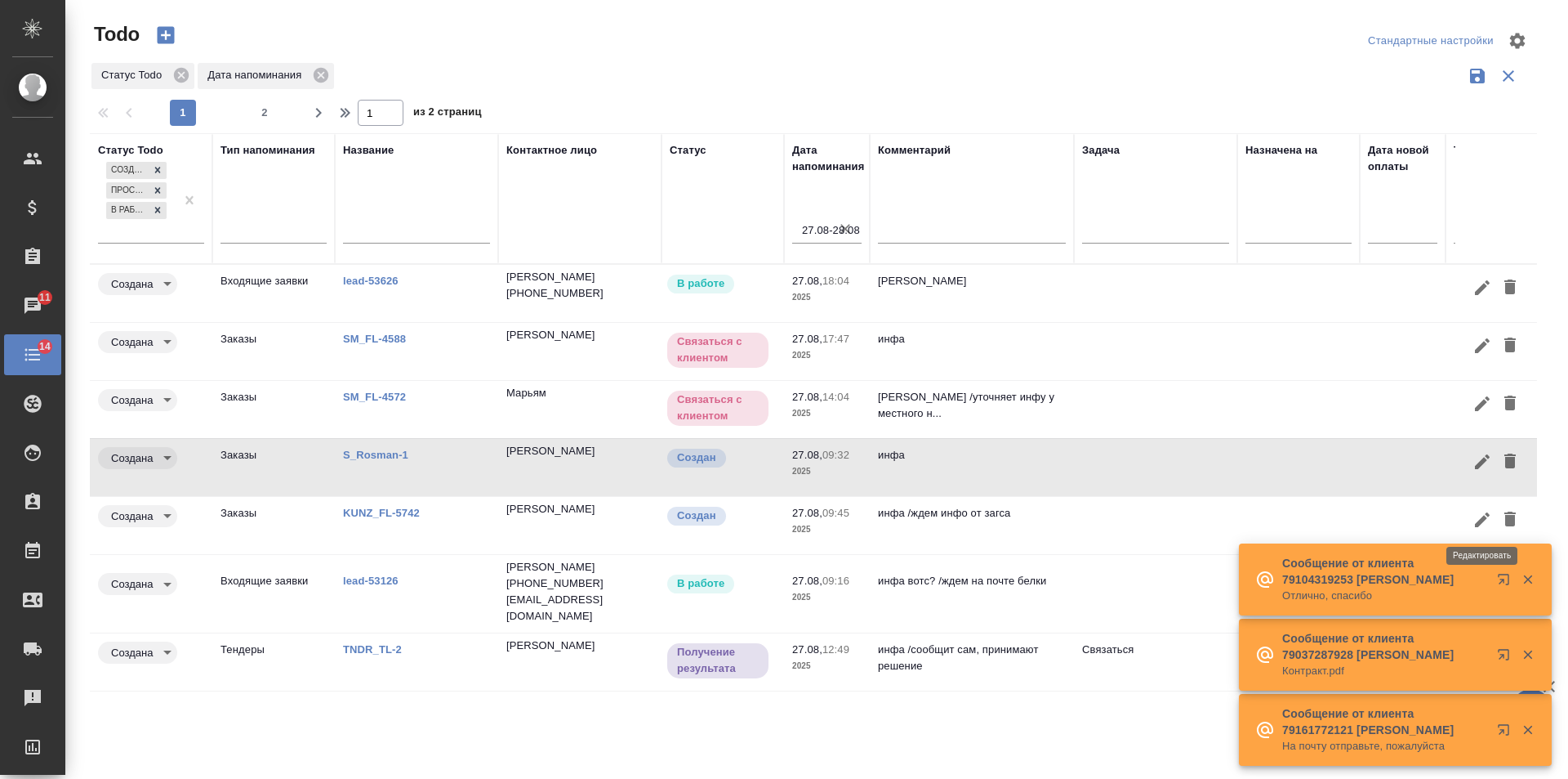
click at [1472, 520] on icon "button" at bounding box center [1482, 520] width 20 height 20
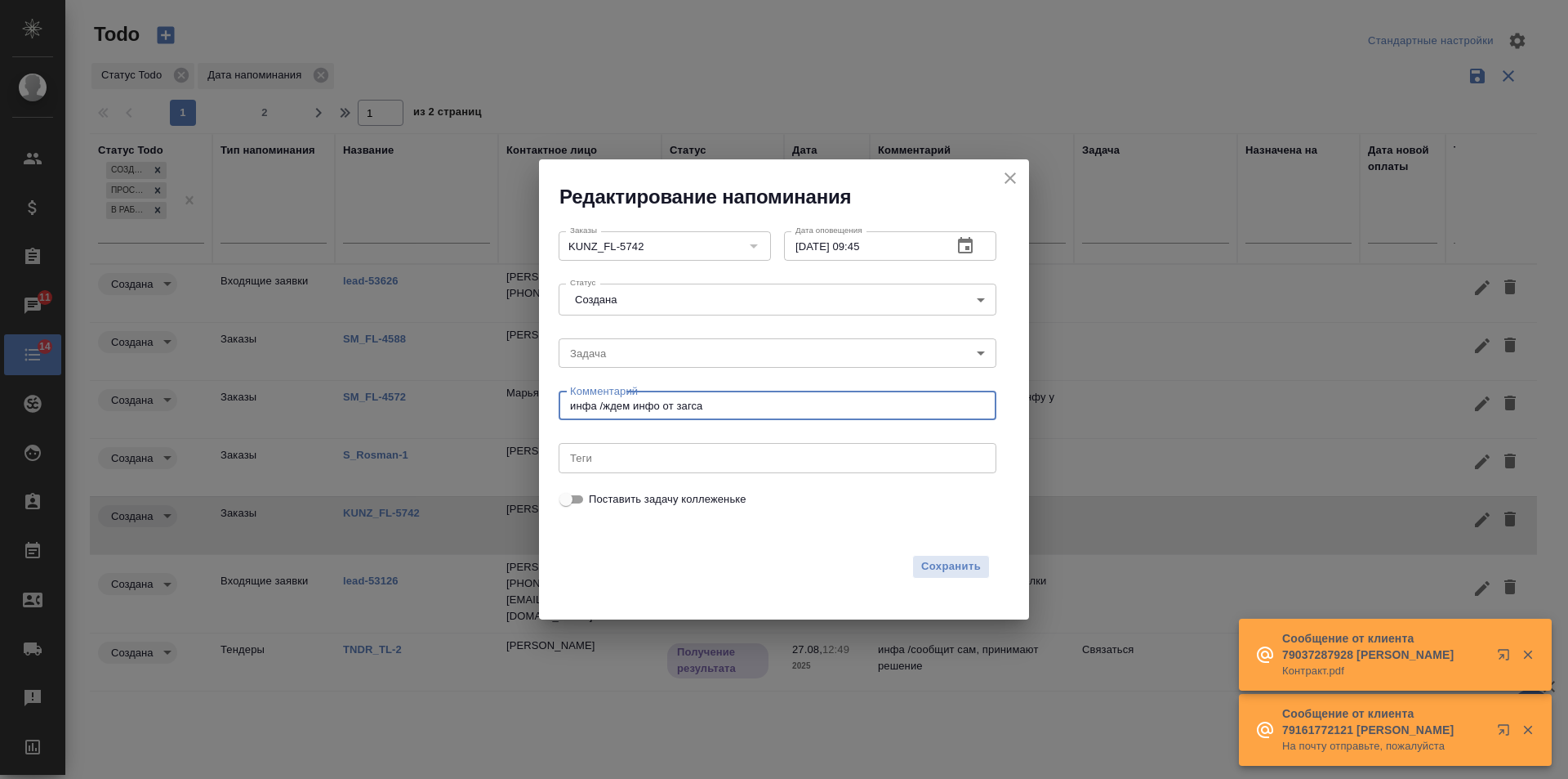
drag, startPoint x: 654, startPoint y: 409, endPoint x: 604, endPoint y: 407, distance: 50.0
click at [604, 407] on textarea "инфа /ждем инфо от загса" at bounding box center [777, 406] width 415 height 13
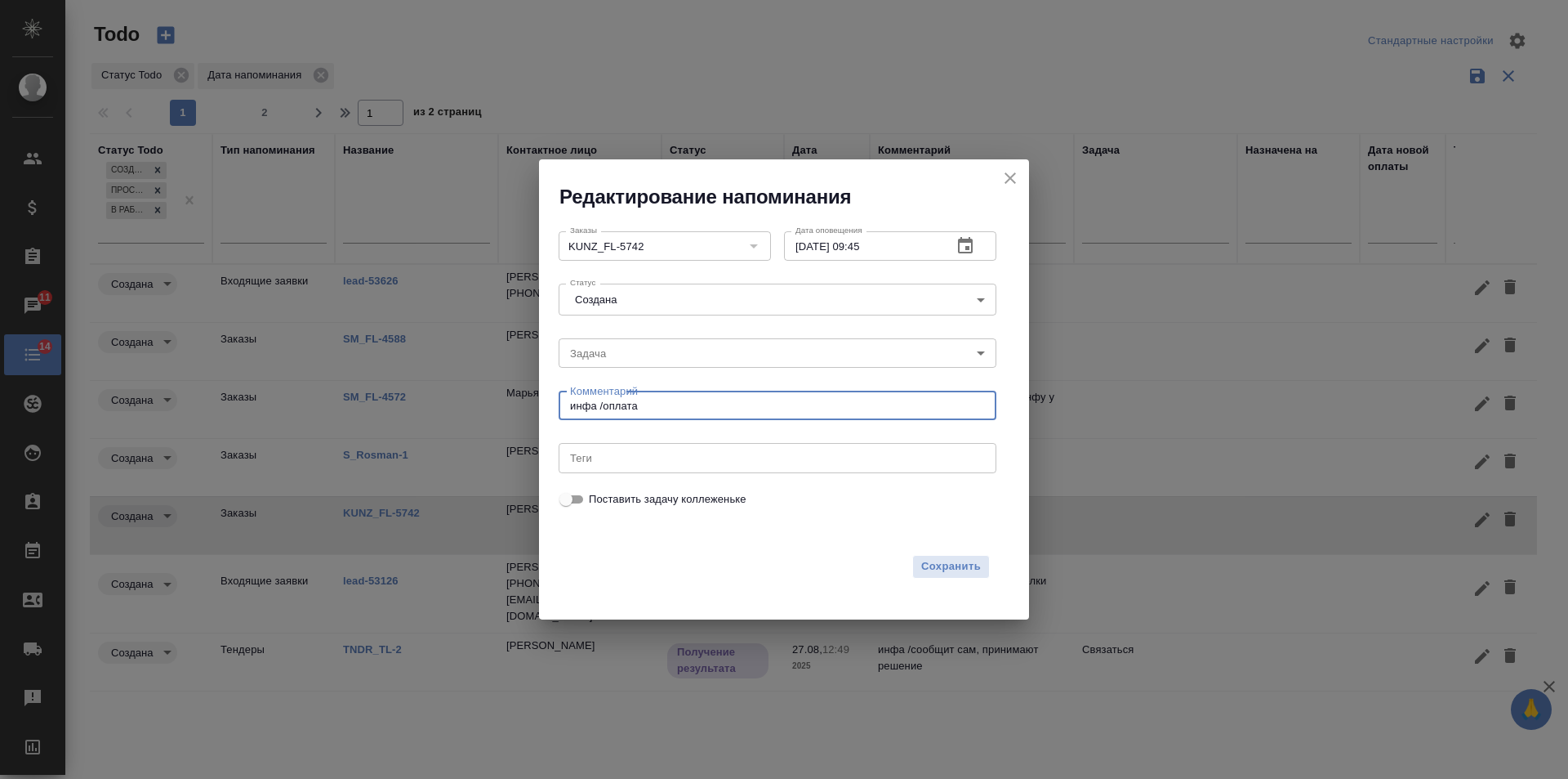
type textarea "инфа /оплата"
click at [963, 249] on icon "button" at bounding box center [966, 246] width 20 height 20
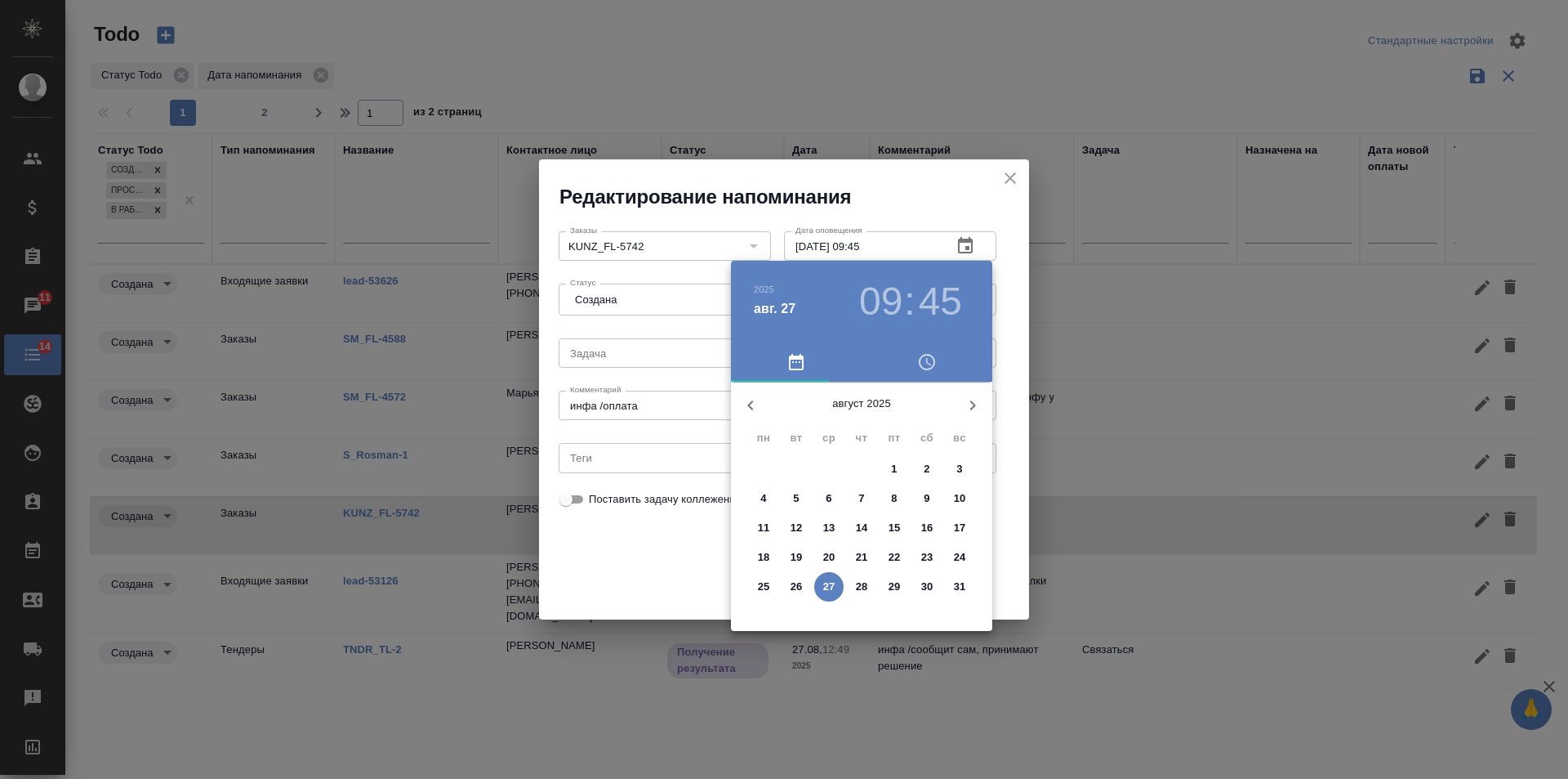
click at [973, 412] on icon "button" at bounding box center [973, 405] width 20 height 20
click at [896, 491] on p "12" at bounding box center [895, 499] width 13 height 16
type input "[DATE] 09:45"
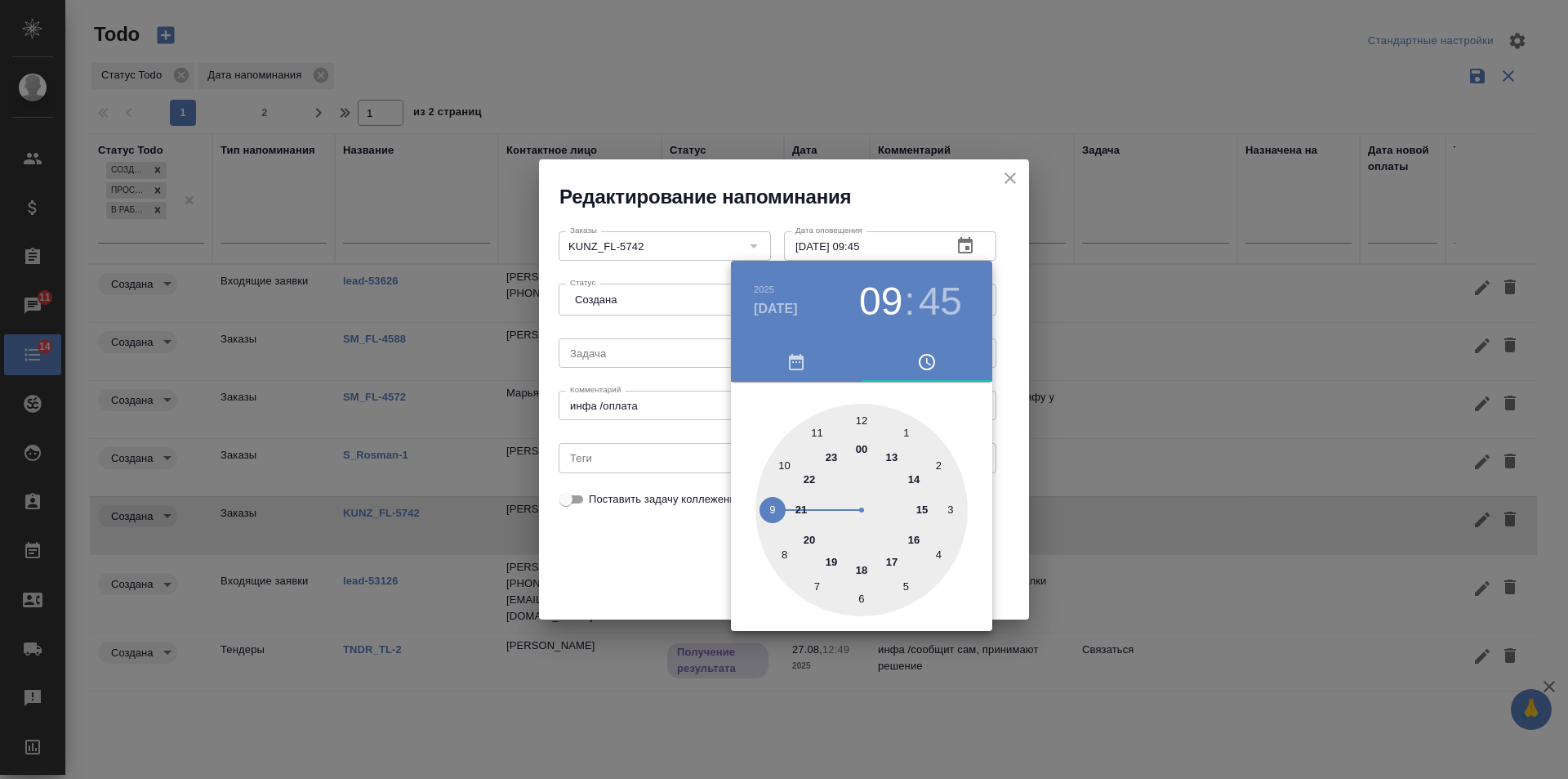
click at [625, 561] on div at bounding box center [784, 389] width 1568 height 779
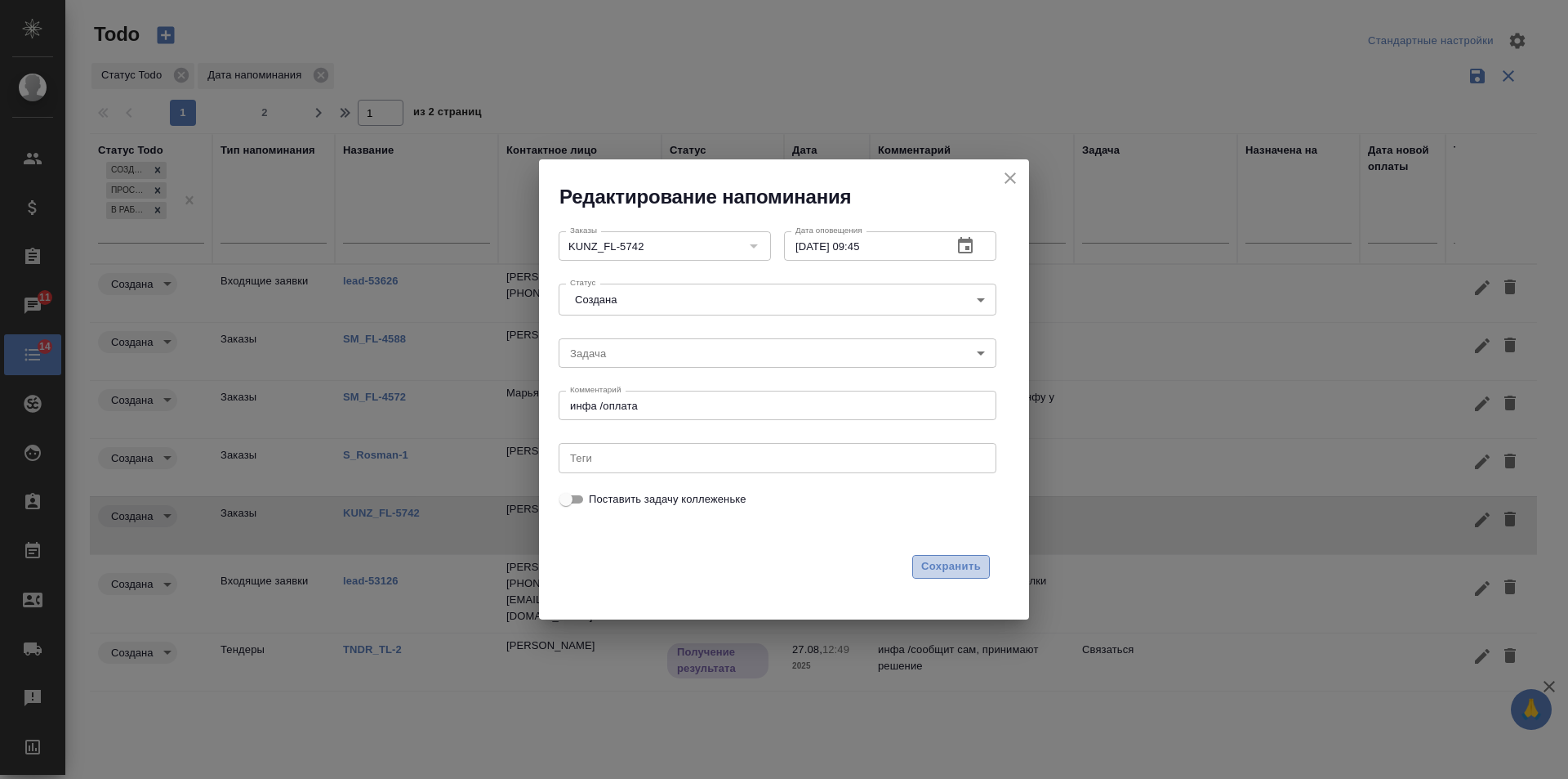
click at [951, 560] on span "Сохранить" at bounding box center [951, 566] width 60 height 19
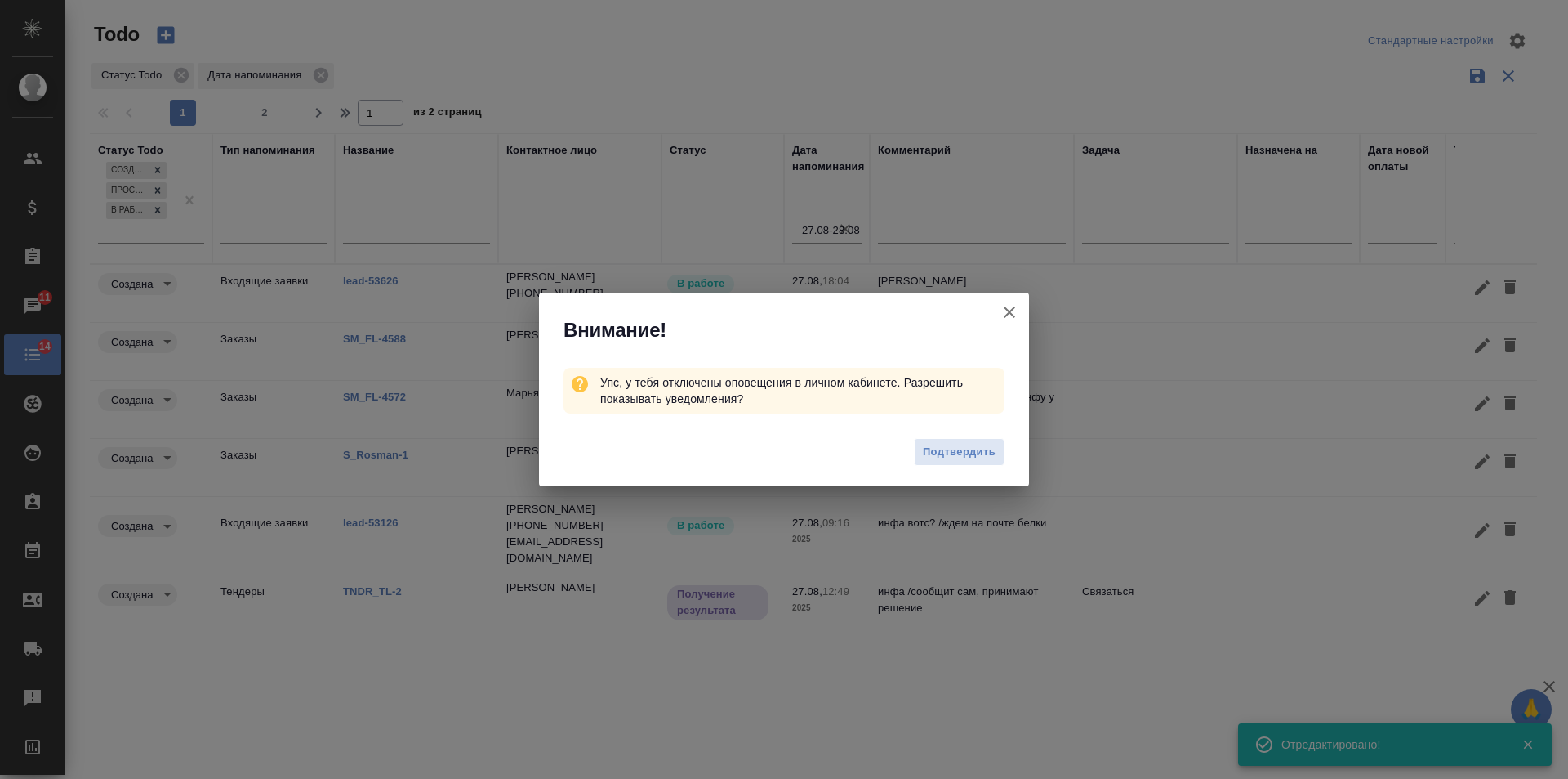
click at [1008, 311] on icon "button" at bounding box center [1009, 312] width 12 height 12
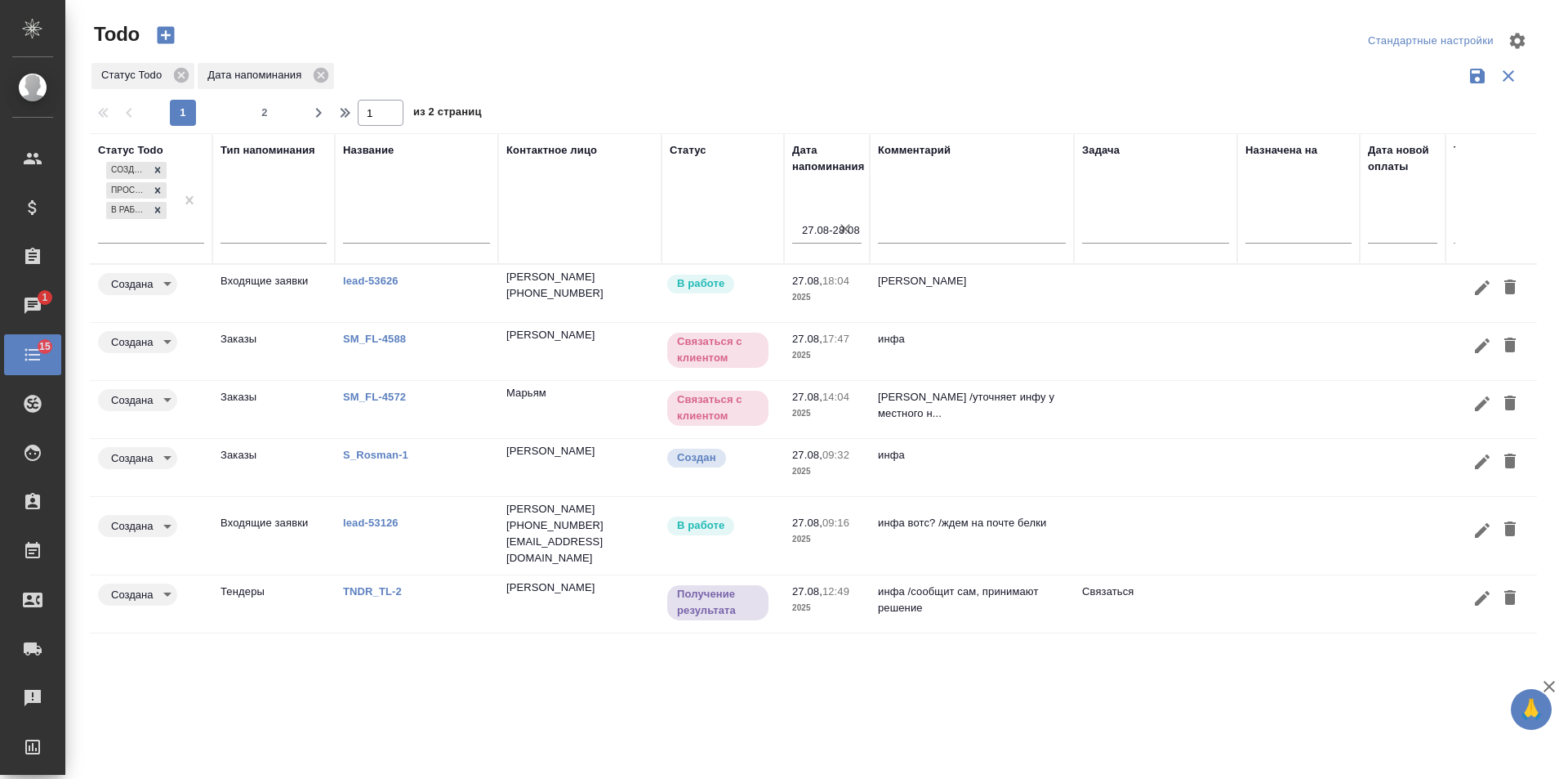
click at [1045, 465] on td "инфа" at bounding box center [972, 467] width 204 height 57
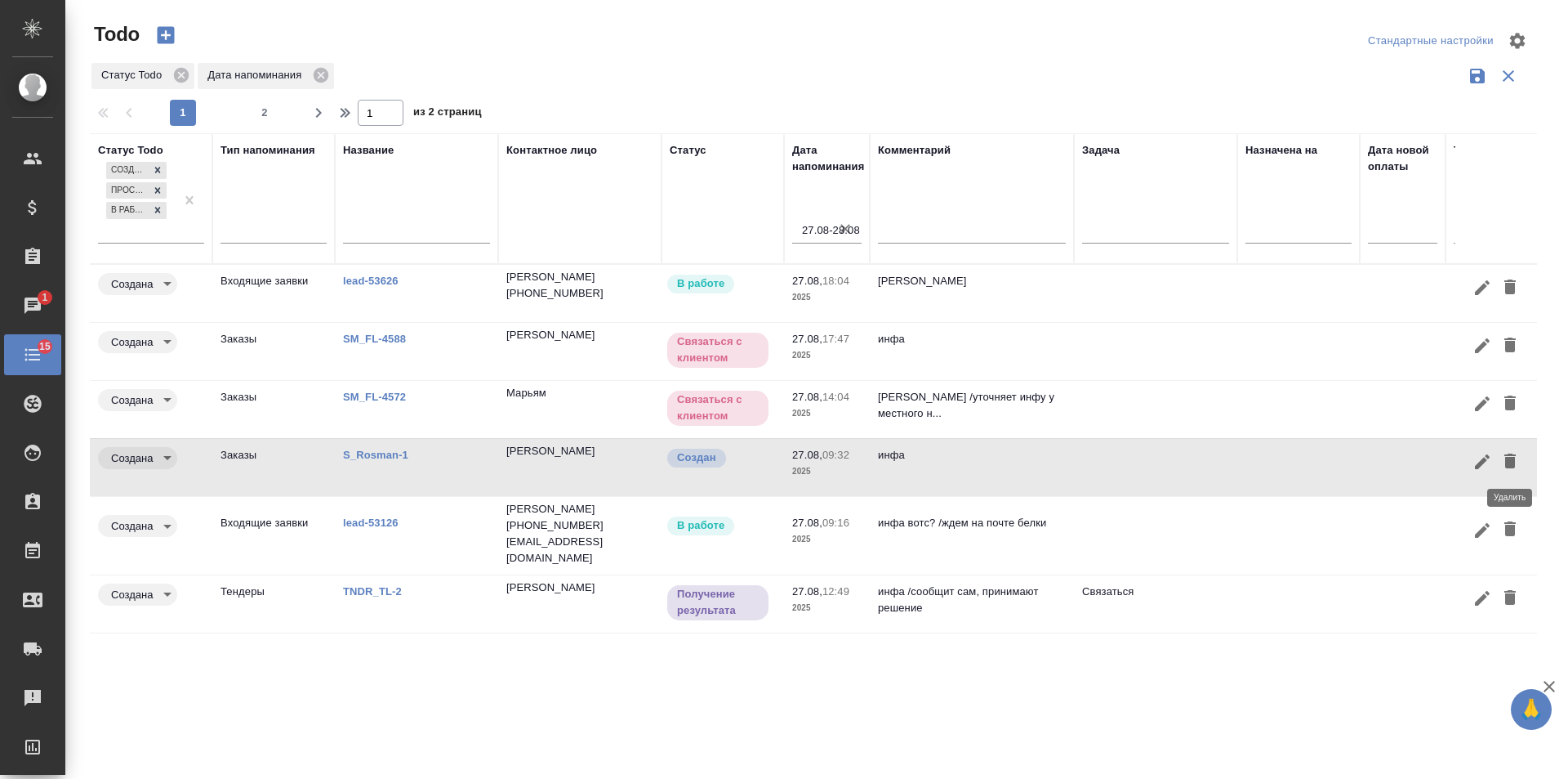
drag, startPoint x: 1508, startPoint y: 457, endPoint x: 783, endPoint y: 474, distance: 725.2
click at [1508, 456] on icon "button" at bounding box center [1510, 461] width 20 height 20
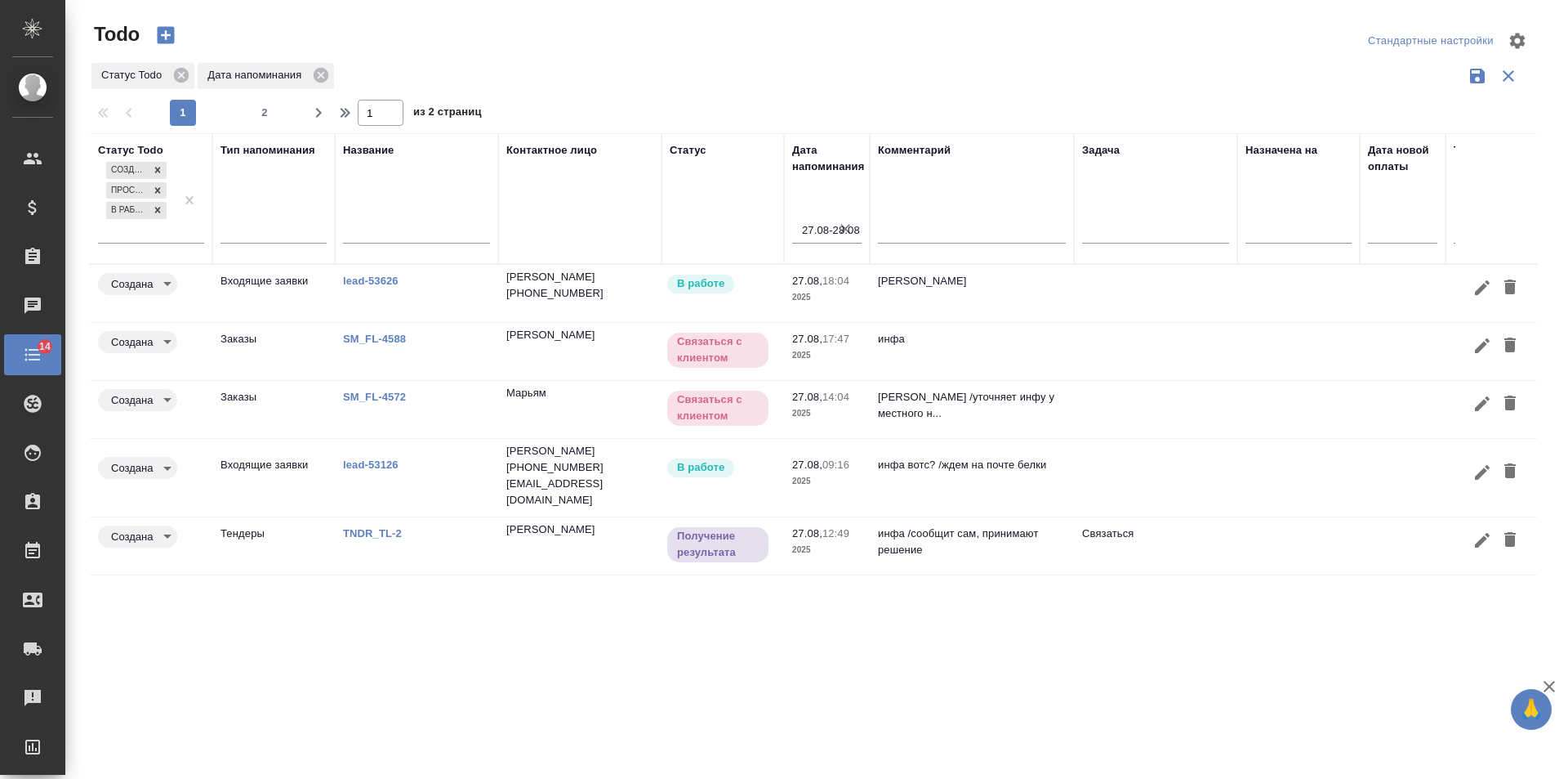
click at [382, 527] on link "TNDR_TL-2" at bounding box center [372, 534] width 59 height 13
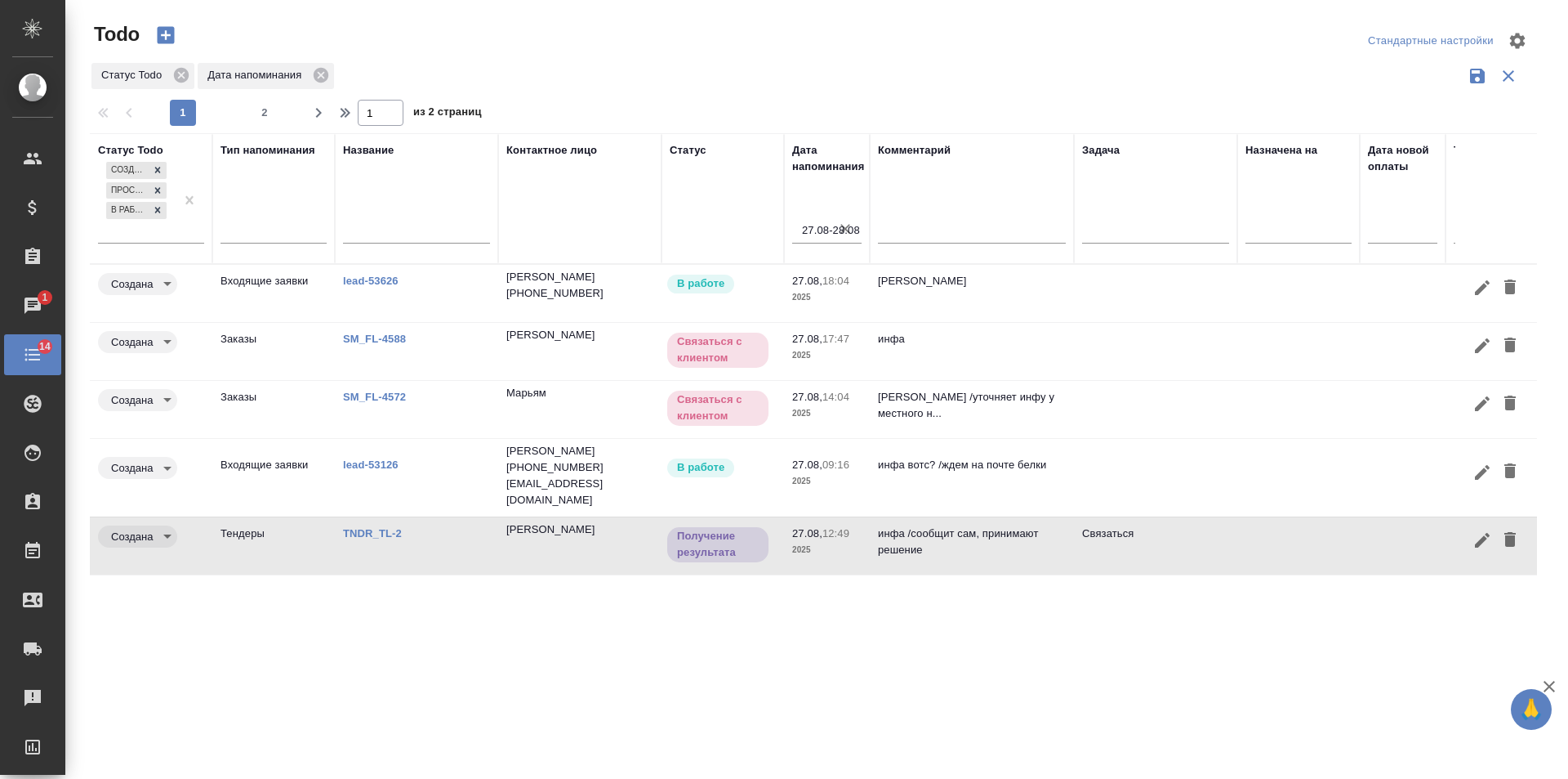
click at [1273, 518] on td at bounding box center [1298, 546] width 122 height 57
click at [1484, 530] on icon "button" at bounding box center [1482, 540] width 20 height 20
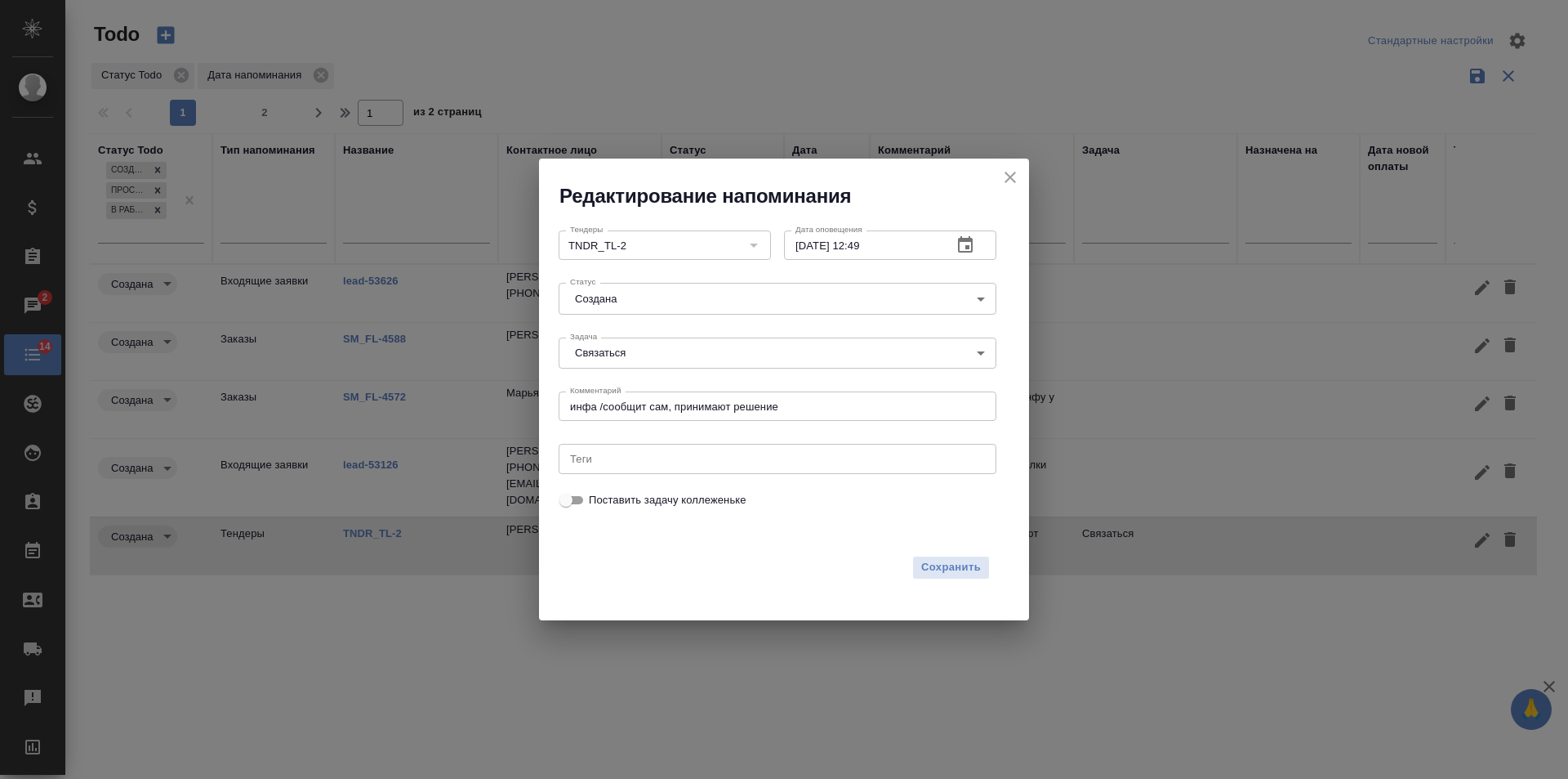
click at [969, 249] on icon "button" at bounding box center [965, 244] width 14 height 16
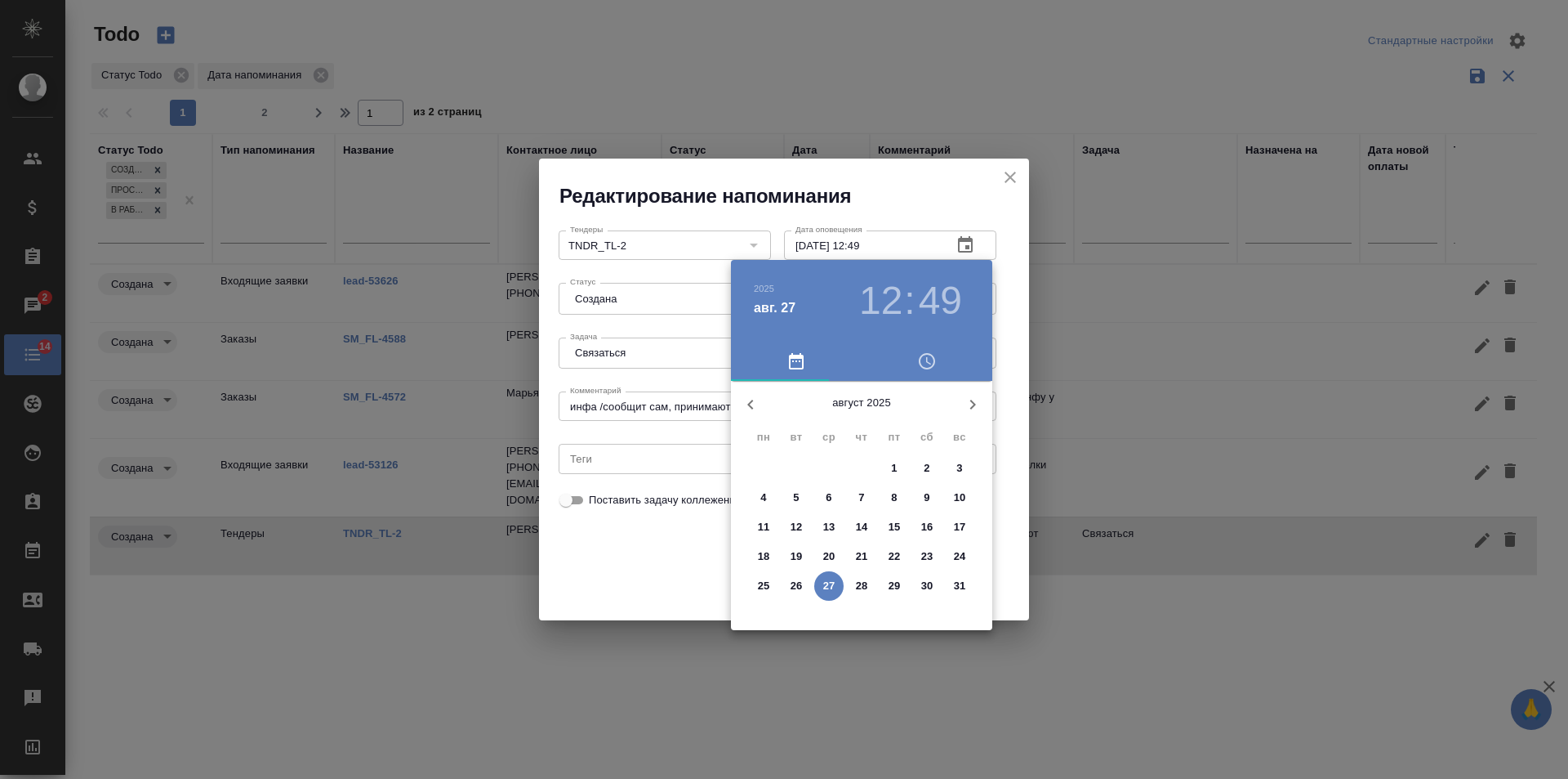
click at [976, 399] on icon "button" at bounding box center [973, 404] width 20 height 20
click at [864, 519] on p "18" at bounding box center [863, 527] width 13 height 16
type input "18.09.2025 12:49"
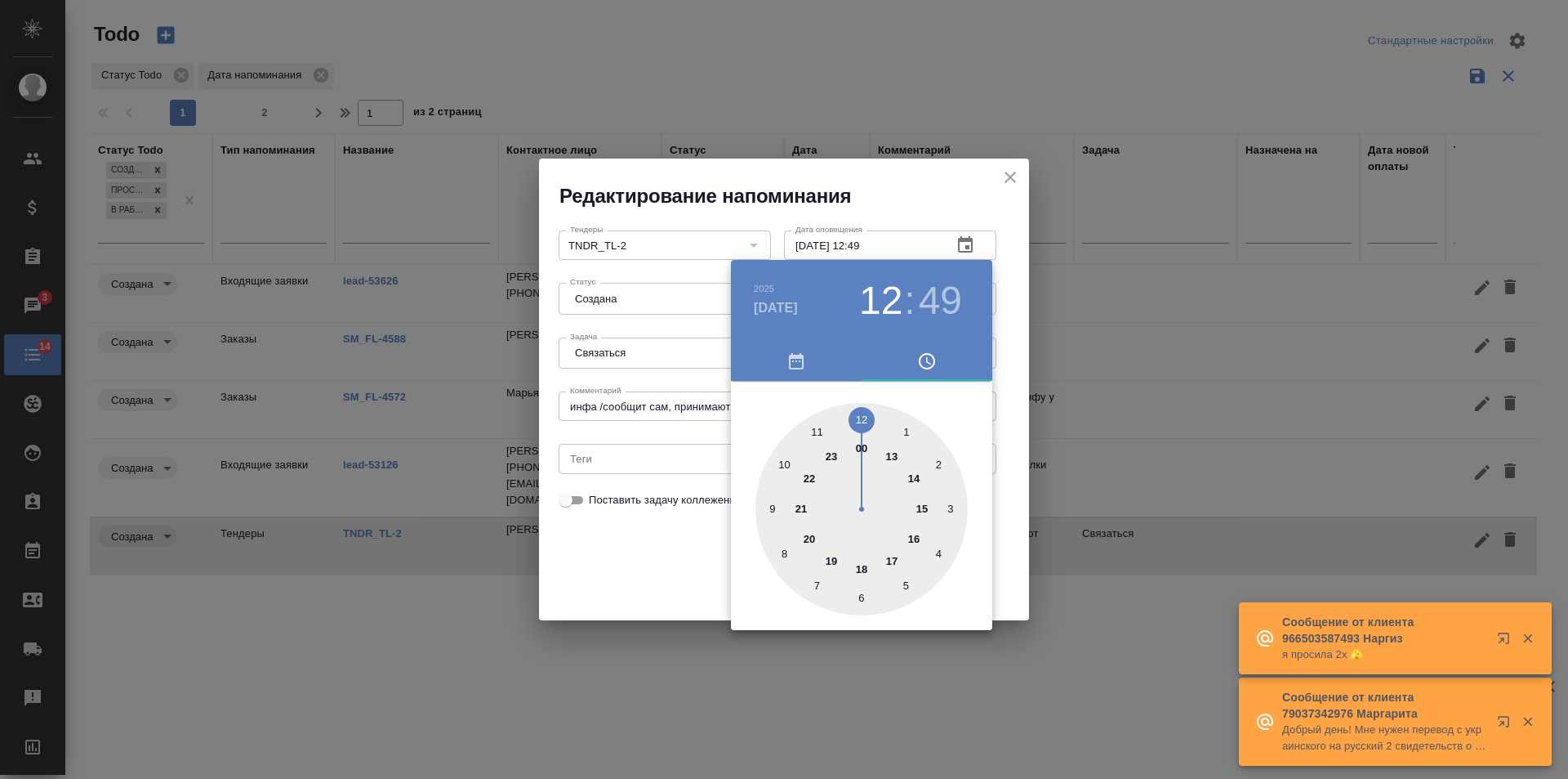
click at [637, 543] on div at bounding box center [784, 389] width 1568 height 779
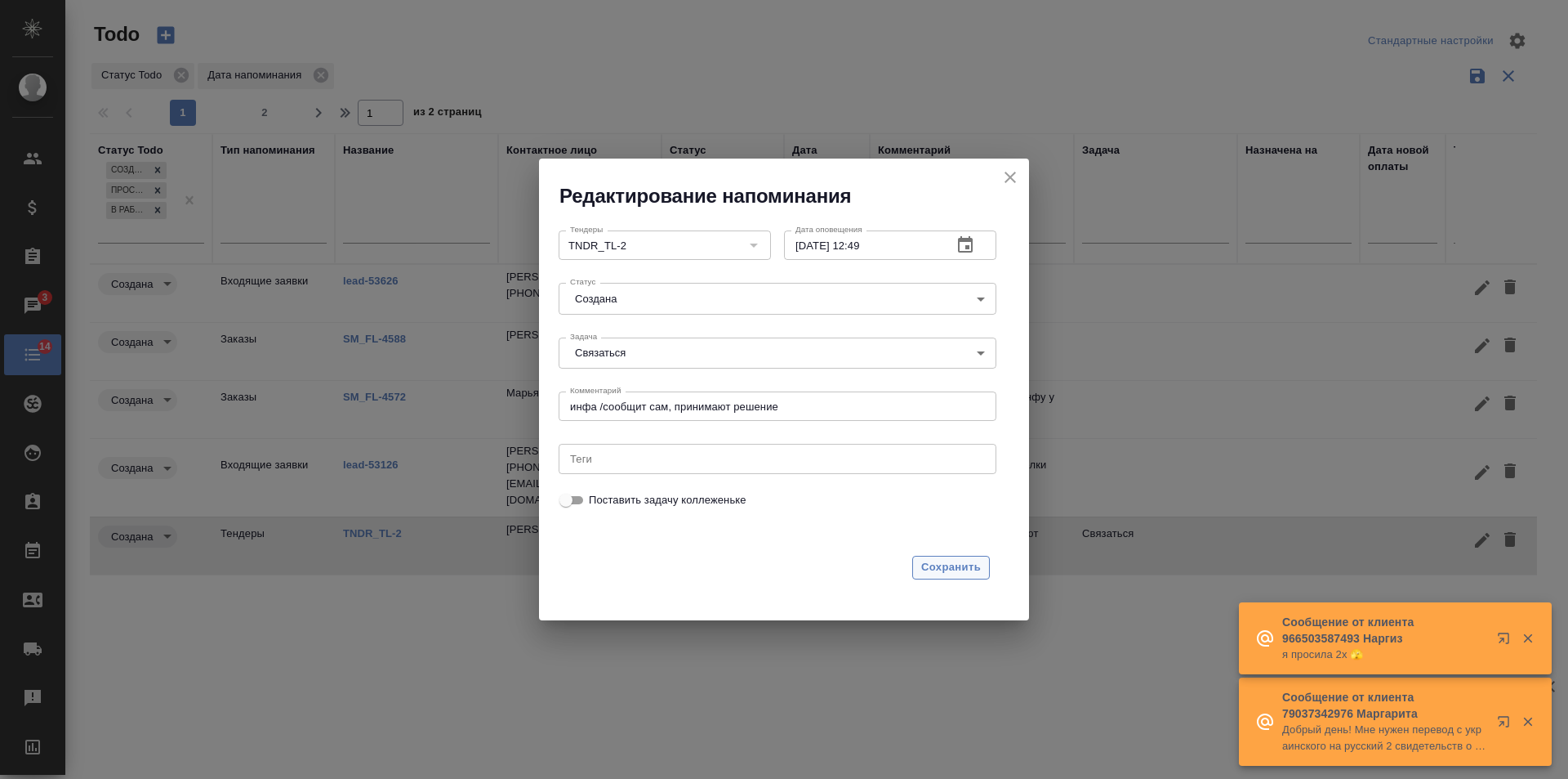
click at [949, 561] on span "Сохранить" at bounding box center [951, 567] width 60 height 19
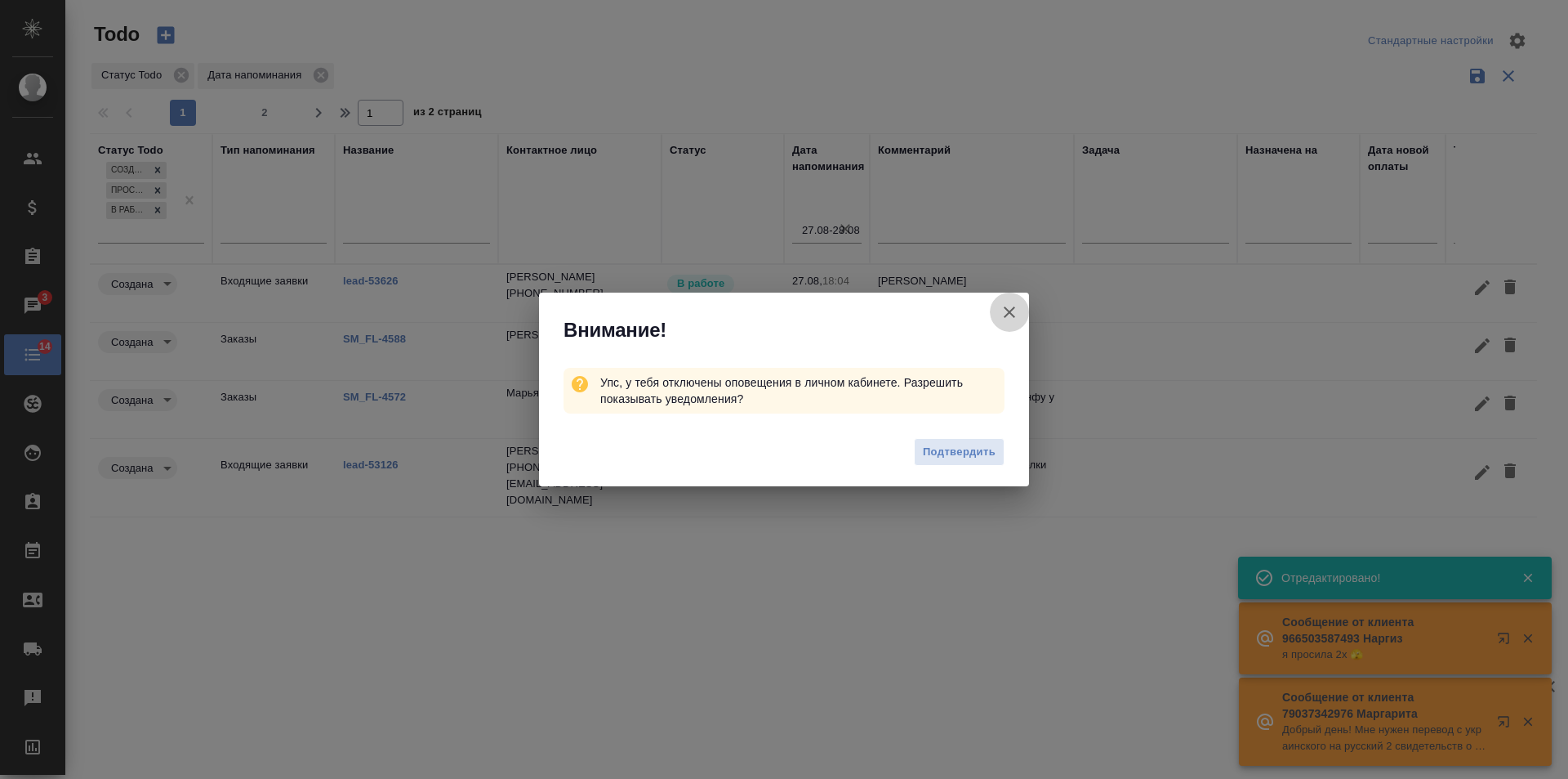
click at [1009, 313] on icon "button" at bounding box center [1009, 312] width 12 height 12
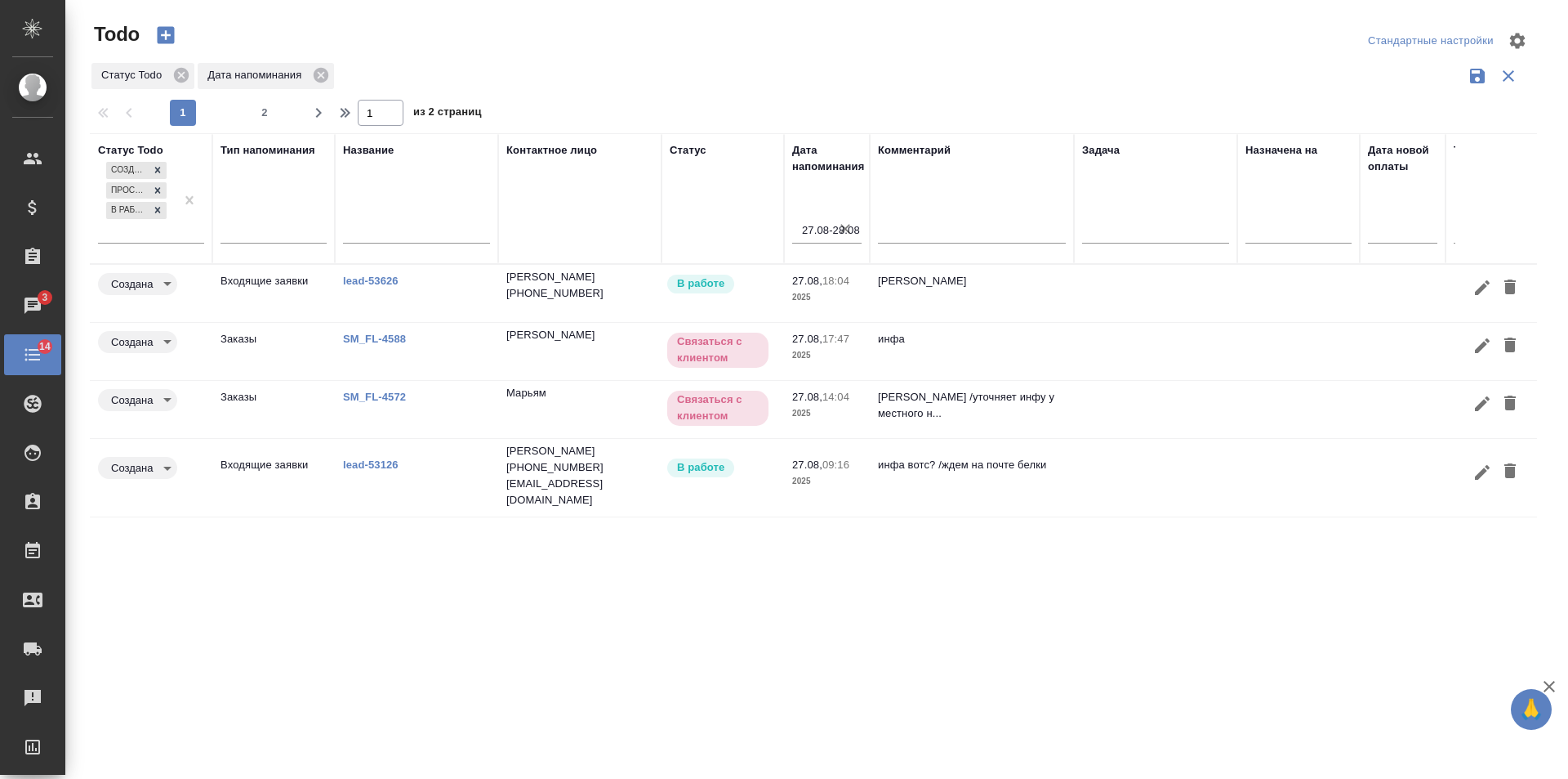
click at [361, 459] on link "lead-53126" at bounding box center [370, 465] width 55 height 13
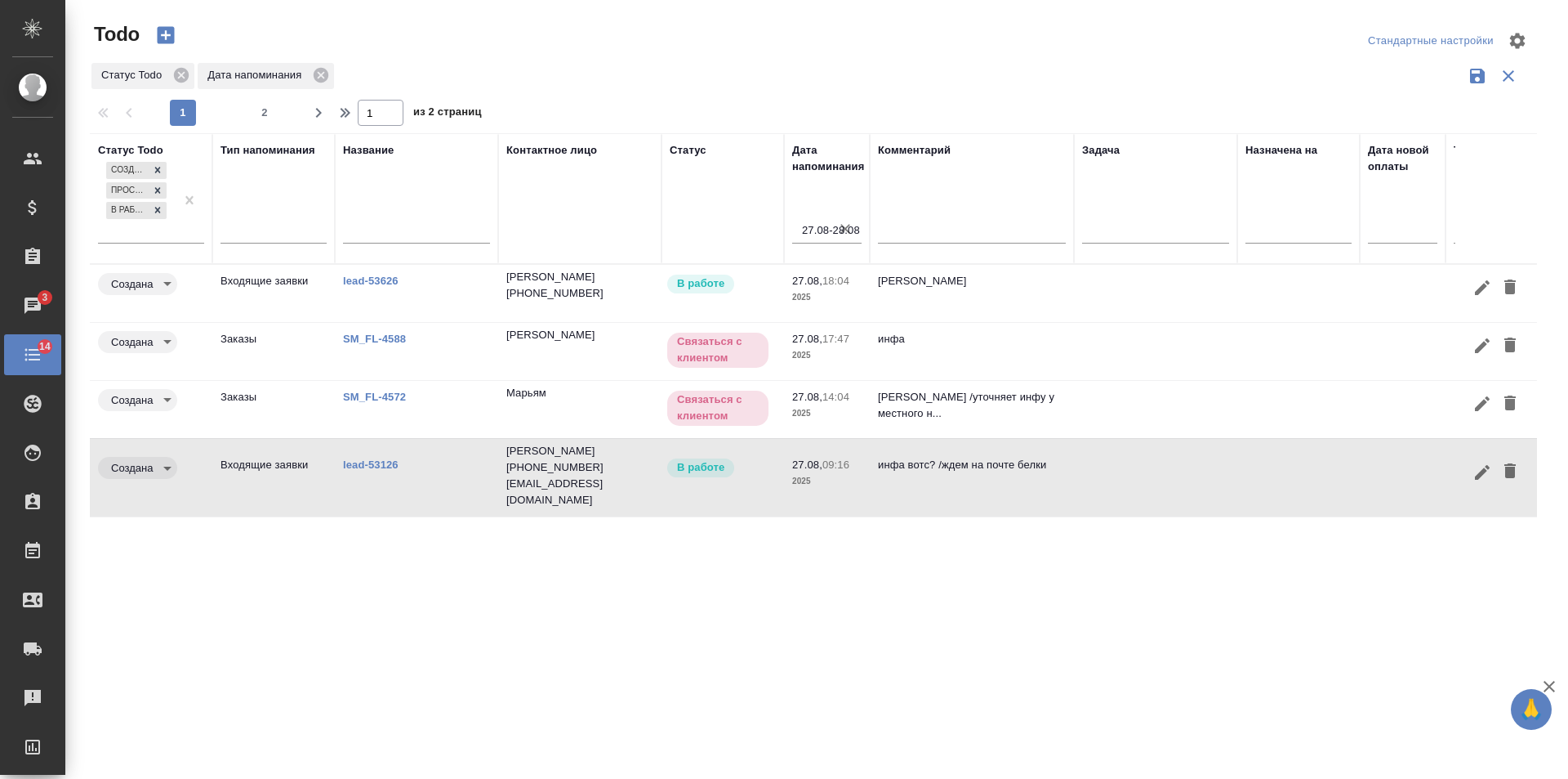
click at [1480, 465] on icon "button" at bounding box center [1482, 472] width 14 height 14
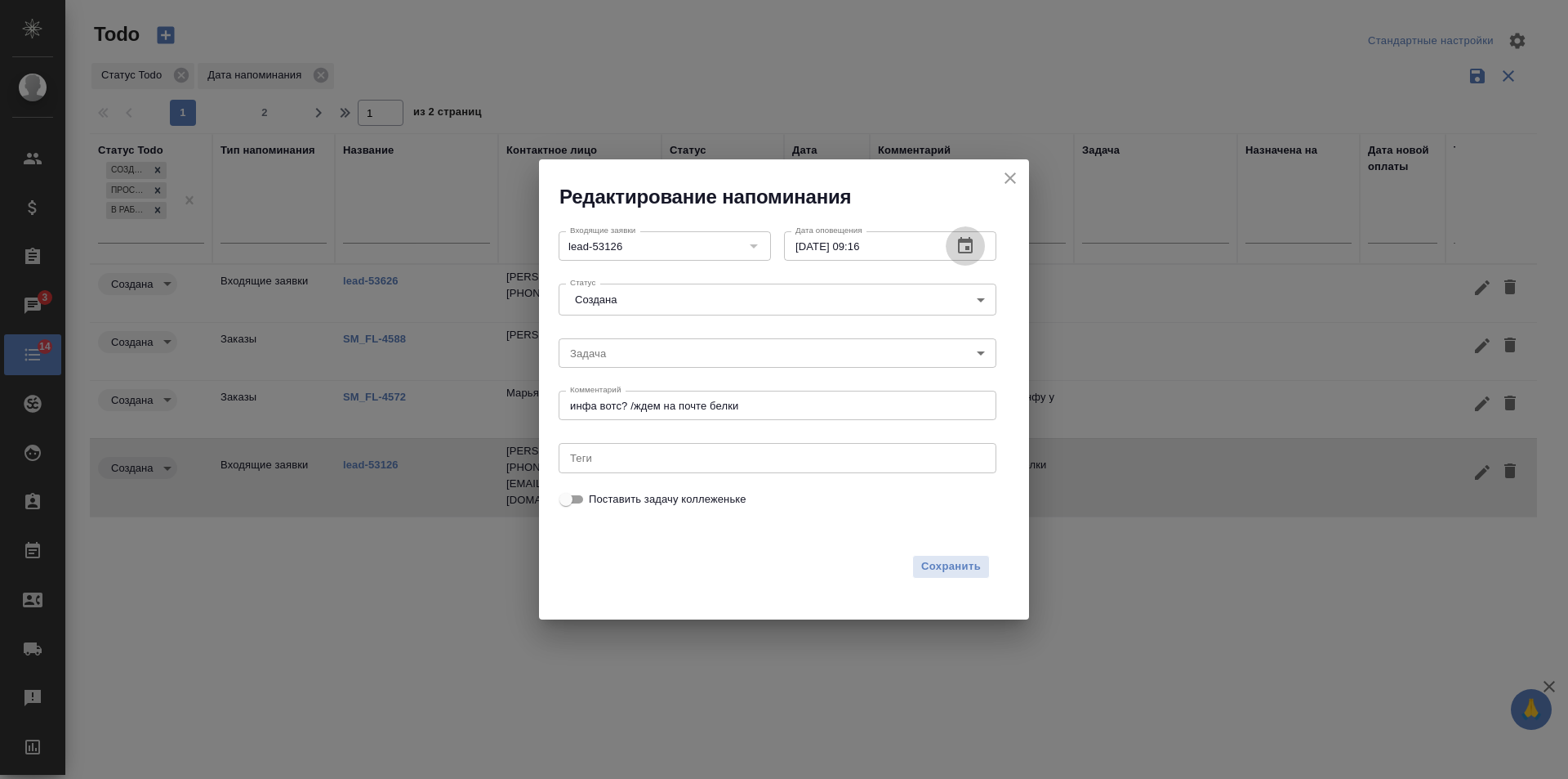
click at [960, 242] on icon "button" at bounding box center [965, 245] width 14 height 16
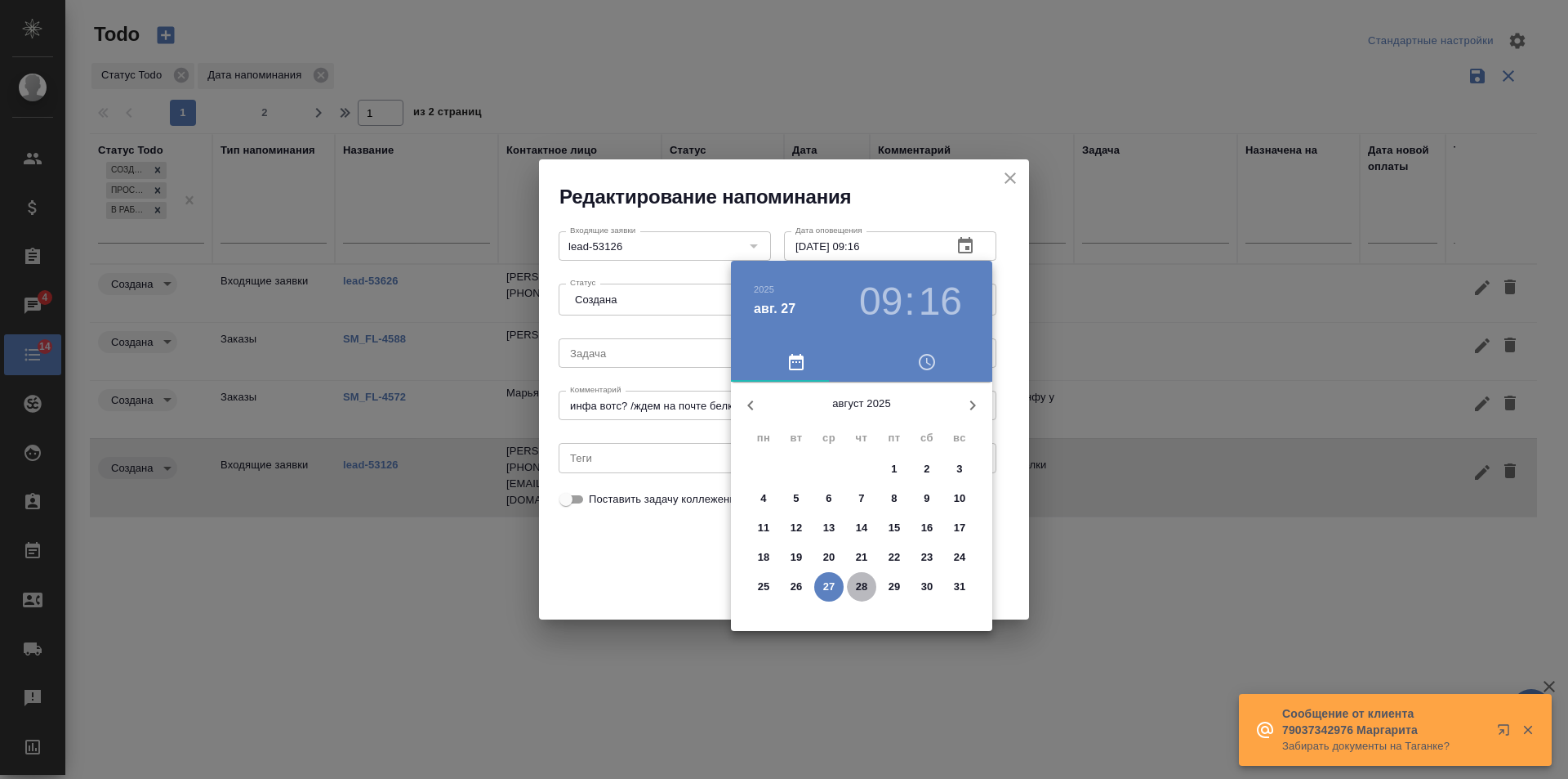
click at [864, 580] on p "28" at bounding box center [863, 586] width 13 height 16
type input "28.08.2025 09:16"
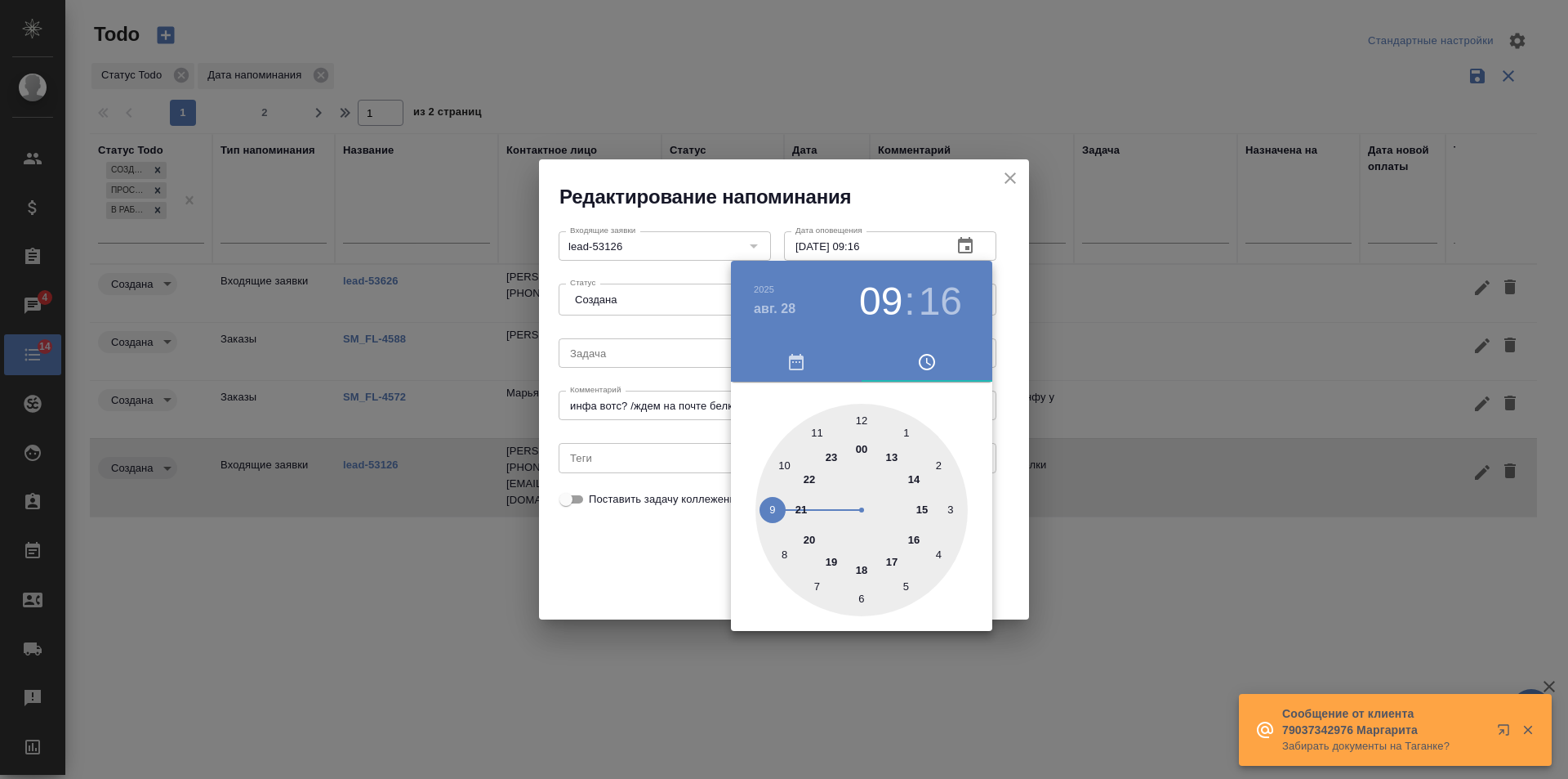
click at [651, 531] on div at bounding box center [784, 389] width 1568 height 779
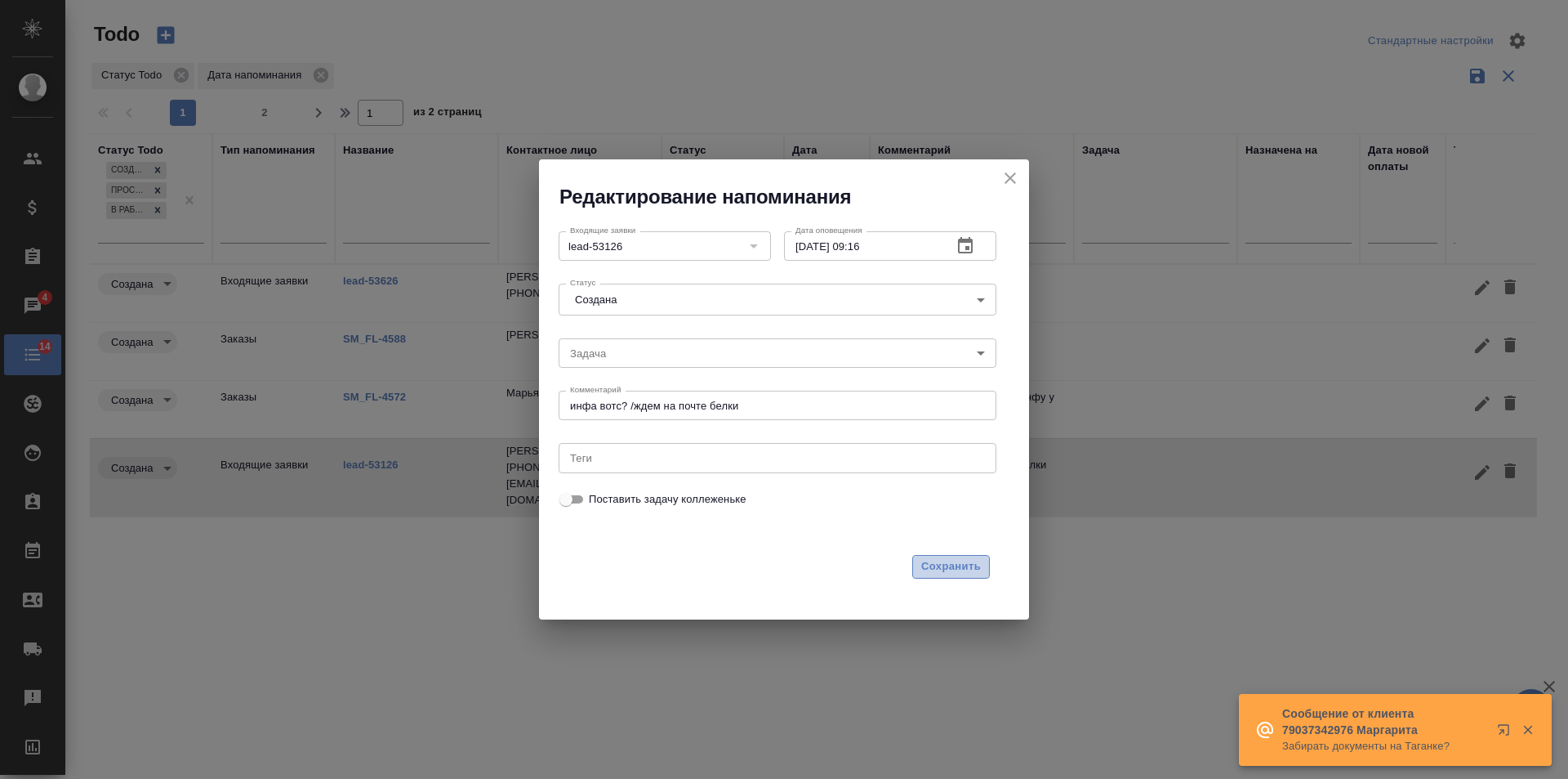
click at [943, 563] on span "Сохранить" at bounding box center [951, 566] width 60 height 19
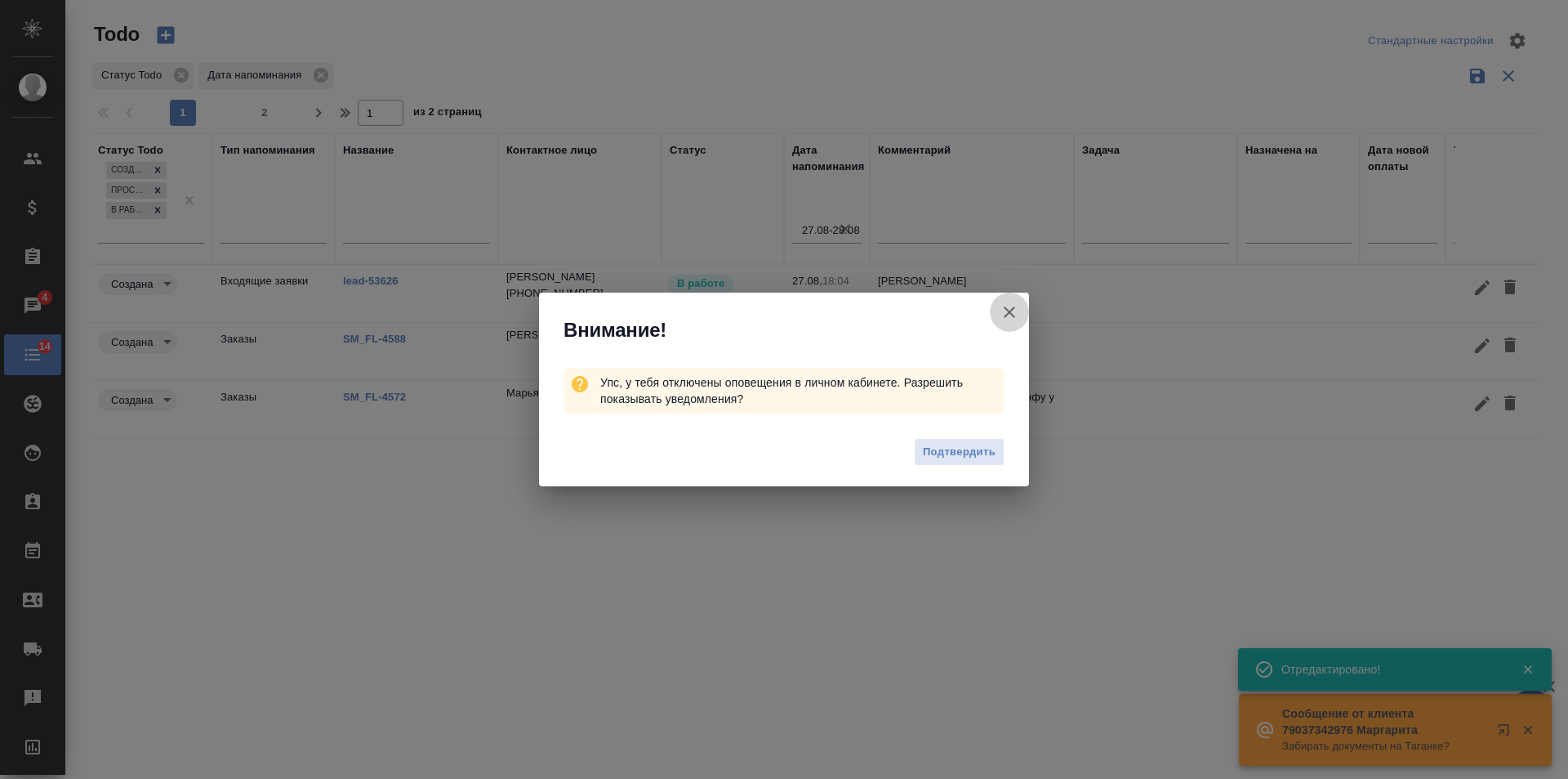
click at [1010, 310] on icon "button" at bounding box center [1009, 312] width 12 height 12
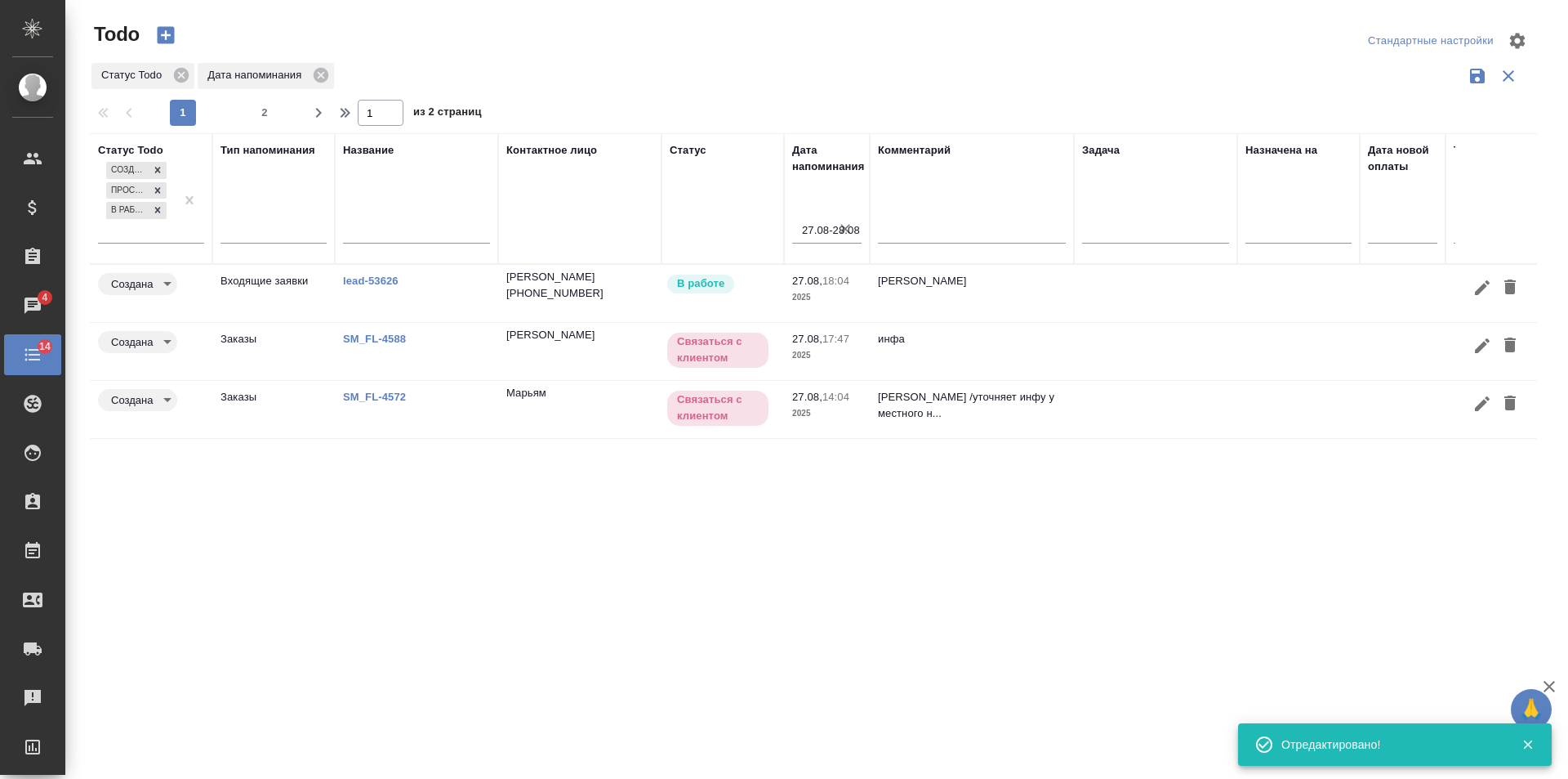
click at [375, 278] on link "lead-53626" at bounding box center [370, 280] width 55 height 13
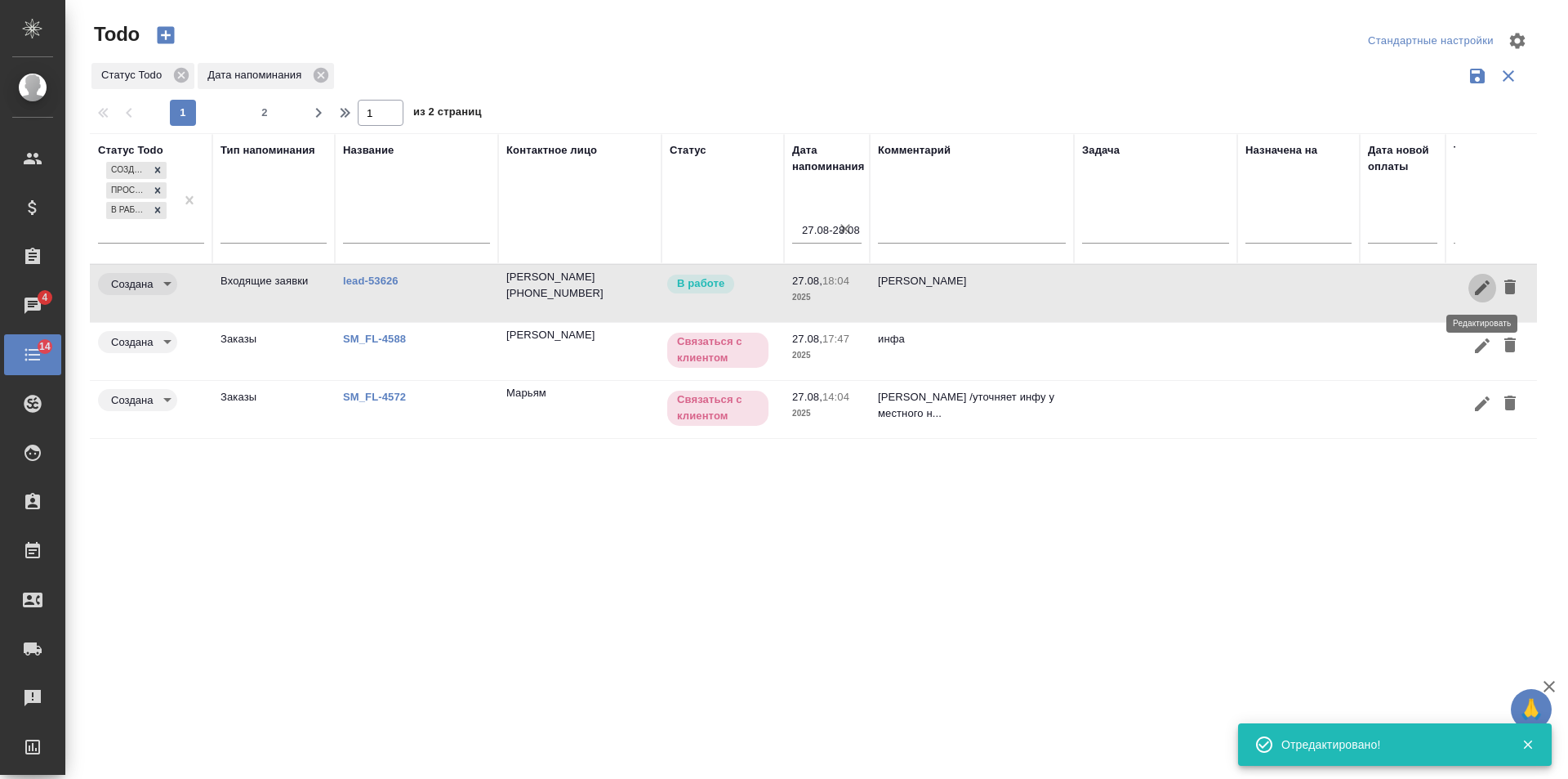
click at [1472, 290] on button "button" at bounding box center [1482, 288] width 28 height 30
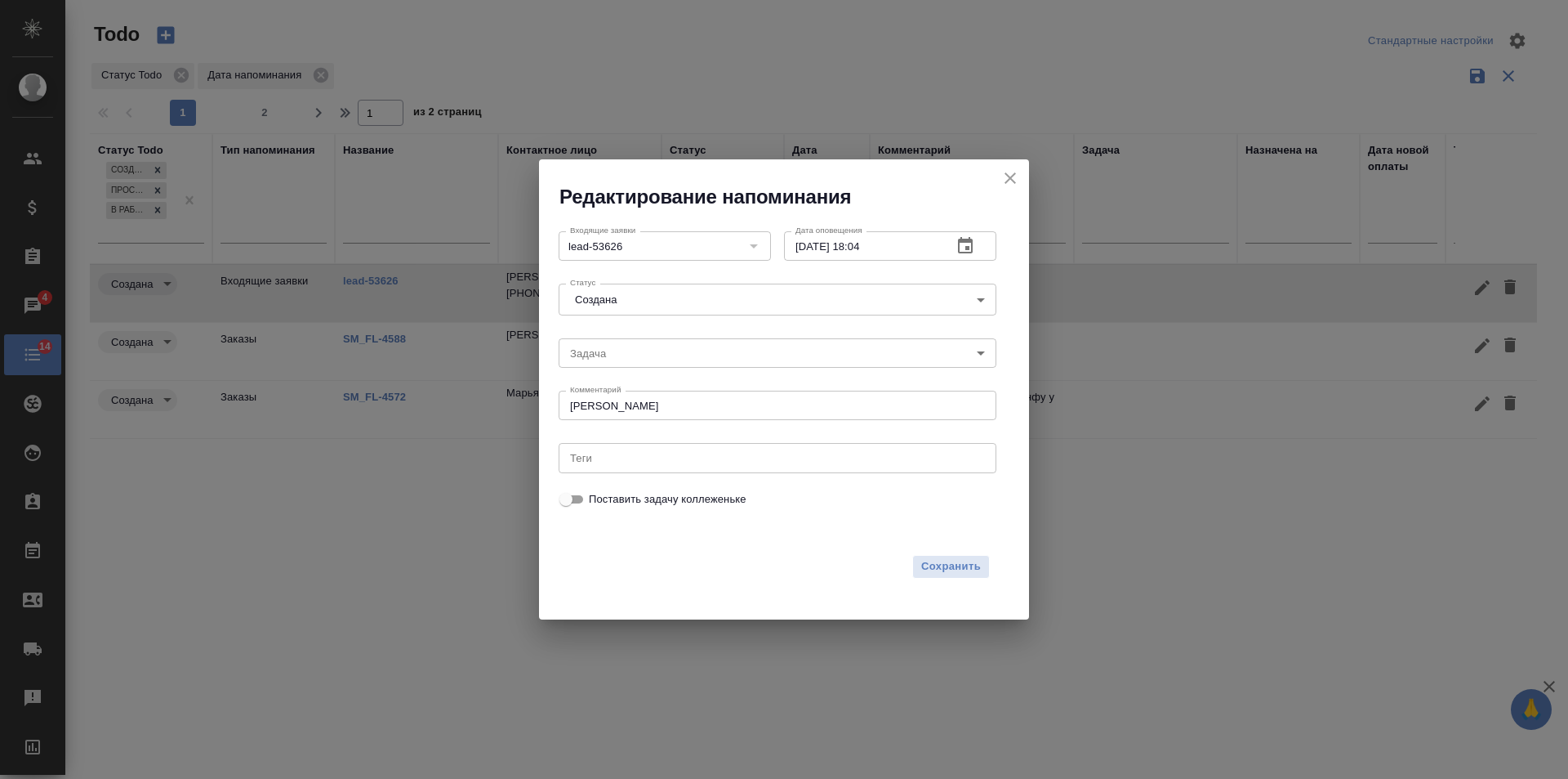
click at [963, 242] on icon "button" at bounding box center [965, 245] width 14 height 16
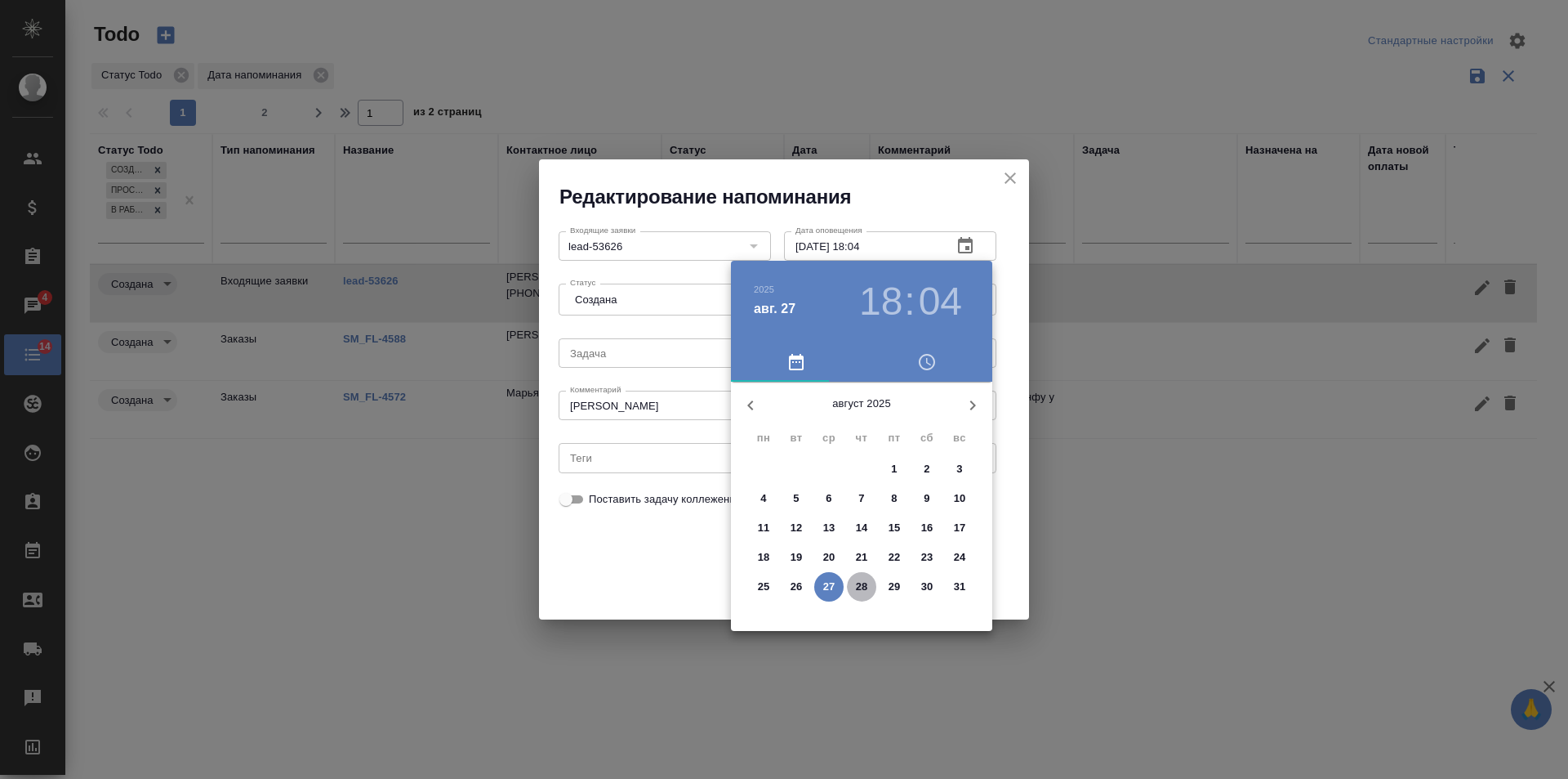
click at [865, 583] on p "28" at bounding box center [863, 586] width 13 height 16
type input "28.08.2025 18:04"
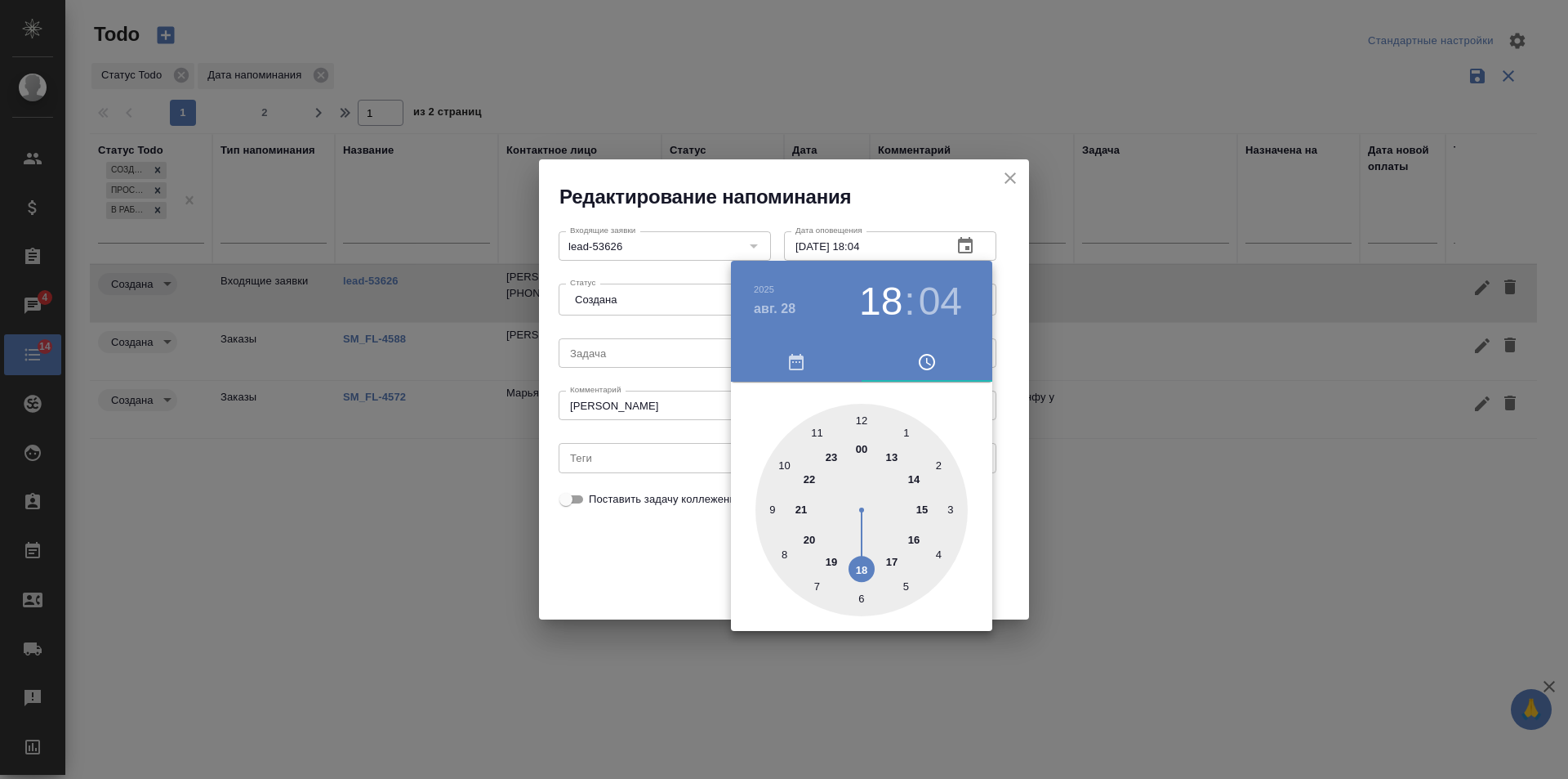
drag, startPoint x: 646, startPoint y: 562, endPoint x: 666, endPoint y: 565, distance: 20.2
click at [651, 563] on div at bounding box center [784, 389] width 1568 height 779
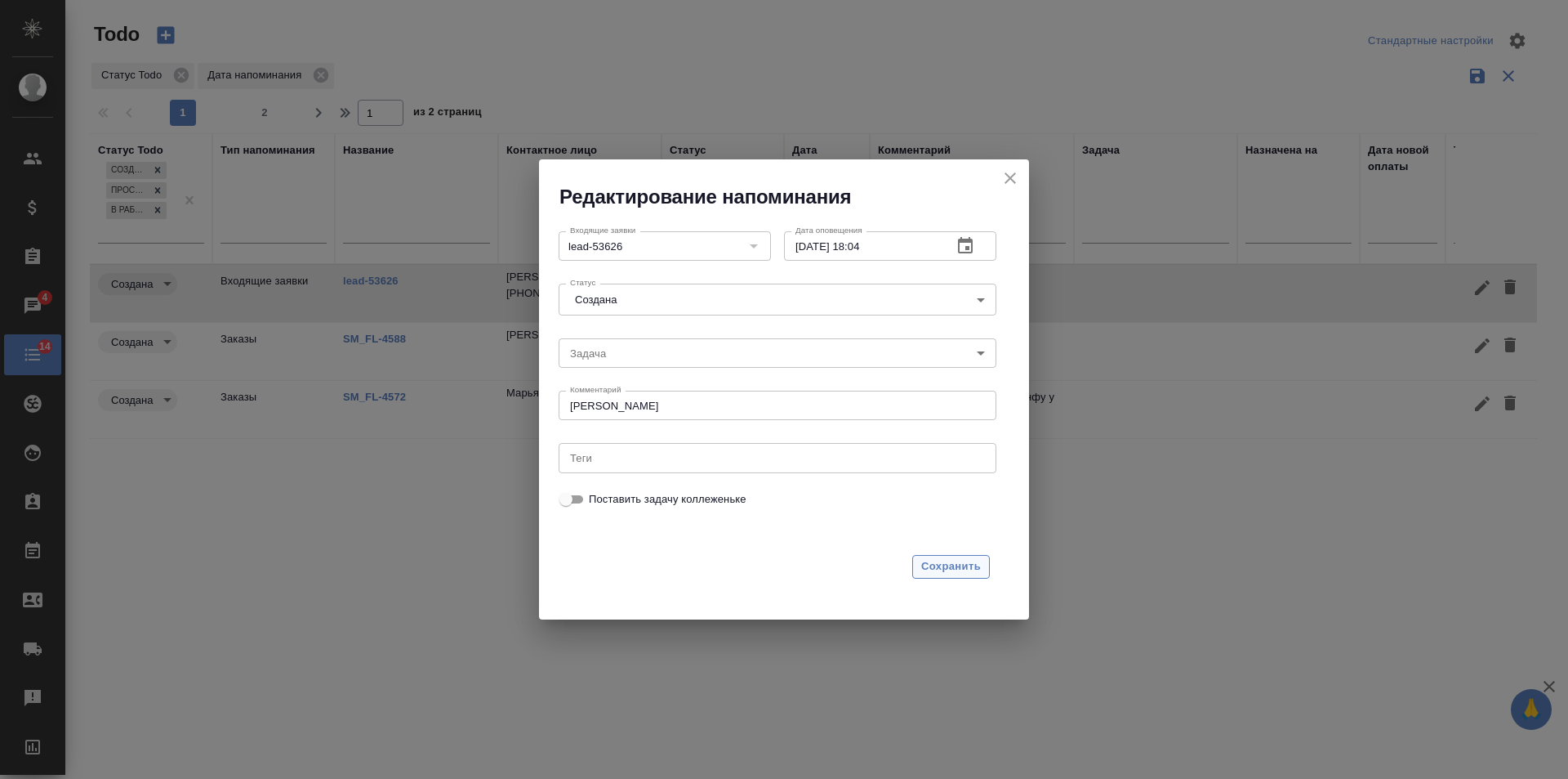
click at [959, 563] on span "Сохранить" at bounding box center [951, 566] width 60 height 19
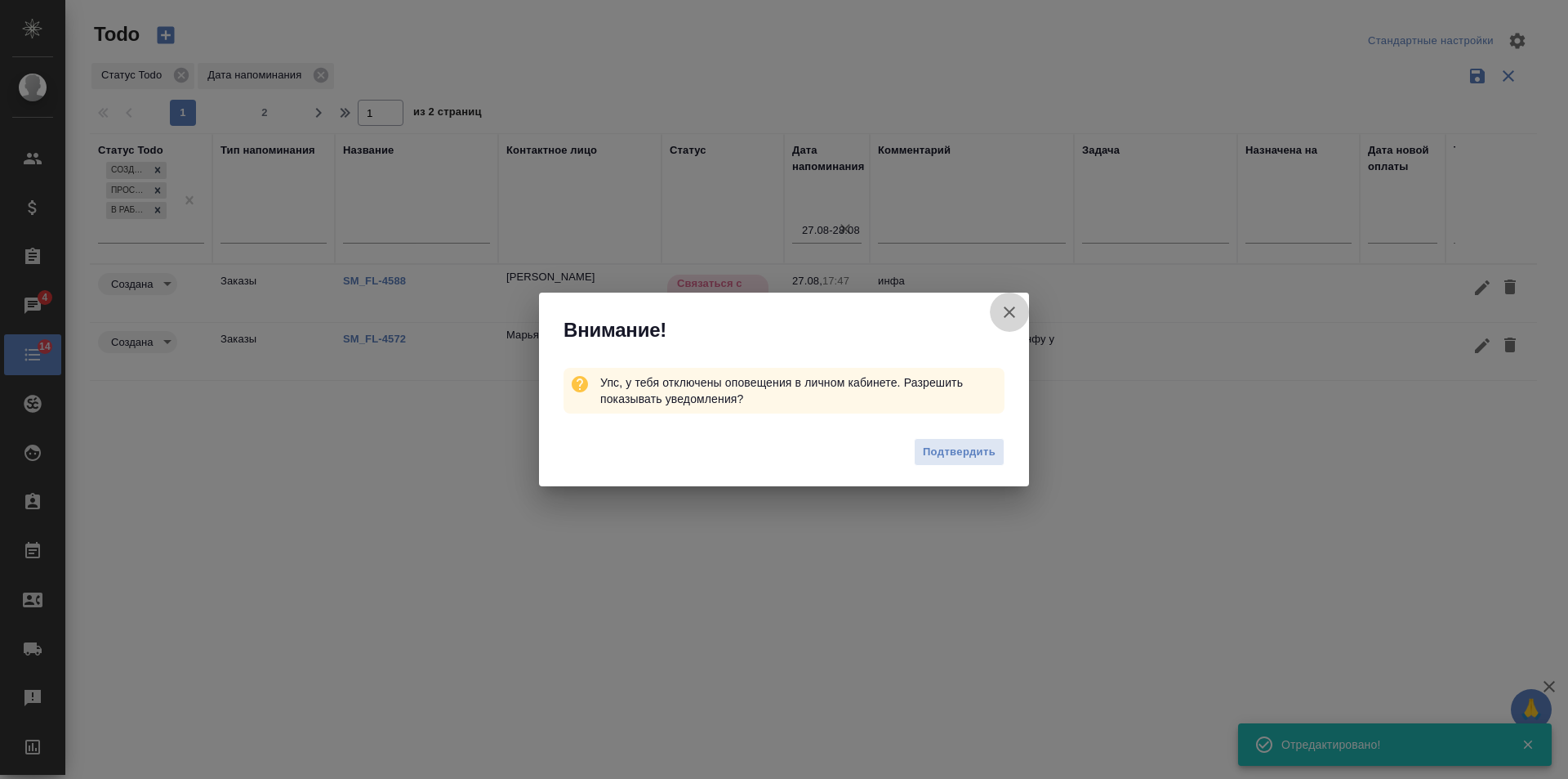
click at [1013, 308] on icon "button" at bounding box center [1009, 312] width 12 height 12
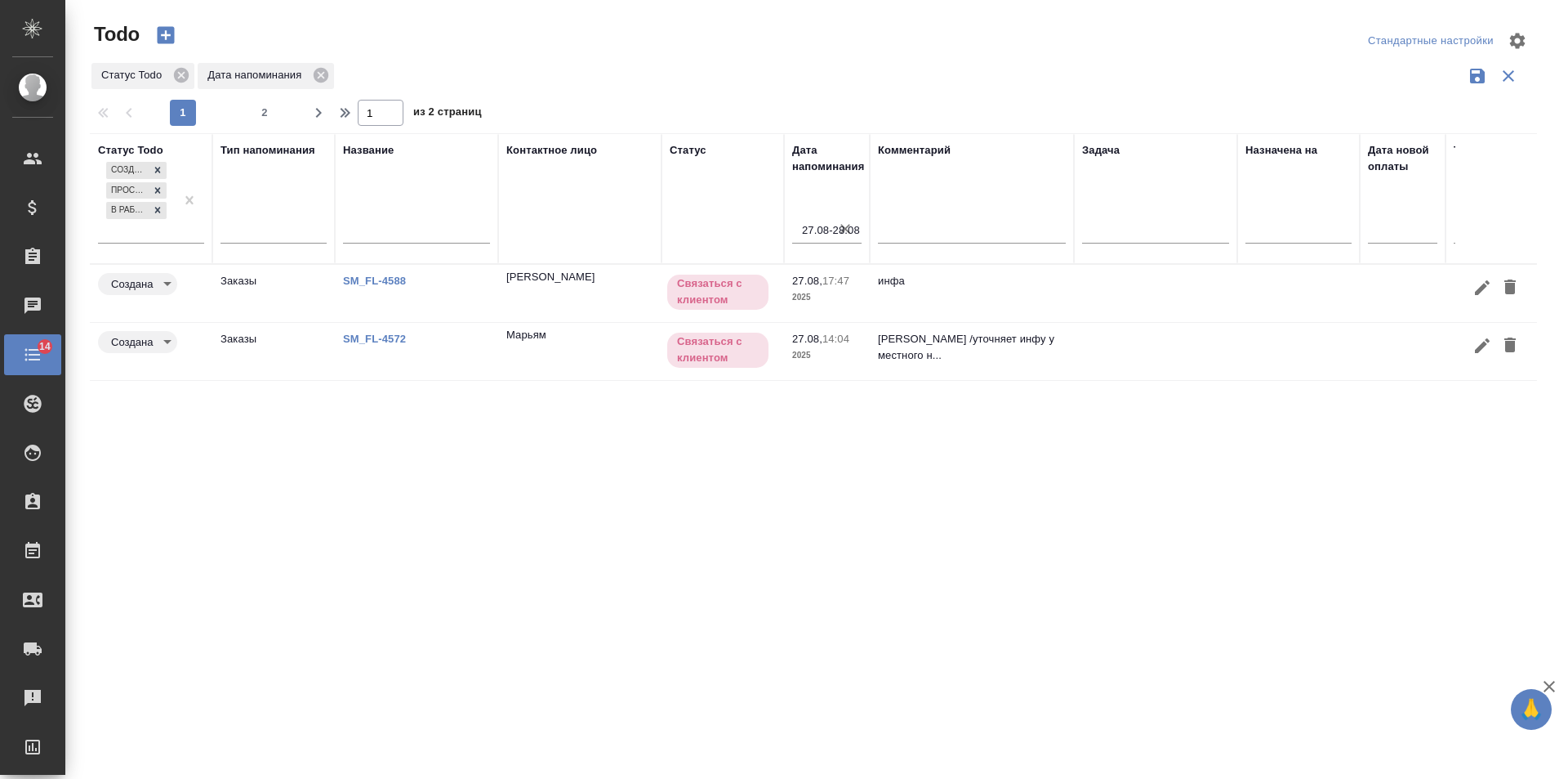
click at [383, 279] on link "SM_FL-4588" at bounding box center [374, 280] width 63 height 13
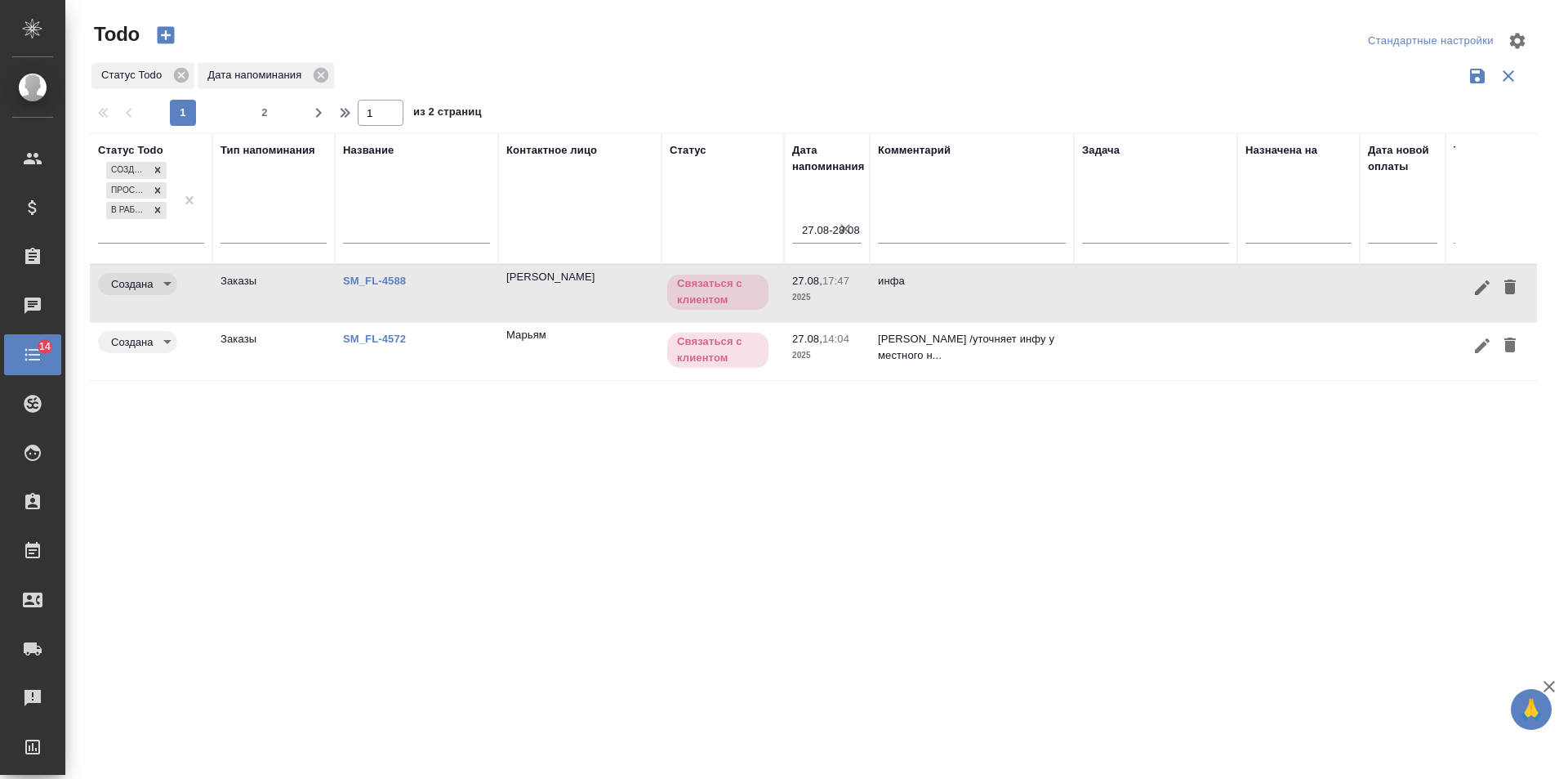
click at [378, 333] on link "SM_FL-4572" at bounding box center [374, 339] width 63 height 13
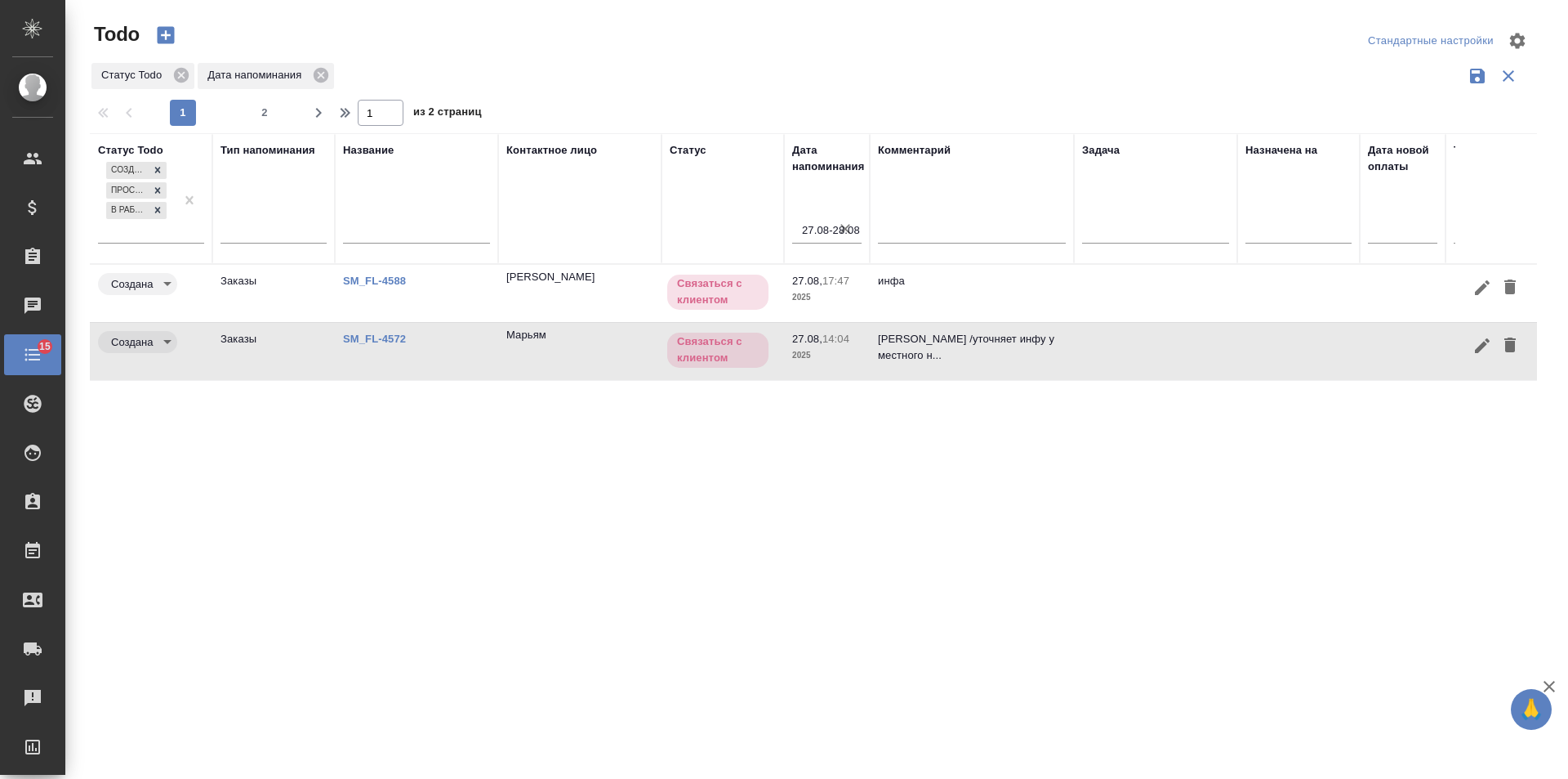
click at [848, 225] on icon "button" at bounding box center [845, 228] width 10 height 10
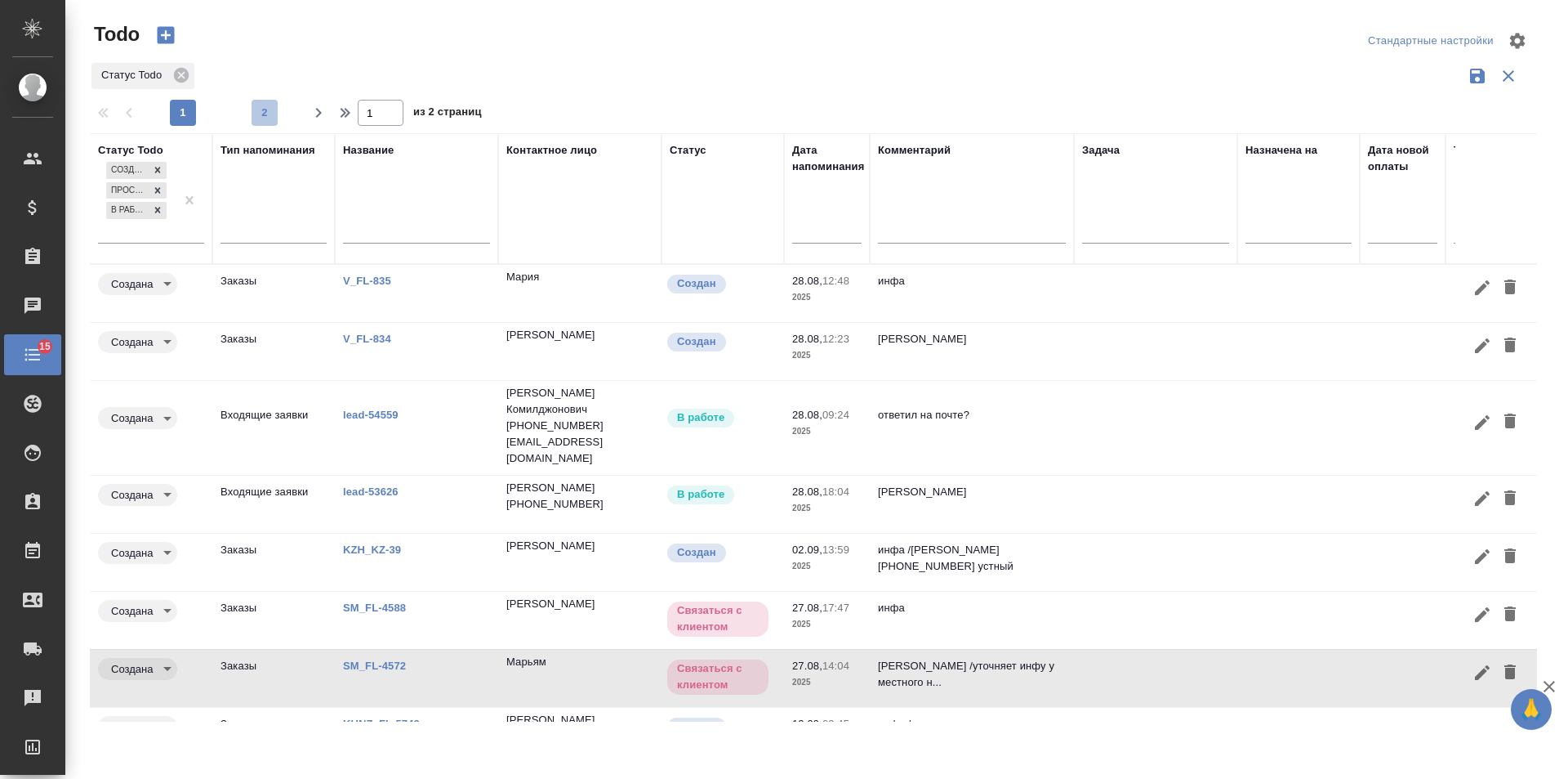
click at [267, 112] on span "2" at bounding box center [264, 113] width 26 height 16
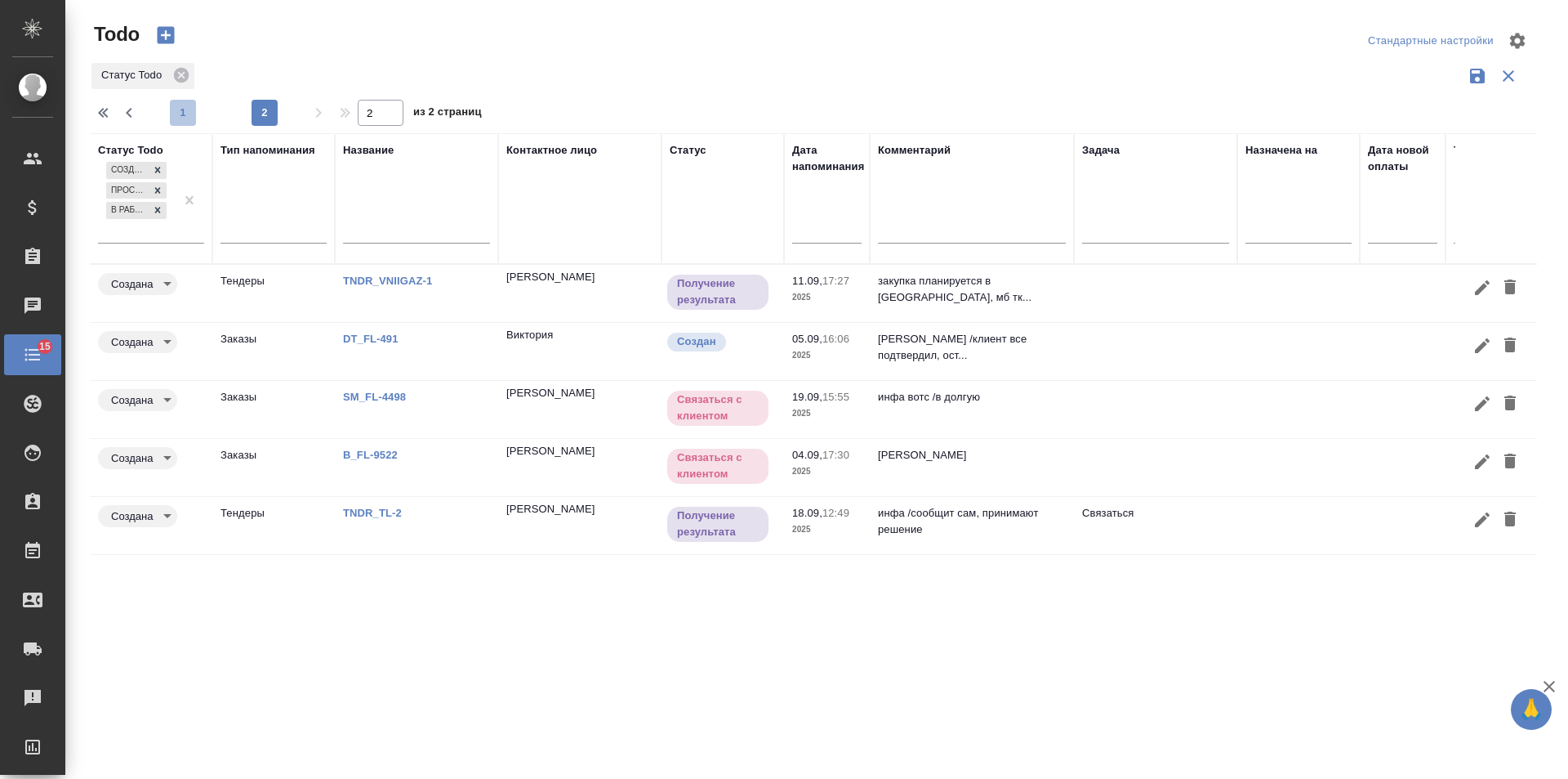
click at [184, 107] on span "1" at bounding box center [183, 113] width 26 height 16
type input "1"
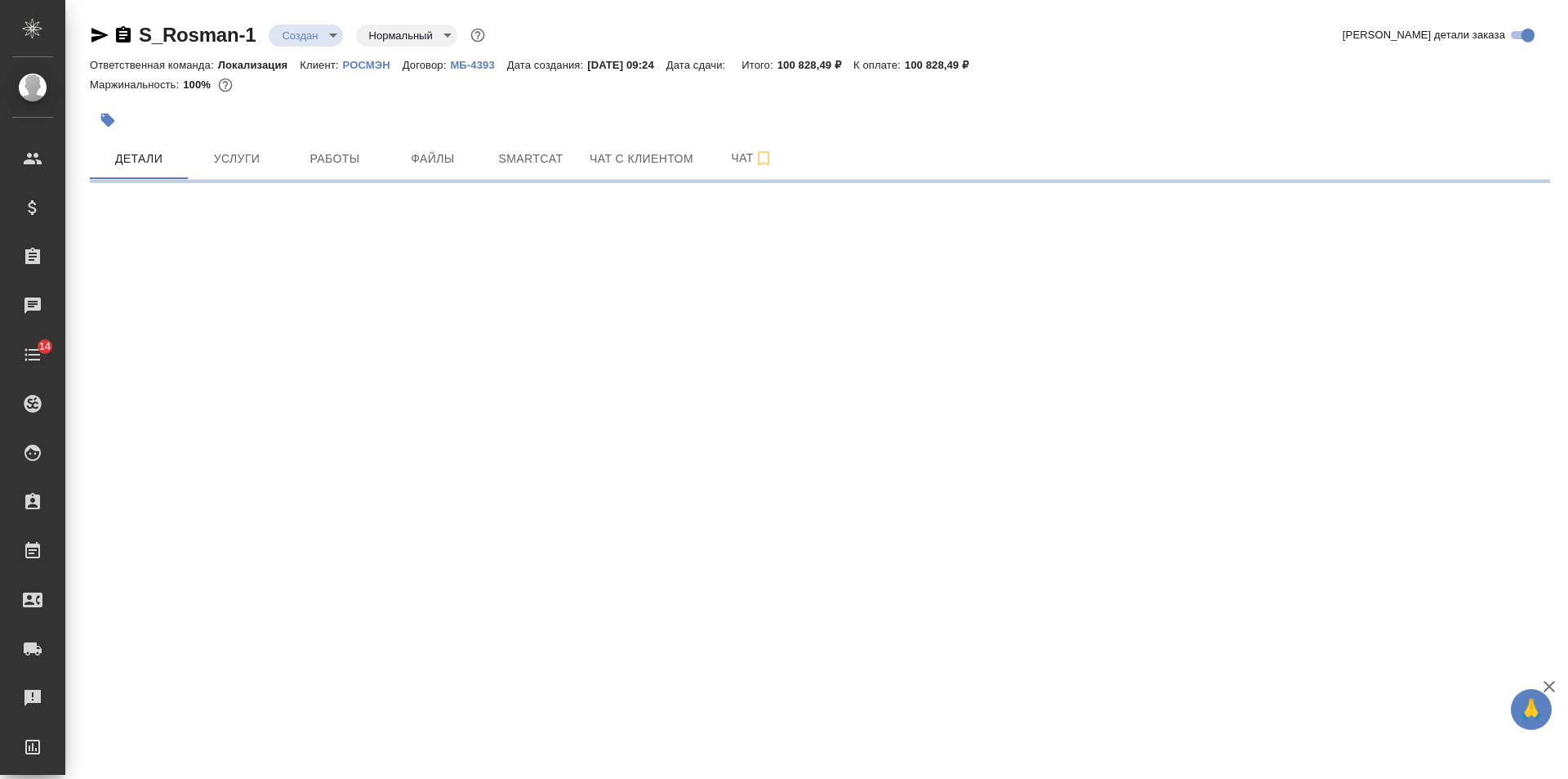
select select "RU"
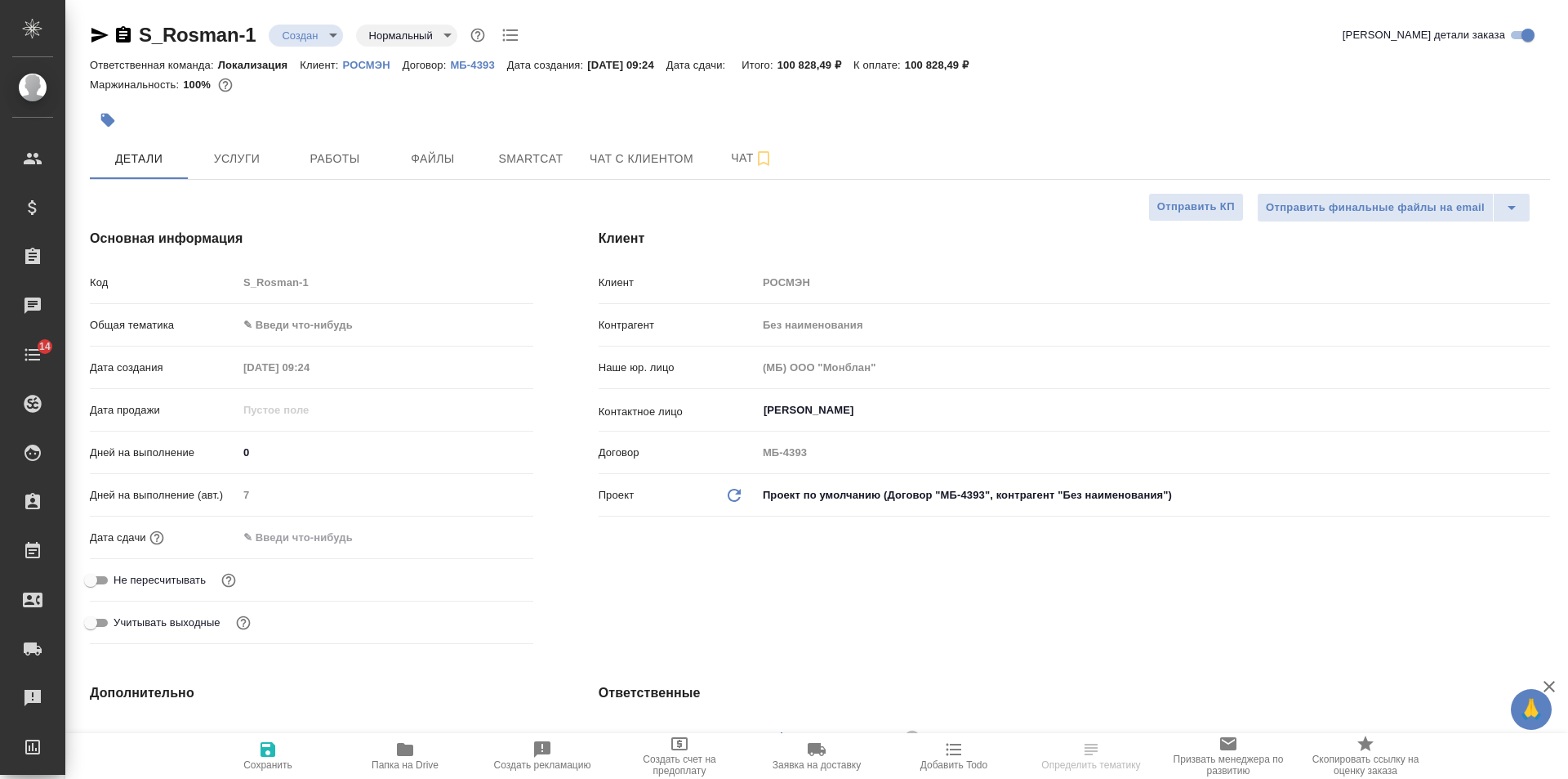
type textarea "x"
click at [633, 170] on button "Чат с клиентом" at bounding box center [641, 158] width 123 height 41
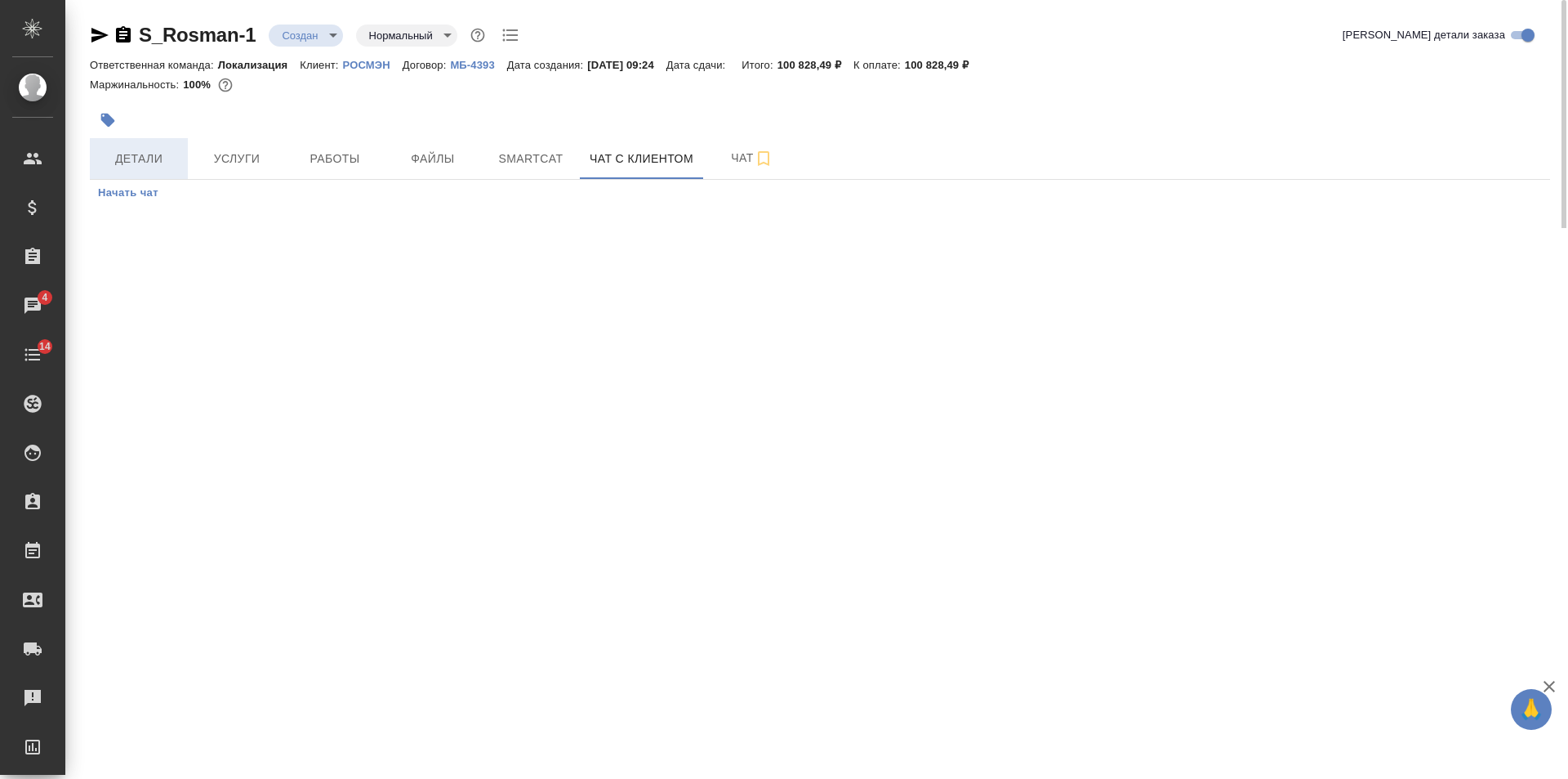
click at [151, 165] on span "Детали" at bounding box center [138, 158] width 79 height 21
click at [126, 33] on icon "button" at bounding box center [123, 34] width 14 height 16
select select "RU"
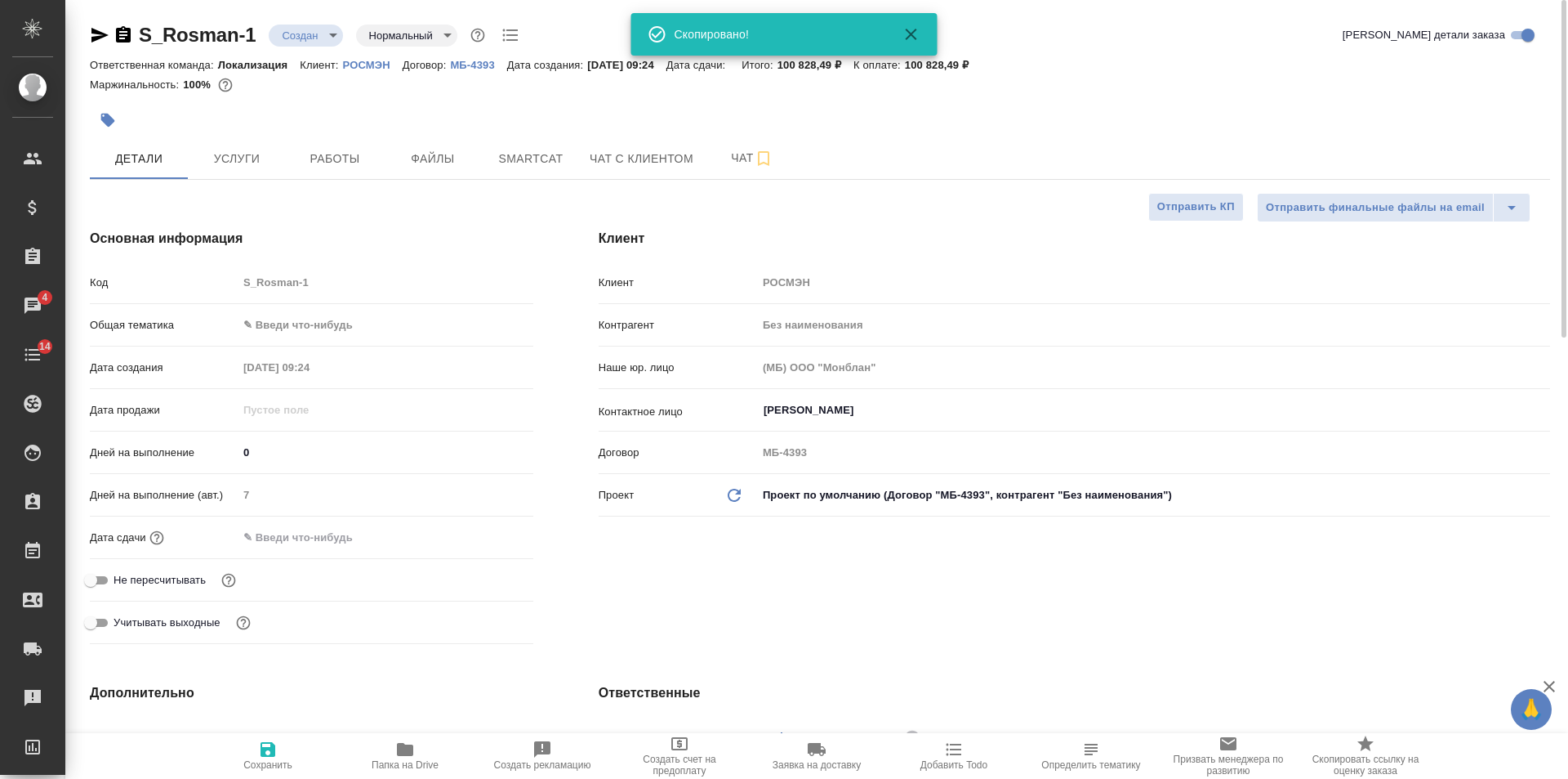
type textarea "x"
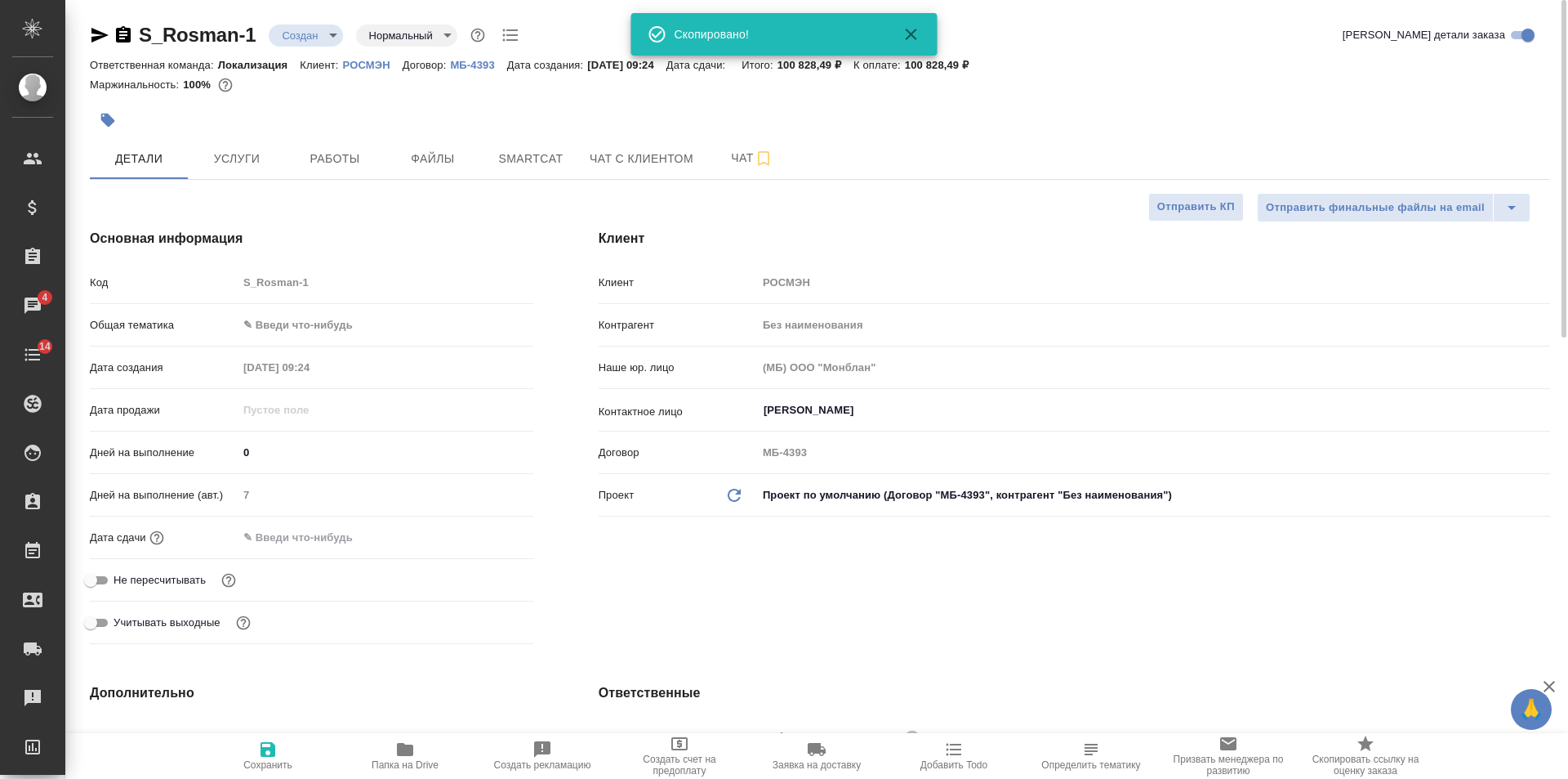
type textarea "x"
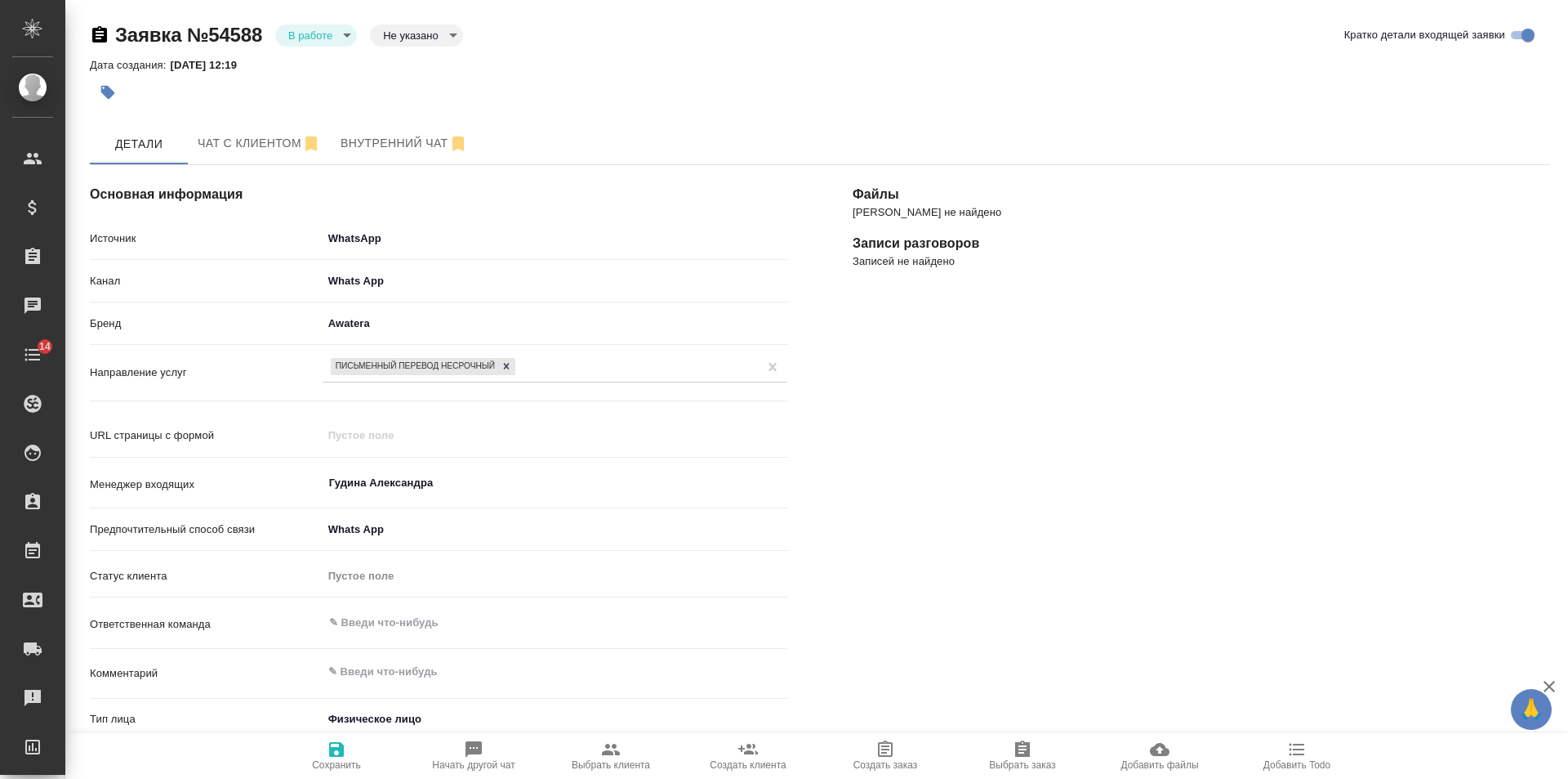
select select "RU"
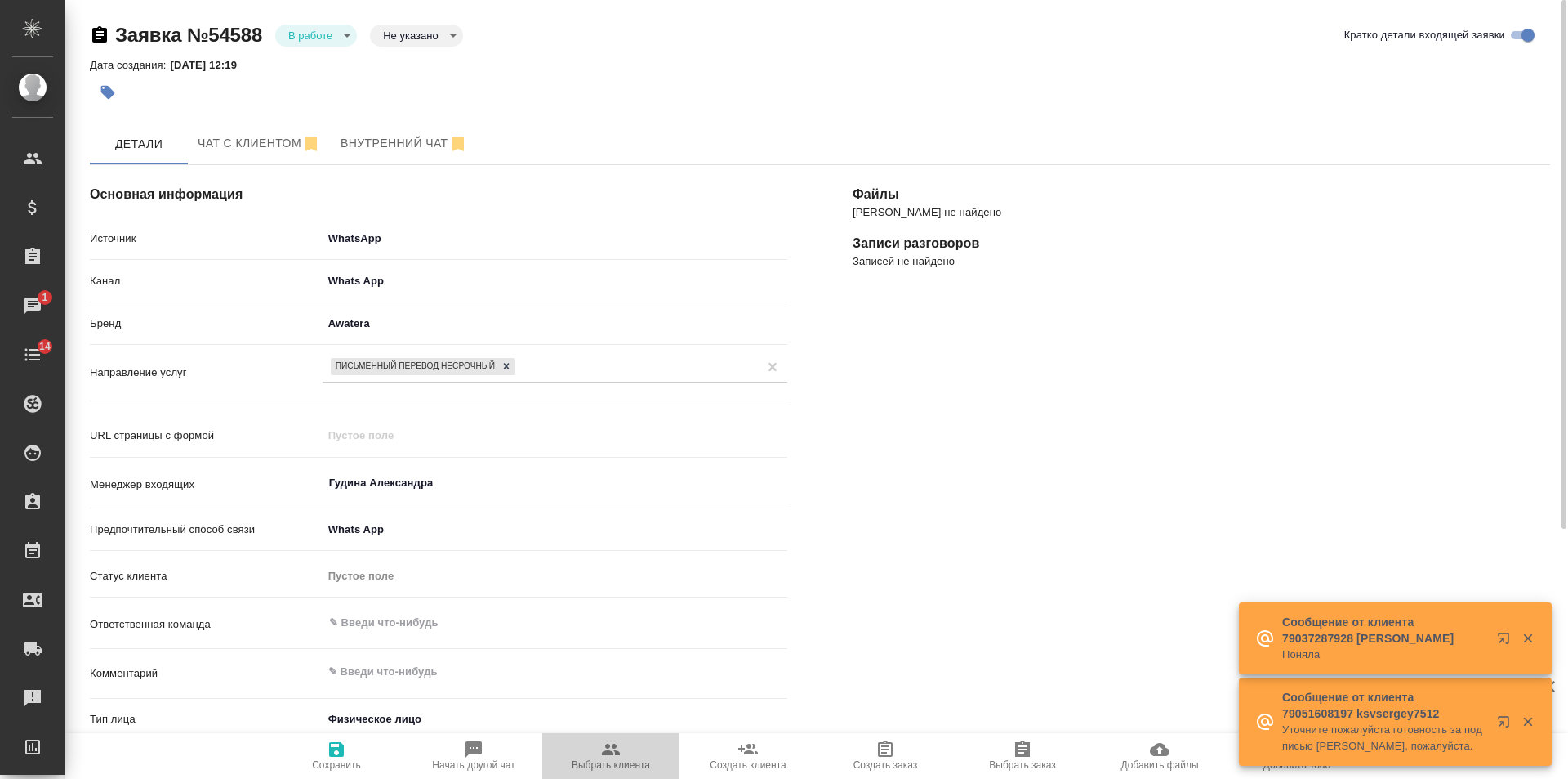
click at [619, 755] on icon "button" at bounding box center [611, 749] width 18 height 12
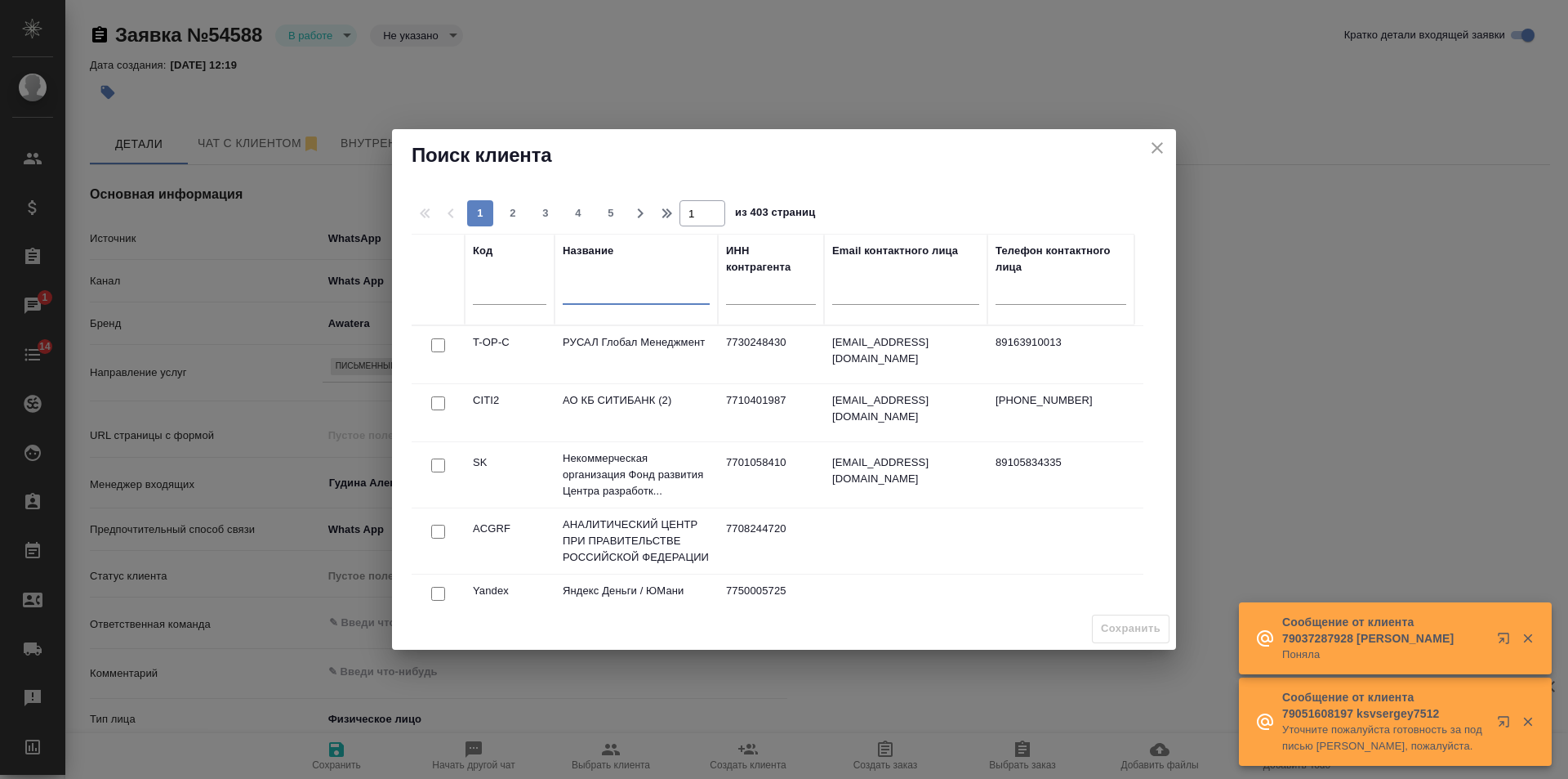
click at [599, 298] on input "text" at bounding box center [636, 293] width 147 height 21
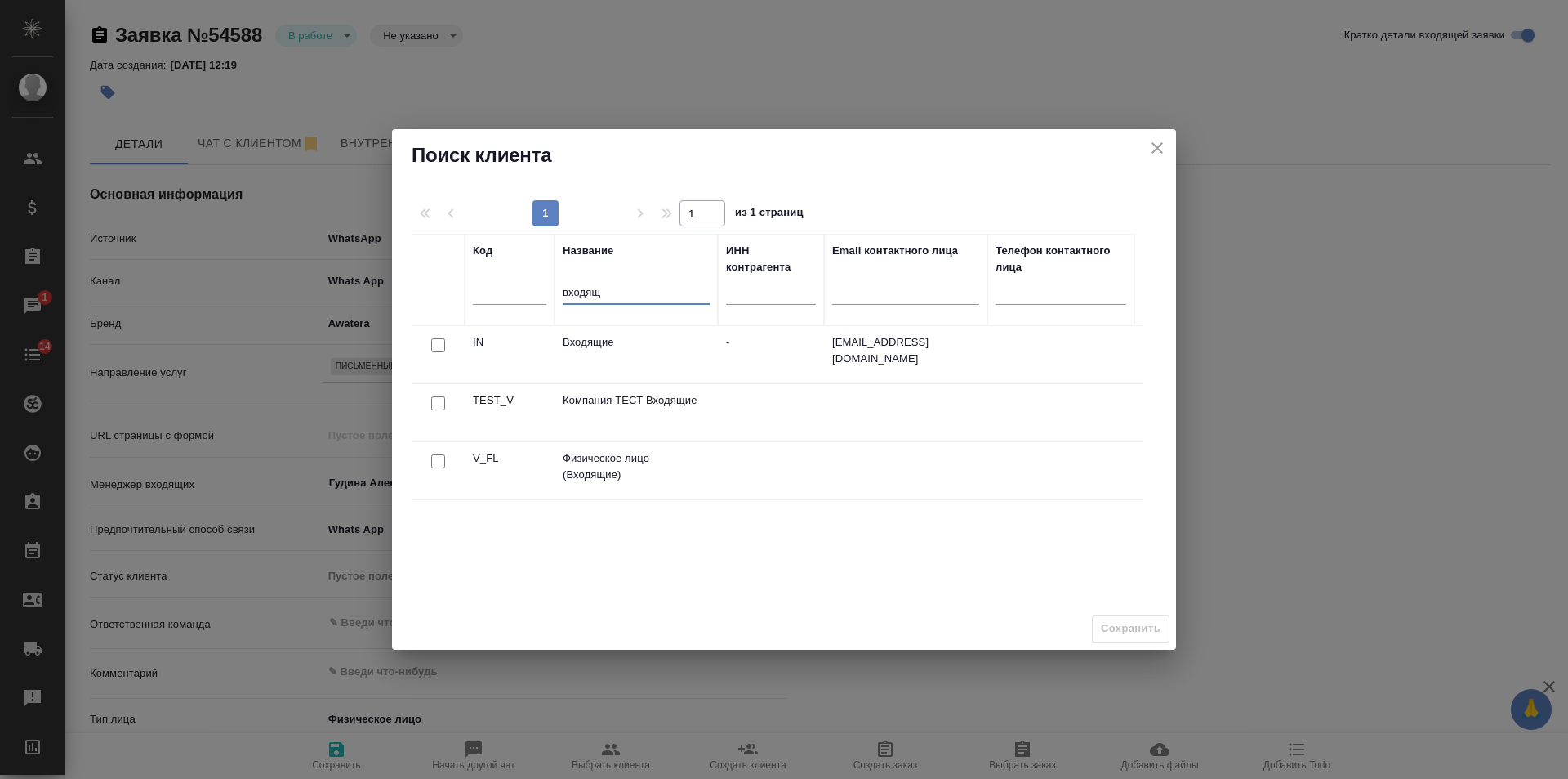
type input "входящ"
click at [438, 461] on input "checkbox" at bounding box center [438, 461] width 14 height 14
checkbox input "true"
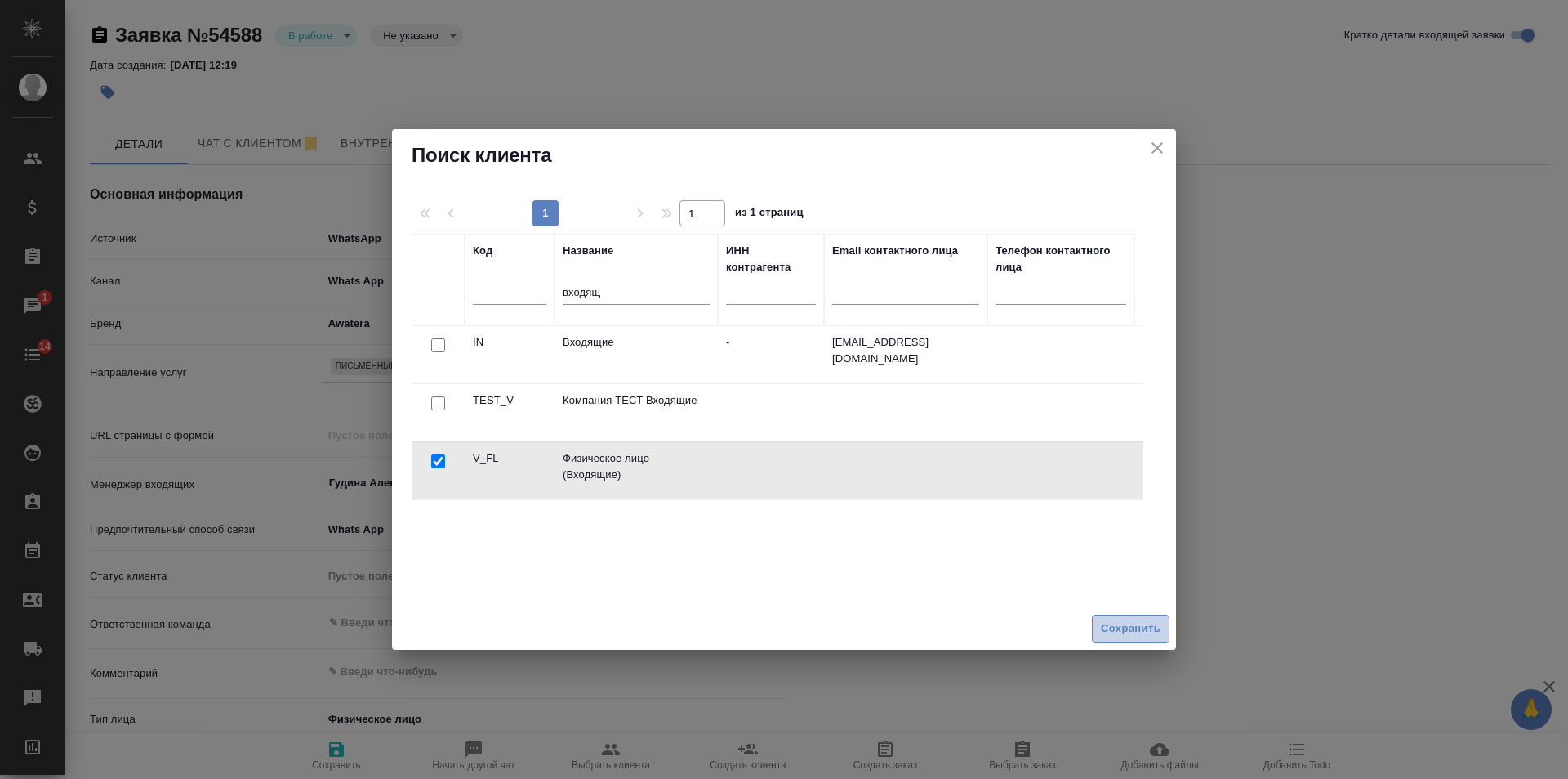
click at [1119, 630] on span "Сохранить" at bounding box center [1130, 629] width 60 height 19
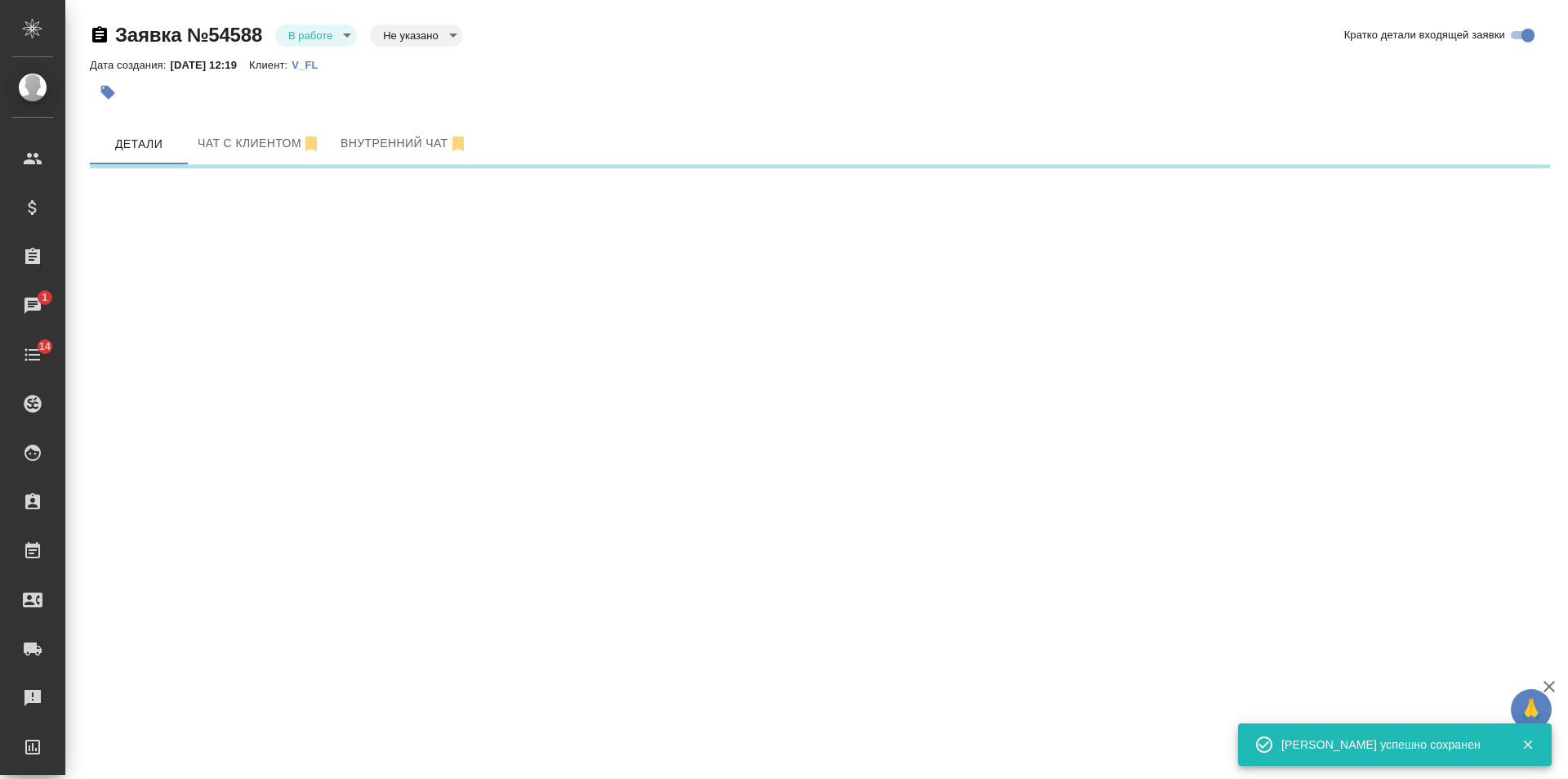
select select "RU"
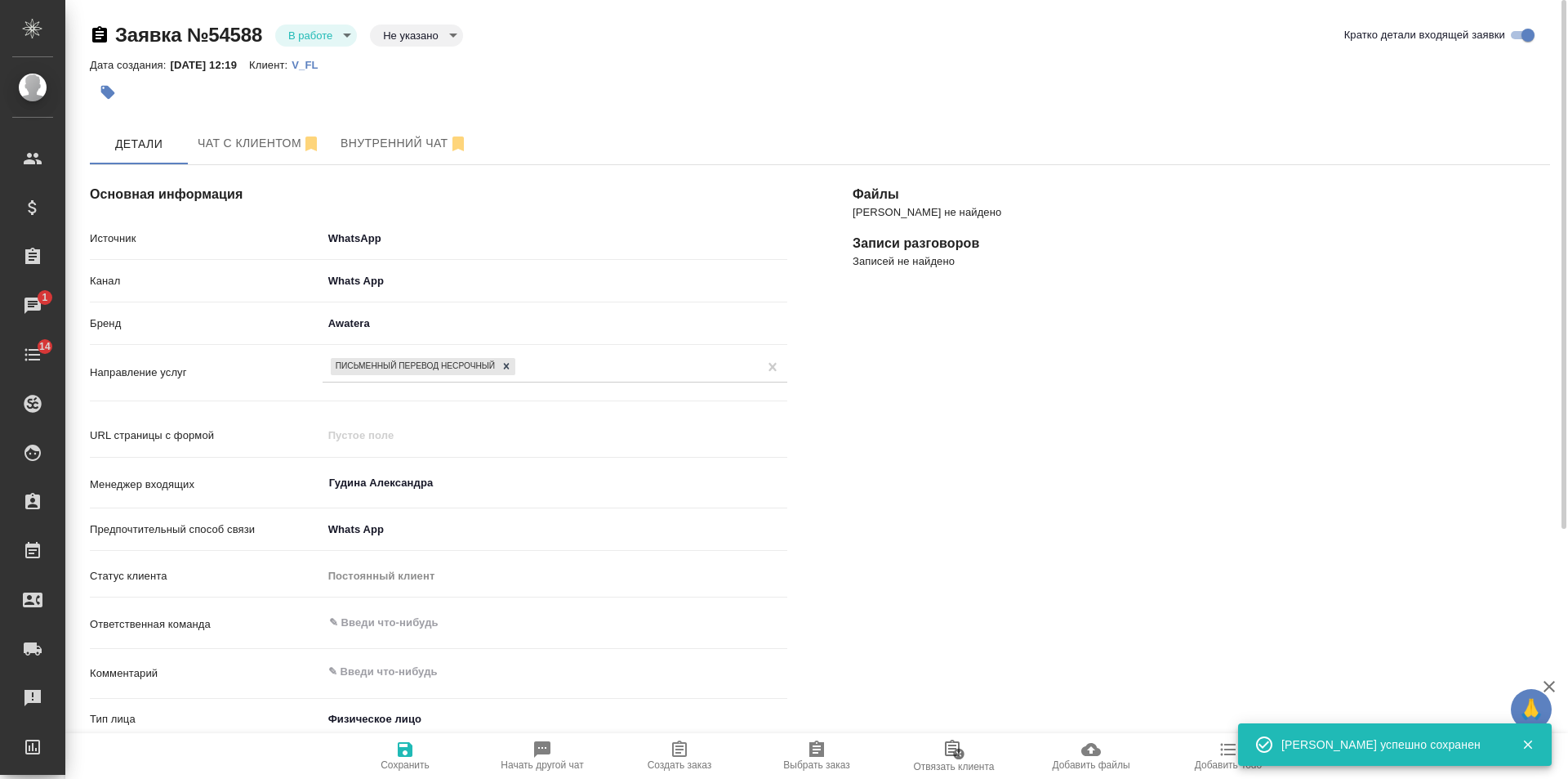
click at [682, 761] on span "Создать заказ" at bounding box center [679, 765] width 64 height 12
type textarea "x"
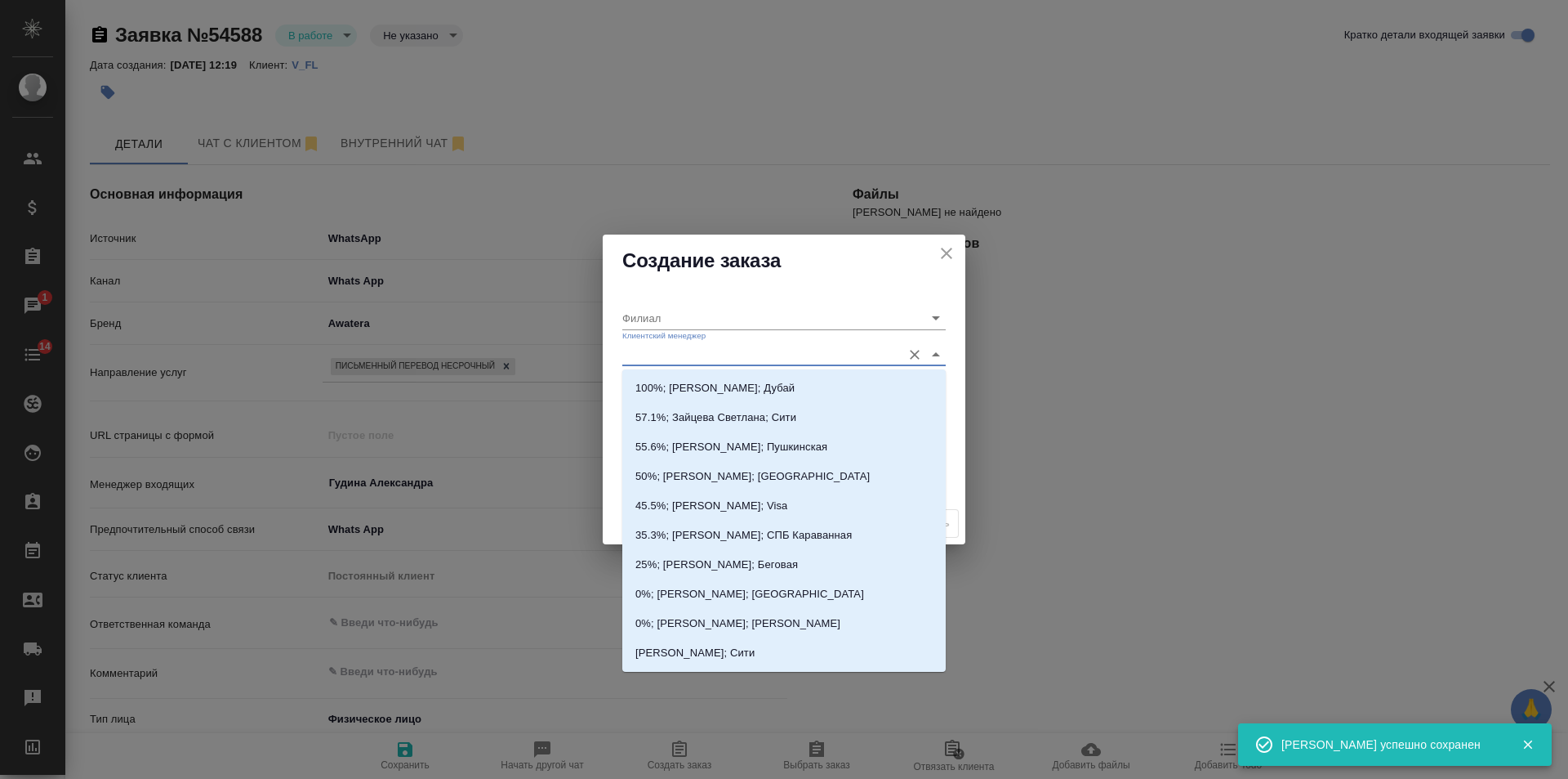
click at [694, 356] on input "Клиентский менеджер" at bounding box center [758, 354] width 271 height 22
type input "тим"
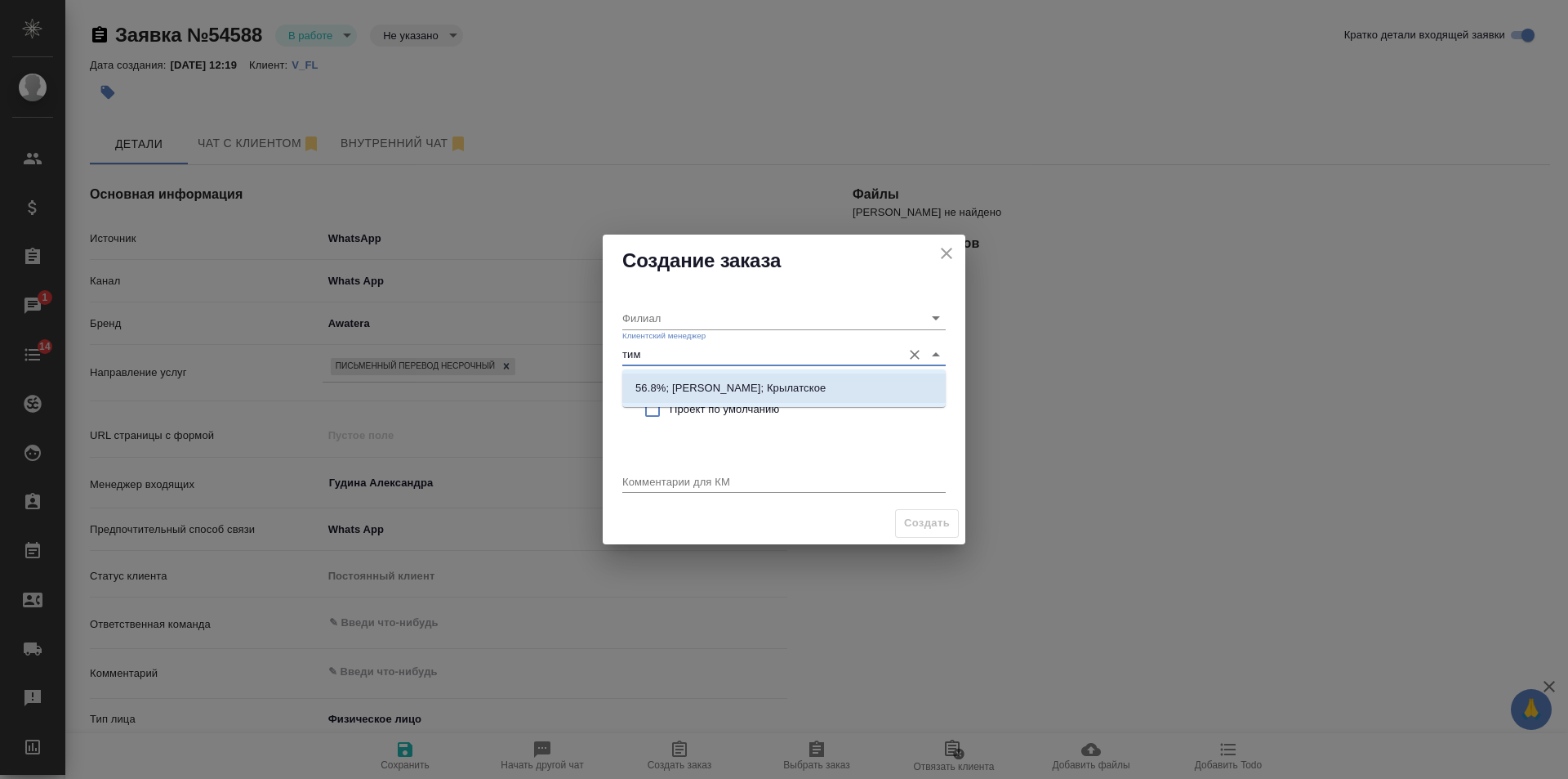
click at [708, 385] on p "56.8%; Касымов Тимур; Крылатское" at bounding box center [731, 388] width 190 height 16
type input "Крылатское"
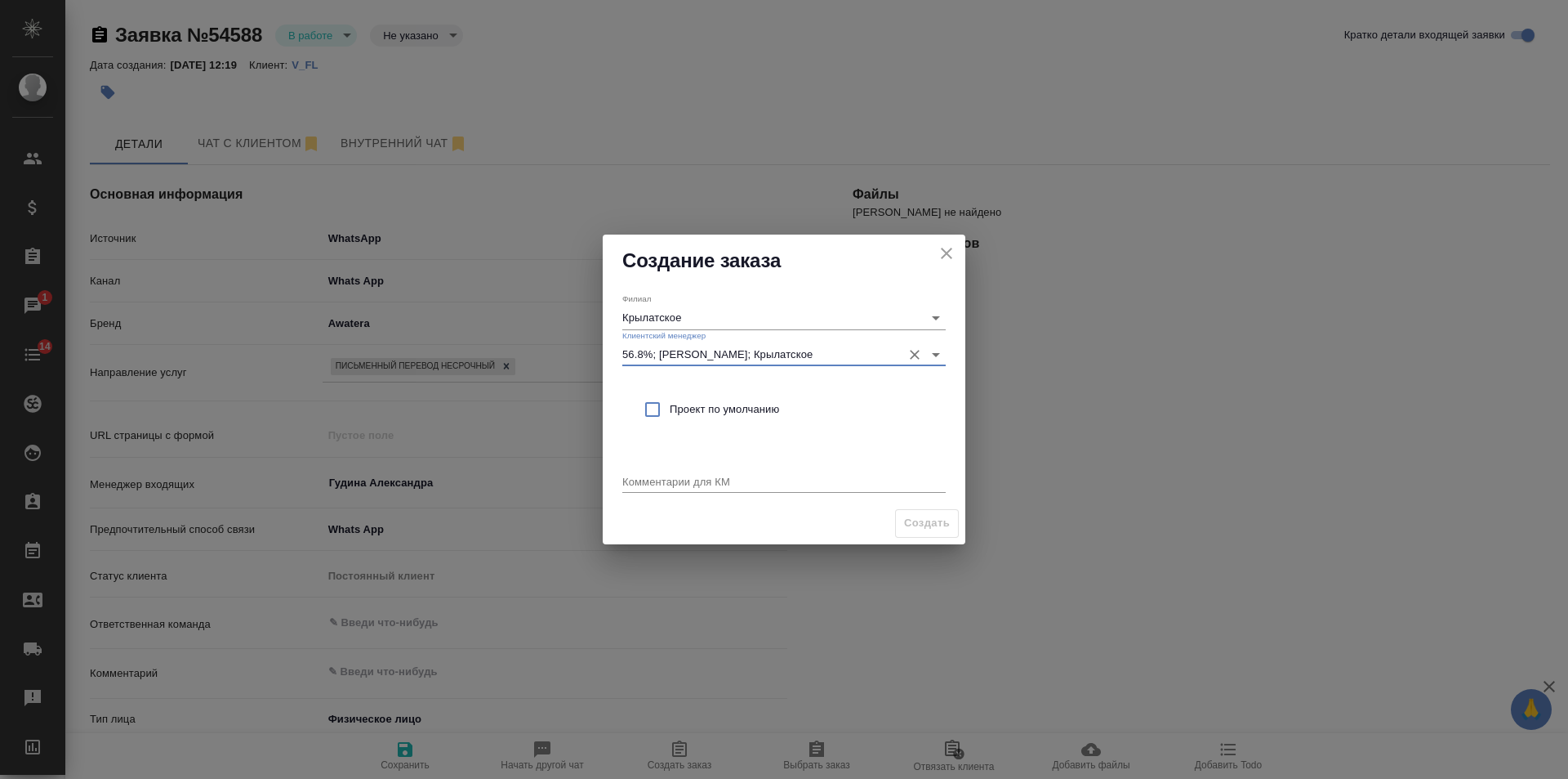
type input "56.8%; Касымов Тимур; Крылатское"
click at [708, 408] on span "Проект по умолчанию" at bounding box center [801, 409] width 263 height 16
checkbox input "true"
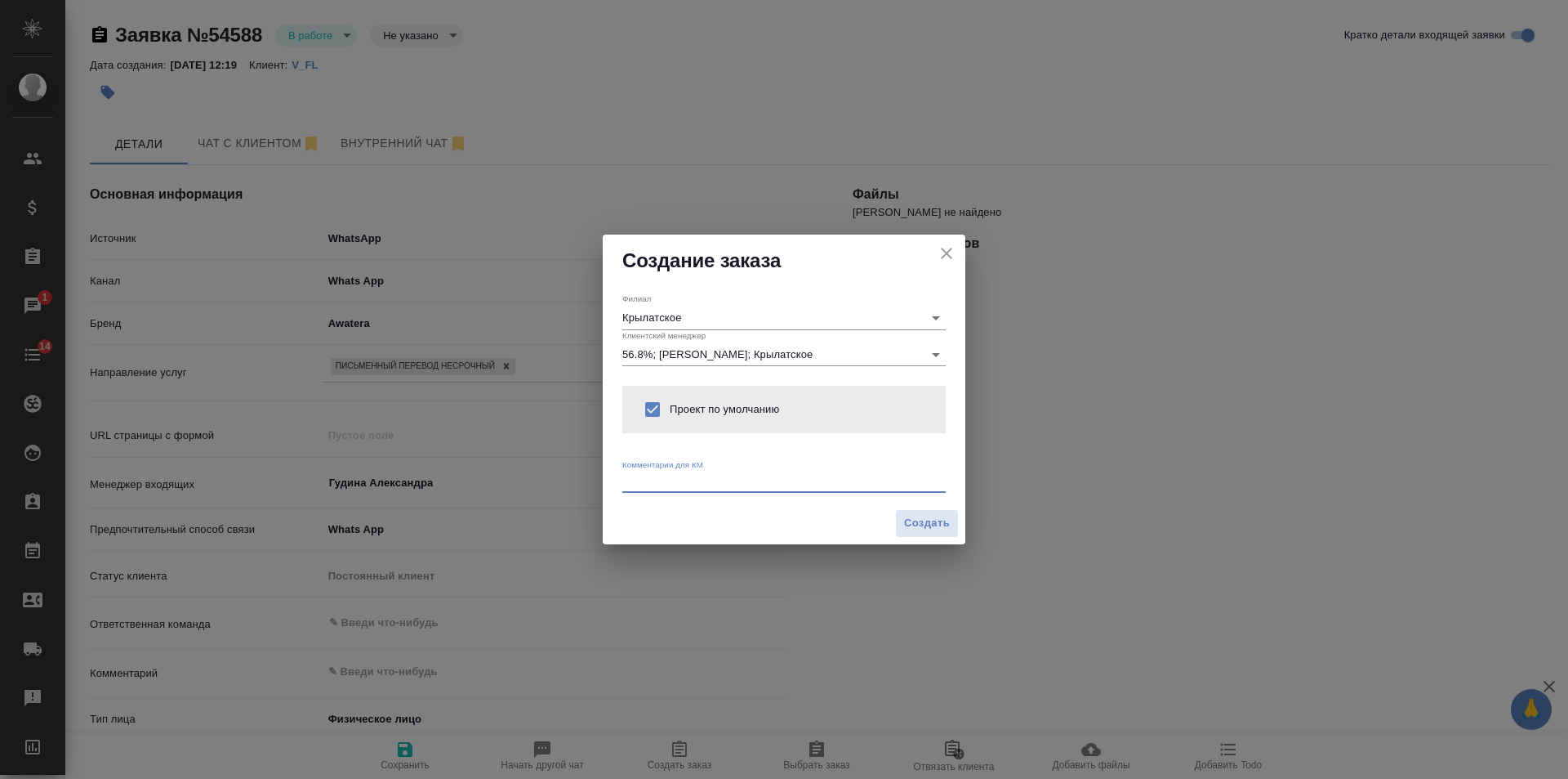
click at [693, 477] on textarea at bounding box center [784, 481] width 324 height 13
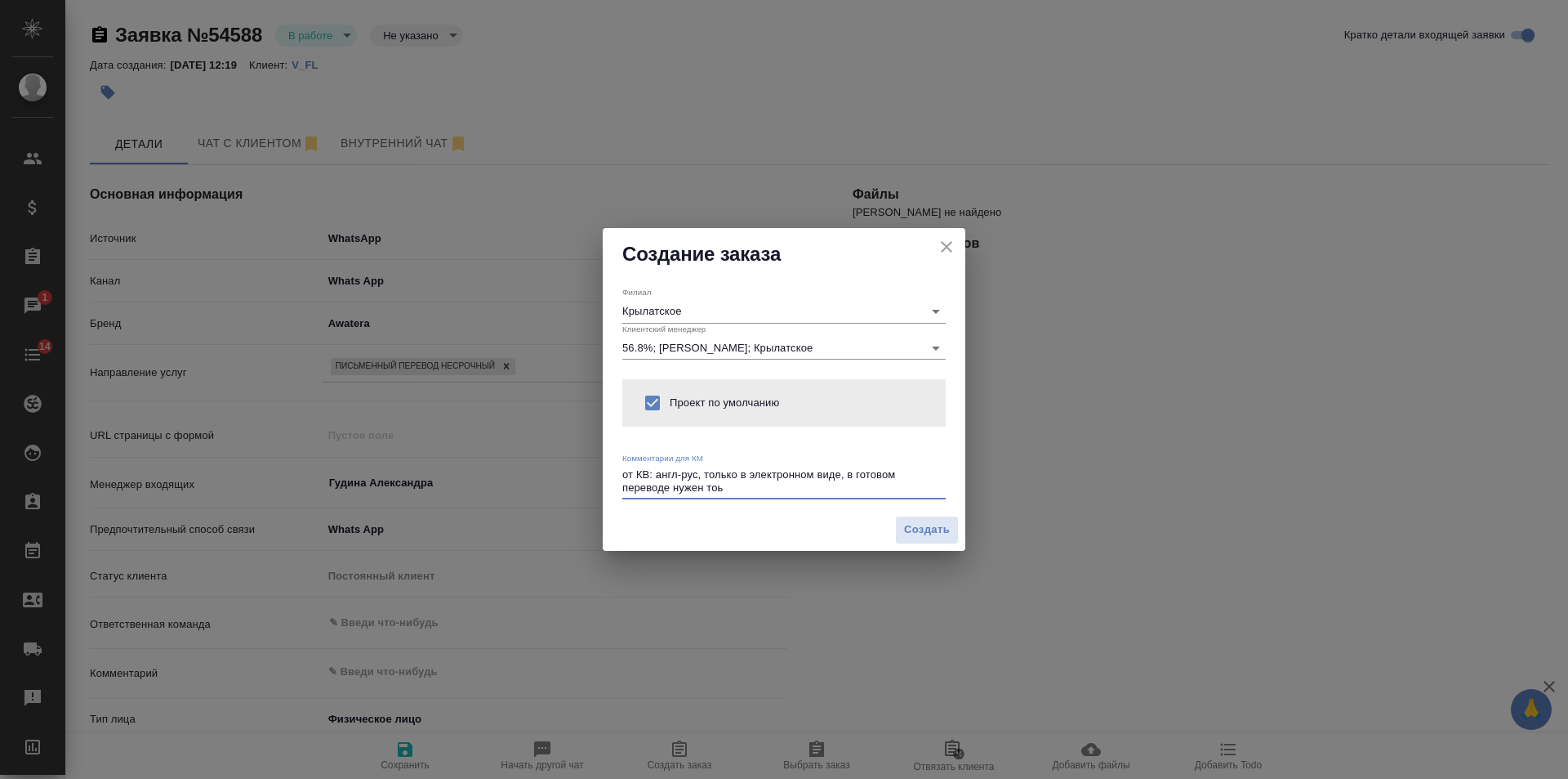
drag, startPoint x: 704, startPoint y: 477, endPoint x: 739, endPoint y: 477, distance: 35.0
click at [739, 477] on textarea "от КВ: англ-рус, только в электронном виде, в готовом переводе нужен тоь" at bounding box center [784, 481] width 324 height 25
click at [685, 484] on textarea "от КВ: англ-рус, в электронном виде, в готовом переводе нужен тоь" at bounding box center [784, 481] width 324 height 25
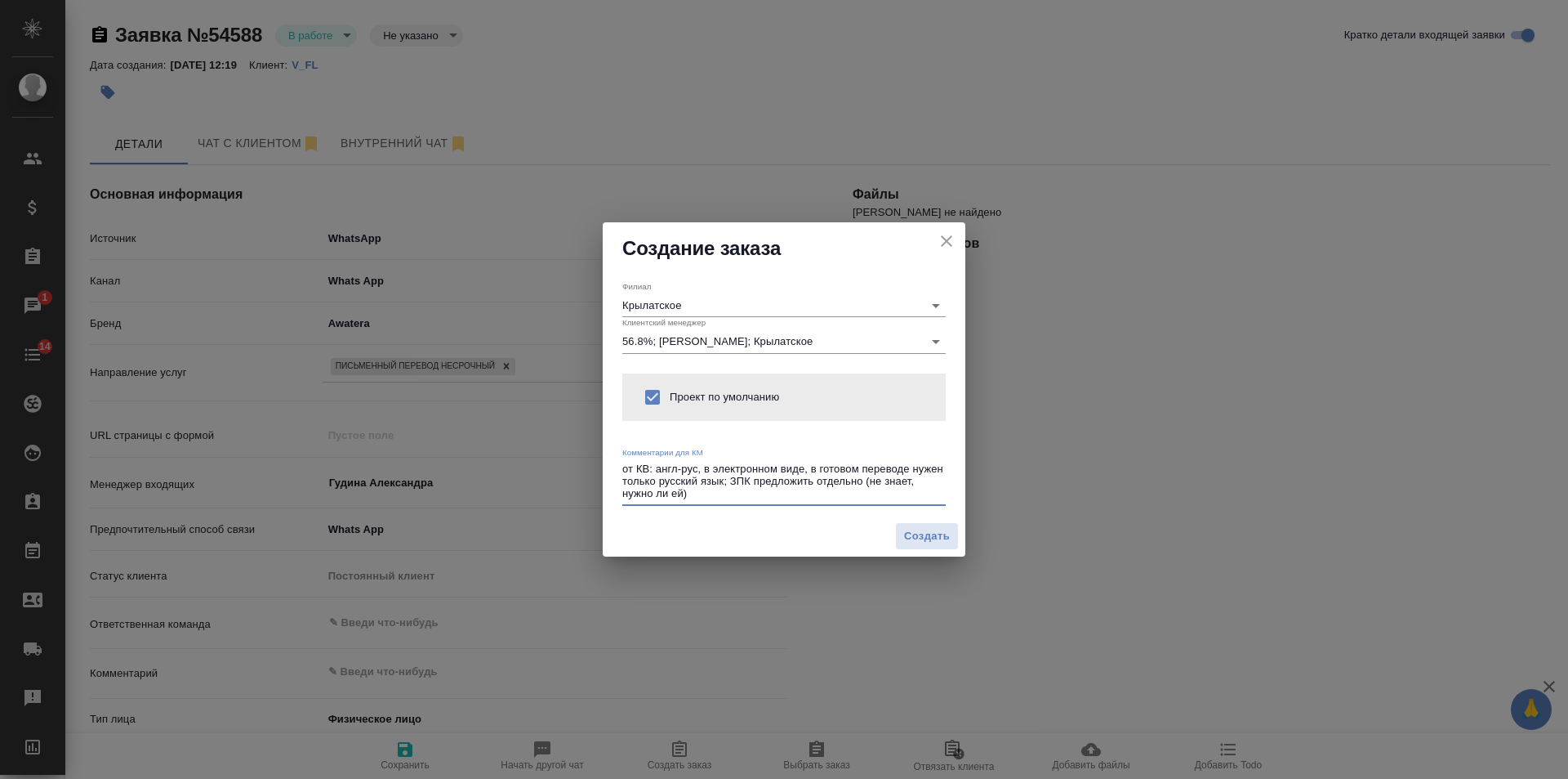
drag, startPoint x: 894, startPoint y: 489, endPoint x: 865, endPoint y: 478, distance: 31.0
click at [865, 478] on textarea "от КВ: англ-рус, в электронном виде, в готовом переводе нужен только русский яз…" at bounding box center [784, 481] width 324 height 38
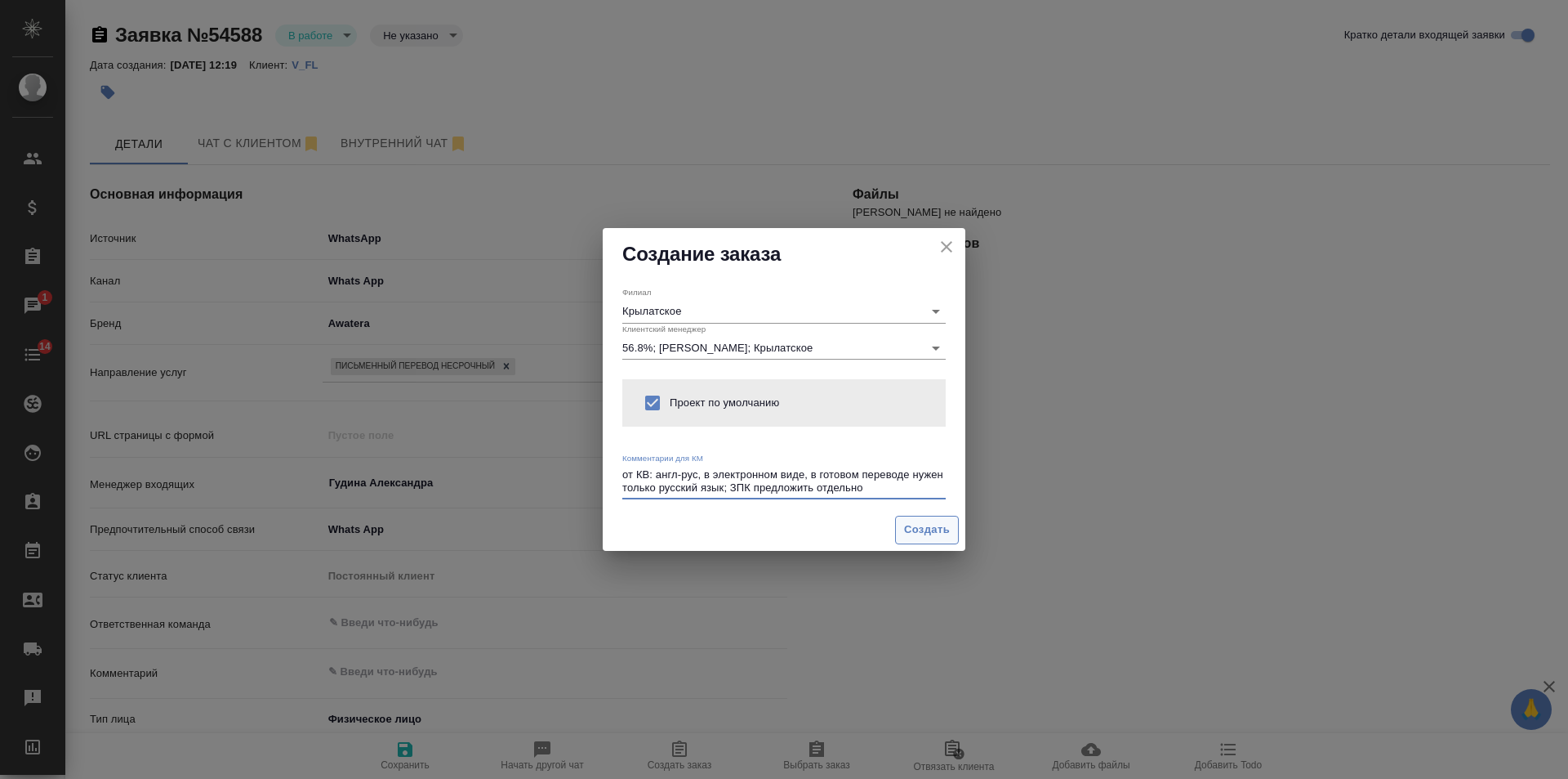
type textarea "от КВ: англ-рус, в электронном виде, в готовом переводе нужен только русский яз…"
click at [941, 530] on span "Создать" at bounding box center [927, 529] width 46 height 19
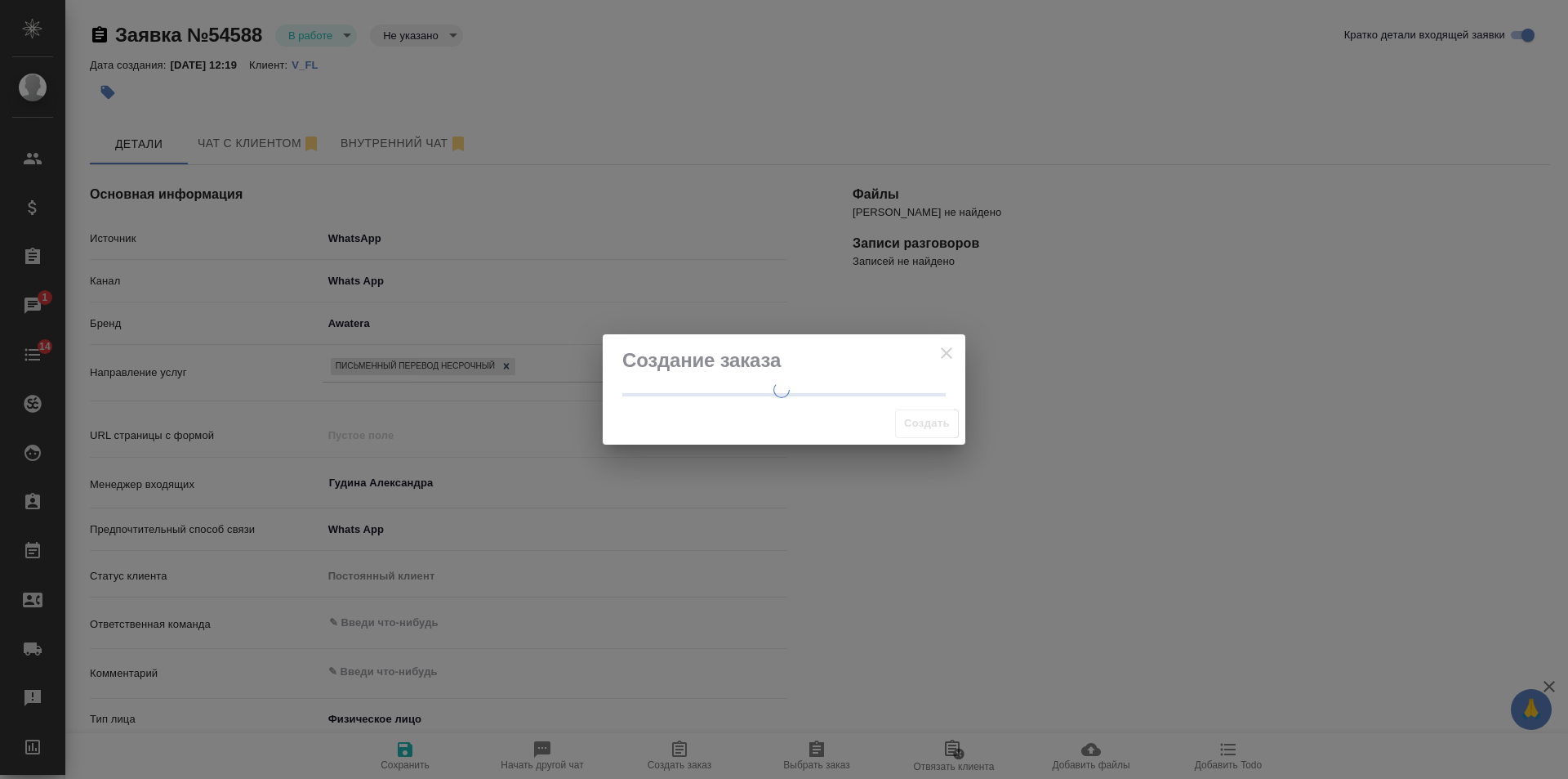
type textarea "x"
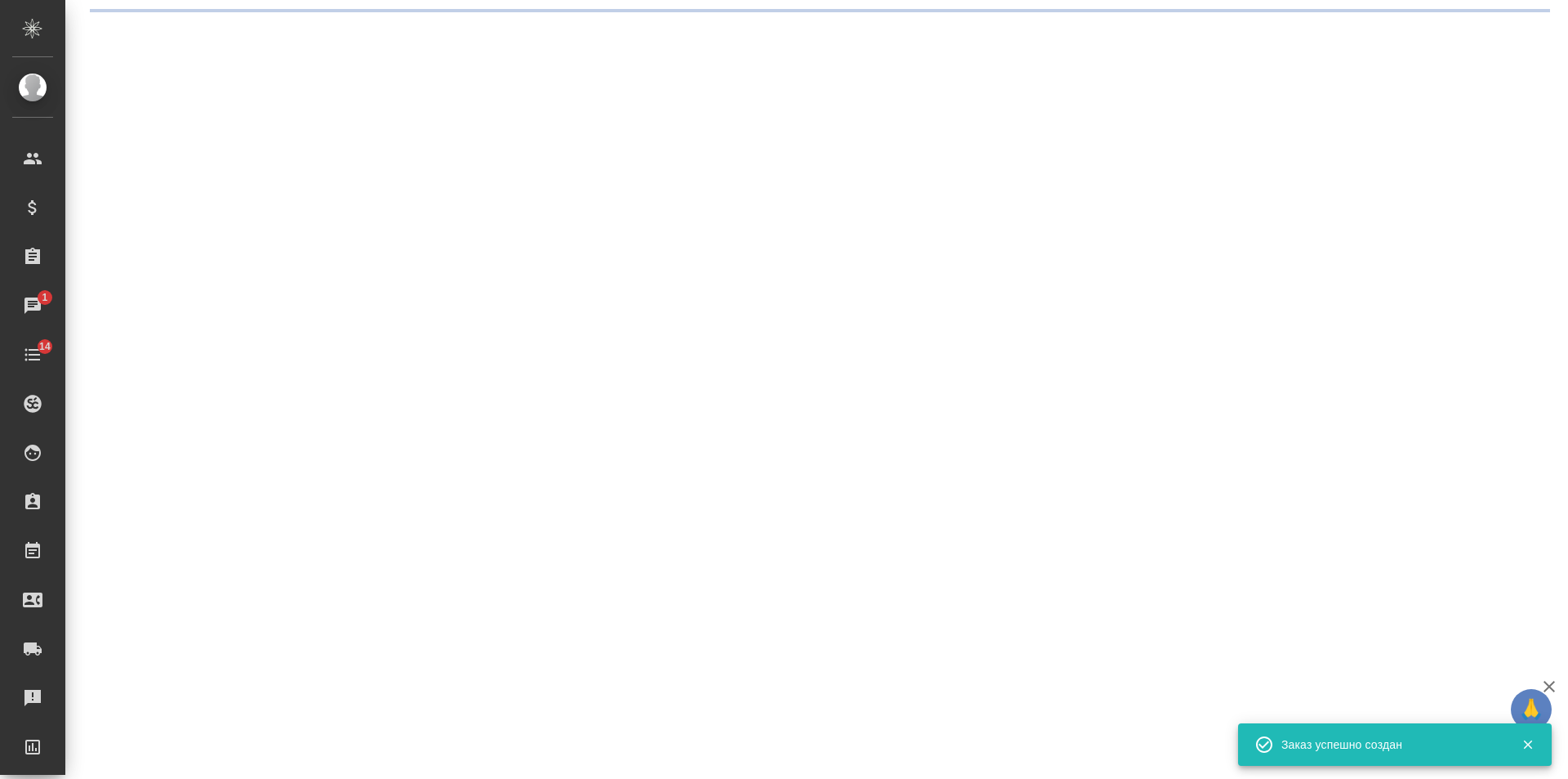
select select "RU"
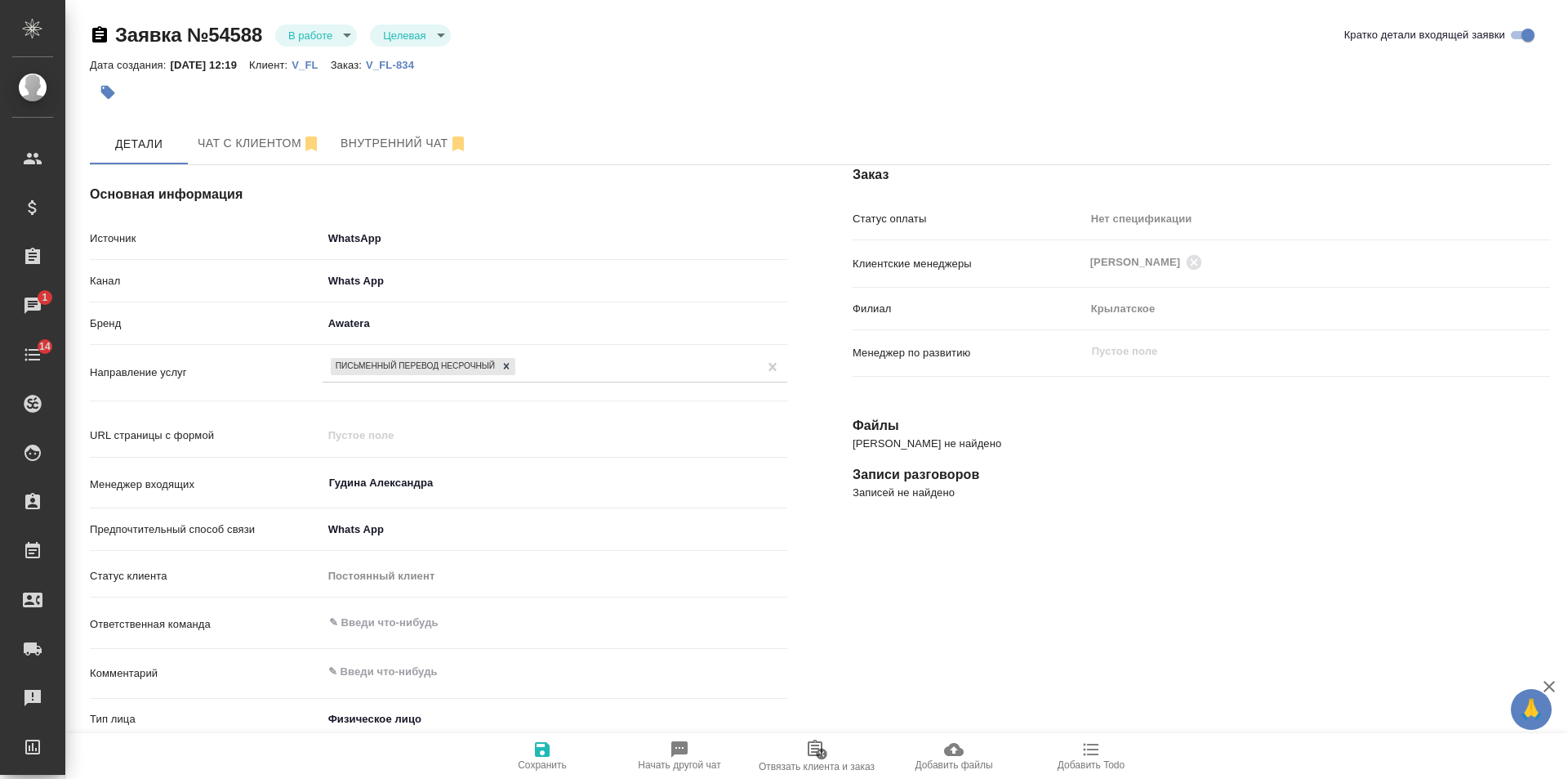
type textarea "x"
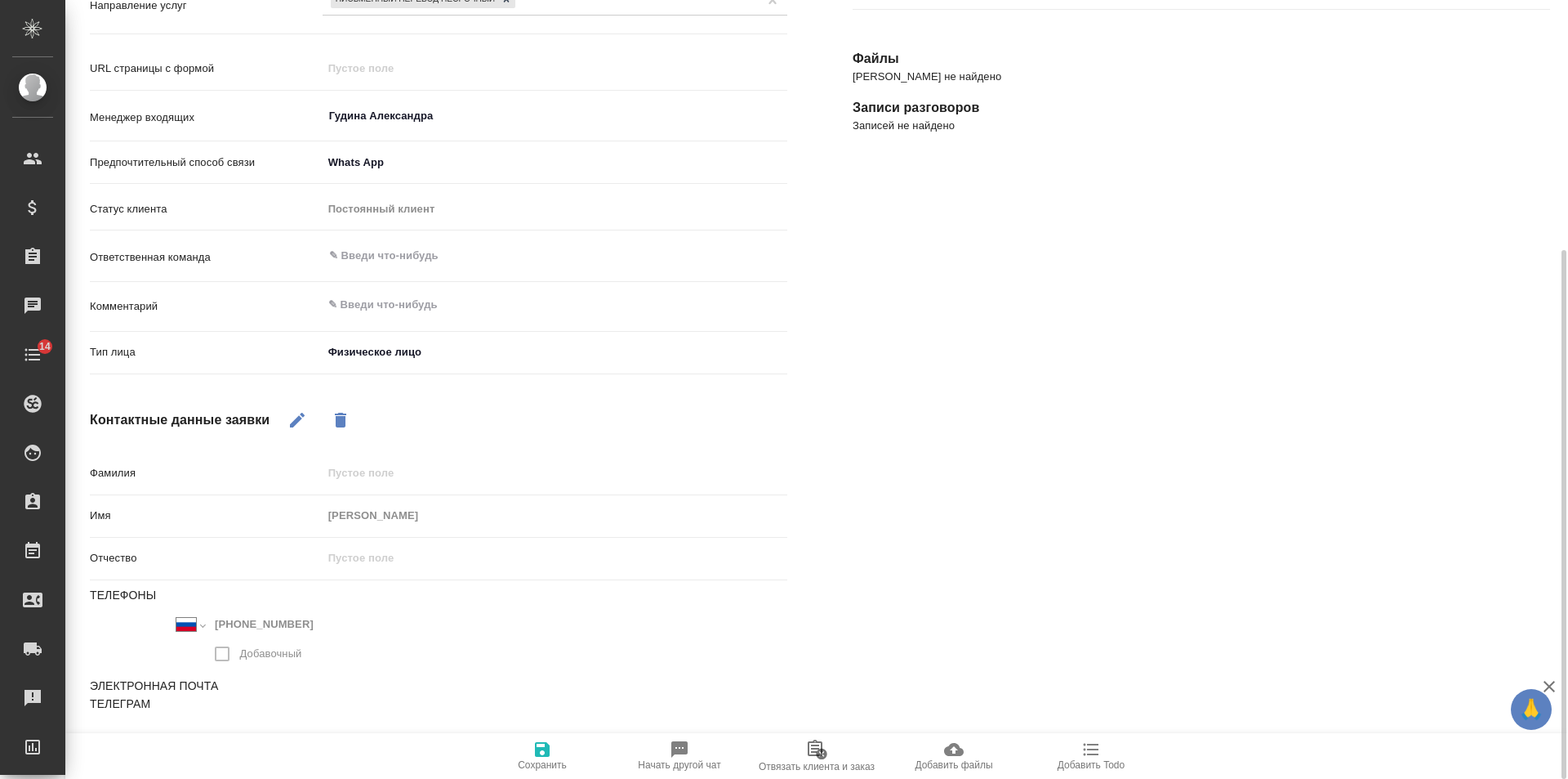
scroll to position [40, 0]
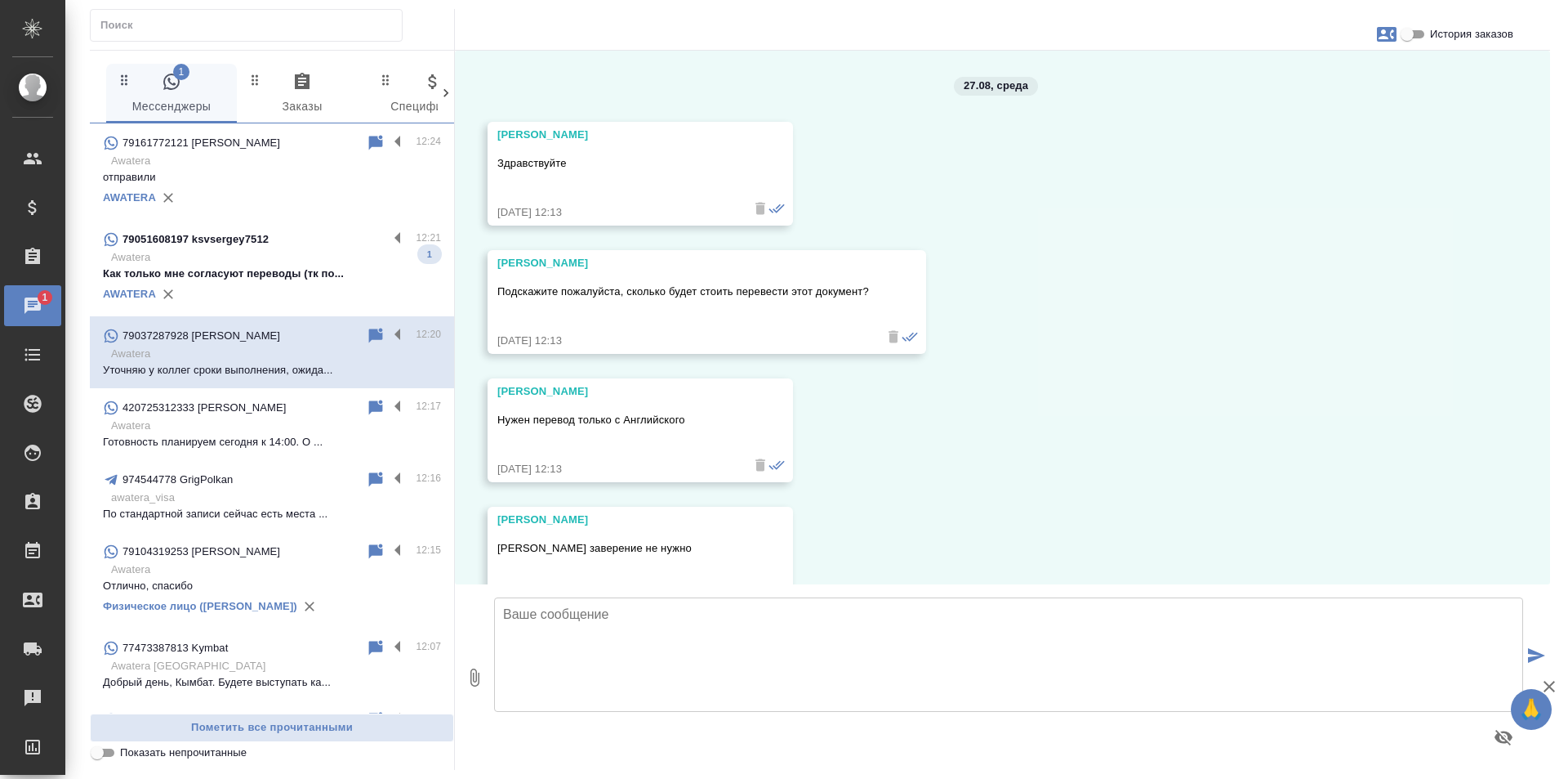
scroll to position [1254, 0]
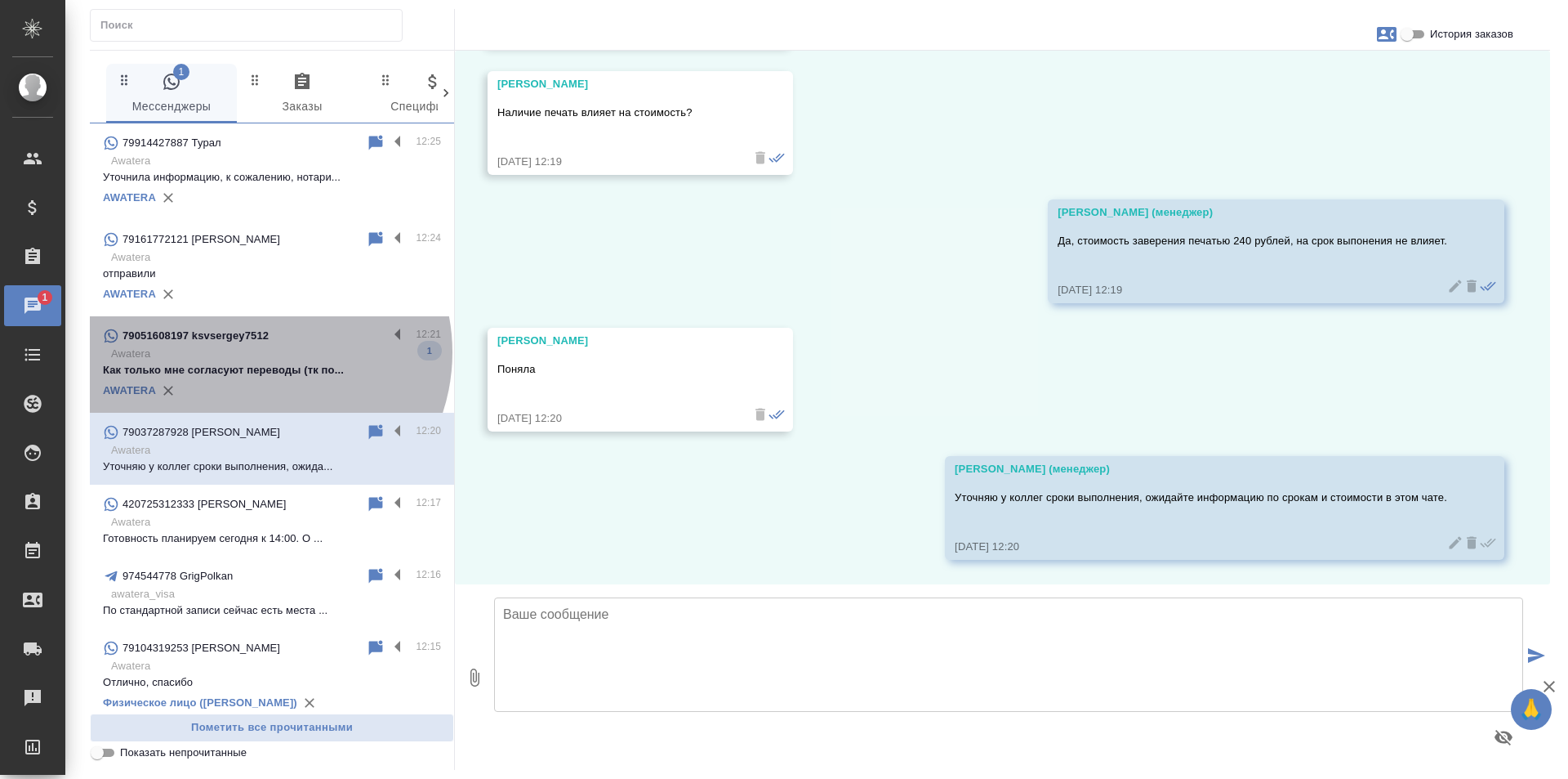
click at [259, 352] on p "Awatera" at bounding box center [276, 354] width 330 height 16
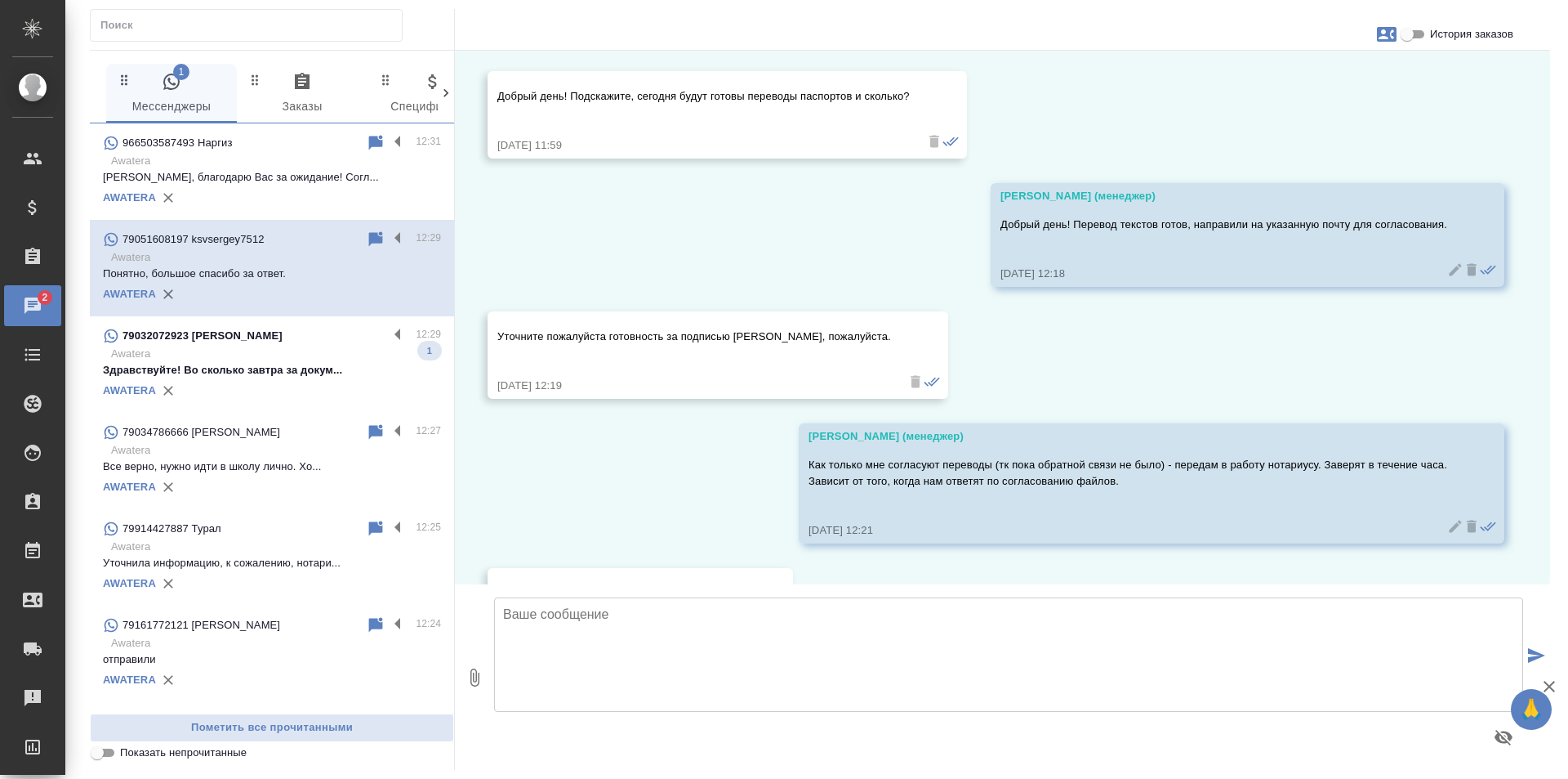
scroll to position [6736, 0]
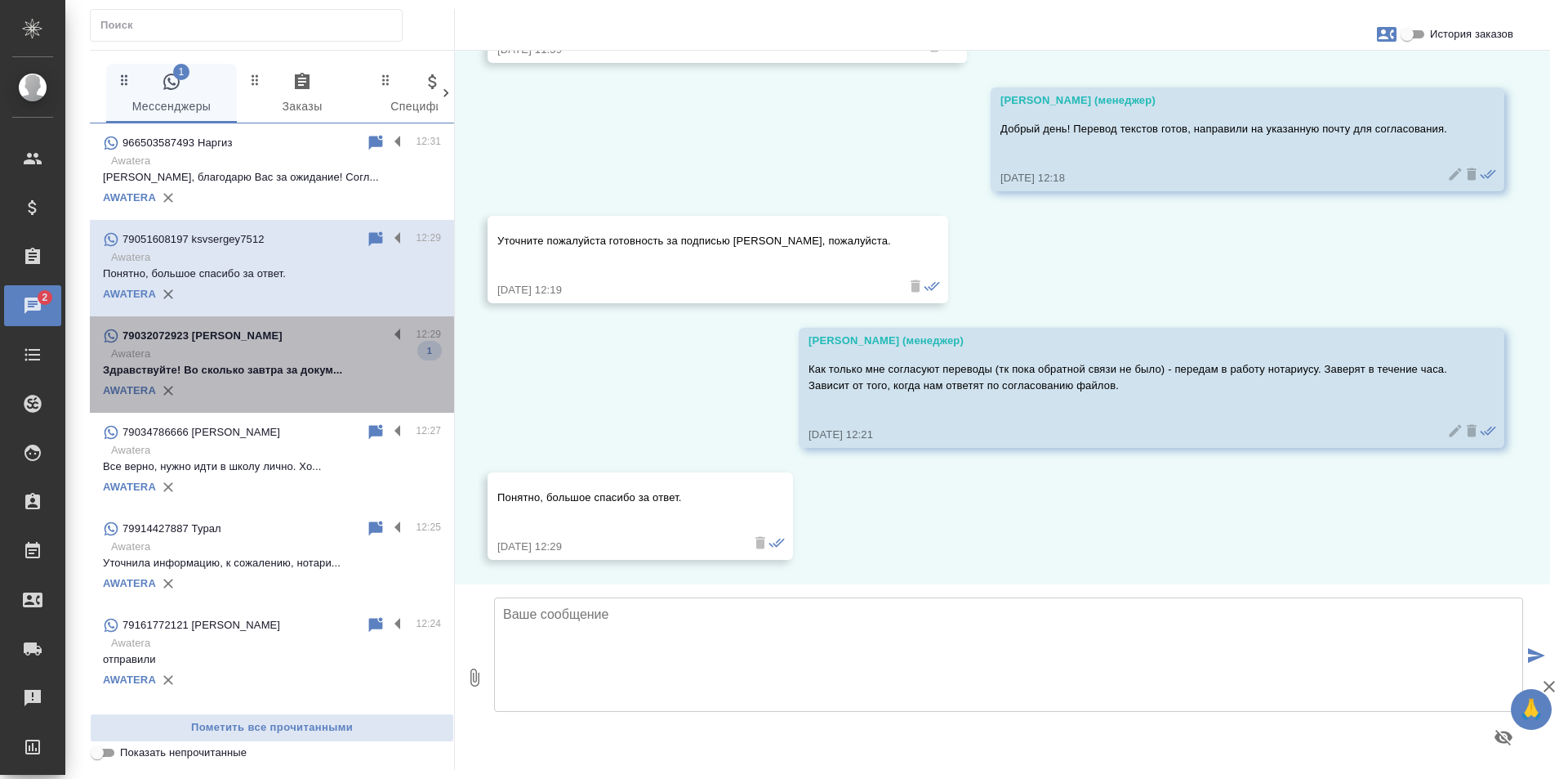
click at [289, 358] on p "Awatera" at bounding box center [276, 354] width 330 height 16
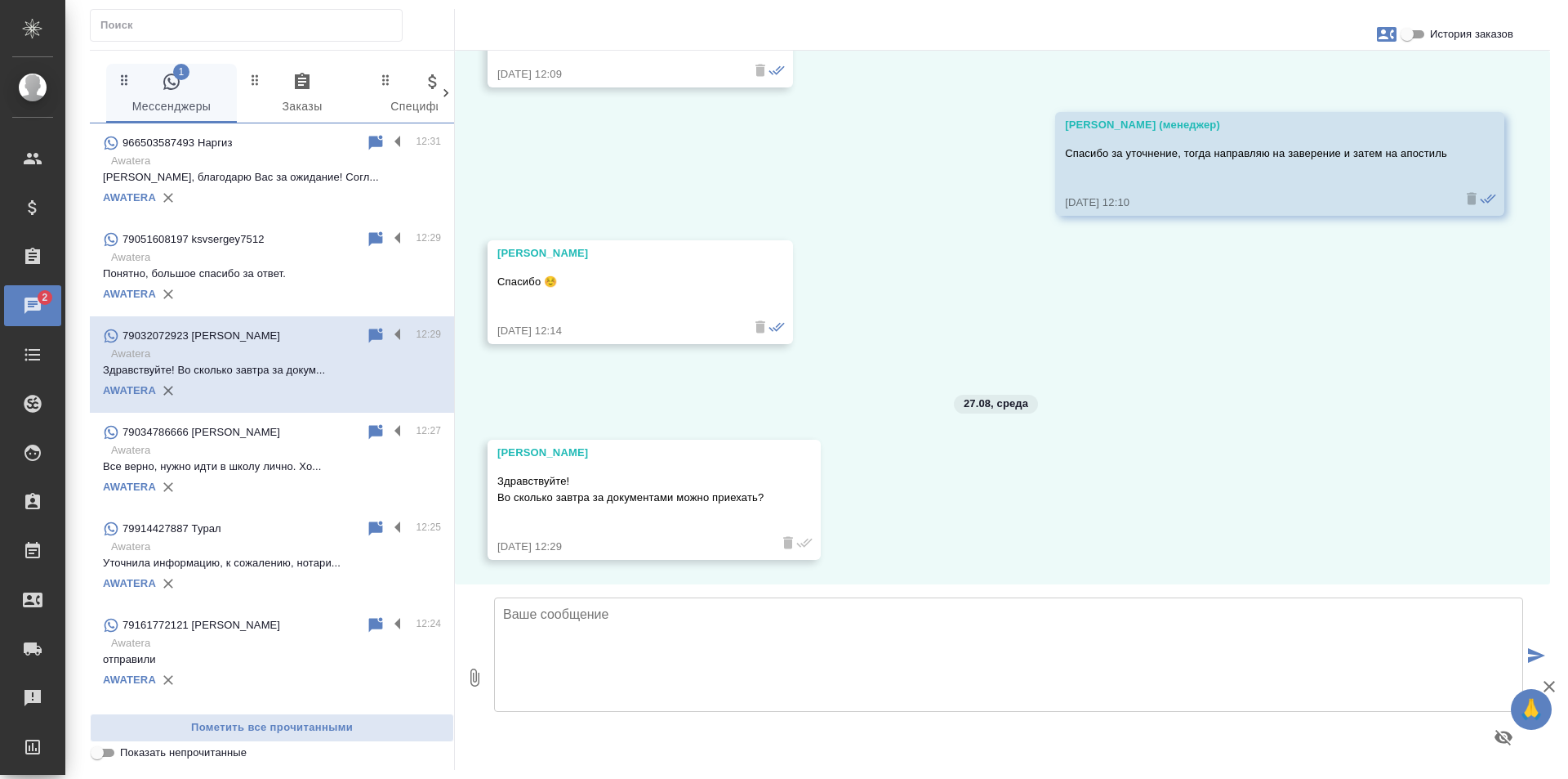
scroll to position [6503, 0]
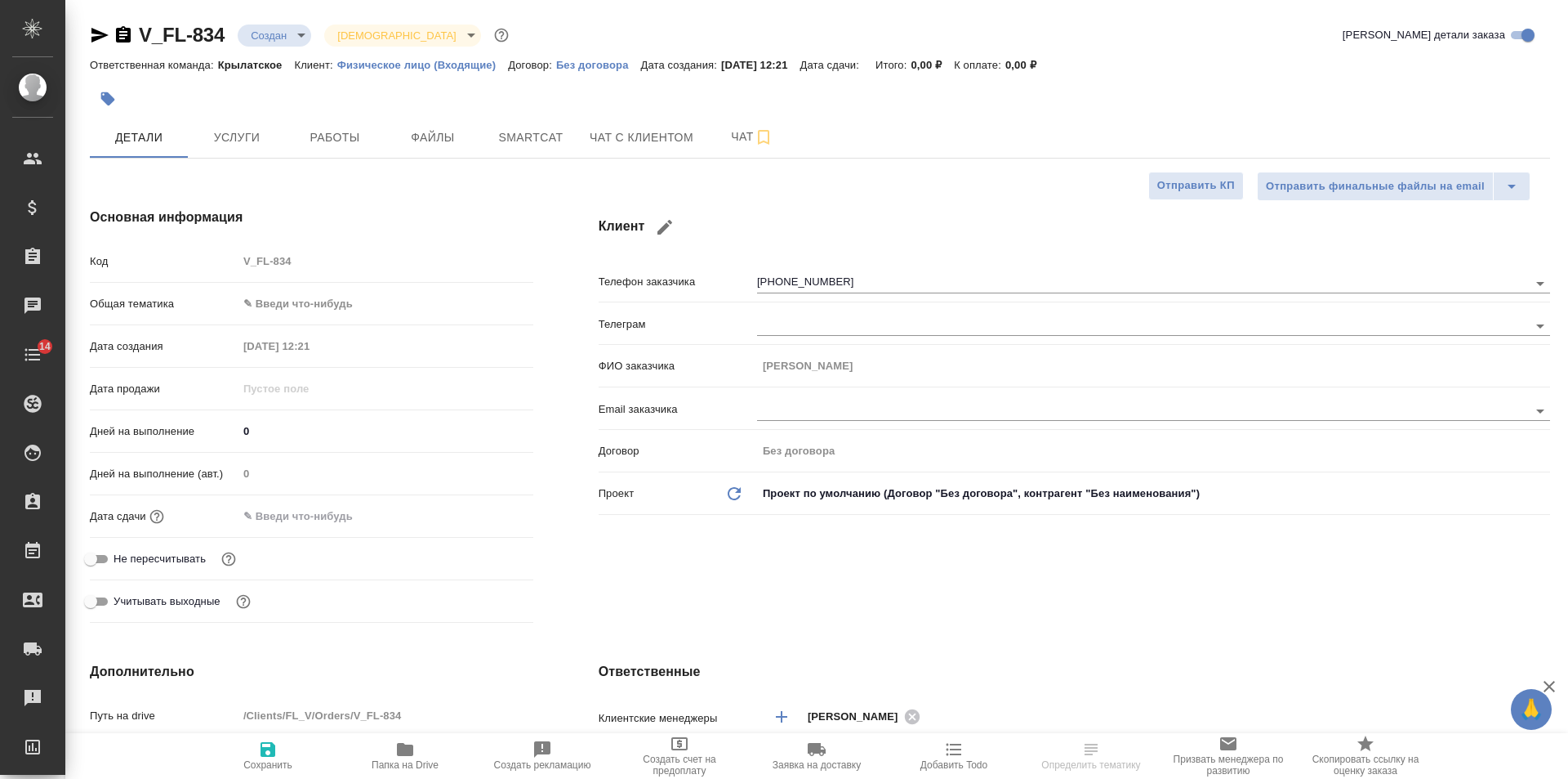
select select "RU"
click at [107, 38] on icon "button" at bounding box center [99, 35] width 20 height 20
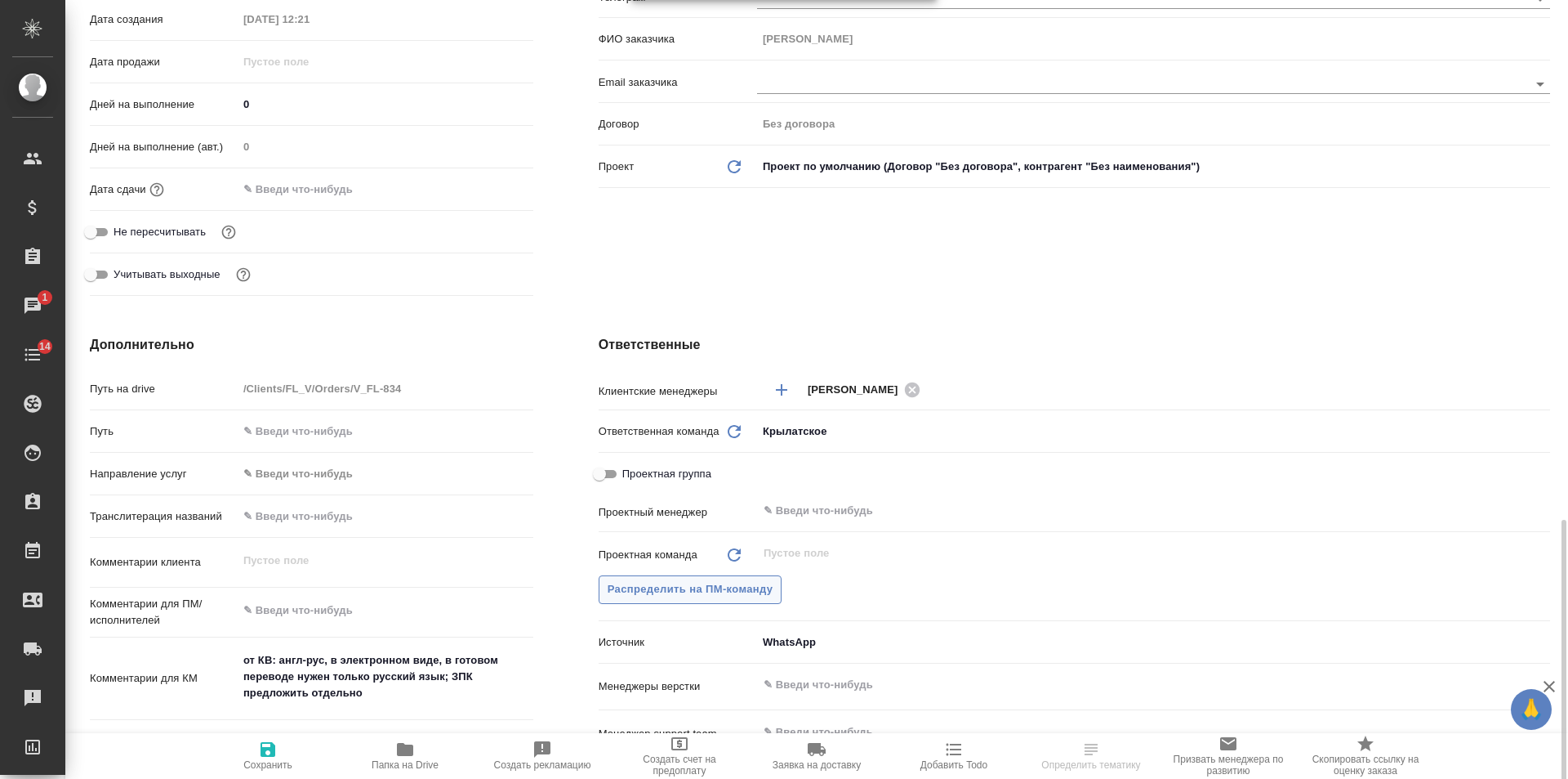
scroll to position [654, 0]
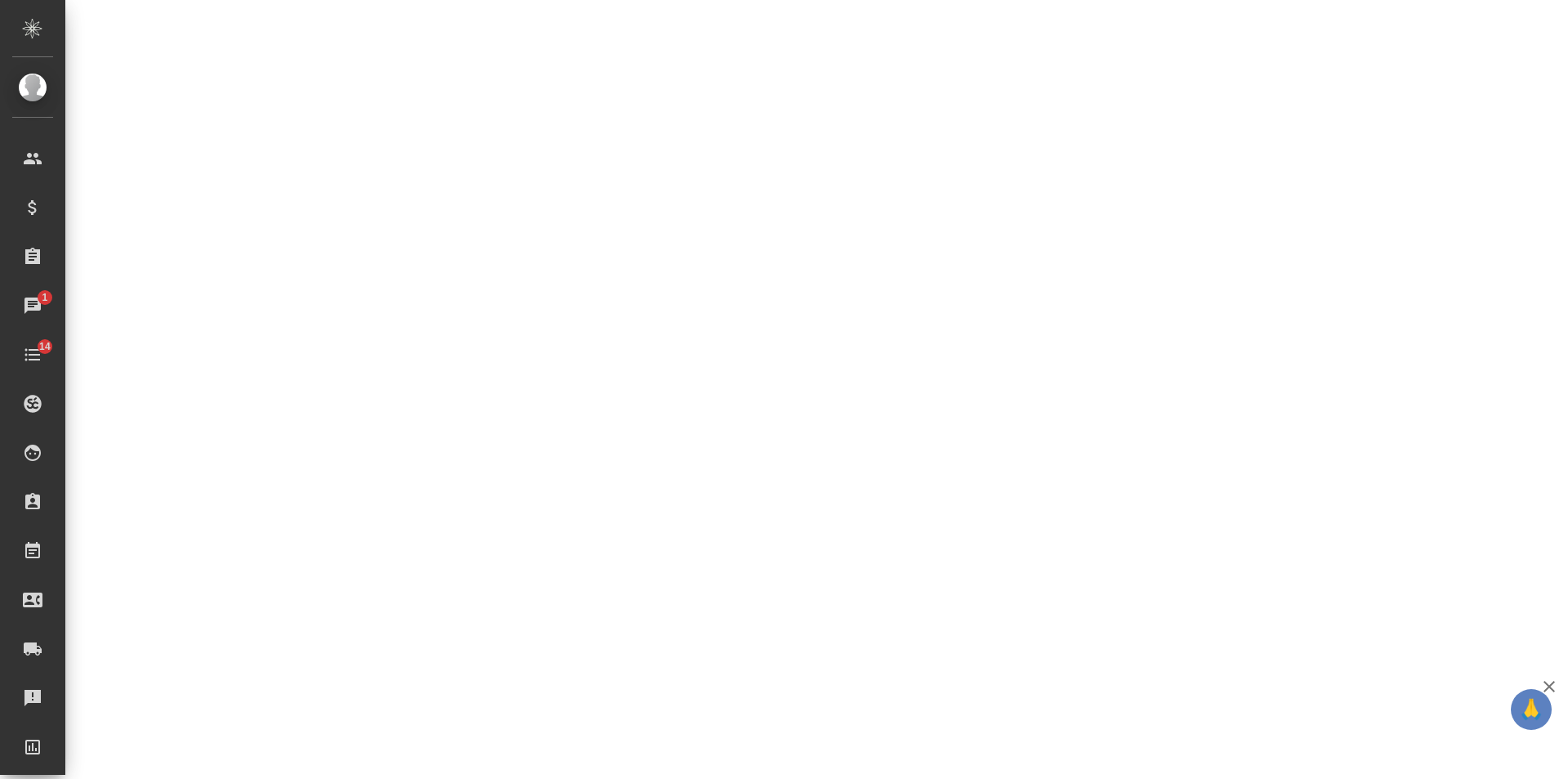
select select "RU"
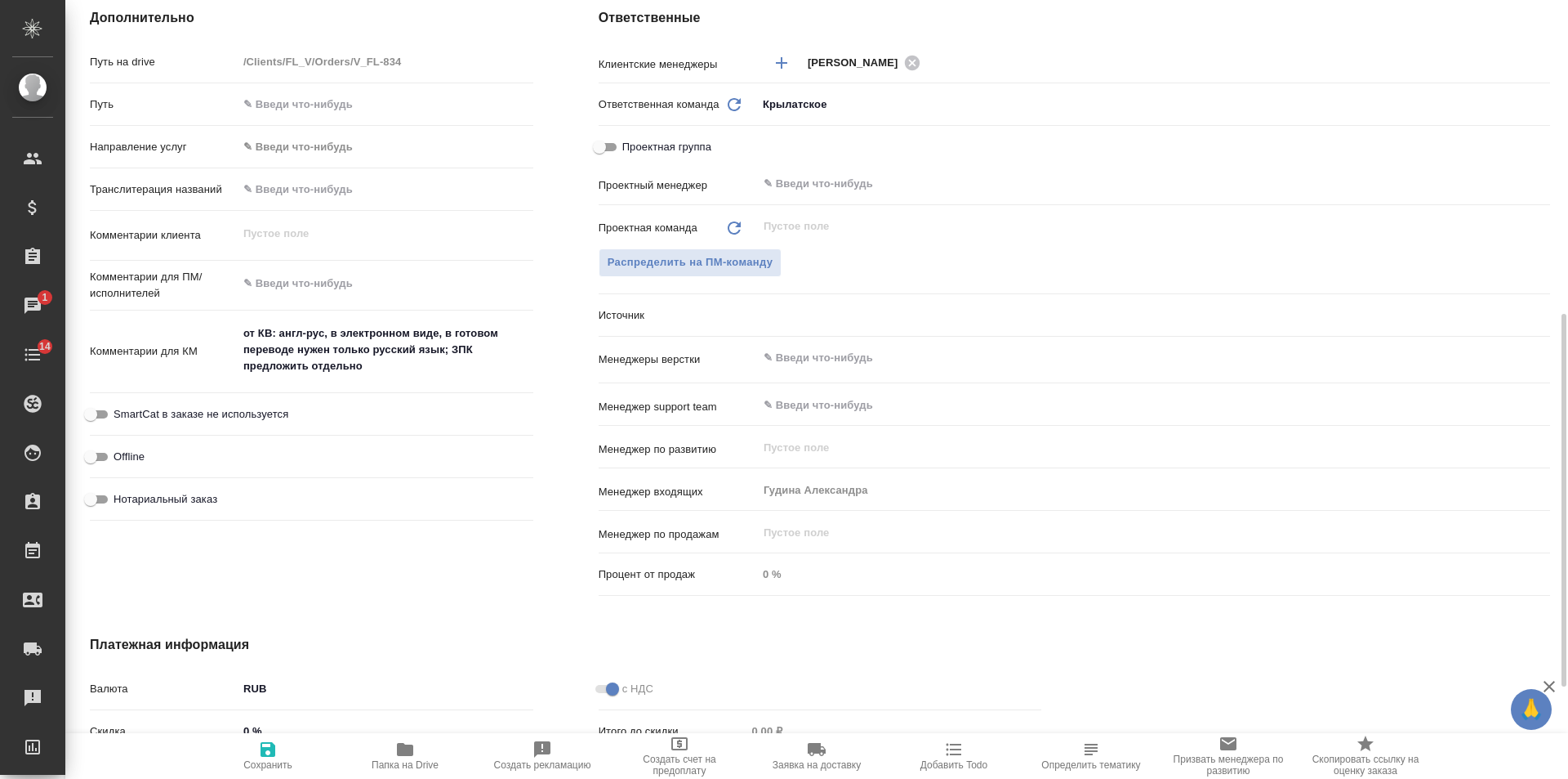
type textarea "x"
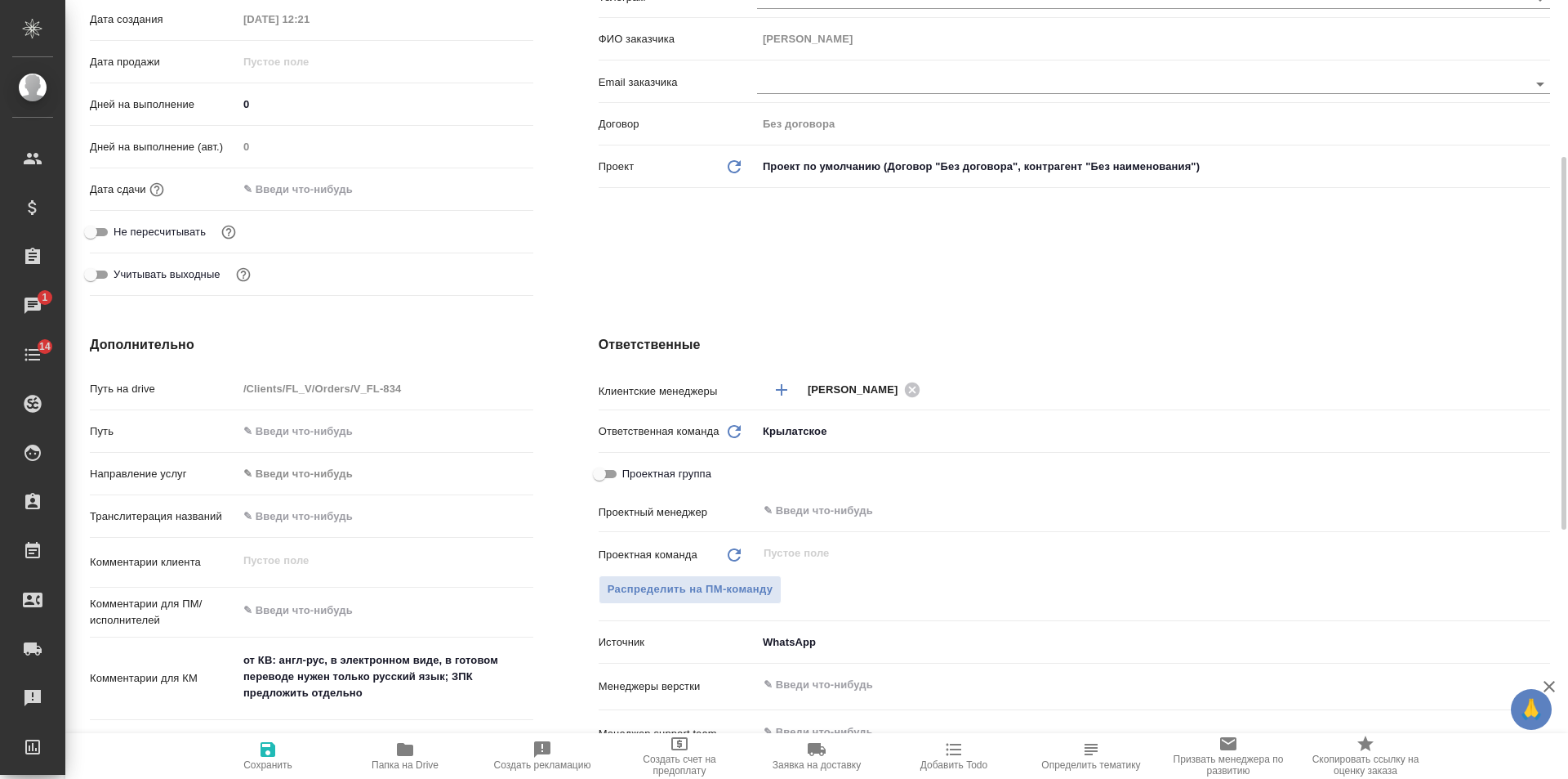
scroll to position [0, 0]
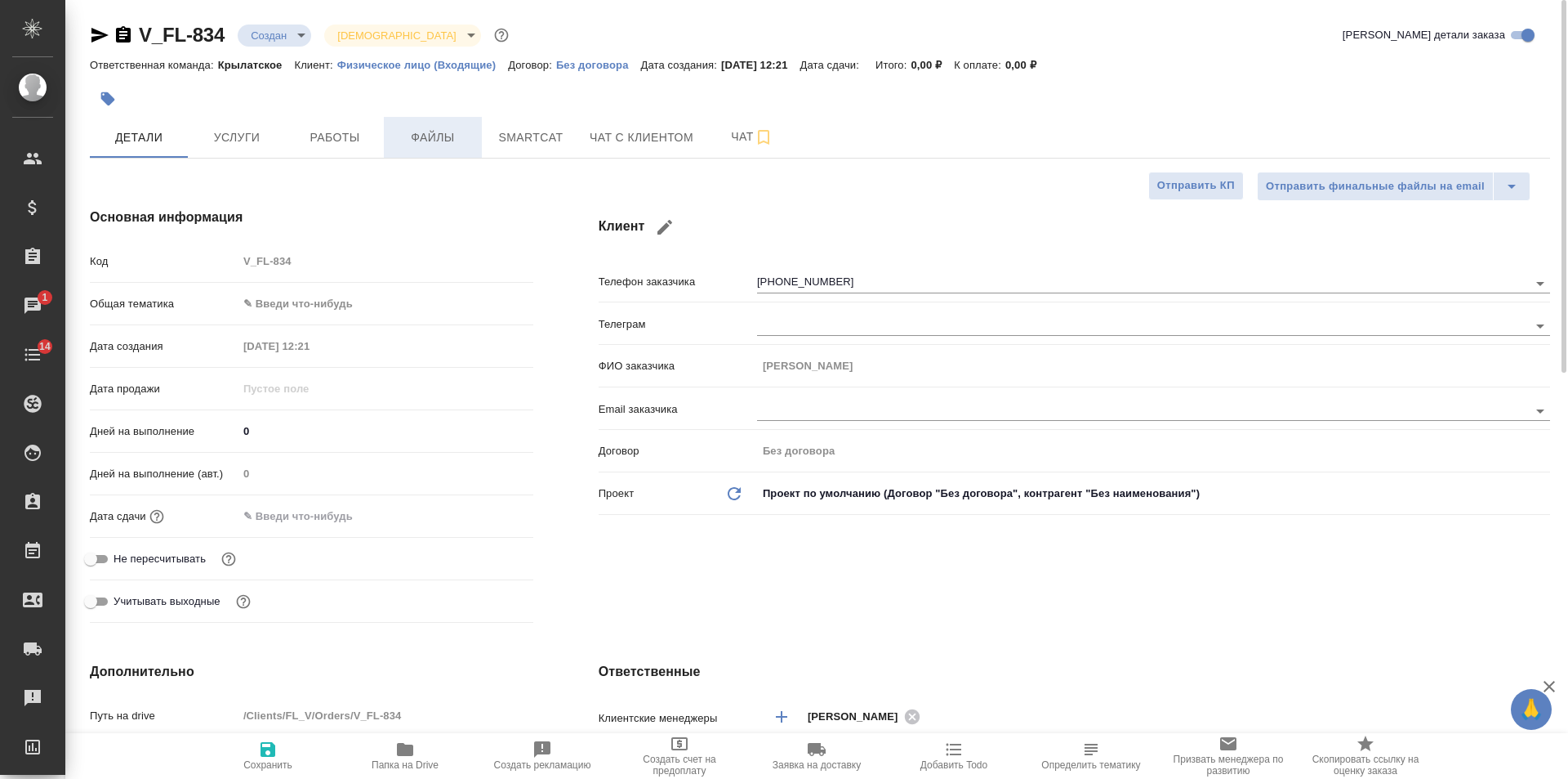
click at [453, 131] on span "Файлы" at bounding box center [432, 138] width 79 height 21
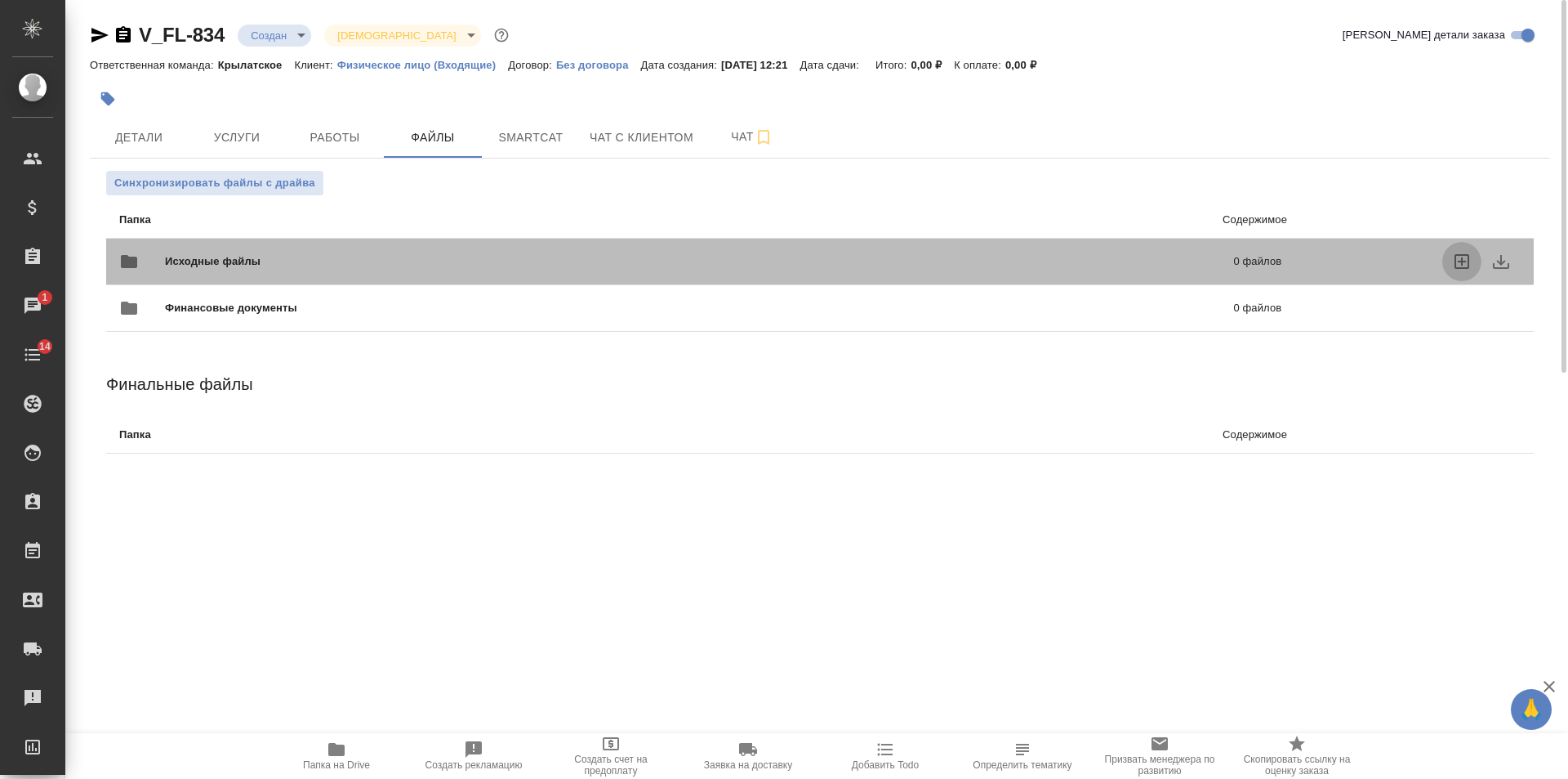
click at [1450, 263] on label "uploadFiles" at bounding box center [1461, 261] width 39 height 39
click at [0, 0] on input "uploadFiles" at bounding box center [0, 0] width 0 height 0
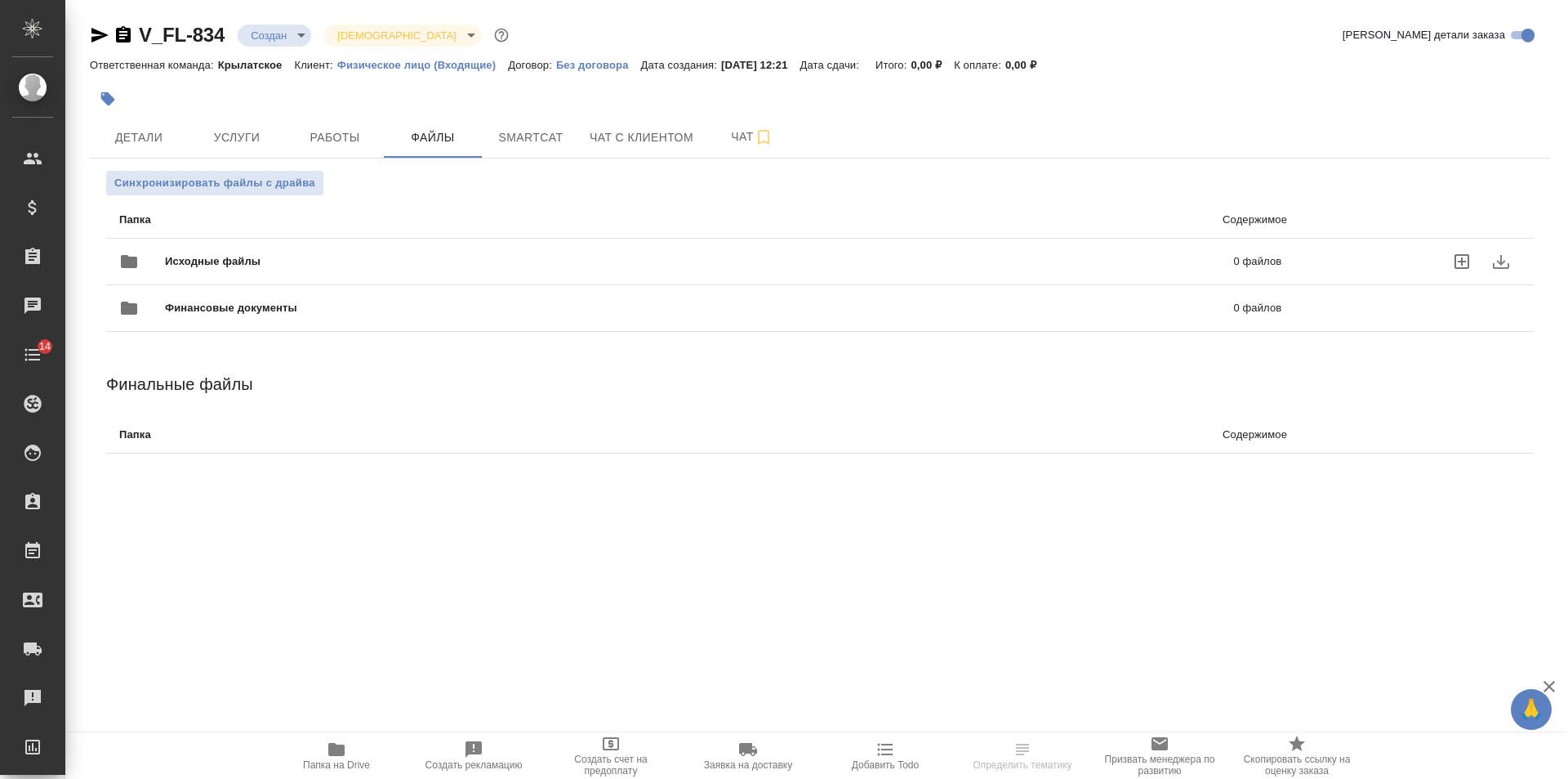
click at [968, 264] on p "0 файлов" at bounding box center [1015, 261] width 535 height 16
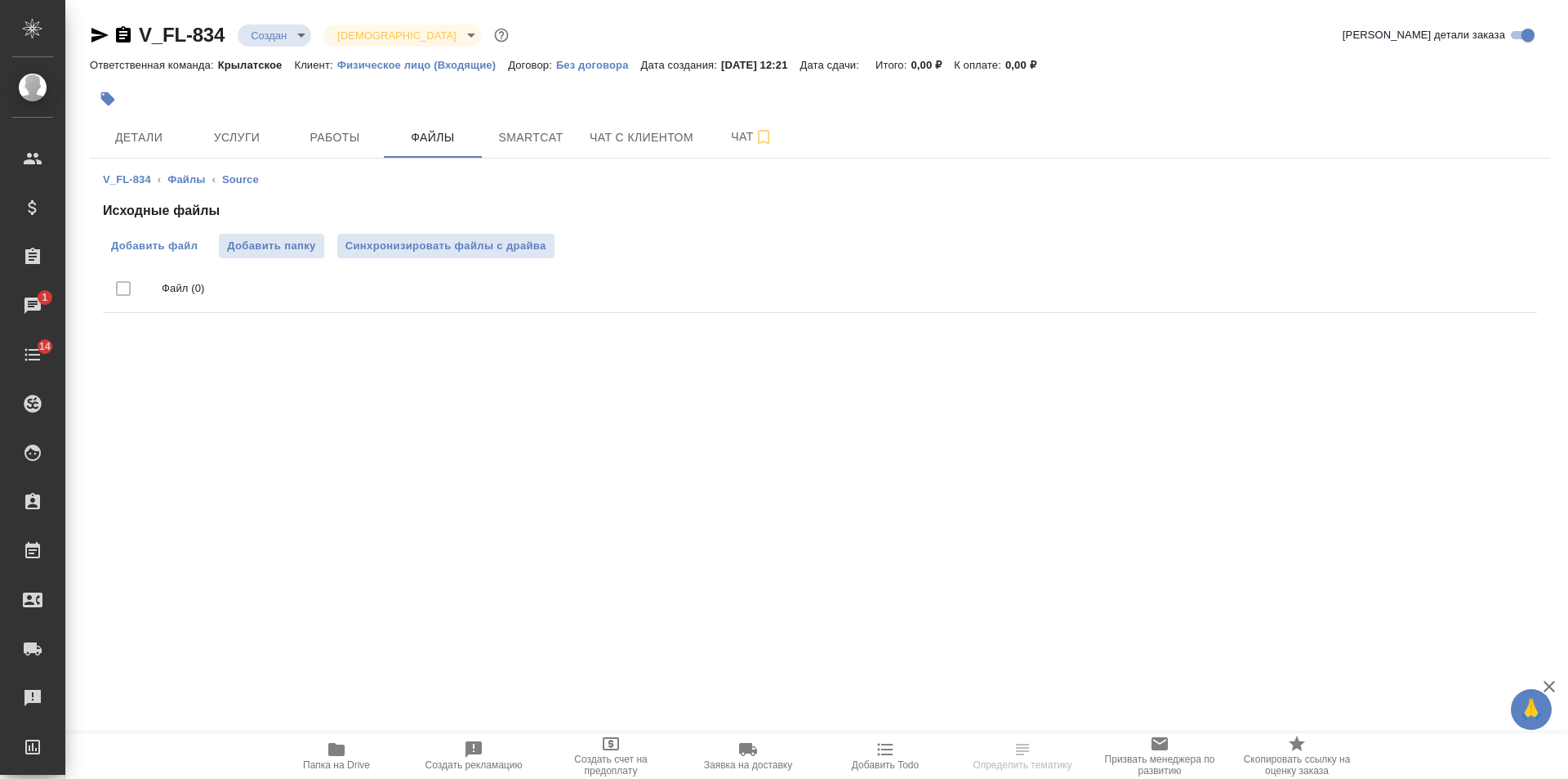
click at [147, 242] on span "Добавить файл" at bounding box center [155, 246] width 87 height 16
click at [0, 0] on input "Добавить файл" at bounding box center [0, 0] width 0 height 0
click at [153, 146] on span "Детали" at bounding box center [138, 138] width 79 height 21
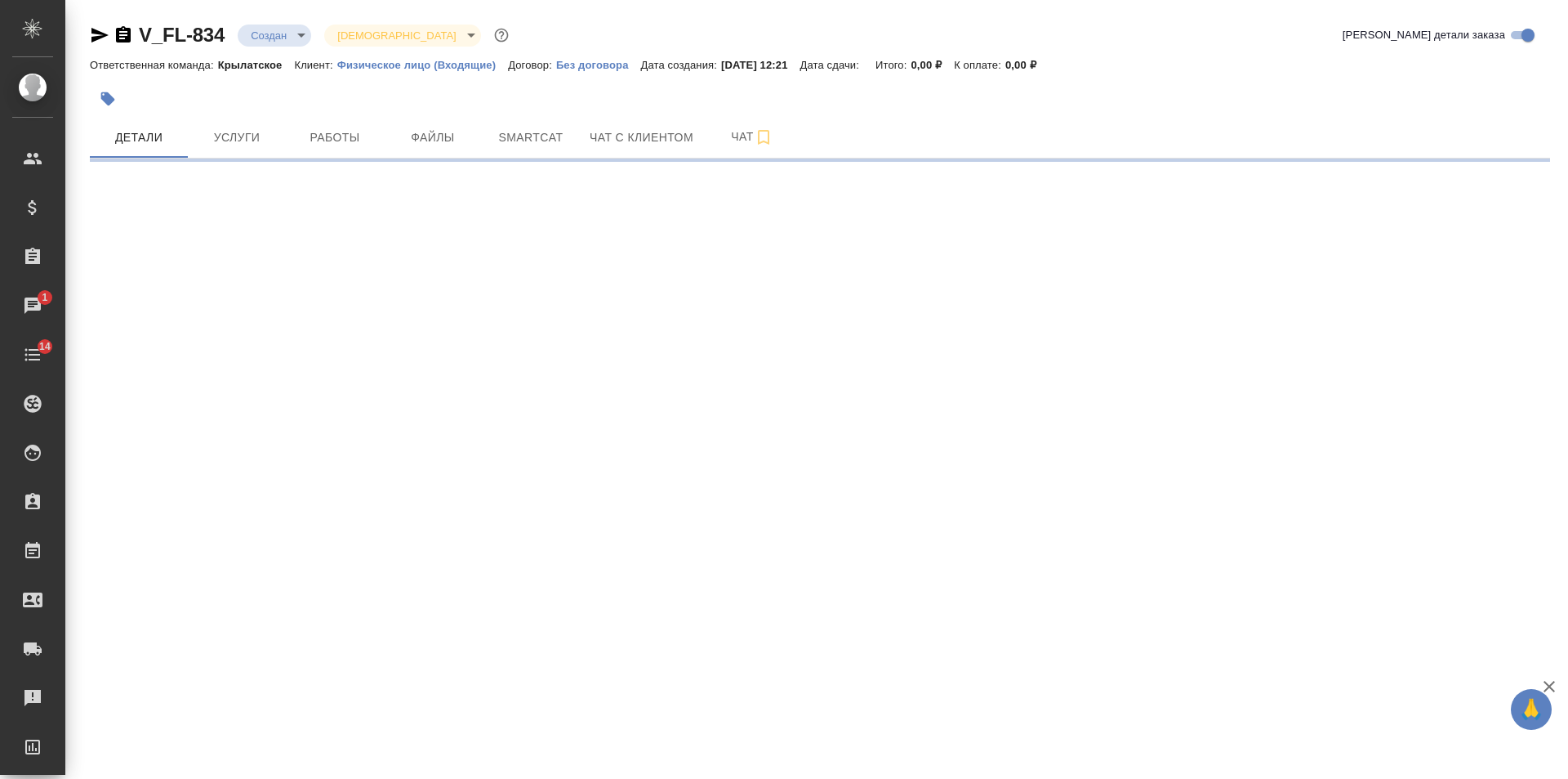
select select "RU"
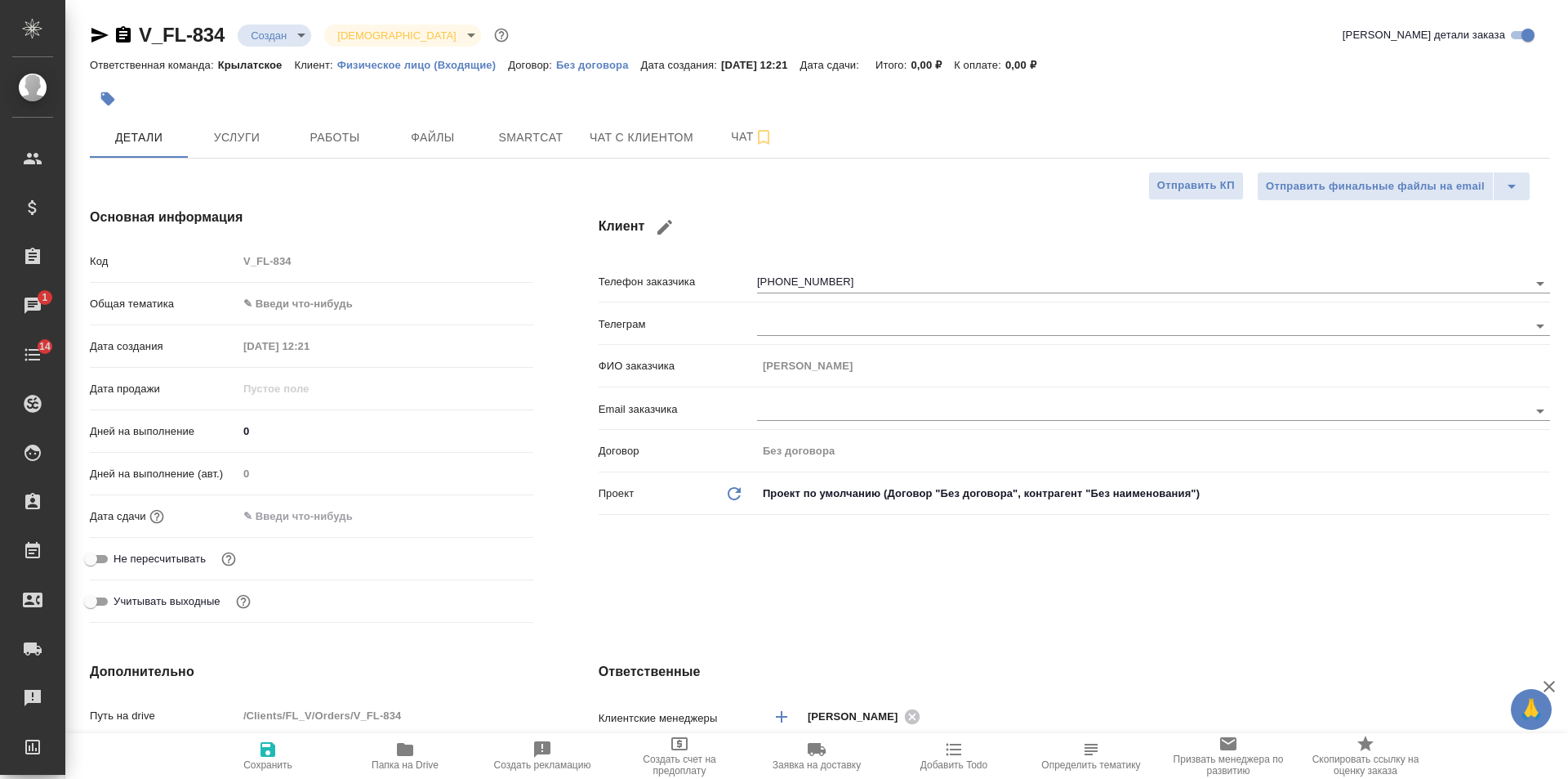
type textarea "x"
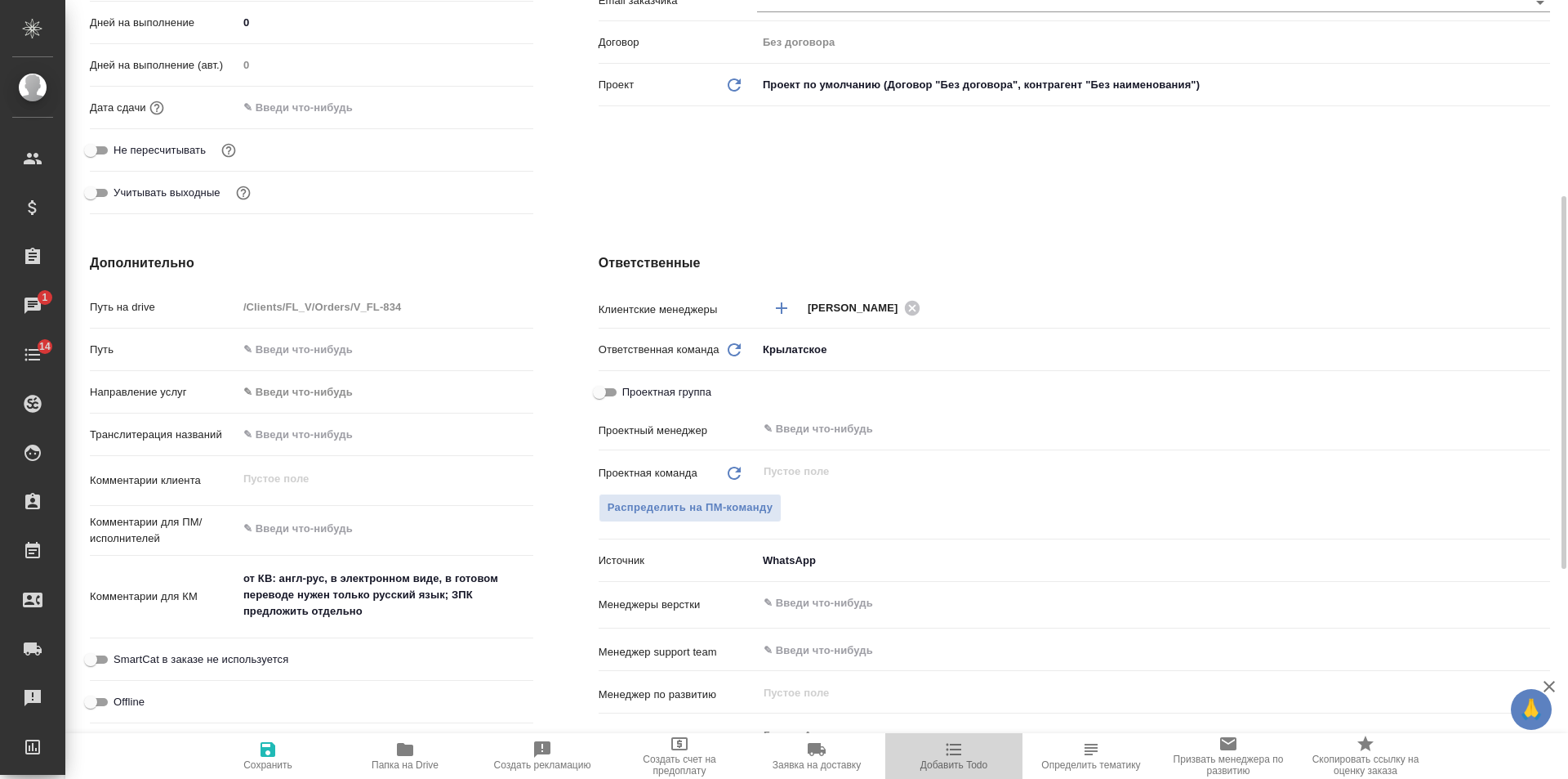
click at [955, 752] on icon "button" at bounding box center [954, 749] width 20 height 20
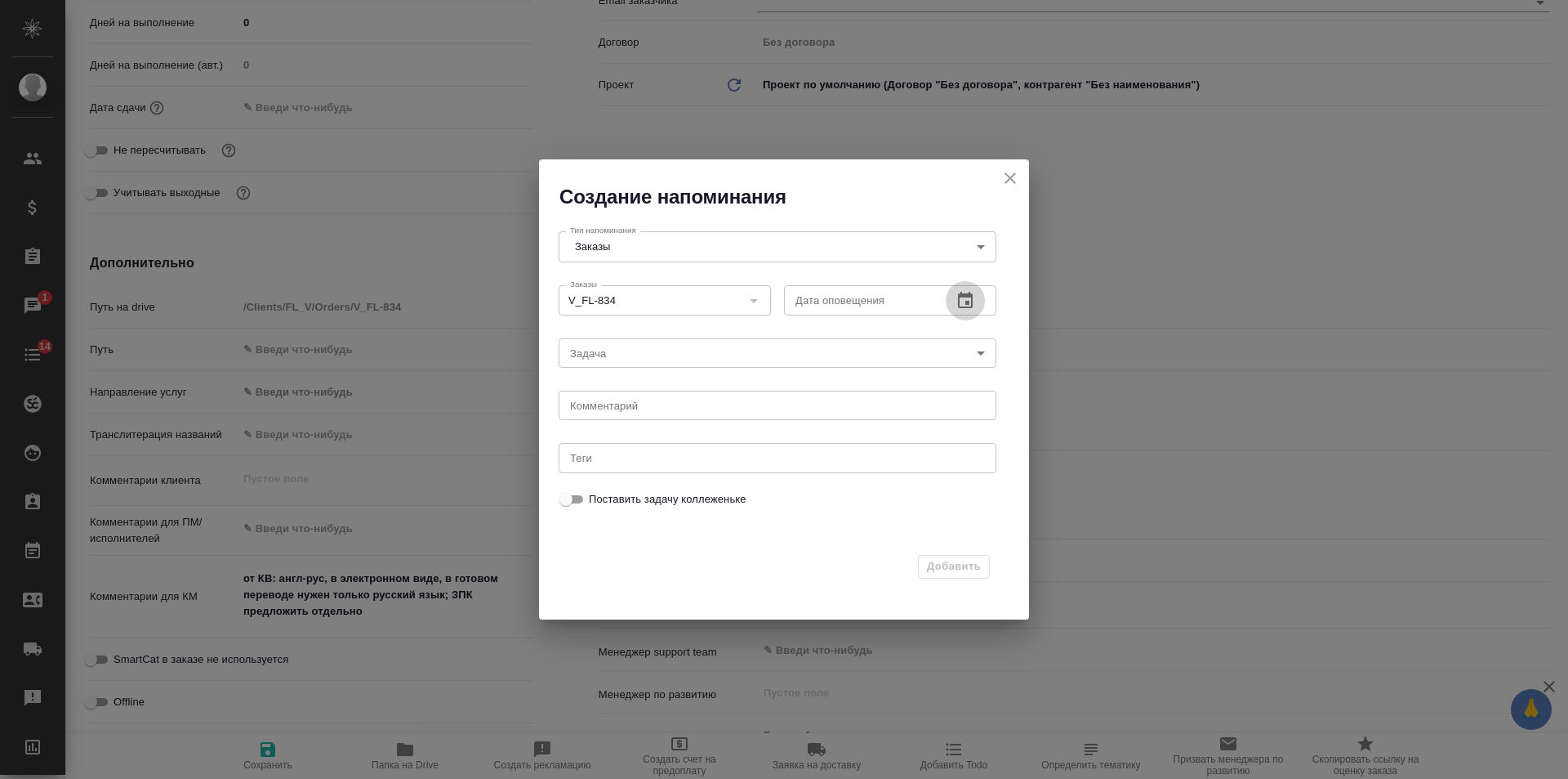
click at [974, 293] on icon "button" at bounding box center [966, 301] width 20 height 20
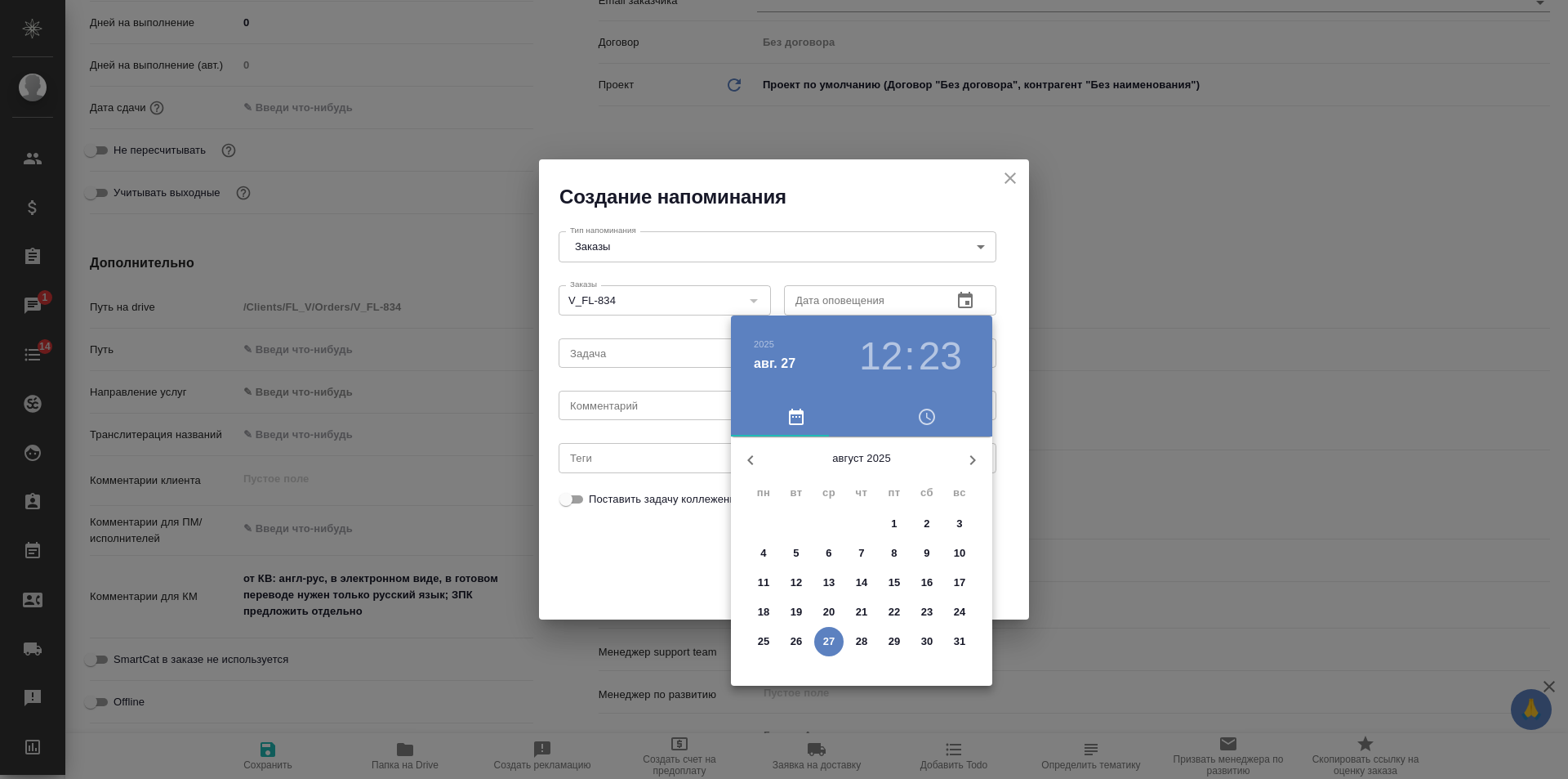
click at [863, 642] on p "28" at bounding box center [863, 641] width 13 height 16
type input "28.08.2025 12:23"
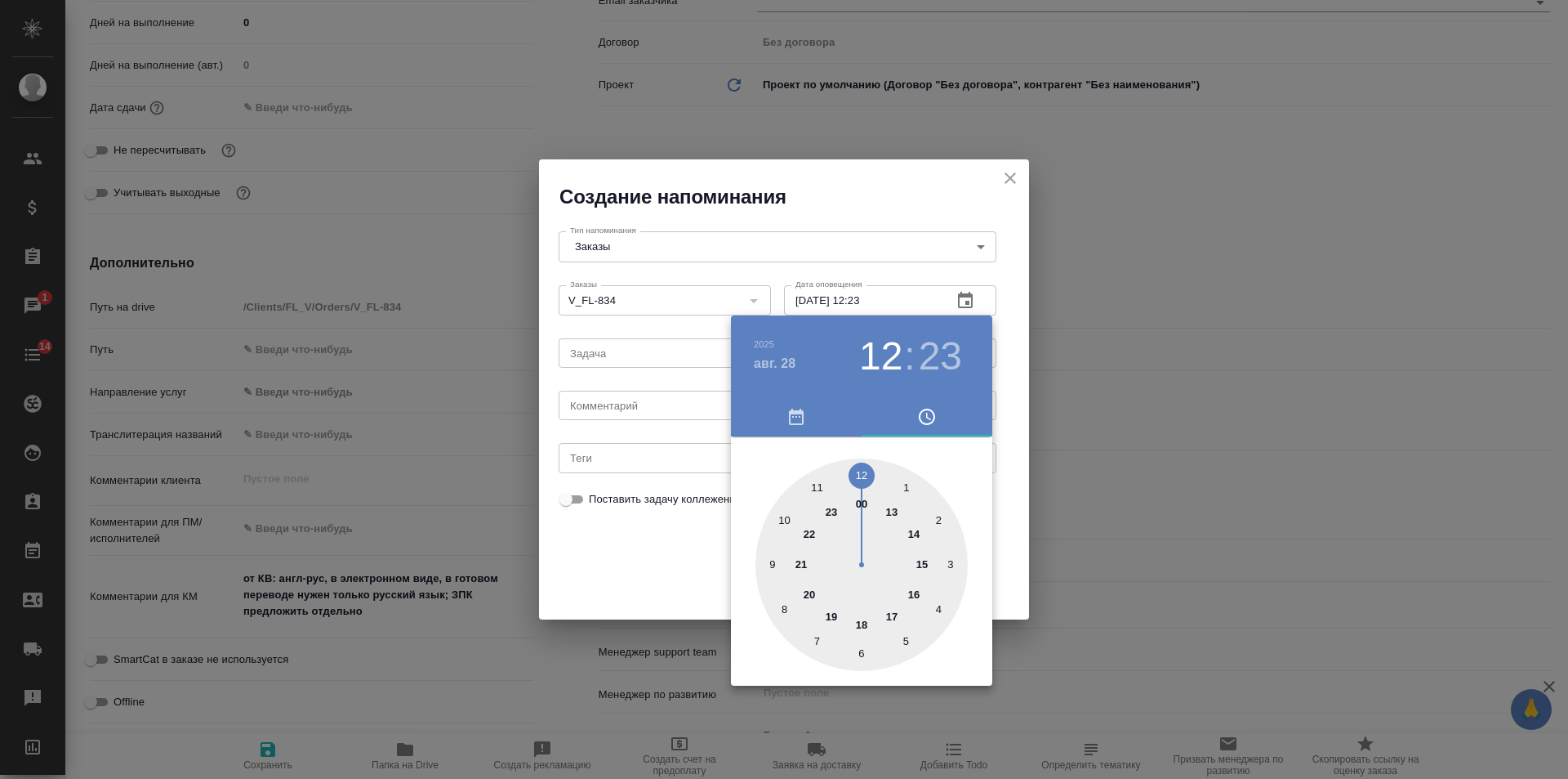
click at [654, 411] on div at bounding box center [784, 389] width 1568 height 779
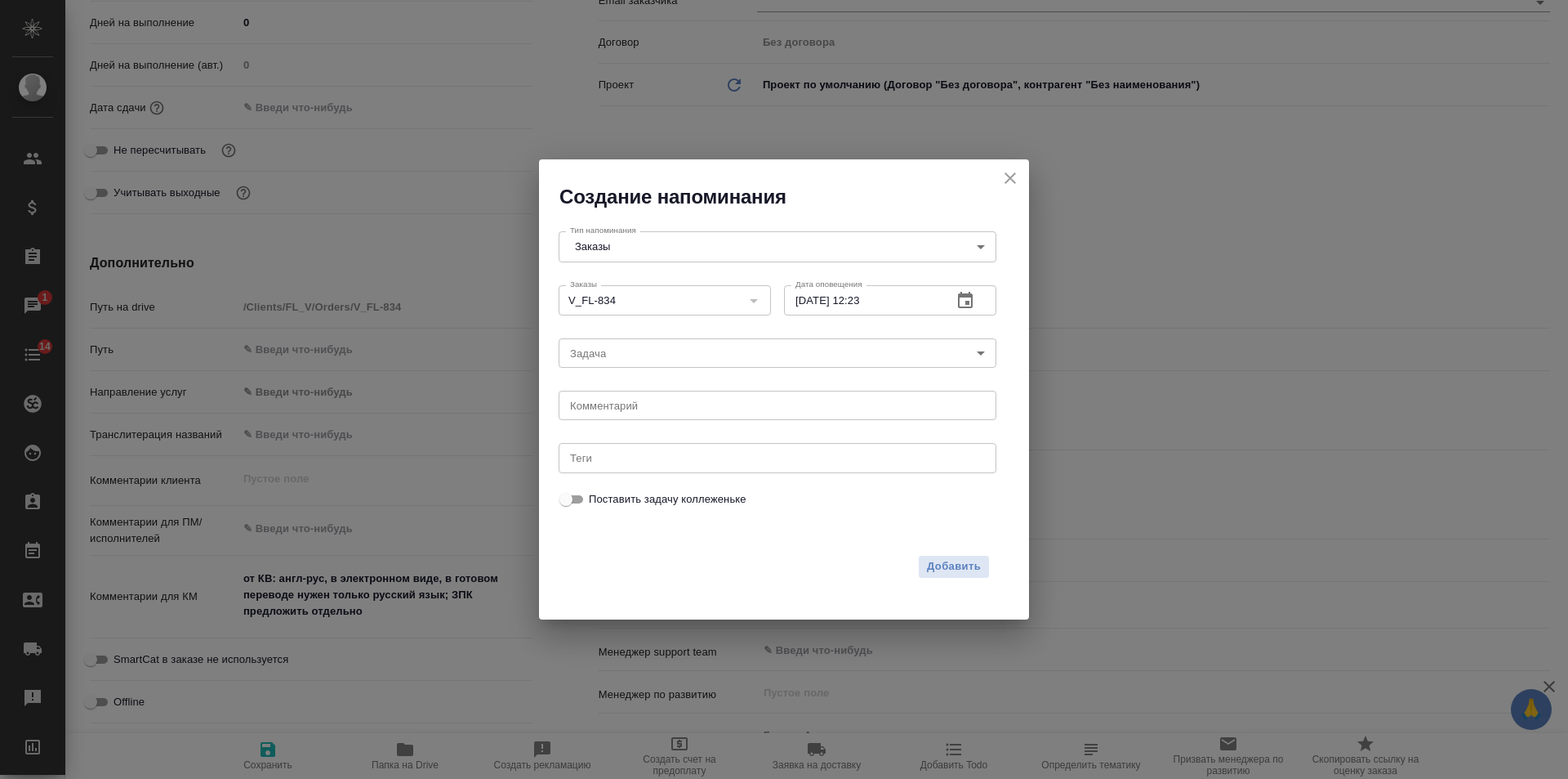
click at [650, 403] on div "2025 авг. 28 12 : 23 00 1 2 3 4 5 6 7 8 9 10 11 12 13 14 15 16 17 18 19 20 21 2…" at bounding box center [784, 389] width 1568 height 779
click at [650, 404] on textarea at bounding box center [777, 406] width 415 height 13
type textarea "инфа вотс"
click at [974, 561] on span "Добавить" at bounding box center [954, 566] width 54 height 19
type textarea "x"
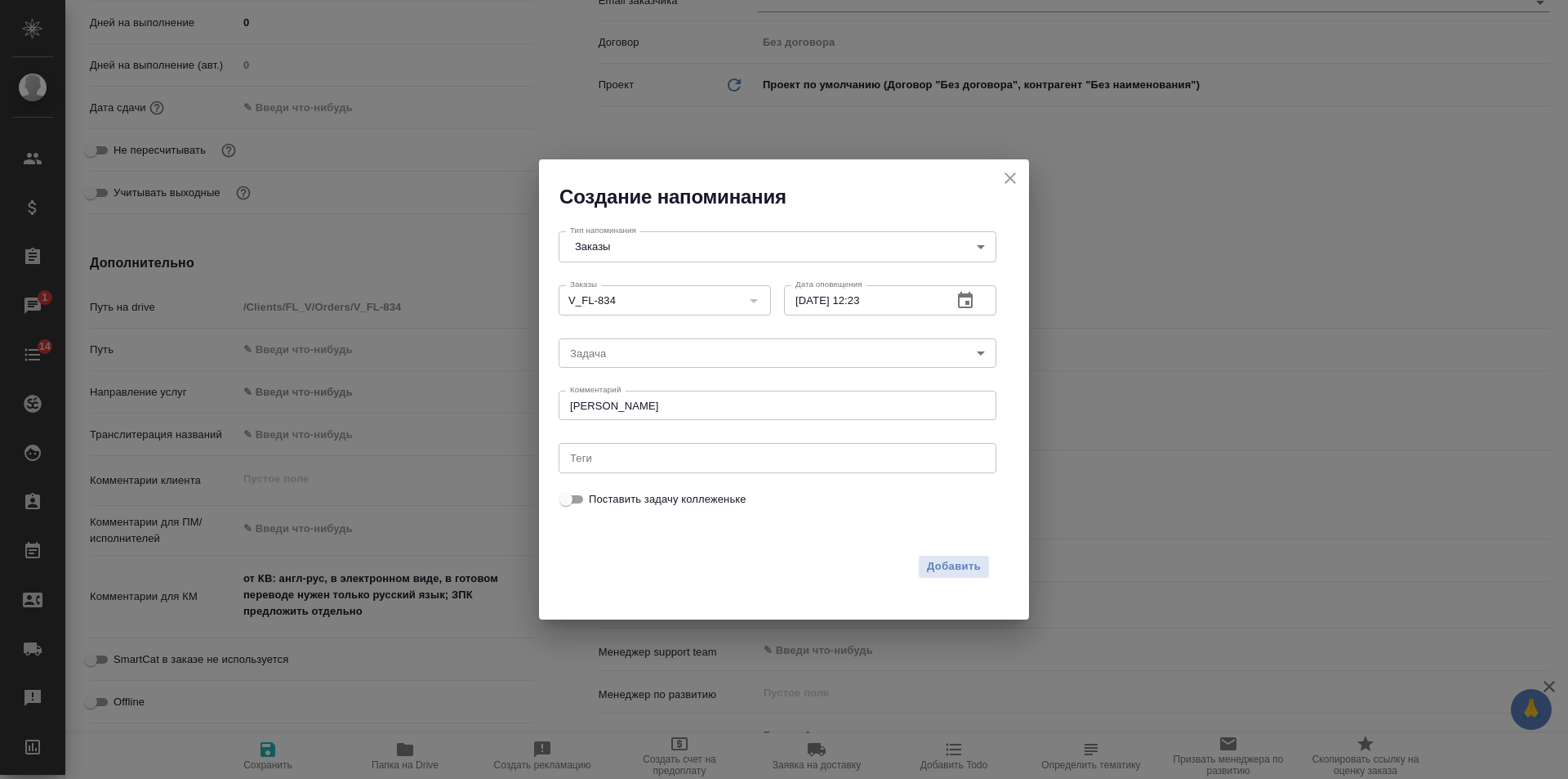
type textarea "x"
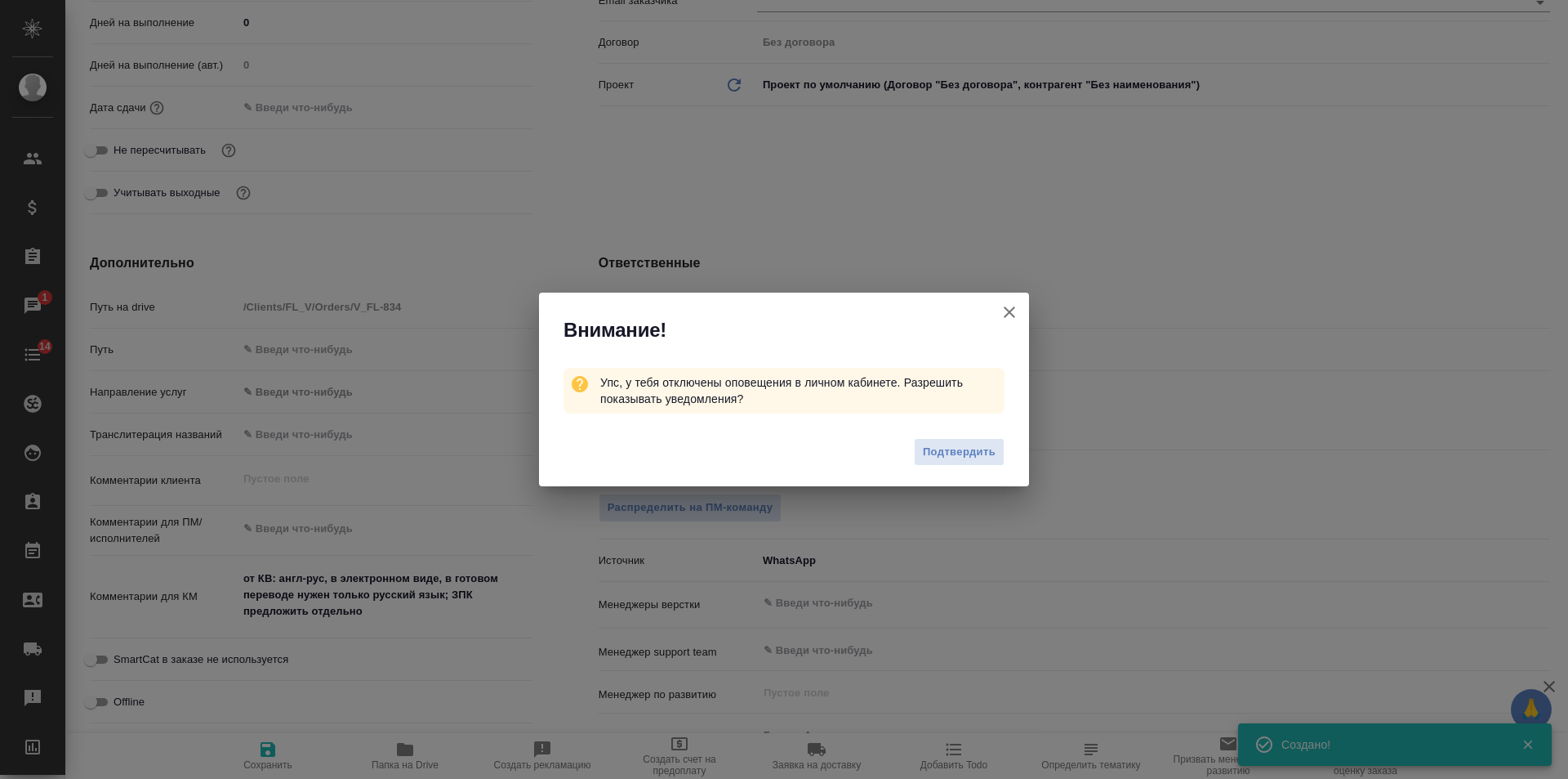
type textarea "x"
click at [1010, 312] on icon "button" at bounding box center [1009, 312] width 12 height 12
type textarea "x"
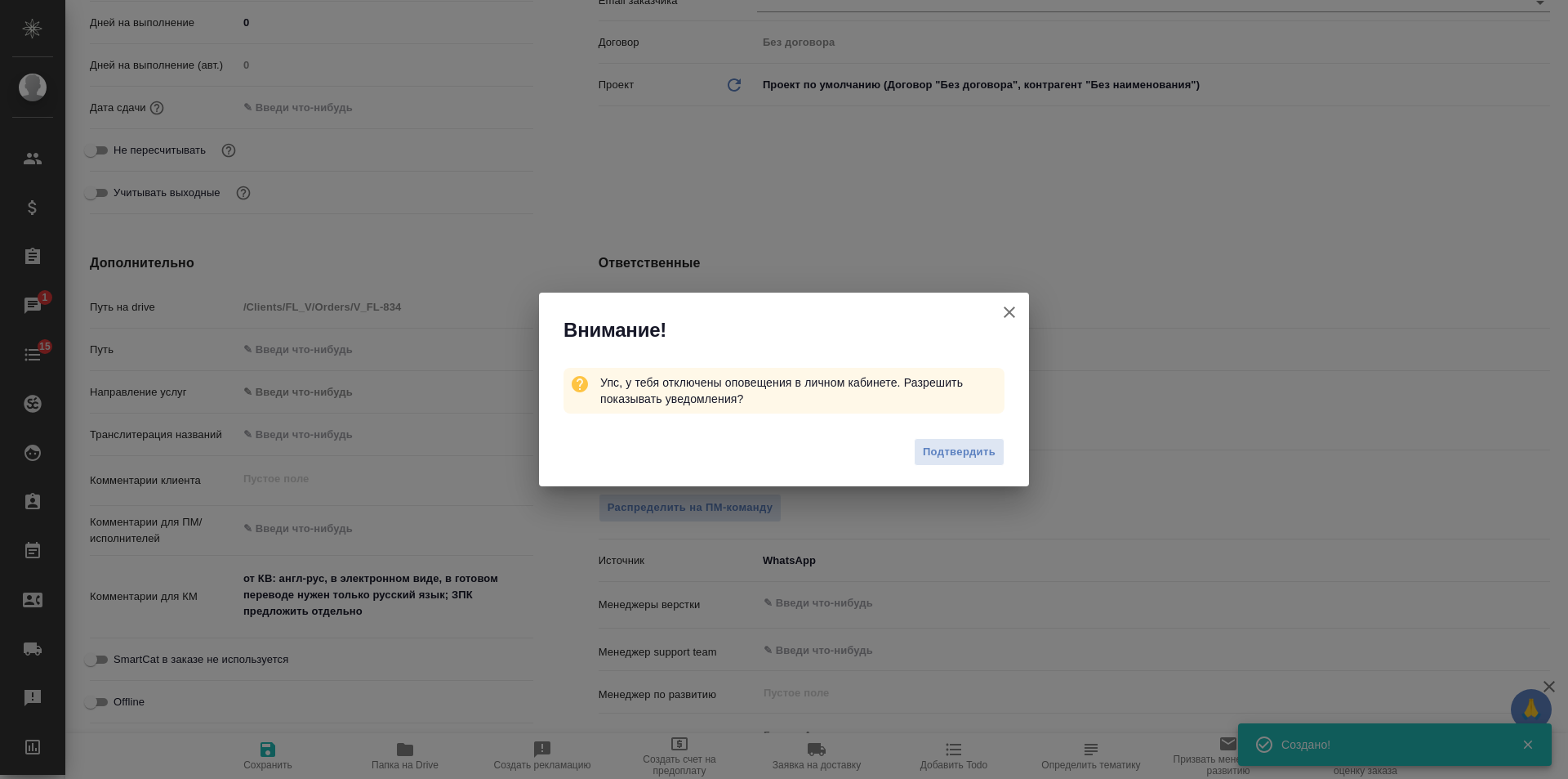
type textarea "x"
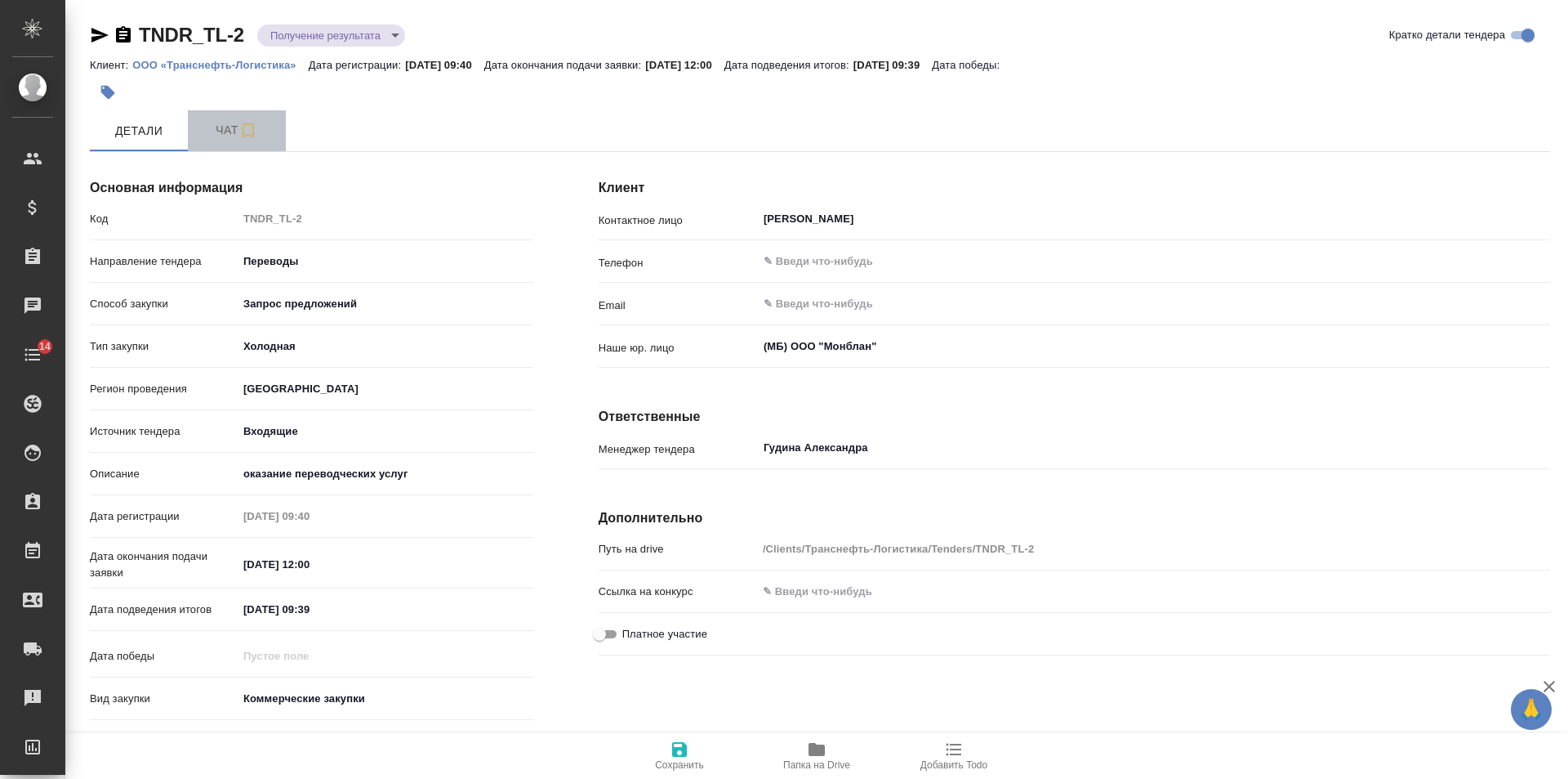
click at [217, 130] on span "Чат" at bounding box center [237, 130] width 79 height 21
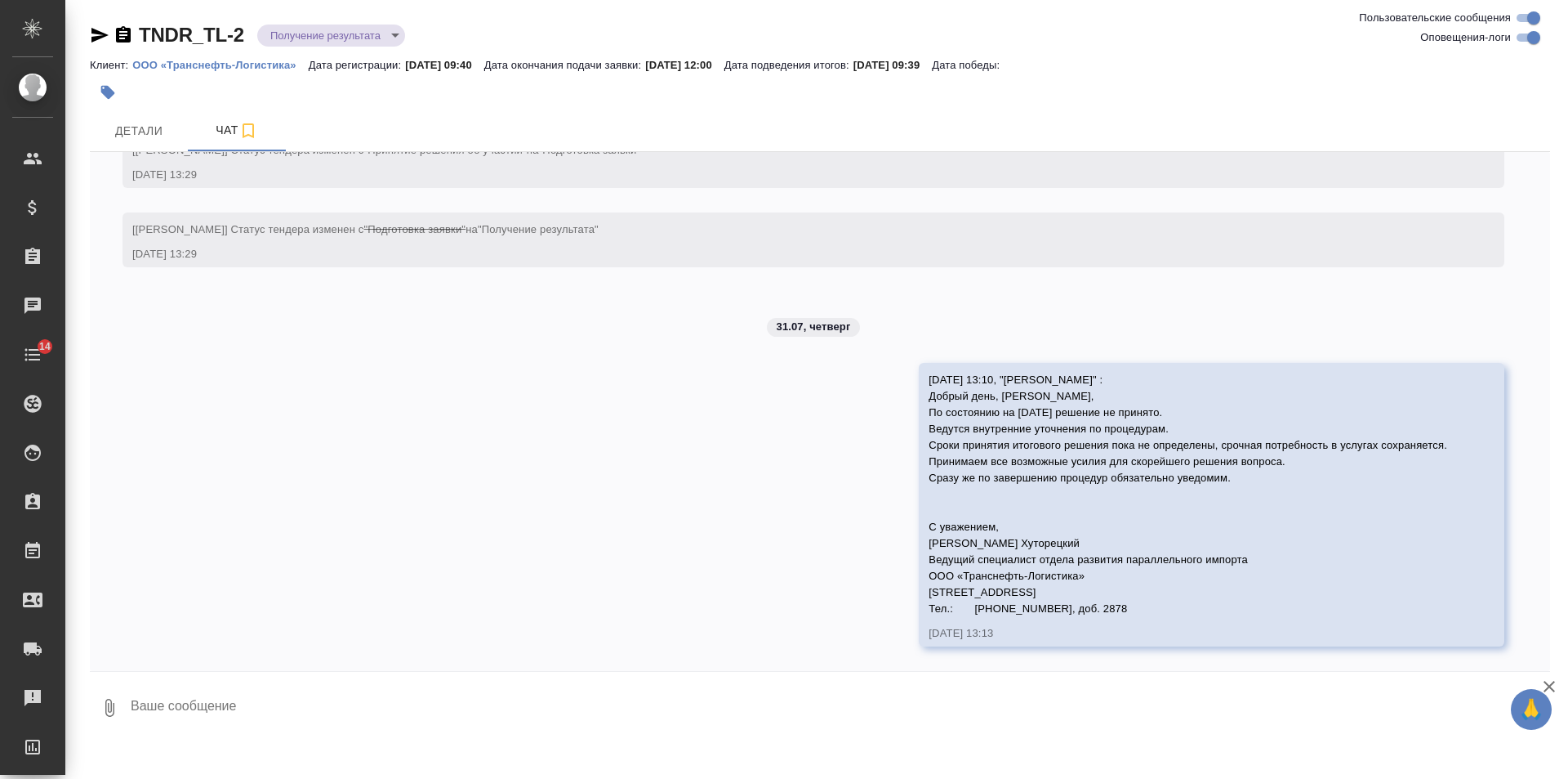
scroll to position [2912, 0]
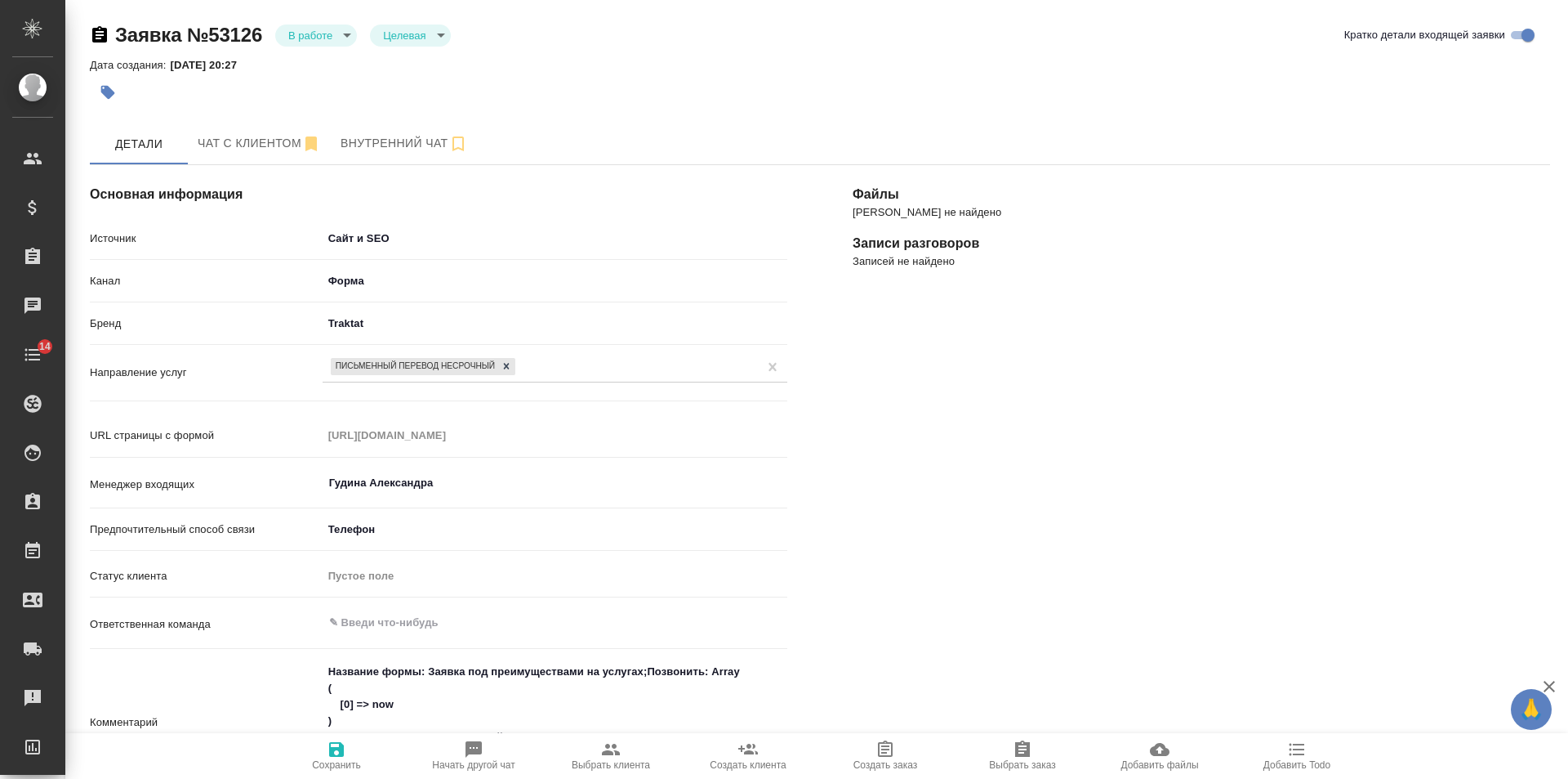
select select "RU"
click at [255, 145] on span "Чат с клиентом" at bounding box center [260, 143] width 123 height 21
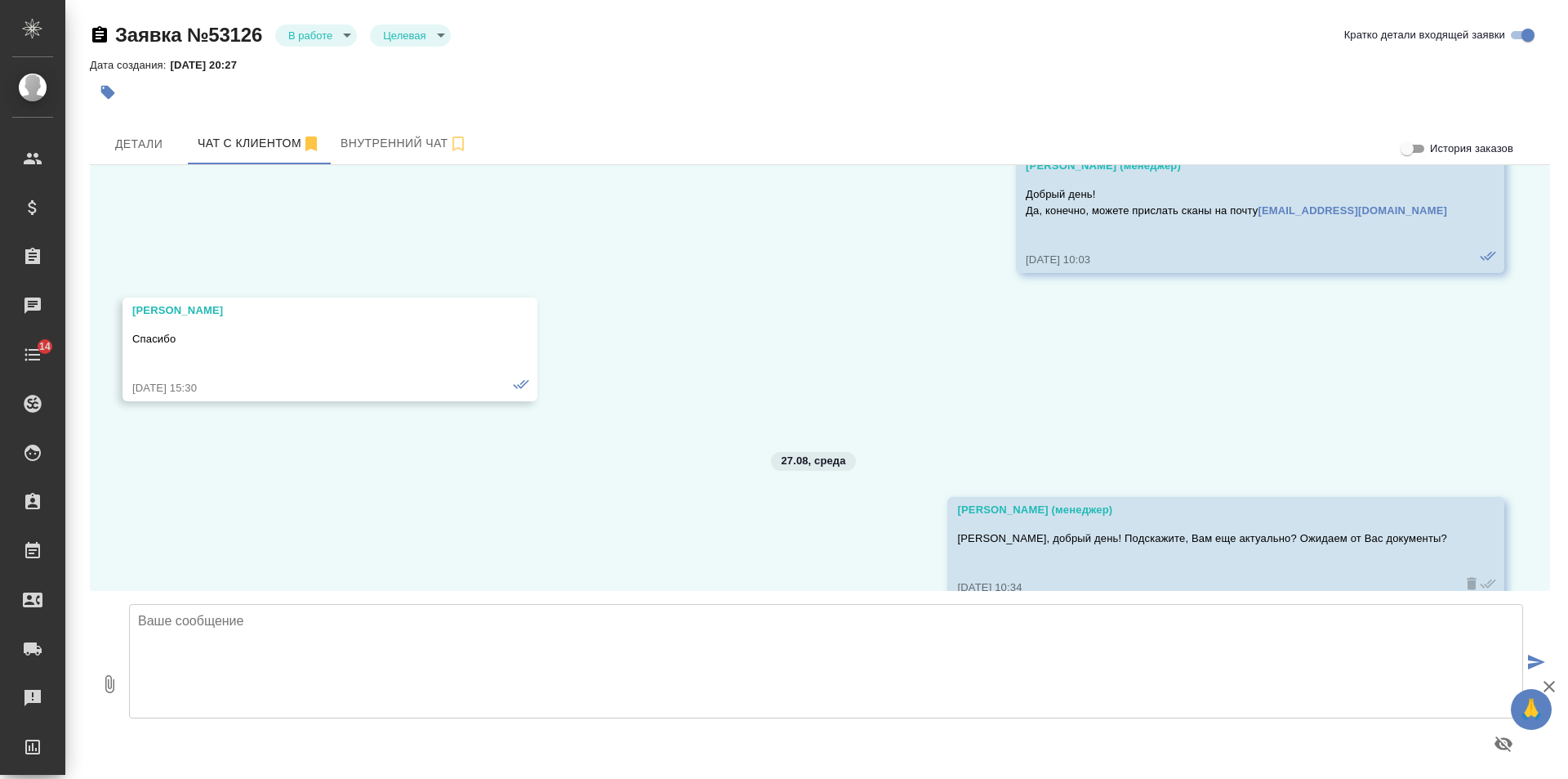
scroll to position [1753, 0]
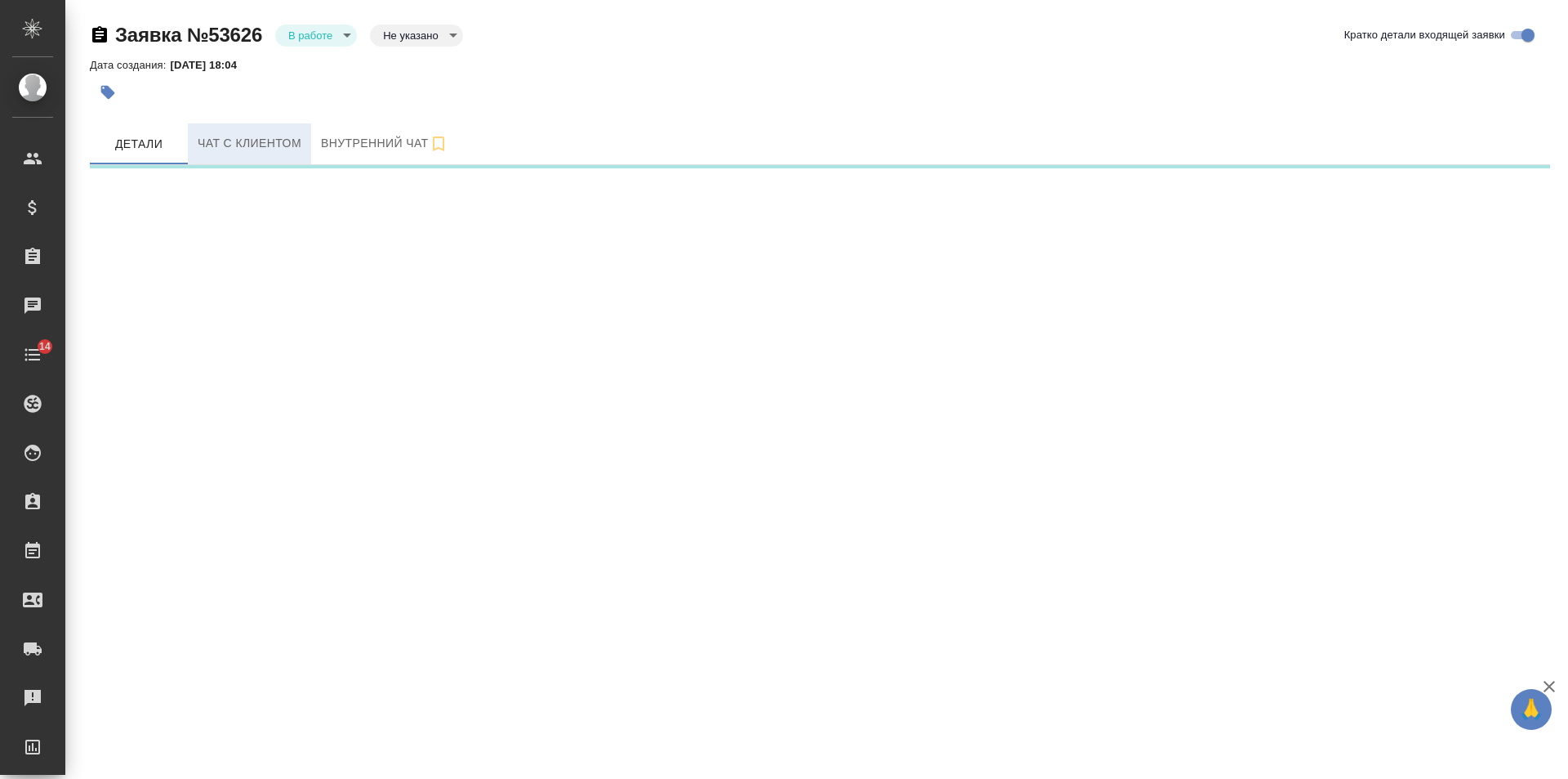
select select "RU"
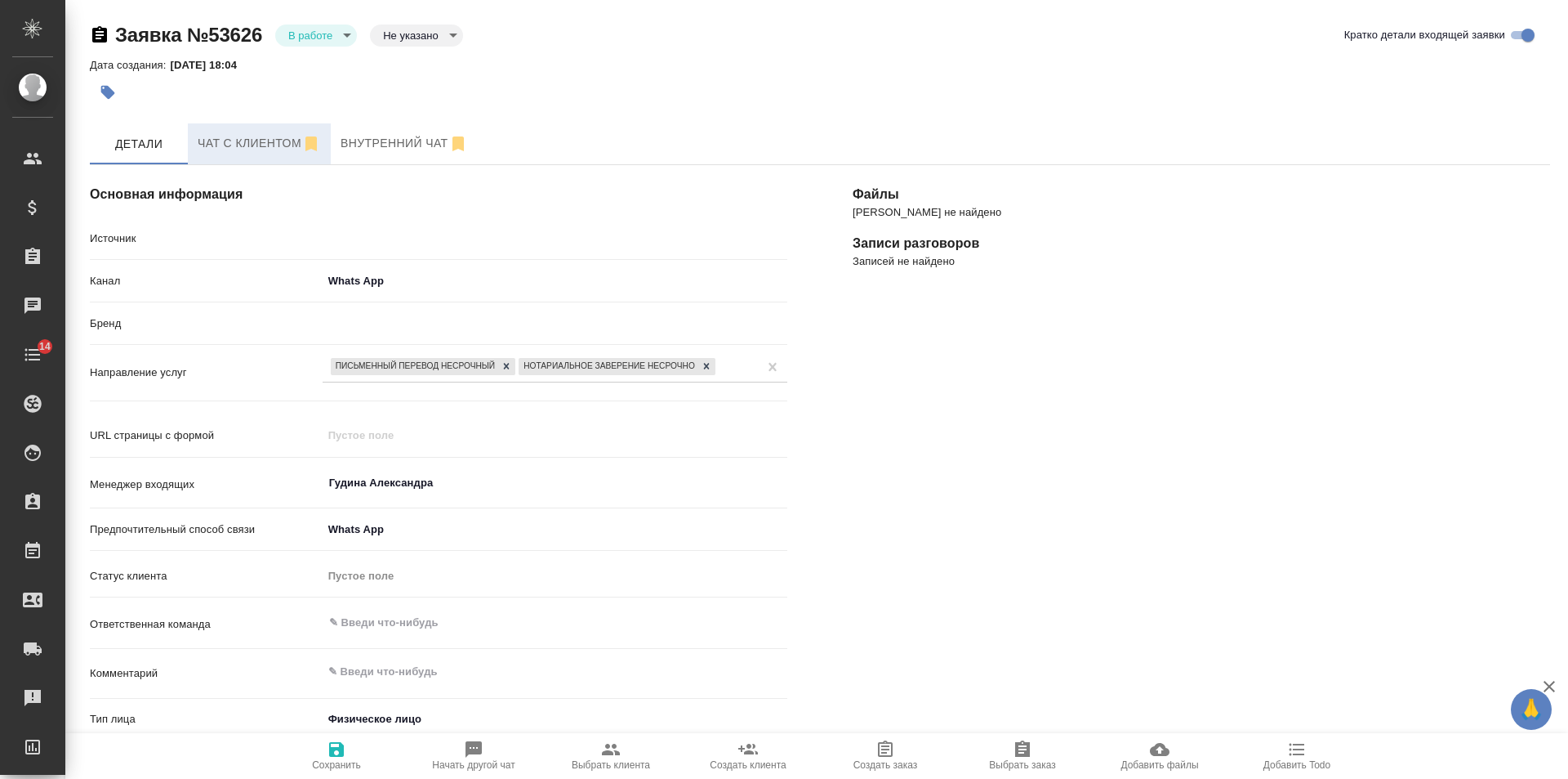
type textarea "x"
click at [252, 147] on span "Чат с клиентом" at bounding box center [260, 143] width 123 height 21
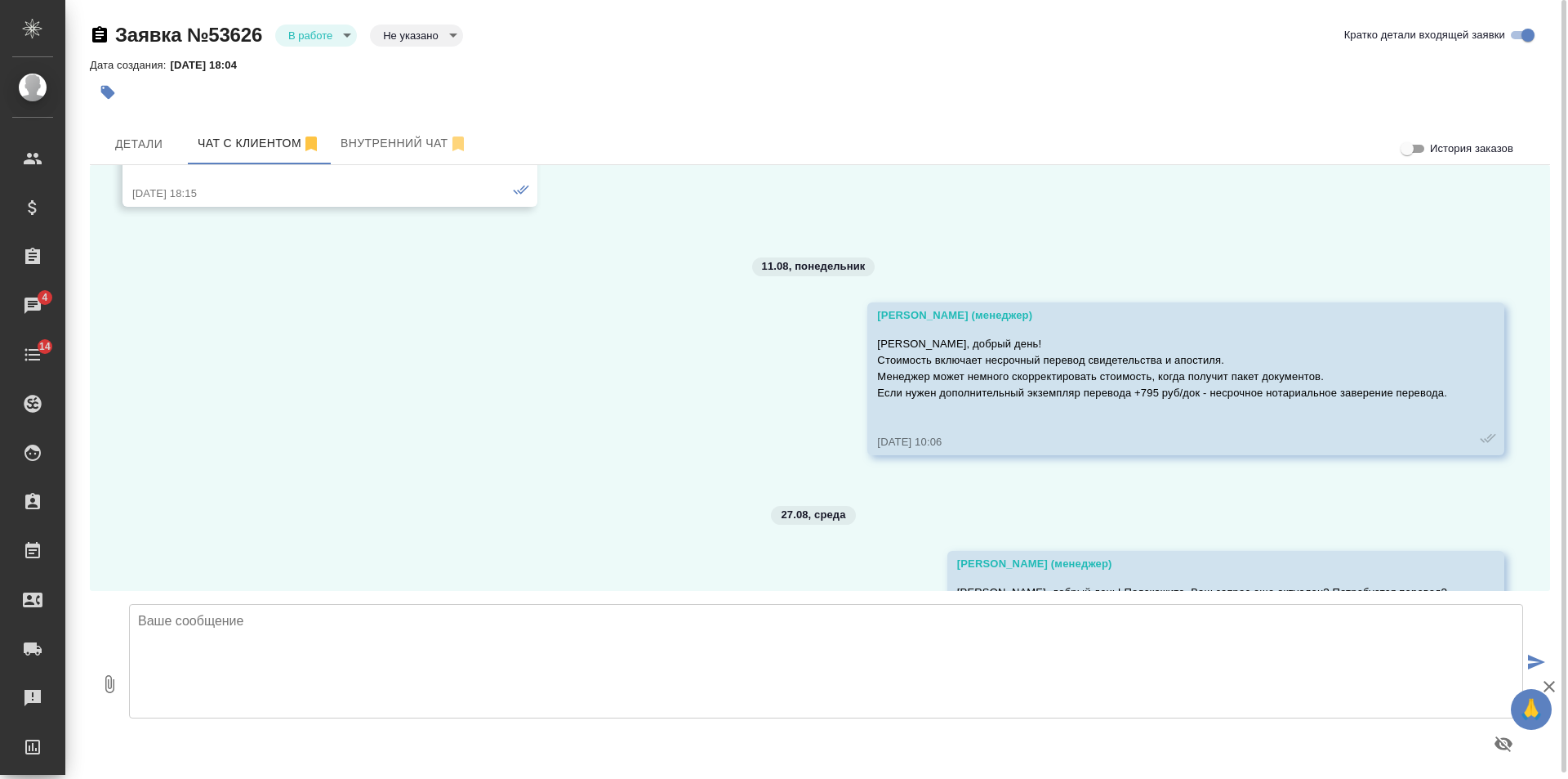
scroll to position [1120, 0]
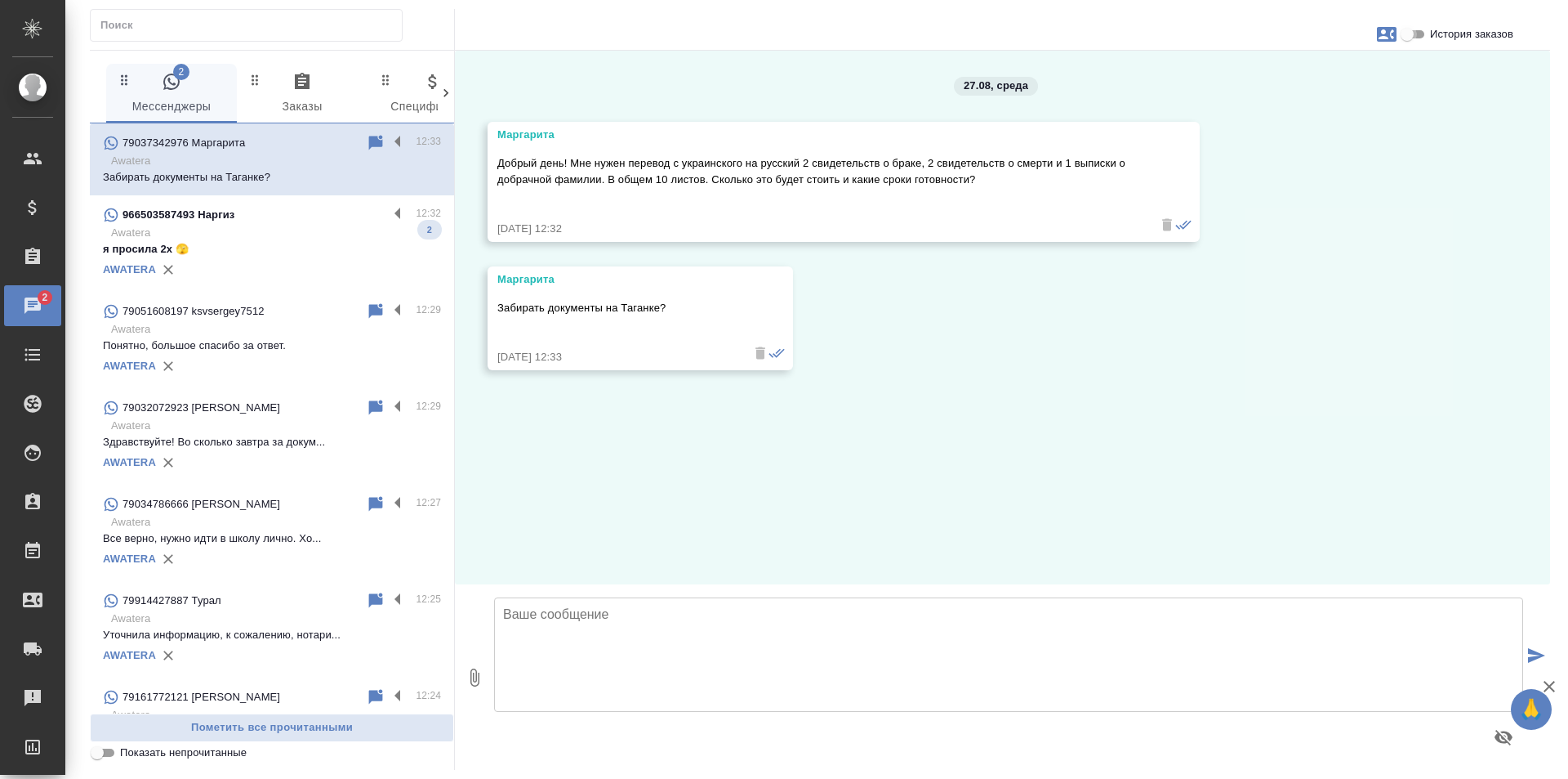
click at [1410, 36] on input "История заказов" at bounding box center [1407, 34] width 59 height 20
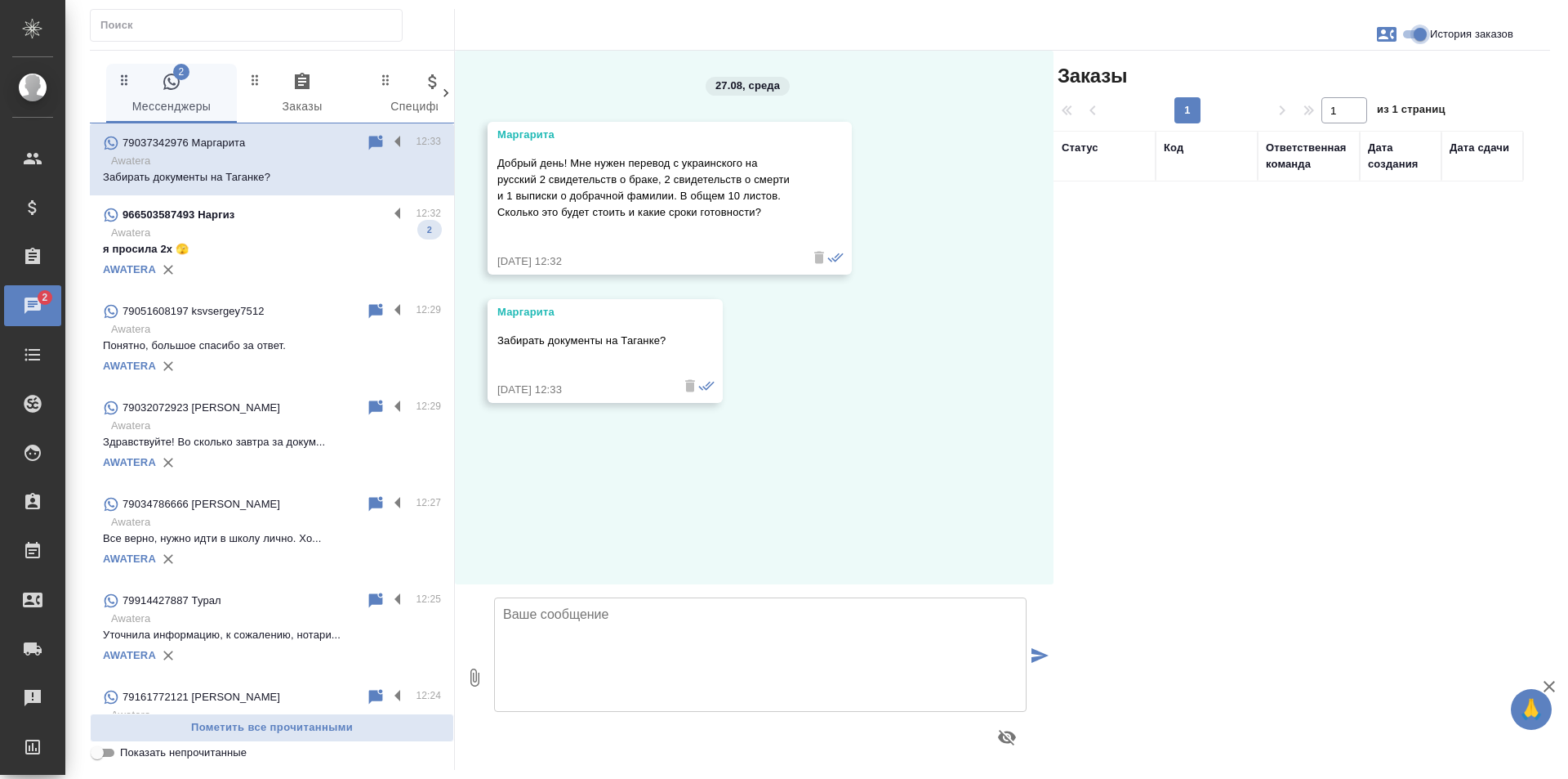
click at [1410, 37] on input "История заказов" at bounding box center [1420, 34] width 59 height 20
checkbox input "false"
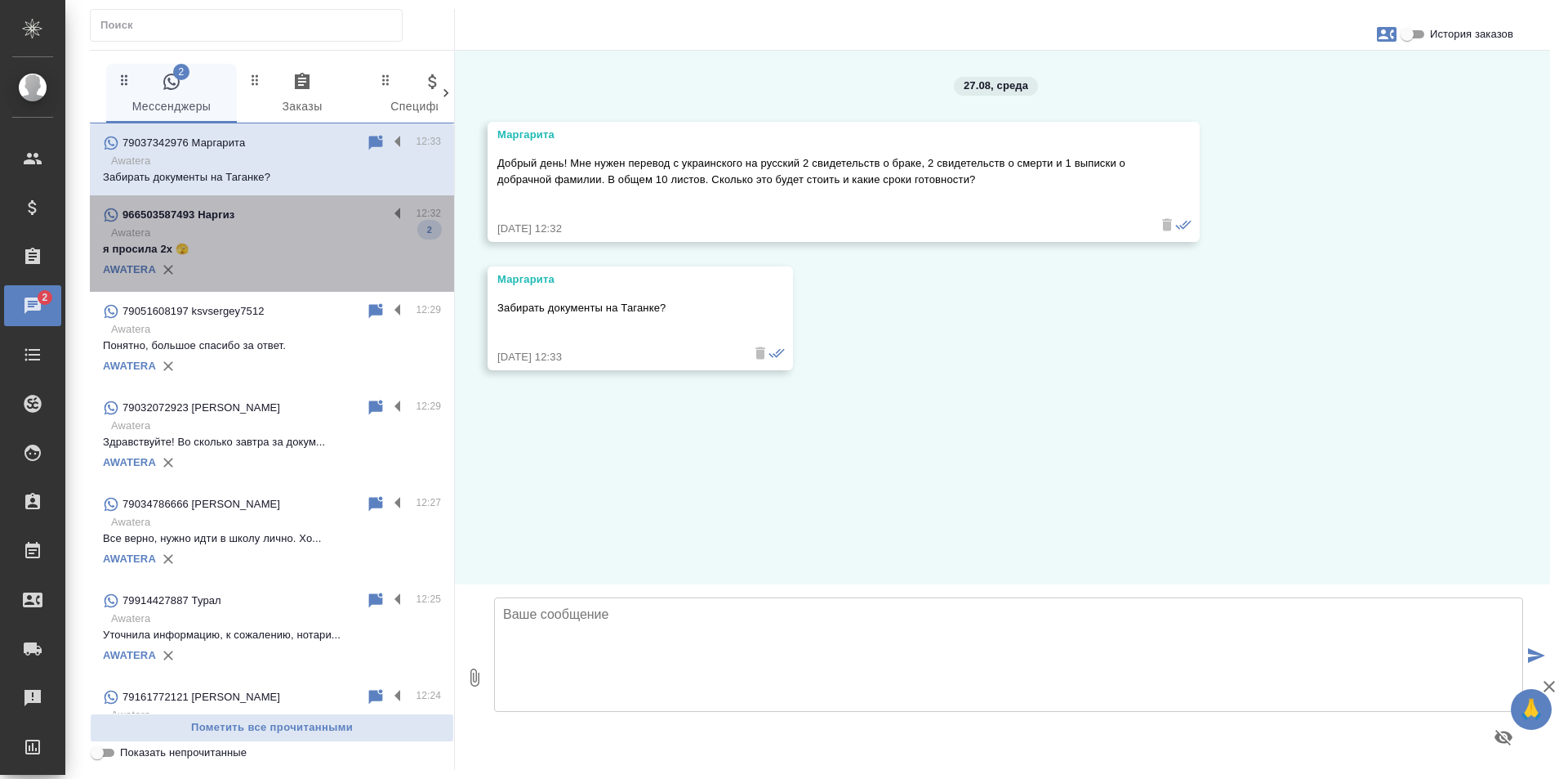
click at [307, 231] on p "Awatera" at bounding box center [276, 233] width 330 height 16
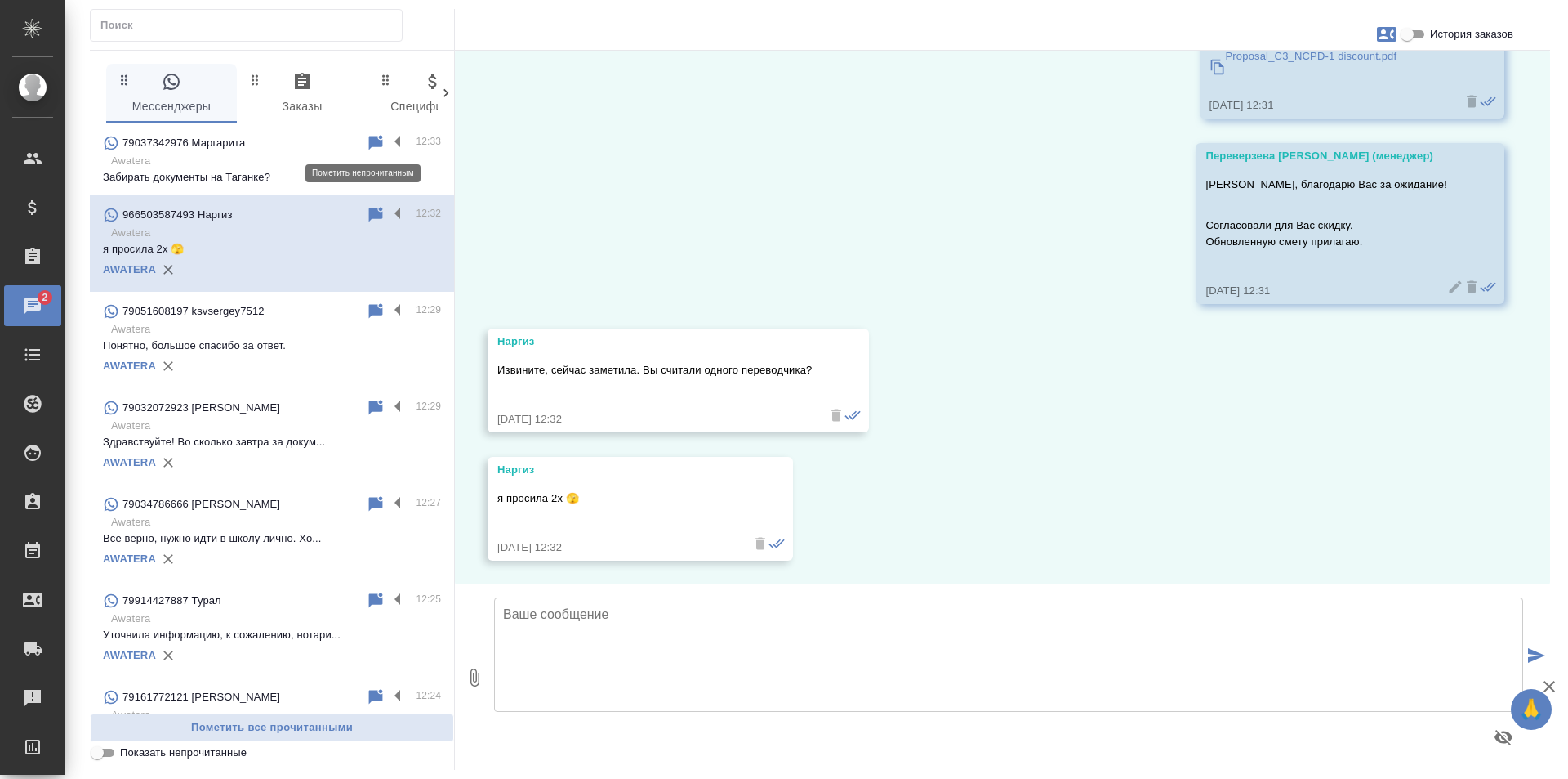
scroll to position [1945, 0]
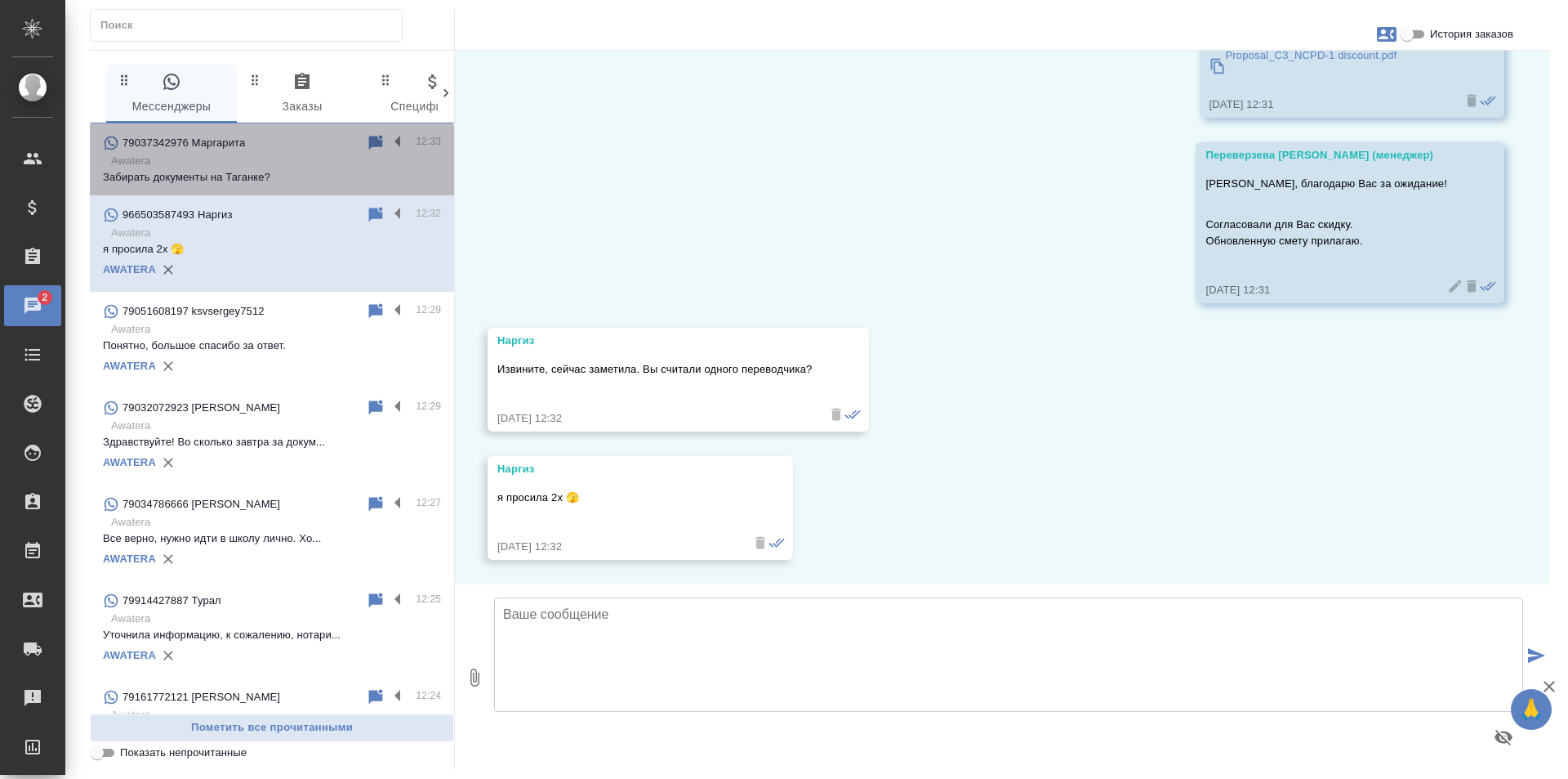
click at [299, 173] on p "Забирать документы на Таганке?" at bounding box center [272, 177] width 338 height 16
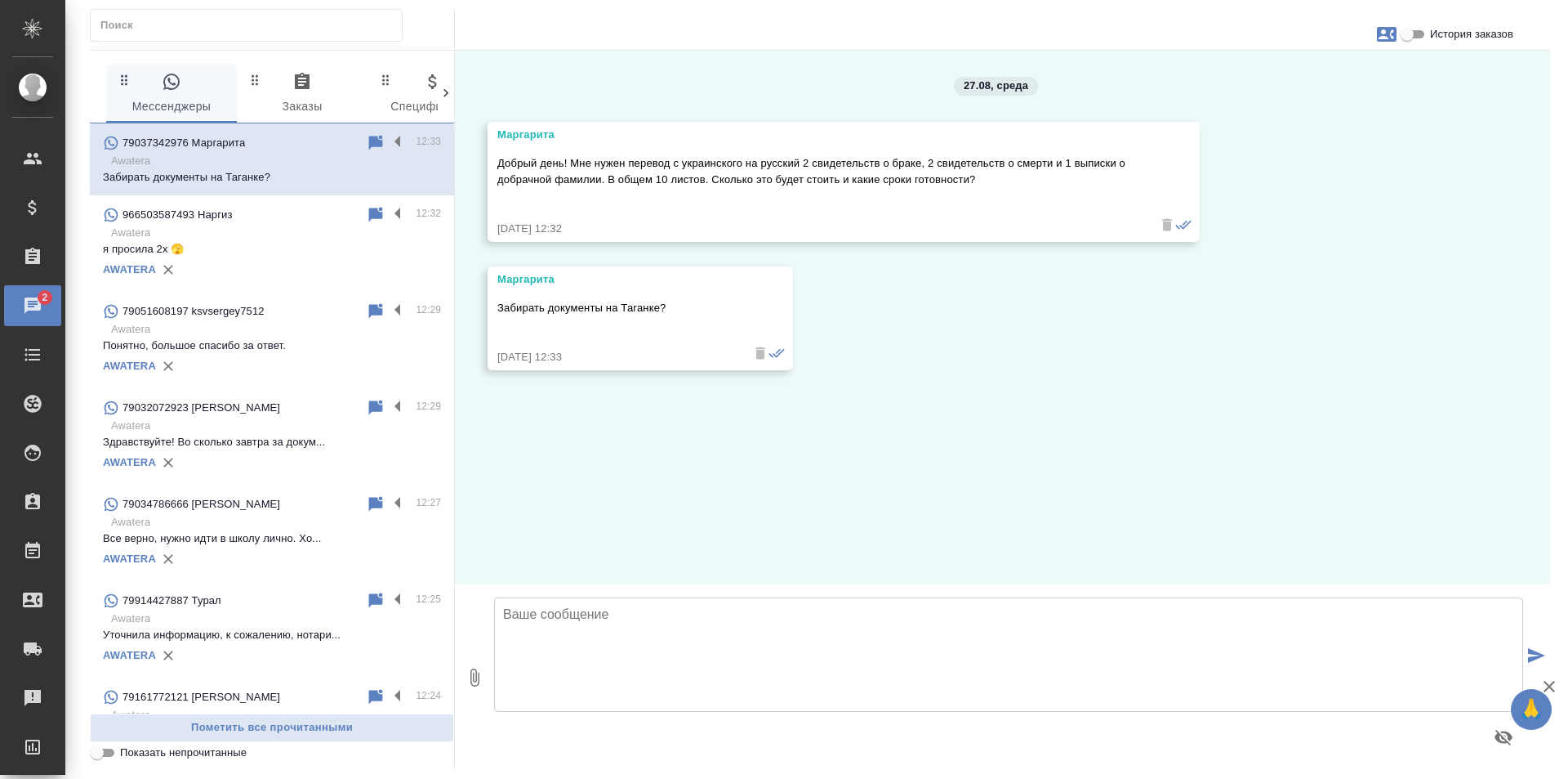
scroll to position [0, 0]
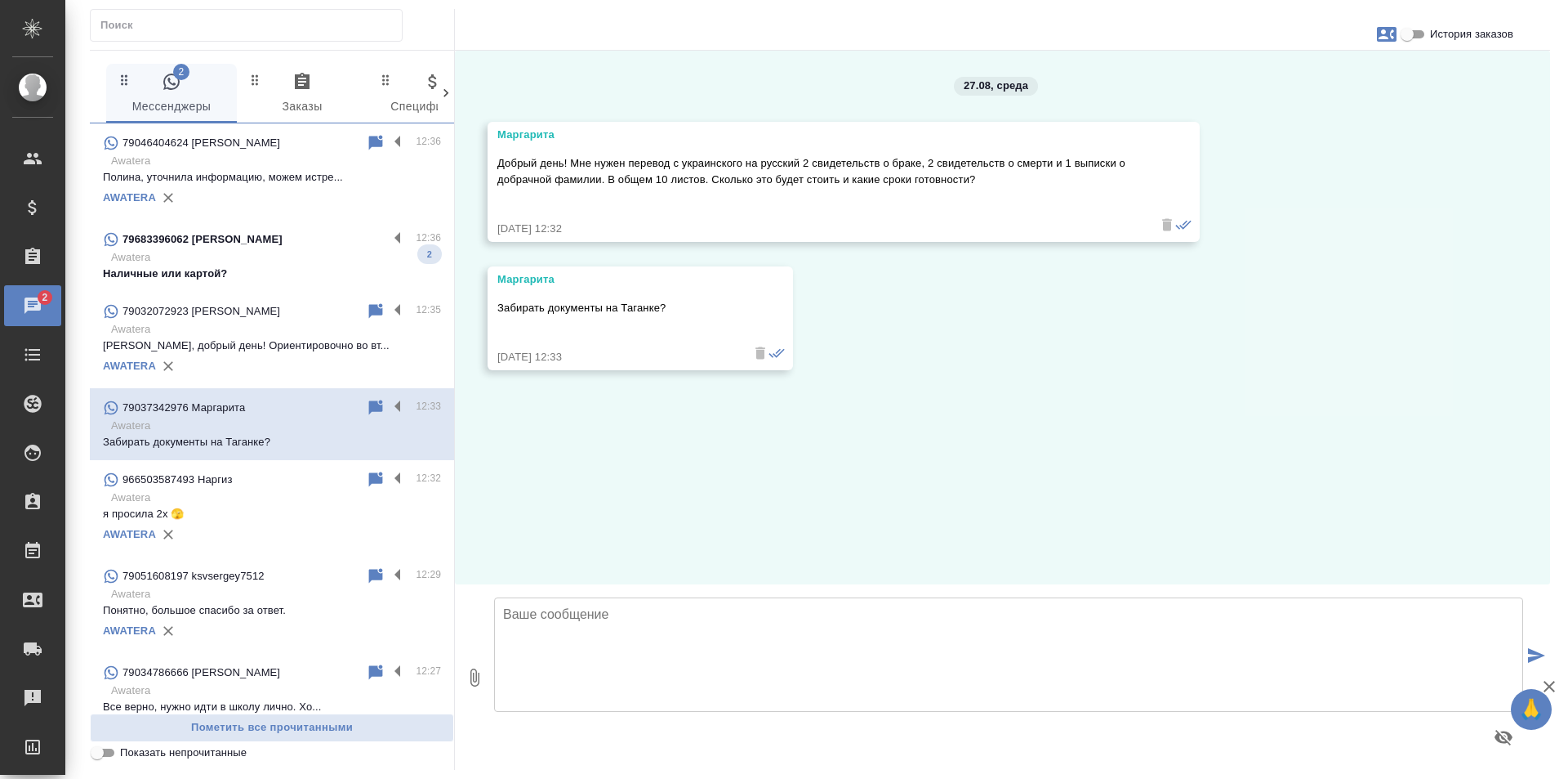
click at [245, 242] on p "79683396062 Ольга Литтл" at bounding box center [202, 240] width 160 height 16
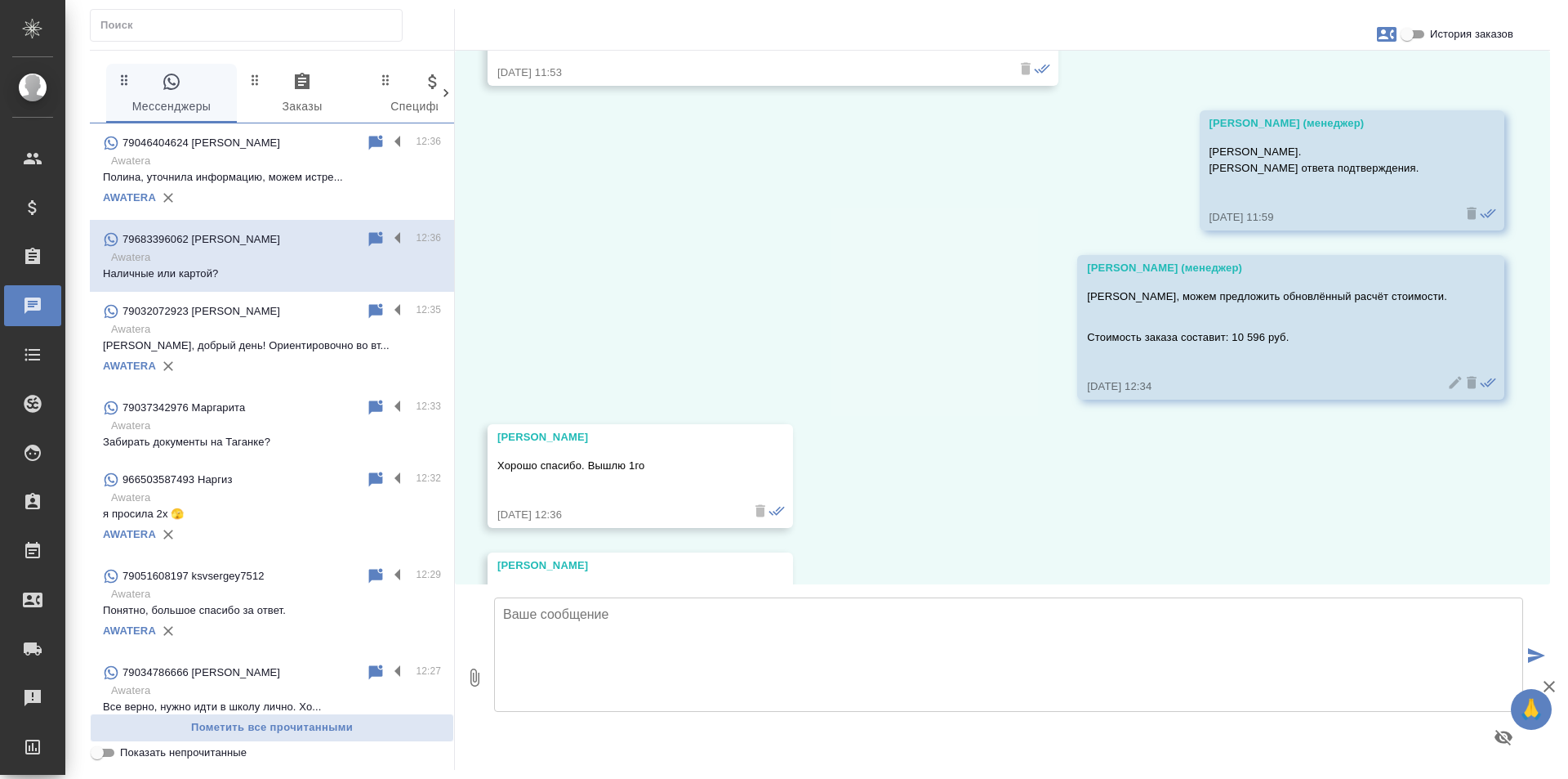
scroll to position [7813, 0]
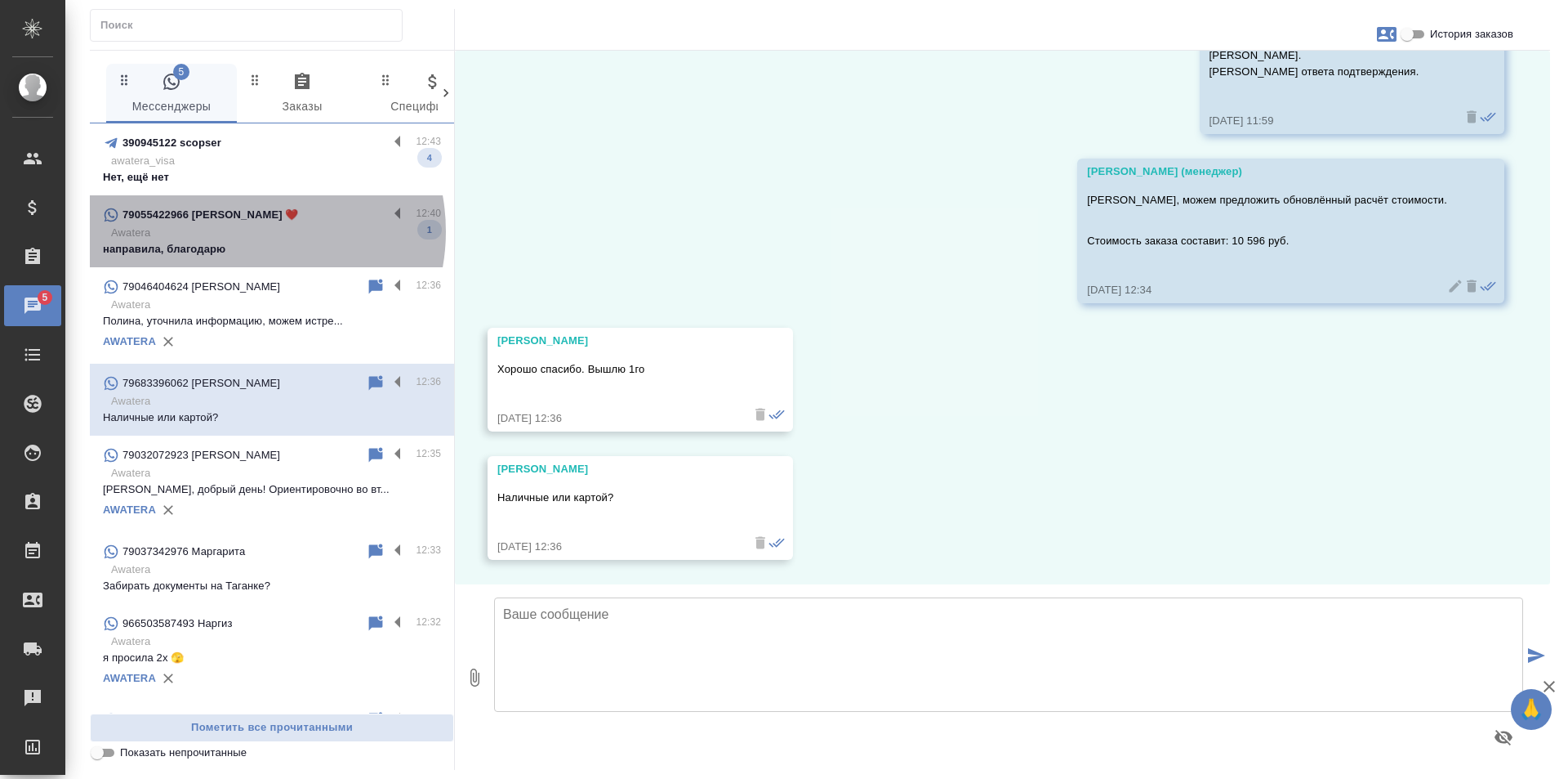
click at [242, 232] on p "Awatera" at bounding box center [276, 233] width 330 height 16
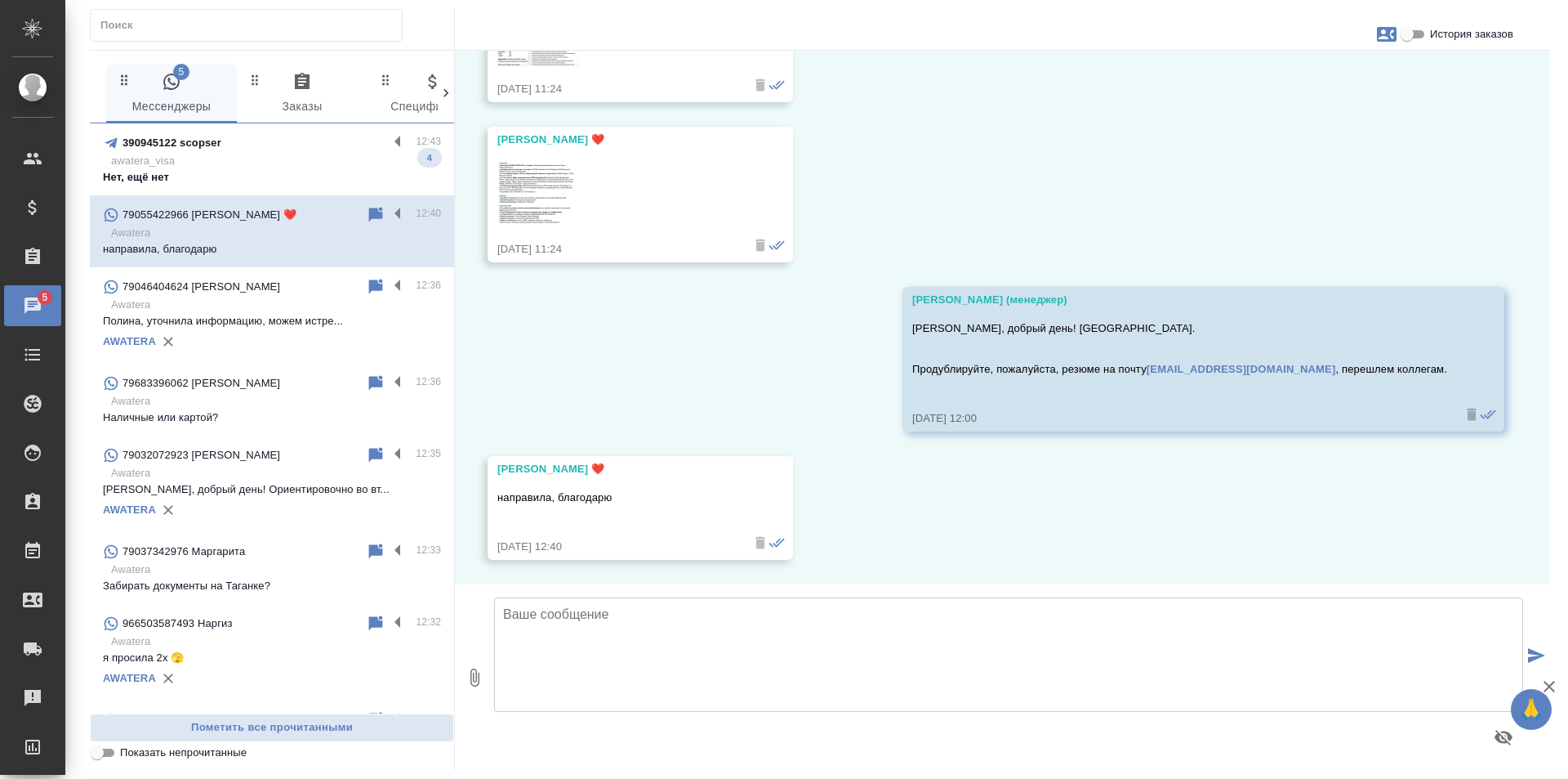
scroll to position [534, 0]
click at [249, 157] on p "awatera_visa" at bounding box center [276, 161] width 330 height 16
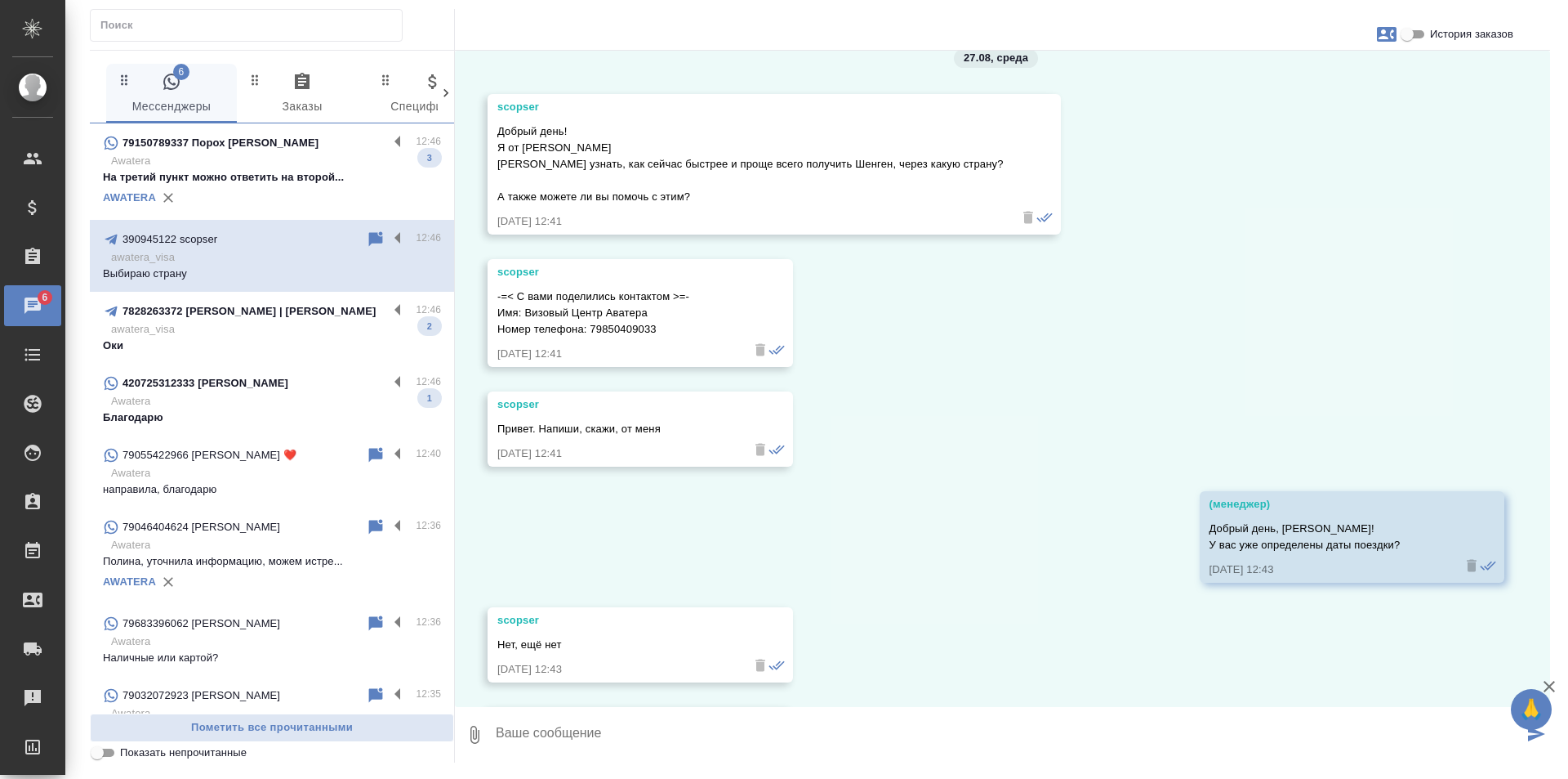
scroll to position [128, 0]
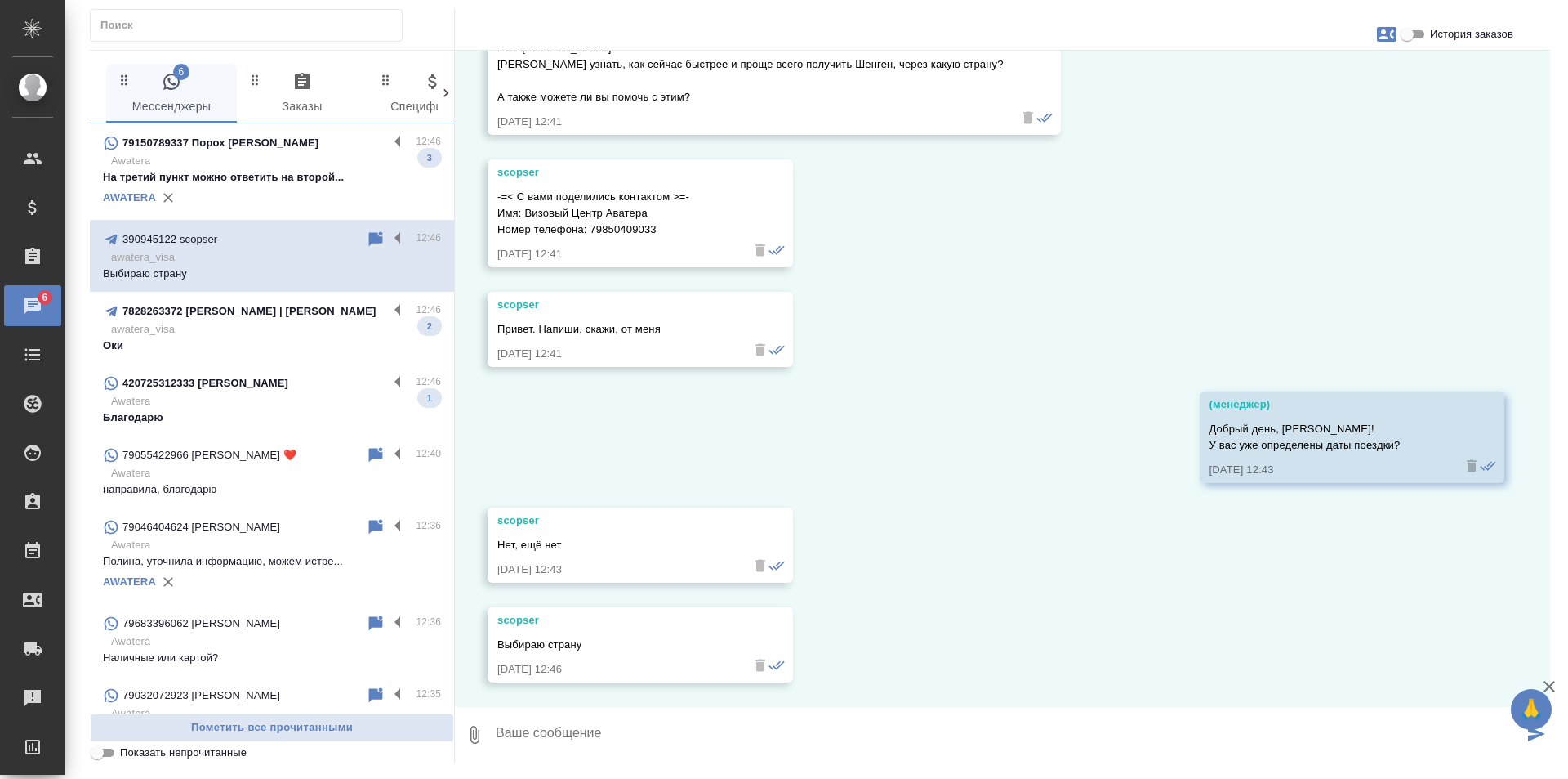
click at [279, 318] on div "7828263372 Кристина | Менеджер Аватера" at bounding box center [245, 311] width 285 height 20
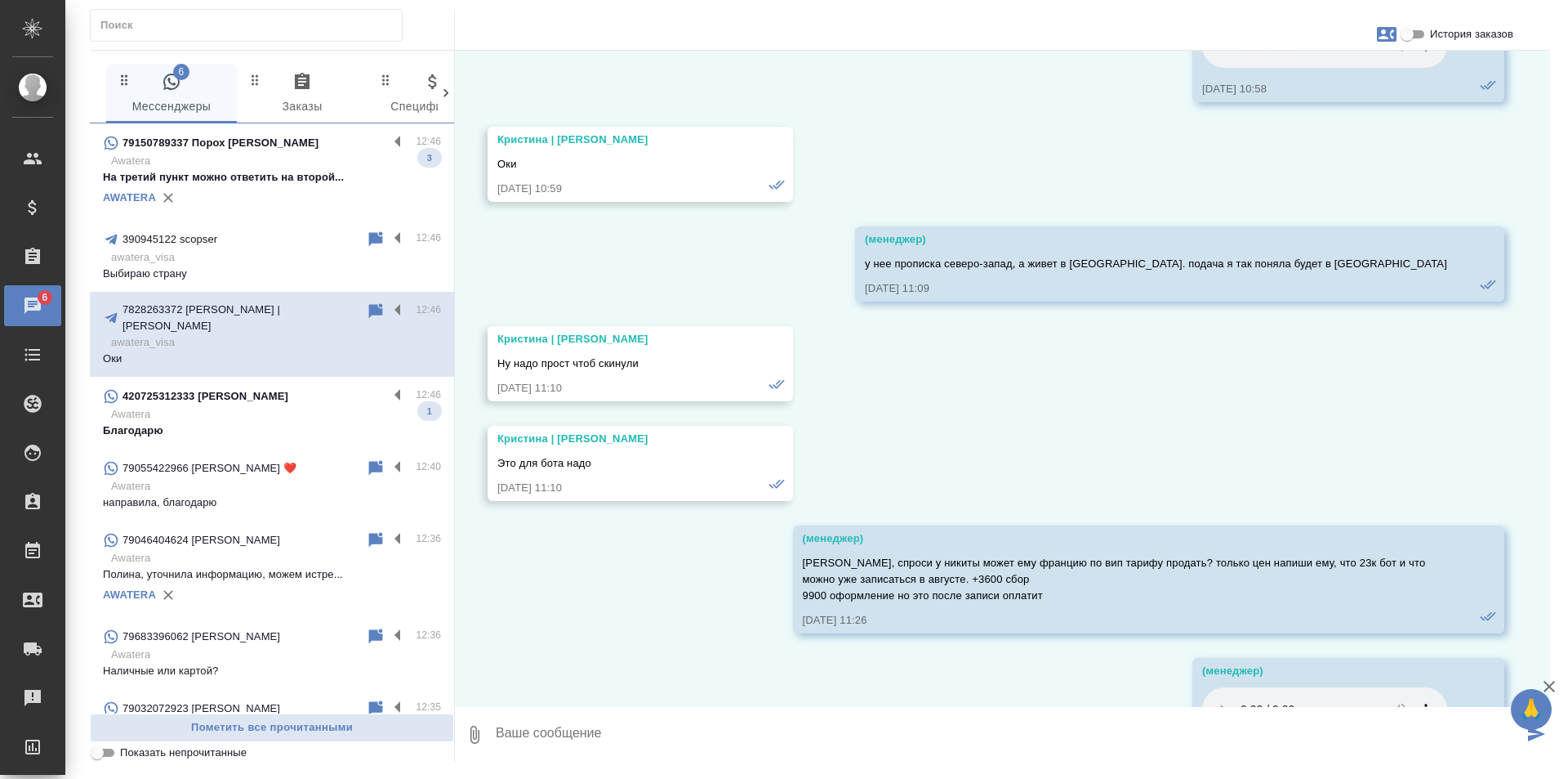
scroll to position [80310, 0]
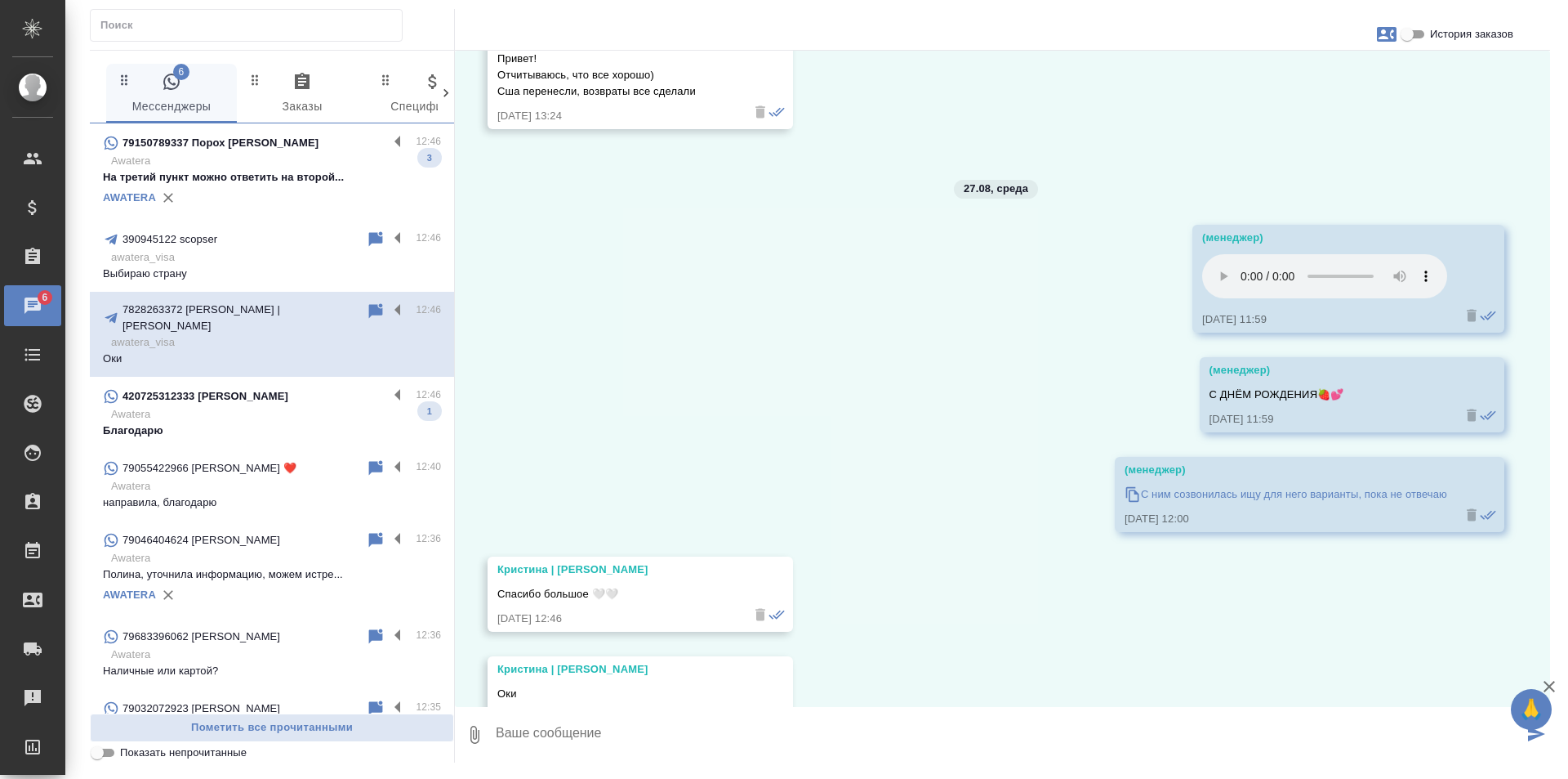
click at [268, 406] on p "Awatera" at bounding box center [276, 414] width 330 height 16
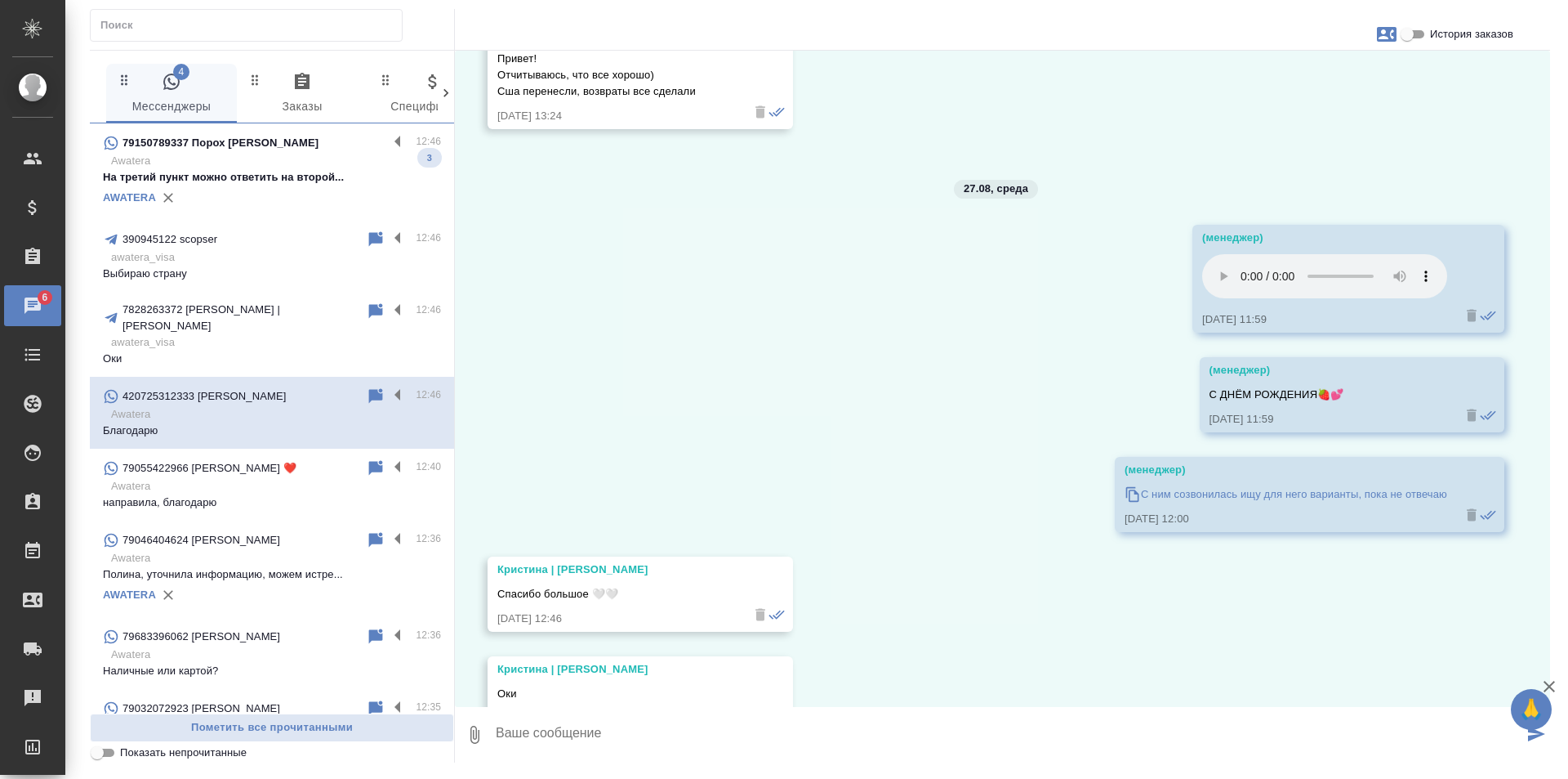
click at [254, 406] on p "Awatera" at bounding box center [276, 414] width 330 height 16
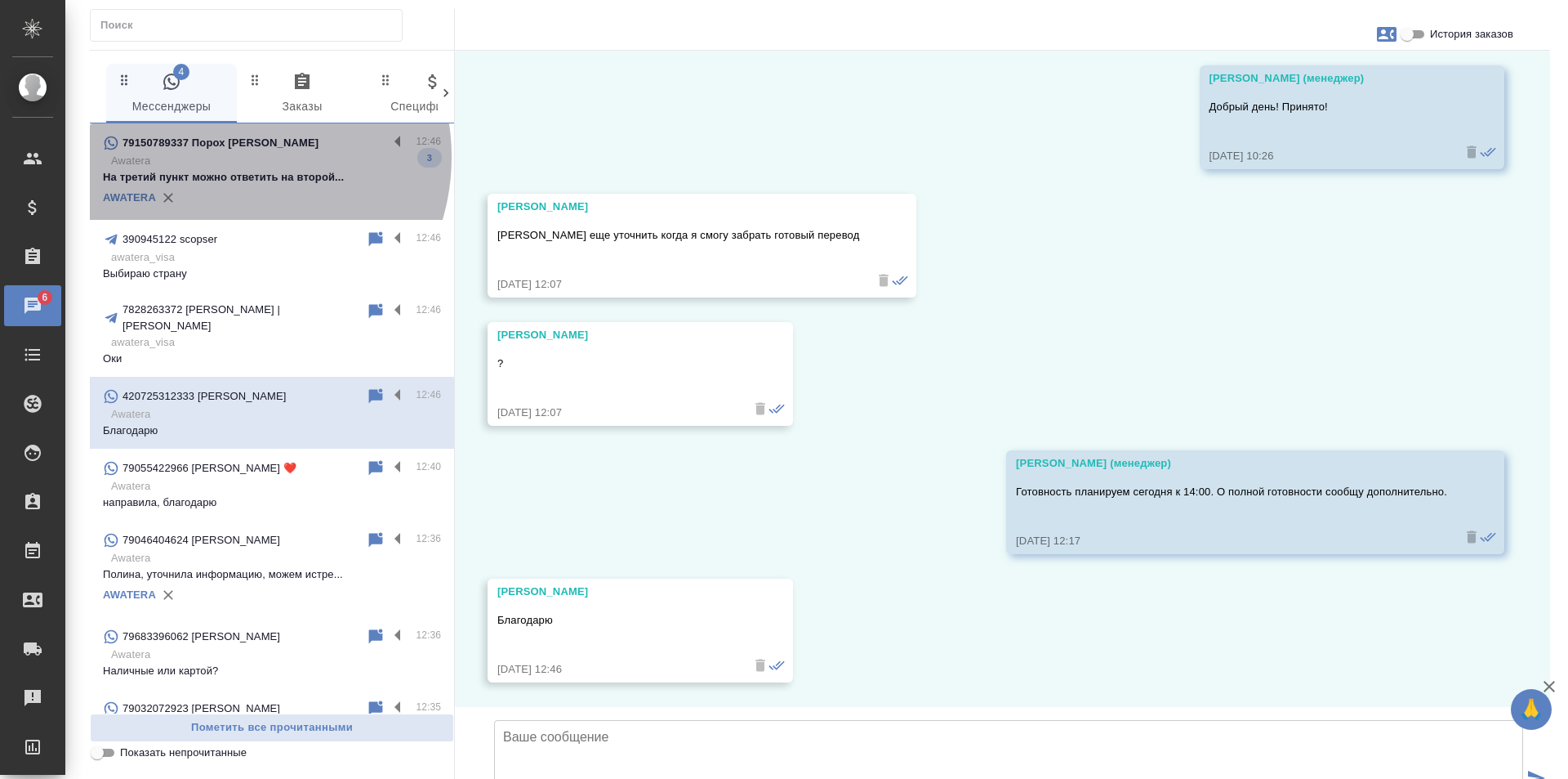
click at [230, 157] on p "Awatera" at bounding box center [276, 161] width 330 height 16
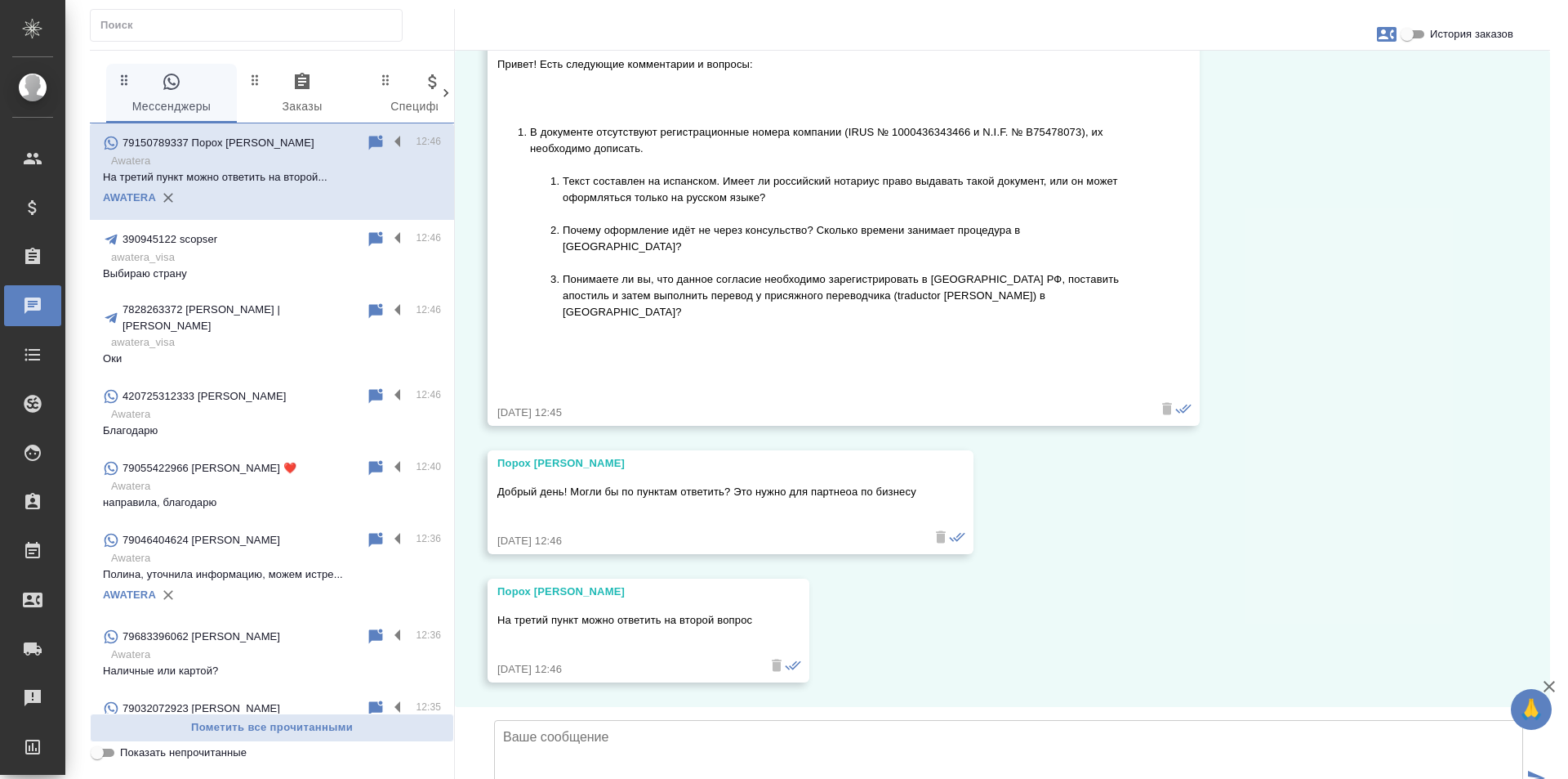
scroll to position [1398, 0]
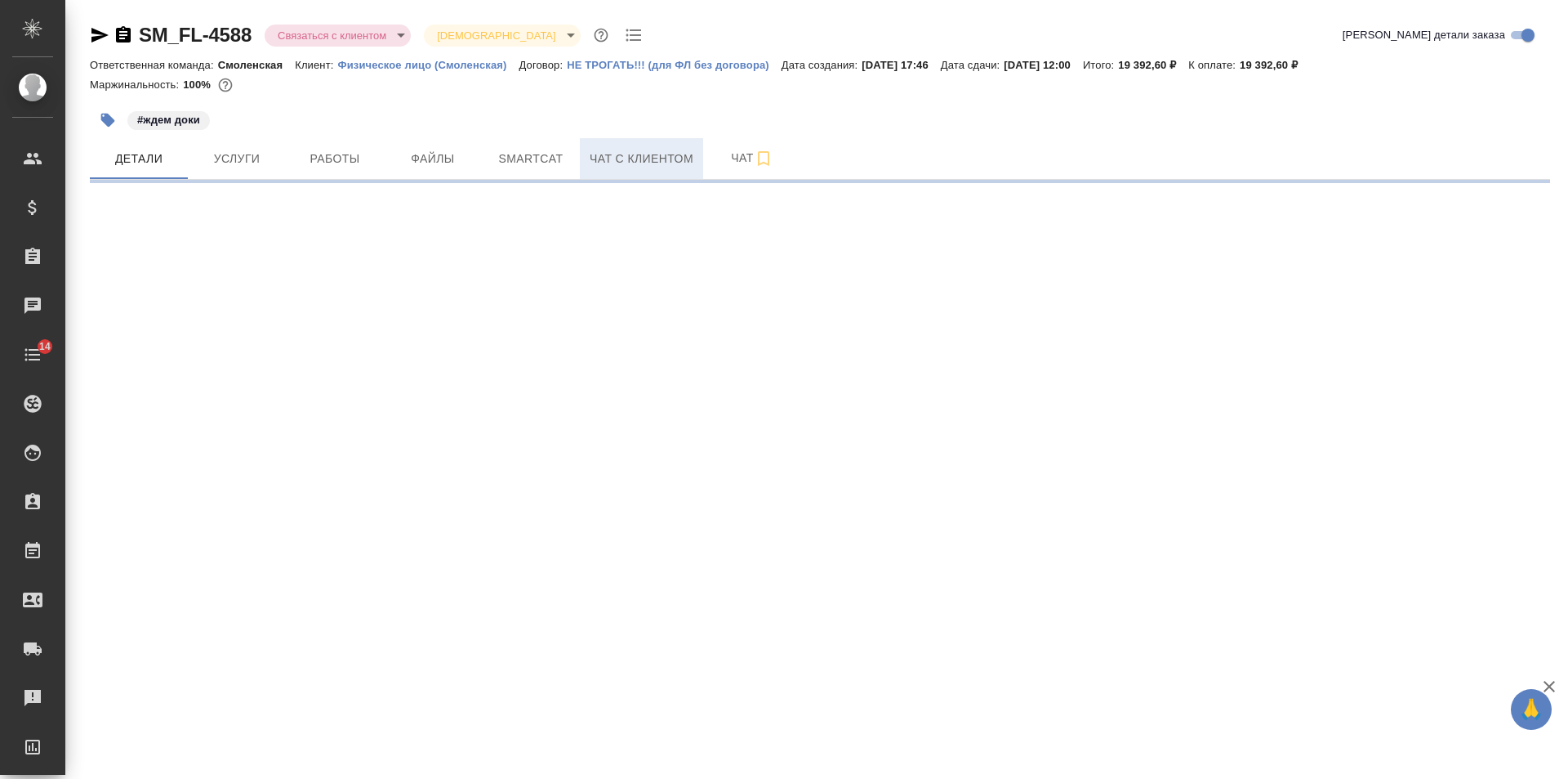
select select "RU"
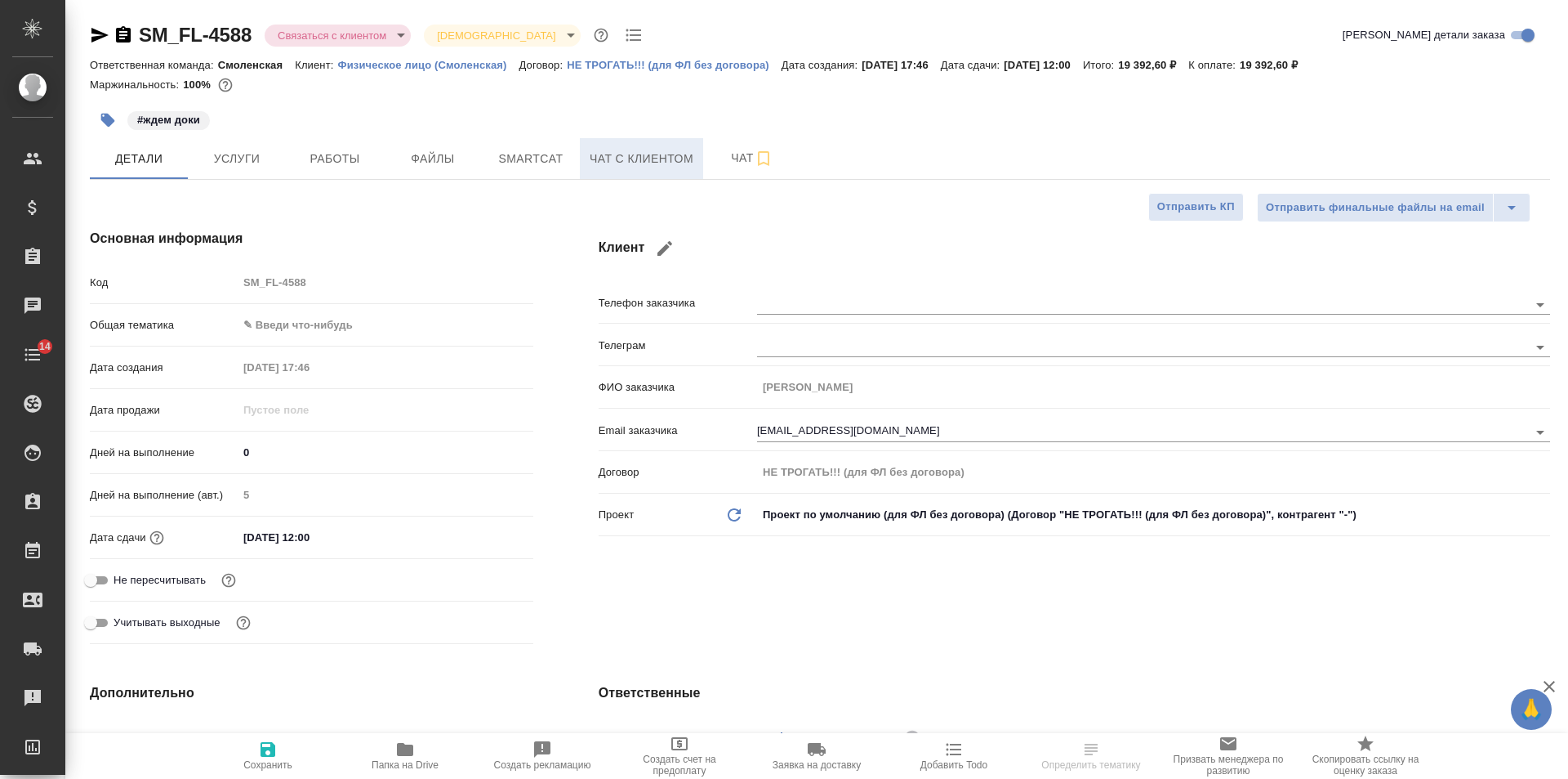
type textarea "x"
click at [659, 158] on span "Чат с клиентом" at bounding box center [641, 158] width 104 height 21
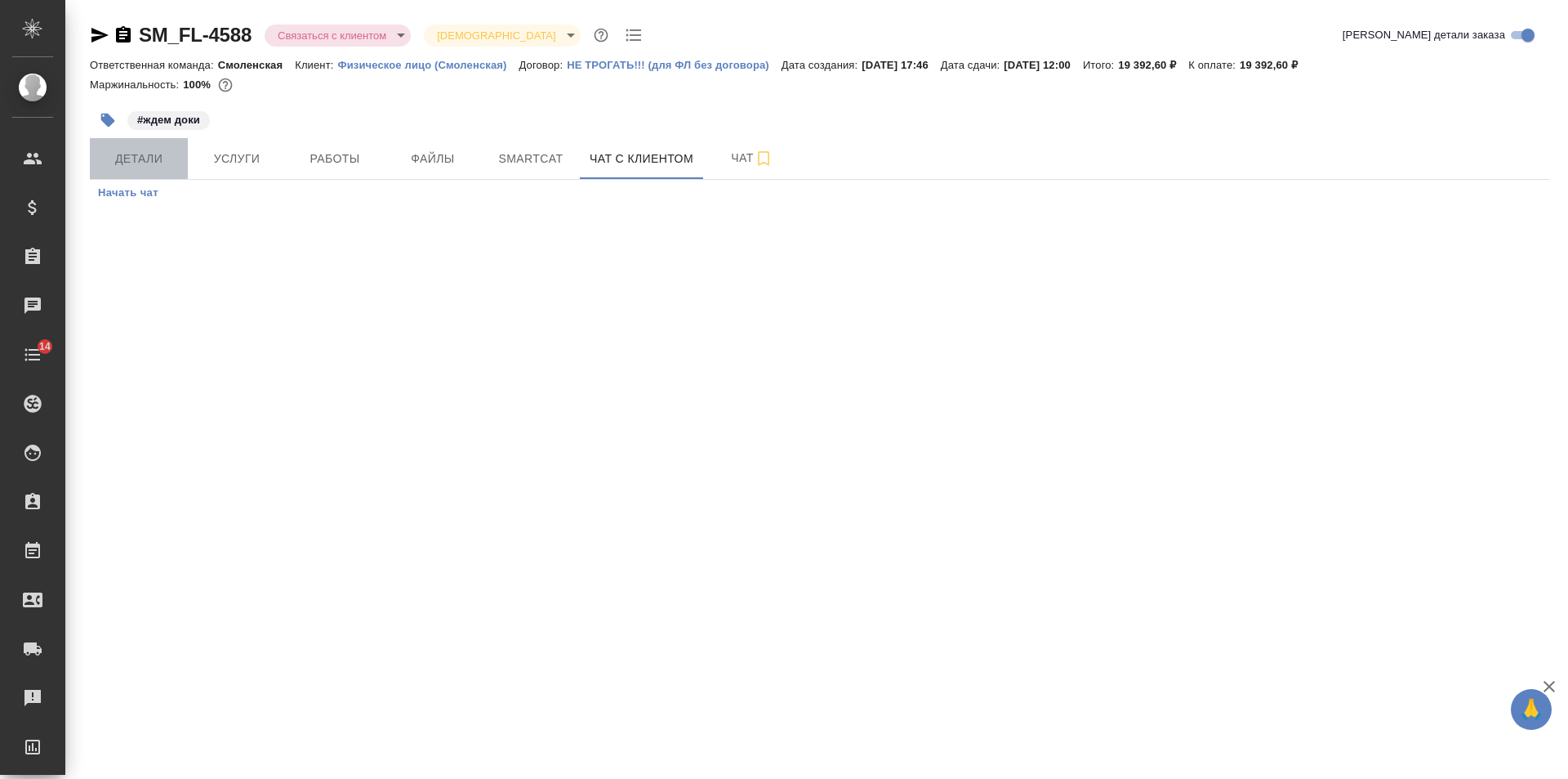
click at [128, 157] on span "Детали" at bounding box center [138, 158] width 79 height 21
select select "RU"
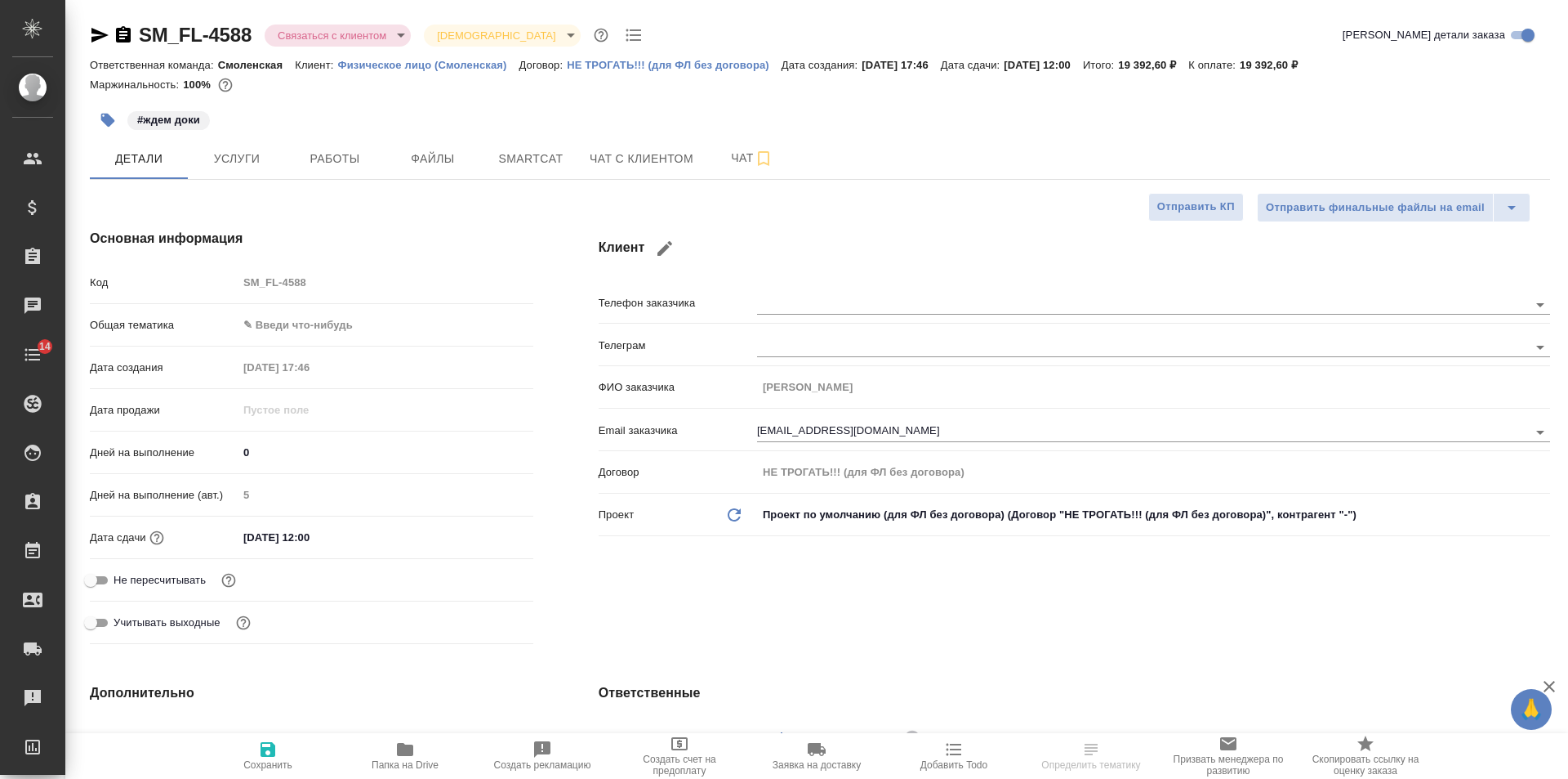
type textarea "x"
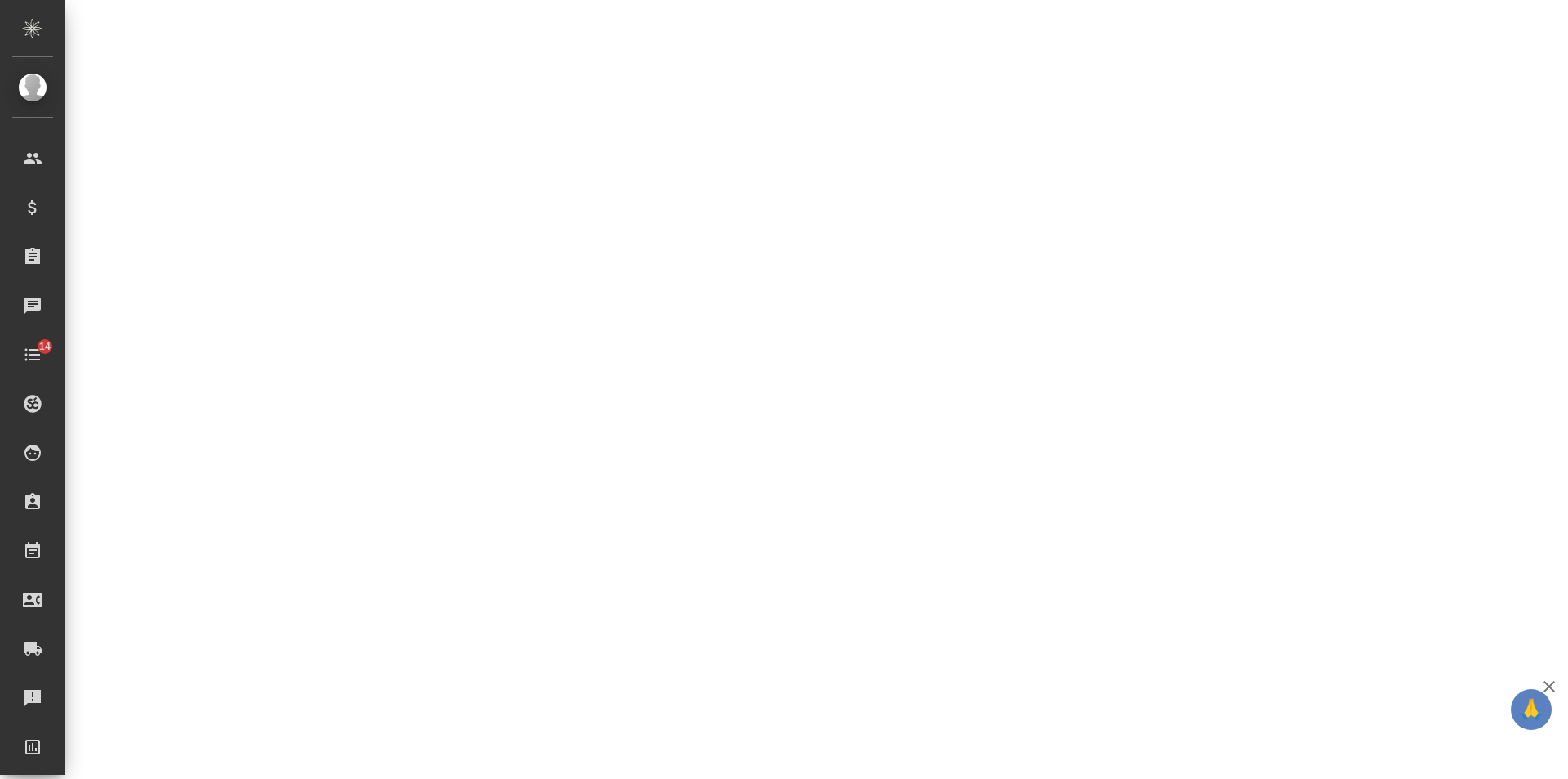
scroll to position [409, 0]
select select "RU"
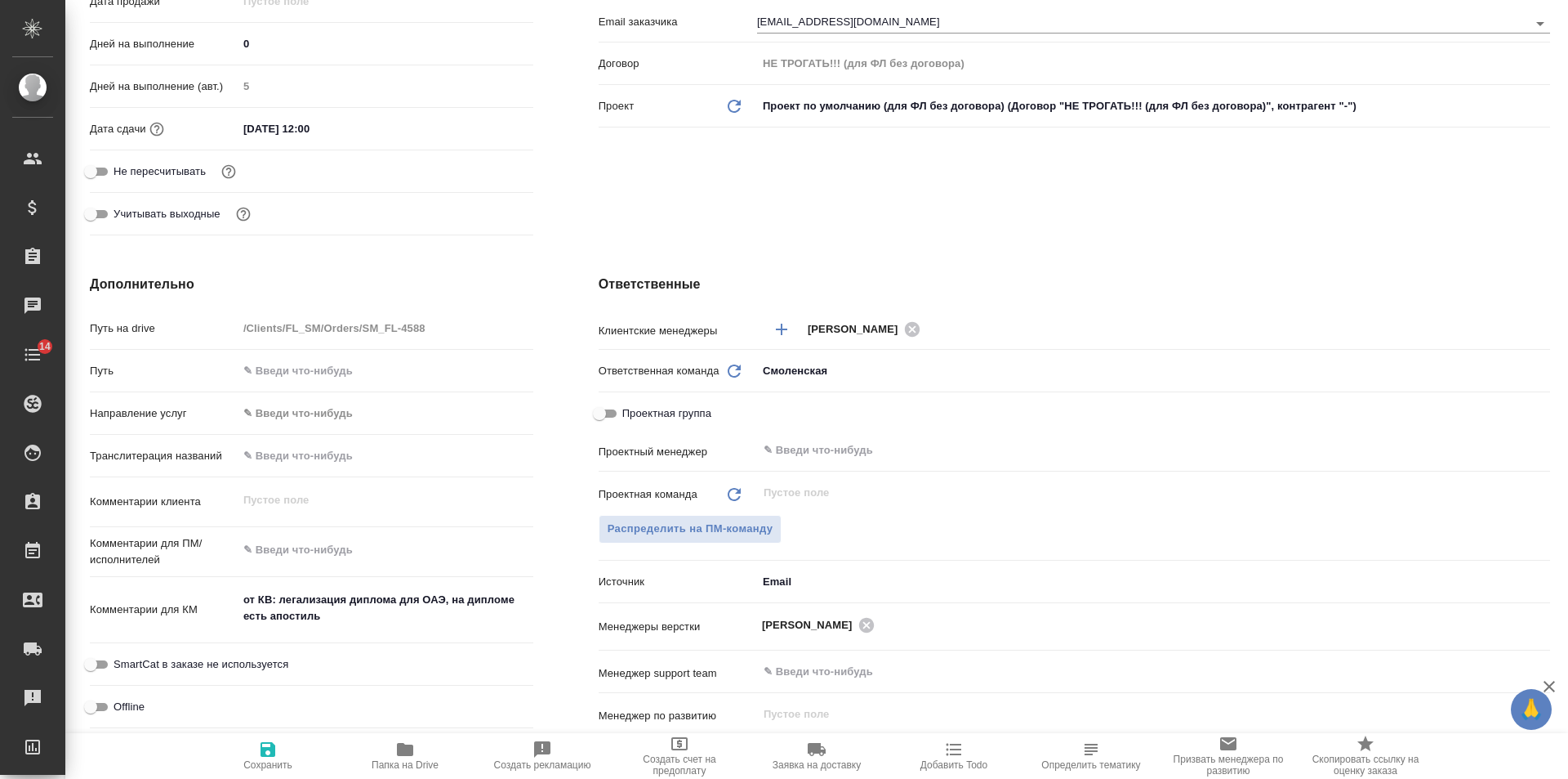
type textarea "x"
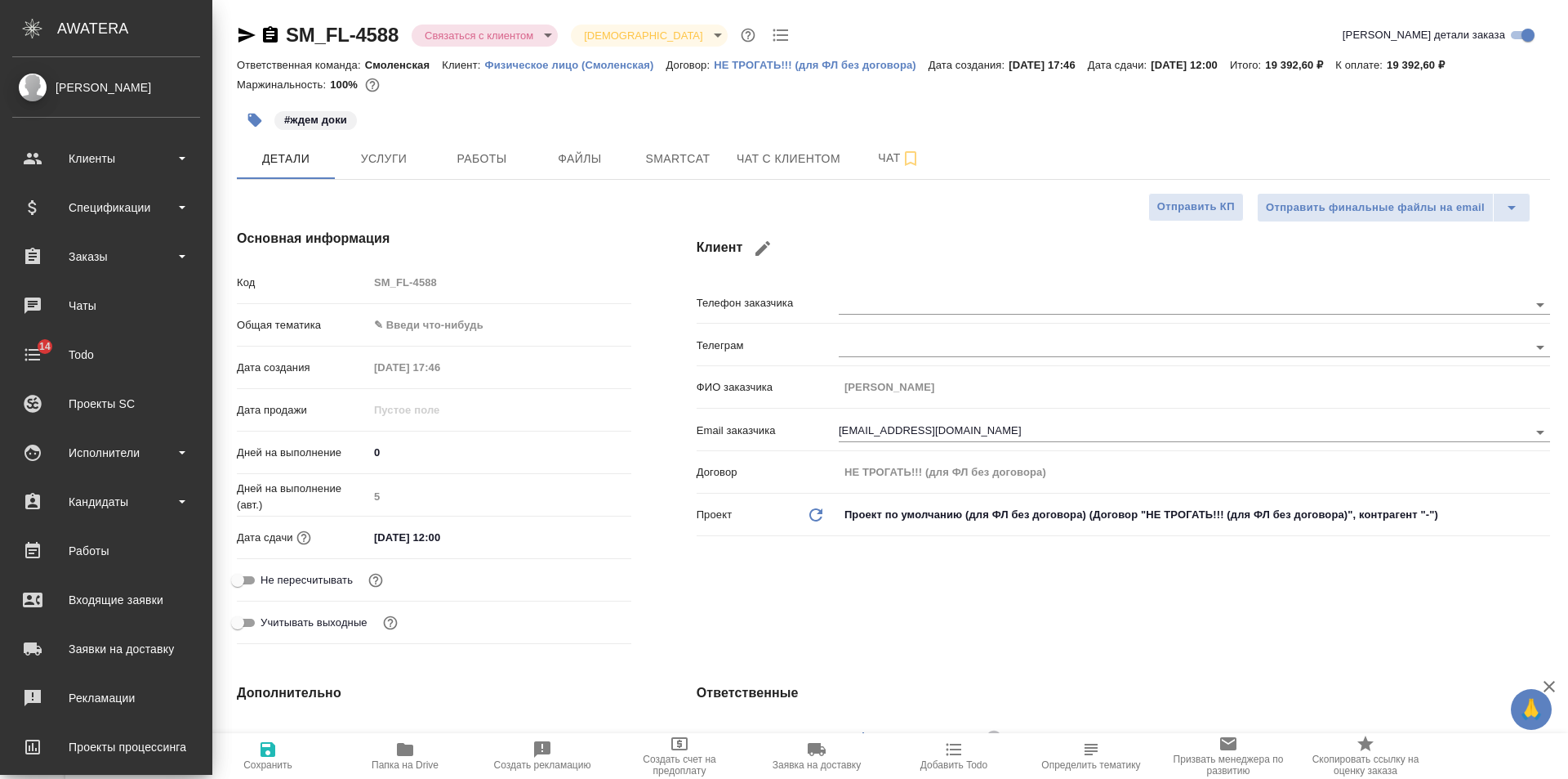
type textarea "x"
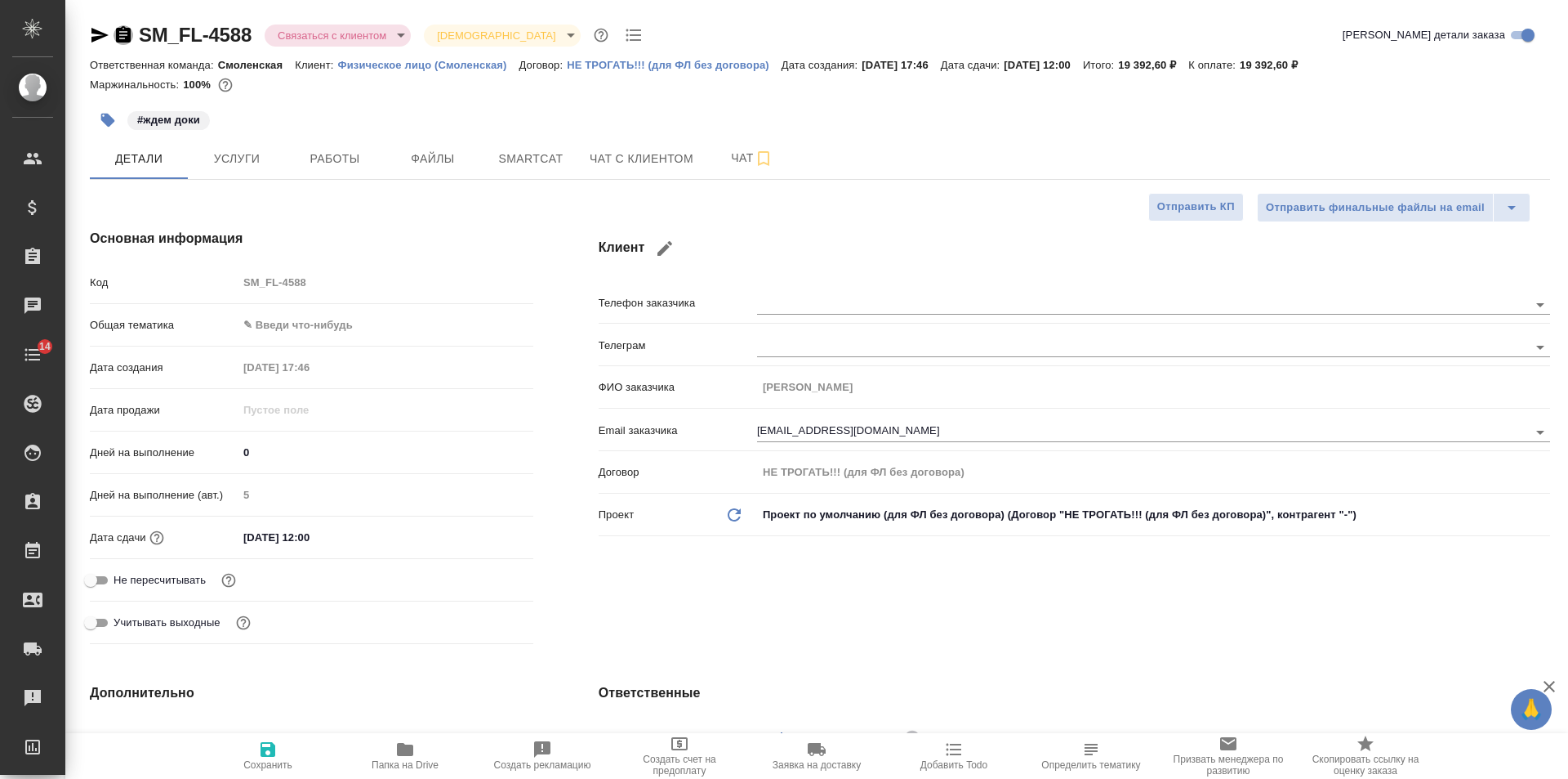
click at [122, 35] on icon "button" at bounding box center [124, 35] width 20 height 20
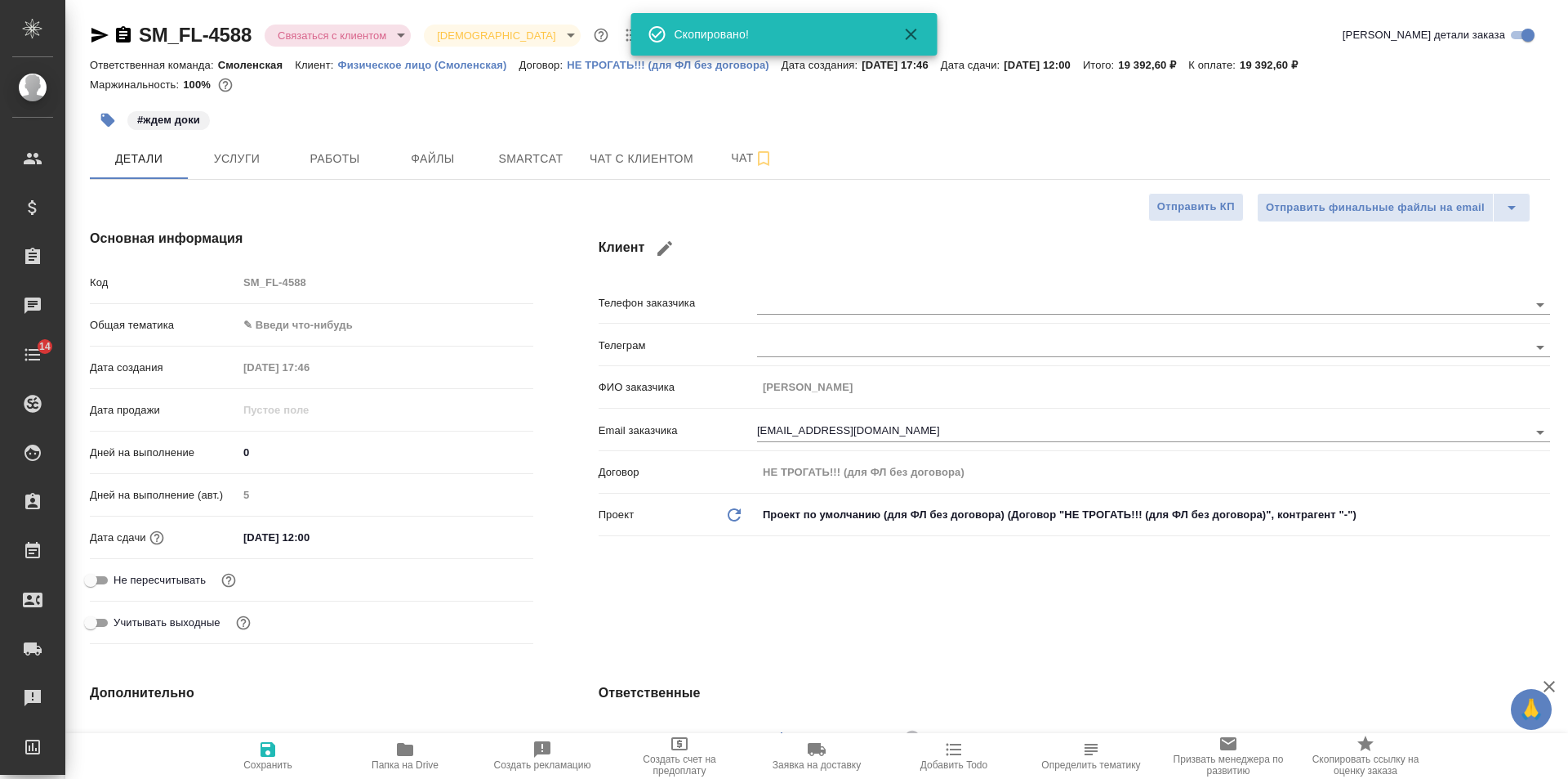
type textarea "x"
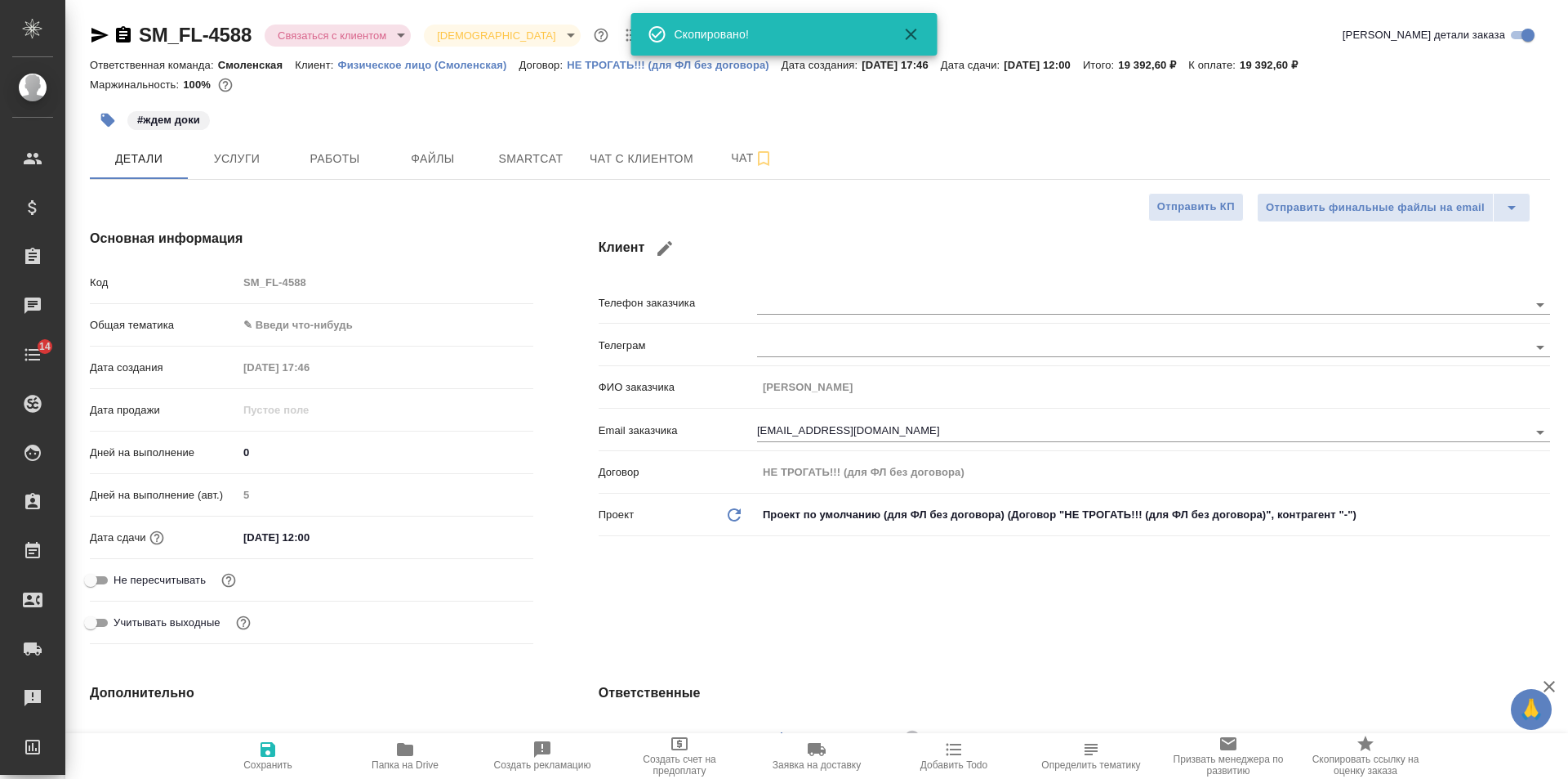
type textarea "x"
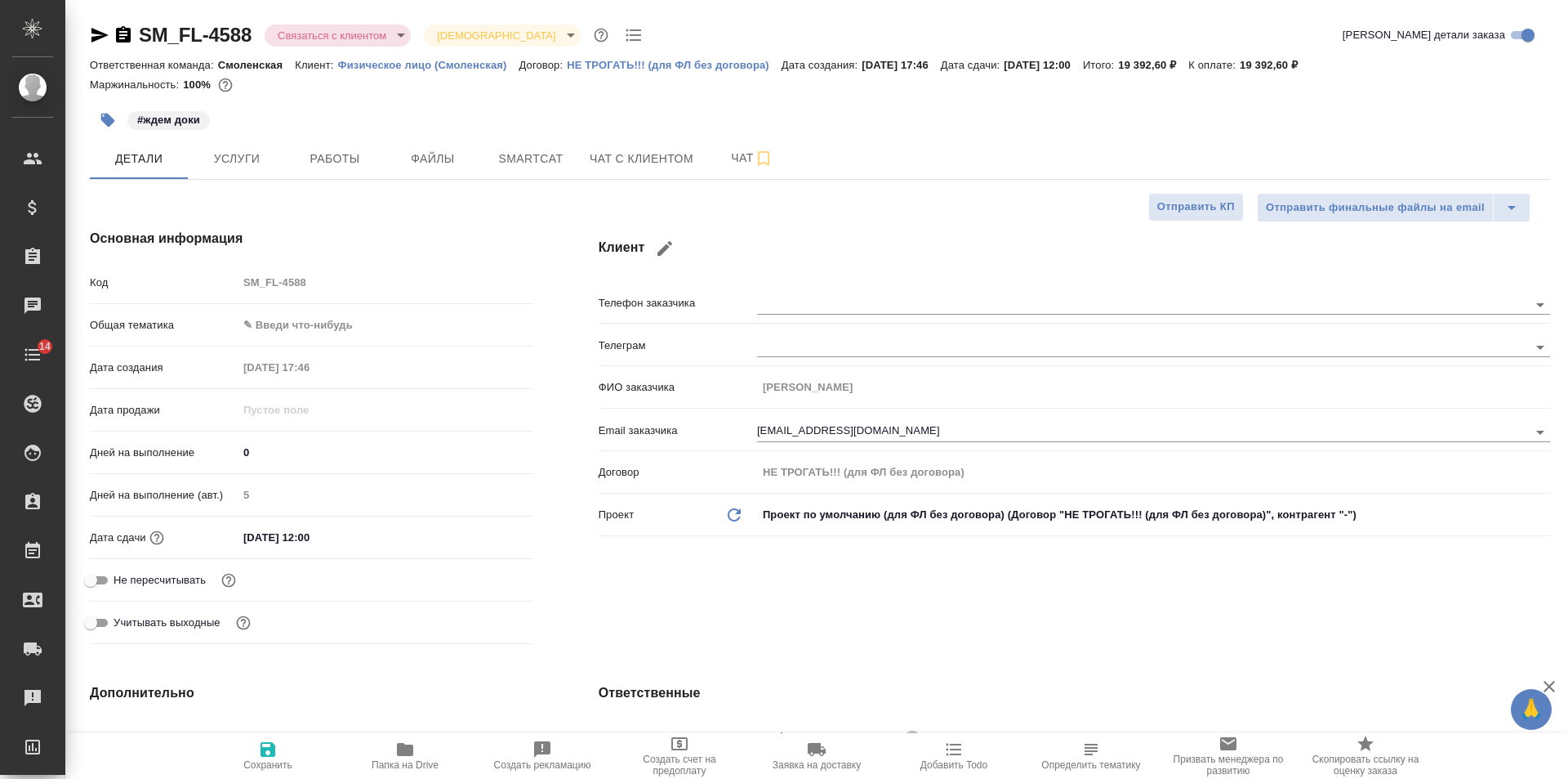
type textarea "x"
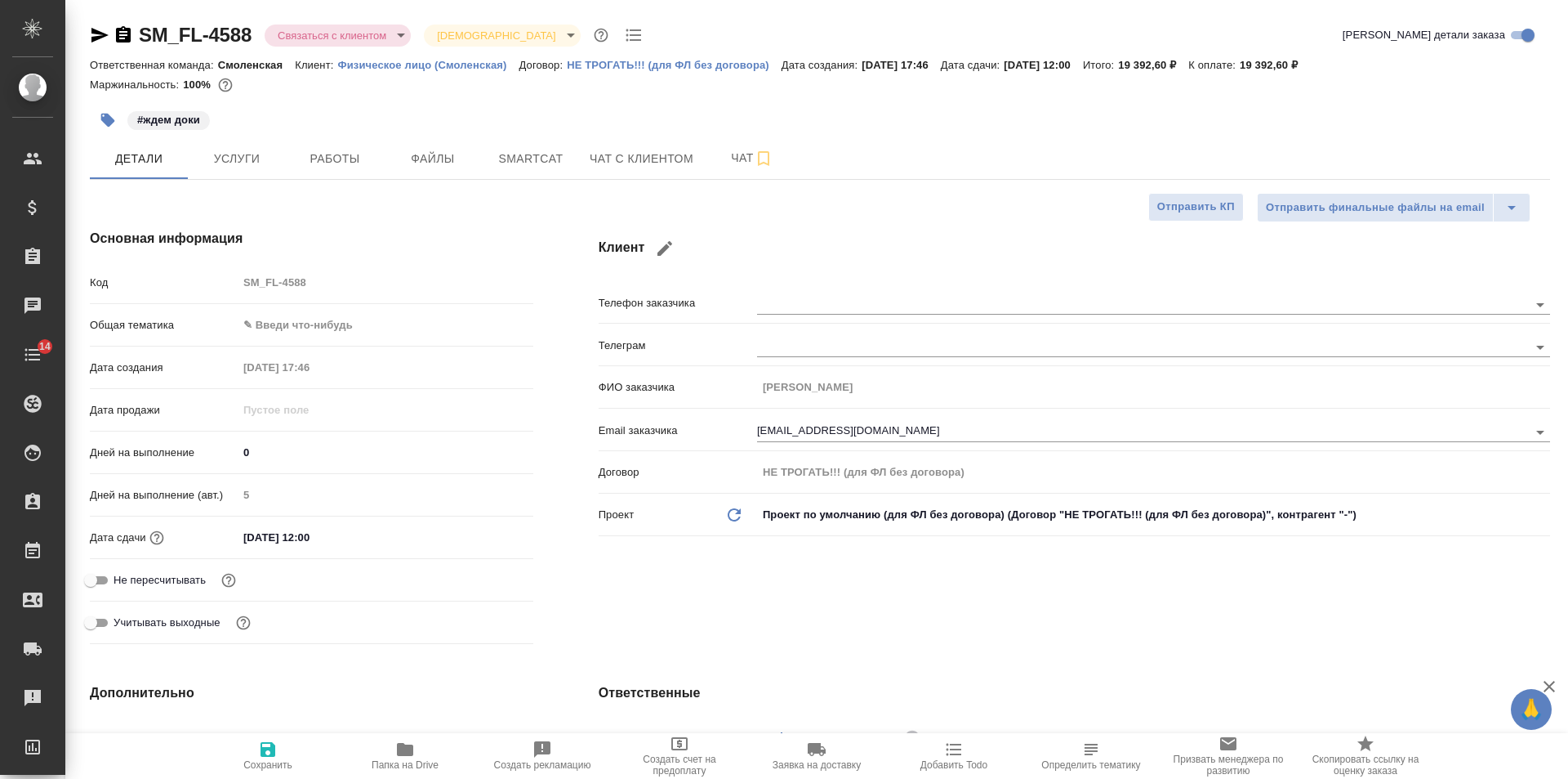
type textarea "x"
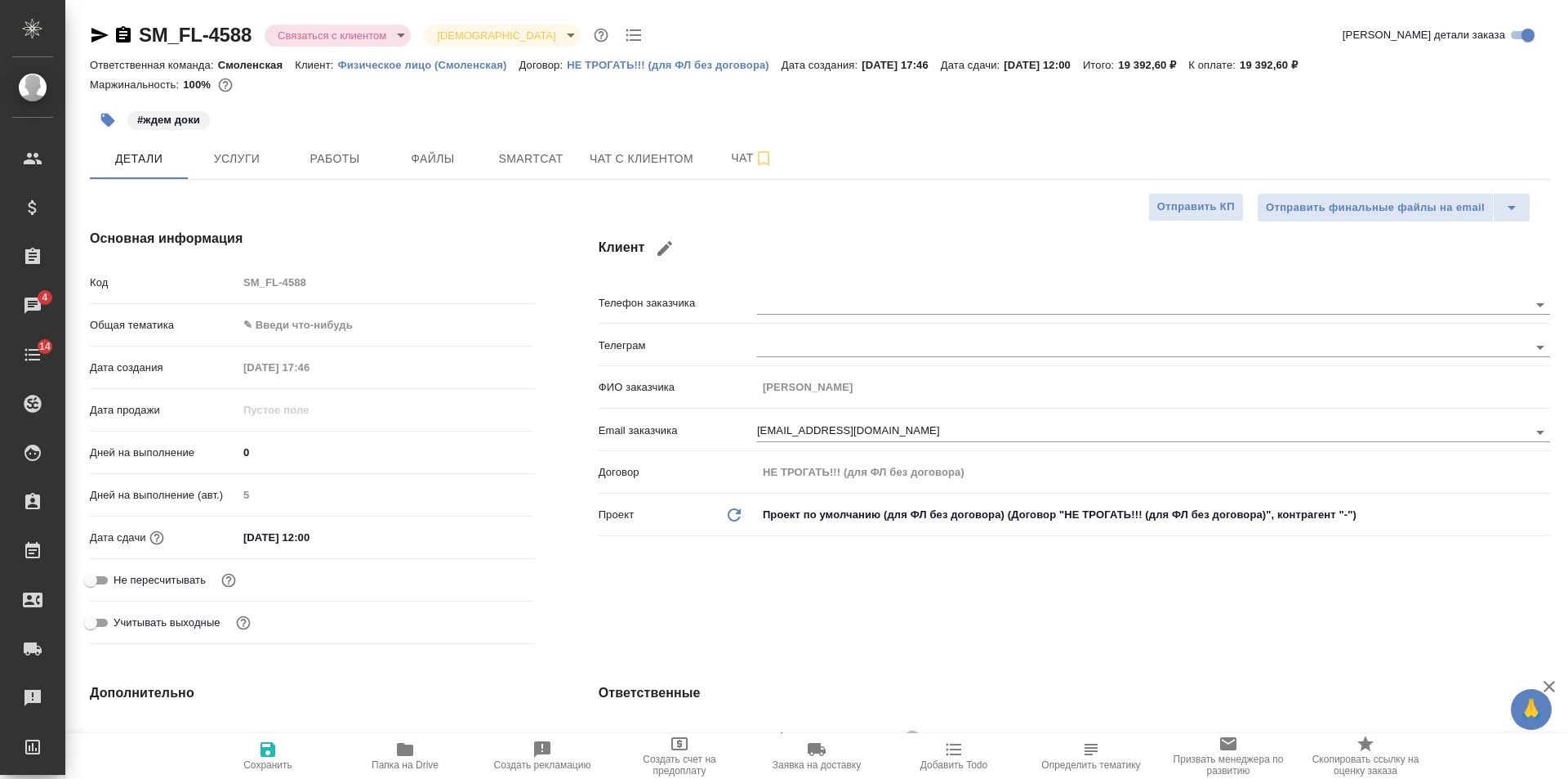
type textarea "x"
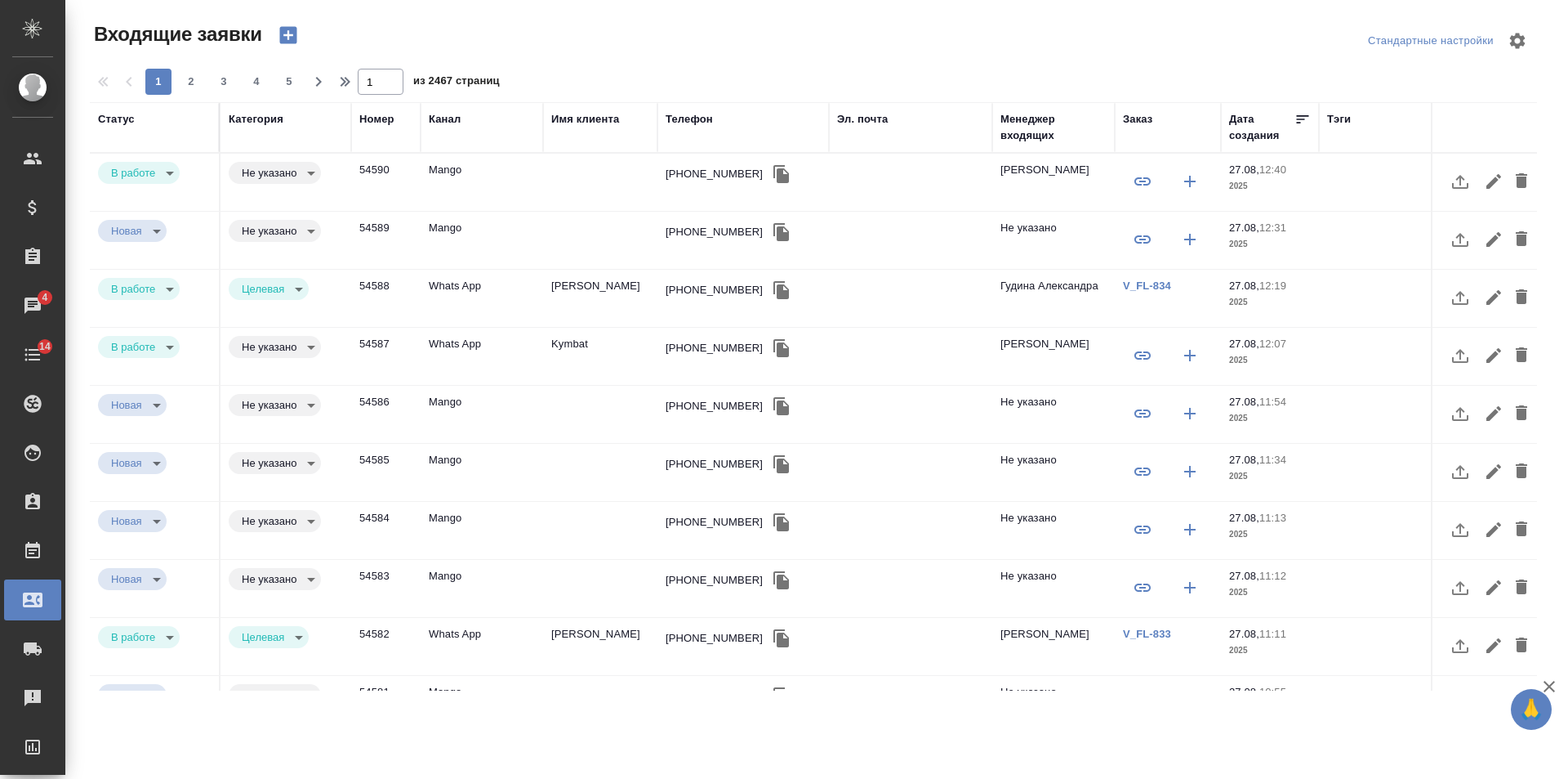
select select "RU"
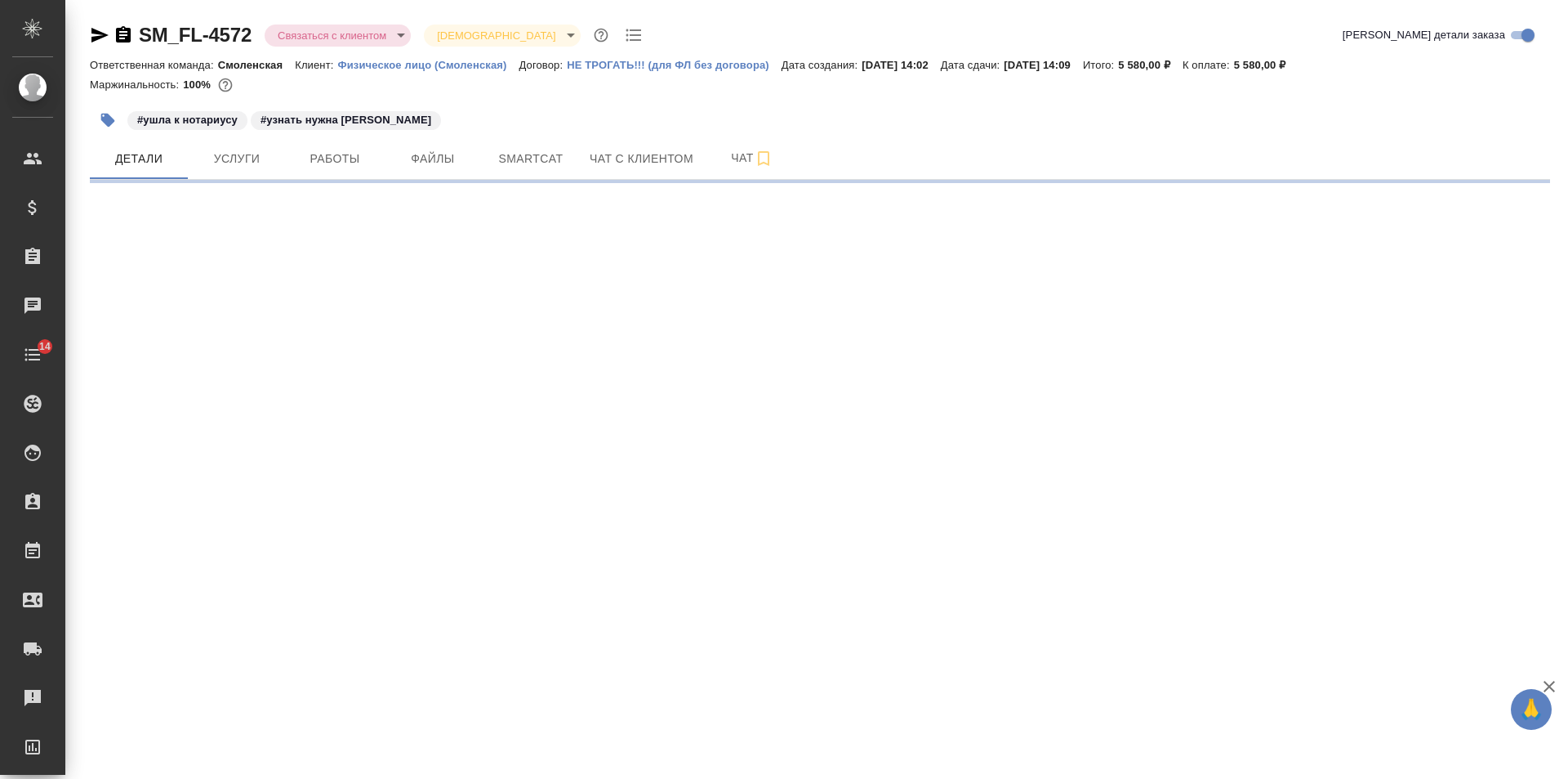
select select "RU"
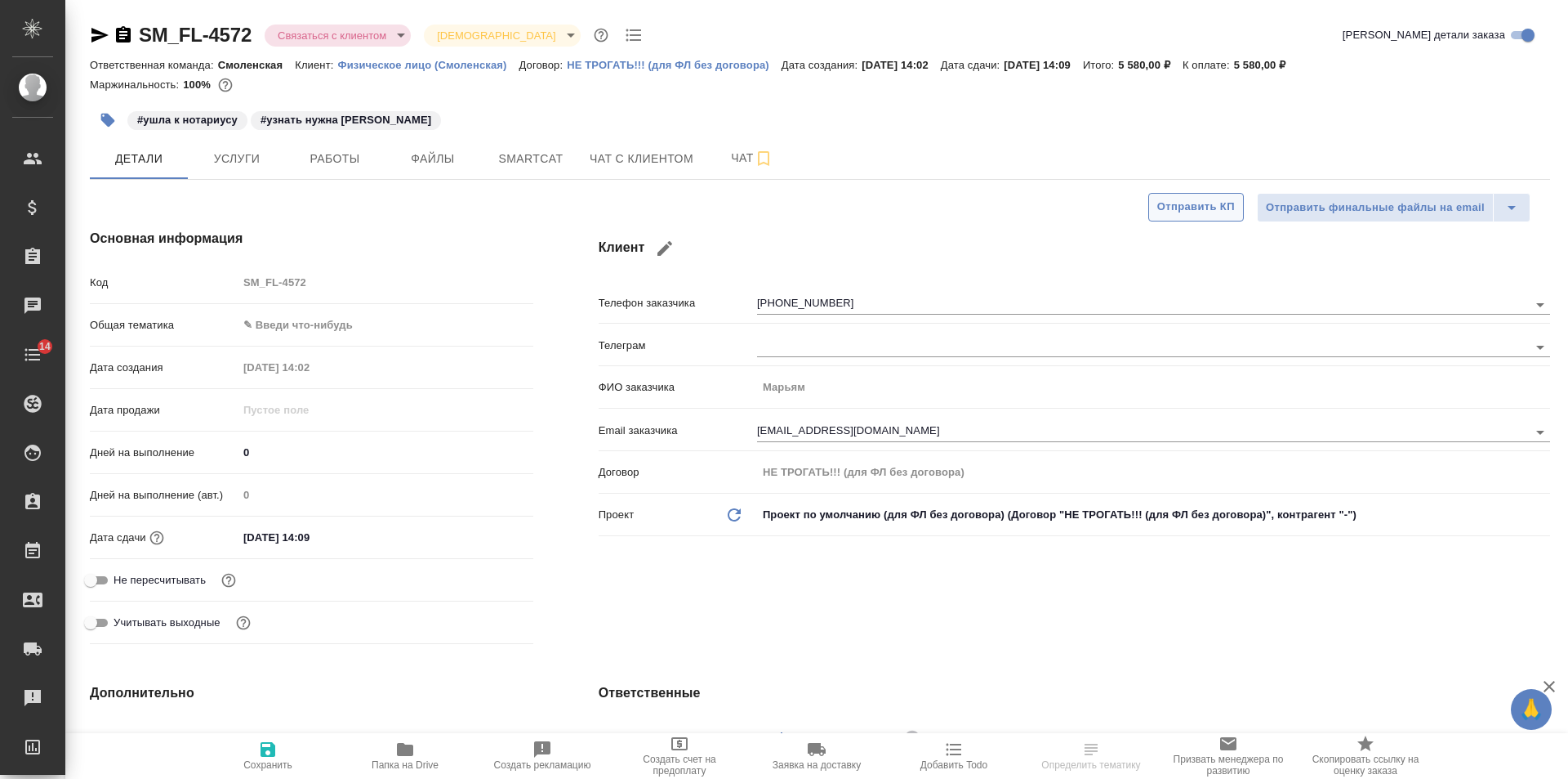
type textarea "x"
click at [644, 165] on span "Чат с клиентом" at bounding box center [641, 158] width 104 height 21
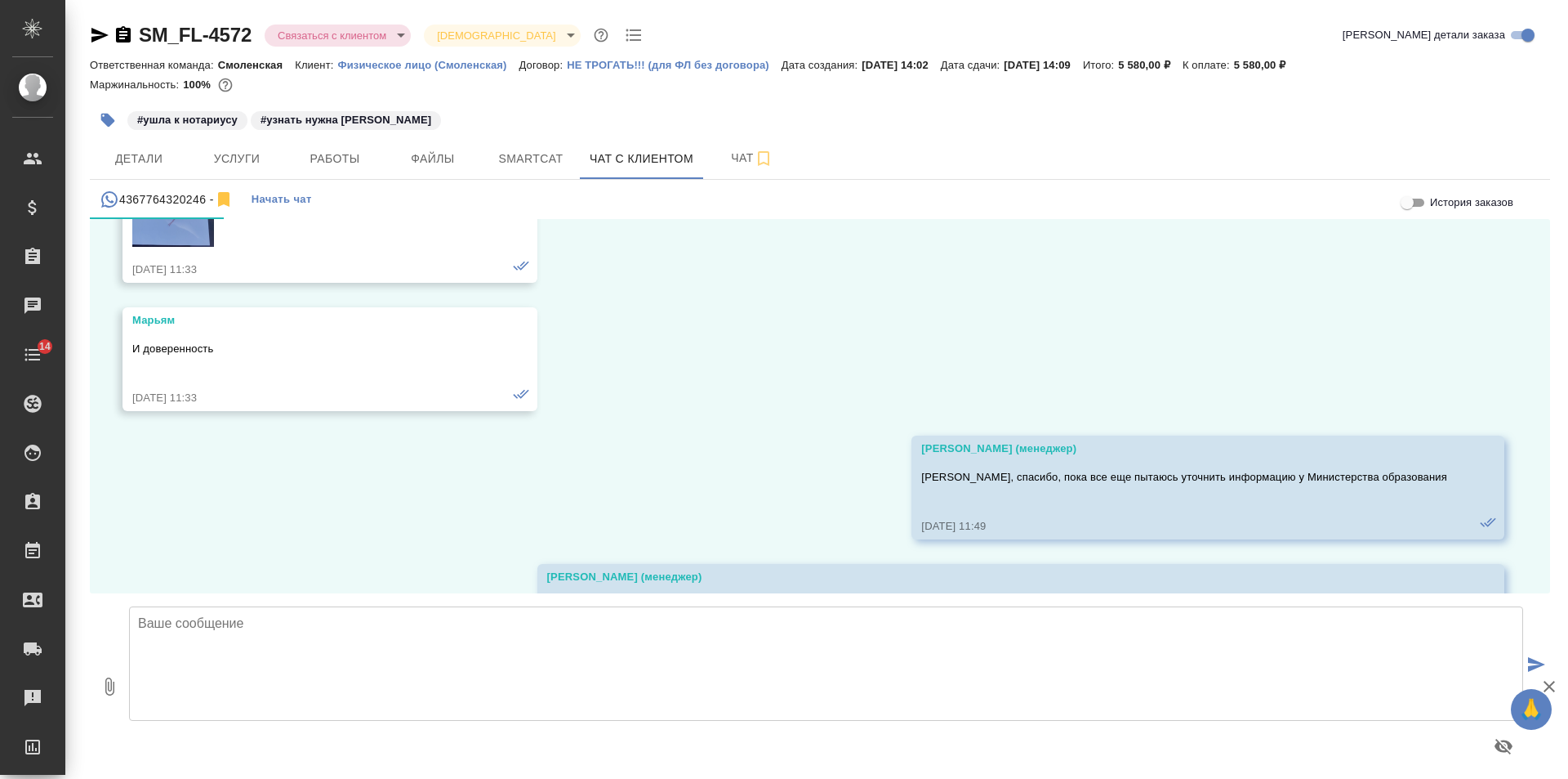
scroll to position [8358, 0]
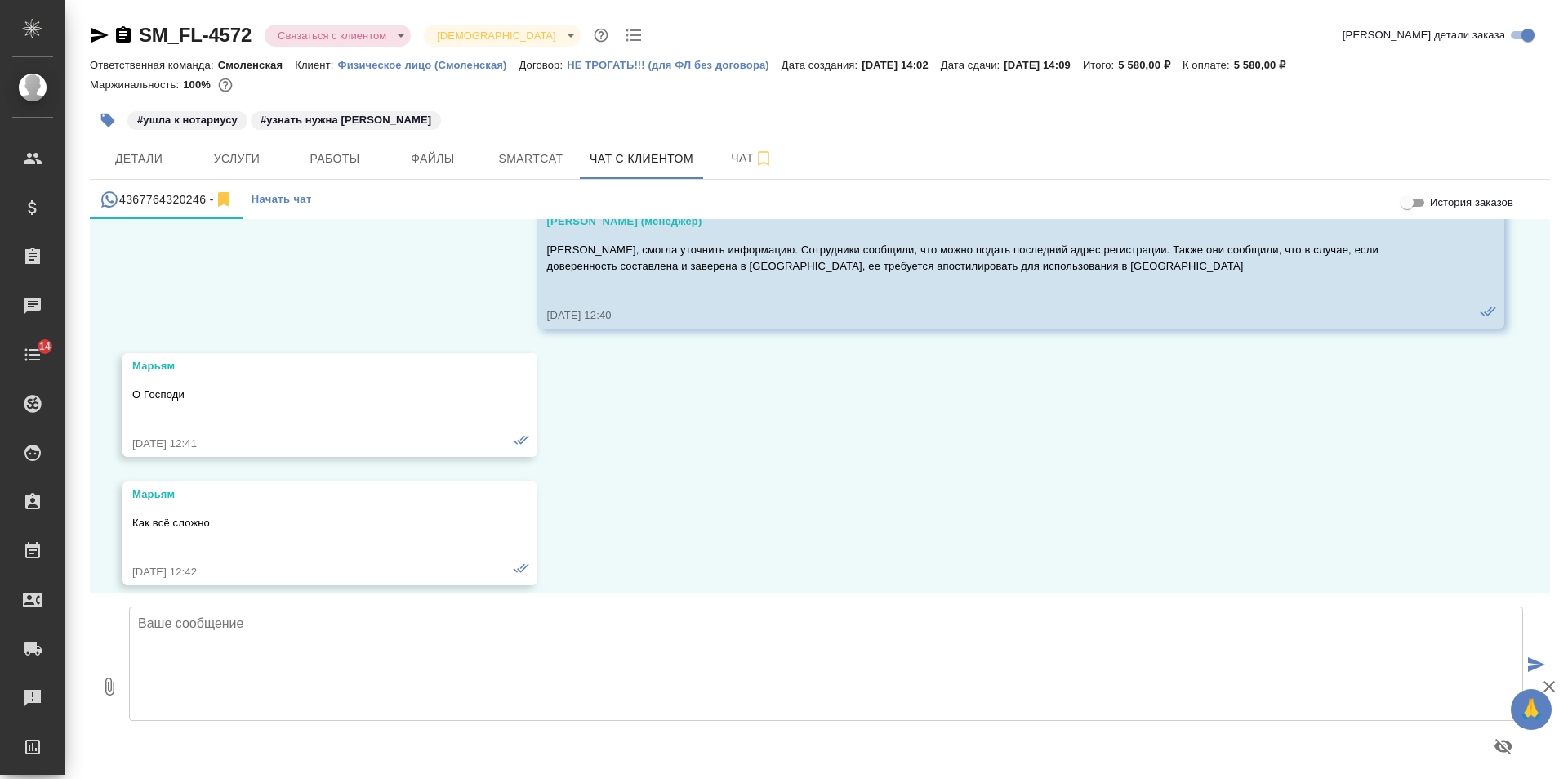
click at [128, 35] on icon "button" at bounding box center [123, 34] width 14 height 16
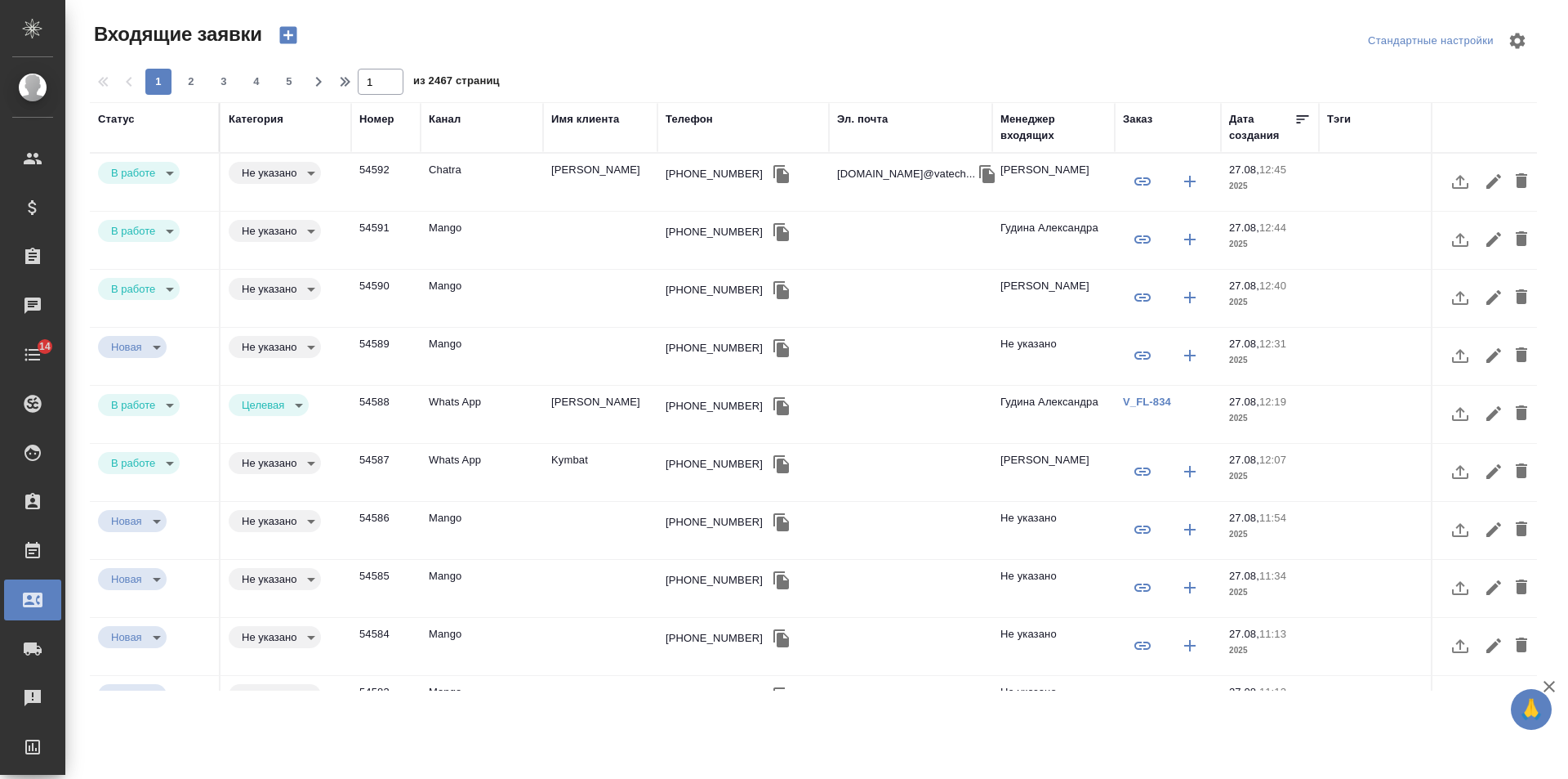
select select "RU"
click at [717, 235] on div "[PHONE_NUMBER]" at bounding box center [713, 232] width 97 height 16
click at [717, 235] on div "+79672042840" at bounding box center [713, 232] width 97 height 16
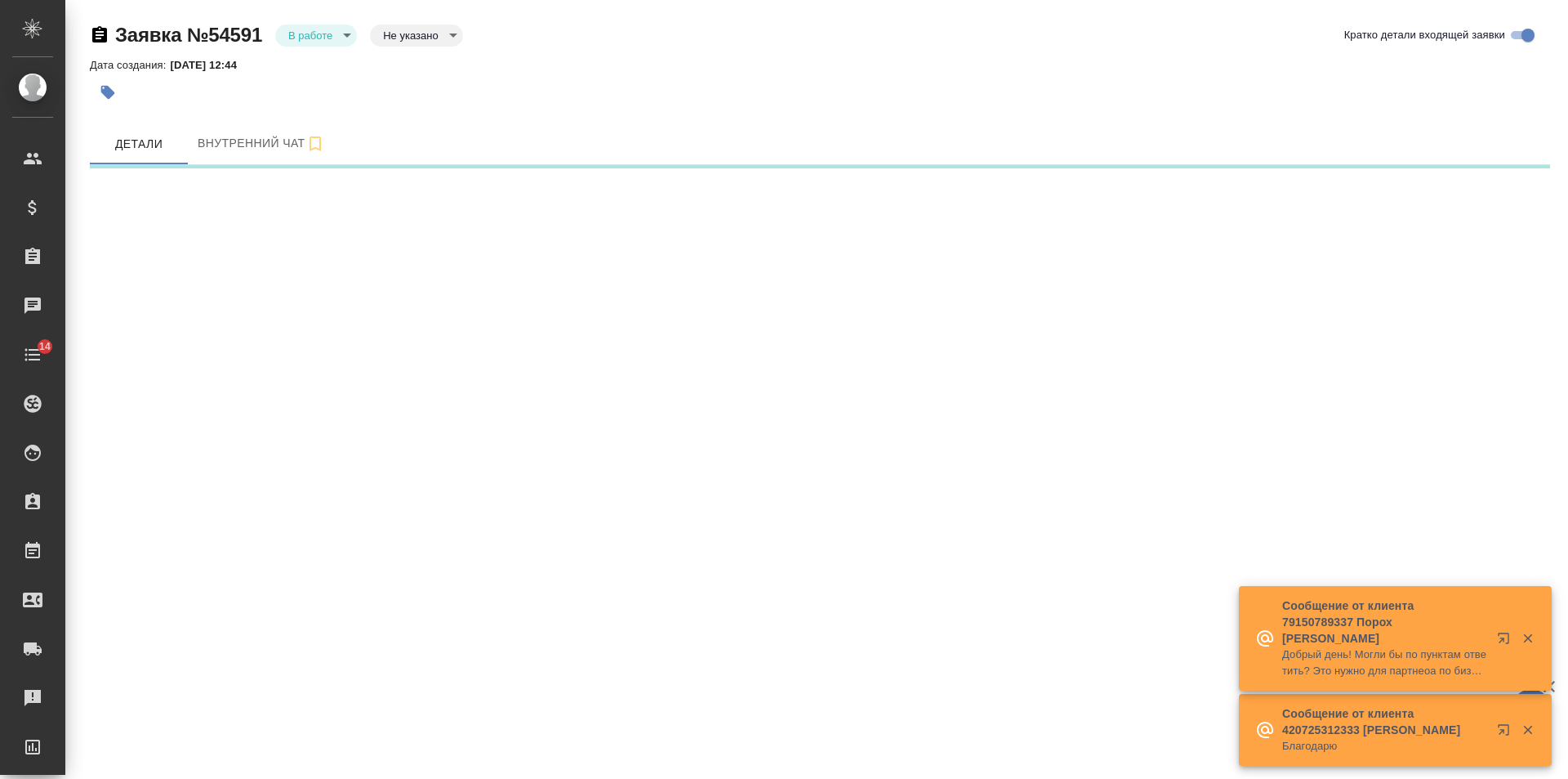
select select "RU"
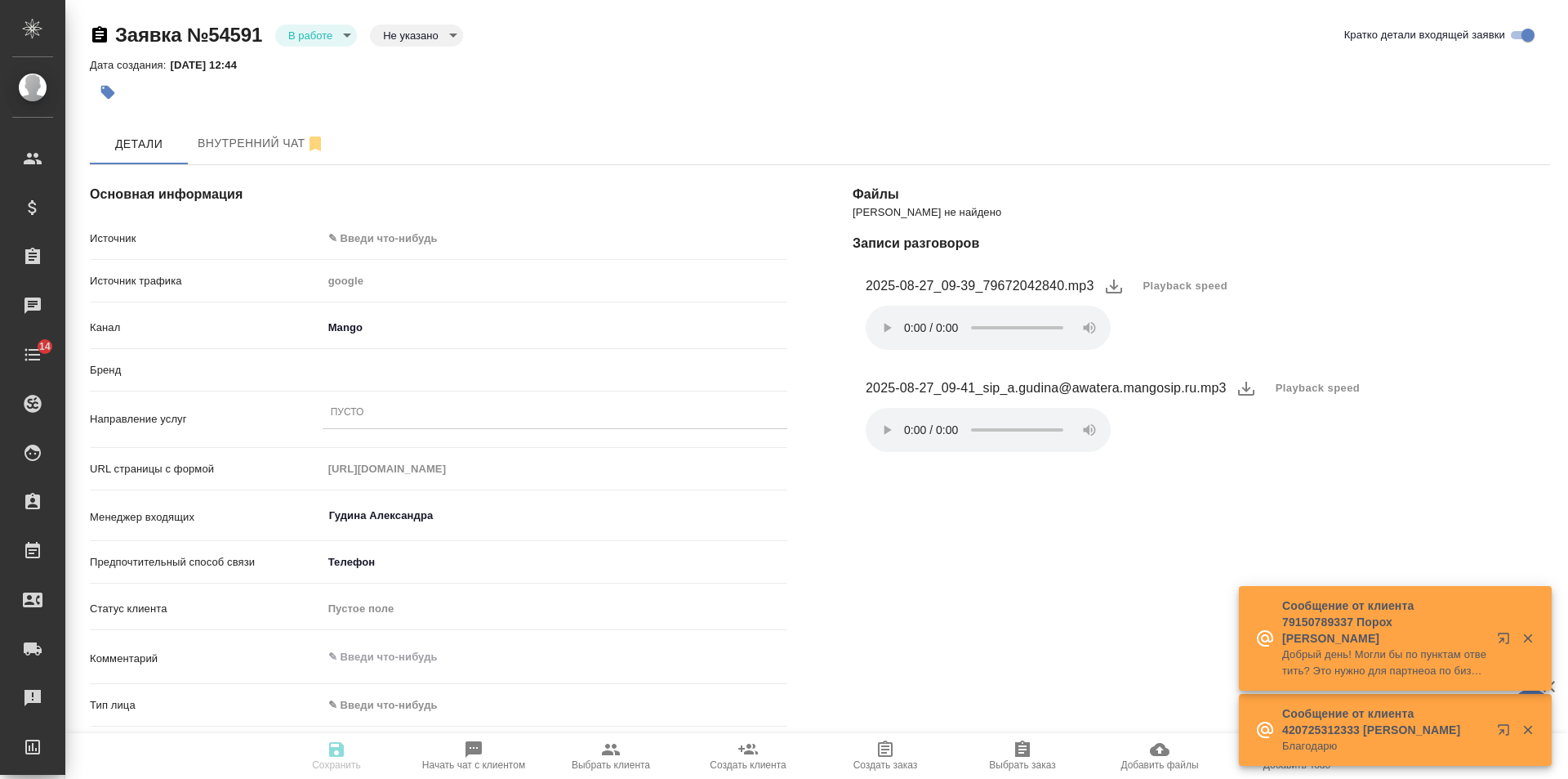
type textarea "x"
click at [394, 234] on body "🙏 .cls-1 fill:#fff; AWATERA Gudina Alexandra Клиенты Спецификации Заказы 3 Чаты…" at bounding box center [784, 389] width 1568 height 779
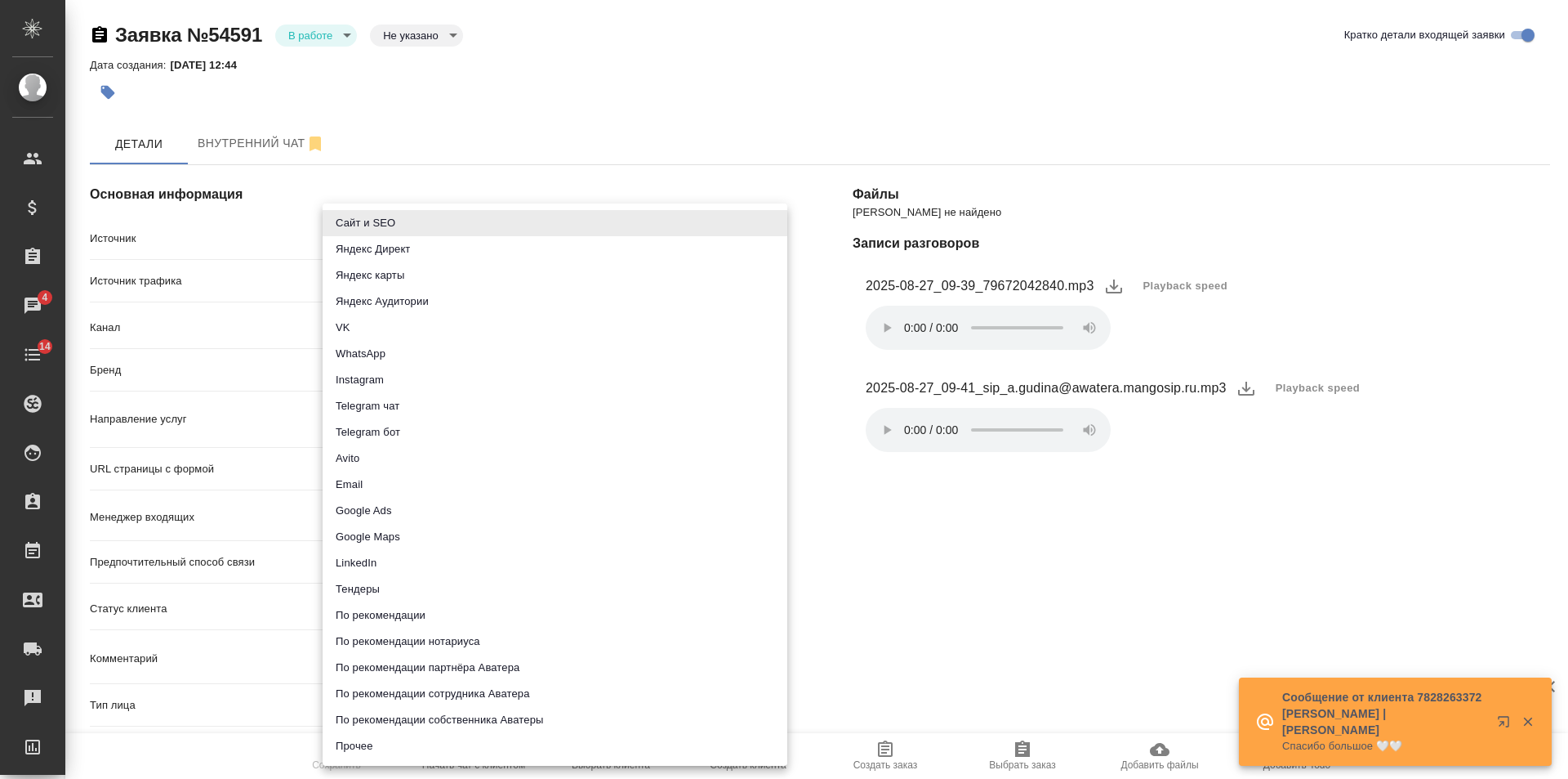
click at [394, 234] on li "Сайт и SEO" at bounding box center [555, 223] width 465 height 26
type input "seo"
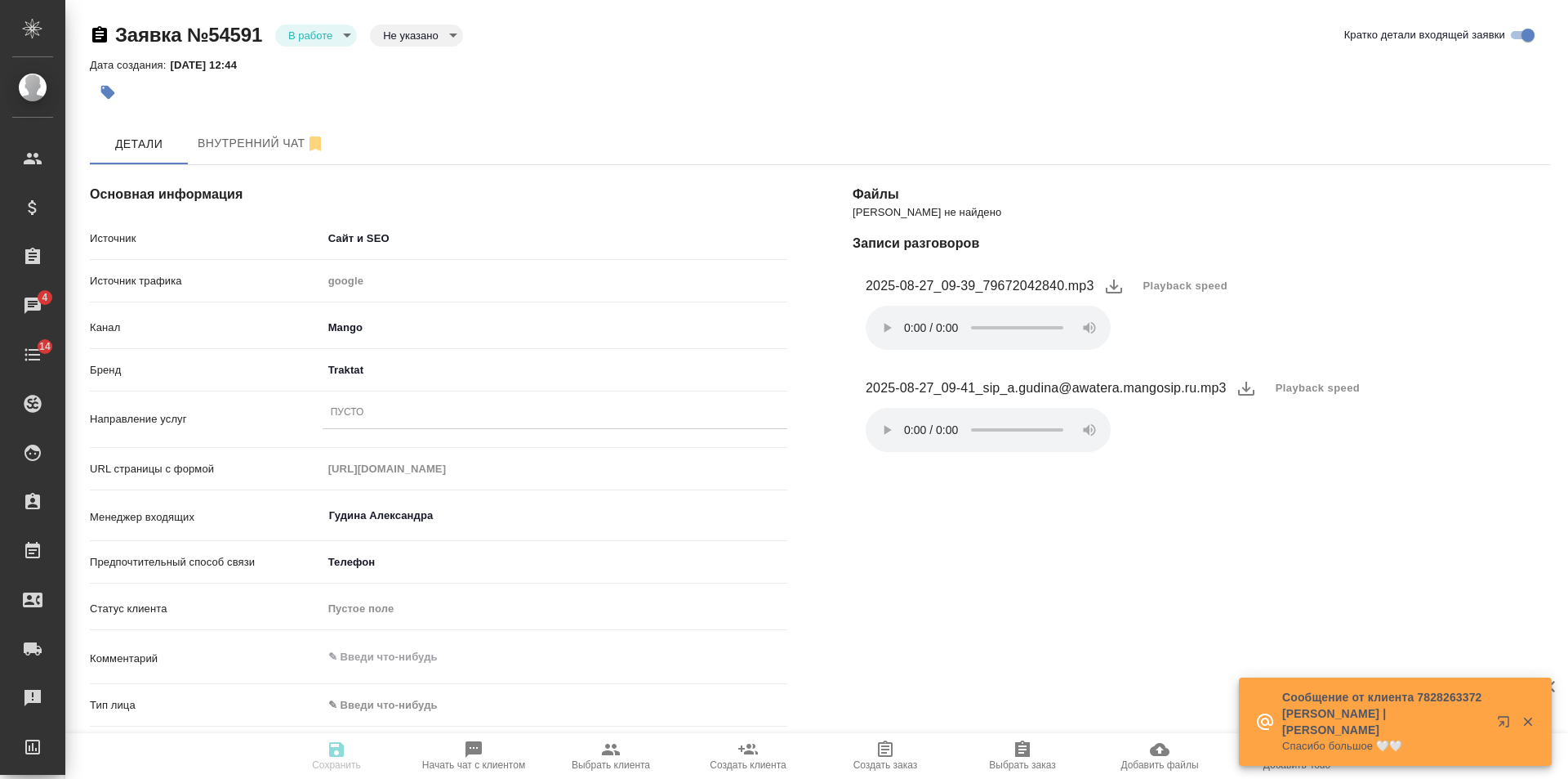
click at [369, 417] on div "Пусто" at bounding box center [555, 413] width 465 height 24
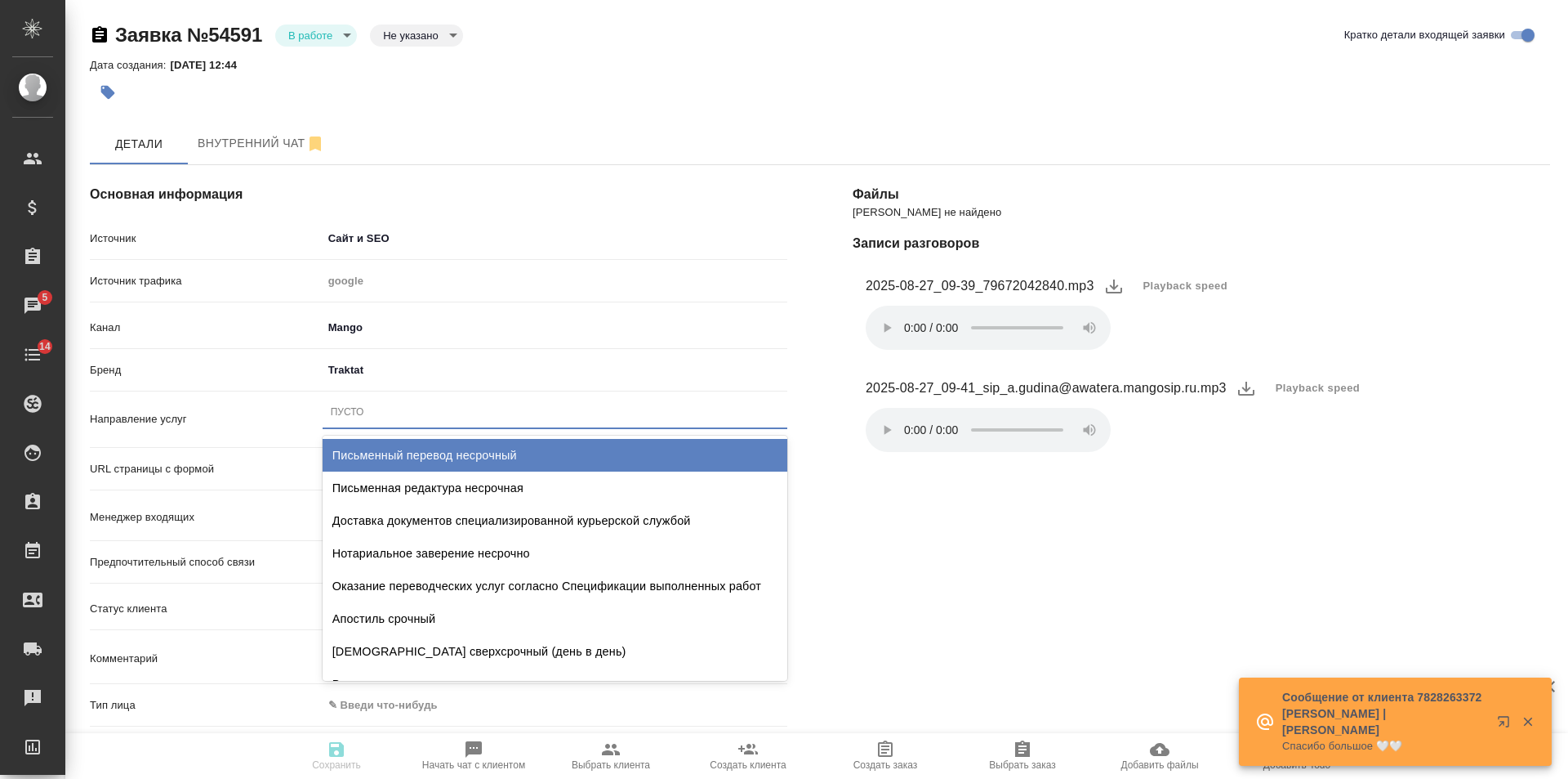
click at [462, 451] on div "Письменный перевод несрочный" at bounding box center [555, 455] width 465 height 33
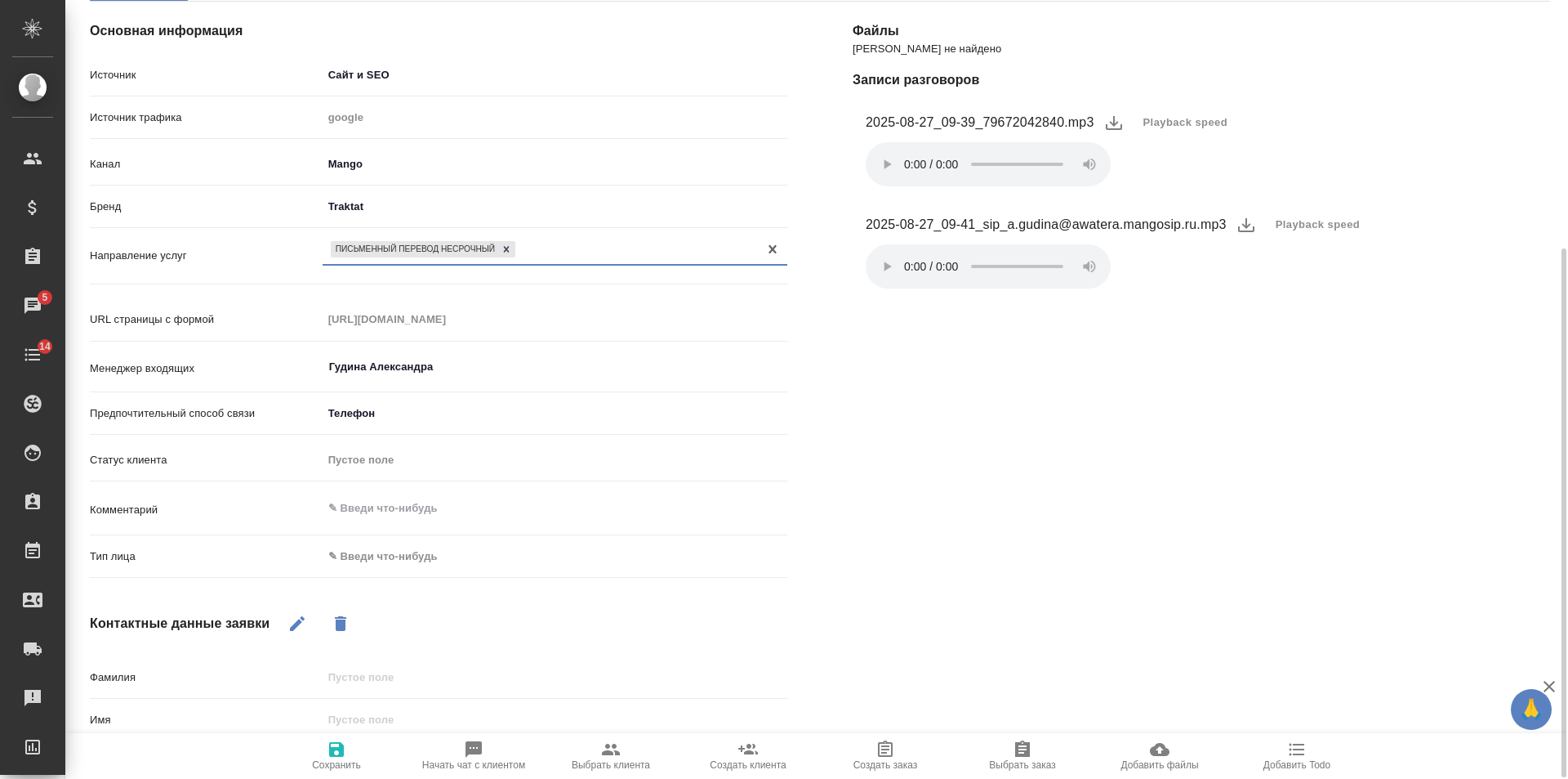
scroll to position [245, 0]
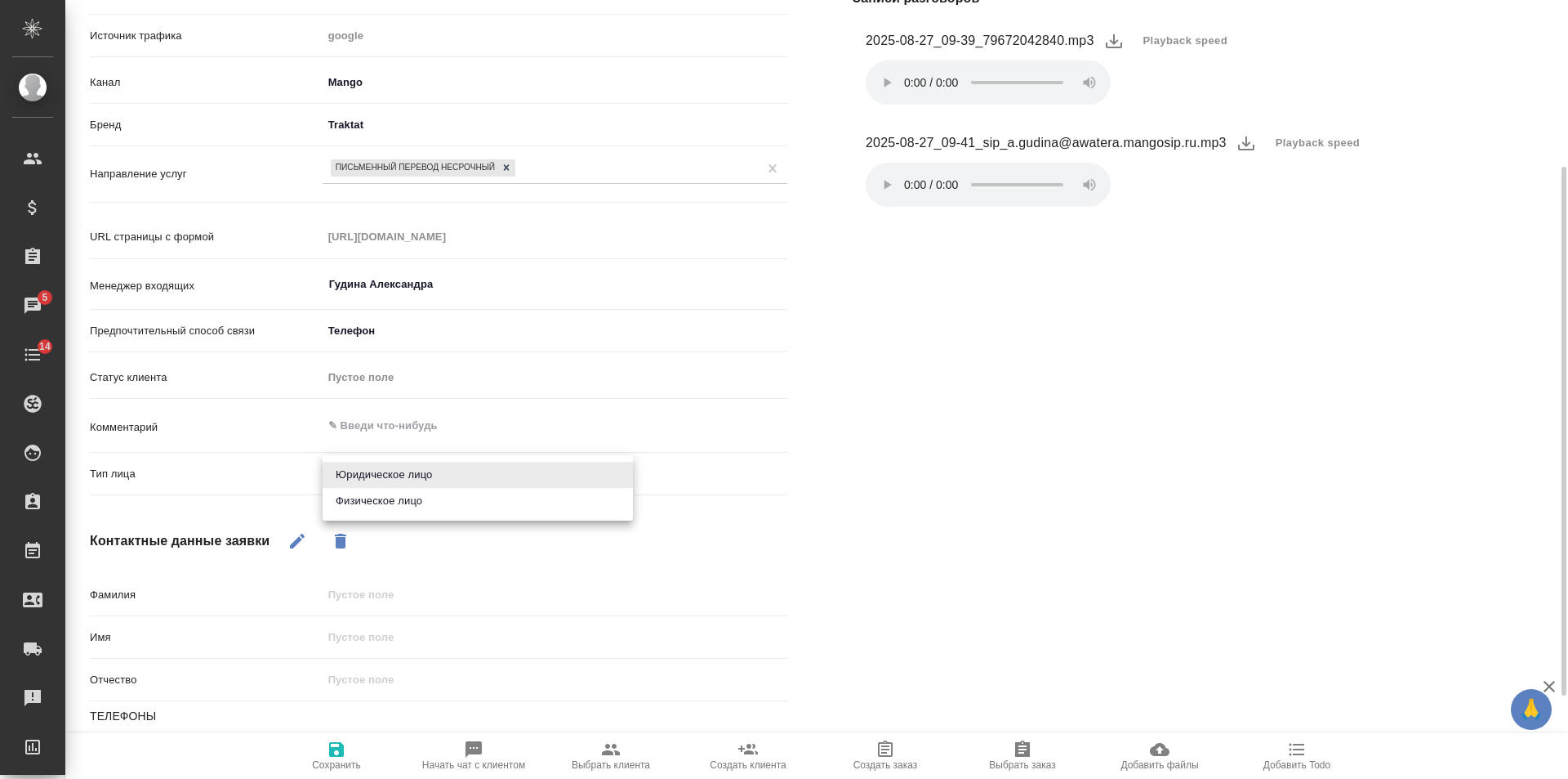
click at [405, 468] on body "🙏 .cls-1 fill:#fff; AWATERA Gudina Alexandra Клиенты Спецификации Заказы 5 Чаты…" at bounding box center [784, 389] width 1568 height 779
click at [391, 498] on li "Физическое лицо" at bounding box center [477, 500] width 310 height 26
type textarea "x"
type input "private"
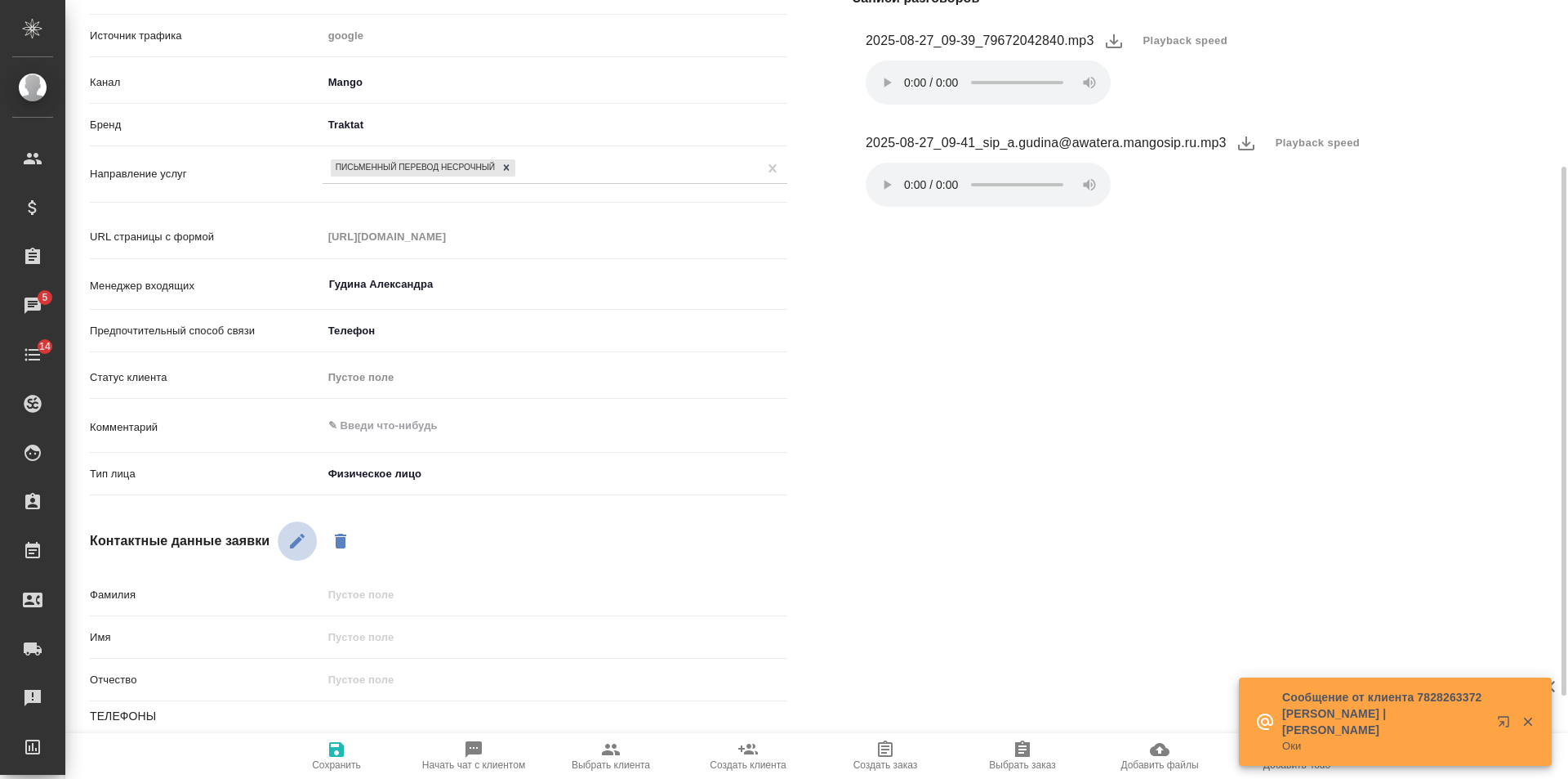
click at [294, 536] on icon "button" at bounding box center [298, 541] width 20 height 20
click at [371, 644] on input "text" at bounding box center [555, 637] width 463 height 24
type input "М"
type textarea "x"
type input "Ма"
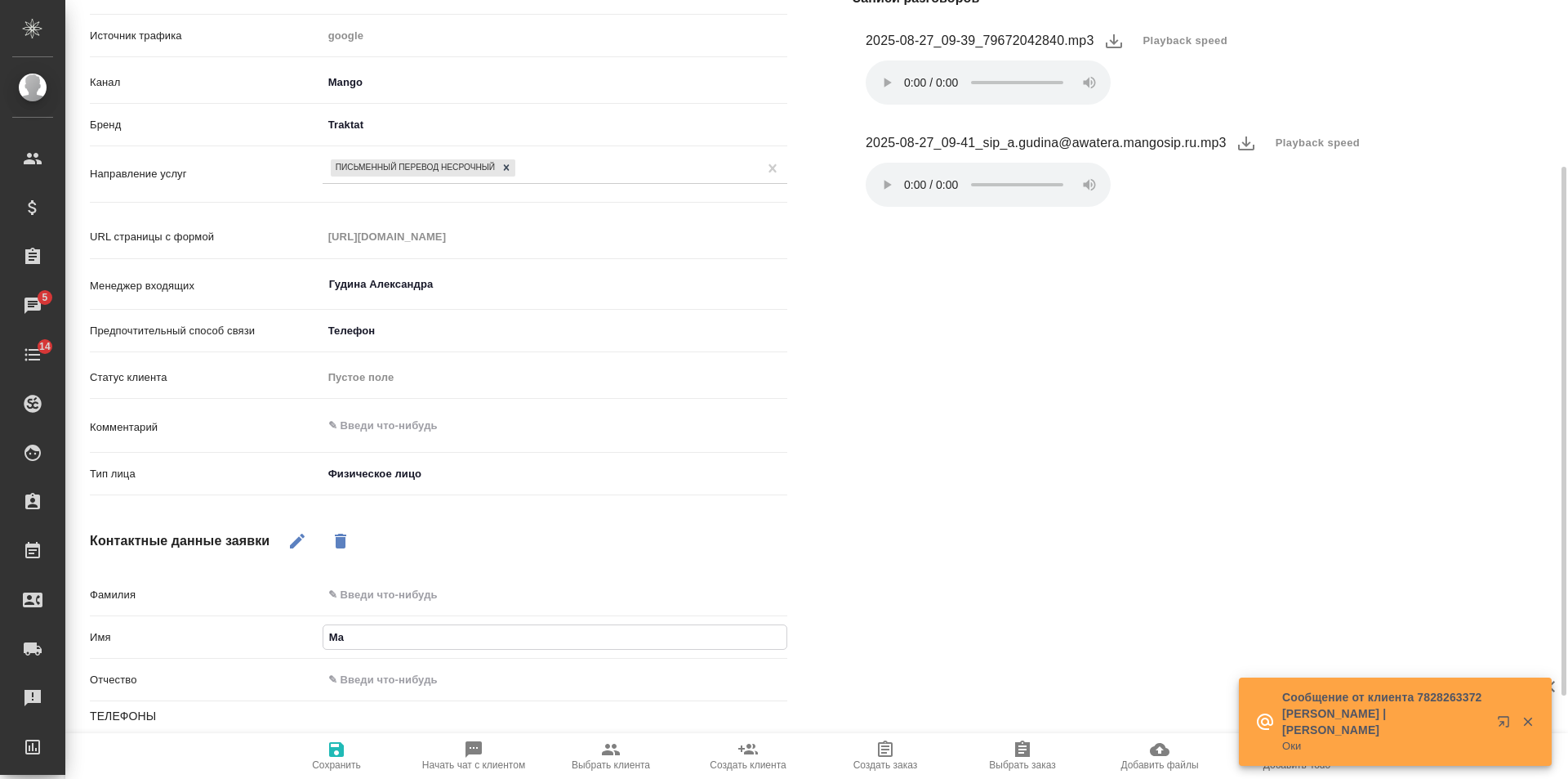
type textarea "x"
type input "Мари"
type textarea "x"
type input "Мария"
click at [967, 543] on div "Файлы Файлов не найдено Записи разговоров 2025-08-27_09-39_79672042840.mp3 Play…" at bounding box center [1202, 431] width 763 height 1088
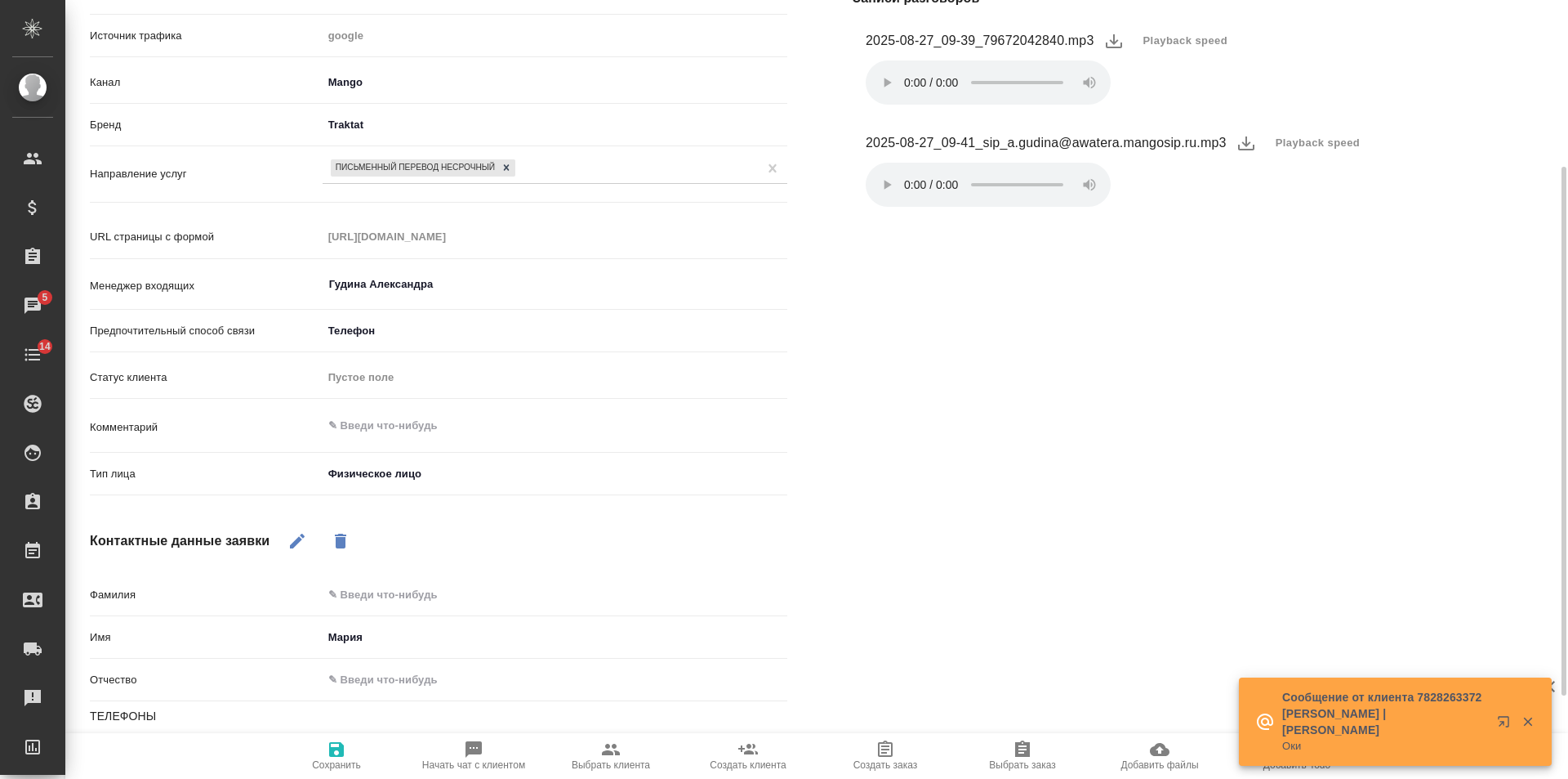
scroll to position [442, 0]
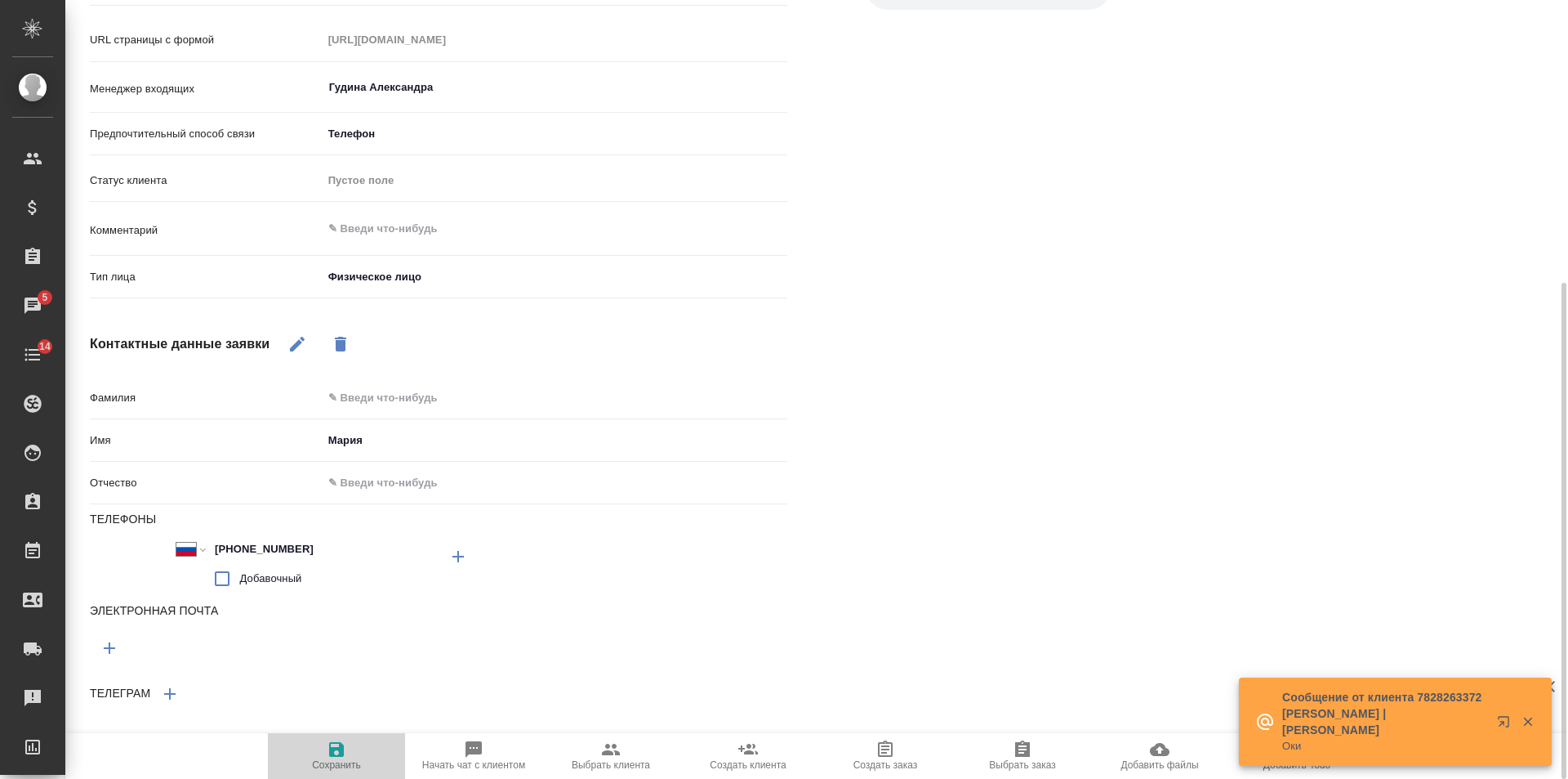
click at [340, 756] on icon "button" at bounding box center [336, 749] width 14 height 14
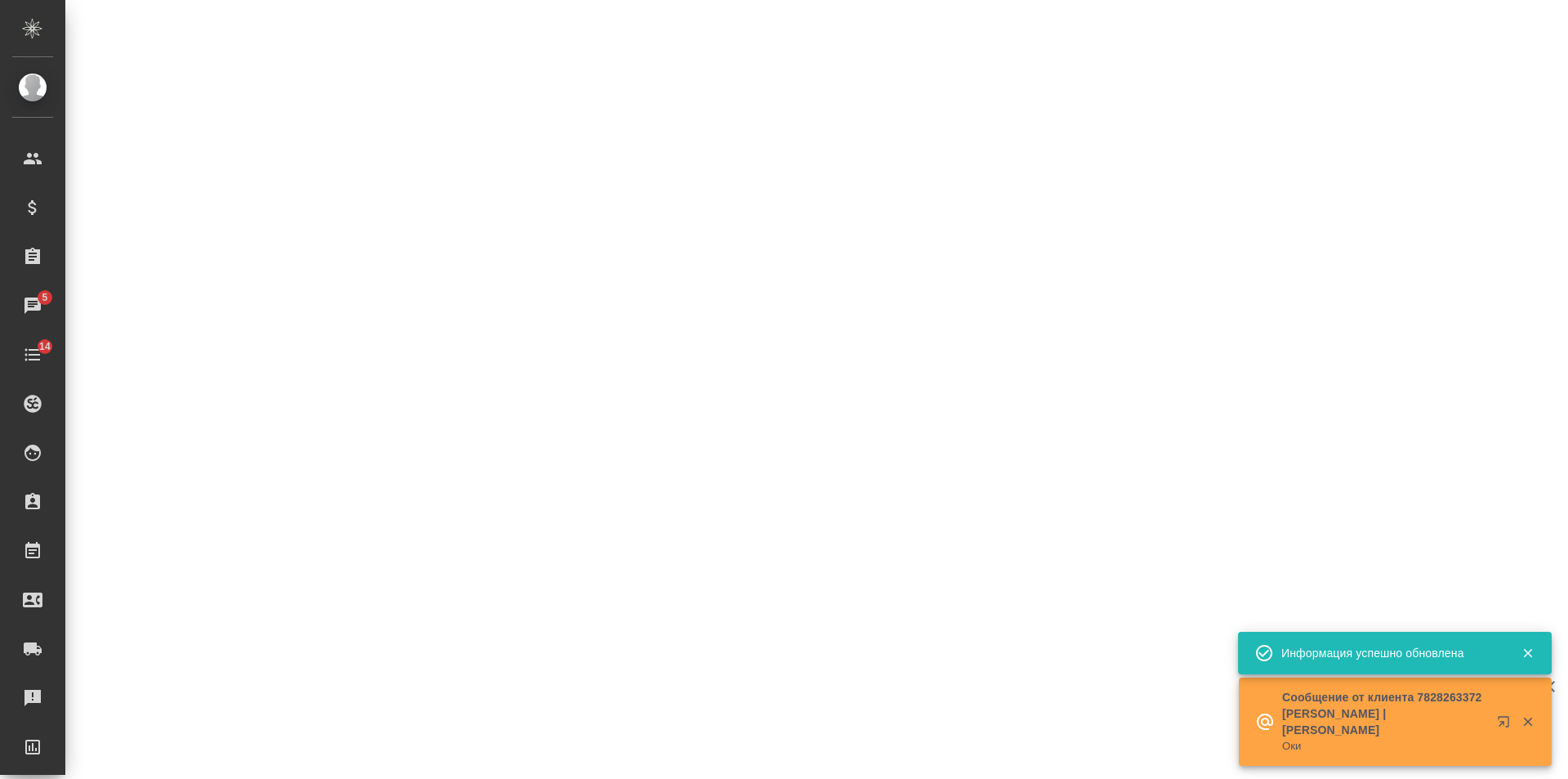
select select "RU"
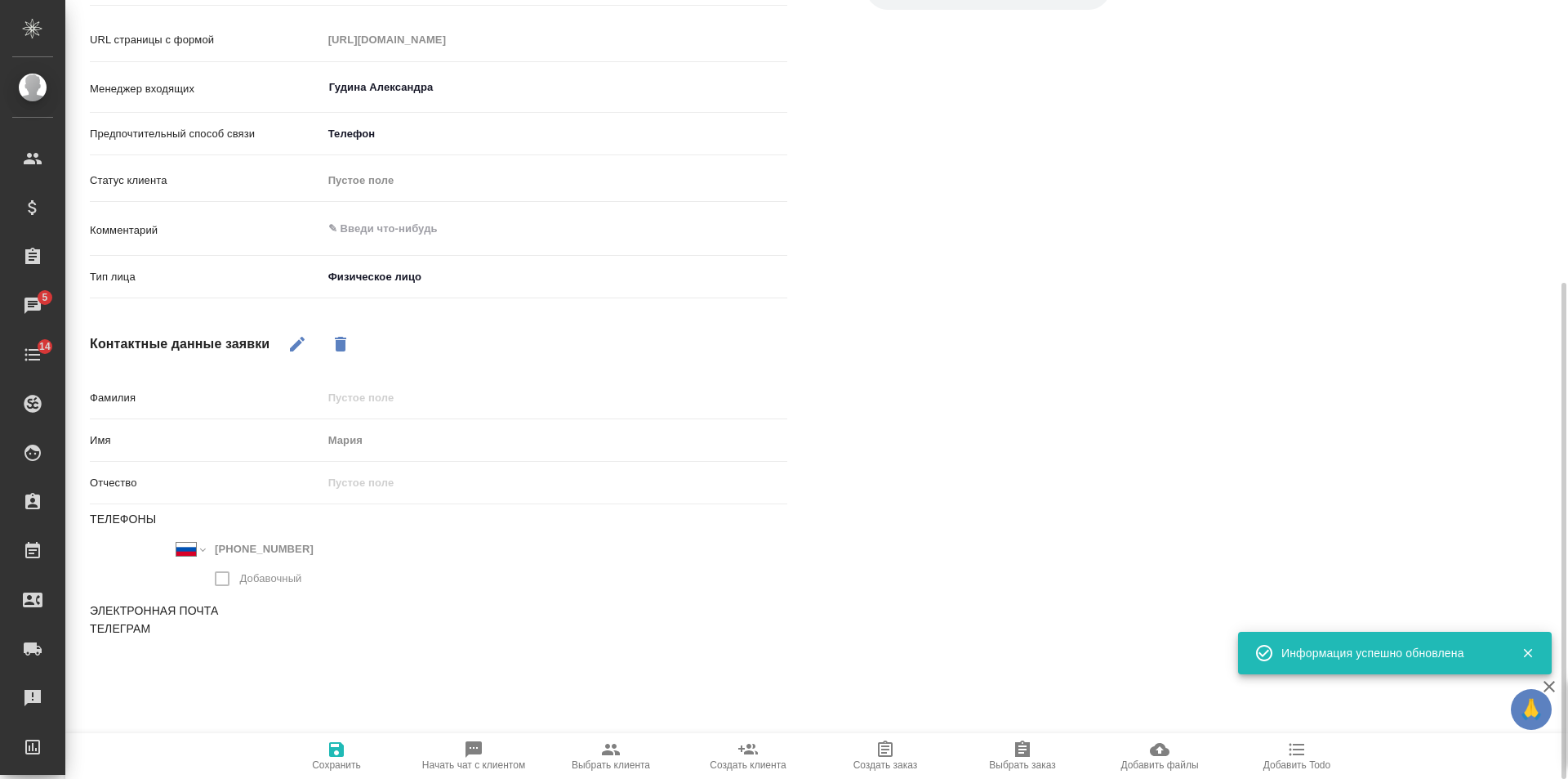
click at [617, 758] on icon "button" at bounding box center [611, 749] width 20 height 20
type textarea "x"
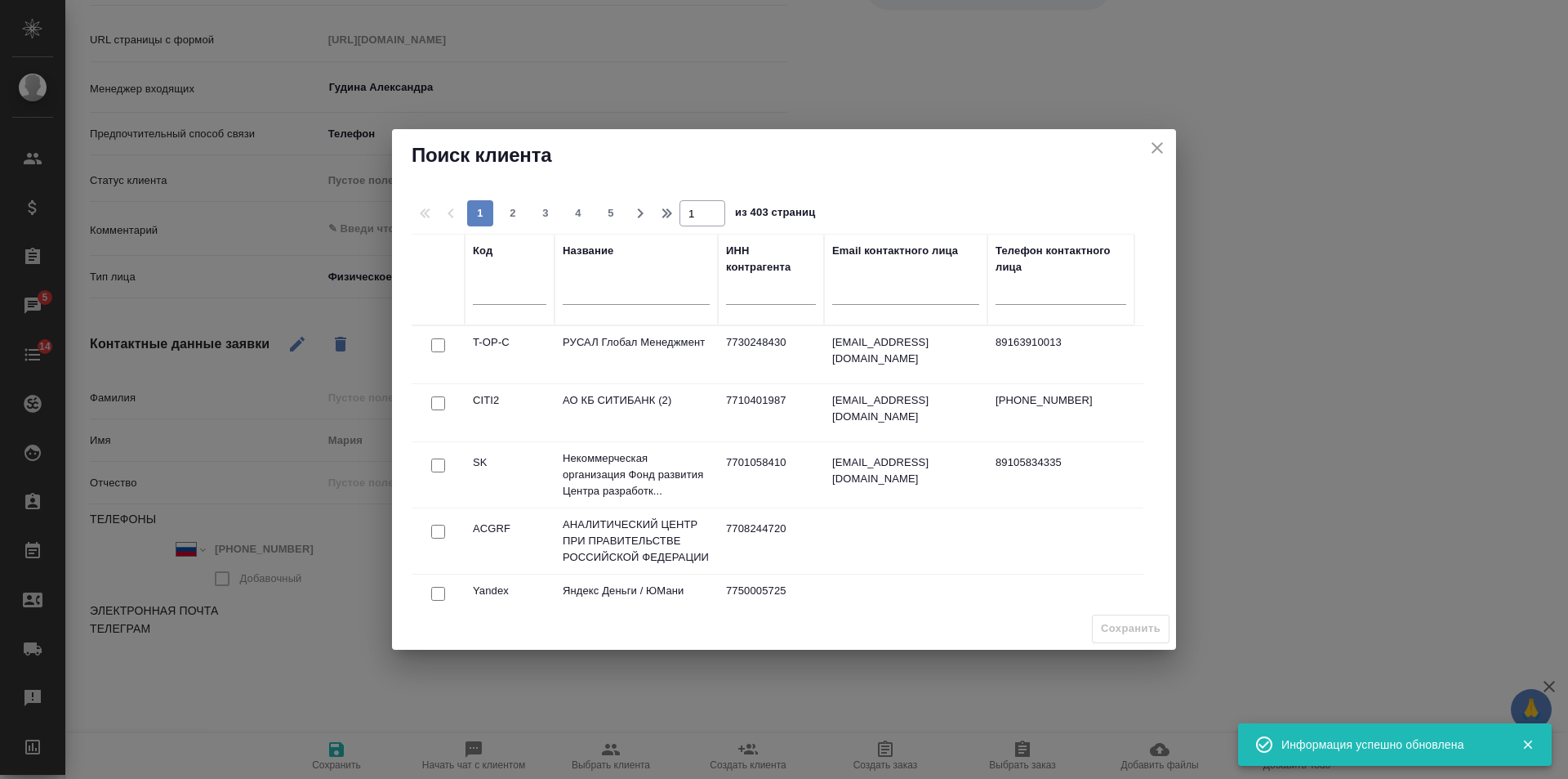
click at [633, 290] on input "text" at bounding box center [636, 293] width 147 height 21
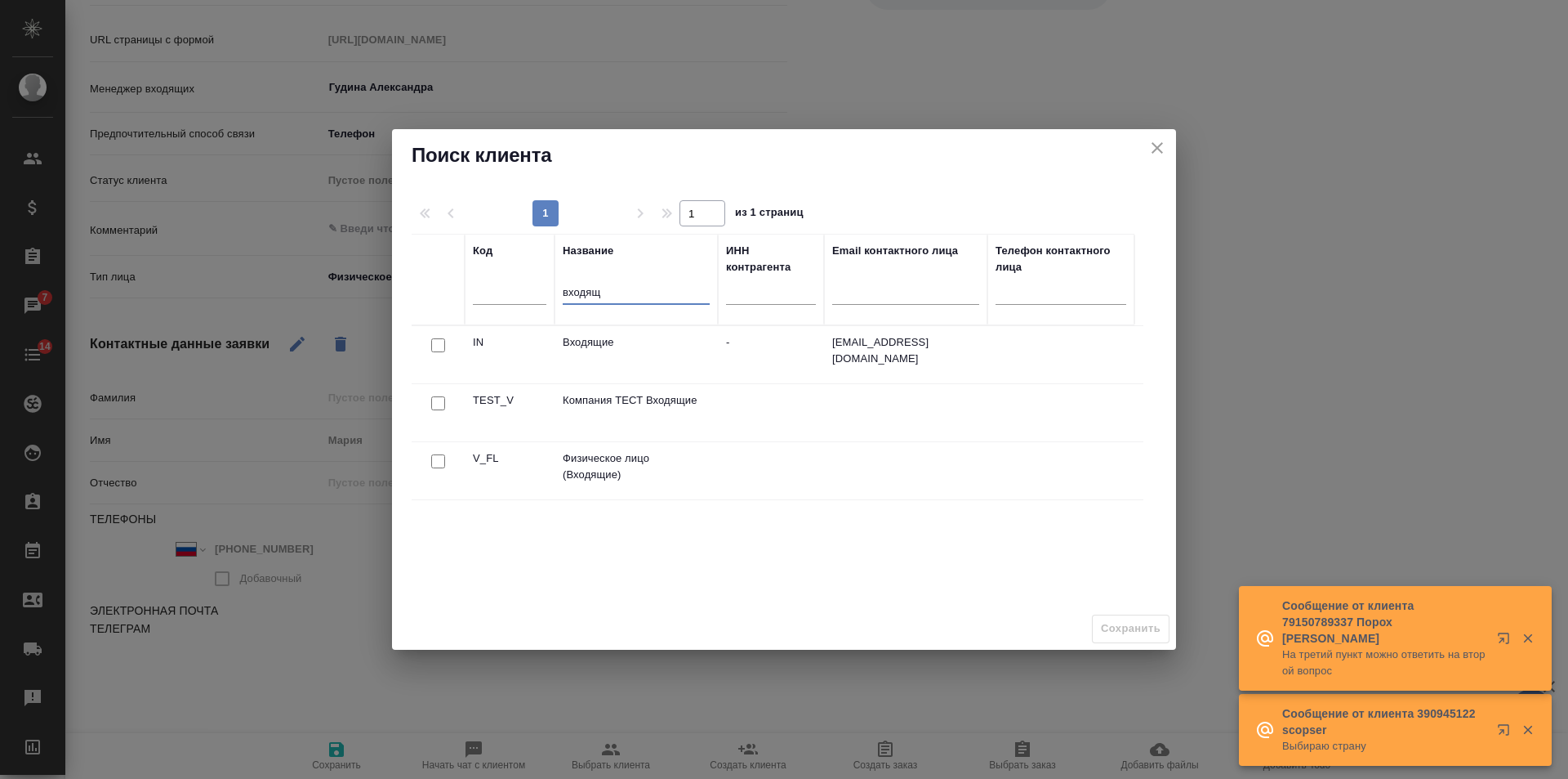
type input "входящ"
click at [435, 461] on input "checkbox" at bounding box center [438, 461] width 14 height 14
checkbox input "true"
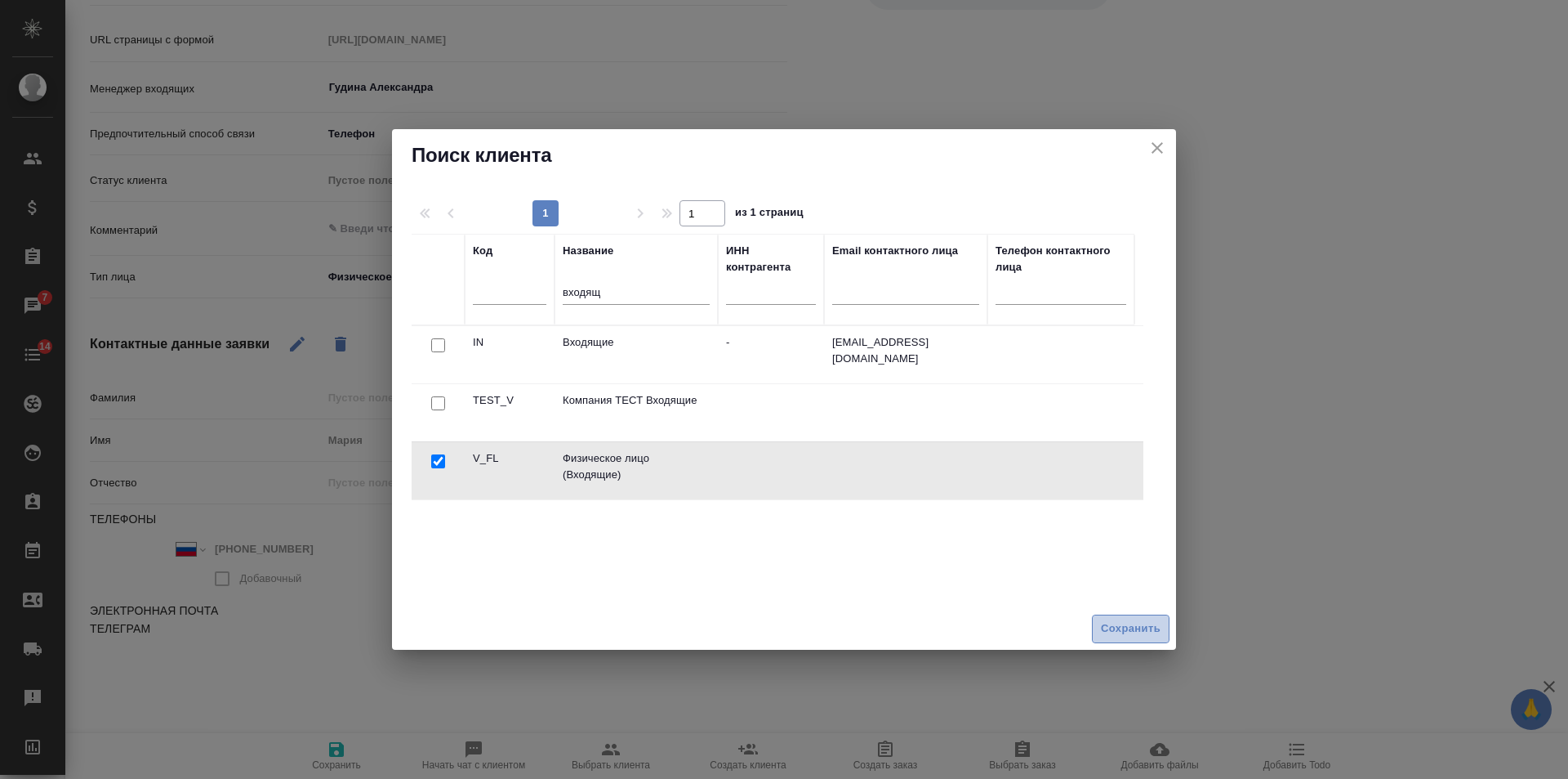
click at [1138, 627] on span "Сохранить" at bounding box center [1130, 629] width 60 height 19
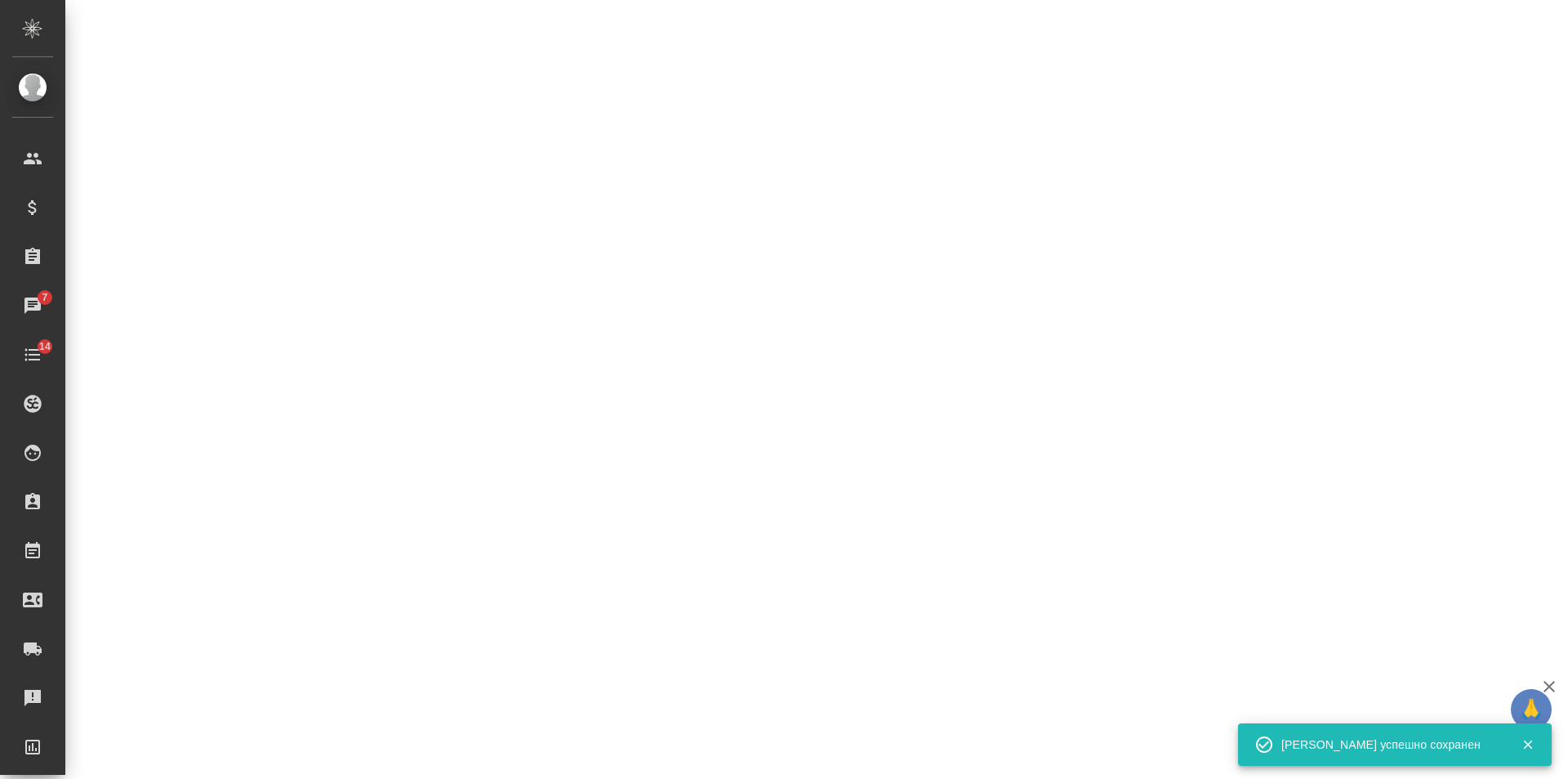
select select "RU"
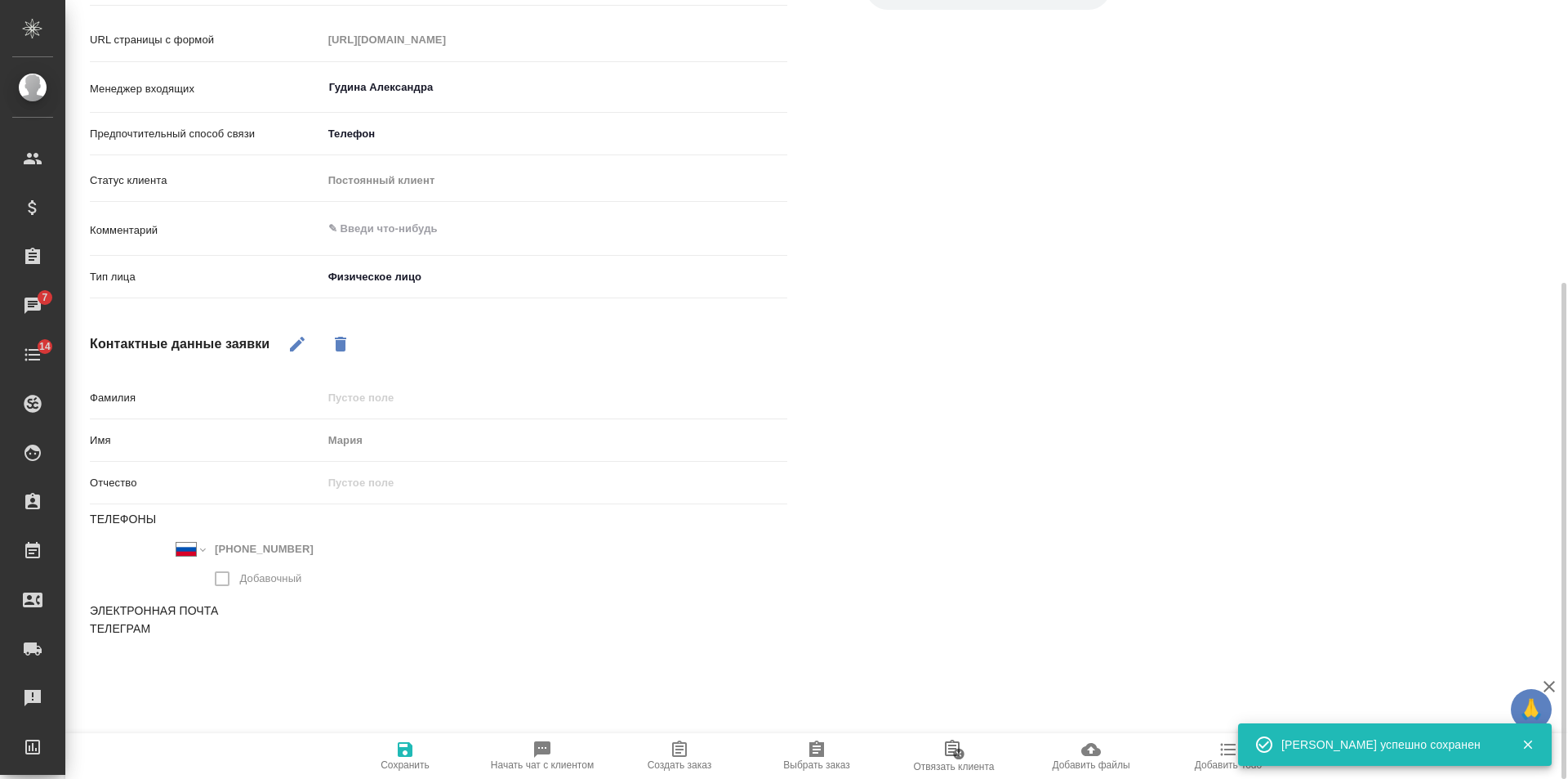
click at [678, 747] on icon "button" at bounding box center [679, 748] width 14 height 16
type textarea "x"
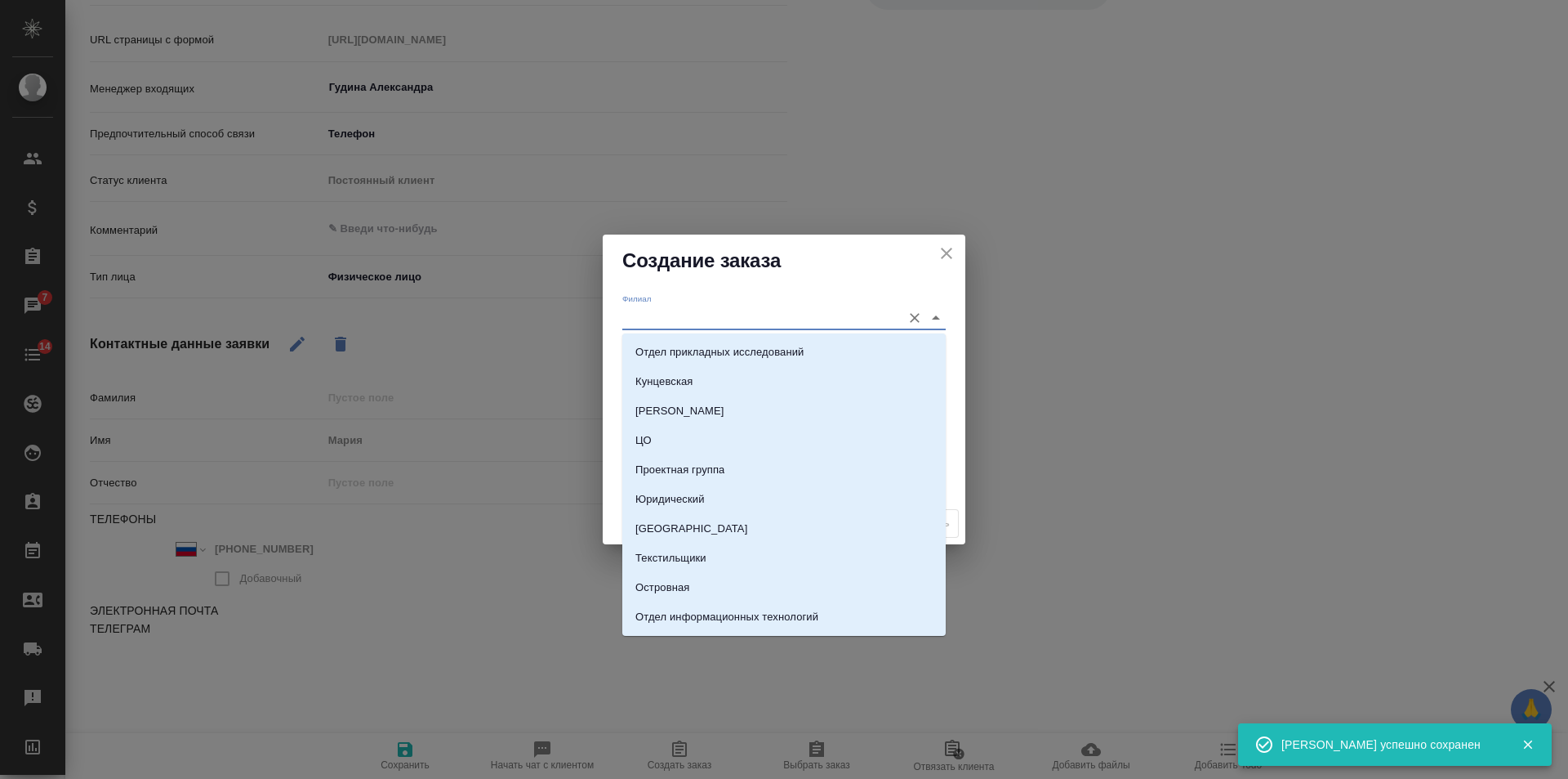
click at [679, 308] on input "Филиал" at bounding box center [758, 318] width 271 height 22
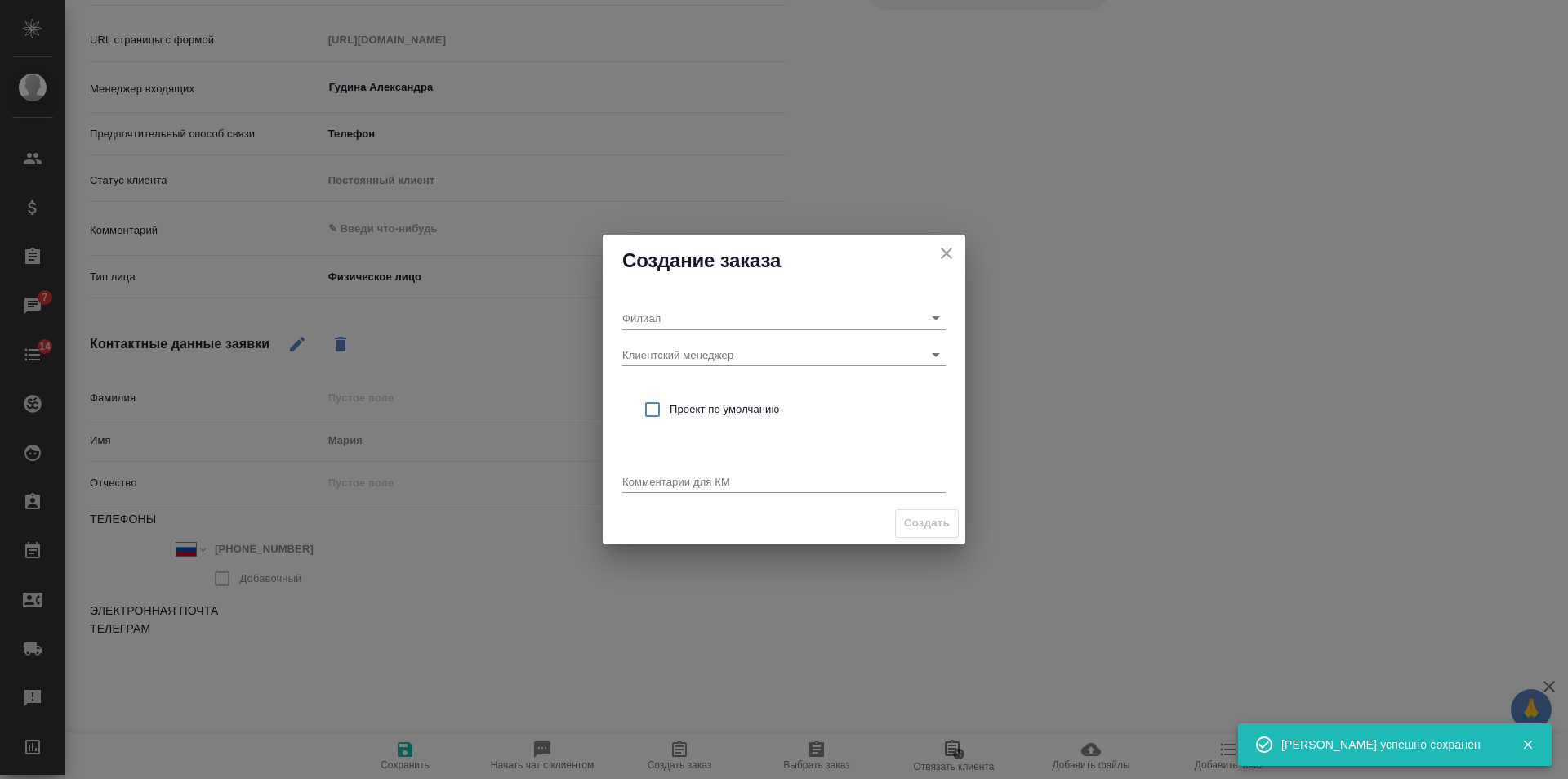
click at [601, 397] on div "Создание заказа Филиал Клиентский менеджер Проект по умолчанию Комментарии для …" at bounding box center [784, 389] width 1568 height 779
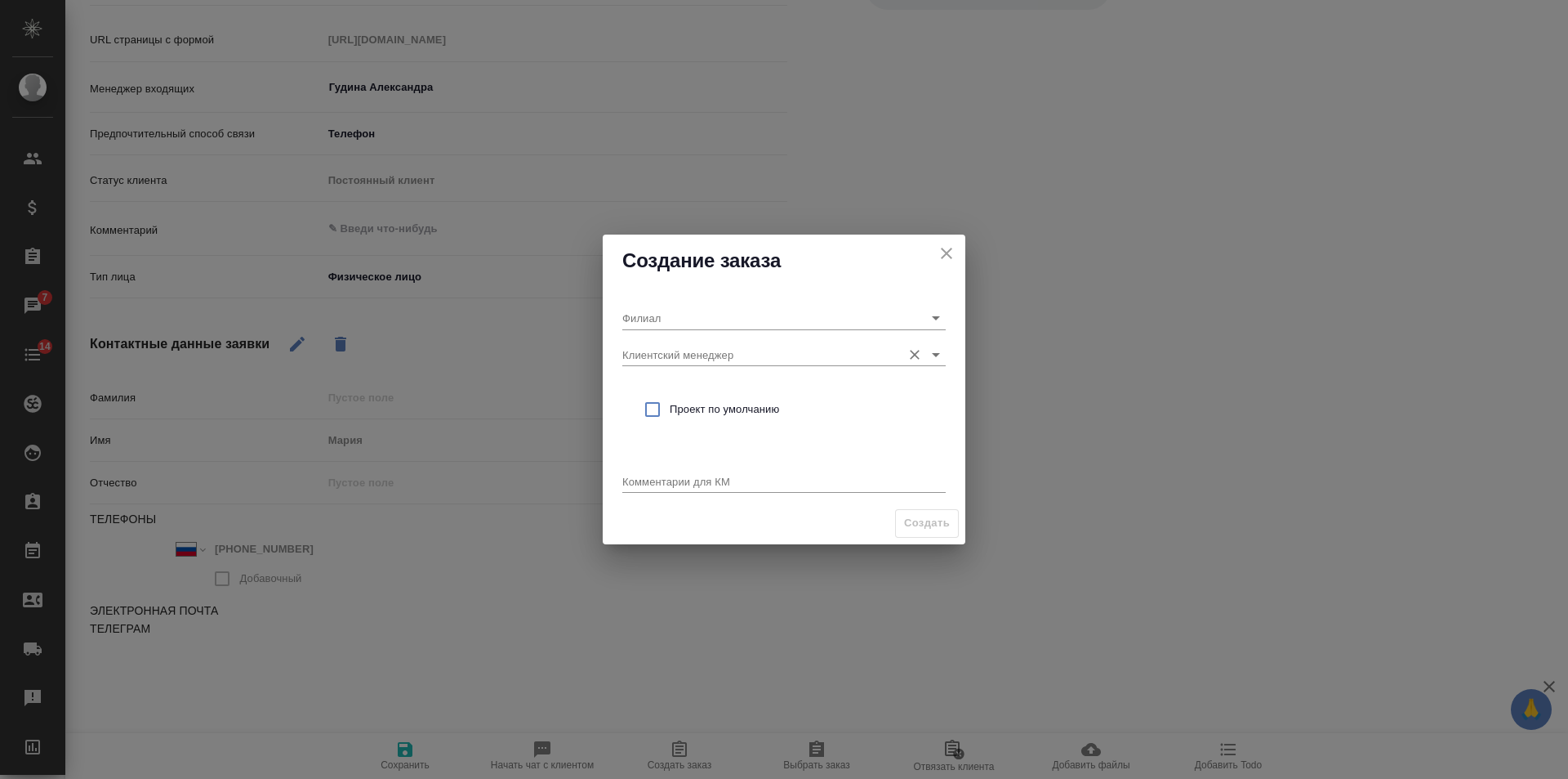
click at [691, 356] on input "Клиентский менеджер" at bounding box center [758, 354] width 271 height 22
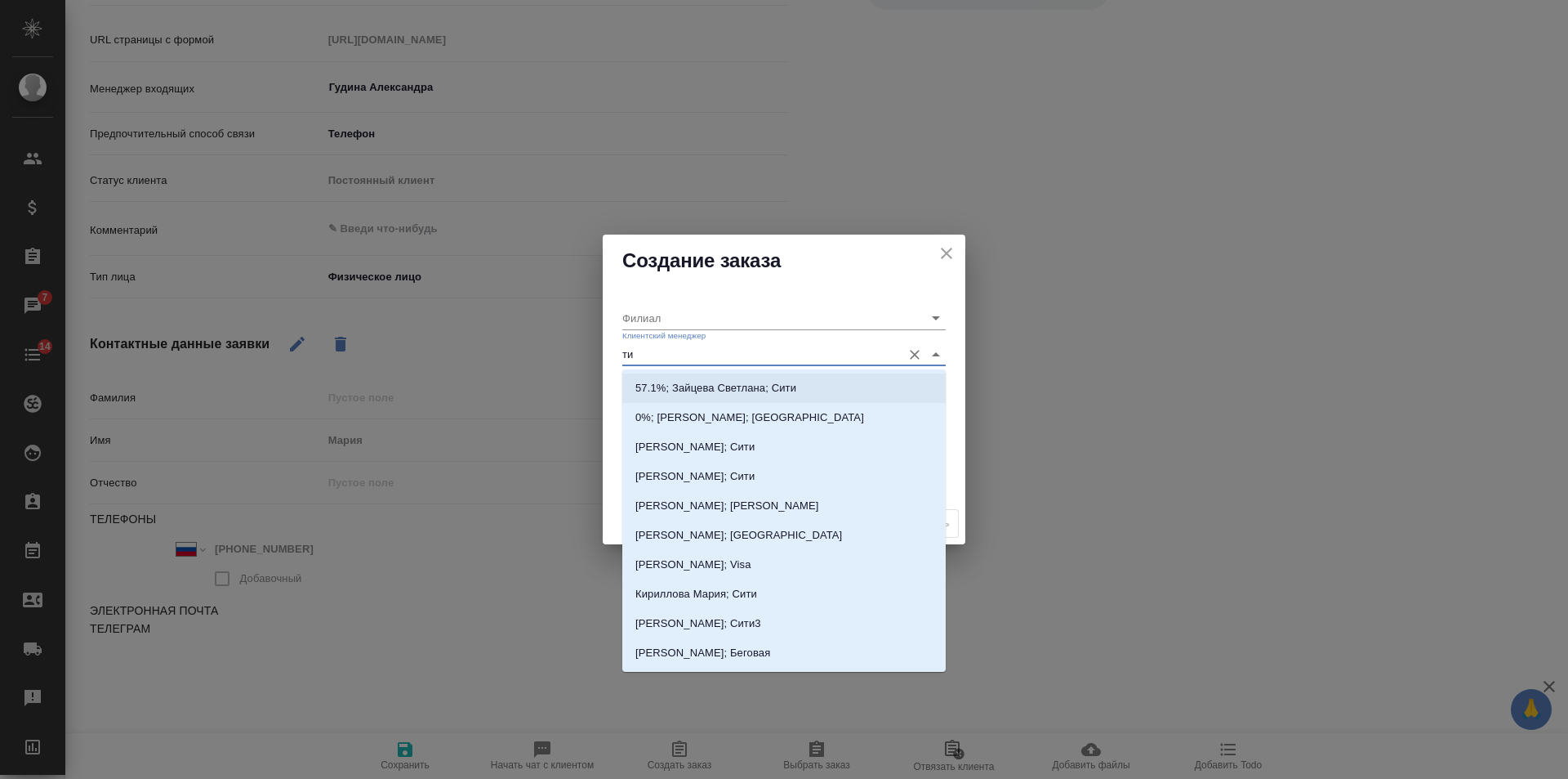
type input "тим"
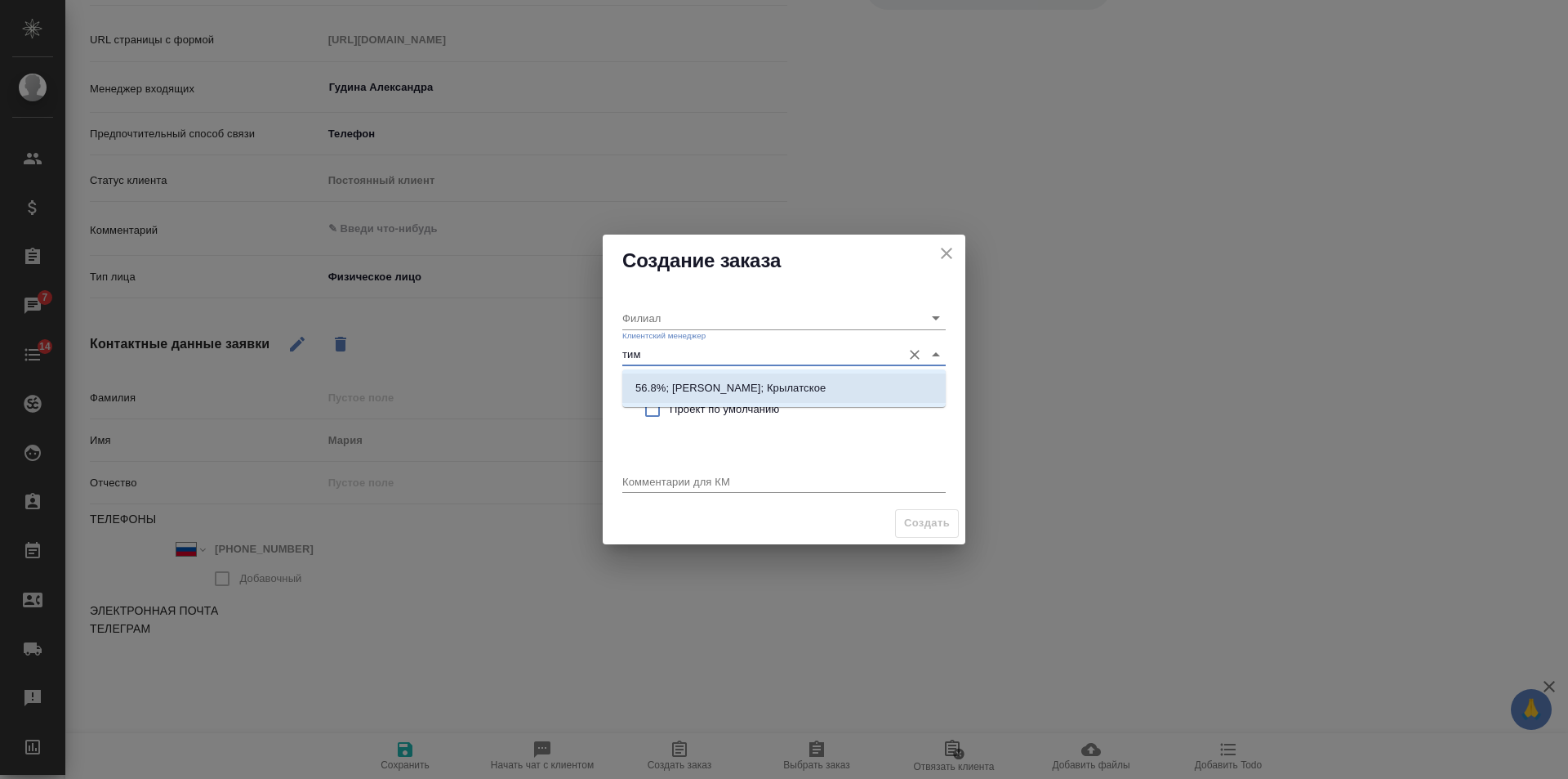
drag, startPoint x: 740, startPoint y: 385, endPoint x: 712, endPoint y: 421, distance: 45.6
click at [739, 386] on p "56.8%; Касымов Тимур; Крылатское" at bounding box center [731, 388] width 190 height 16
type input "Крылатское"
type input "56.8%; Касымов Тимур; Крылатское"
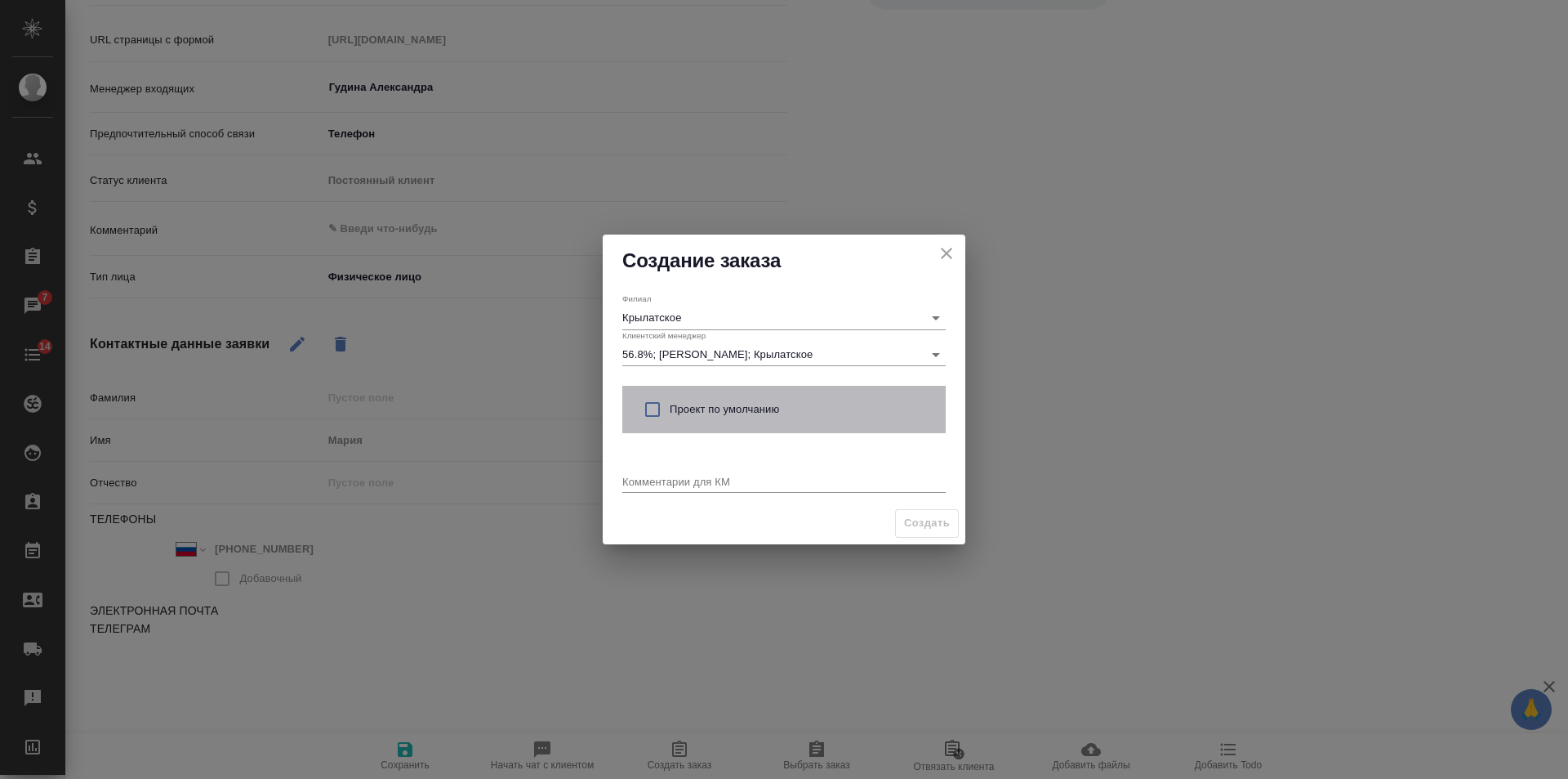
click at [710, 420] on div "Проект по умолчанию" at bounding box center [784, 409] width 324 height 47
checkbox input "true"
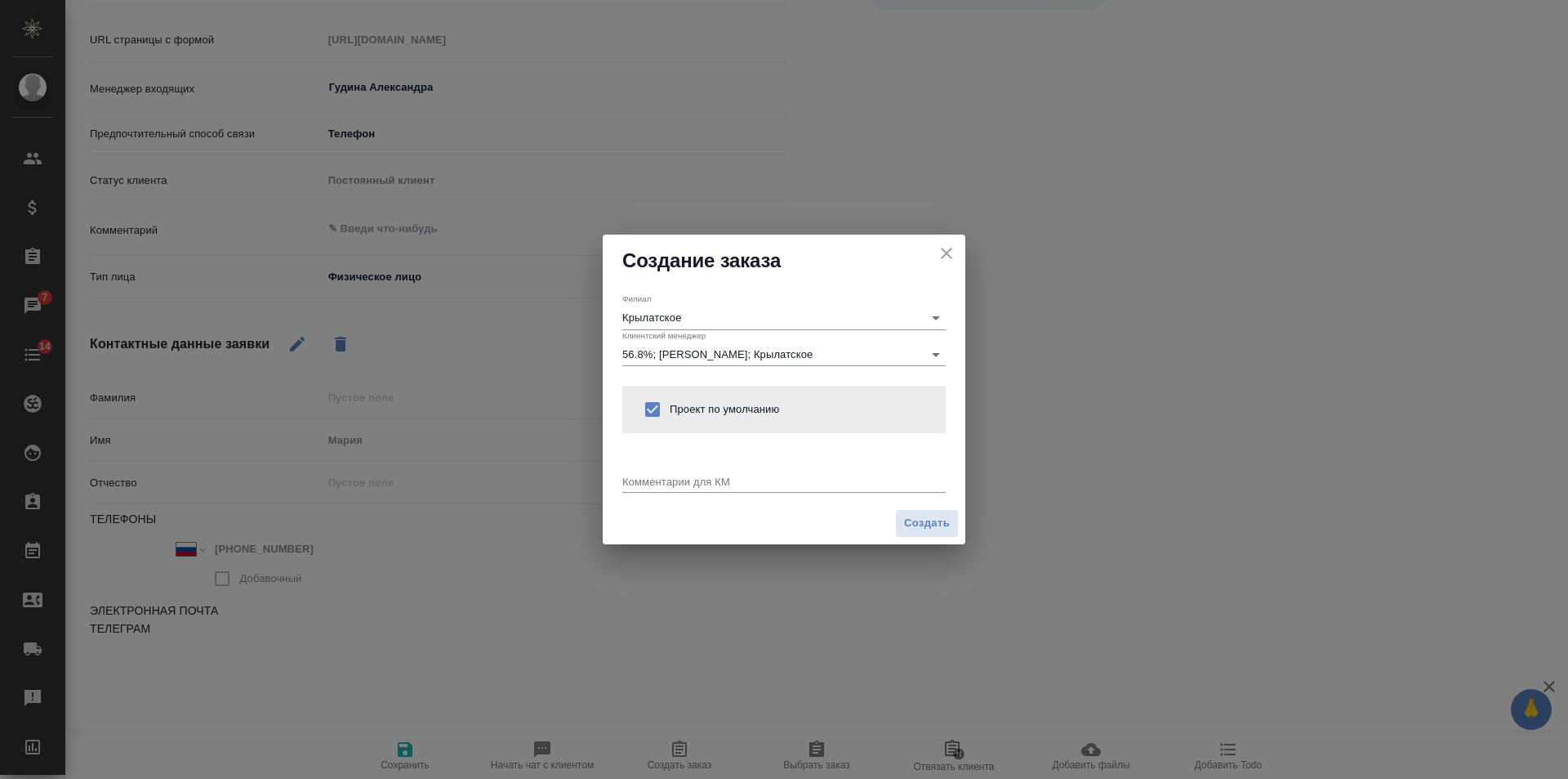
drag, startPoint x: 688, startPoint y: 480, endPoint x: 701, endPoint y: 471, distance: 15.8
click at [689, 479] on textarea at bounding box center [784, 481] width 324 height 13
type textarea "от КВ: нот копии с мед анализов + перевод рус-англ с НЗ"
click at [920, 527] on span "Создать" at bounding box center [927, 523] width 46 height 19
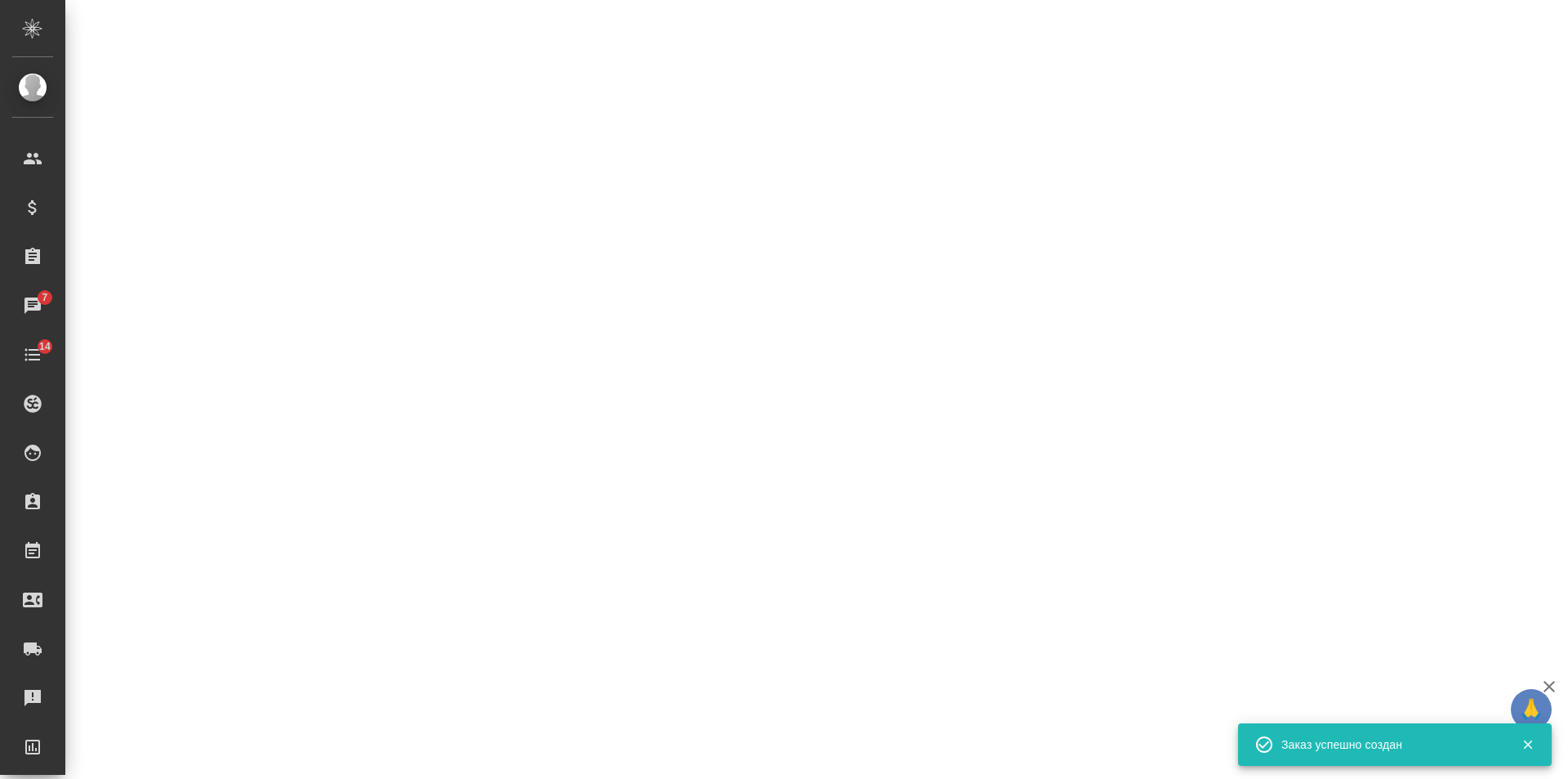
select select "RU"
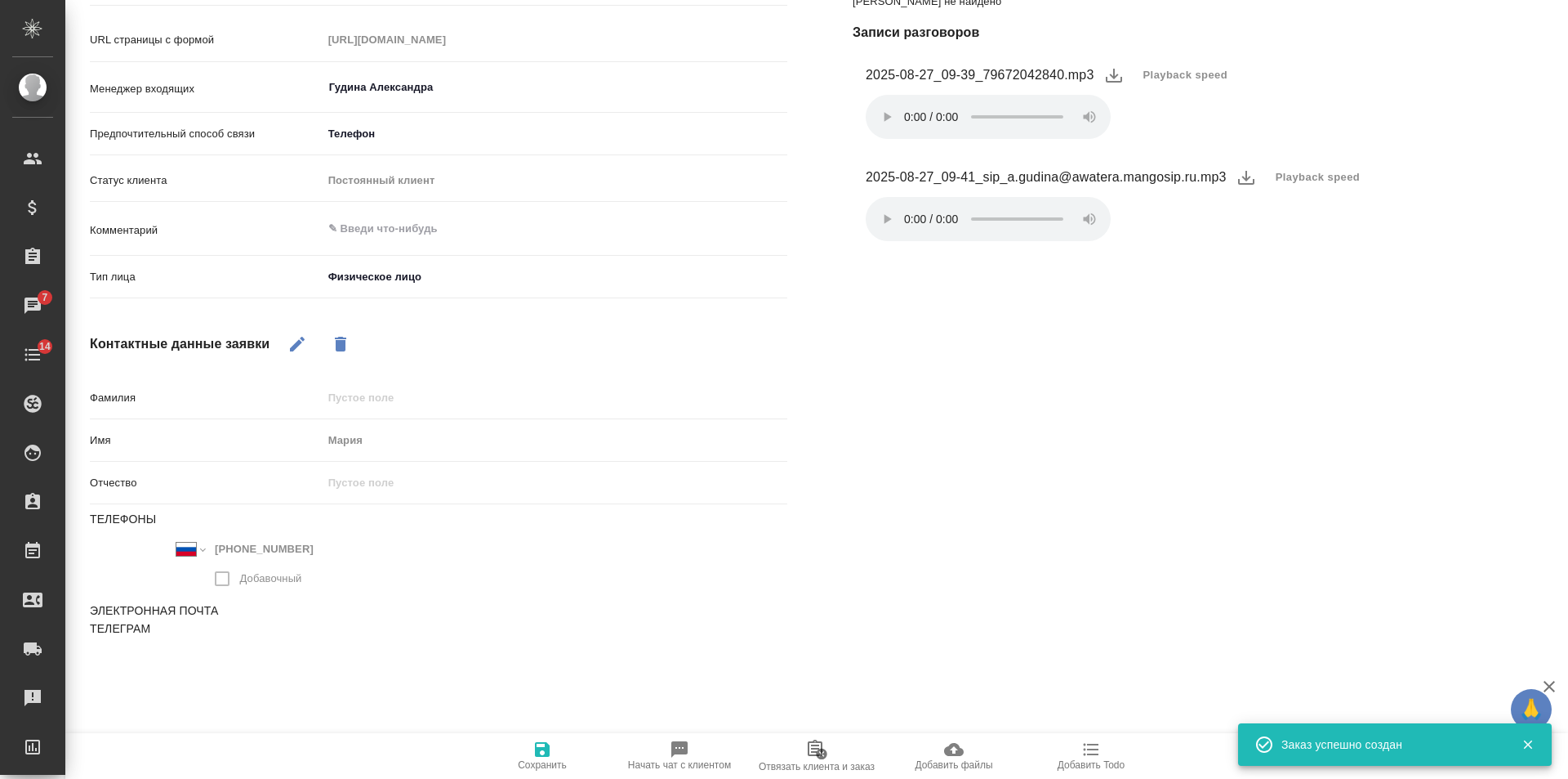
type textarea "x"
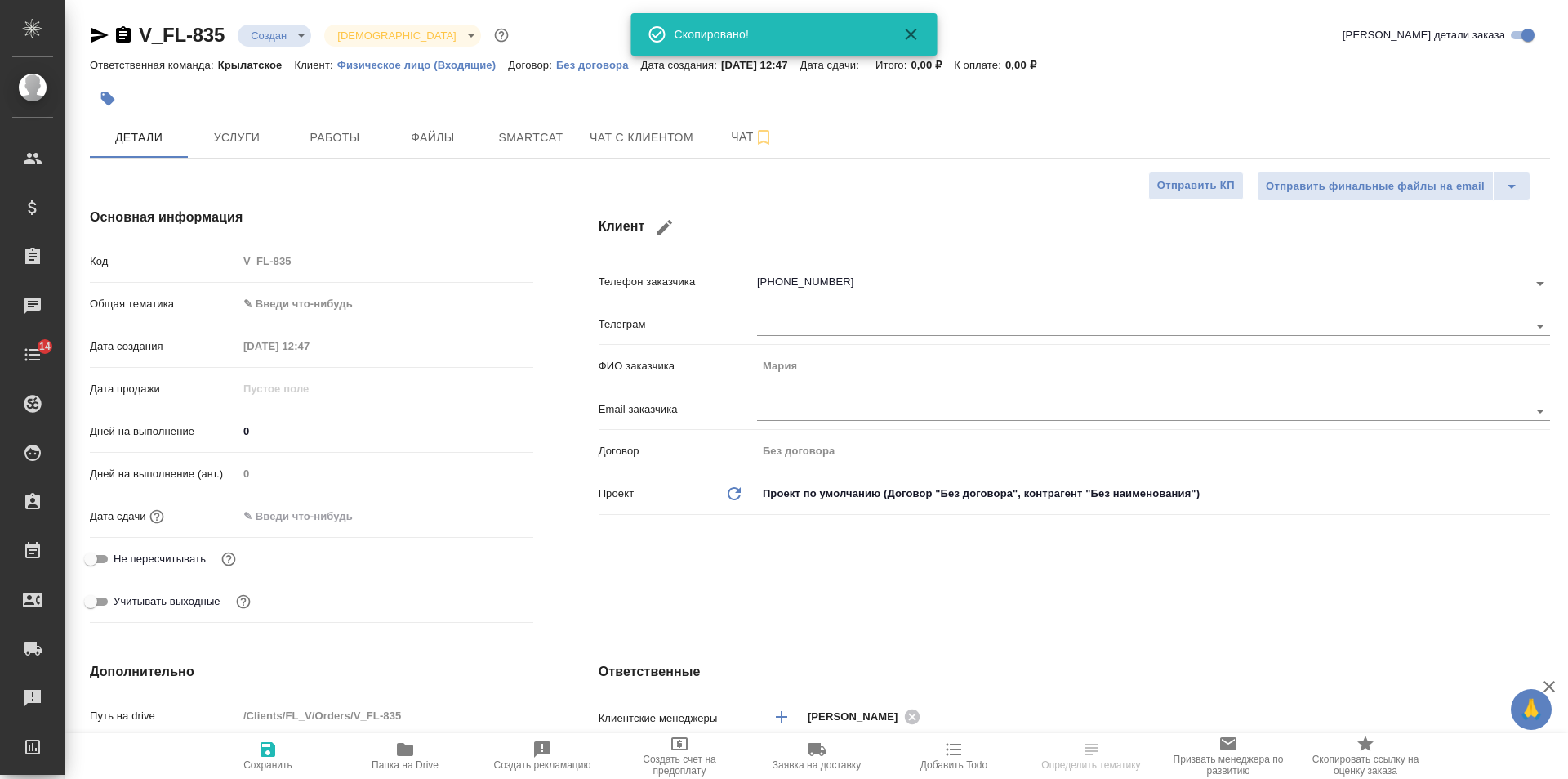
select select "RU"
type textarea "x"
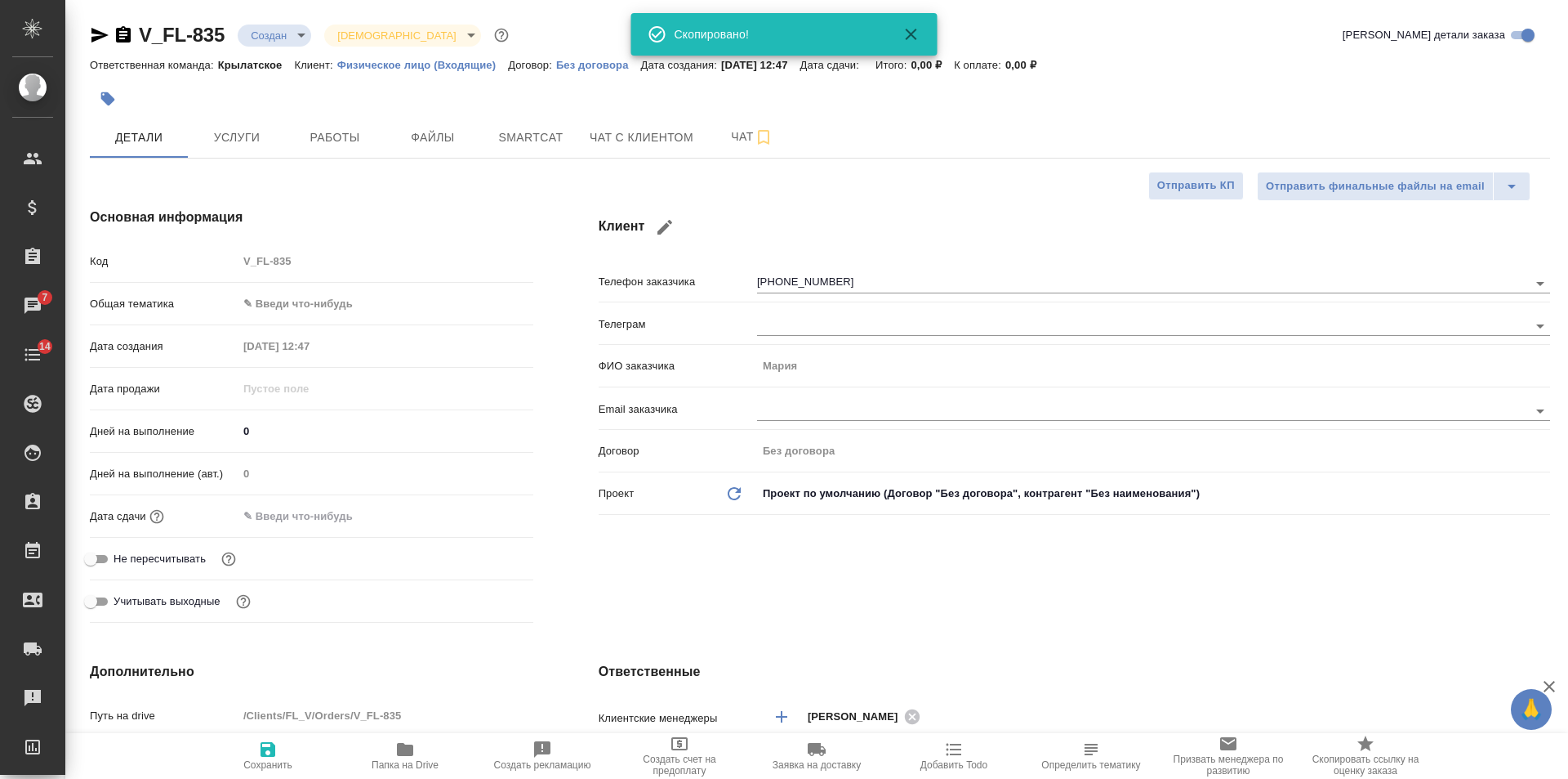
type textarea "x"
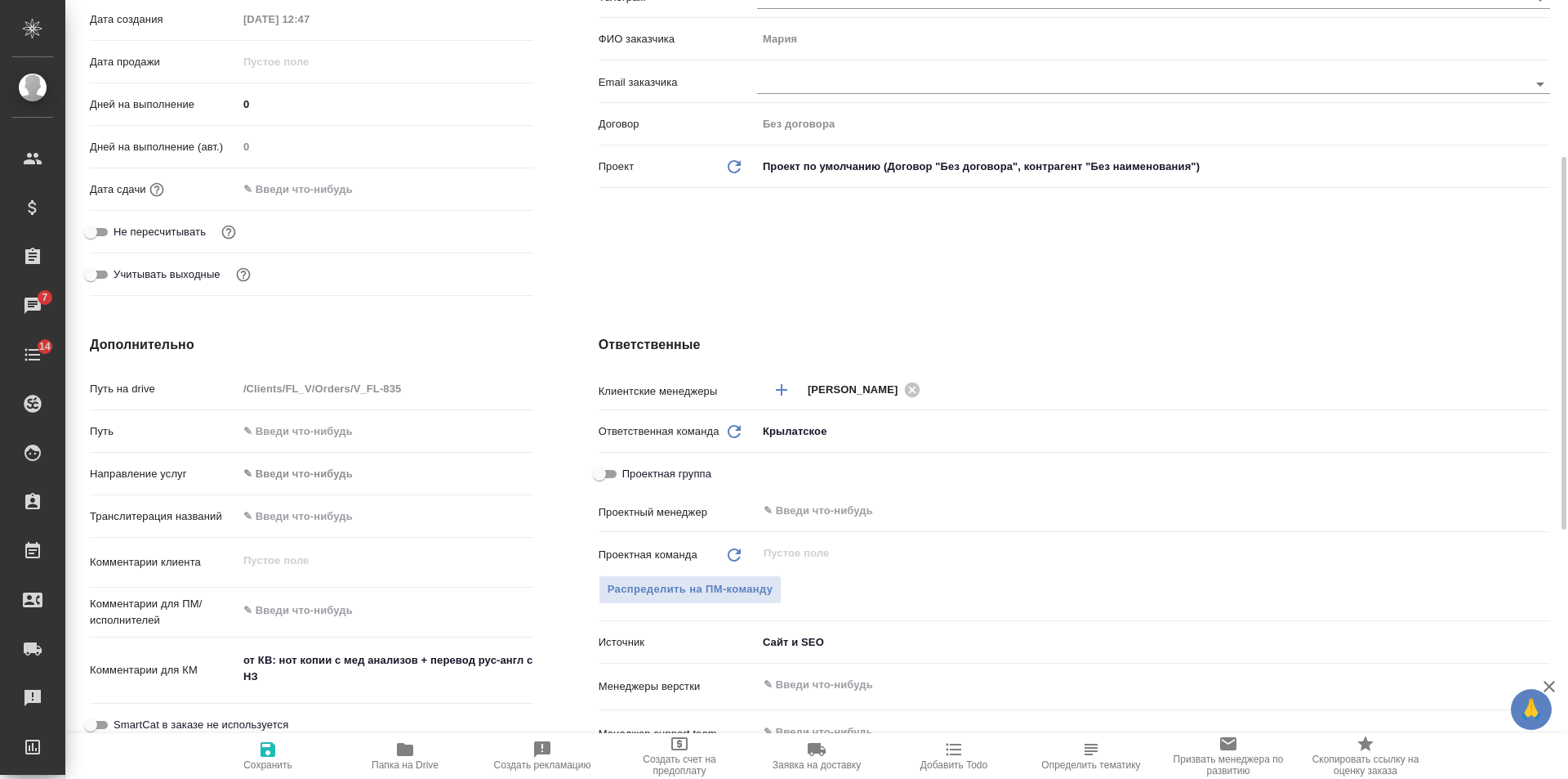
scroll to position [490, 0]
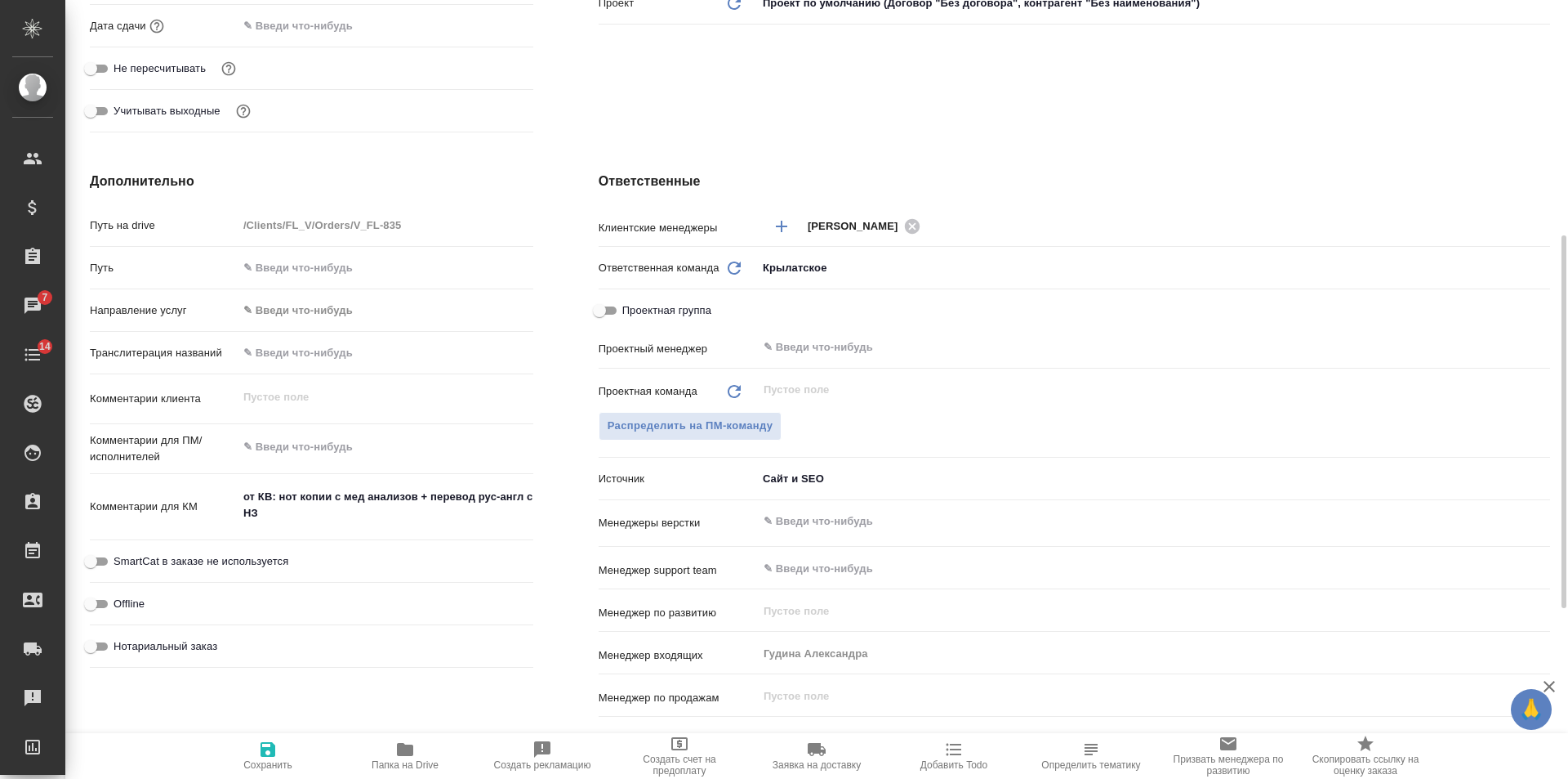
click at [201, 641] on span "Нотариальный заказ" at bounding box center [165, 646] width 104 height 16
click at [120, 641] on input "Нотариальный заказ" at bounding box center [90, 647] width 59 height 20
checkbox input "true"
type textarea "x"
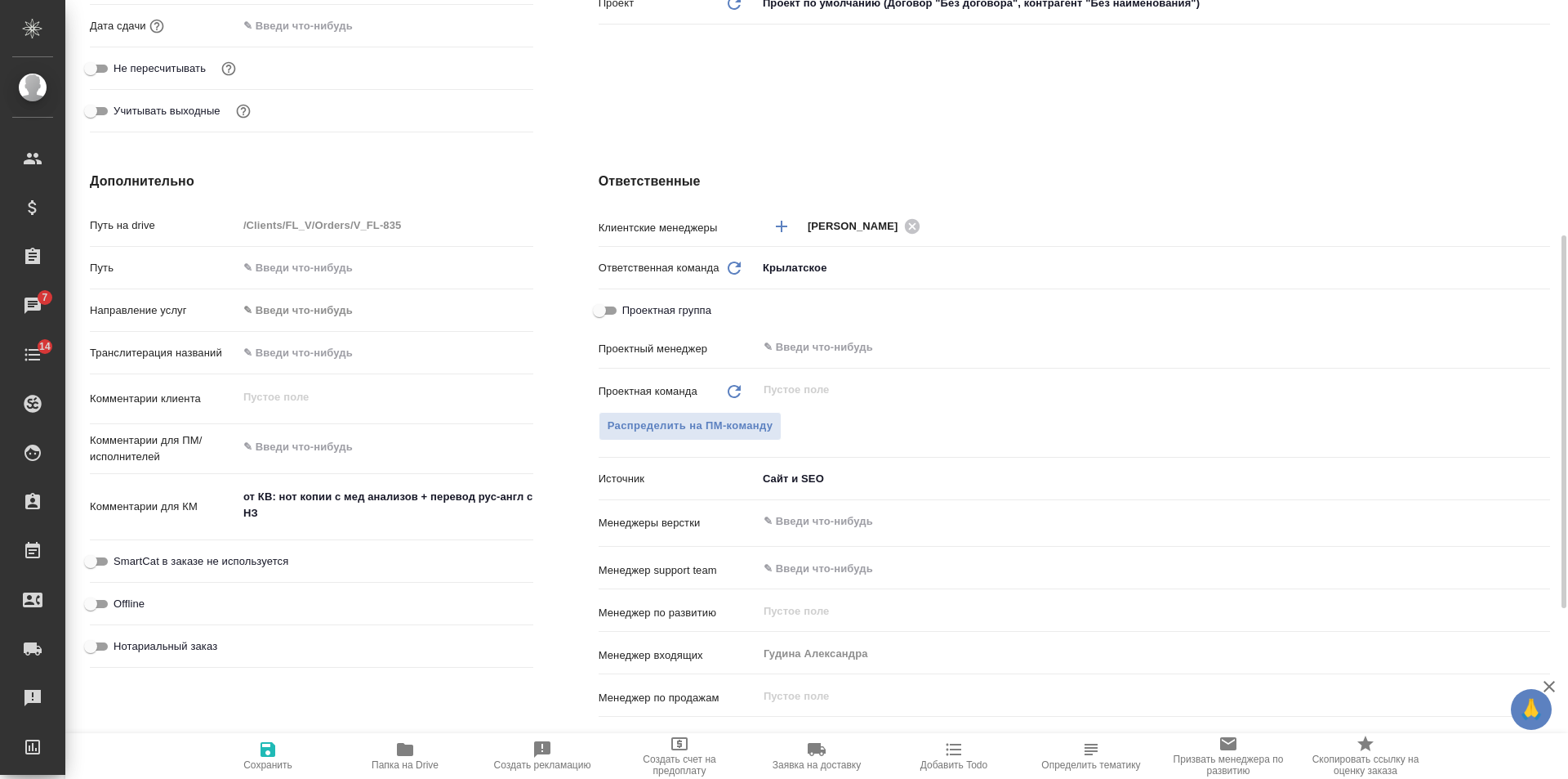
type textarea "x"
click at [271, 748] on icon "button" at bounding box center [268, 749] width 14 height 14
type textarea "x"
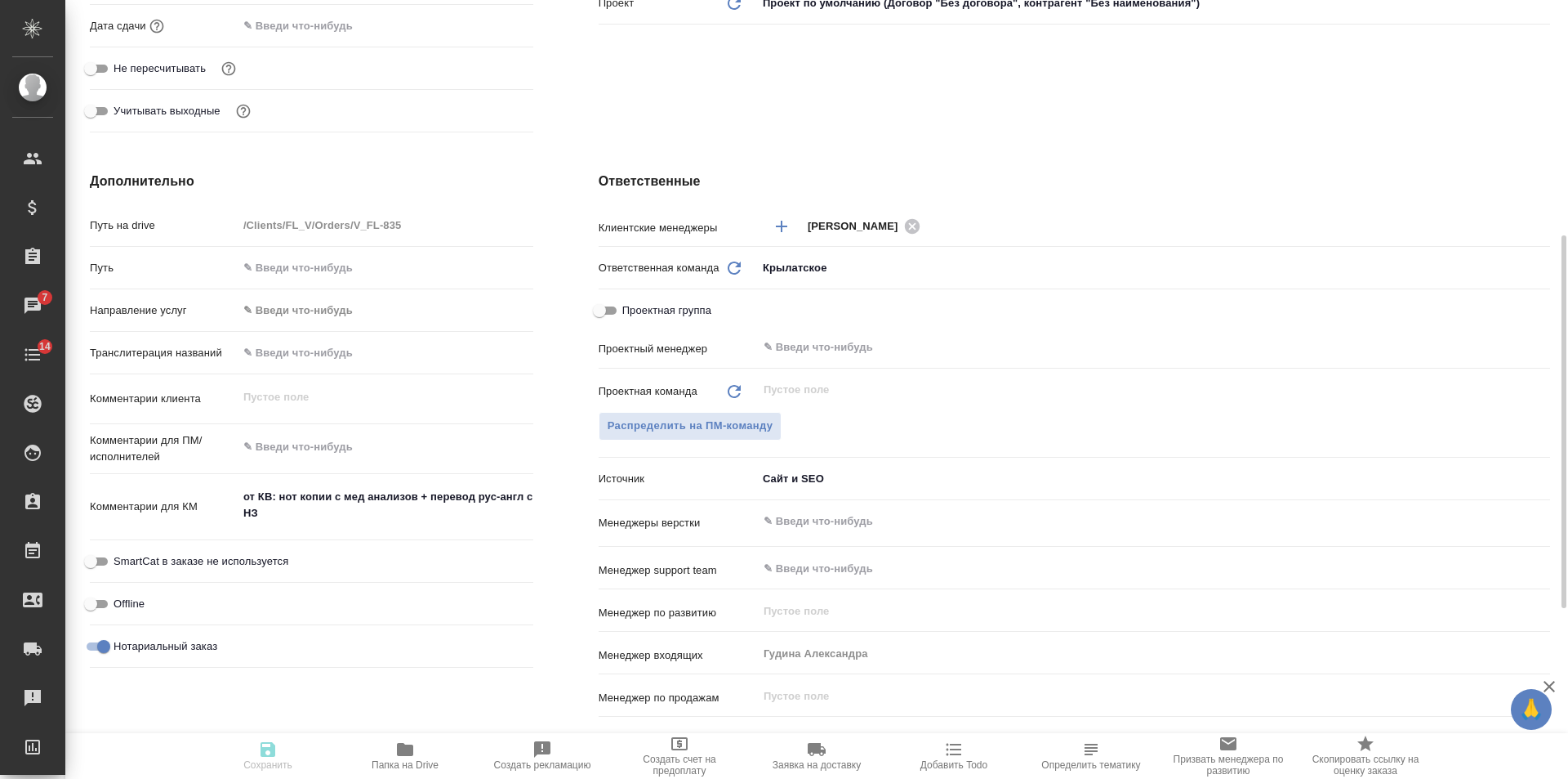
type textarea "x"
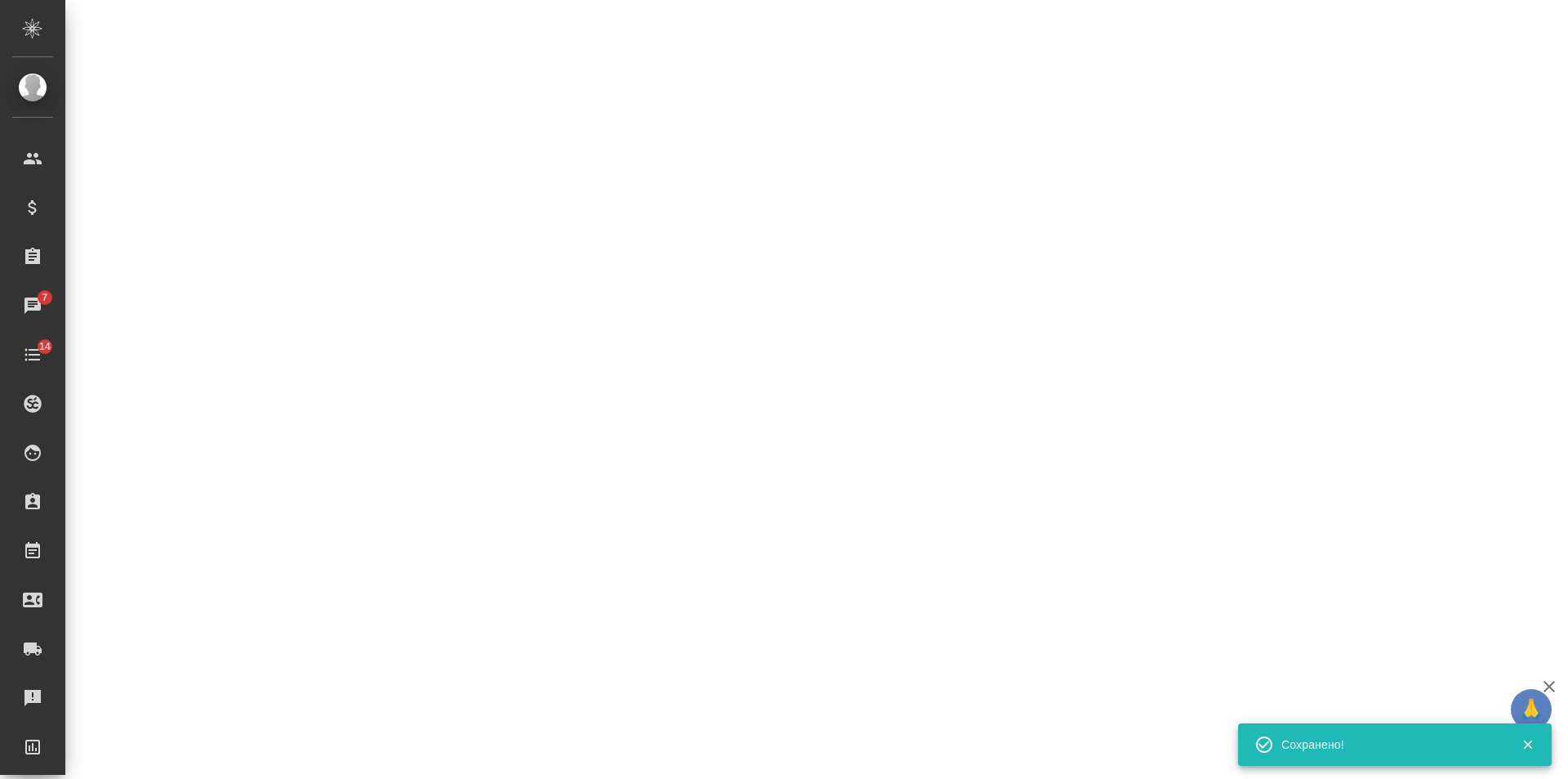
select select "RU"
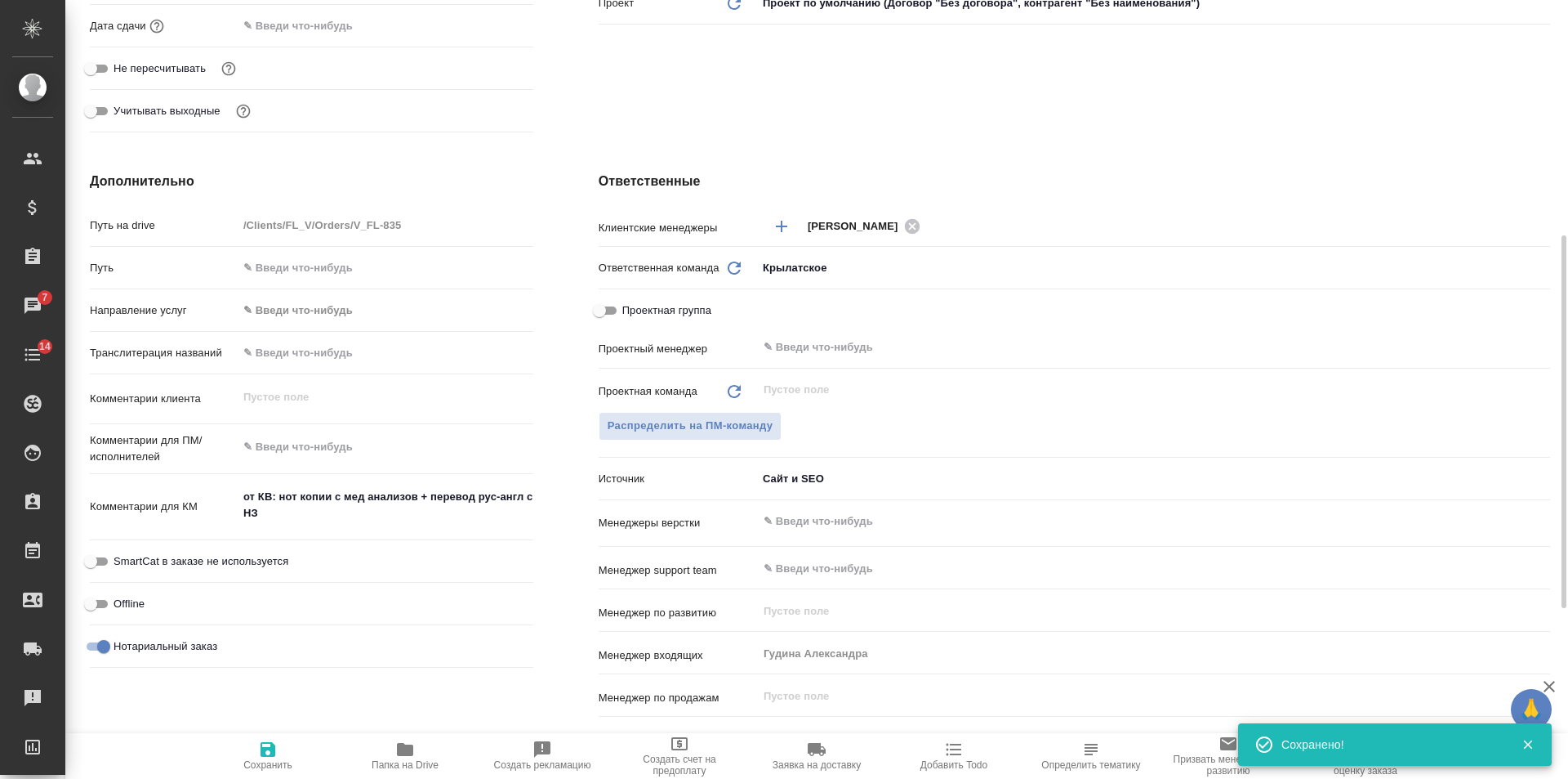
type textarea "x"
click at [949, 757] on icon "button" at bounding box center [954, 749] width 20 height 20
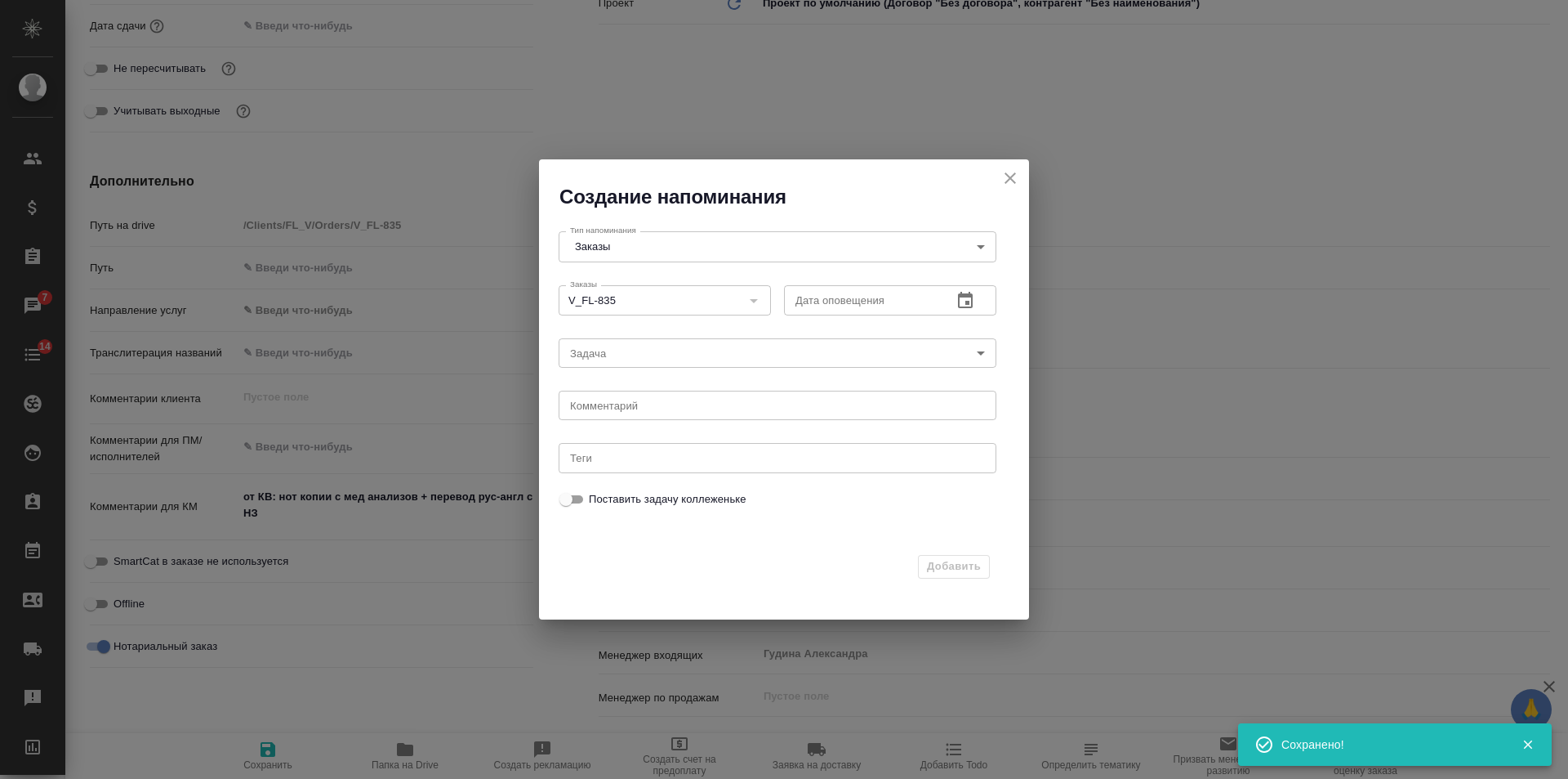
click at [976, 292] on button "button" at bounding box center [965, 300] width 39 height 39
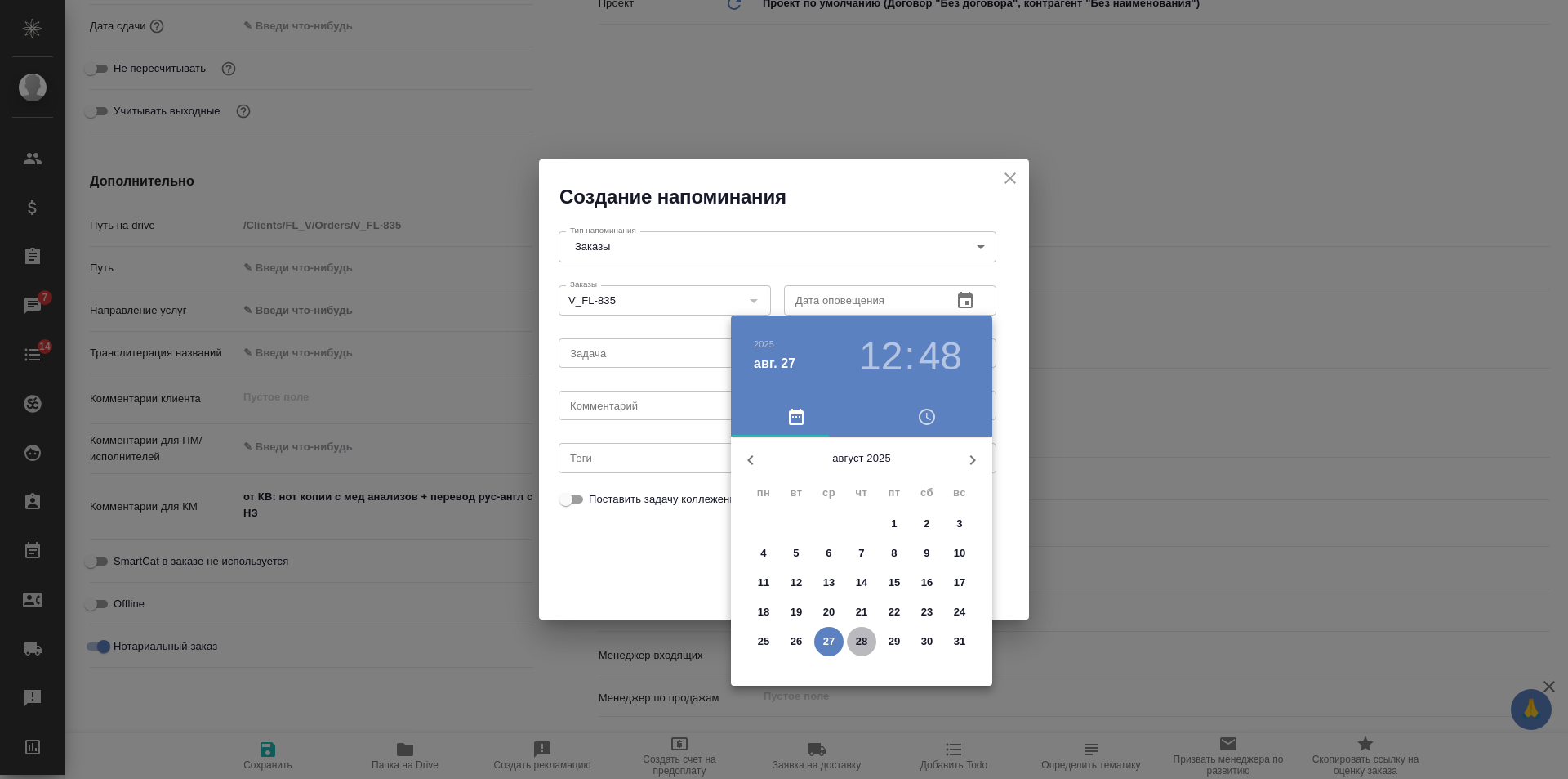
click at [867, 639] on p "28" at bounding box center [863, 641] width 13 height 16
type input "[DATE] 12:48"
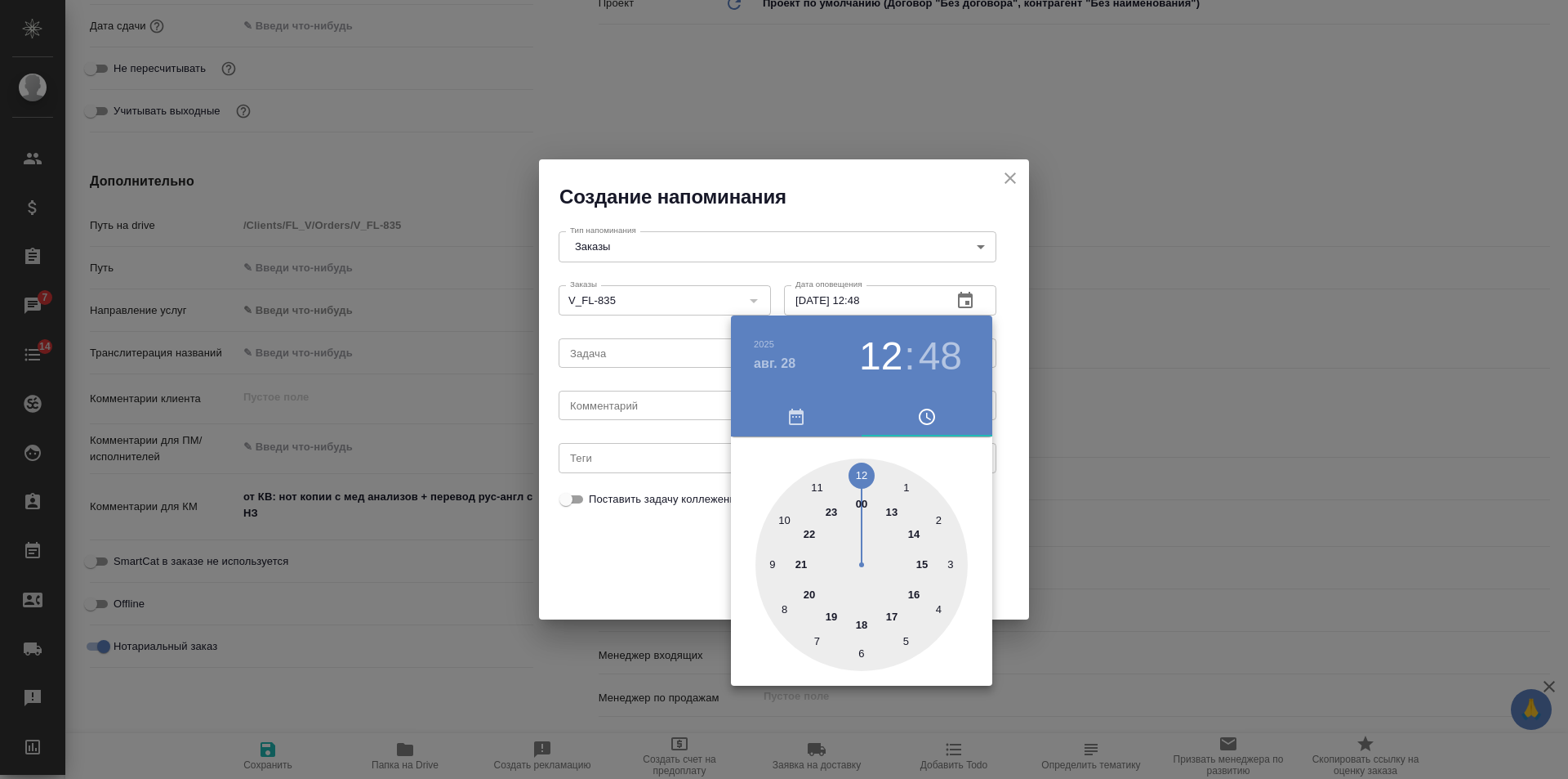
click at [617, 409] on div at bounding box center [784, 389] width 1568 height 779
drag, startPoint x: 617, startPoint y: 409, endPoint x: 603, endPoint y: 405, distance: 14.6
click at [606, 407] on div "[DATE] 12 : 48 00 1 2 3 4 5 6 7 8 9 10 11 12 13 14 15 16 17 18 19 20 21 22 23" at bounding box center [784, 389] width 1568 height 779
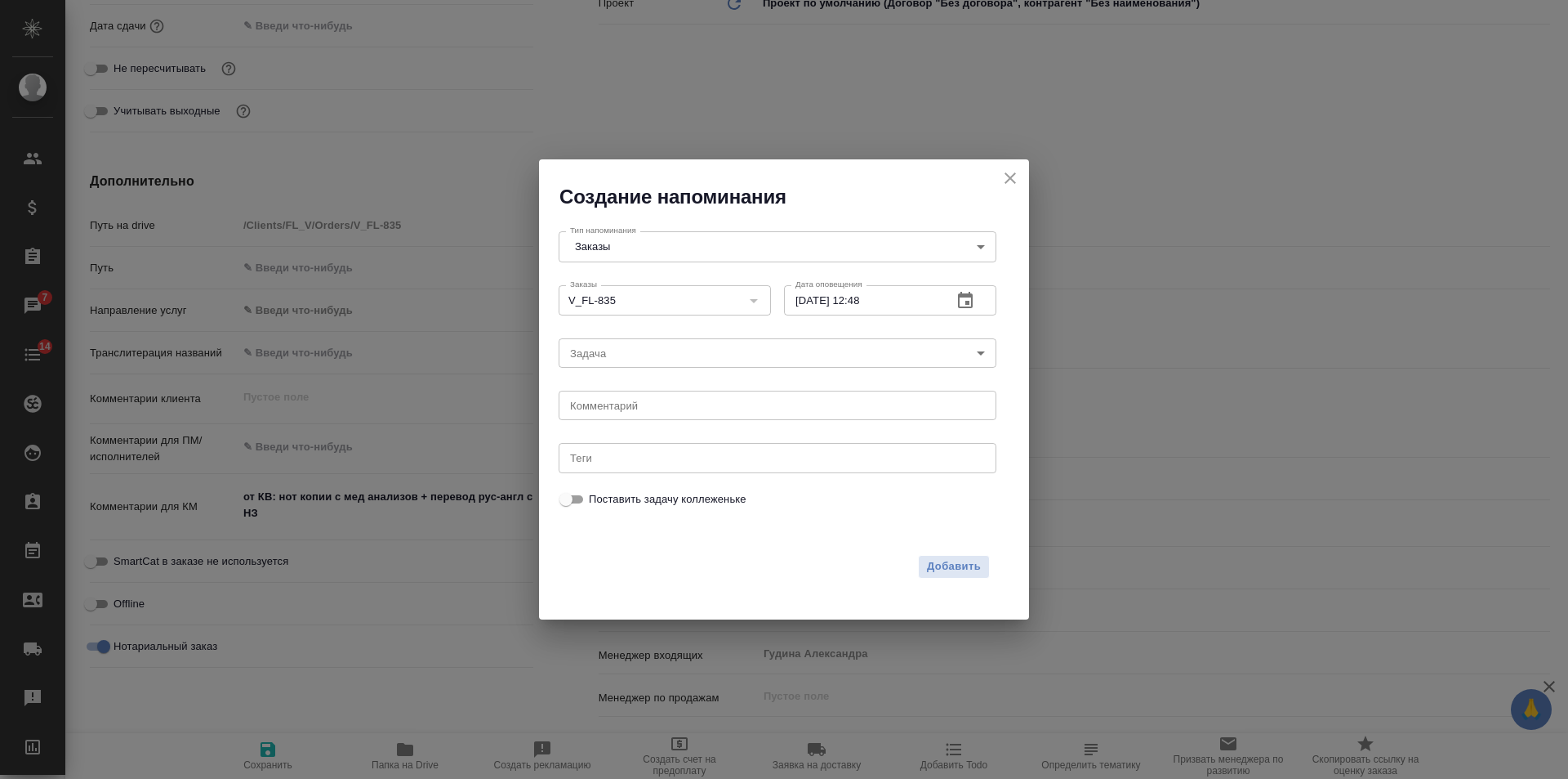
click at [602, 405] on div "[DATE] 12 : 48 00 1 2 3 4 5 6 7 8 9 10 11 12 13 14 15 16 17 18 19 20 21 22 23" at bounding box center [784, 389] width 1568 height 779
click at [602, 405] on textarea at bounding box center [777, 406] width 415 height 13
type textarea "м"
type textarea "инфа"
click at [937, 571] on span "Добавить" at bounding box center [954, 566] width 54 height 19
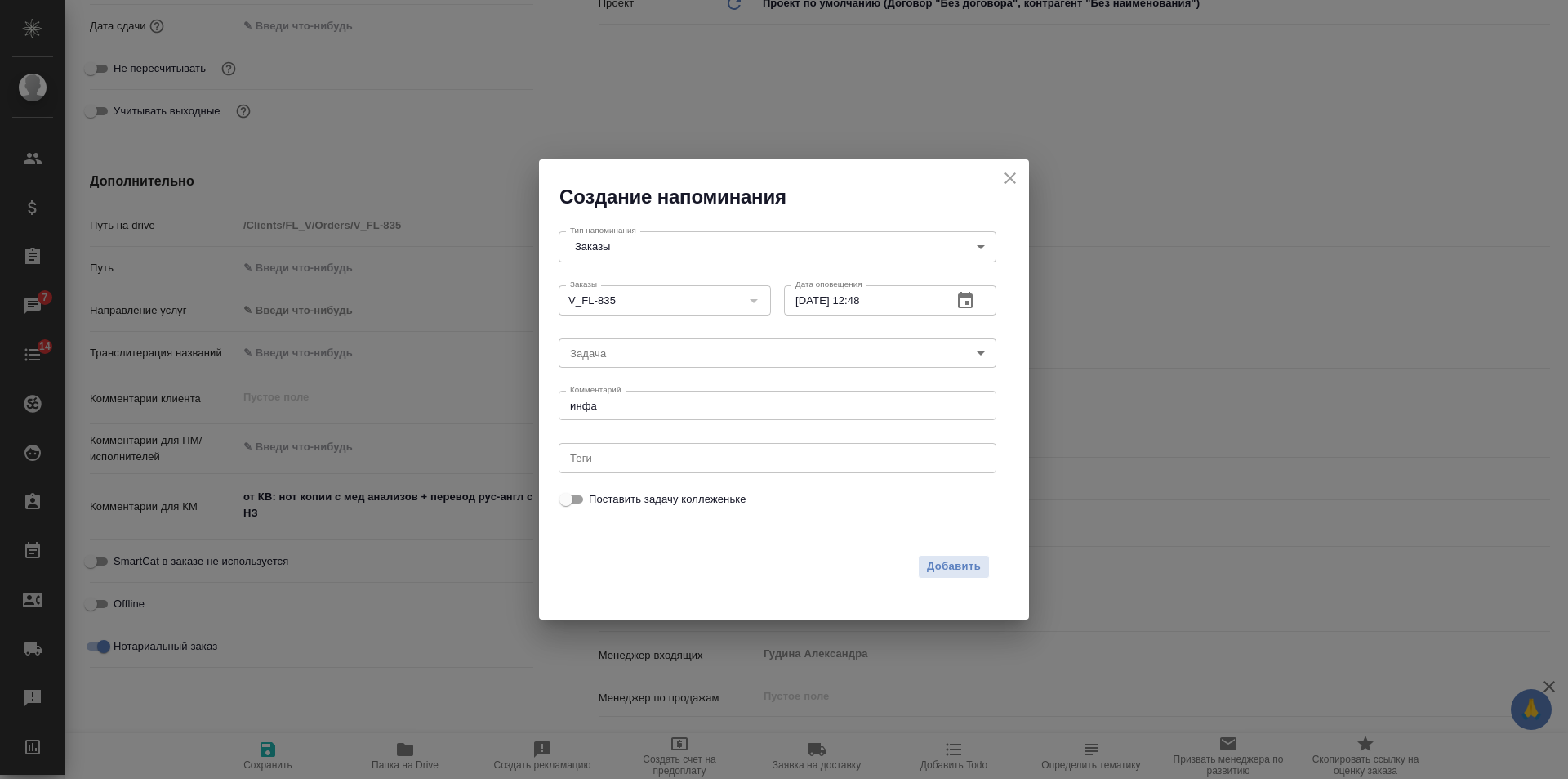
type textarea "x"
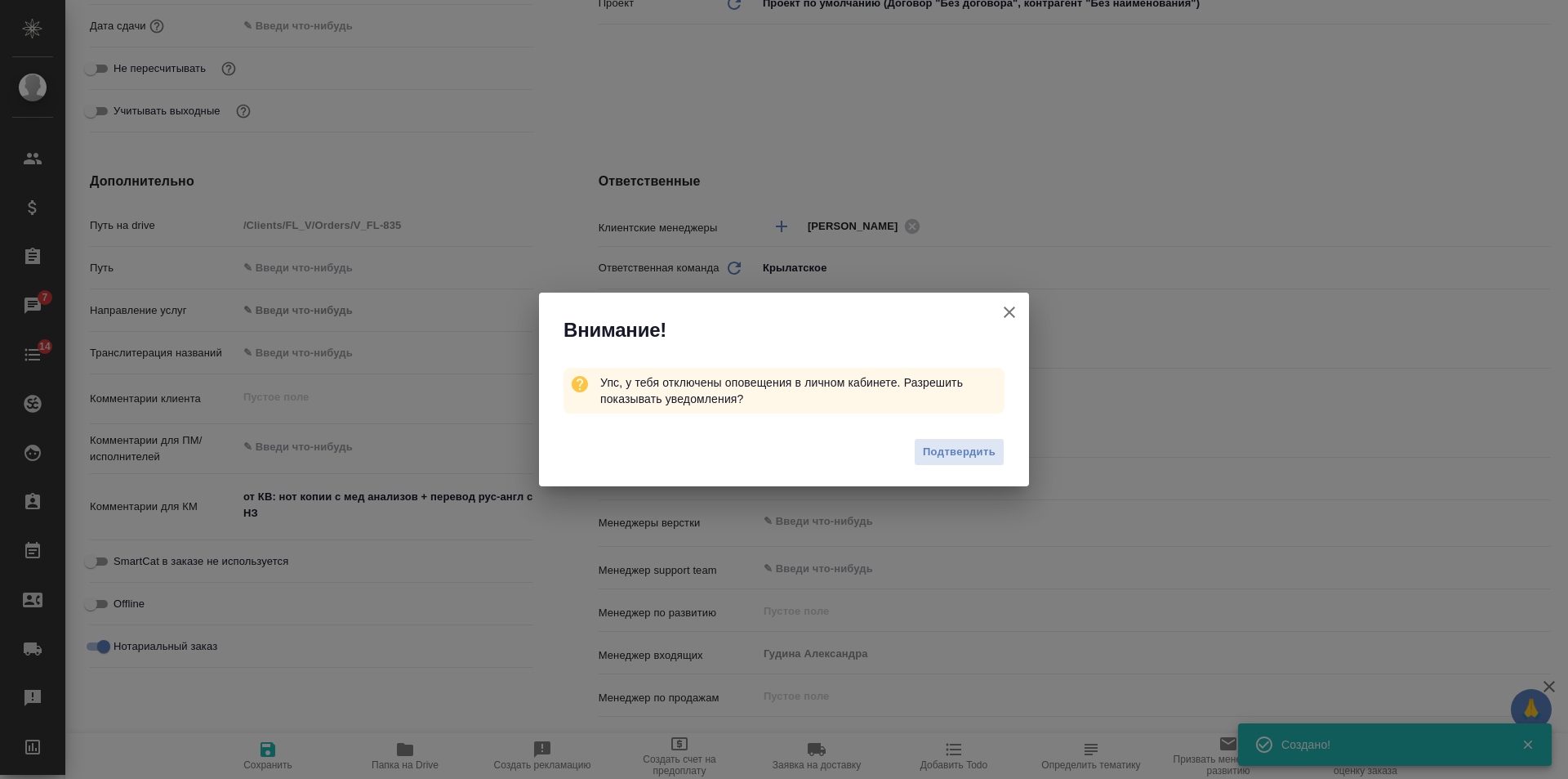
type textarea "x"
click at [1004, 312] on icon "button" at bounding box center [1009, 312] width 20 height 20
type textarea "x"
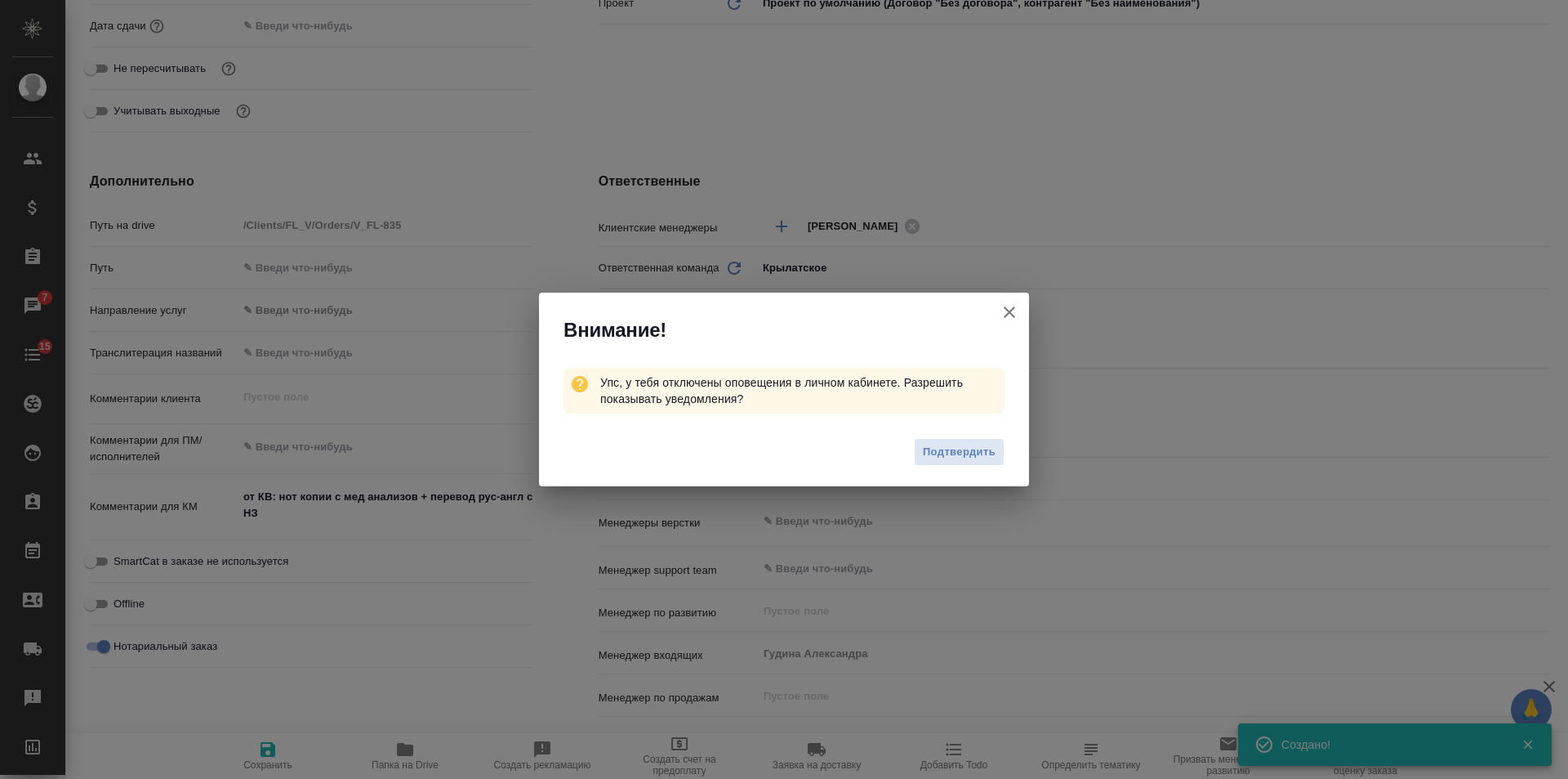
type textarea "x"
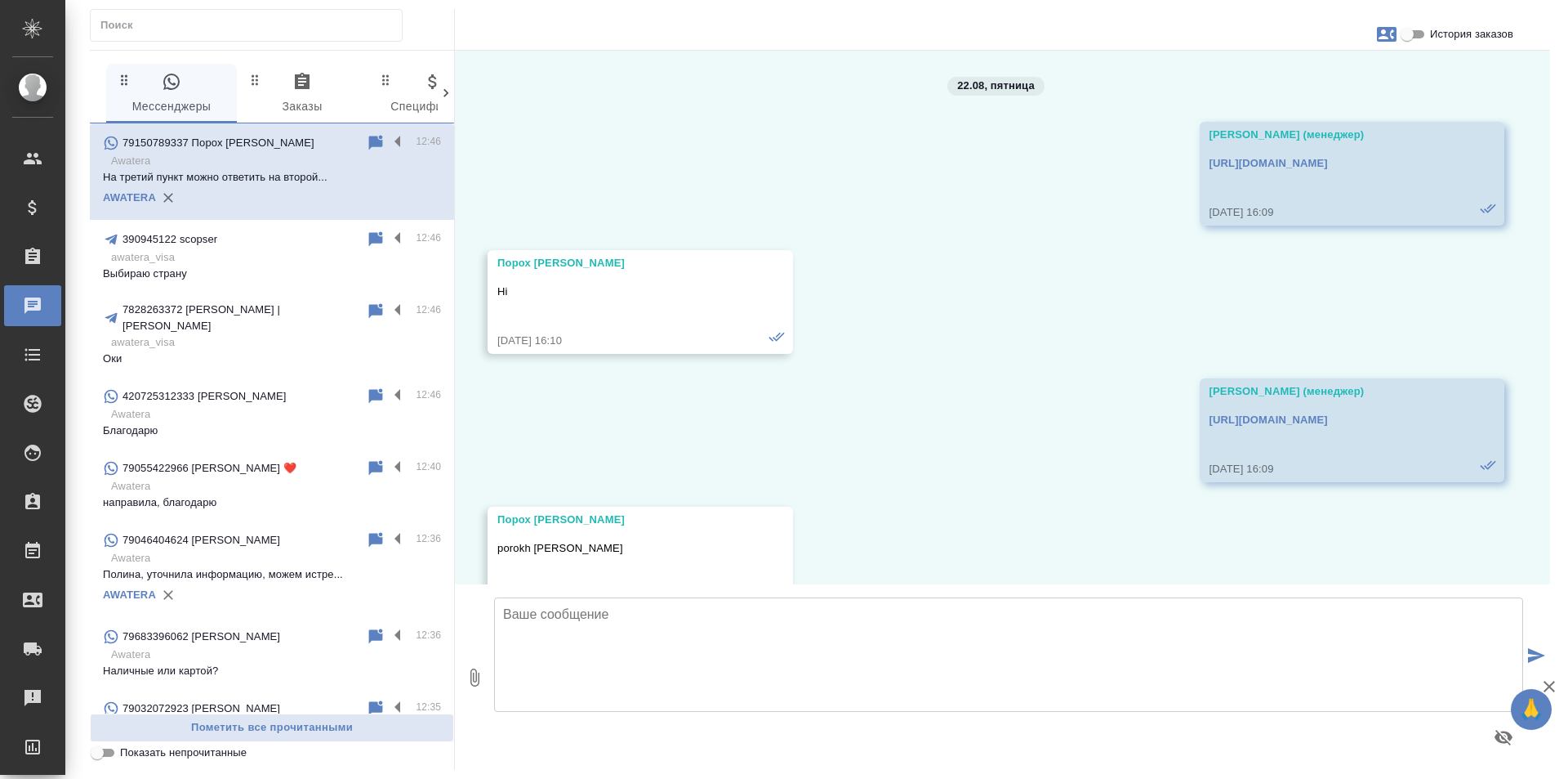
scroll to position [1398, 0]
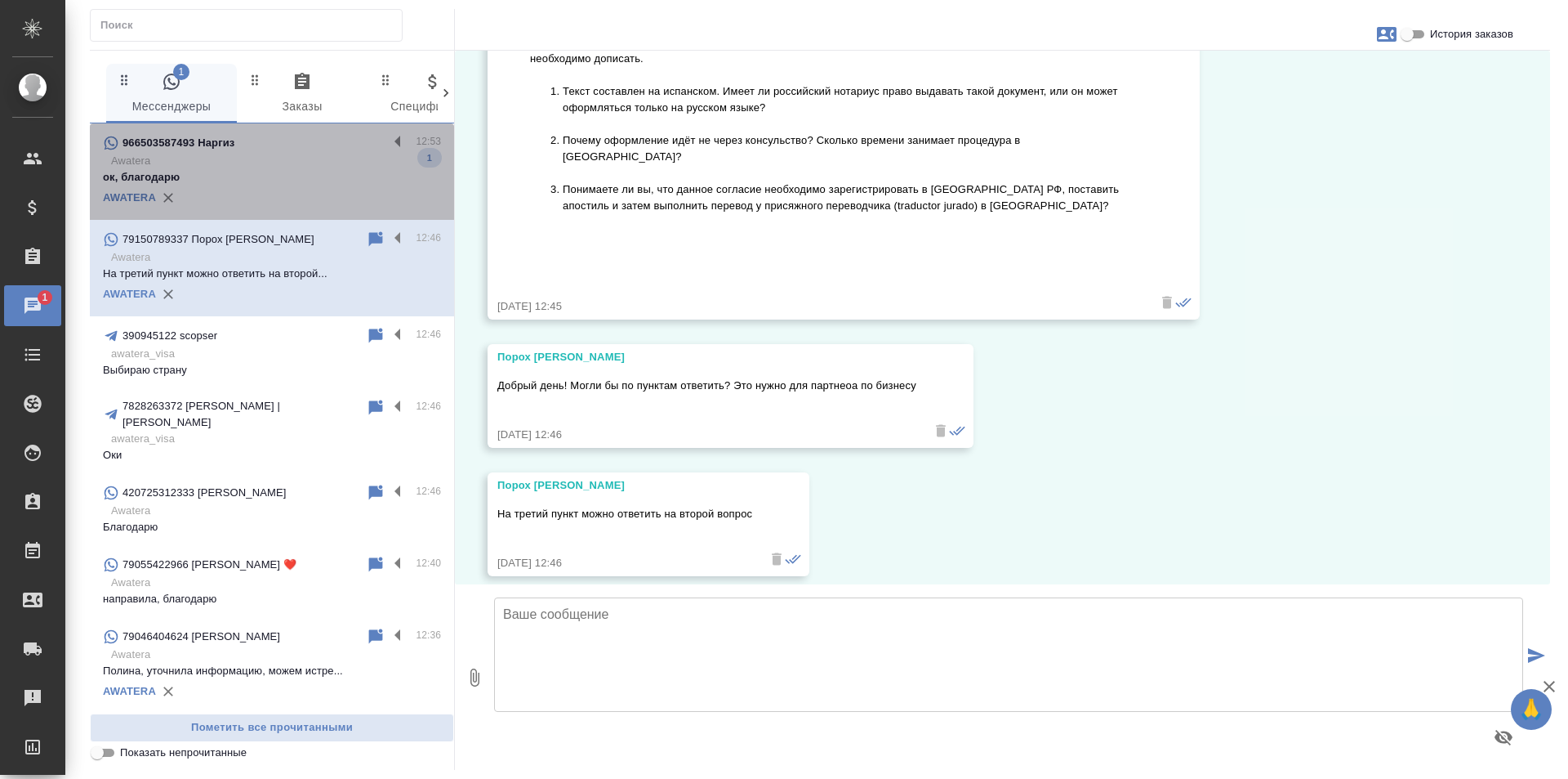
click at [291, 157] on p "Awatera" at bounding box center [276, 161] width 330 height 16
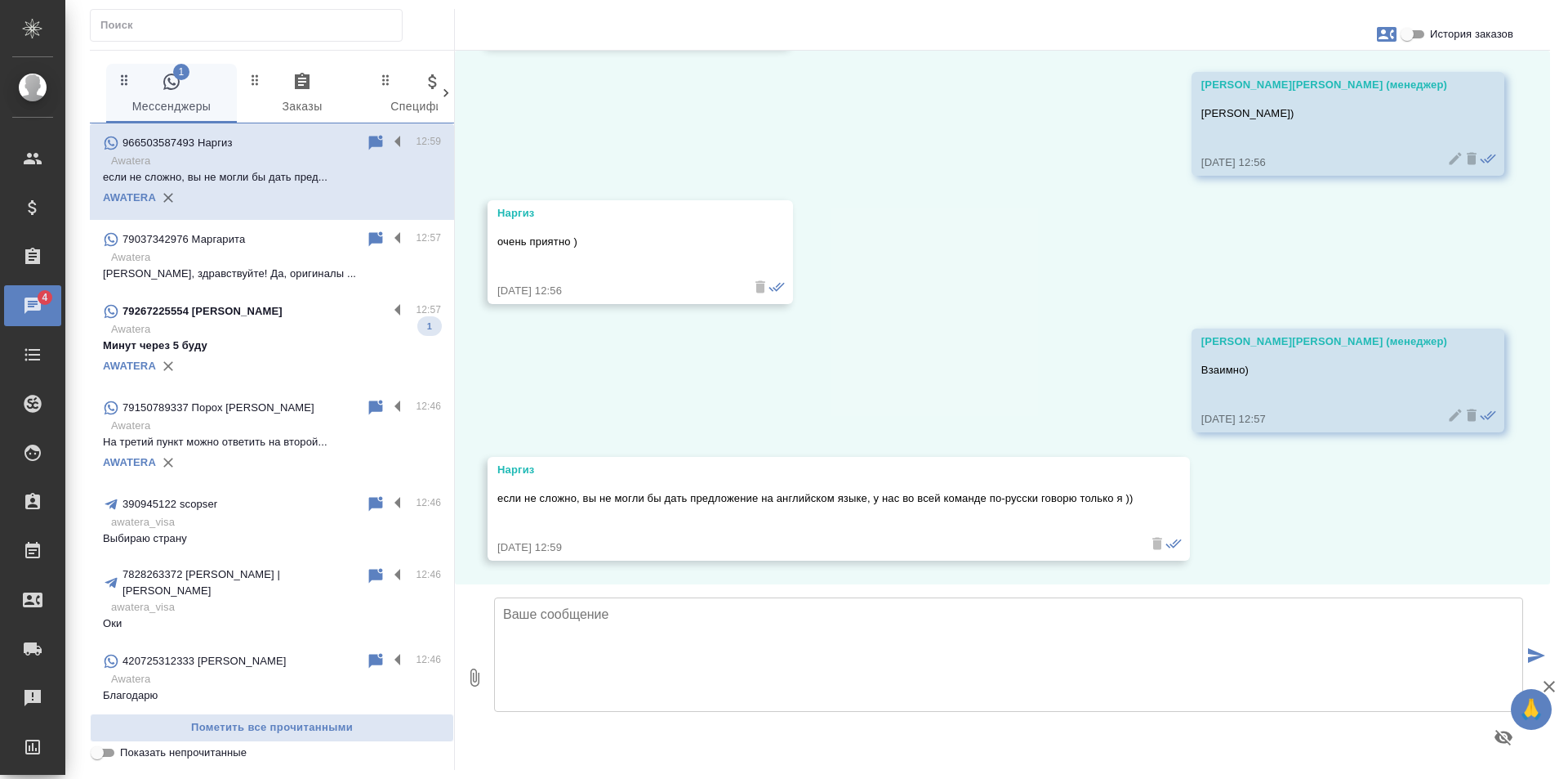
scroll to position [3501, 0]
click at [252, 345] on p "Минут через 5 буду" at bounding box center [272, 346] width 338 height 16
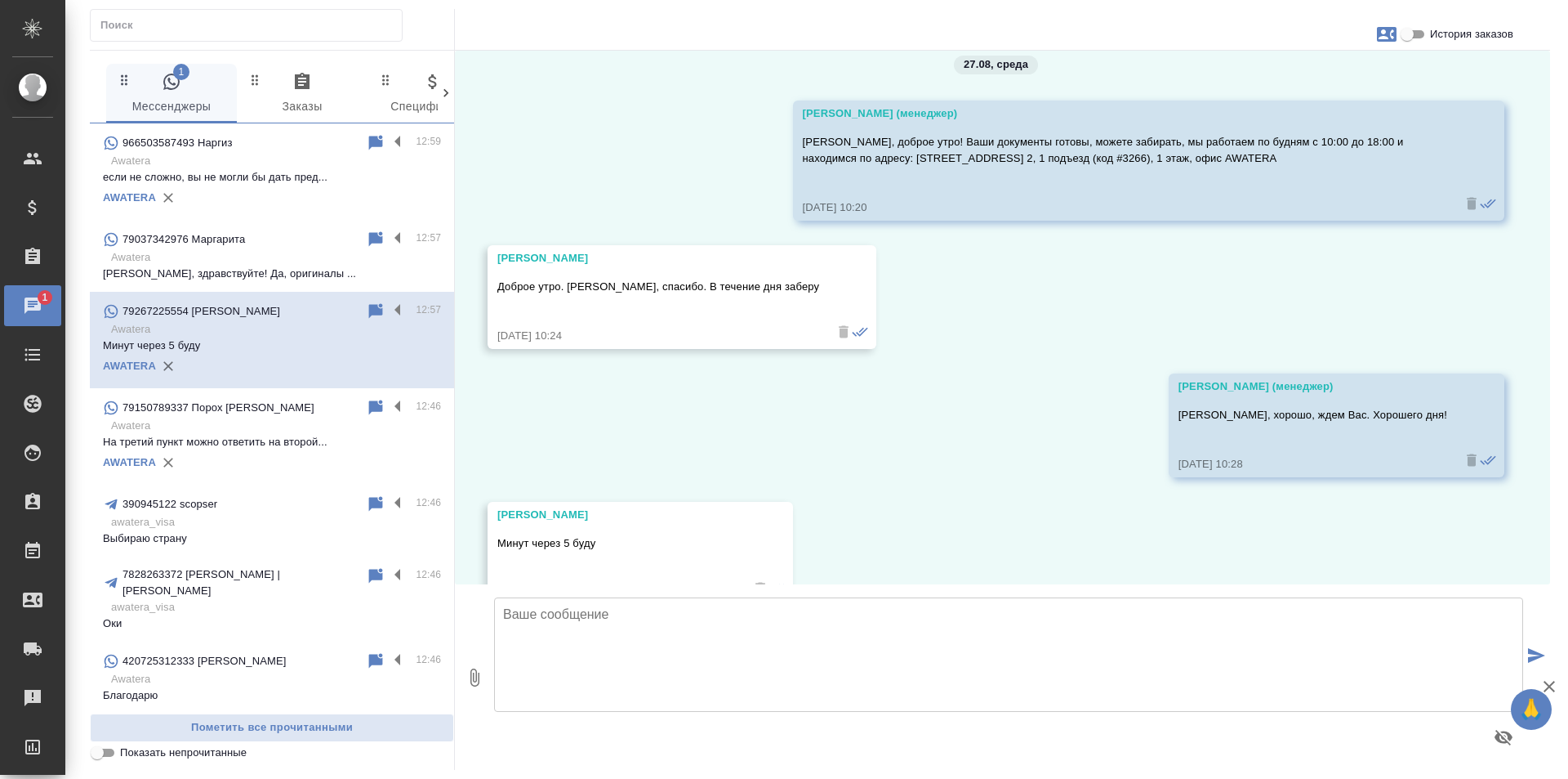
scroll to position [4069, 0]
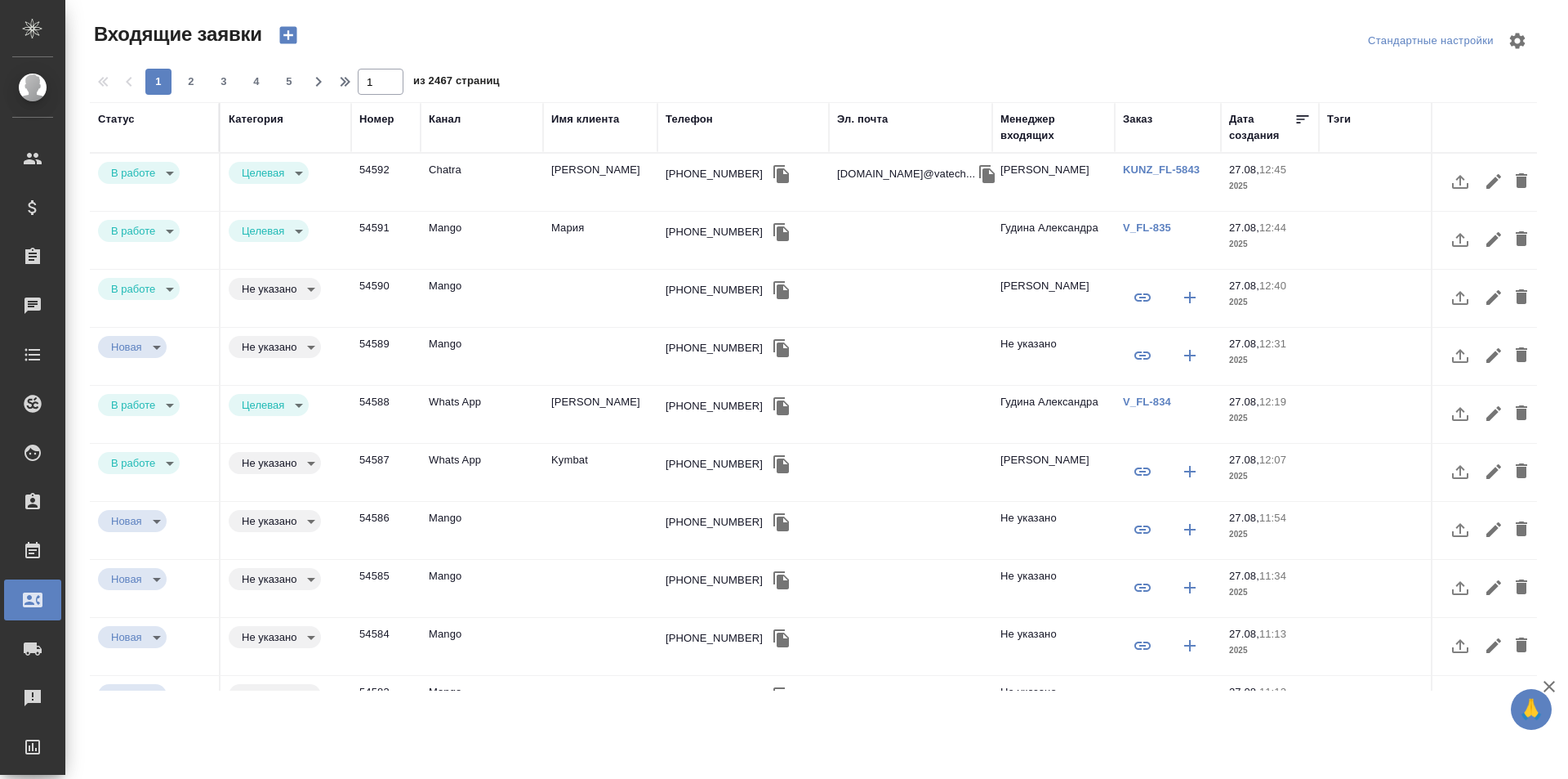
select select "RU"
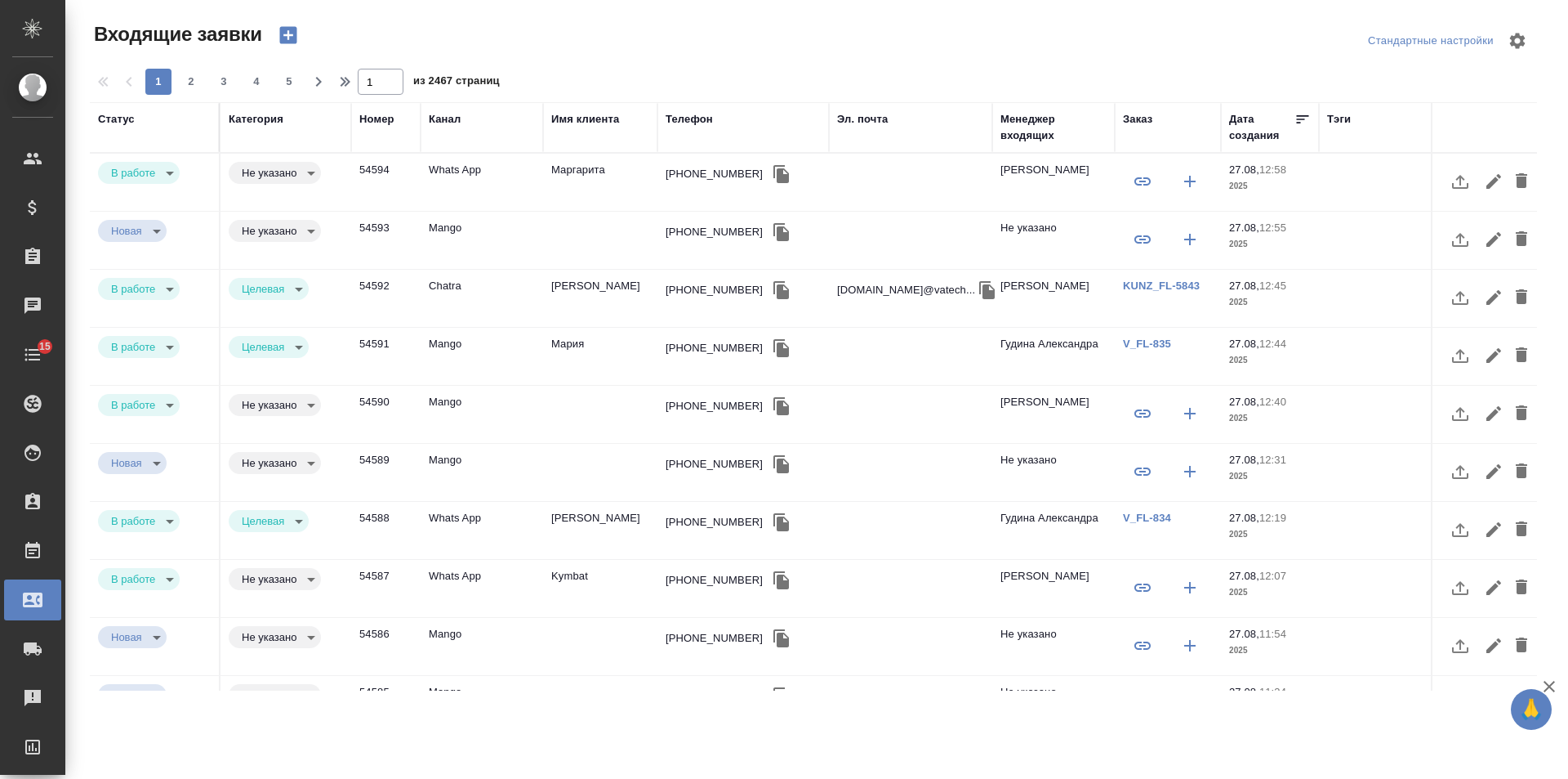
select select "RU"
click at [298, 33] on icon "button" at bounding box center [288, 34] width 23 height 23
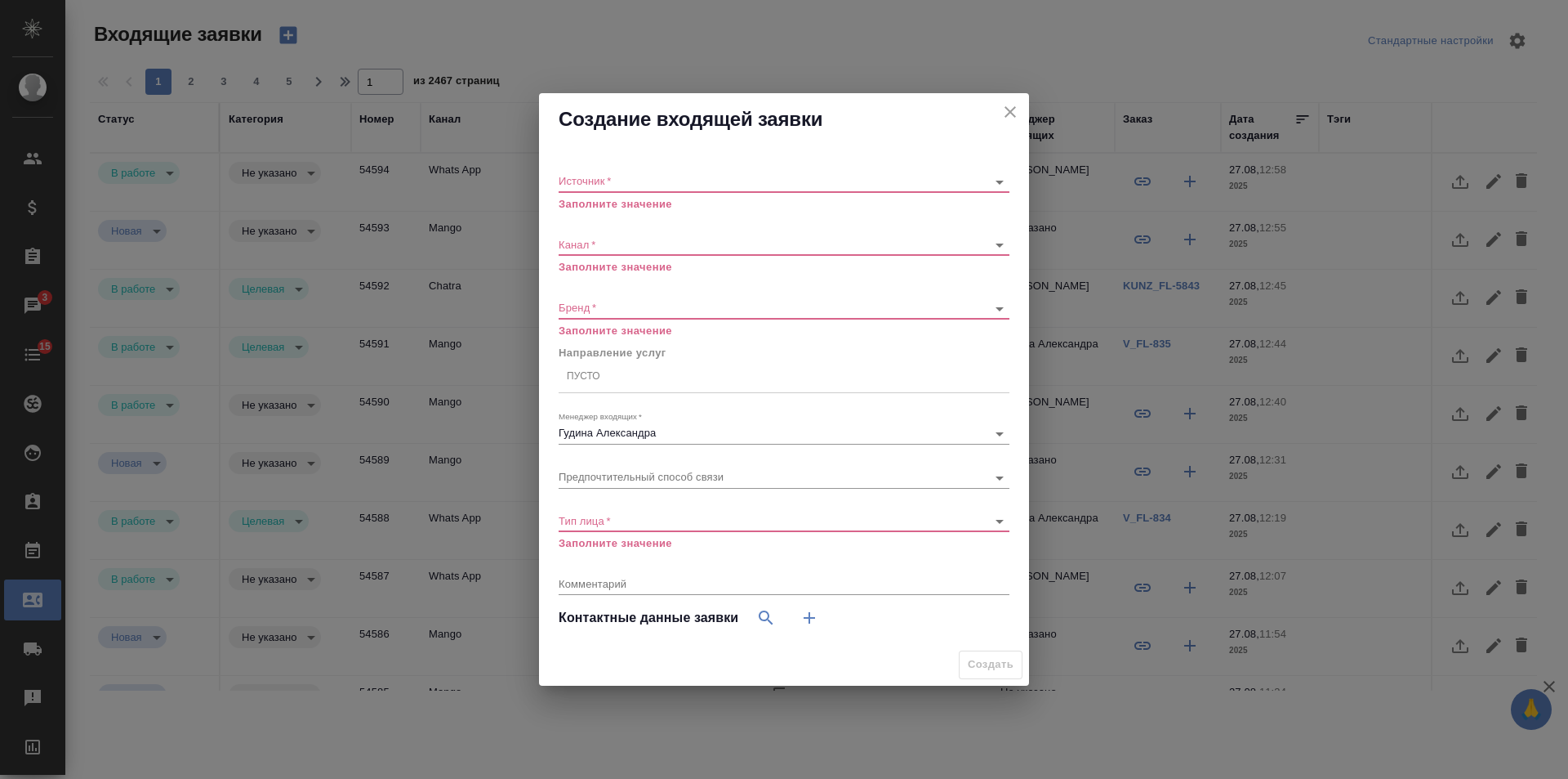
click at [613, 183] on body "🙏 .cls-1 fill:#fff; AWATERA Gudina Alexandra Клиенты Спецификации Заказы 3 Чаты…" at bounding box center [784, 389] width 1568 height 779
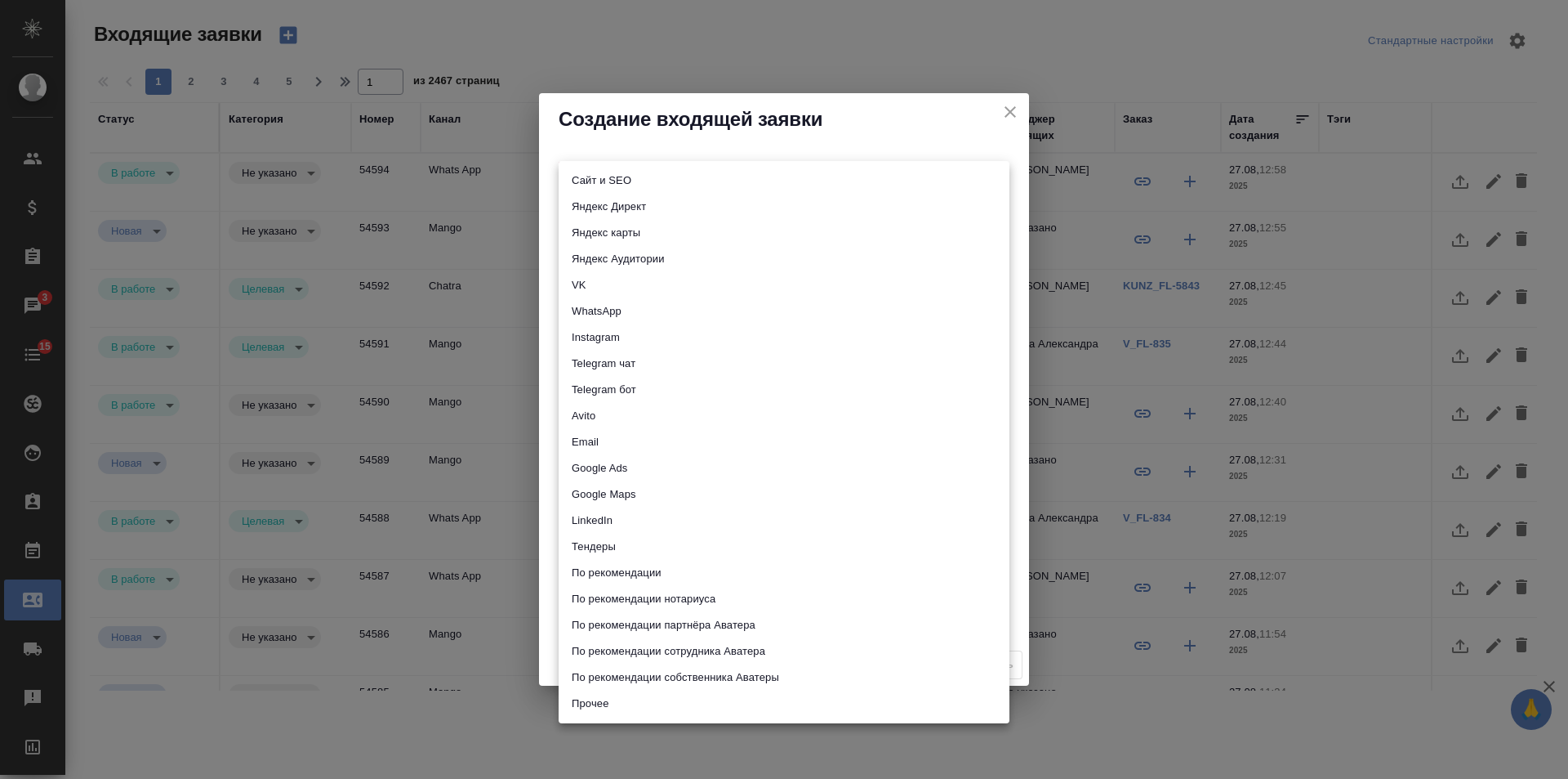
click at [641, 180] on li "Сайт и SEO" at bounding box center [784, 180] width 451 height 26
type input "seo"
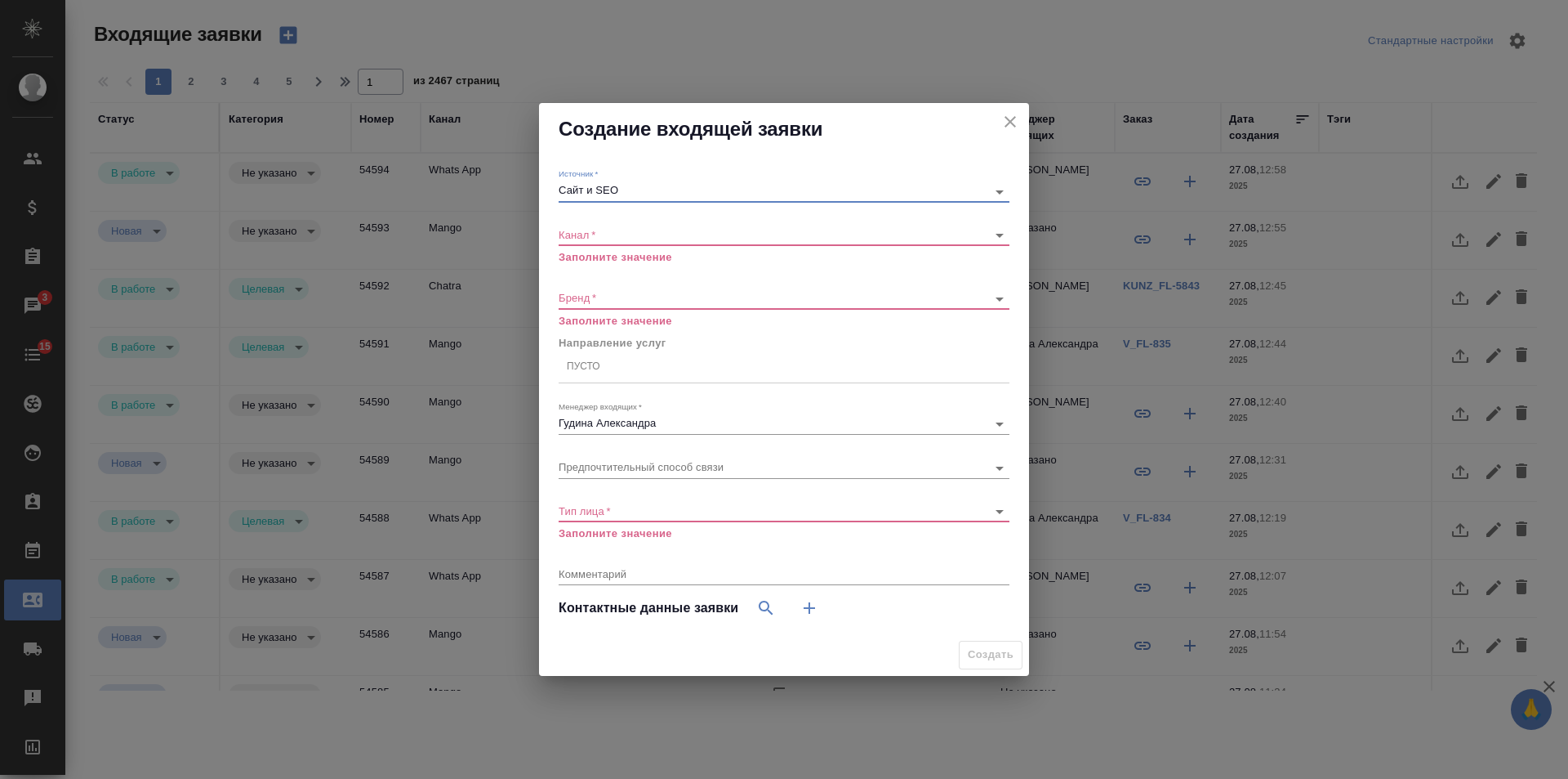
click at [627, 243] on div "​" at bounding box center [784, 235] width 451 height 21
click at [620, 234] on body "🙏 .cls-1 fill:#fff; AWATERA Gudina Alexandra Клиенты Спецификации Заказы 3 Чаты…" at bounding box center [784, 389] width 1568 height 779
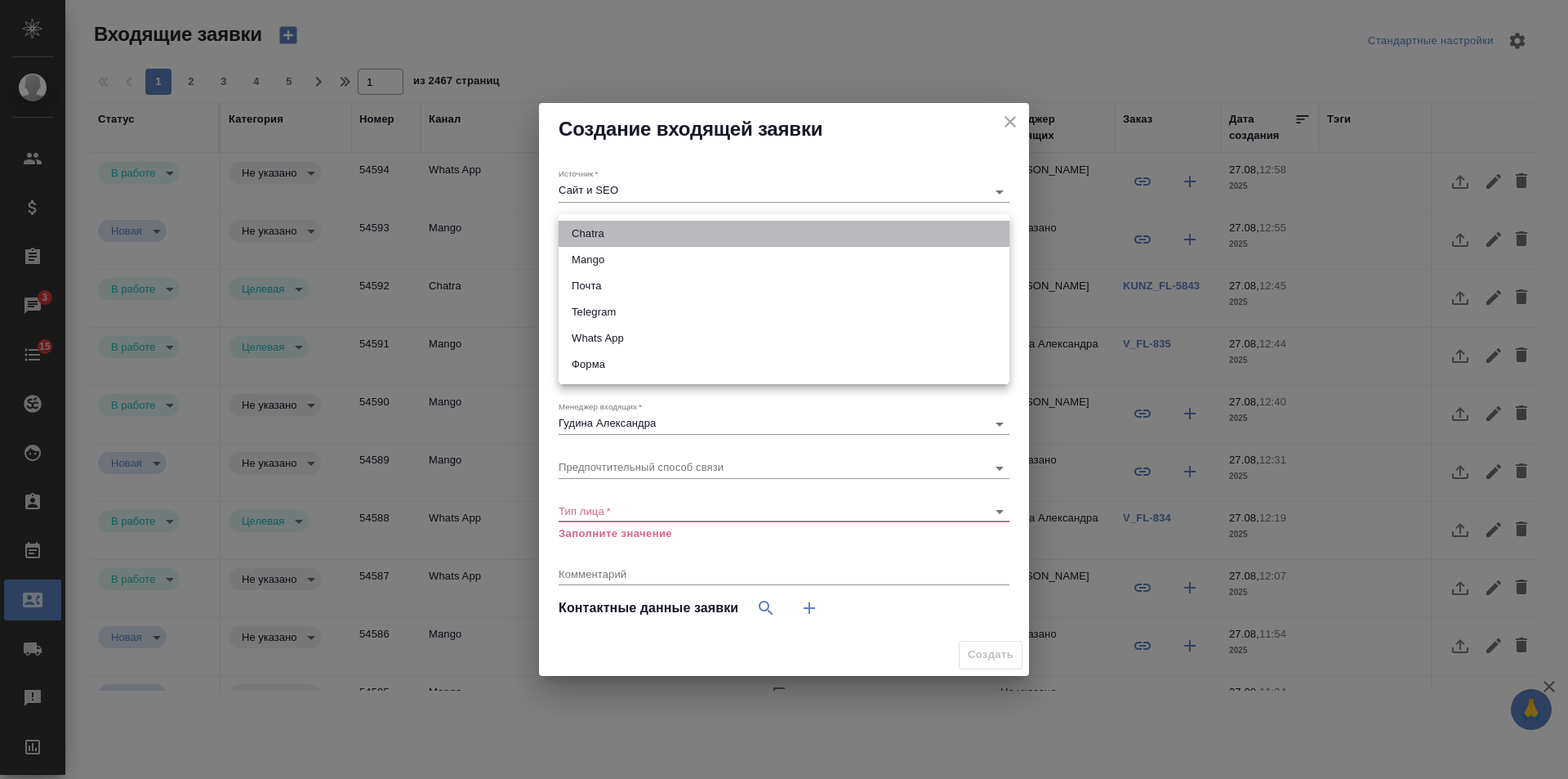
click at [619, 235] on li "Chatra" at bounding box center [784, 233] width 451 height 26
type input "636e3af525d34d44ee8ac032"
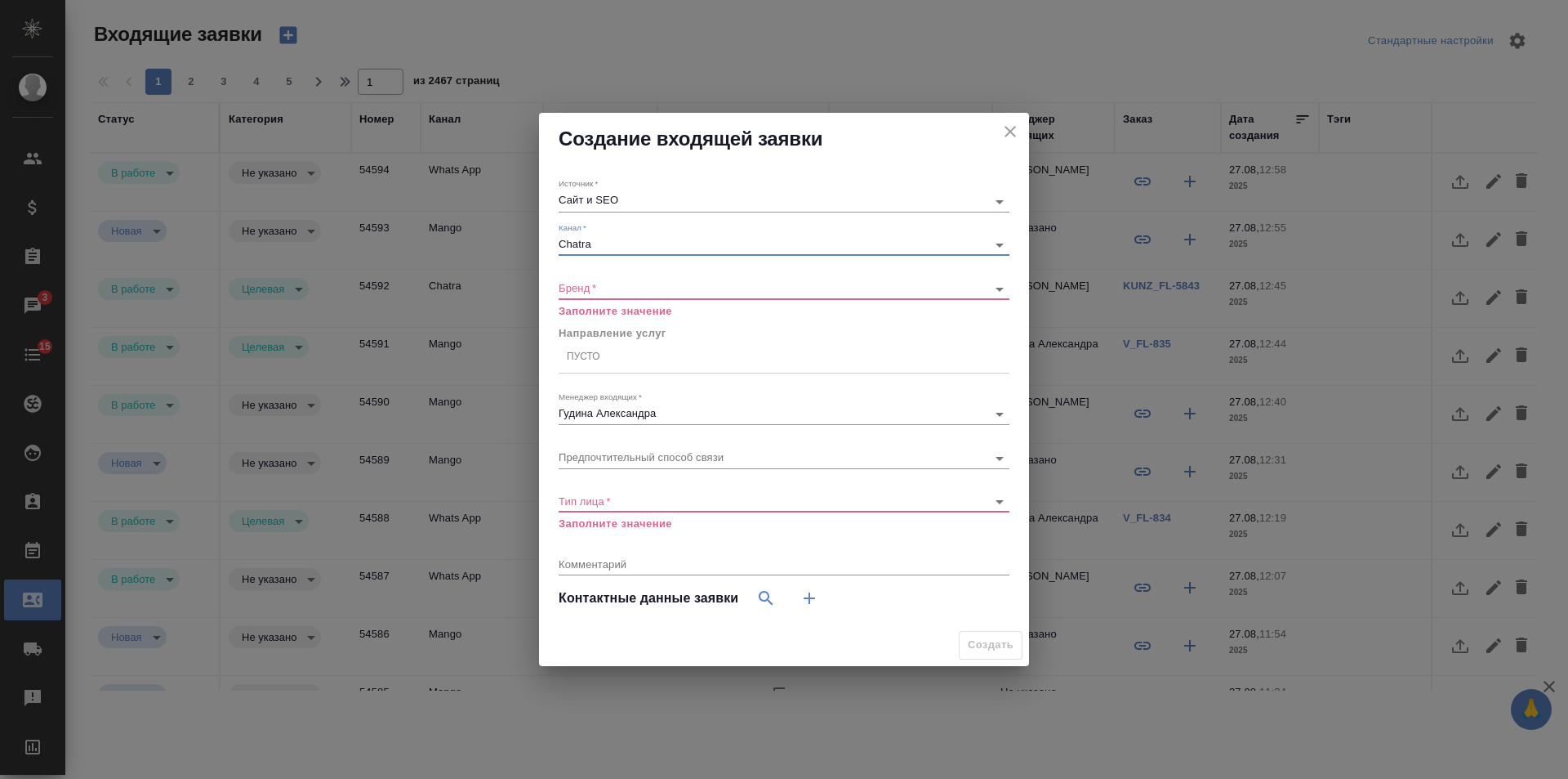
click at [593, 289] on body "🙏 .cls-1 fill:#fff; AWATERA Gudina Alexandra Клиенты Спецификации Заказы 3 Чаты…" at bounding box center [784, 389] width 1568 height 779
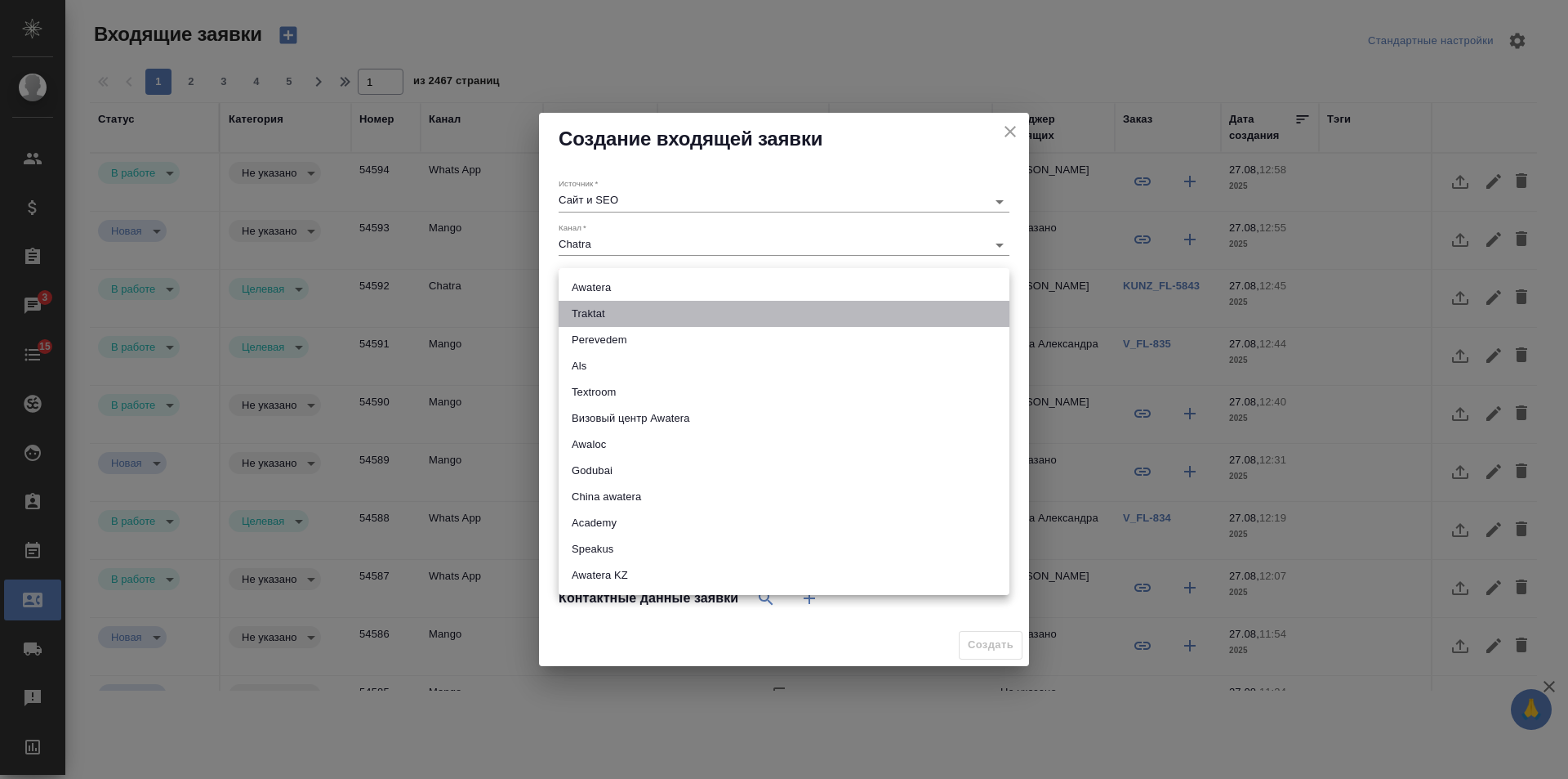
click at [609, 307] on li "Traktat" at bounding box center [784, 313] width 451 height 26
type input "traktat"
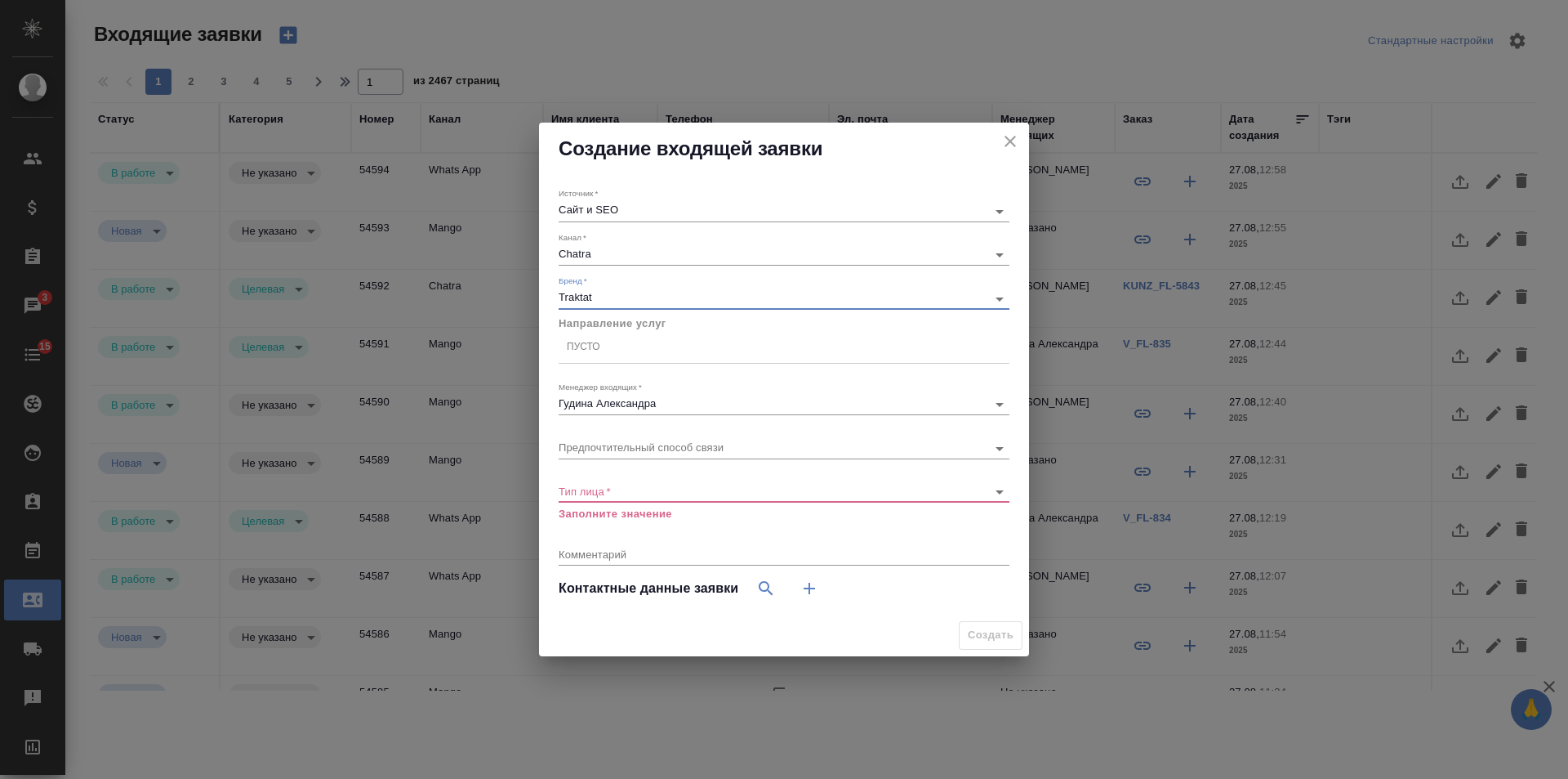
click at [637, 347] on div "Пусто" at bounding box center [784, 347] width 451 height 24
type input "о"
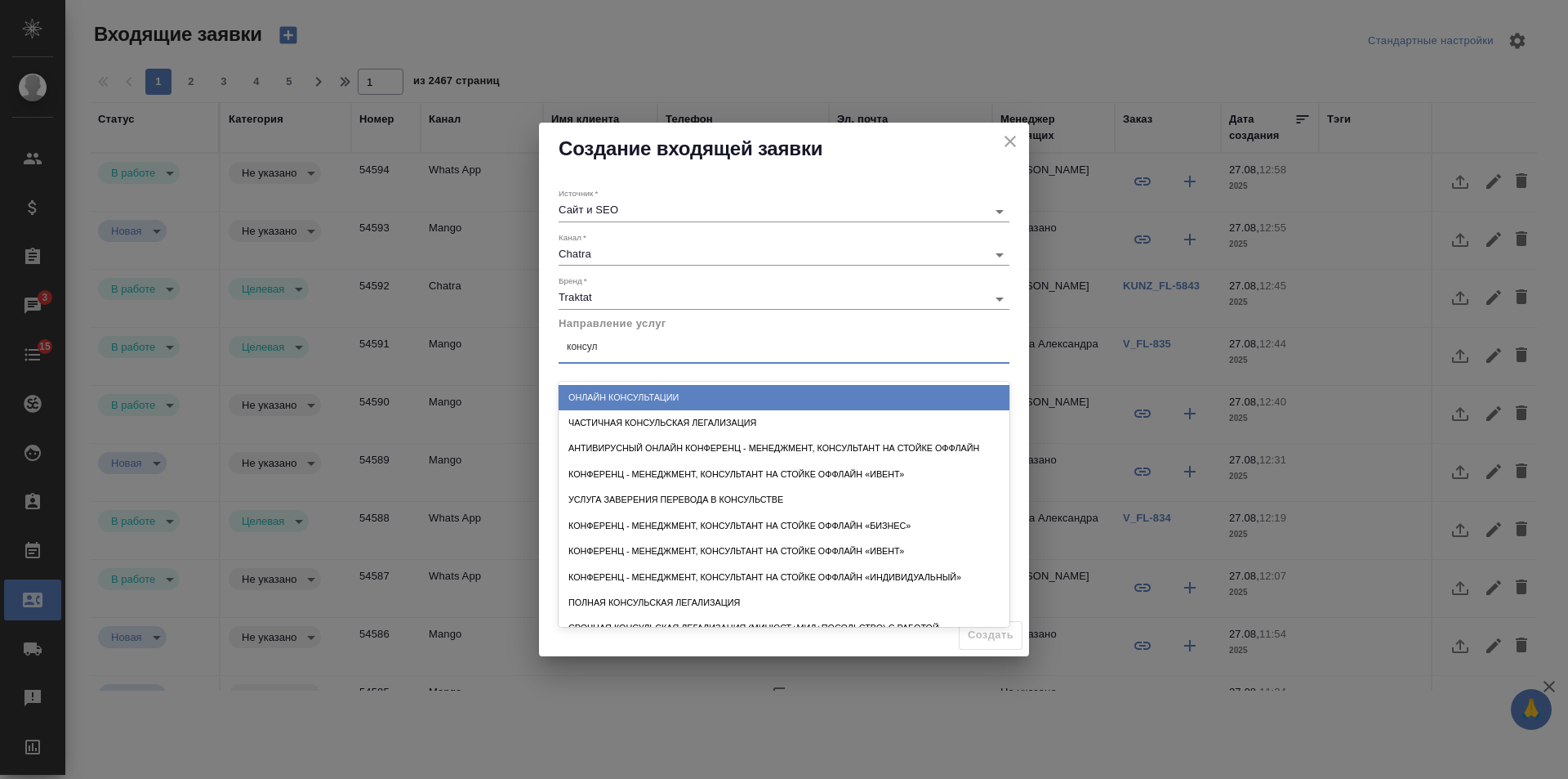
type input "консуль"
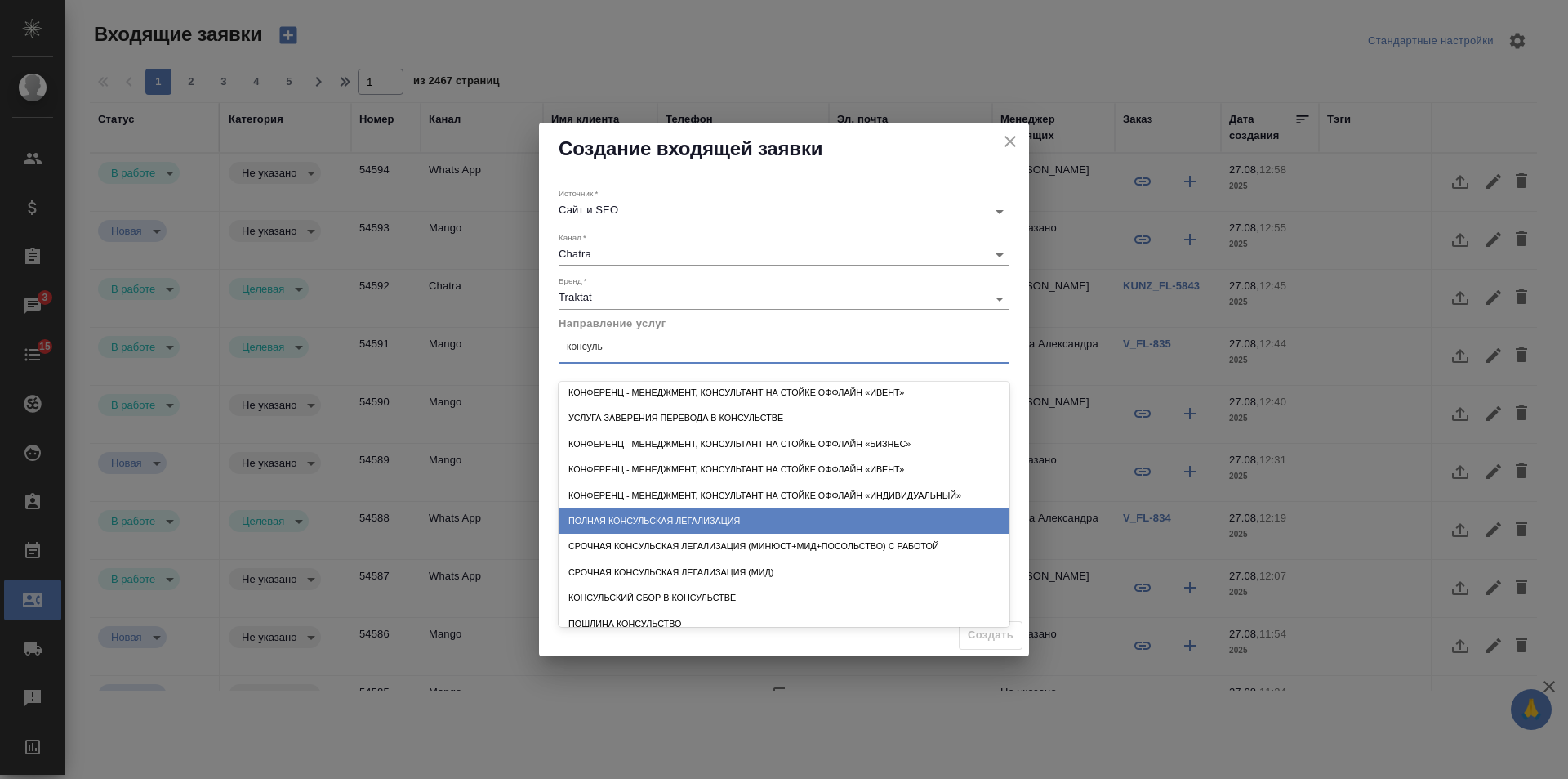
click at [704, 524] on div "Полная консульская легализация" at bounding box center [784, 521] width 451 height 25
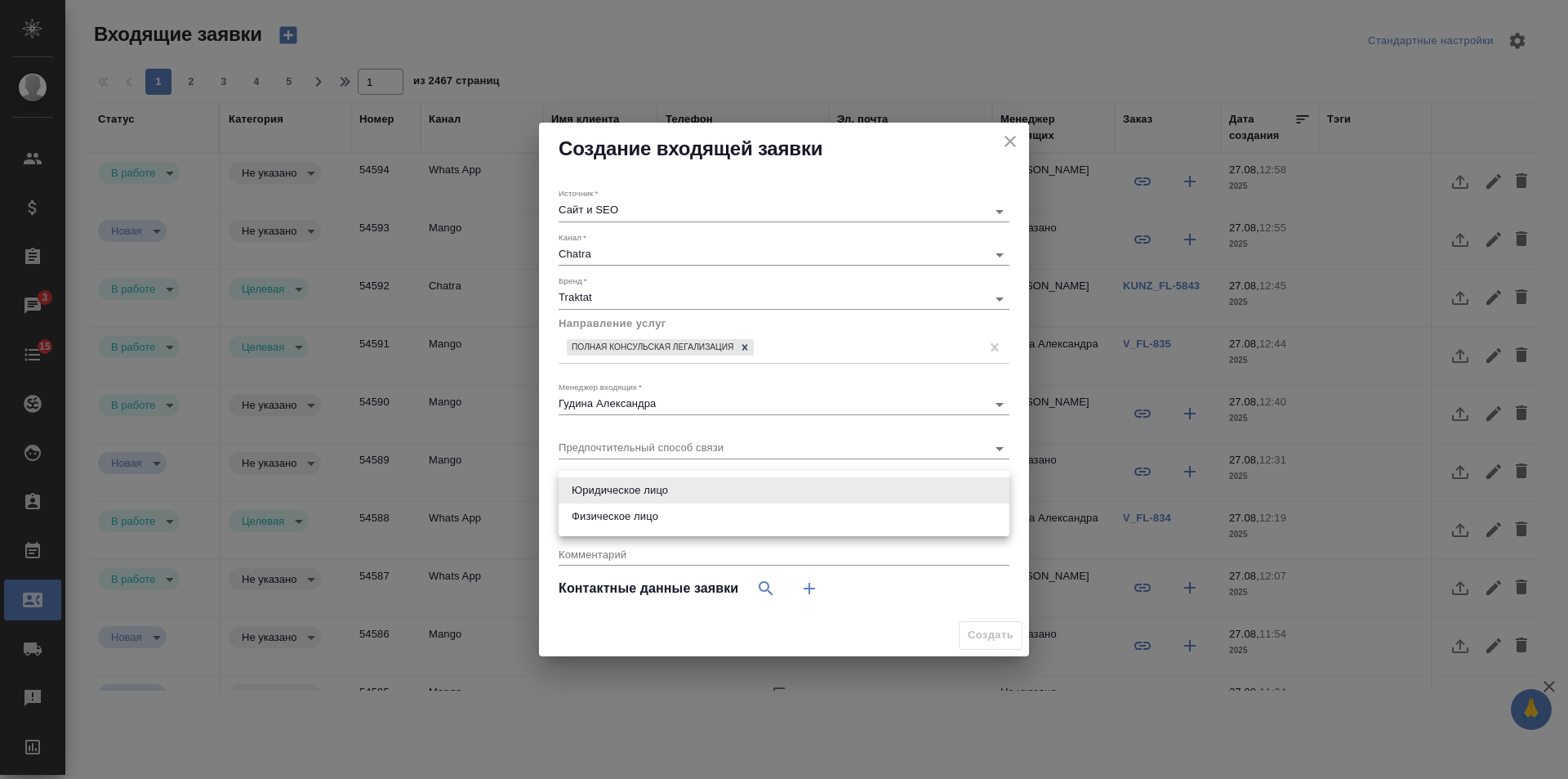
click at [630, 494] on body "🙏 .cls-1 fill:#fff; AWATERA Gudina Alexandra Клиенты Спецификации Заказы 3 Чаты…" at bounding box center [784, 389] width 1568 height 779
click at [622, 520] on li "Физическое лицо" at bounding box center [784, 516] width 451 height 26
type input "private"
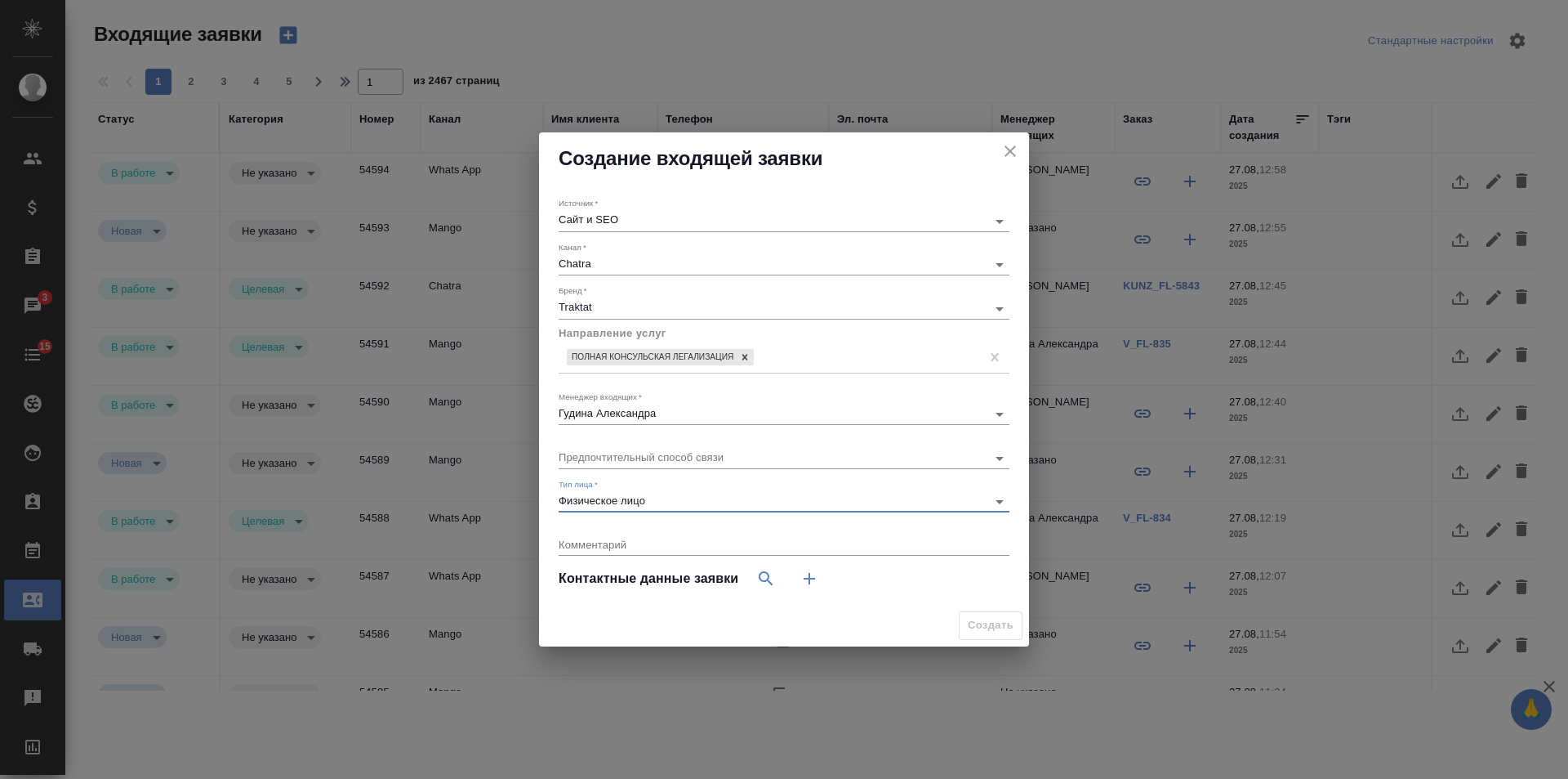
click at [799, 578] on icon "button" at bounding box center [809, 579] width 20 height 20
select select "RU"
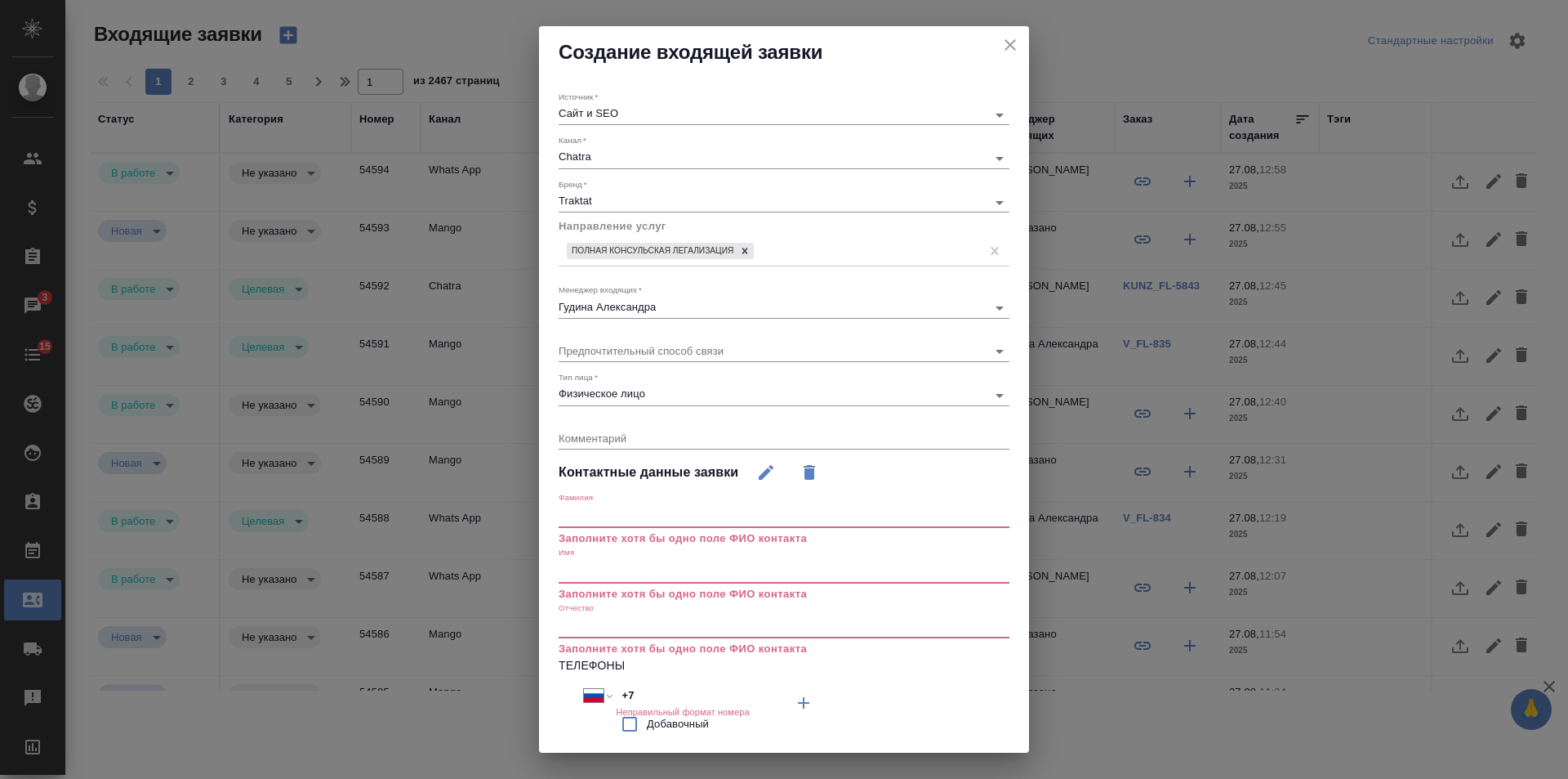
drag, startPoint x: 602, startPoint y: 691, endPoint x: 593, endPoint y: 690, distance: 9.1
click at [593, 690] on div "Международный Австралия Австрия Азербайджан Албания Алжир Американское Самоа Ан…" at bounding box center [672, 695] width 175 height 24
paste input "926 365 75 05"
type input "+7 926 365 75 05"
click at [605, 563] on input "text" at bounding box center [784, 571] width 451 height 23
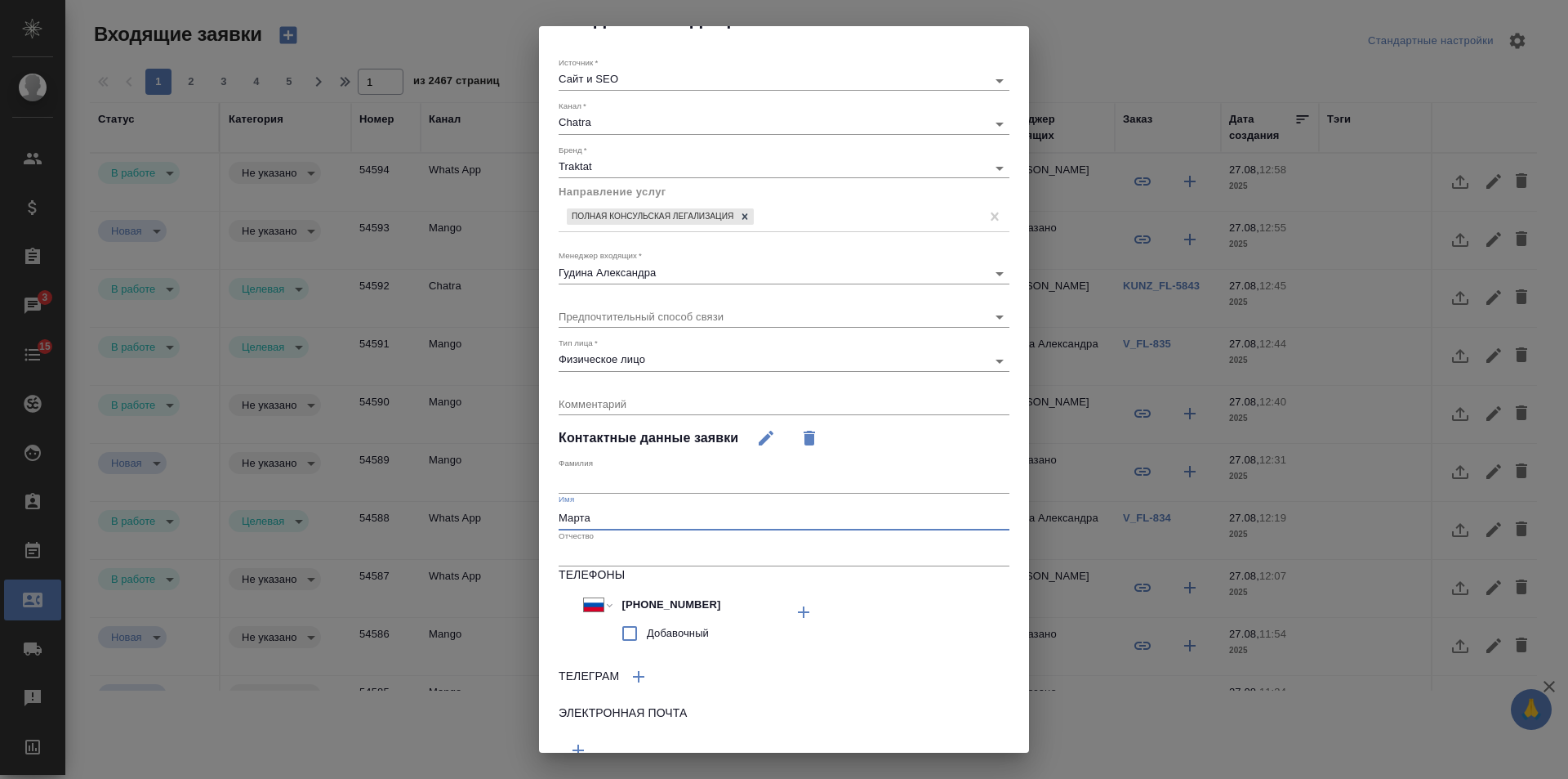
scroll to position [106, 0]
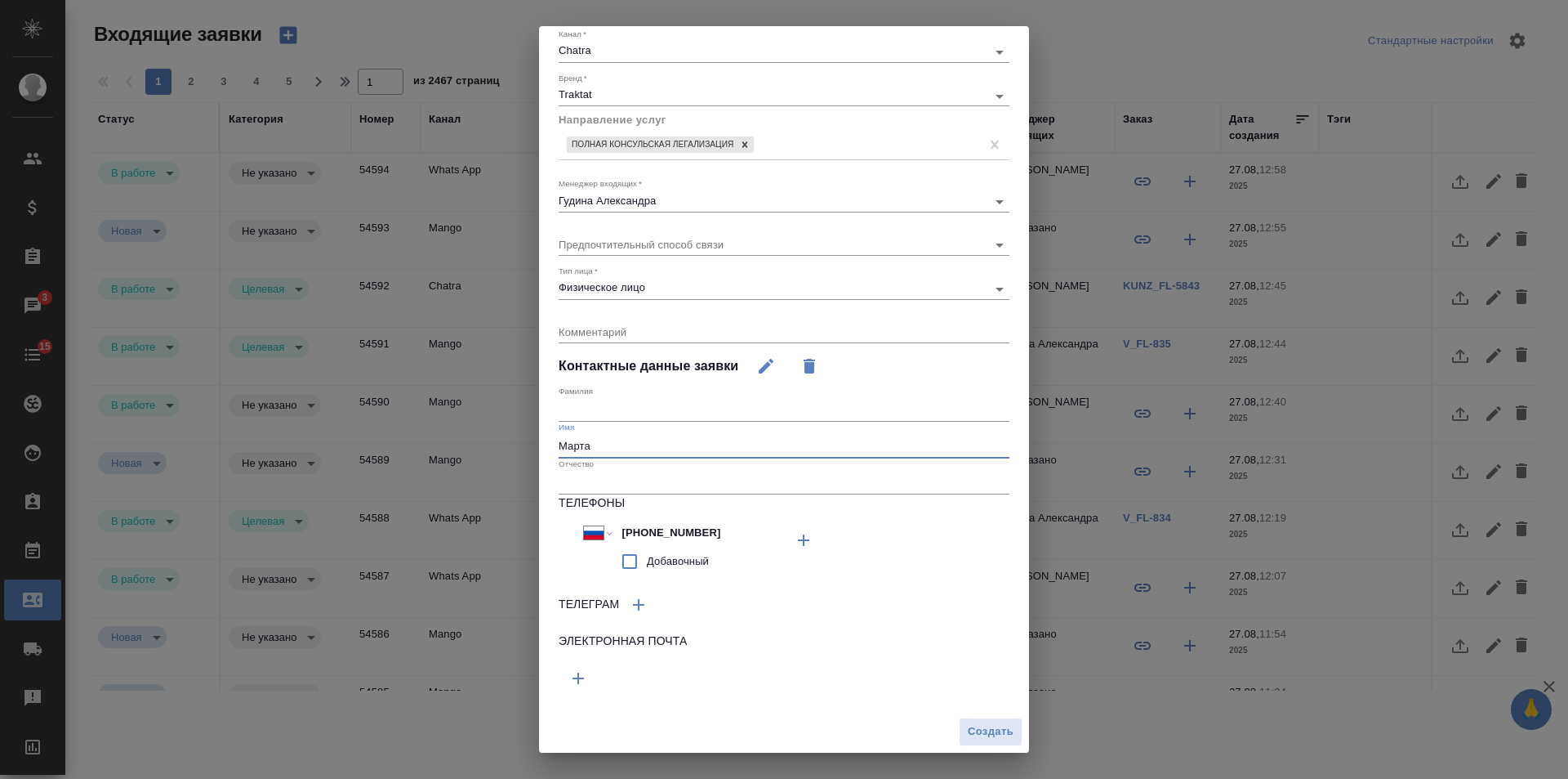
type input "Марта"
click at [640, 327] on textarea at bounding box center [784, 331] width 451 height 13
click at [644, 323] on div "x" at bounding box center [784, 333] width 451 height 21
paste textarea "консульская легализация документа рф (диплом) в оаэ"
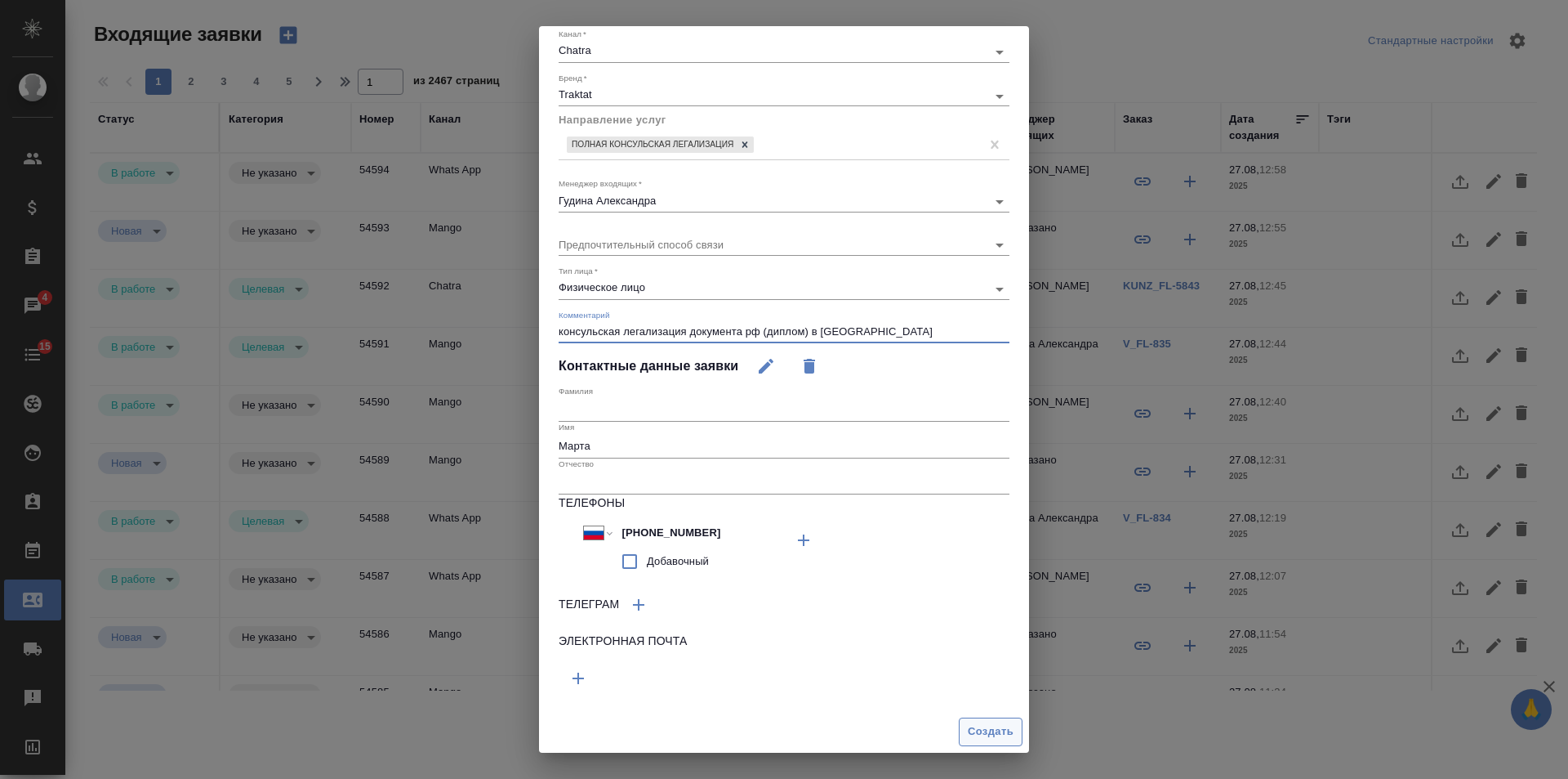
type textarea "консульская легализация документа рф (диплом) в оаэ"
click at [971, 729] on span "Создать" at bounding box center [990, 731] width 46 height 19
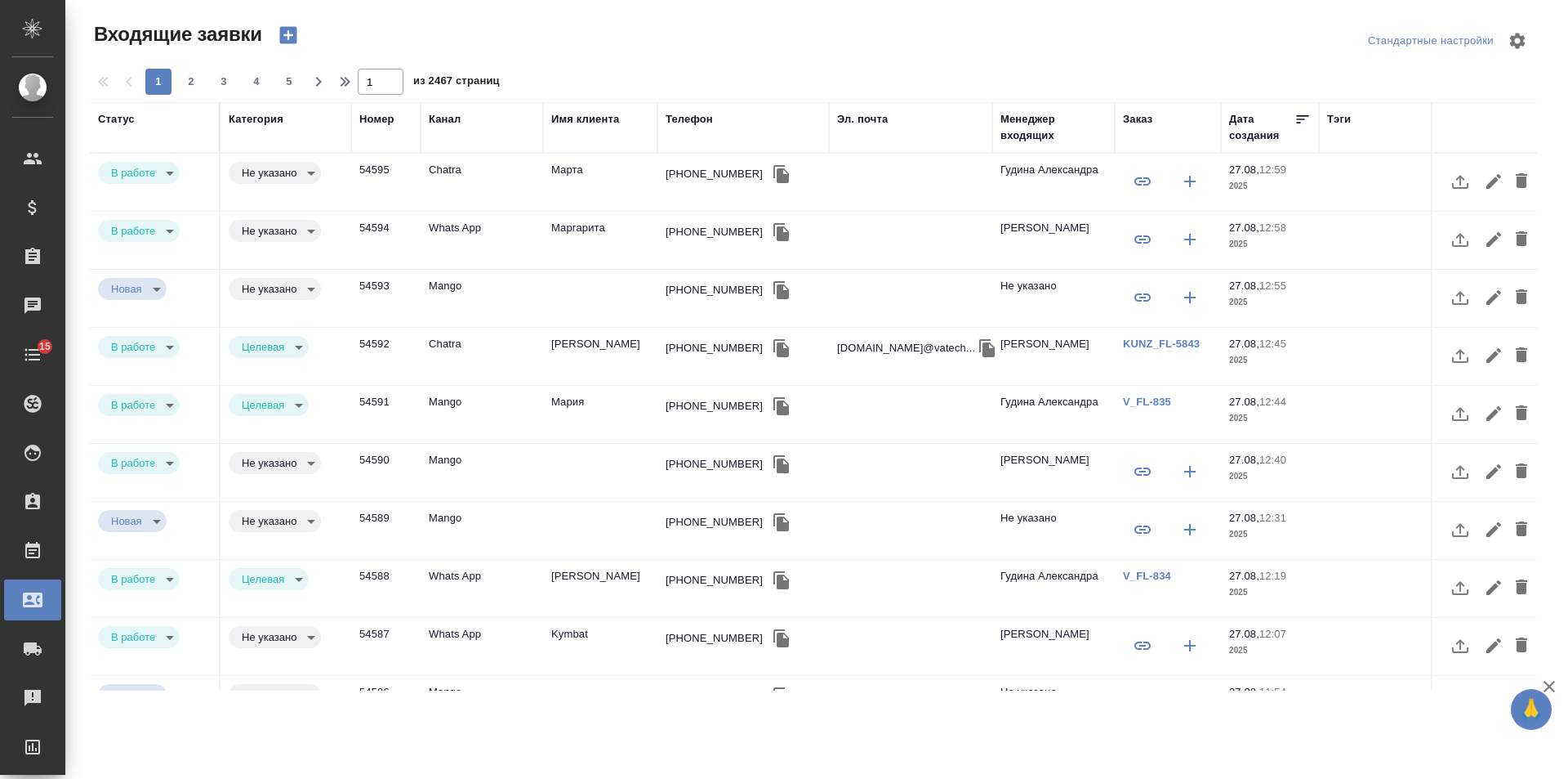
click at [570, 182] on td "Марта" at bounding box center [600, 182] width 114 height 57
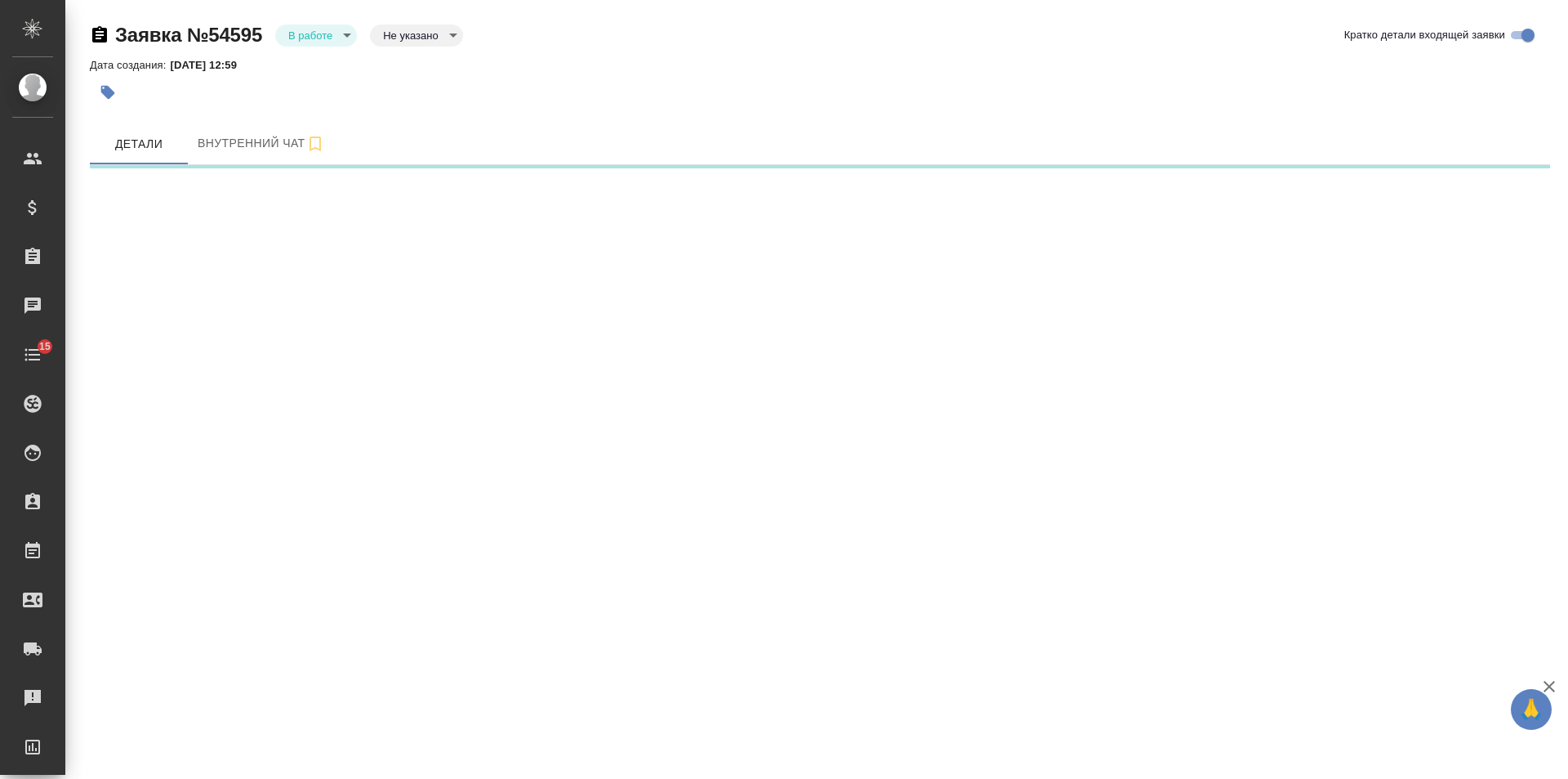
select select "RU"
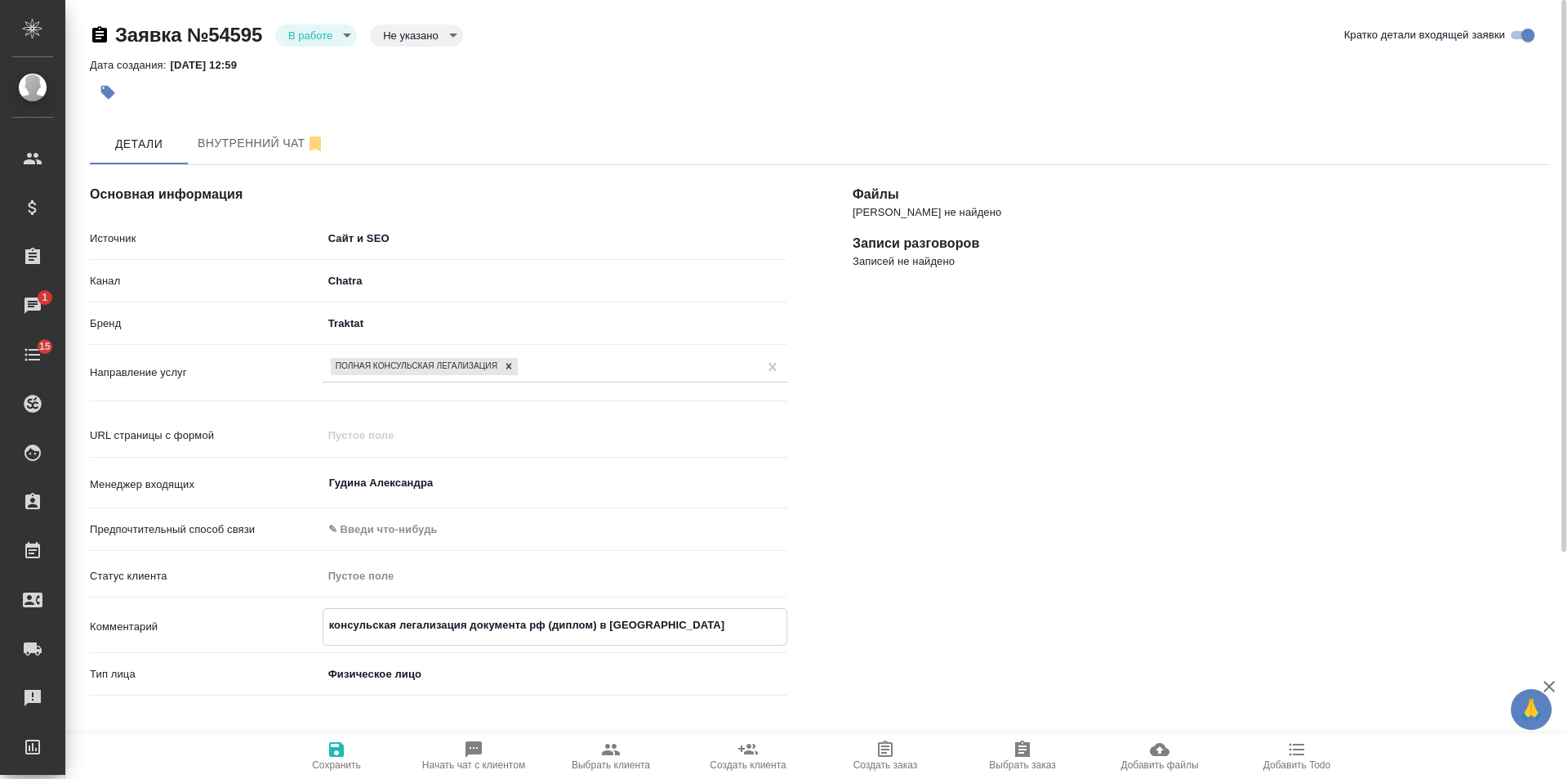
drag, startPoint x: 656, startPoint y: 627, endPoint x: 181, endPoint y: 622, distance: 475.0
click at [181, 622] on div "Комментарий консульская легализация документа рф (диплом) в оаэ x" at bounding box center [438, 627] width 697 height 38
click at [608, 754] on icon "button" at bounding box center [611, 749] width 18 height 12
type textarea "x"
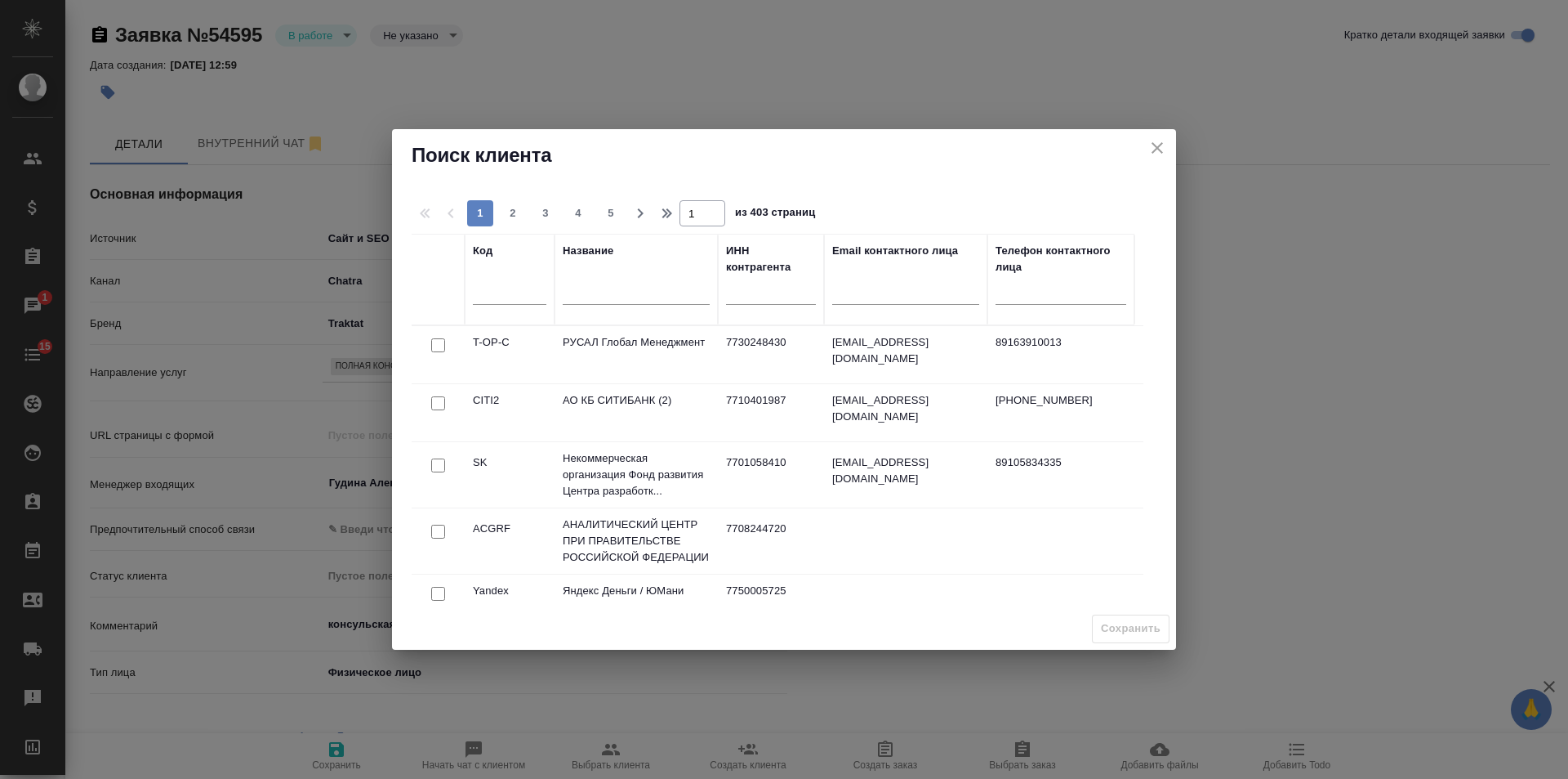
click at [640, 292] on input "text" at bounding box center [636, 293] width 147 height 21
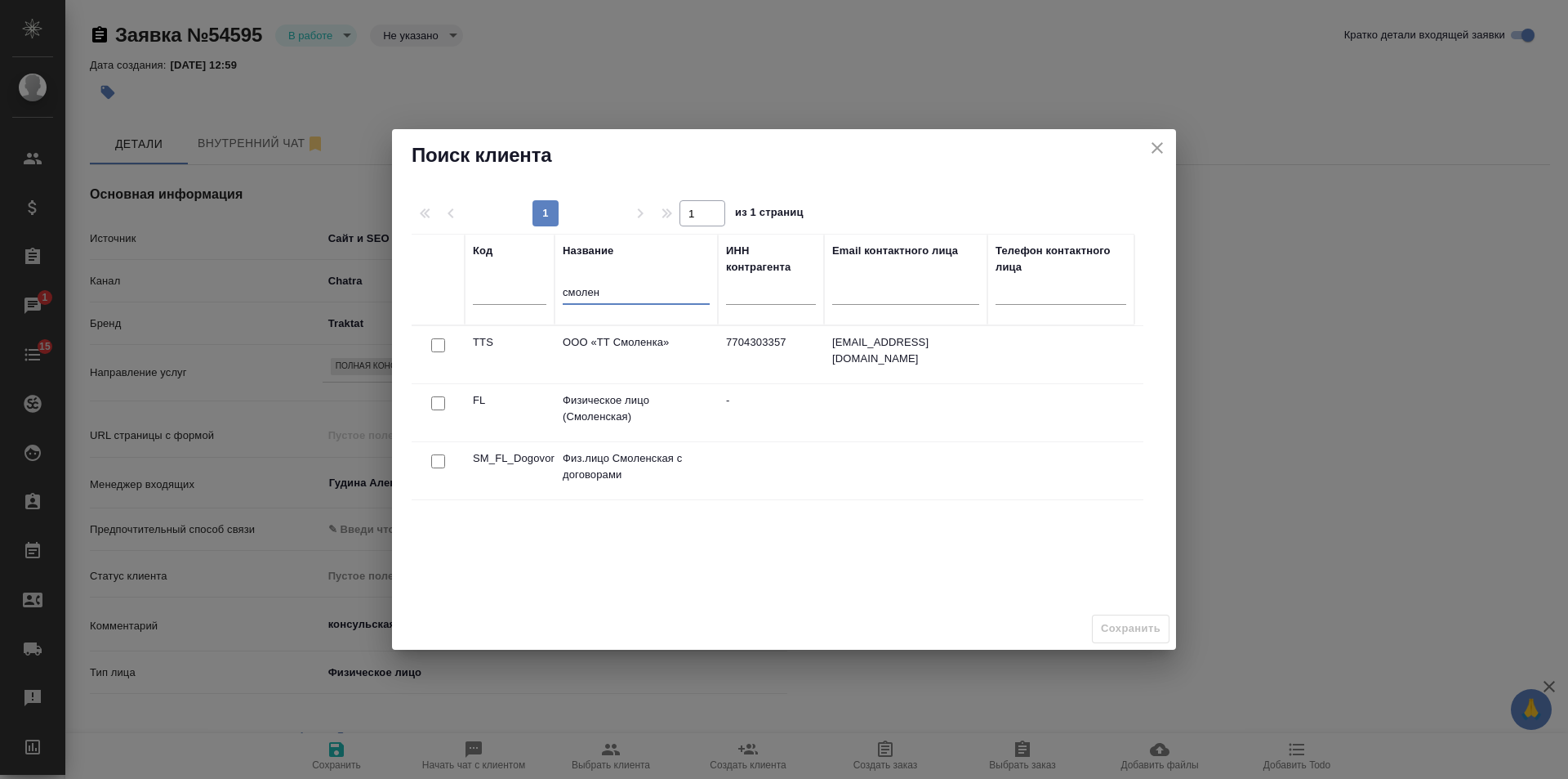
type input "смолен"
drag, startPoint x: 431, startPoint y: 404, endPoint x: 824, endPoint y: 464, distance: 397.6
click at [431, 403] on input "checkbox" at bounding box center [438, 403] width 14 height 14
checkbox input "true"
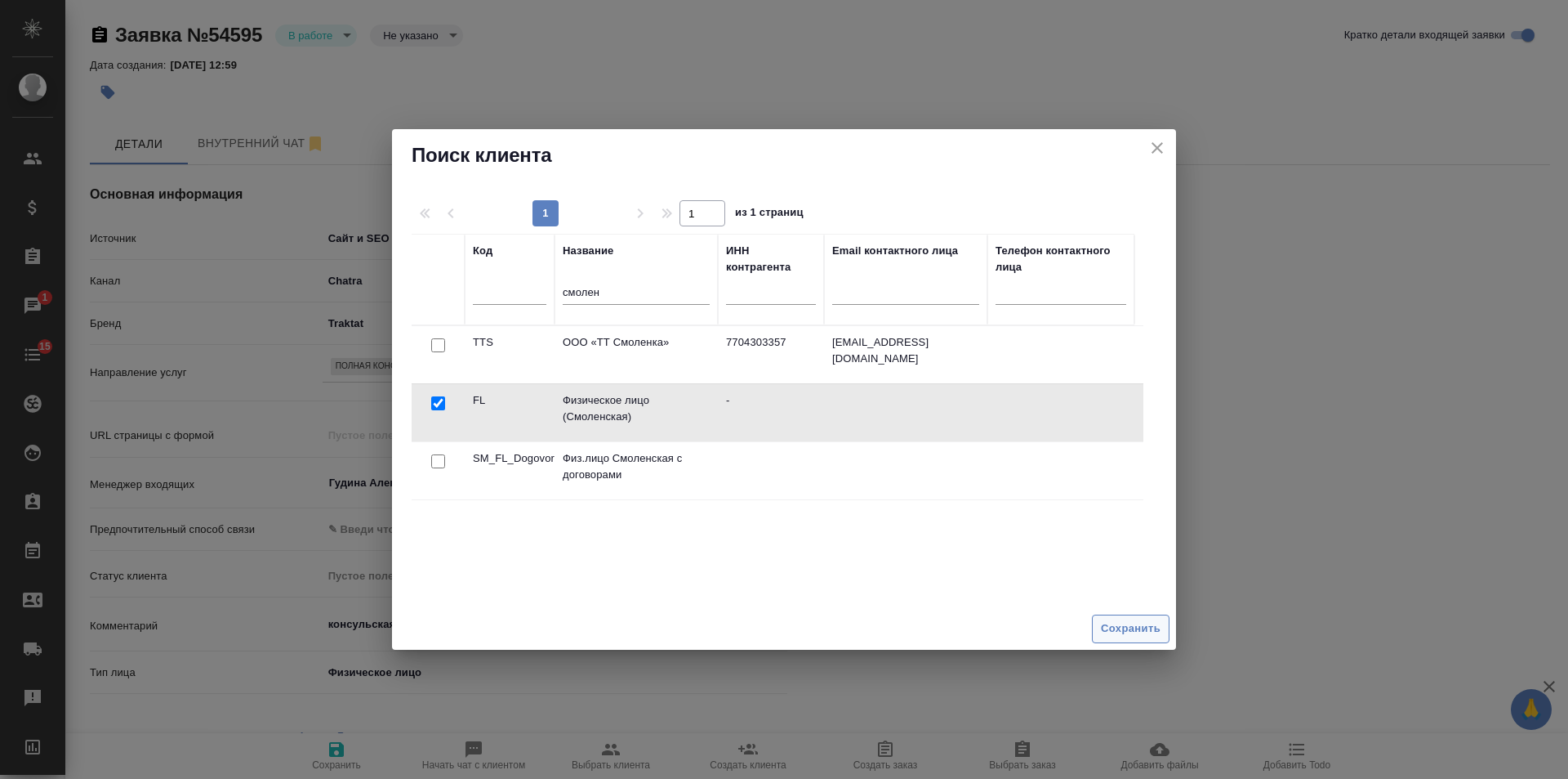
click at [1116, 628] on span "Сохранить" at bounding box center [1130, 629] width 60 height 19
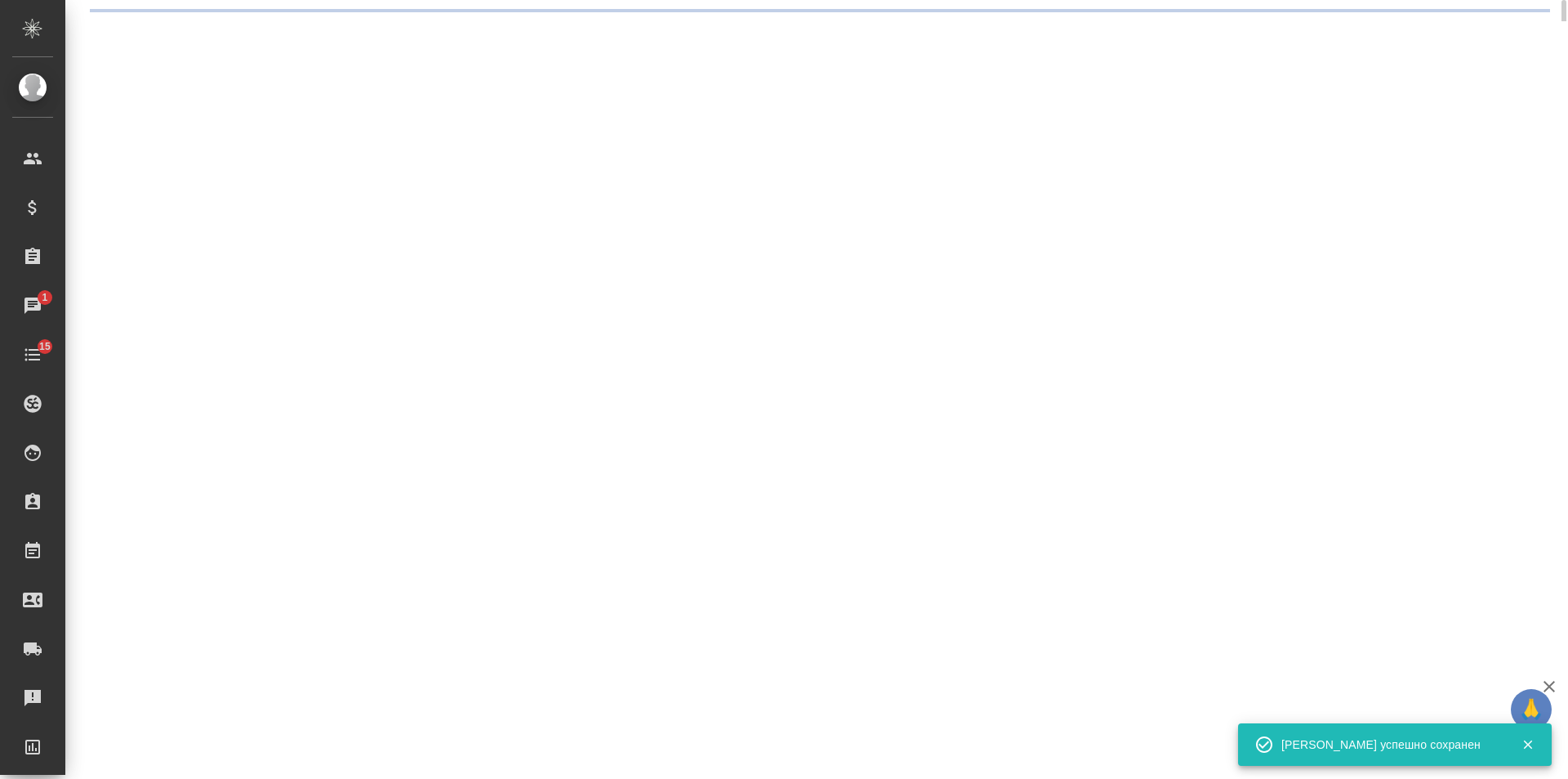
select select "RU"
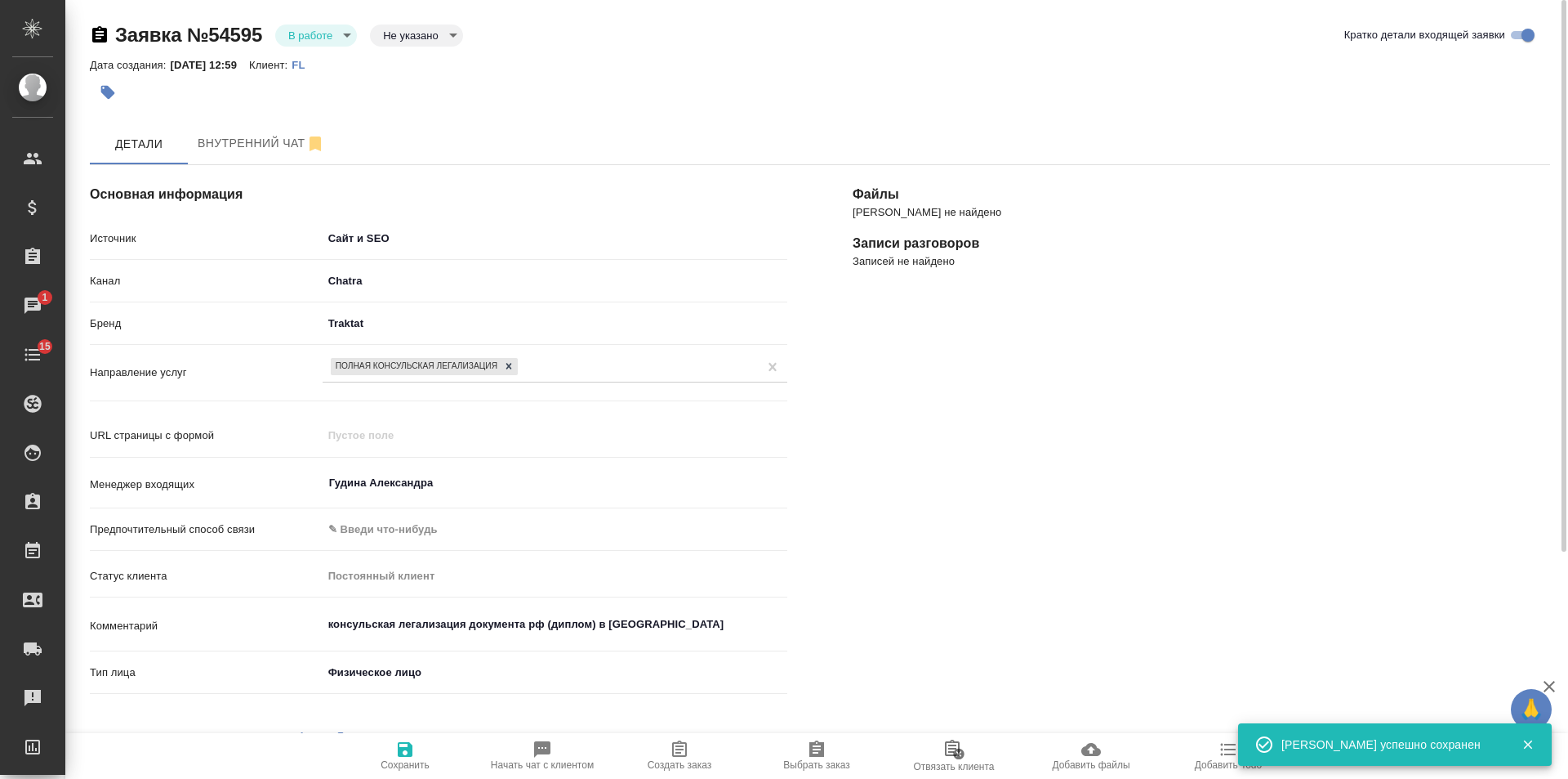
click at [670, 743] on icon "button" at bounding box center [680, 749] width 20 height 20
type textarea "x"
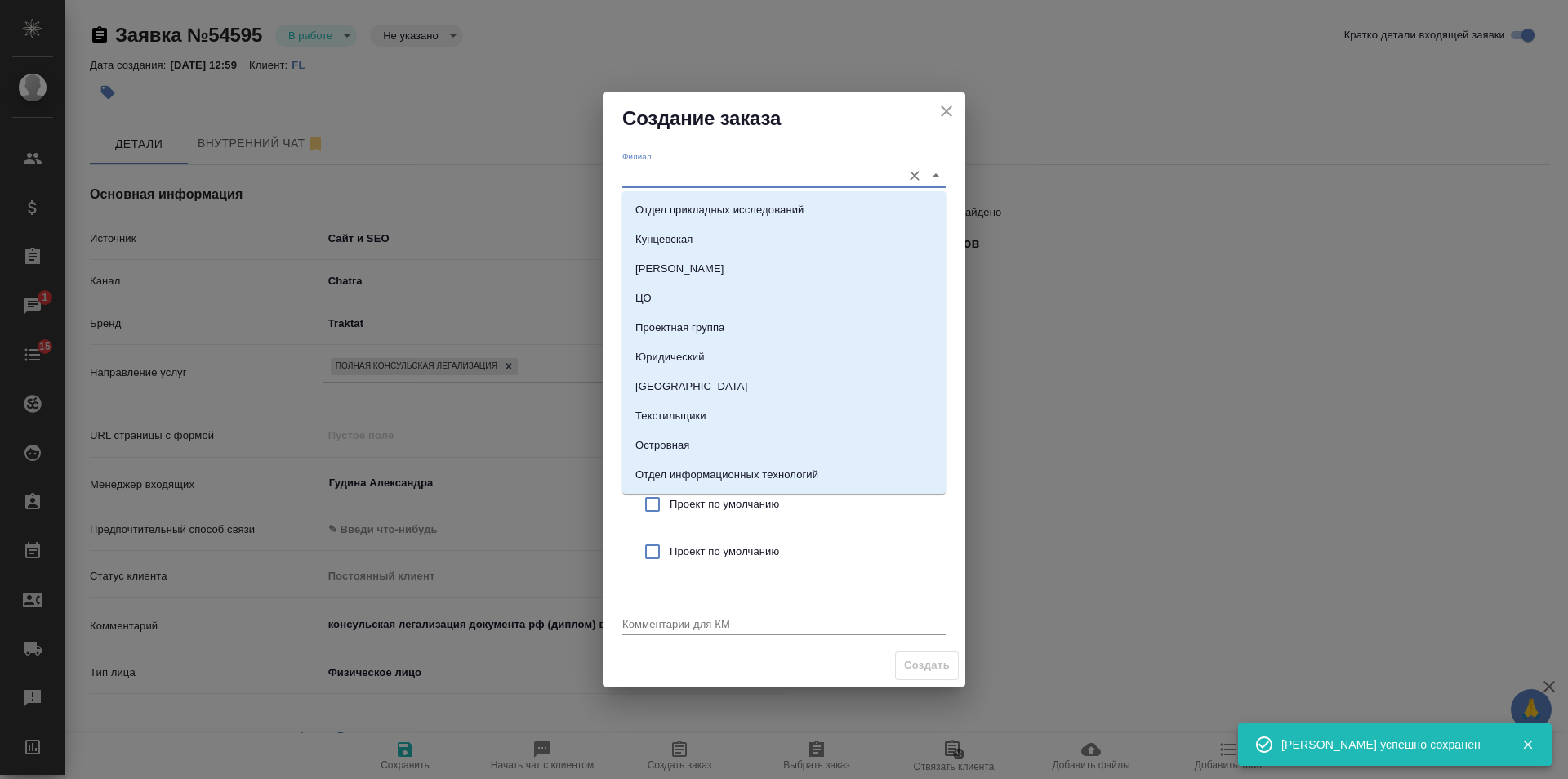
click at [713, 173] on input "Филиал" at bounding box center [758, 176] width 271 height 22
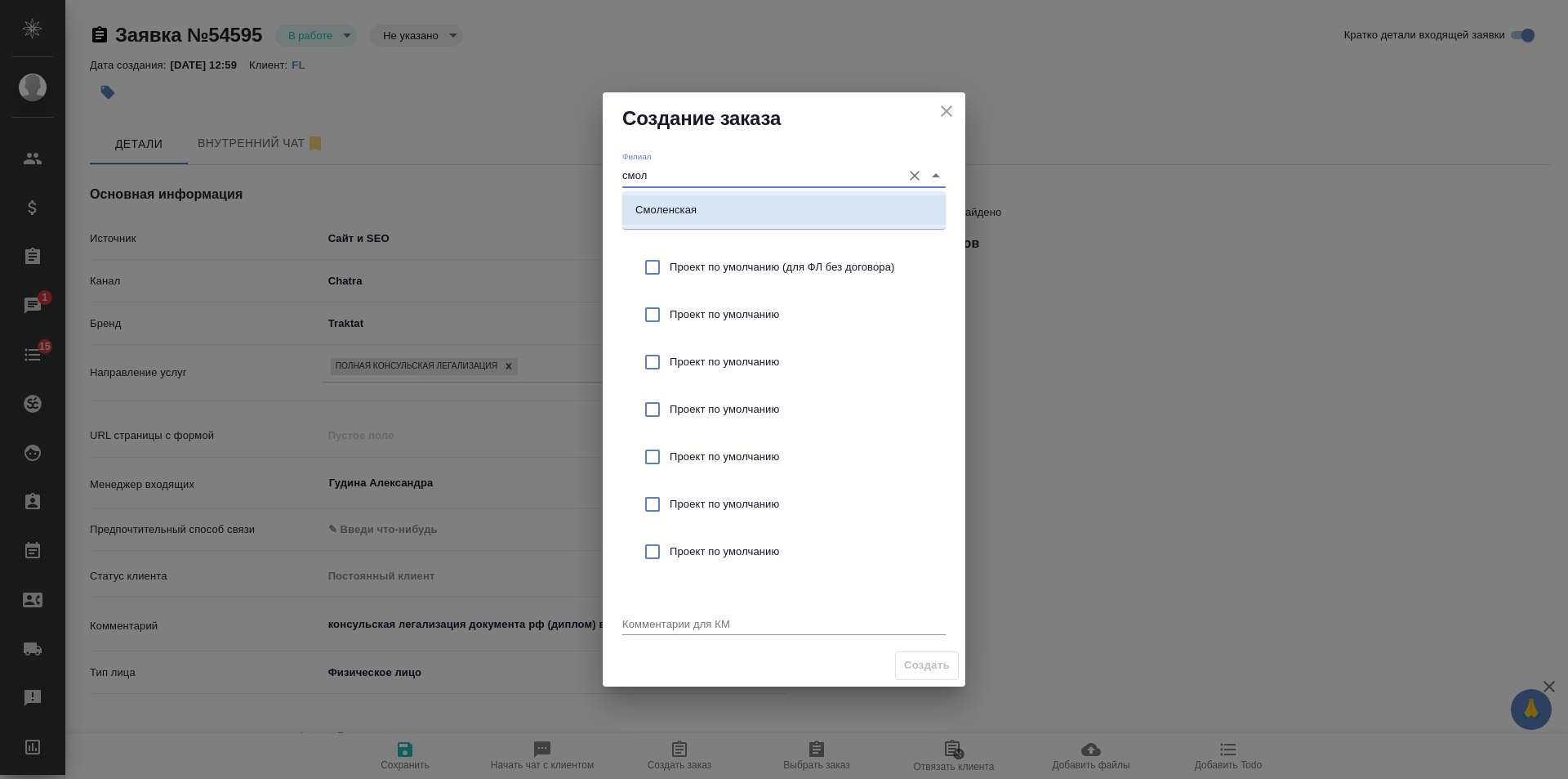
click at [730, 198] on li "Смоленская" at bounding box center [784, 210] width 324 height 30
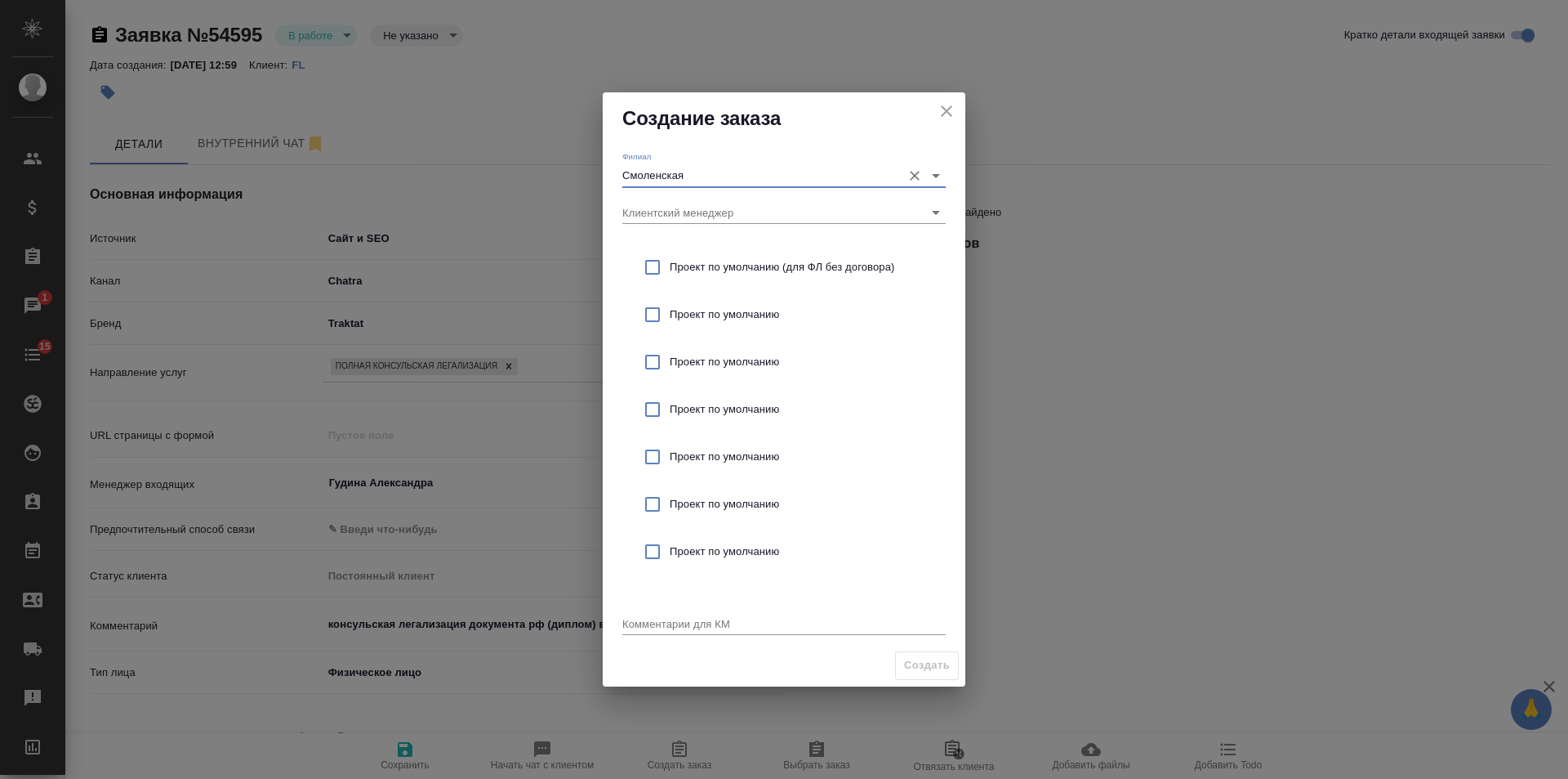
type input "Смоленская"
click at [780, 262] on span "Проект по умолчанию (для ФЛ без договора)" at bounding box center [801, 267] width 263 height 16
checkbox input "true"
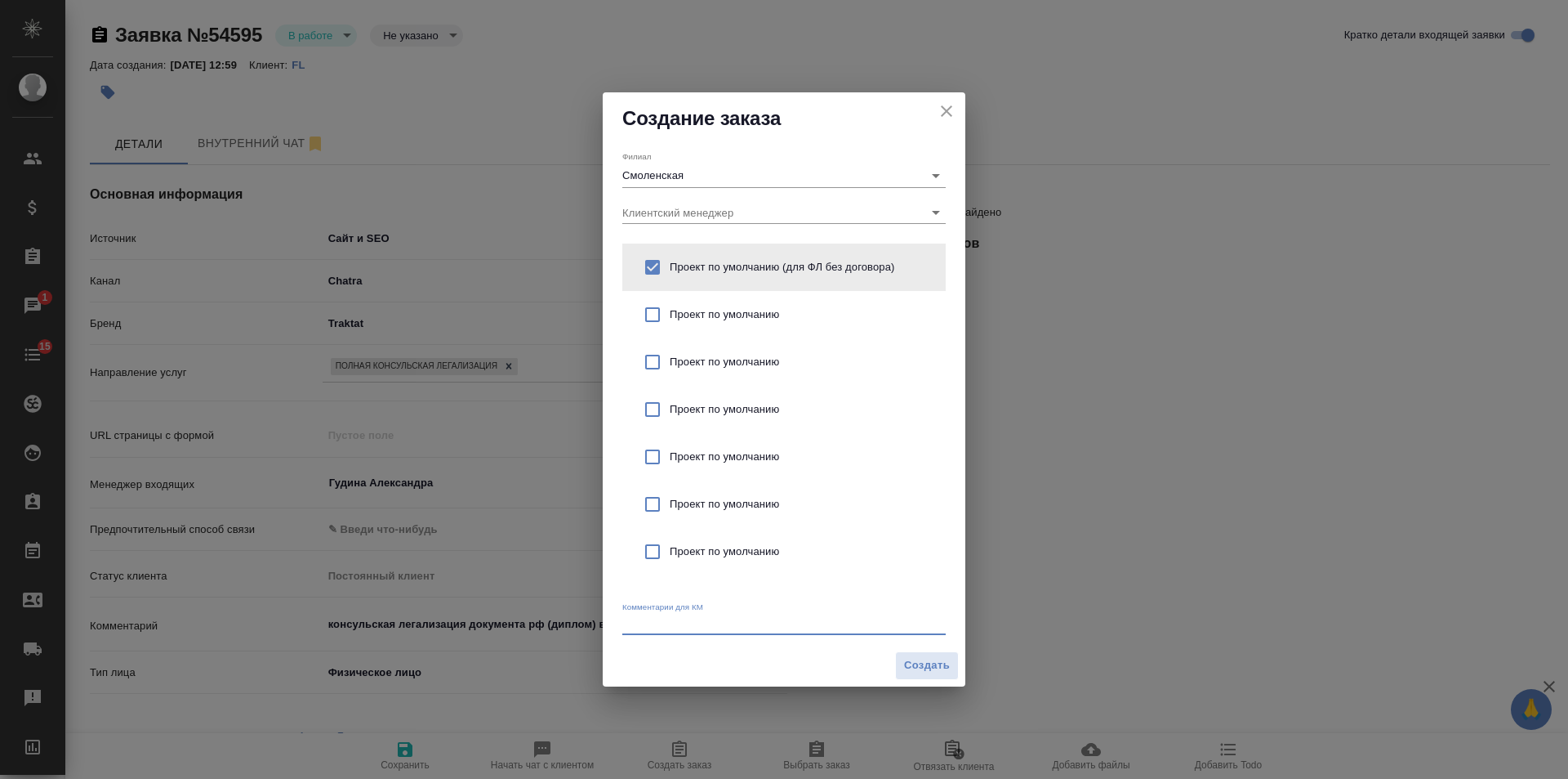
click at [704, 622] on textarea at bounding box center [784, 623] width 324 height 13
paste textarea "консульская легализация документа рф (диплом) в [GEOGRAPHIC_DATA]"
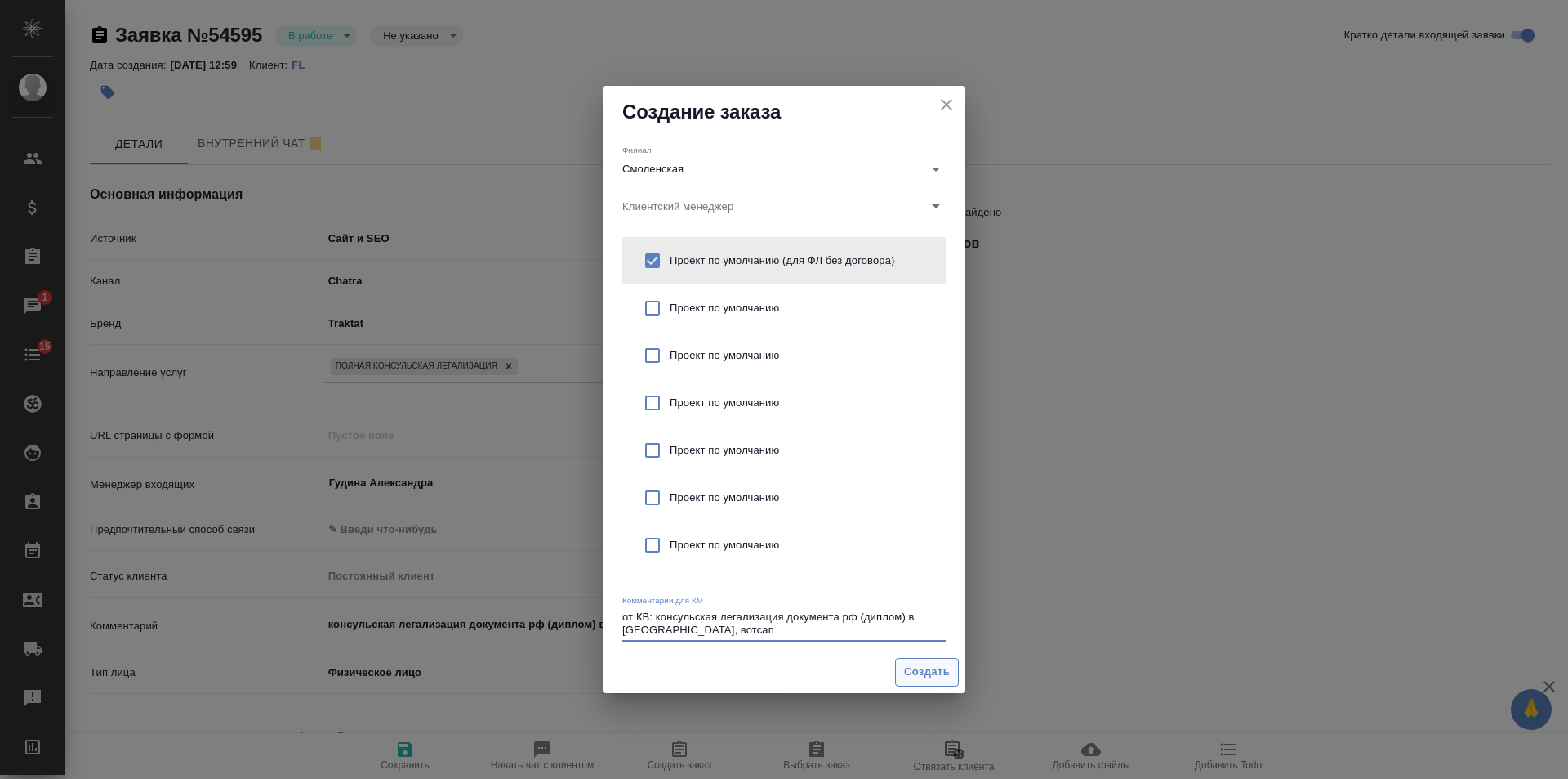
type textarea "от КВ: консульская легализация документа рф (диплом) в [GEOGRAPHIC_DATA], вотсап"
click at [915, 671] on span "Создать" at bounding box center [927, 671] width 46 height 19
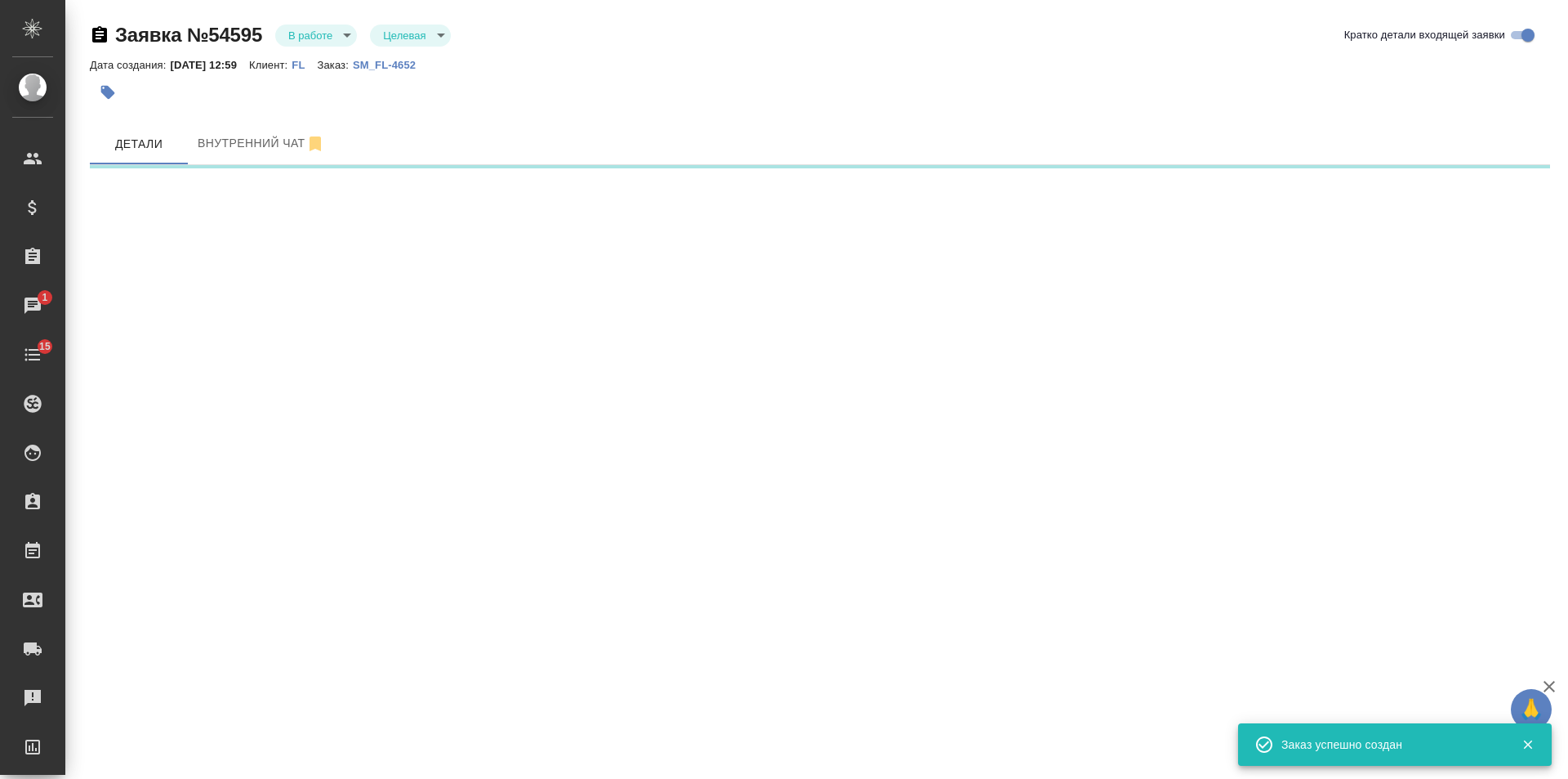
select select "RU"
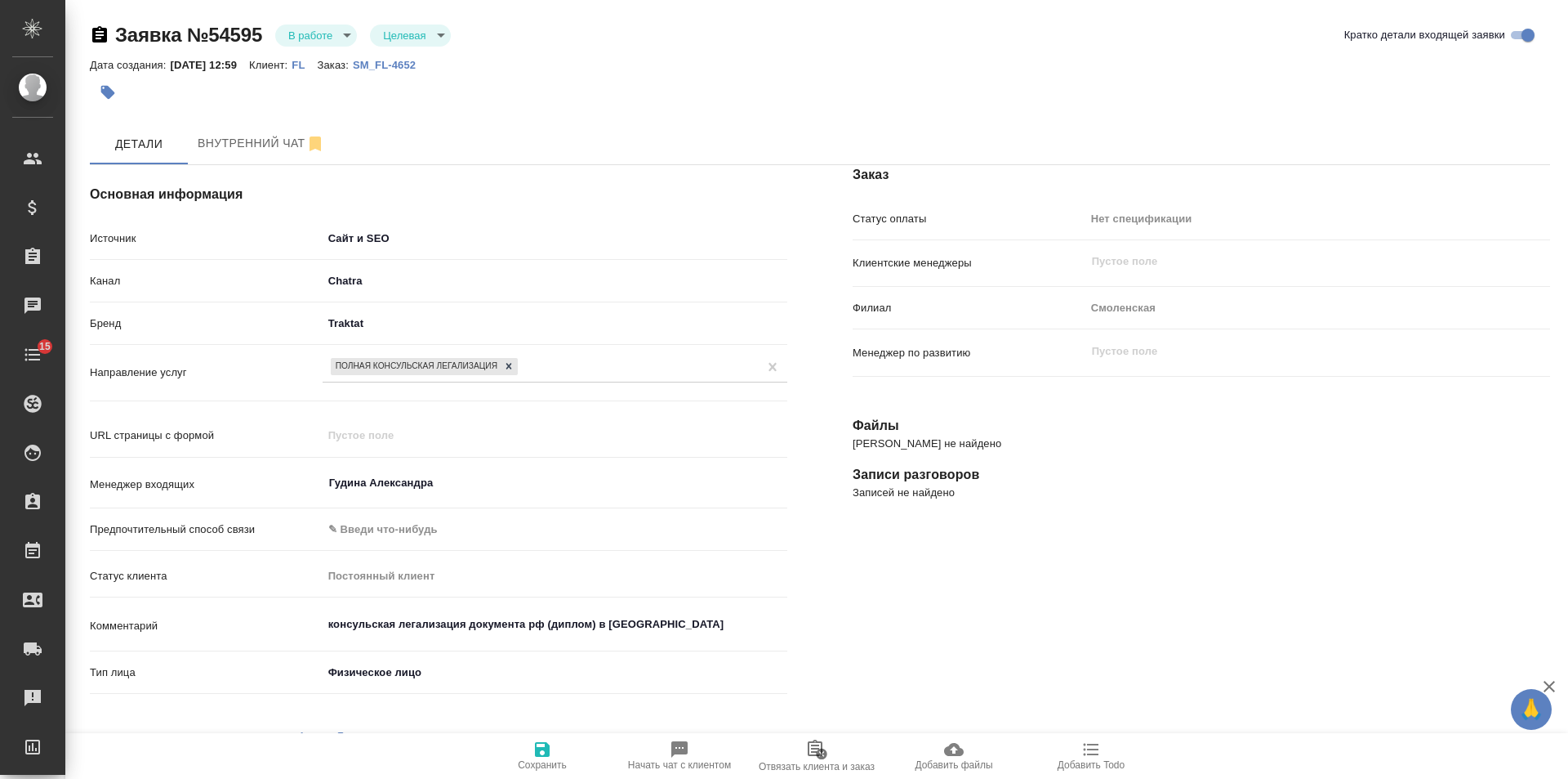
type textarea "x"
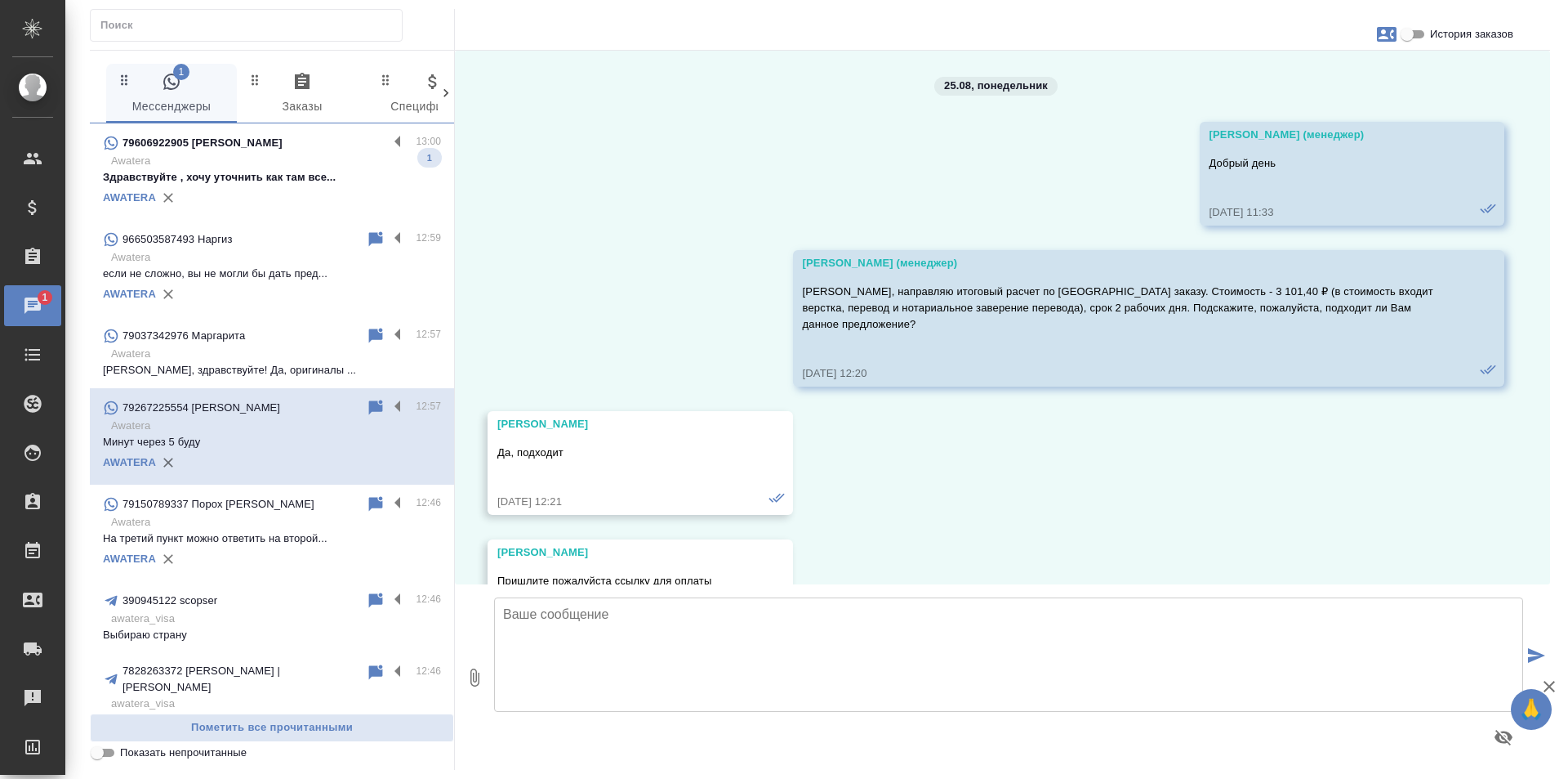
scroll to position [4069, 0]
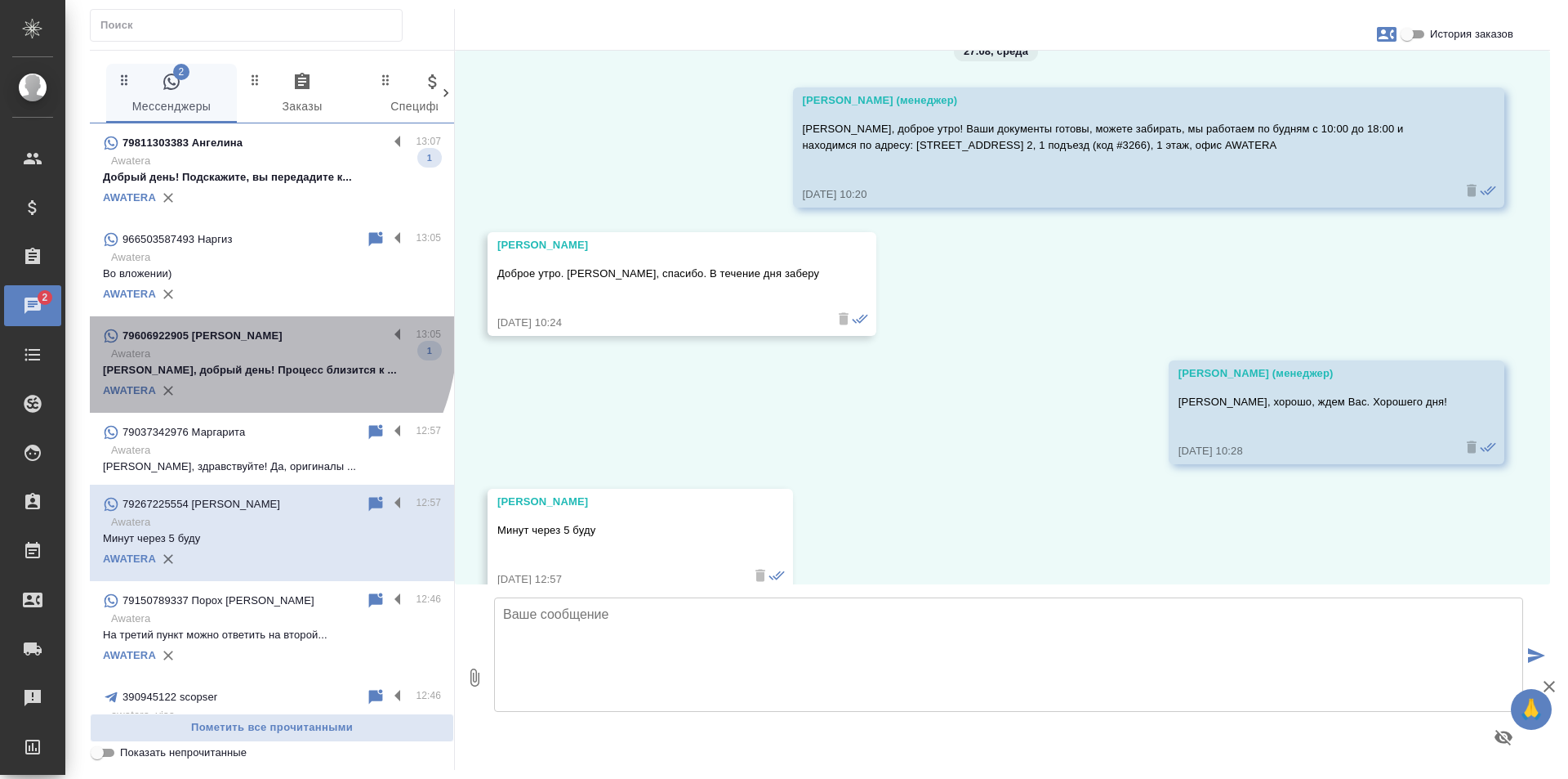
click at [241, 335] on div "79606922905 Михаил" at bounding box center [245, 336] width 285 height 20
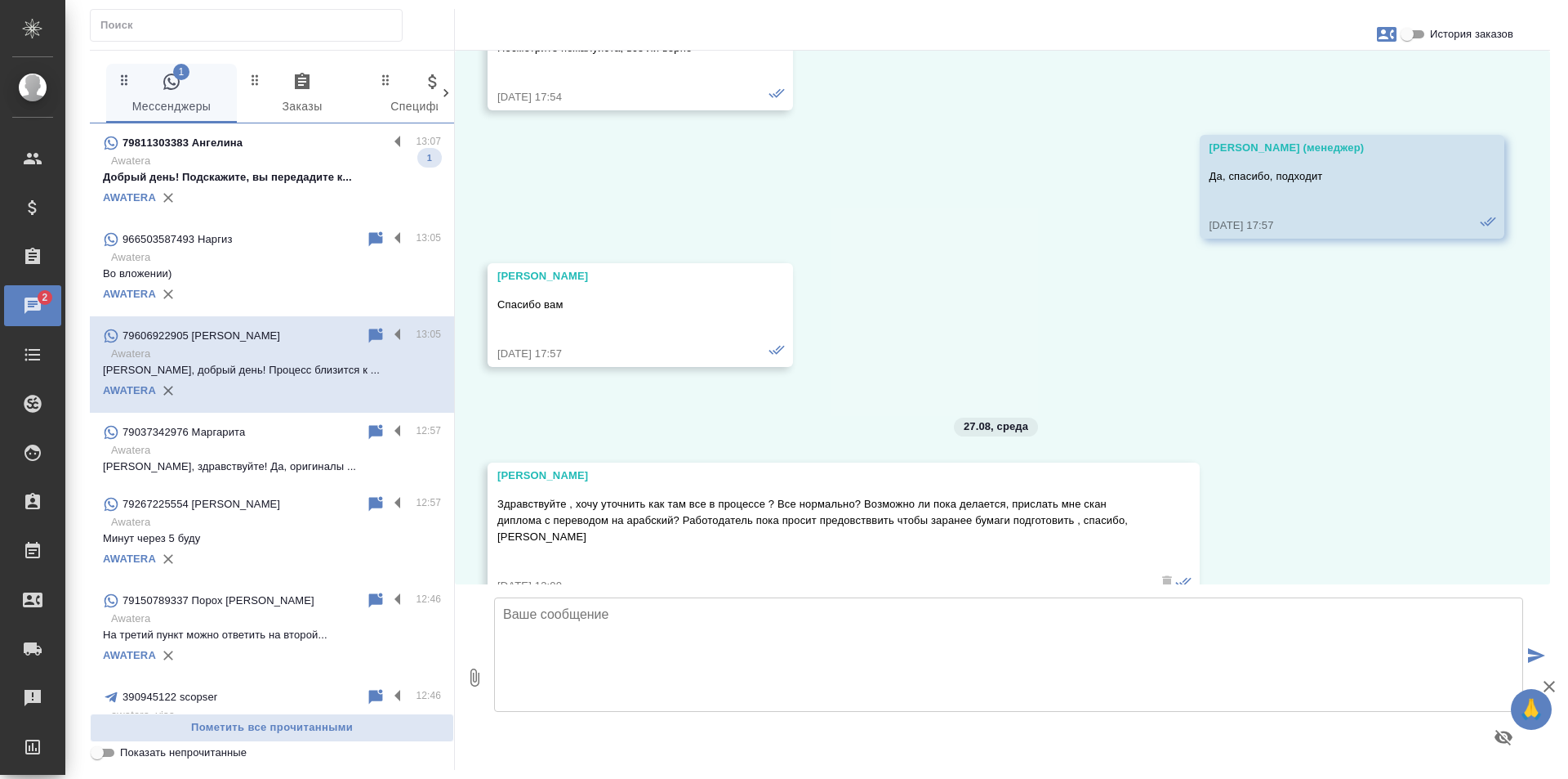
scroll to position [4098, 0]
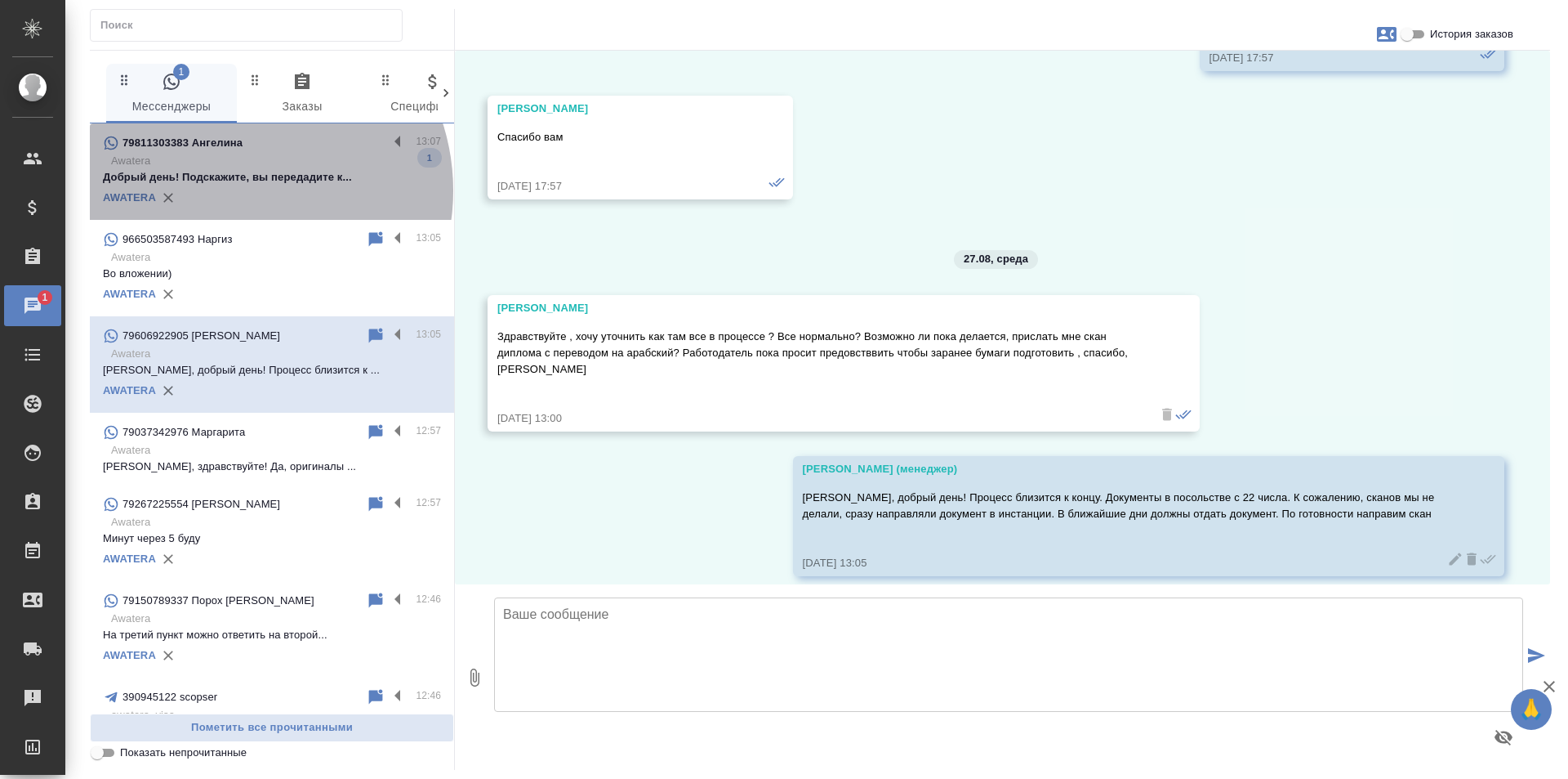
click at [232, 190] on div "AWATERA" at bounding box center [272, 197] width 338 height 24
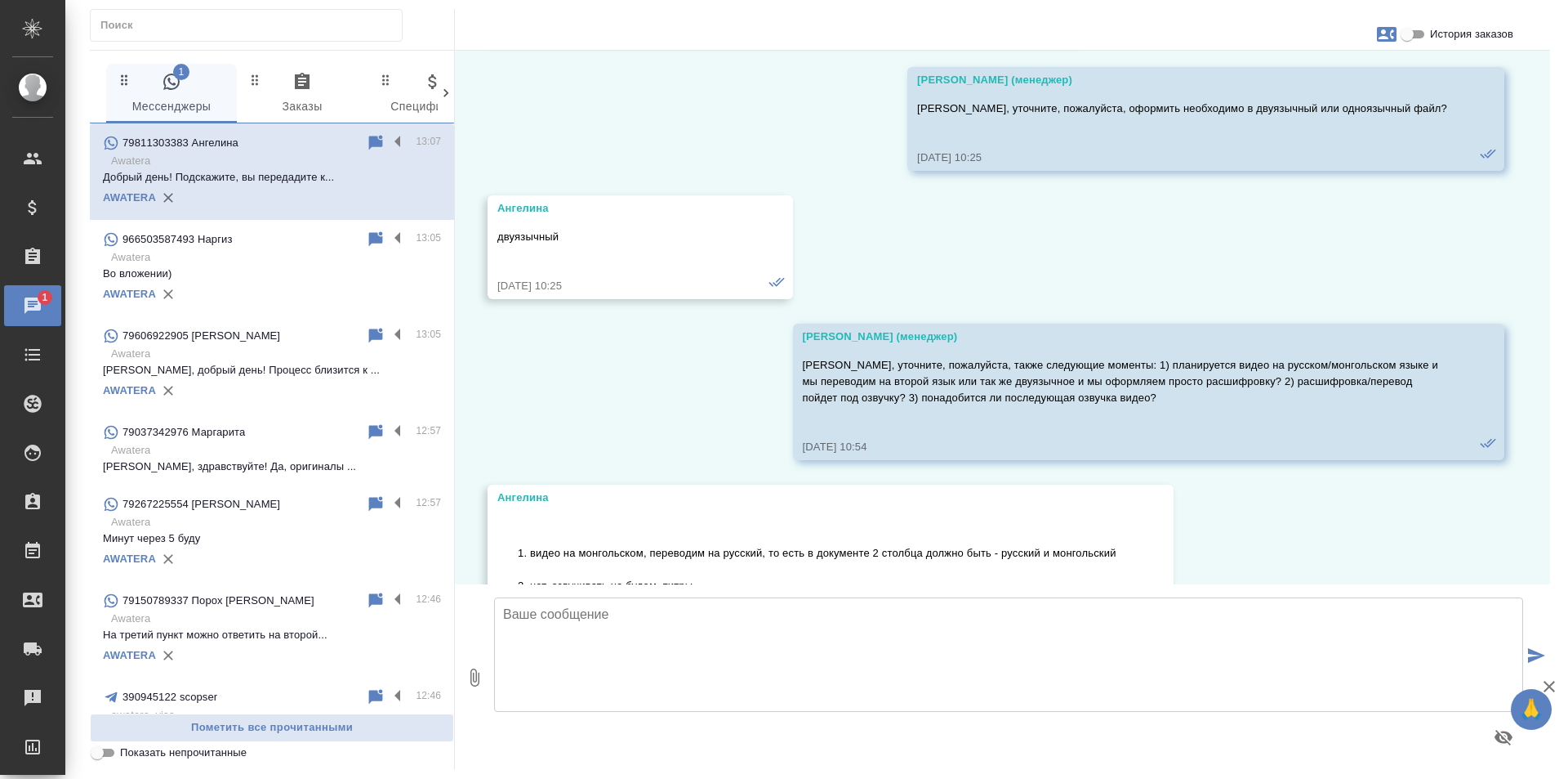
scroll to position [6983, 0]
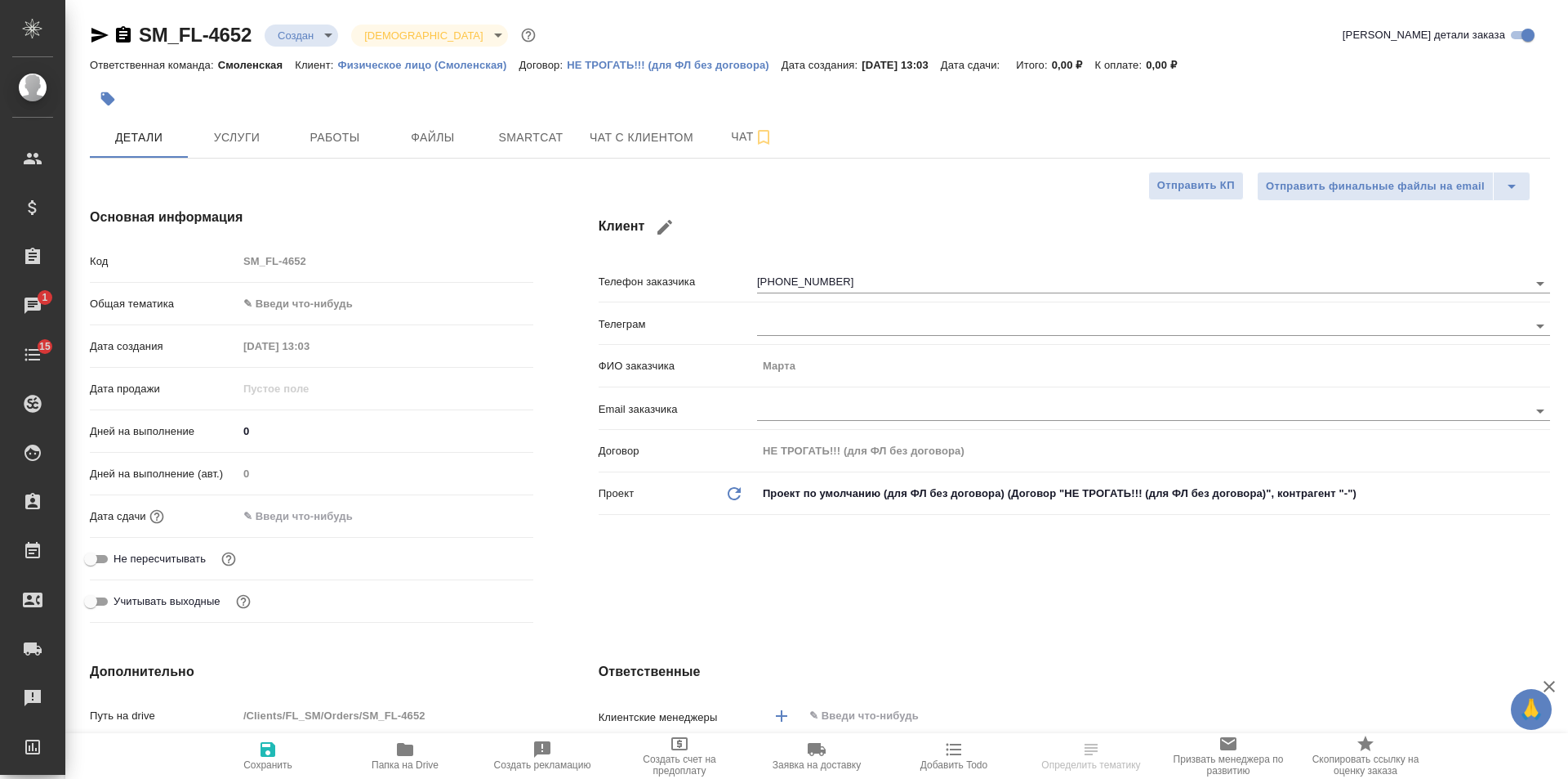
select select "RU"
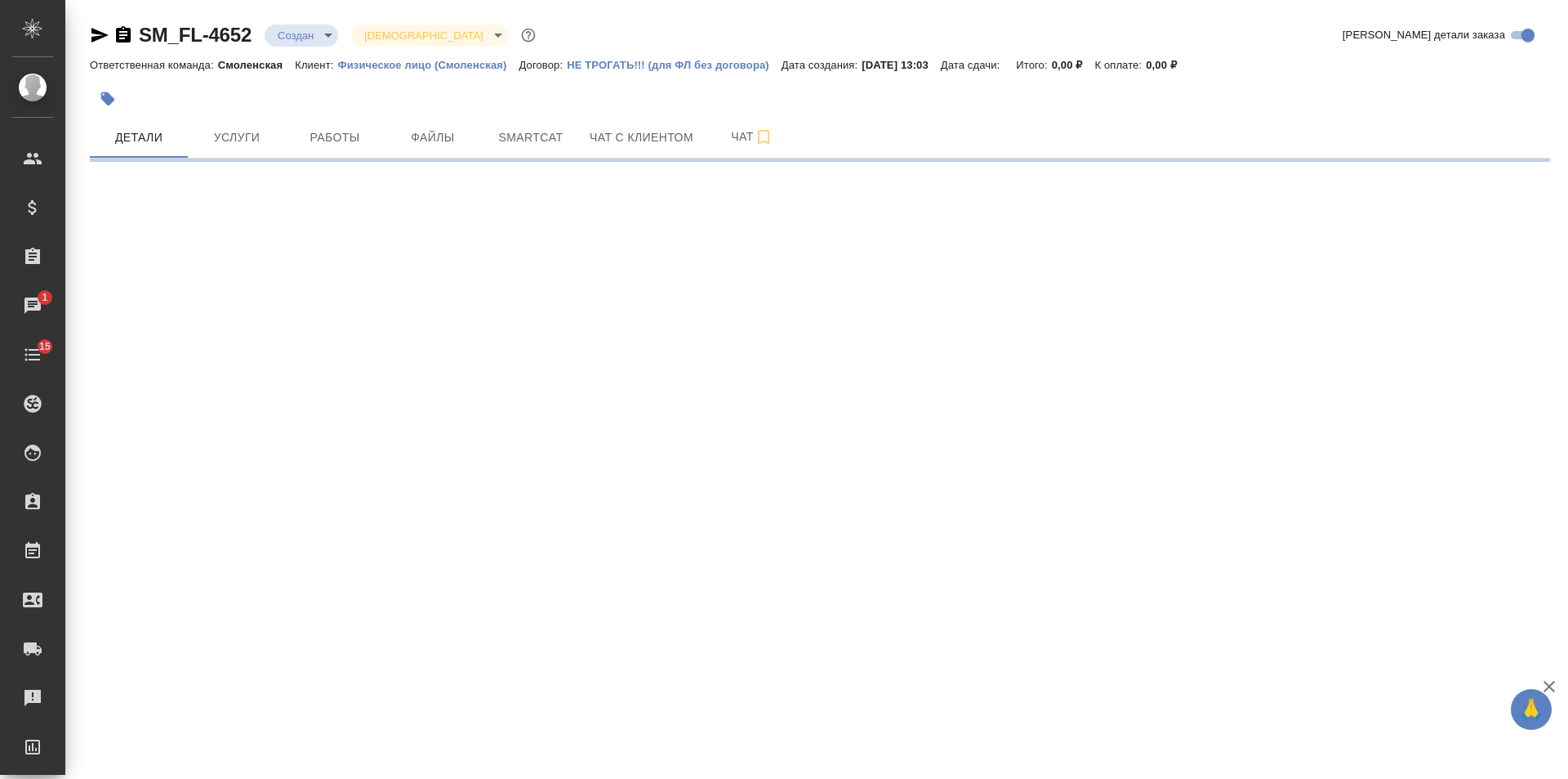
select select "RU"
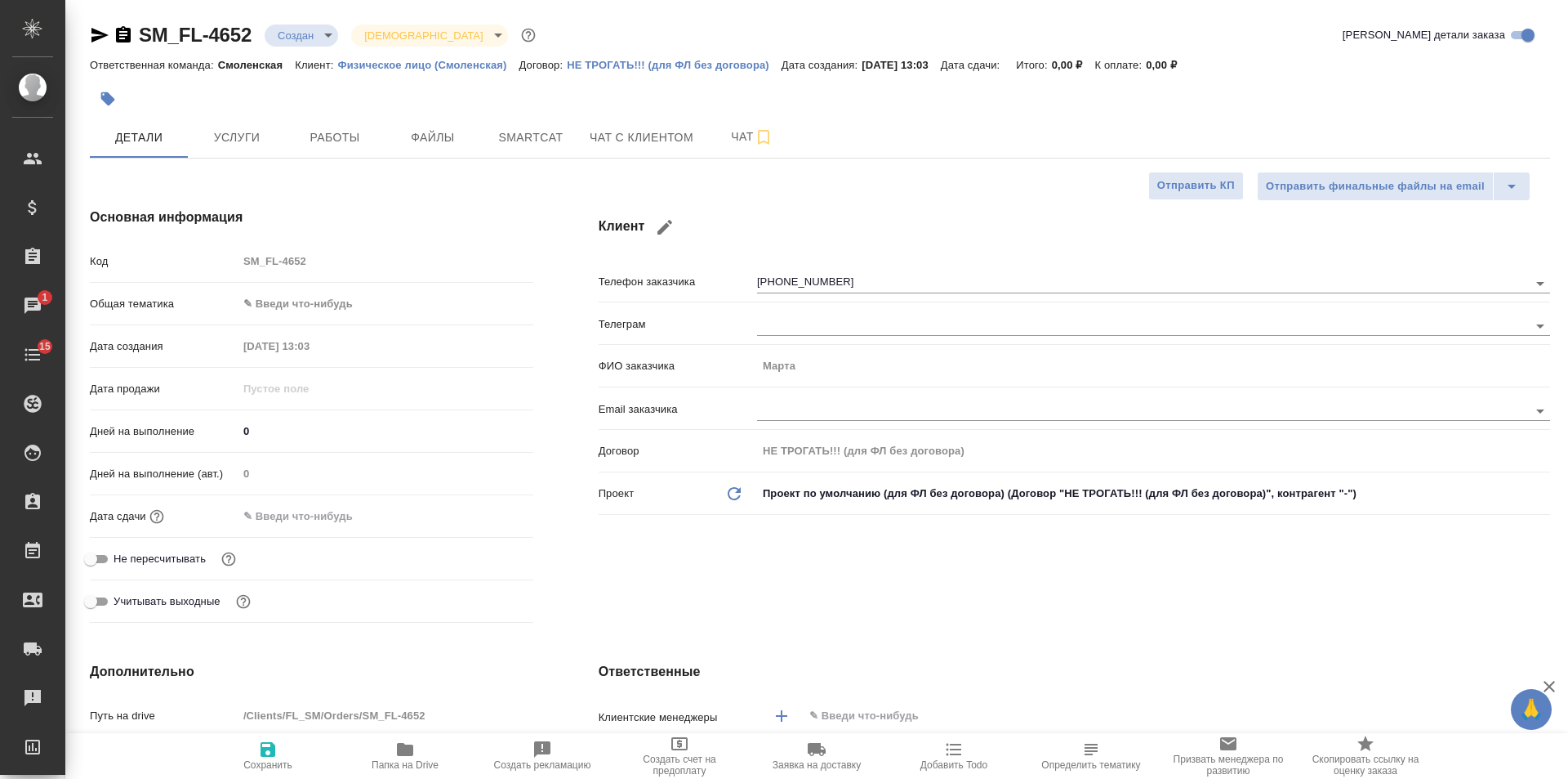
type textarea "x"
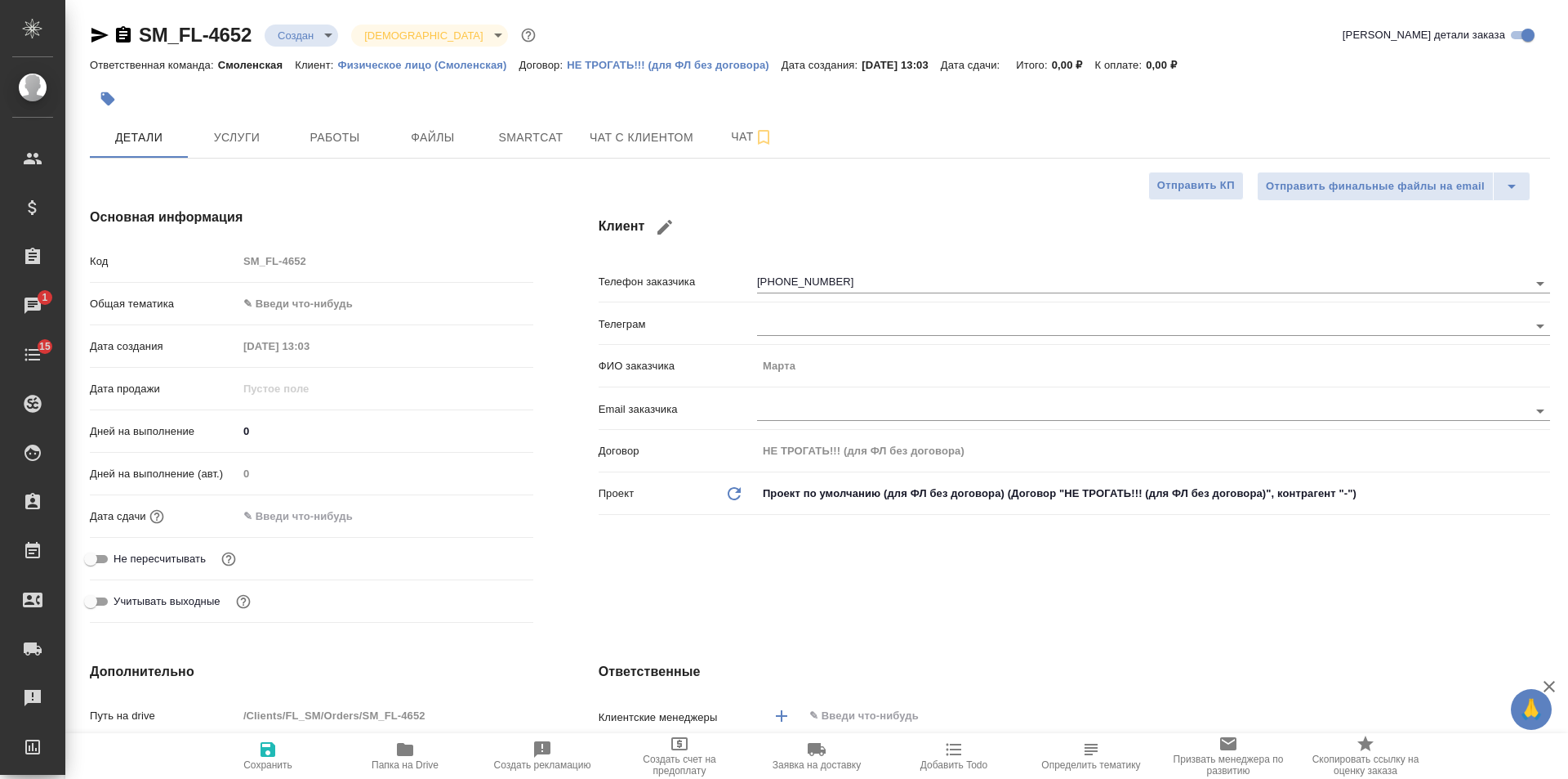
type textarea "x"
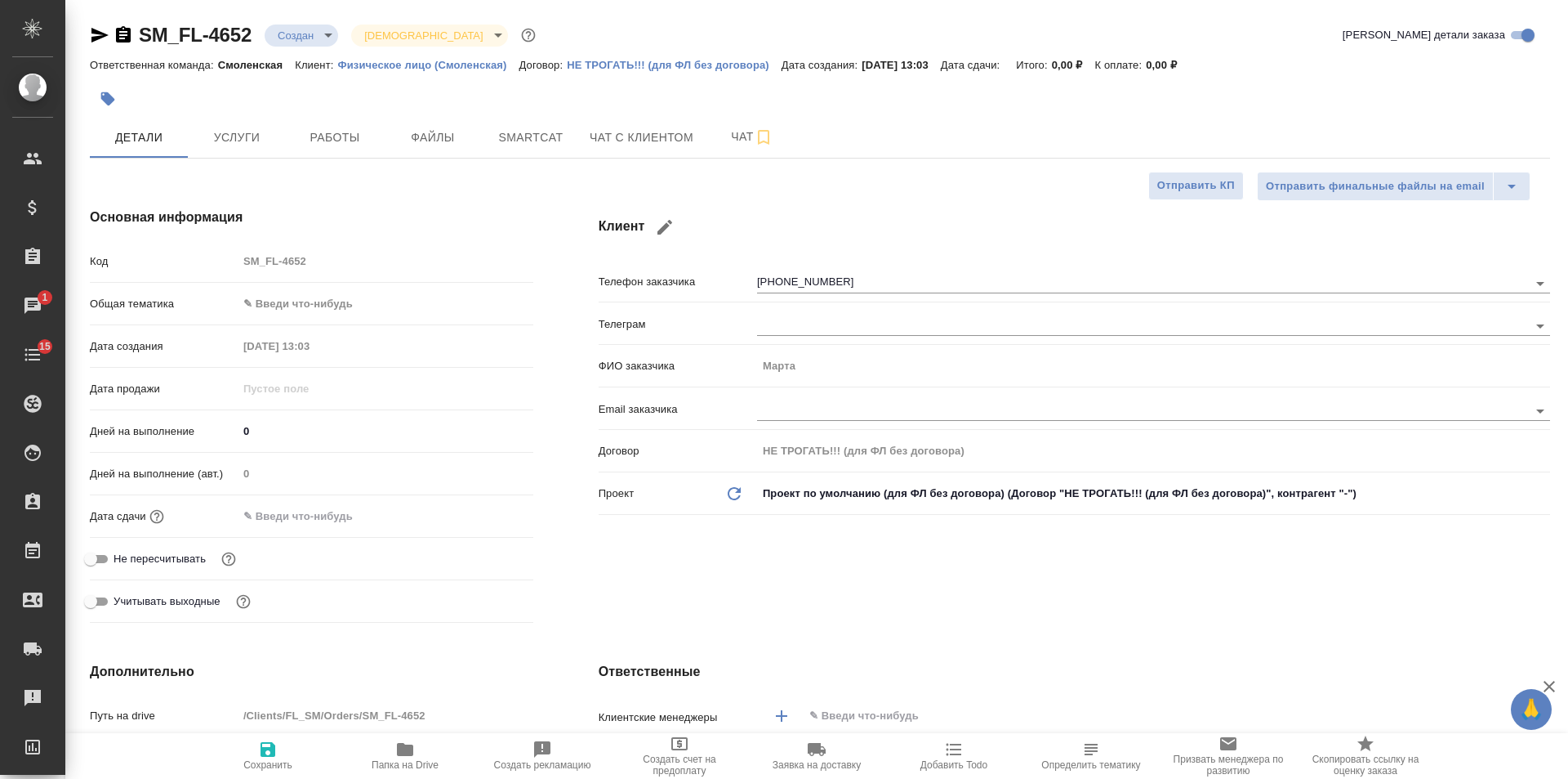
type textarea "x"
click at [126, 36] on icon "button" at bounding box center [123, 34] width 14 height 16
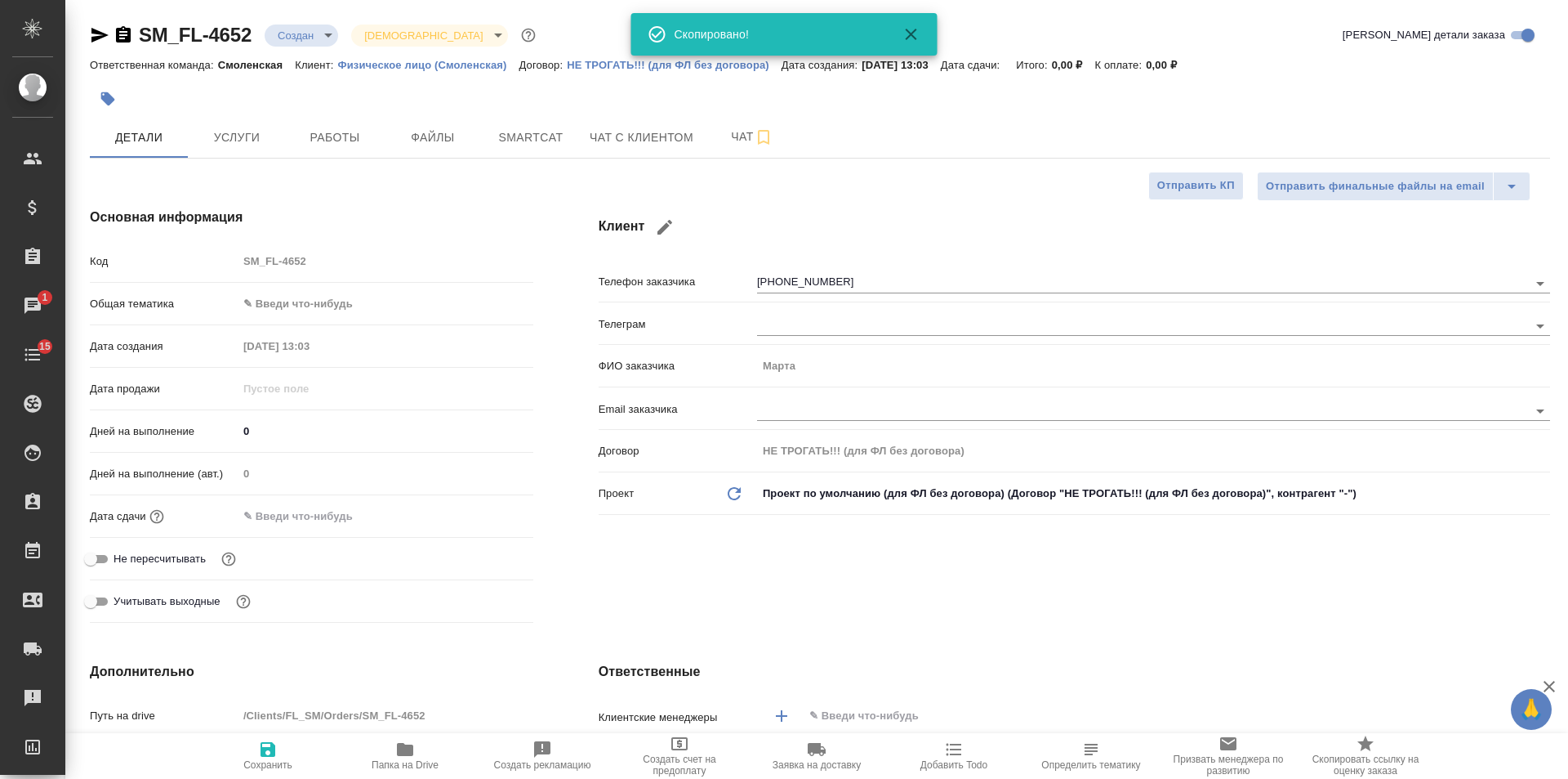
type textarea "x"
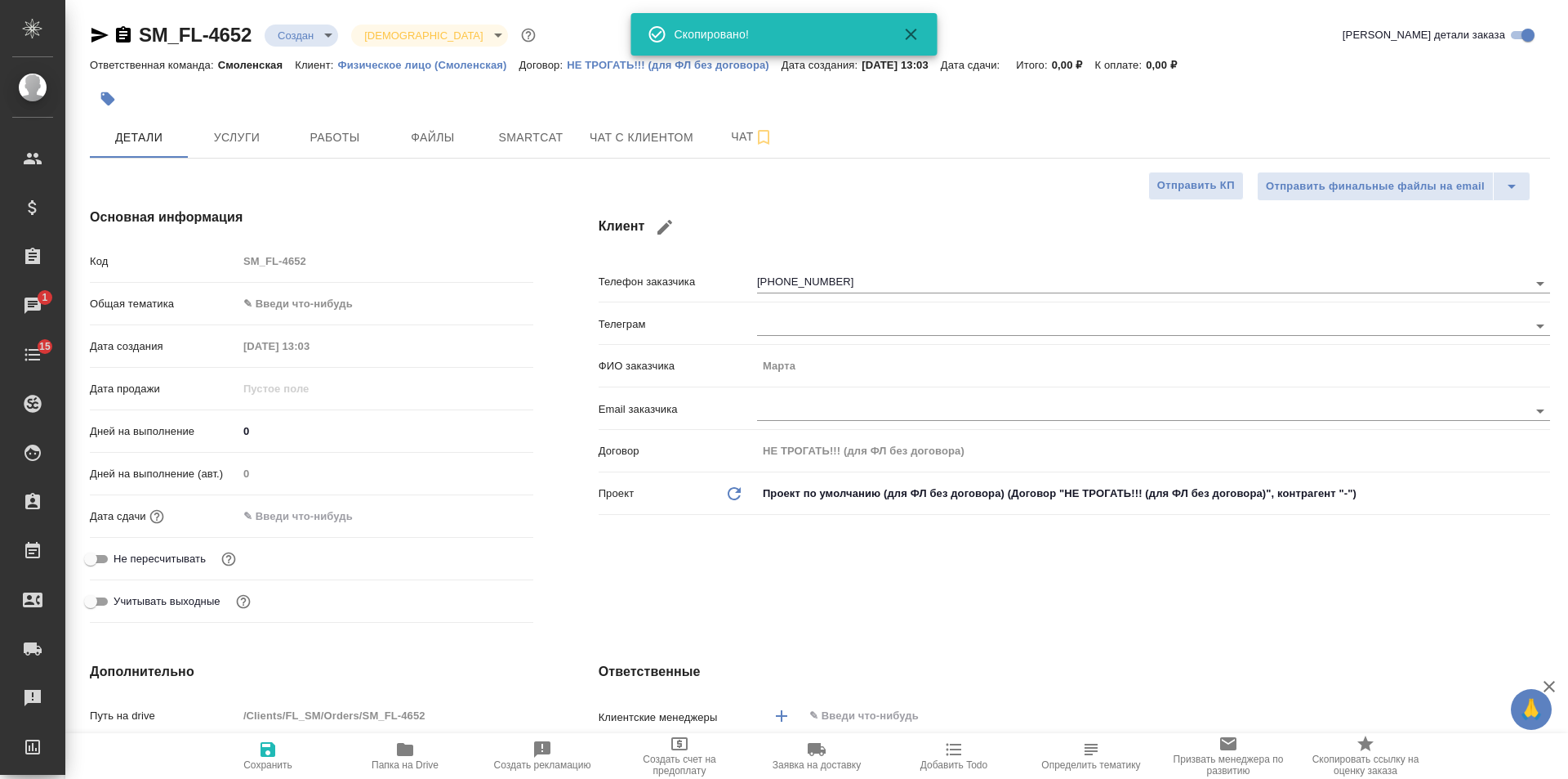
type textarea "x"
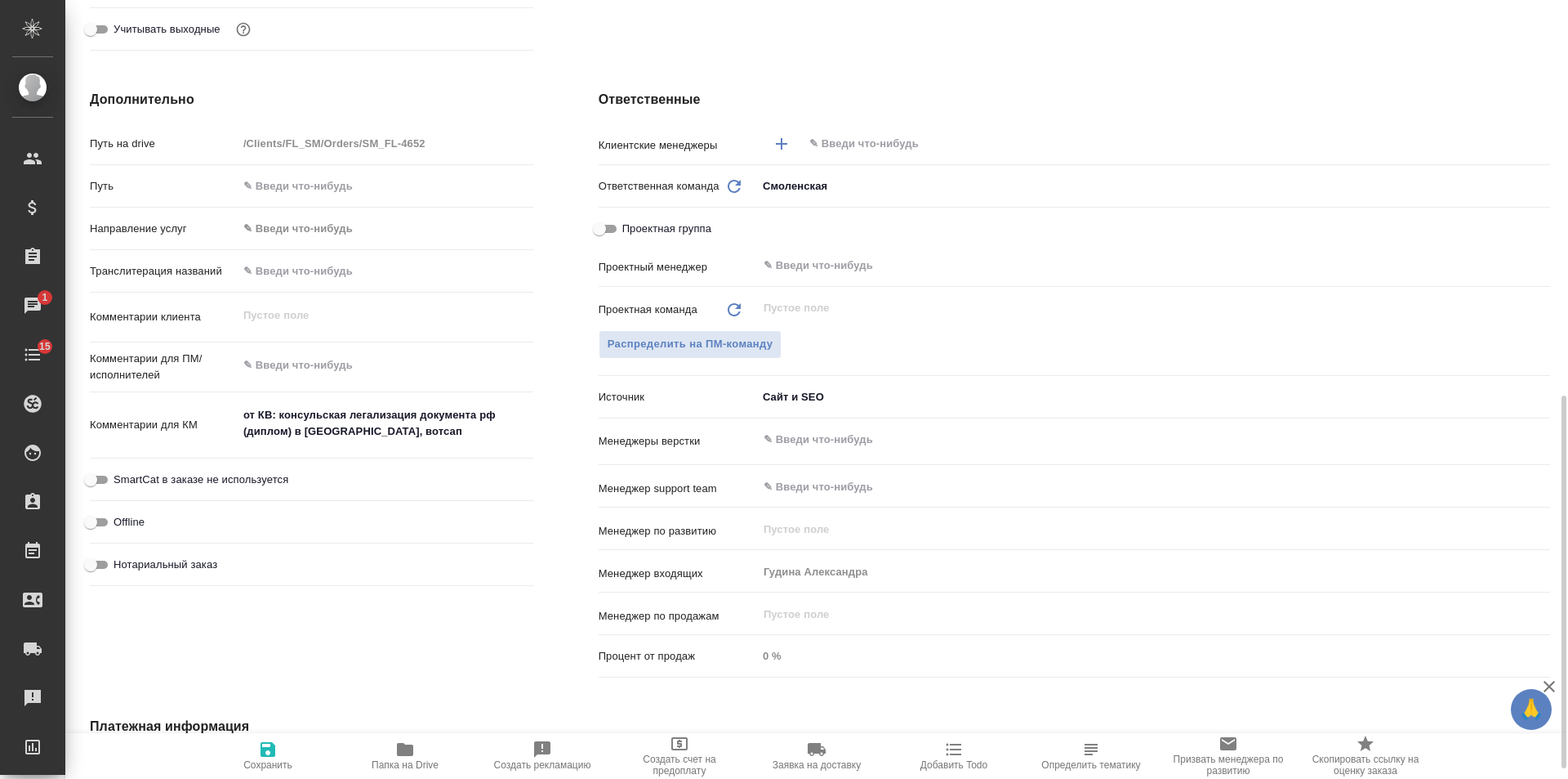
scroll to position [654, 0]
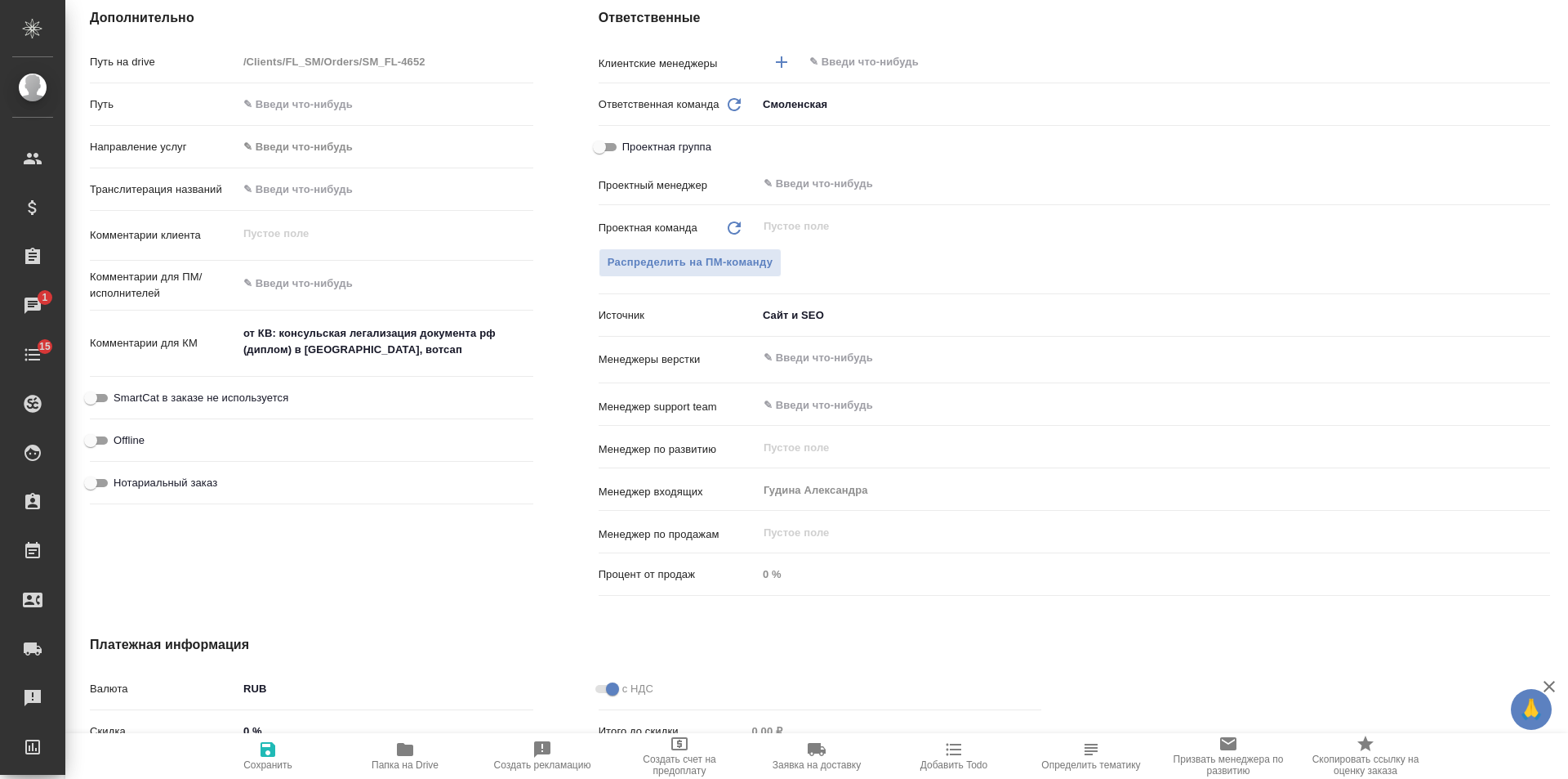
click at [945, 747] on icon "button" at bounding box center [954, 749] width 20 height 20
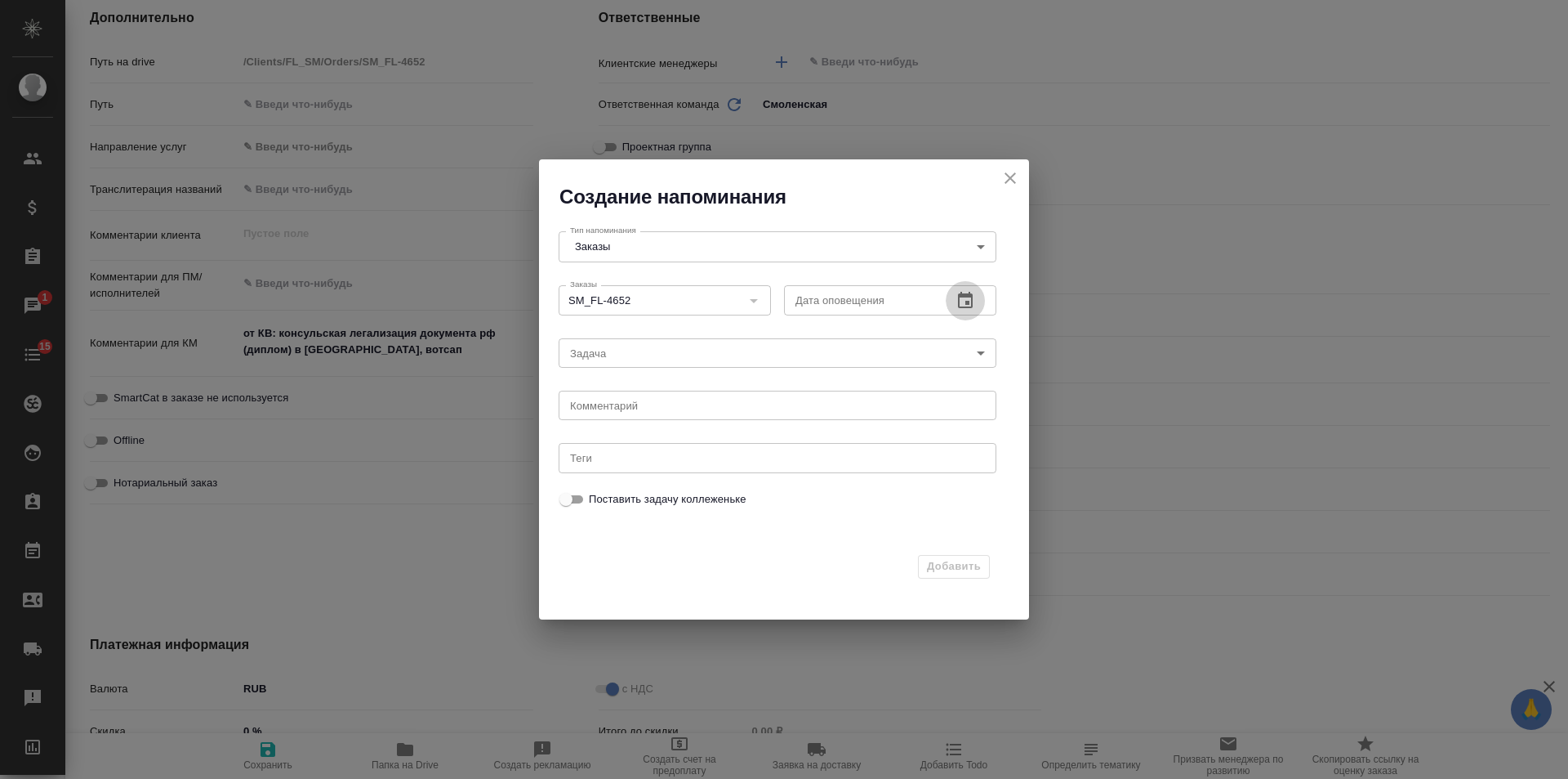
click at [966, 304] on icon "button" at bounding box center [965, 299] width 14 height 16
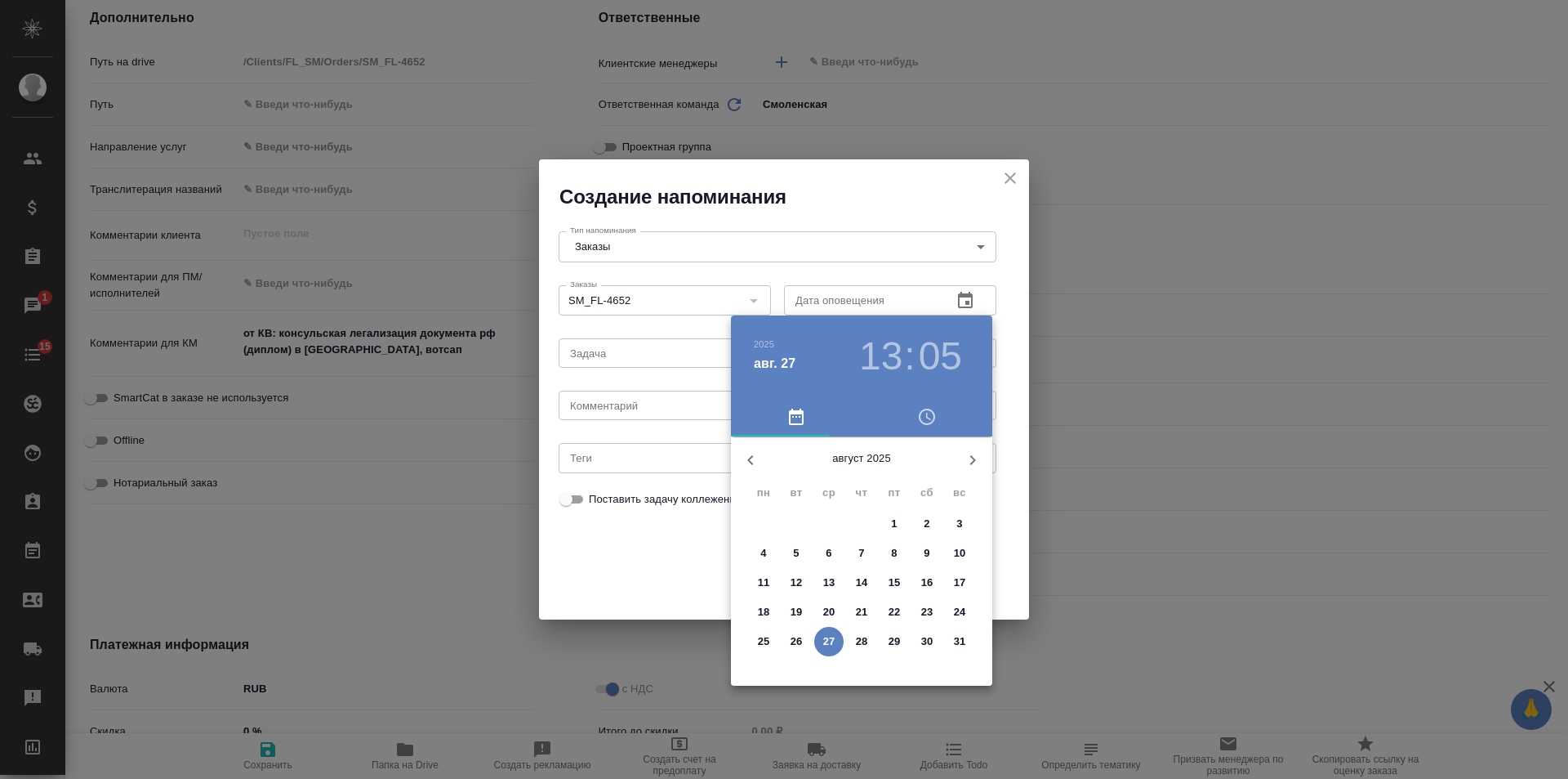
click at [864, 636] on p "28" at bounding box center [863, 641] width 13 height 16
type input "28.08.2025 13:05"
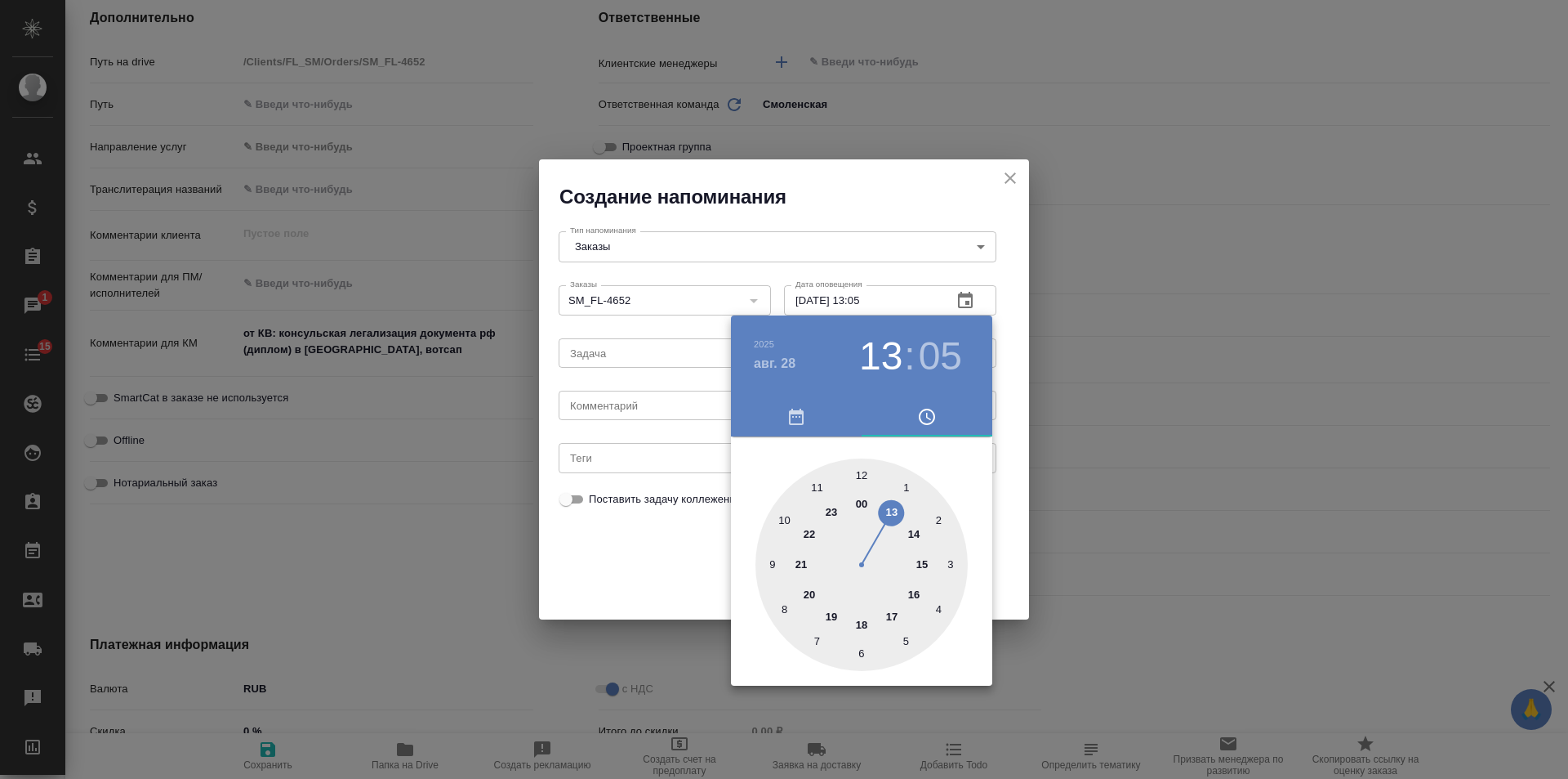
click at [623, 405] on div at bounding box center [784, 389] width 1568 height 779
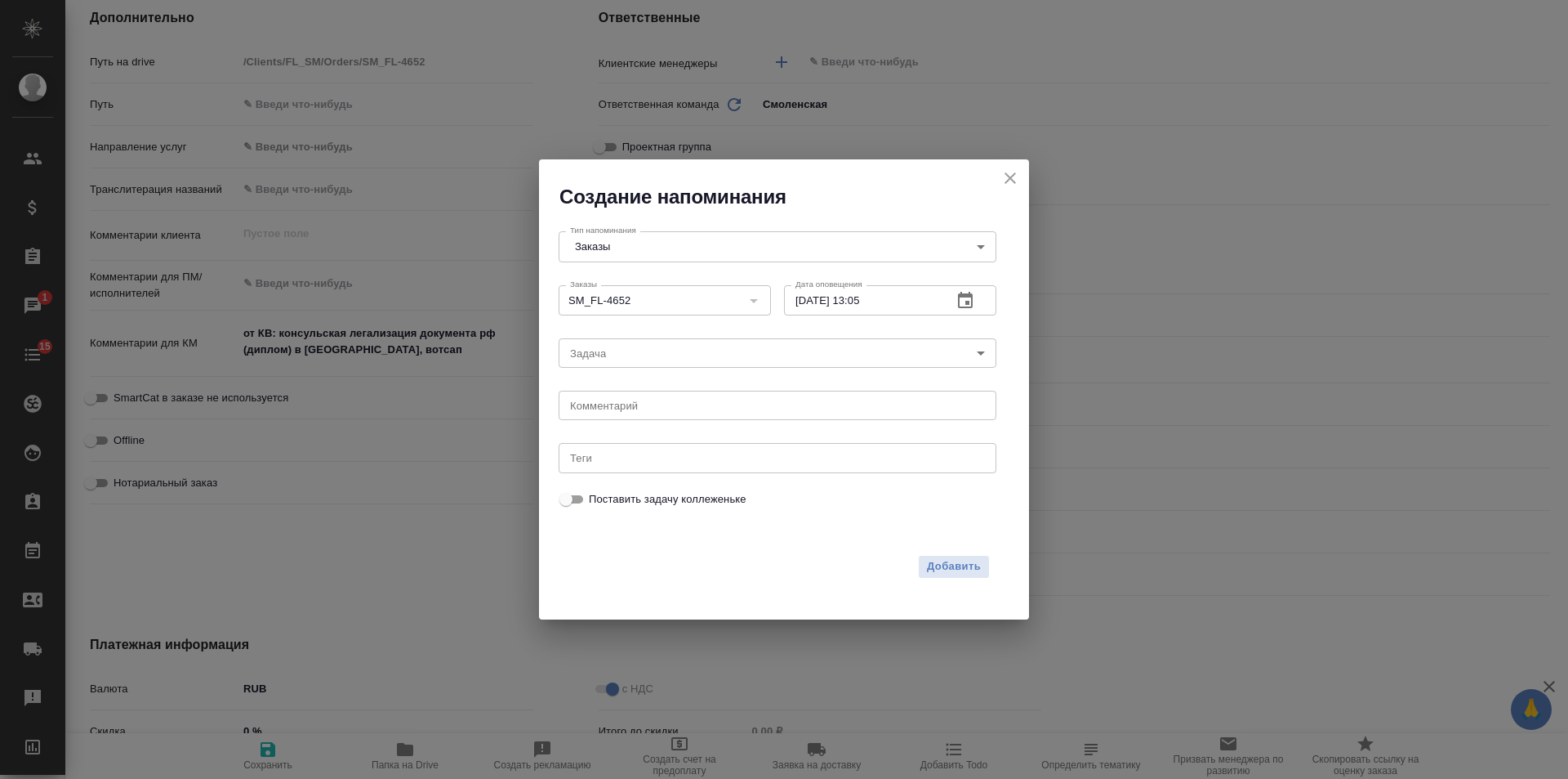
click at [624, 406] on div "2025 авг. 28 13 : 05 00 1 2 3 4 5 6 7 8 9 10 11 12 13 14 15 16 17 18 19 20 21 2…" at bounding box center [784, 389] width 1568 height 779
click at [624, 404] on textarea at bounding box center [777, 406] width 415 height 13
type textarea "инфа вотс"
click at [953, 569] on span "Добавить" at bounding box center [954, 566] width 54 height 19
type textarea "x"
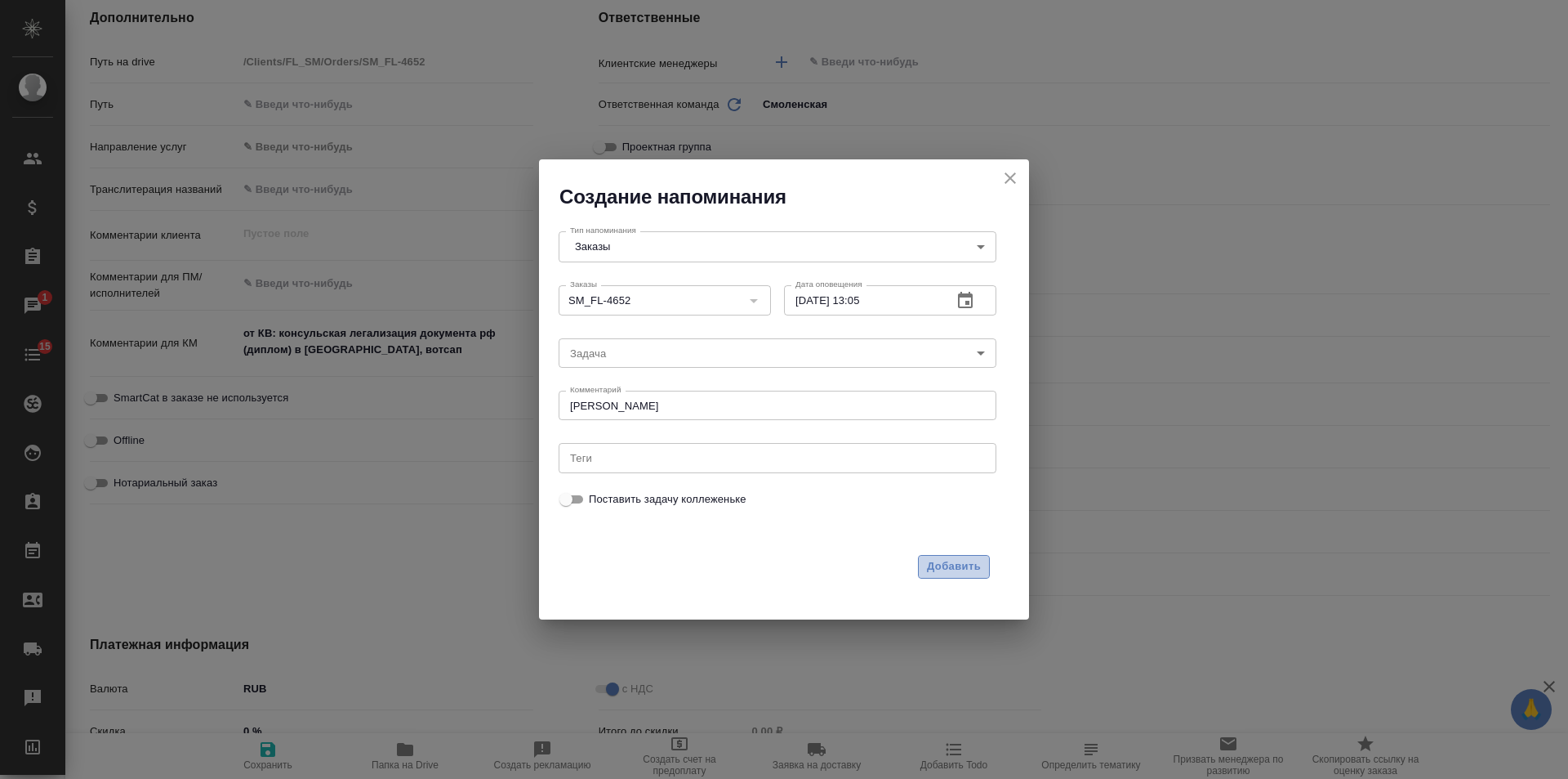
type textarea "x"
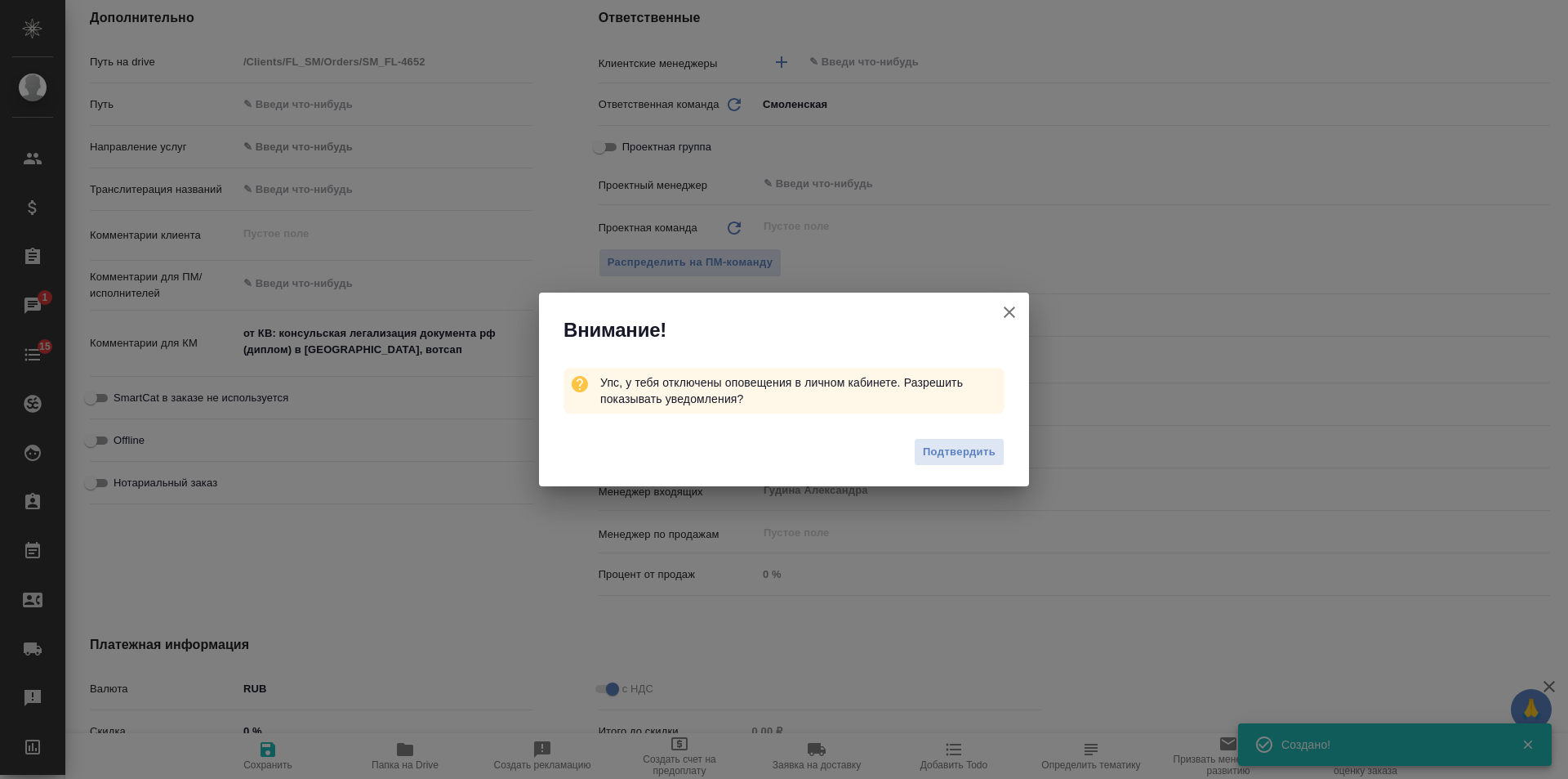
type textarea "x"
click at [1009, 309] on icon "button" at bounding box center [1009, 312] width 20 height 20
type textarea "x"
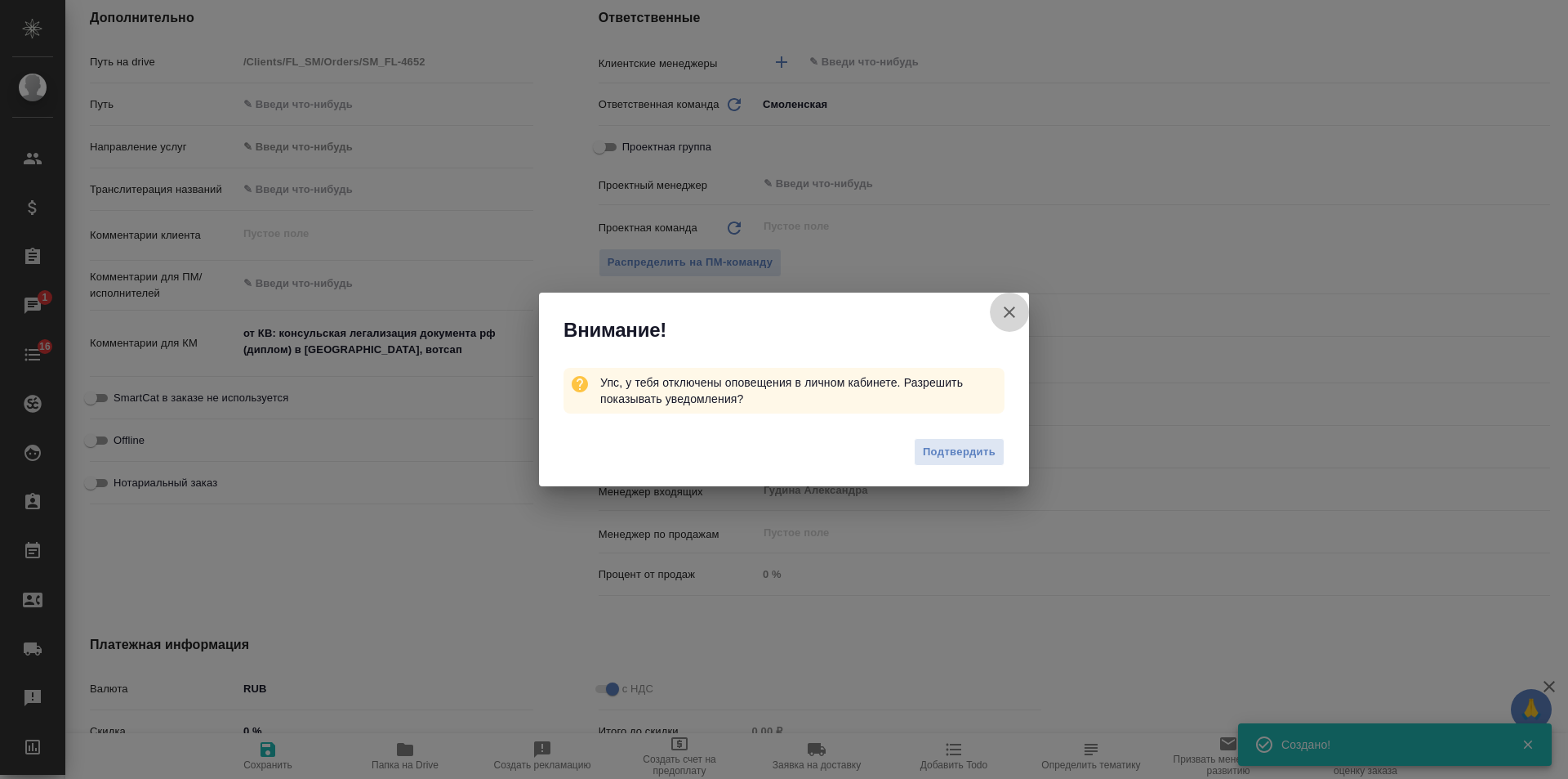
type textarea "x"
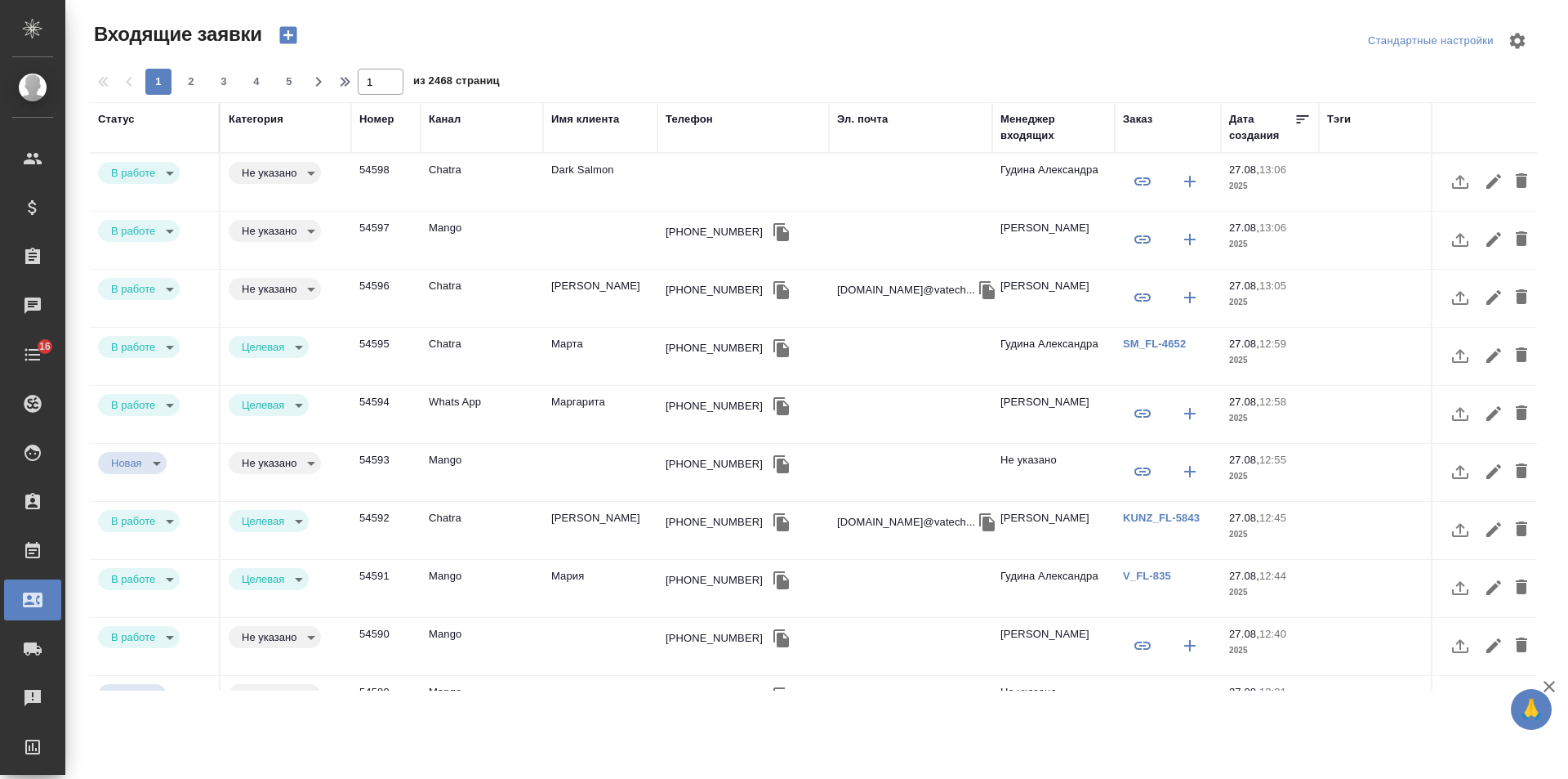
select select "RU"
click at [602, 173] on td "Dark Salmon" at bounding box center [600, 182] width 114 height 57
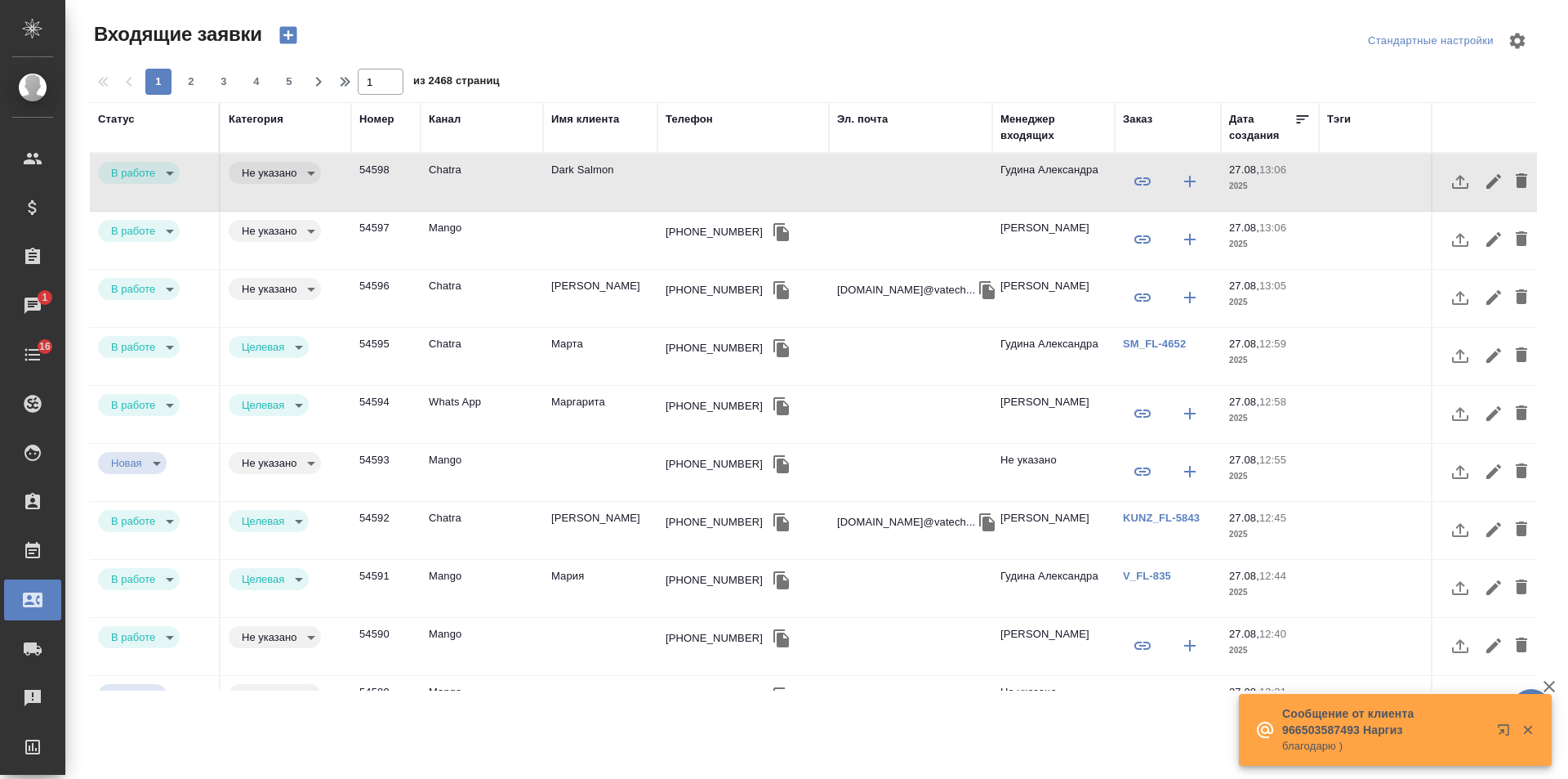
click at [662, 348] on td "[PHONE_NUMBER]" at bounding box center [743, 356] width 172 height 57
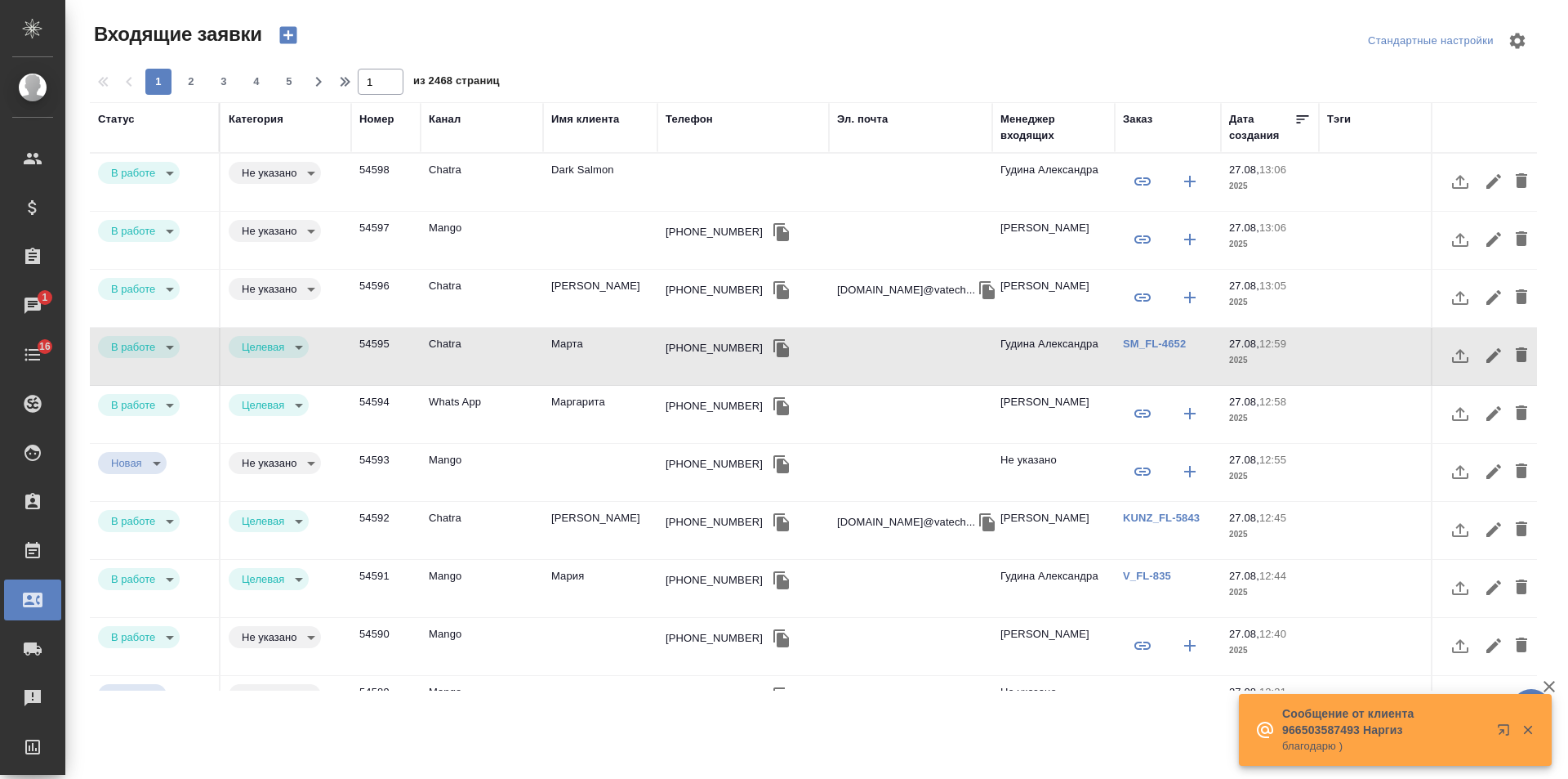
click at [1150, 342] on link "SM_FL-4652" at bounding box center [1155, 344] width 63 height 13
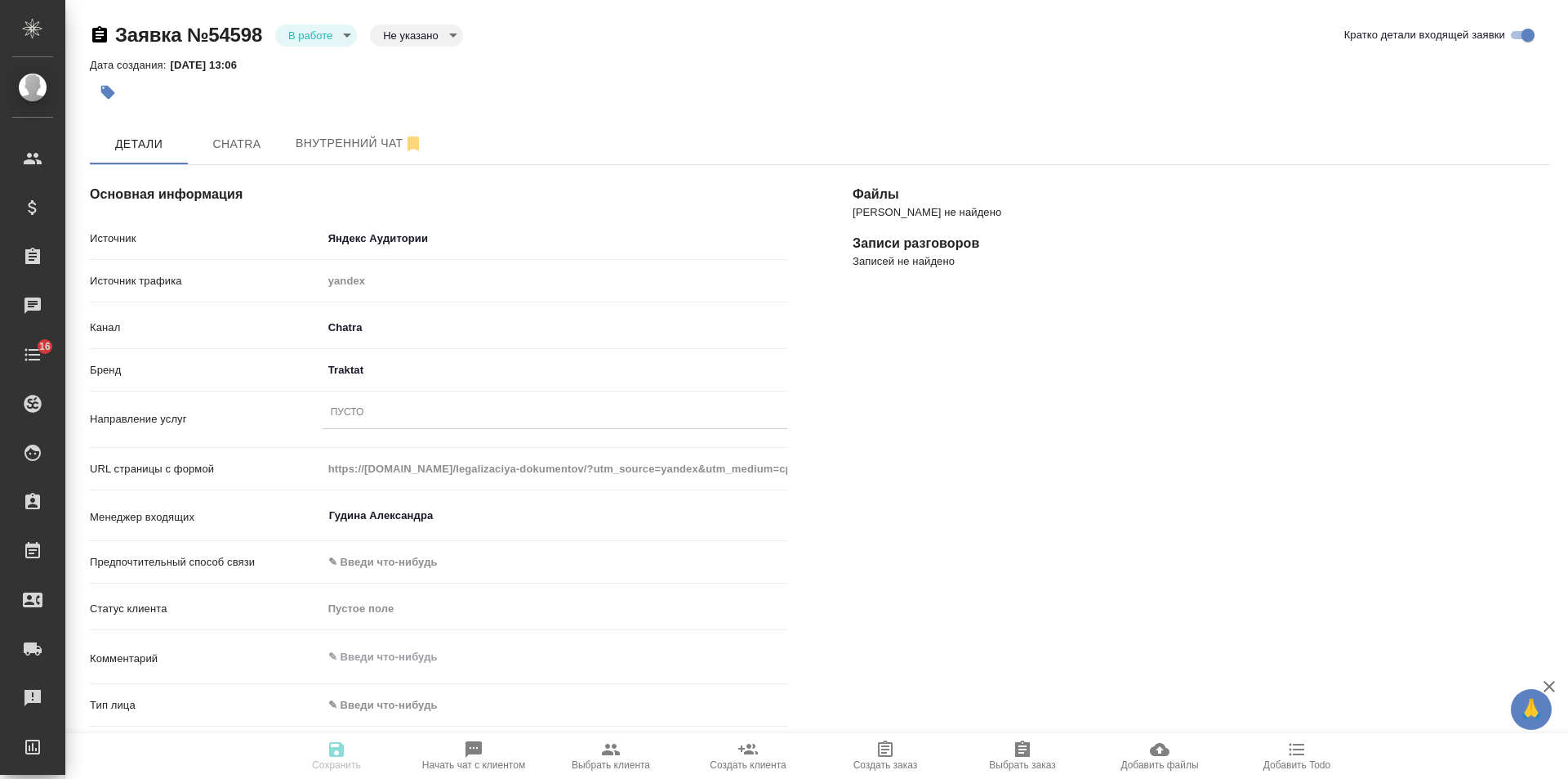
select select "RU"
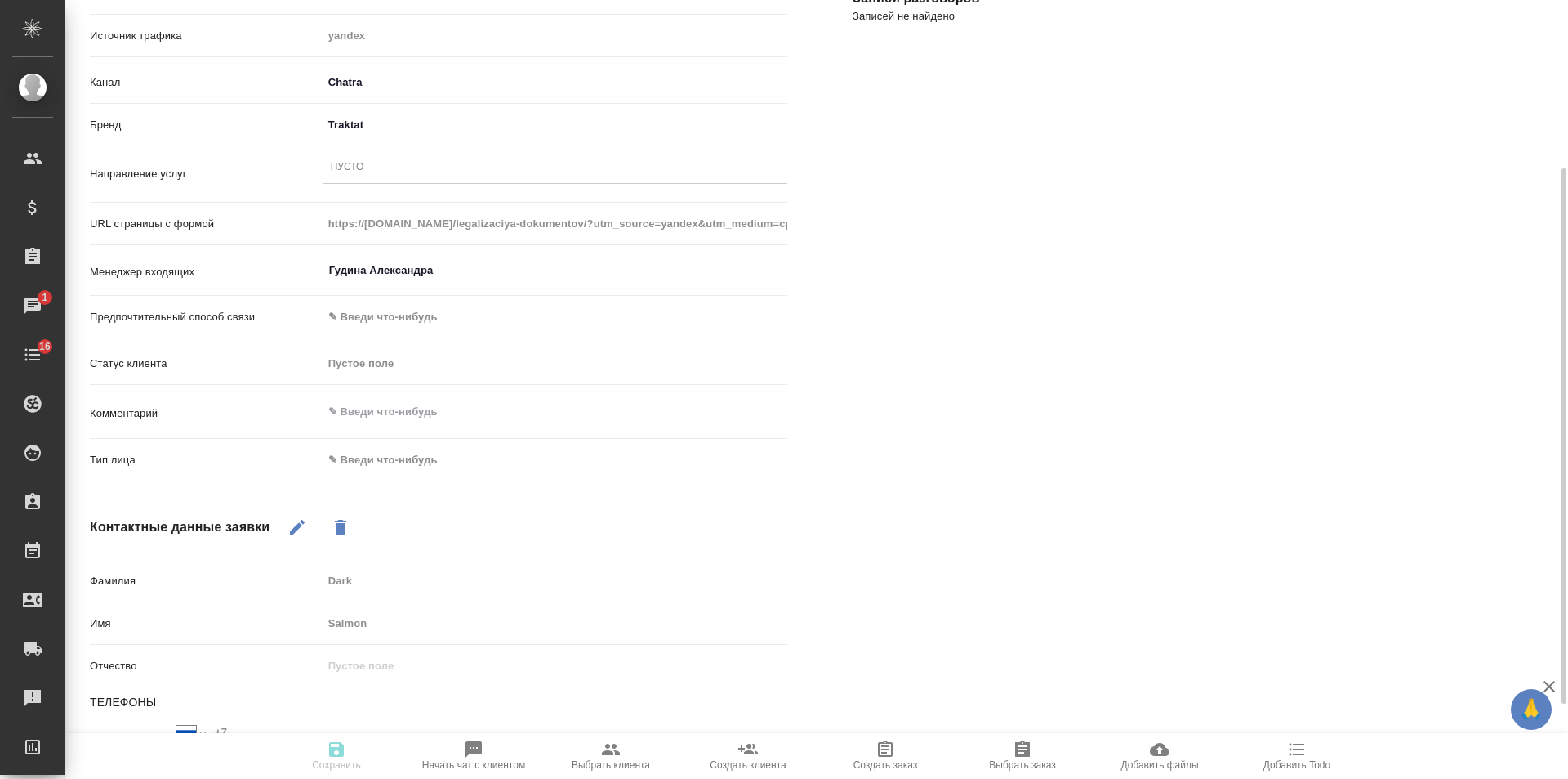
scroll to position [327, 0]
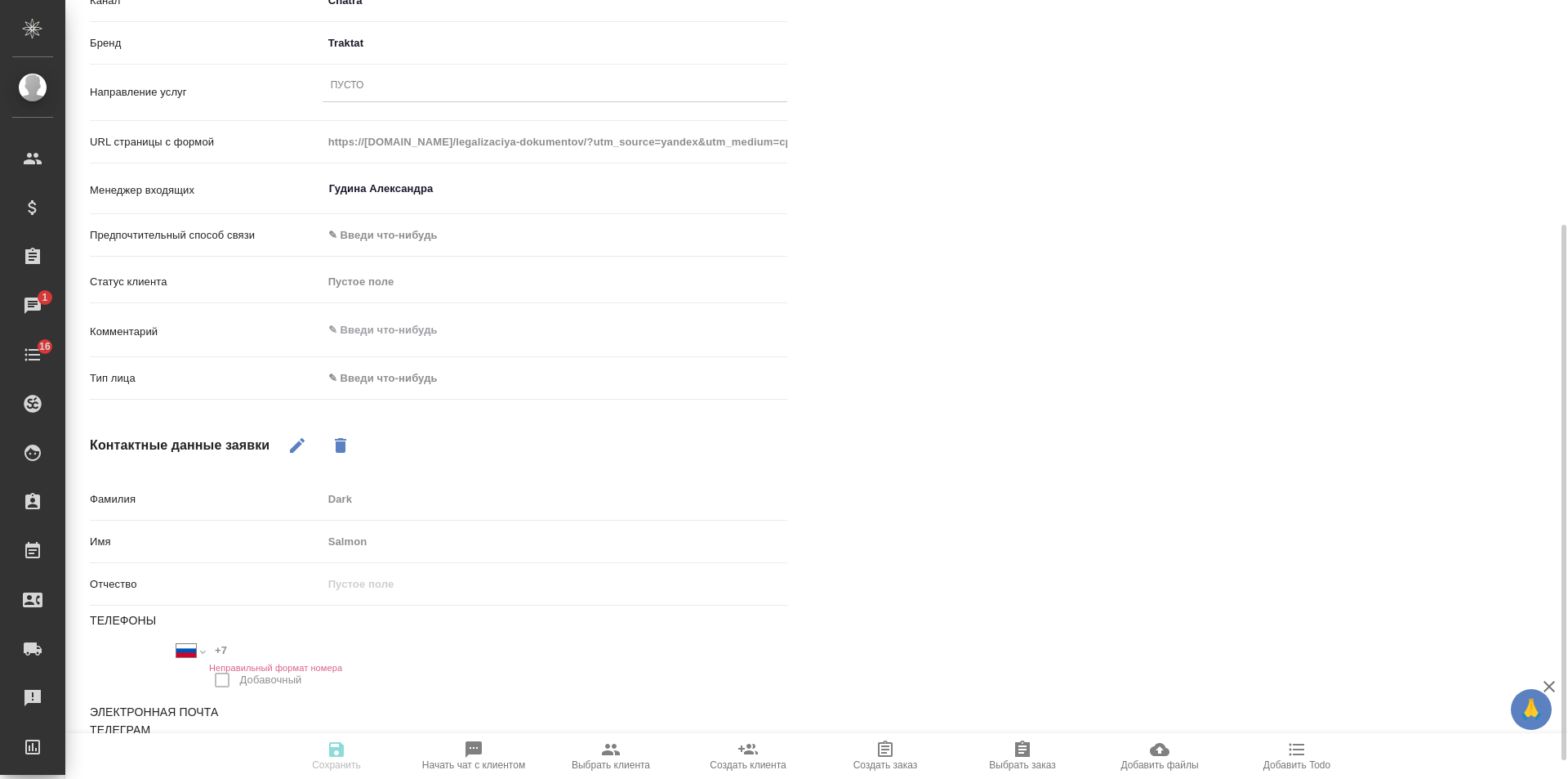
click at [397, 388] on body "🙏 .cls-1 fill:#fff; AWATERA Gudina Alexandra Клиенты Спецификации Заказы 1 Чаты…" at bounding box center [784, 389] width 1568 height 779
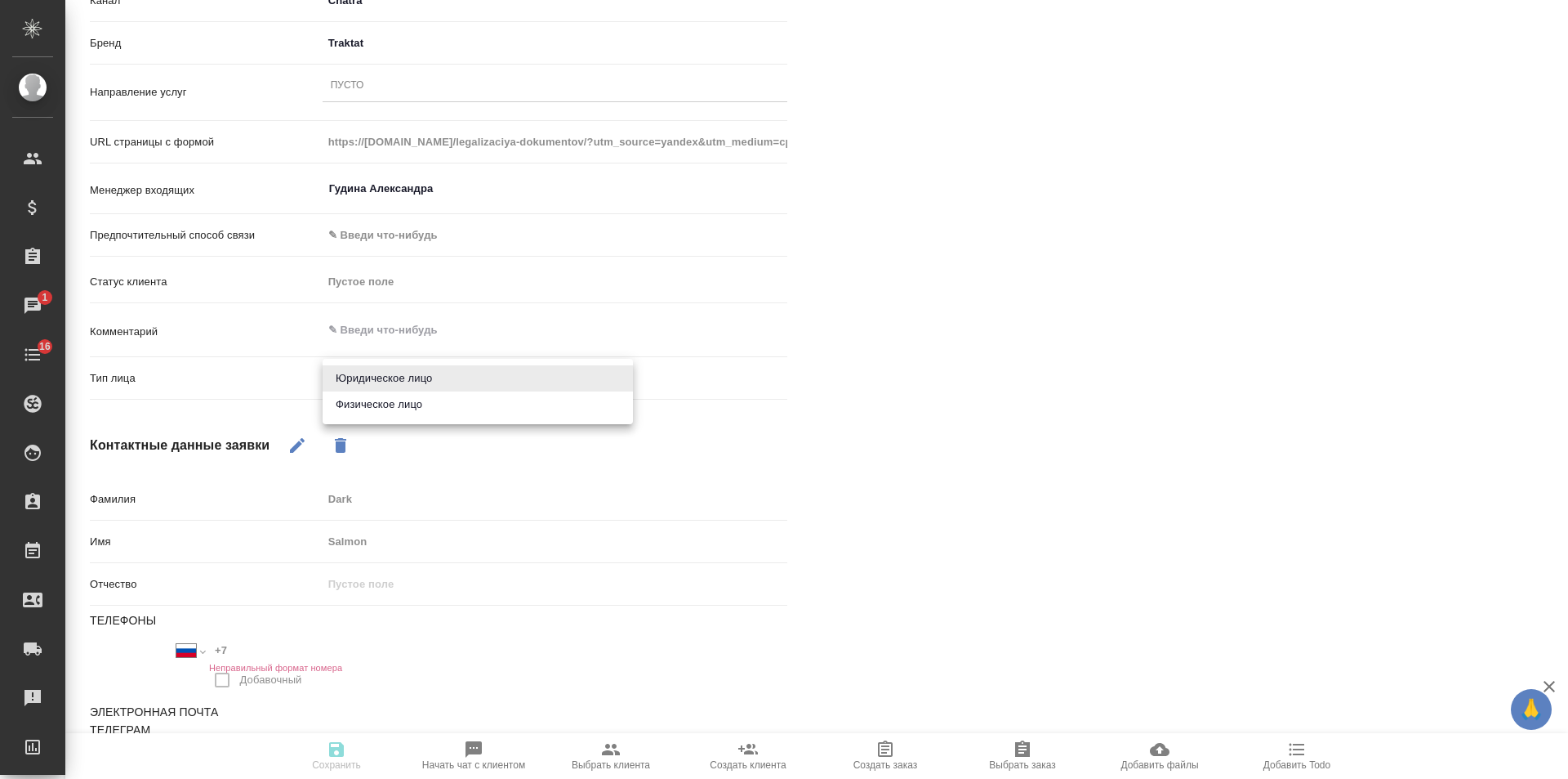
click at [396, 412] on li "Физическое лицо" at bounding box center [477, 404] width 310 height 26
type input "private"
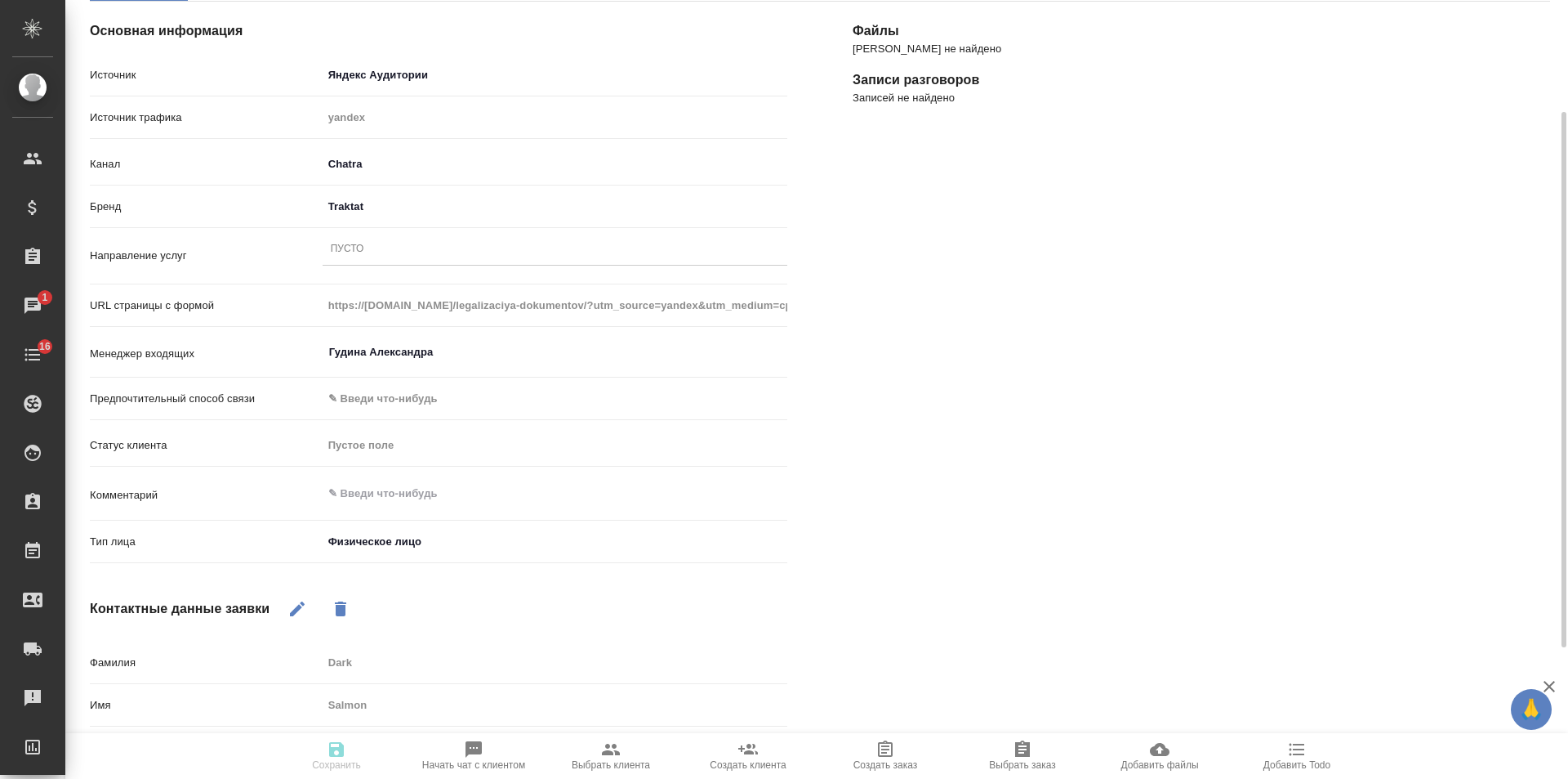
click at [394, 251] on div "Пусто" at bounding box center [555, 250] width 465 height 24
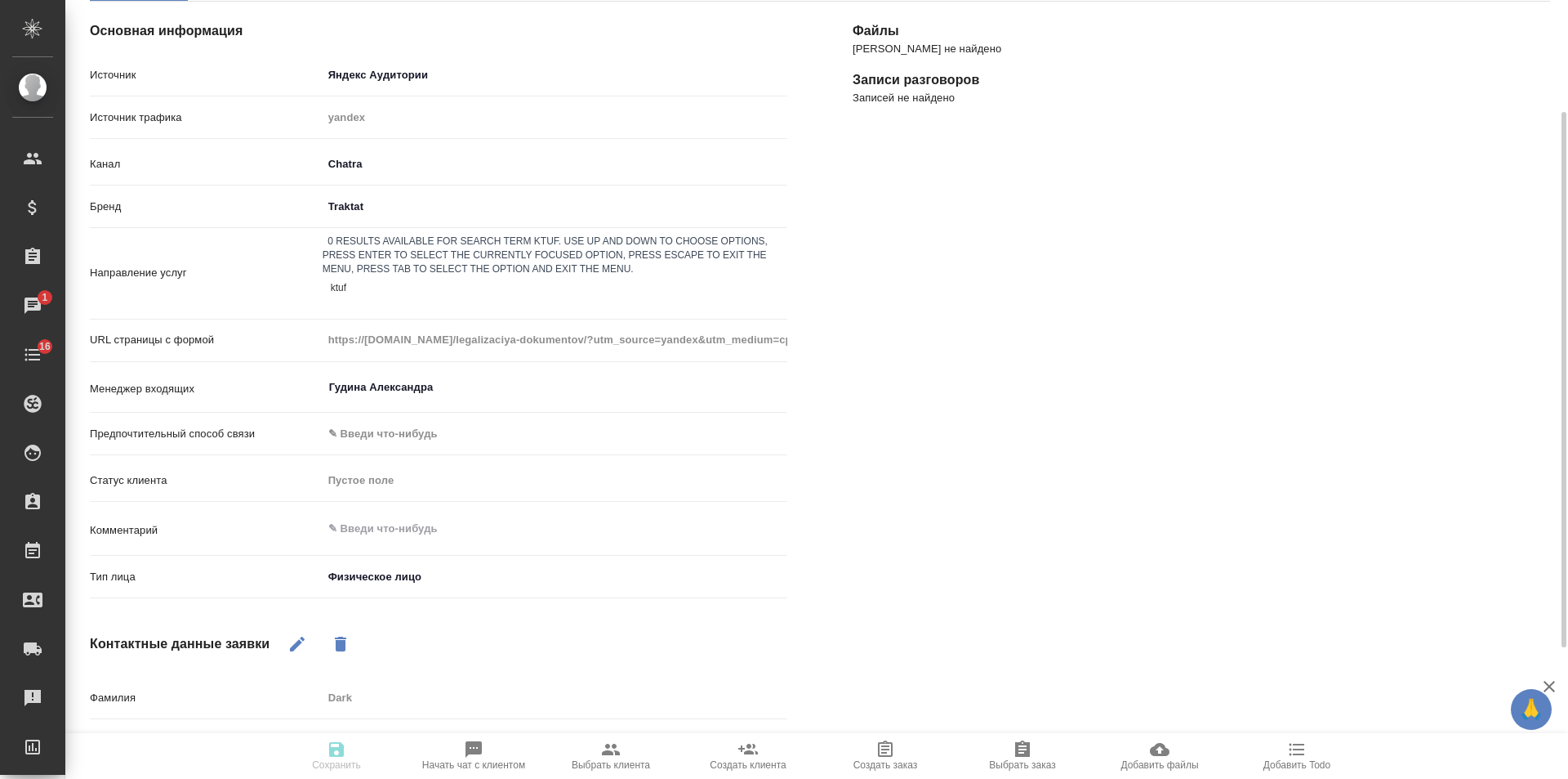
type input "ktufk"
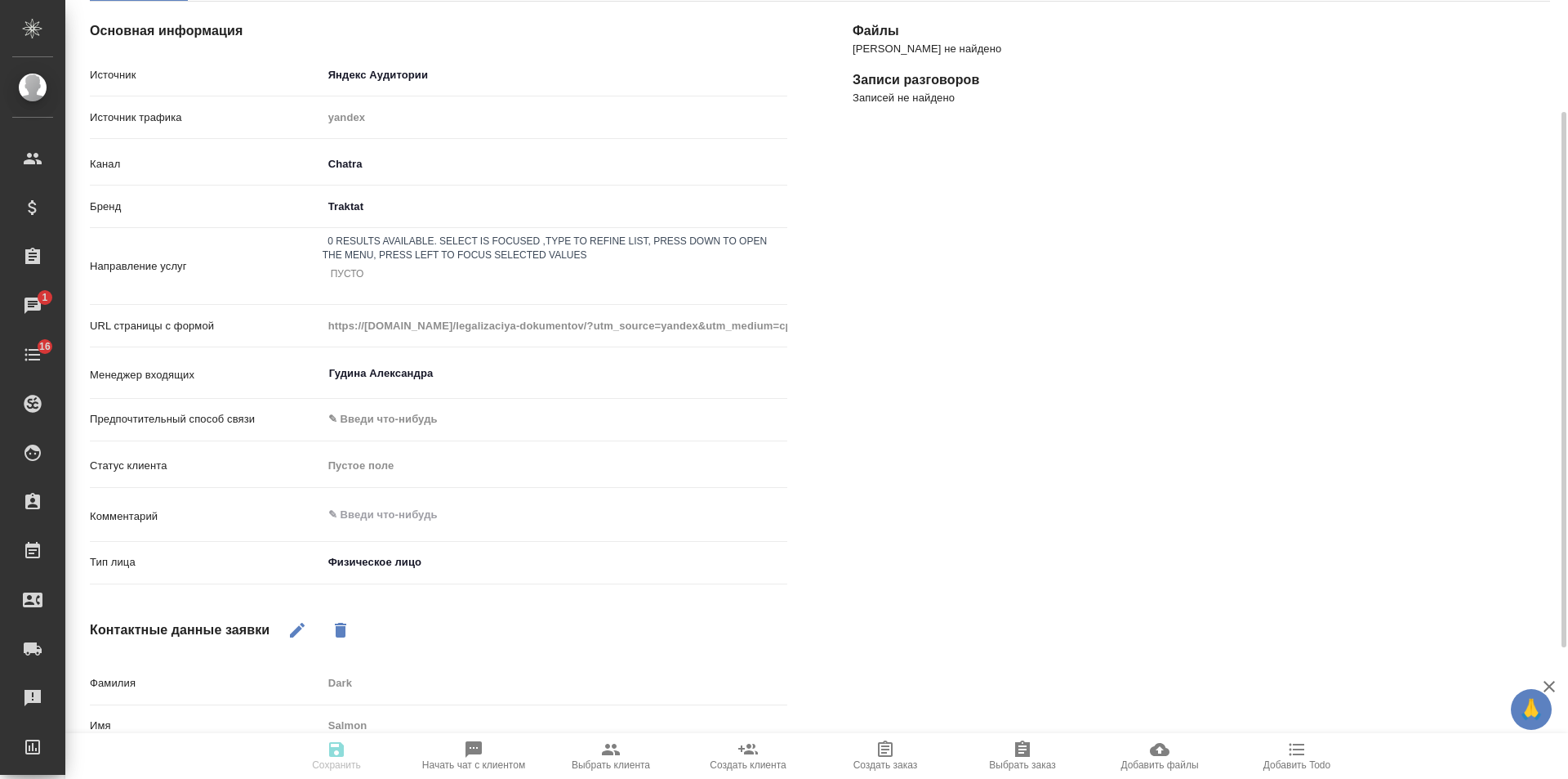
drag, startPoint x: 394, startPoint y: 251, endPoint x: 333, endPoint y: 250, distance: 61.0
click at [333, 262] on div "Пусто" at bounding box center [555, 274] width 465 height 24
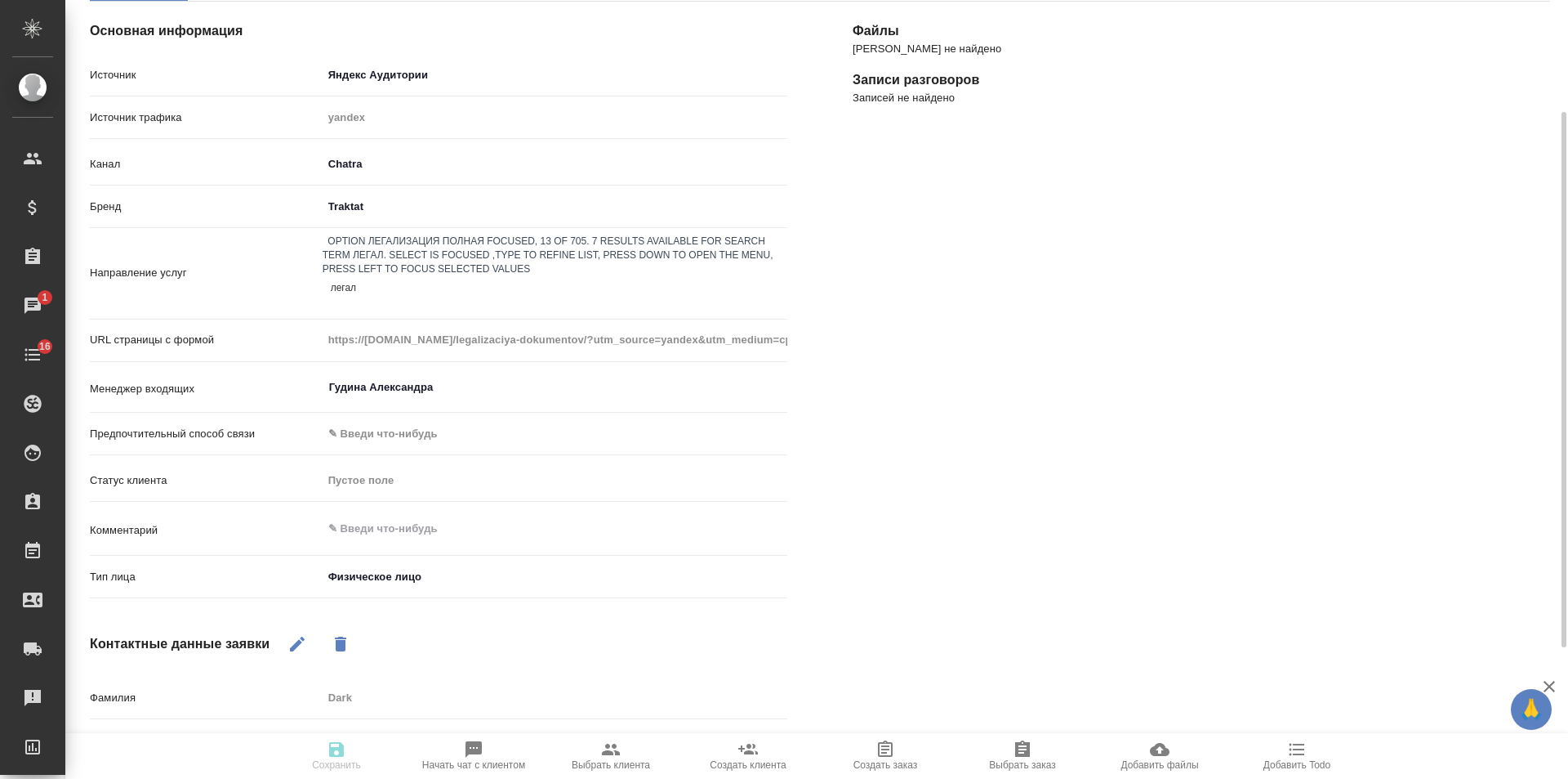
type input "легали"
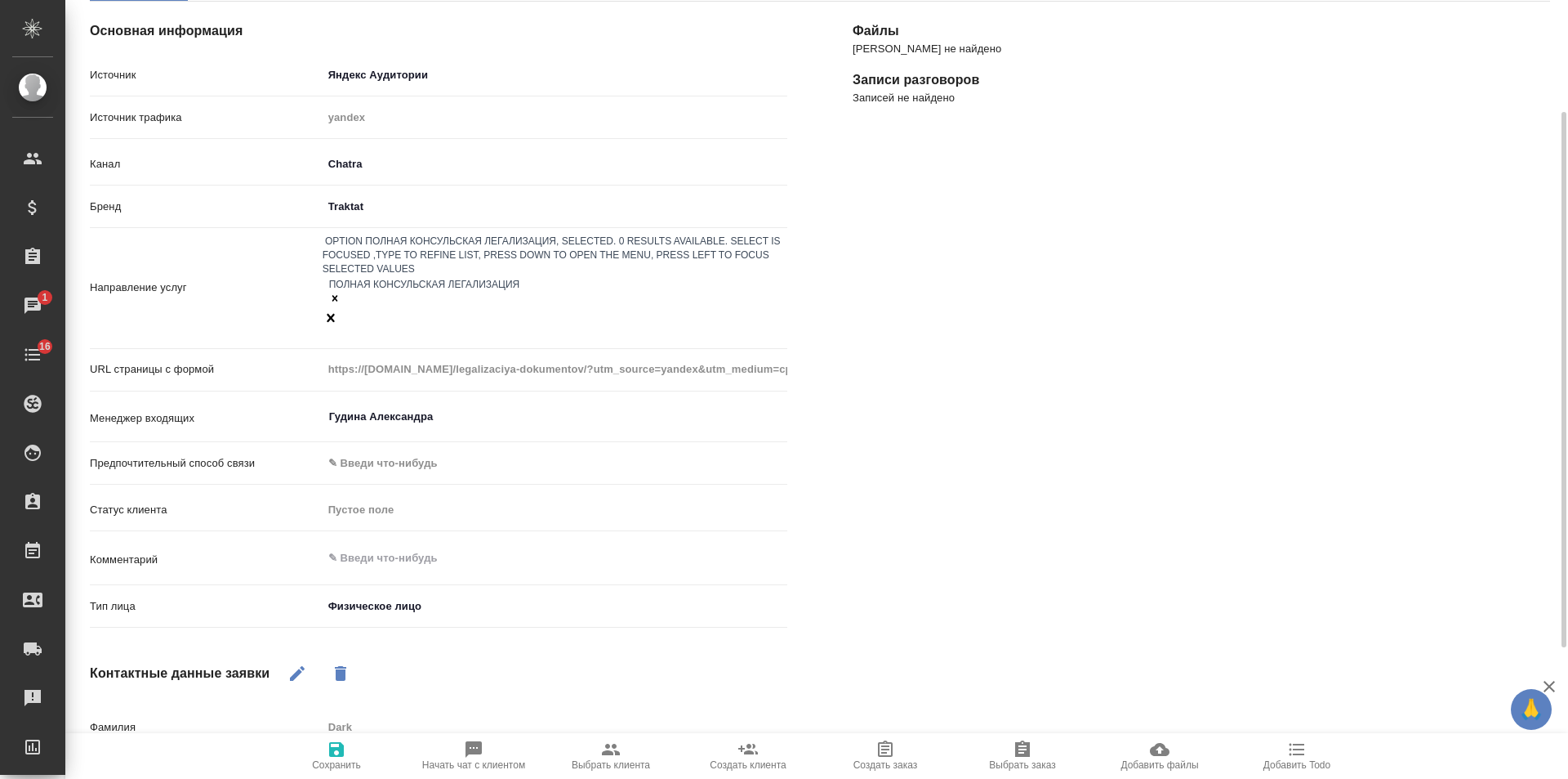
scroll to position [0, 0]
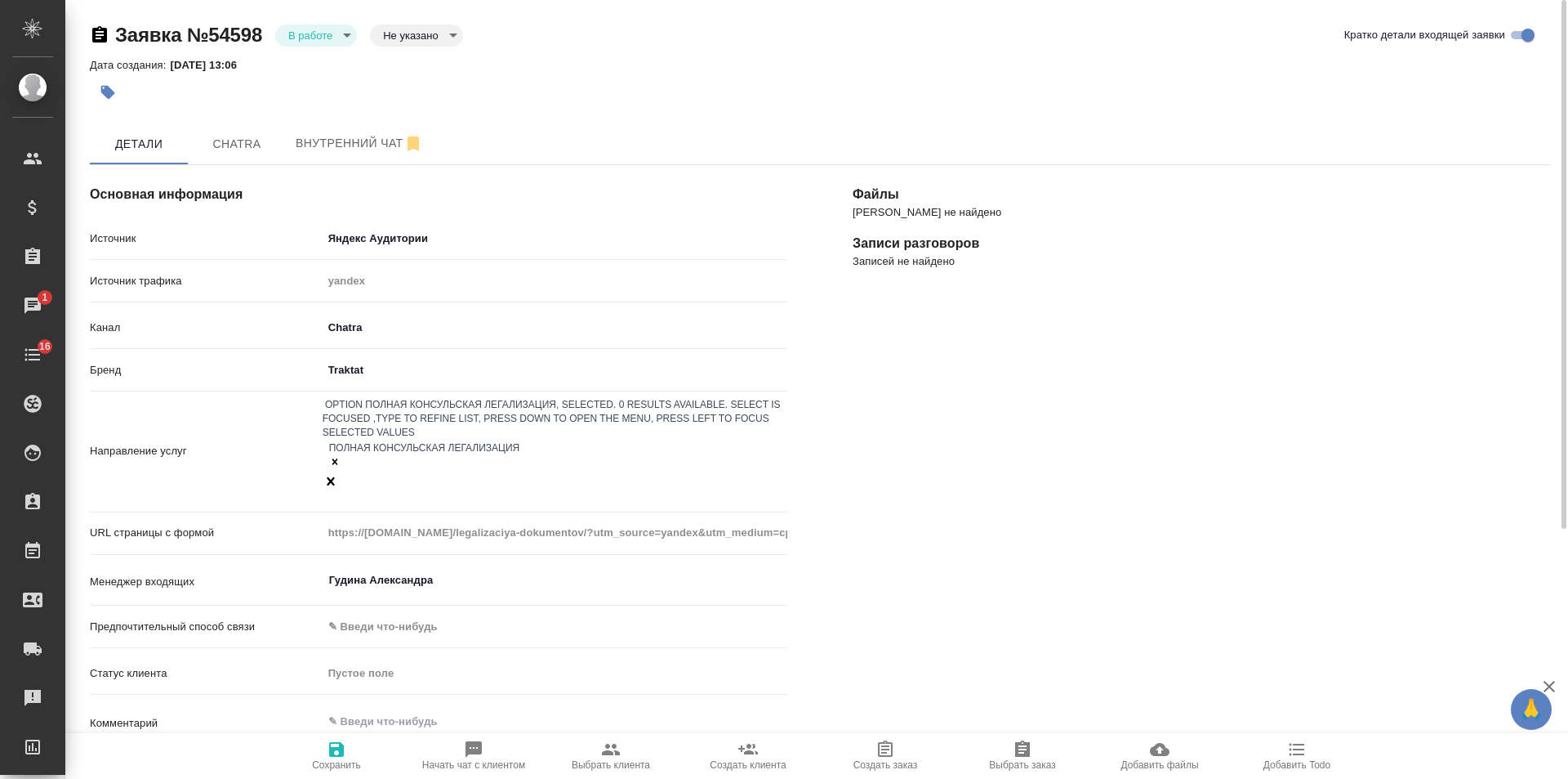
click at [335, 747] on icon "button" at bounding box center [336, 749] width 14 height 14
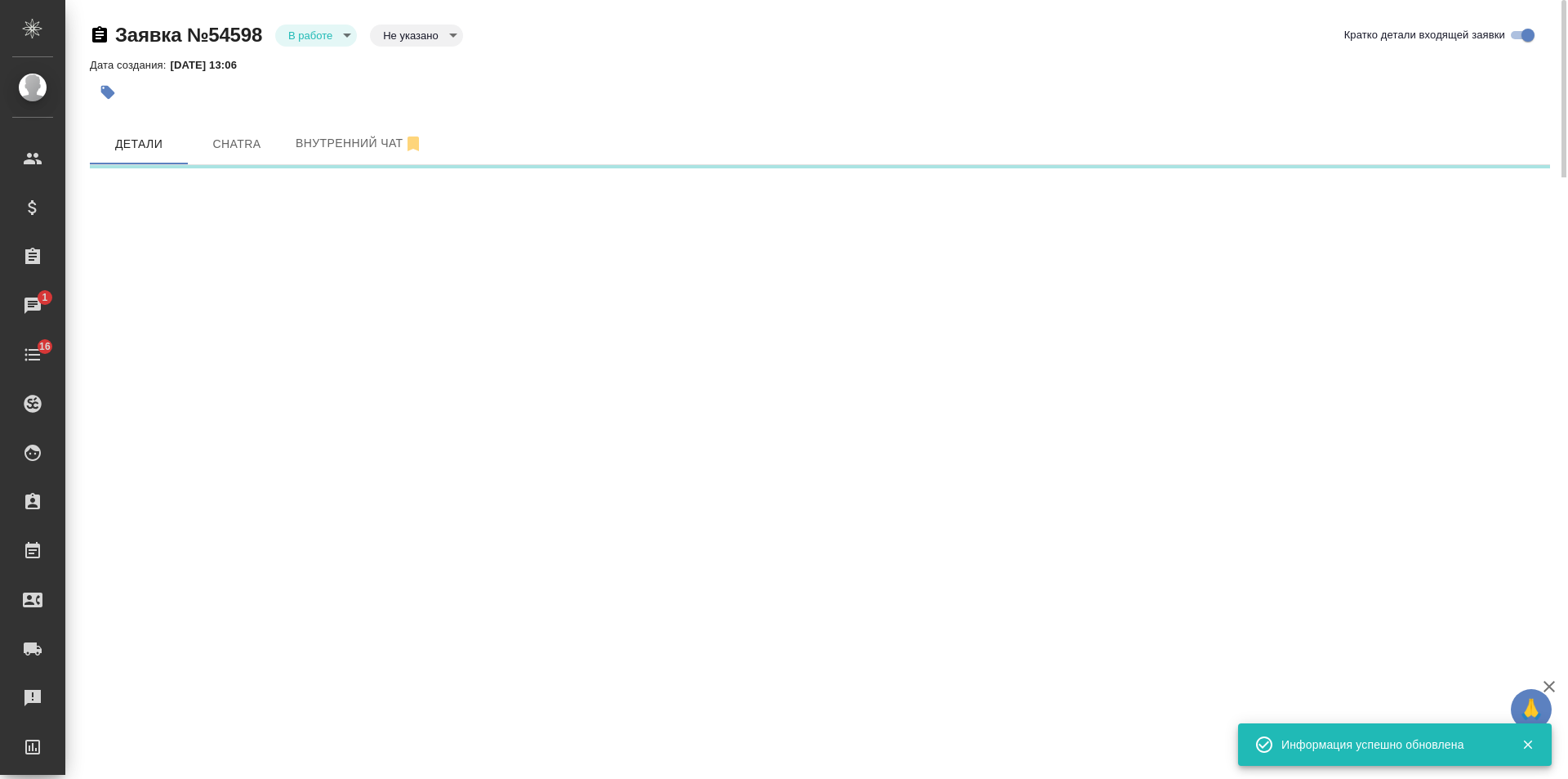
select select "RU"
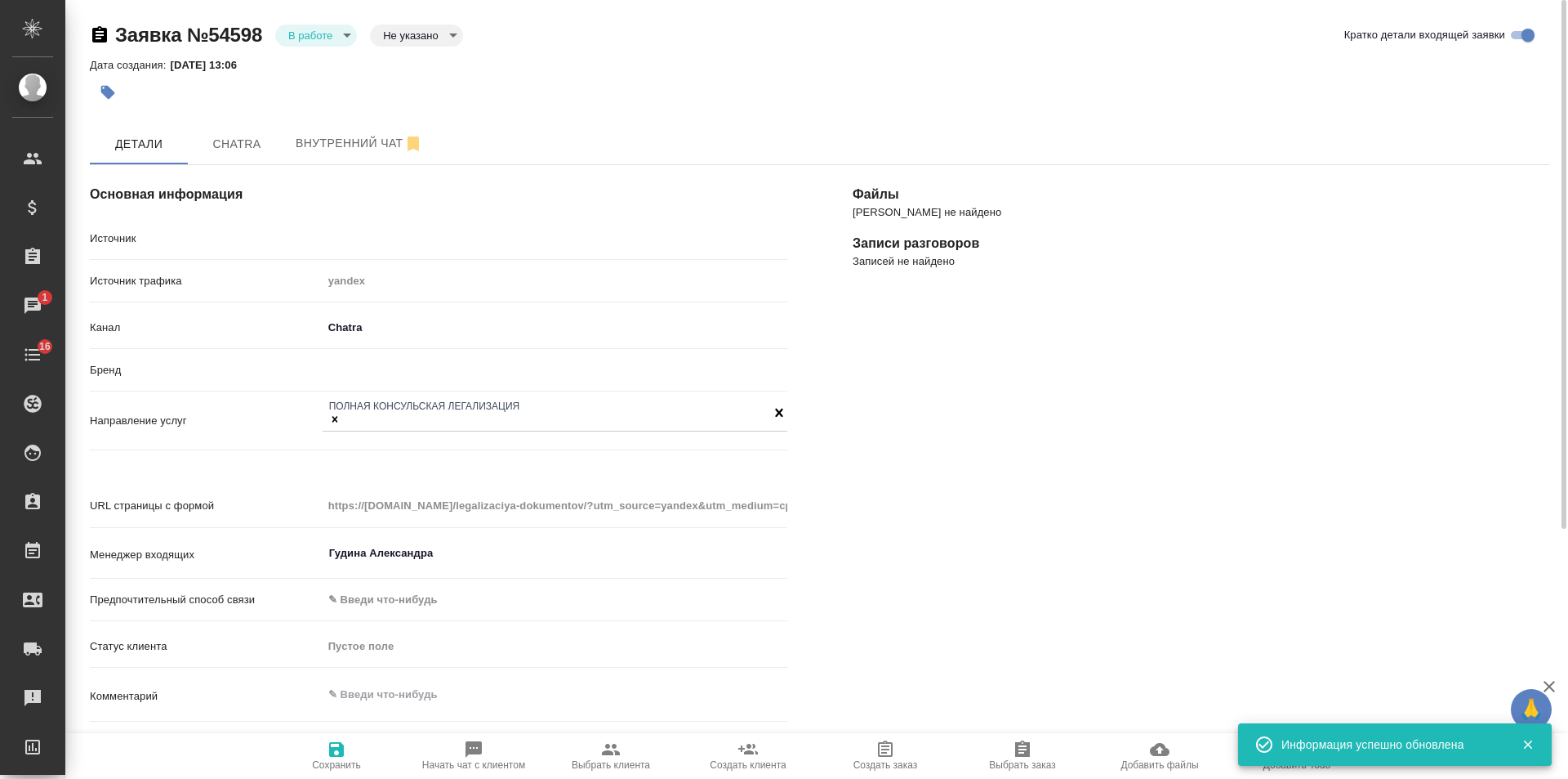
type textarea "x"
click at [335, 30] on body "🙏 .cls-1 fill:#fff; AWATERA Gudina Alexandra Клиенты Спецификации Заказы 1 Чаты…" at bounding box center [784, 389] width 1568 height 779
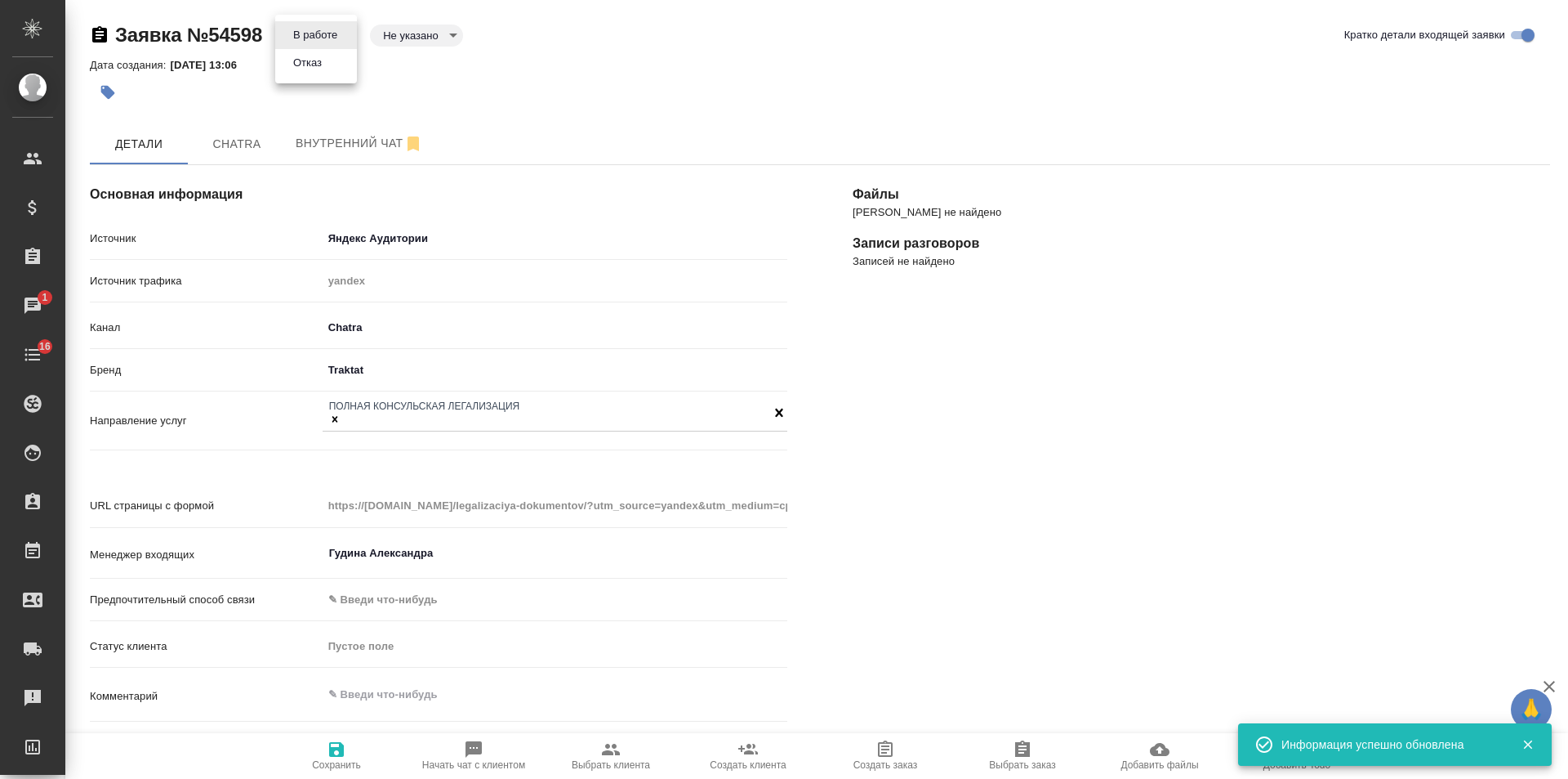
click at [331, 66] on li "Отказ" at bounding box center [316, 62] width 81 height 28
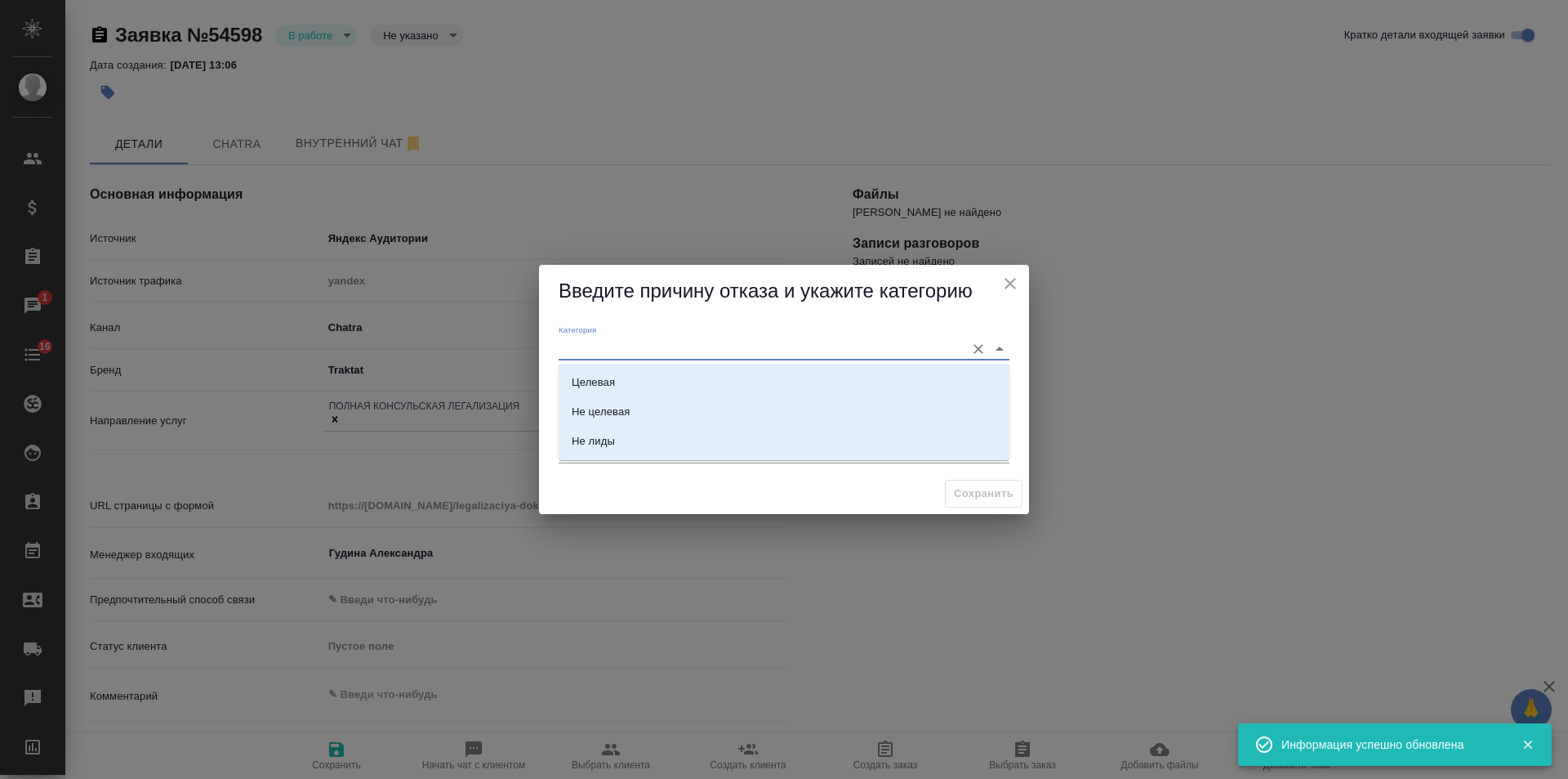
click at [643, 347] on input "Категория" at bounding box center [758, 348] width 399 height 22
click at [616, 441] on li "Не лиды" at bounding box center [784, 441] width 451 height 30
type input "Не лиды"
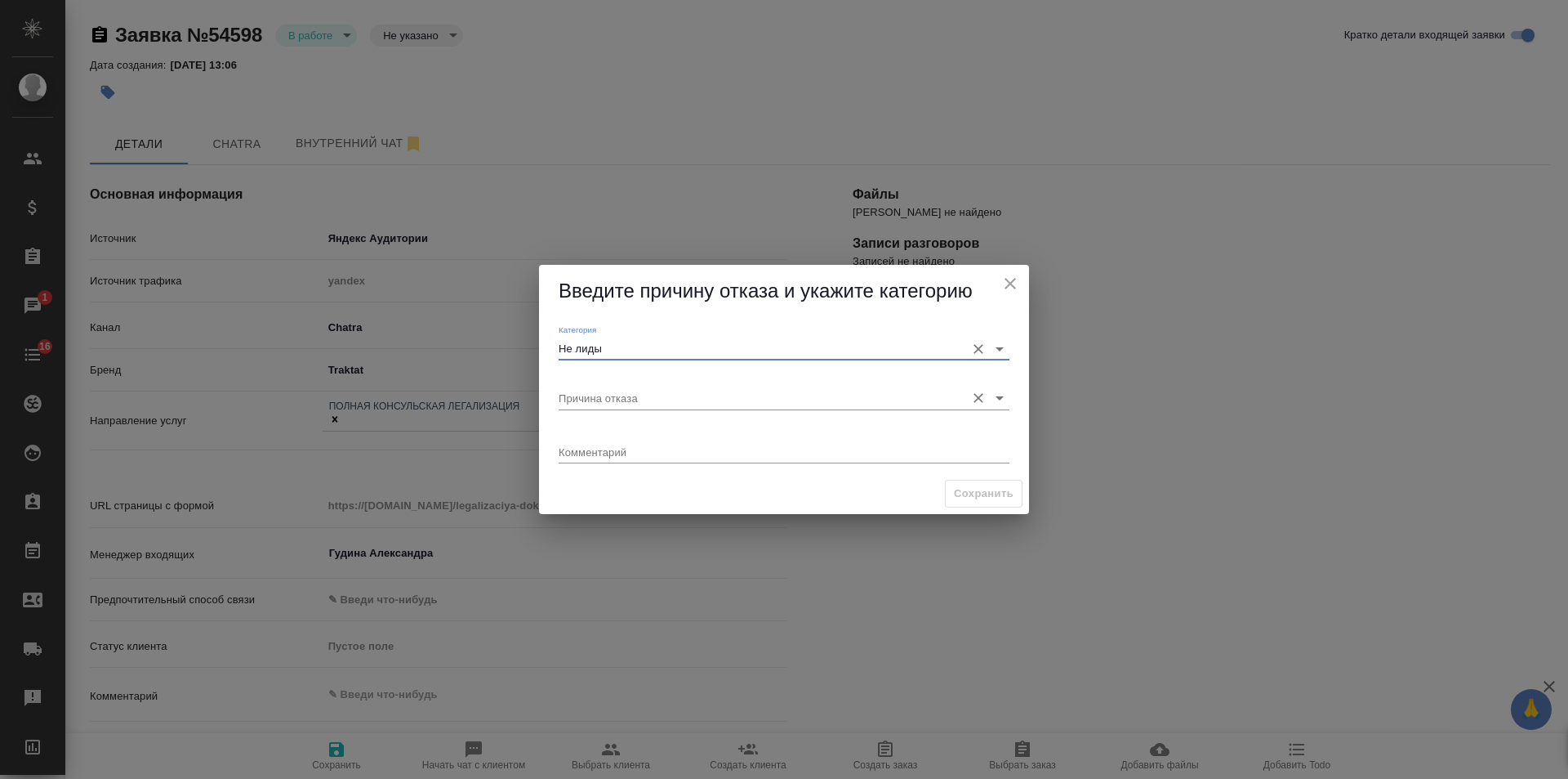
click at [645, 399] on input "Причина отказа" at bounding box center [758, 397] width 399 height 22
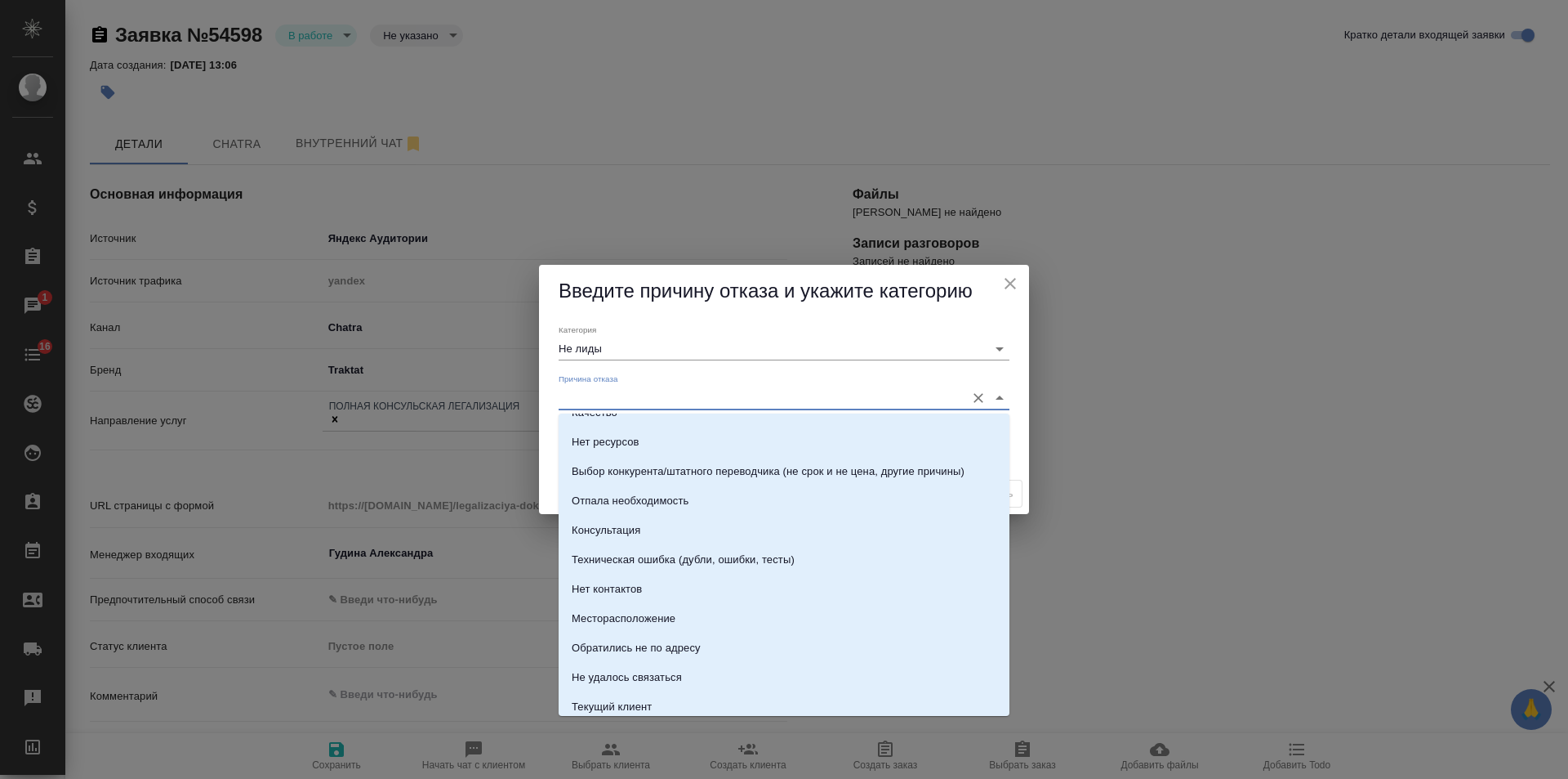
scroll to position [164, 0]
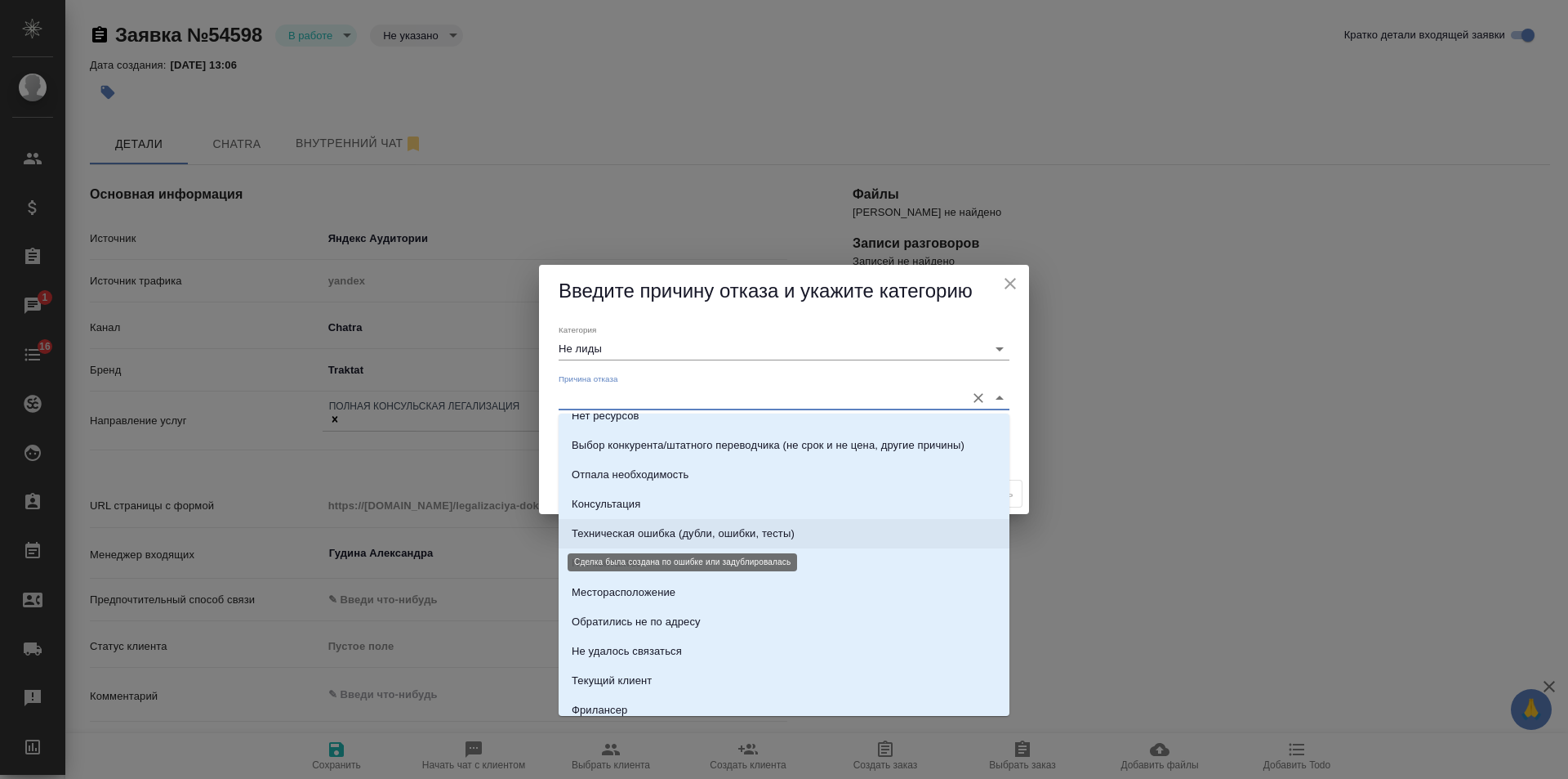
click at [743, 533] on div "Техническая ошибка (дубли, ошибки, тесты)" at bounding box center [683, 534] width 223 height 16
type input "Техническая ошибка (дубли, ошибки, тесты)"
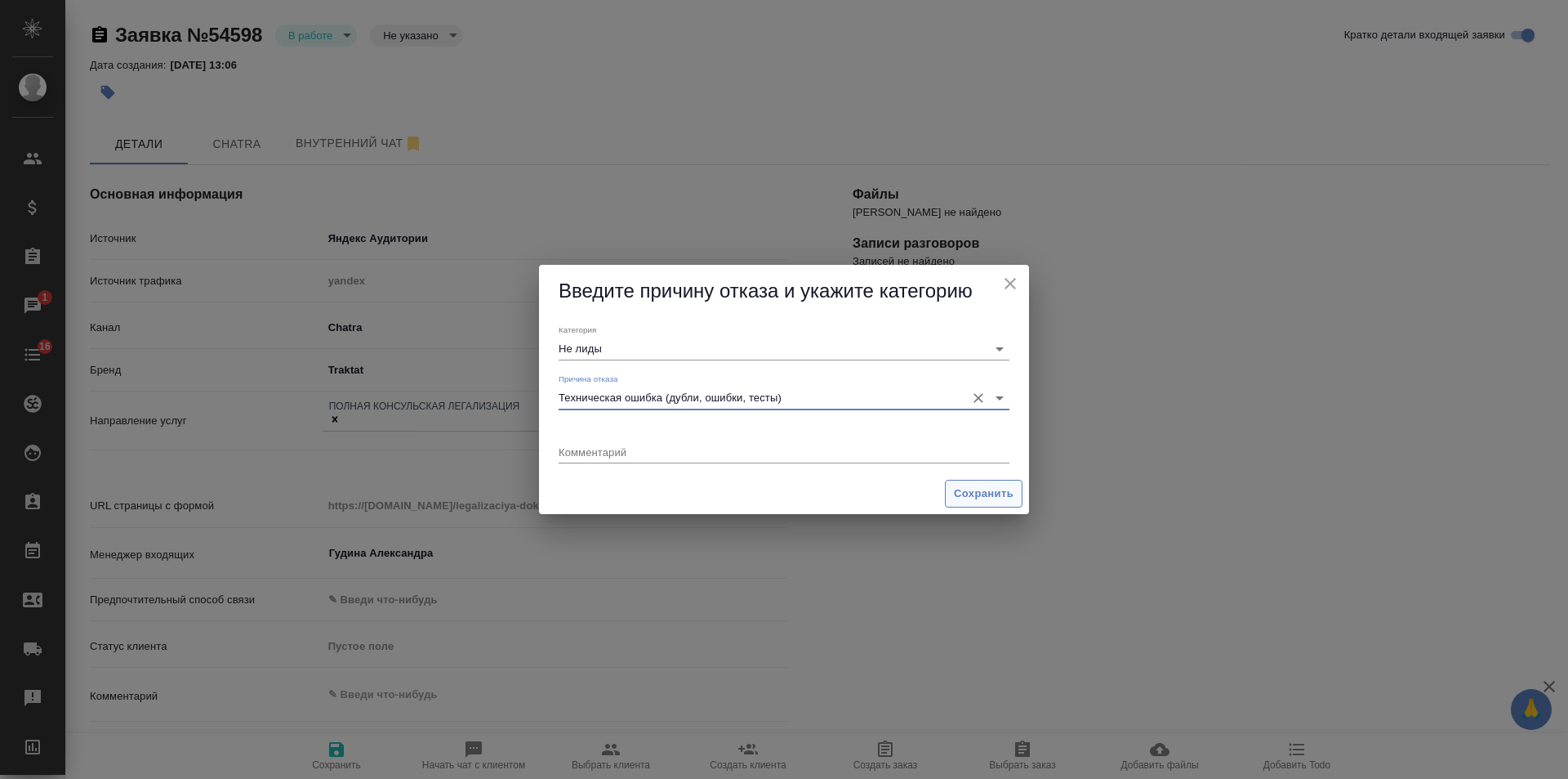
click at [985, 493] on span "Сохранить" at bounding box center [984, 494] width 60 height 19
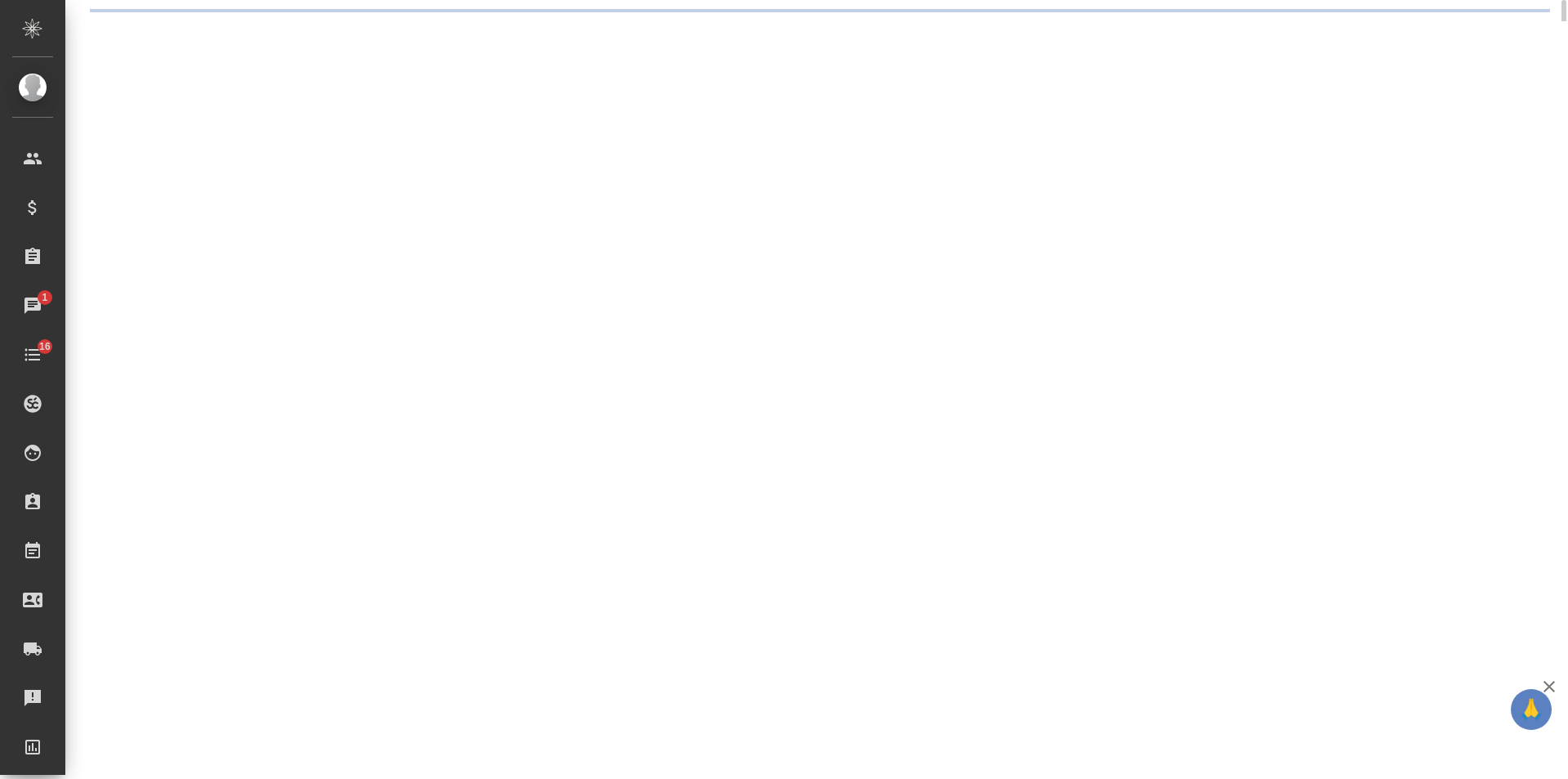
select select "RU"
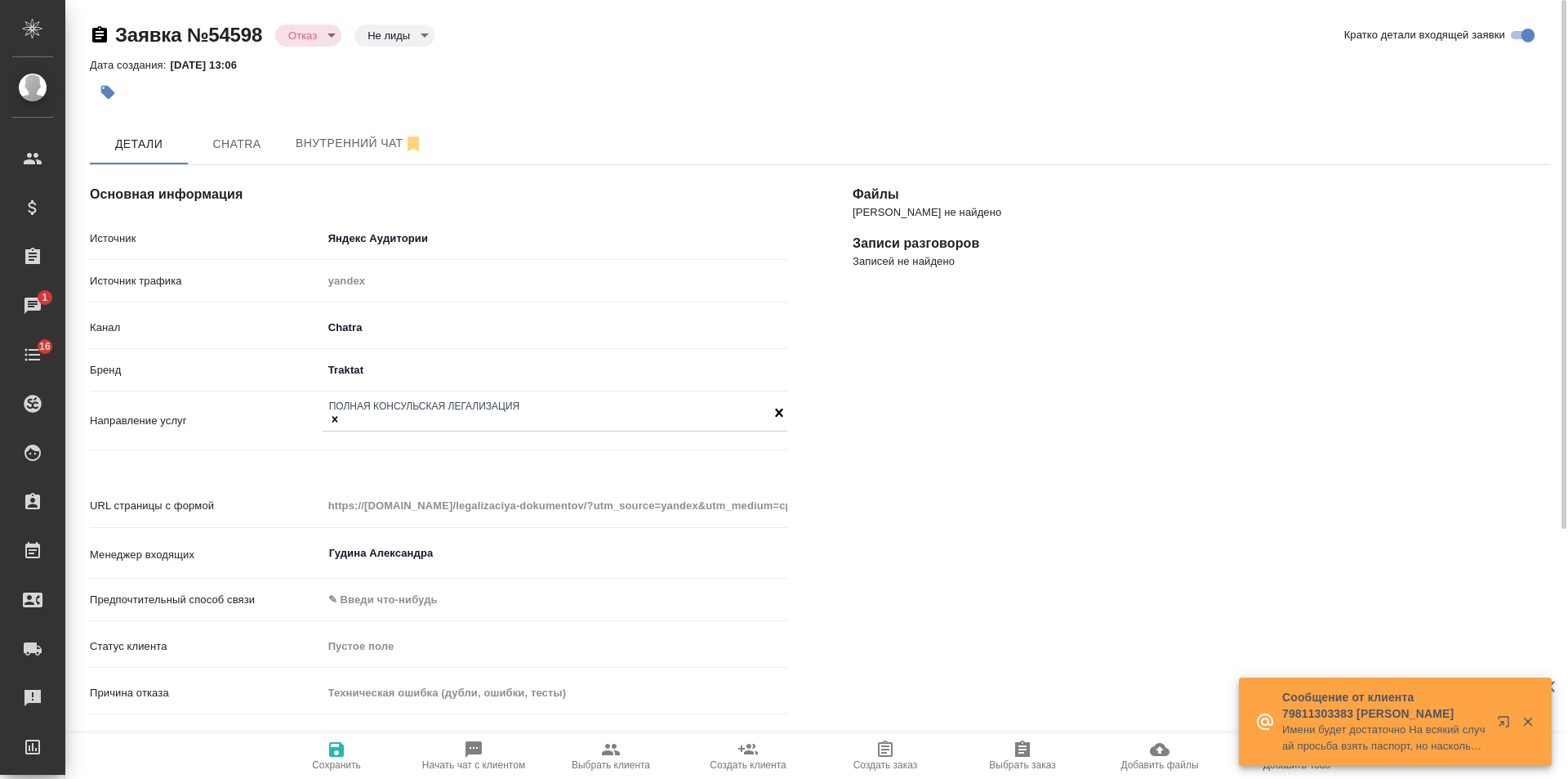
type textarea "x"
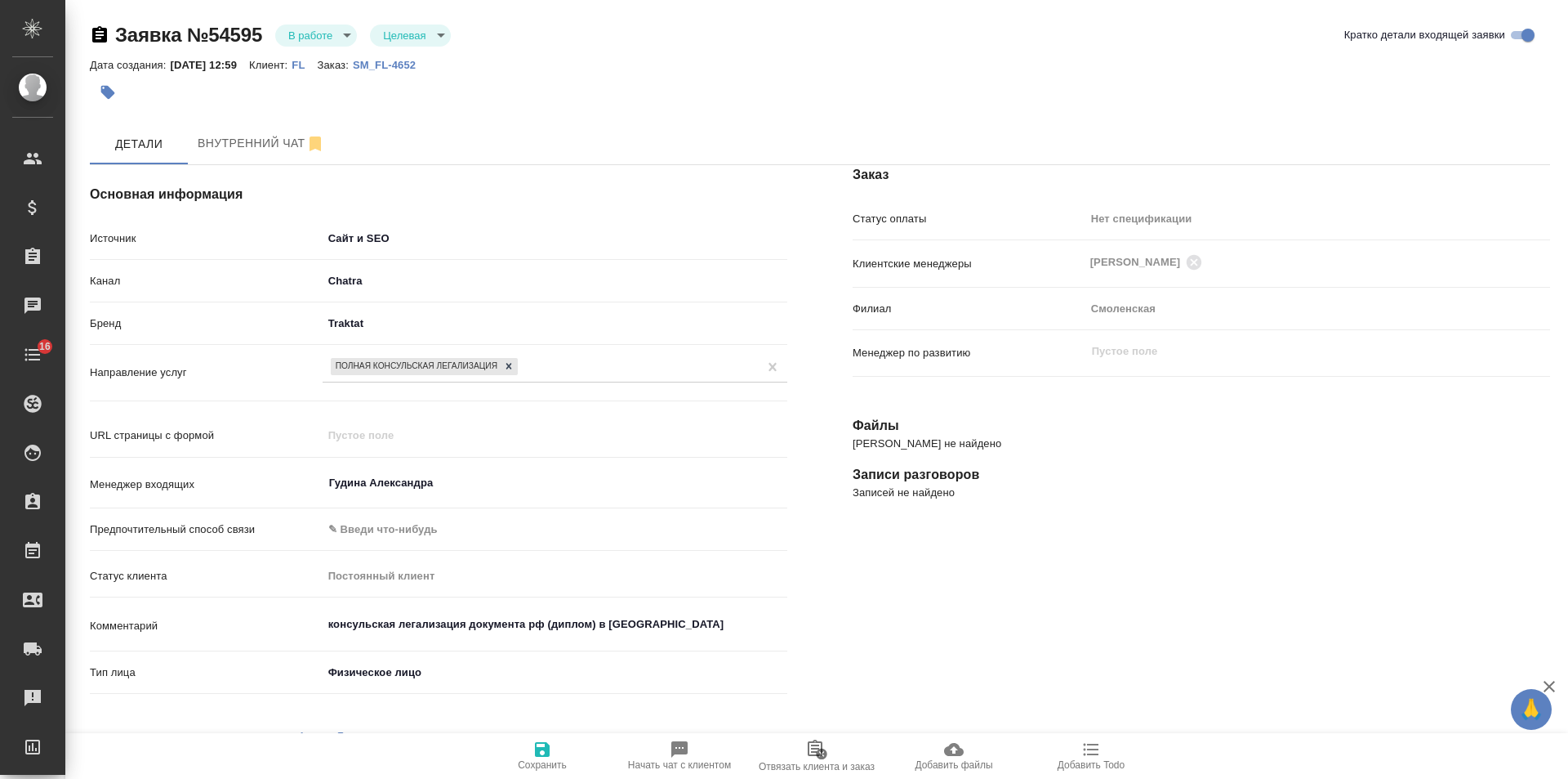
select select "RU"
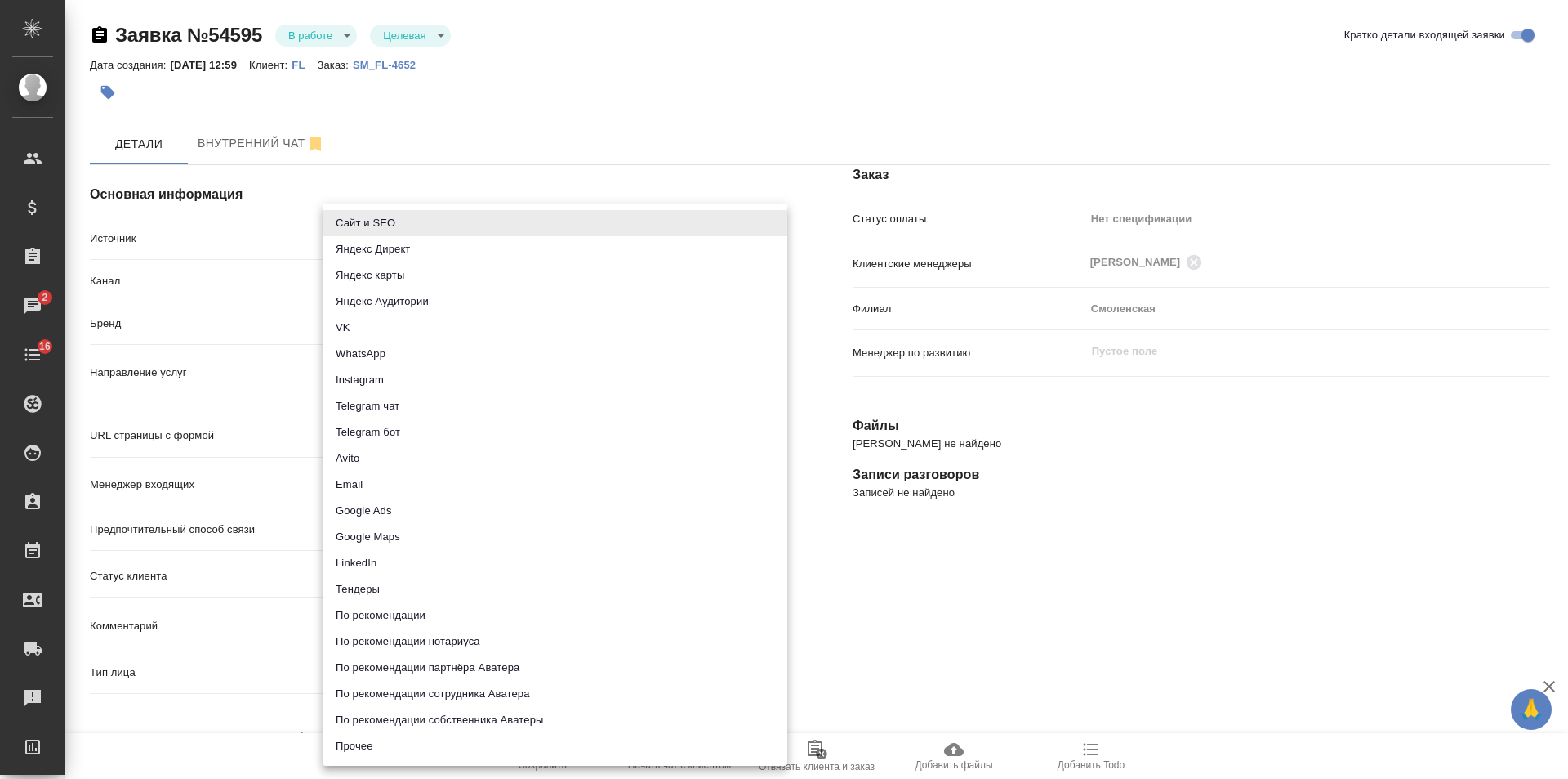
click at [360, 241] on body "🙏 .cls-1 fill:#fff; AWATERA [PERSON_NAME] Спецификации Заказы 2 Чаты 16 Todo Пр…" at bounding box center [784, 389] width 1568 height 779
click at [413, 301] on li "Яндекс Аудитории" at bounding box center [555, 301] width 465 height 26
type input "yandexAudience"
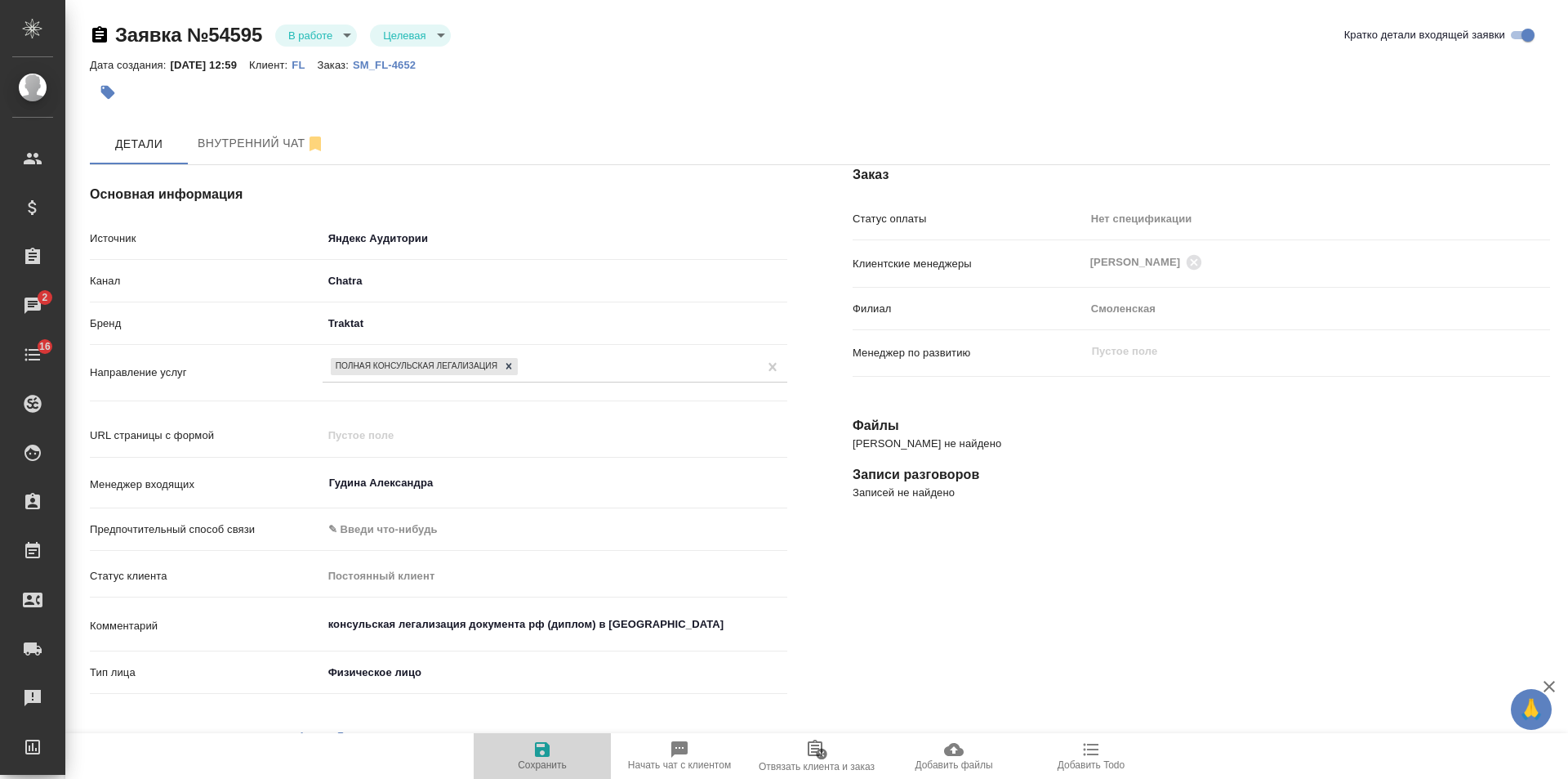
drag, startPoint x: 552, startPoint y: 760, endPoint x: 557, endPoint y: 575, distance: 185.1
click at [552, 758] on span "Сохранить" at bounding box center [543, 755] width 118 height 31
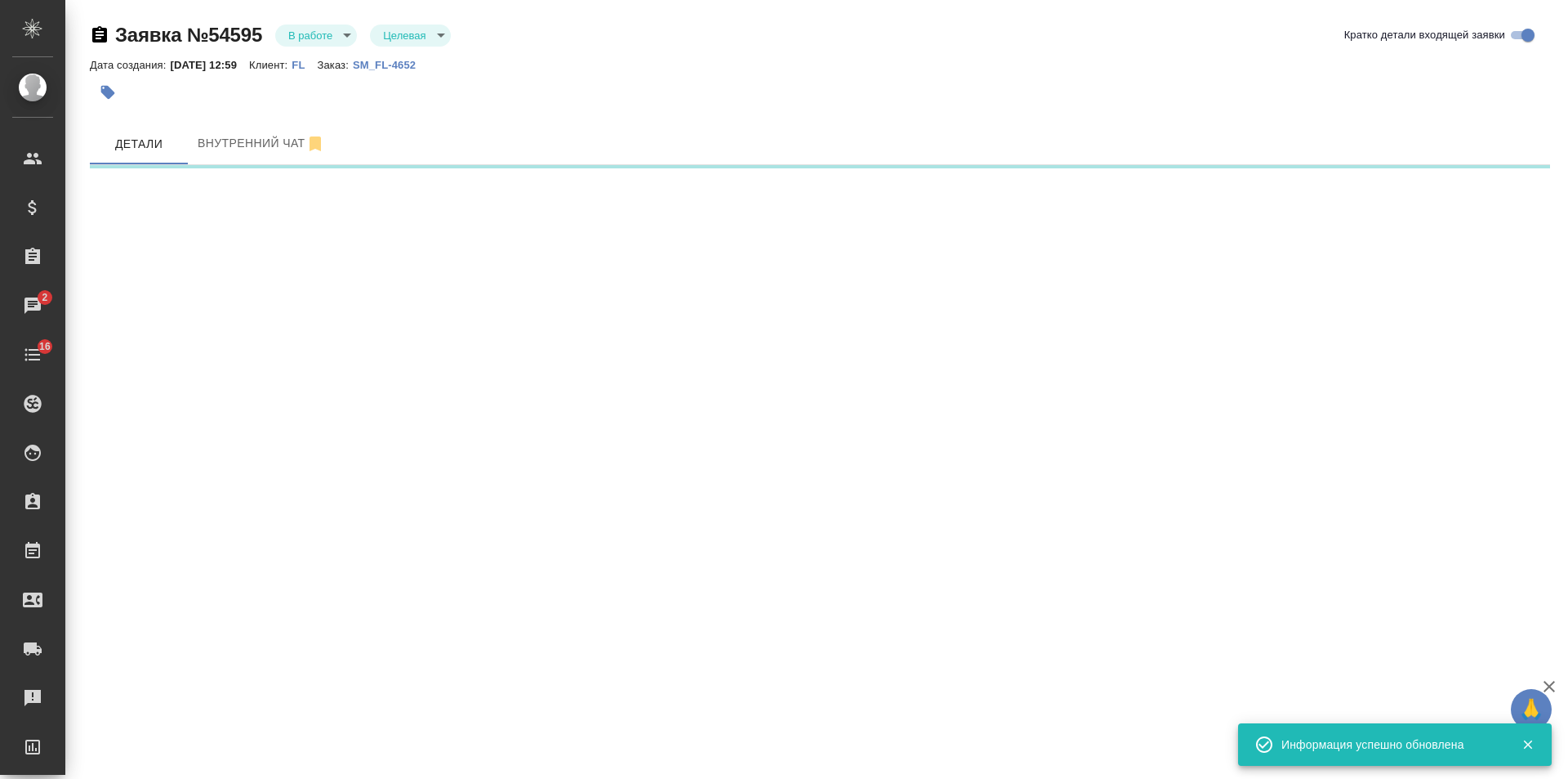
select select "RU"
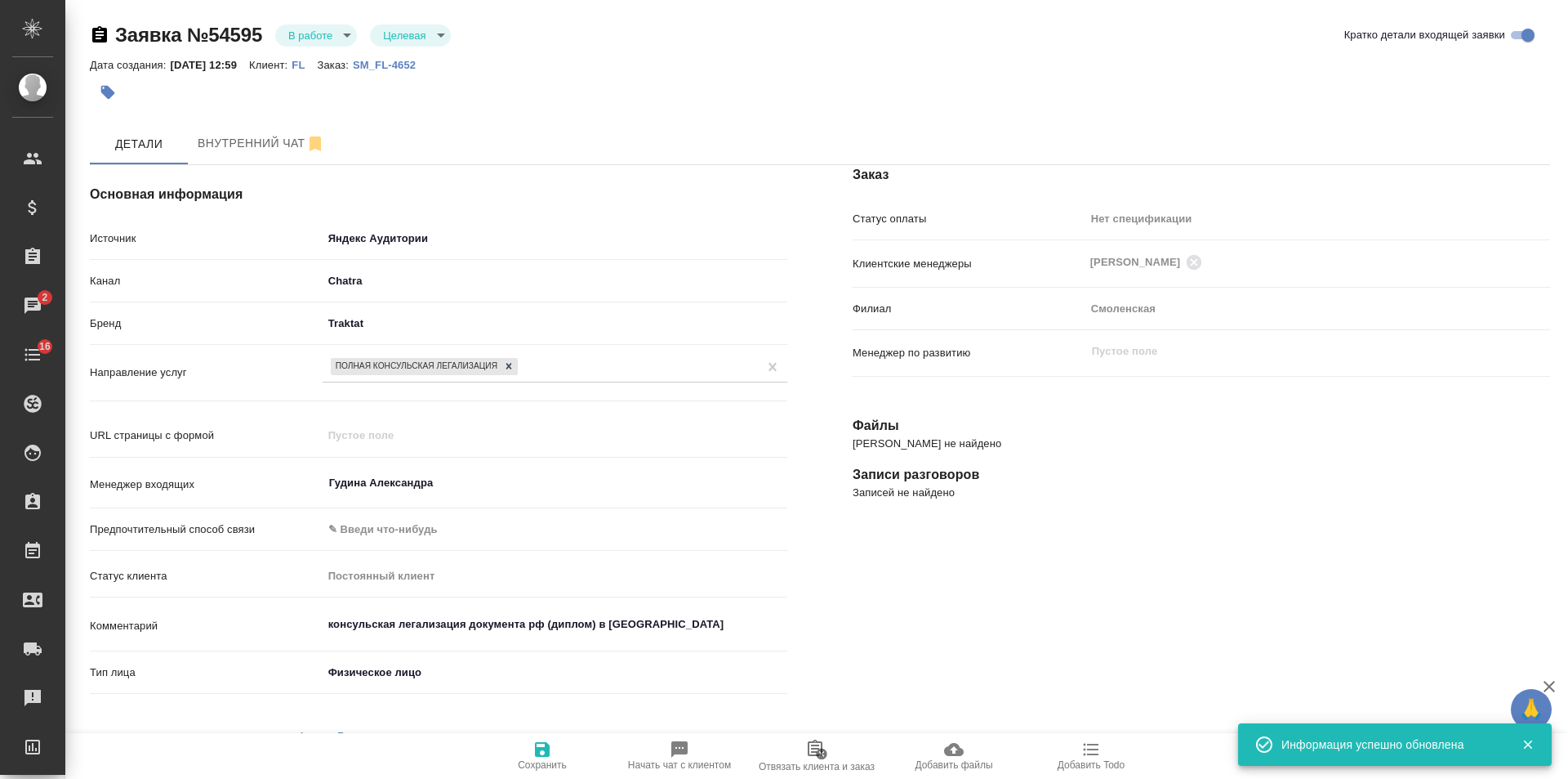
type textarea "x"
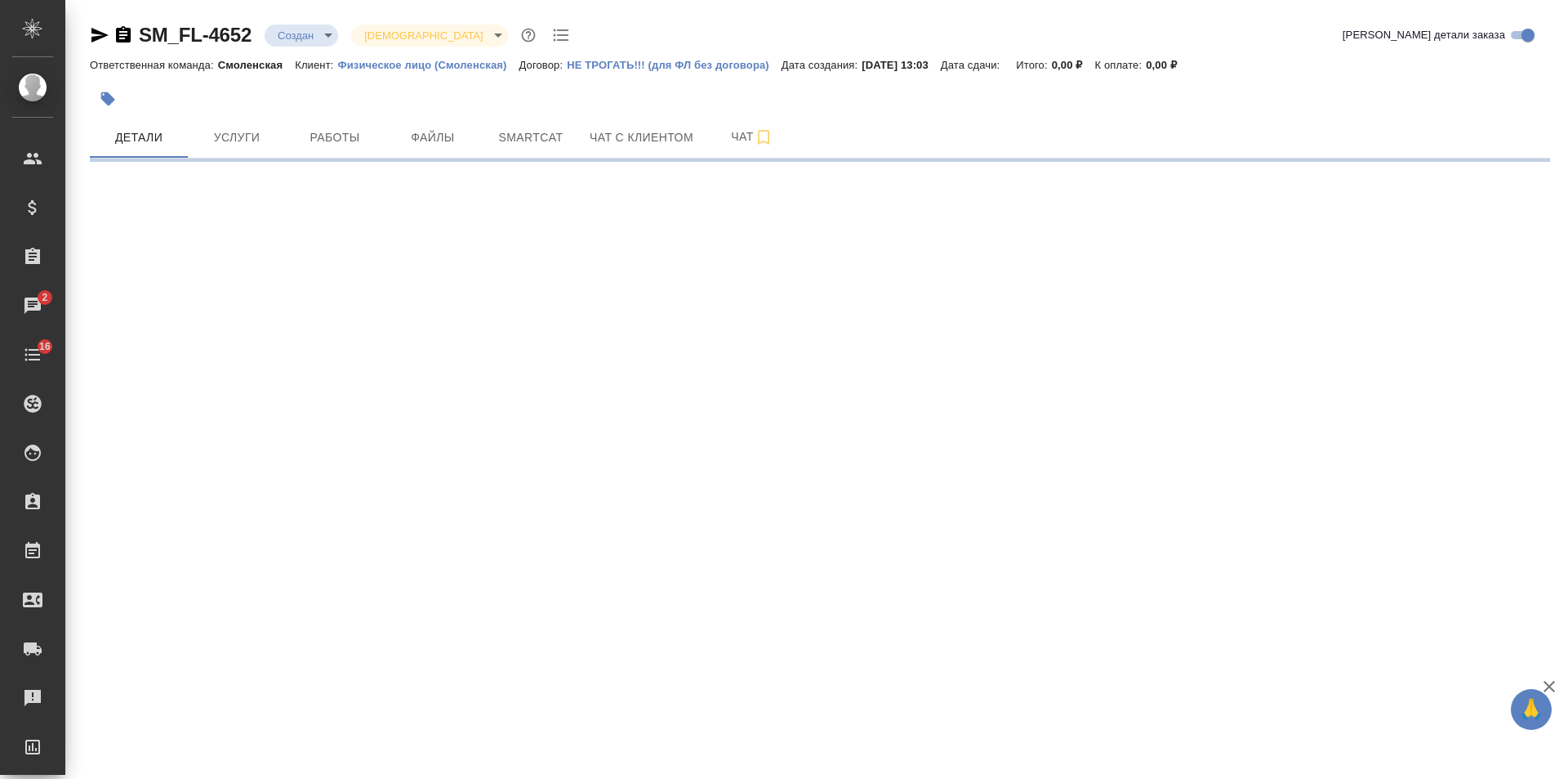
select select "RU"
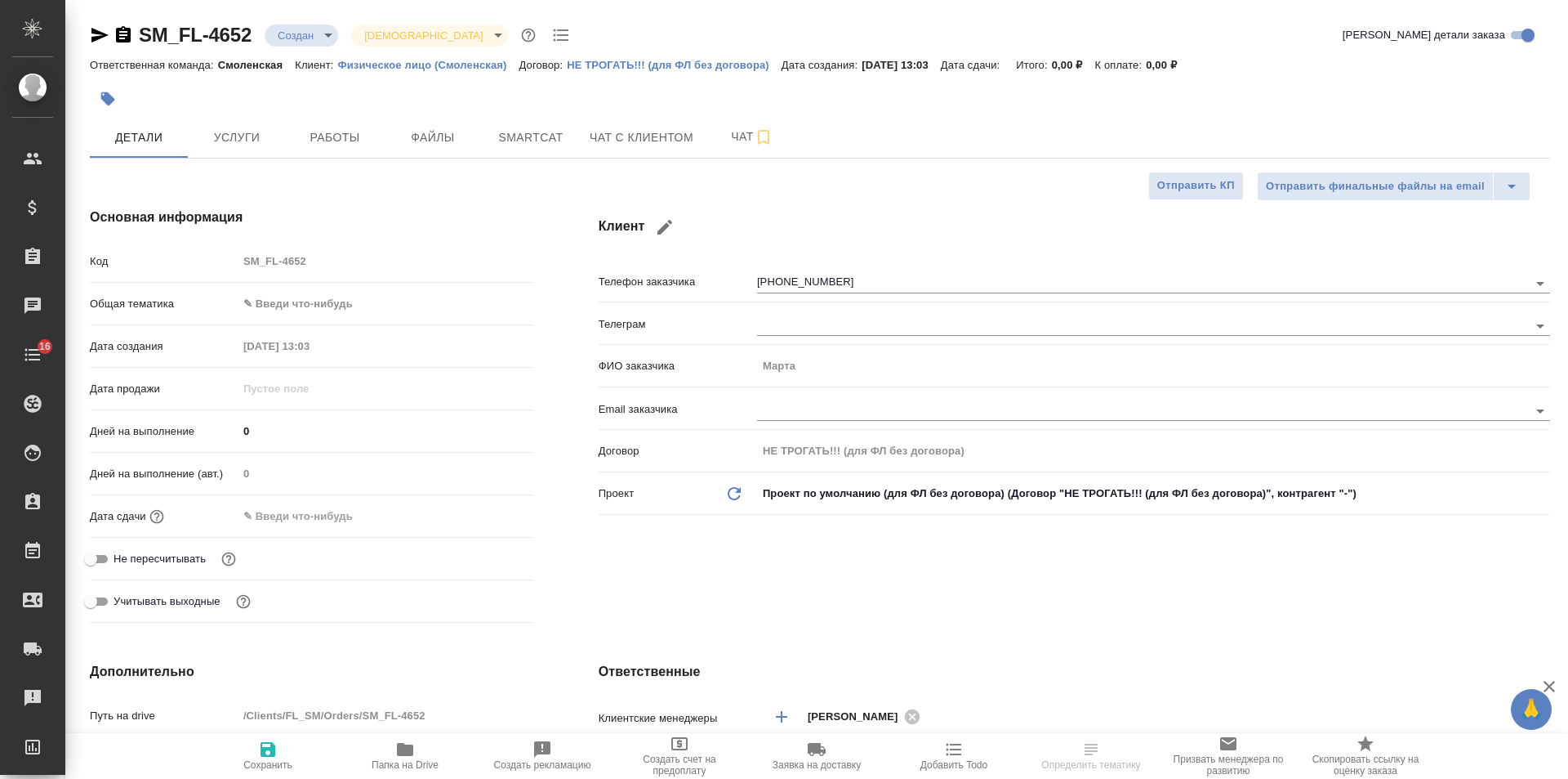
type textarea "x"
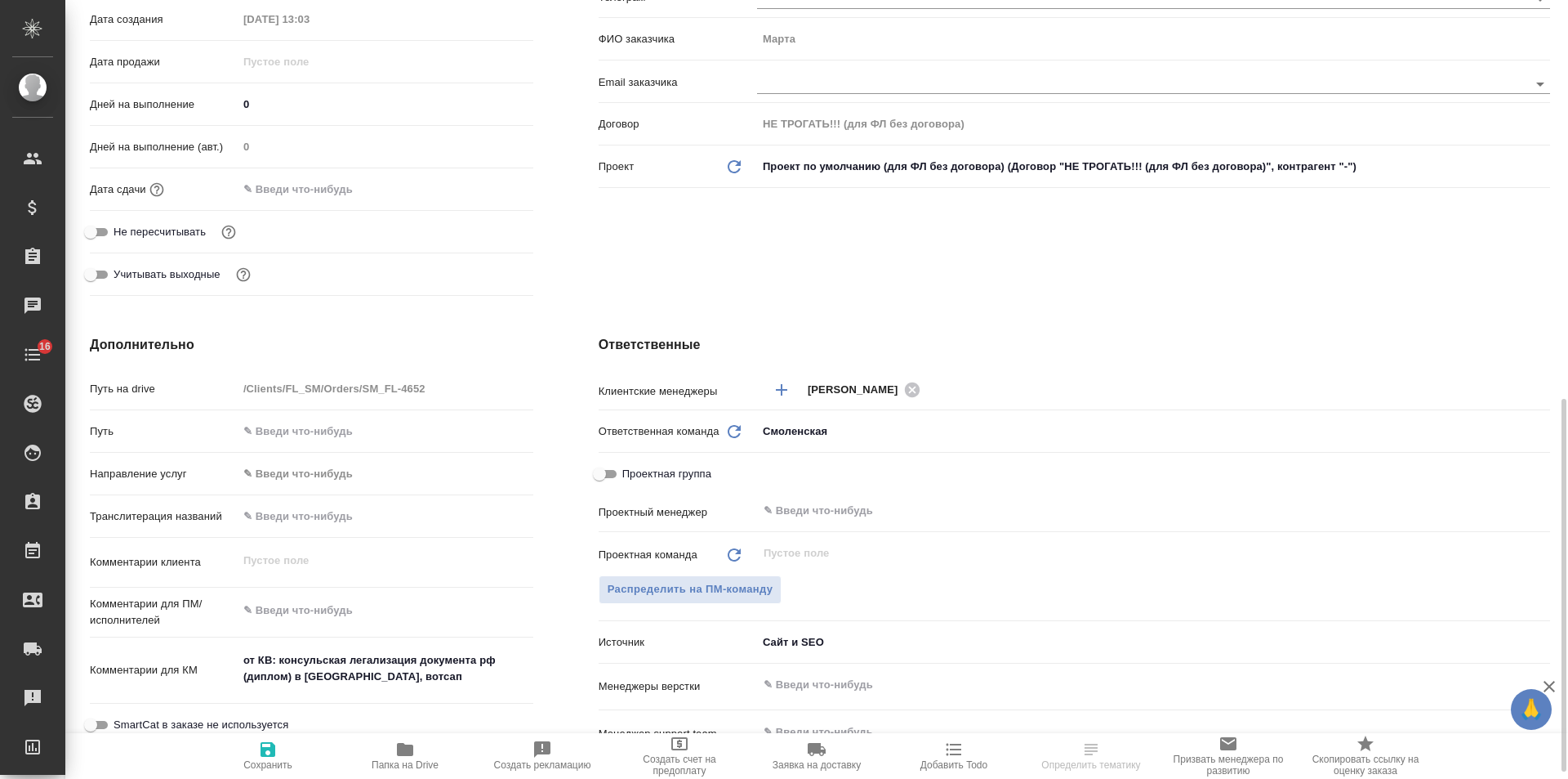
scroll to position [572, 0]
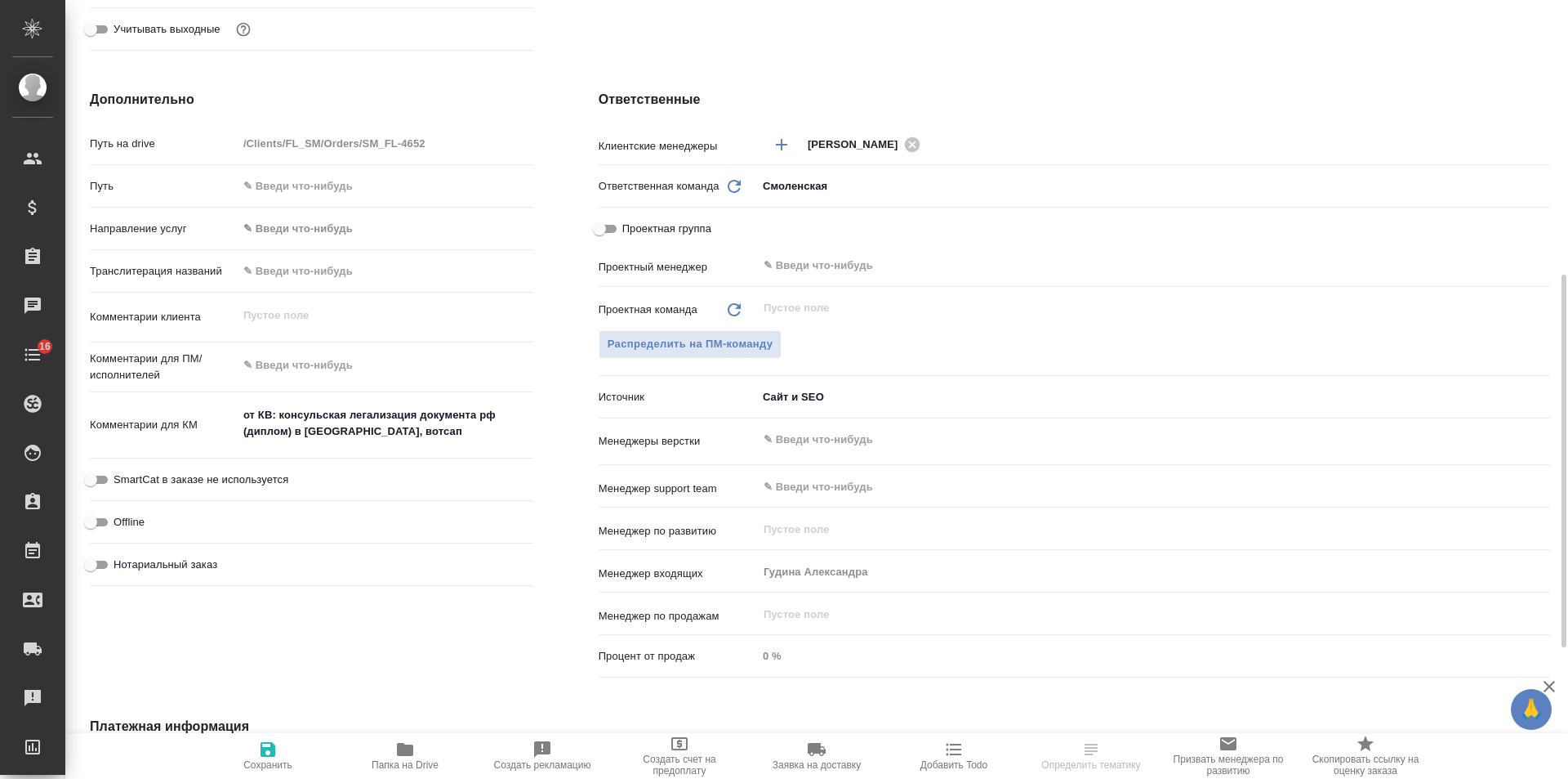
click body "🙏 .cls-1 fill:#fff; AWATERA [PERSON_NAME] Спецификации Заказы Чаты 16 Todo Прое…"
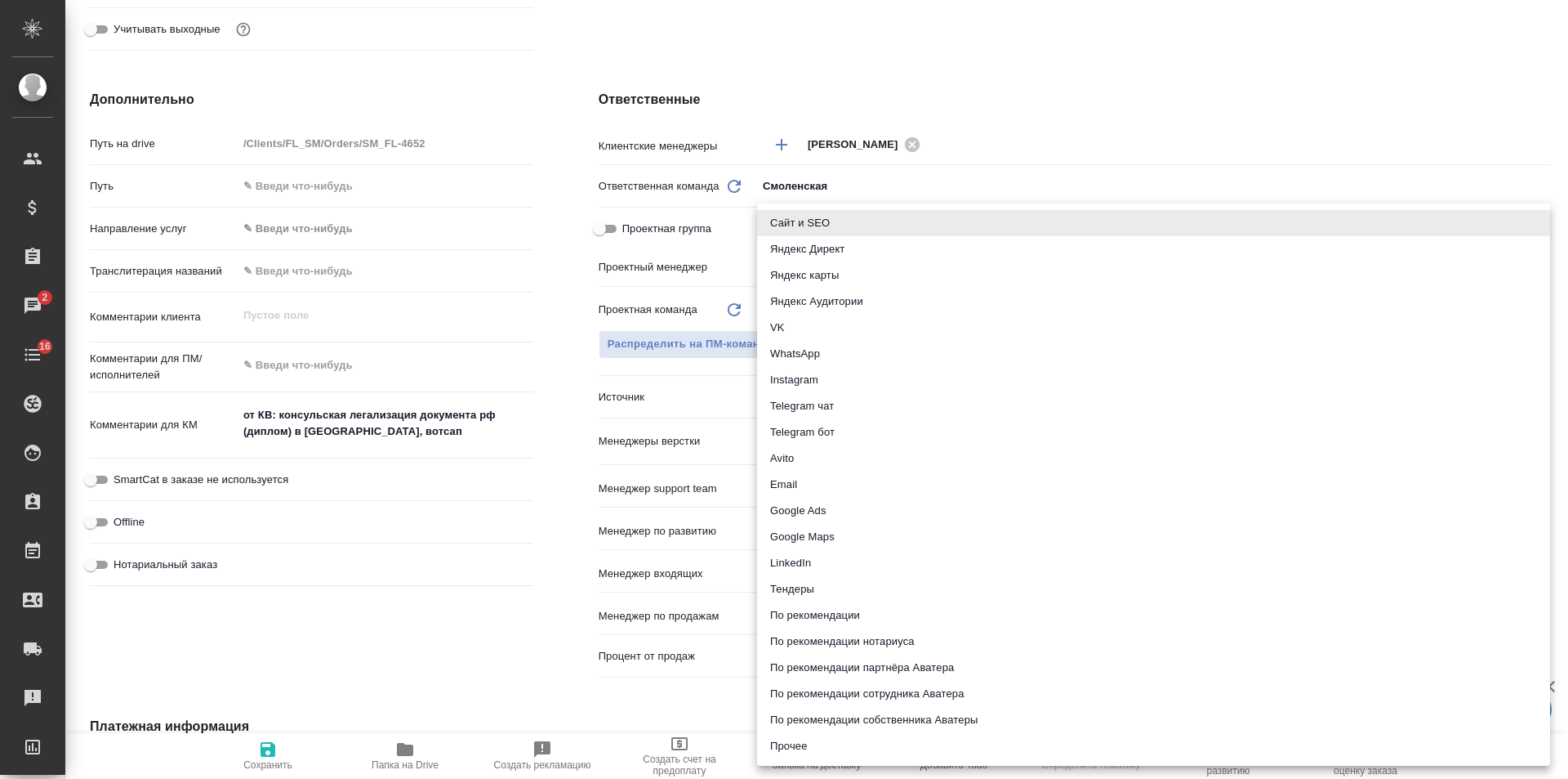
click li "Яндекс Аудитории"
type textarea "x"
type input "yandexAudience"
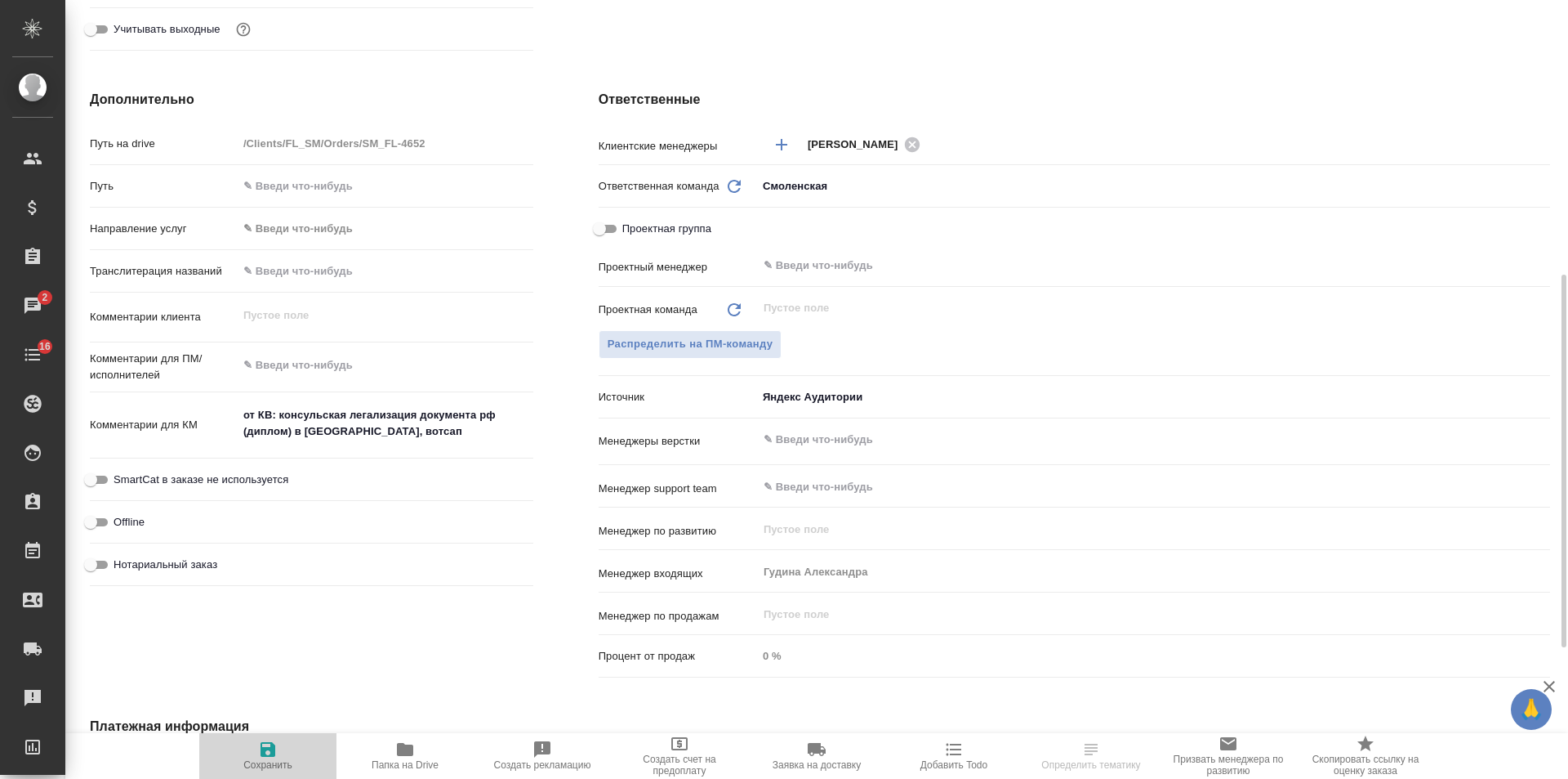
click icon "button"
type textarea "x"
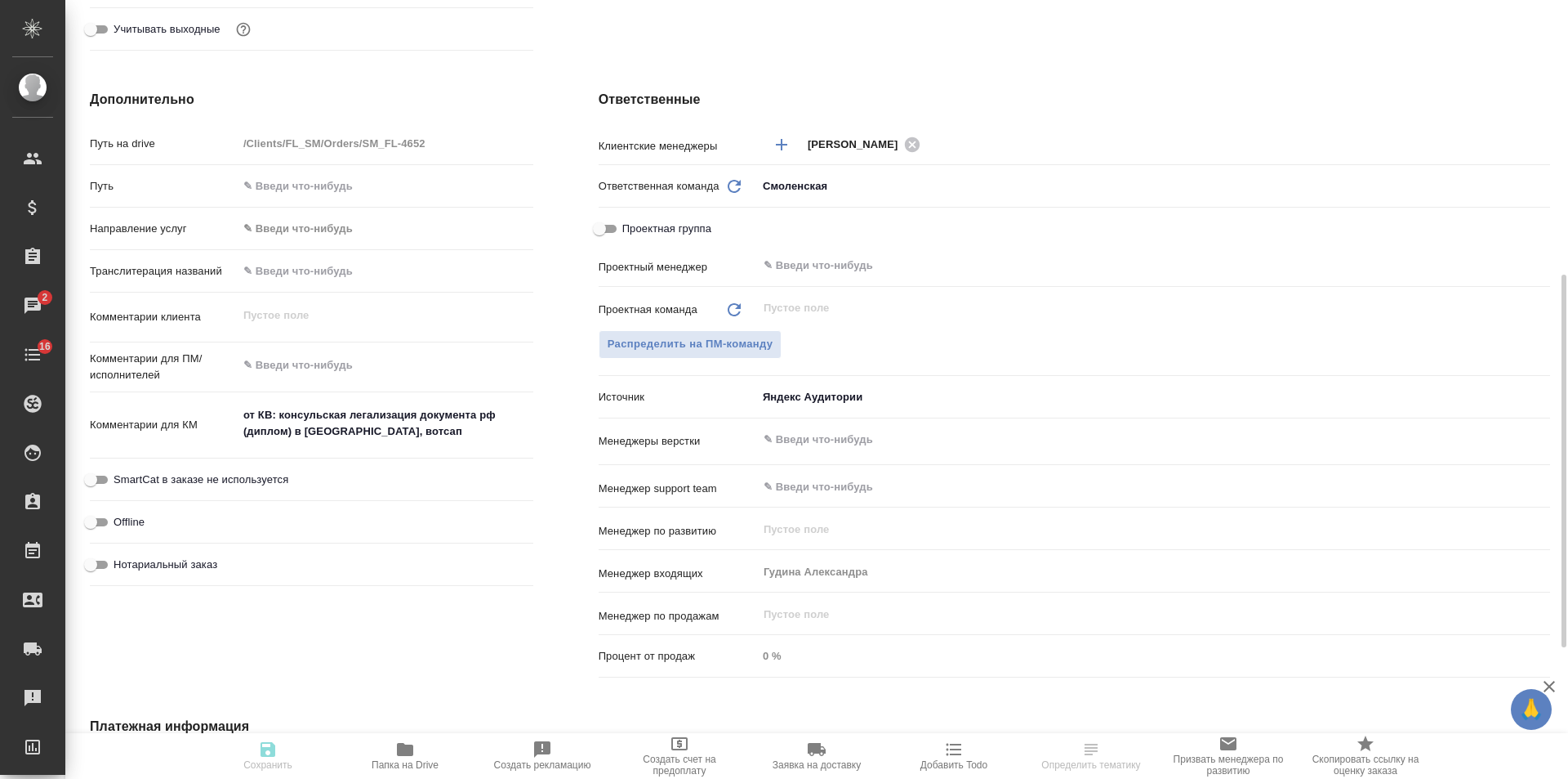
type textarea "x"
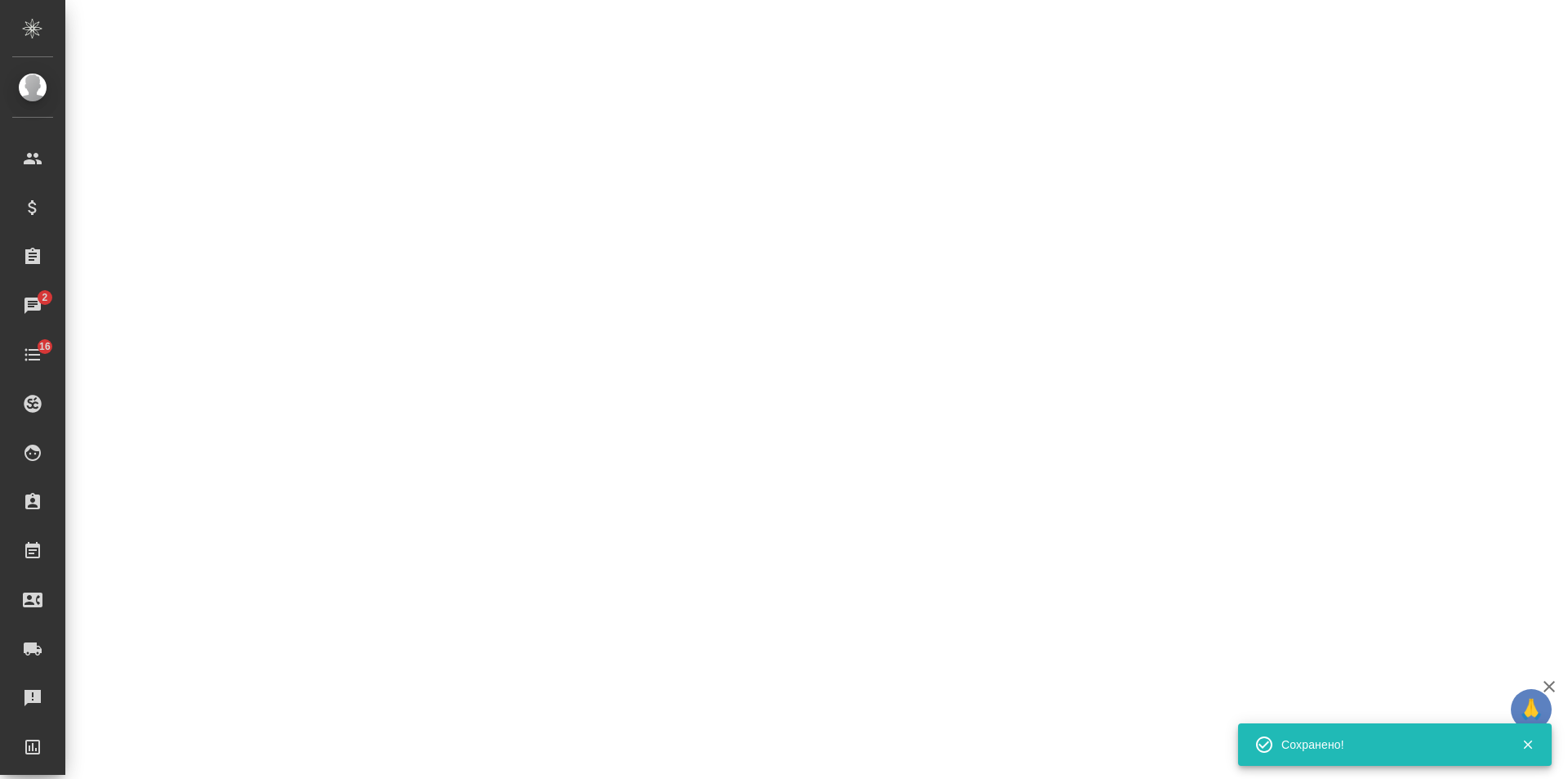
select select "RU"
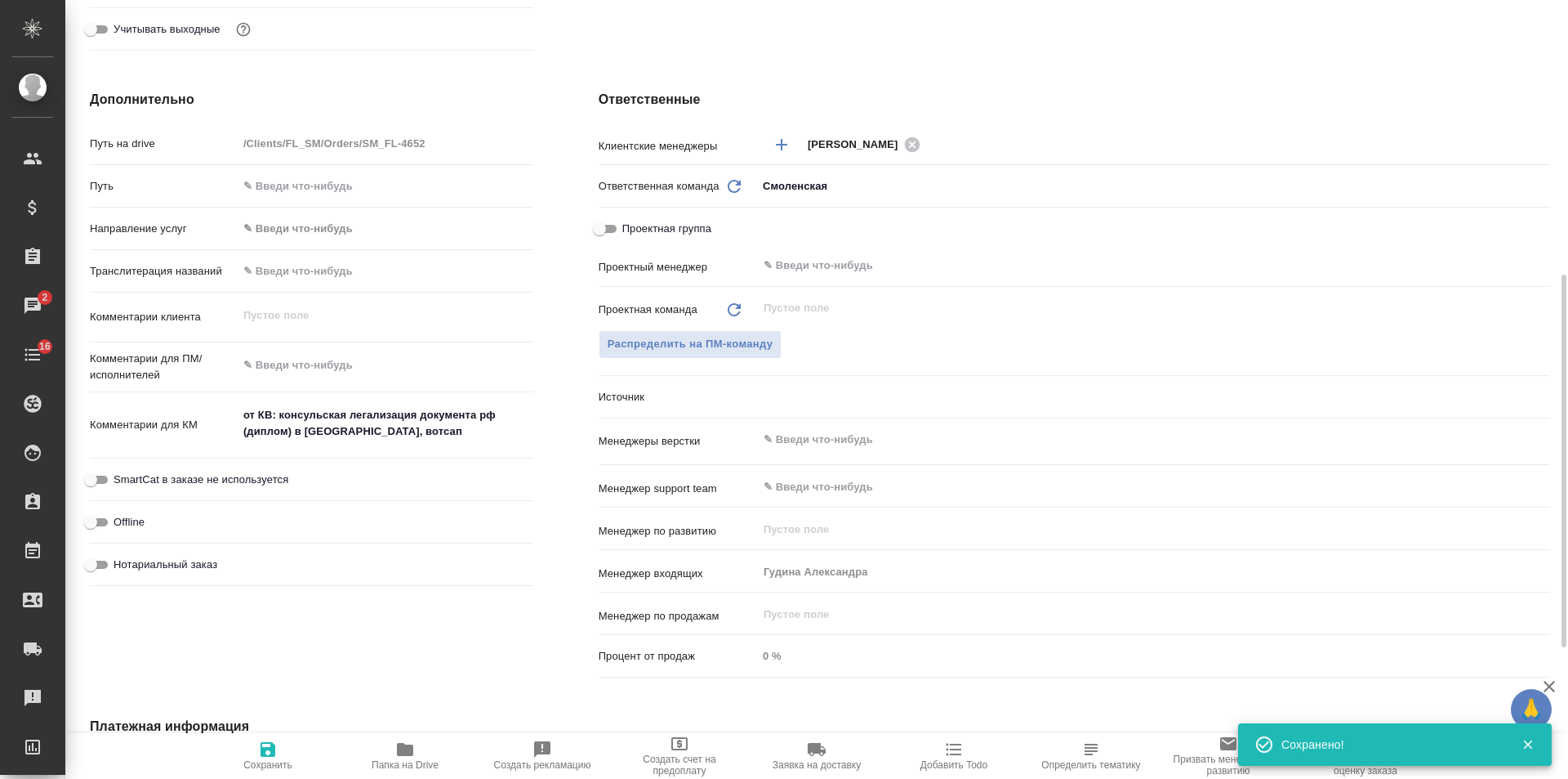
type textarea "x"
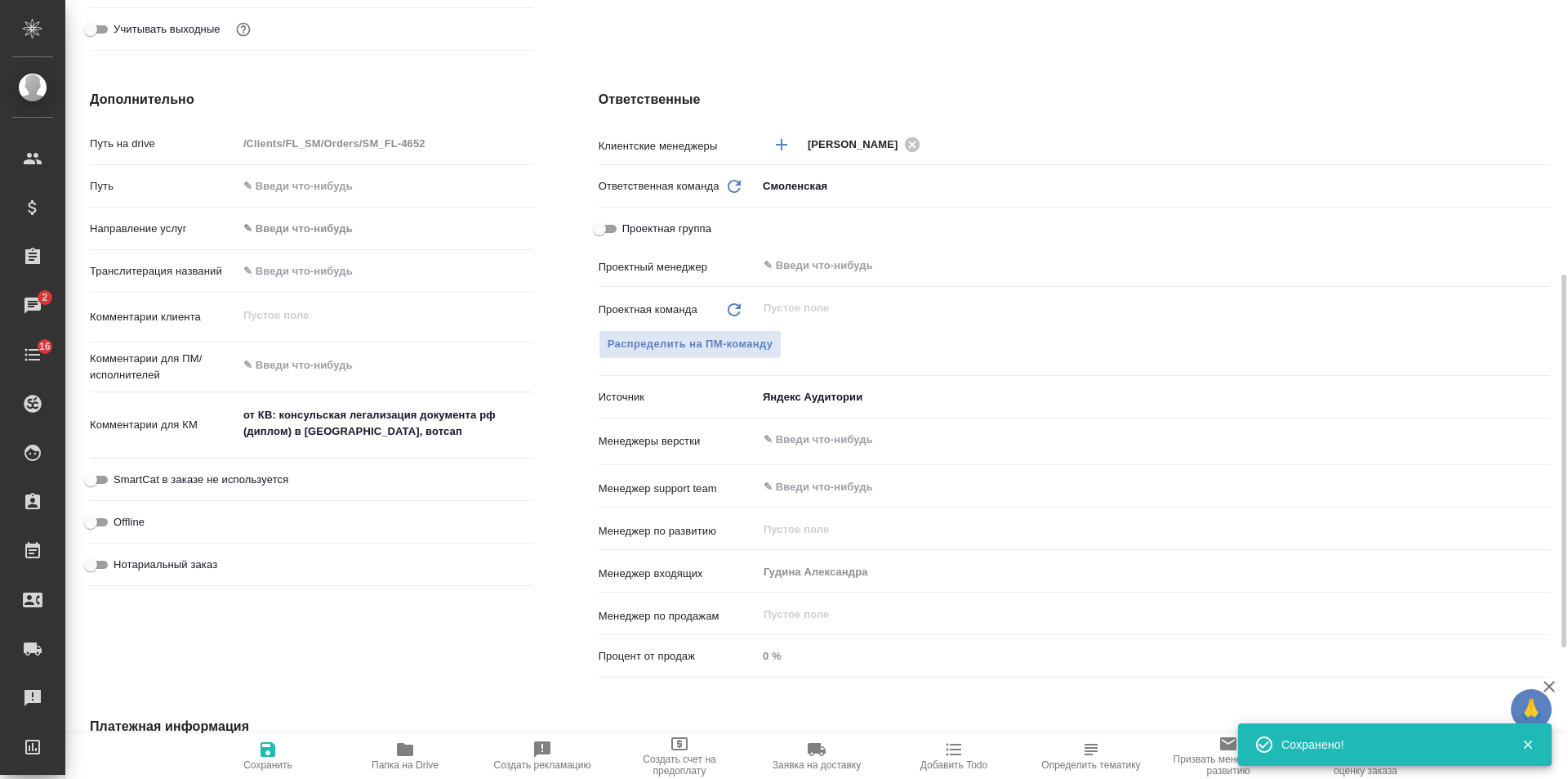
type textarea "x"
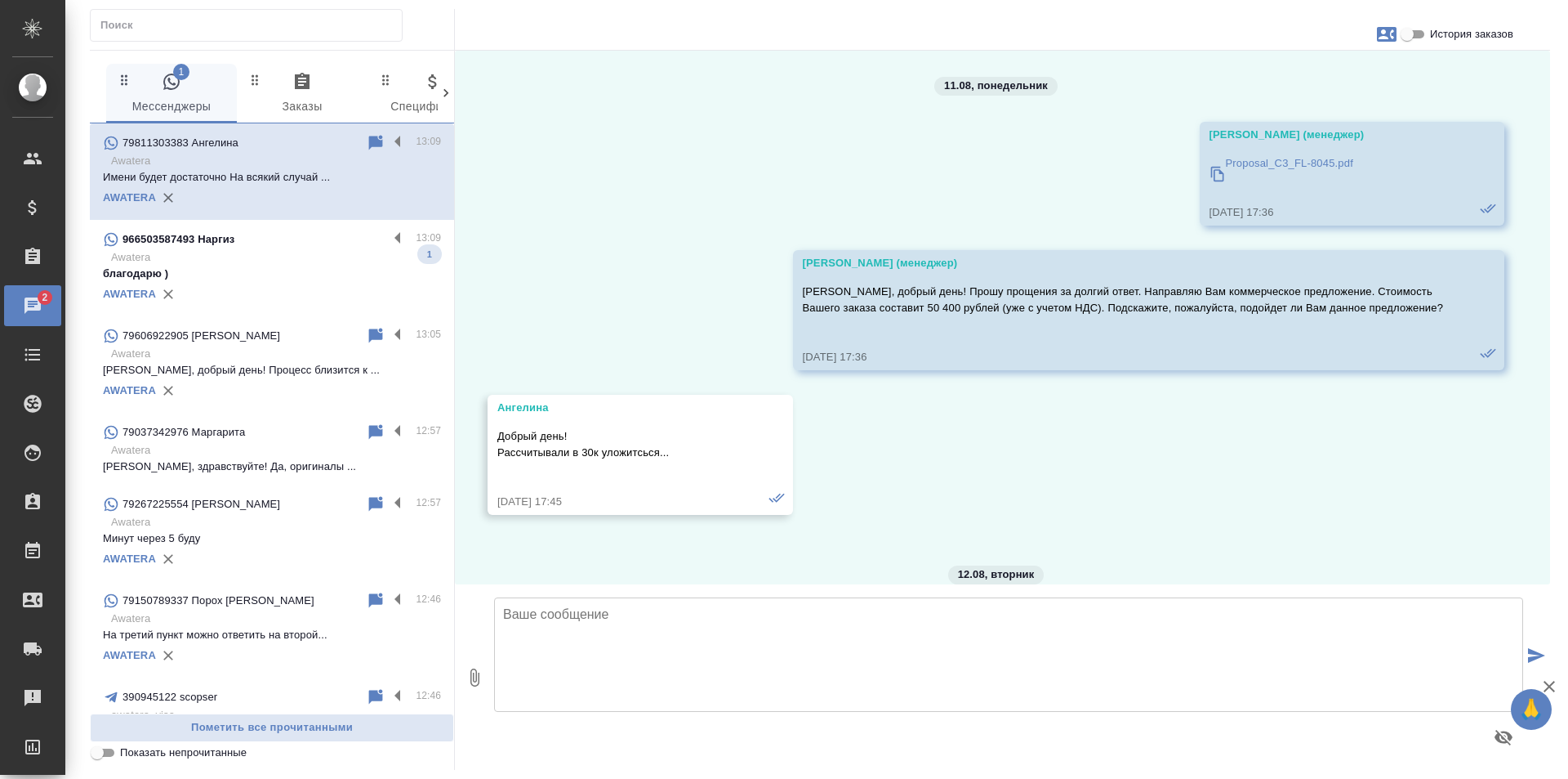
scroll to position [7255, 0]
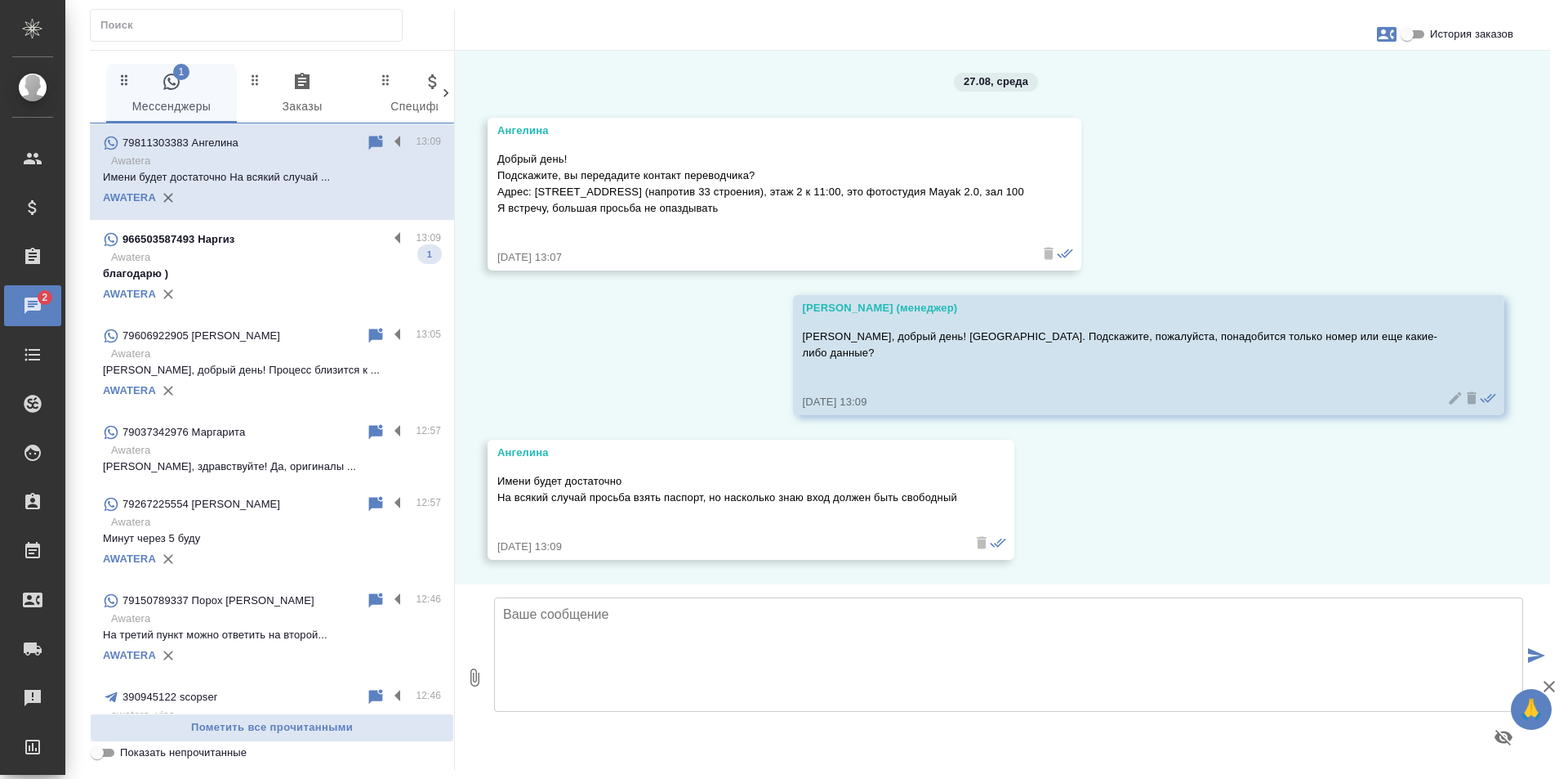
click at [252, 260] on p "Awatera" at bounding box center [276, 257] width 330 height 16
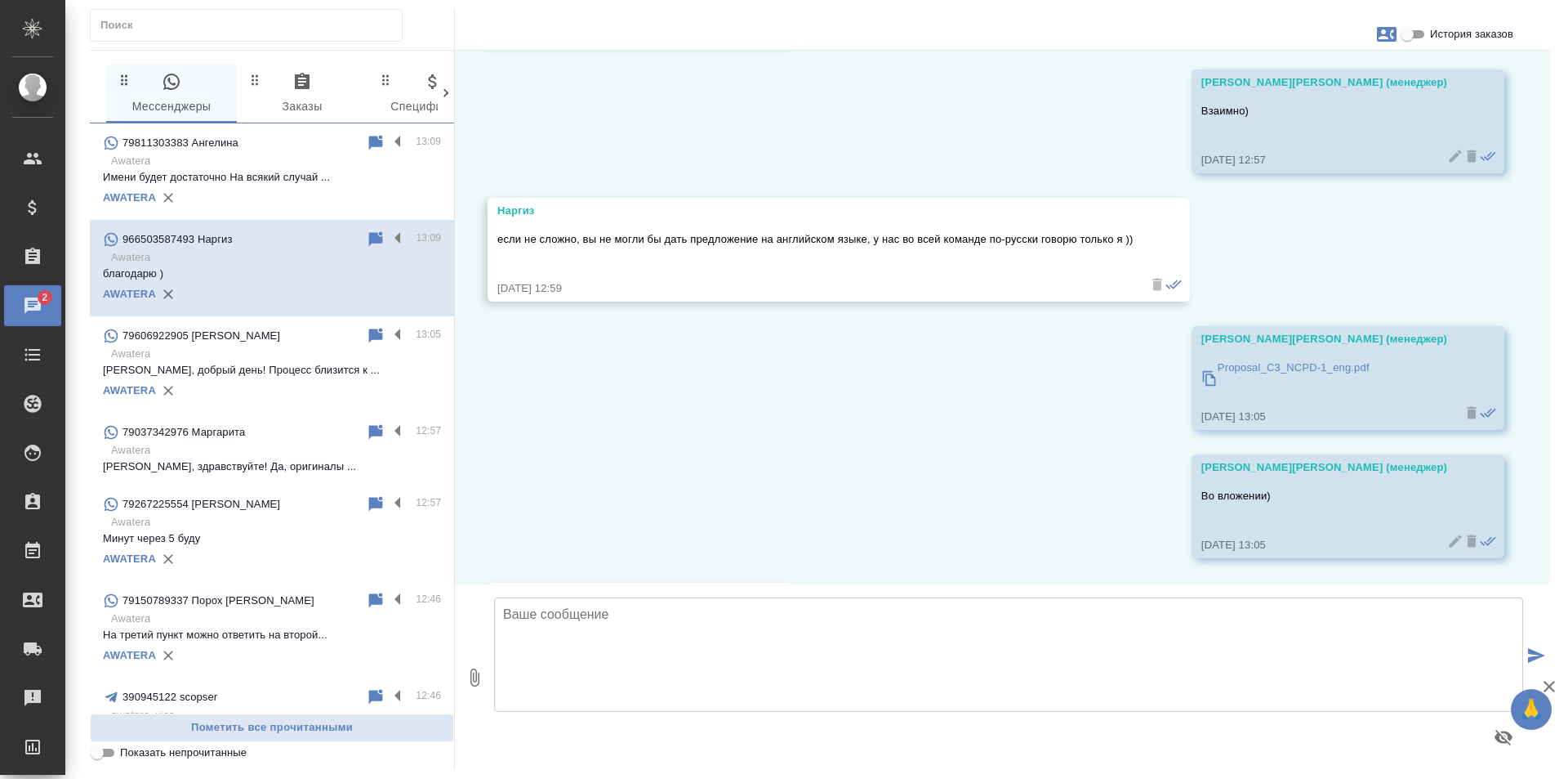
scroll to position [3886, 0]
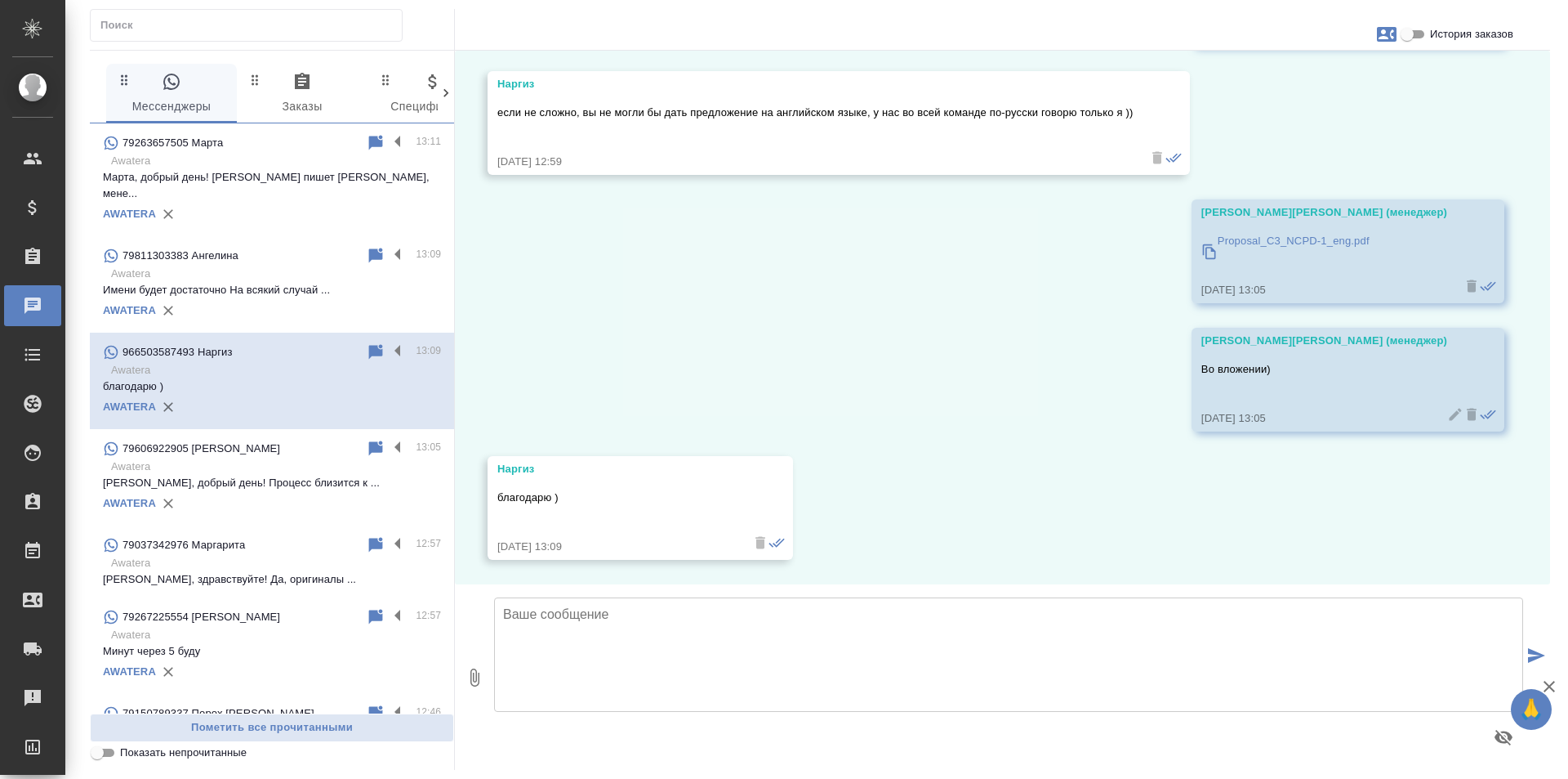
click at [292, 169] on p "Марта, добрый день! Вам пишет Анна, мене..." at bounding box center [272, 185] width 338 height 33
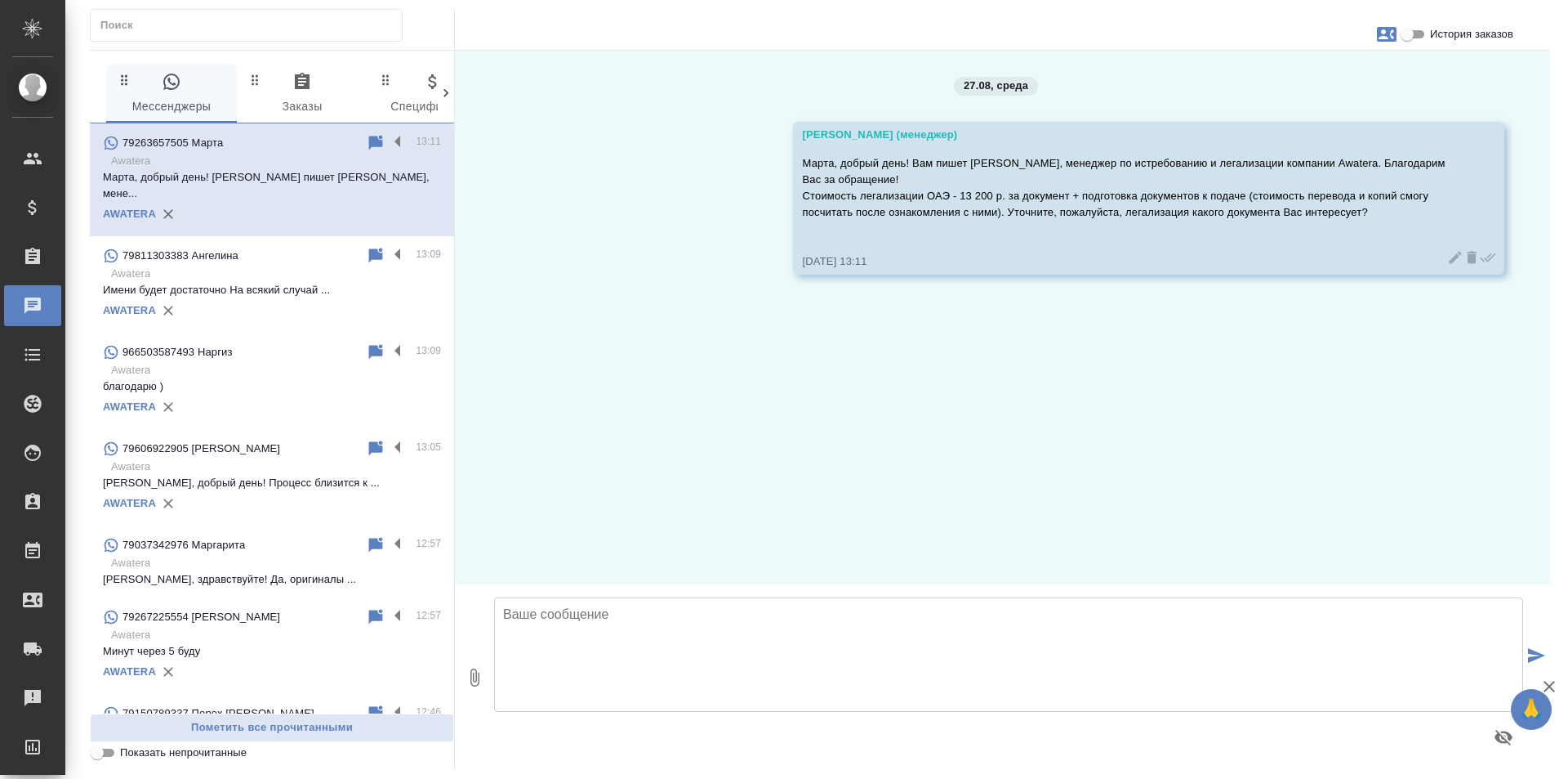
scroll to position [0, 0]
click at [1386, 27] on icon "button" at bounding box center [1387, 34] width 20 height 14
click at [1435, 58] on div at bounding box center [784, 389] width 1568 height 779
click at [1413, 35] on input "История заказов" at bounding box center [1407, 34] width 59 height 20
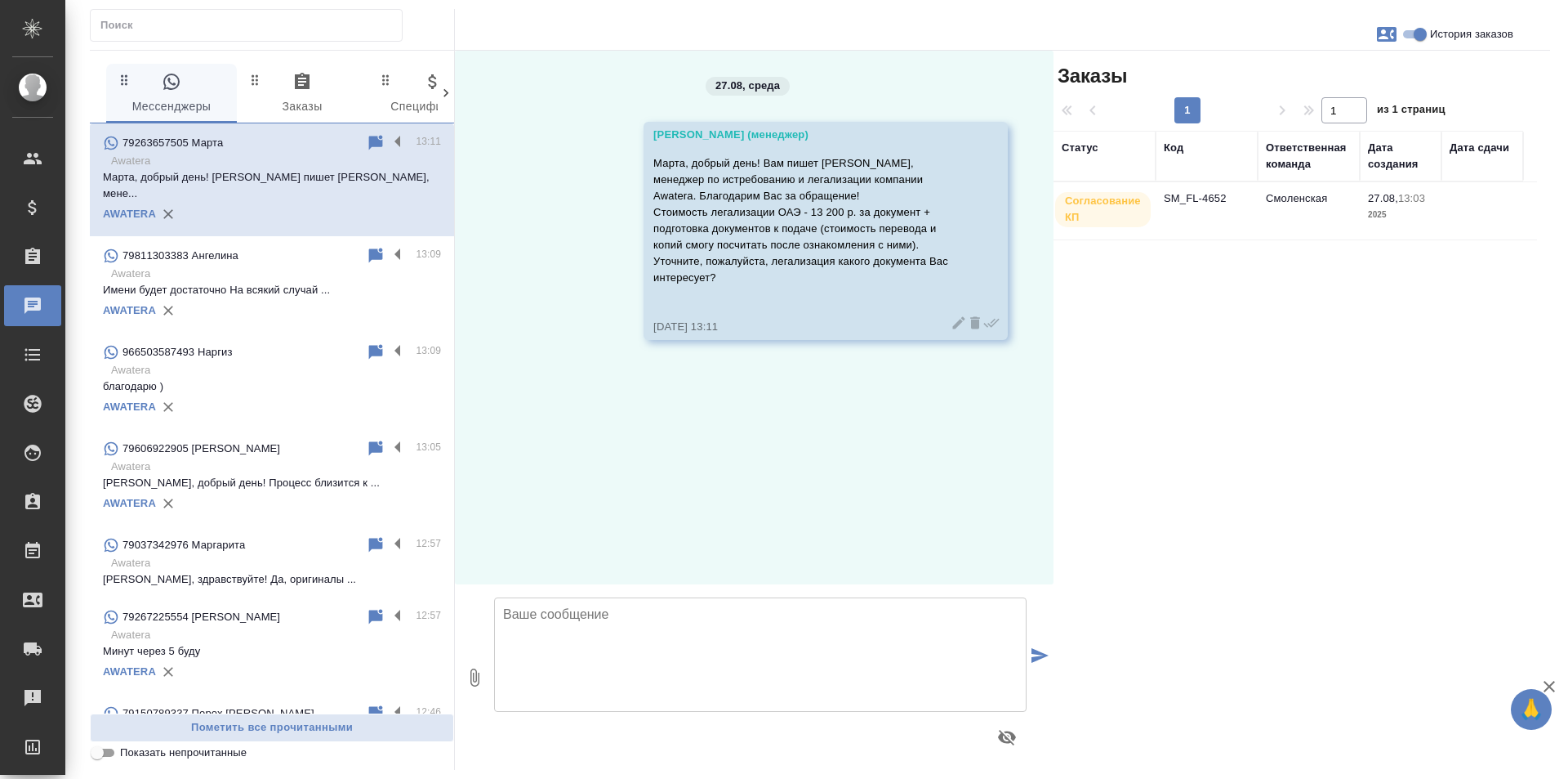
click at [1215, 195] on td "SM_FL-4652" at bounding box center [1206, 210] width 102 height 57
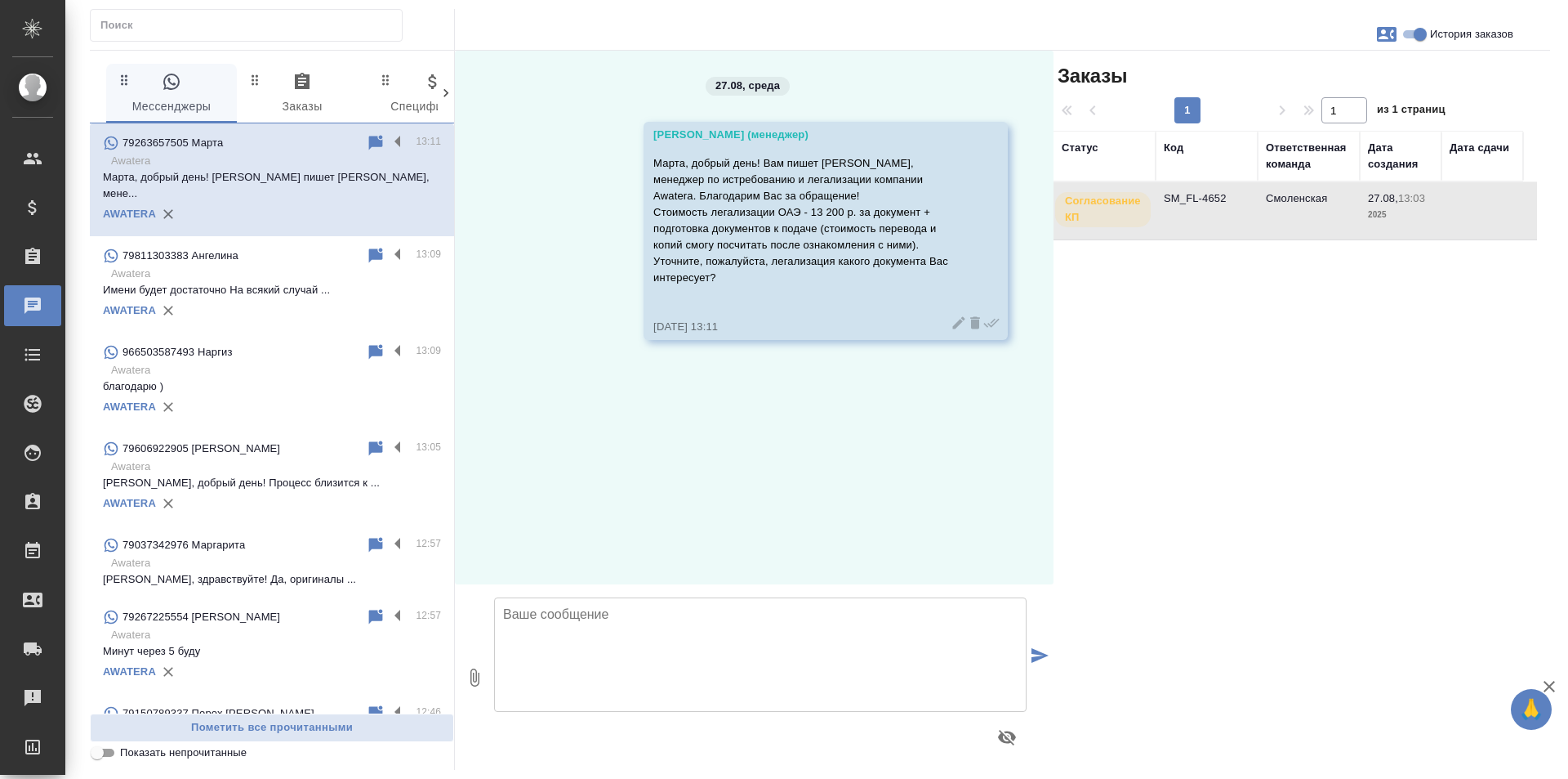
click at [1411, 33] on input "История заказов" at bounding box center [1420, 34] width 59 height 20
checkbox input "false"
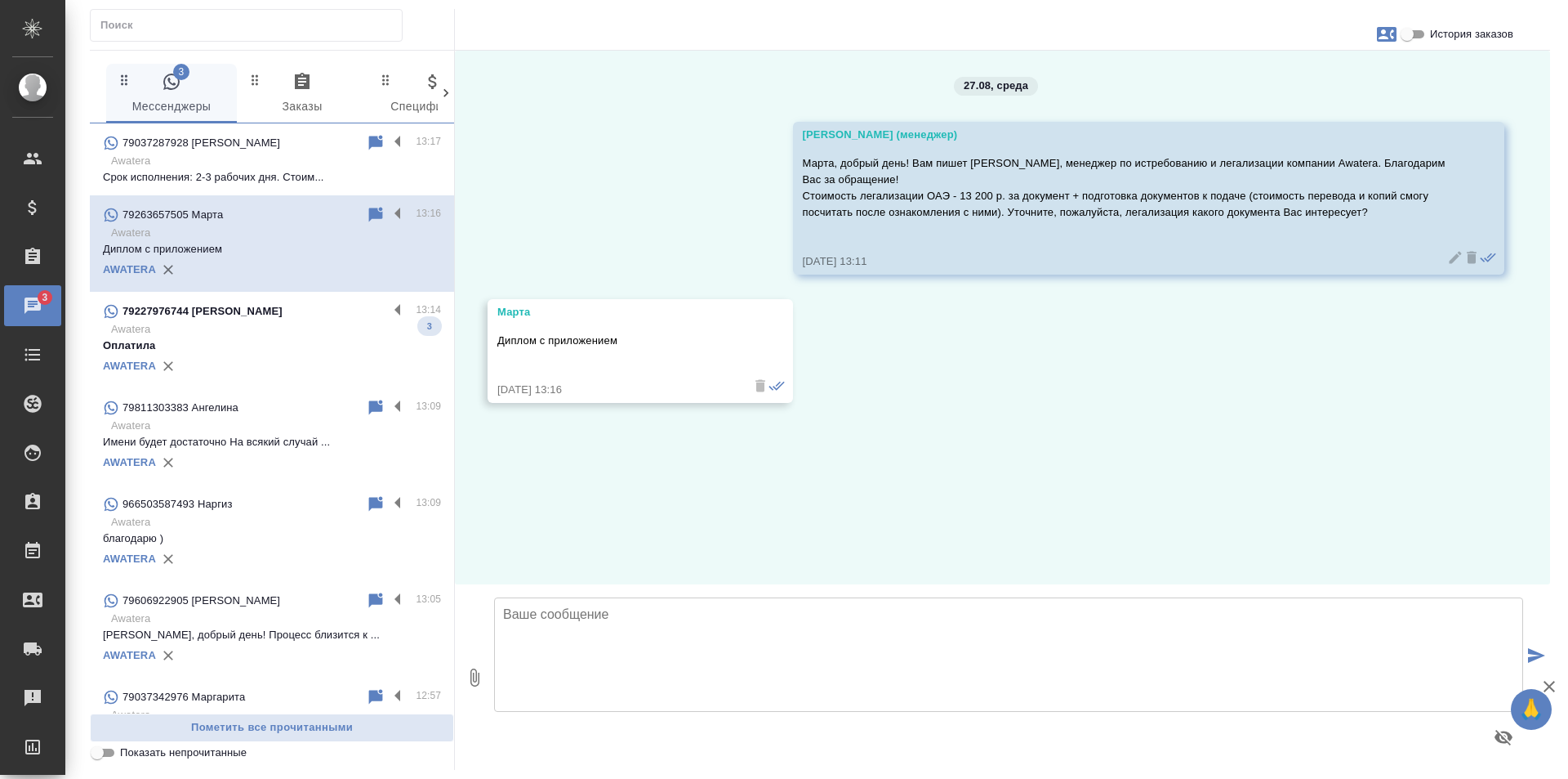
click at [342, 333] on p "Awatera" at bounding box center [276, 329] width 330 height 16
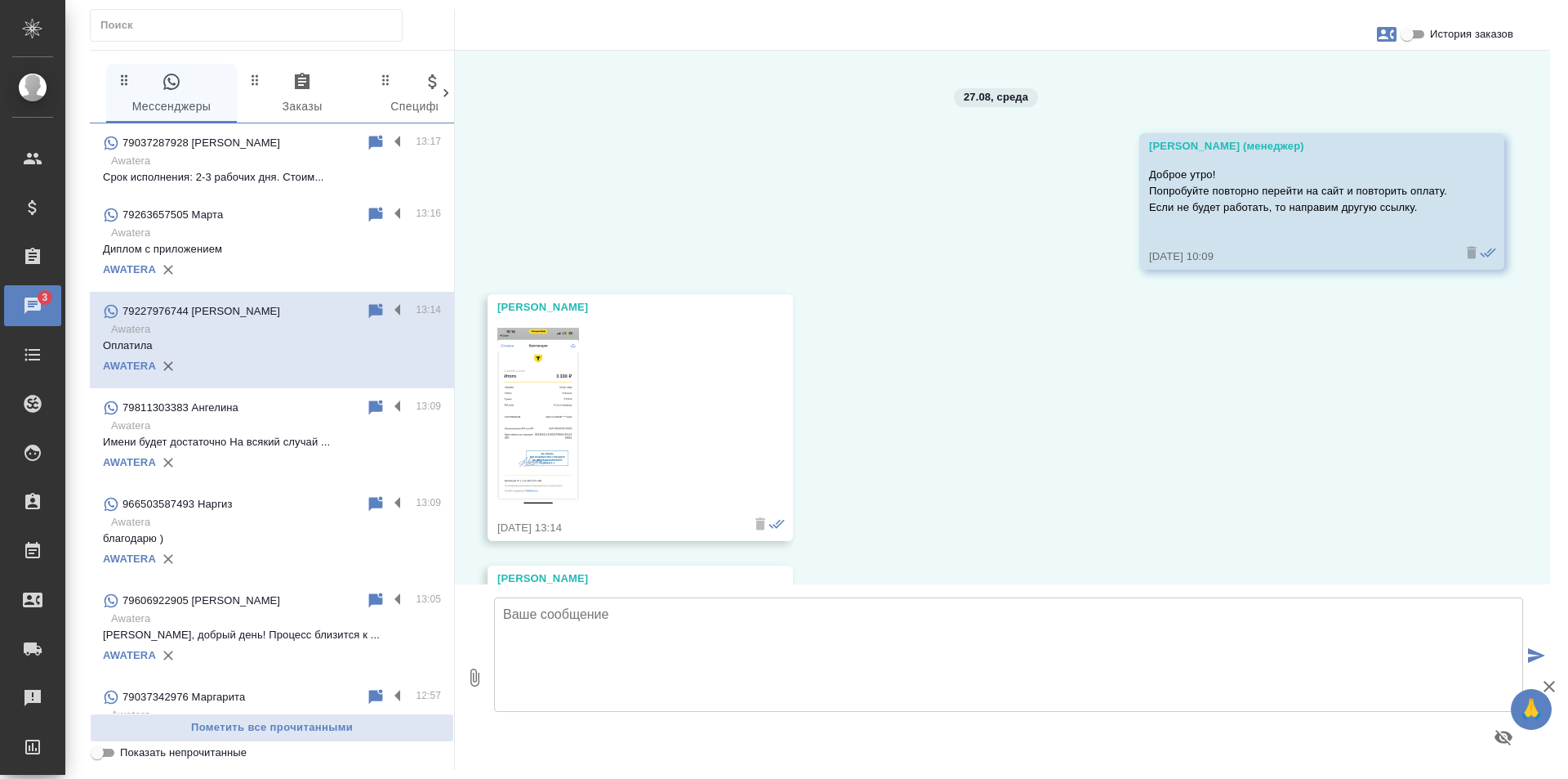
scroll to position [2881, 0]
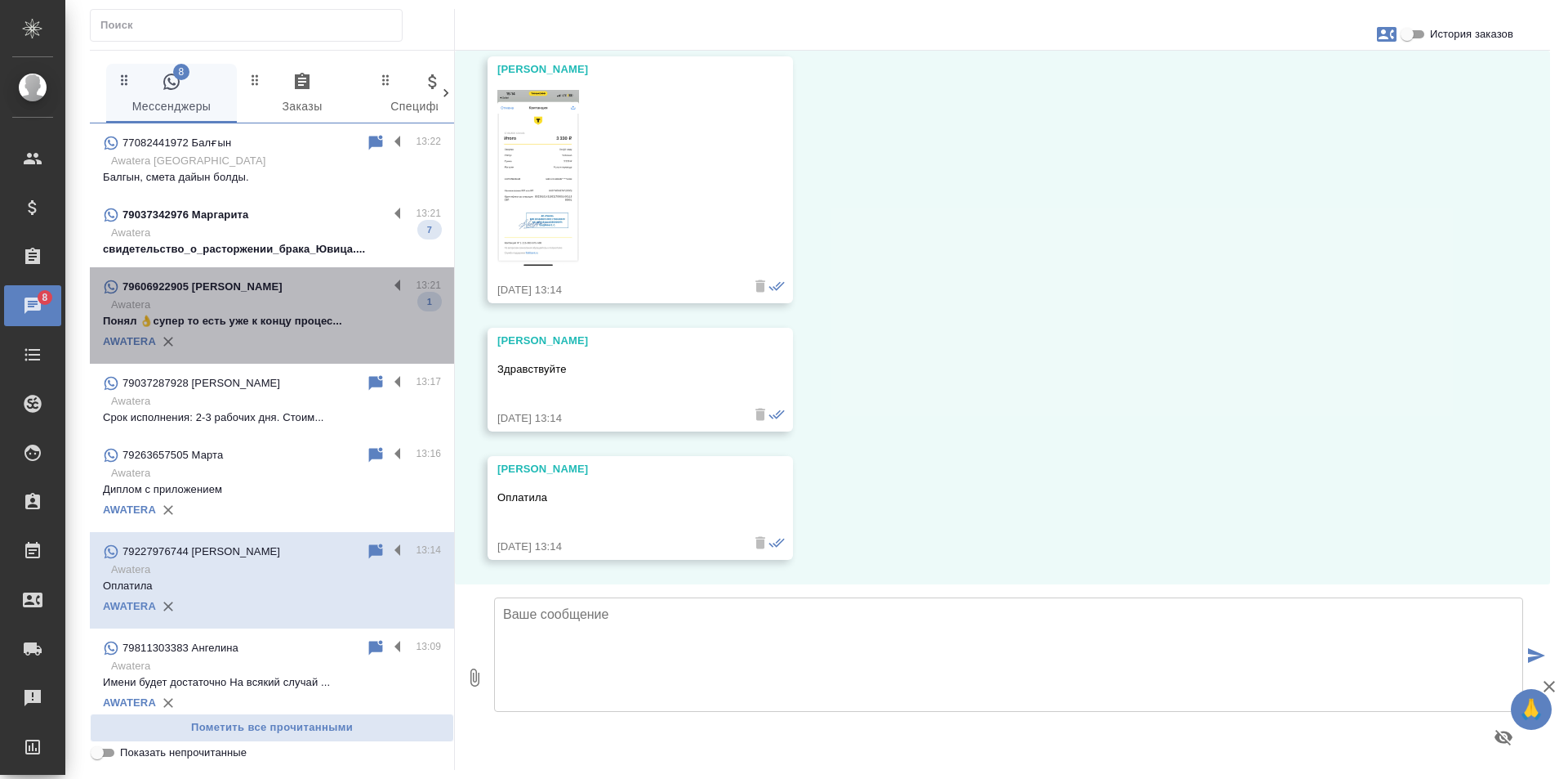
click at [280, 320] on p "Понял 👌супер то есть уже к концу процес..." at bounding box center [272, 321] width 338 height 16
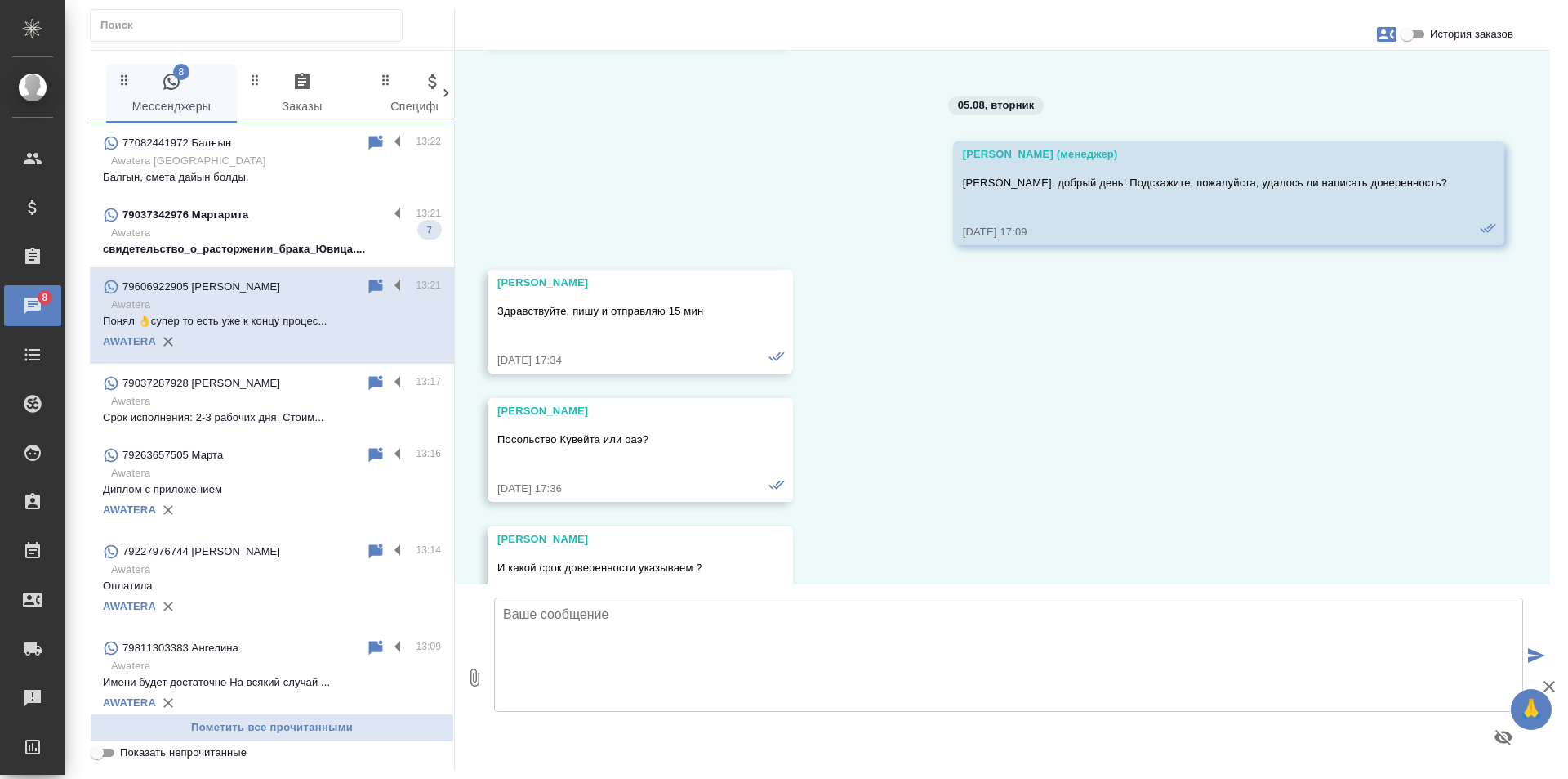
scroll to position [4225, 0]
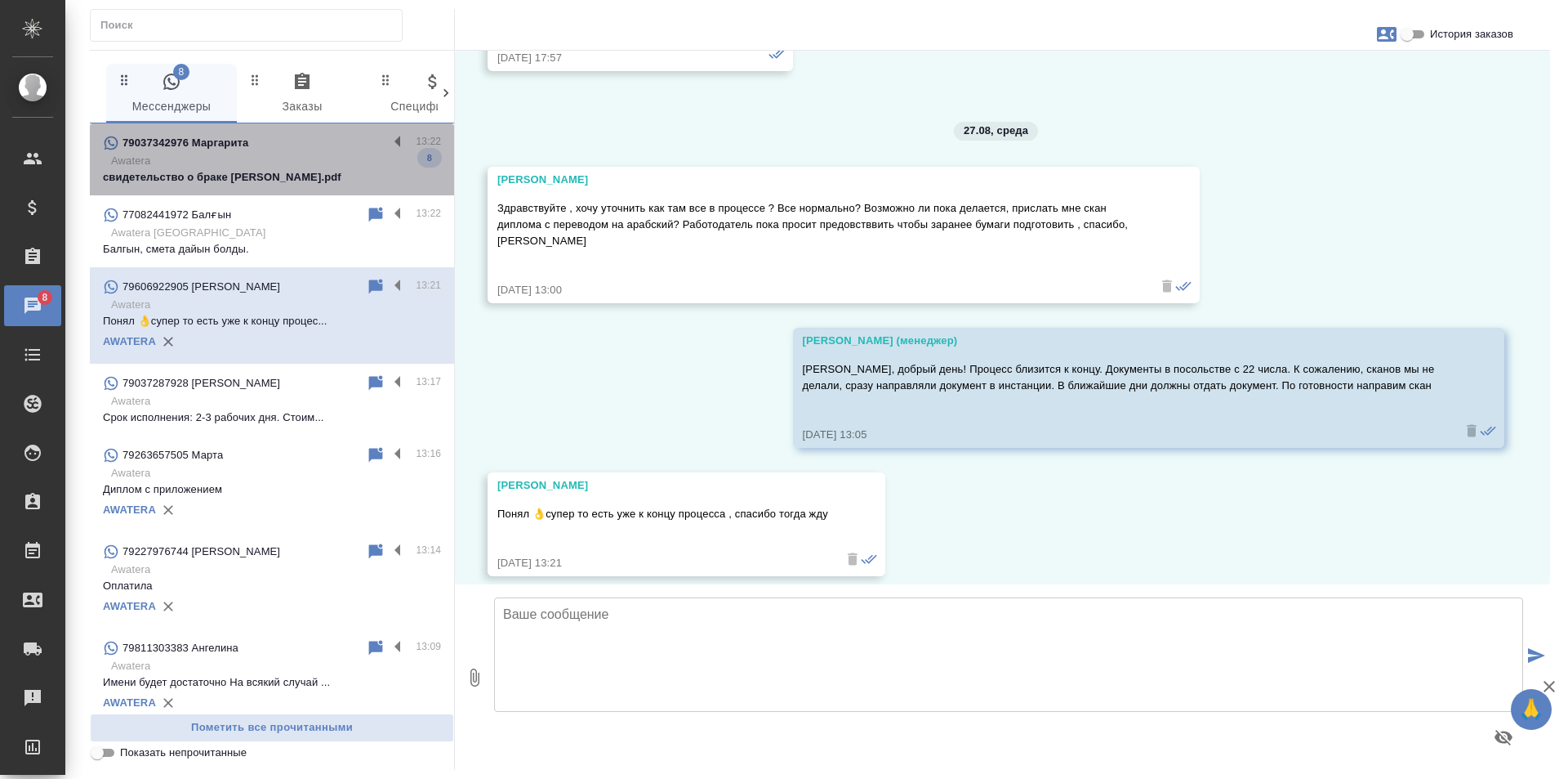
drag, startPoint x: 280, startPoint y: 170, endPoint x: 916, endPoint y: 456, distance: 697.3
click at [279, 170] on p "свидетельство о браке [PERSON_NAME].pdf" at bounding box center [272, 177] width 338 height 16
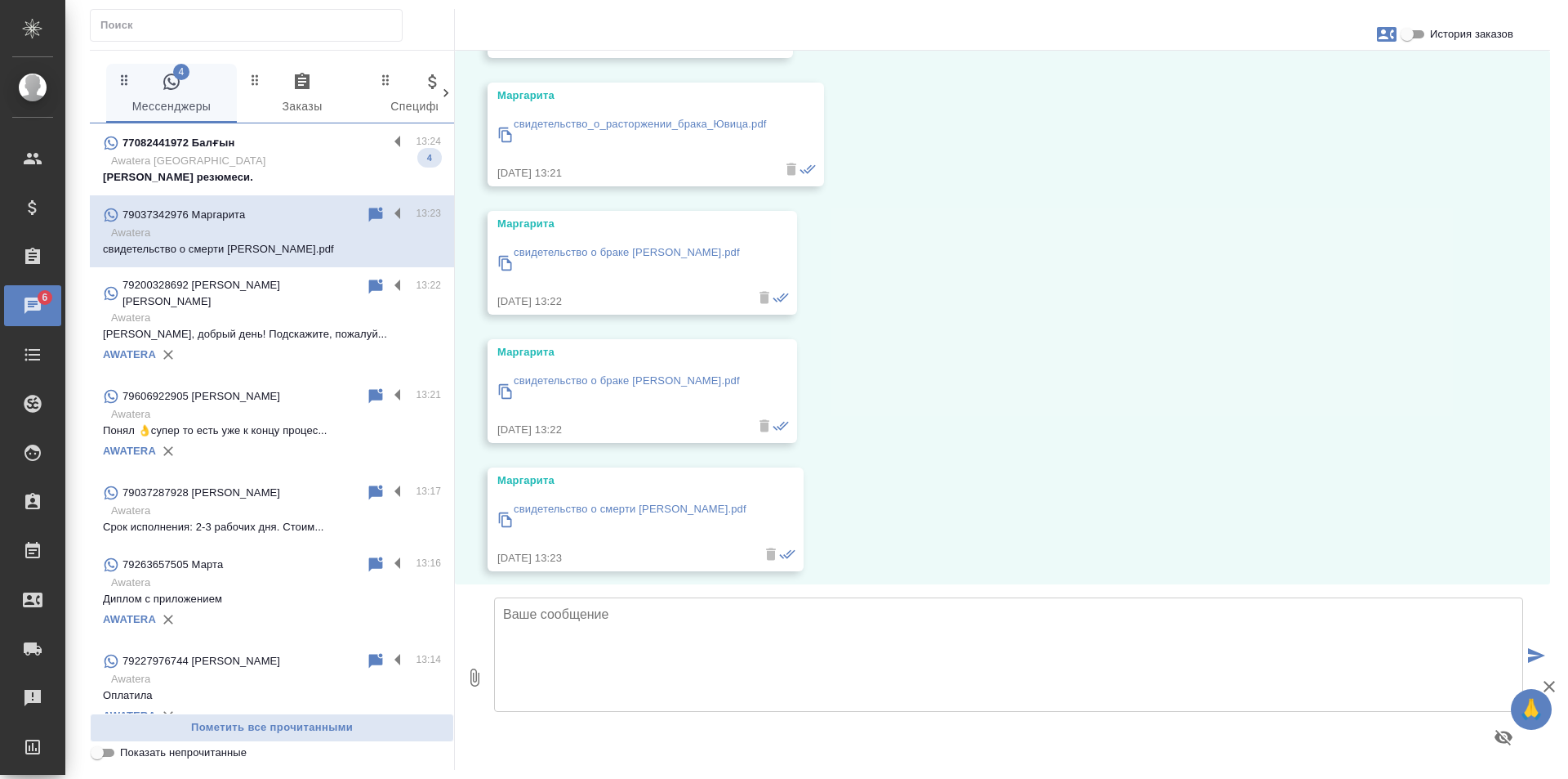
scroll to position [1361, 0]
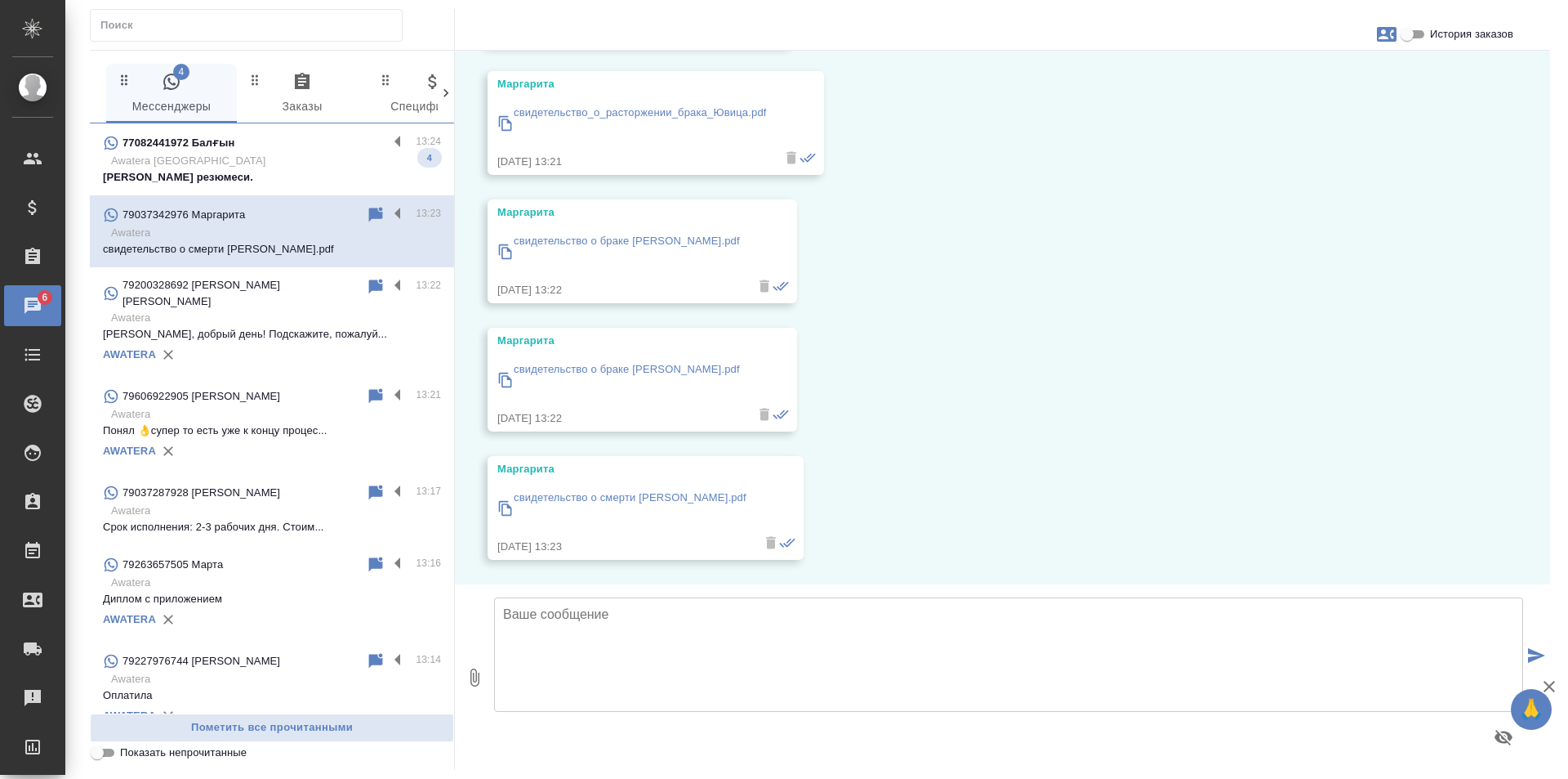
click at [284, 150] on div "77082441972 Балғын" at bounding box center [245, 143] width 285 height 20
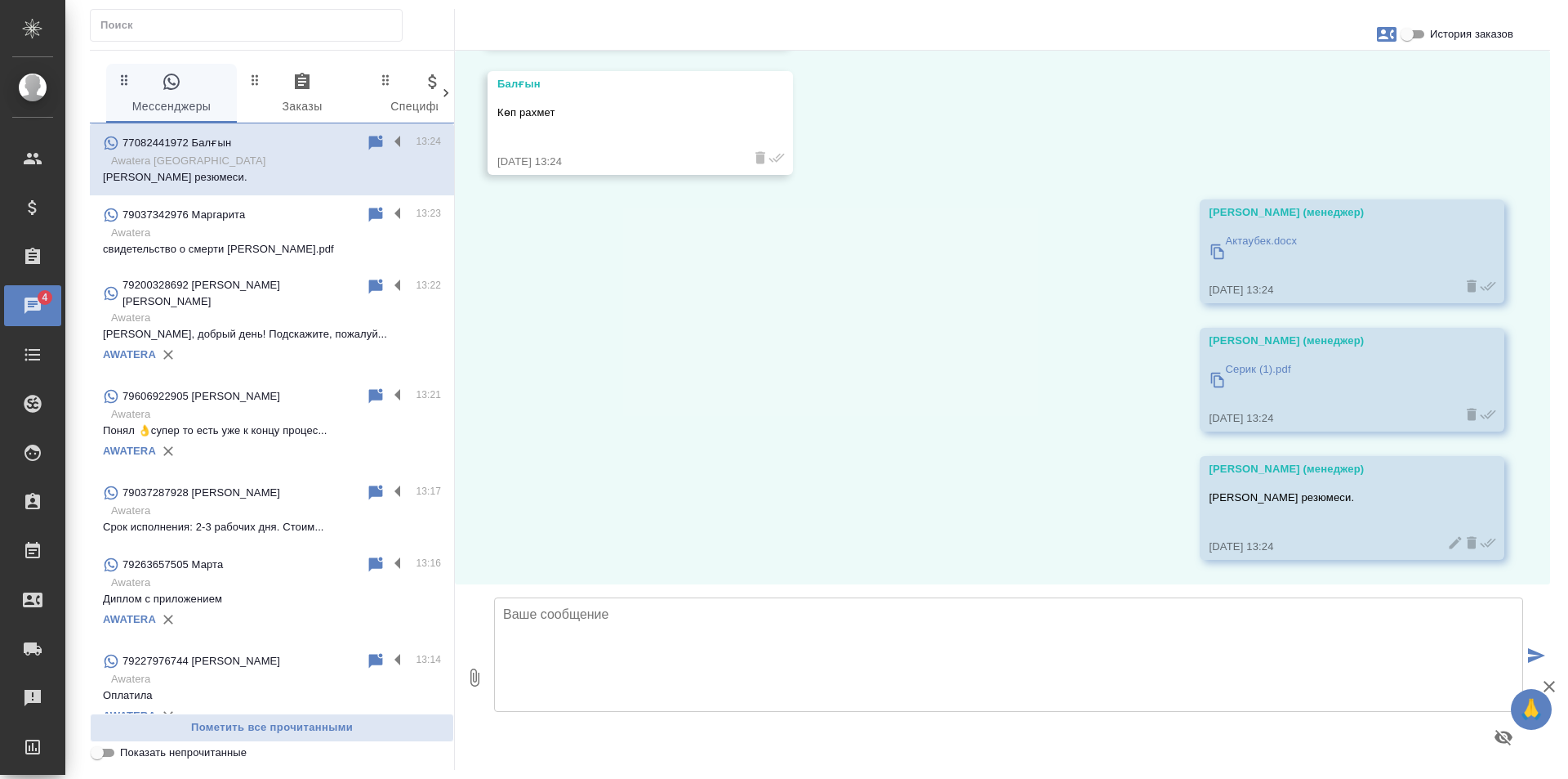
scroll to position [5073, 0]
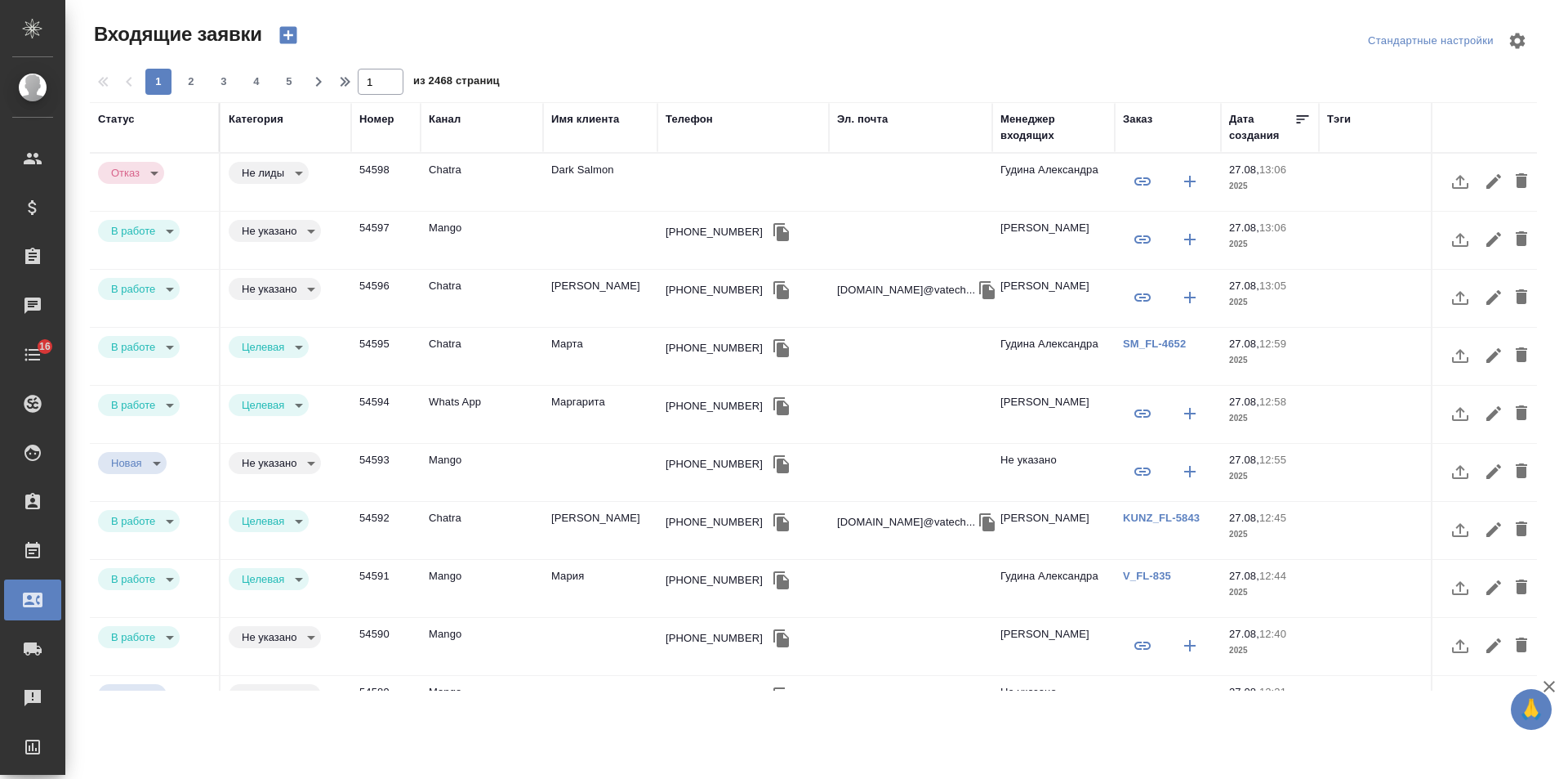
select select "RU"
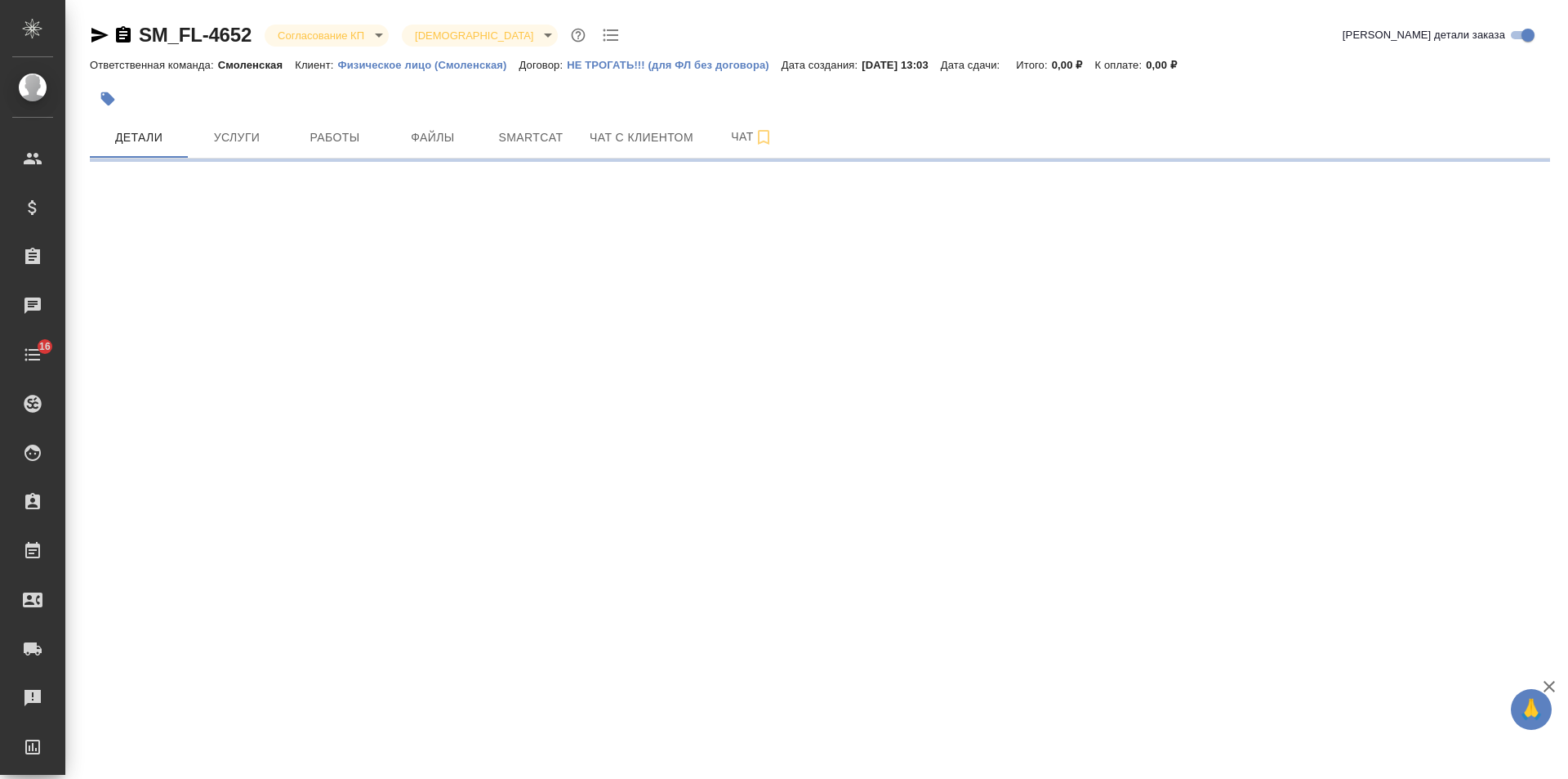
select select "RU"
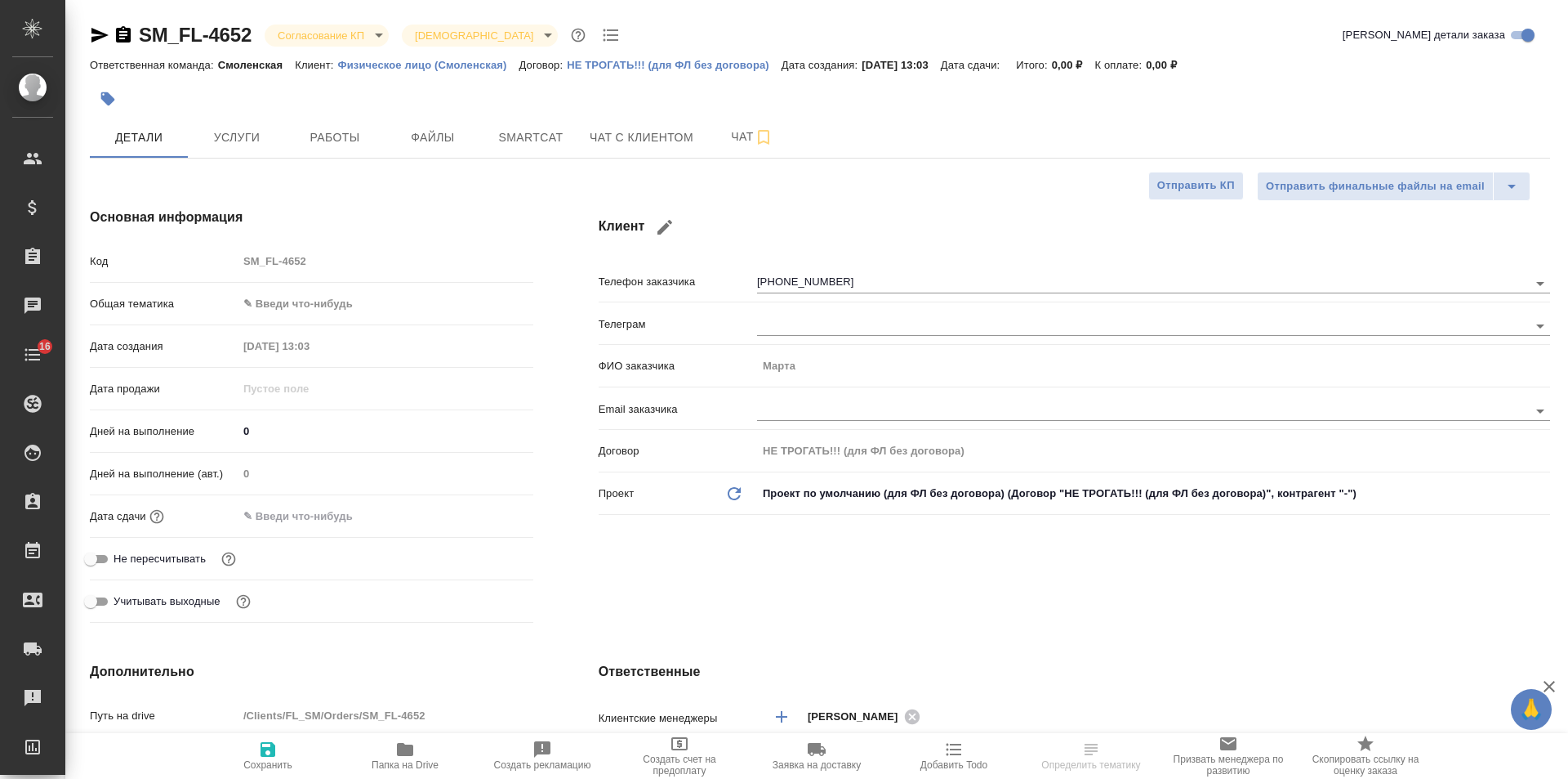
type textarea "x"
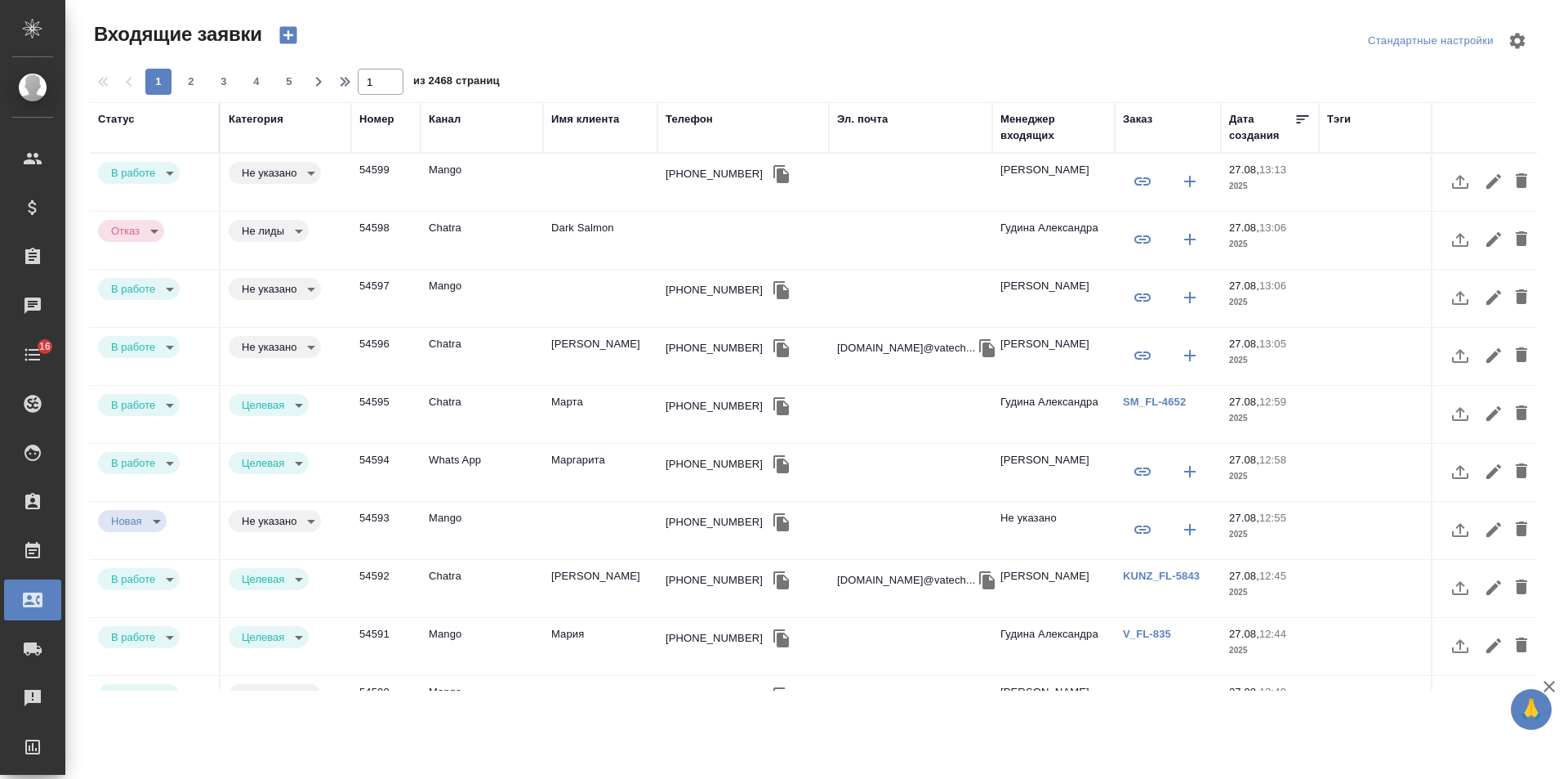
select select "RU"
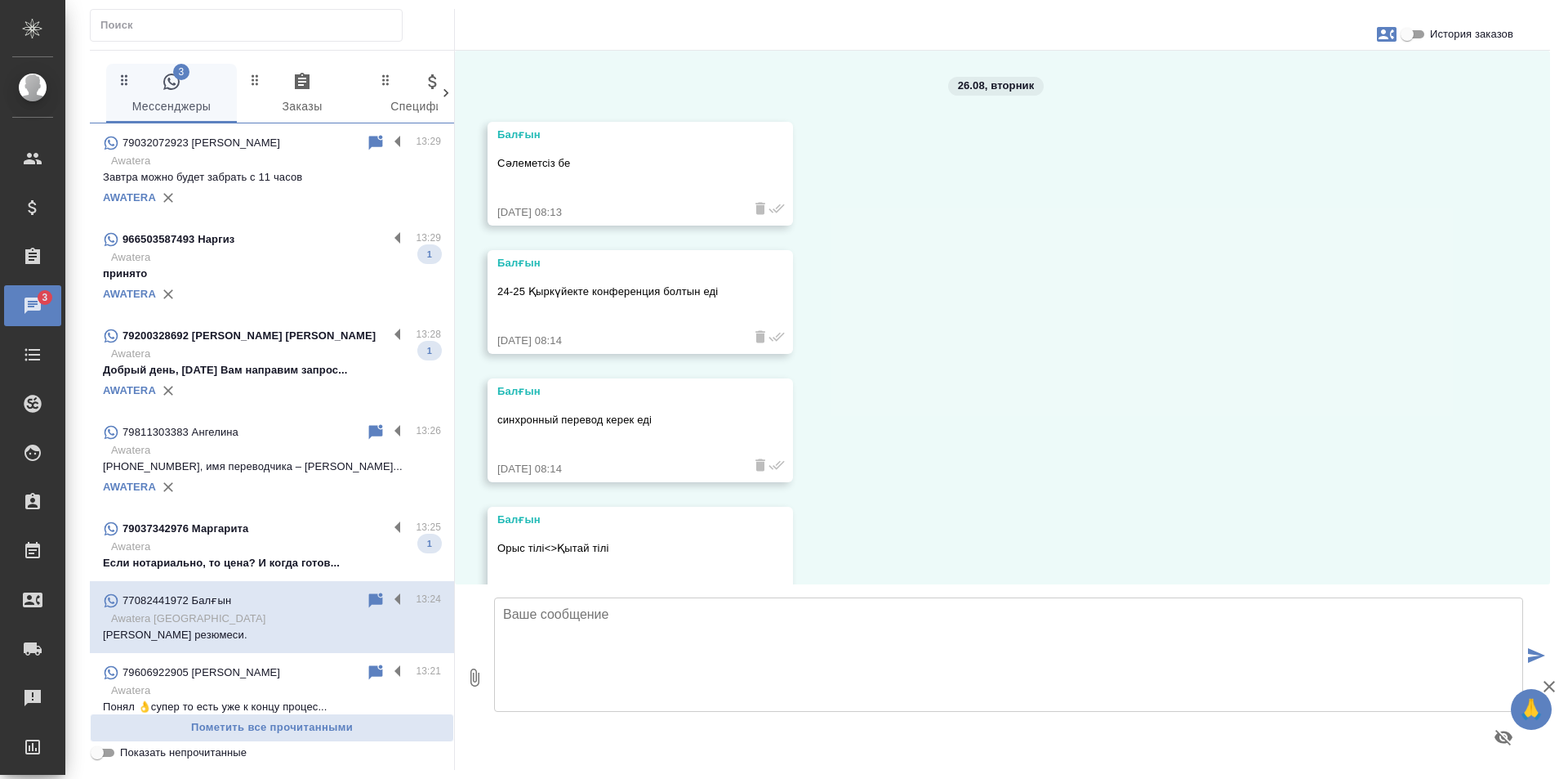
scroll to position [5073, 0]
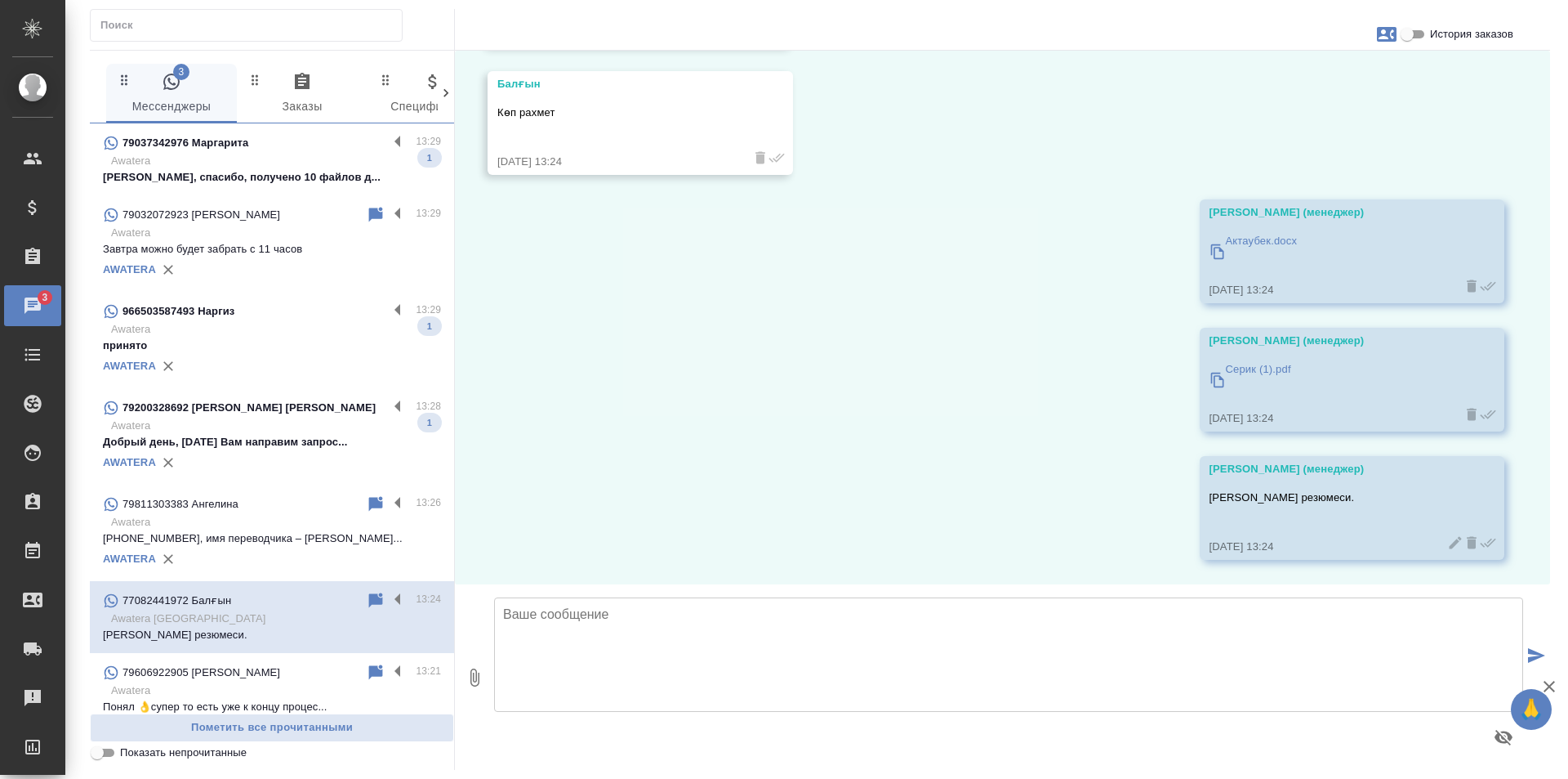
click at [292, 152] on div "79037342976 Маргарита" at bounding box center [245, 143] width 285 height 20
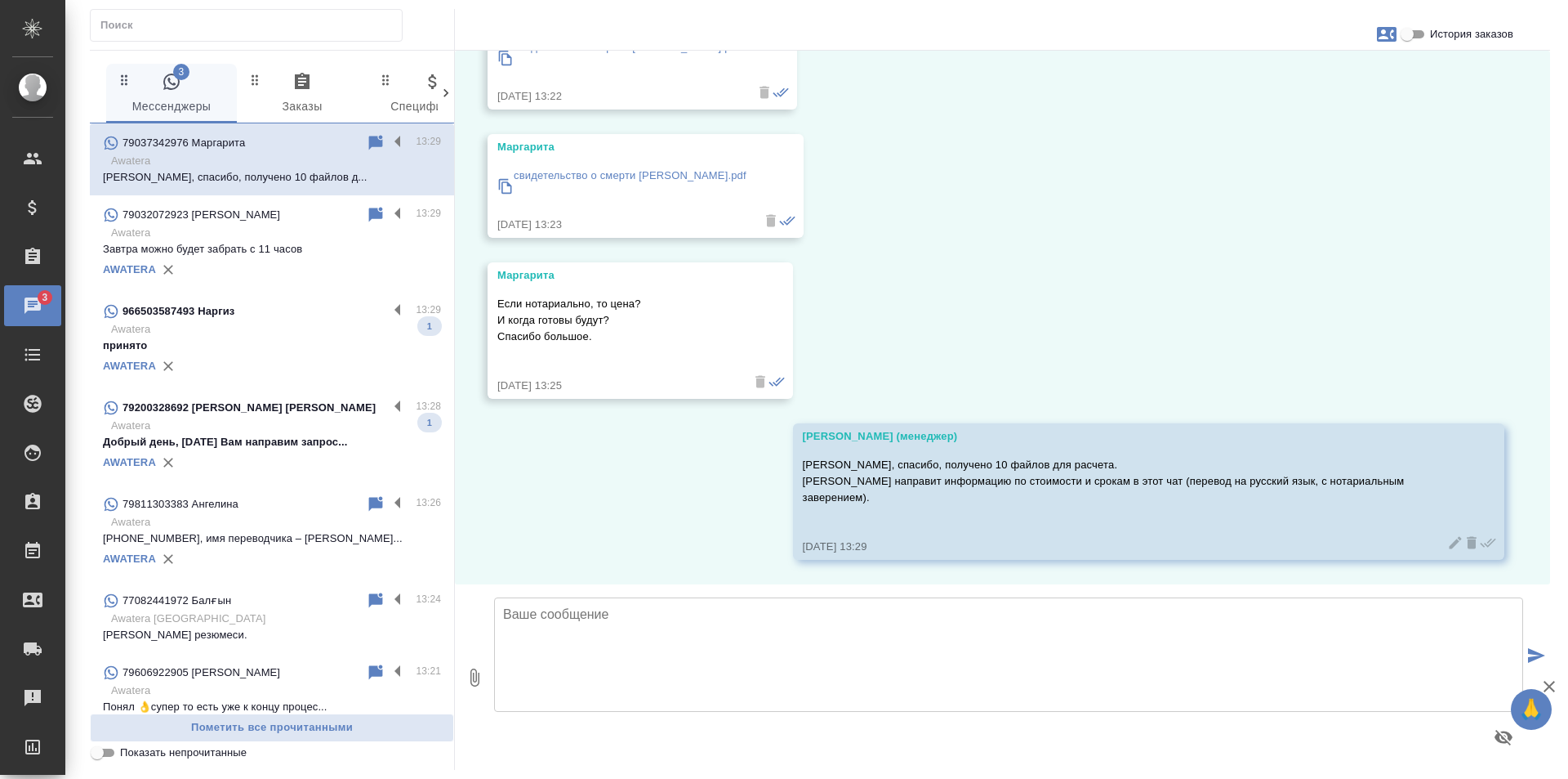
scroll to position [1667, 0]
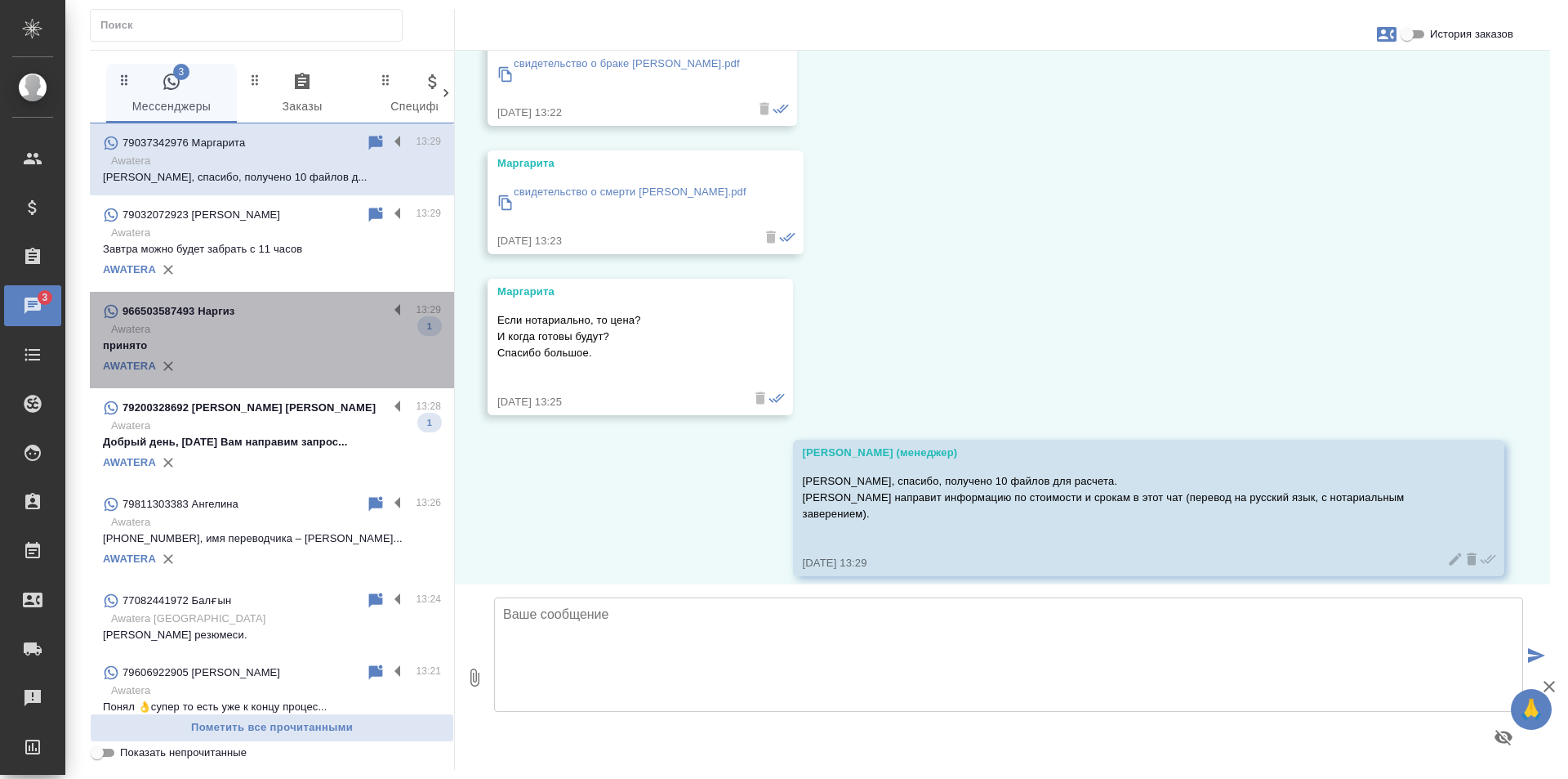
click at [291, 315] on div "966503587493 Наргиз" at bounding box center [245, 311] width 285 height 20
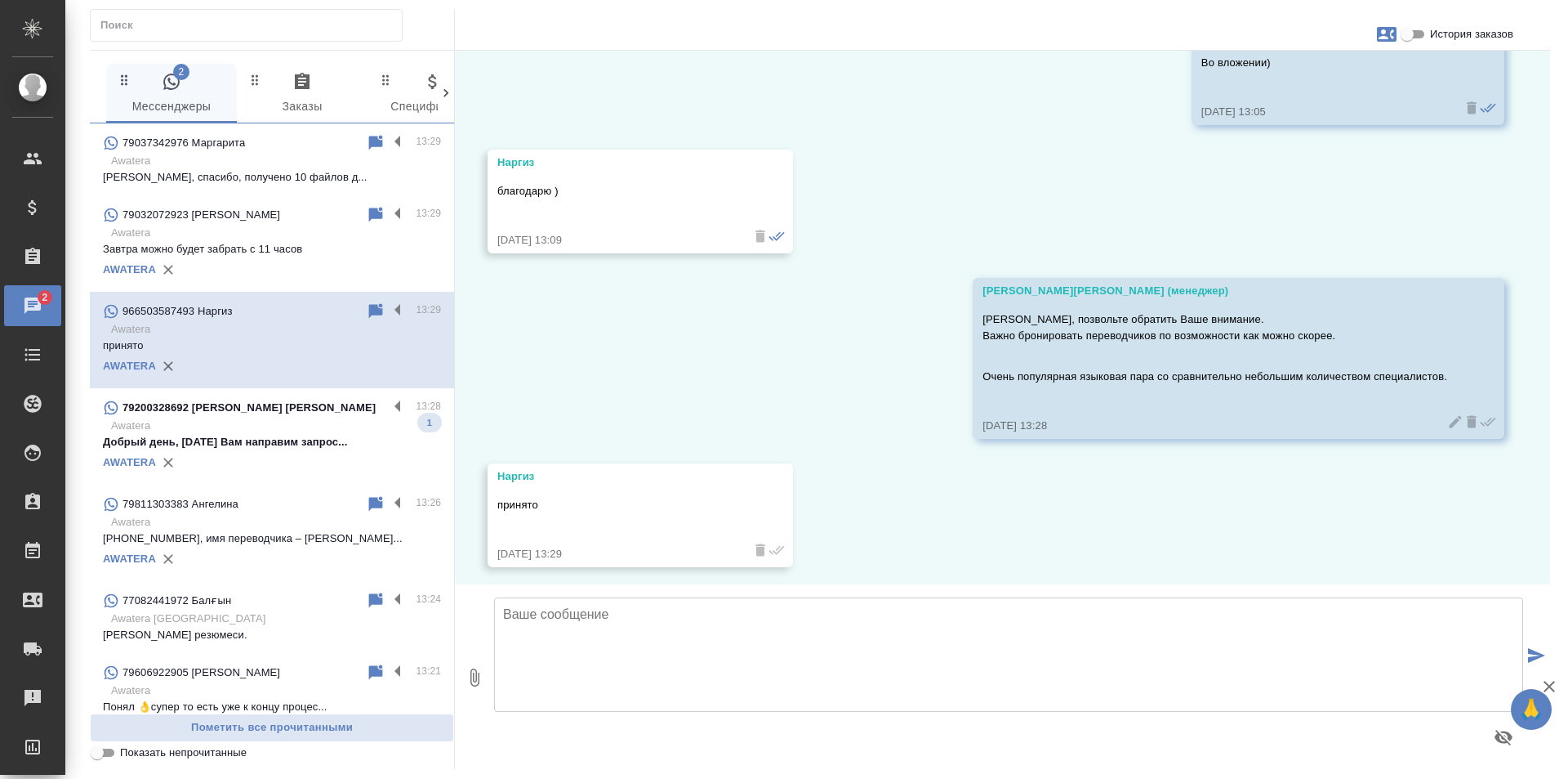
scroll to position [4199, 0]
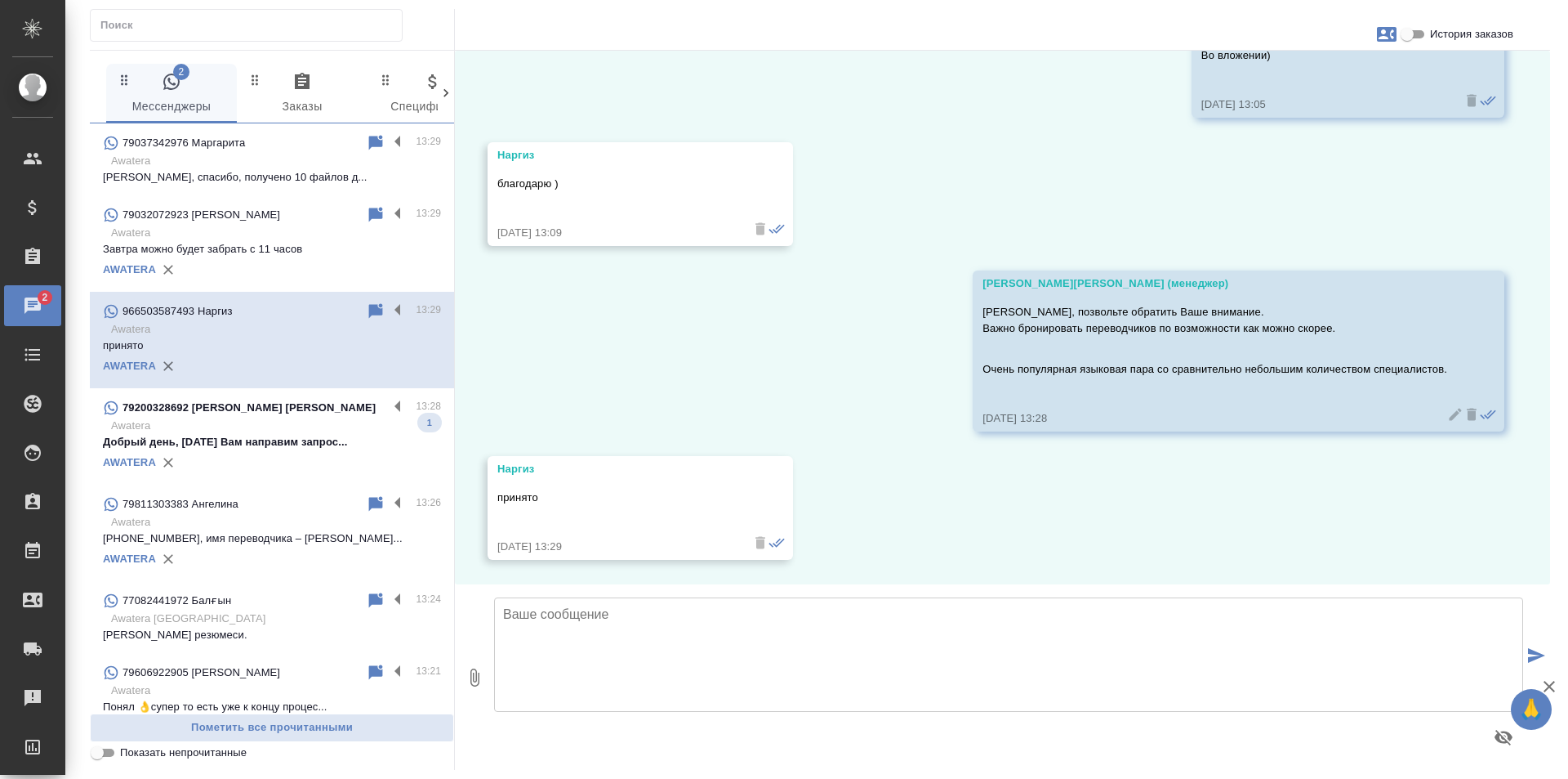
click at [291, 424] on p "Awatera" at bounding box center [276, 426] width 330 height 16
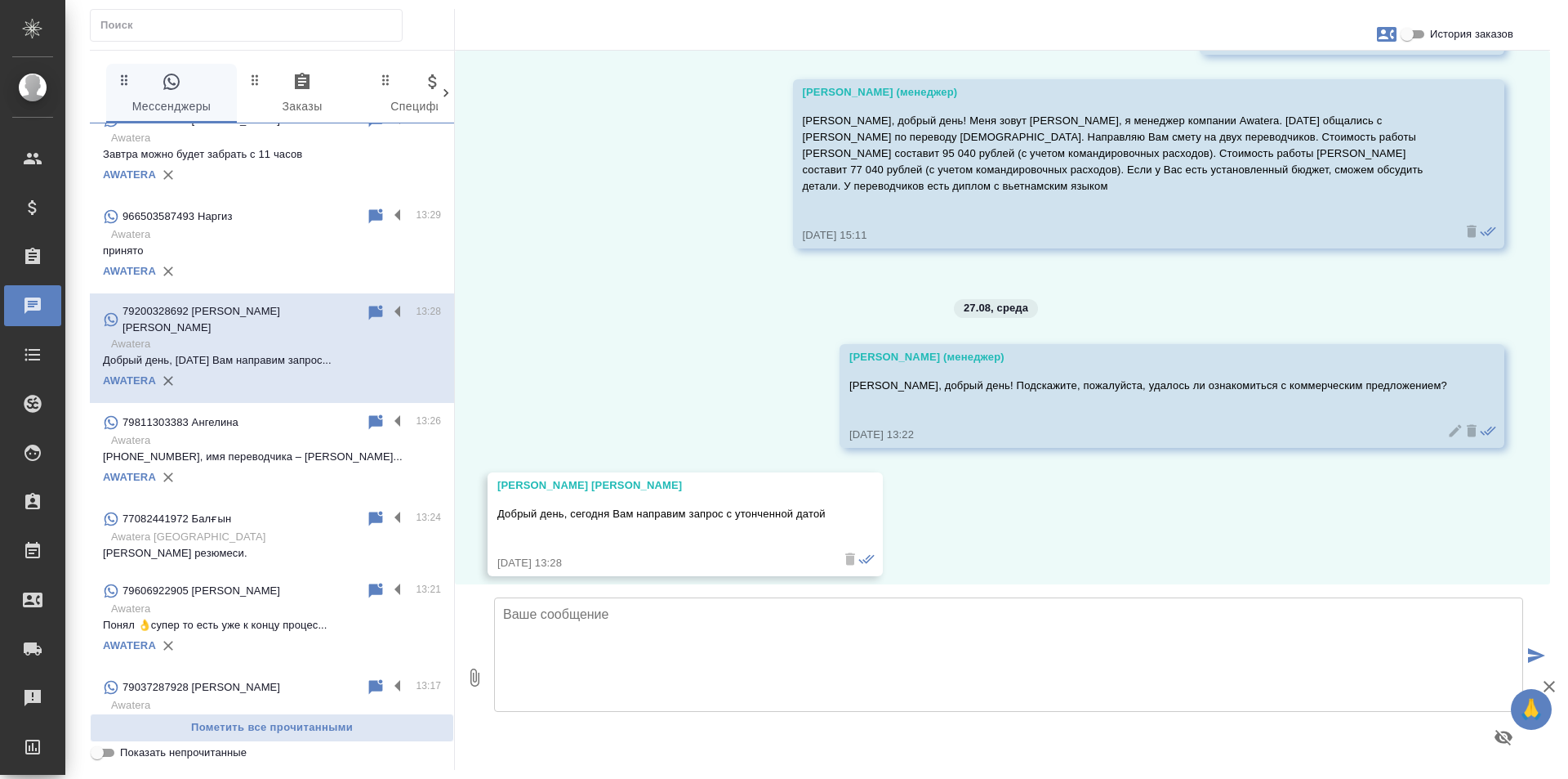
scroll to position [0, 0]
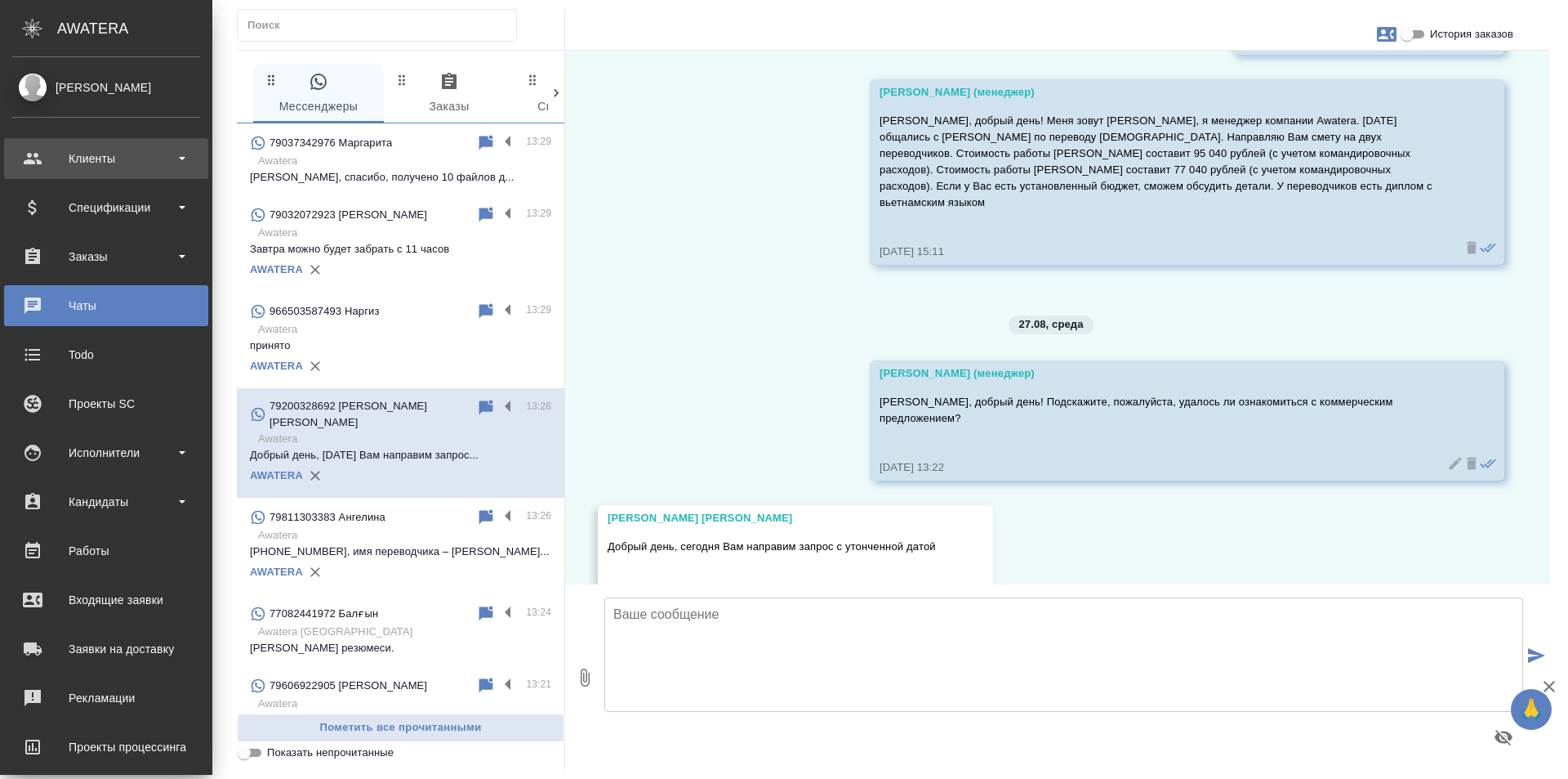
click at [138, 149] on div "Клиенты" at bounding box center [107, 158] width 188 height 24
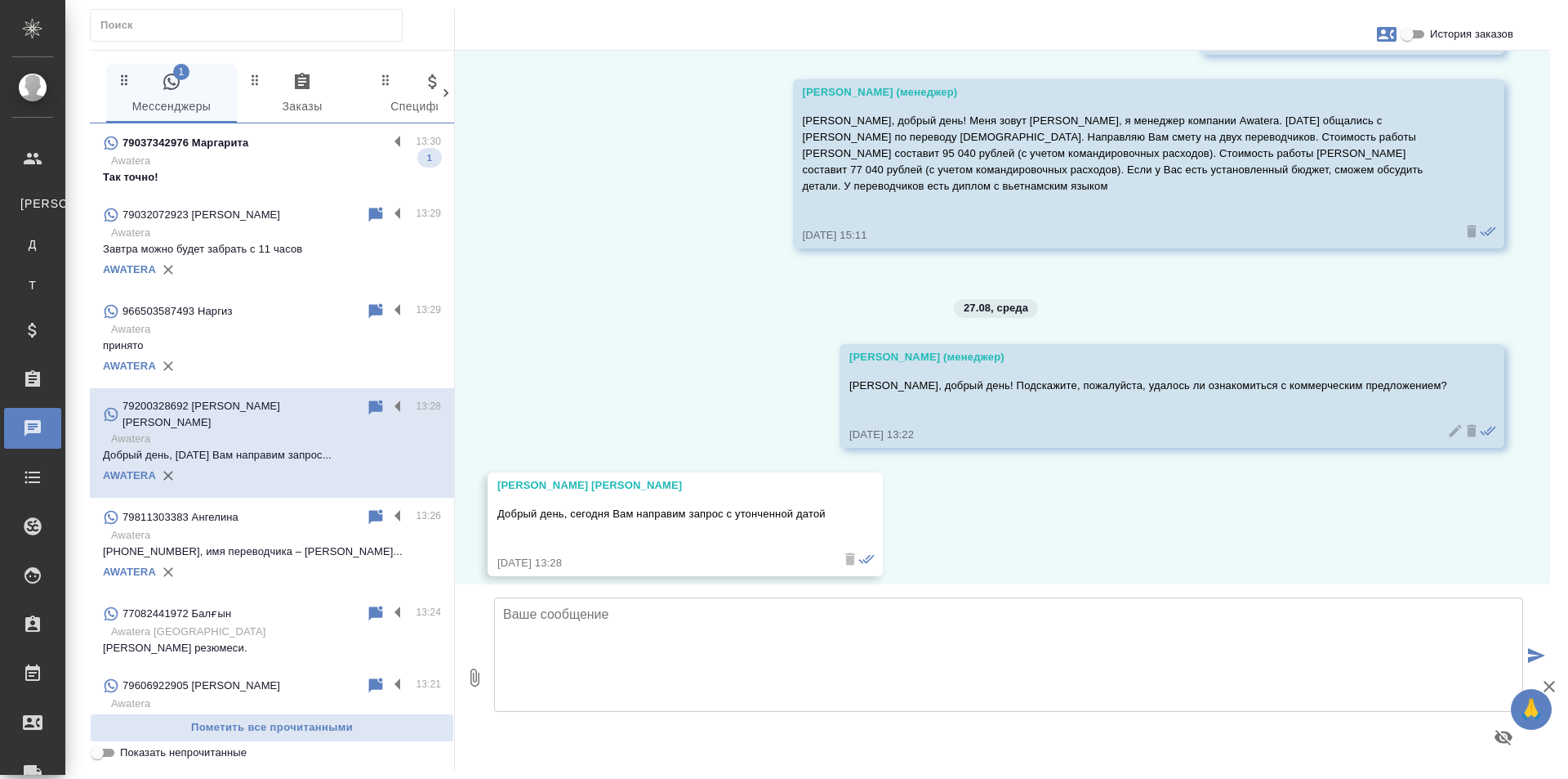
click at [222, 161] on p "Awatera" at bounding box center [276, 161] width 330 height 16
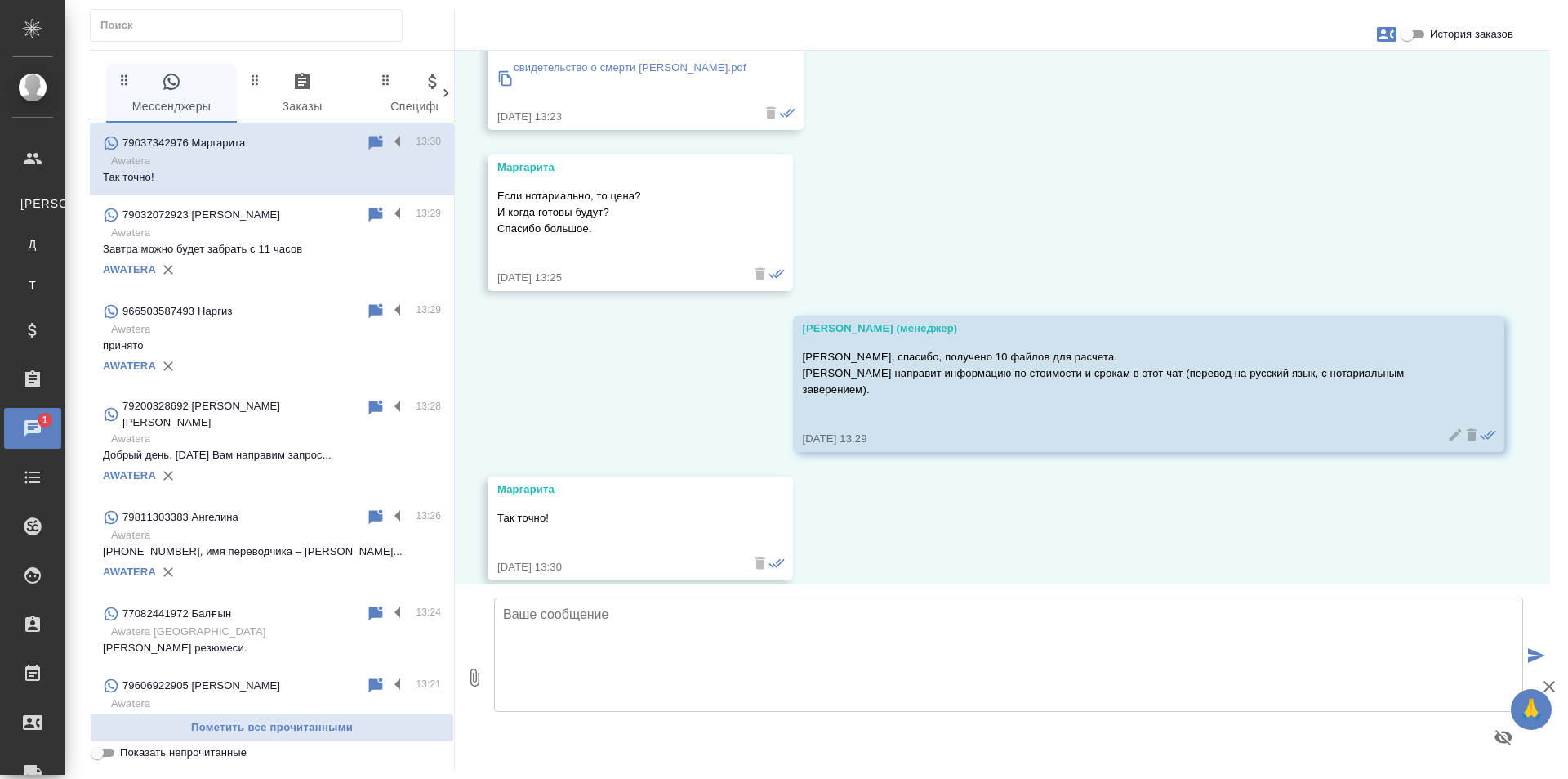
scroll to position [1794, 0]
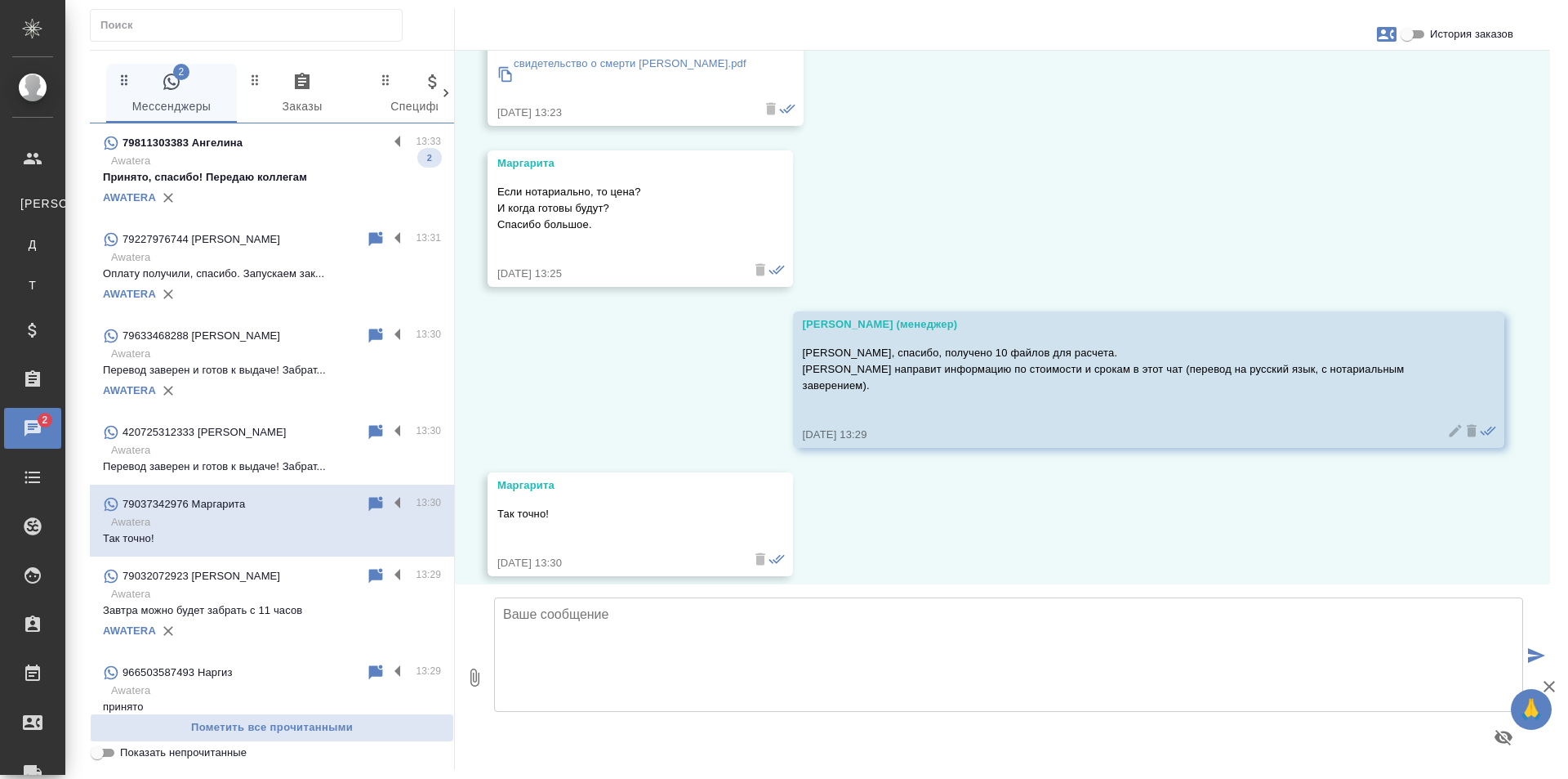
click at [282, 165] on p "Awatera" at bounding box center [276, 161] width 330 height 16
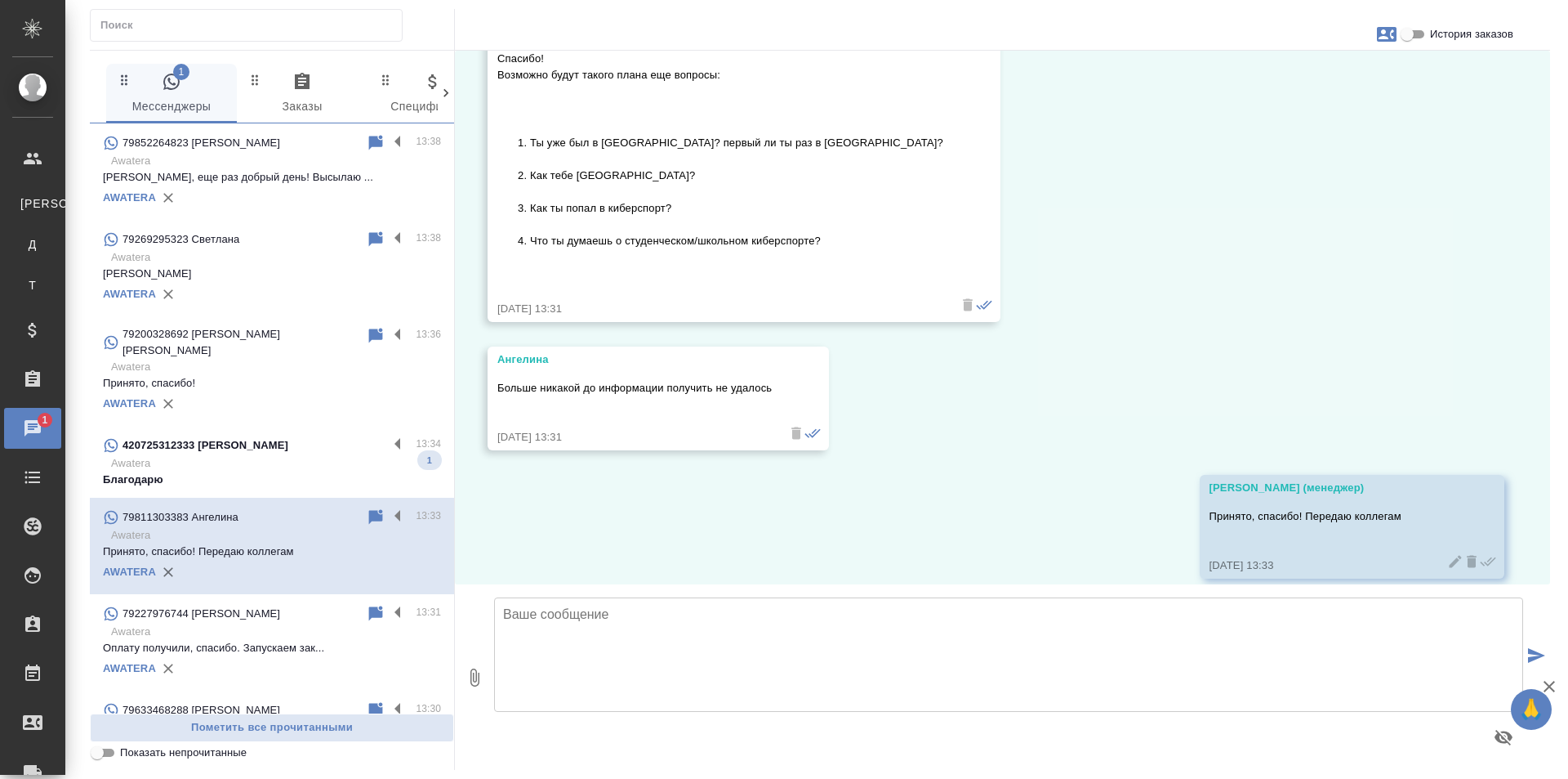
scroll to position [7986, 0]
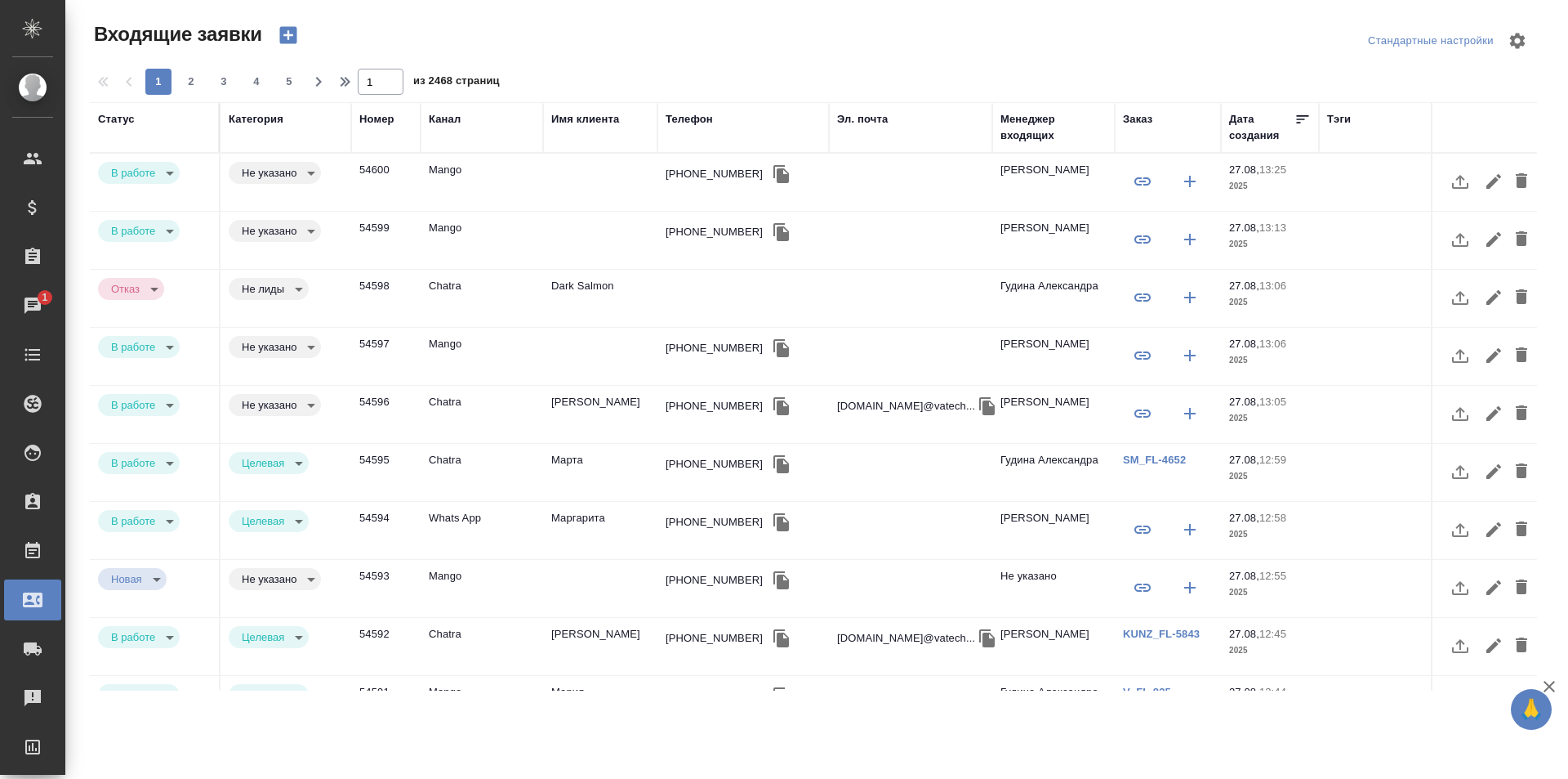
select select "RU"
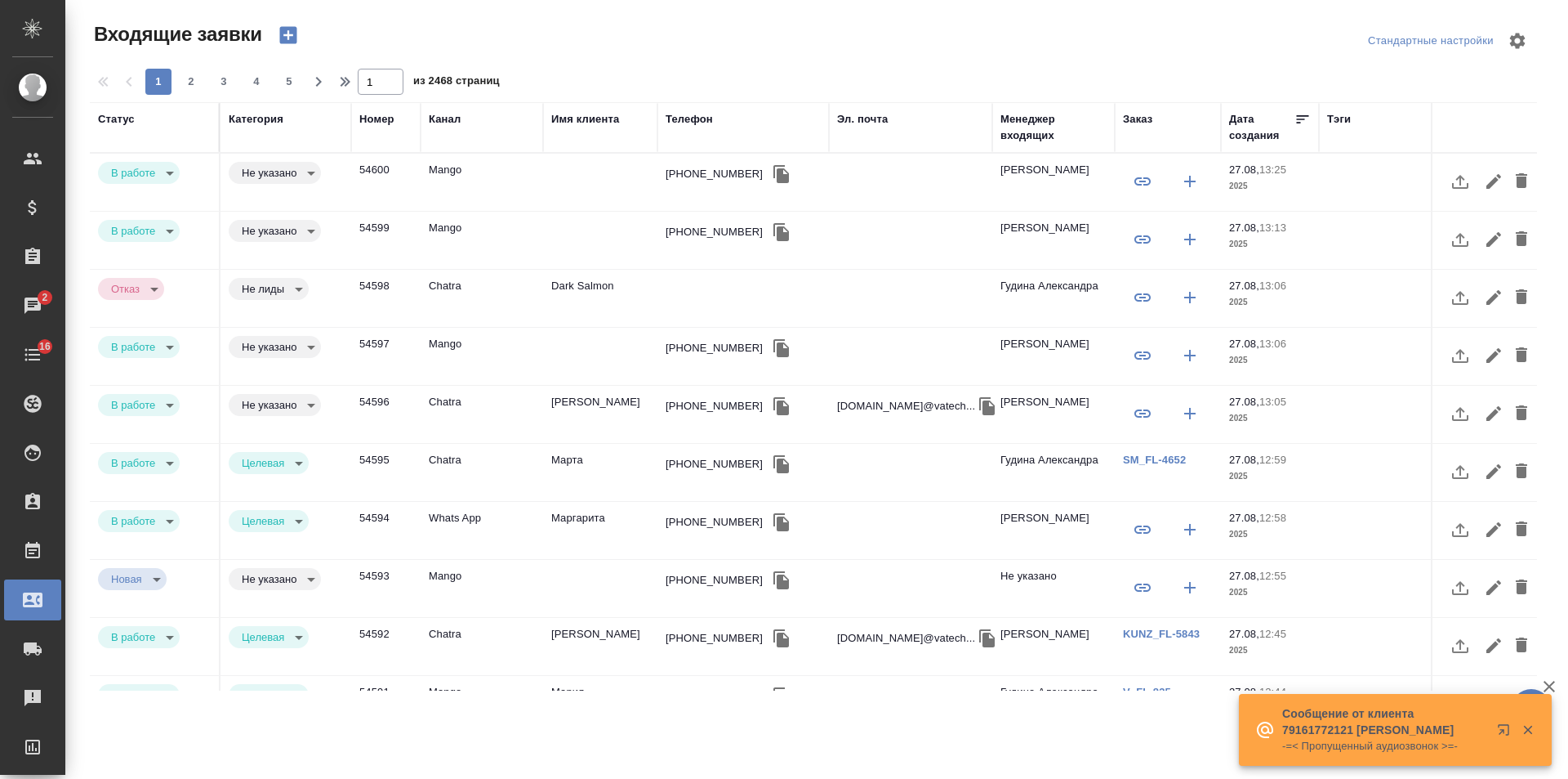
click at [291, 33] on icon "button" at bounding box center [288, 35] width 17 height 17
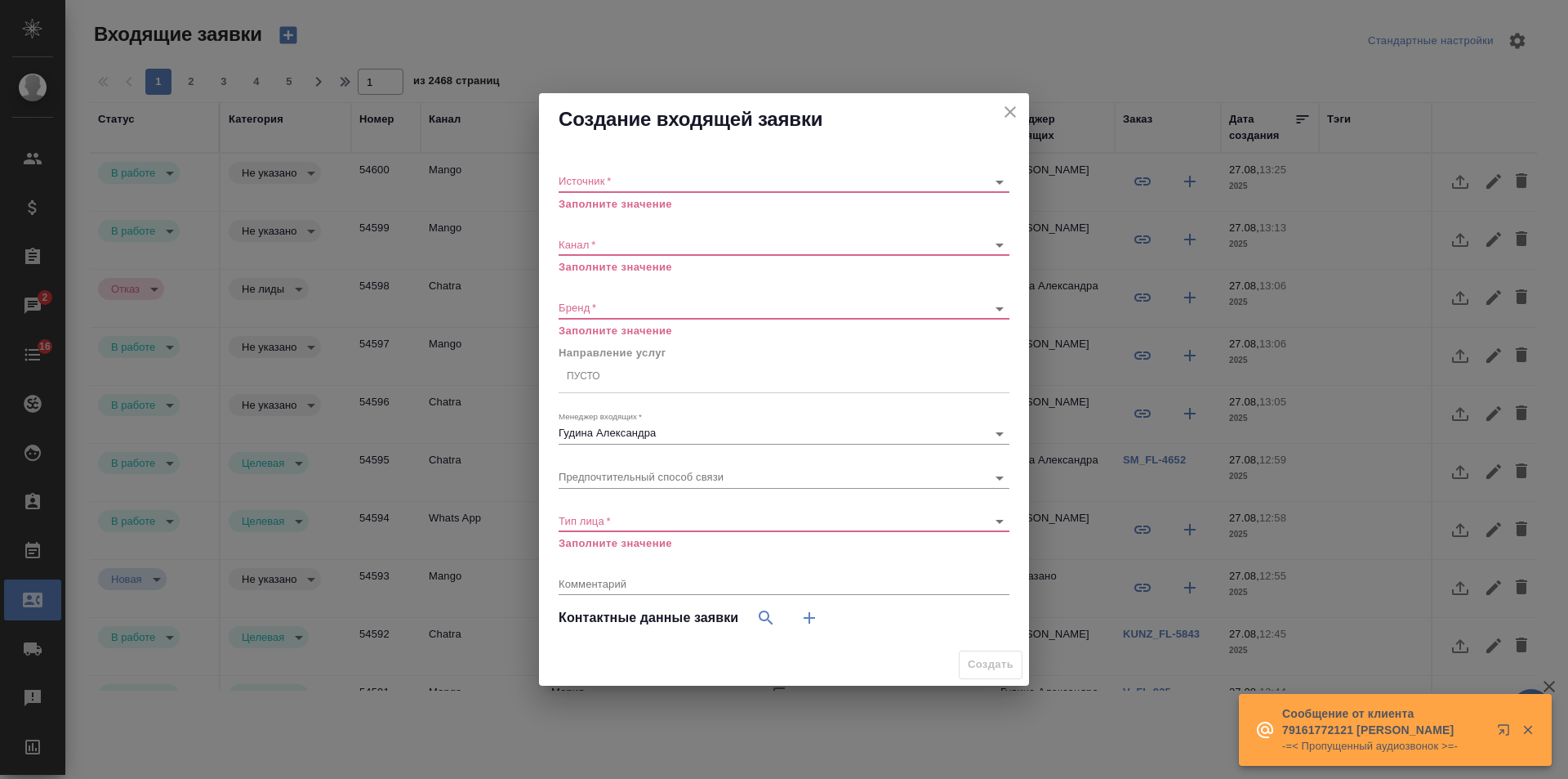
click at [589, 173] on div "​" at bounding box center [784, 182] width 451 height 21
click at [594, 184] on body "🙏 .cls-1 fill:#fff; AWATERA Gudina Alexandra Клиенты Спецификации Заказы 2 Чаты…" at bounding box center [784, 389] width 1568 height 779
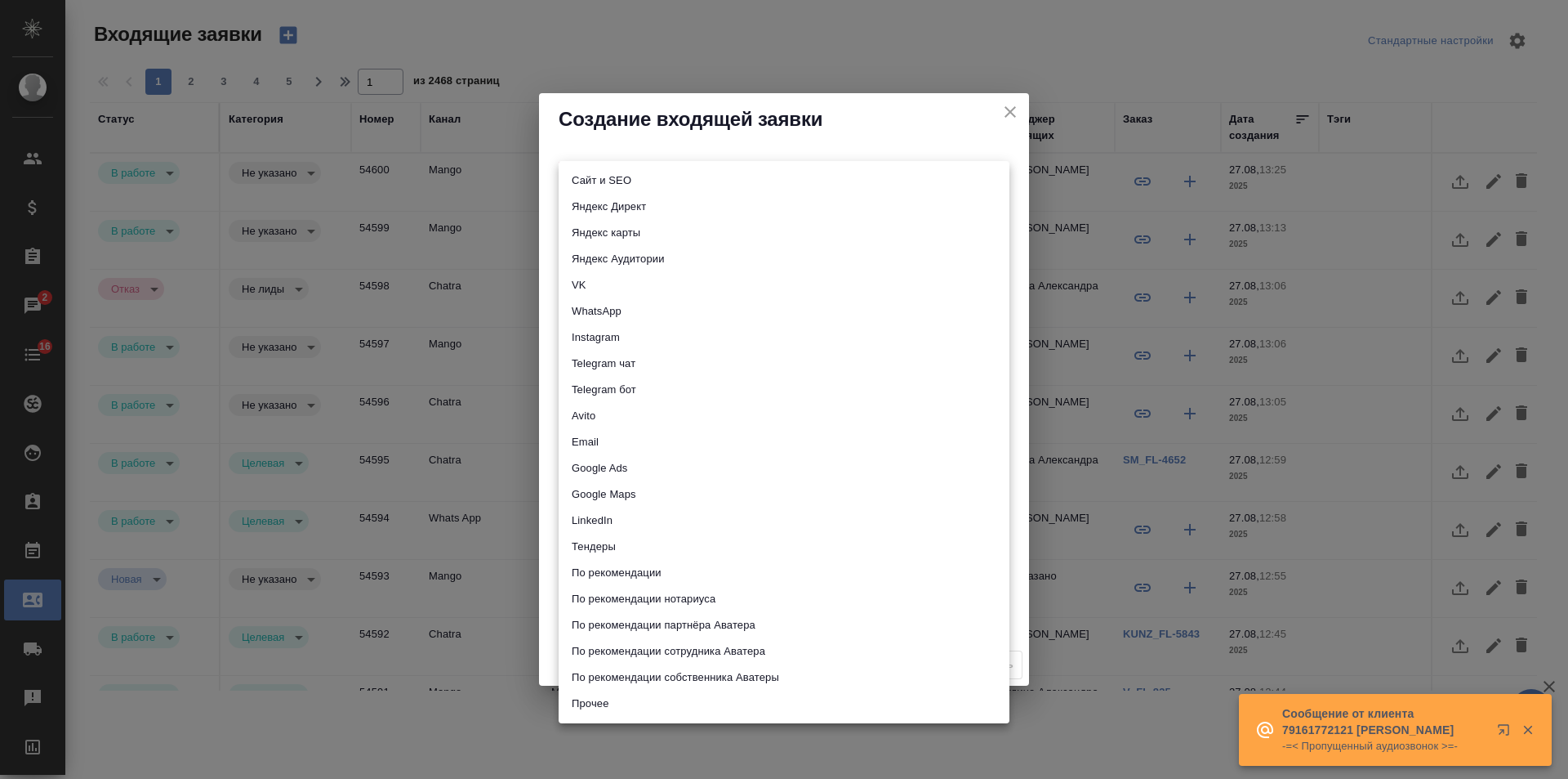
click at [609, 439] on li "Email" at bounding box center [784, 442] width 451 height 26
type input "emailAds"
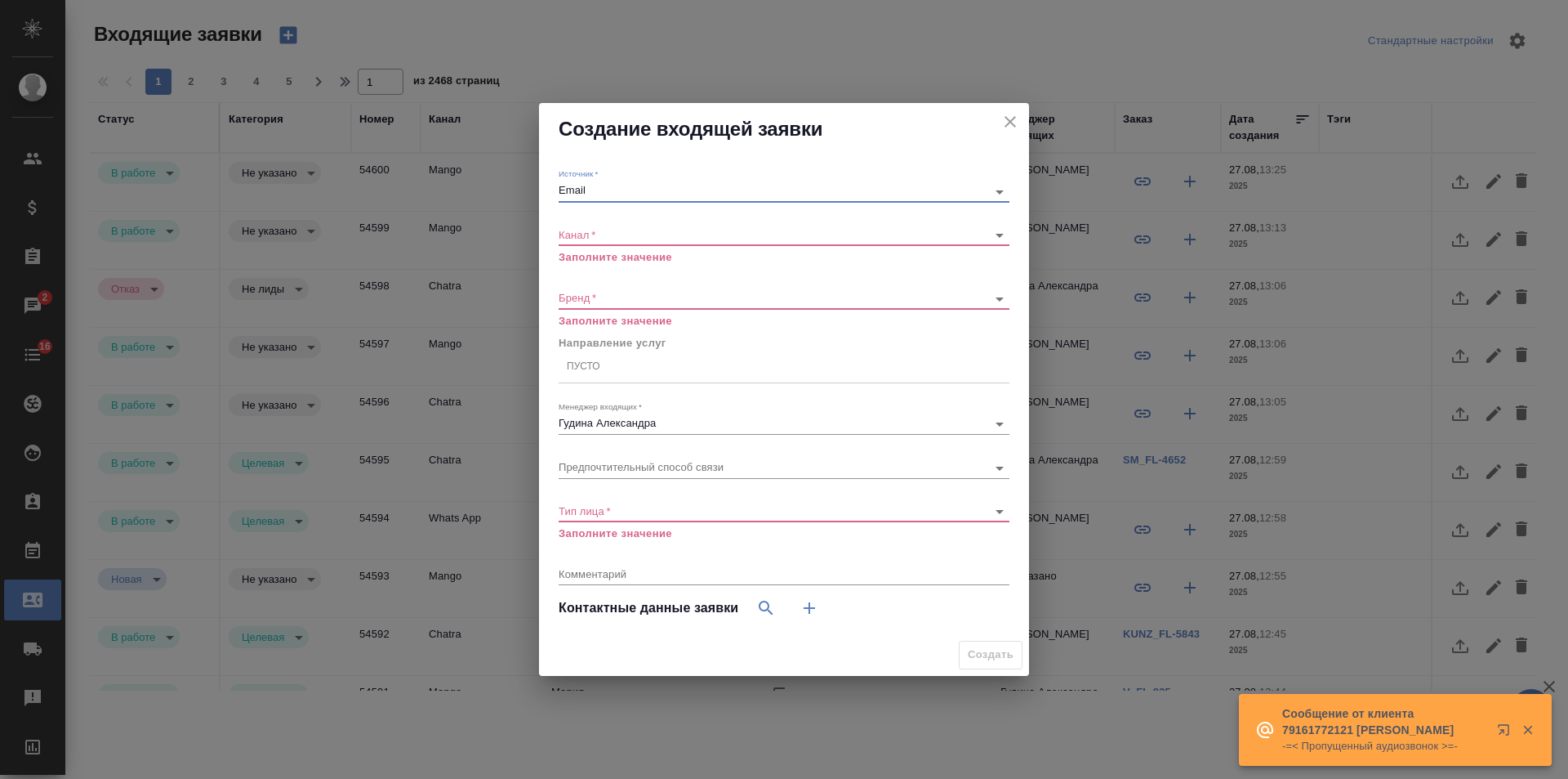
click at [619, 238] on body "🙏 .cls-1 fill:#fff; AWATERA Gudina Alexandra Клиенты Спецификации Заказы 2 Чаты…" at bounding box center [784, 389] width 1568 height 779
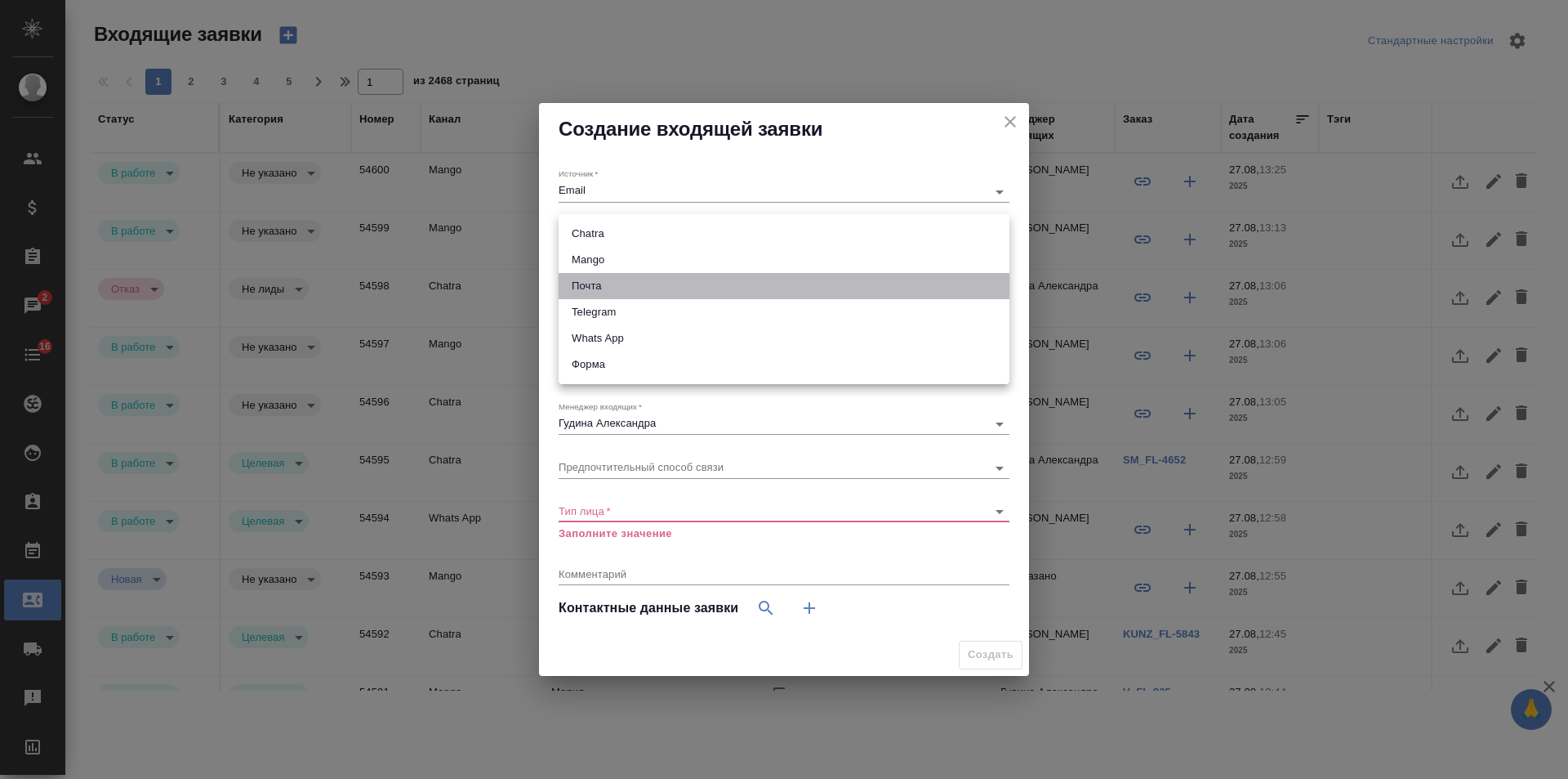
click at [598, 282] on li "Почта" at bounding box center [784, 286] width 451 height 26
type input "640a088c6aae0874b0a8d791"
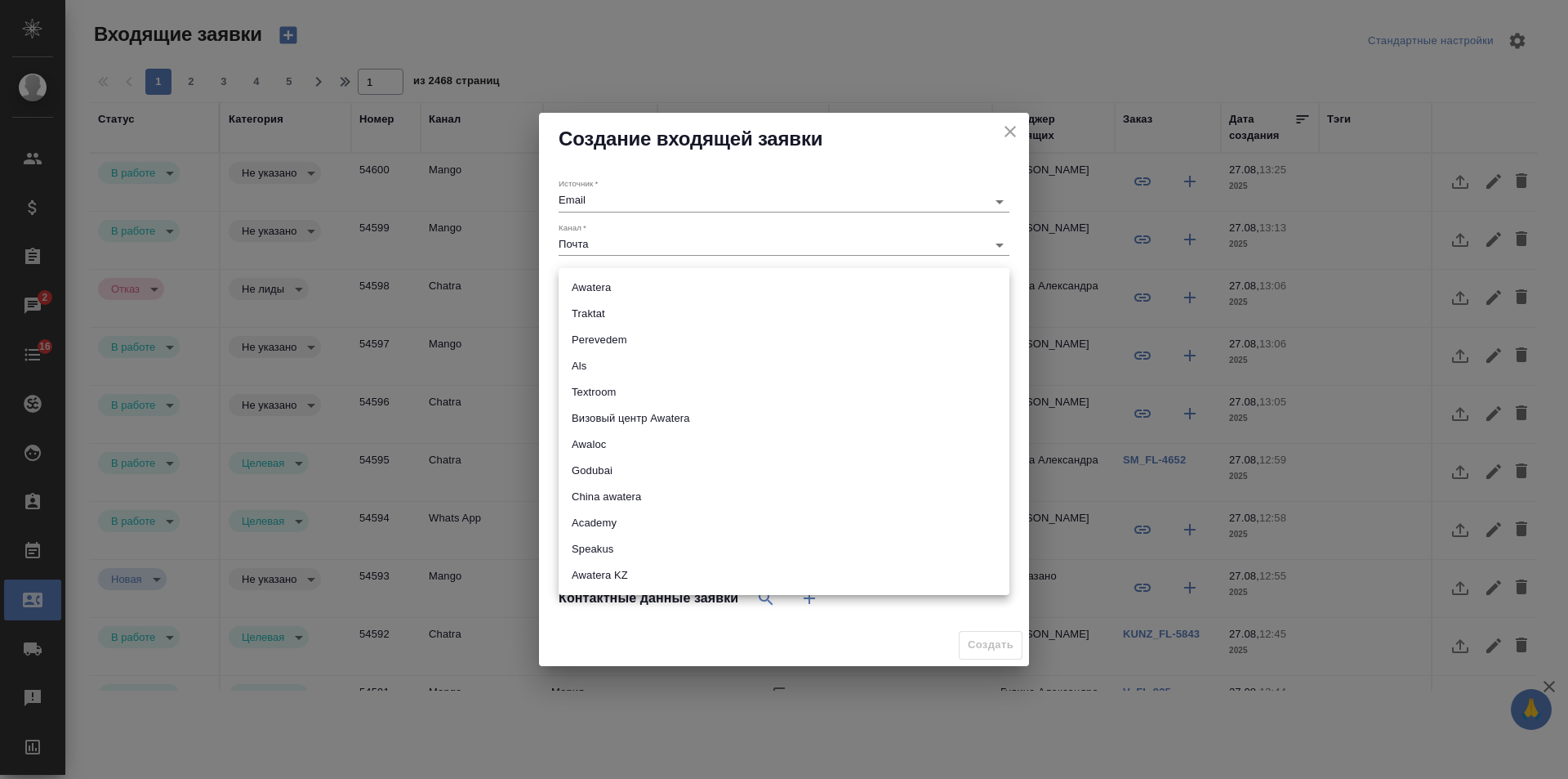
click at [594, 288] on body "🙏 .cls-1 fill:#fff; AWATERA Gudina Alexandra Клиенты Спецификации Заказы 2 Чаты…" at bounding box center [784, 389] width 1568 height 779
click at [594, 288] on li "Awatera" at bounding box center [784, 287] width 451 height 26
type input "awatera"
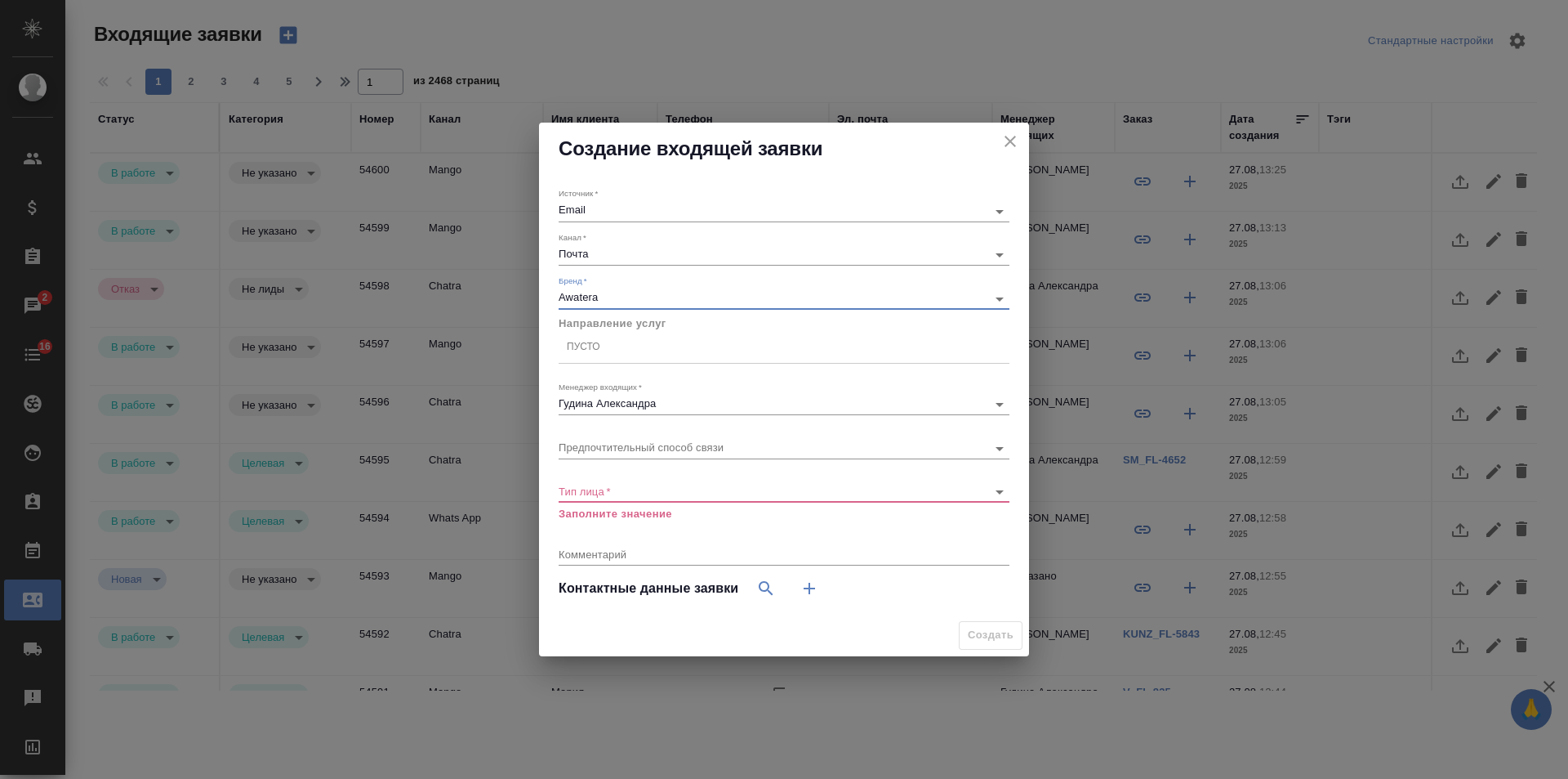
click at [619, 349] on div "Пусто" at bounding box center [784, 347] width 451 height 24
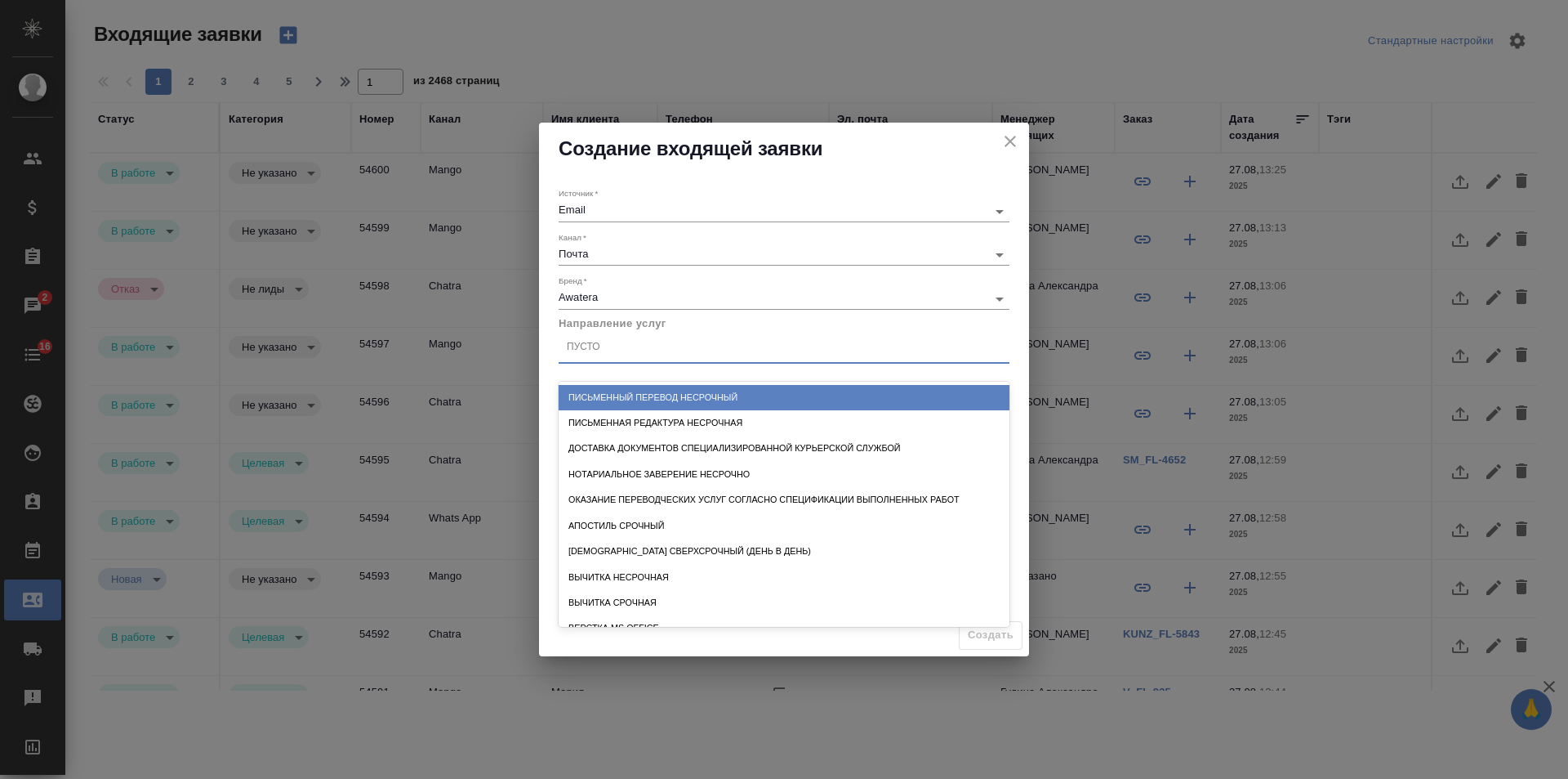
click at [641, 394] on div "Письменный перевод несрочный" at bounding box center [784, 397] width 451 height 25
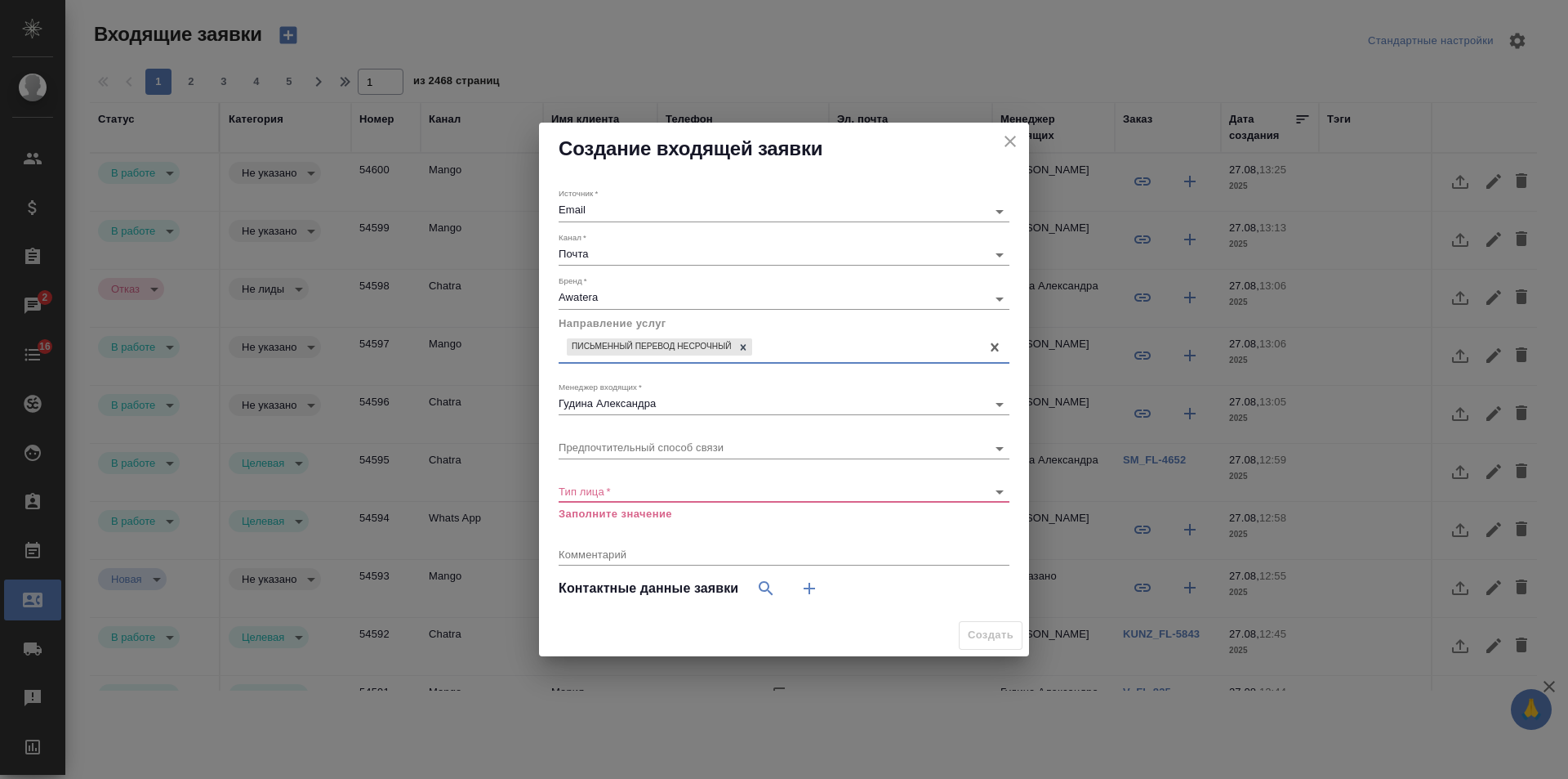
click at [615, 495] on body "🙏 .cls-1 fill:#fff; AWATERA Gudina Alexandra Клиенты Спецификации Заказы 2 Чаты…" at bounding box center [784, 389] width 1568 height 779
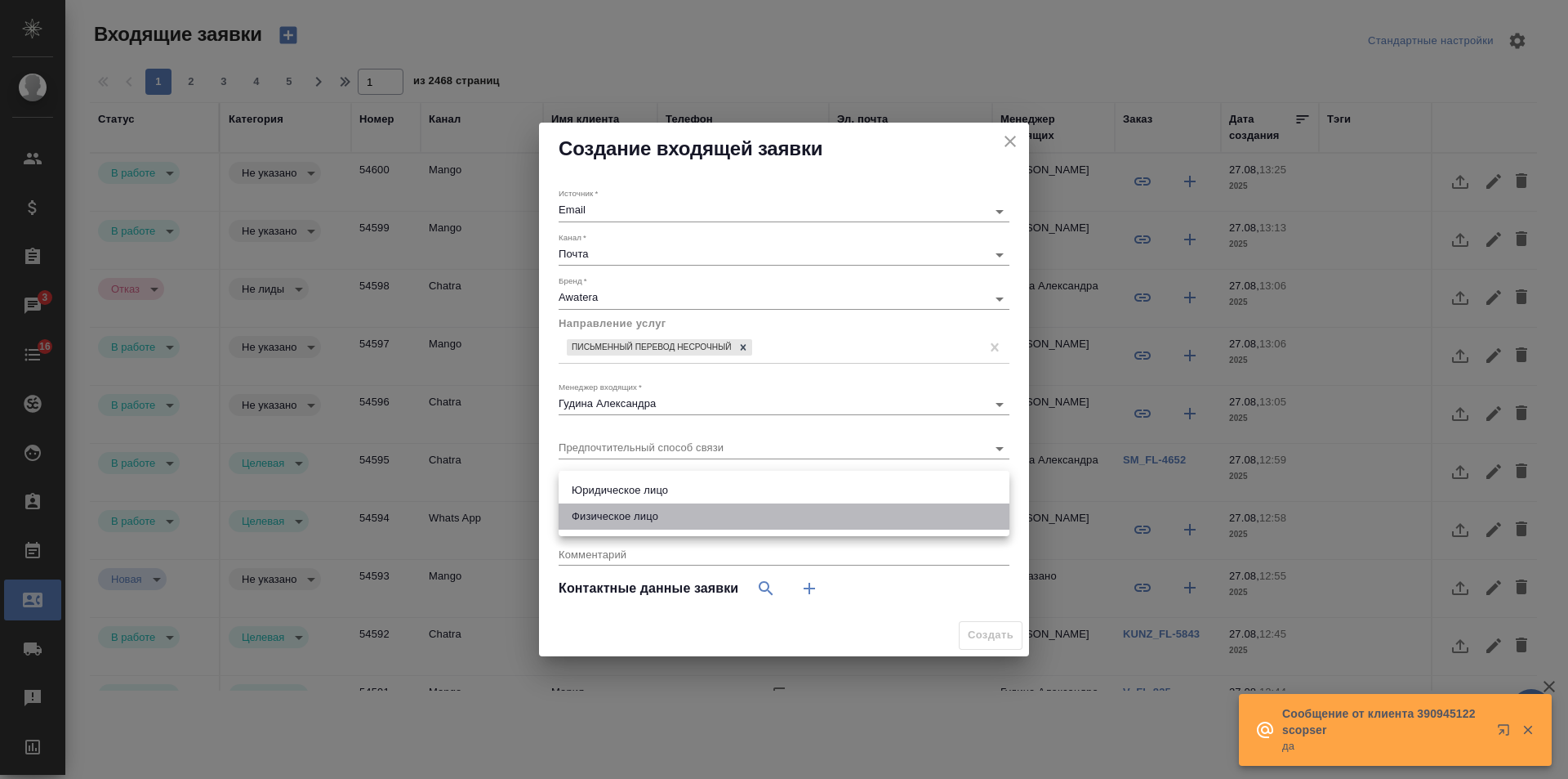
click at [615, 516] on li "Физическое лицо" at bounding box center [784, 516] width 451 height 26
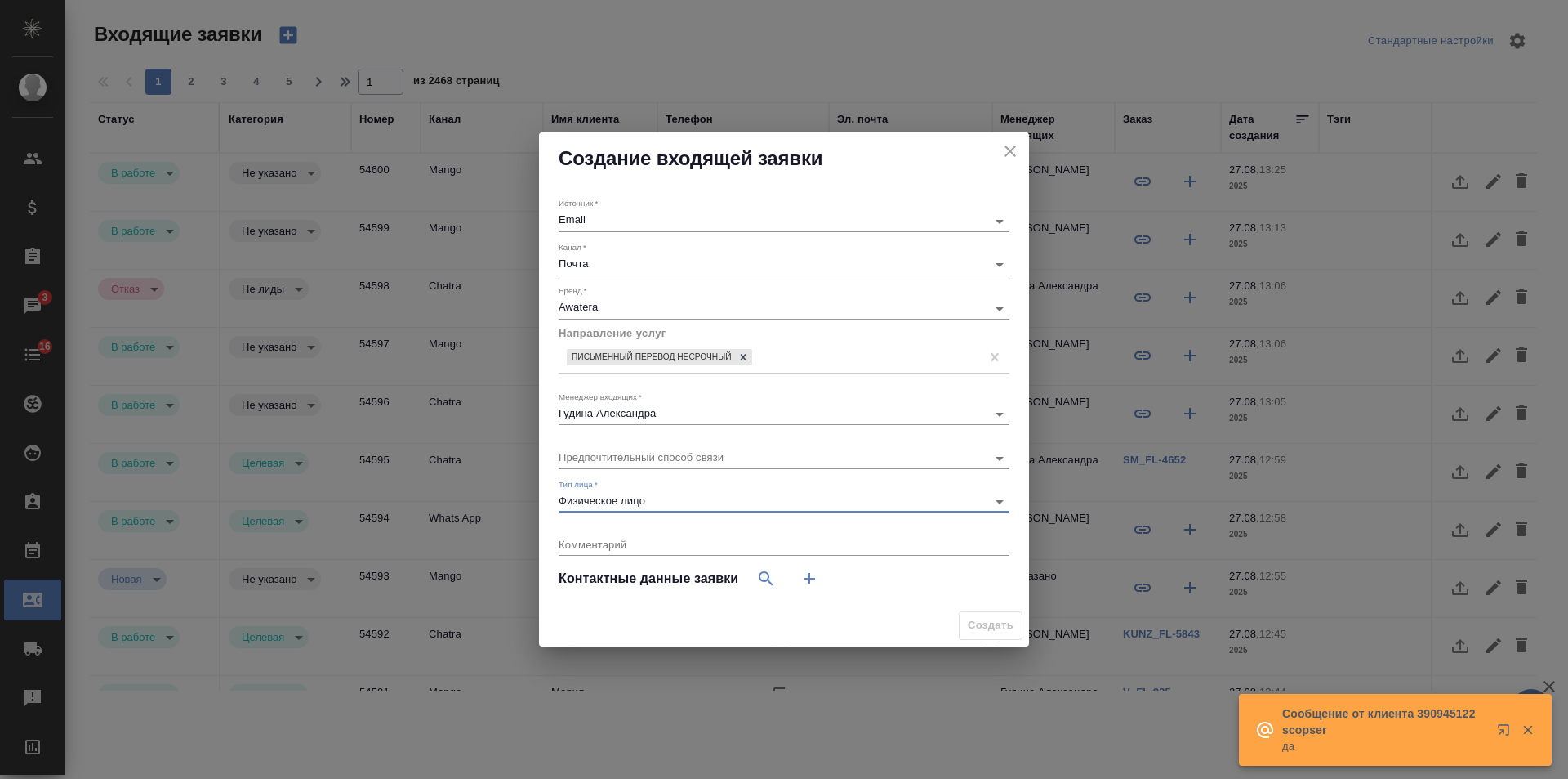
click at [619, 499] on body "🙏 .cls-1 fill:#fff; AWATERA Gudina Alexandra Клиенты Спецификации Заказы 3 Чаты…" at bounding box center [784, 389] width 1568 height 779
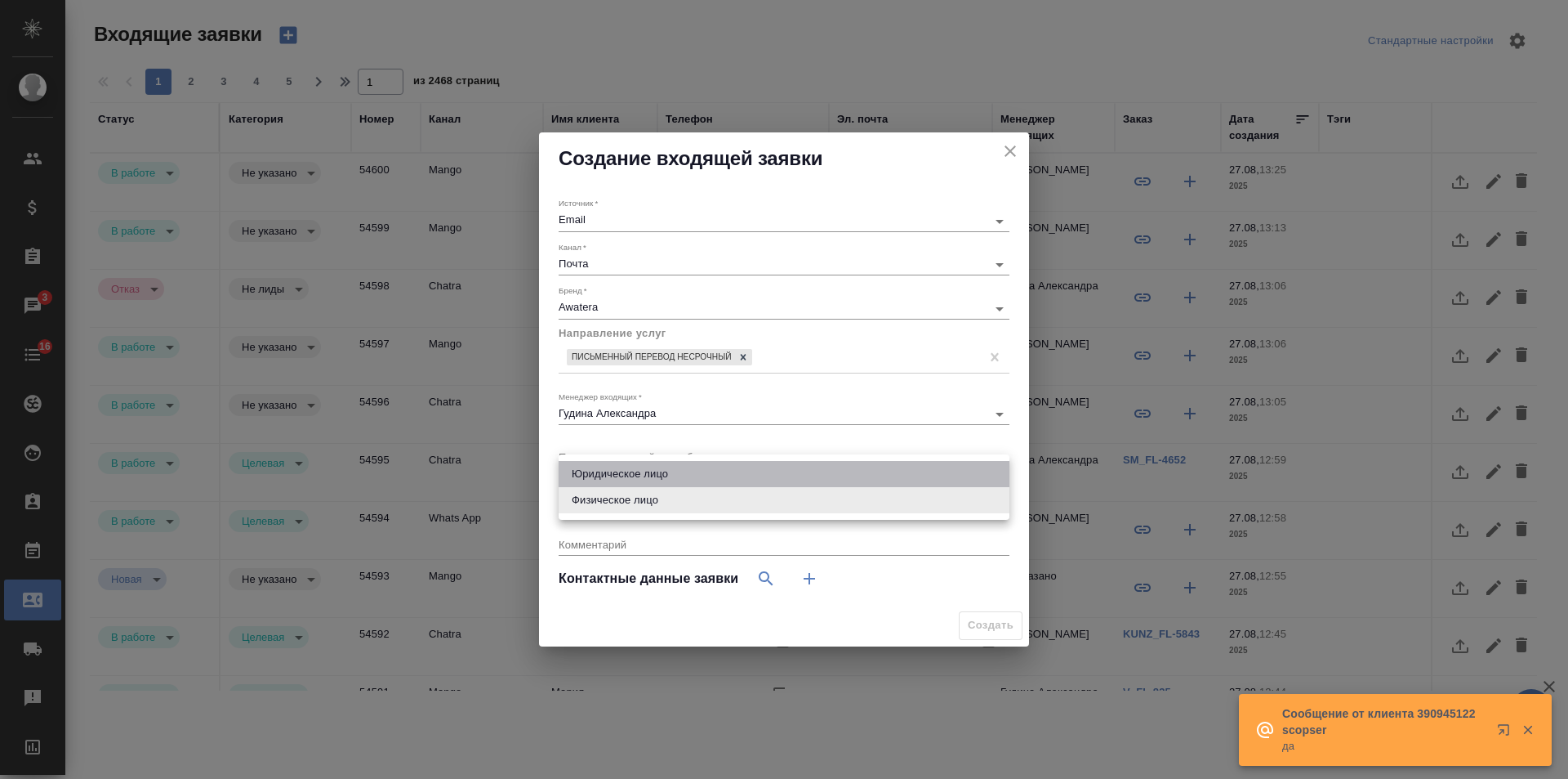
click at [623, 469] on li "Юридическое лицо" at bounding box center [784, 473] width 451 height 26
type input "company"
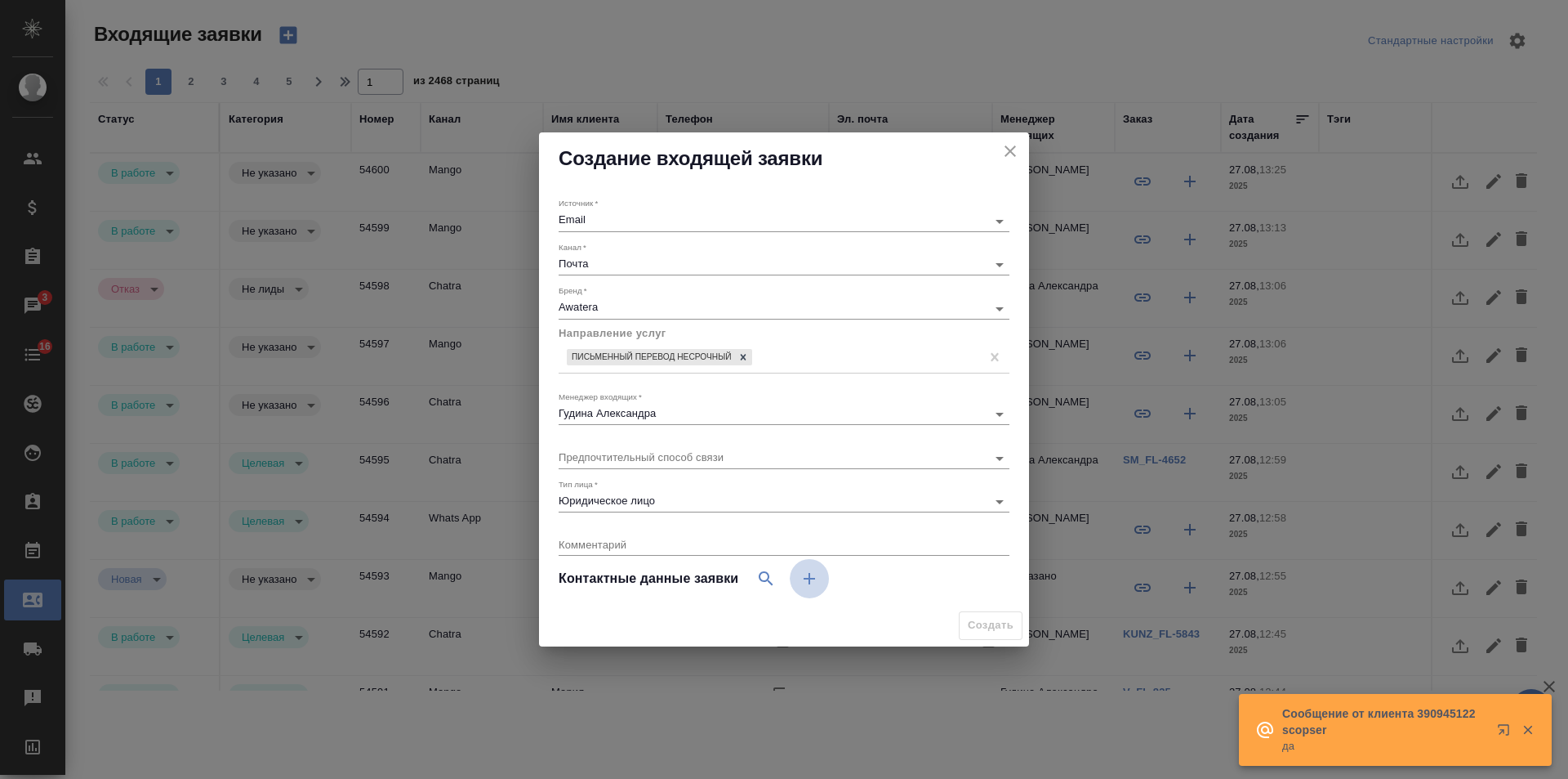
click at [817, 578] on icon "button" at bounding box center [809, 579] width 20 height 20
select select "RU"
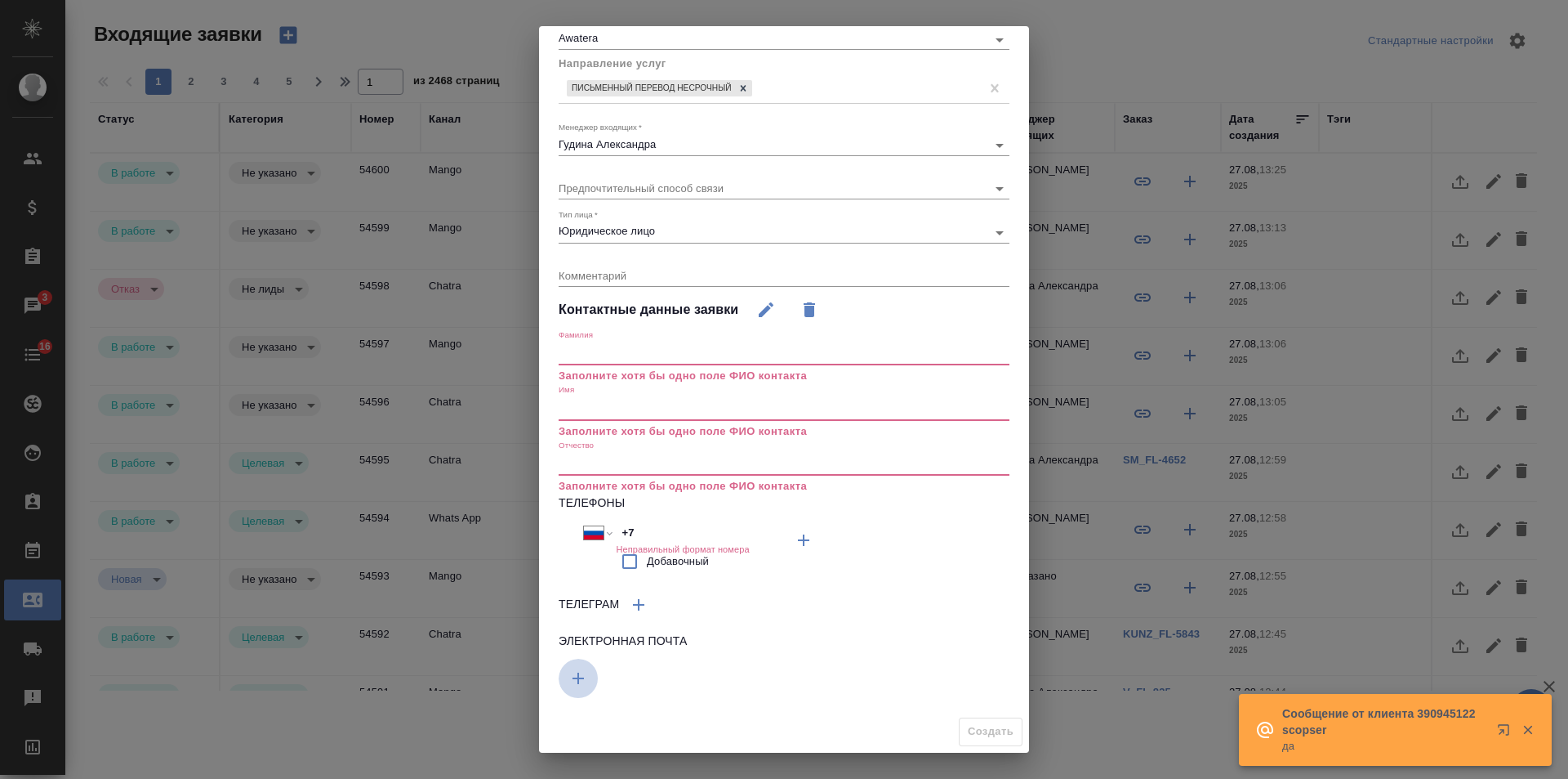
click at [579, 672] on icon "button" at bounding box center [579, 679] width 20 height 20
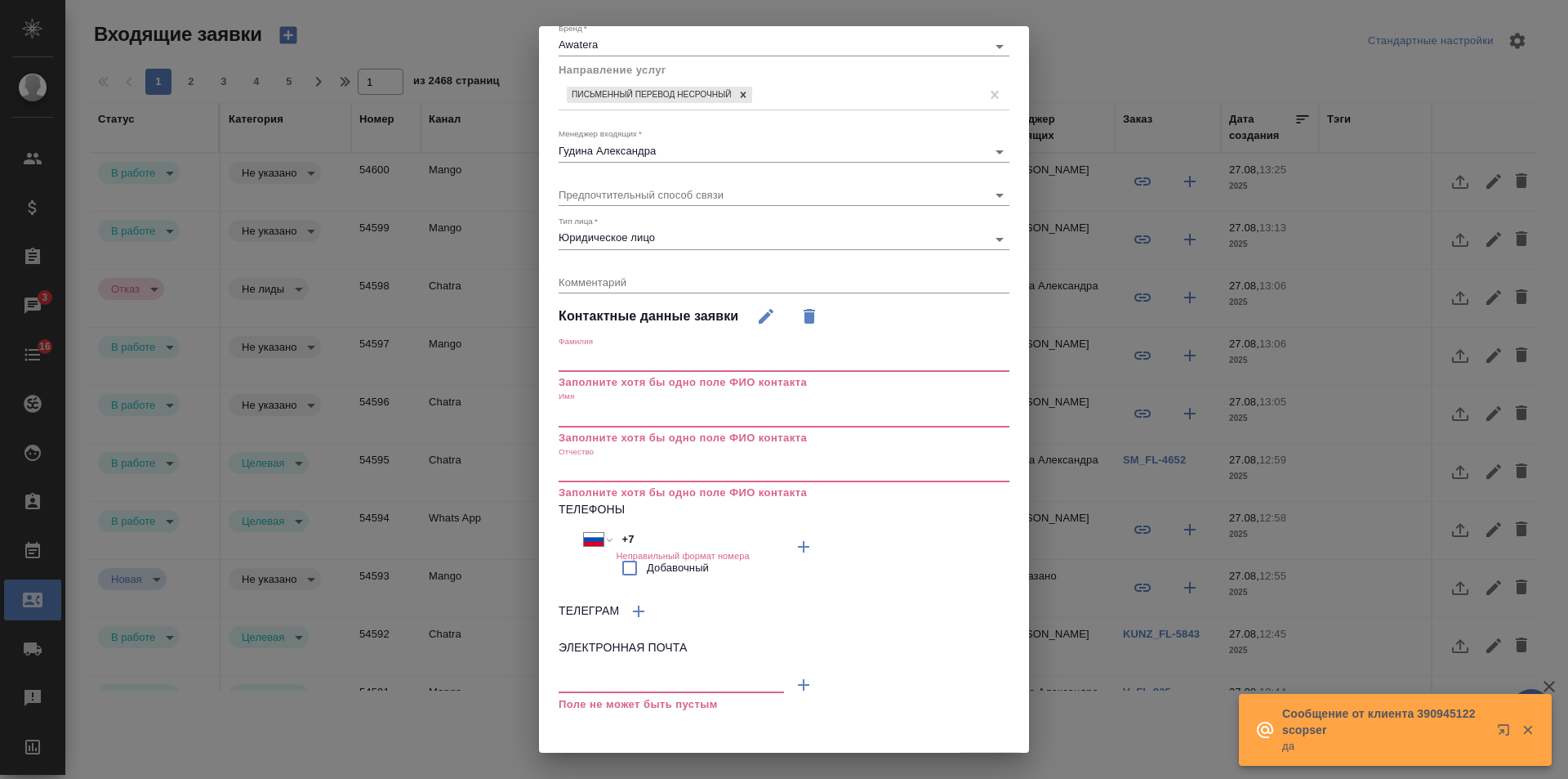
click at [612, 674] on input "text" at bounding box center [671, 681] width 225 height 21
paste input "veronikaivanova@kept.ru"
type input "veronikaivanova@kept.ru"
click at [615, 406] on input "text" at bounding box center [784, 414] width 451 height 23
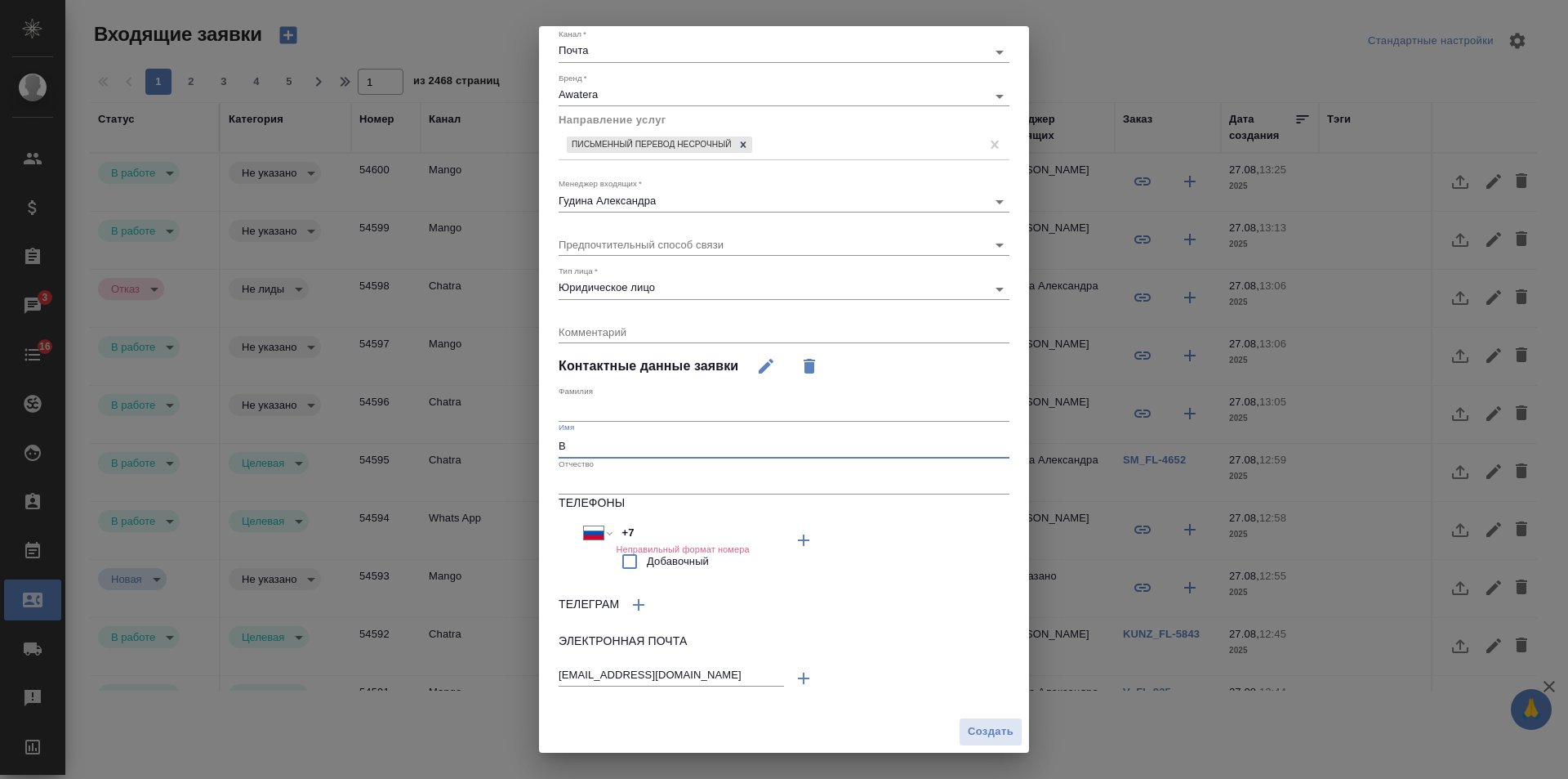
scroll to position [106, 0]
type input "Вероника"
click at [630, 408] on input "text" at bounding box center [784, 410] width 451 height 23
type input "Иванова"
drag, startPoint x: 592, startPoint y: 529, endPoint x: 555, endPoint y: 528, distance: 37.0
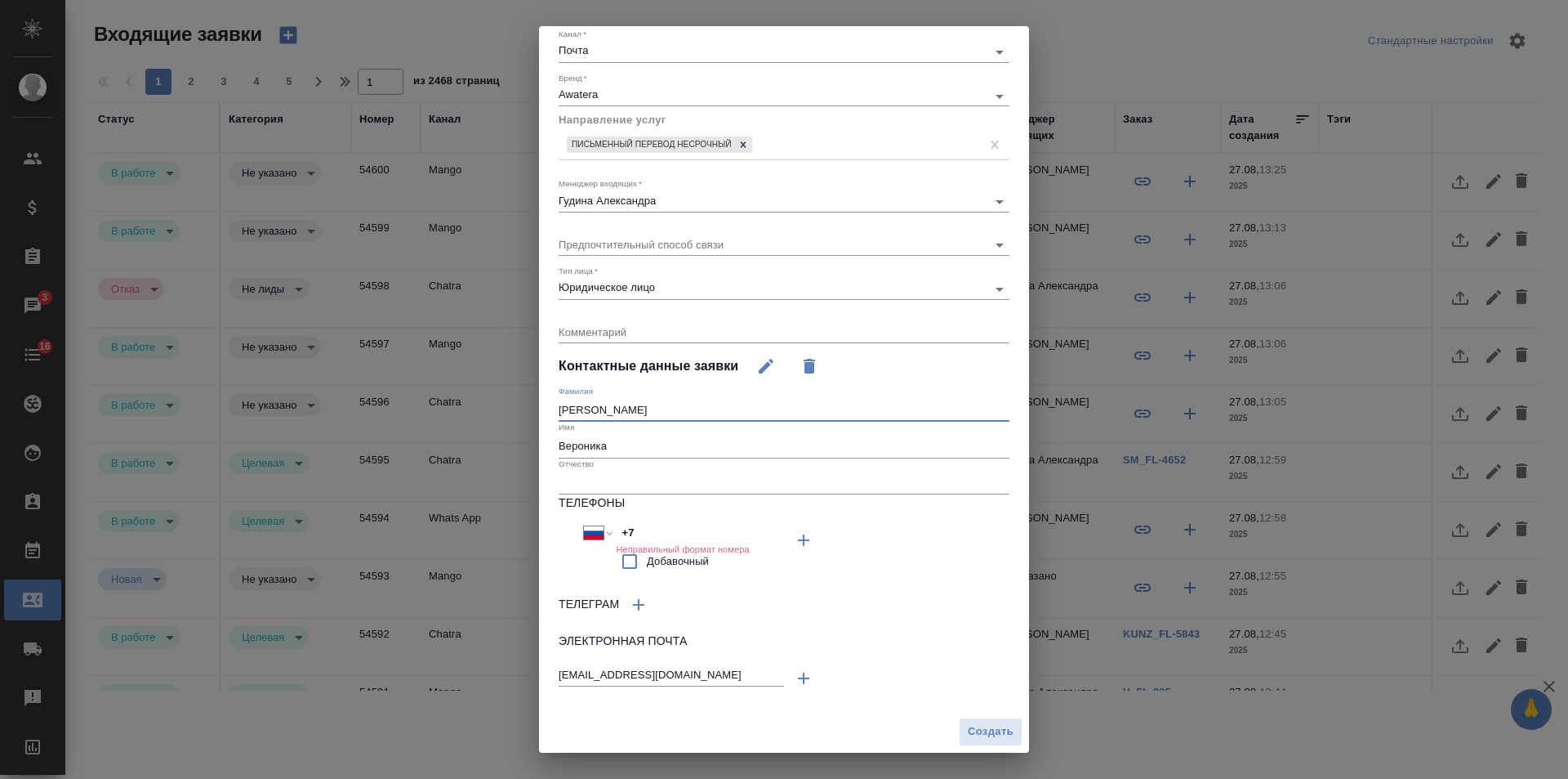
click at [555, 528] on div "Источник   * Email emailAds Канал   * Почта 640a088c6aae0874b0a8d791 Бренд   * …" at bounding box center [784, 341] width 490 height 738
paste input "495 937 44 77"
type input "+7 495 937 44 77"
click at [689, 561] on span "Добавочный" at bounding box center [677, 563] width 62 height 16
click at [647, 561] on input "Добавочный" at bounding box center [629, 563] width 34 height 34
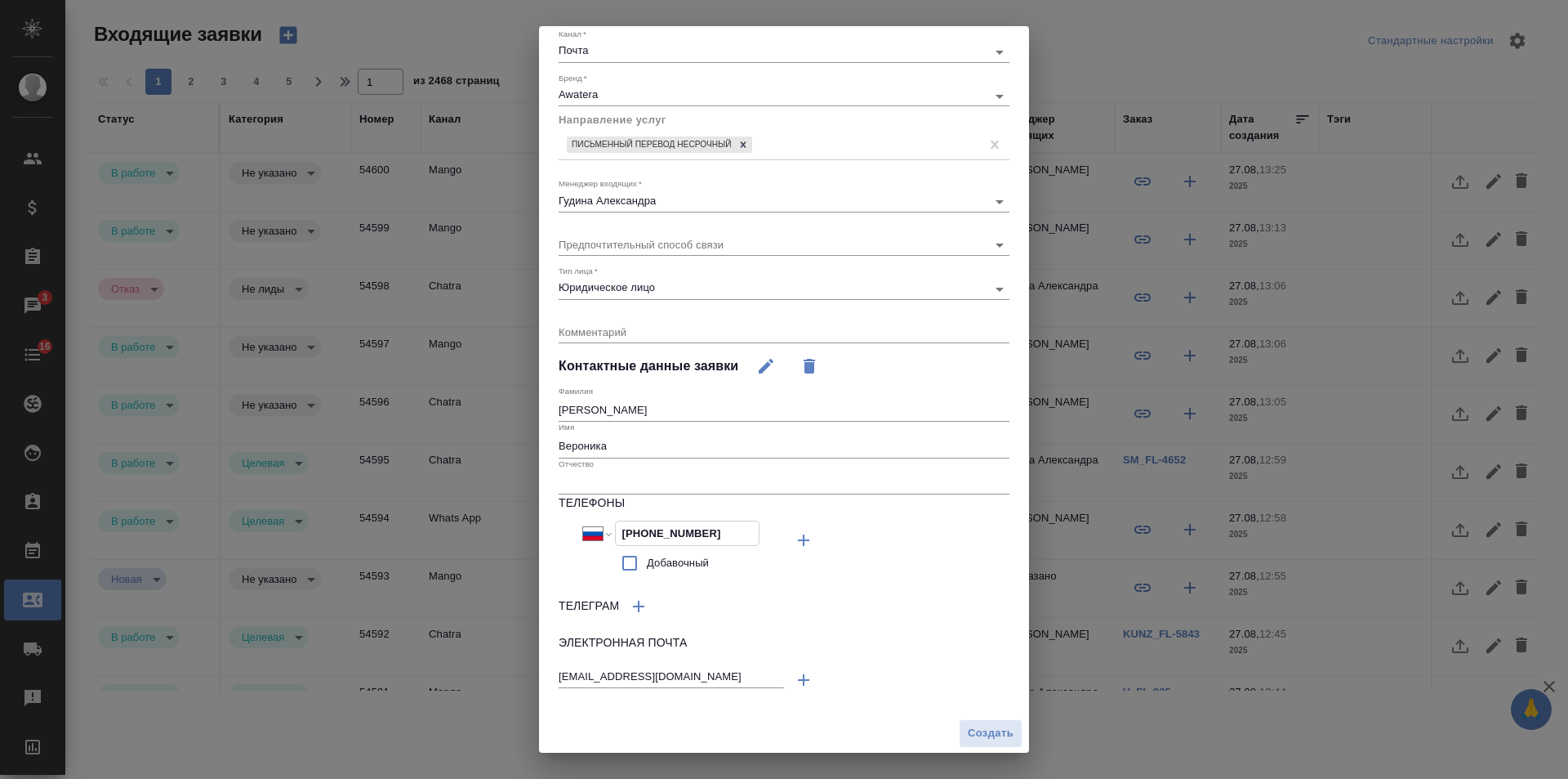
checkbox input "true"
click at [891, 525] on input "text" at bounding box center [880, 532] width 125 height 24
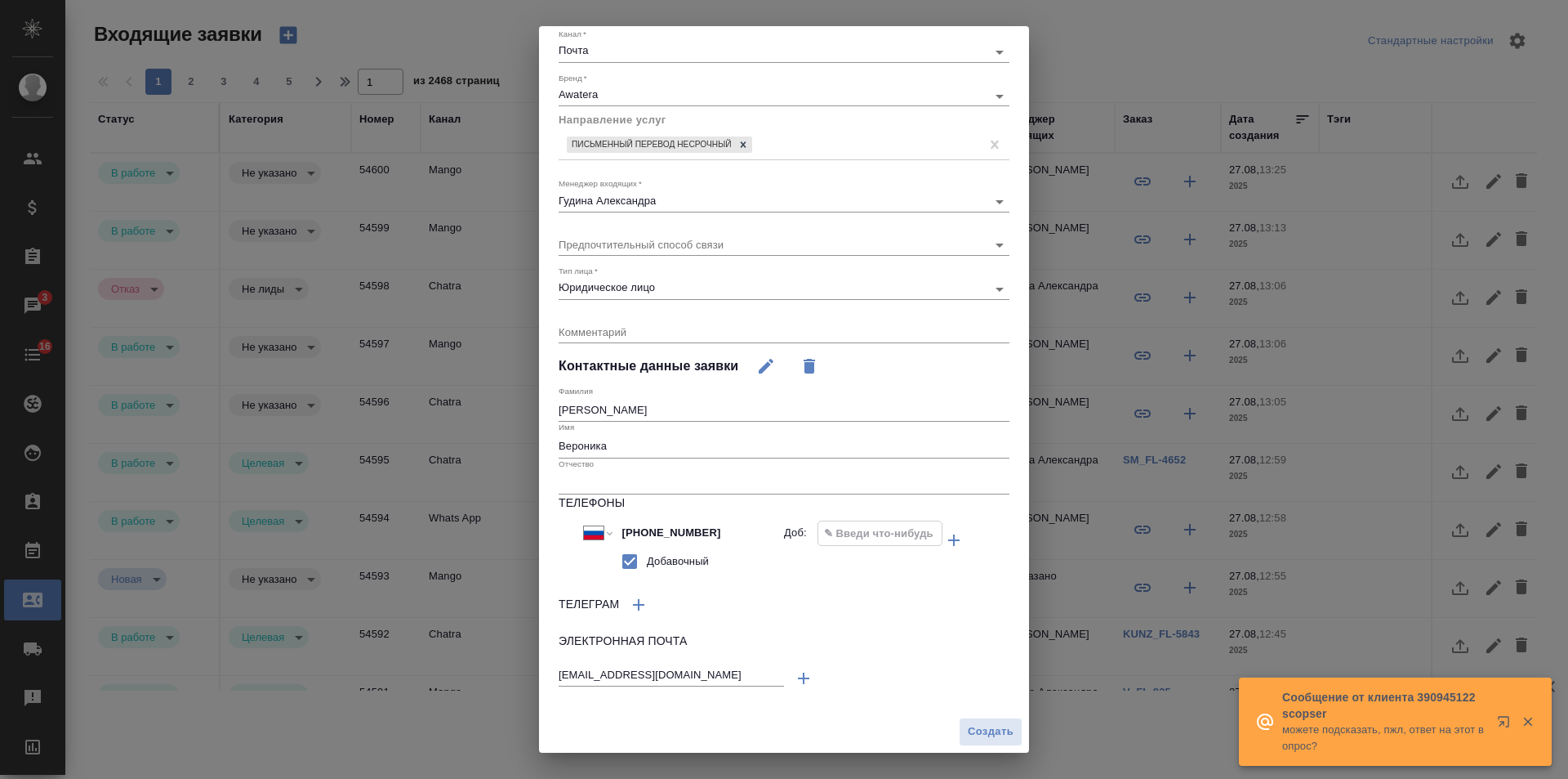
click at [853, 542] on input "text" at bounding box center [880, 533] width 123 height 24
paste input "14570"
type input "14570"
click at [949, 539] on icon "button" at bounding box center [954, 540] width 12 height 12
select select "RU"
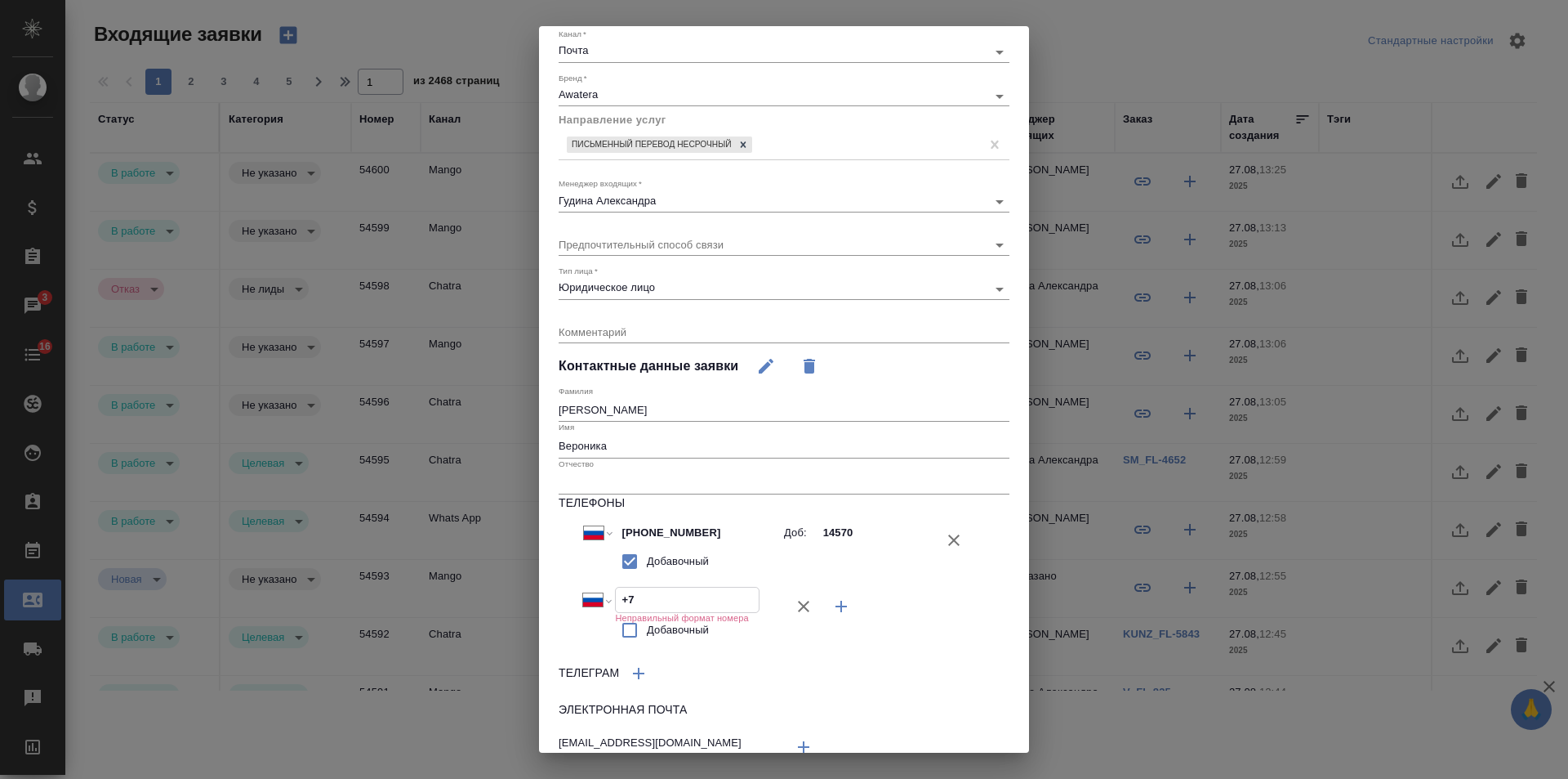
drag, startPoint x: 630, startPoint y: 596, endPoint x: 526, endPoint y: 594, distance: 104.0
click at [526, 594] on div "Создание входящей заявки Источник   * Email emailAds Канал   * Почта 640a088c6a…" at bounding box center [784, 389] width 1568 height 779
paste input "968 691 10 49"
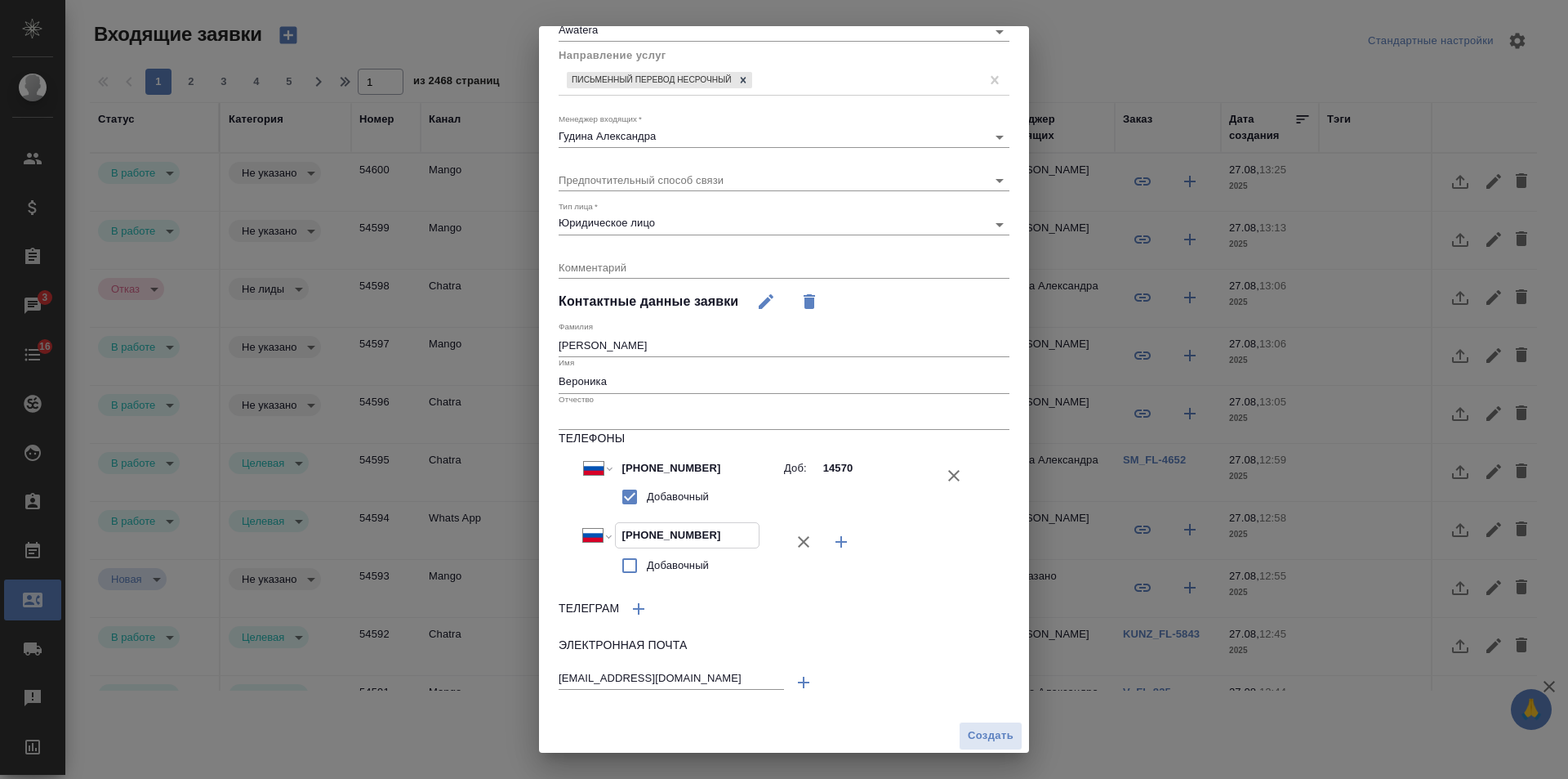
scroll to position [175, 0]
type input "+7 968 691 10 49"
click at [986, 730] on span "Создать" at bounding box center [990, 731] width 46 height 19
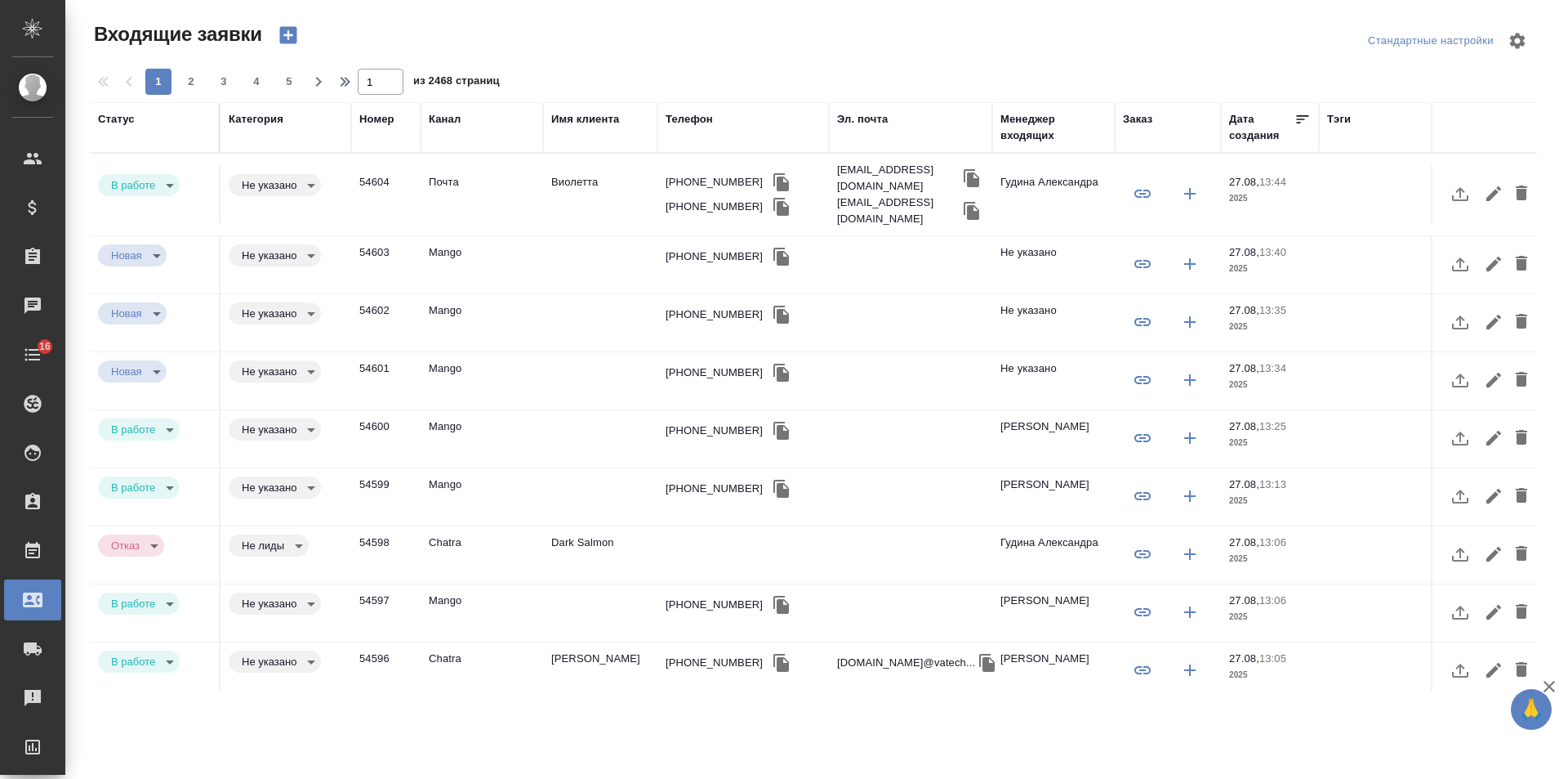
click at [580, 190] on td "Виолетта" at bounding box center [600, 194] width 114 height 57
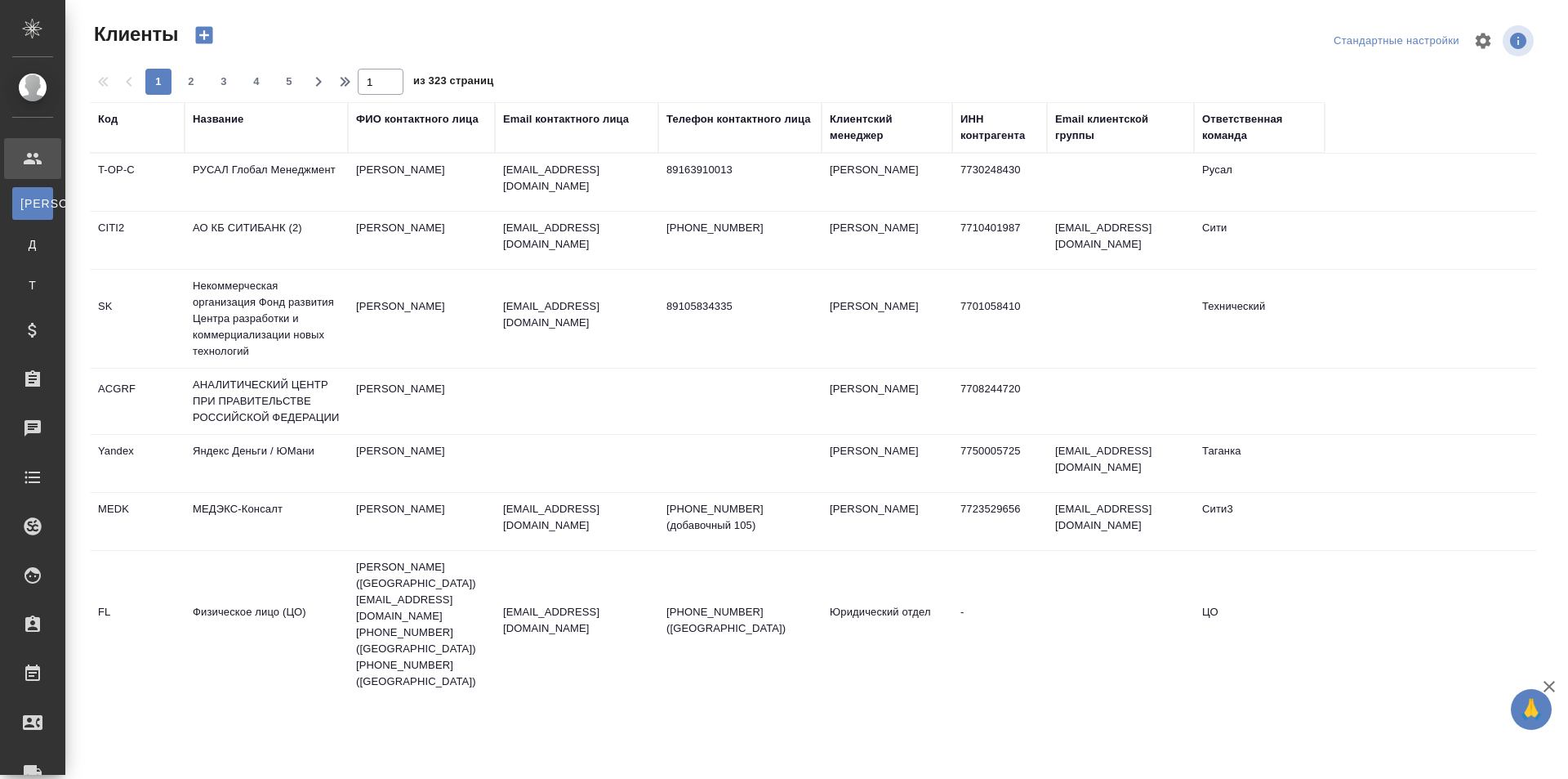
select select "RU"
click at [599, 119] on div "Email контактного лица" at bounding box center [565, 119] width 126 height 16
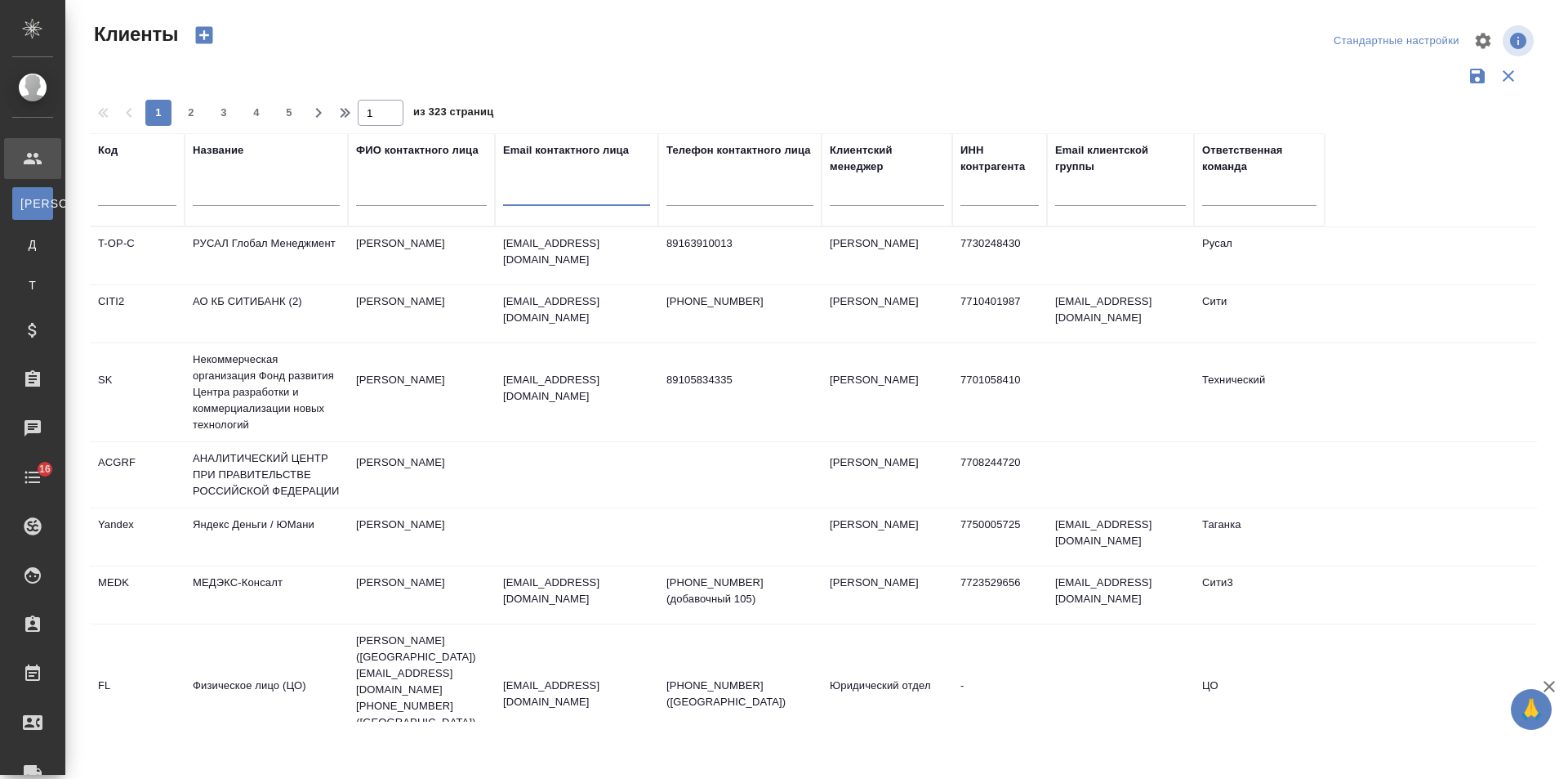
click at [575, 195] on input "text" at bounding box center [576, 195] width 147 height 21
paste input "[EMAIL_ADDRESS][DOMAIN_NAME]"
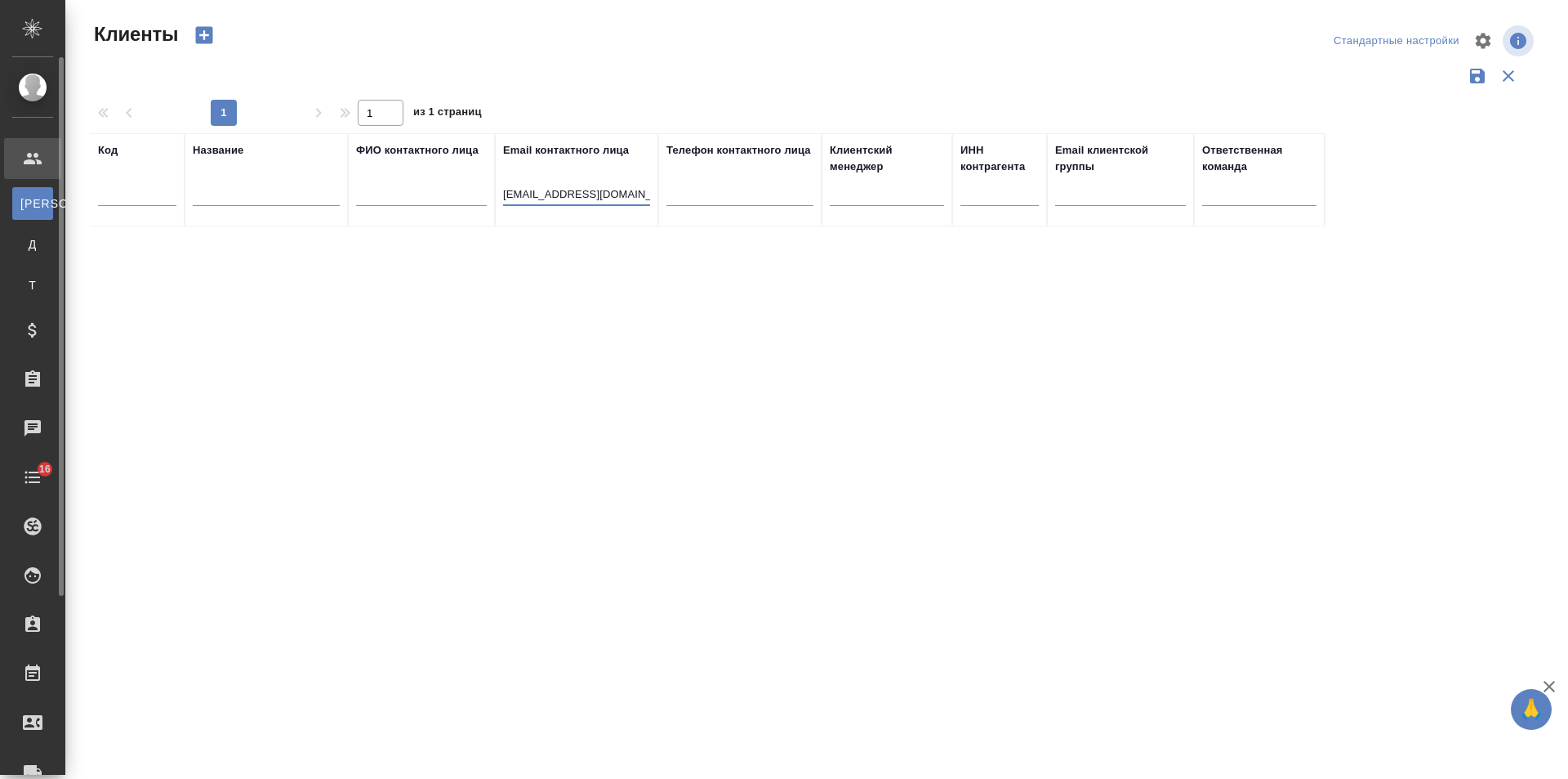
drag, startPoint x: 582, startPoint y: 196, endPoint x: 35, endPoint y: 188, distance: 547.1
click at [35, 188] on div ".cls-1 fill:#fff; AWATERA [PERSON_NAME] К Клиенты Д Договоры Т Тендеры Специфик…" at bounding box center [784, 389] width 1568 height 779
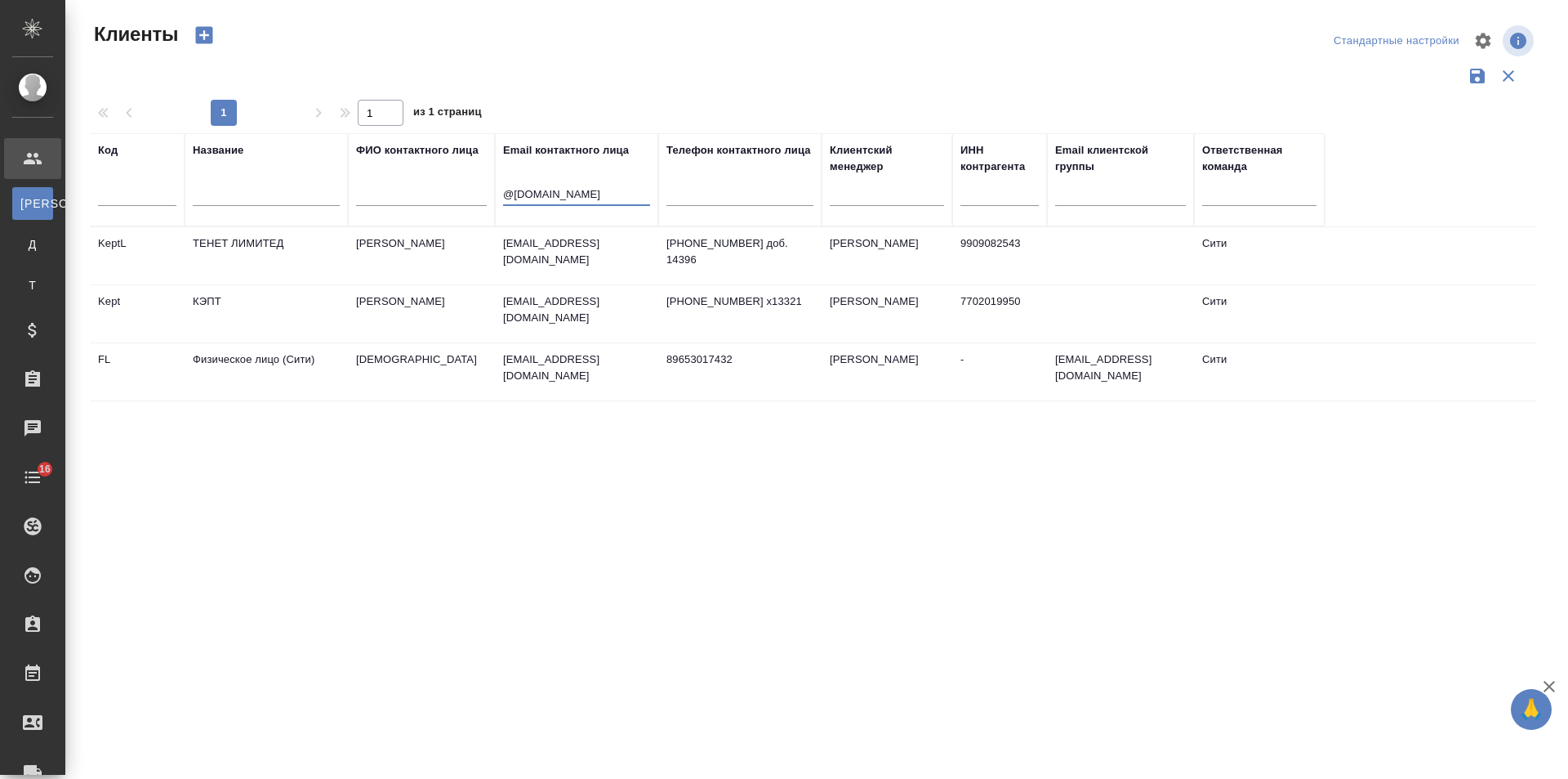
type input "@[DOMAIN_NAME]"
click at [711, 304] on p "[PHONE_NUMBER] x13321" at bounding box center [740, 301] width 147 height 16
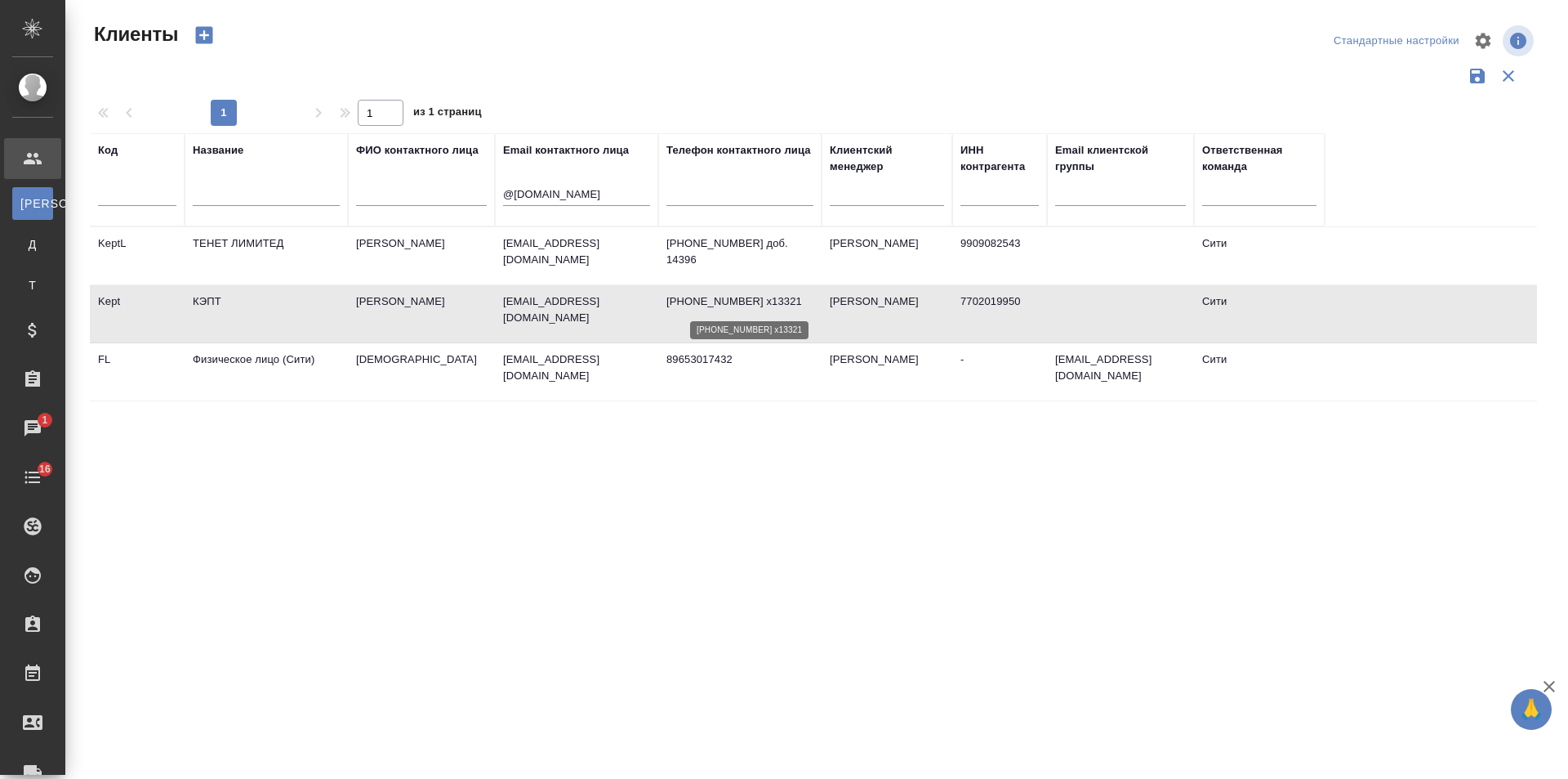
click at [711, 304] on p "[PHONE_NUMBER] x13321" at bounding box center [740, 301] width 147 height 16
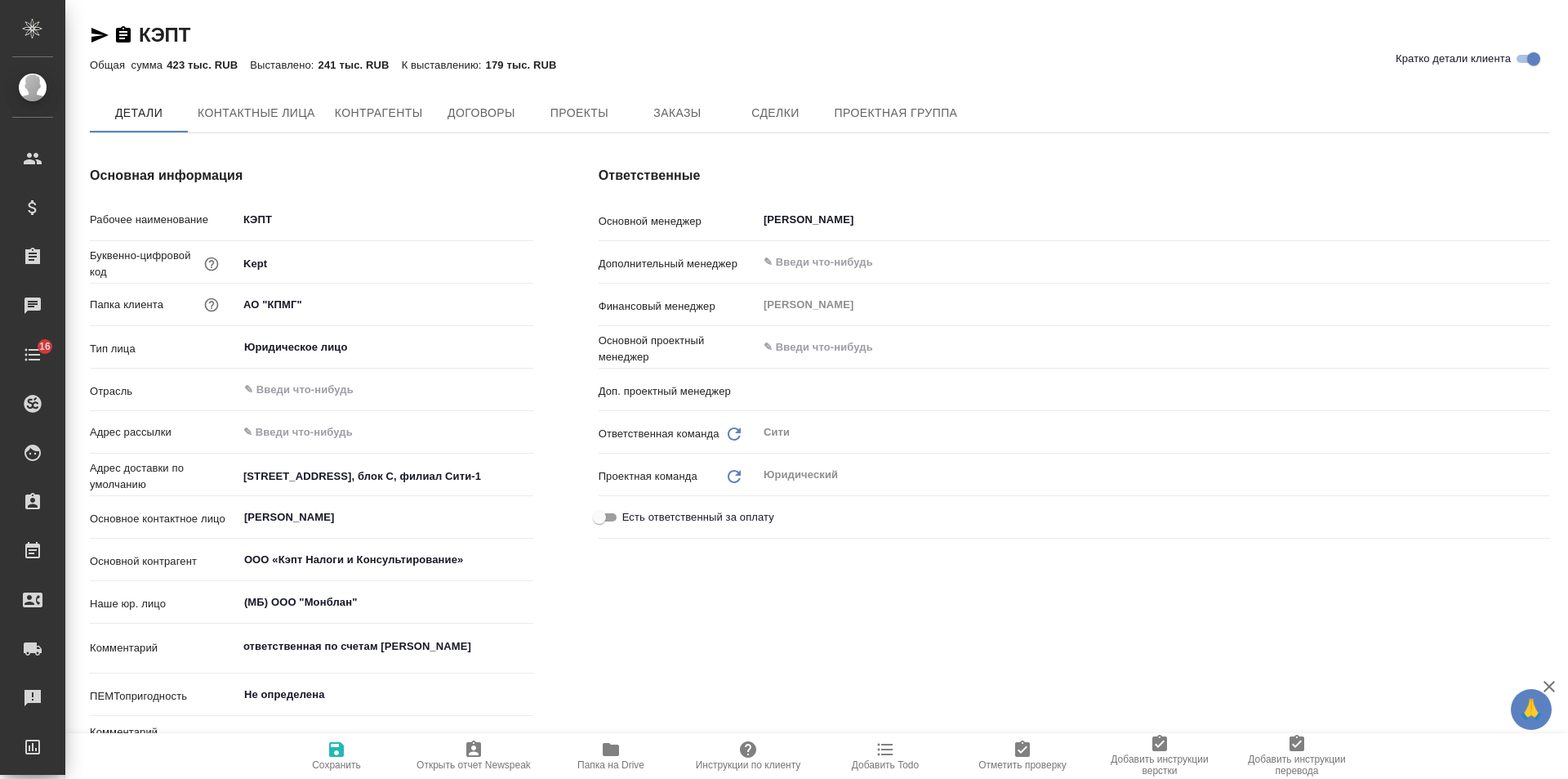
type textarea "x"
type спецификации\)-0 "Конечный заказчик (заказы, спецификации)"
type input "[PERSON_NAME]"
type textarea "x"
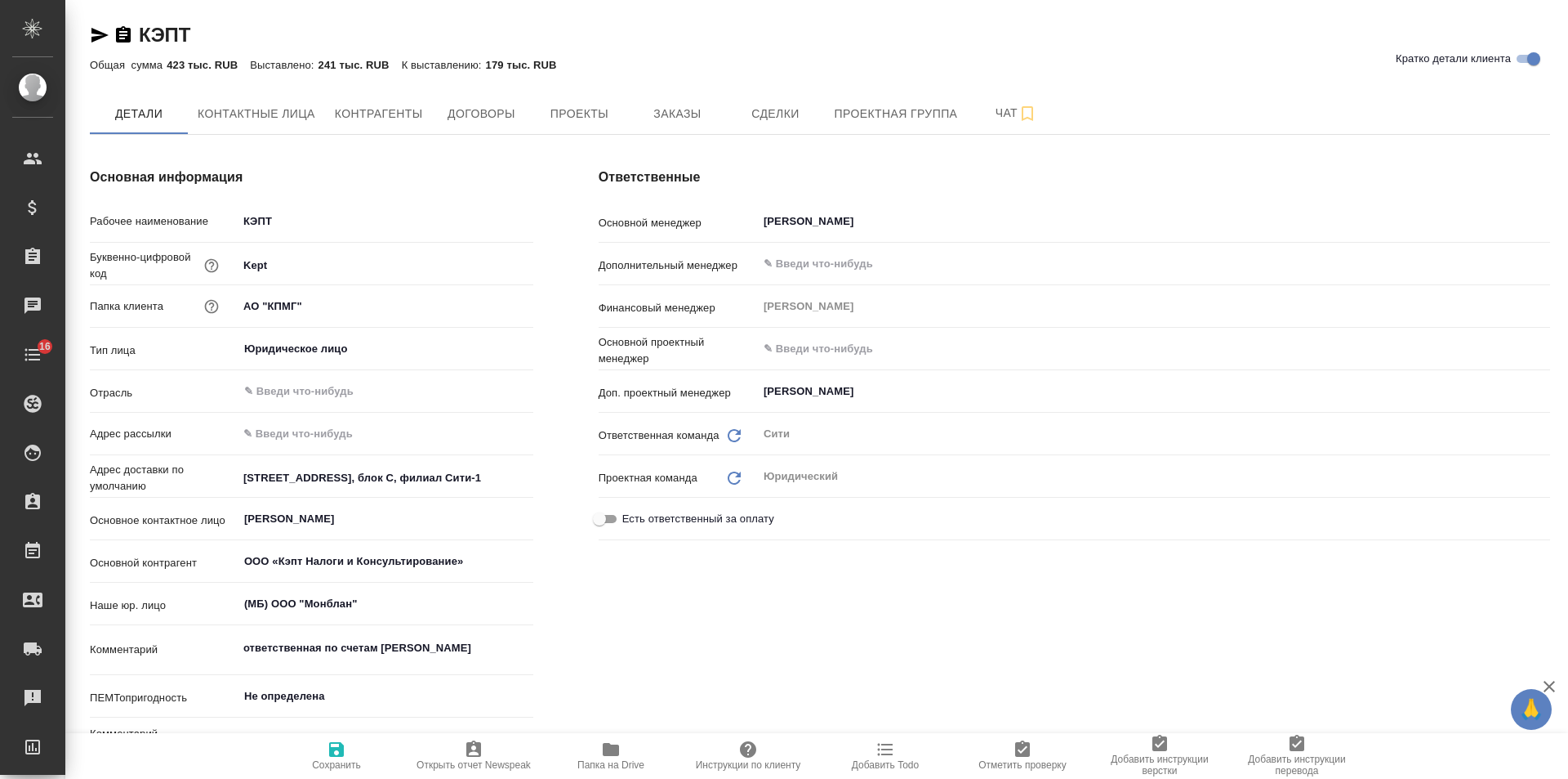
type textarea "x"
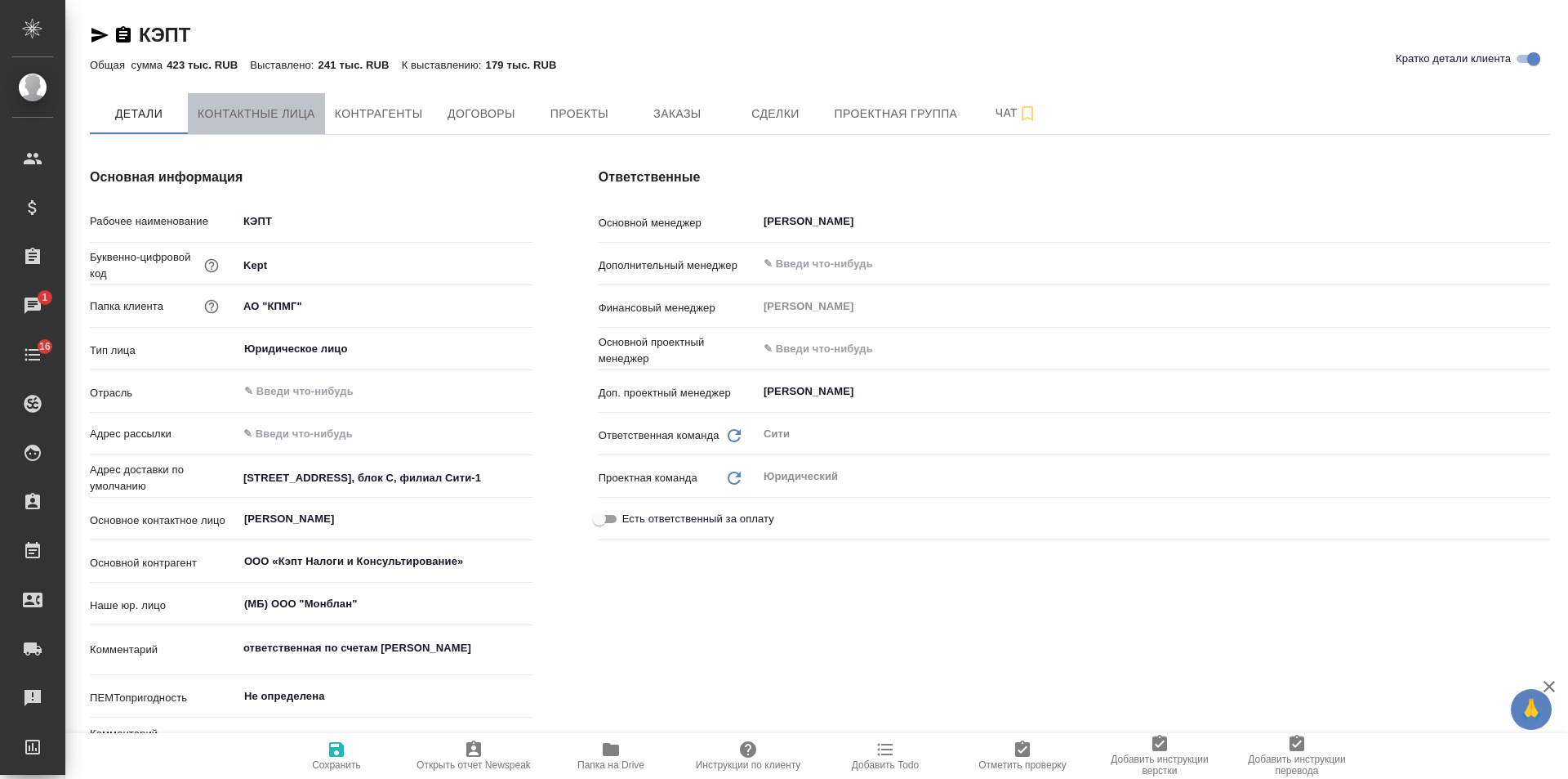
click at [245, 118] on span "Контактные лица" at bounding box center [257, 114] width 118 height 21
select select "RU"
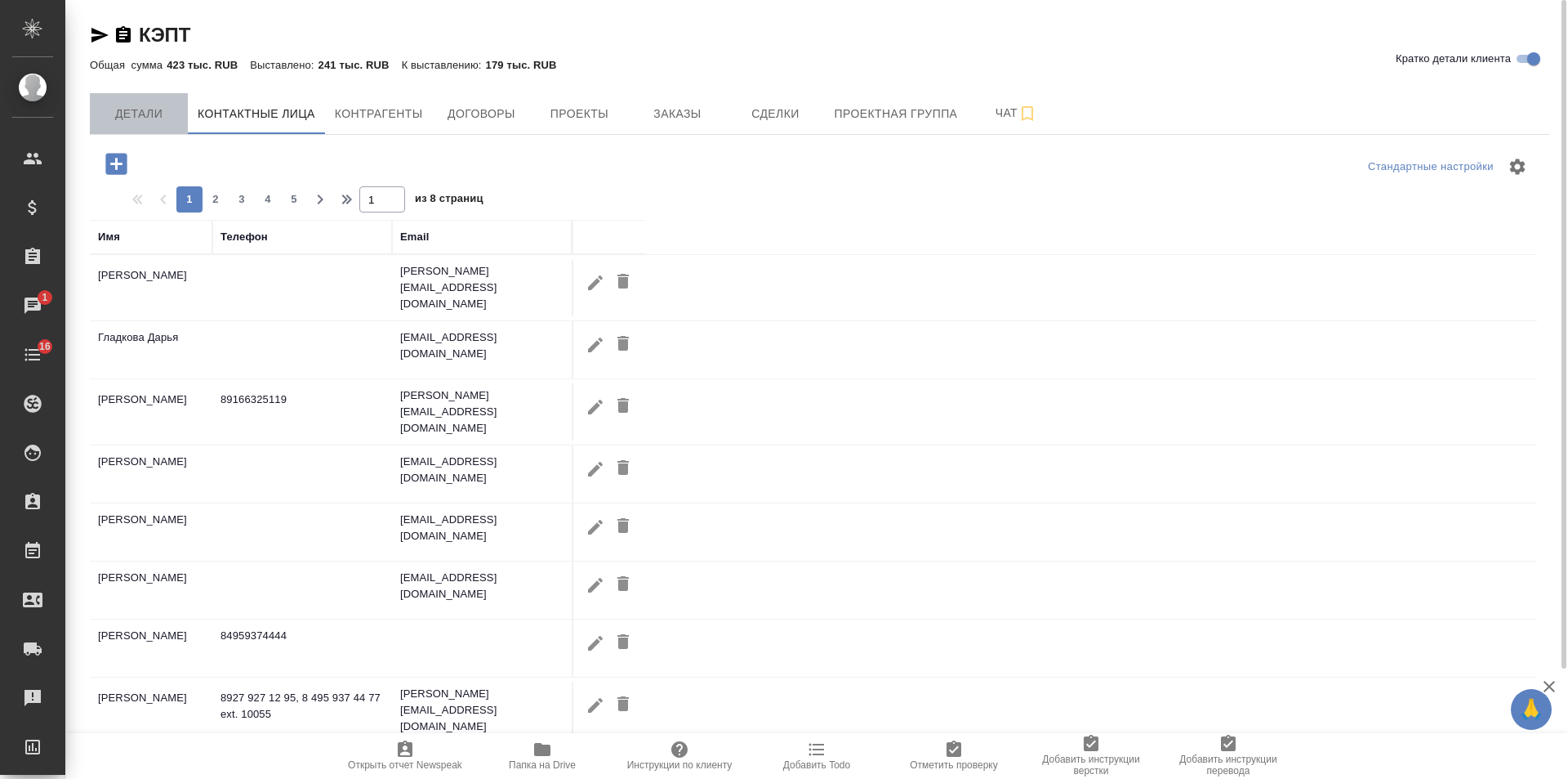
click at [107, 117] on span "Детали" at bounding box center [138, 114] width 79 height 21
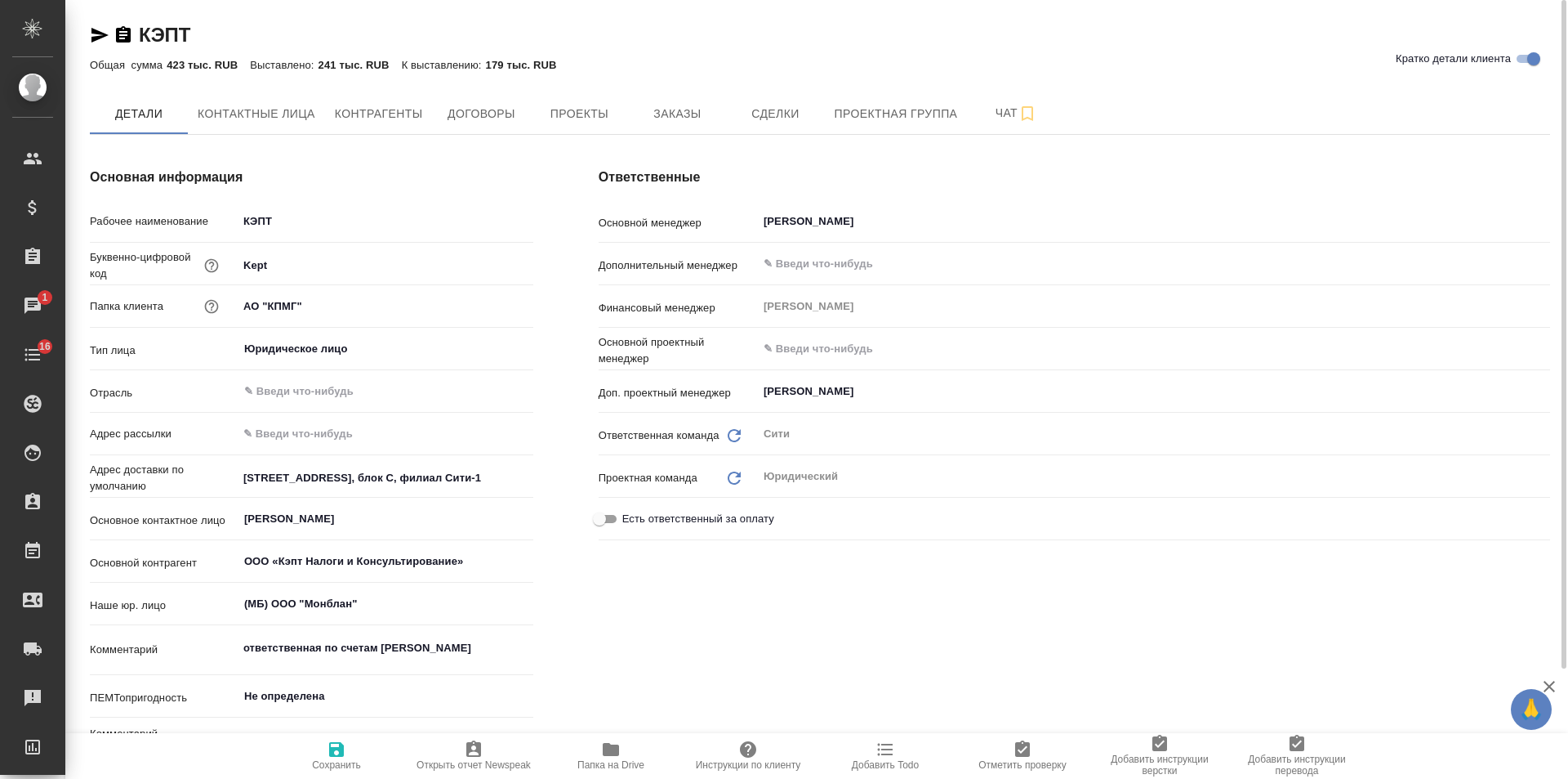
type textarea "x"
drag, startPoint x: 104, startPoint y: 40, endPoint x: 181, endPoint y: 7, distance: 83.8
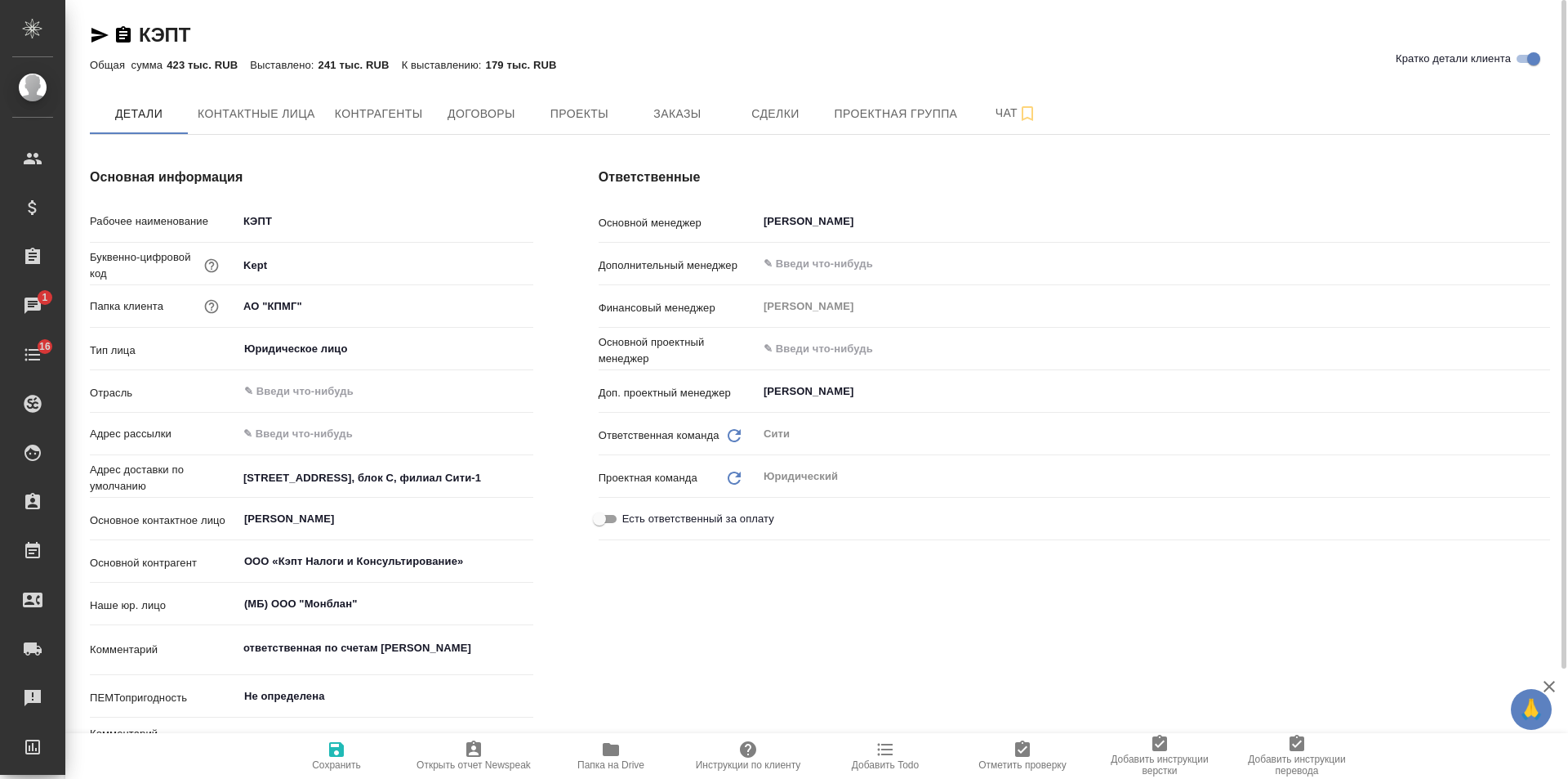
click at [104, 38] on icon "button" at bounding box center [99, 35] width 20 height 20
drag, startPoint x: 102, startPoint y: 30, endPoint x: 202, endPoint y: 7, distance: 102.6
click at [106, 30] on icon "button" at bounding box center [99, 35] width 20 height 20
drag, startPoint x: 129, startPoint y: 31, endPoint x: 200, endPoint y: 5, distance: 75.6
click at [128, 31] on icon "button" at bounding box center [123, 34] width 14 height 16
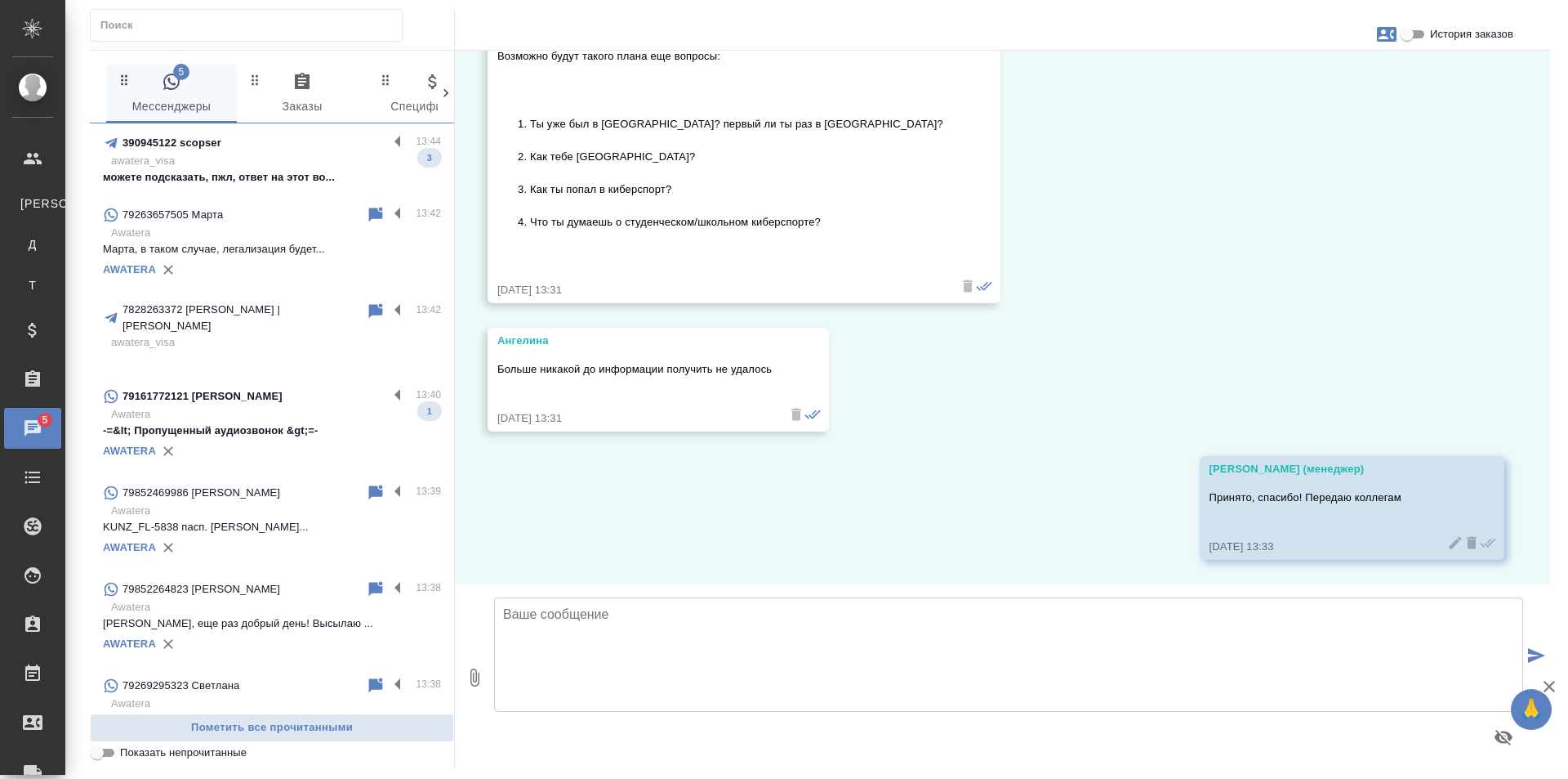
click at [261, 407] on p "Awatera" at bounding box center [276, 414] width 330 height 16
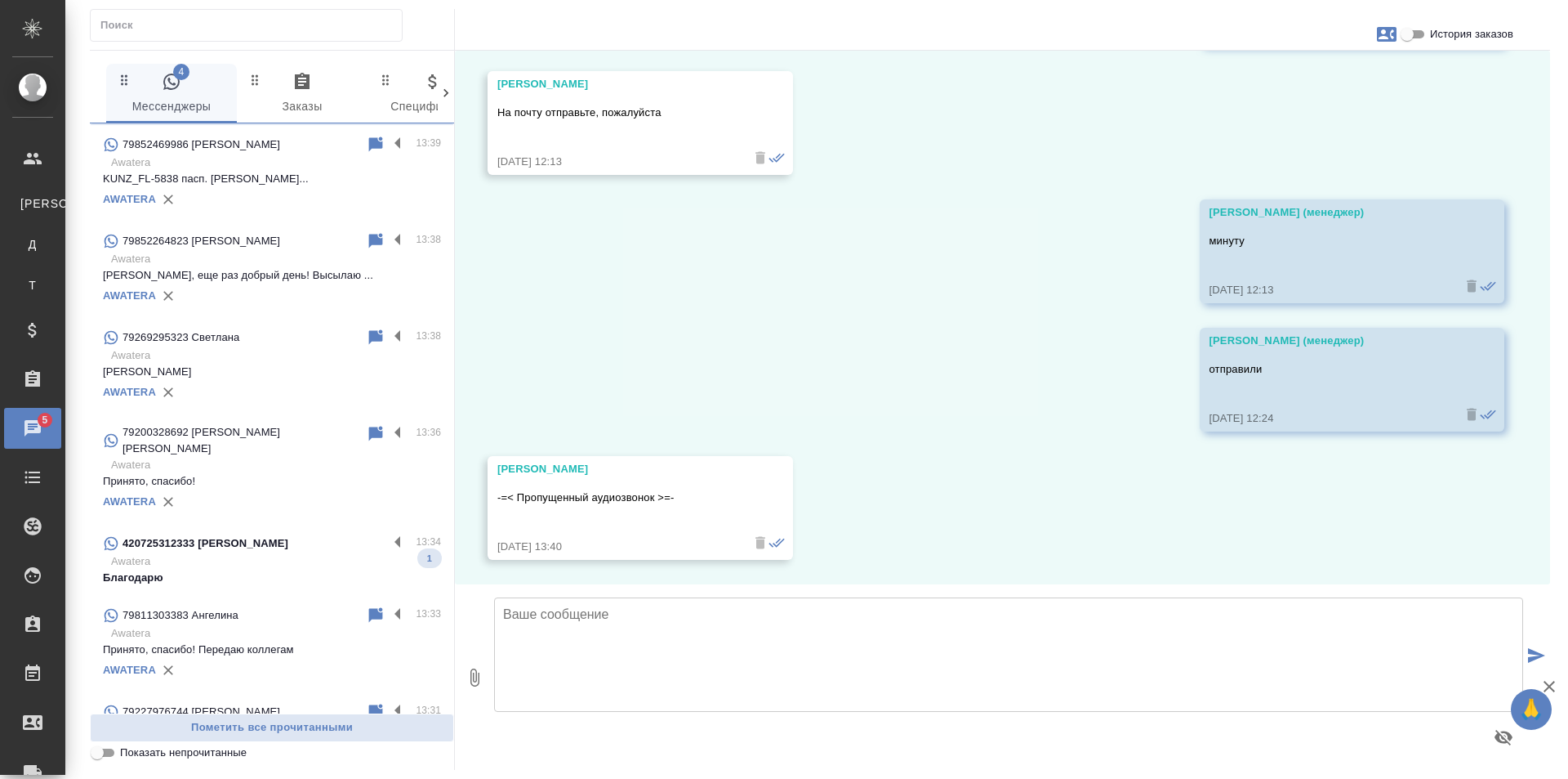
scroll to position [409, 0]
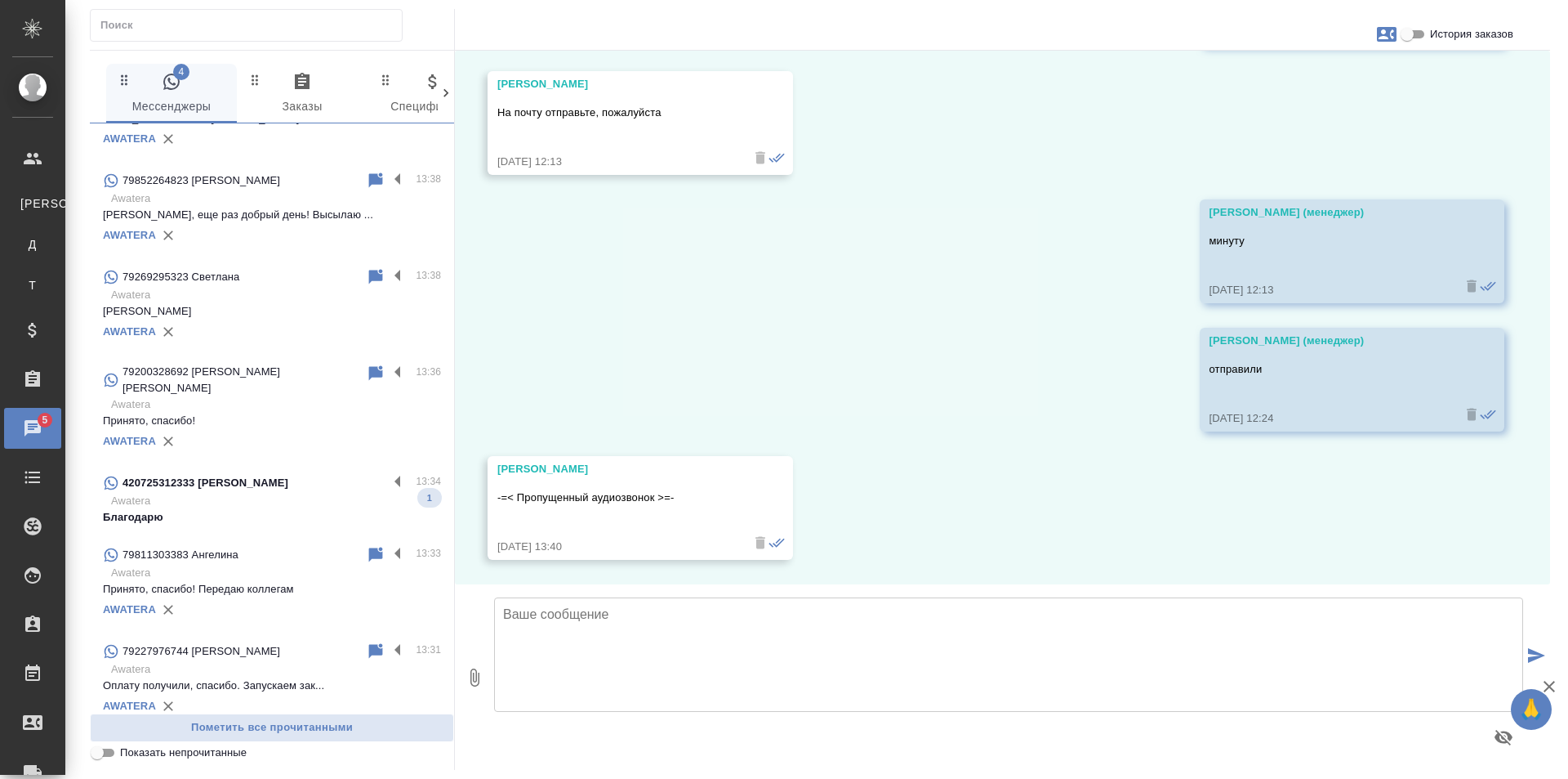
click at [259, 493] on p "Awatera" at bounding box center [276, 501] width 330 height 16
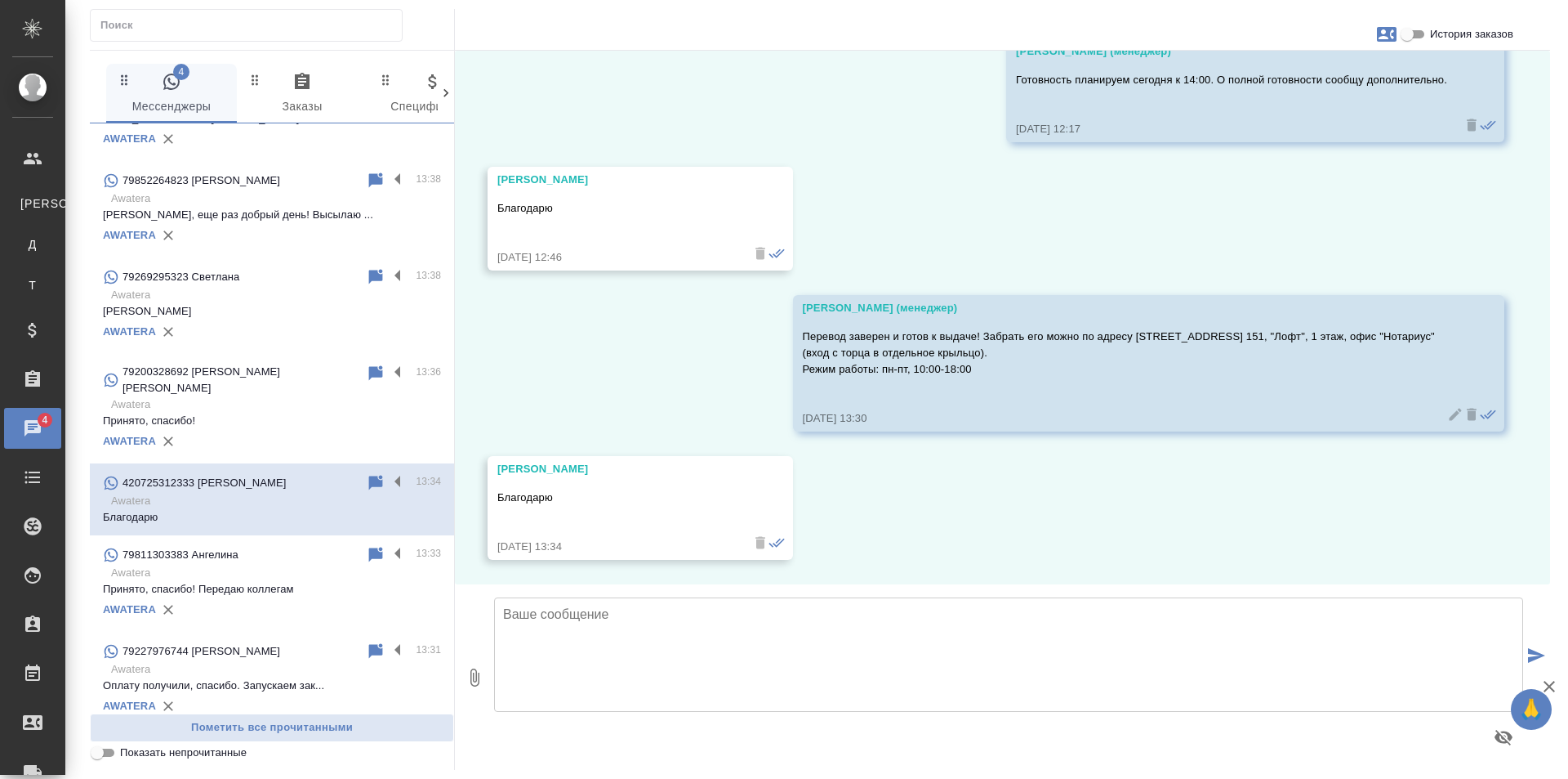
scroll to position [0, 0]
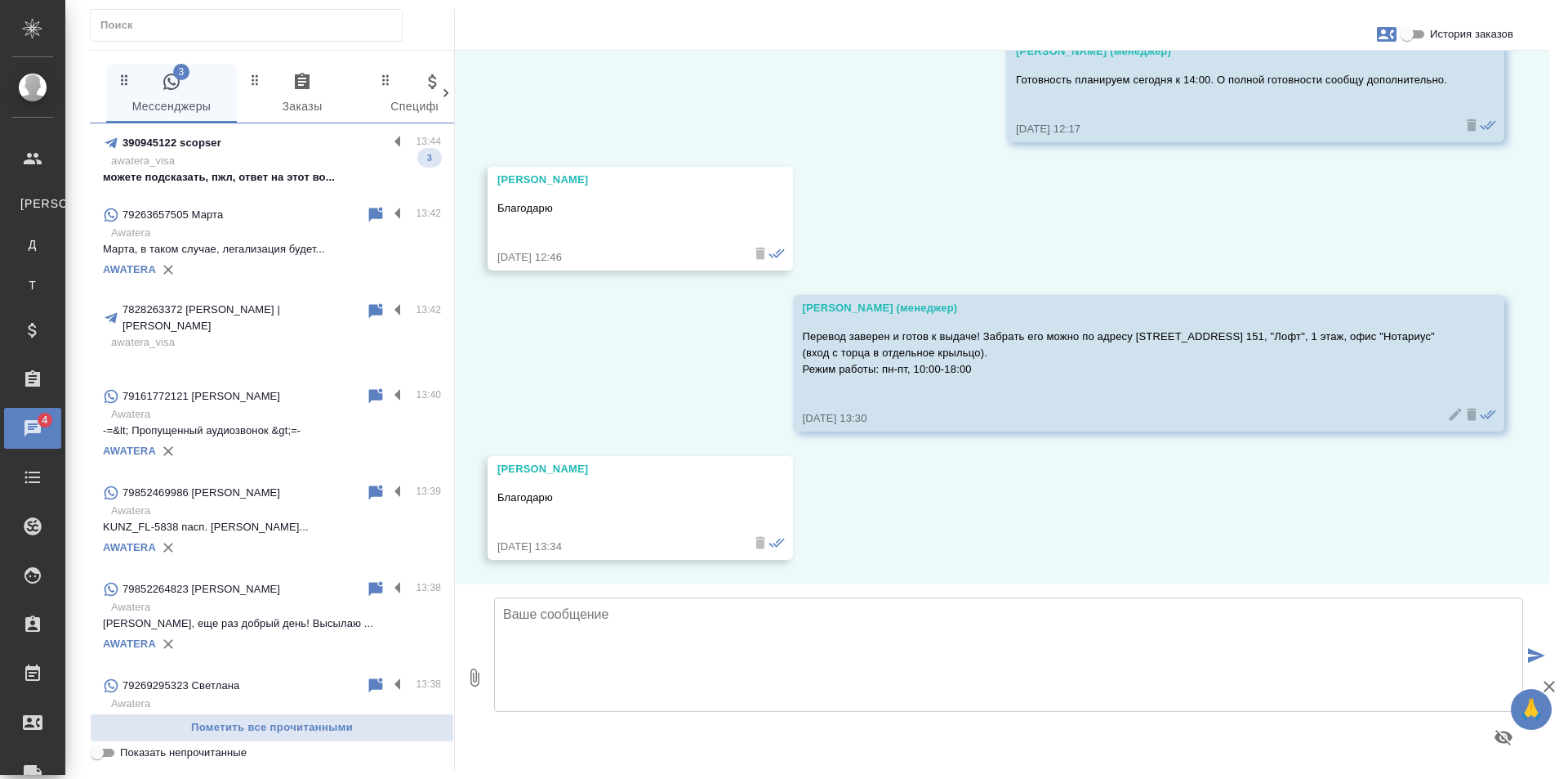
click at [277, 165] on p "awatera_visa" at bounding box center [276, 161] width 330 height 16
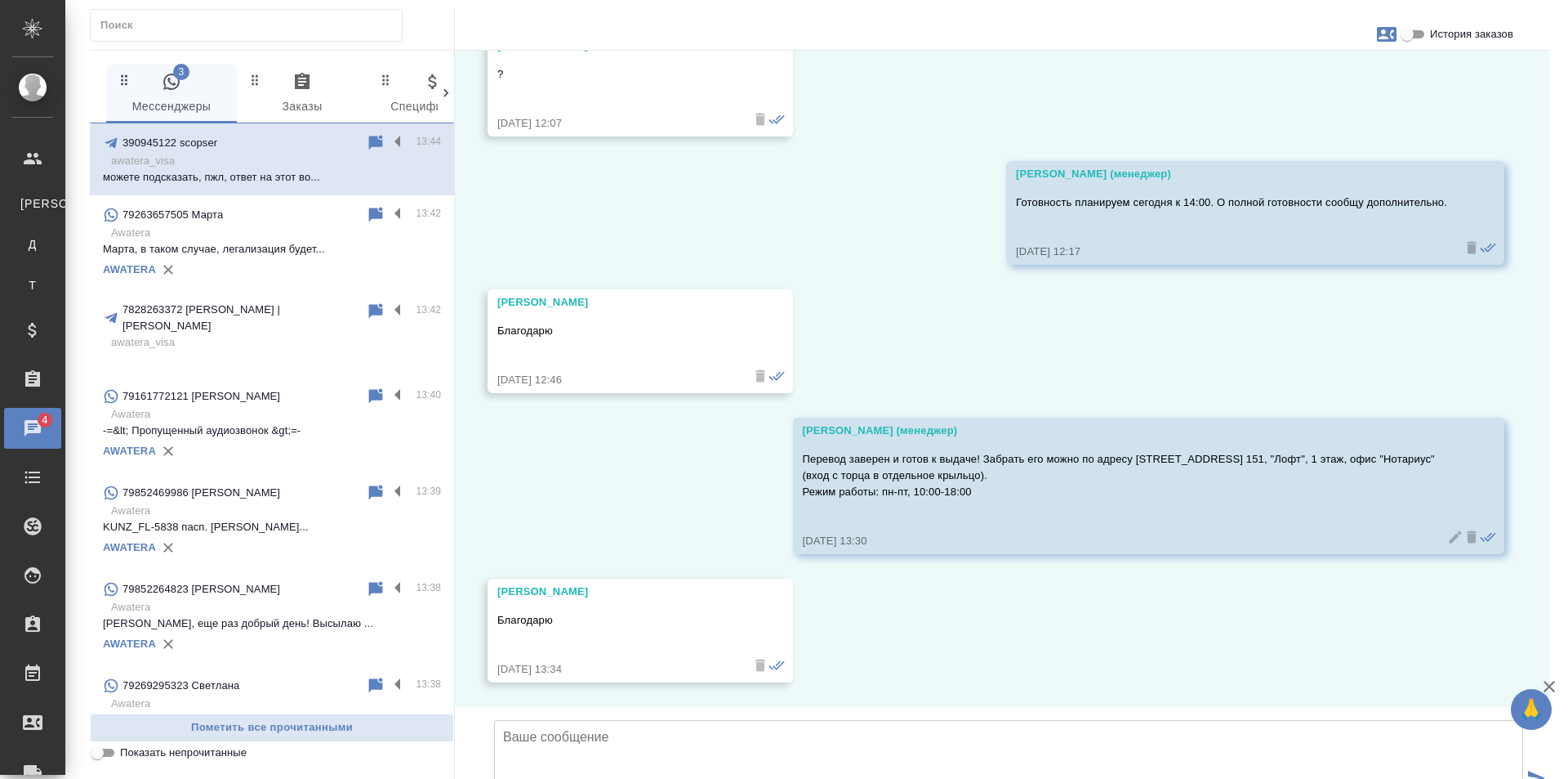
scroll to position [543, 0]
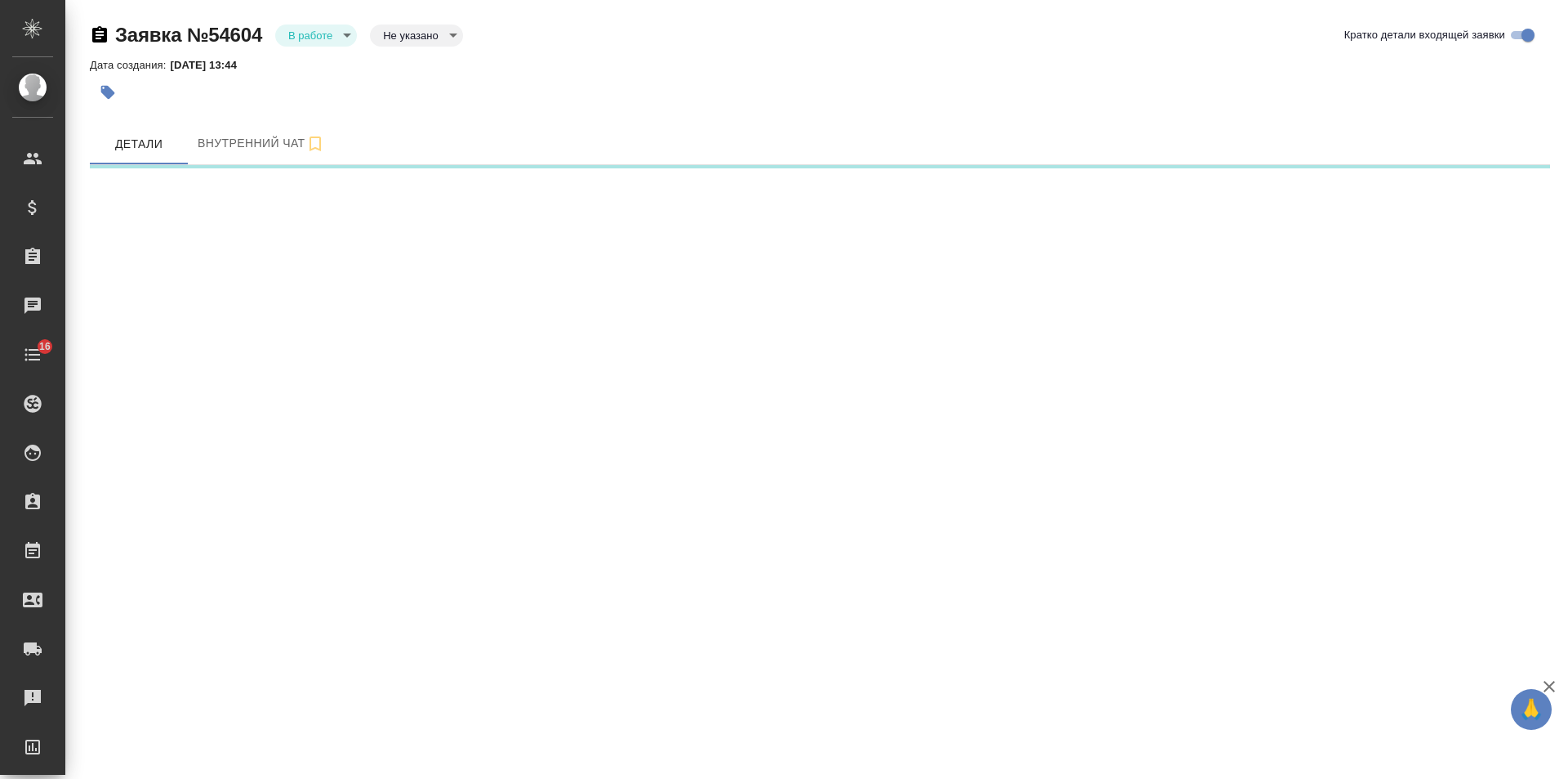
select select "RU"
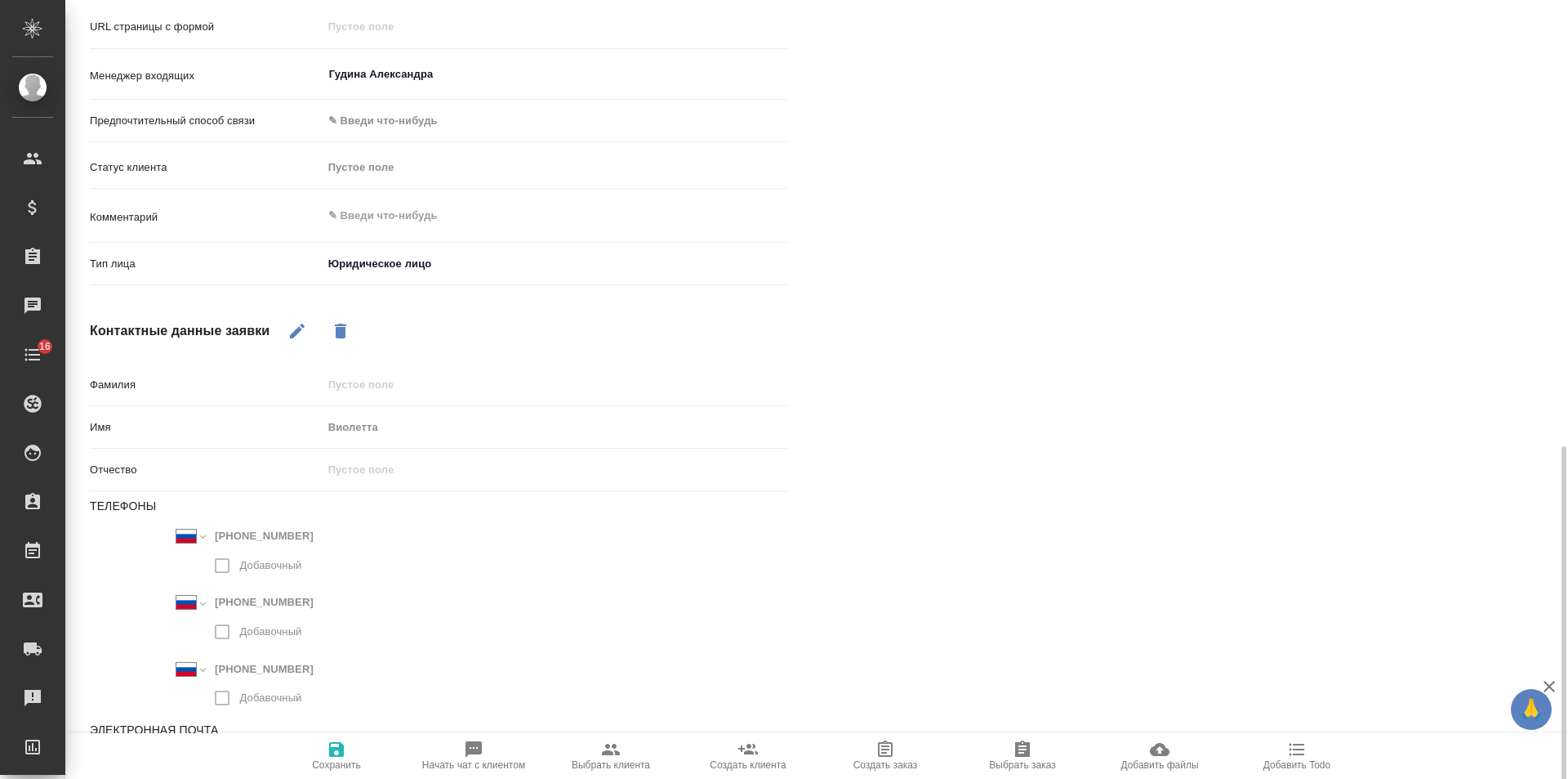
scroll to position [537, 0]
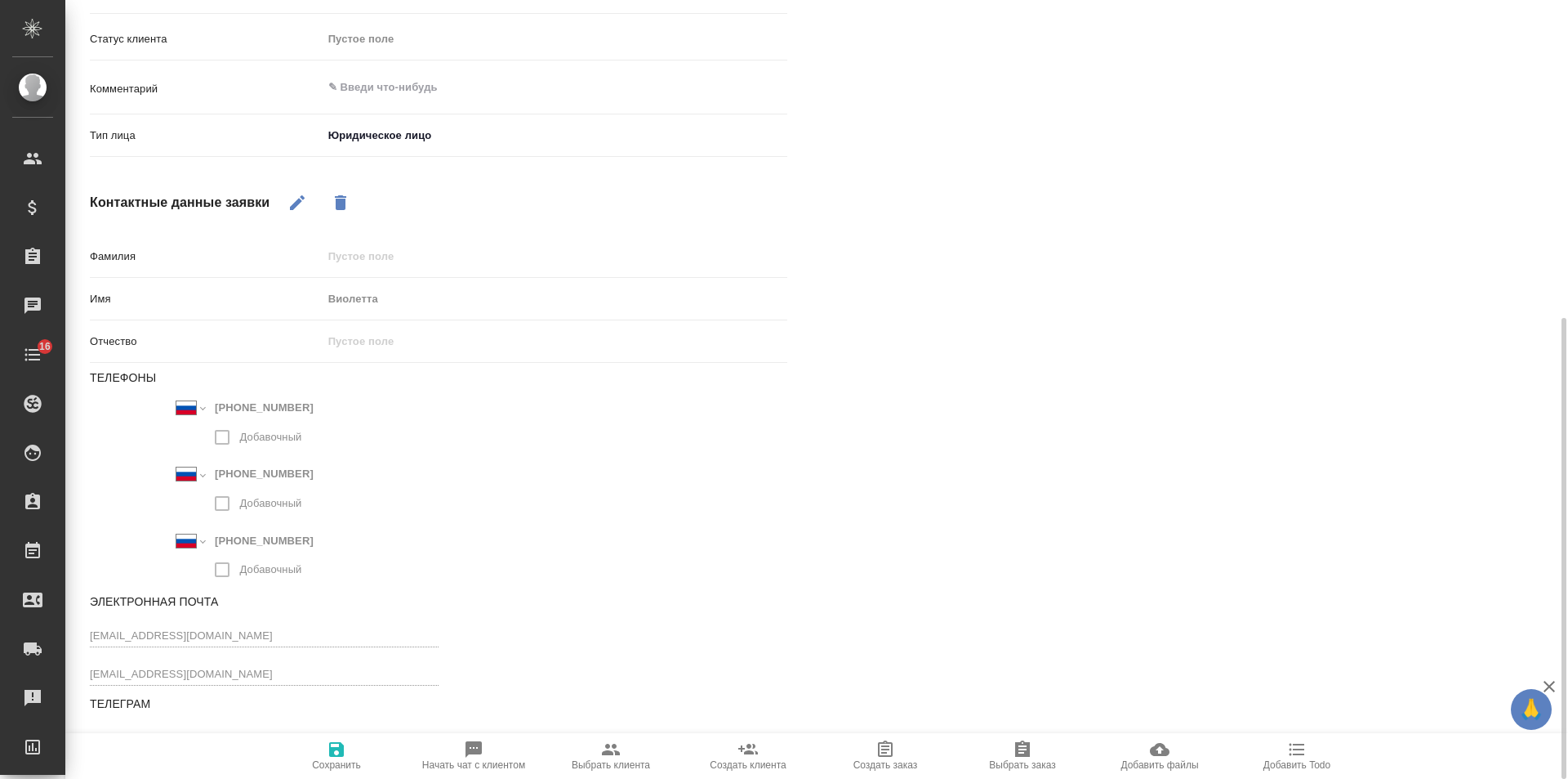
click at [293, 213] on icon "button" at bounding box center [298, 203] width 20 height 20
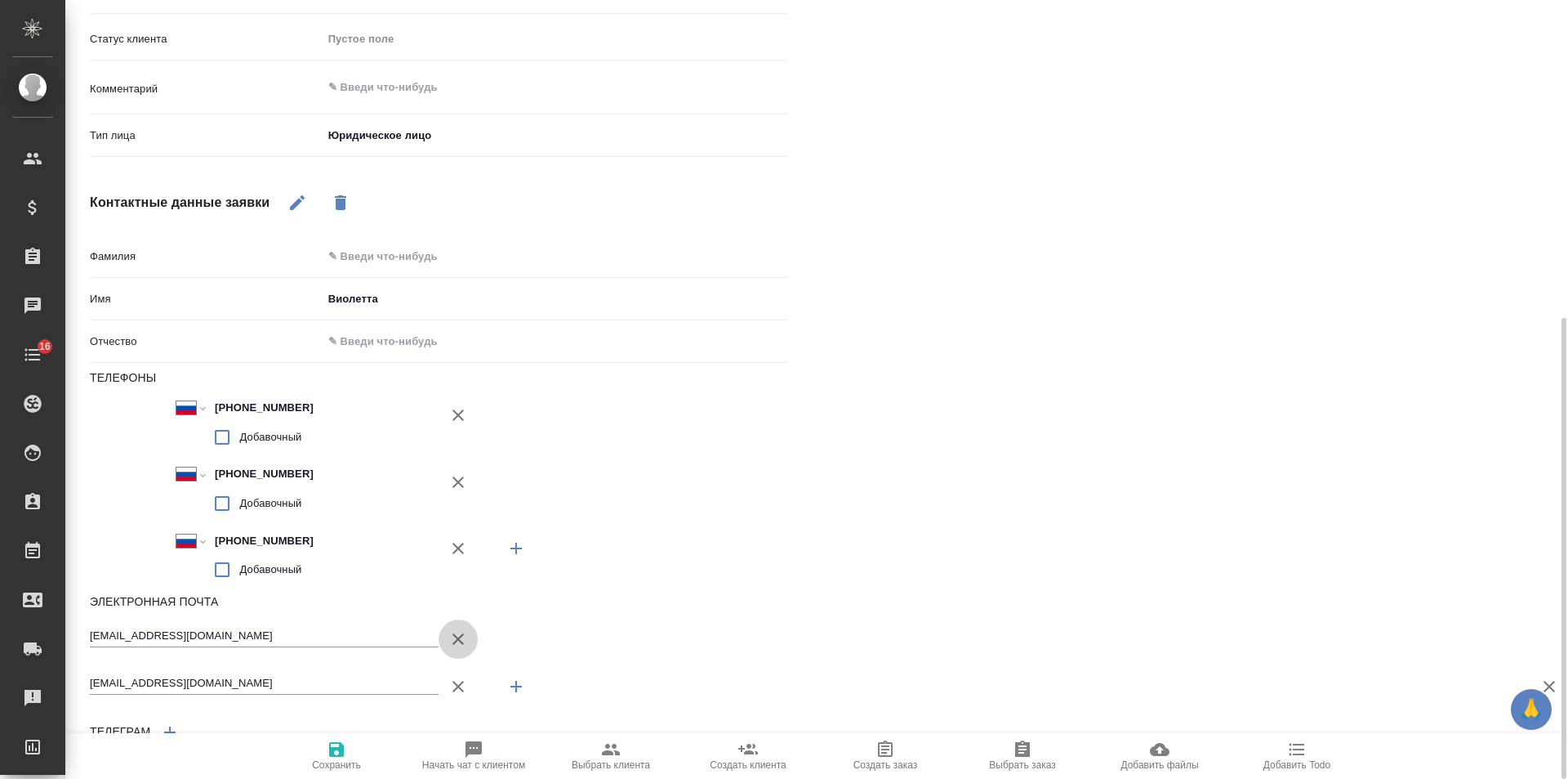
click at [458, 639] on icon "button" at bounding box center [458, 639] width 12 height 12
type textarea "x"
type input "veronikaivanova@kept.ru"
drag, startPoint x: 425, startPoint y: 297, endPoint x: 248, endPoint y: 308, distance: 177.3
click at [248, 308] on div "Имя Виолетта" at bounding box center [438, 299] width 697 height 29
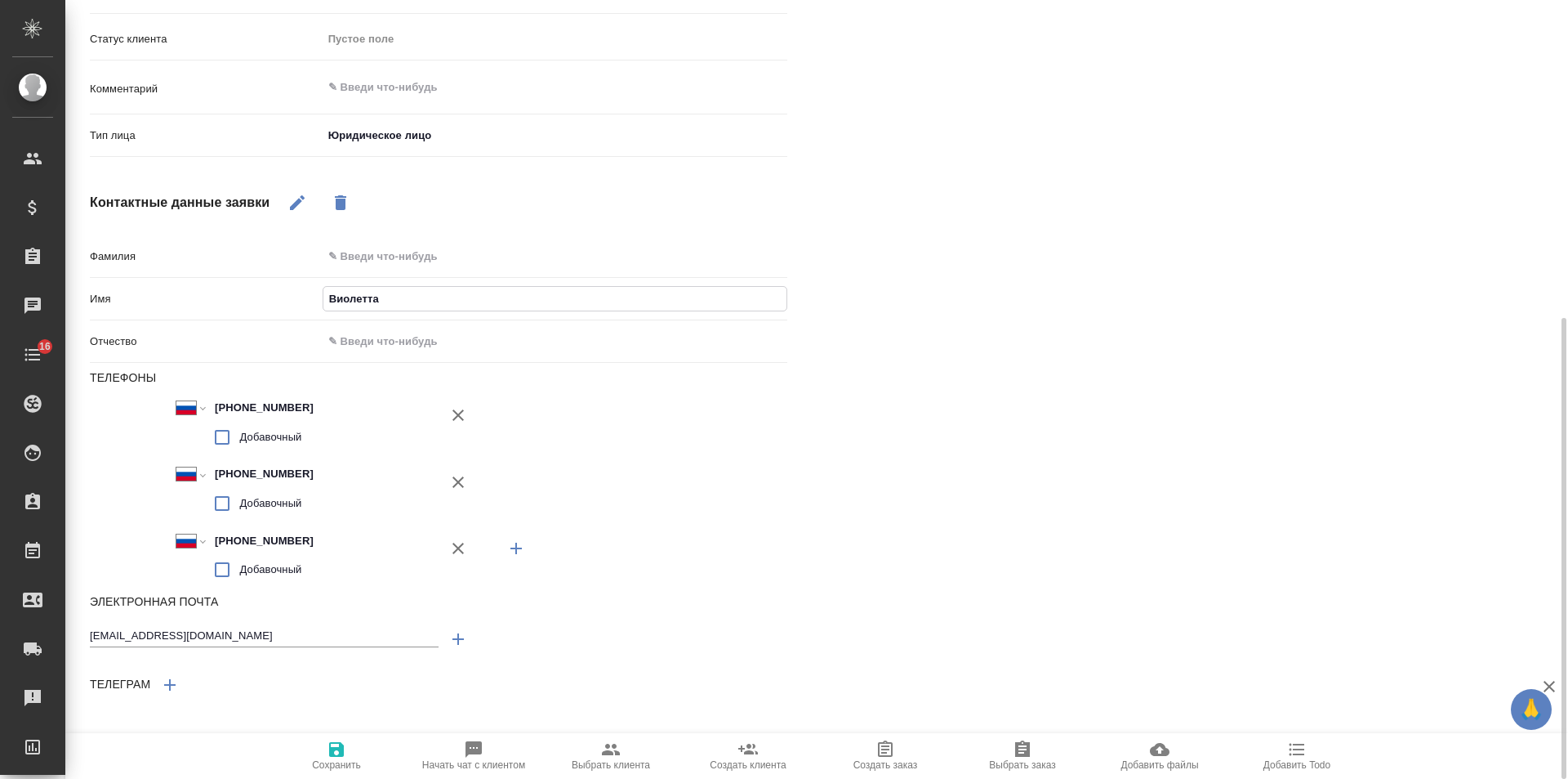
type input "В"
type textarea "x"
type input "Веро"
type textarea "x"
type input "Верони"
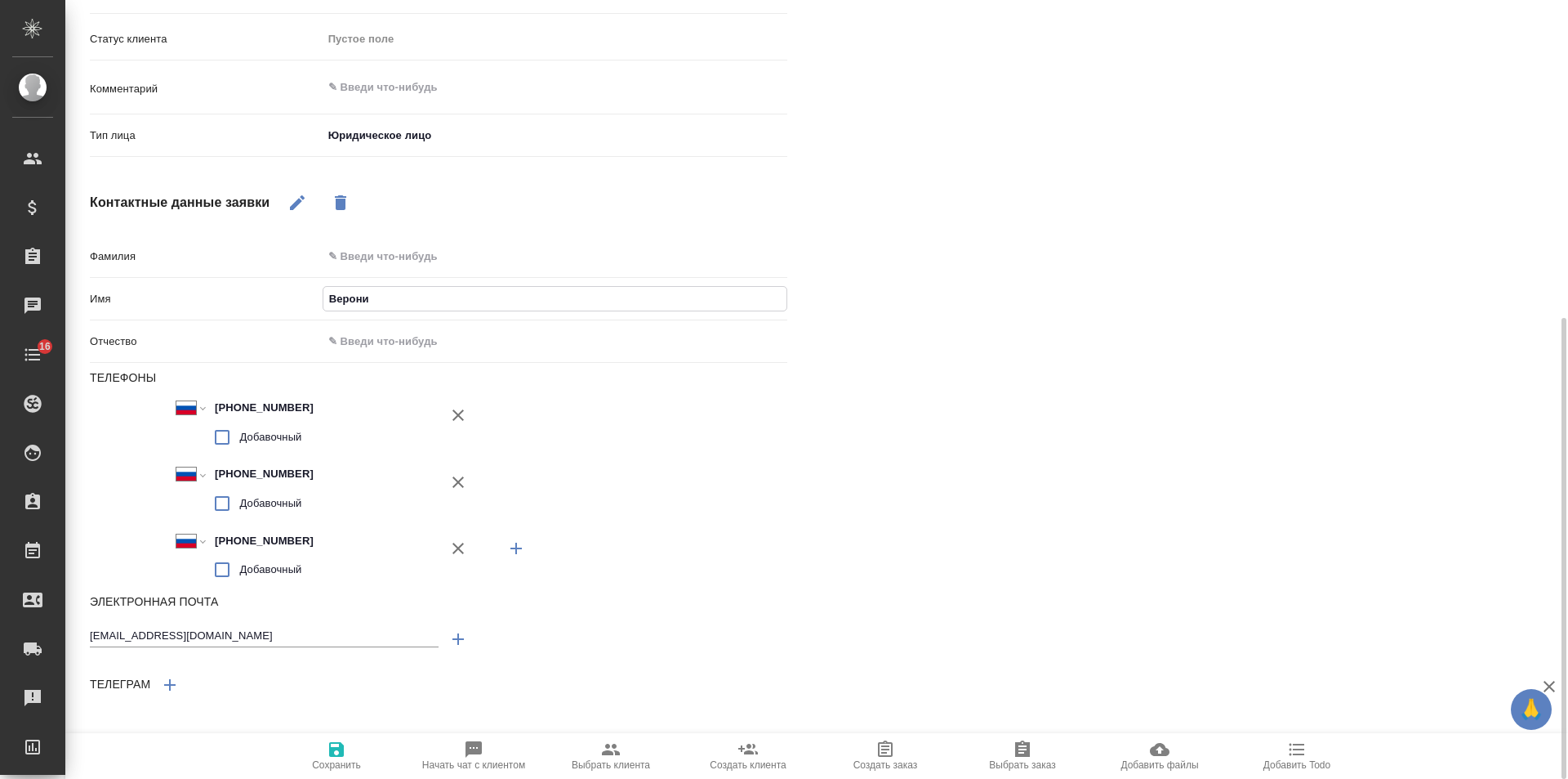
type textarea "x"
type input "Вероника"
type textarea "x"
type input "Вероника"
type textarea "x"
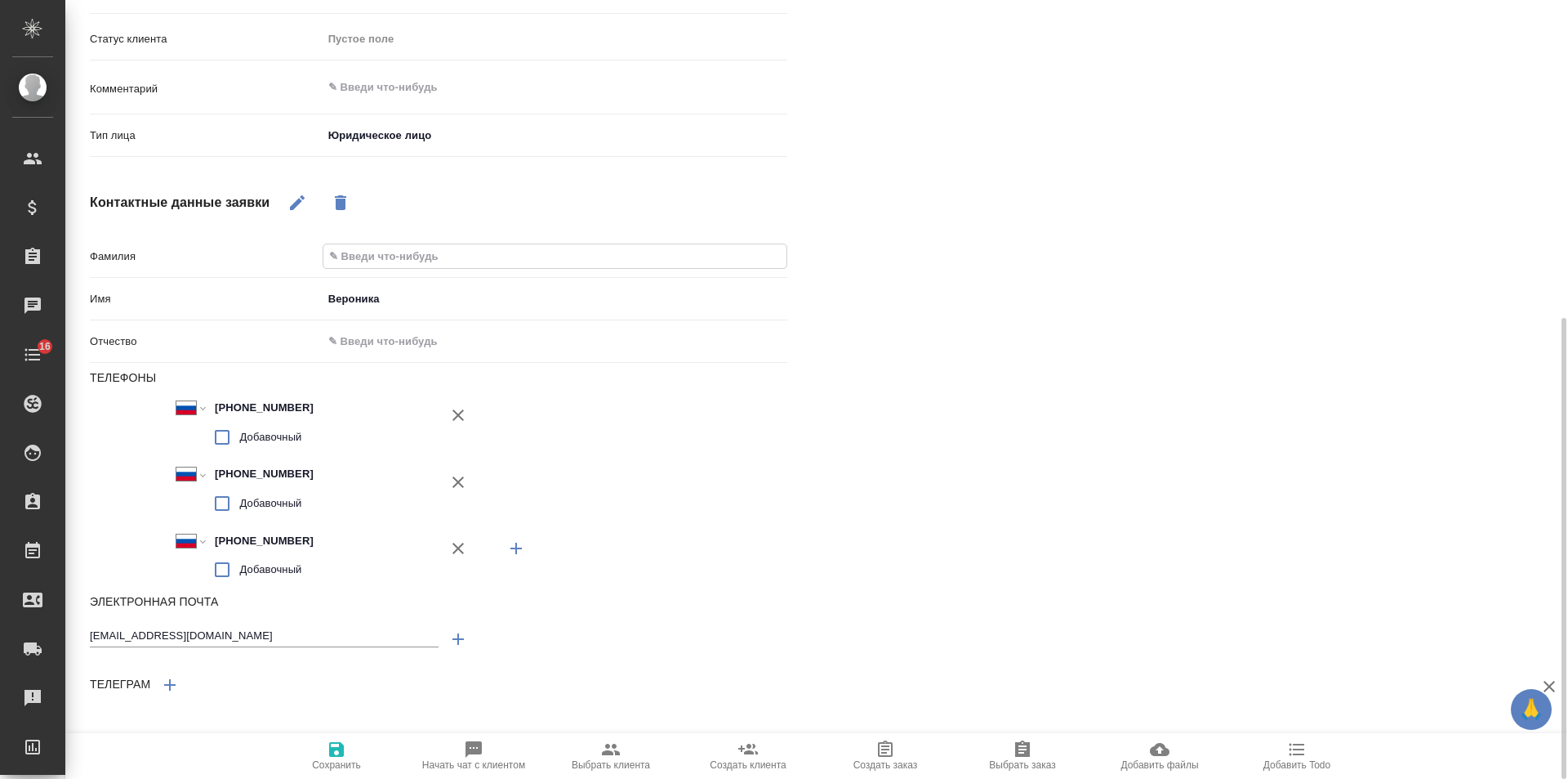
click at [405, 252] on input "text" at bounding box center [555, 256] width 463 height 24
type input "И"
type textarea "x"
type input "Ива"
type textarea "x"
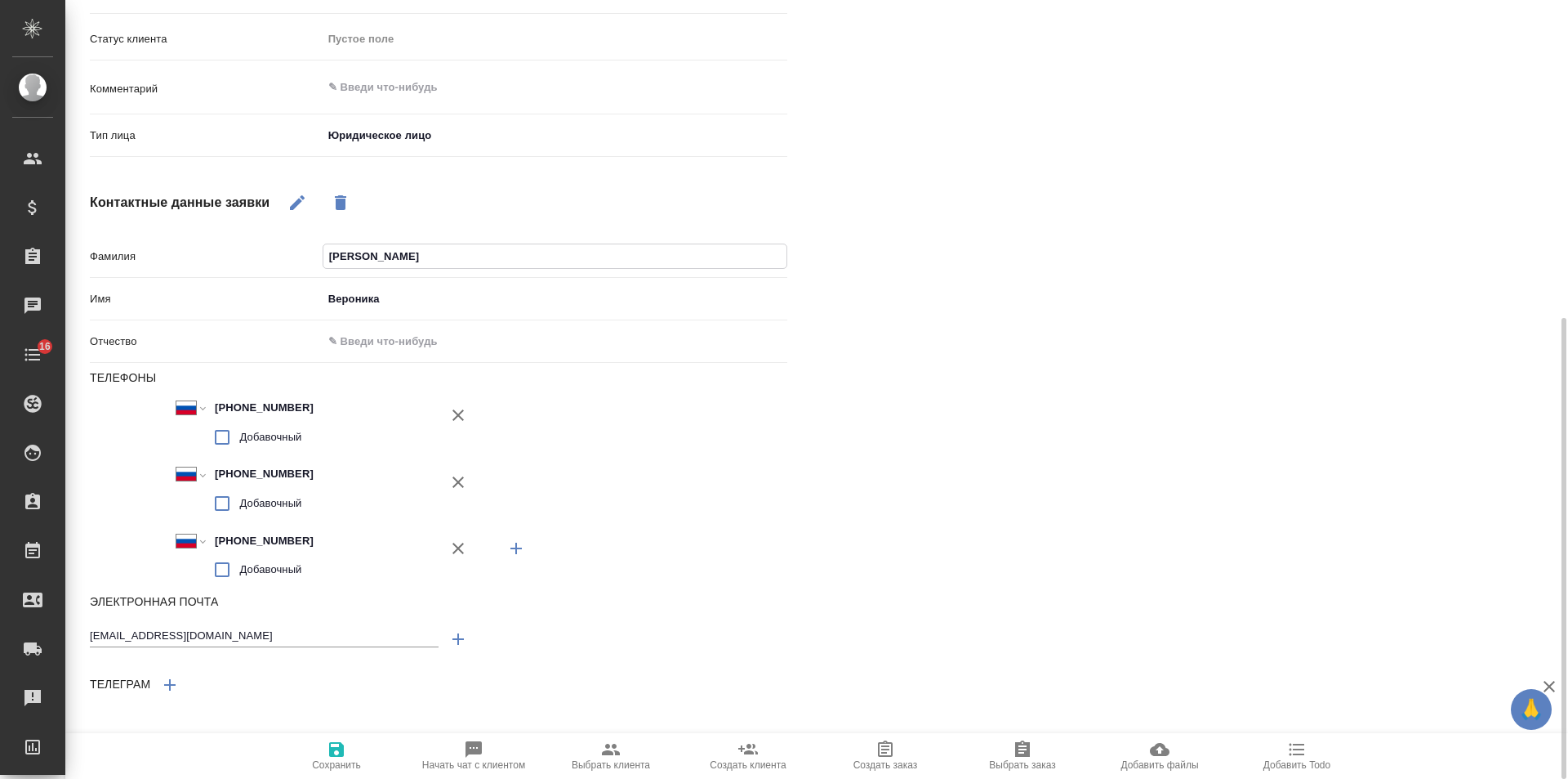
type input "Иванова"
type textarea "x"
type input "Иванова"
click at [970, 457] on div "Файлы Файлов не найдено Записи разговоров Записей не найдено" at bounding box center [1202, 183] width 763 height 1174
click at [347, 752] on span "Сохранить" at bounding box center [336, 755] width 118 height 31
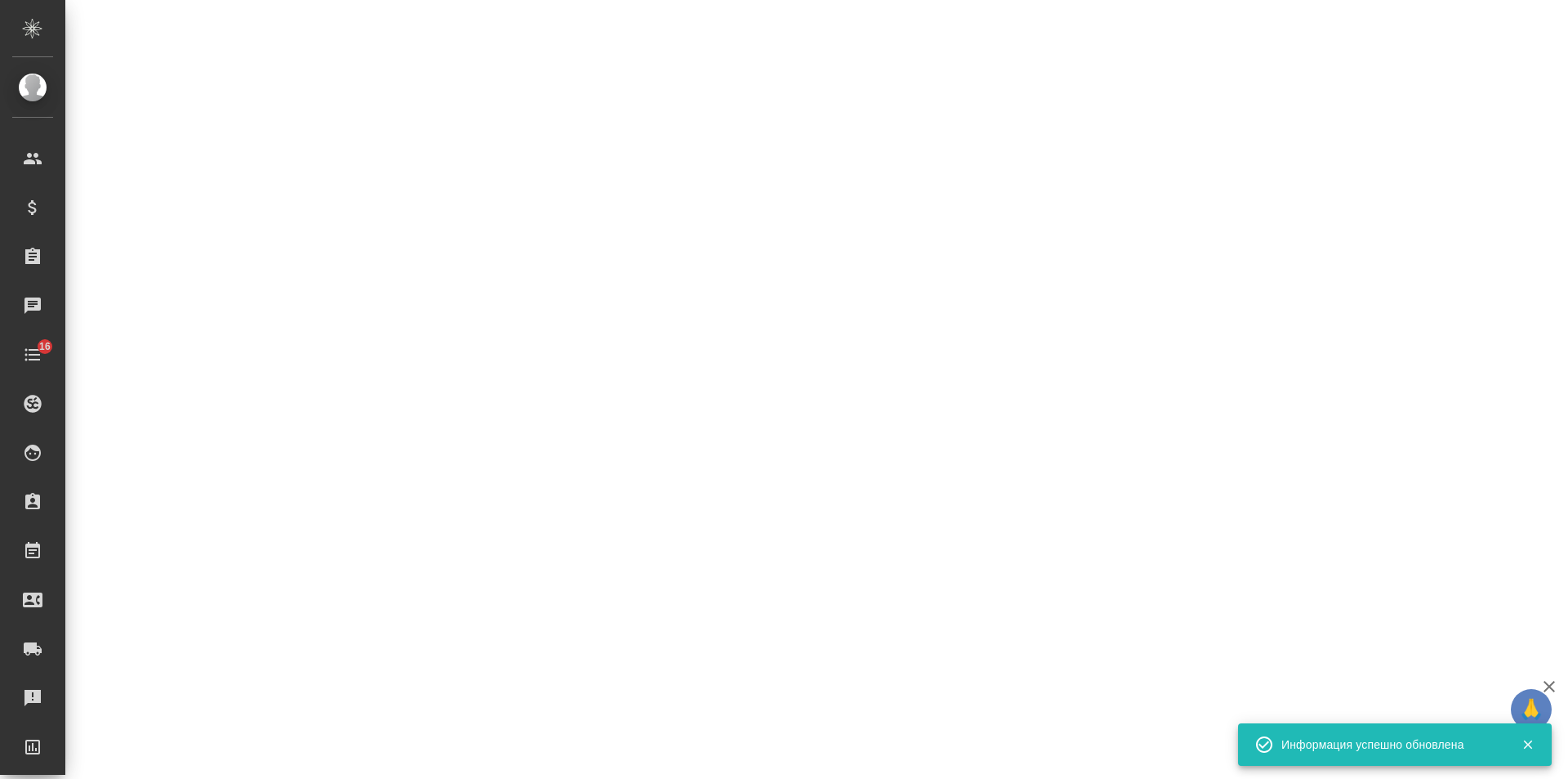
select select "RU"
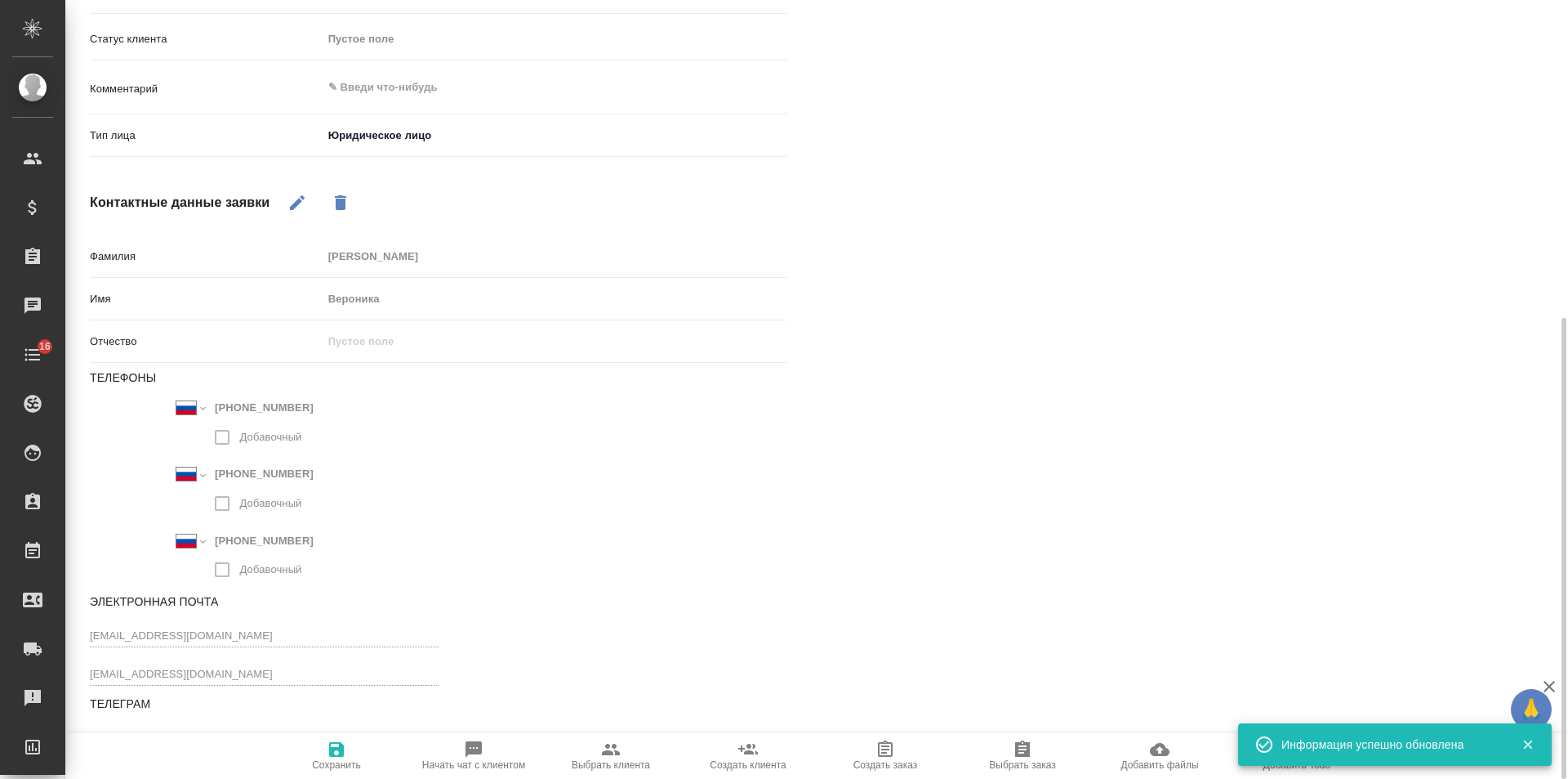
click at [302, 204] on icon "button" at bounding box center [298, 203] width 20 height 20
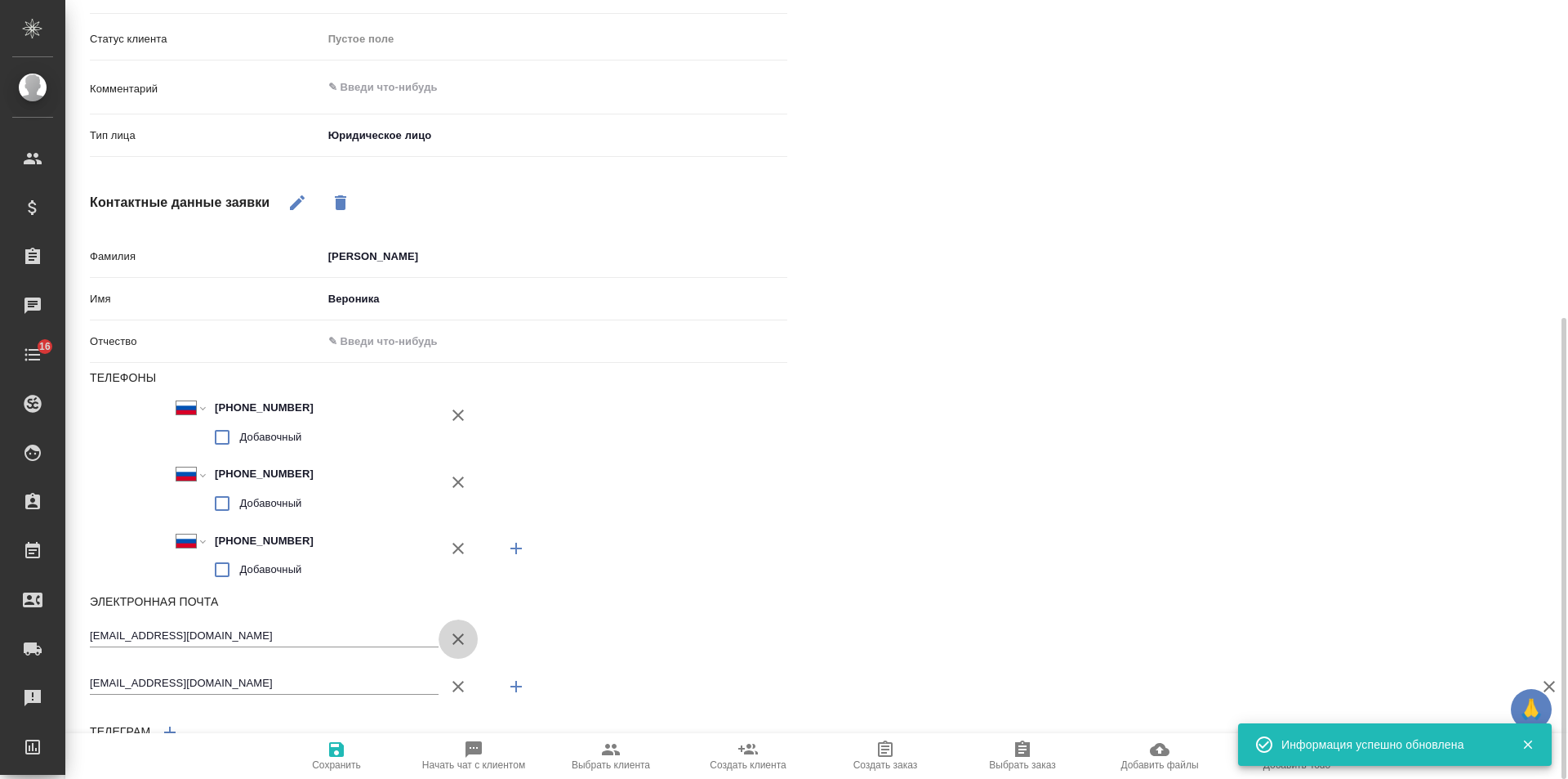
click at [463, 639] on icon "button" at bounding box center [458, 639] width 20 height 20
type textarea "x"
type input "[EMAIL_ADDRESS][DOMAIN_NAME]"
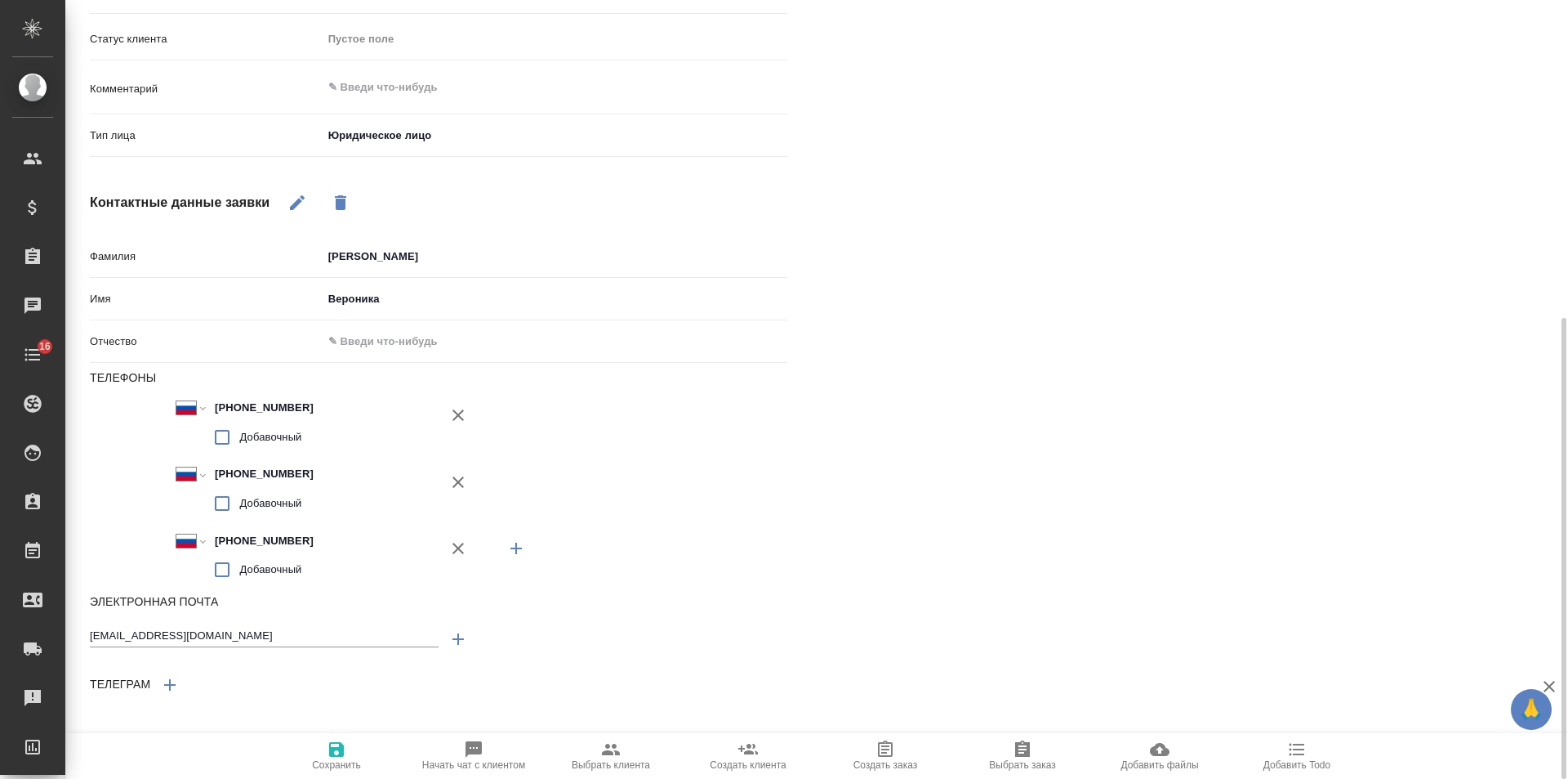
click at [339, 753] on icon "button" at bounding box center [336, 749] width 14 height 14
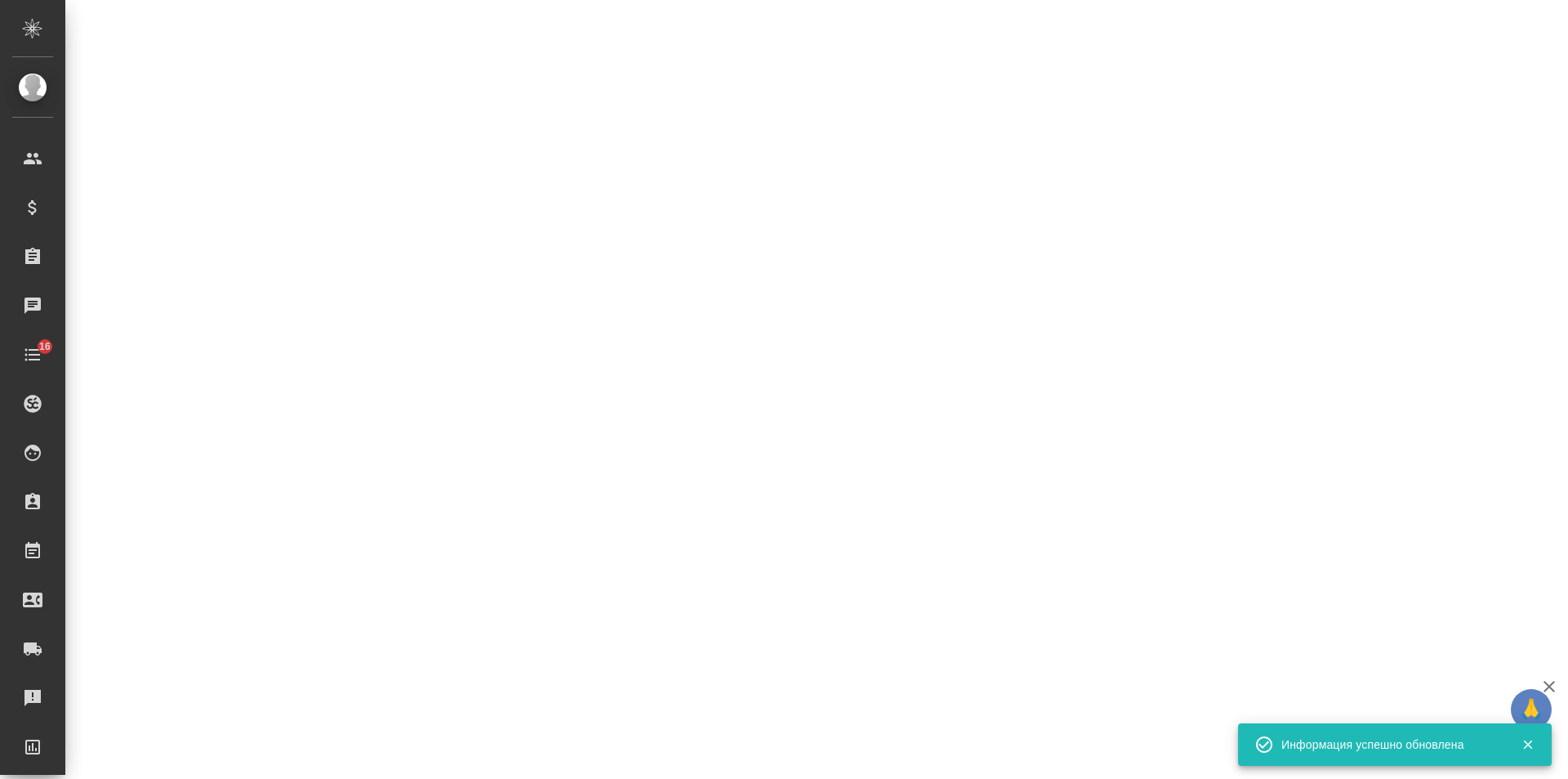
select select "RU"
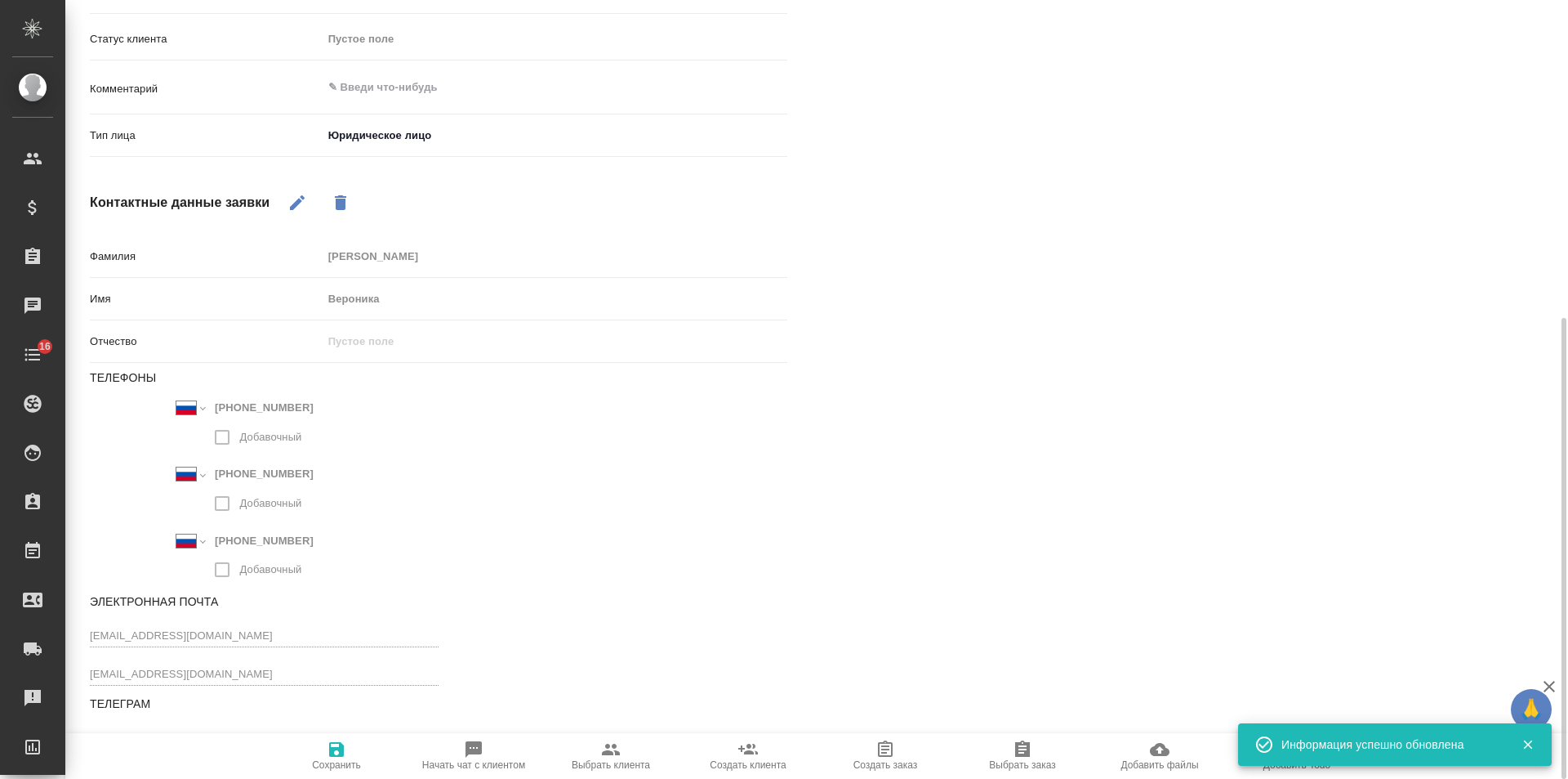
type textarea "x"
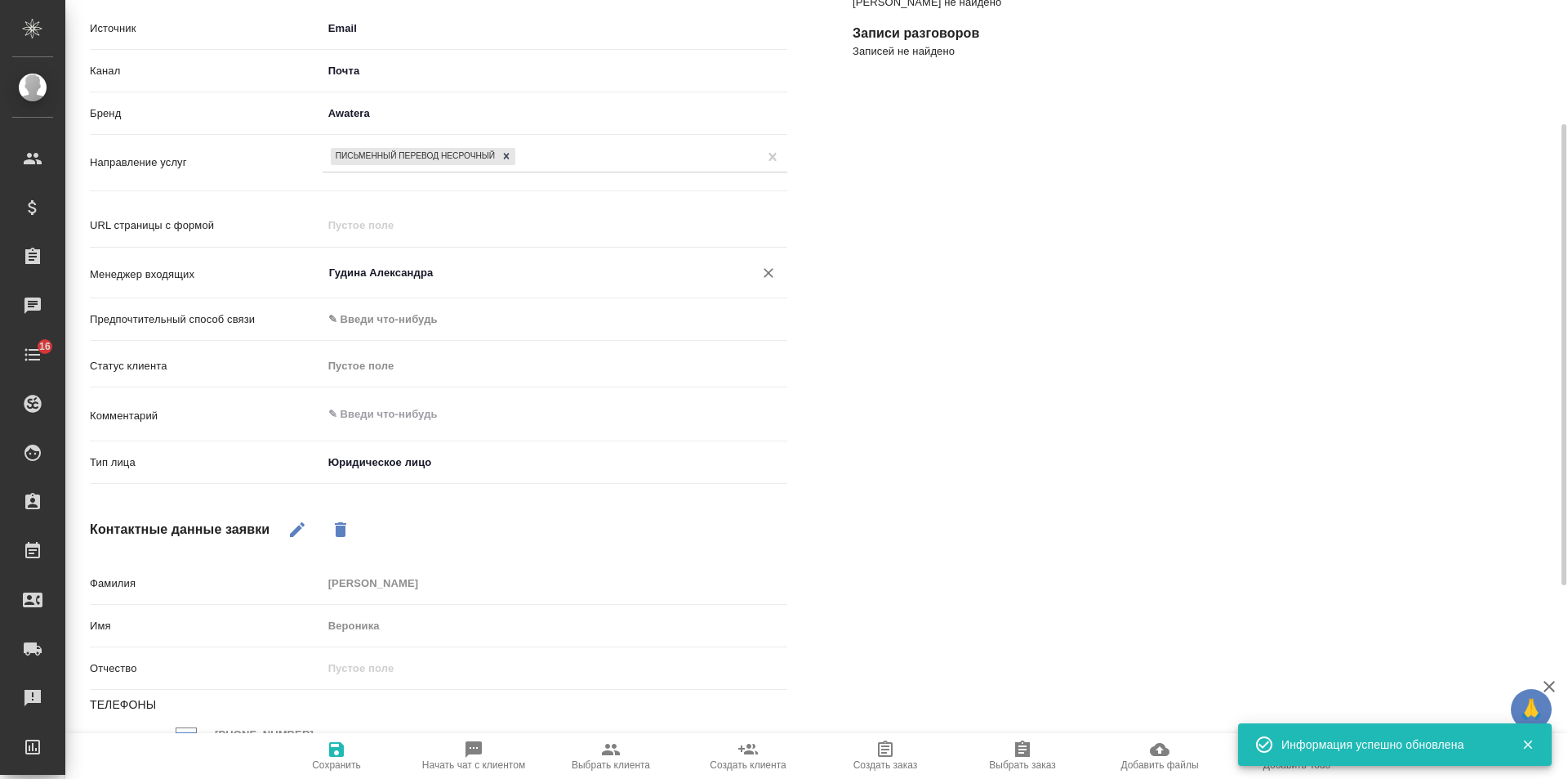
scroll to position [0, 0]
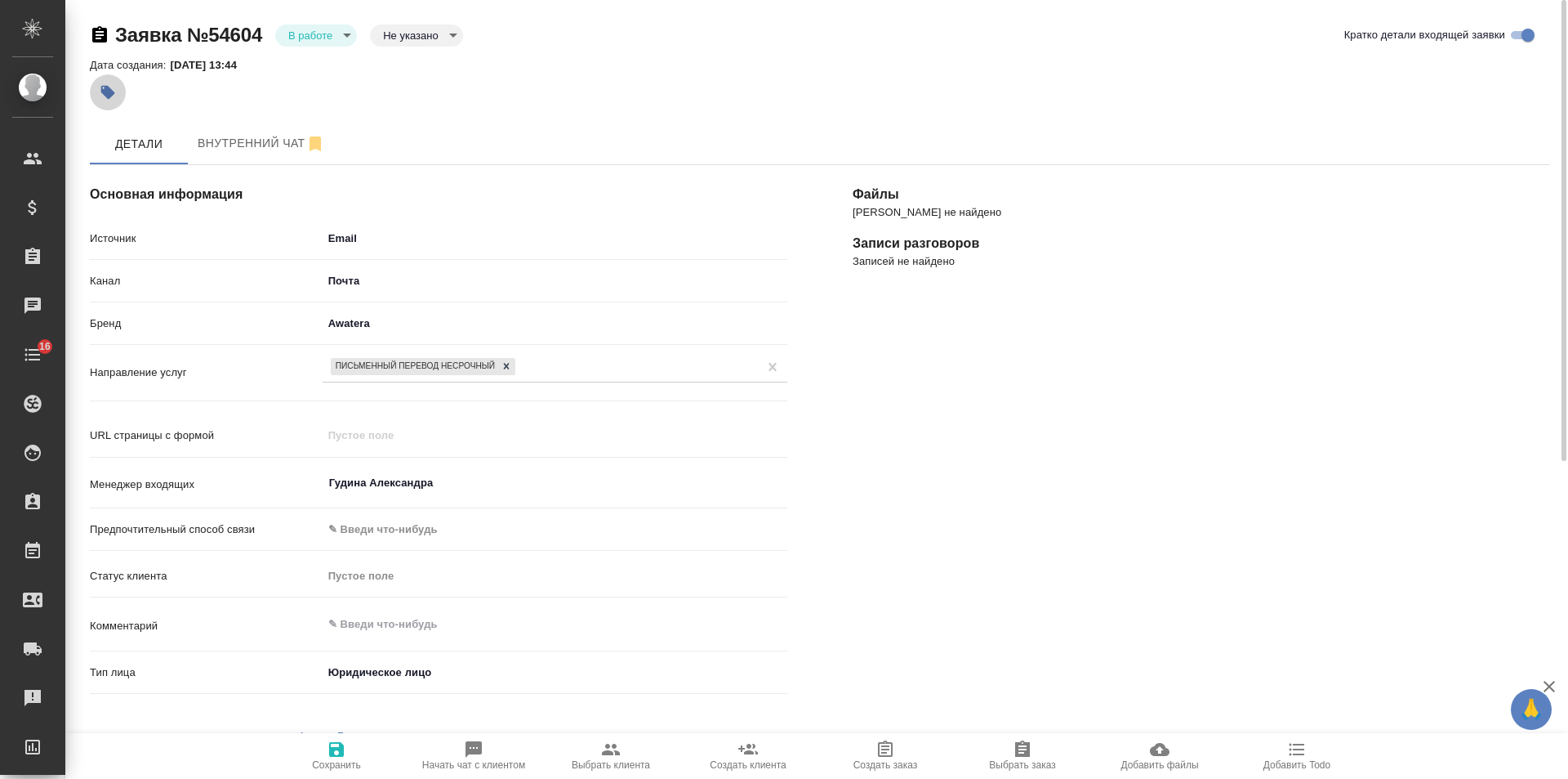
click at [113, 96] on icon "button" at bounding box center [108, 92] width 16 height 16
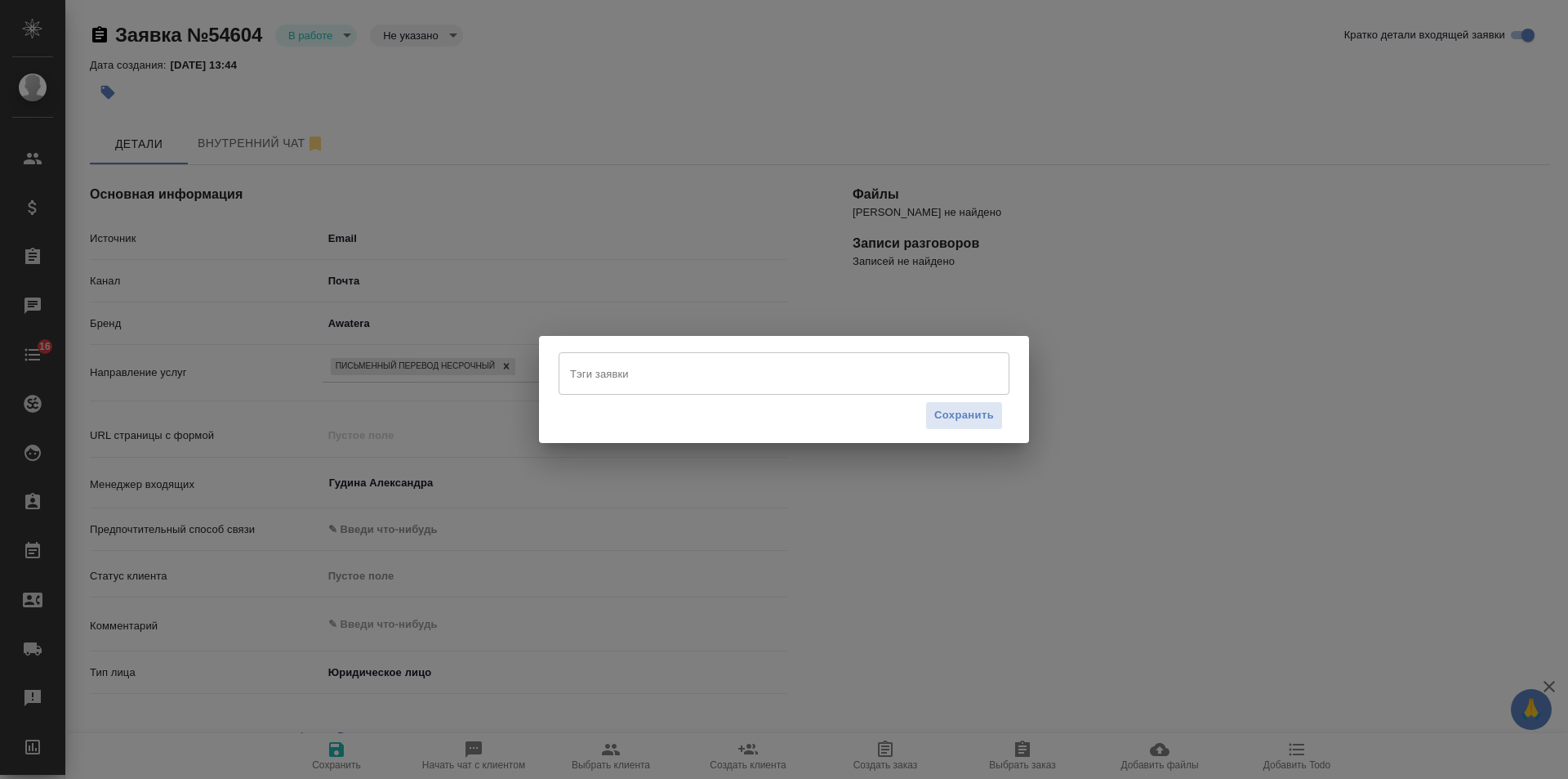
click at [614, 376] on input "Тэги заявки" at bounding box center [769, 373] width 405 height 28
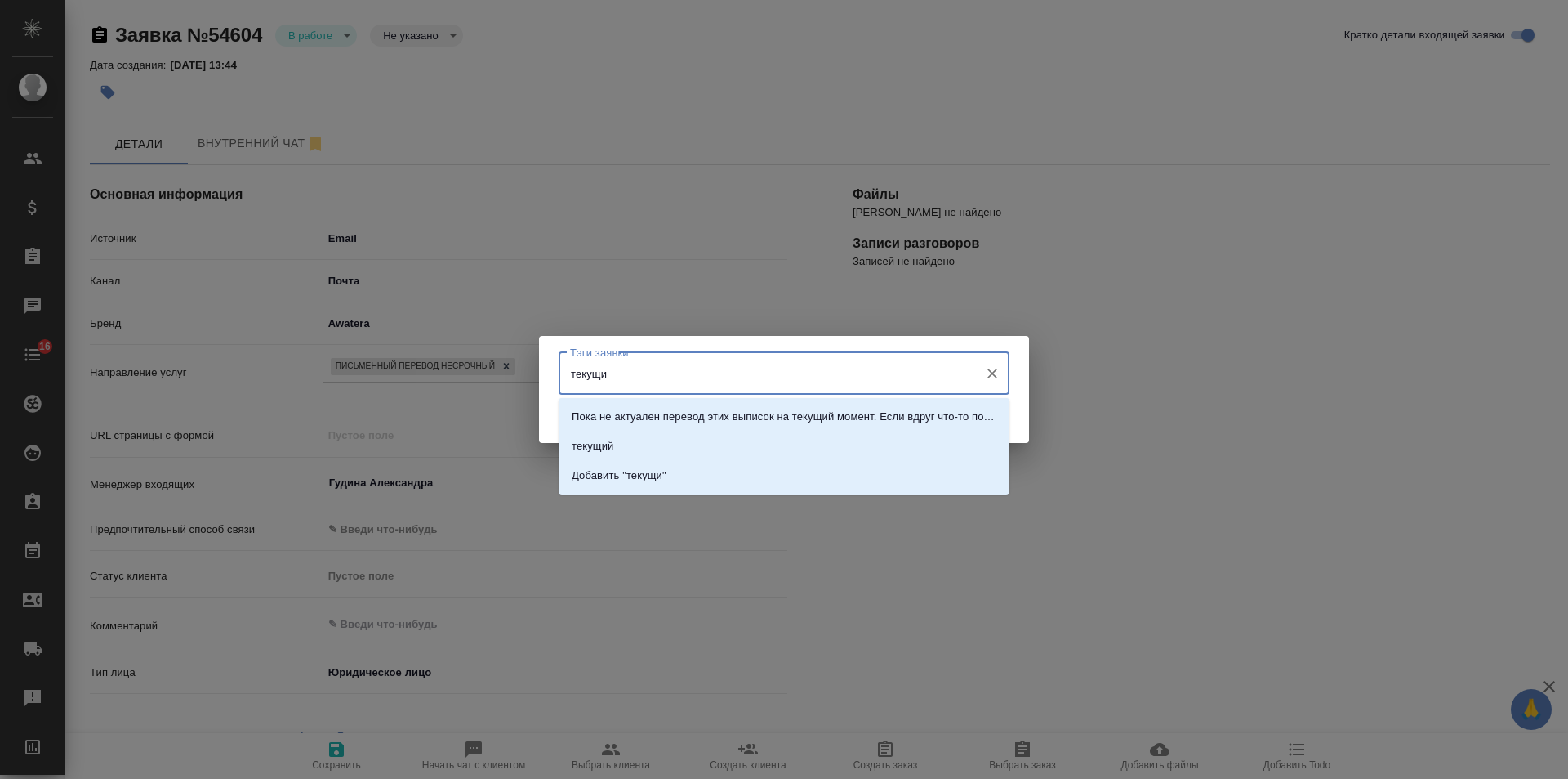
type input "текущий"
click at [619, 441] on li "текущий" at bounding box center [784, 446] width 451 height 30
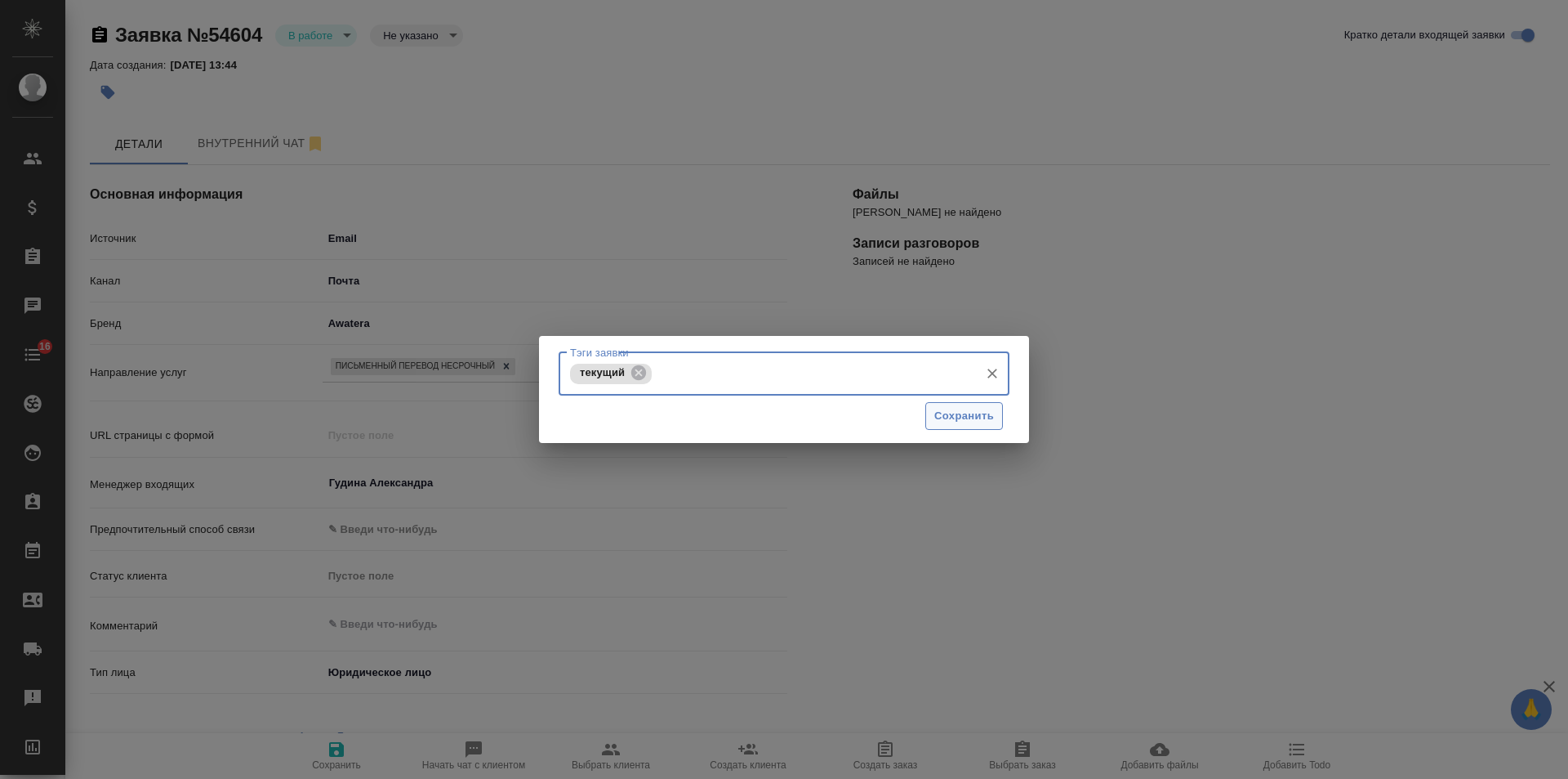
click at [958, 416] on span "Сохранить" at bounding box center [964, 416] width 60 height 19
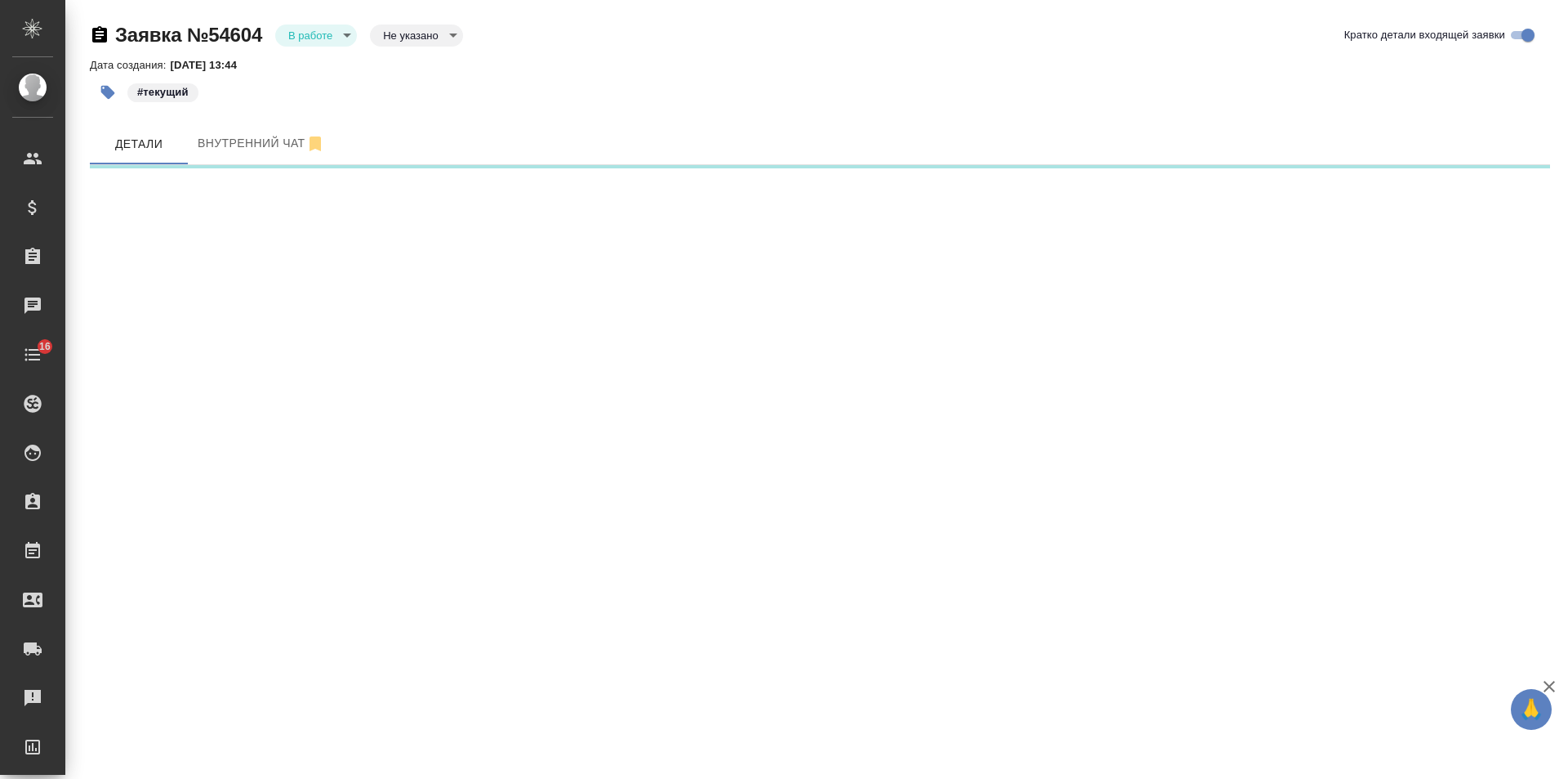
select select "RU"
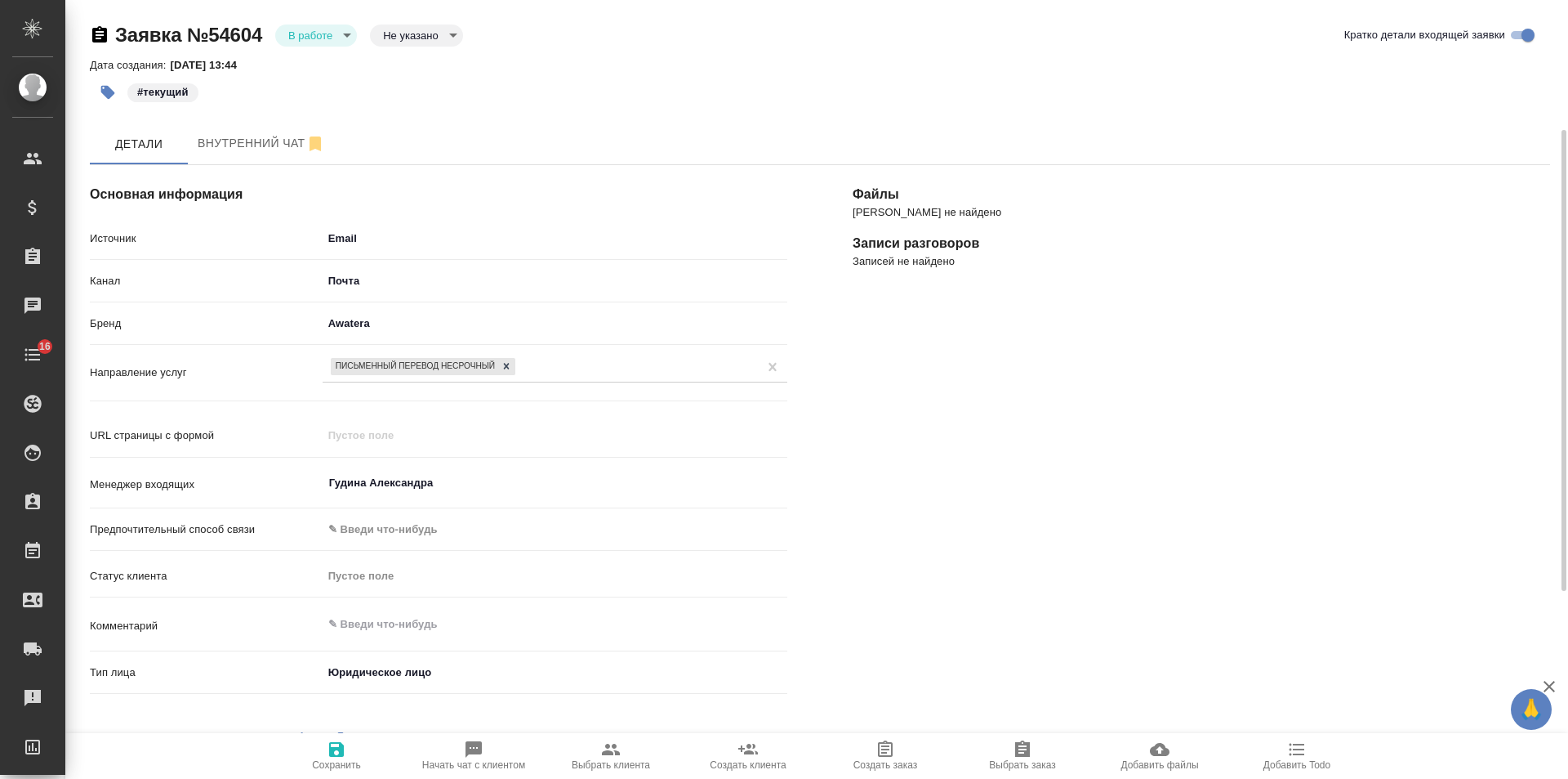
scroll to position [245, 0]
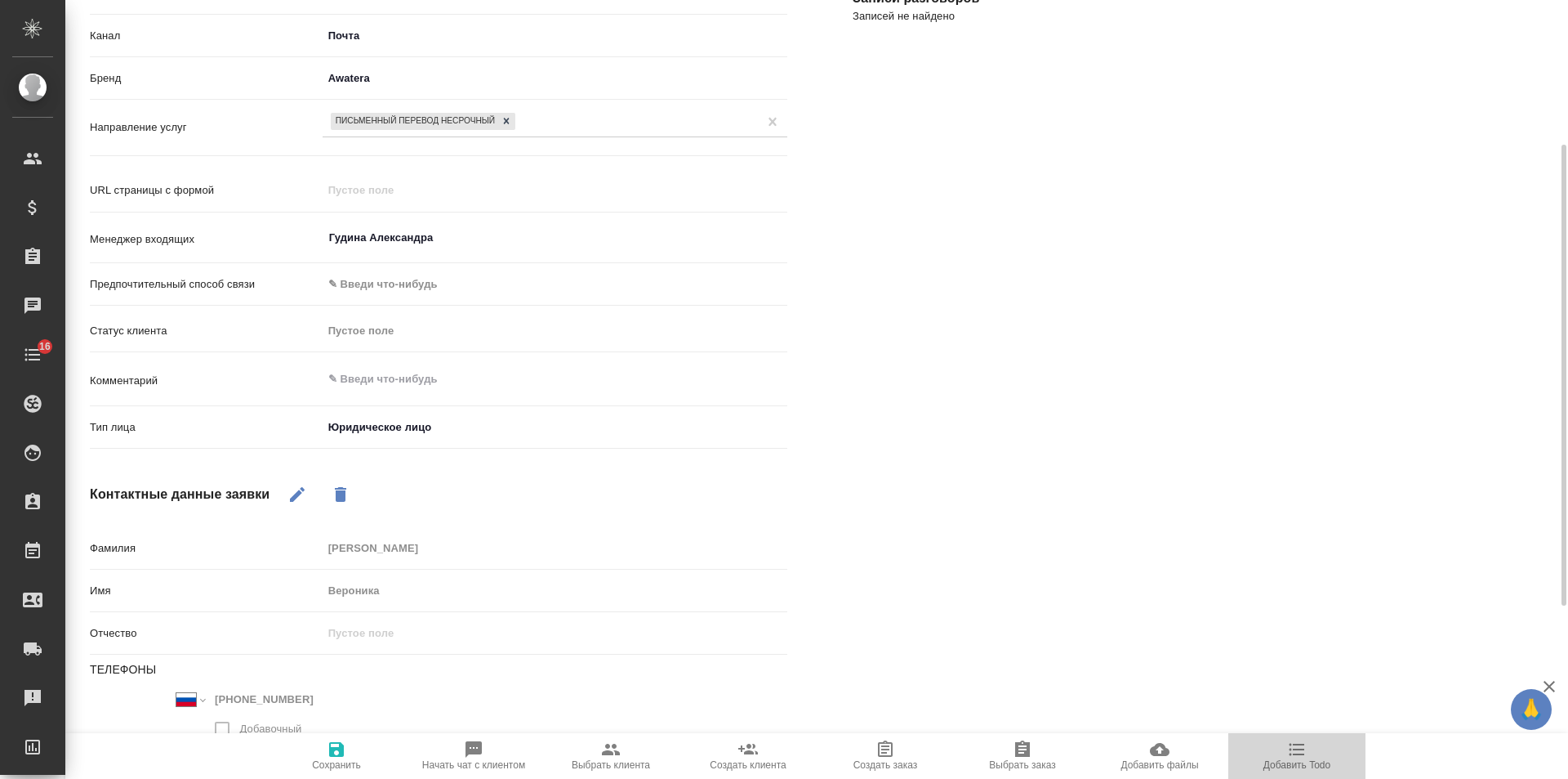
click at [1299, 760] on span "Добавить Todo" at bounding box center [1297, 765] width 67 height 12
type textarea "x"
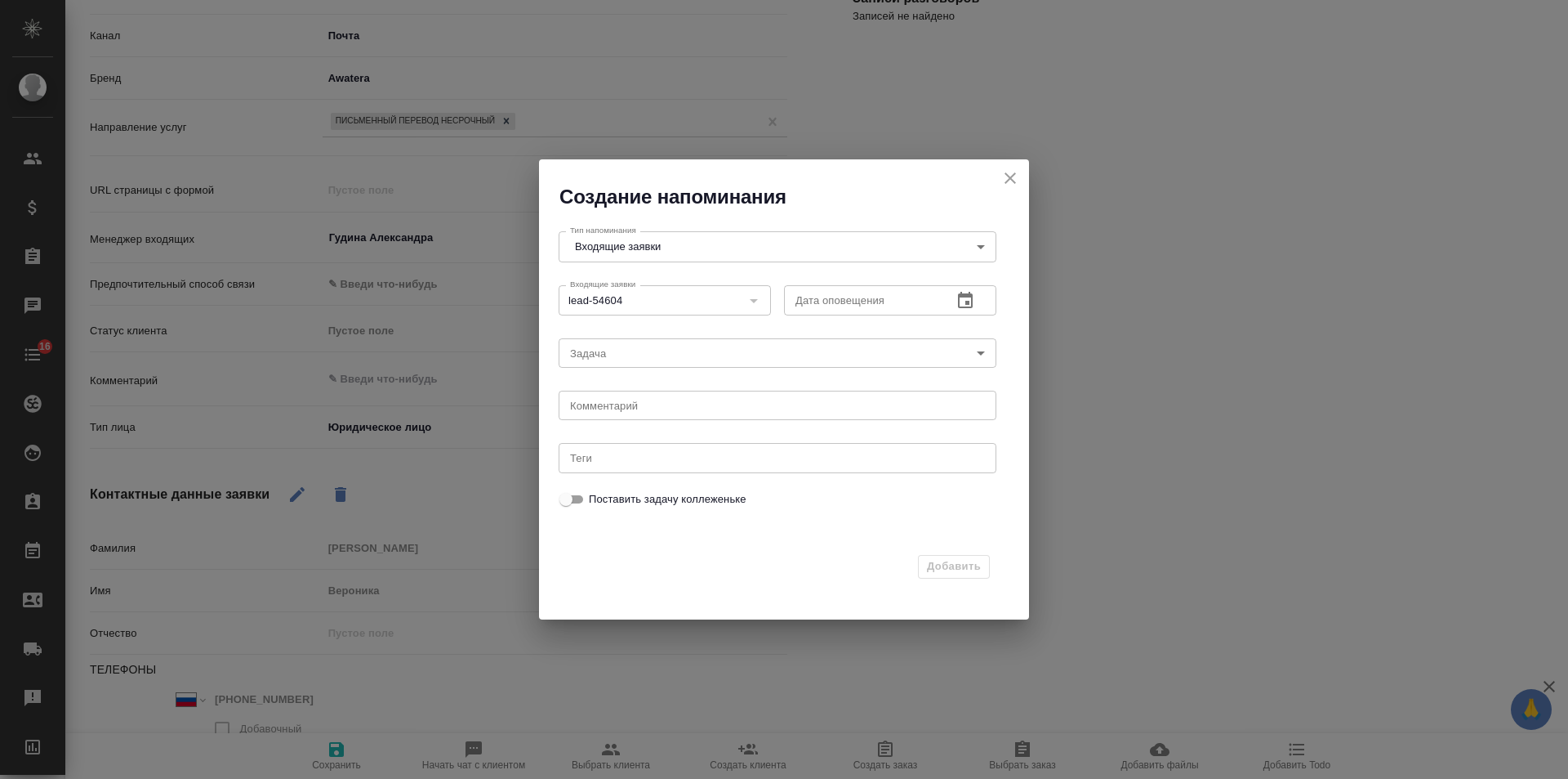
click at [966, 299] on icon "button" at bounding box center [966, 301] width 20 height 20
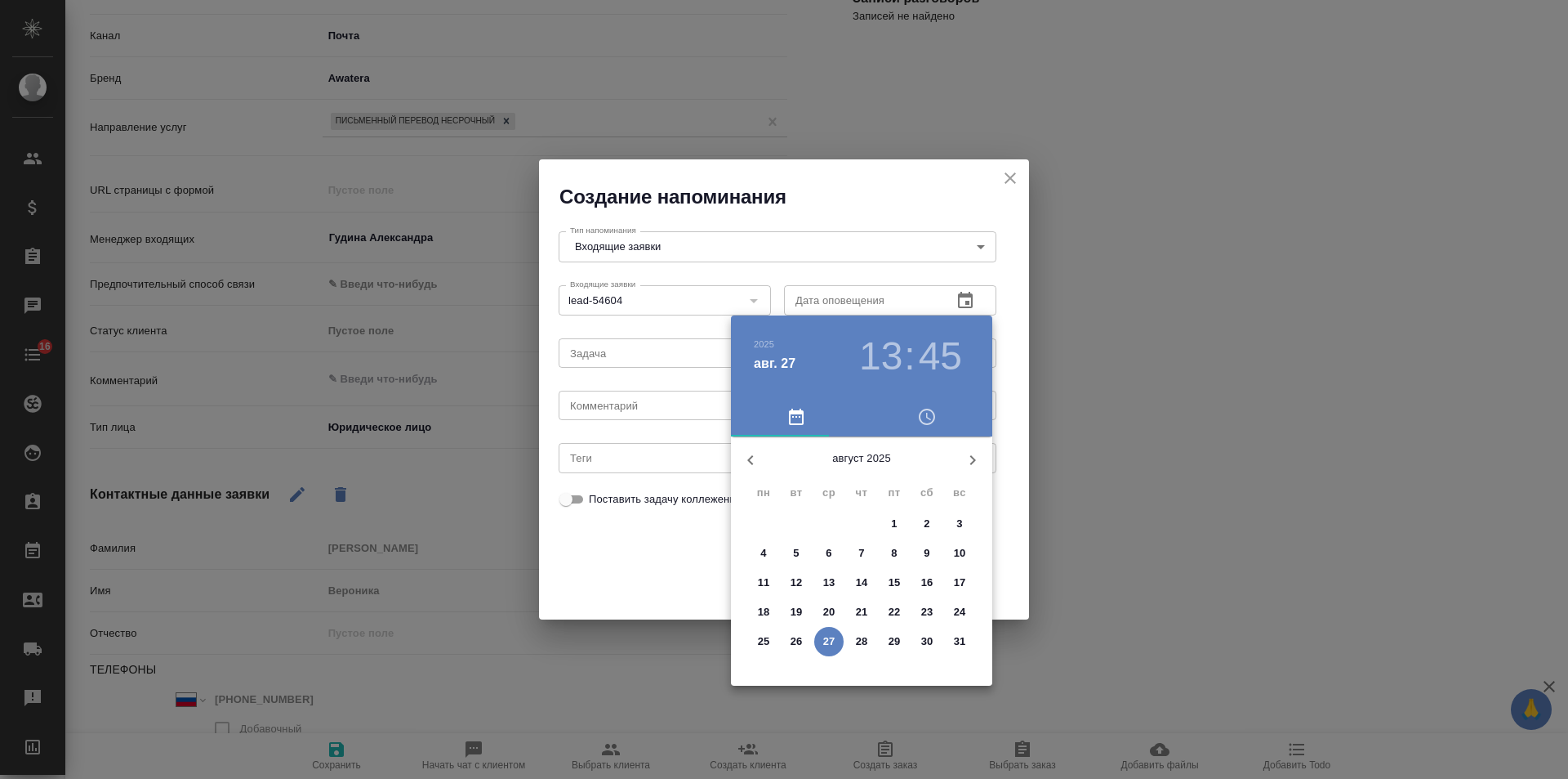
drag, startPoint x: 856, startPoint y: 641, endPoint x: 694, endPoint y: 450, distance: 250.4
click at [856, 641] on p "28" at bounding box center [863, 641] width 13 height 16
type input "28.08.2025 13:45"
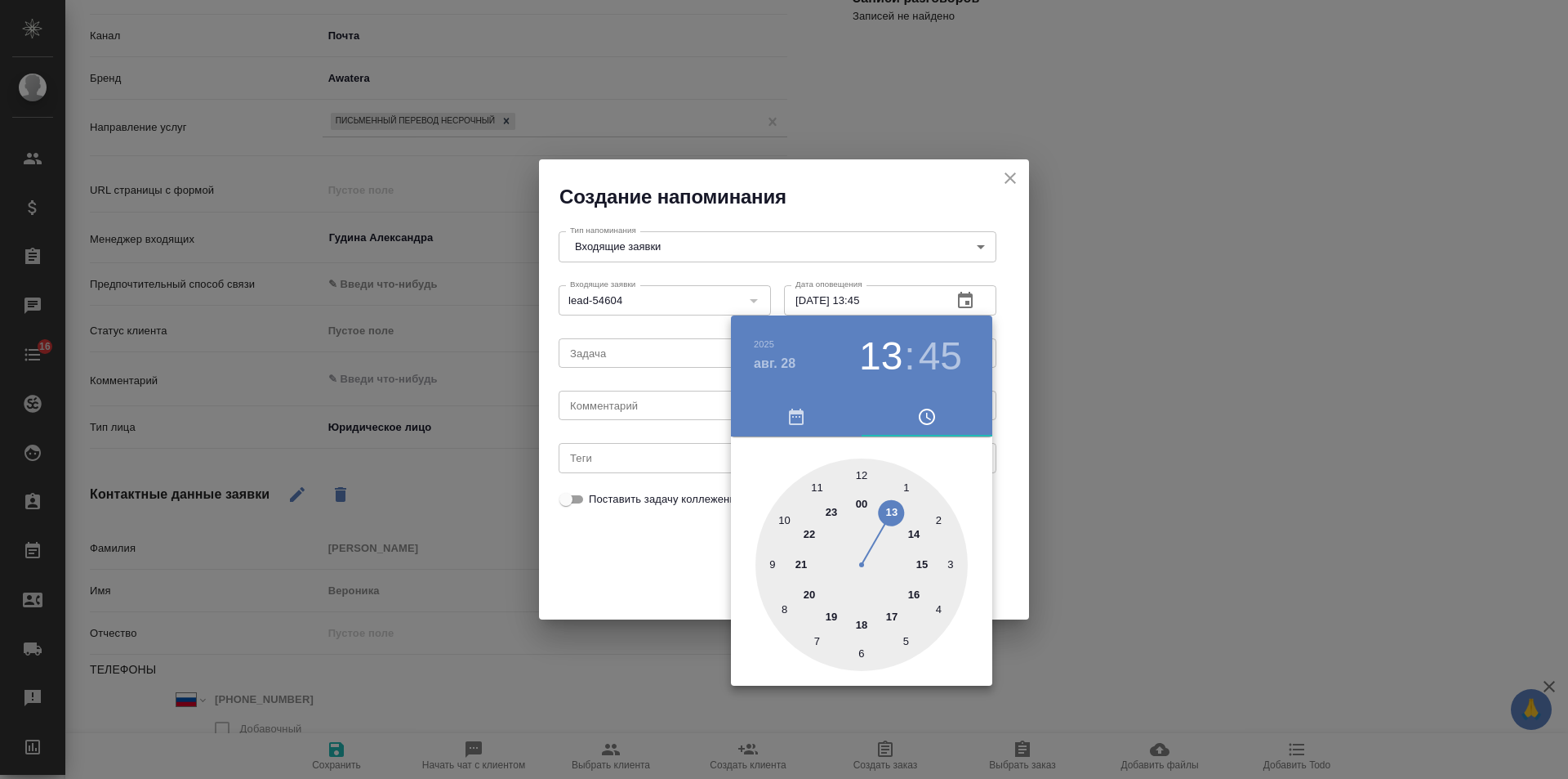
click at [626, 410] on div at bounding box center [784, 389] width 1568 height 779
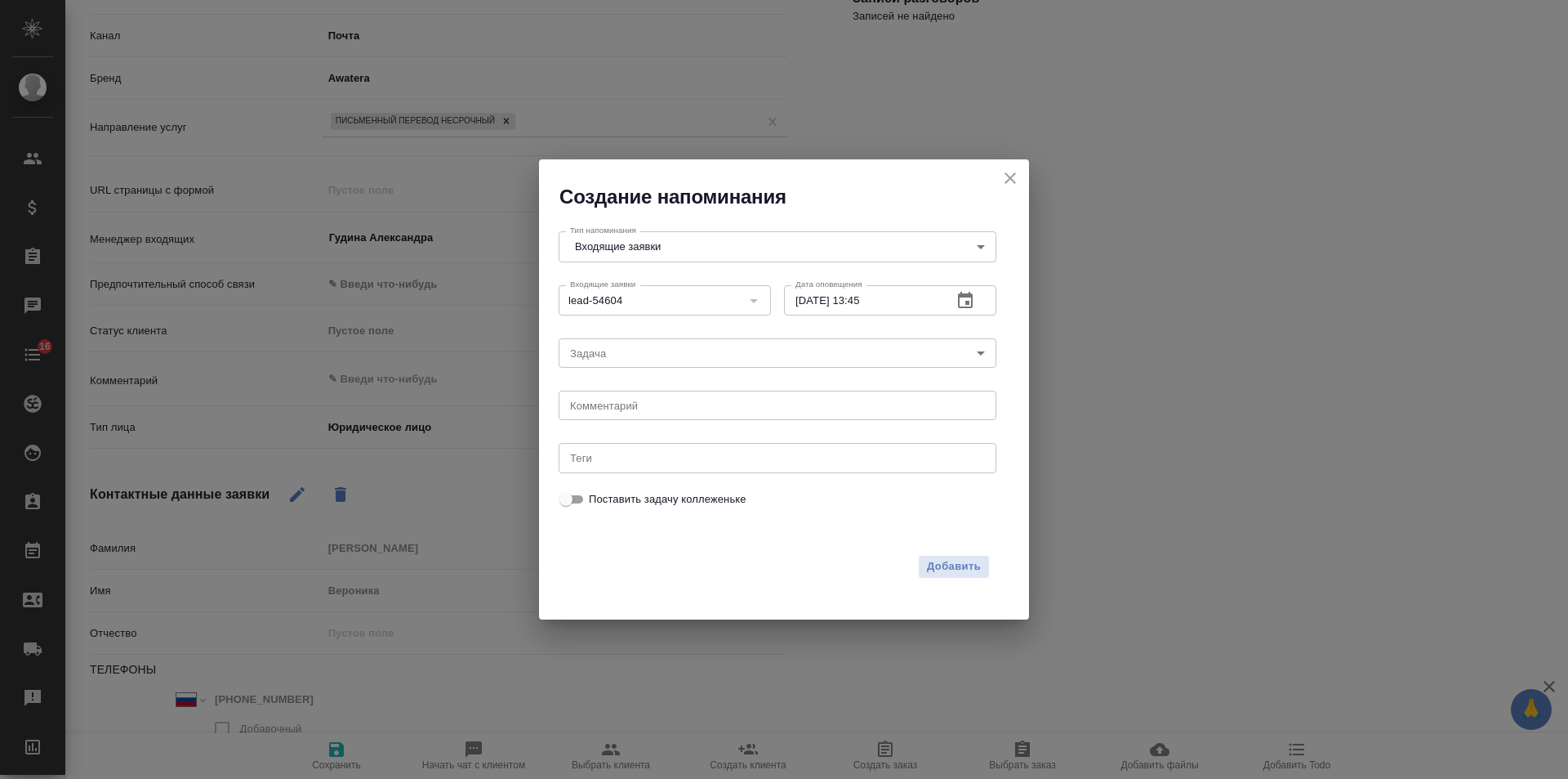
click at [626, 407] on div "2025 авг. 28 13 : 45 00 1 2 3 4 5 6 7 8 9 10 11 12 13 14 15 16 17 18 19 20 21 2…" at bounding box center [784, 389] width 1568 height 779
click at [621, 408] on div "2025 авг. 28 13 : 45 00 1 2 3 4 5 6 7 8 9 10 11 12 13 14 15 16 17 18 19 20 21 2…" at bounding box center [784, 389] width 1568 height 779
click at [620, 408] on textarea at bounding box center [777, 406] width 415 height 13
click at [792, 404] on textarea "подцепить заказ сити1 + проверить физ/юр + источник в заказе = в заявке" at bounding box center [777, 406] width 415 height 13
type textarea "подцепить заказ сити1 + проверить физ/юр И источник в заказе = в заявке"
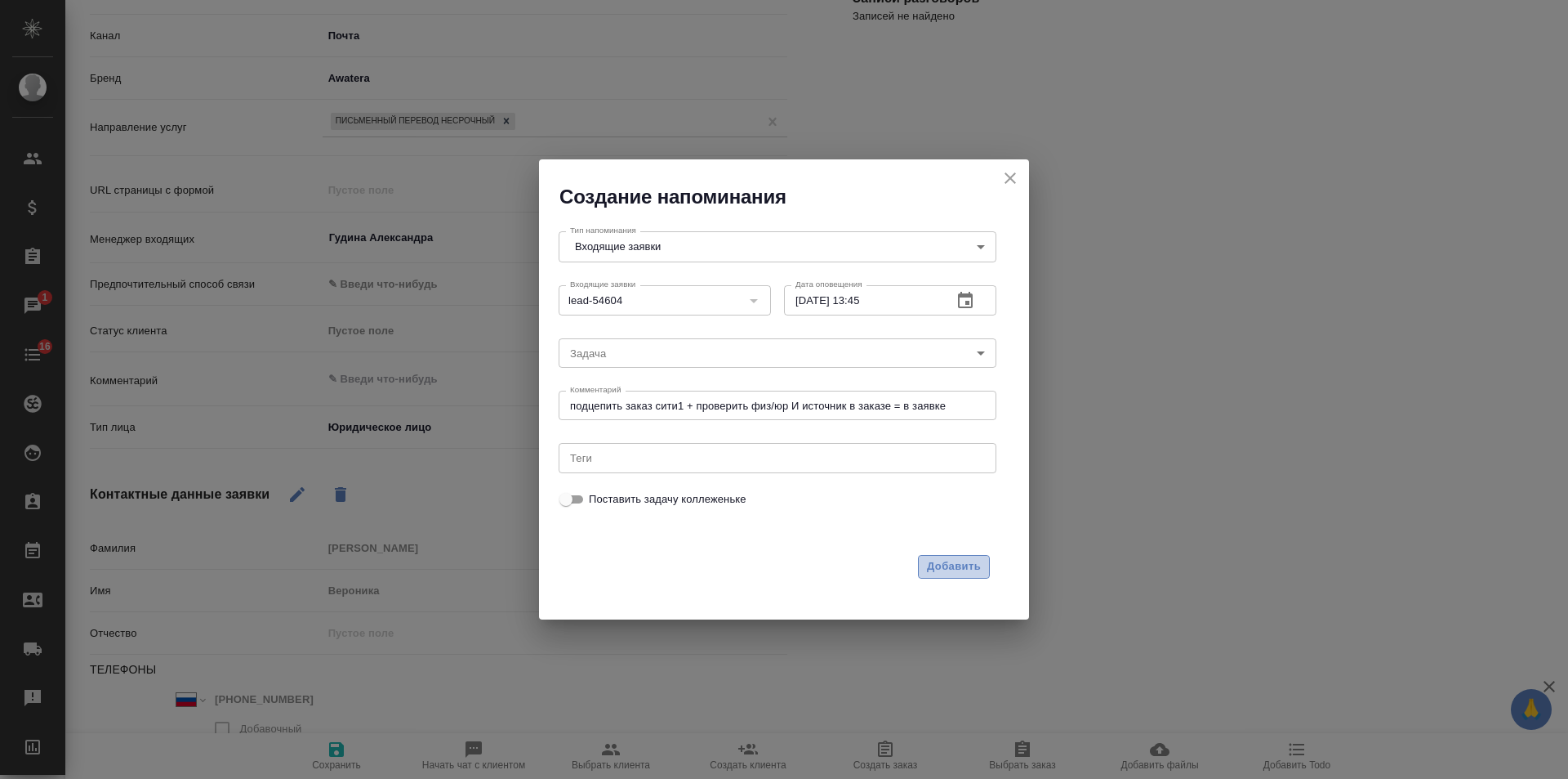
click at [968, 565] on span "Добавить" at bounding box center [954, 566] width 54 height 19
type textarea "x"
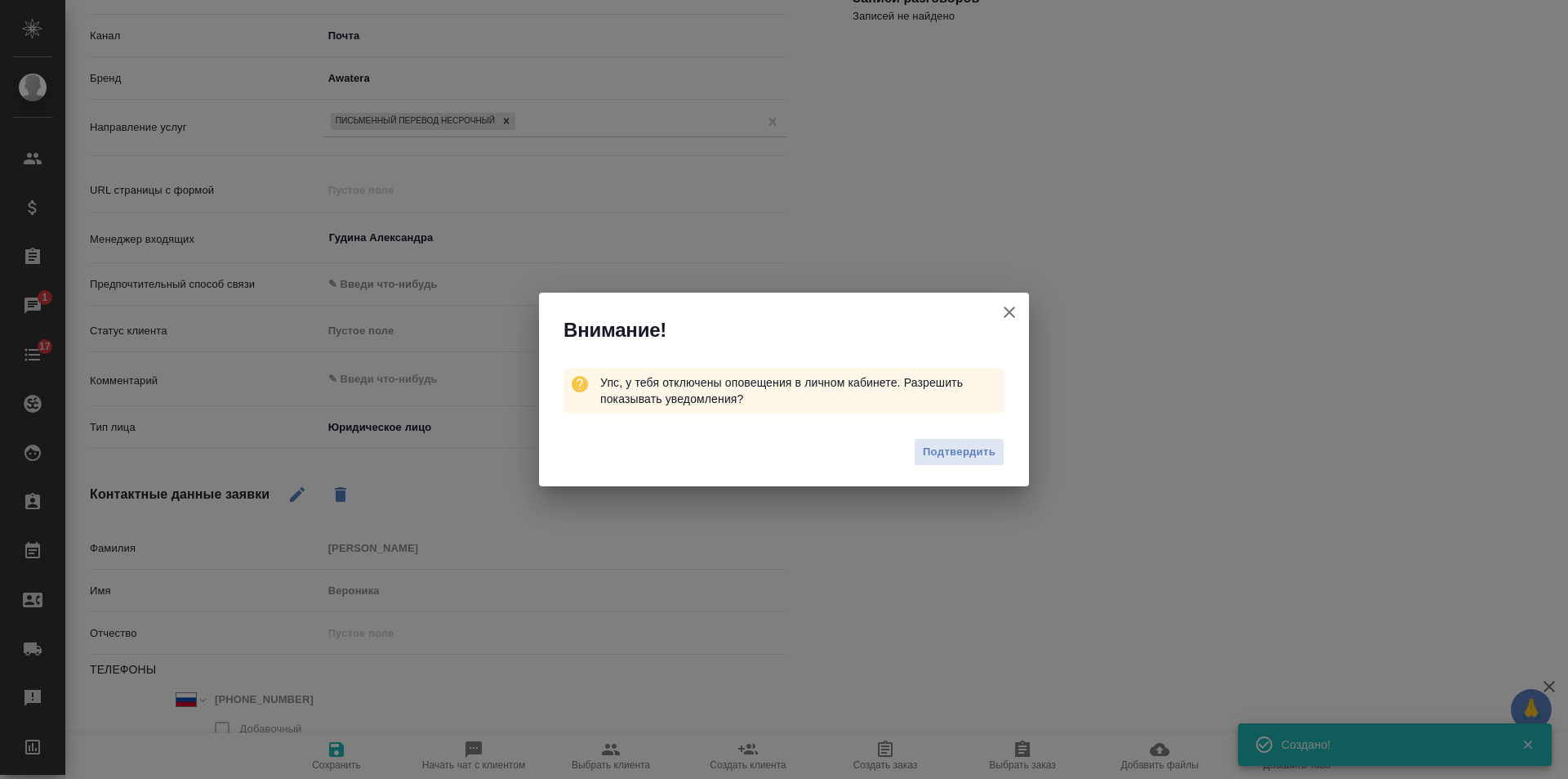
click at [1013, 309] on icon "button" at bounding box center [1009, 312] width 12 height 12
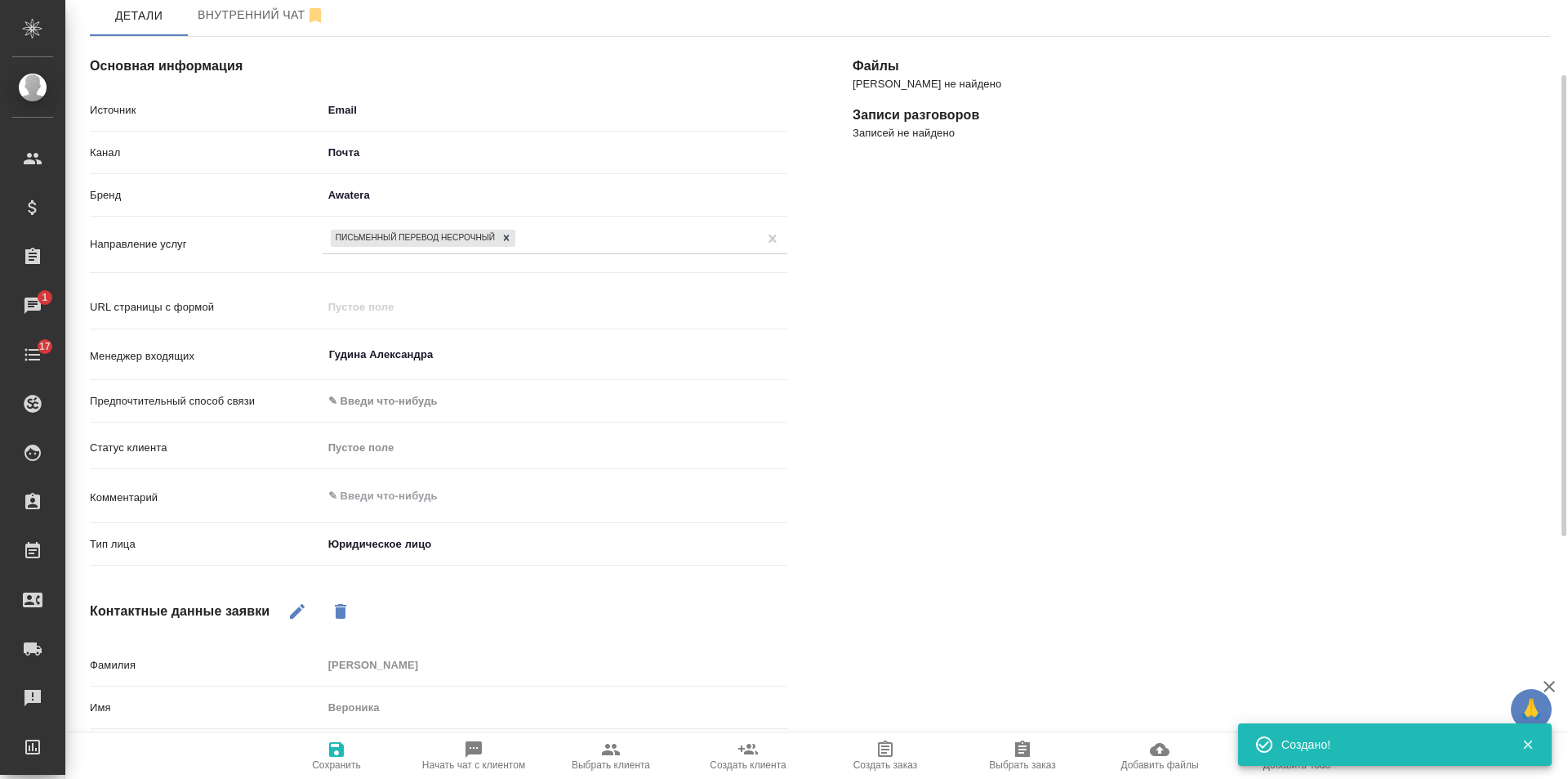
scroll to position [0, 0]
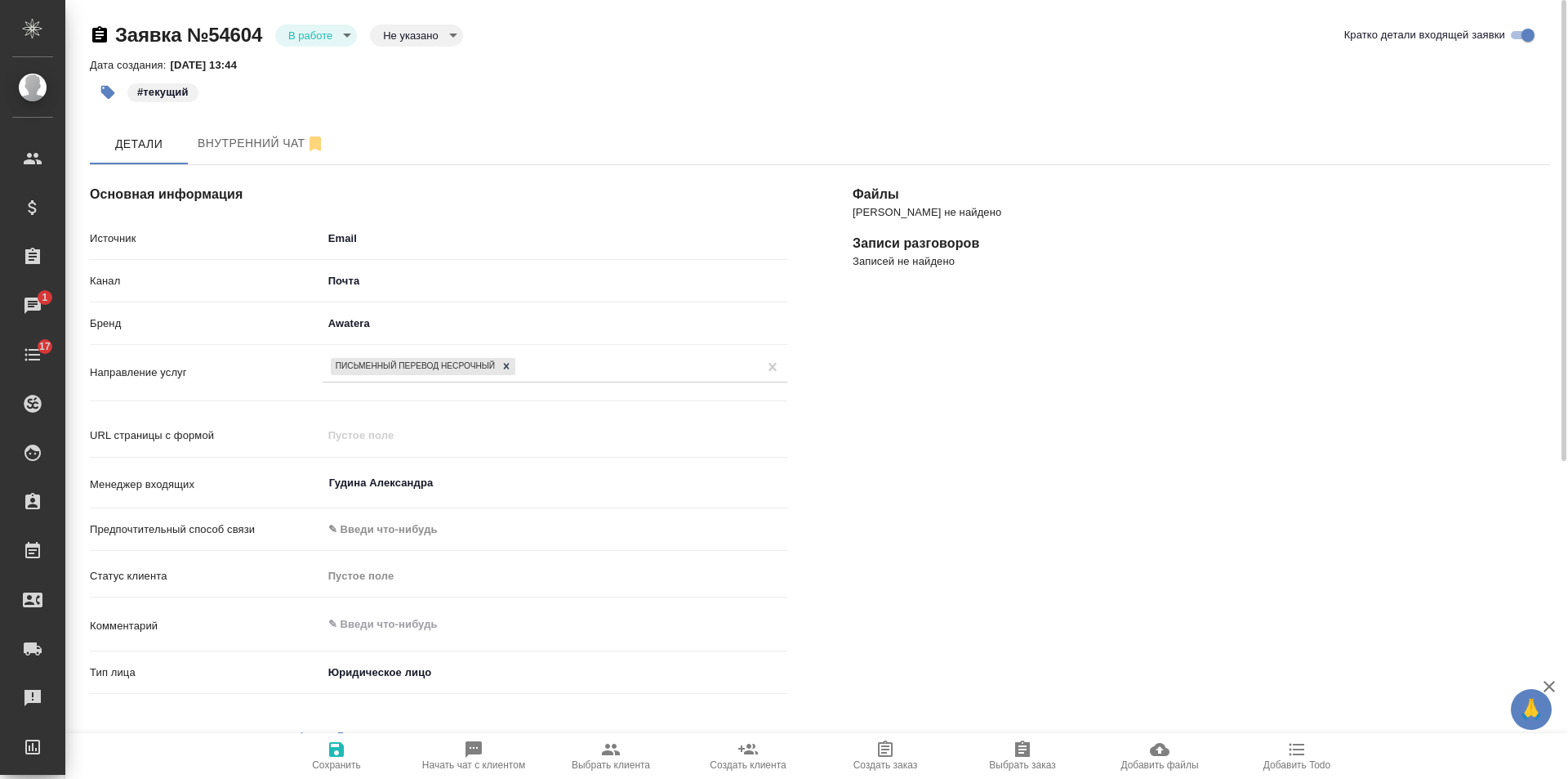
type textarea "x"
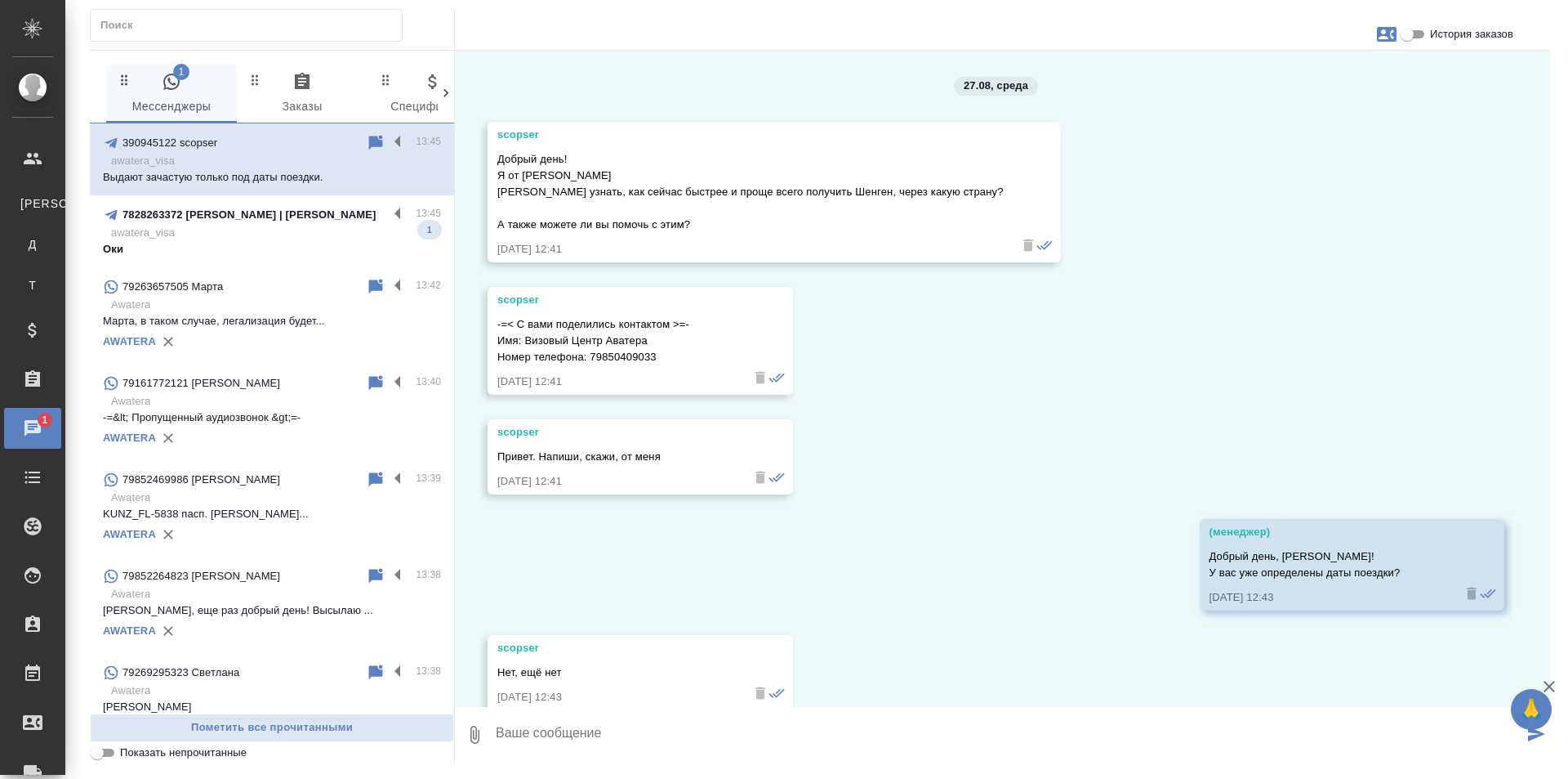
scroll to position [840, 0]
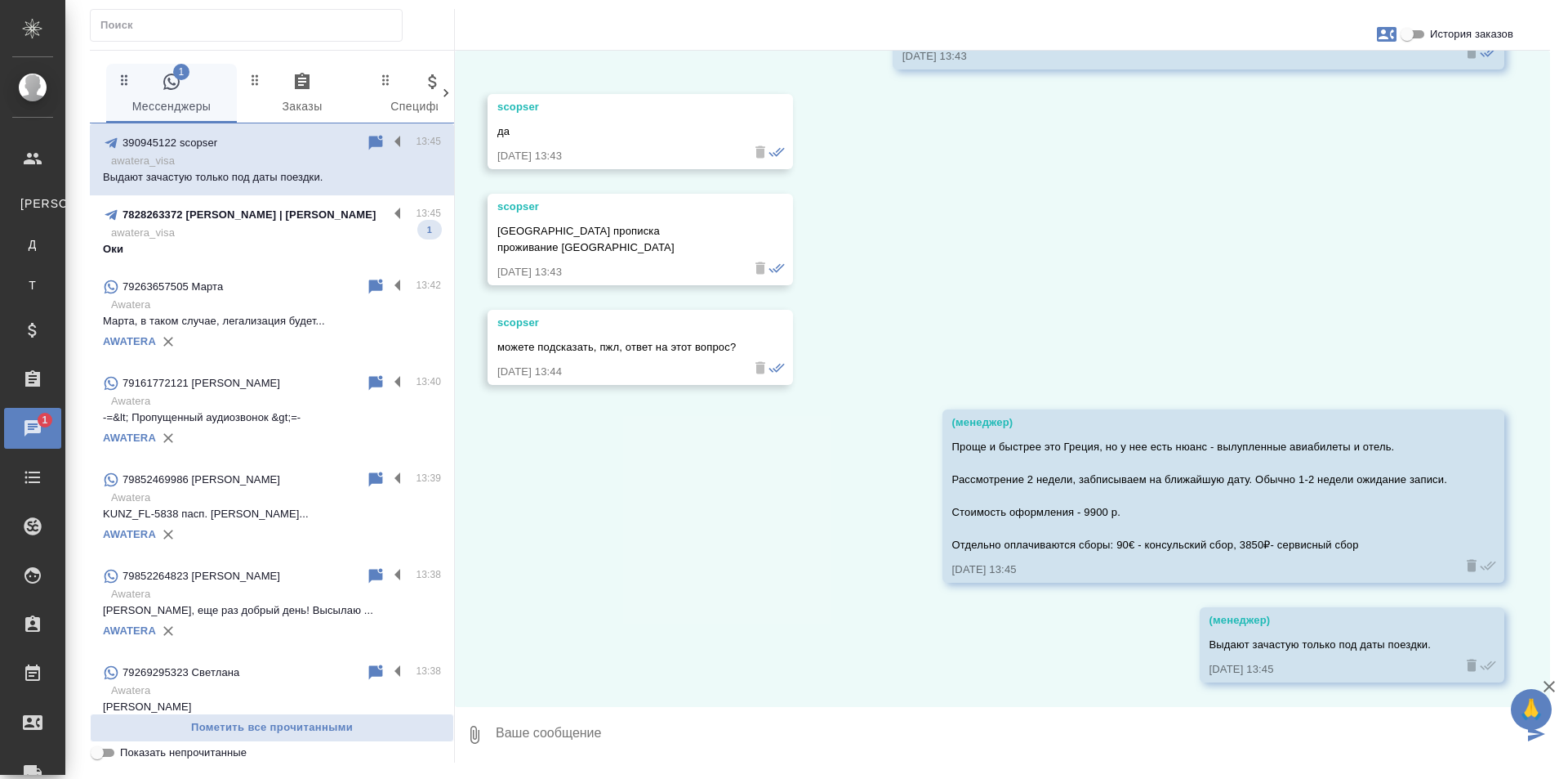
click at [281, 230] on p "awatera_visa" at bounding box center [276, 233] width 330 height 16
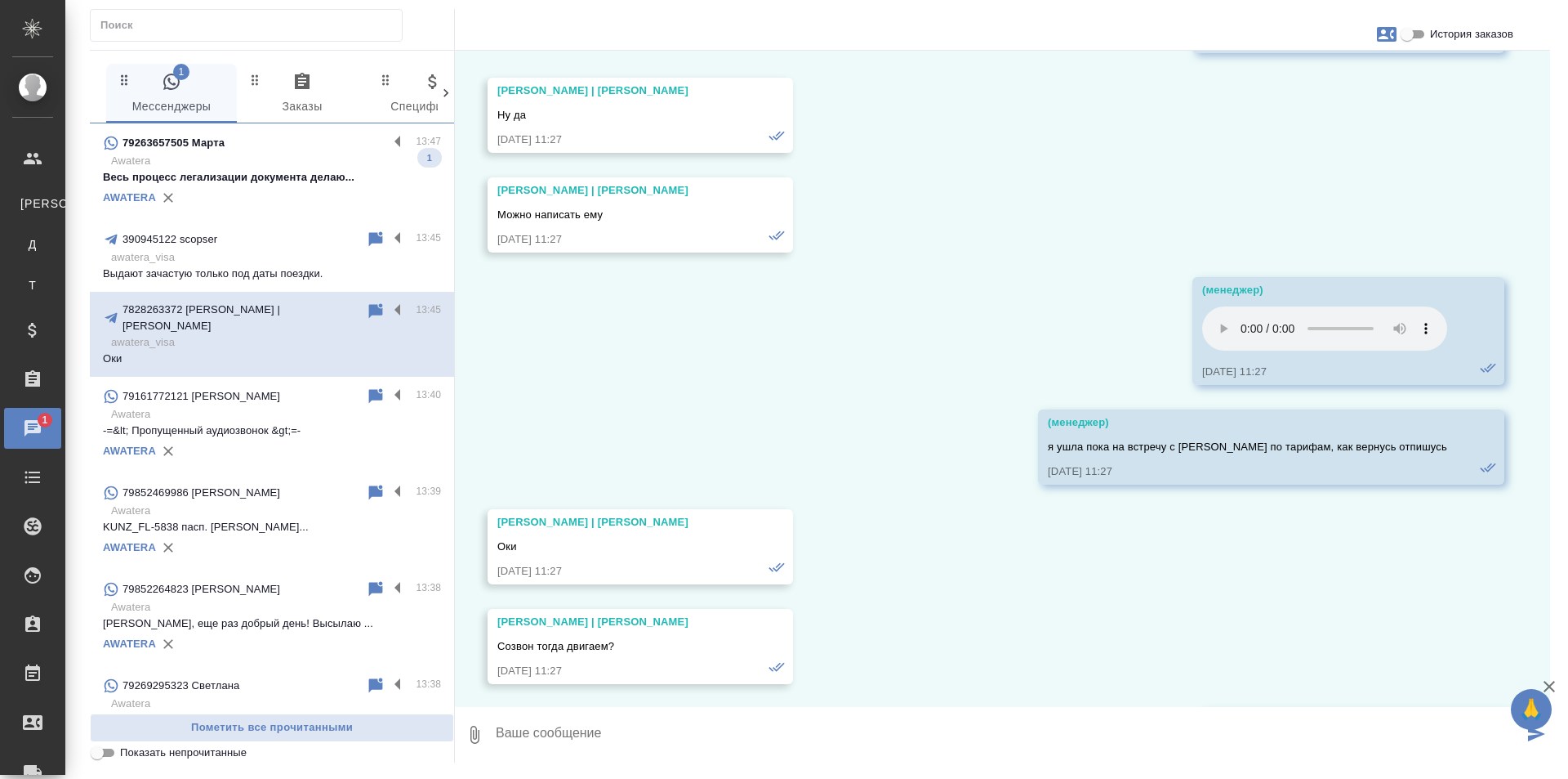
scroll to position [80674, 0]
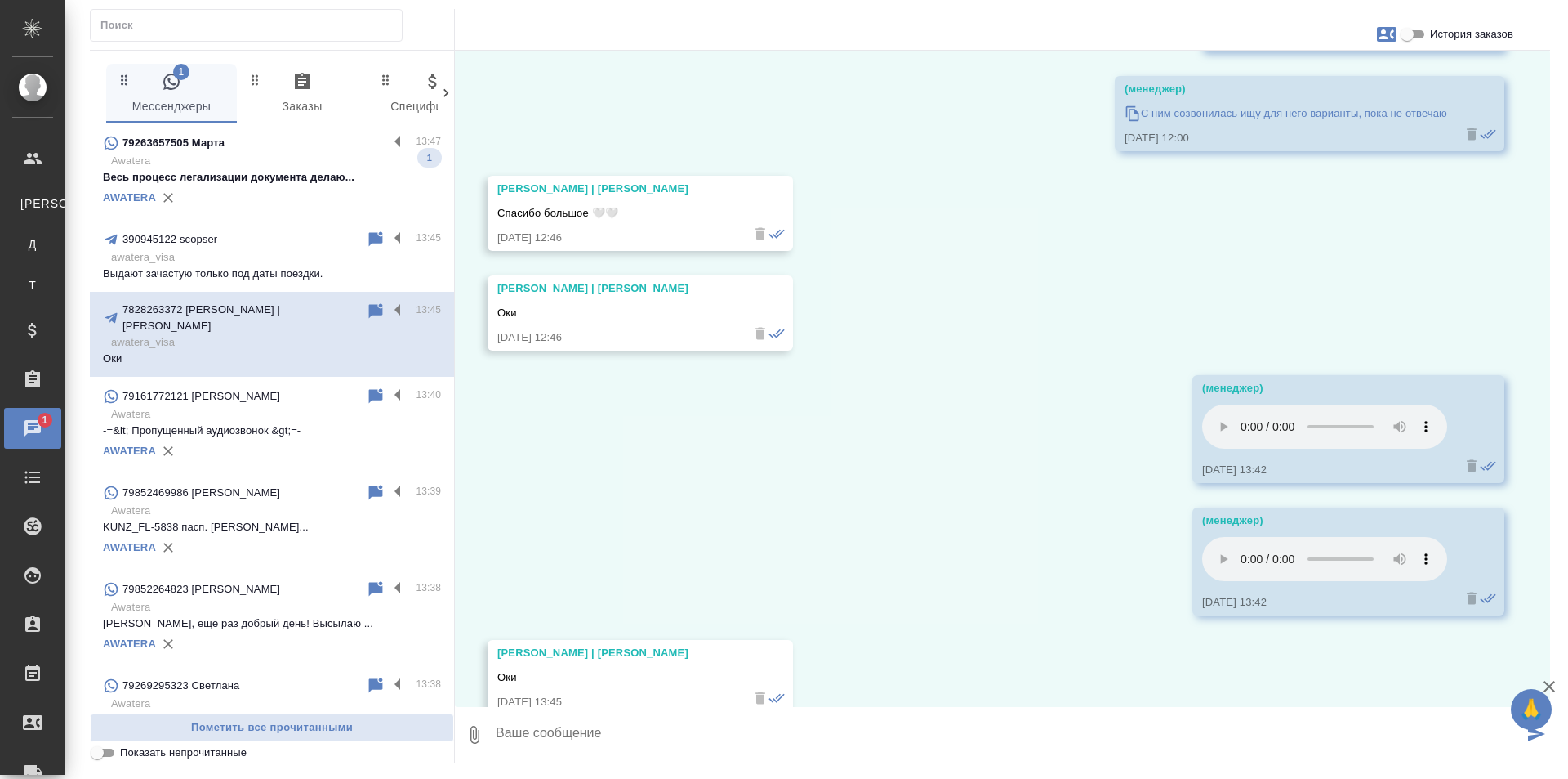
click at [288, 176] on p "Весь процесс легализации документа делаю..." at bounding box center [272, 177] width 338 height 16
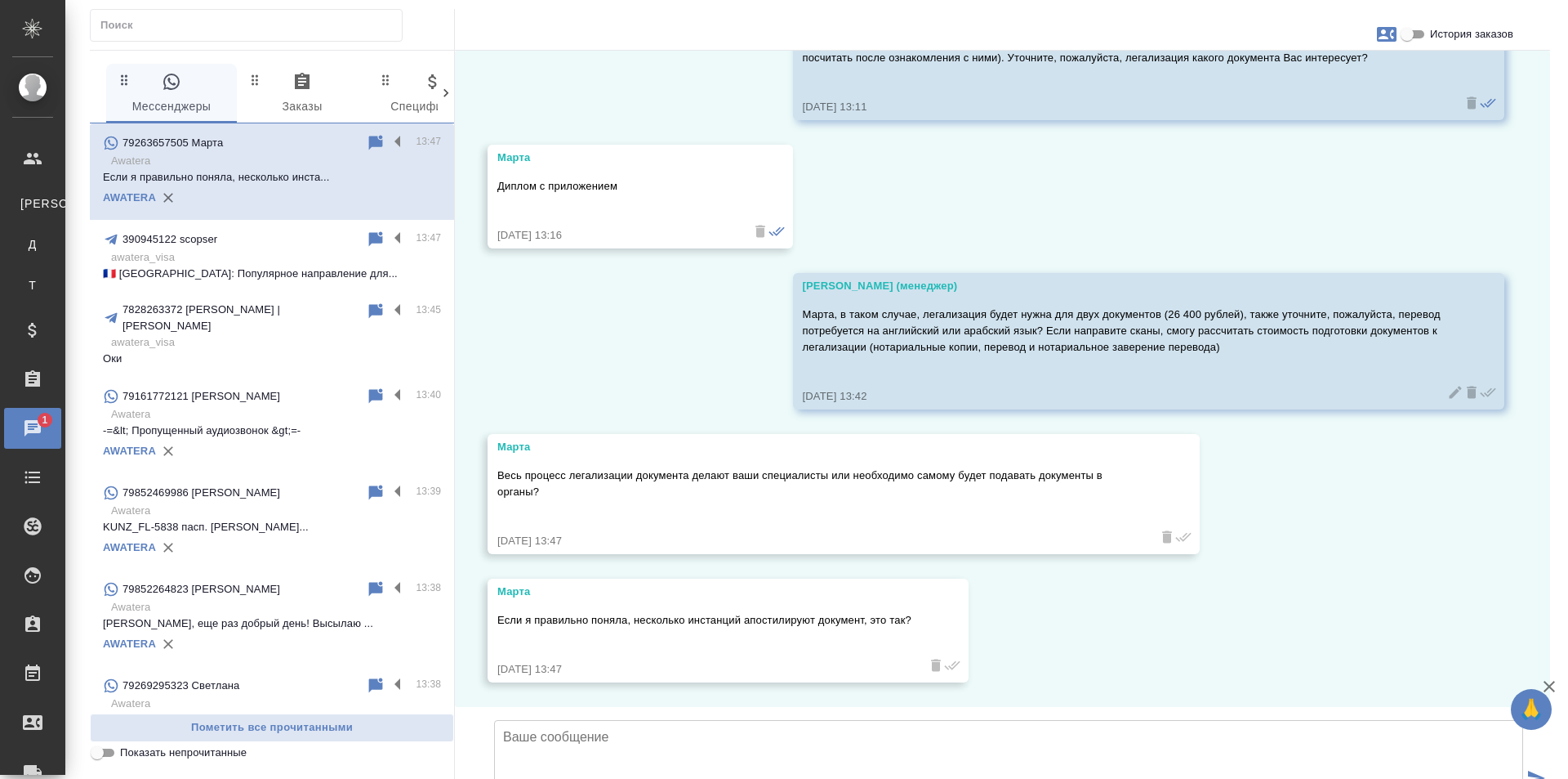
scroll to position [277, 0]
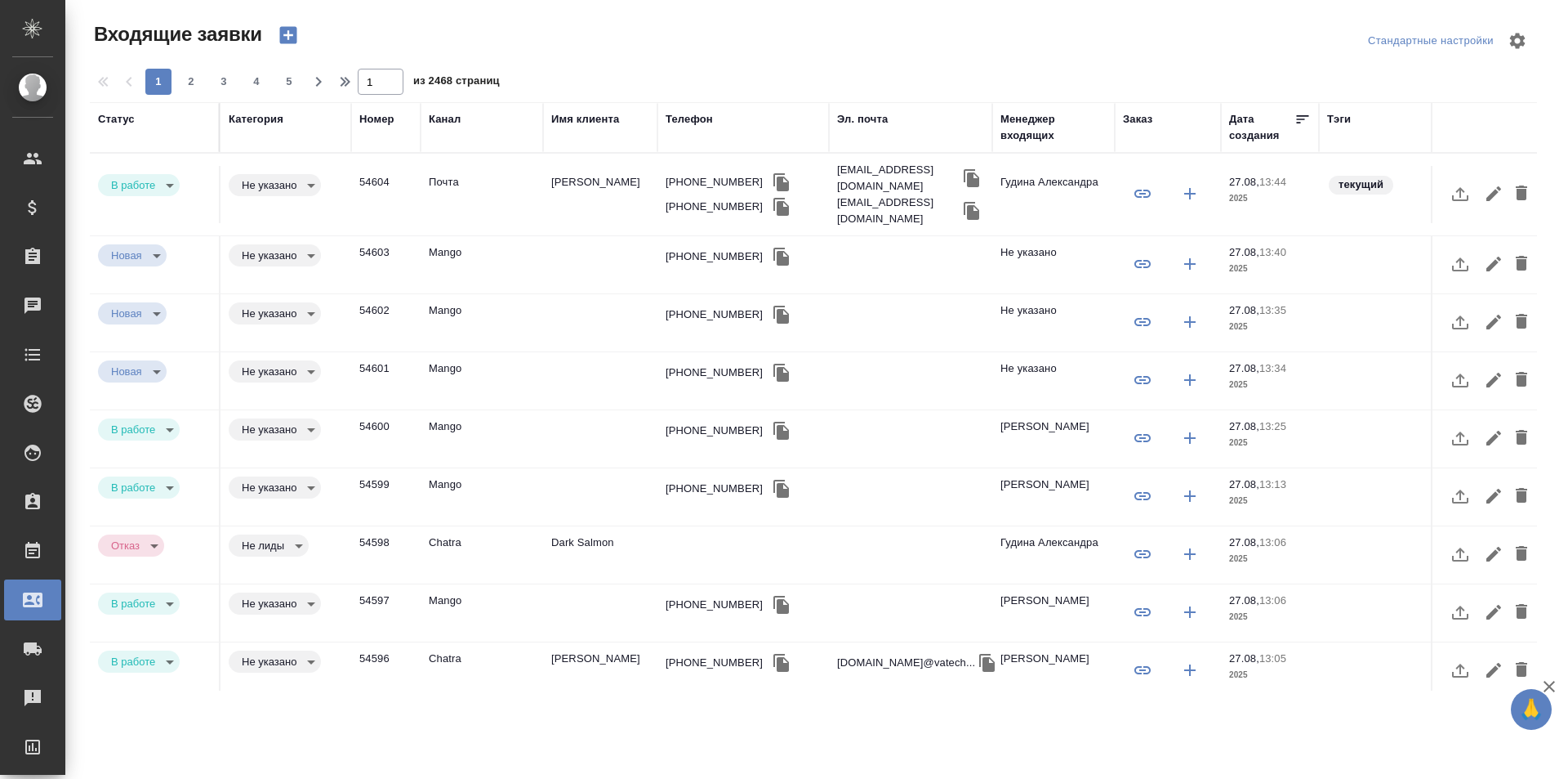
select select "RU"
